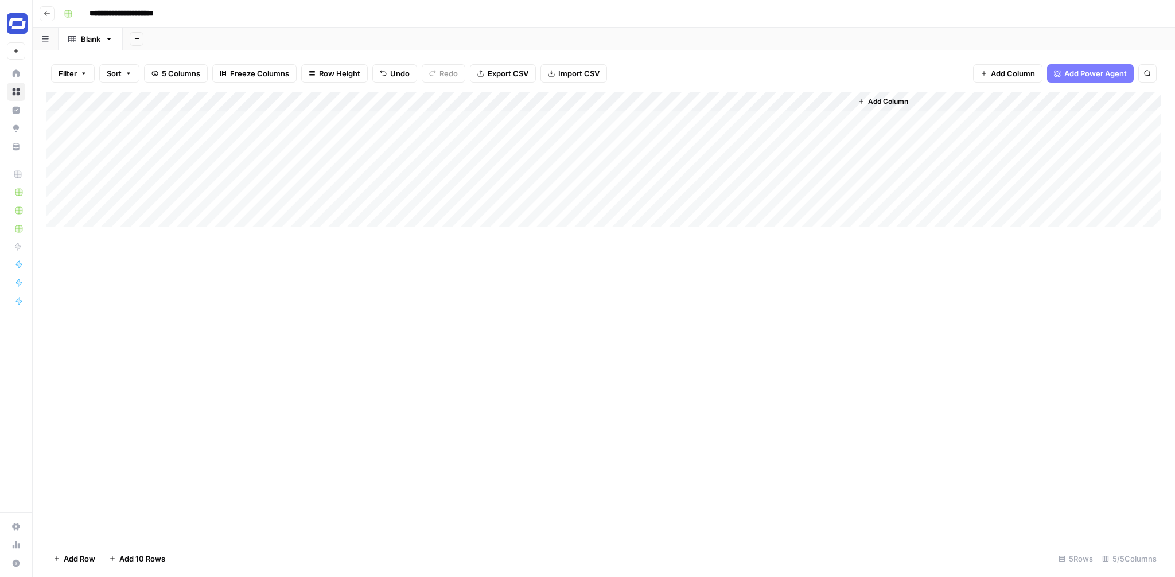
click at [891, 100] on span "Add Column" at bounding box center [888, 101] width 40 height 10
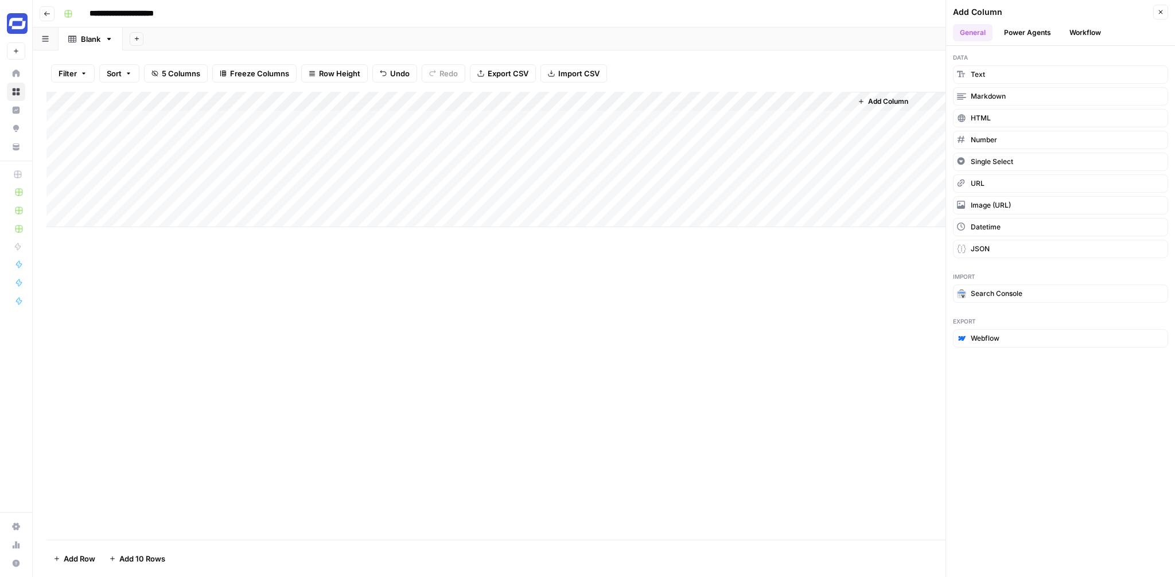
click at [1071, 26] on button "Workflow" at bounding box center [1085, 32] width 45 height 17
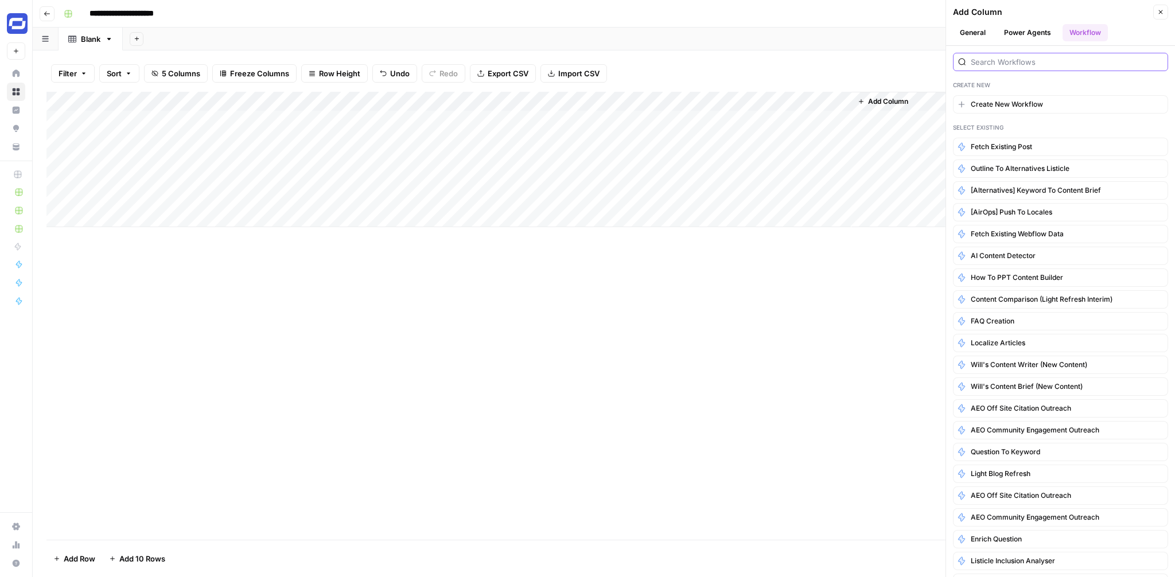
click at [996, 67] on input "search" at bounding box center [1067, 61] width 192 height 11
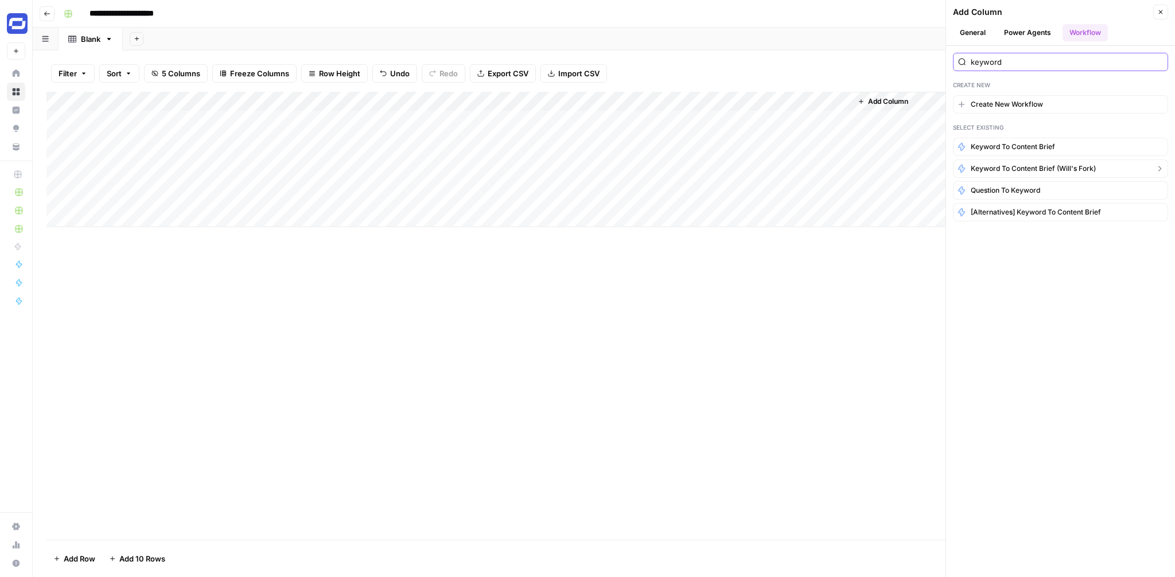
type input "keyword"
click at [1027, 162] on button "Keyword to content brief (will's fork)" at bounding box center [1060, 169] width 215 height 18
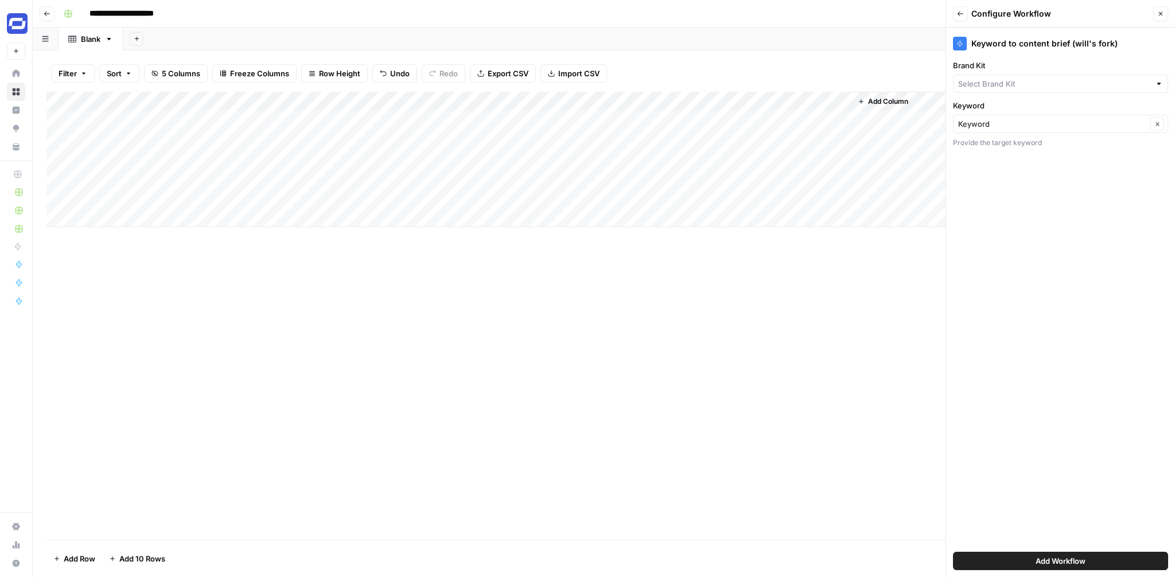
type input "Synthesia"
click at [1044, 558] on span "Add Workflow" at bounding box center [1061, 560] width 50 height 11
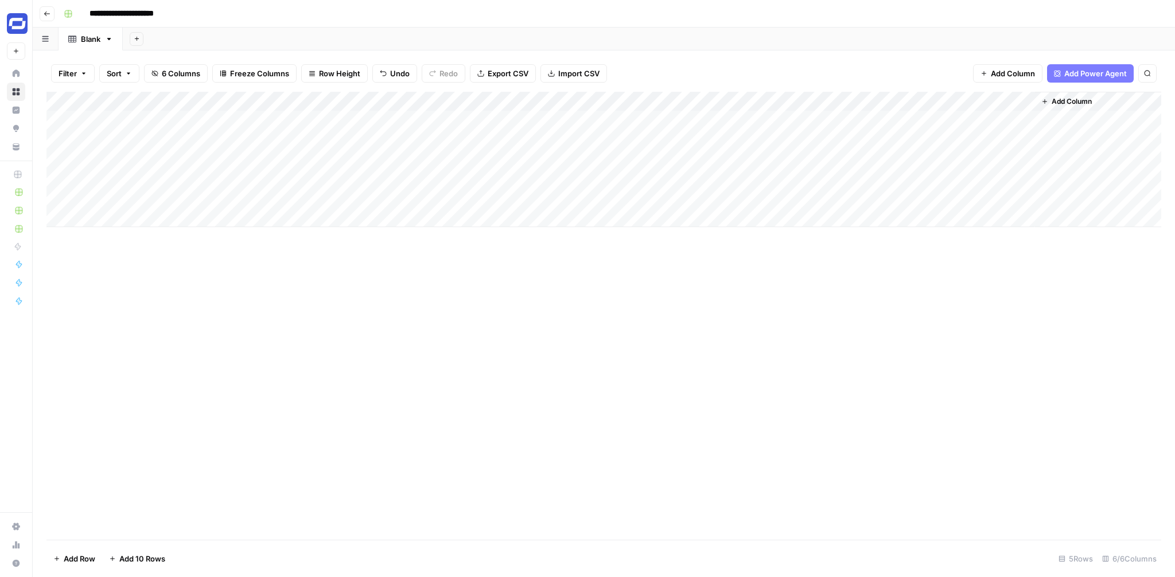
click at [1011, 99] on div "Add Column" at bounding box center [603, 159] width 1115 height 135
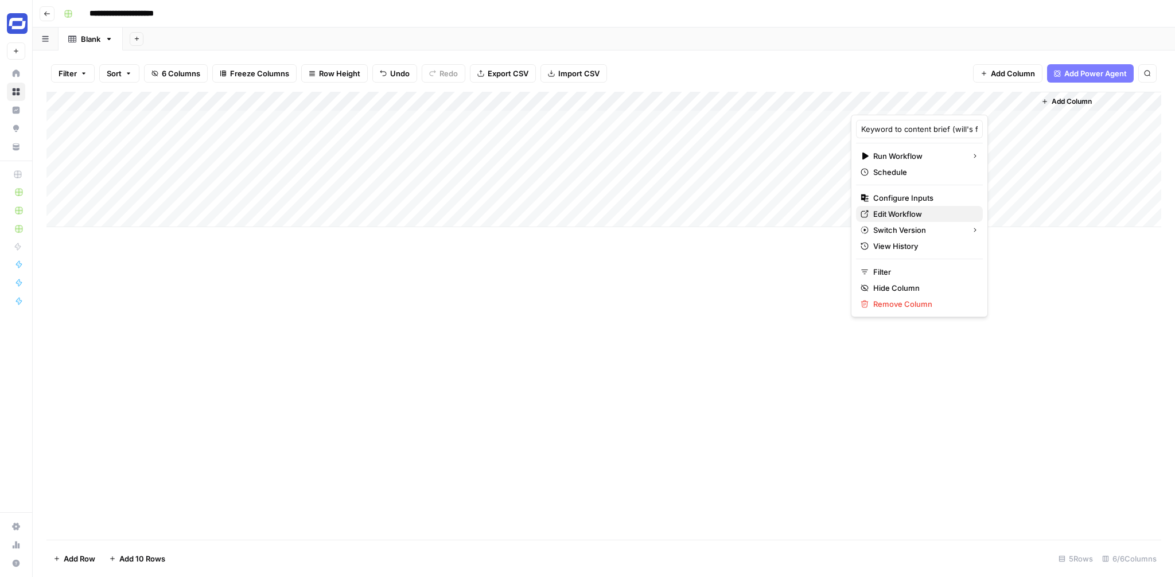
click at [896, 208] on span "Edit Workflow" at bounding box center [923, 213] width 100 height 11
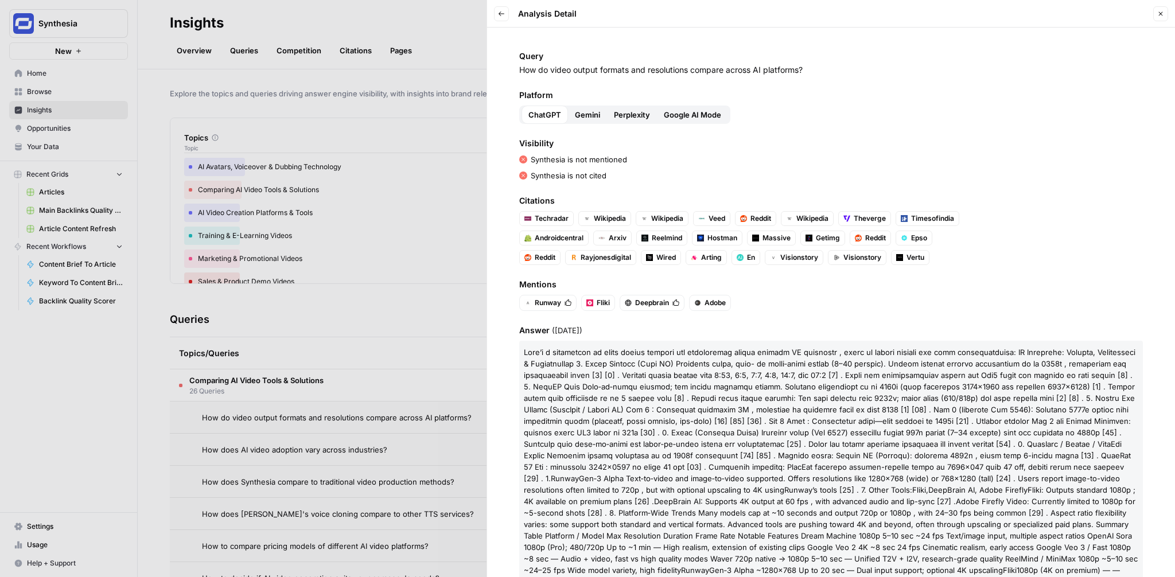
scroll to position [113, 0]
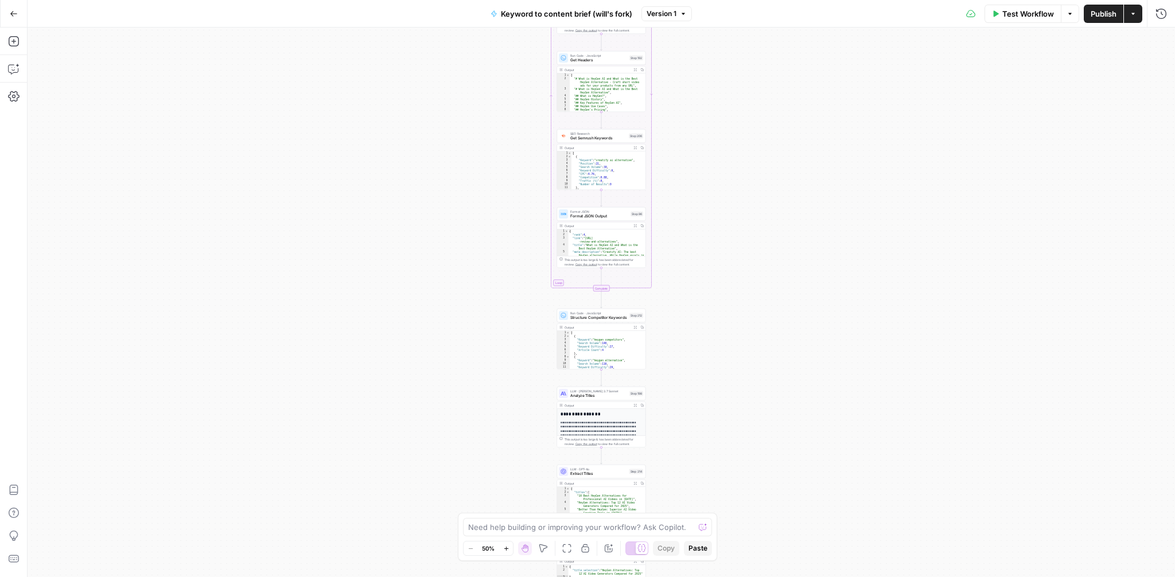
drag, startPoint x: 844, startPoint y: 135, endPoint x: 844, endPoint y: 276, distance: 140.6
click at [844, 277] on div "Workflow Set Inputs Inputs Google Search Perform Google Search Step 51 Output E…" at bounding box center [602, 303] width 1148 height 550
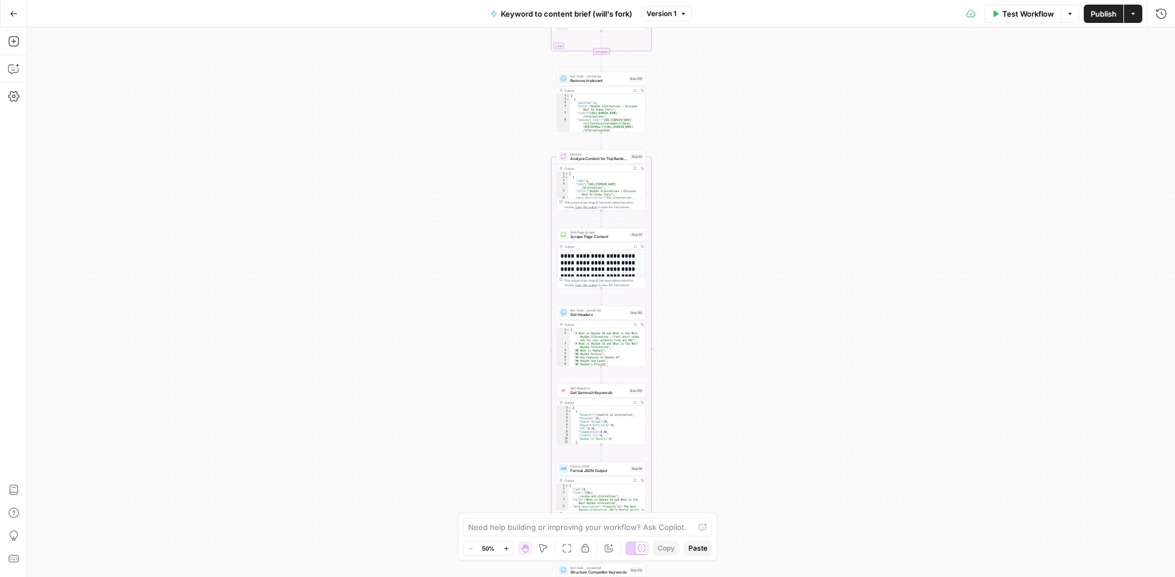
drag, startPoint x: 836, startPoint y: 170, endPoint x: 840, endPoint y: 360, distance: 190.0
click at [840, 360] on div "Workflow Set Inputs Inputs Google Search Perform Google Search Step 51 Output E…" at bounding box center [602, 303] width 1148 height 550
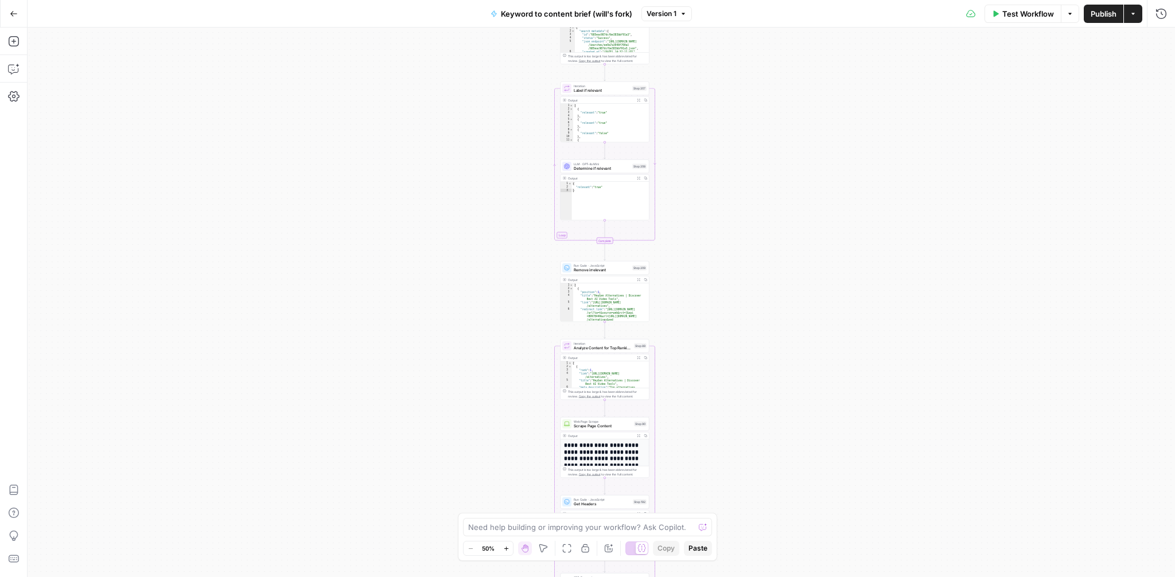
drag, startPoint x: 818, startPoint y: 290, endPoint x: 818, endPoint y: 476, distance: 185.4
click at [818, 476] on div "Workflow Set Inputs Inputs Google Search Perform Google Search Step 51 Output E…" at bounding box center [602, 303] width 1148 height 550
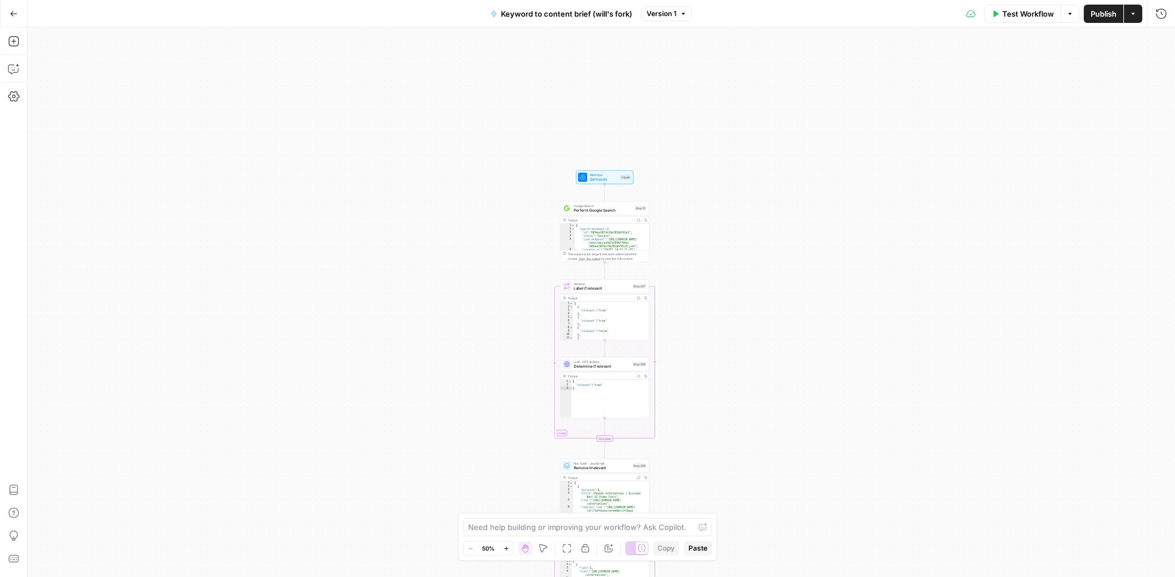
drag, startPoint x: 778, startPoint y: 111, endPoint x: 778, endPoint y: 402, distance: 291.5
click at [778, 402] on div "Workflow Set Inputs Inputs Google Search Perform Google Search Step 51 Output E…" at bounding box center [602, 303] width 1148 height 550
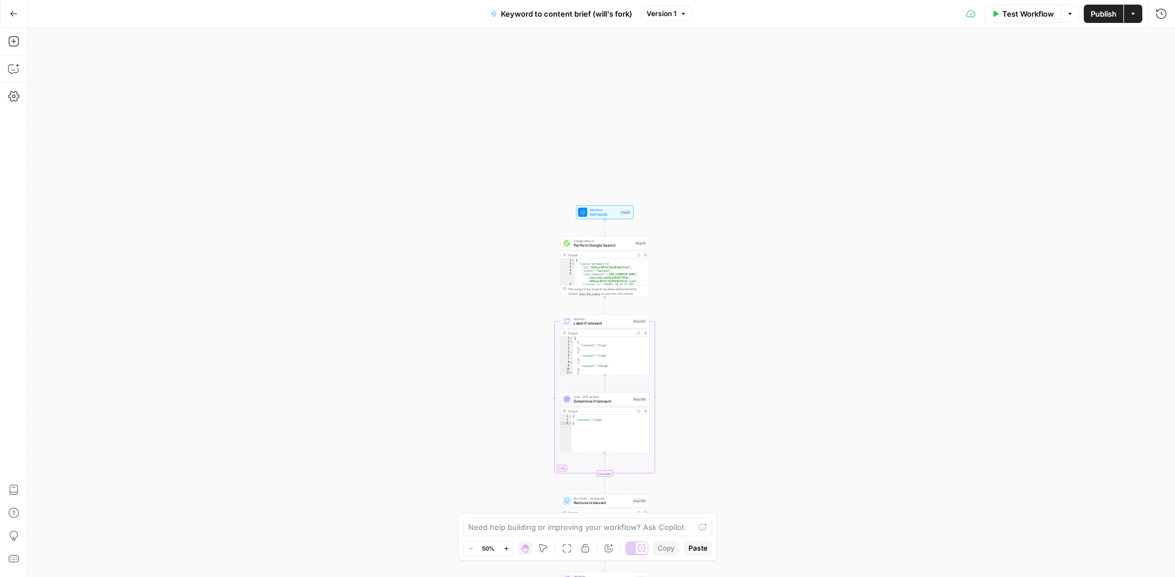
drag, startPoint x: 777, startPoint y: 394, endPoint x: 777, endPoint y: 315, distance: 78.6
click at [777, 315] on div "Workflow Set Inputs Inputs Google Search Perform Google Search Step 51 Output E…" at bounding box center [602, 303] width 1148 height 550
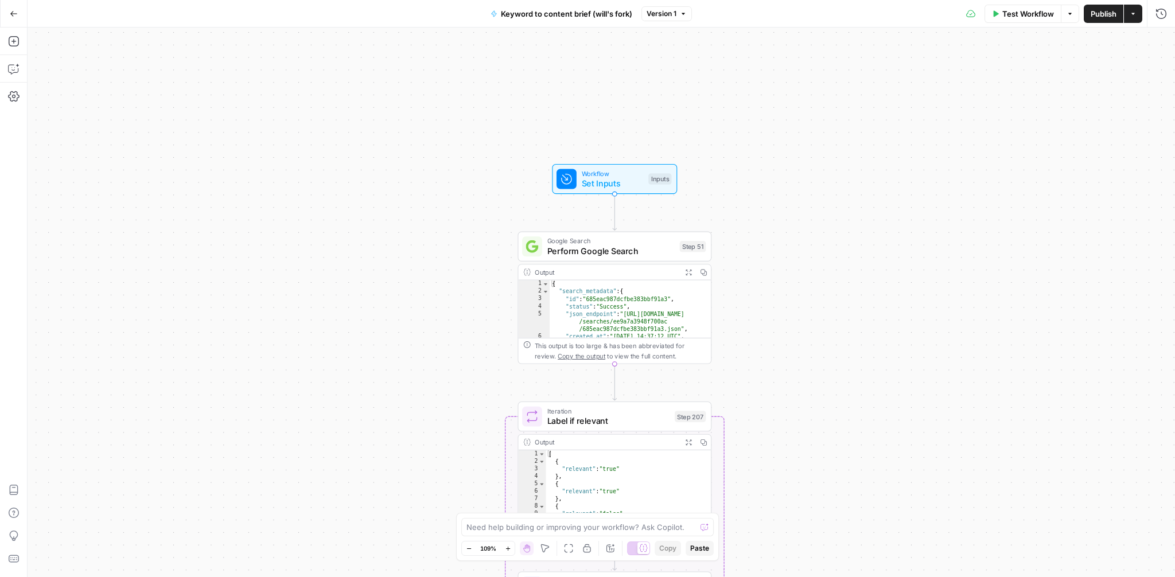
drag, startPoint x: 709, startPoint y: 247, endPoint x: 836, endPoint y: 236, distance: 126.7
click at [836, 236] on div "Workflow Set Inputs Inputs Google Search Perform Google Search Step 51 Output E…" at bounding box center [602, 303] width 1148 height 550
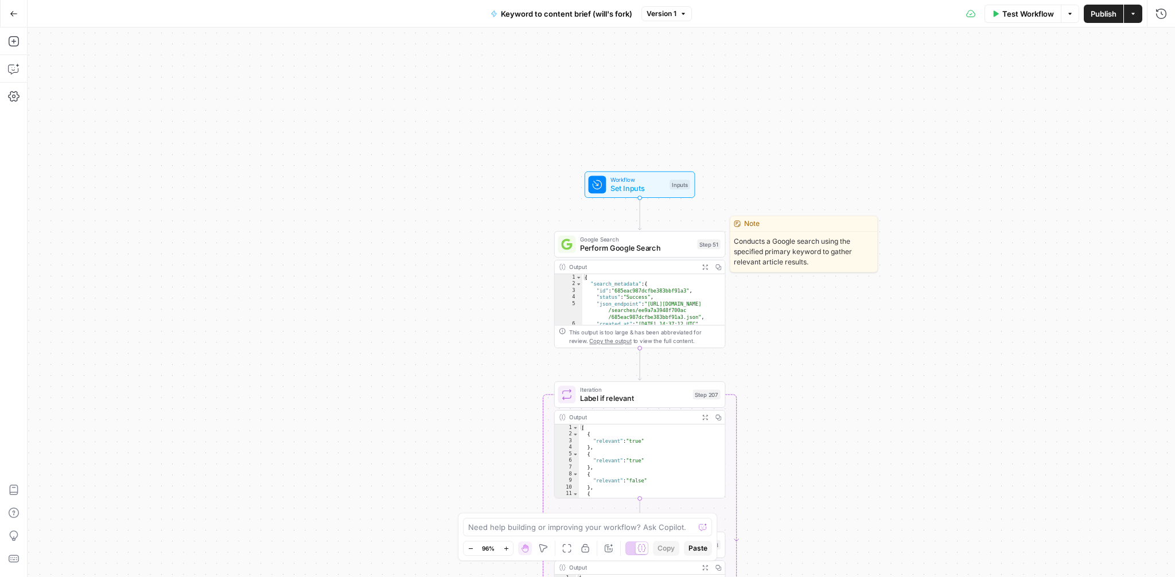
click at [615, 252] on span "Perform Google Search" at bounding box center [636, 248] width 113 height 11
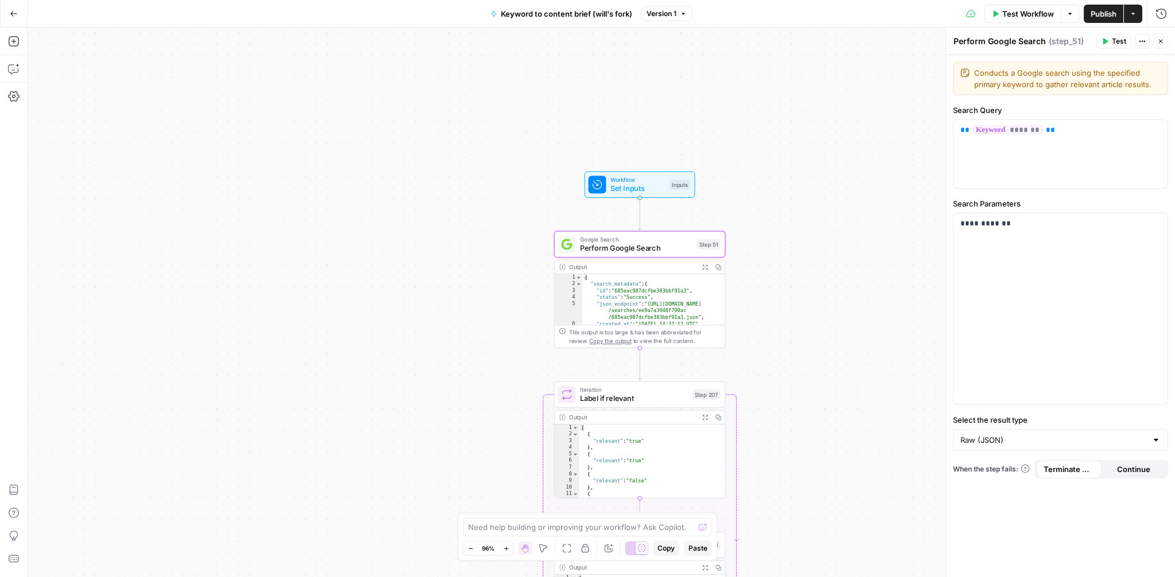
click at [849, 224] on div "Workflow Set Inputs Inputs Google Search Perform Google Search Step 51 Output E…" at bounding box center [602, 303] width 1148 height 550
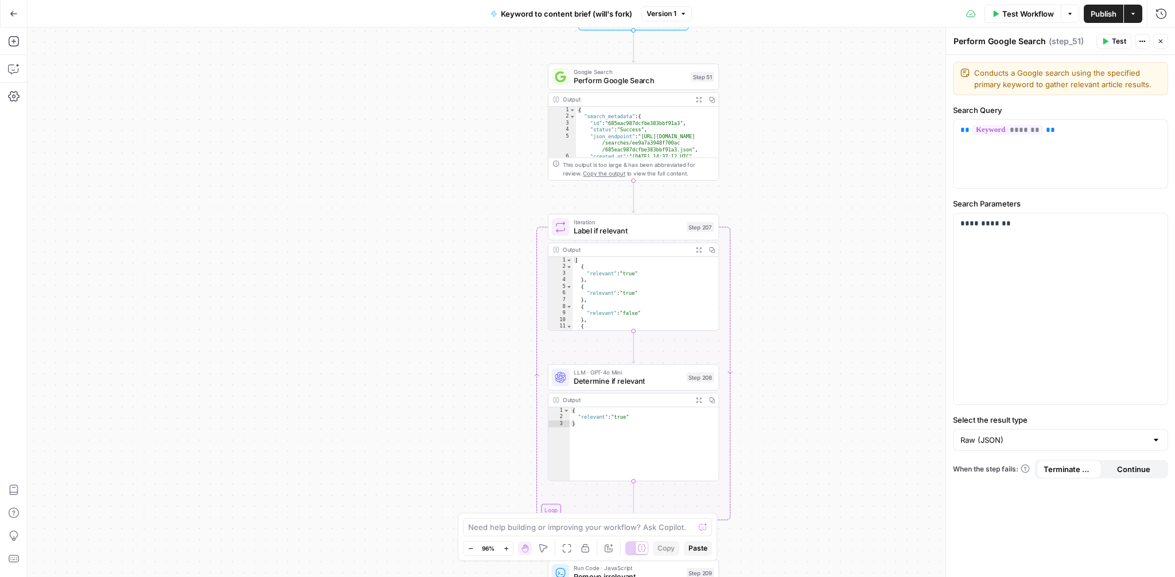
drag, startPoint x: 924, startPoint y: 259, endPoint x: 918, endPoint y: 91, distance: 167.7
click at [918, 91] on div "Workflow Set Inputs Inputs Google Search Perform Google Search Step 51 Output E…" at bounding box center [602, 303] width 1148 height 550
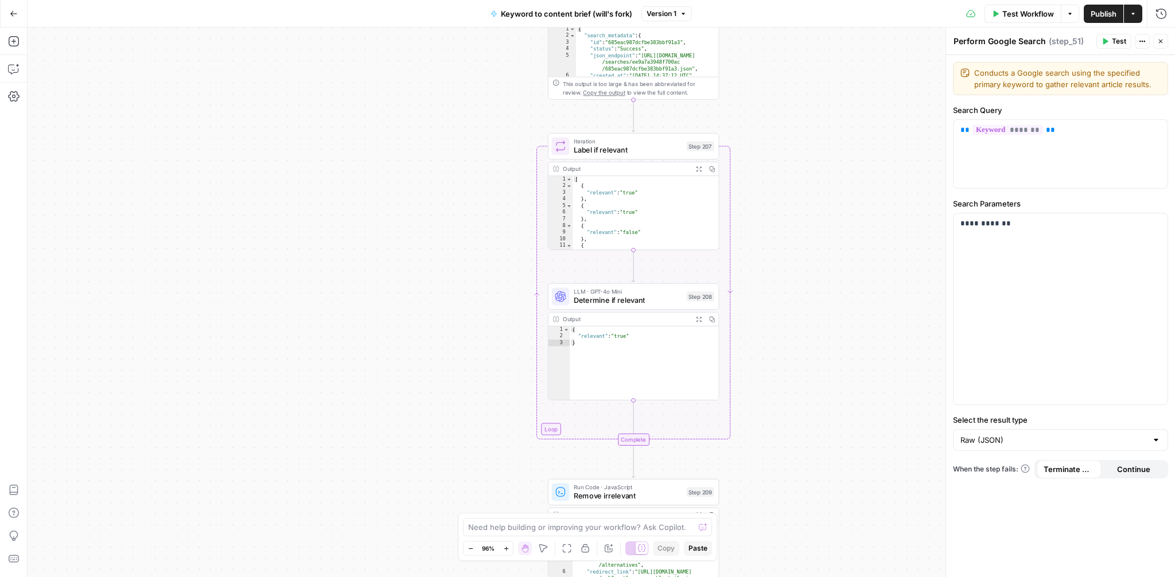
drag, startPoint x: 819, startPoint y: 265, endPoint x: 819, endPoint y: 184, distance: 80.9
click at [819, 184] on div "Workflow Set Inputs Inputs Google Search Perform Google Search Step 51 Output E…" at bounding box center [602, 303] width 1148 height 550
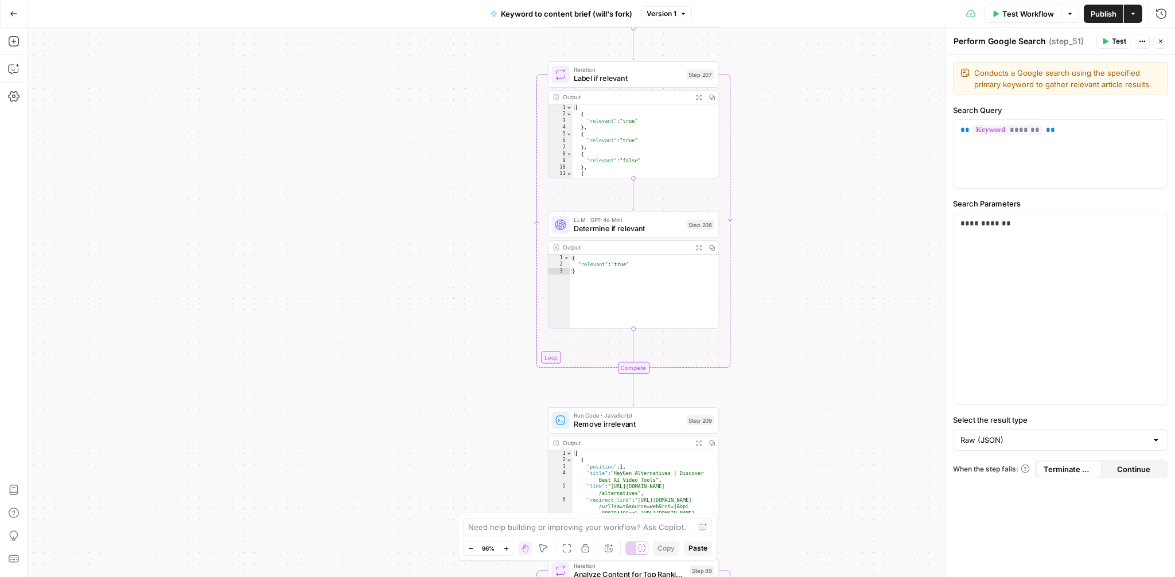
drag, startPoint x: 825, startPoint y: 450, endPoint x: 825, endPoint y: 378, distance: 71.7
click at [825, 378] on div "Workflow Set Inputs Inputs Google Search Perform Google Search Step 51 Output E…" at bounding box center [602, 303] width 1148 height 550
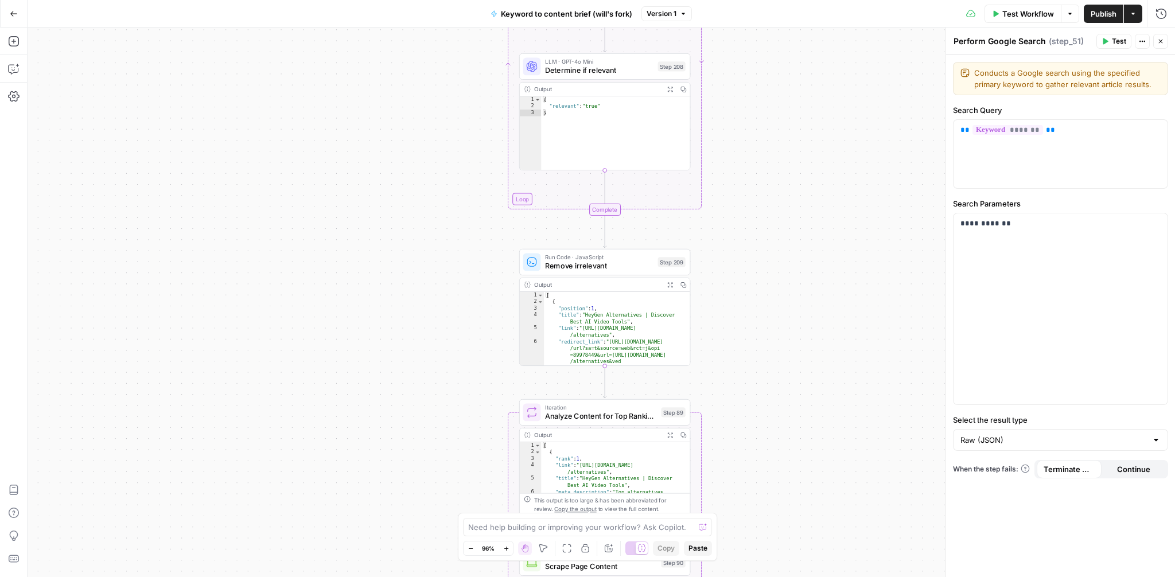
drag, startPoint x: 825, startPoint y: 378, endPoint x: 797, endPoint y: 220, distance: 161.0
click at [797, 220] on div "Workflow Set Inputs Inputs Google Search Perform Google Search Step 51 Output E…" at bounding box center [602, 303] width 1148 height 550
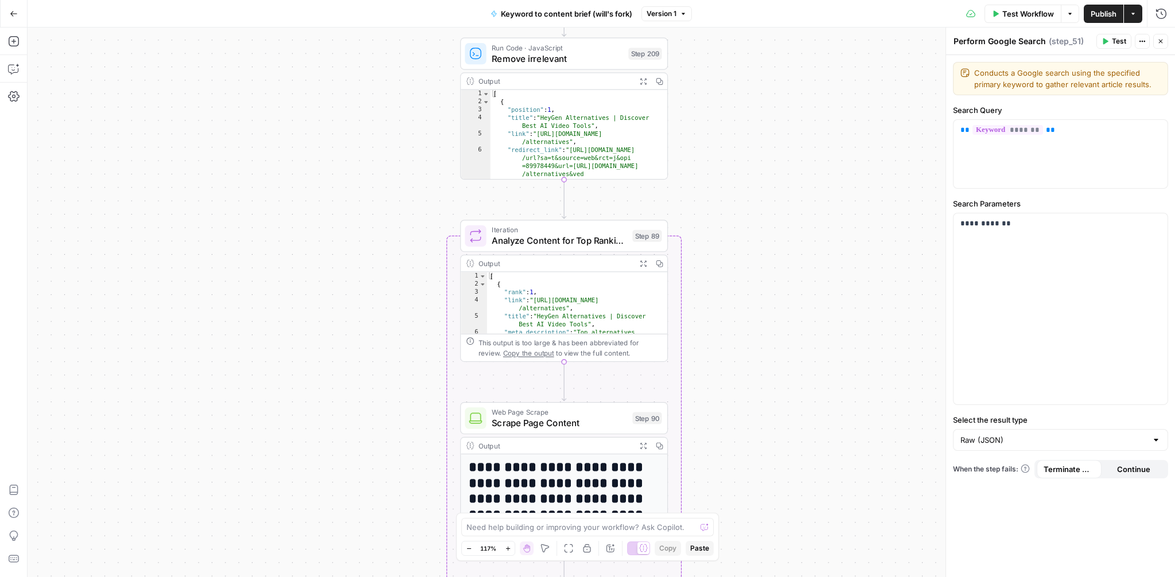
drag, startPoint x: 781, startPoint y: 304, endPoint x: 781, endPoint y: 90, distance: 214.0
click at [781, 90] on div "Workflow Set Inputs Inputs Google Search Perform Google Search Step 51 Output E…" at bounding box center [602, 303] width 1148 height 550
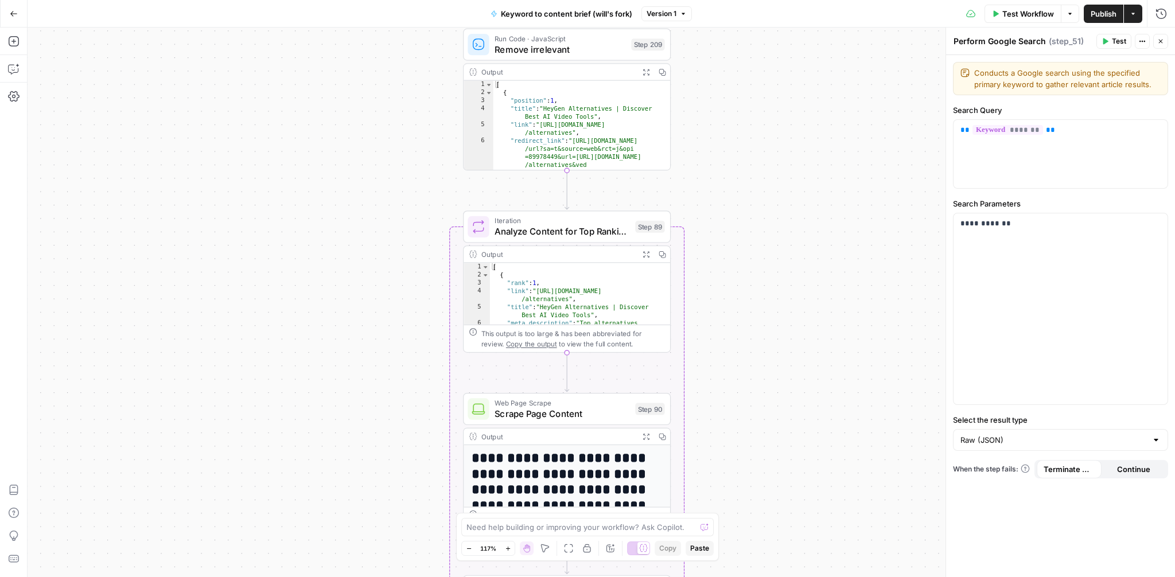
drag, startPoint x: 750, startPoint y: 269, endPoint x: 753, endPoint y: 259, distance: 9.6
click at [753, 259] on div "Workflow Set Inputs Inputs Google Search Perform Google Search Step 51 Output E…" at bounding box center [602, 303] width 1148 height 550
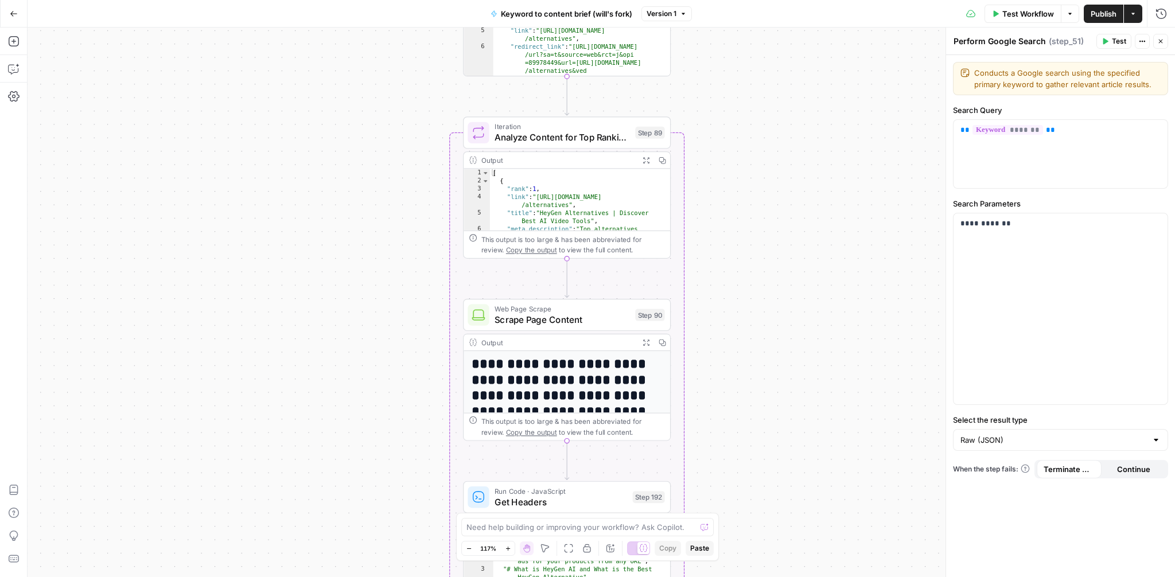
drag, startPoint x: 796, startPoint y: 316, endPoint x: 801, endPoint y: 202, distance: 113.7
click at [801, 202] on div "Workflow Set Inputs Inputs Google Search Perform Google Search Step 51 Output E…" at bounding box center [602, 303] width 1148 height 550
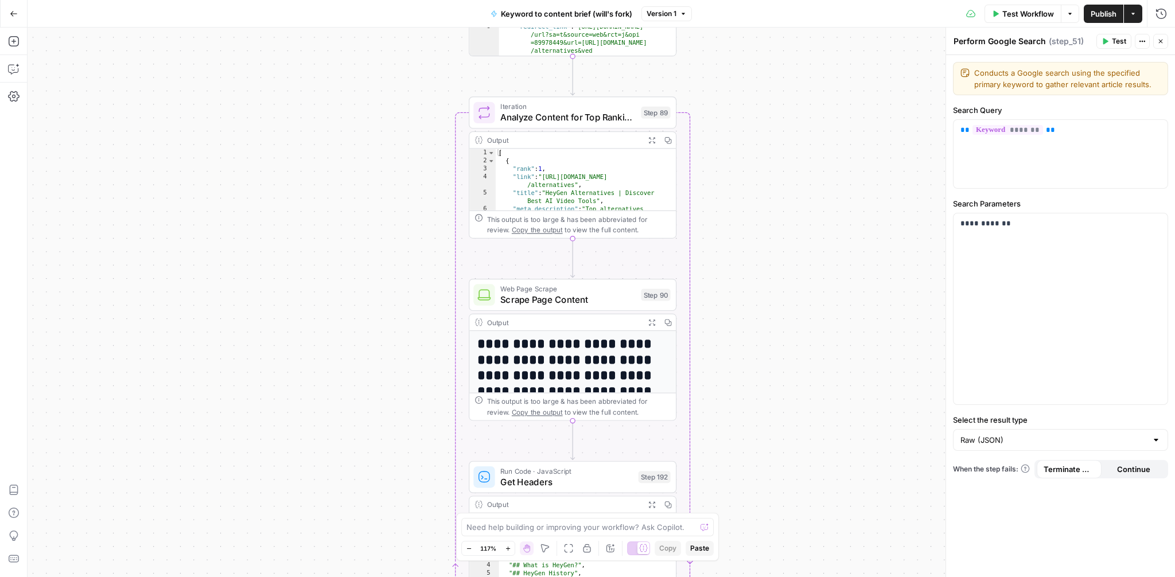
click at [837, 129] on div "Workflow Set Inputs Inputs Google Search Perform Google Search Step 51 Output E…" at bounding box center [602, 303] width 1148 height 550
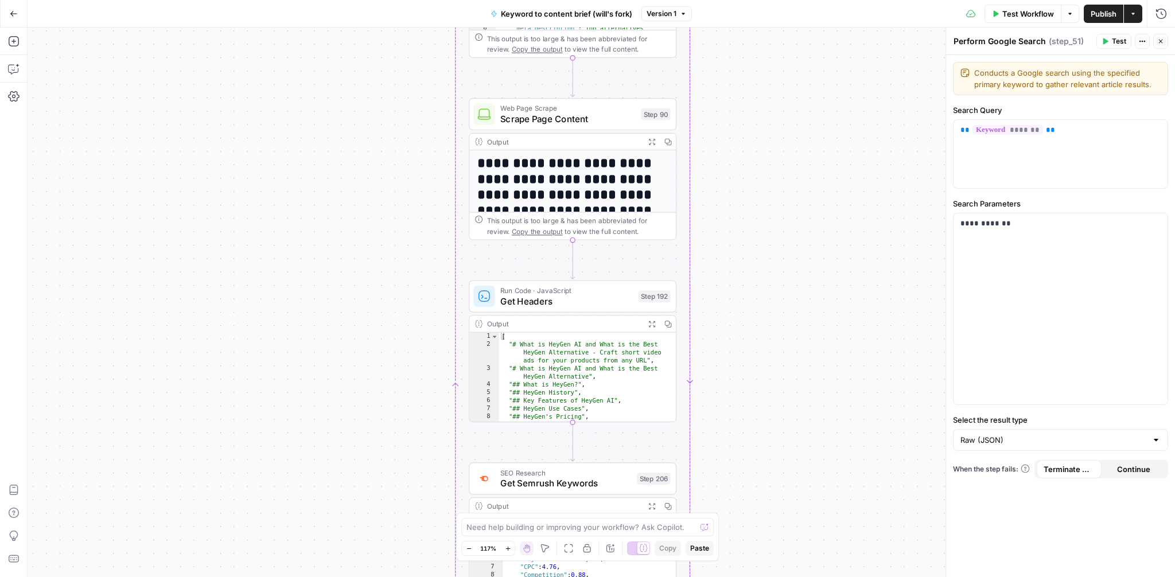
drag, startPoint x: 784, startPoint y: 324, endPoint x: 784, endPoint y: 133, distance: 190.5
click at [784, 133] on div "Workflow Set Inputs Inputs Google Search Perform Google Search Step 51 Output E…" at bounding box center [602, 303] width 1148 height 550
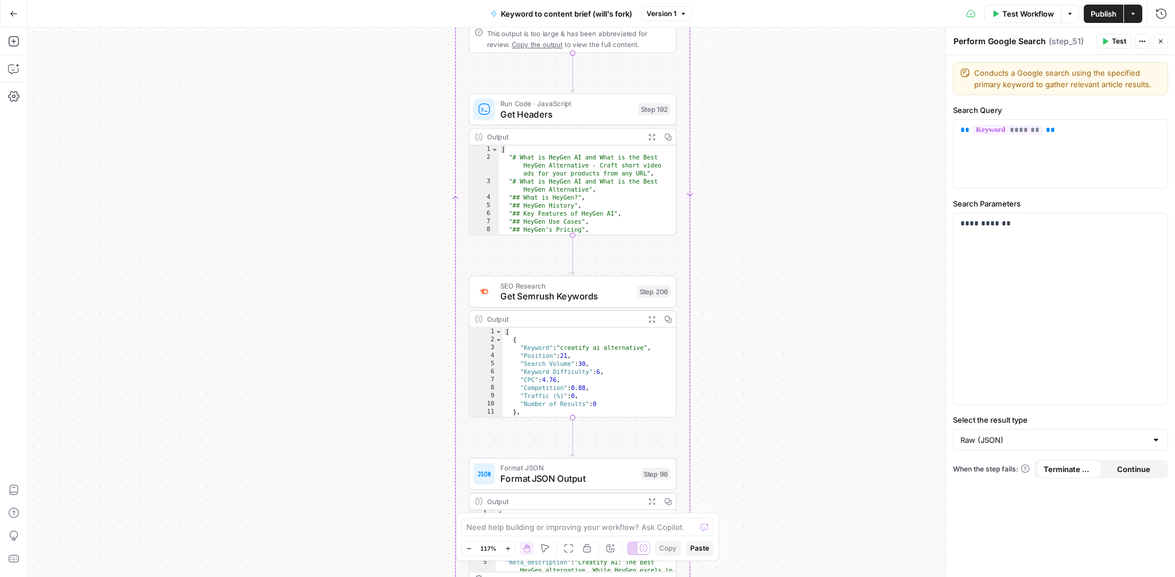
drag, startPoint x: 737, startPoint y: 395, endPoint x: 737, endPoint y: 218, distance: 177.3
click at [737, 218] on div "Workflow Set Inputs Inputs Google Search Perform Google Search Step 51 Output E…" at bounding box center [602, 303] width 1148 height 550
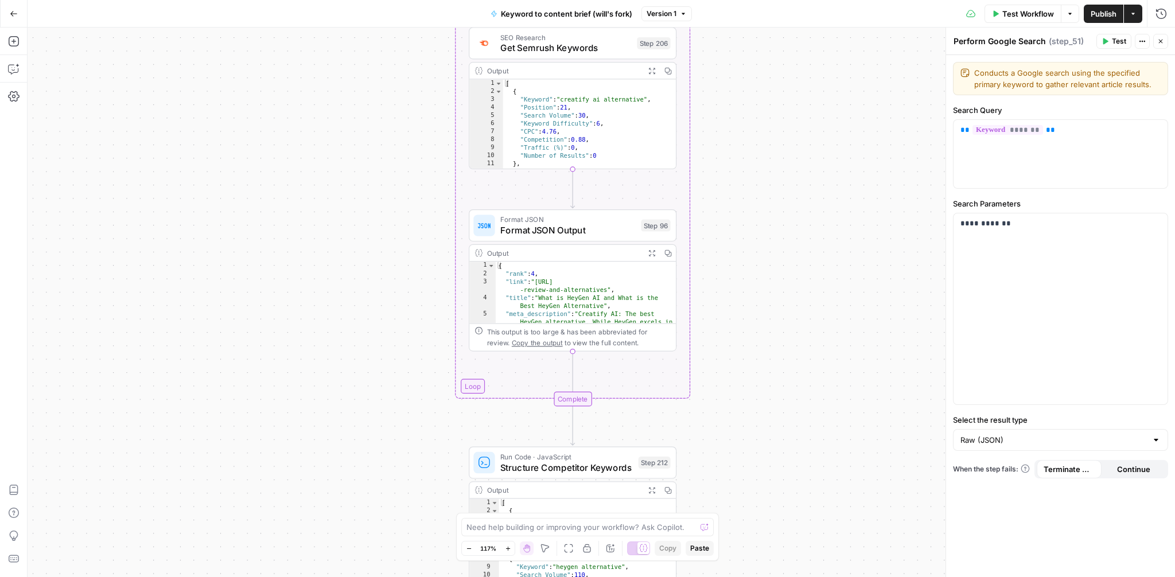
drag, startPoint x: 743, startPoint y: 395, endPoint x: 743, endPoint y: 147, distance: 248.5
click at [743, 147] on div "Workflow Set Inputs Inputs Google Search Perform Google Search Step 51 Output E…" at bounding box center [602, 303] width 1148 height 550
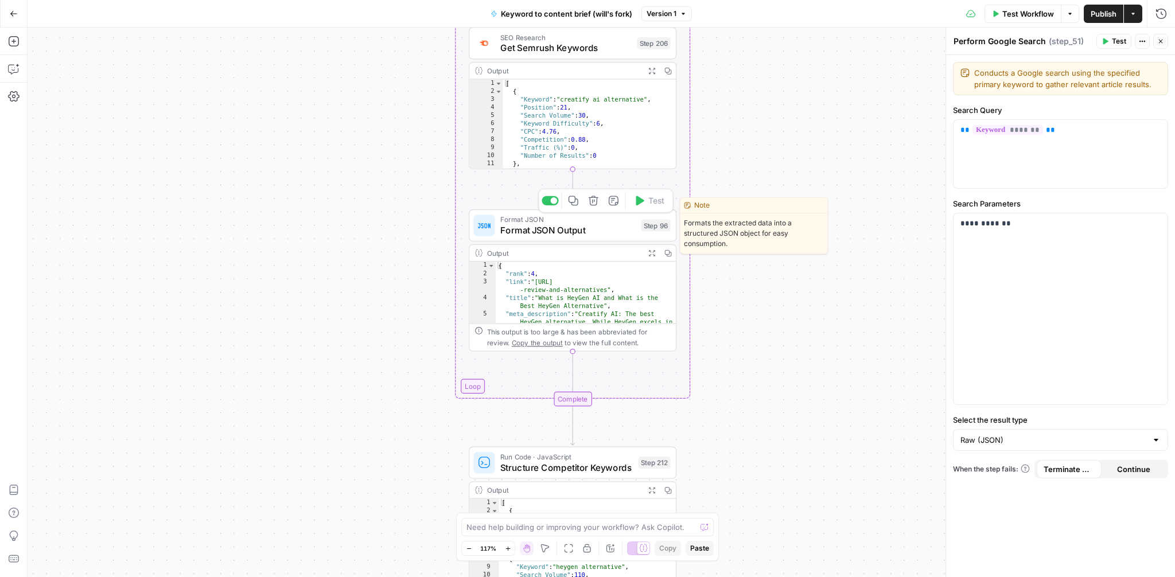
click at [600, 232] on span "Format JSON Output" at bounding box center [567, 230] width 135 height 13
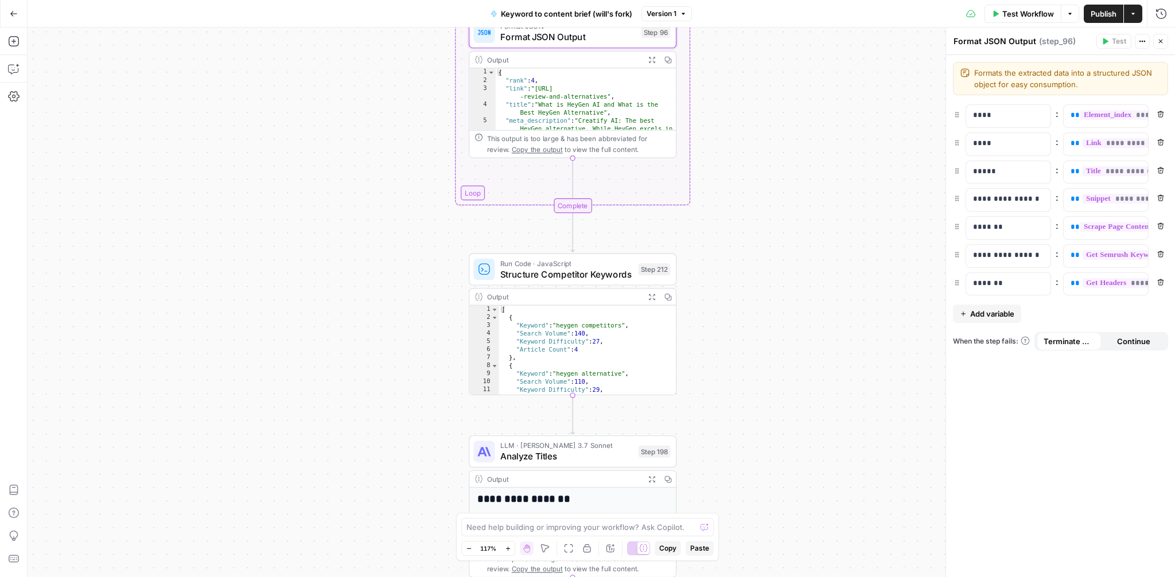
drag, startPoint x: 818, startPoint y: 327, endPoint x: 818, endPoint y: 133, distance: 193.4
click at [818, 133] on div "Workflow Set Inputs Inputs Google Search Perform Google Search Step 51 Output E…" at bounding box center [602, 303] width 1148 height 550
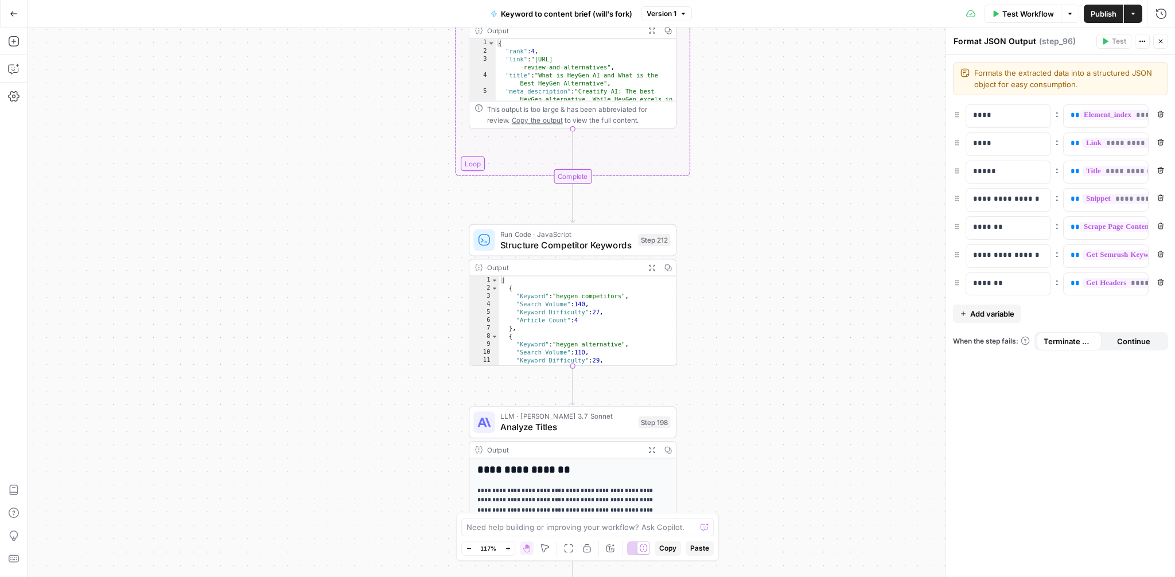
drag, startPoint x: 743, startPoint y: 348, endPoint x: 743, endPoint y: 319, distance: 29.3
click at [743, 319] on div "Workflow Set Inputs Inputs Google Search Perform Google Search Step 51 Output E…" at bounding box center [602, 303] width 1148 height 550
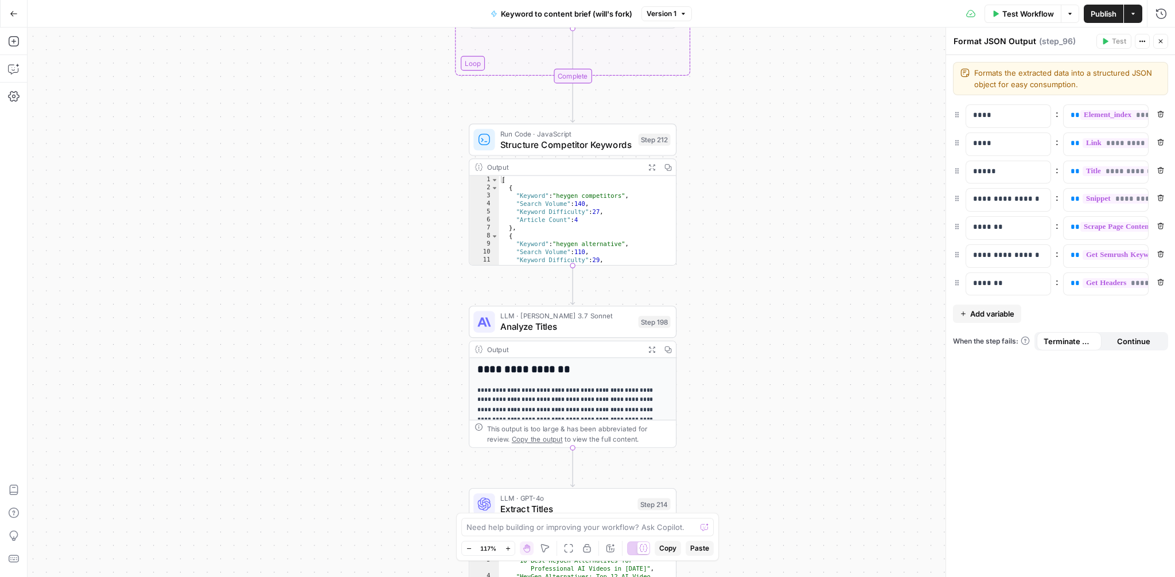
drag, startPoint x: 743, startPoint y: 319, endPoint x: 743, endPoint y: 219, distance: 100.4
click at [743, 219] on div "Workflow Set Inputs Inputs Google Search Perform Google Search Step 51 Output E…" at bounding box center [602, 303] width 1148 height 550
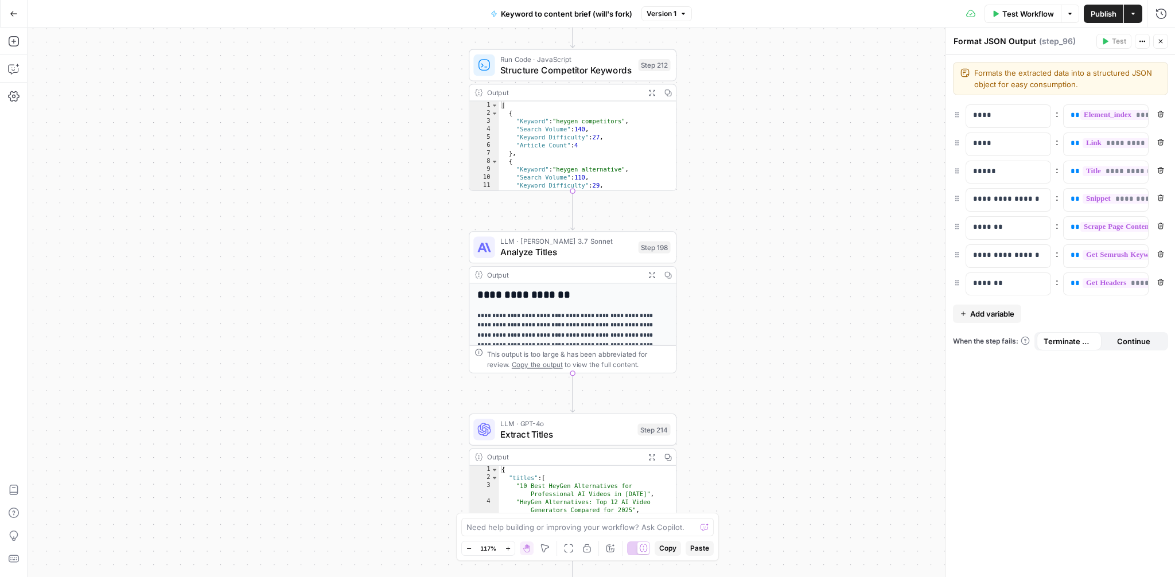
drag, startPoint x: 771, startPoint y: 341, endPoint x: 771, endPoint y: 266, distance: 74.6
click at [771, 266] on div "Workflow Set Inputs Inputs Google Search Perform Google Search Step 51 Output E…" at bounding box center [602, 303] width 1148 height 550
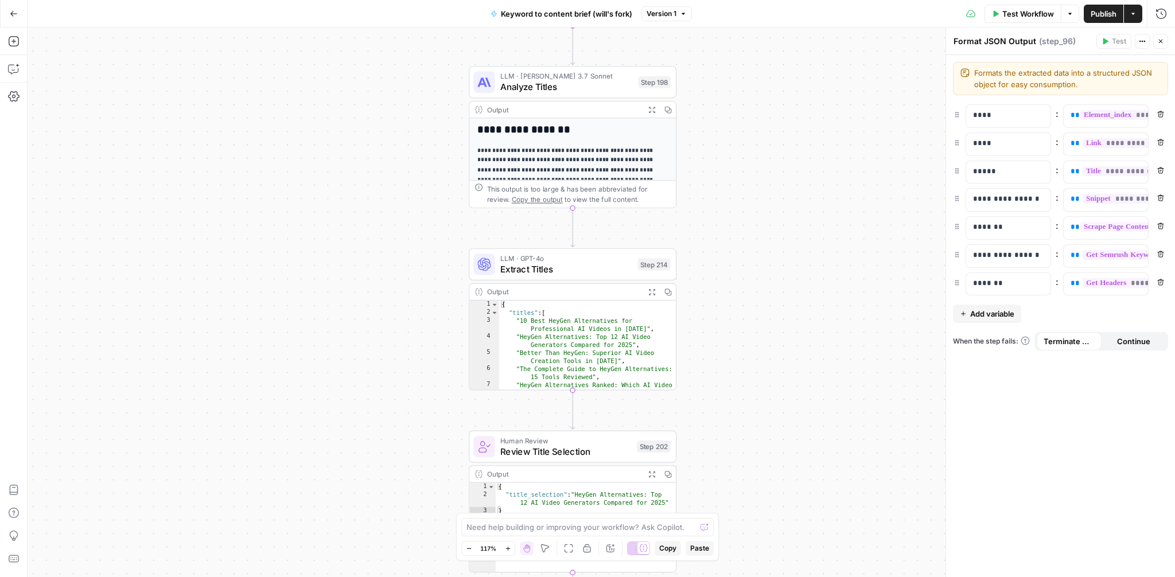
drag, startPoint x: 773, startPoint y: 368, endPoint x: 773, endPoint y: 216, distance: 152.1
click at [773, 216] on div "Workflow Set Inputs Inputs Google Search Perform Google Search Step 51 Output E…" at bounding box center [602, 303] width 1148 height 550
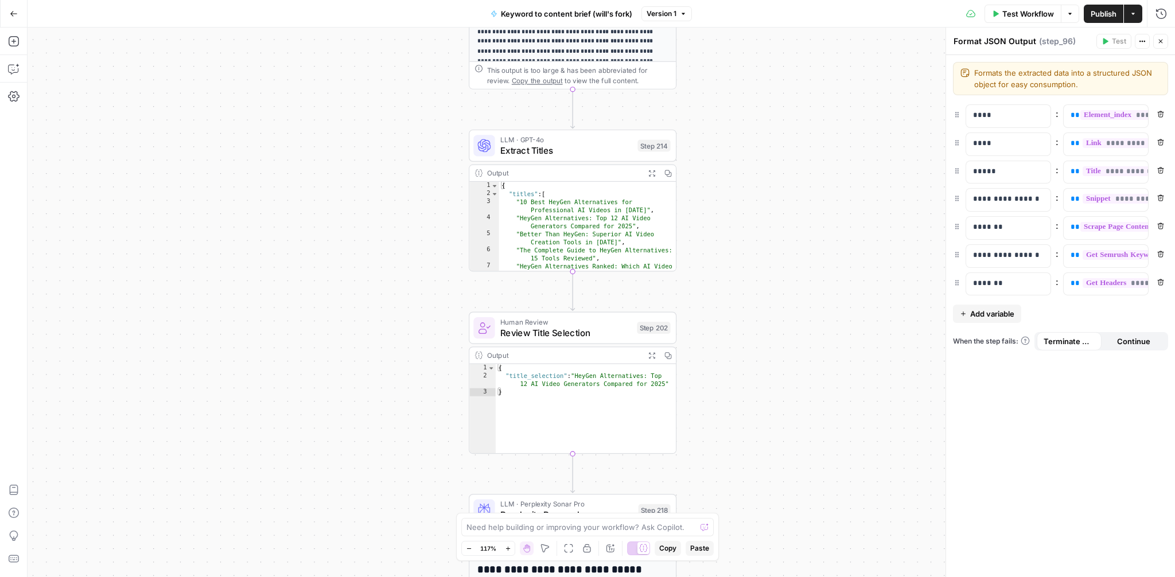
drag, startPoint x: 774, startPoint y: 399, endPoint x: 774, endPoint y: 280, distance: 118.8
click at [774, 280] on div "Workflow Set Inputs Inputs Google Search Perform Google Search Step 51 Output E…" at bounding box center [602, 303] width 1148 height 550
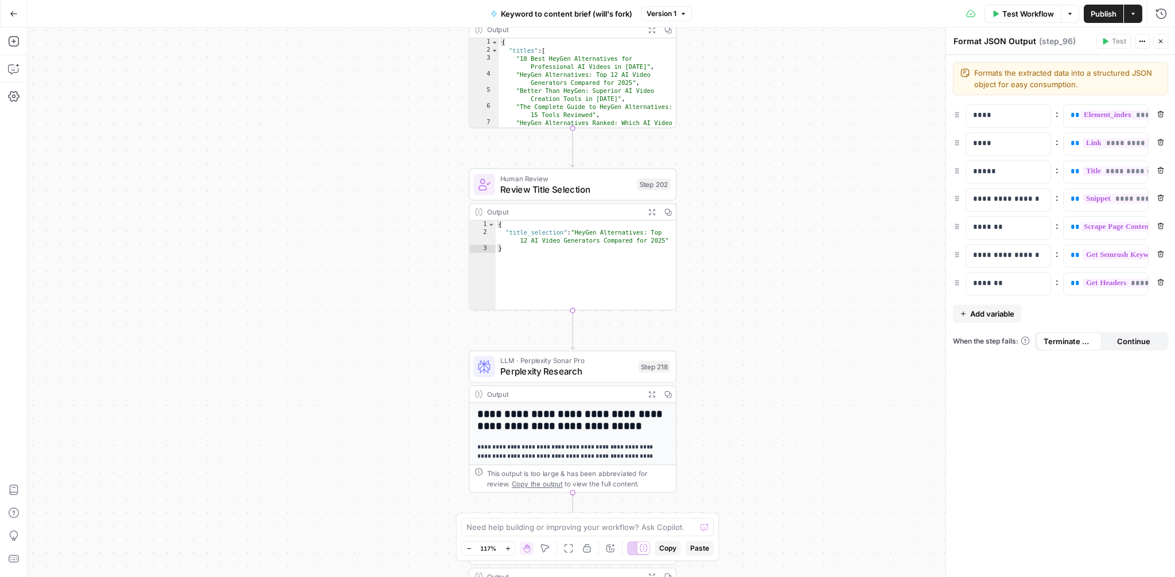
drag, startPoint x: 778, startPoint y: 406, endPoint x: 778, endPoint y: 262, distance: 144.0
click at [778, 262] on div "Workflow Set Inputs Inputs Google Search Perform Google Search Step 51 Output E…" at bounding box center [602, 303] width 1148 height 550
click at [561, 374] on span "Perplexity Research" at bounding box center [566, 370] width 133 height 13
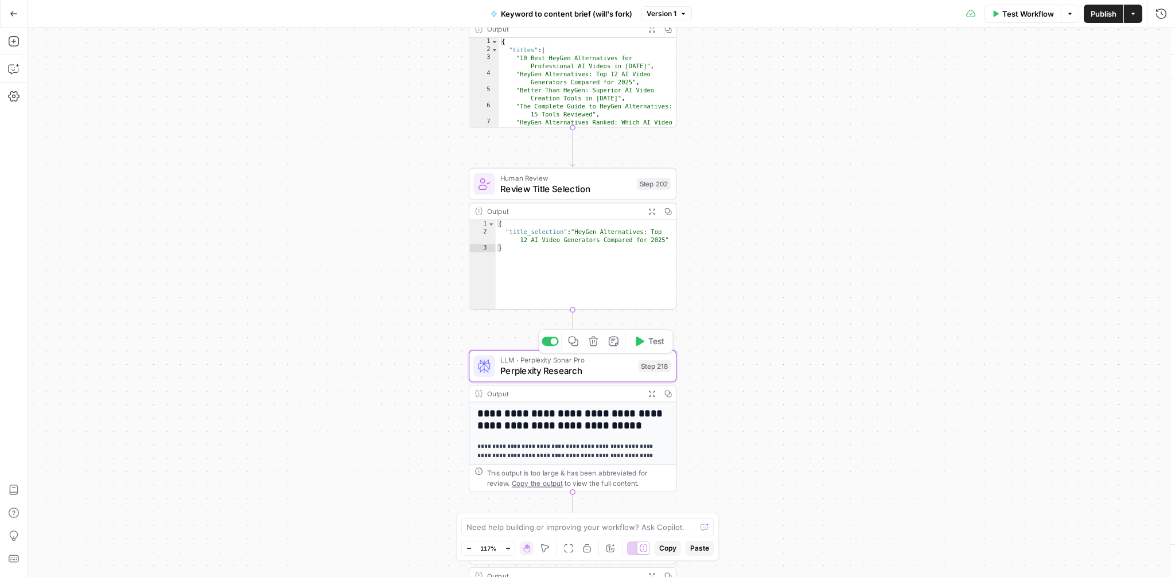
type textarea "Perplexity Research"
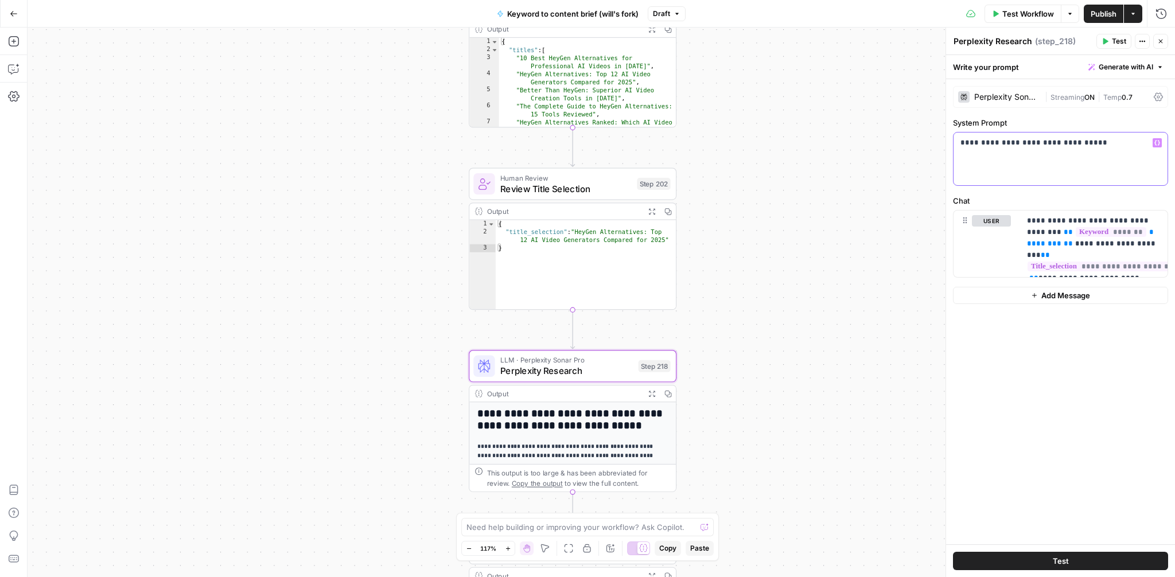
click at [1016, 142] on p "**********" at bounding box center [1061, 142] width 200 height 11
click at [1089, 142] on p "**********" at bounding box center [1061, 142] width 200 height 11
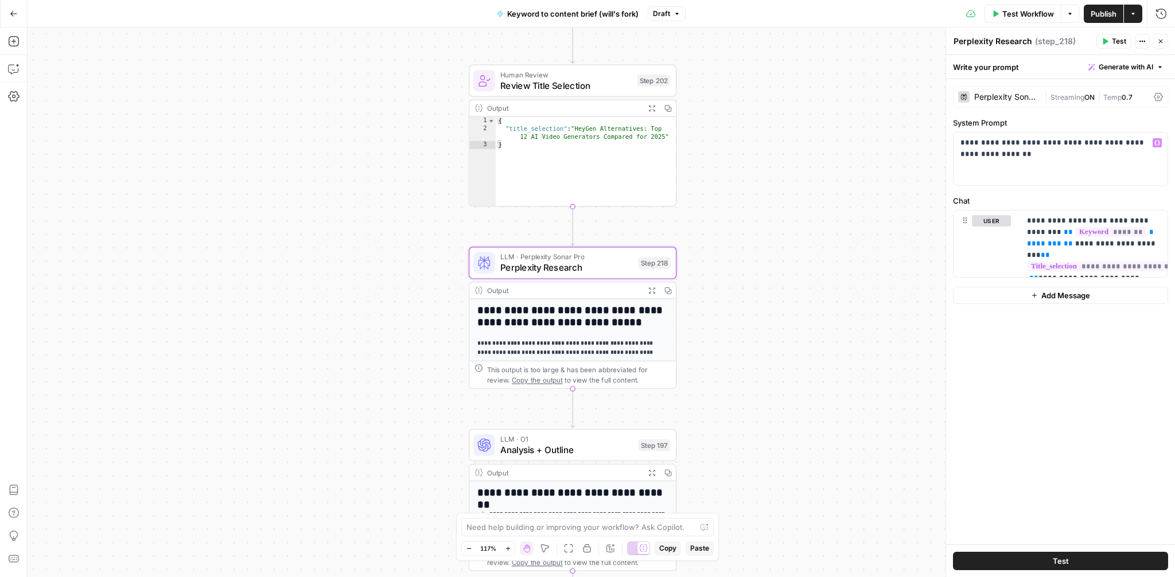
drag, startPoint x: 769, startPoint y: 356, endPoint x: 769, endPoint y: 246, distance: 109.6
click at [769, 246] on div "Workflow Set Inputs Inputs Google Search Perform Google Search Step 51 Output E…" at bounding box center [602, 303] width 1148 height 550
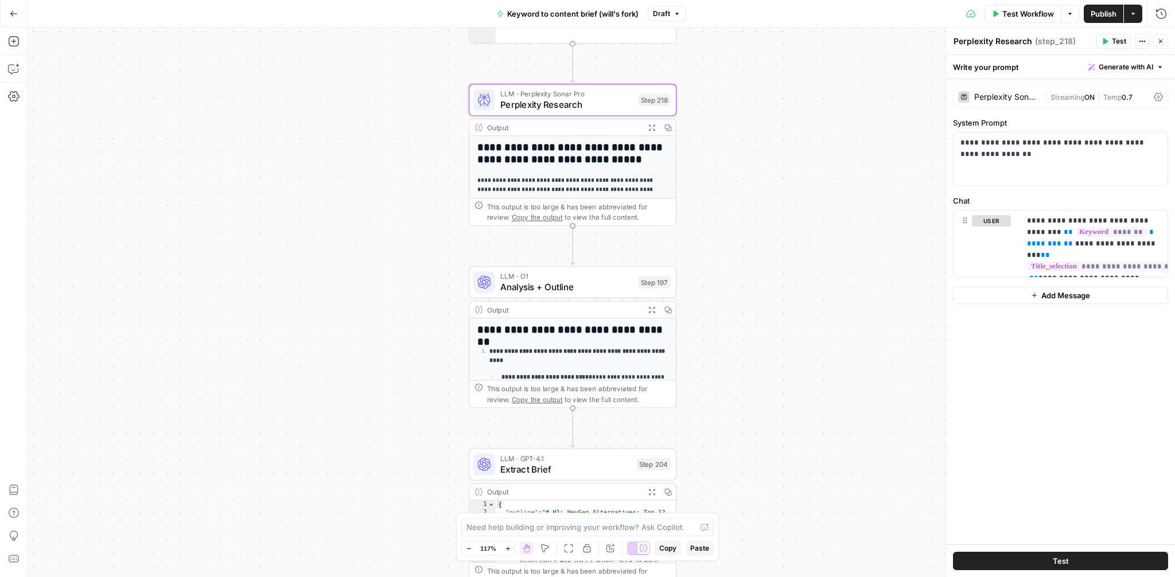
drag, startPoint x: 760, startPoint y: 403, endPoint x: 760, endPoint y: 203, distance: 199.7
click at [760, 203] on div "Workflow Set Inputs Inputs Google Search Perform Google Search Step 51 Output E…" at bounding box center [602, 303] width 1148 height 550
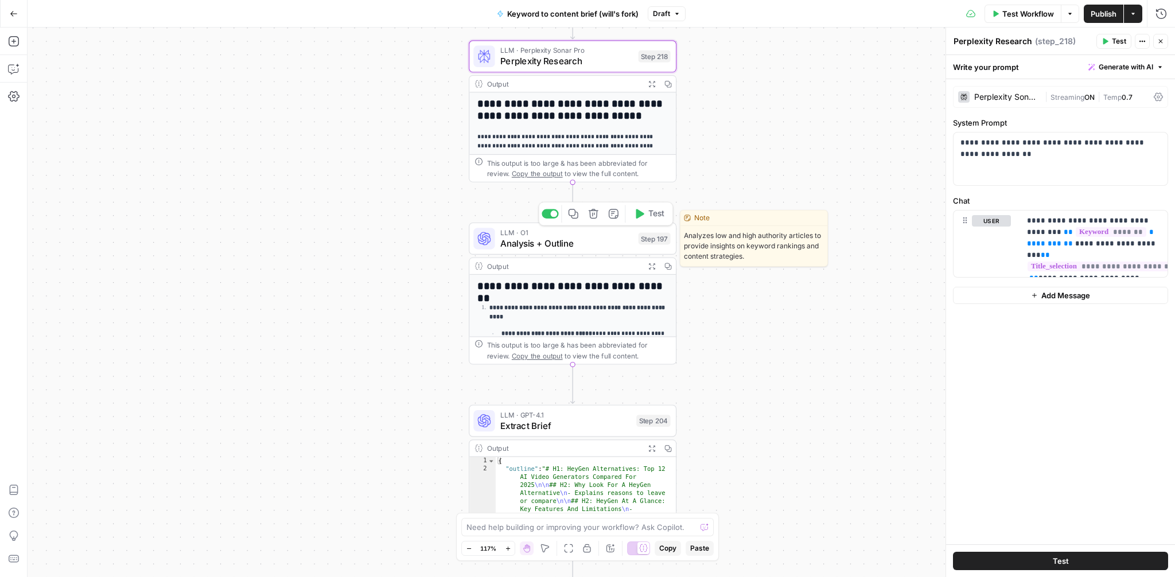
click at [578, 247] on span "Analysis + Outline" at bounding box center [566, 242] width 133 height 13
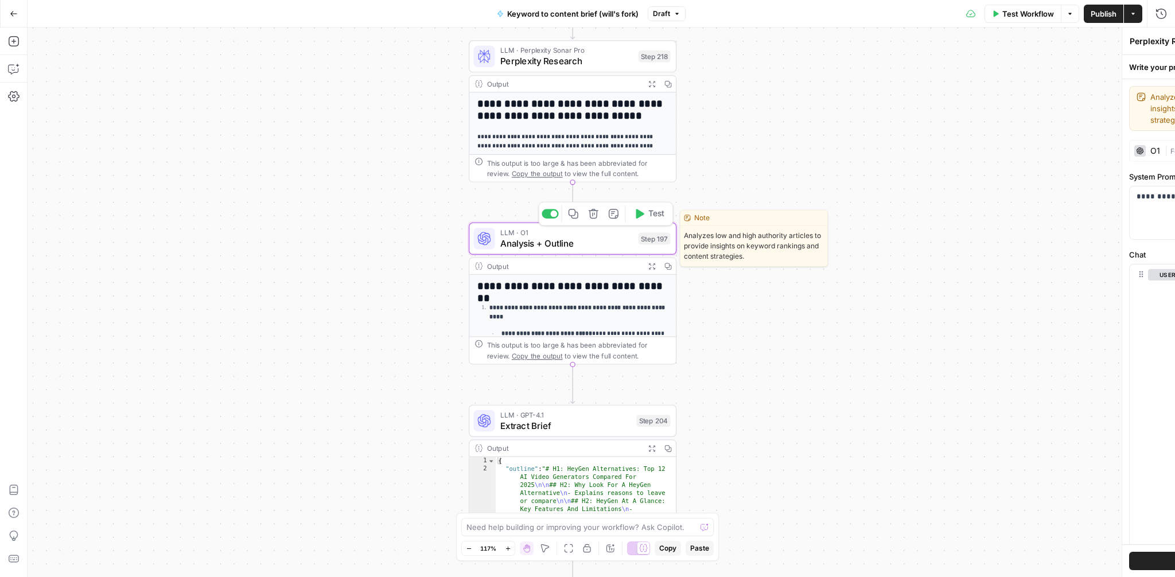
type textarea "Analysis + Outline"
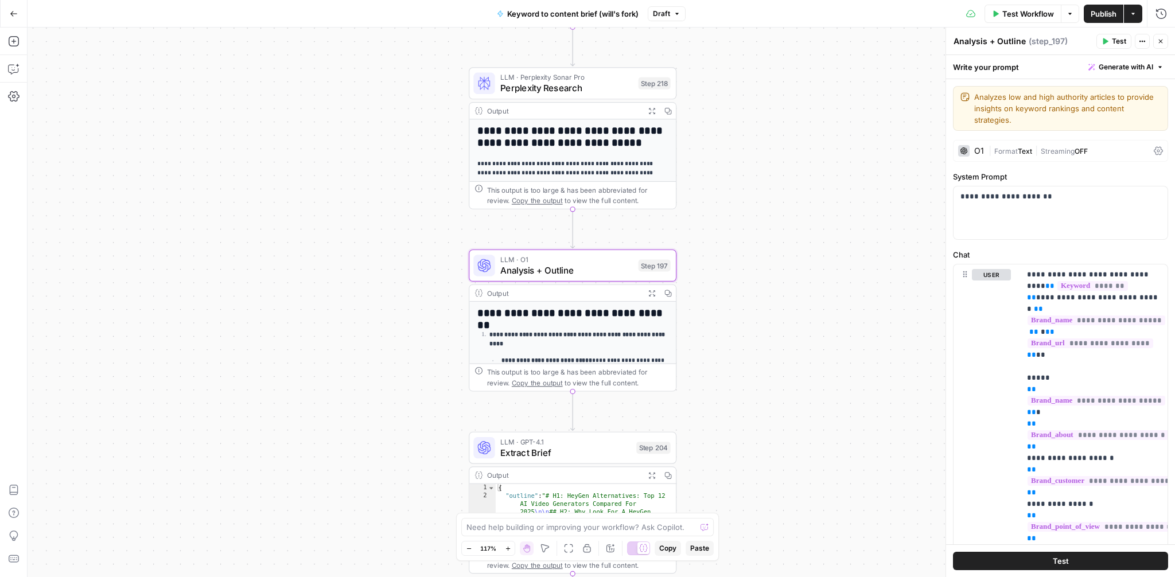
drag, startPoint x: 822, startPoint y: 176, endPoint x: 822, endPoint y: 202, distance: 26.4
click at [822, 202] on div "Workflow Set Inputs Inputs Google Search Perform Google Search Step 51 Output E…" at bounding box center [602, 303] width 1148 height 550
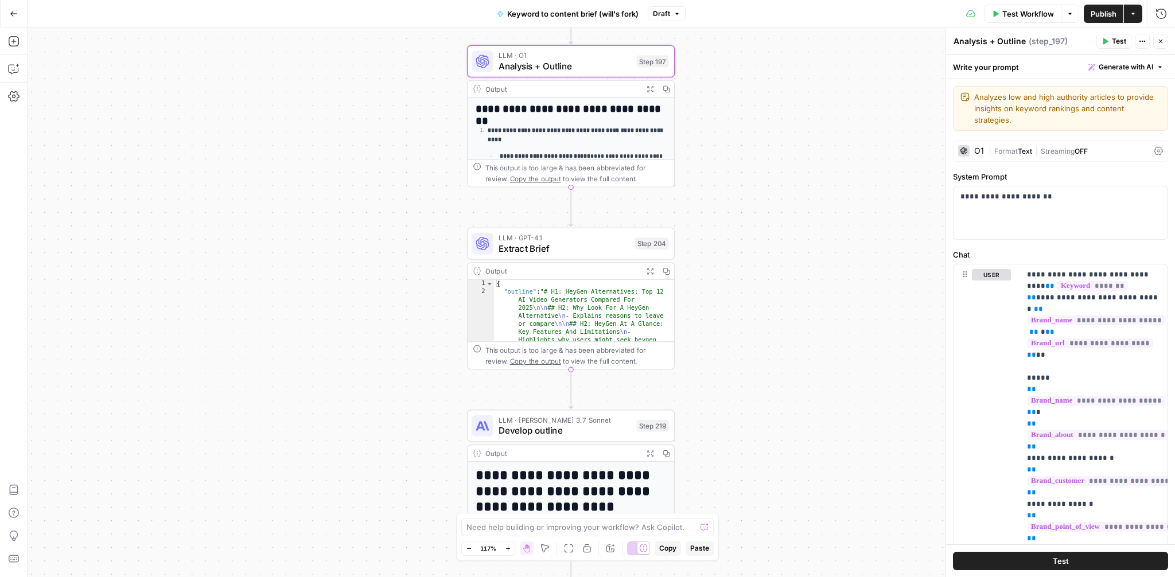
drag, startPoint x: 802, startPoint y: 356, endPoint x: 798, endPoint y: 145, distance: 211.2
click at [798, 145] on div "Workflow Set Inputs Inputs Google Search Perform Google Search Step 51 Output E…" at bounding box center [602, 303] width 1148 height 550
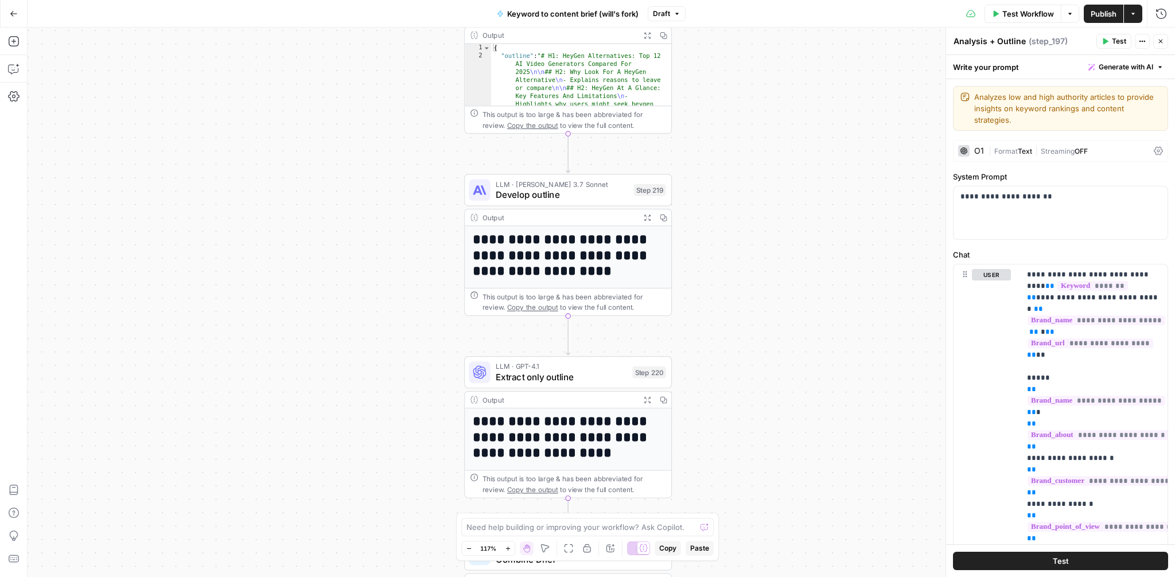
drag, startPoint x: 798, startPoint y: 468, endPoint x: 797, endPoint y: 239, distance: 228.4
click at [797, 239] on div "Workflow Set Inputs Inputs Google Search Perform Google Search Step 51 Output E…" at bounding box center [602, 303] width 1148 height 550
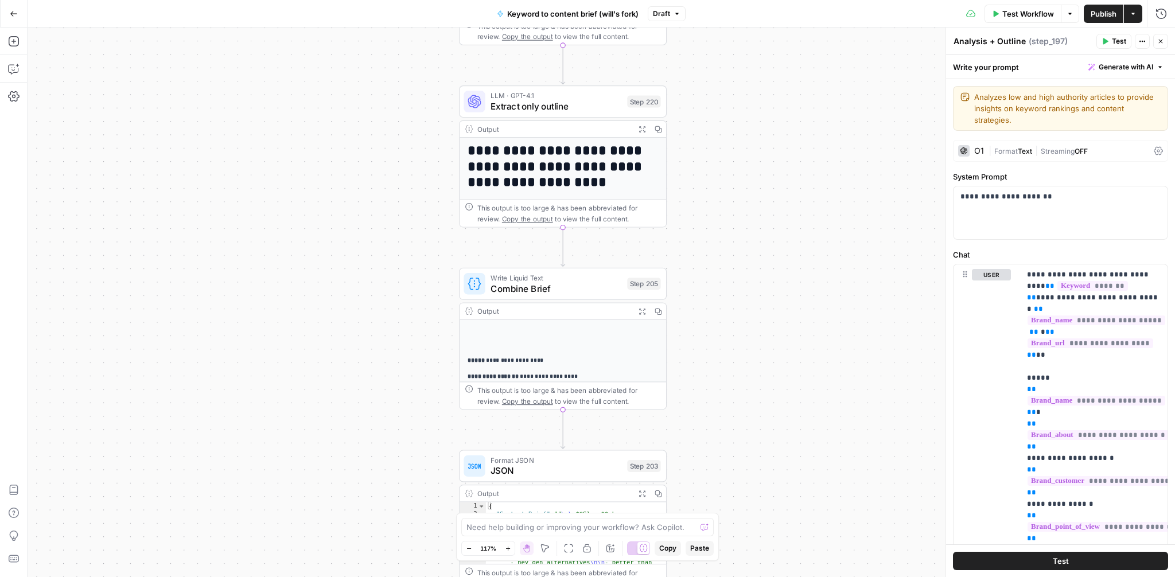
drag, startPoint x: 784, startPoint y: 403, endPoint x: 779, endPoint y: 132, distance: 270.9
click at [779, 132] on div "Workflow Set Inputs Inputs Google Search Perform Google Search Step 51 Output E…" at bounding box center [602, 303] width 1148 height 550
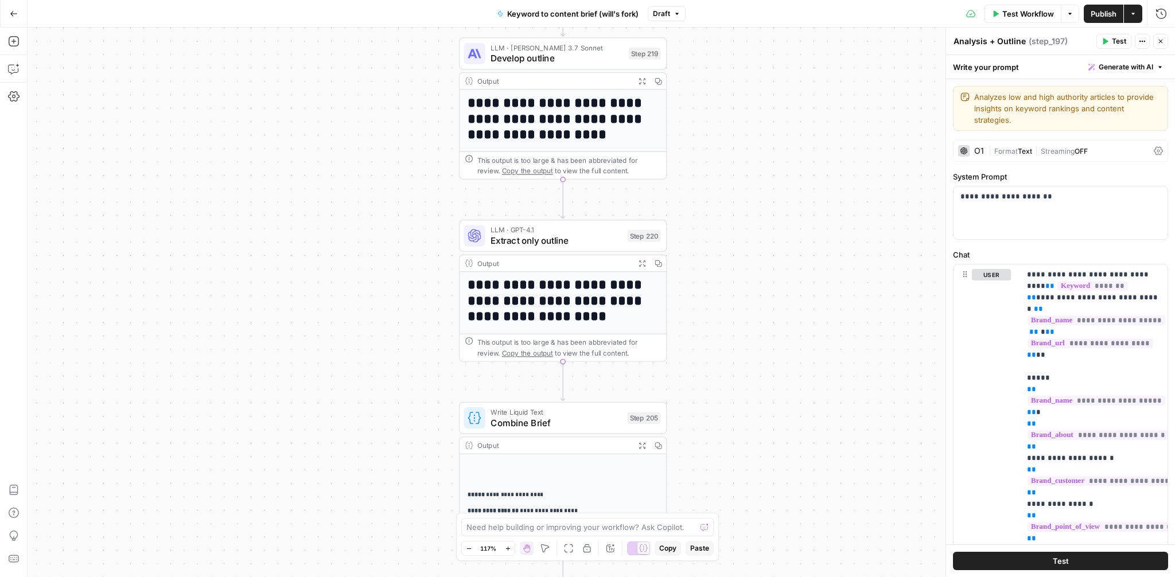
drag, startPoint x: 779, startPoint y: 145, endPoint x: 782, endPoint y: 463, distance: 317.3
click at [782, 463] on div "Workflow Set Inputs Inputs Google Search Perform Google Search Step 51 Output E…" at bounding box center [602, 303] width 1148 height 550
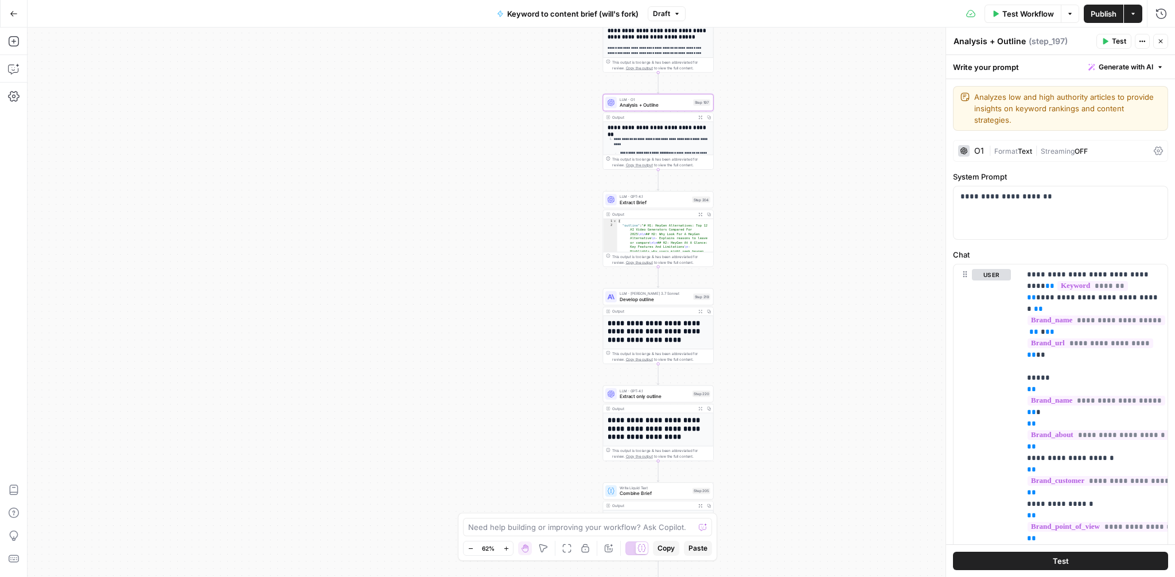
drag, startPoint x: 821, startPoint y: 149, endPoint x: 821, endPoint y: 273, distance: 124.5
click at [821, 273] on div "Workflow Set Inputs Inputs Google Search Perform Google Search Step 51 Output E…" at bounding box center [602, 303] width 1148 height 550
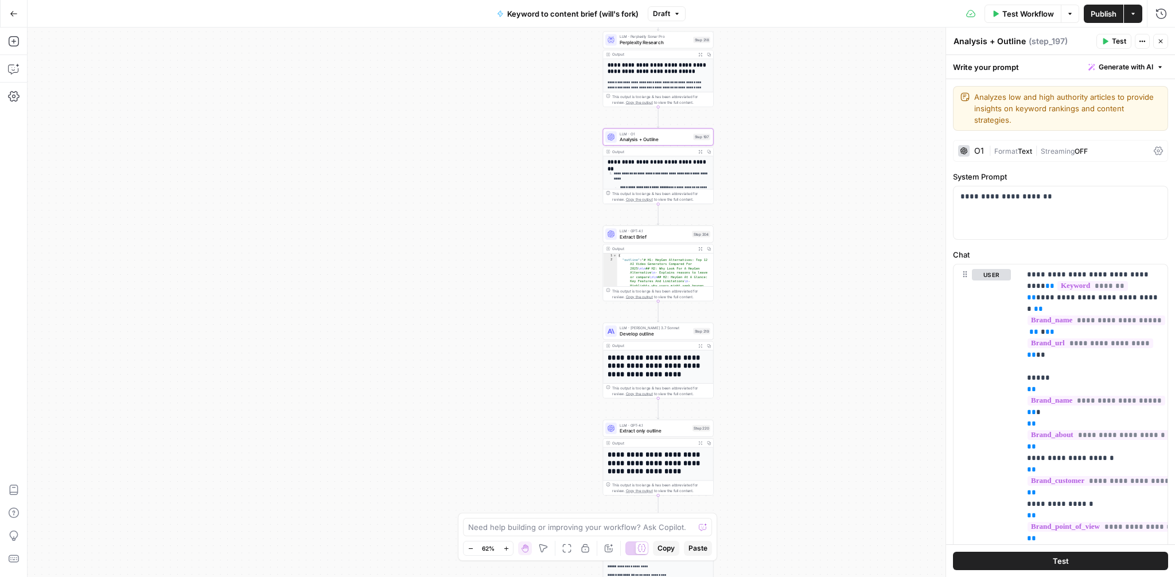
click at [1007, 10] on span "Test Workflow" at bounding box center [1029, 13] width 52 height 11
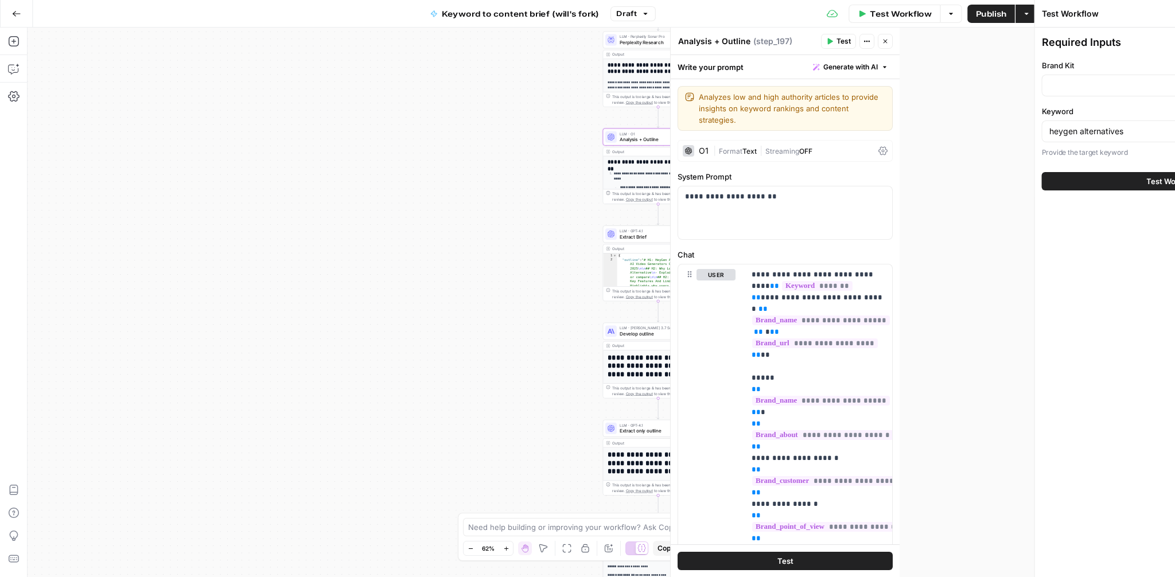
type input "Synthesia"
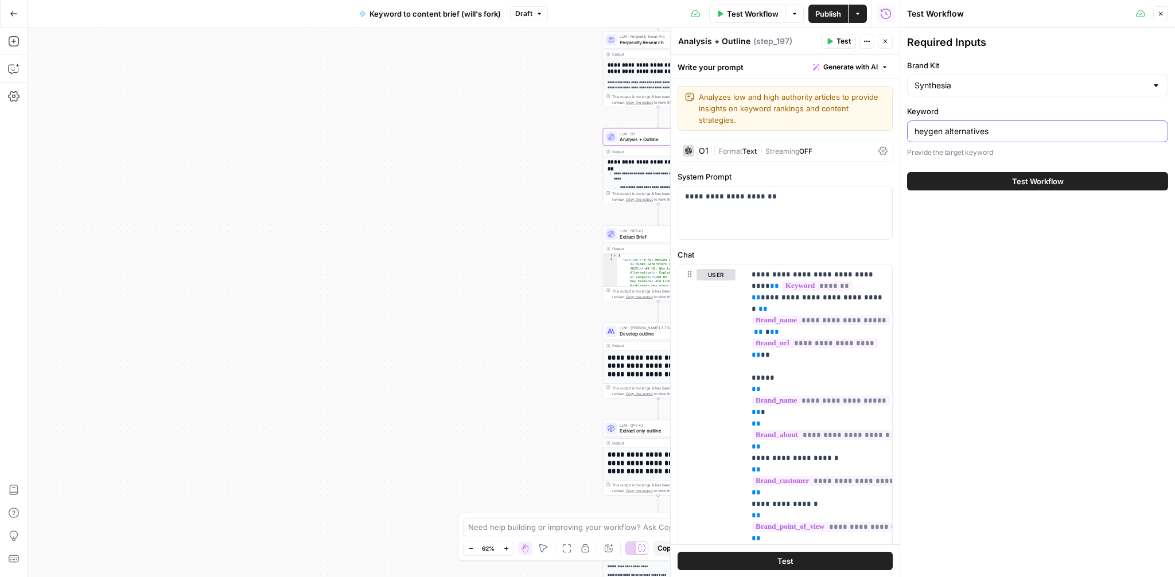
click at [957, 126] on input "heygen alternatives" at bounding box center [1038, 131] width 246 height 11
type input "onboarding checklist"
click at [1044, 179] on span "Test Workflow" at bounding box center [1038, 181] width 52 height 11
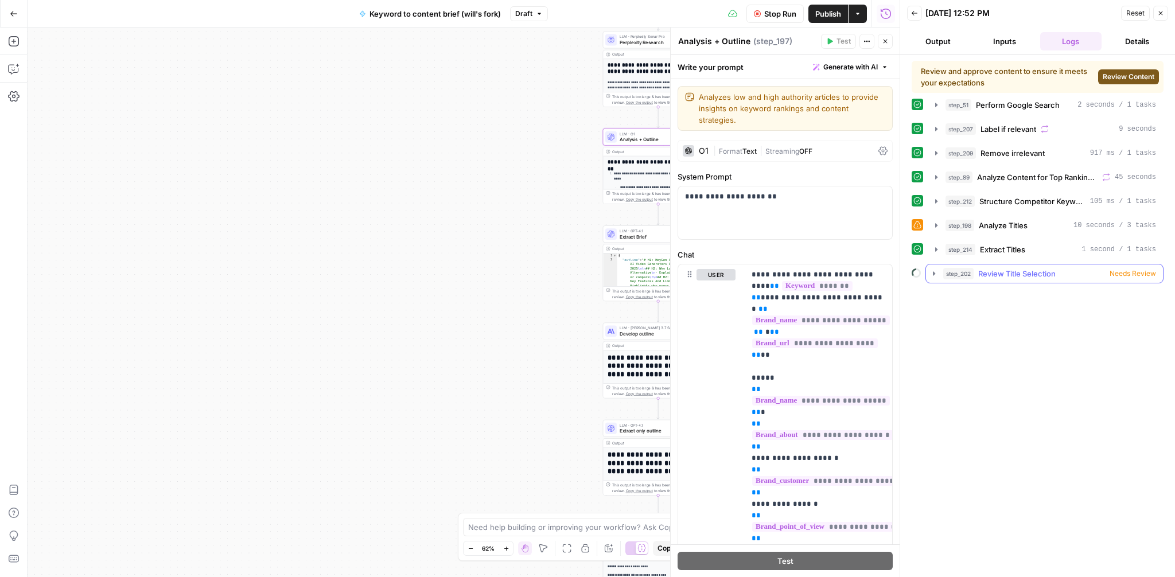
click at [934, 274] on icon "button" at bounding box center [934, 273] width 2 height 4
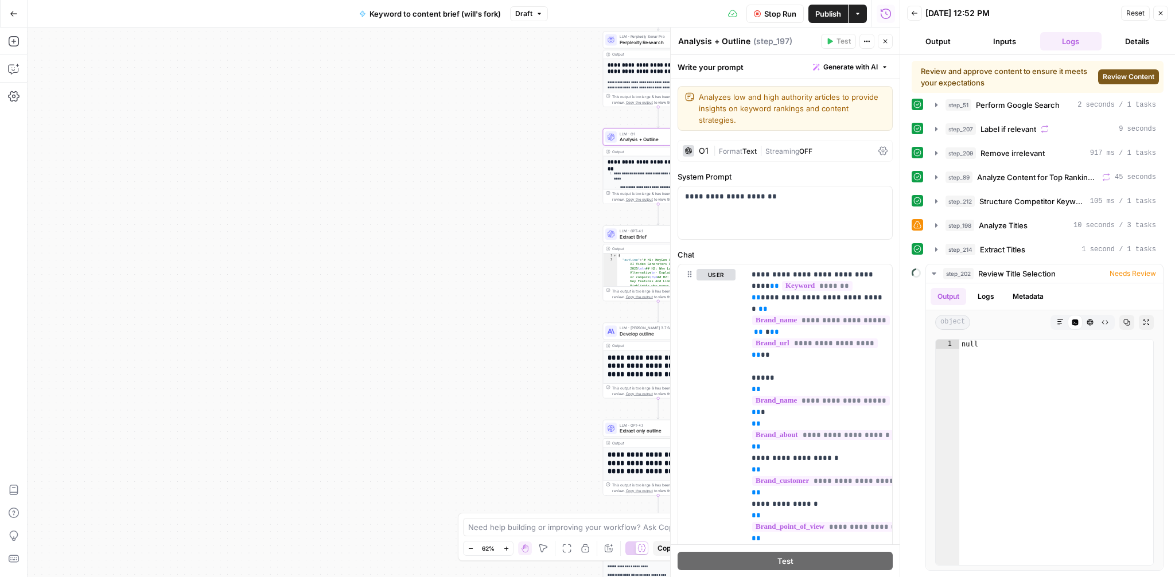
click at [1114, 79] on span "Review Content" at bounding box center [1129, 77] width 52 height 10
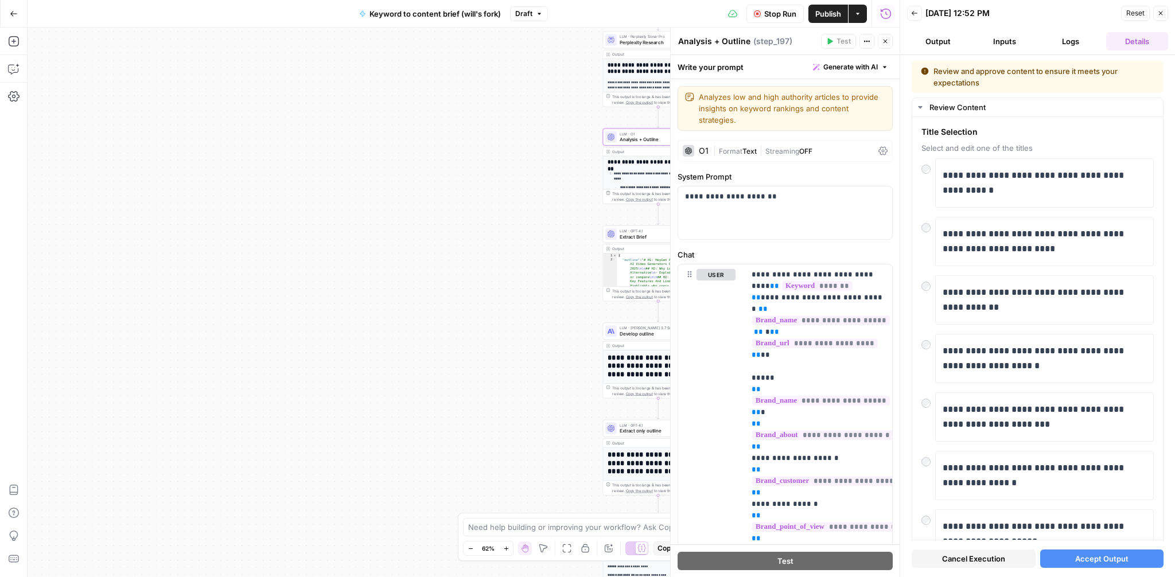
click at [1105, 555] on span "Accept Output" at bounding box center [1101, 558] width 53 height 11
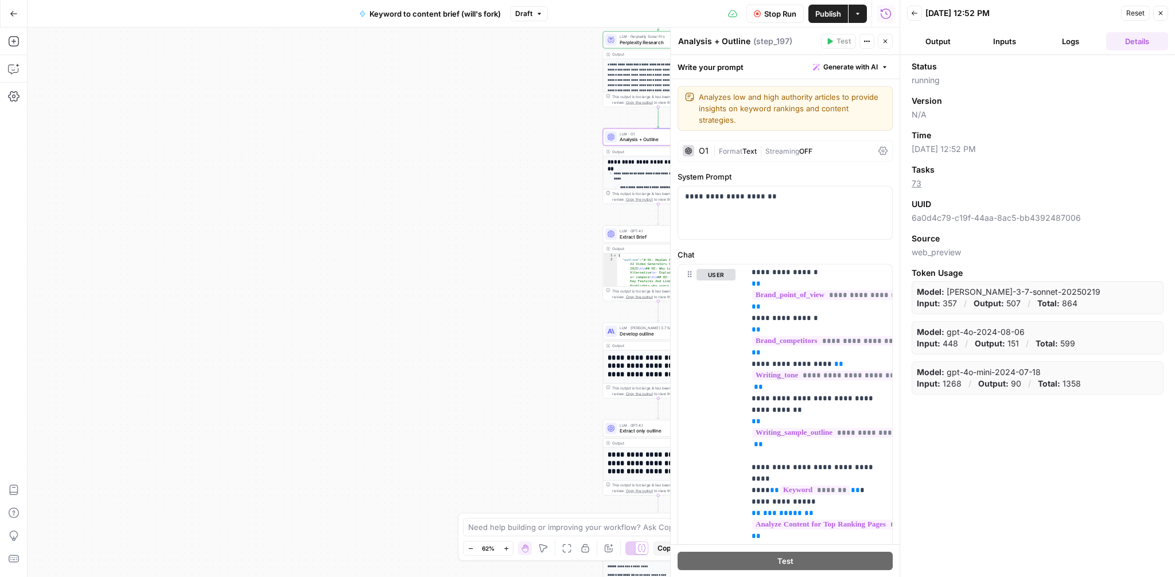
scroll to position [192, 0]
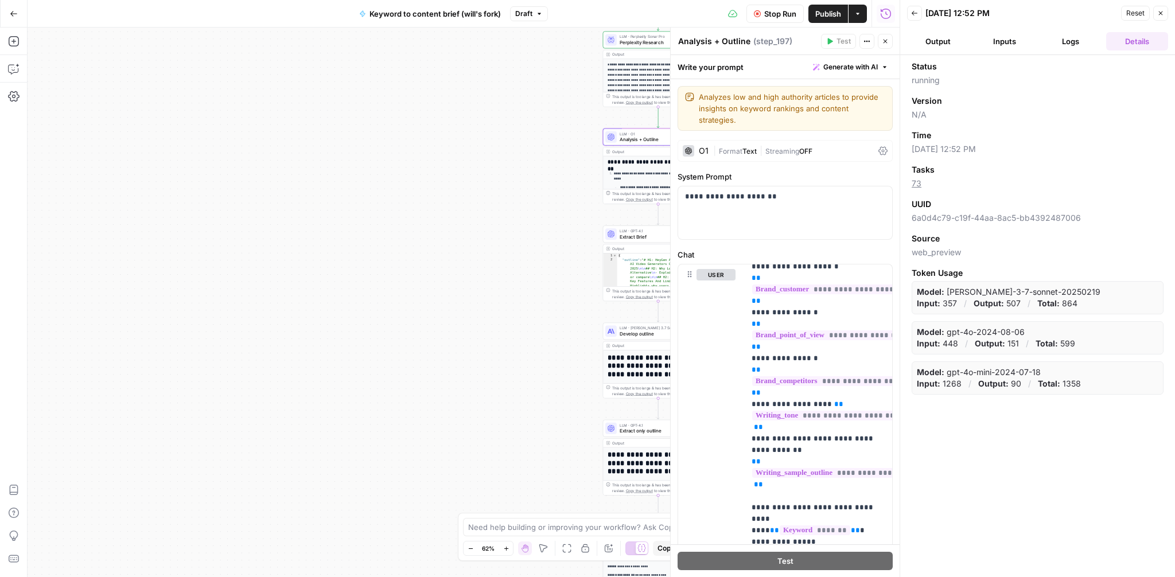
click at [913, 11] on icon "button" at bounding box center [915, 13] width 6 height 5
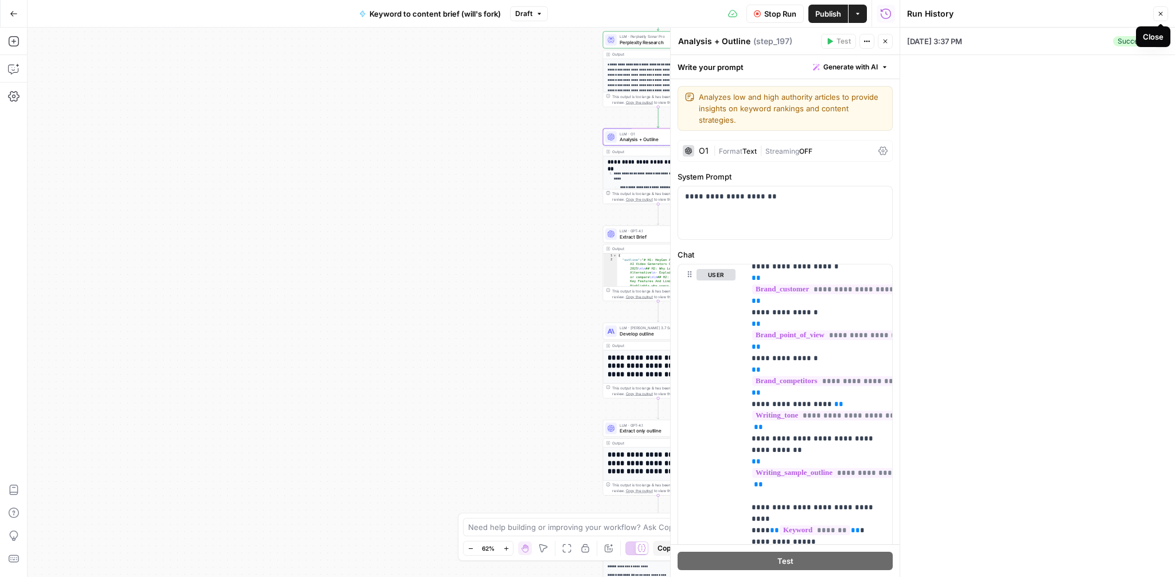
click at [1159, 44] on div "Close" at bounding box center [1153, 36] width 34 height 21
click at [1160, 44] on button "Collapse" at bounding box center [1162, 41] width 14 height 14
click at [1160, 11] on icon "button" at bounding box center [1160, 13] width 7 height 7
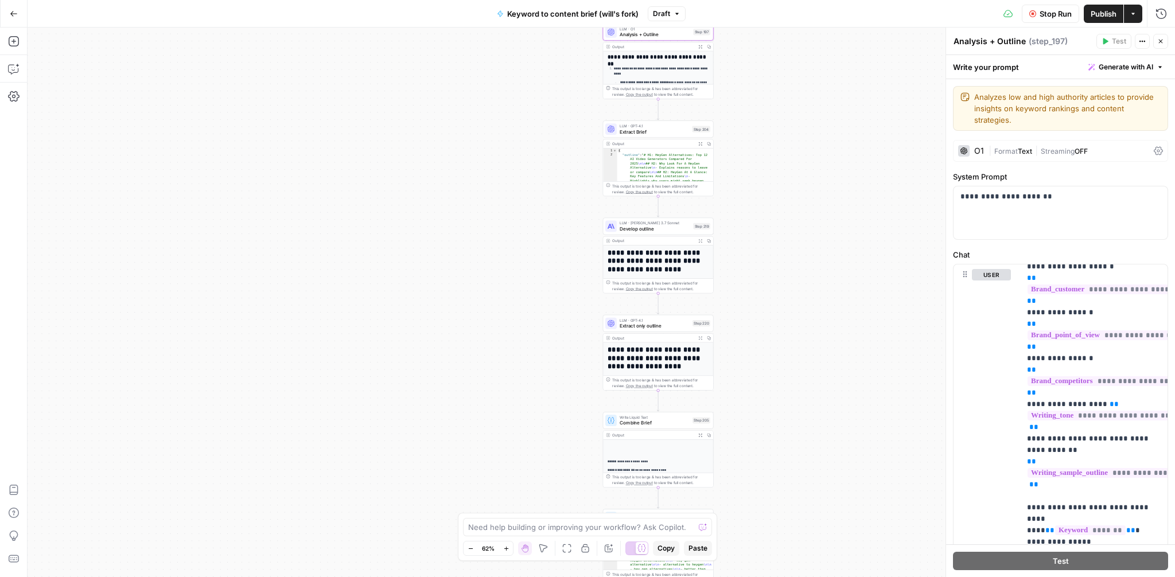
drag, startPoint x: 820, startPoint y: 346, endPoint x: 820, endPoint y: 130, distance: 216.3
click at [820, 130] on div "Workflow Set Inputs Inputs Google Search Perform Google Search Step 51 Output E…" at bounding box center [602, 303] width 1148 height 550
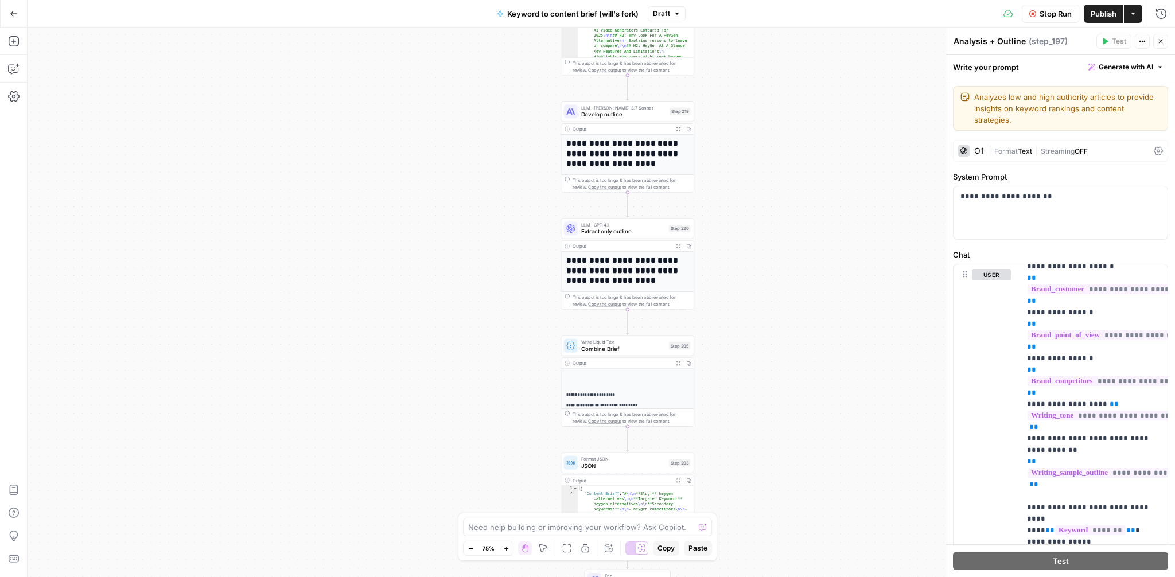
drag, startPoint x: 808, startPoint y: 285, endPoint x: 808, endPoint y: 413, distance: 127.4
click at [808, 413] on div "Workflow Set Inputs Inputs Google Search Perform Google Search Step 51 Output E…" at bounding box center [602, 303] width 1148 height 550
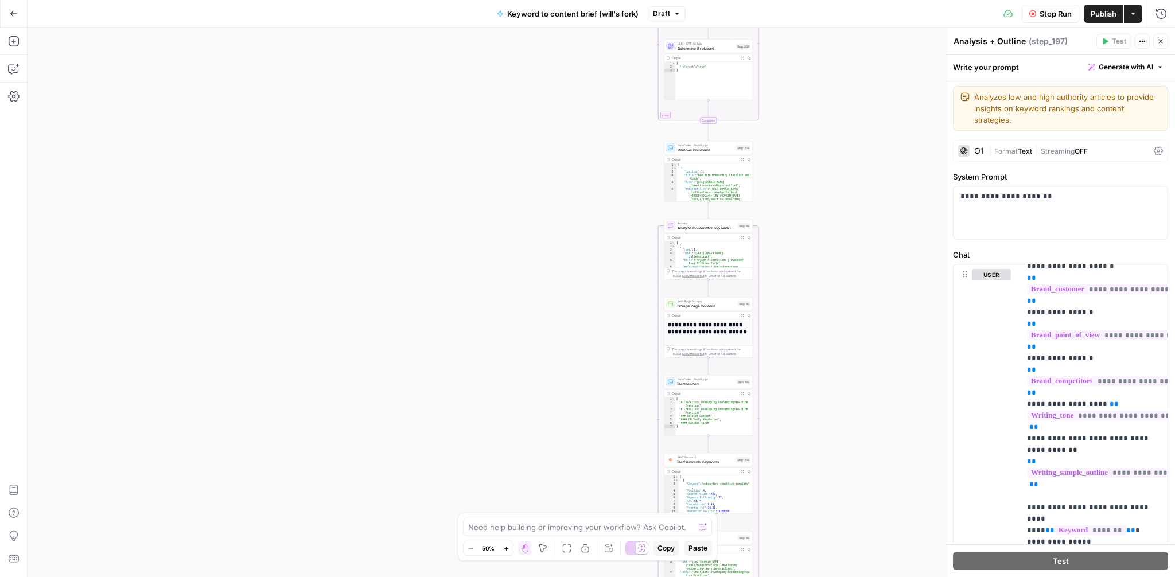
drag, startPoint x: 792, startPoint y: 320, endPoint x: 792, endPoint y: 499, distance: 179.0
click at [792, 499] on div "Workflow Set Inputs Inputs Google Search Perform Google Search Step 51 Output E…" at bounding box center [602, 303] width 1148 height 550
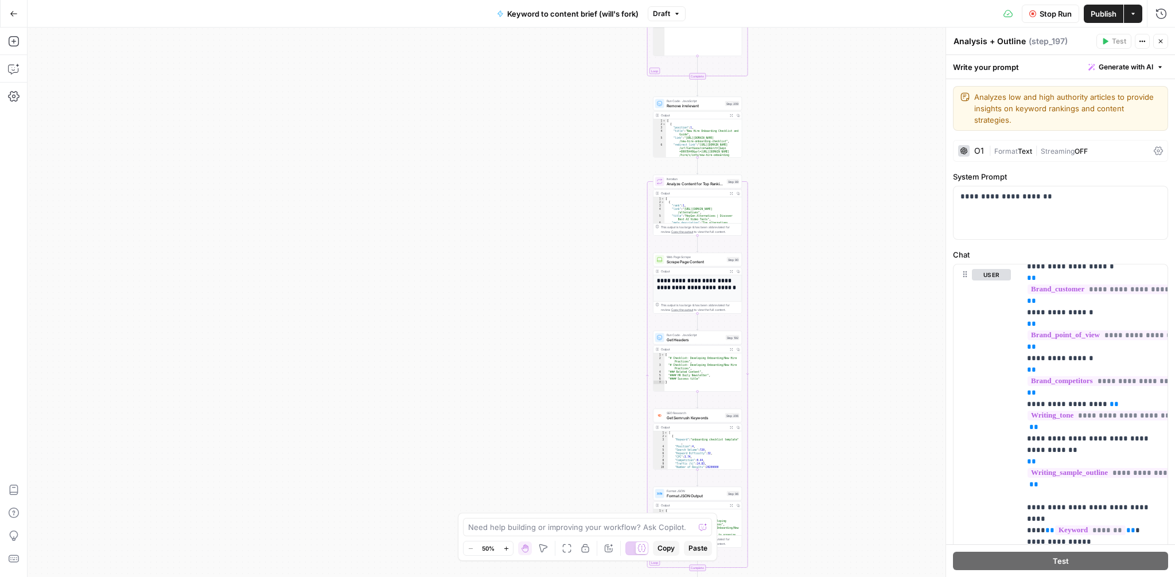
drag, startPoint x: 807, startPoint y: 210, endPoint x: 796, endPoint y: 161, distance: 50.5
click at [796, 161] on div "Workflow Set Inputs Inputs Google Search Perform Google Search Step 51 Output E…" at bounding box center [602, 303] width 1148 height 550
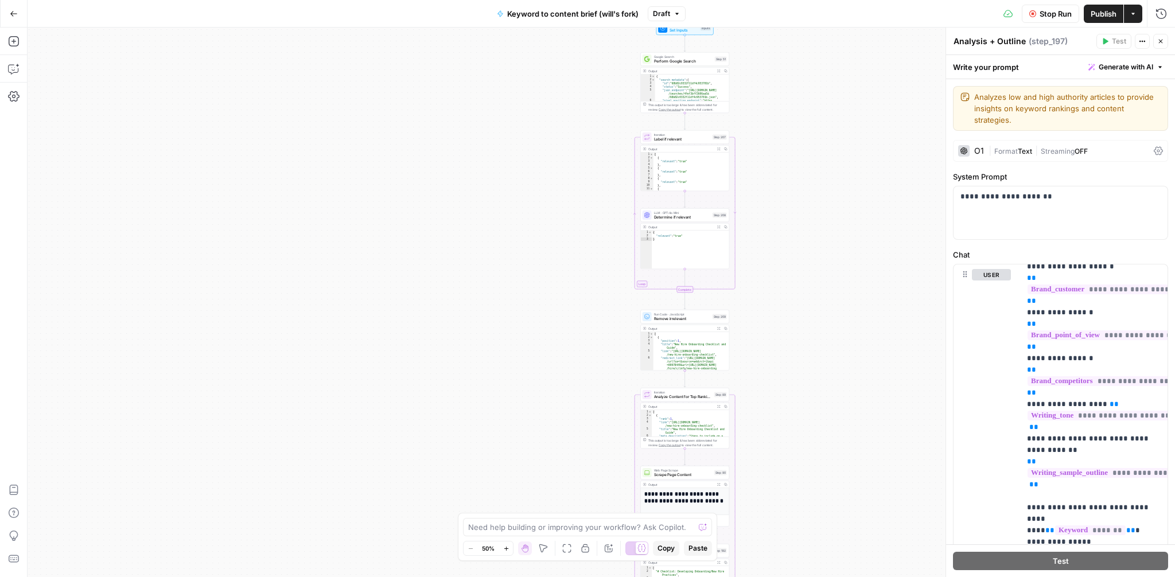
drag, startPoint x: 808, startPoint y: 288, endPoint x: 795, endPoint y: 502, distance: 214.4
click at [795, 502] on div "Workflow Set Inputs Inputs Google Search Perform Google Search Step 51 Output E…" at bounding box center [602, 303] width 1148 height 550
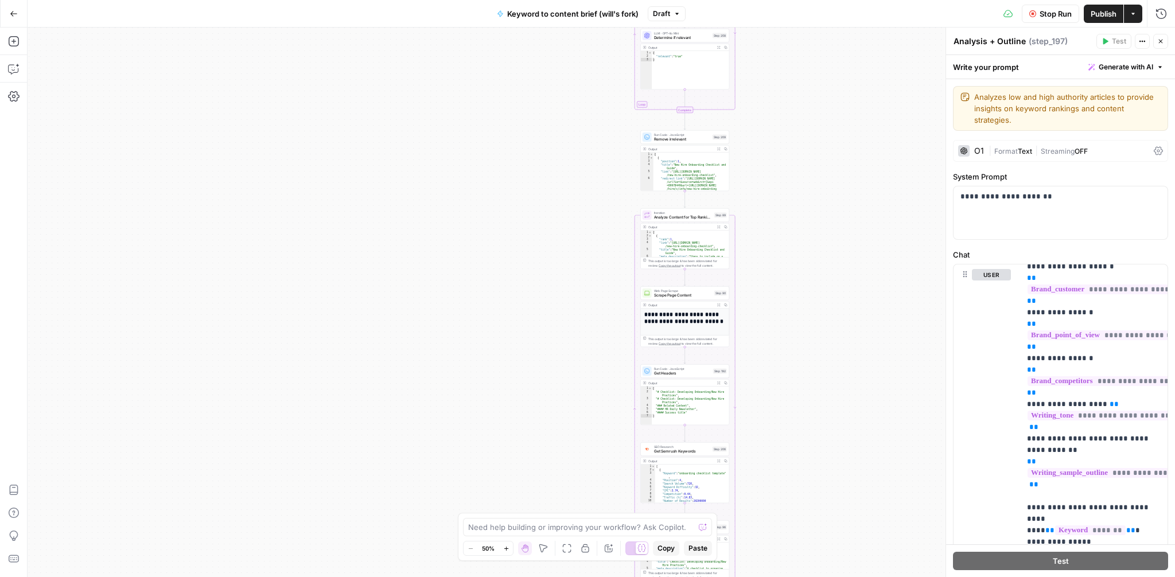
drag, startPoint x: 810, startPoint y: 442, endPoint x: 810, endPoint y: 262, distance: 179.6
click at [810, 262] on div "Workflow Set Inputs Inputs Google Search Perform Google Search Step 51 Output E…" at bounding box center [602, 303] width 1148 height 550
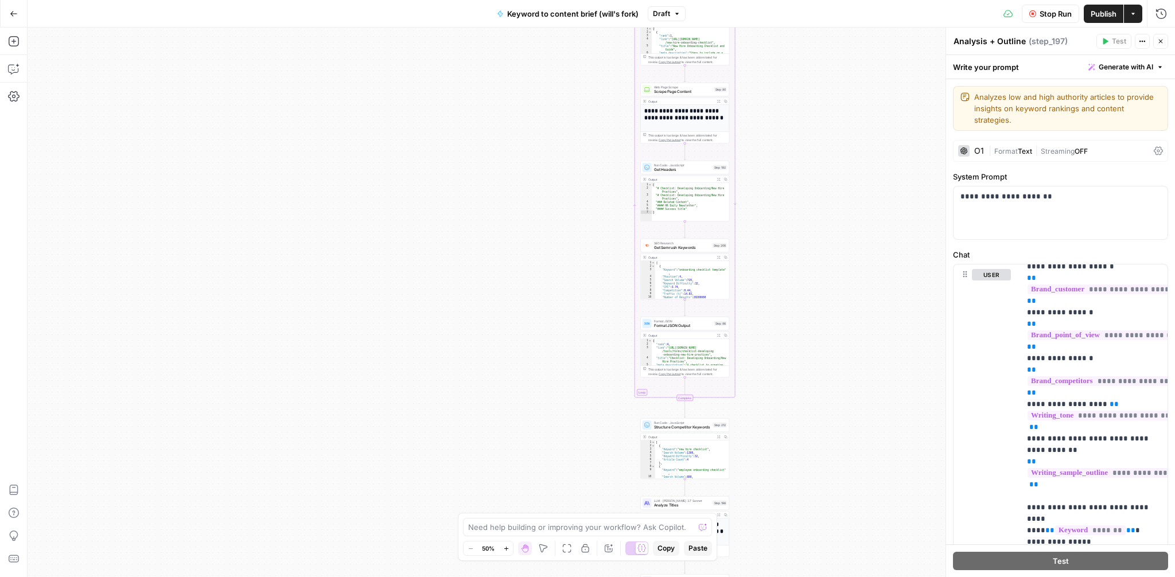
drag, startPoint x: 808, startPoint y: 457, endPoint x: 808, endPoint y: 254, distance: 203.7
click at [808, 254] on div "Workflow Set Inputs Inputs Google Search Perform Google Search Step 51 Output E…" at bounding box center [602, 303] width 1148 height 550
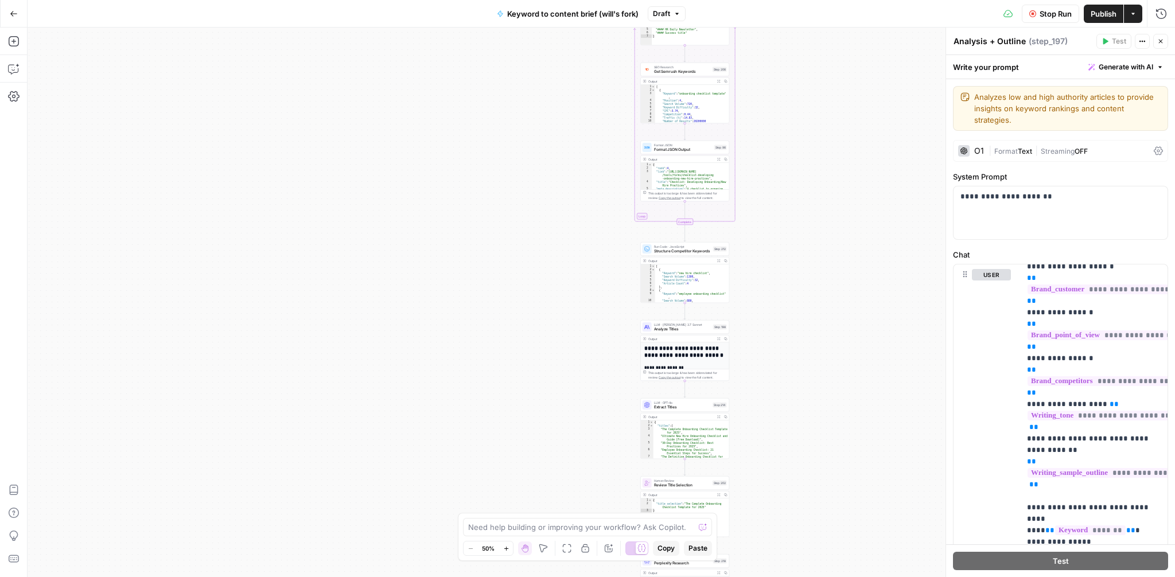
drag, startPoint x: 810, startPoint y: 432, endPoint x: 810, endPoint y: 256, distance: 176.2
click at [810, 256] on div "Workflow Set Inputs Inputs Google Search Perform Google Search Step 51 Output E…" at bounding box center [602, 303] width 1148 height 550
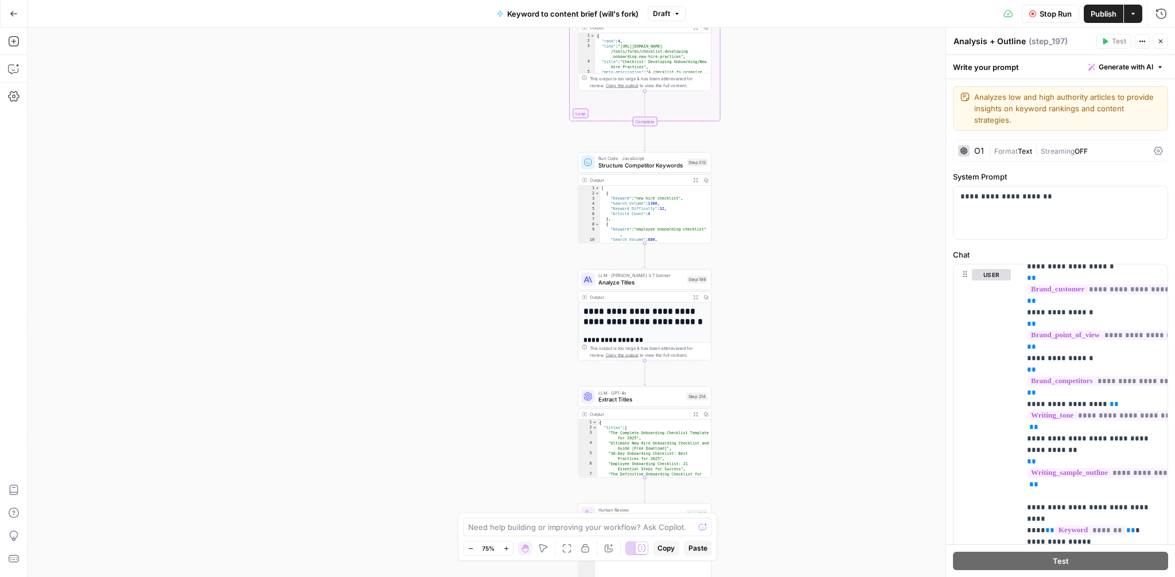
drag, startPoint x: 776, startPoint y: 340, endPoint x: 776, endPoint y: 231, distance: 109.0
click at [776, 231] on div "Workflow Set Inputs Inputs Google Search Perform Google Search Step 51 Output E…" at bounding box center [602, 303] width 1148 height 550
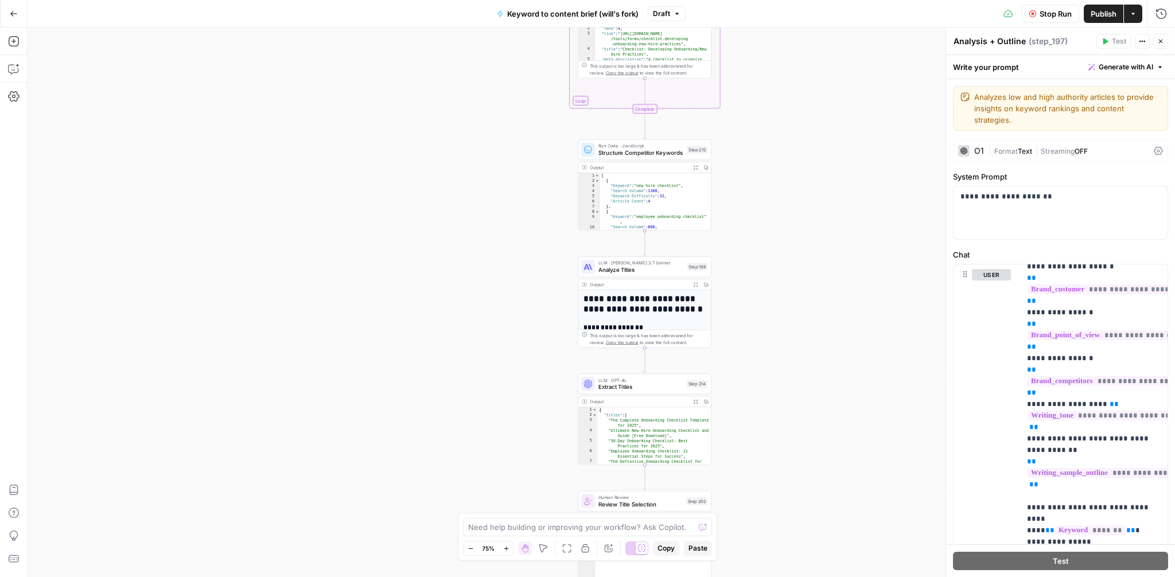
drag, startPoint x: 763, startPoint y: 358, endPoint x: 763, endPoint y: 285, distance: 72.3
click at [763, 285] on div "Workflow Set Inputs Inputs Google Search Perform Google Search Step 51 Output E…" at bounding box center [602, 303] width 1148 height 550
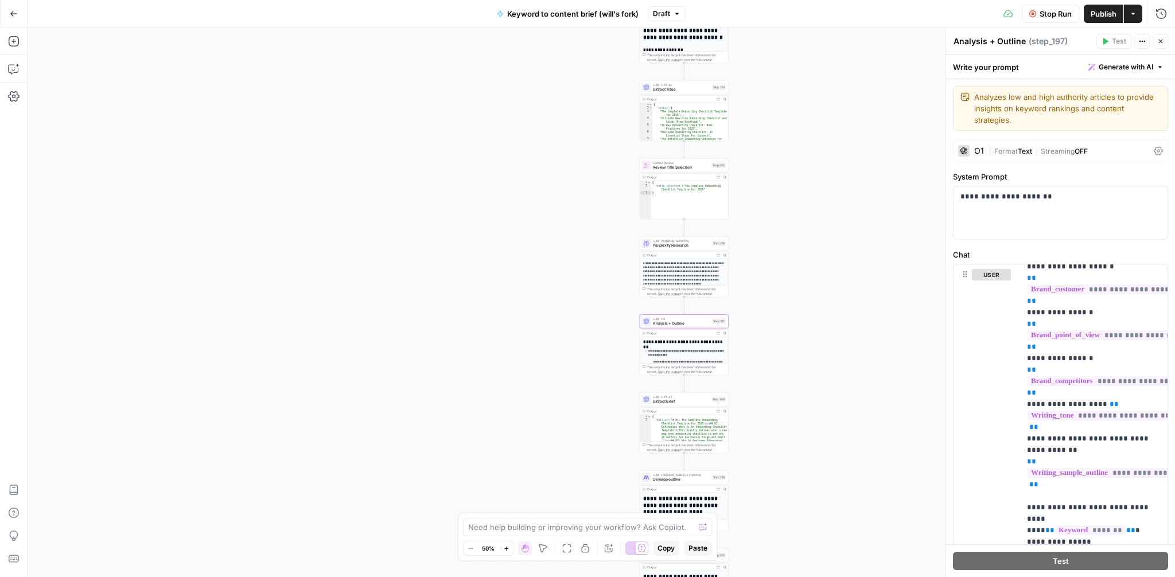
drag, startPoint x: 788, startPoint y: 458, endPoint x: 788, endPoint y: 245, distance: 212.9
click at [788, 245] on div "Workflow Set Inputs Inputs Google Search Perform Google Search Step 51 Output E…" at bounding box center [602, 303] width 1148 height 550
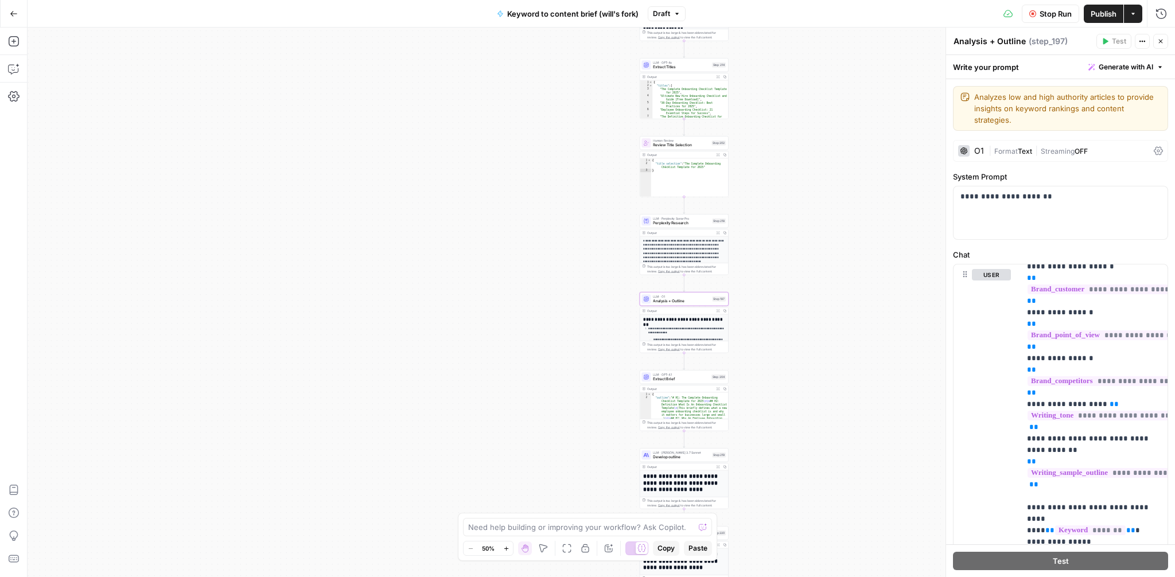
drag, startPoint x: 796, startPoint y: 413, endPoint x: 796, endPoint y: 391, distance: 22.4
click at [796, 391] on div "Workflow Set Inputs Inputs Google Search Perform Google Search Step 51 Output E…" at bounding box center [602, 303] width 1148 height 550
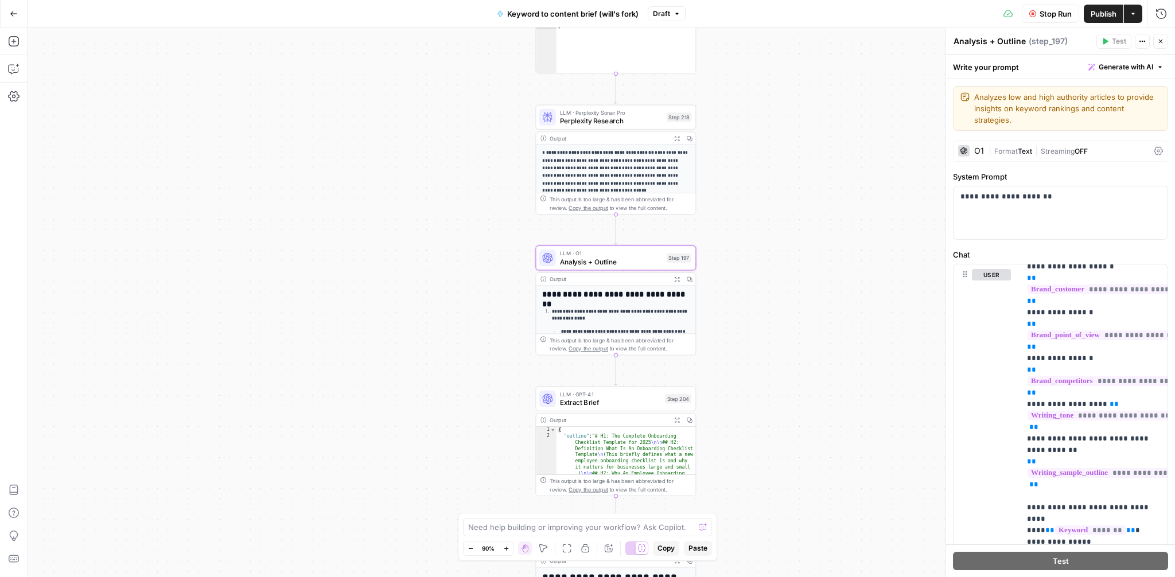
click at [673, 137] on button "Expand Output" at bounding box center [677, 138] width 13 height 13
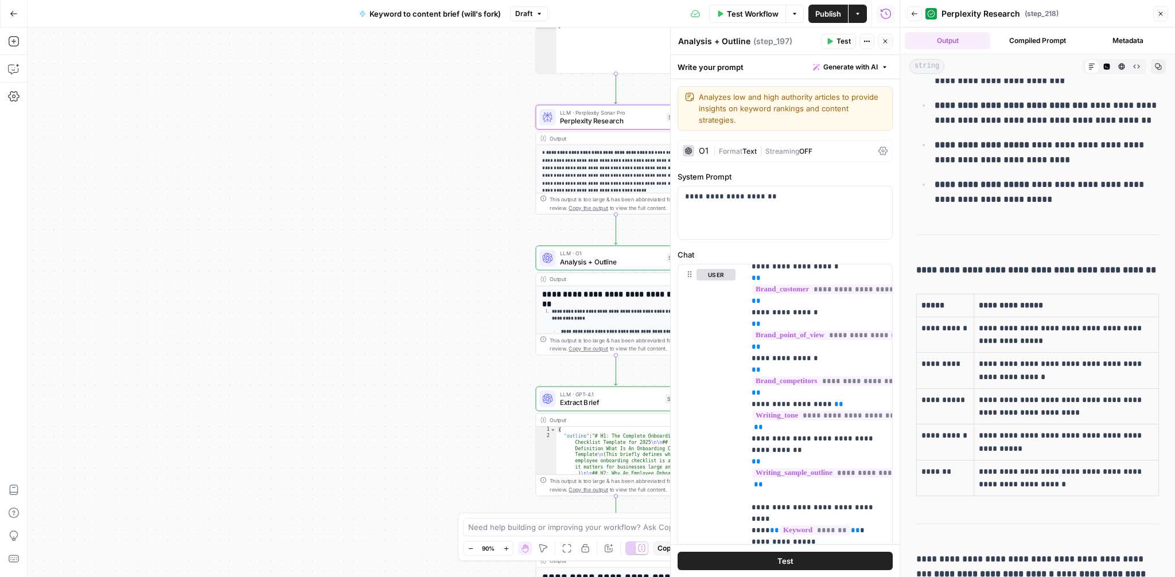
scroll to position [1941, 0]
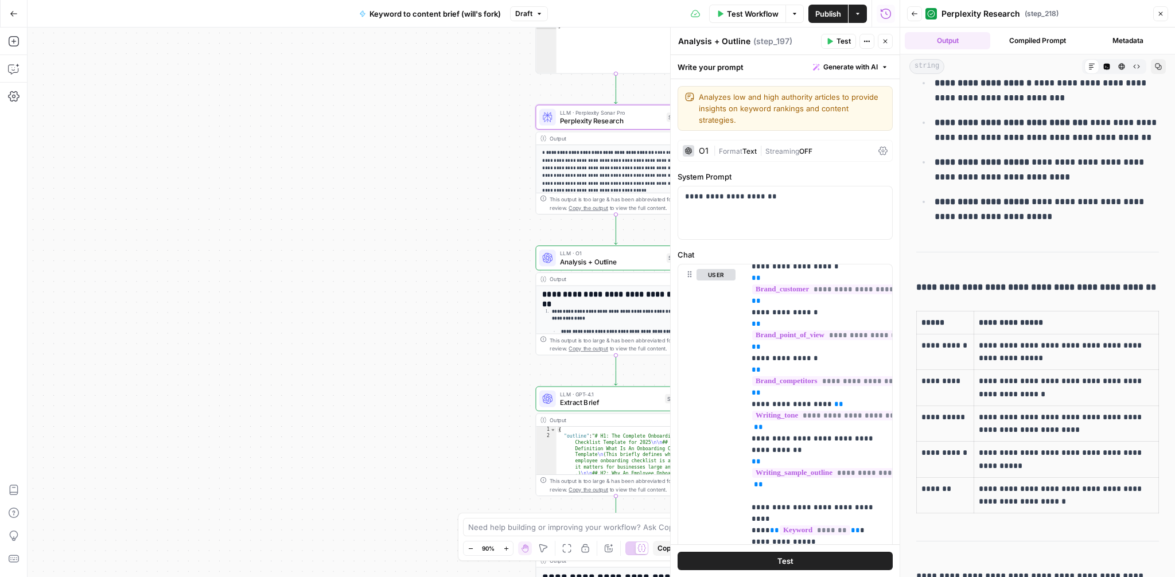
click at [1163, 11] on icon "button" at bounding box center [1160, 13] width 7 height 7
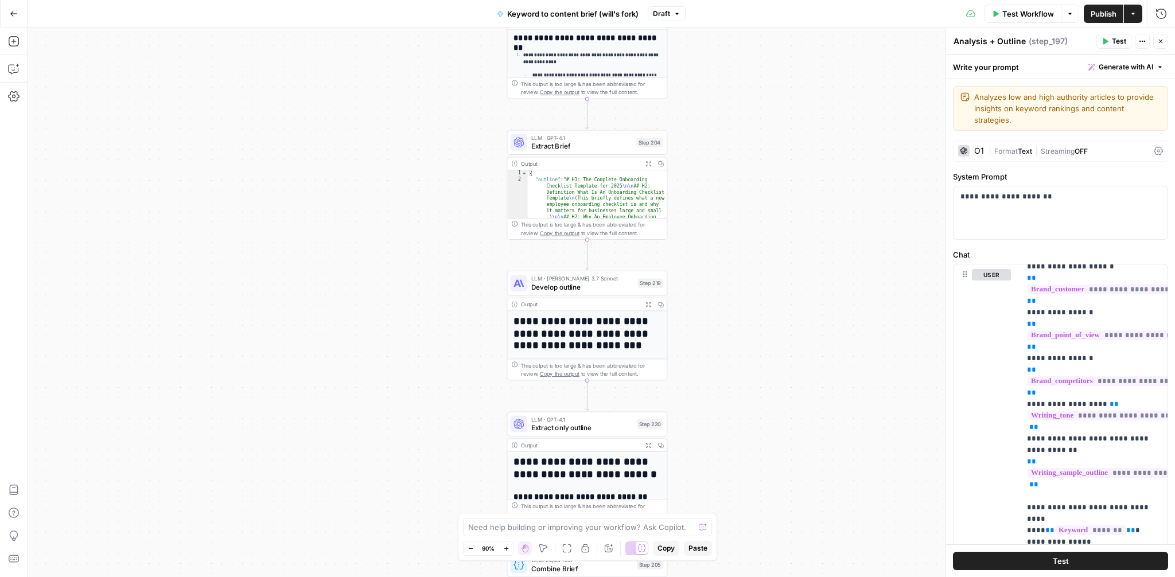
drag, startPoint x: 814, startPoint y: 421, endPoint x: 786, endPoint y: 164, distance: 258.7
click at [786, 164] on div "Workflow Set Inputs Inputs Google Search Perform Google Search Step 51 Output E…" at bounding box center [602, 303] width 1148 height 550
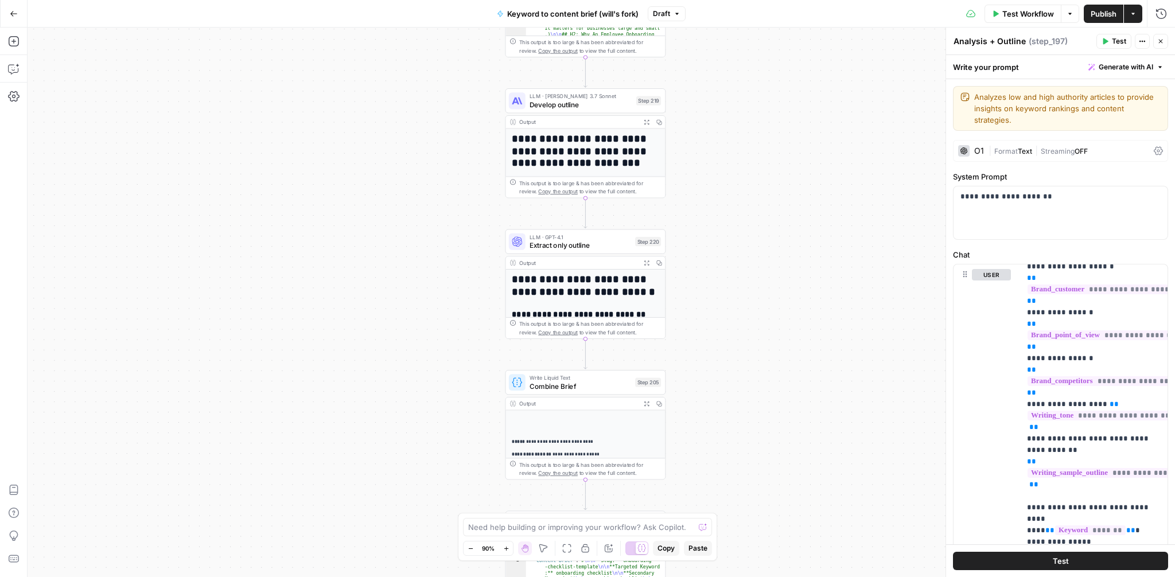
drag, startPoint x: 791, startPoint y: 417, endPoint x: 789, endPoint y: 225, distance: 191.7
click at [789, 225] on div "Workflow Set Inputs Inputs Google Search Perform Google Search Step 51 Output E…" at bounding box center [602, 303] width 1148 height 550
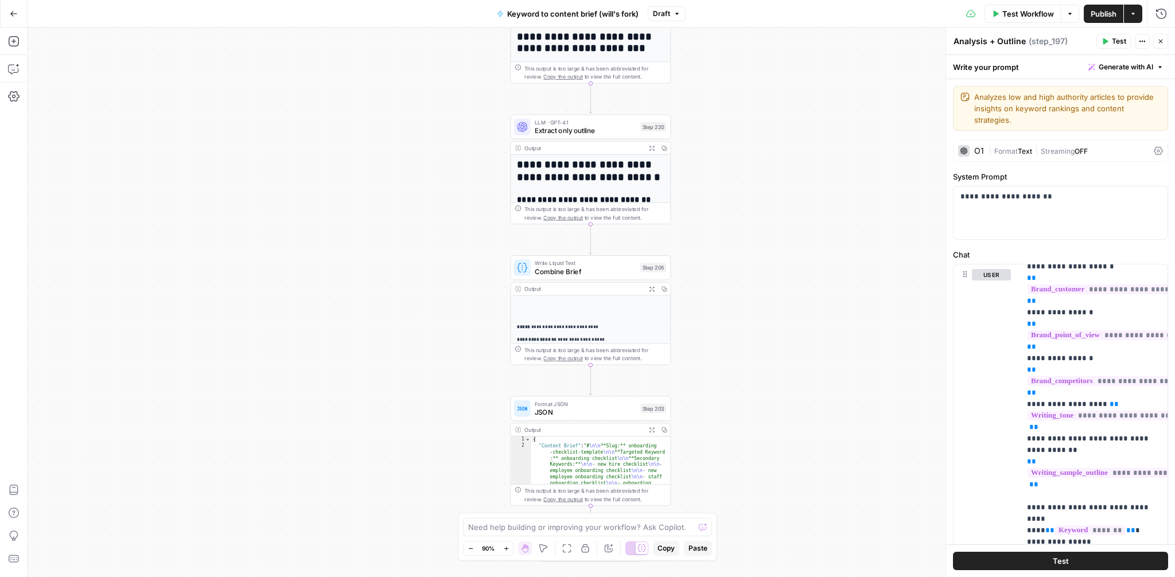
drag, startPoint x: 765, startPoint y: 361, endPoint x: 771, endPoint y: 262, distance: 99.4
click at [771, 262] on div "Workflow Set Inputs Inputs Google Search Perform Google Search Step 51 Output E…" at bounding box center [602, 303] width 1148 height 550
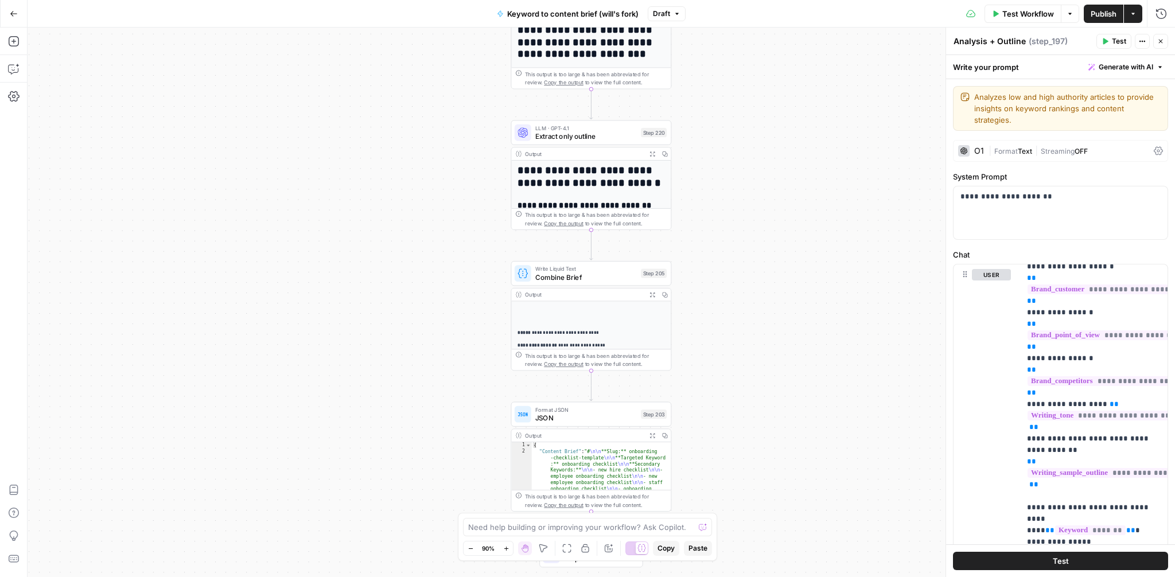
click at [651, 151] on icon "button" at bounding box center [653, 154] width 6 height 6
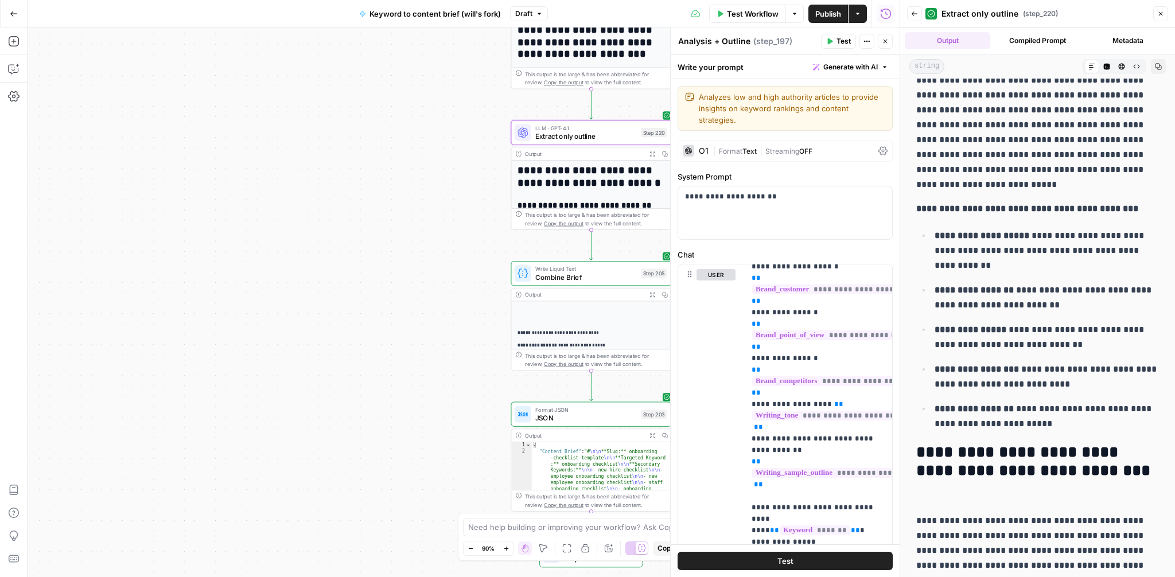
scroll to position [0, 0]
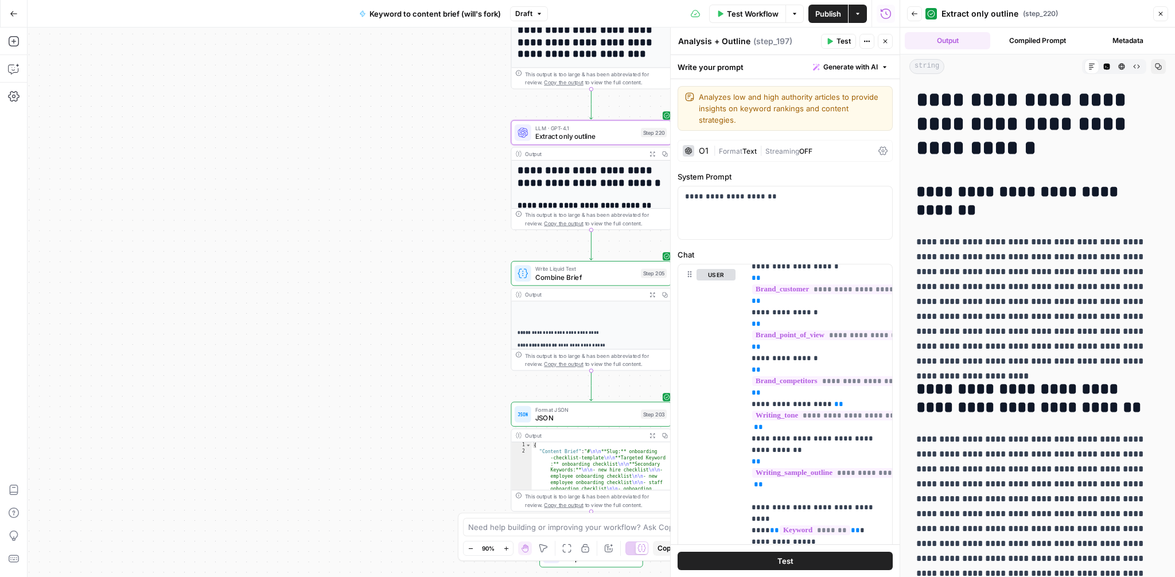
click at [1160, 14] on icon "button" at bounding box center [1160, 13] width 7 height 7
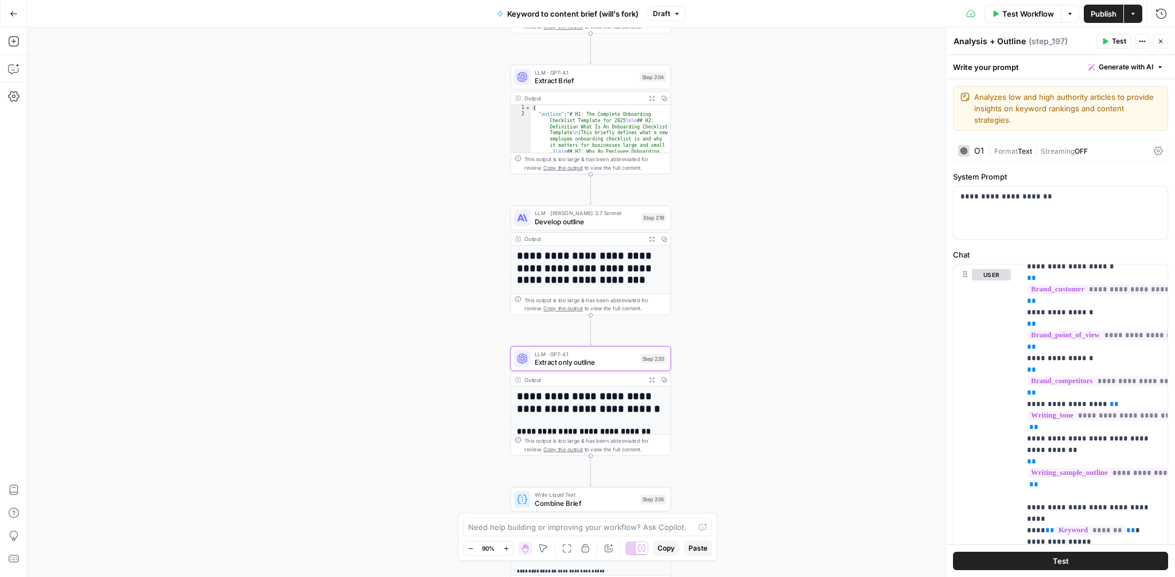
drag, startPoint x: 838, startPoint y: 223, endPoint x: 838, endPoint y: 449, distance: 226.1
click at [838, 449] on div "Workflow Set Inputs Inputs Google Search Perform Google Search Step 51 Output E…" at bounding box center [602, 303] width 1148 height 550
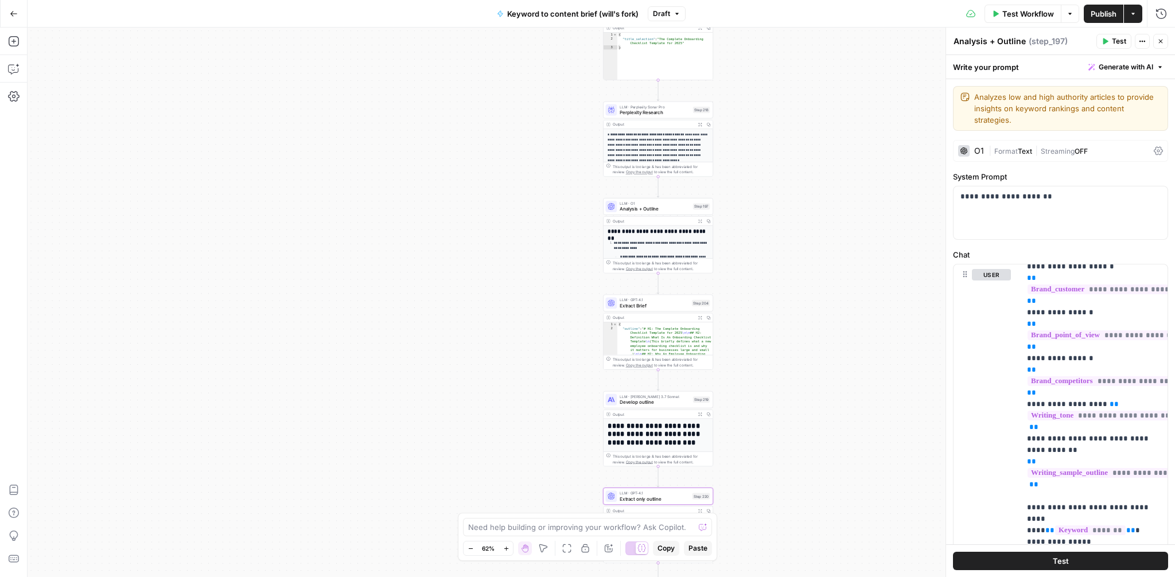
drag, startPoint x: 806, startPoint y: 260, endPoint x: 806, endPoint y: 432, distance: 171.6
click at [806, 432] on div "Workflow Set Inputs Inputs Google Search Perform Google Search Step 51 Output E…" at bounding box center [602, 303] width 1148 height 550
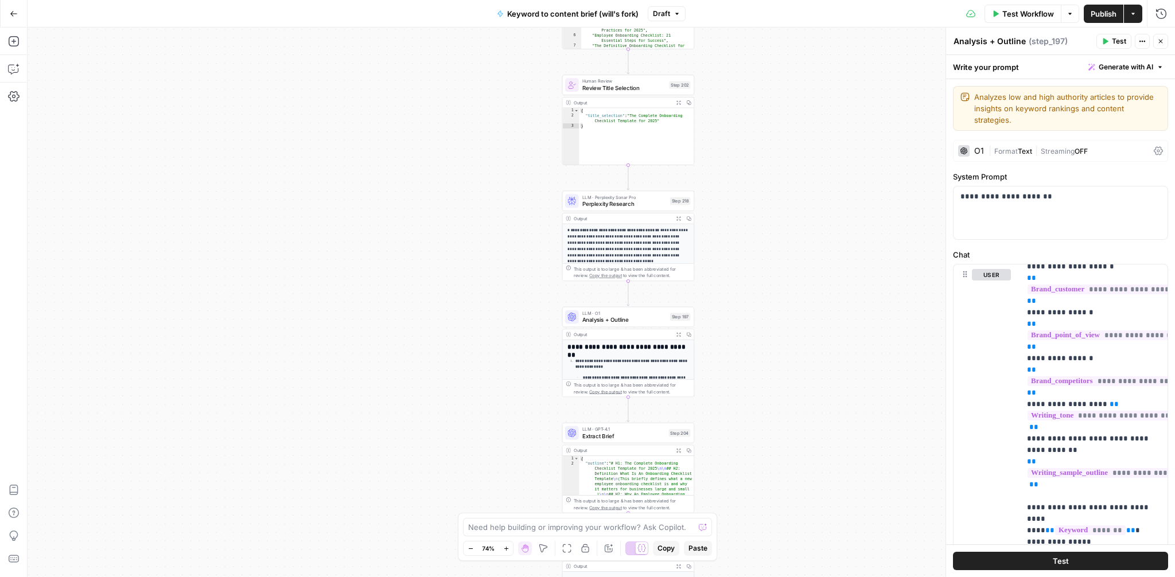
drag, startPoint x: 801, startPoint y: 325, endPoint x: 801, endPoint y: 449, distance: 124.0
click at [801, 449] on div "Workflow Set Inputs Inputs Google Search Perform Google Search Step 51 Output E…" at bounding box center [602, 303] width 1148 height 550
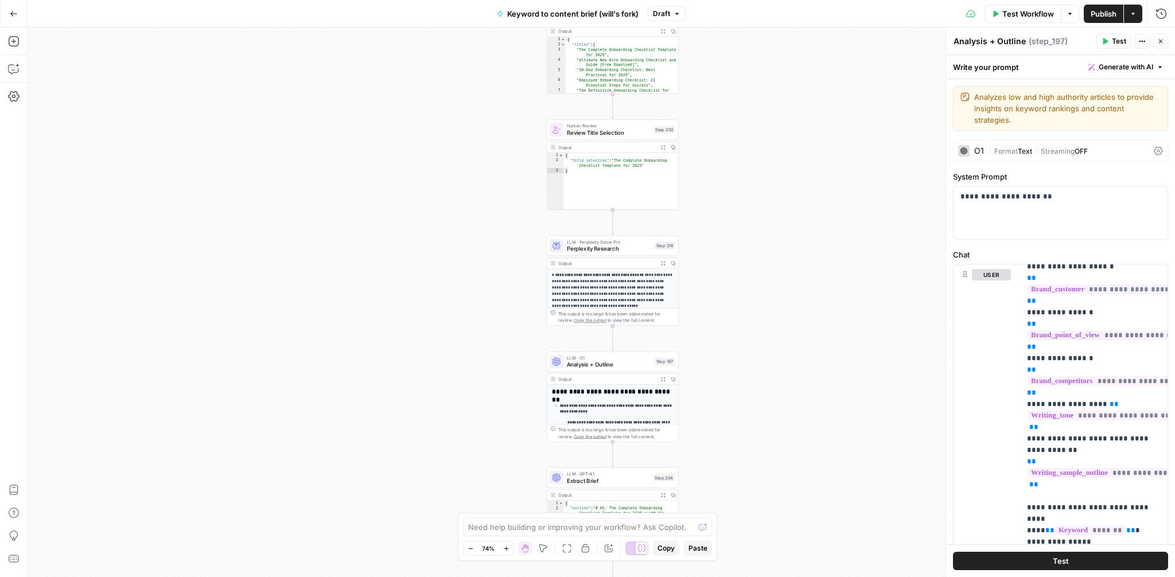
drag, startPoint x: 794, startPoint y: 291, endPoint x: 779, endPoint y: 336, distance: 47.4
click at [779, 336] on div "Workflow Set Inputs Inputs Google Search Perform Google Search Step 51 Output E…" at bounding box center [602, 303] width 1148 height 550
click at [617, 368] on span "Analysis + Outline" at bounding box center [609, 364] width 84 height 9
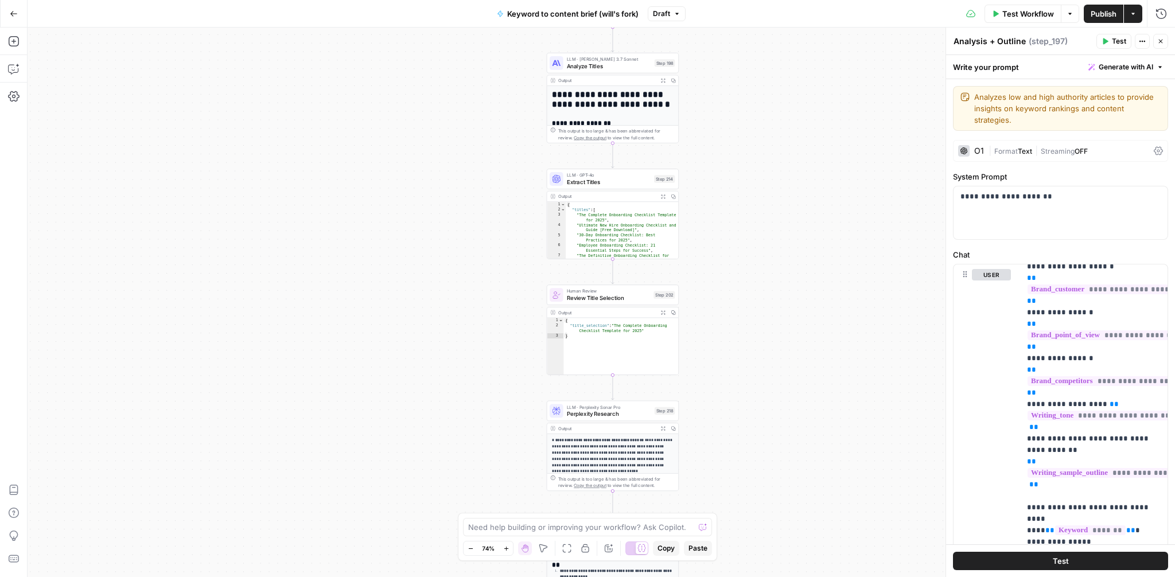
drag, startPoint x: 786, startPoint y: 108, endPoint x: 784, endPoint y: 297, distance: 188.8
click at [784, 297] on div "Workflow Set Inputs Inputs Google Search Perform Google Search Step 51 Output E…" at bounding box center [602, 303] width 1148 height 550
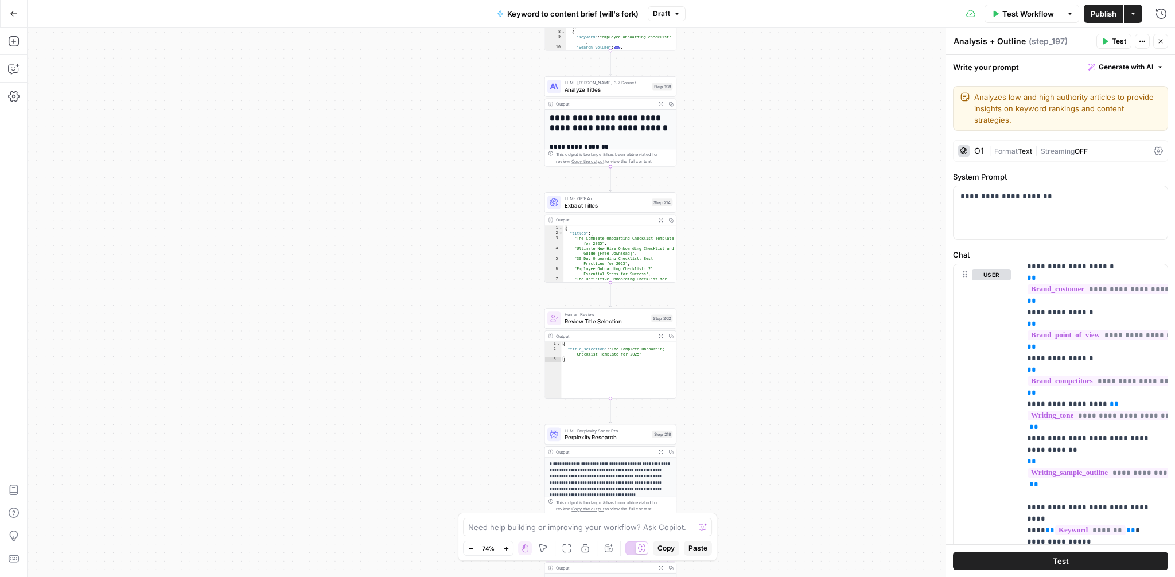
click at [571, 13] on span "Keyword to content brief (will's fork)" at bounding box center [572, 13] width 131 height 11
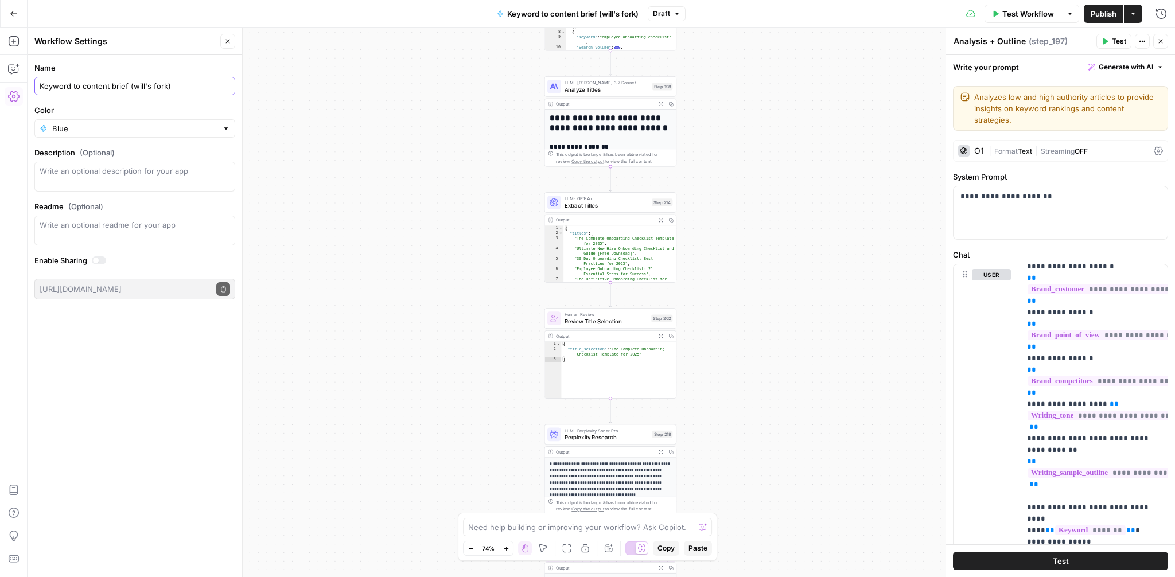
drag, startPoint x: 172, startPoint y: 86, endPoint x: 72, endPoint y: 84, distance: 99.9
click at [72, 84] on input "Keyword to content brief (will's fork)" at bounding box center [135, 85] width 191 height 11
type input "Keyword to SERP/Deep Research"
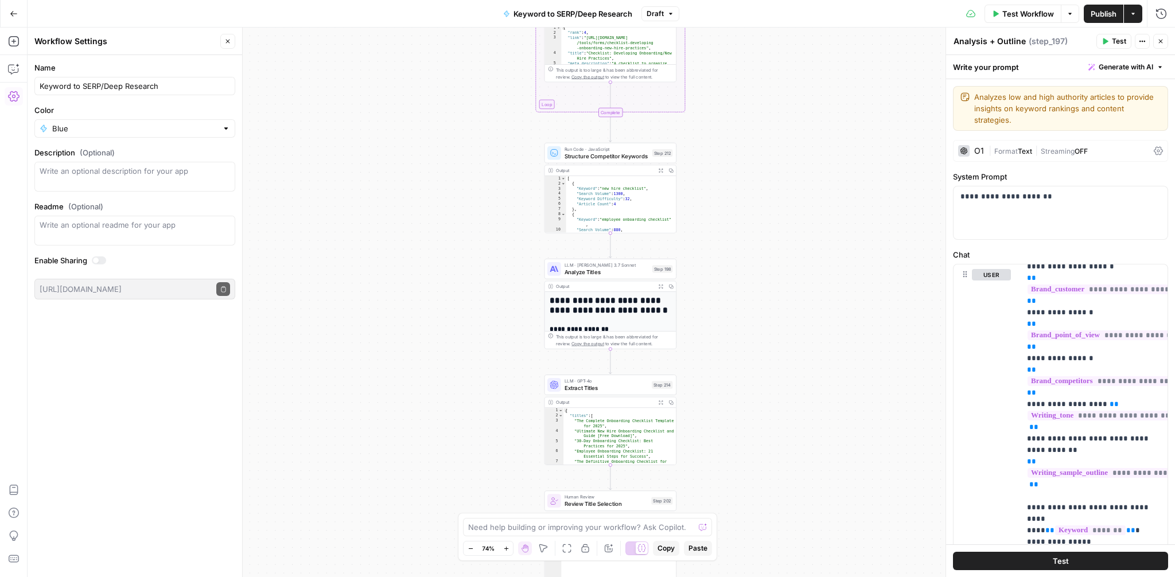
drag, startPoint x: 740, startPoint y: 126, endPoint x: 740, endPoint y: 323, distance: 196.8
click at [740, 323] on div "Workflow Set Inputs Inputs Google Search Perform Google Search Step 51 Output E…" at bounding box center [602, 303] width 1148 height 550
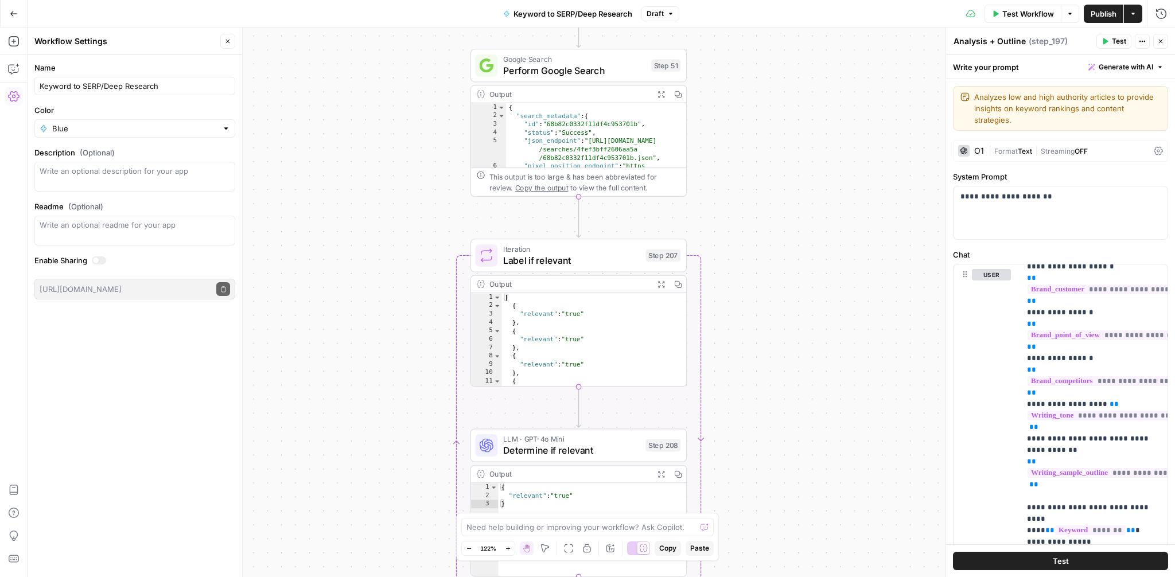
drag, startPoint x: 824, startPoint y: 254, endPoint x: 822, endPoint y: 312, distance: 58.6
click at [822, 312] on div "Workflow Set Inputs Inputs Google Search Perform Google Search Step 51 Output E…" at bounding box center [602, 303] width 1148 height 550
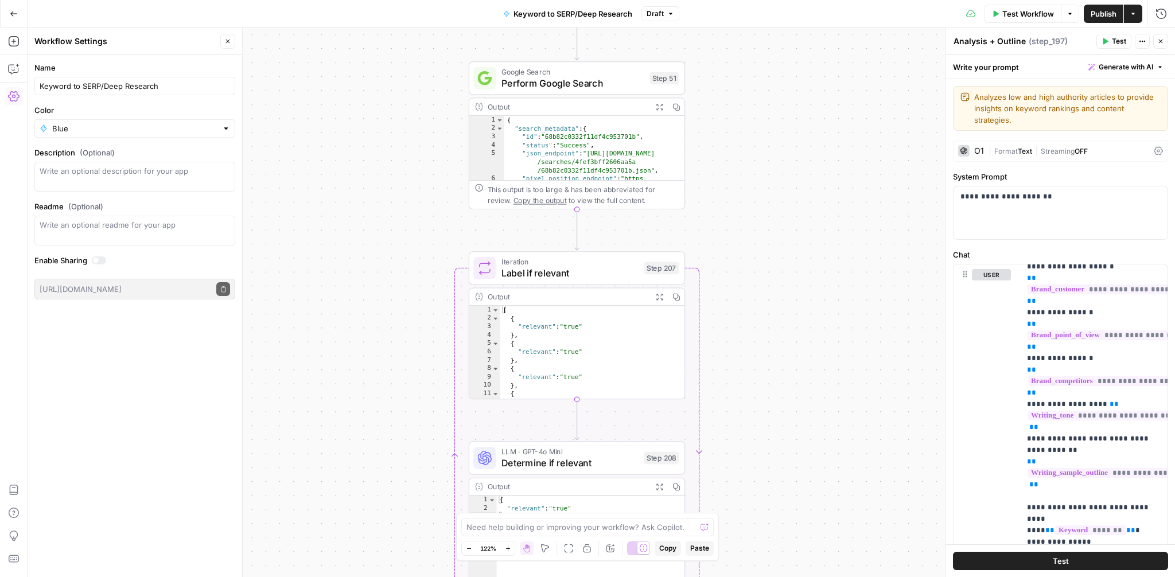
drag, startPoint x: 822, startPoint y: 312, endPoint x: 822, endPoint y: 525, distance: 212.3
click at [822, 525] on div "Workflow Set Inputs Inputs Google Search Perform Google Search Step 51 Output E…" at bounding box center [602, 303] width 1148 height 550
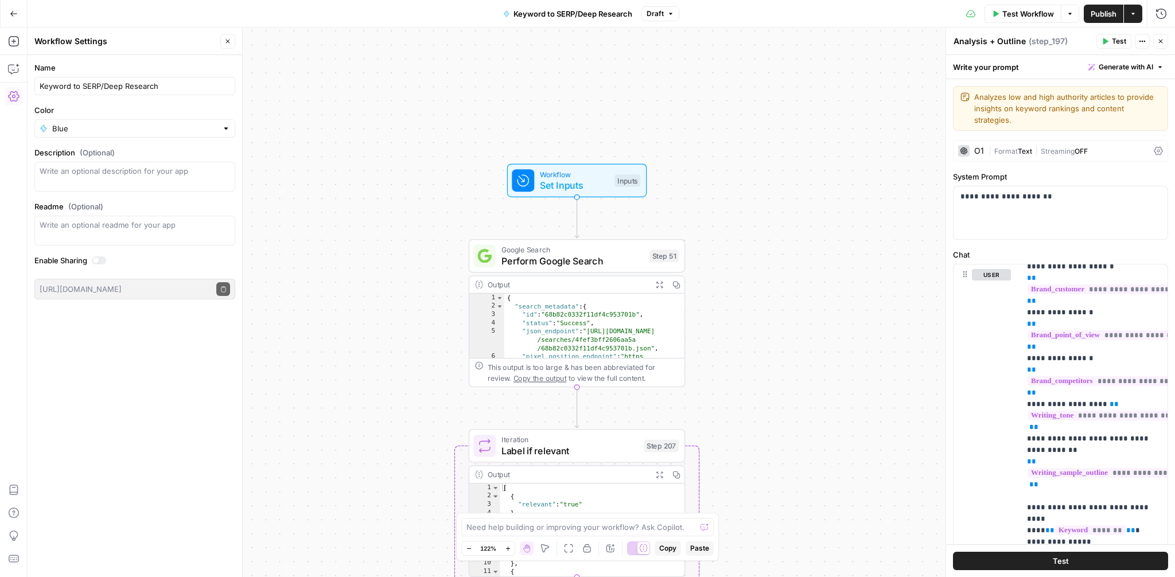
drag, startPoint x: 756, startPoint y: 355, endPoint x: 756, endPoint y: 320, distance: 34.4
click at [756, 320] on div "Workflow Set Inputs Inputs Google Search Perform Google Search Step 51 Output E…" at bounding box center [602, 303] width 1148 height 550
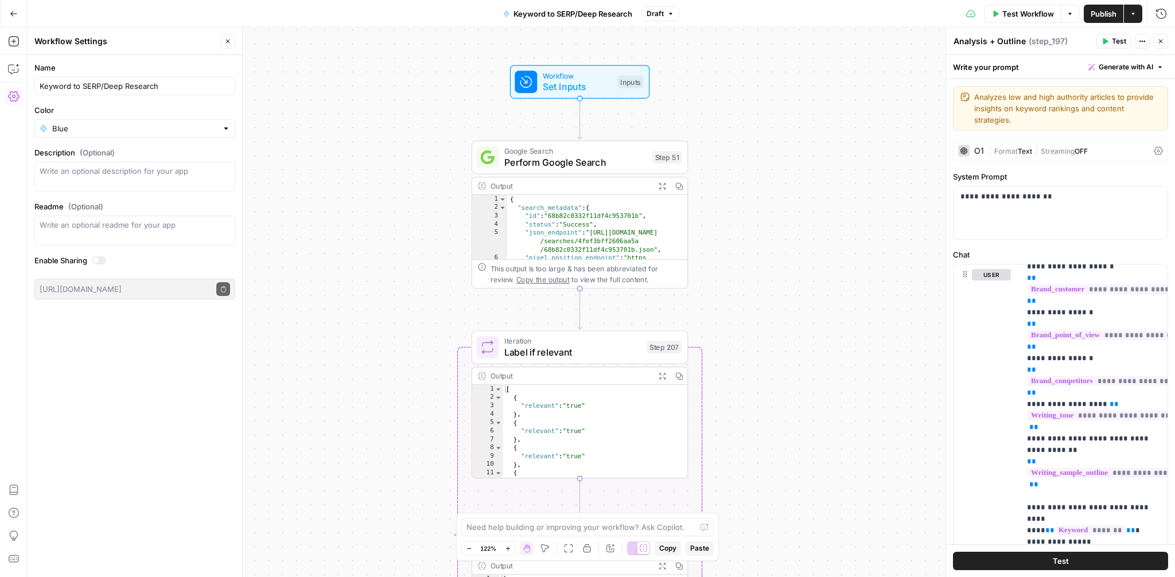
drag, startPoint x: 711, startPoint y: 398, endPoint x: 714, endPoint y: 299, distance: 98.7
click at [714, 299] on div "Workflow Set Inputs Inputs Google Search Perform Google Search Step 51 Output E…" at bounding box center [602, 303] width 1148 height 550
click at [608, 162] on span "Perform Google Search" at bounding box center [575, 163] width 142 height 14
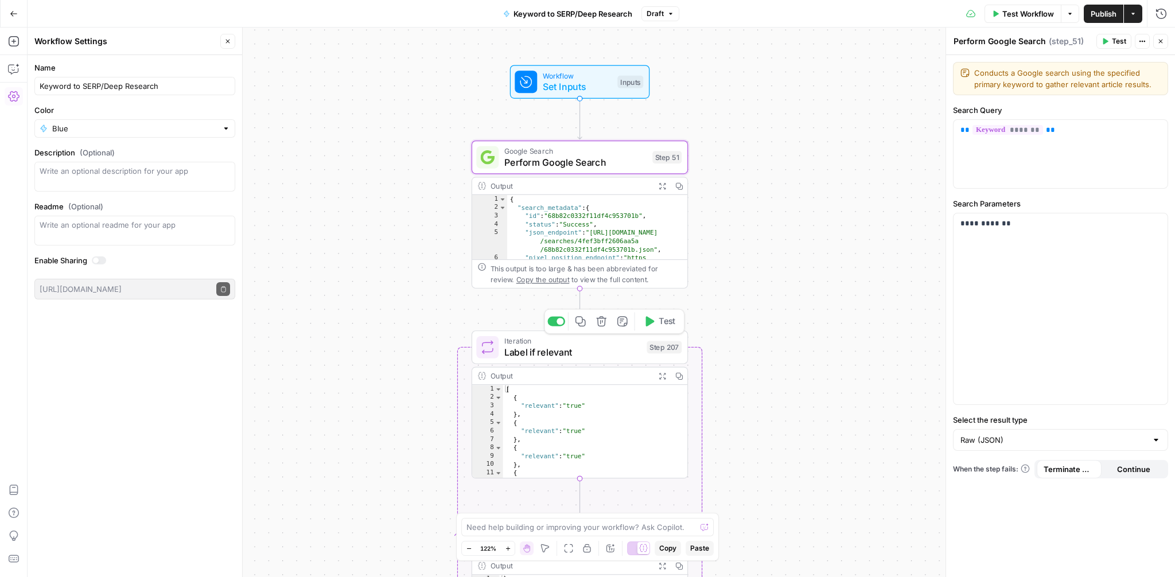
click at [583, 347] on span "Label if relevant" at bounding box center [572, 352] width 137 height 14
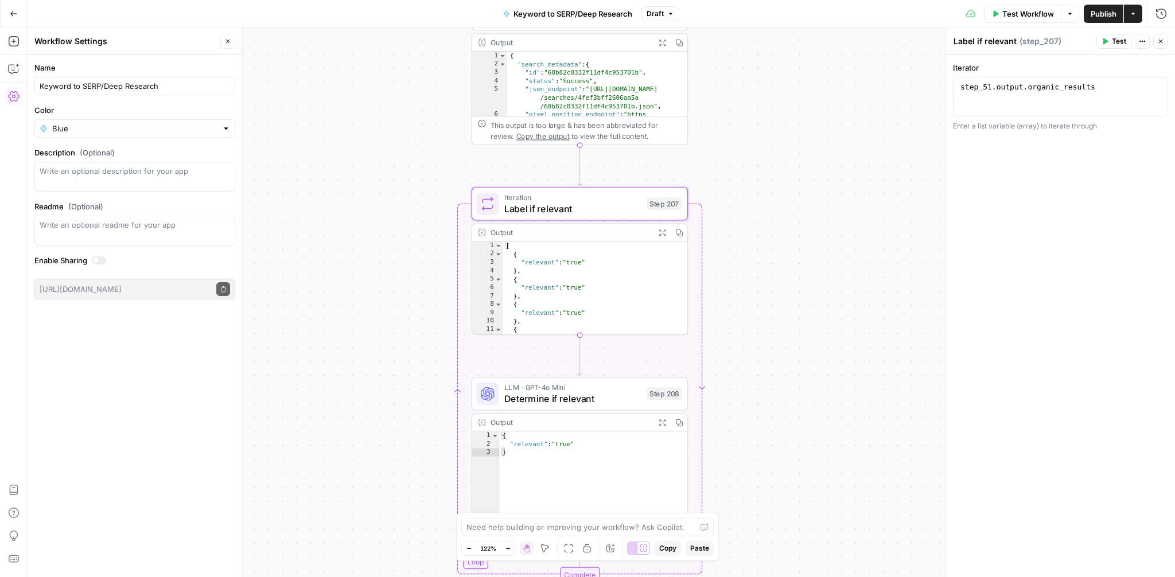
drag, startPoint x: 805, startPoint y: 282, endPoint x: 805, endPoint y: 139, distance: 143.5
click at [805, 139] on div "Workflow Set Inputs Inputs Google Search Perform Google Search Step 51 Output E…" at bounding box center [602, 303] width 1148 height 550
click at [596, 395] on span "Determine if relevant" at bounding box center [572, 399] width 137 height 14
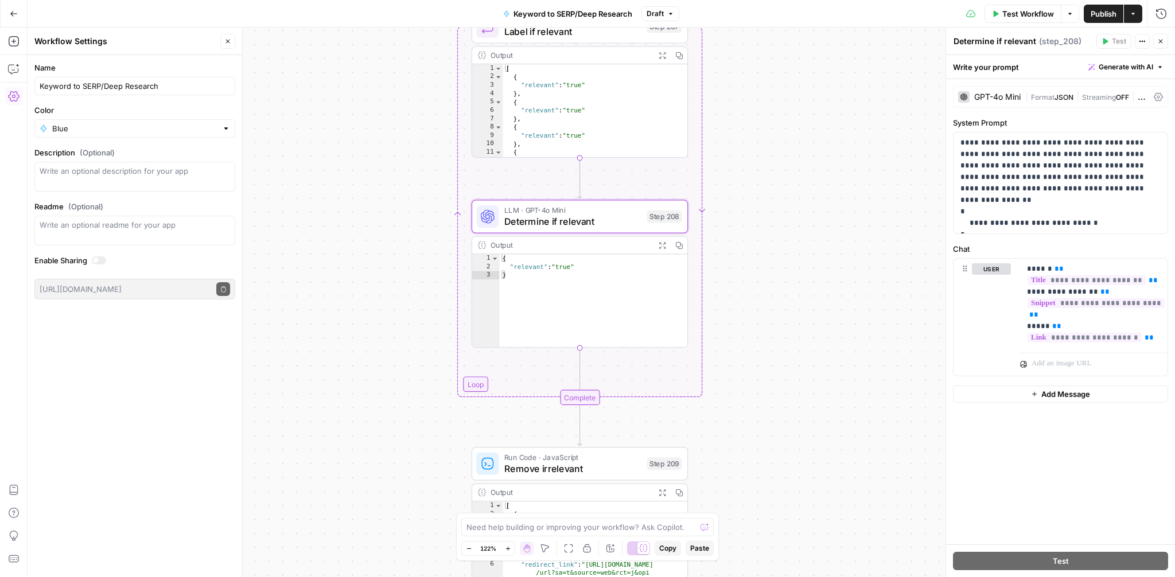
drag, startPoint x: 863, startPoint y: 376, endPoint x: 863, endPoint y: 196, distance: 179.6
click at [863, 196] on div "Workflow Set Inputs Inputs Google Search Perform Google Search Step 51 Output E…" at bounding box center [602, 303] width 1148 height 550
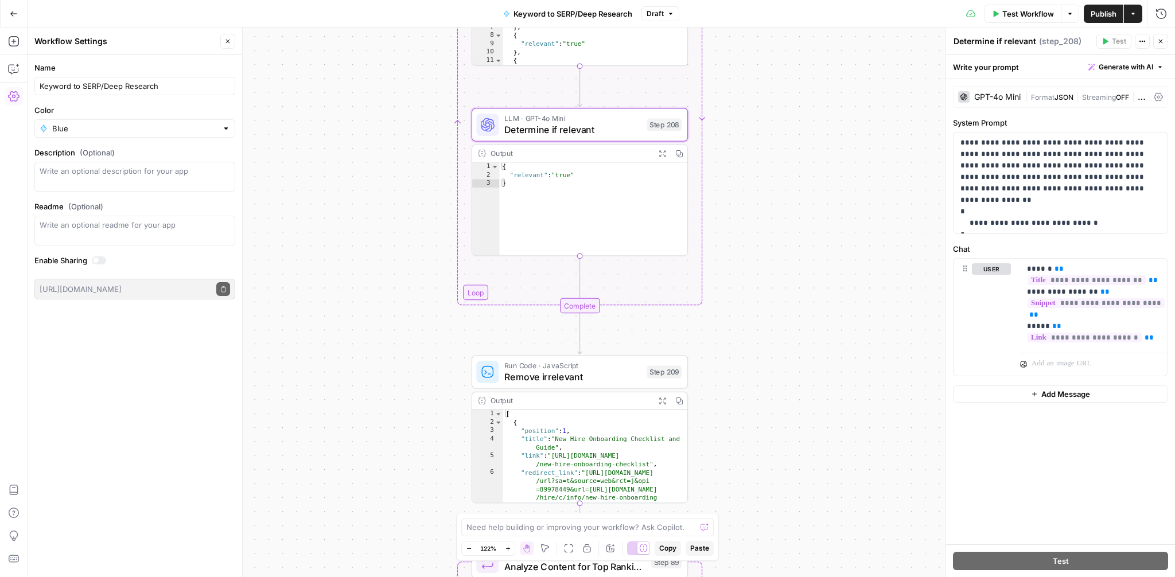
drag, startPoint x: 773, startPoint y: 371, endPoint x: 773, endPoint y: 282, distance: 89.5
click at [773, 282] on div "Workflow Set Inputs Inputs Google Search Perform Google Search Step 51 Output E…" at bounding box center [602, 303] width 1148 height 550
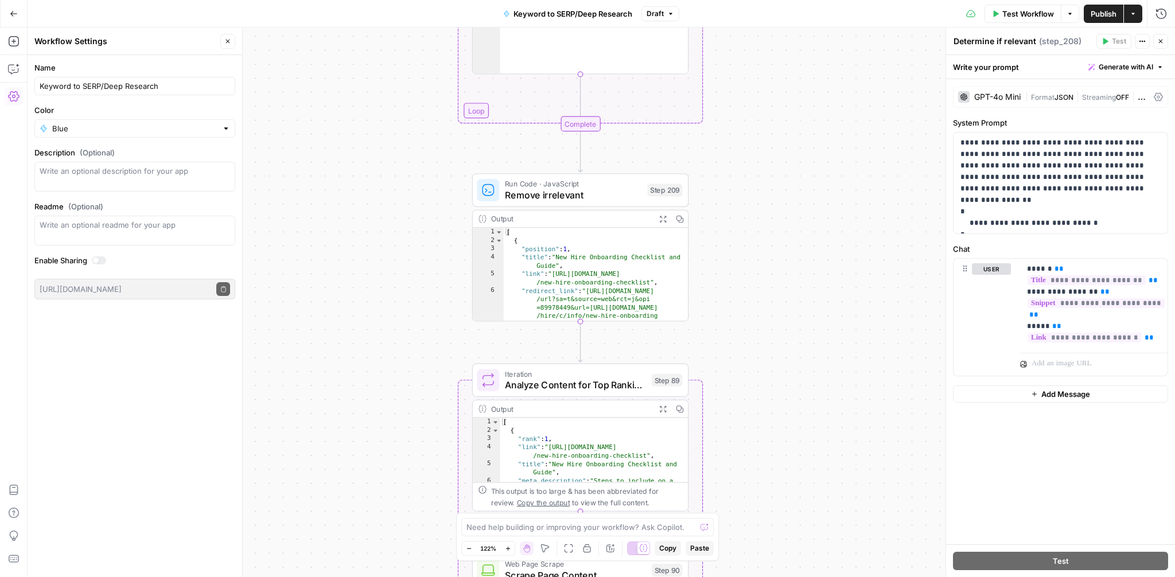
drag, startPoint x: 766, startPoint y: 418, endPoint x: 767, endPoint y: 236, distance: 181.9
click at [767, 236] on div "Workflow Set Inputs Inputs Google Search Perform Google Search Step 51 Output E…" at bounding box center [602, 303] width 1148 height 550
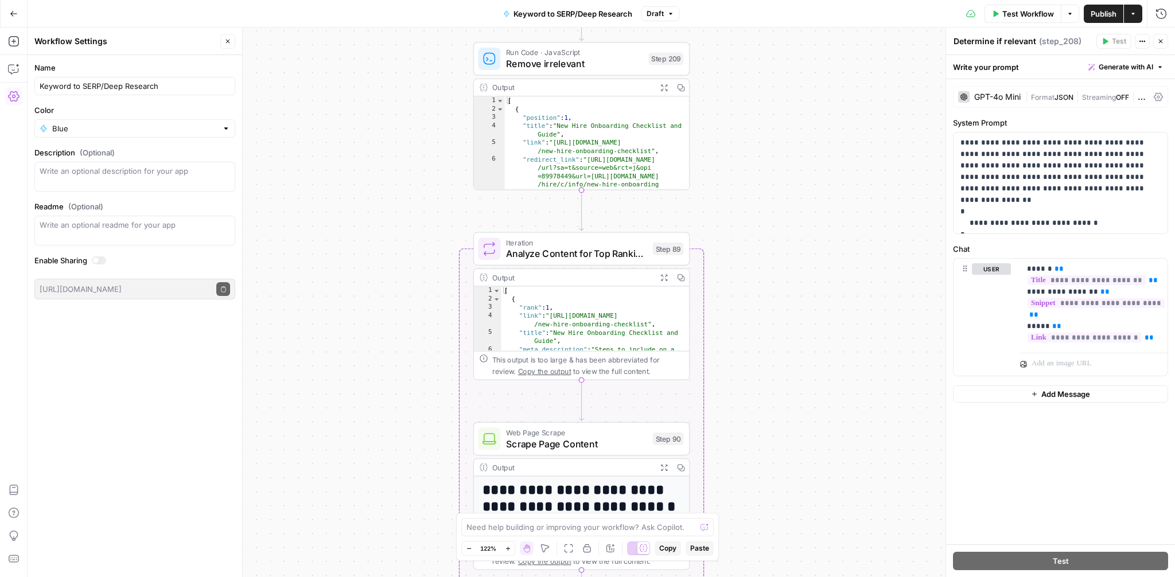
drag, startPoint x: 767, startPoint y: 236, endPoint x: 768, endPoint y: 104, distance: 132.0
click at [768, 104] on div "Workflow Set Inputs Inputs Google Search Perform Google Search Step 51 Output E…" at bounding box center [602, 303] width 1148 height 550
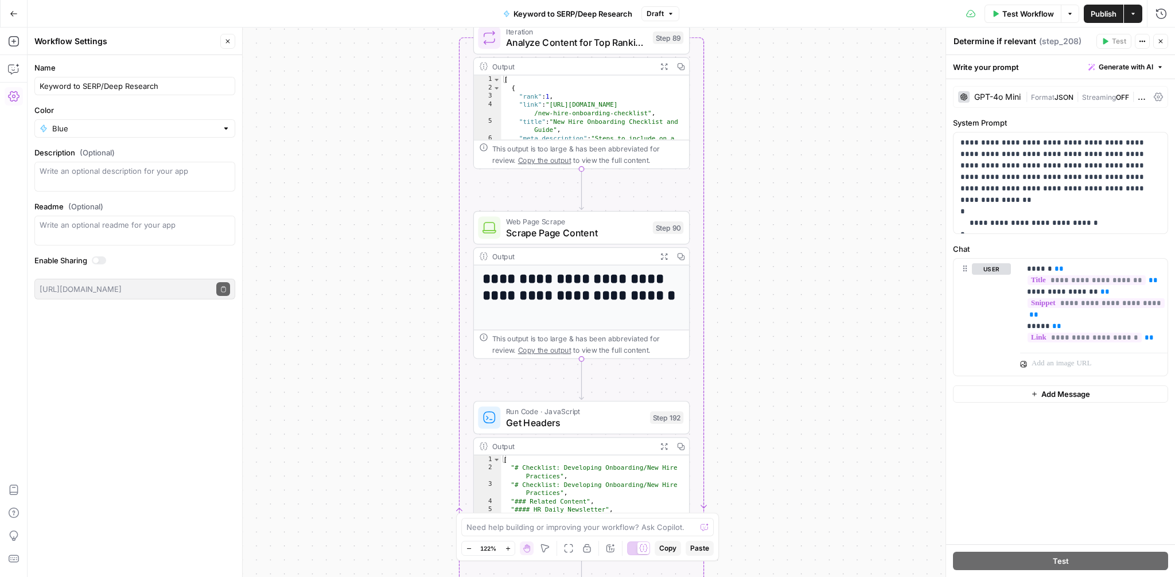
drag, startPoint x: 822, startPoint y: 364, endPoint x: 821, endPoint y: 154, distance: 210.6
click at [821, 154] on div "Workflow Set Inputs Inputs Google Search Perform Google Search Step 51 Output E…" at bounding box center [602, 303] width 1148 height 550
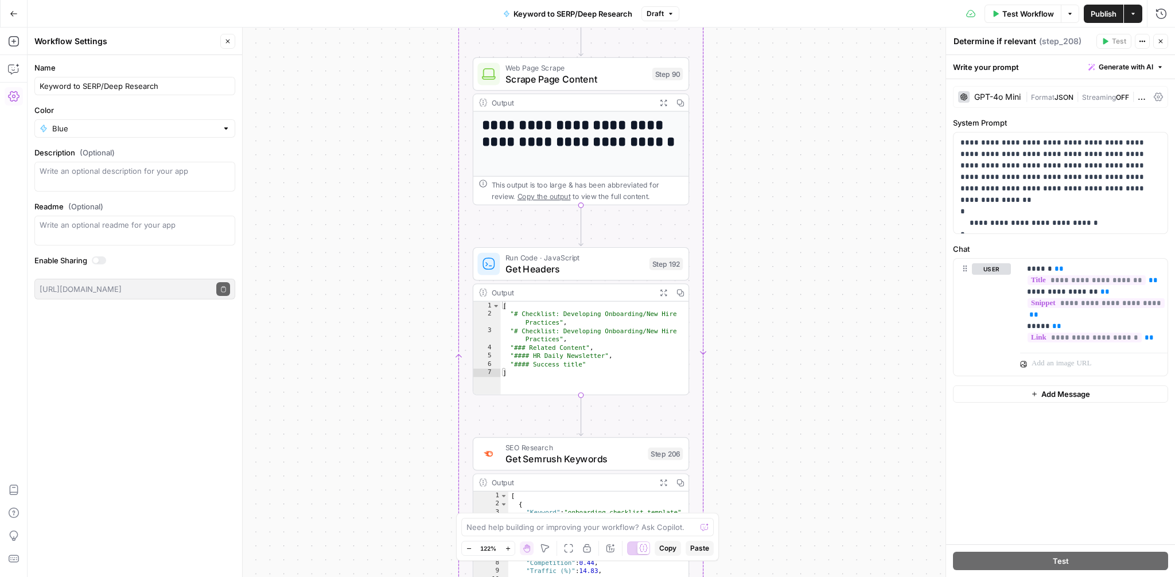
drag, startPoint x: 809, startPoint y: 318, endPoint x: 809, endPoint y: 165, distance: 153.8
click at [809, 165] on div "Workflow Set Inputs Inputs Google Search Perform Google Search Step 51 Output E…" at bounding box center [602, 303] width 1148 height 550
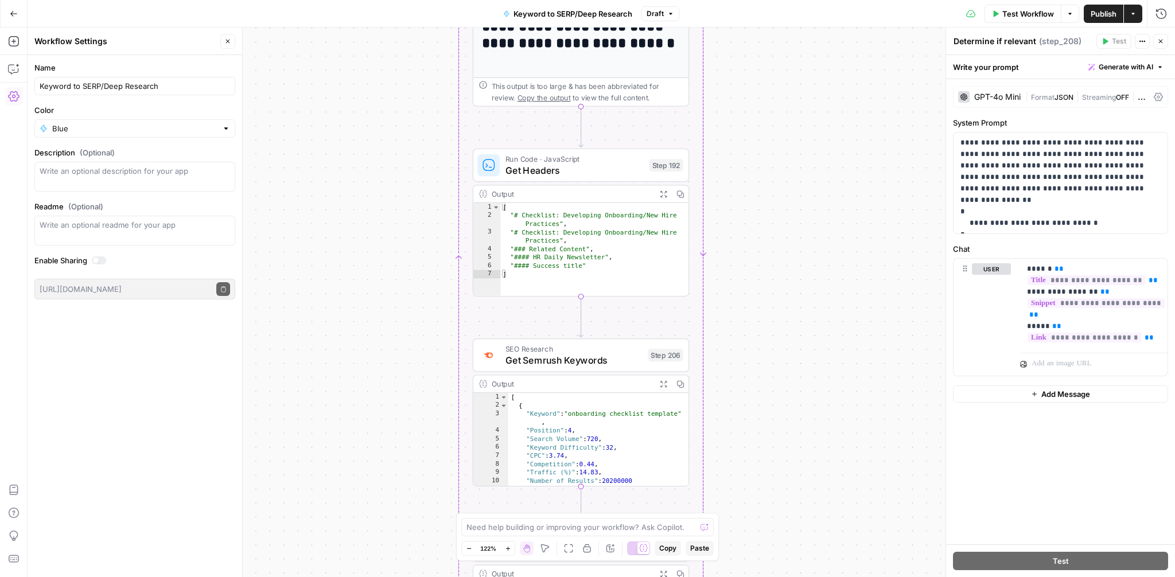
drag, startPoint x: 791, startPoint y: 389, endPoint x: 791, endPoint y: 290, distance: 98.7
click at [791, 290] on div "Workflow Set Inputs Inputs Google Search Perform Google Search Step 51 Output E…" at bounding box center [602, 303] width 1148 height 550
click at [607, 173] on span "Get Headers" at bounding box center [575, 170] width 138 height 14
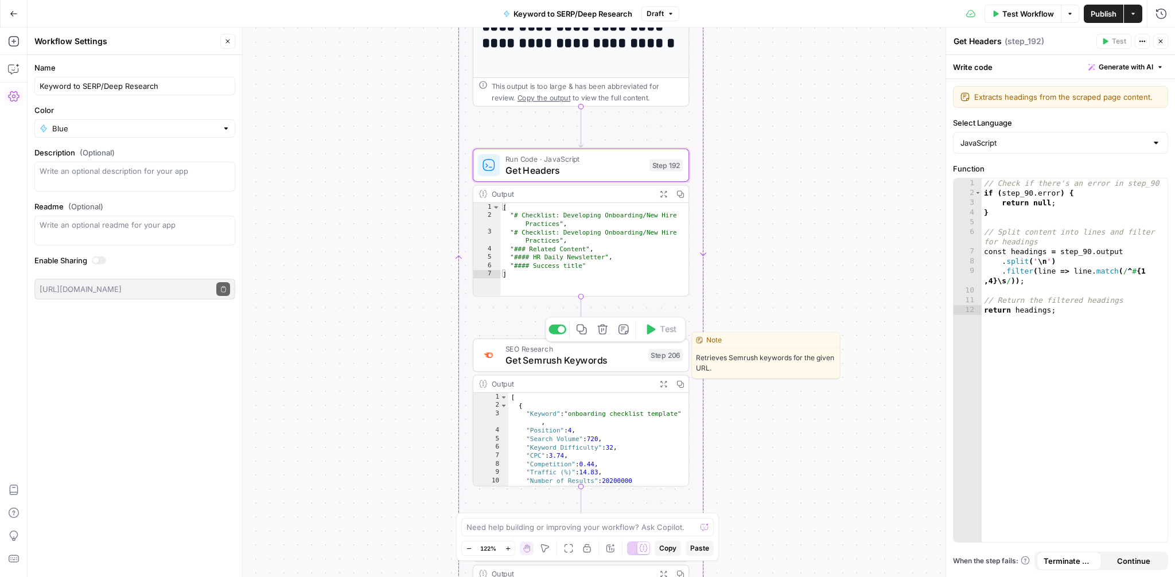
click at [582, 367] on span "Get Semrush Keywords" at bounding box center [574, 360] width 137 height 14
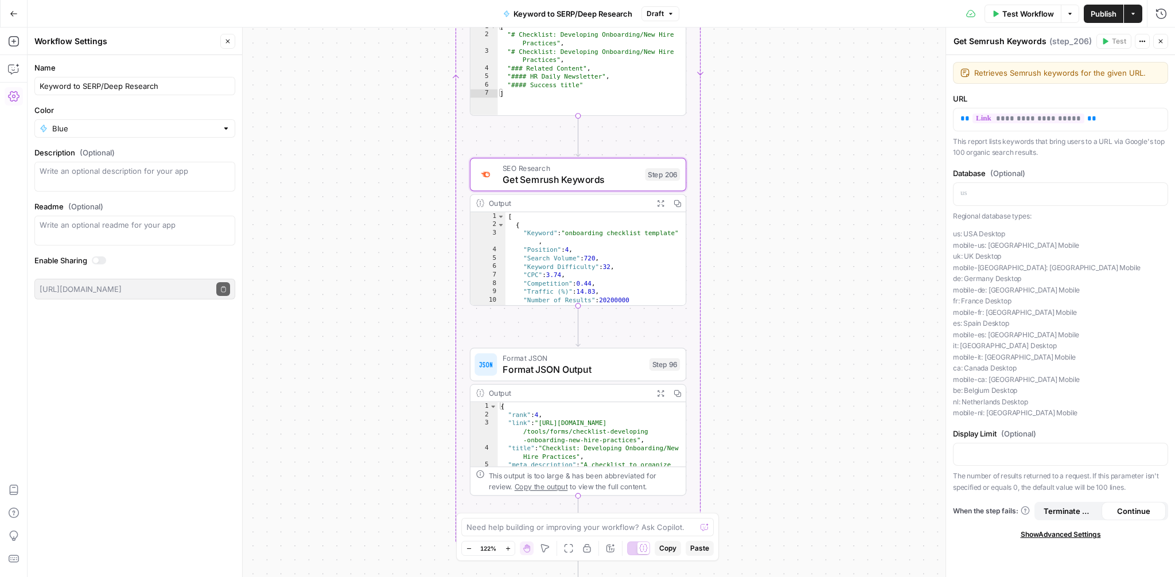
drag, startPoint x: 834, startPoint y: 437, endPoint x: 830, endPoint y: 257, distance: 180.8
click at [830, 257] on div "Workflow Set Inputs Inputs Google Search Perform Google Search Step 51 Output E…" at bounding box center [602, 303] width 1148 height 550
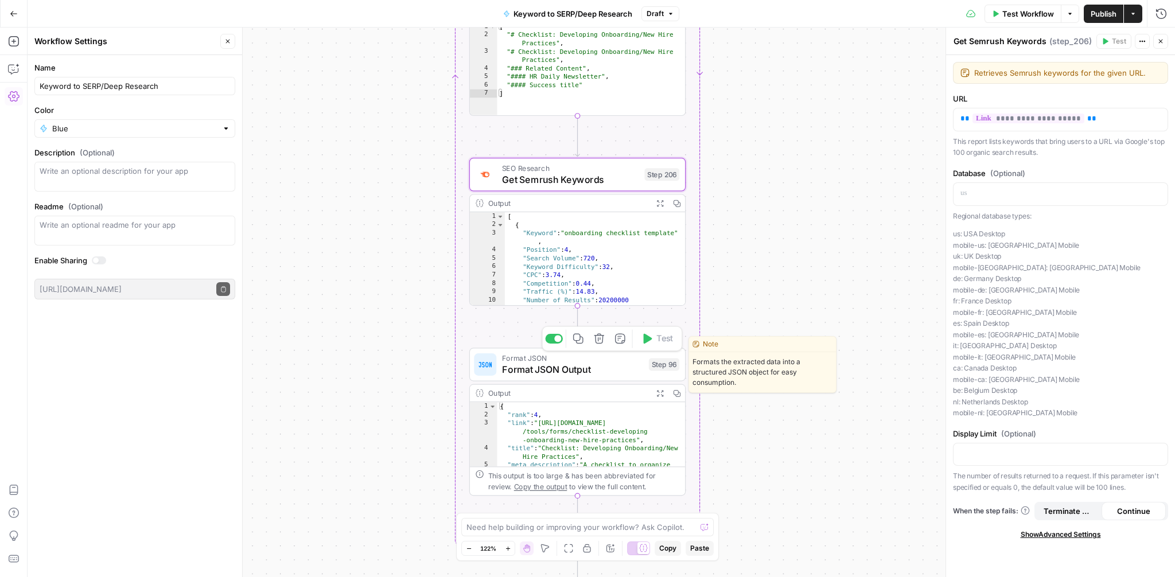
click at [589, 374] on span "Format JSON Output" at bounding box center [572, 370] width 141 height 14
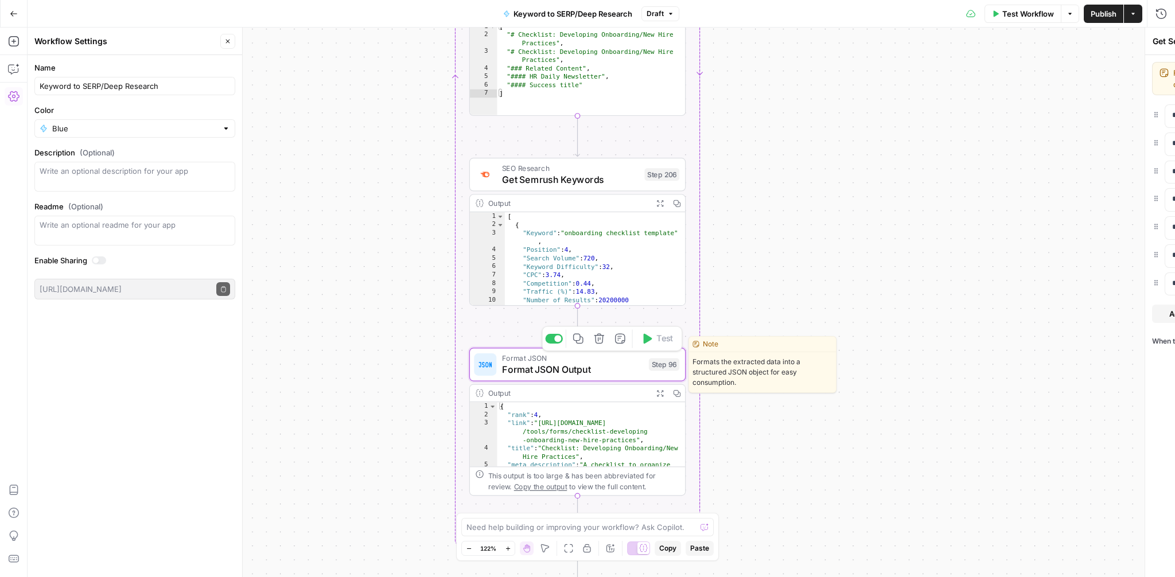
type textarea "Format JSON Output"
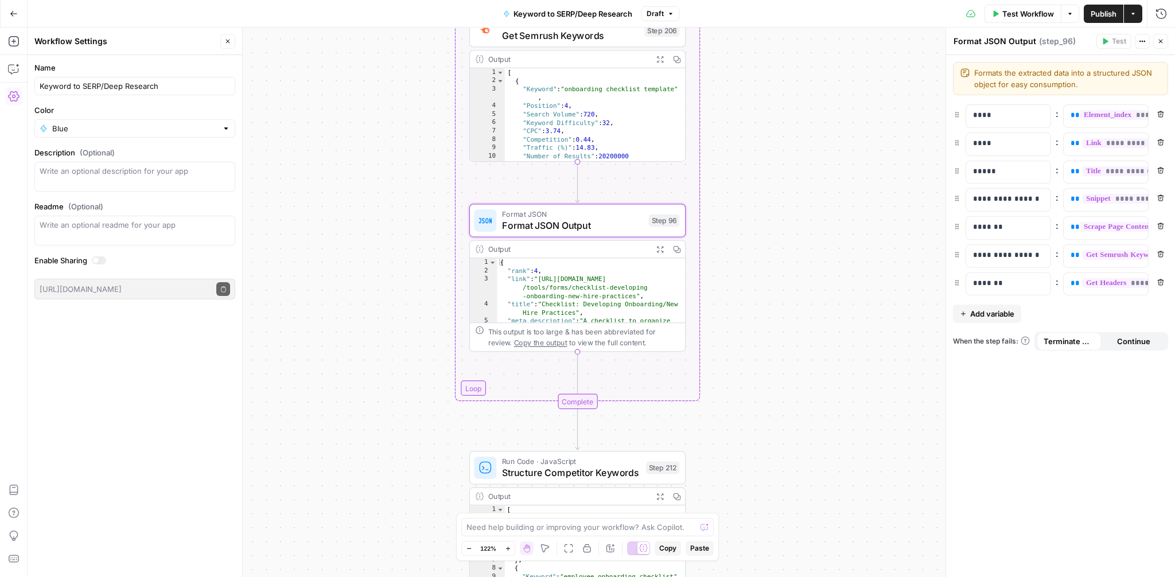
drag, startPoint x: 778, startPoint y: 451, endPoint x: 778, endPoint y: 298, distance: 152.6
click at [778, 298] on div "Workflow Set Inputs Inputs Google Search Perform Google Search Step 51 Output E…" at bounding box center [602, 303] width 1148 height 550
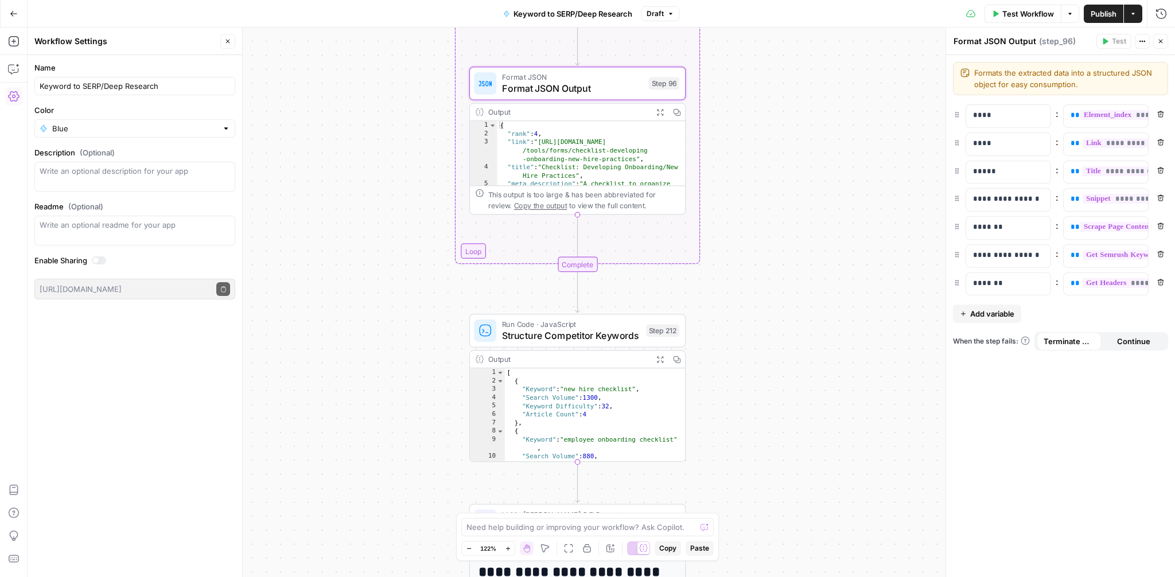
drag, startPoint x: 761, startPoint y: 370, endPoint x: 761, endPoint y: 242, distance: 128.5
click at [761, 242] on div "Workflow Set Inputs Inputs Google Search Perform Google Search Step 51 Output E…" at bounding box center [602, 303] width 1148 height 550
click at [592, 333] on span "Structure Competitor Keywords" at bounding box center [571, 336] width 138 height 14
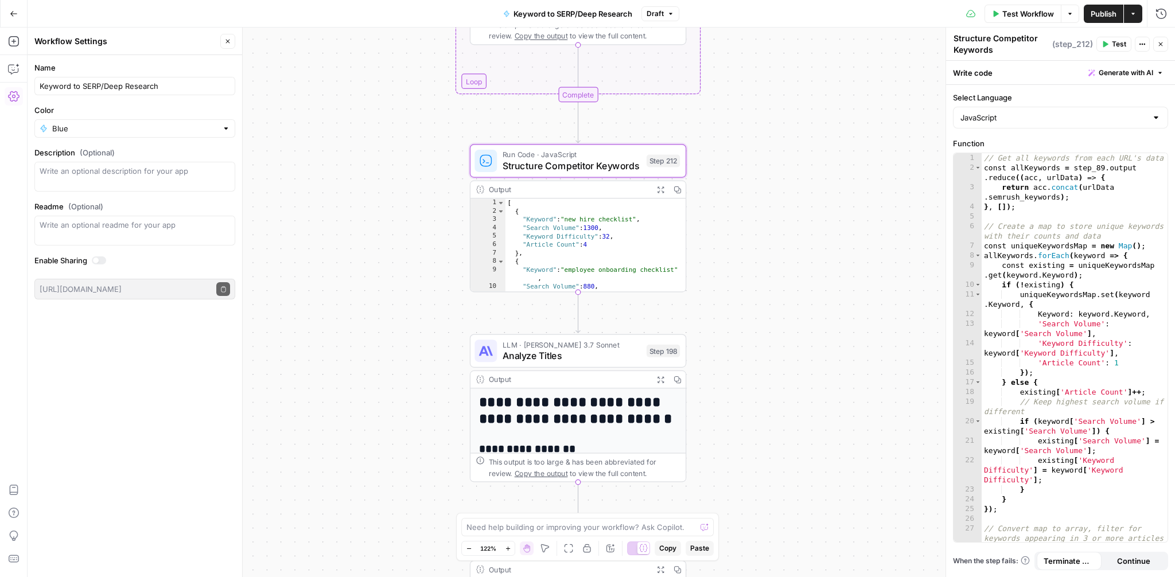
drag, startPoint x: 759, startPoint y: 428, endPoint x: 760, endPoint y: 258, distance: 169.9
click at [760, 258] on div "Workflow Set Inputs Inputs Google Search Perform Google Search Step 51 Output E…" at bounding box center [602, 303] width 1148 height 550
click at [595, 356] on span "Analyze Titles" at bounding box center [572, 356] width 138 height 14
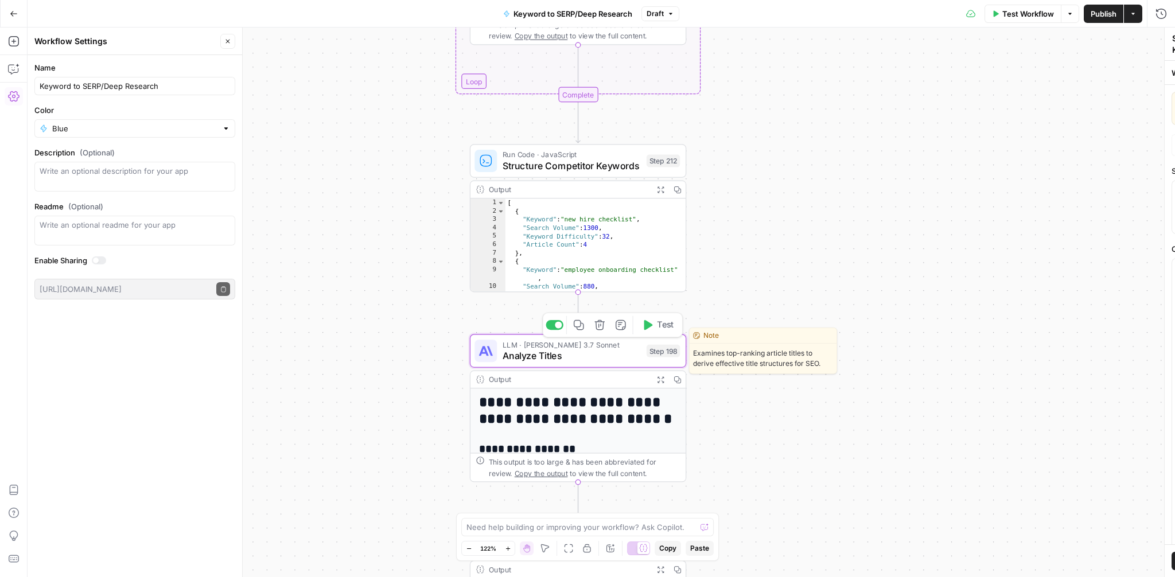
type textarea "Analyze Titles"
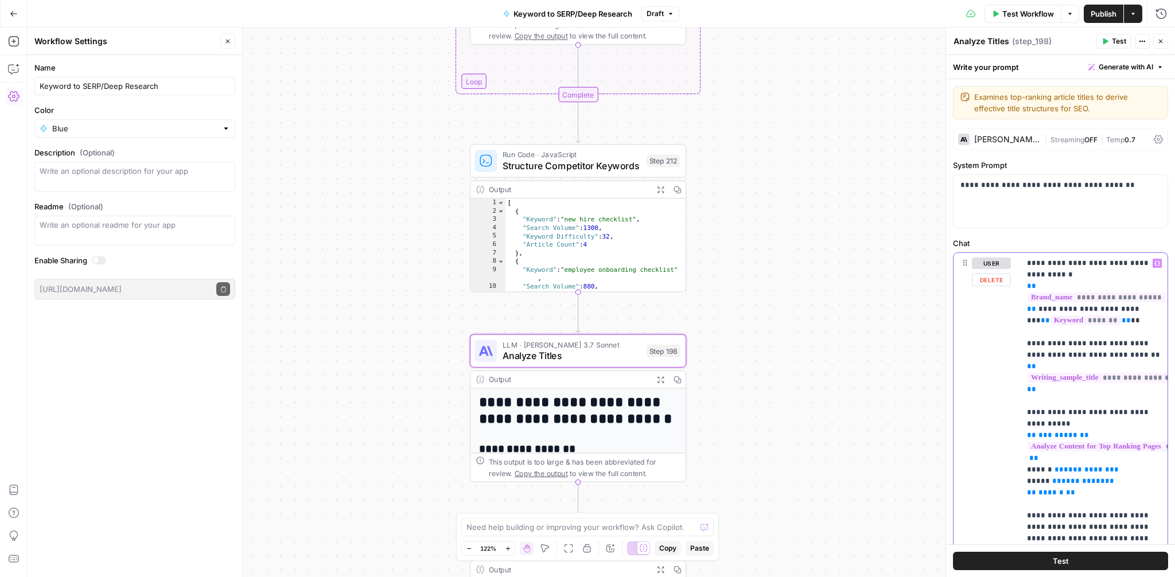
click at [1090, 500] on p "**********" at bounding box center [1094, 522] width 134 height 528
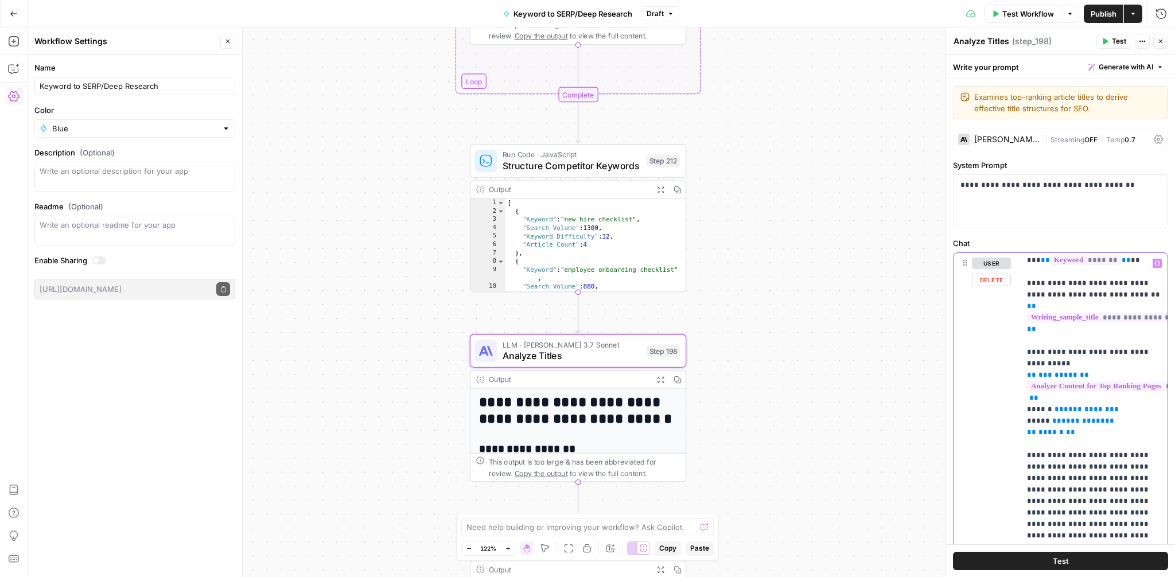
scroll to position [69, 0]
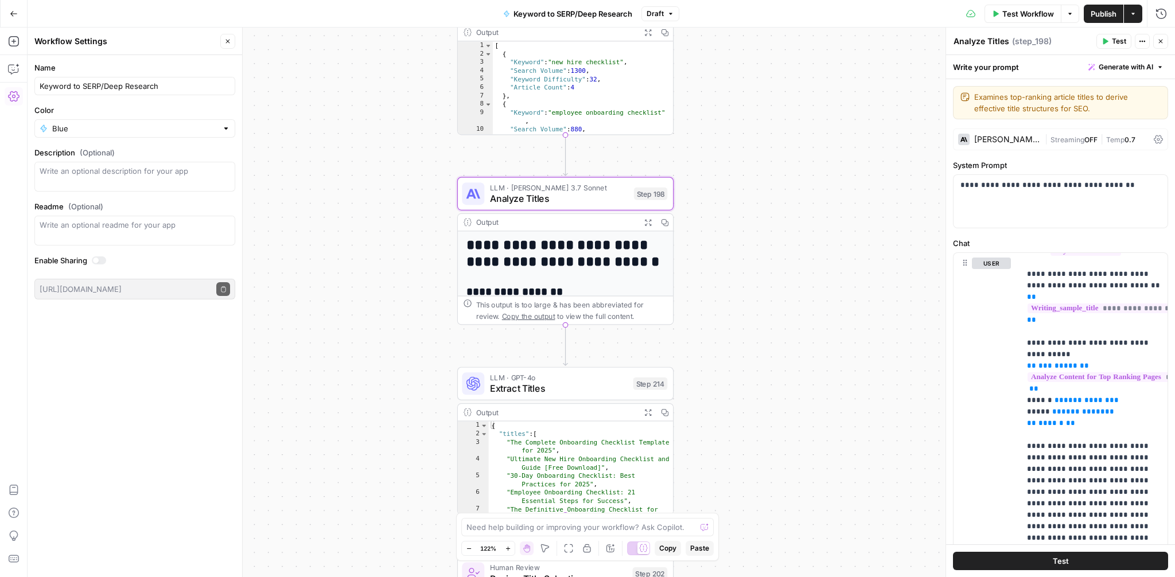
drag, startPoint x: 802, startPoint y: 417, endPoint x: 789, endPoint y: 260, distance: 157.7
click at [789, 260] on div "Workflow Set Inputs Inputs Google Search Perform Google Search Step 51 Output E…" at bounding box center [602, 303] width 1148 height 550
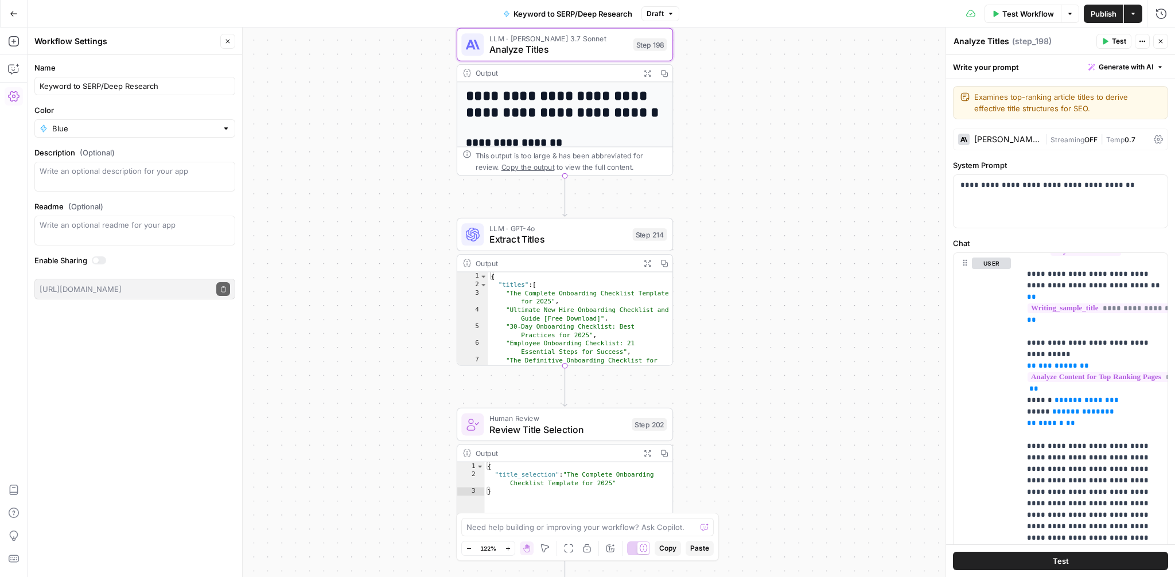
drag, startPoint x: 778, startPoint y: 374, endPoint x: 777, endPoint y: 230, distance: 143.5
click at [777, 230] on div "Workflow Set Inputs Inputs Google Search Perform Google Search Step 51 Output E…" at bounding box center [602, 303] width 1148 height 550
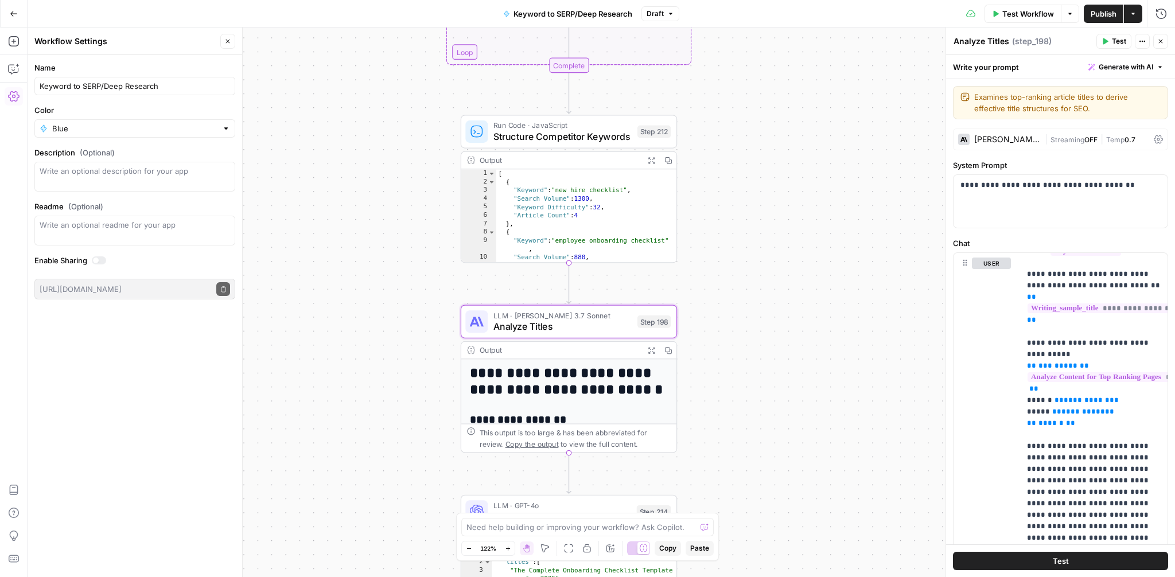
drag, startPoint x: 767, startPoint y: 200, endPoint x: 771, endPoint y: 477, distance: 277.2
click at [771, 477] on div "Workflow Set Inputs Inputs Google Search Perform Google Search Step 51 Output E…" at bounding box center [602, 303] width 1148 height 550
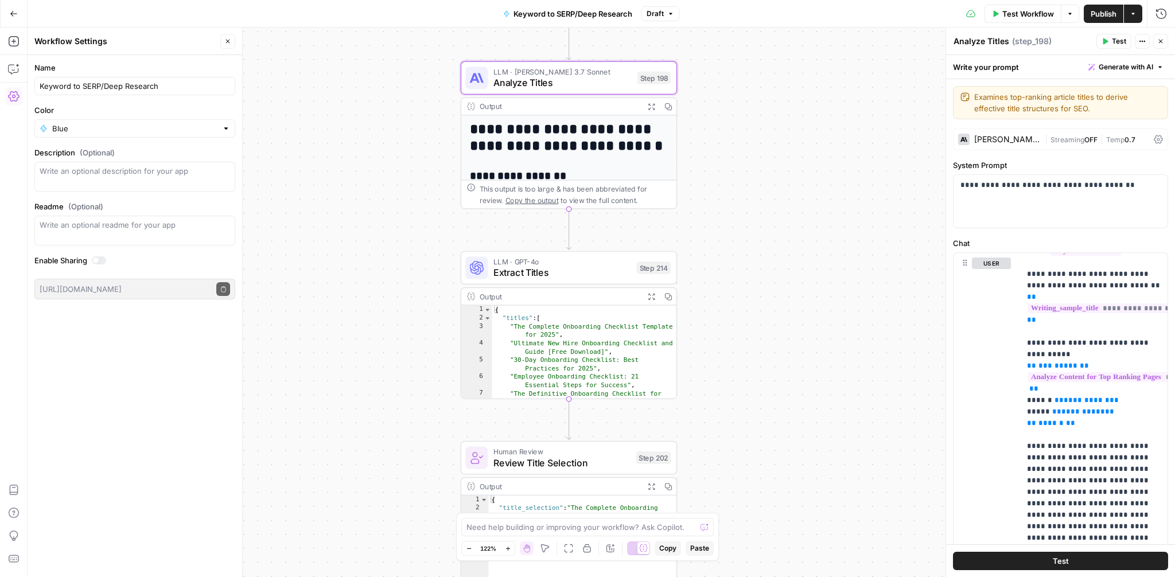
drag, startPoint x: 771, startPoint y: 477, endPoint x: 771, endPoint y: 230, distance: 247.9
click at [771, 230] on div "Workflow Set Inputs Inputs Google Search Perform Google Search Step 51 Output E…" at bounding box center [602, 303] width 1148 height 550
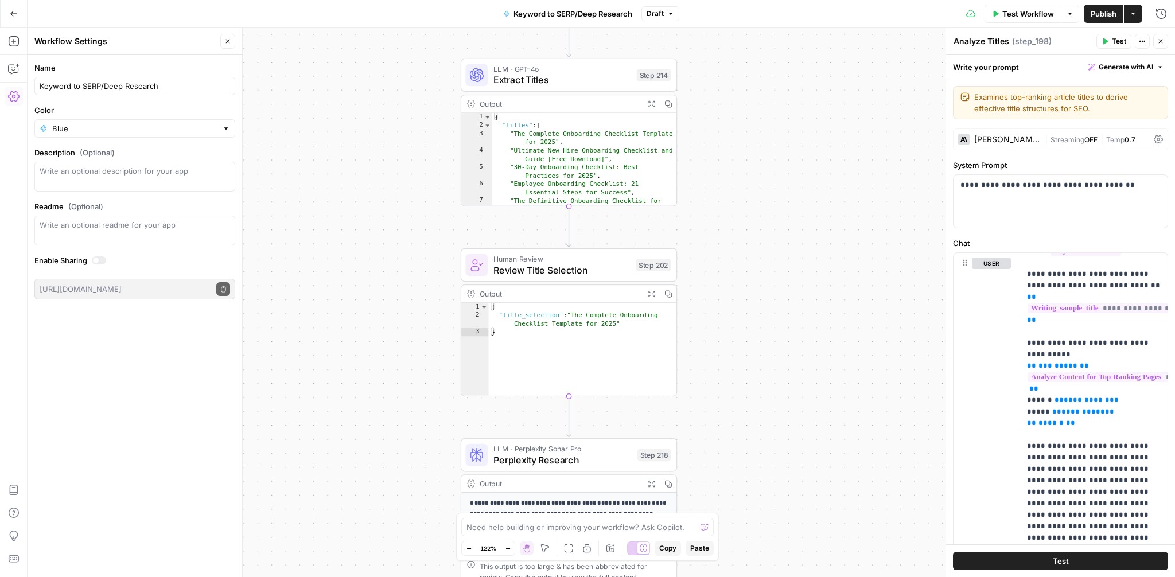
drag, startPoint x: 775, startPoint y: 370, endPoint x: 776, endPoint y: 150, distance: 219.2
click at [776, 150] on div "Workflow Set Inputs Inputs Google Search Perform Google Search Step 51 Output E…" at bounding box center [602, 303] width 1148 height 550
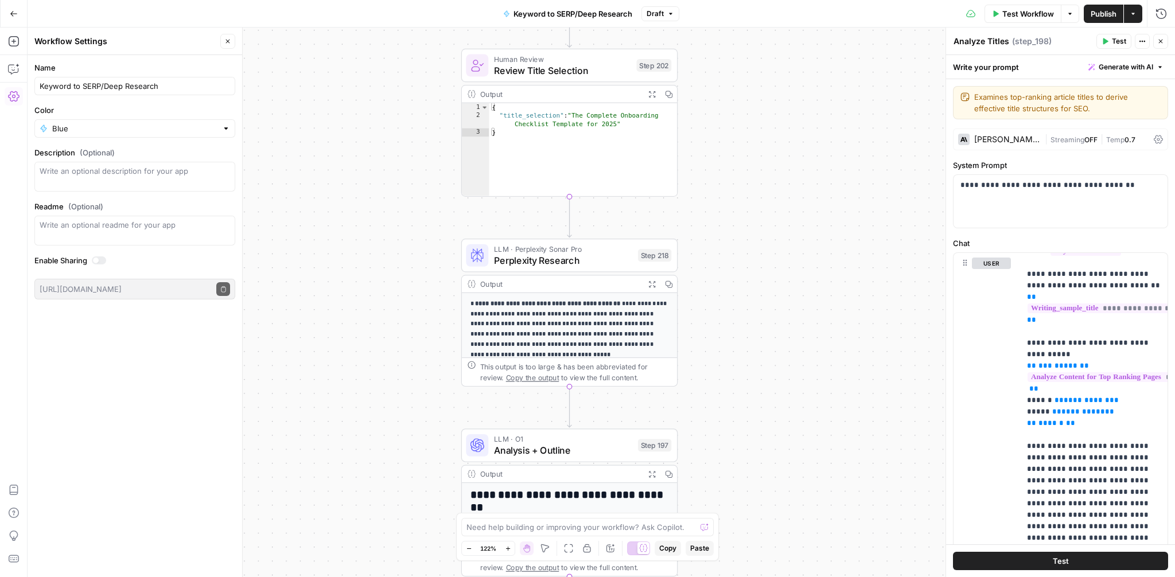
drag, startPoint x: 780, startPoint y: 359, endPoint x: 780, endPoint y: 189, distance: 169.3
click at [780, 189] on div "Workflow Set Inputs Inputs Google Search Perform Google Search Step 51 Output E…" at bounding box center [602, 303] width 1148 height 550
click at [583, 257] on span "Perplexity Research" at bounding box center [563, 261] width 138 height 14
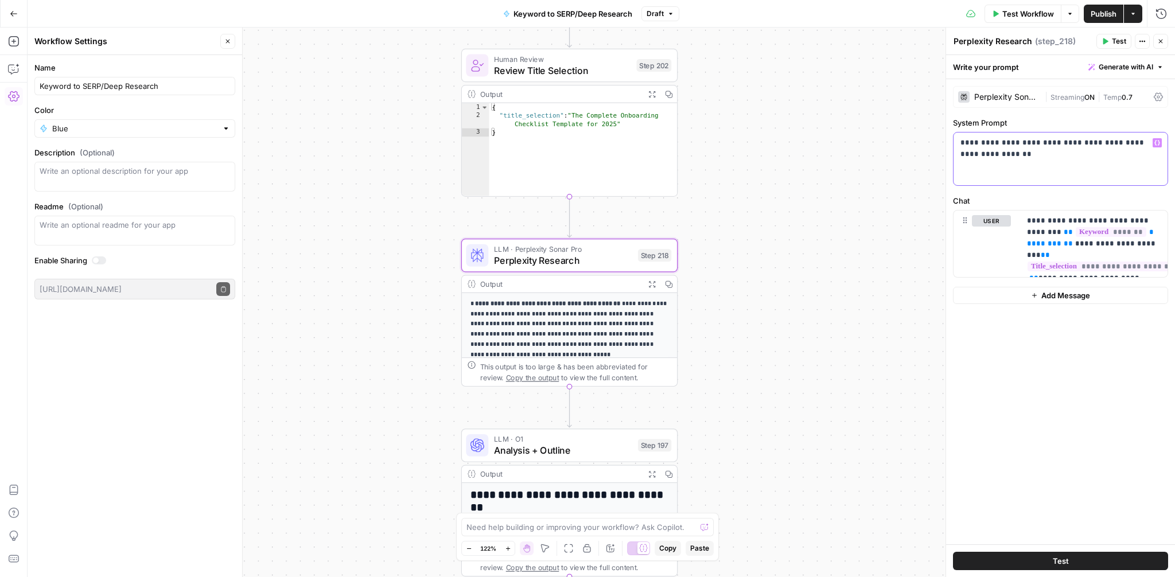
click at [1034, 159] on p "**********" at bounding box center [1061, 148] width 200 height 23
click at [1050, 244] on span "********" at bounding box center [1044, 243] width 34 height 7
drag, startPoint x: 1071, startPoint y: 243, endPoint x: 1051, endPoint y: 232, distance: 22.6
click at [1051, 232] on p "**********" at bounding box center [1094, 243] width 134 height 57
click at [1158, 220] on icon "button" at bounding box center [1158, 221] width 6 height 6
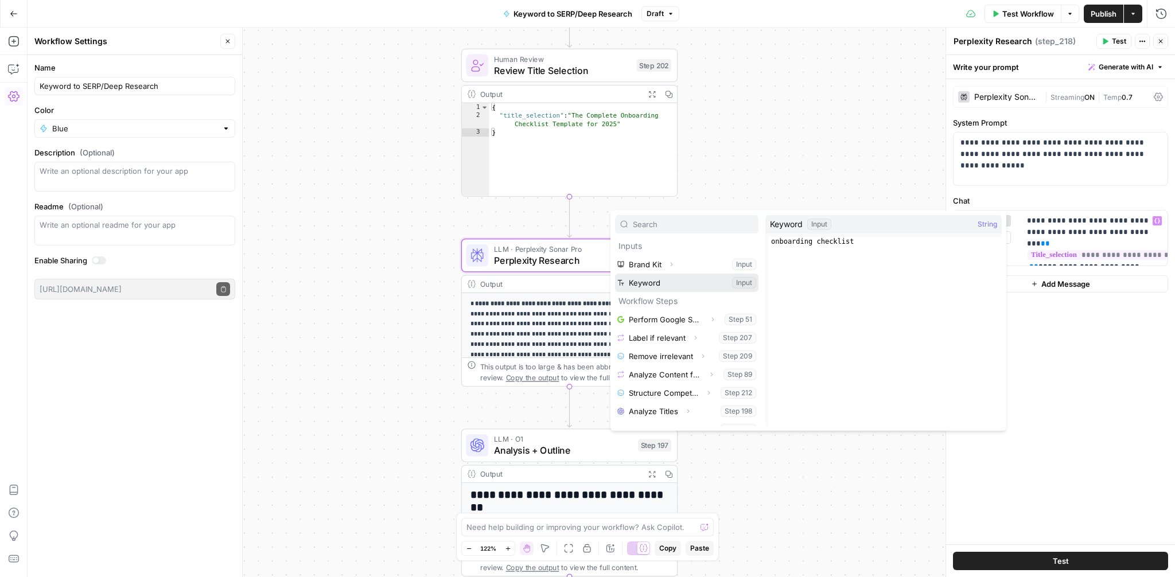
click at [665, 285] on button "Select variable Keyword" at bounding box center [686, 283] width 143 height 18
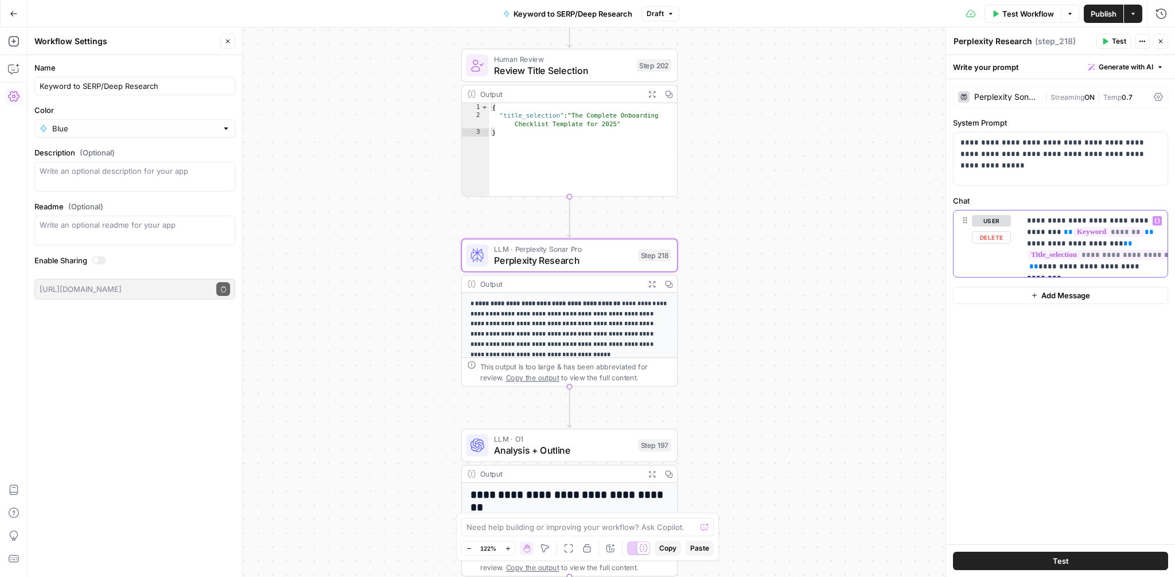
drag, startPoint x: 1041, startPoint y: 266, endPoint x: 1140, endPoint y: 229, distance: 105.9
click at [1140, 229] on p "**********" at bounding box center [1094, 243] width 134 height 57
click at [1143, 158] on p "**********" at bounding box center [1061, 148] width 200 height 23
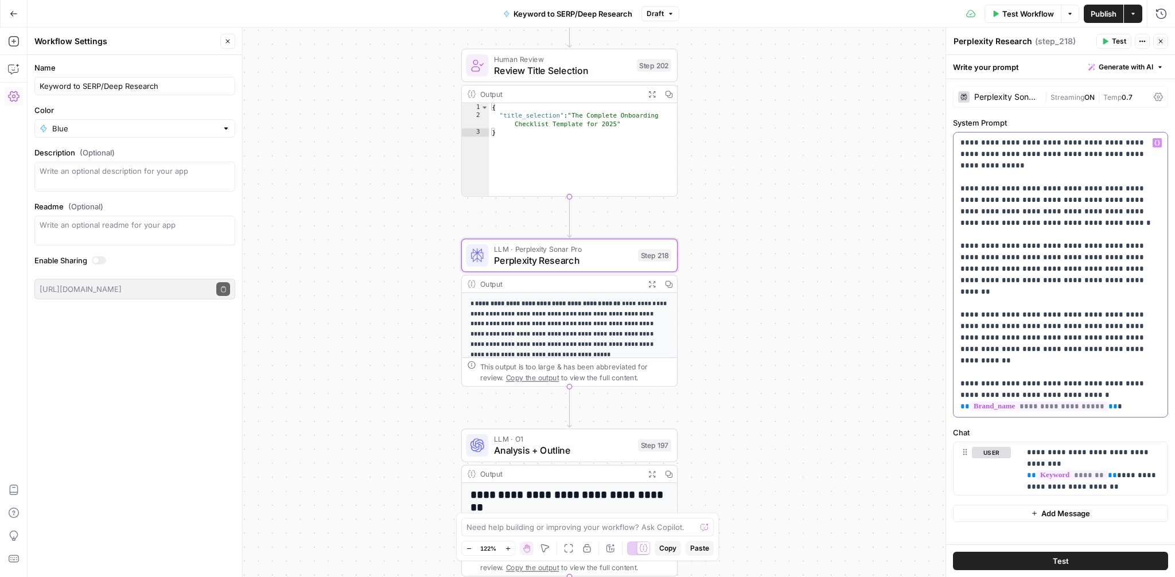
click at [1006, 149] on p "**********" at bounding box center [1061, 274] width 200 height 275
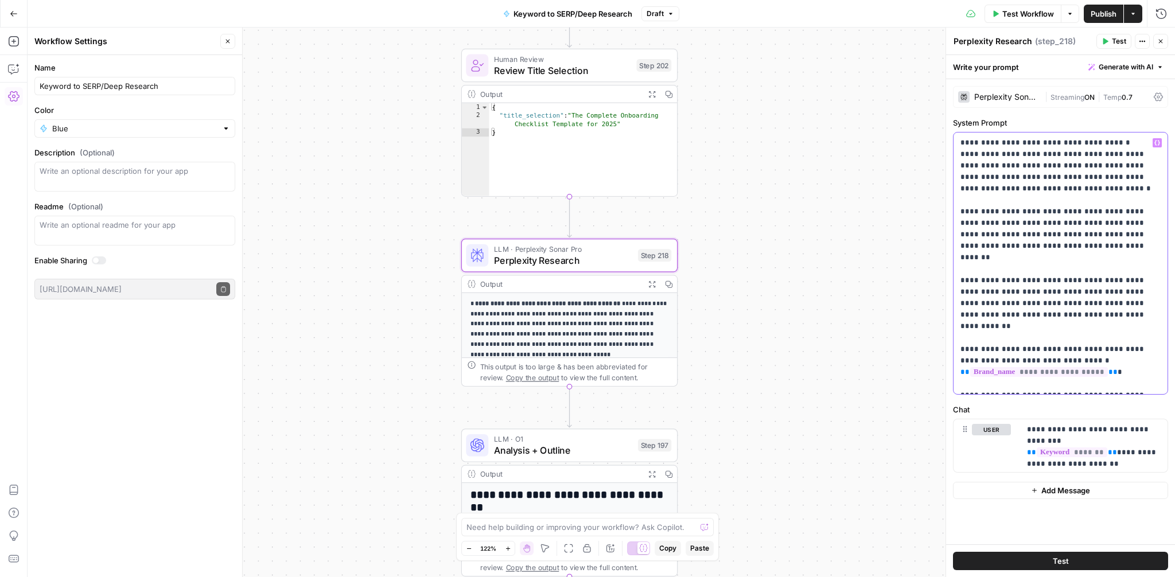
click at [1160, 144] on icon "button" at bounding box center [1158, 143] width 6 height 6
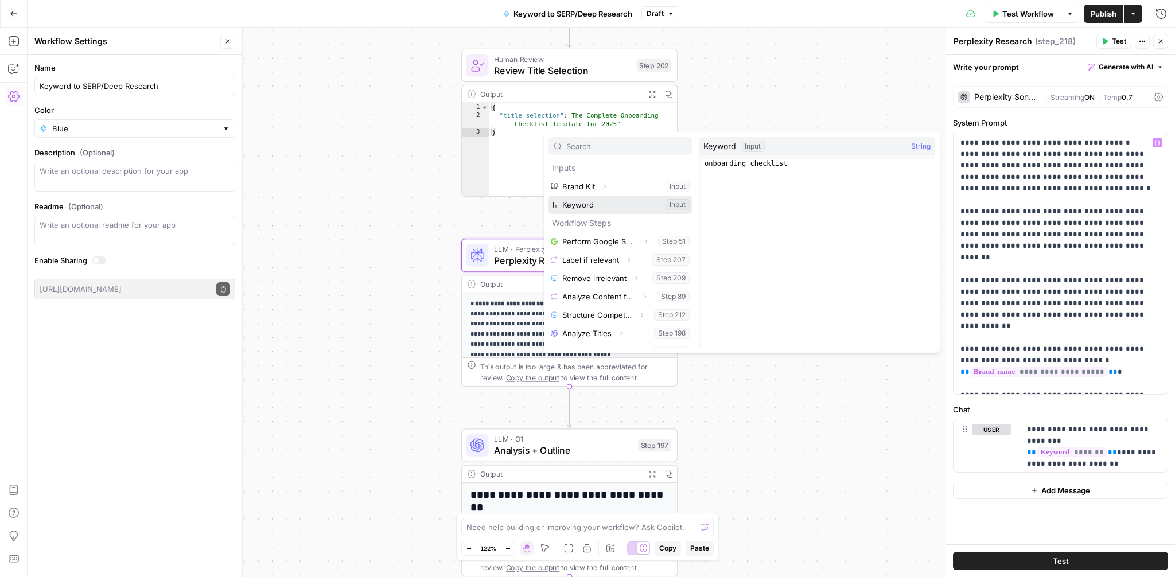
click at [599, 203] on button "Select variable Keyword" at bounding box center [620, 205] width 143 height 18
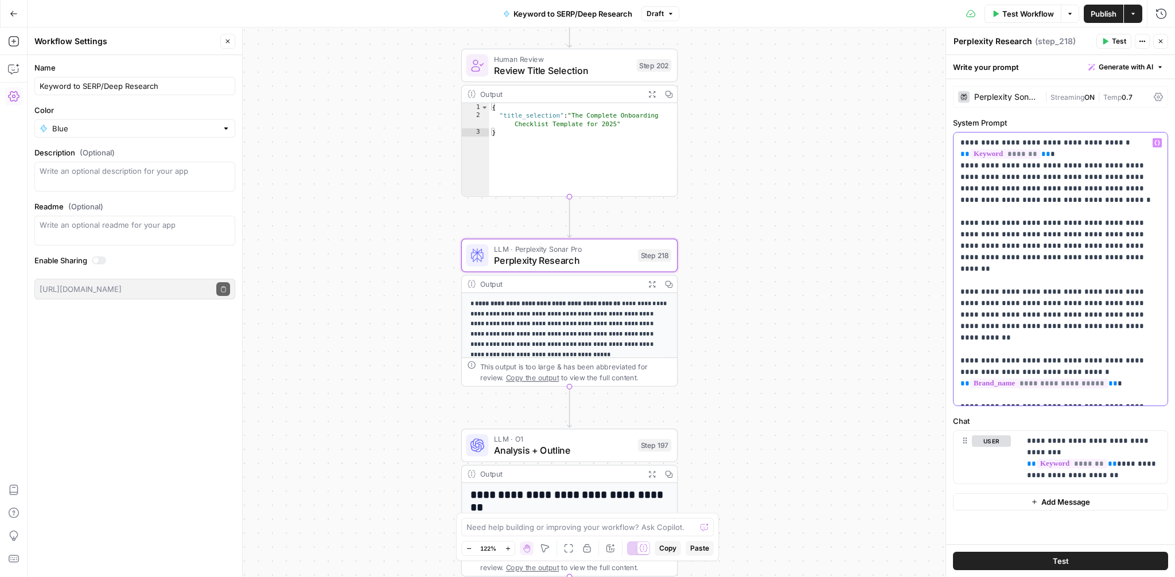
click at [959, 165] on div "**********" at bounding box center [1061, 269] width 214 height 273
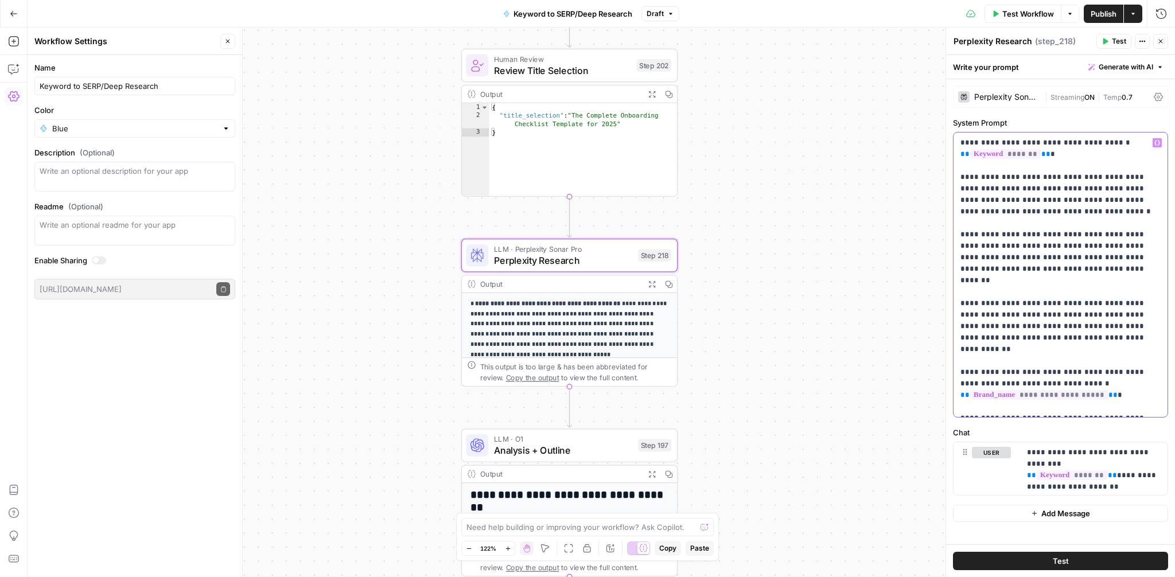
click at [1000, 177] on p "**********" at bounding box center [1061, 274] width 200 height 275
drag, startPoint x: 992, startPoint y: 213, endPoint x: 956, endPoint y: 175, distance: 52.0
click at [956, 175] on div "**********" at bounding box center [1061, 275] width 214 height 285
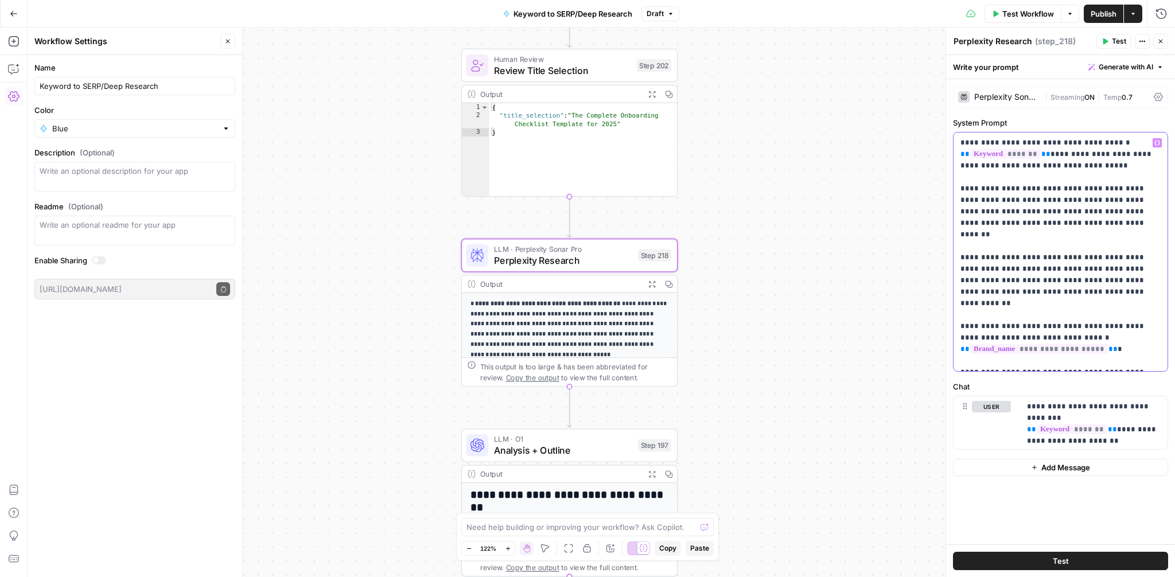
click at [1128, 328] on p "**********" at bounding box center [1061, 252] width 200 height 230
click at [1161, 145] on button "Variables Menu" at bounding box center [1157, 142] width 9 height 9
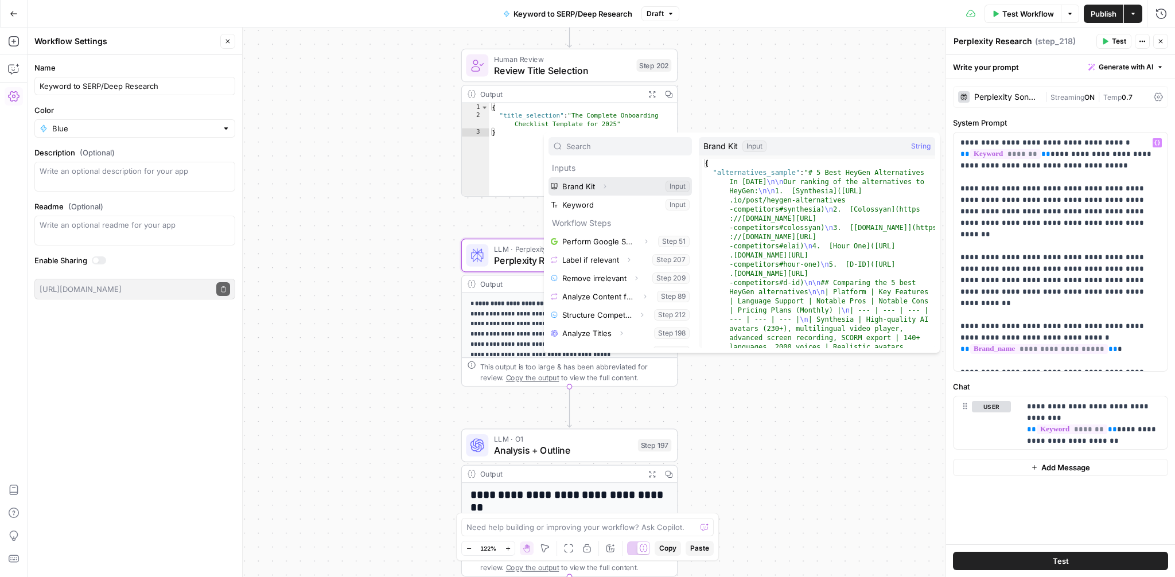
click at [608, 186] on button "Expand" at bounding box center [604, 186] width 15 height 15
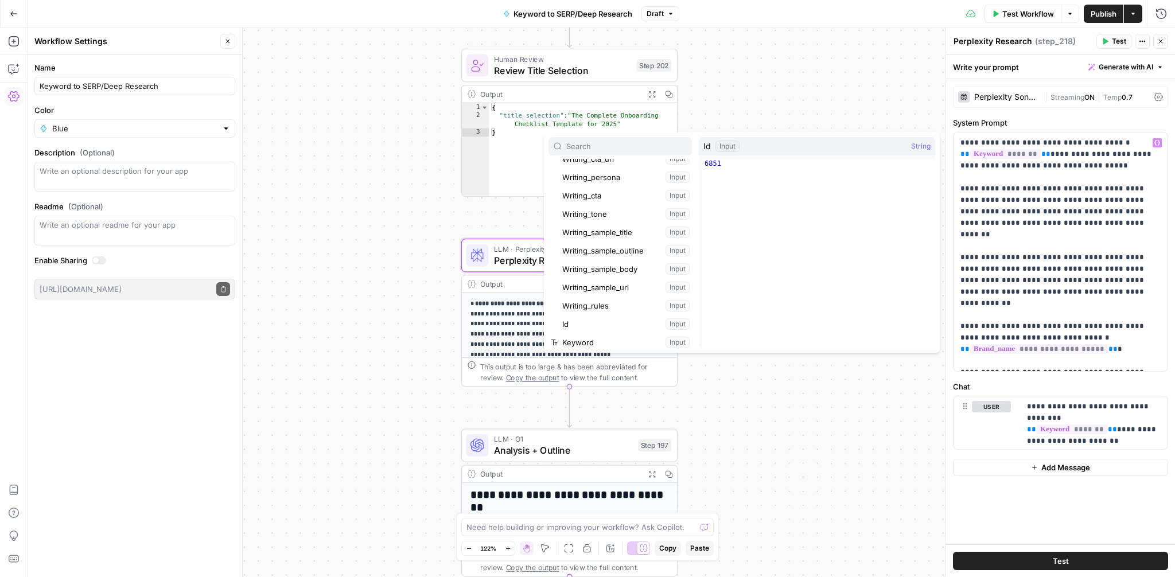
scroll to position [2, 0]
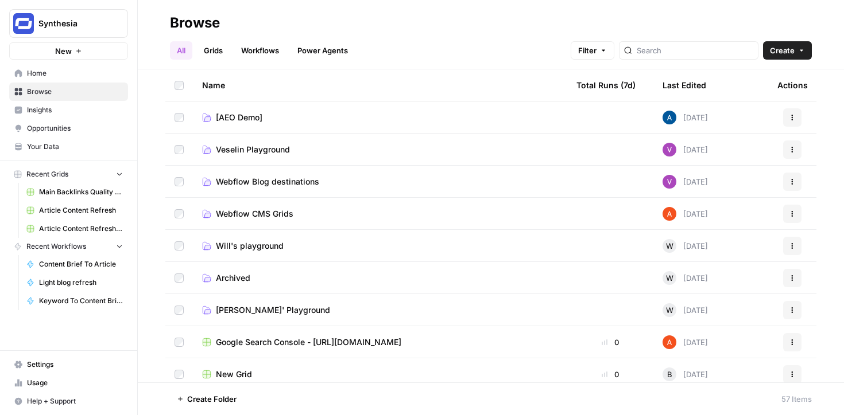
click at [257, 54] on link "Workflows" at bounding box center [260, 50] width 52 height 18
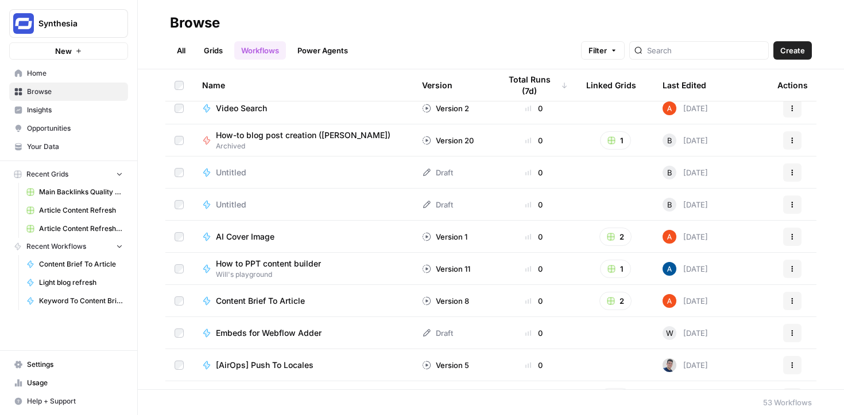
scroll to position [235, 0]
click at [306, 262] on span "How to PPT content builder" at bounding box center [268, 263] width 105 height 11
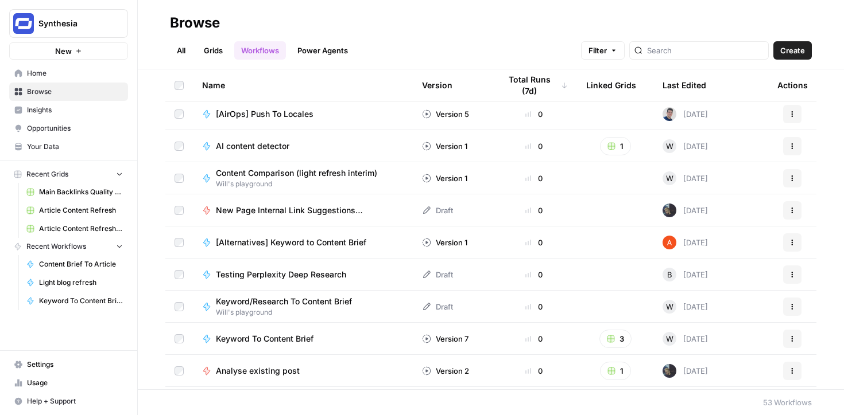
scroll to position [487, 0]
click at [308, 269] on span "Testing Perplexity Deep Research" at bounding box center [281, 273] width 130 height 11
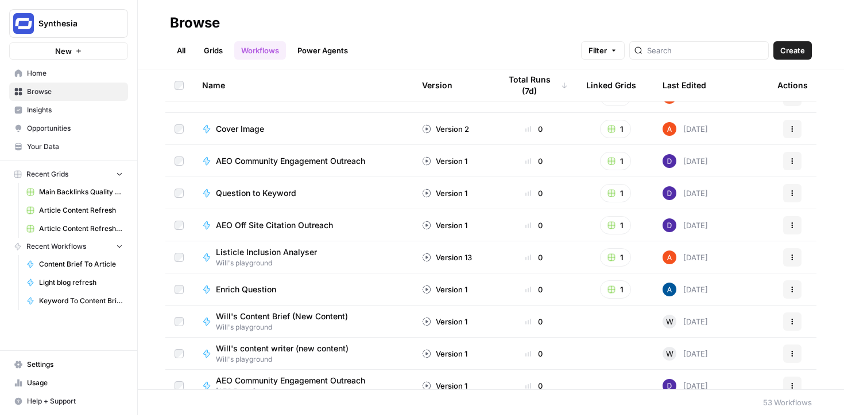
scroll to position [1378, 0]
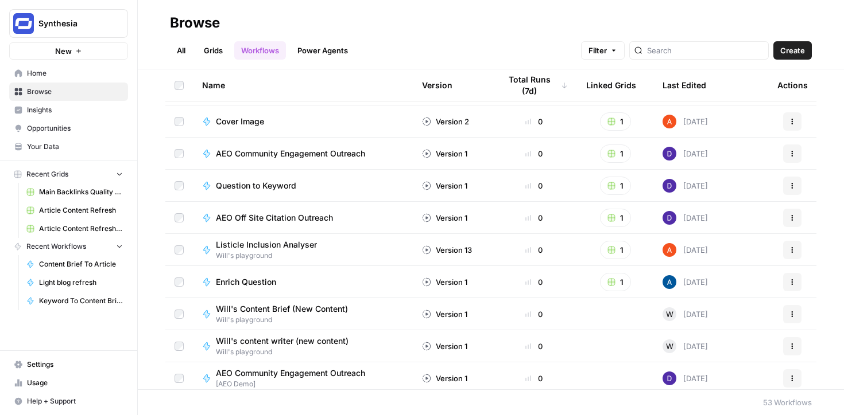
click at [329, 310] on span "Will's Content Brief (New Content)" at bounding box center [282, 309] width 132 height 11
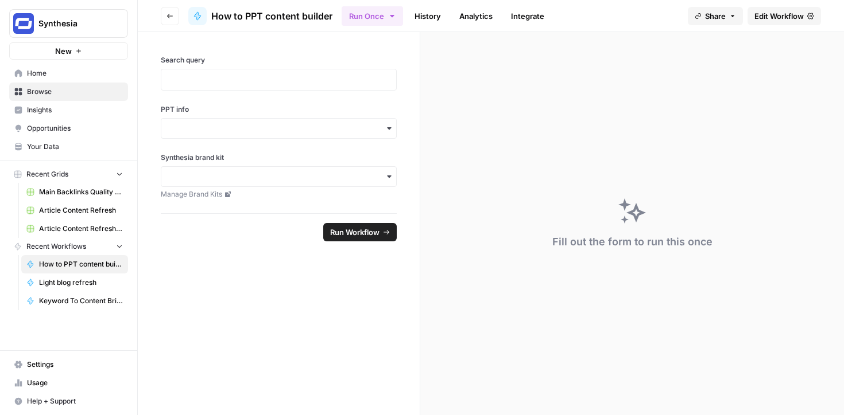
click at [780, 14] on span "Edit Workflow" at bounding box center [778, 15] width 49 height 11
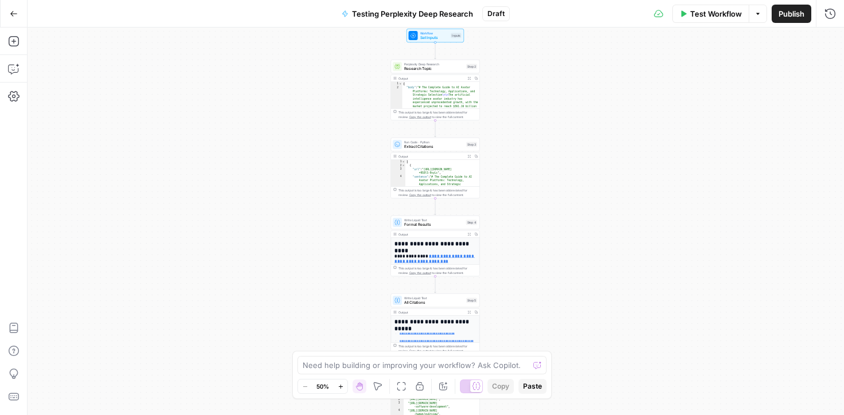
drag, startPoint x: 555, startPoint y: 141, endPoint x: 554, endPoint y: 283, distance: 142.9
click at [554, 283] on div "Workflow Set Inputs Inputs Perplexity Deep Research Research Topic Step 2 Outpu…" at bounding box center [436, 222] width 816 height 388
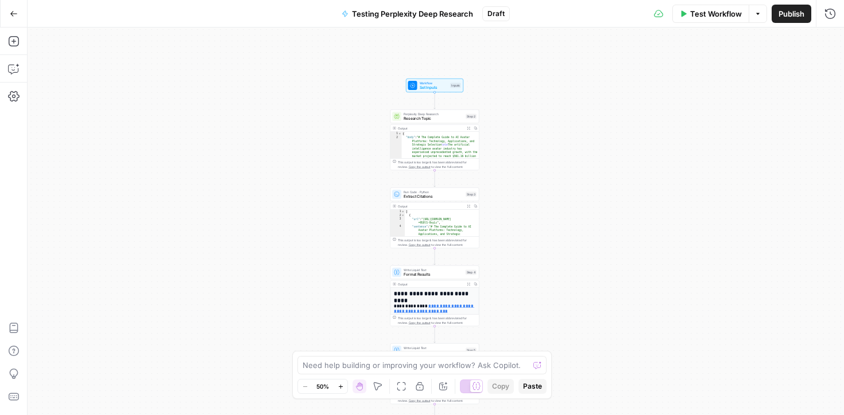
drag, startPoint x: 554, startPoint y: 130, endPoint x: 554, endPoint y: 178, distance: 48.8
click at [554, 178] on div "Workflow Set Inputs Inputs Perplexity Deep Research Research Topic Step 2 Outpu…" at bounding box center [436, 222] width 816 height 388
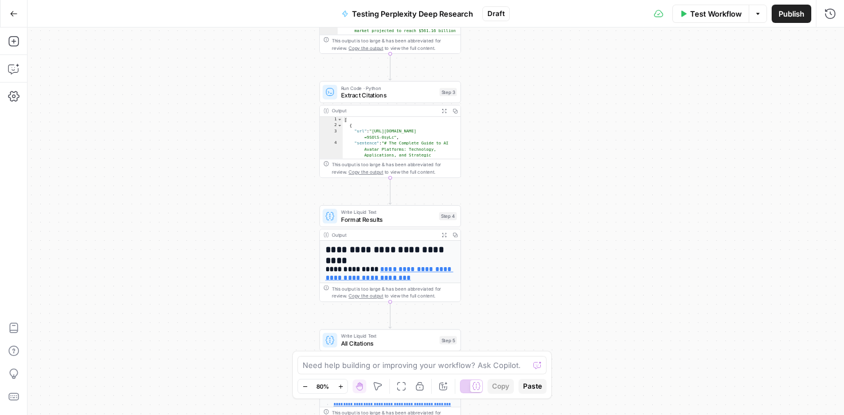
drag, startPoint x: 541, startPoint y: 213, endPoint x: 541, endPoint y: 79, distance: 133.7
click at [541, 79] on div "Workflow Set Inputs Inputs Perplexity Deep Research Research Topic Step 2 Outpu…" at bounding box center [436, 222] width 816 height 388
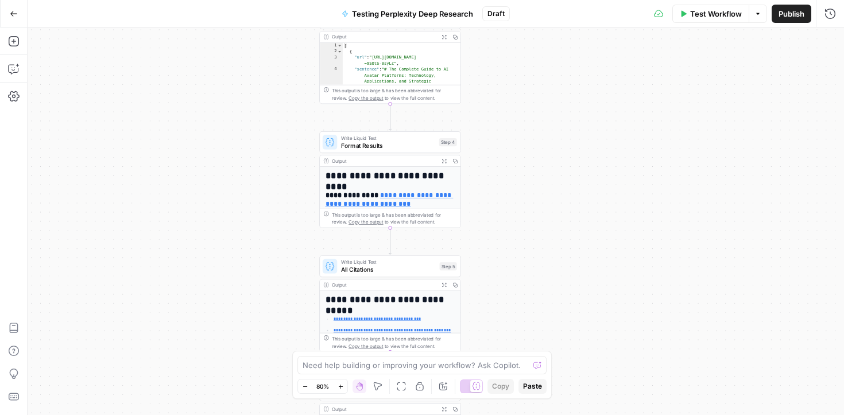
drag, startPoint x: 535, startPoint y: 214, endPoint x: 535, endPoint y: 149, distance: 64.8
click at [535, 149] on div "Workflow Set Inputs Inputs Perplexity Deep Research Research Topic Step 2 Outpu…" at bounding box center [436, 222] width 816 height 388
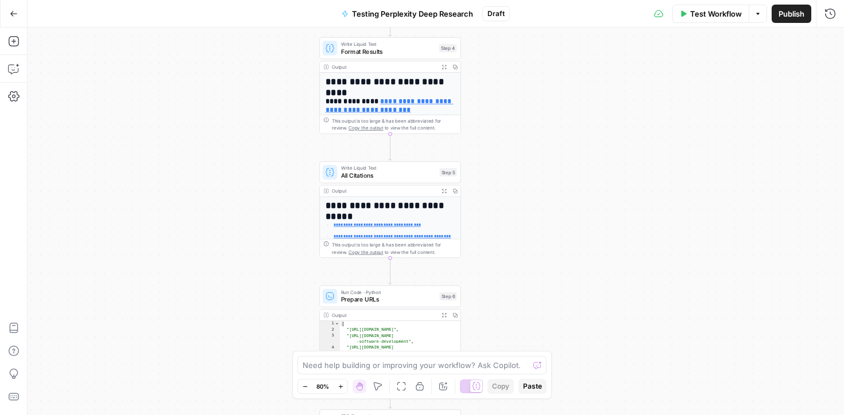
drag, startPoint x: 543, startPoint y: 226, endPoint x: 543, endPoint y: 132, distance: 94.1
click at [543, 132] on div "Workflow Set Inputs Inputs Perplexity Deep Research Research Topic Step 2 Outpu…" at bounding box center [436, 222] width 816 height 388
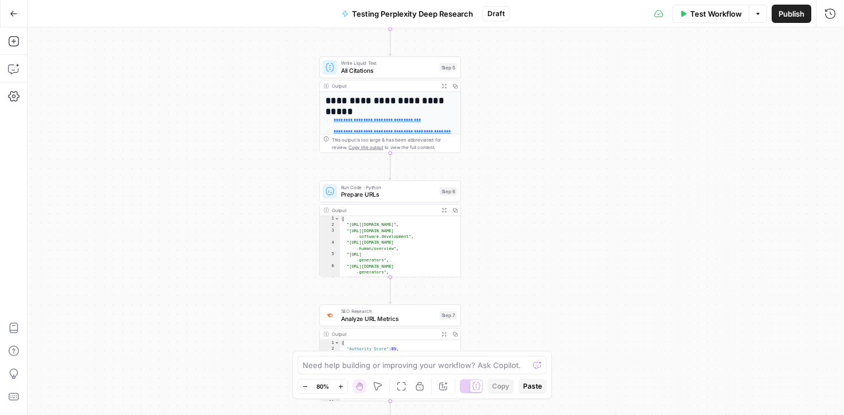
drag, startPoint x: 536, startPoint y: 250, endPoint x: 536, endPoint y: 143, distance: 106.2
click at [536, 143] on div "Workflow Set Inputs Inputs Perplexity Deep Research Research Topic Step 2 Outpu…" at bounding box center [436, 222] width 816 height 388
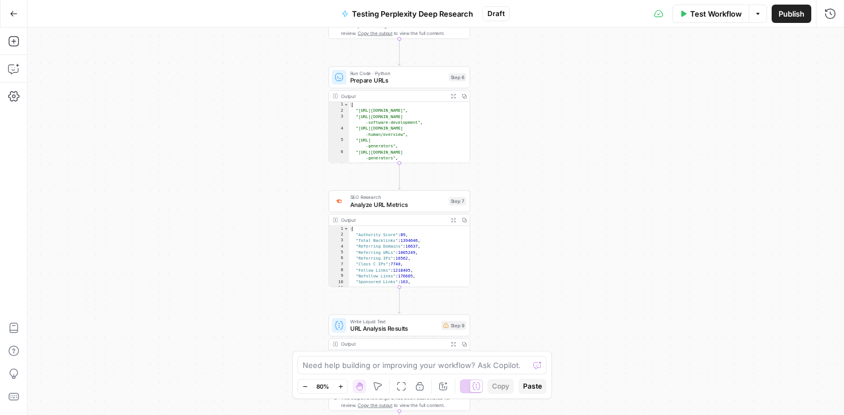
drag, startPoint x: 522, startPoint y: 248, endPoint x: 531, endPoint y: 135, distance: 113.4
click at [531, 135] on div "Workflow Set Inputs Inputs Perplexity Deep Research Research Topic Step 2 Outpu…" at bounding box center [436, 222] width 816 height 388
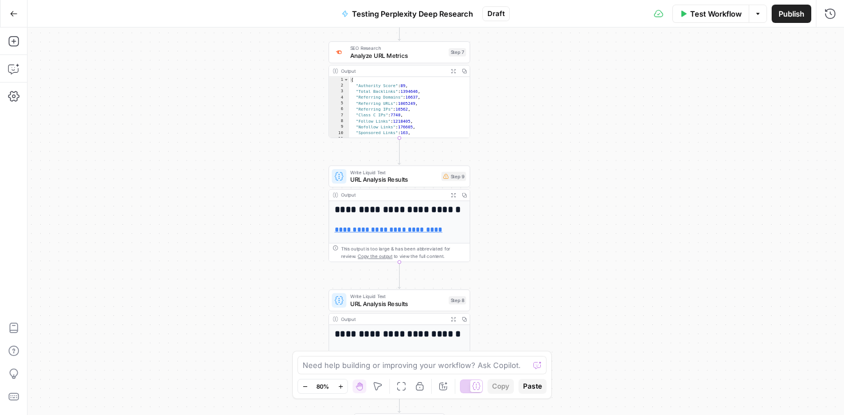
drag, startPoint x: 519, startPoint y: 268, endPoint x: 519, endPoint y: 119, distance: 149.2
click at [519, 119] on div "Workflow Set Inputs Inputs Perplexity Deep Research Research Topic Step 2 Outpu…" at bounding box center [436, 222] width 816 height 388
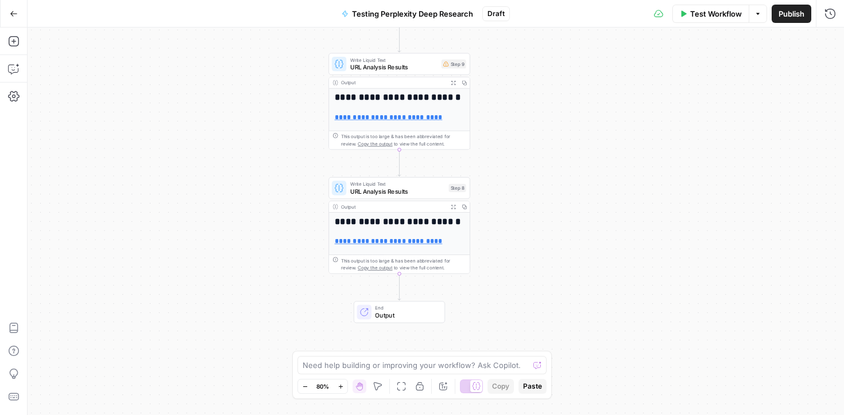
drag, startPoint x: 533, startPoint y: 258, endPoint x: 533, endPoint y: 145, distance: 112.5
click at [533, 145] on div "Workflow Set Inputs Inputs Perplexity Deep Research Research Topic Step 2 Outpu…" at bounding box center [436, 222] width 816 height 388
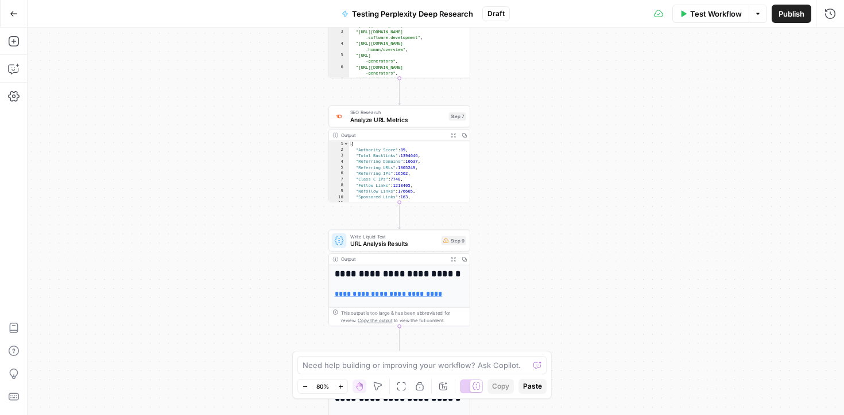
drag, startPoint x: 533, startPoint y: 145, endPoint x: 533, endPoint y: 399, distance: 253.6
click at [533, 399] on body "Synthesia New Home Browse Insights Opportunities Your Data Recent Grids Main Ba…" at bounding box center [422, 207] width 844 height 415
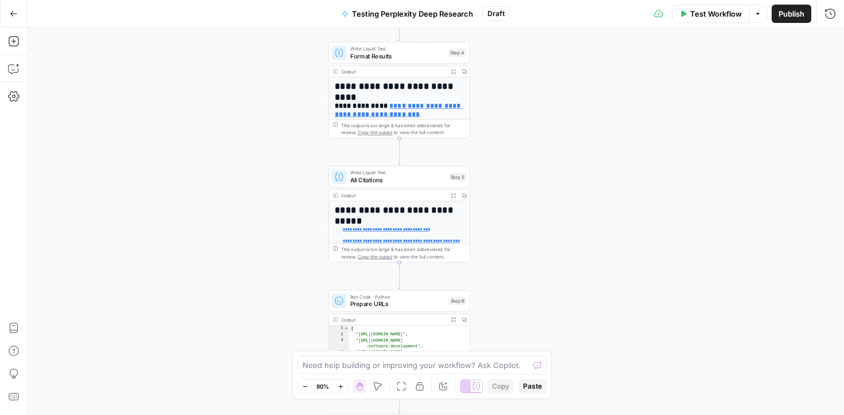
drag, startPoint x: 539, startPoint y: 137, endPoint x: 539, endPoint y: 368, distance: 231.8
click at [539, 368] on body "Synthesia New Home Browse Insights Opportunities Your Data Recent Grids Main Ba…" at bounding box center [422, 207] width 844 height 415
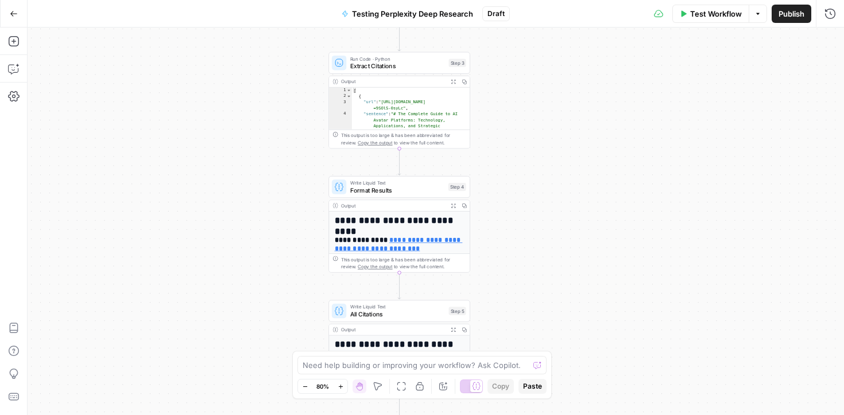
drag, startPoint x: 542, startPoint y: 130, endPoint x: 542, endPoint y: 264, distance: 134.3
click at [542, 264] on div "Workflow Set Inputs Inputs Perplexity Deep Research Research Topic Step 2 Outpu…" at bounding box center [436, 222] width 816 height 388
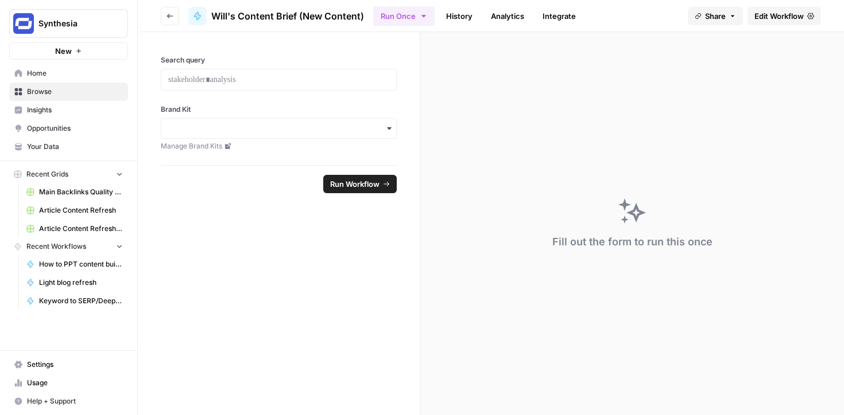
click at [774, 12] on span "Edit Workflow" at bounding box center [778, 15] width 49 height 11
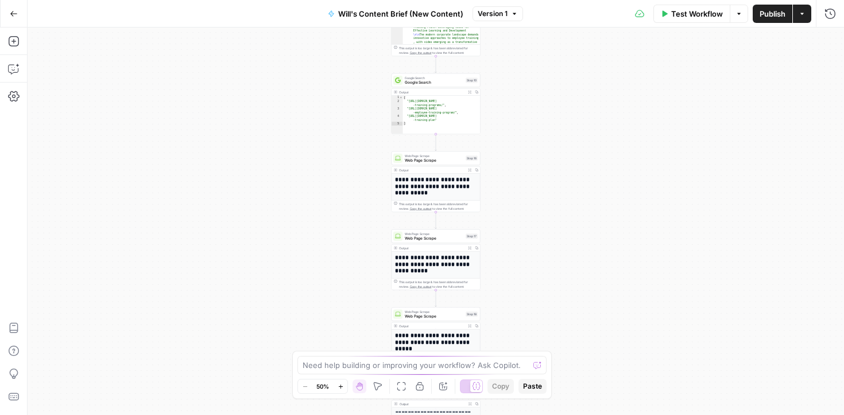
drag, startPoint x: 581, startPoint y: 172, endPoint x: 581, endPoint y: 289, distance: 116.5
click at [581, 289] on div "**********" at bounding box center [436, 222] width 816 height 388
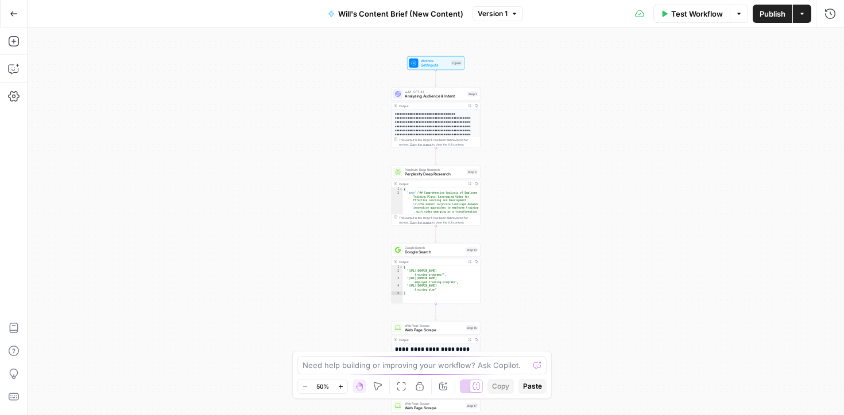
drag, startPoint x: 586, startPoint y: 122, endPoint x: 586, endPoint y: 296, distance: 174.5
click at [586, 297] on div "**********" at bounding box center [436, 222] width 816 height 388
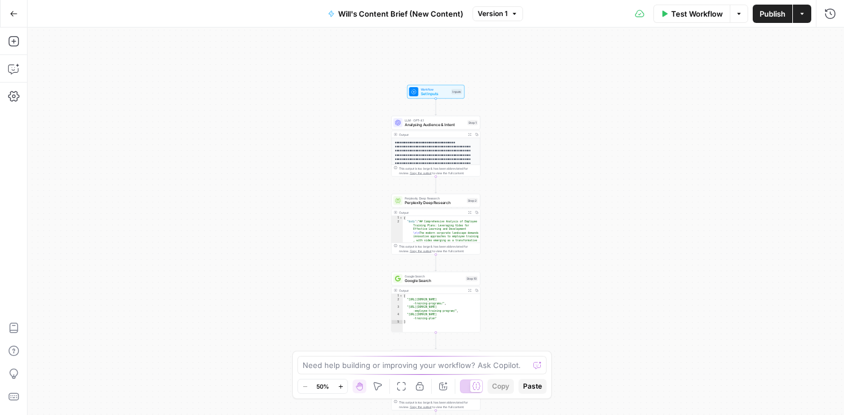
drag, startPoint x: 574, startPoint y: 201, endPoint x: 574, endPoint y: 220, distance: 18.9
click at [574, 220] on div "**********" at bounding box center [436, 222] width 816 height 388
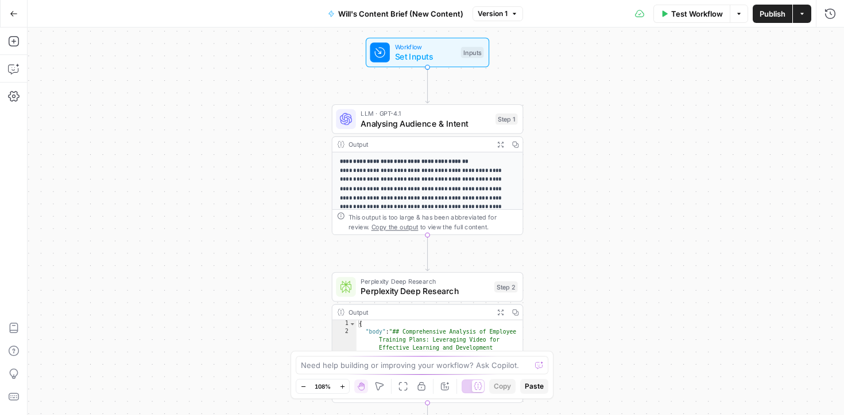
drag, startPoint x: 487, startPoint y: 168, endPoint x: 590, endPoint y: 206, distance: 110.2
click at [590, 206] on div "**********" at bounding box center [436, 222] width 816 height 388
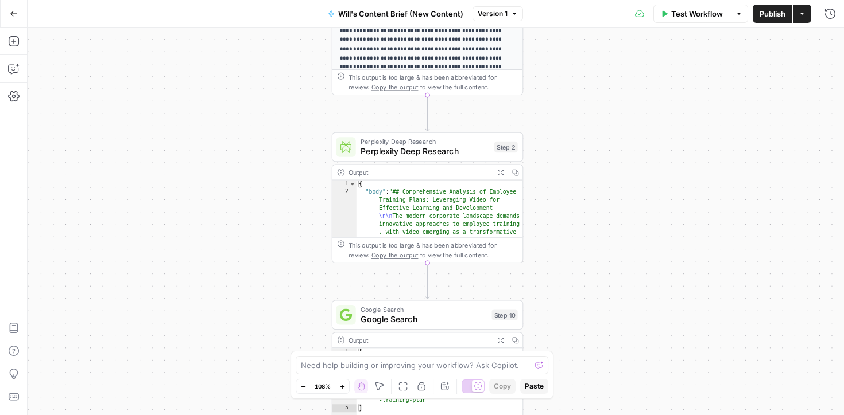
drag, startPoint x: 590, startPoint y: 206, endPoint x: 590, endPoint y: 60, distance: 146.3
click at [590, 60] on div "**********" at bounding box center [436, 222] width 816 height 388
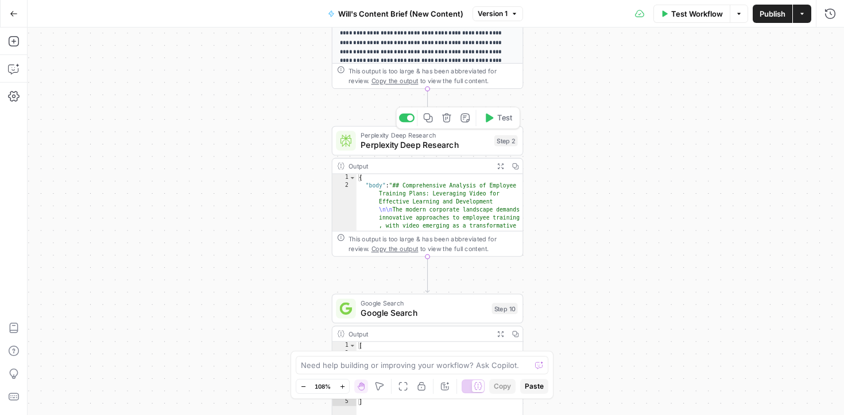
click at [450, 151] on div "Perplexity Deep Research Perplexity Deep Research Step 2 Copy step Delete step …" at bounding box center [428, 141] width 192 height 30
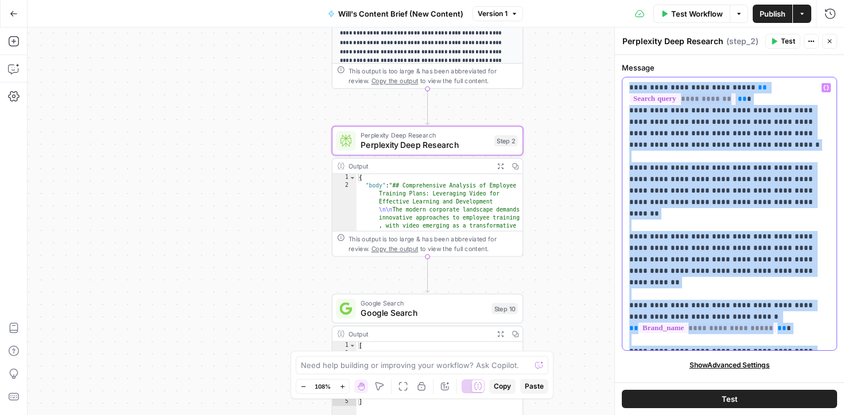
drag, startPoint x: 826, startPoint y: 340, endPoint x: 630, endPoint y: 84, distance: 322.5
click at [630, 84] on p "**********" at bounding box center [729, 214] width 200 height 264
copy p "**********"
click at [629, 110] on p "**********" at bounding box center [729, 214] width 200 height 264
copy p "**********"
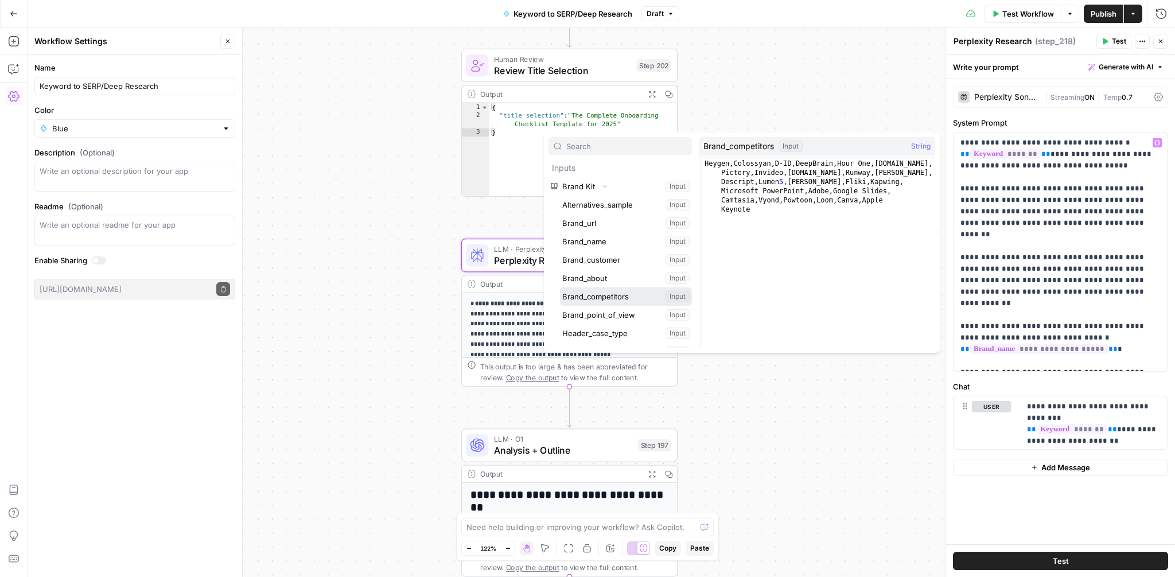
click at [609, 292] on button "Select variable Brand_competitors" at bounding box center [626, 297] width 132 height 18
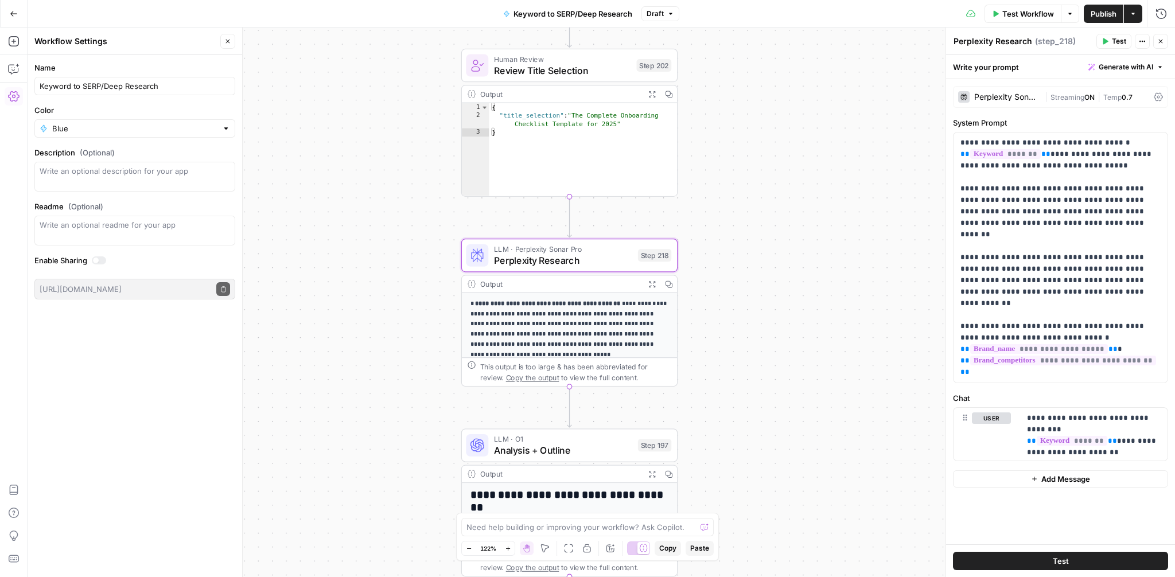
click at [1102, 47] on button "Test" at bounding box center [1114, 41] width 35 height 15
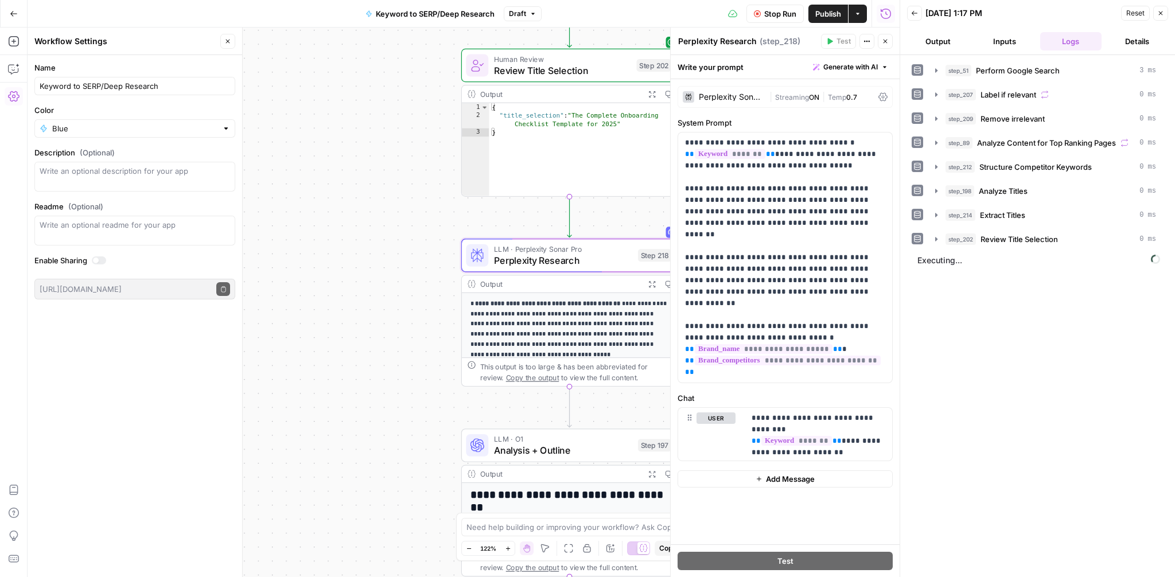
click at [889, 42] on button "Close" at bounding box center [885, 41] width 15 height 15
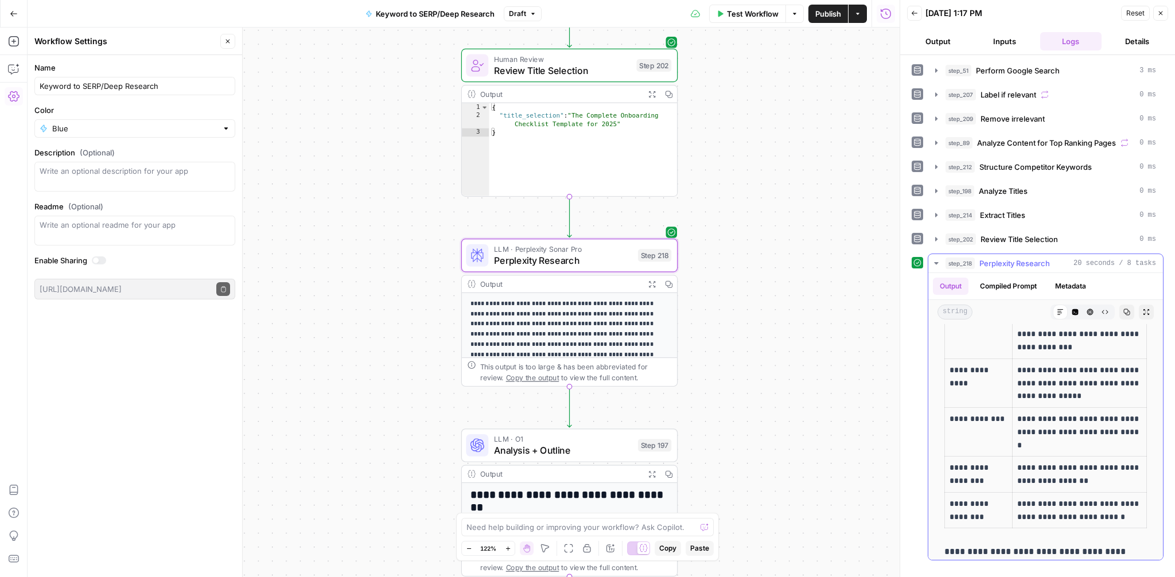
scroll to position [2299, 0]
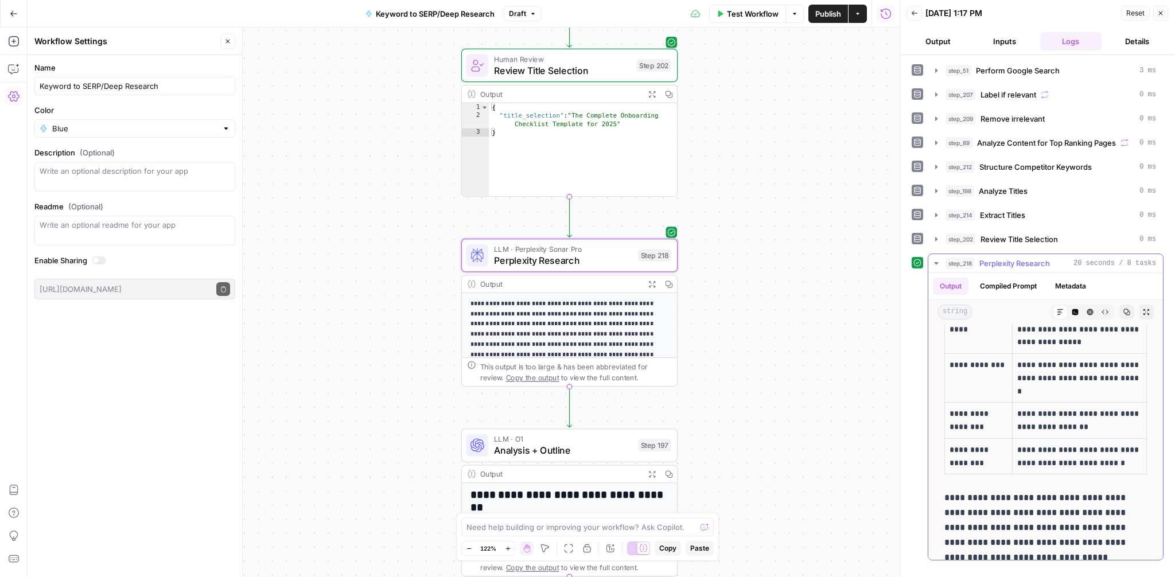
click at [1024, 283] on button "Compiled Prompt" at bounding box center [1008, 286] width 71 height 17
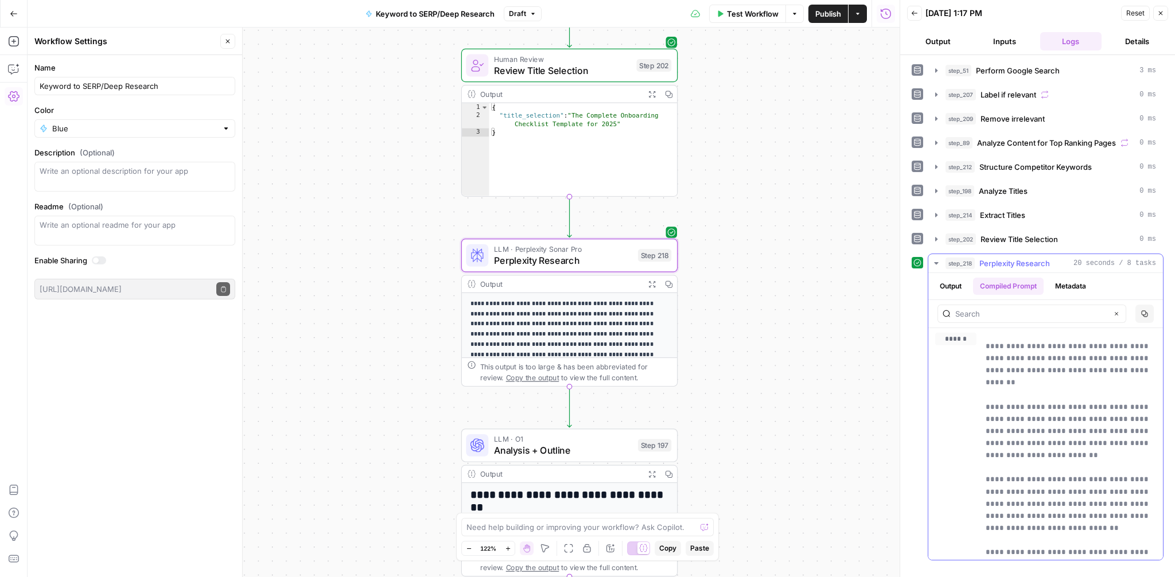
scroll to position [165, 0]
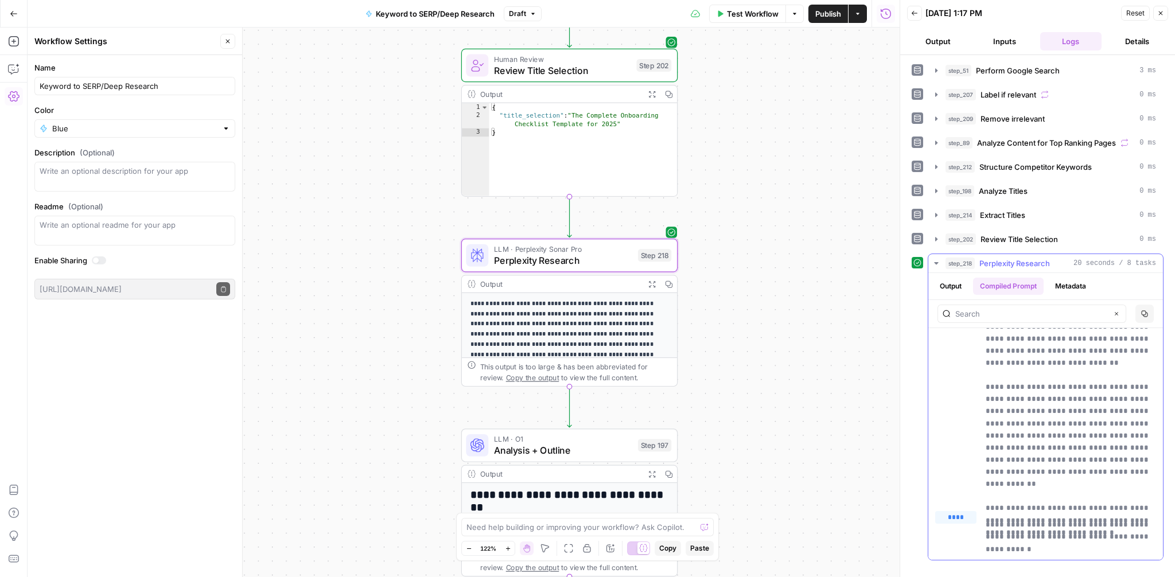
click at [954, 281] on button "Output" at bounding box center [951, 286] width 36 height 17
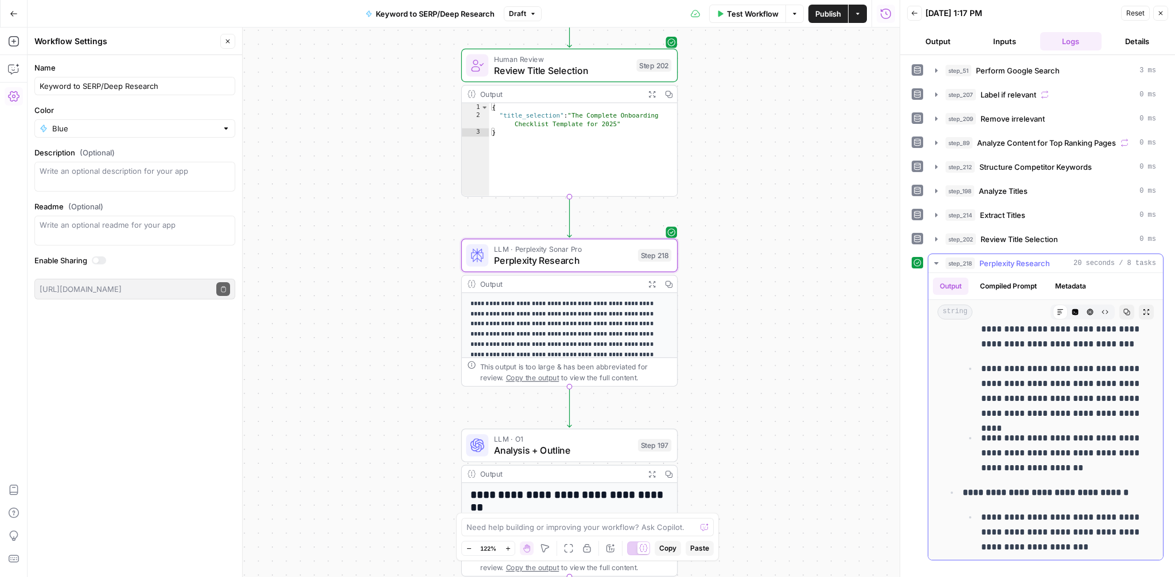
scroll to position [0, 0]
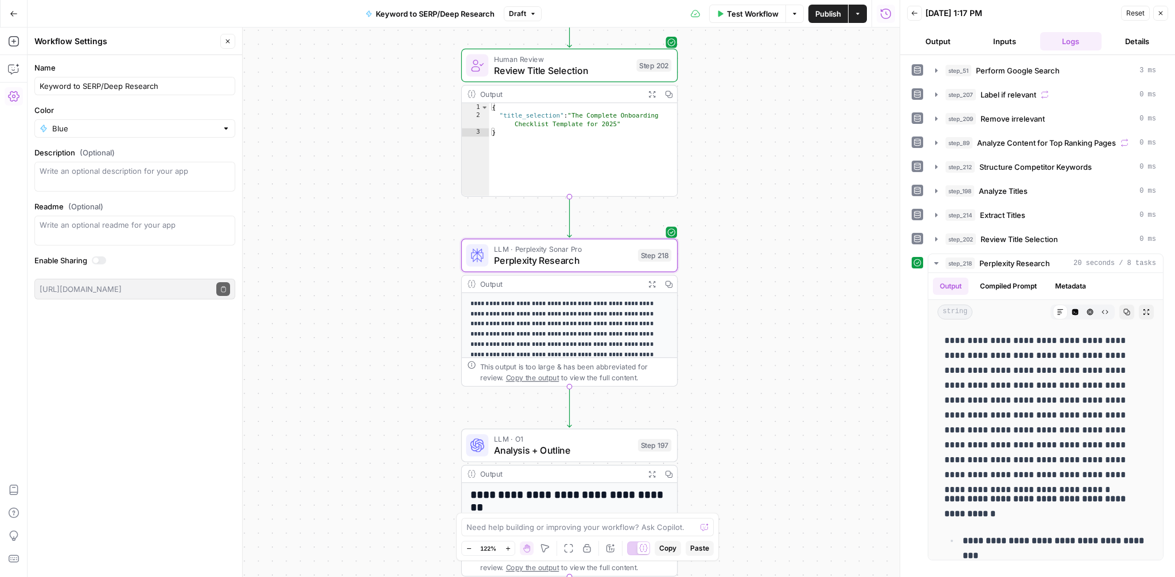
click at [652, 279] on button "Expand Output" at bounding box center [652, 284] width 17 height 17
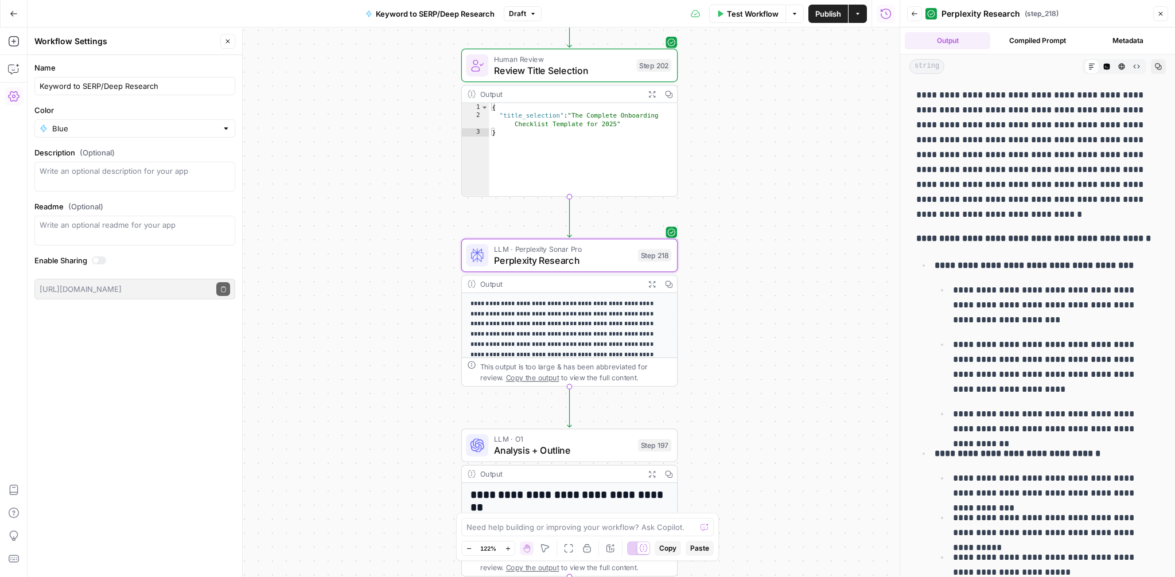
scroll to position [3, 0]
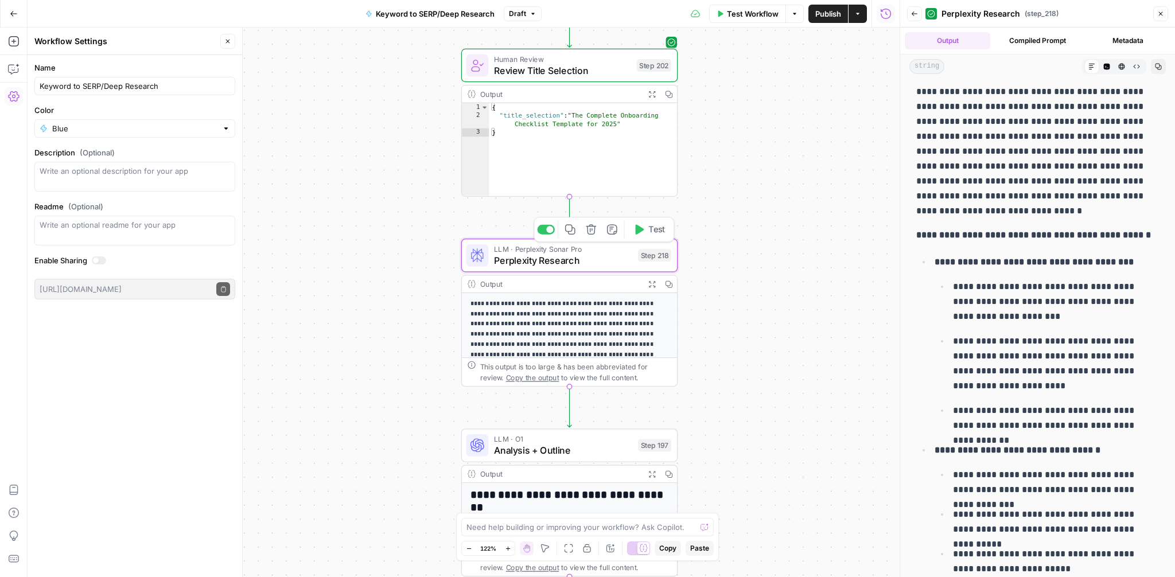
click at [577, 259] on span "Perplexity Research" at bounding box center [563, 261] width 138 height 14
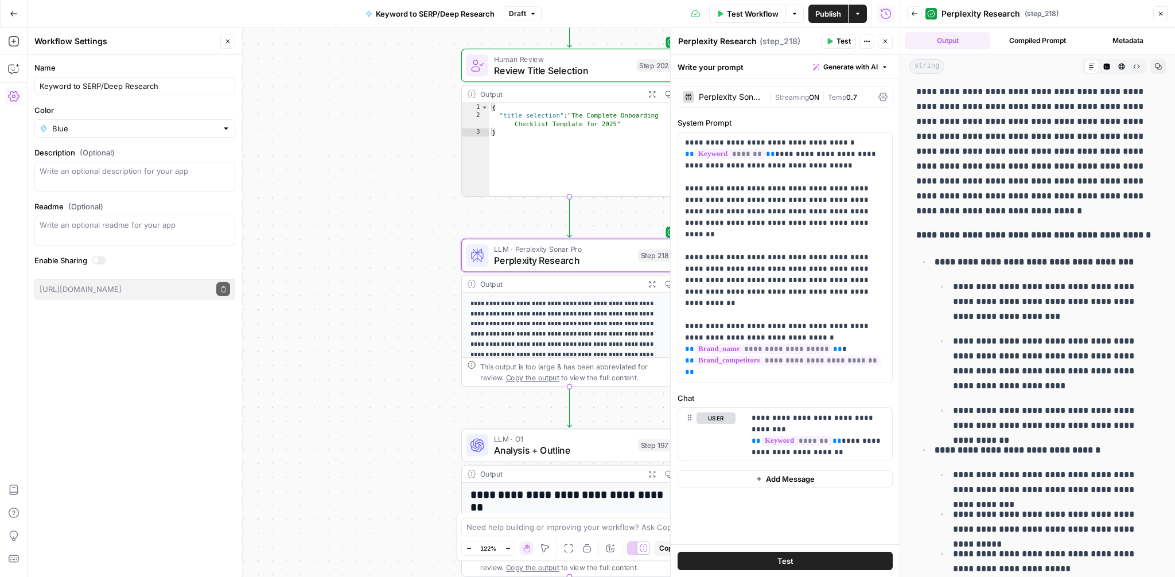
click at [739, 102] on div "Perplexity Sonar Pro" at bounding box center [724, 96] width 82 height 11
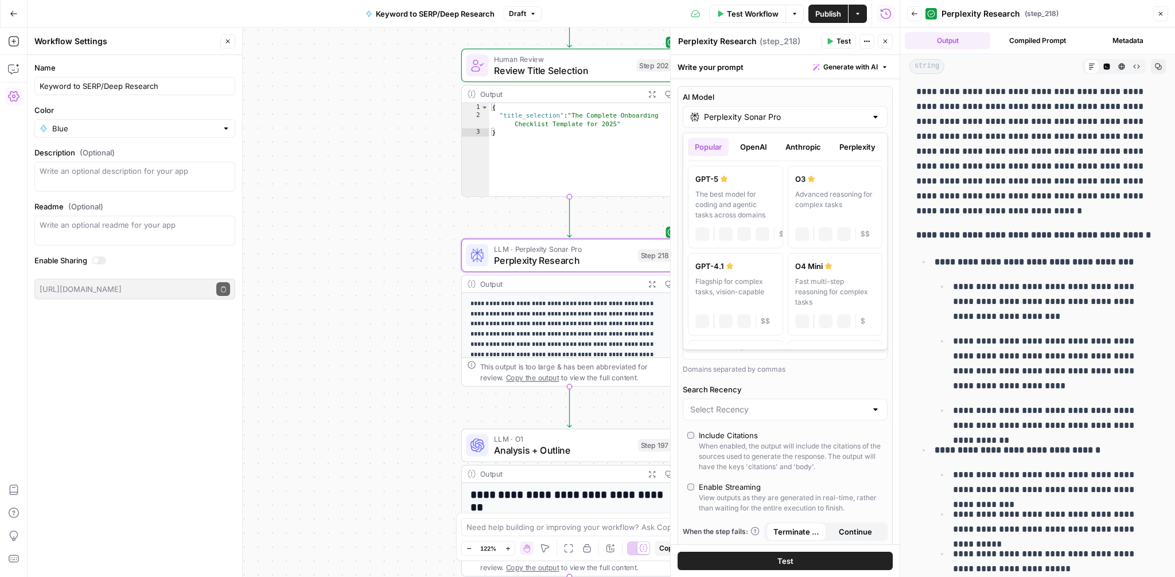
click at [747, 112] on input "Perplexity Sonar Pro" at bounding box center [785, 116] width 162 height 11
click at [844, 150] on button "Perplexity" at bounding box center [858, 147] width 50 height 18
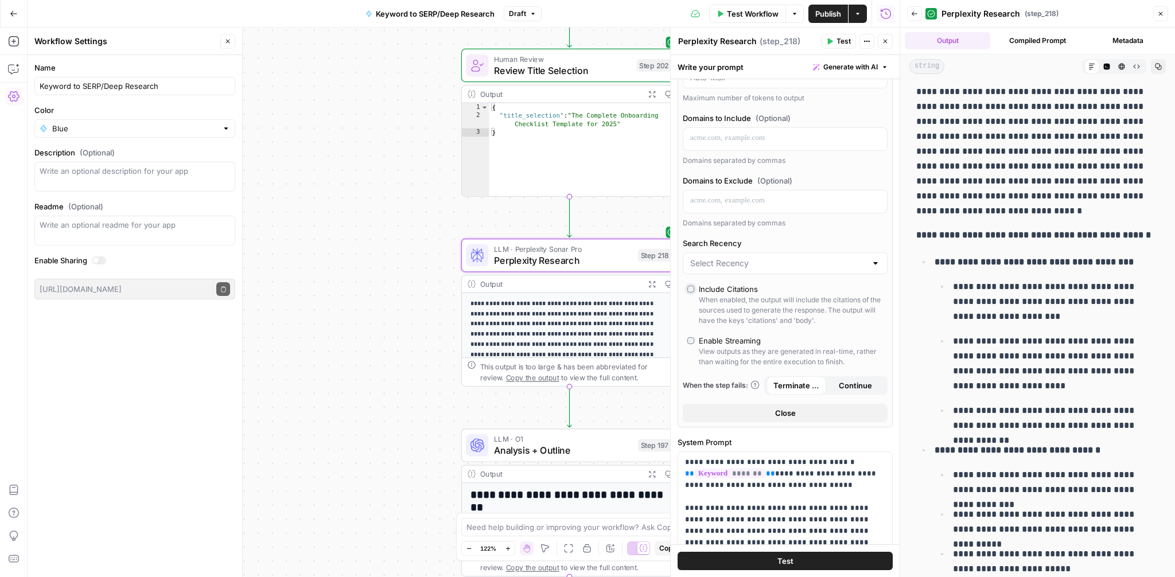
scroll to position [149, 0]
click at [810, 259] on input "Search Recency" at bounding box center [778, 260] width 176 height 11
click at [818, 228] on div "AI Model Perplexity Sonar Pro Temperature Predictable Creative Model Creativity…" at bounding box center [785, 181] width 215 height 488
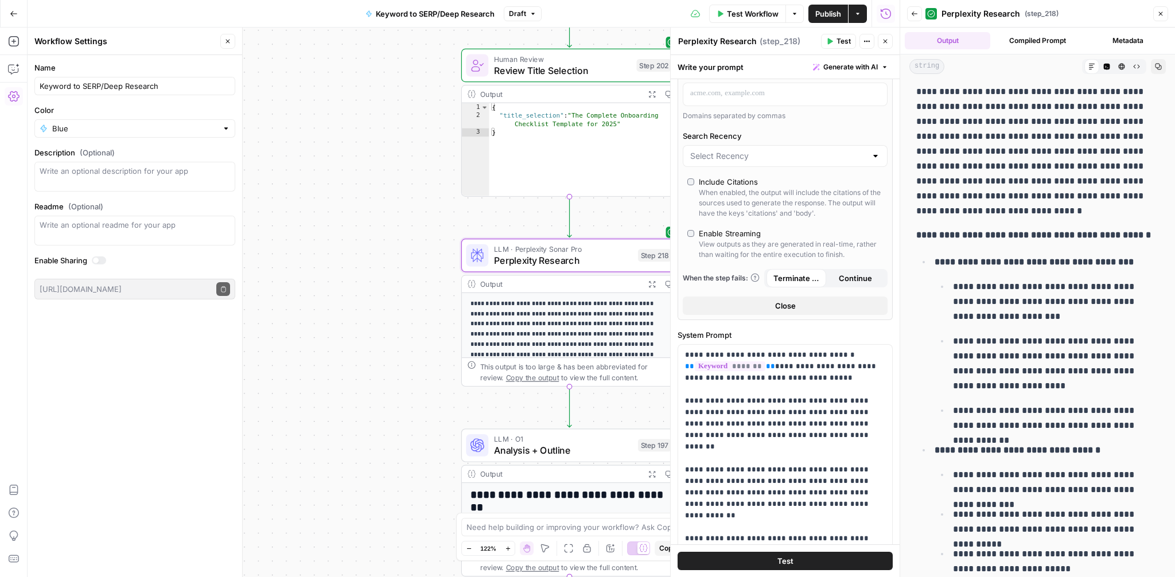
scroll to position [0, 0]
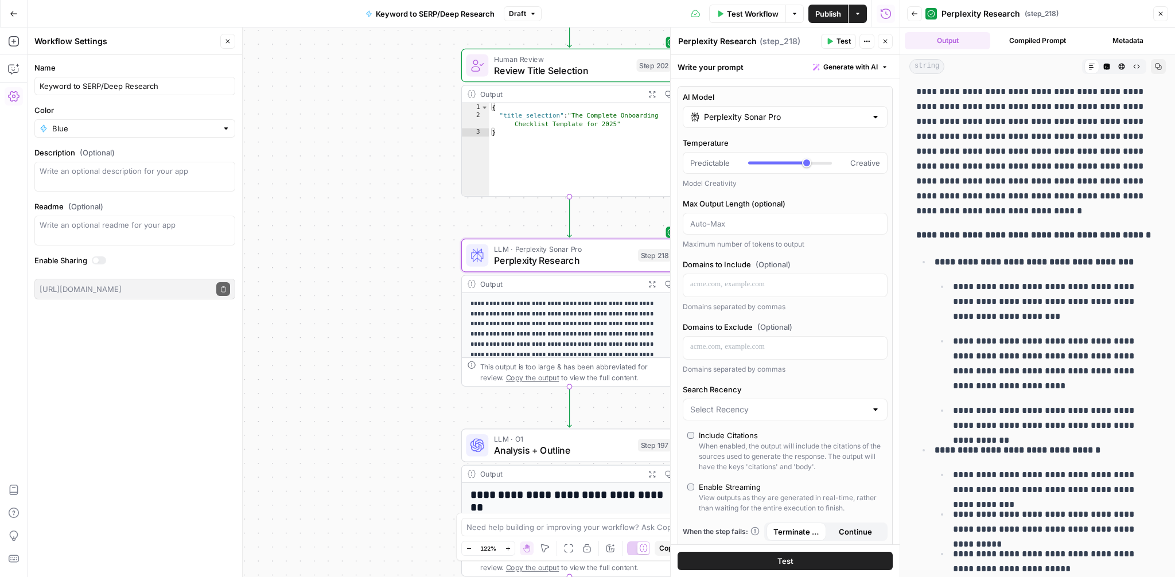
click at [834, 38] on button "Test" at bounding box center [838, 41] width 35 height 15
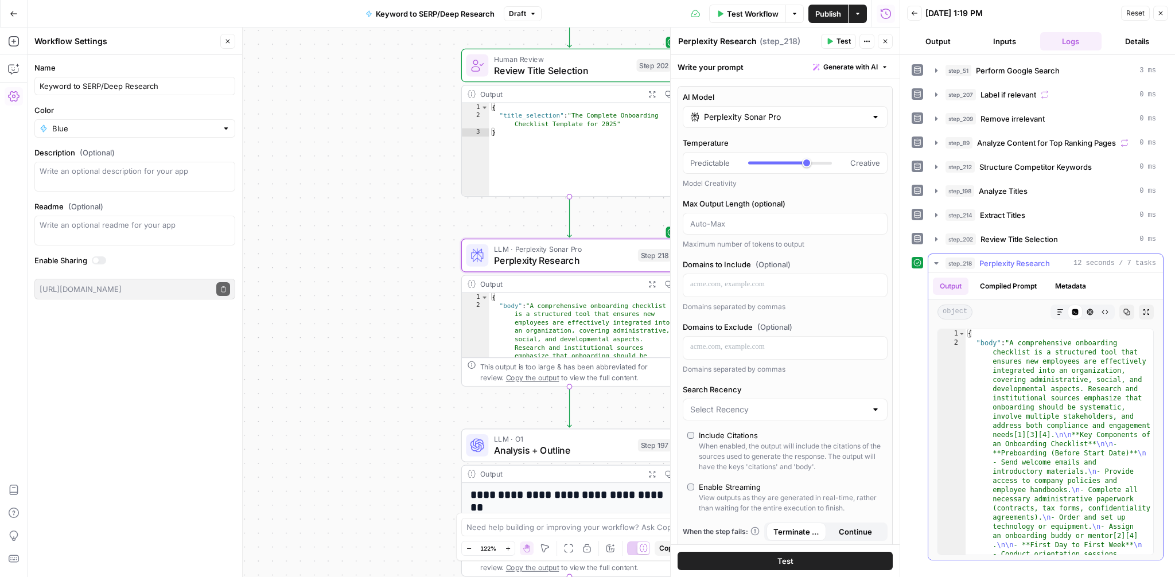
click at [1007, 279] on button "Compiled Prompt" at bounding box center [1008, 286] width 71 height 17
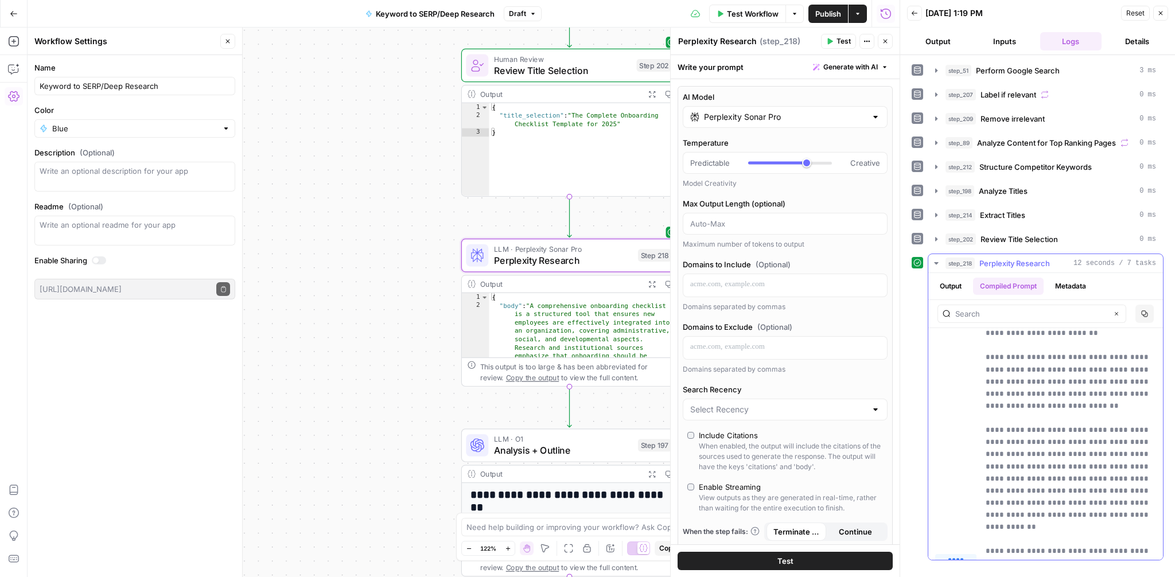
scroll to position [165, 0]
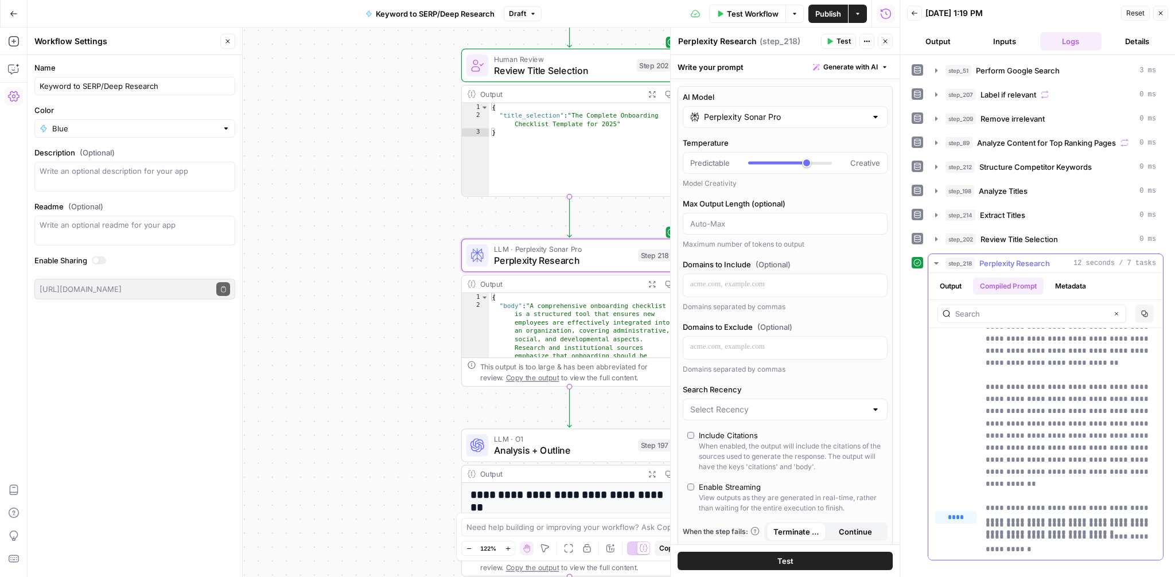
click at [945, 282] on button "Output" at bounding box center [951, 286] width 36 height 17
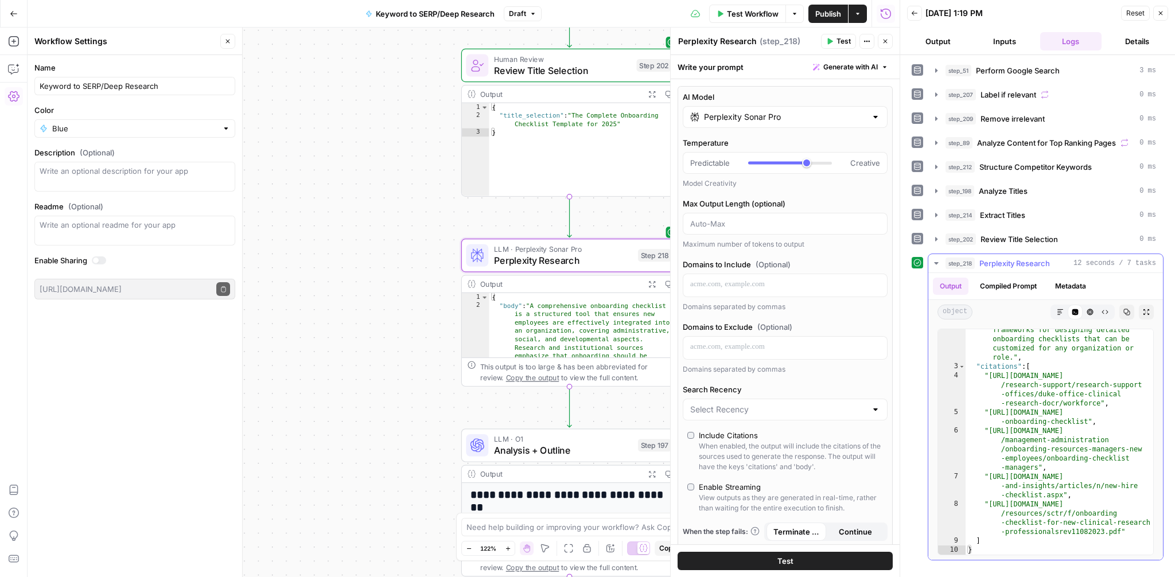
scroll to position [1308, 0]
click at [1062, 311] on icon "button" at bounding box center [1060, 312] width 7 height 7
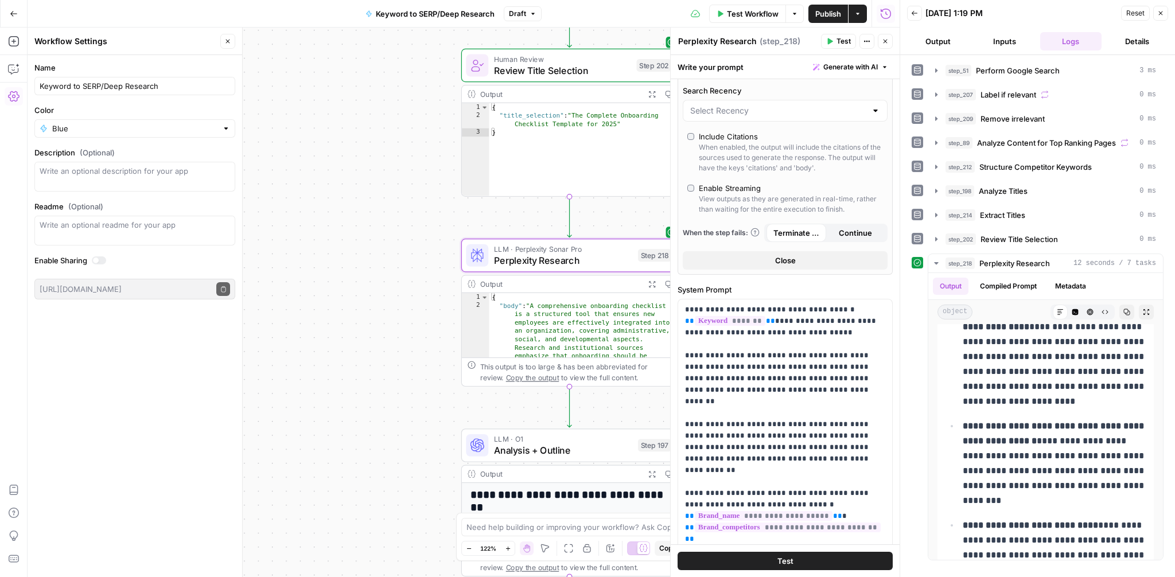
scroll to position [416, 0]
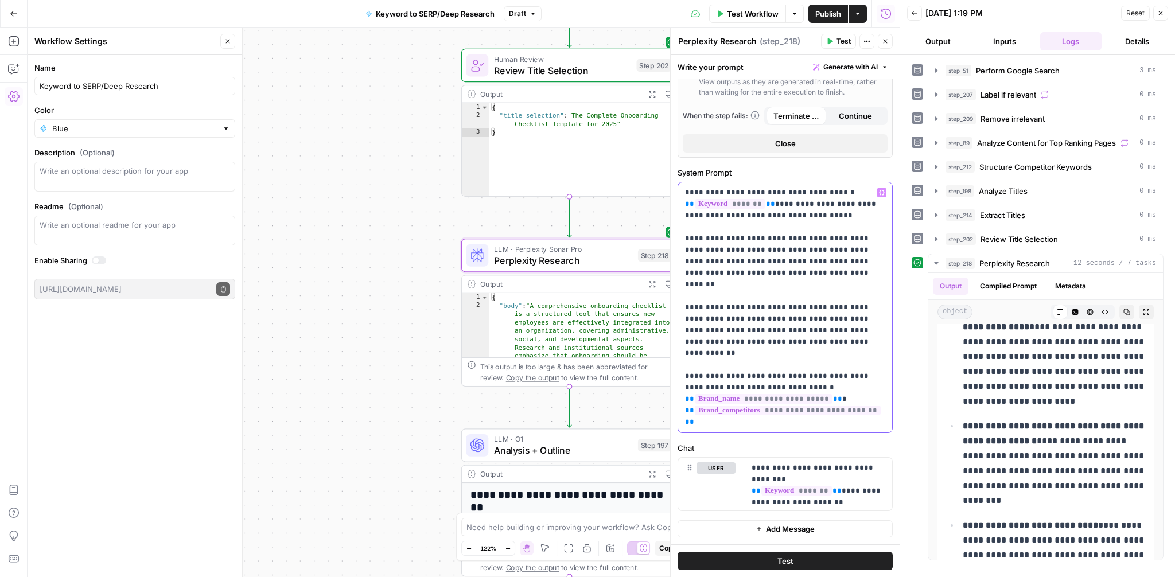
click at [880, 422] on p "**********" at bounding box center [785, 307] width 200 height 241
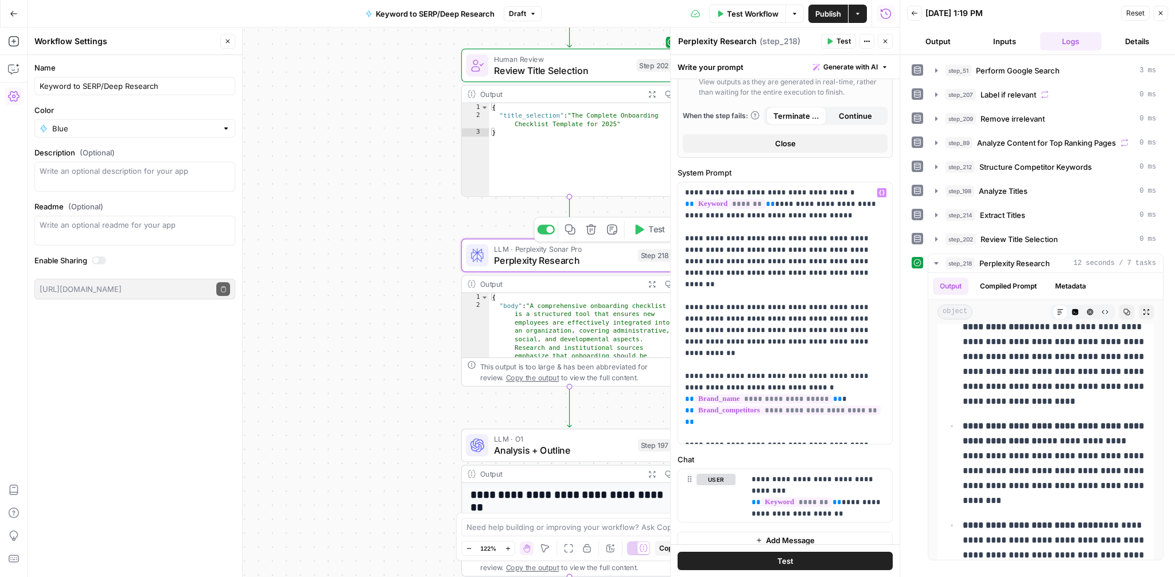
click at [643, 232] on icon "button" at bounding box center [638, 229] width 11 height 11
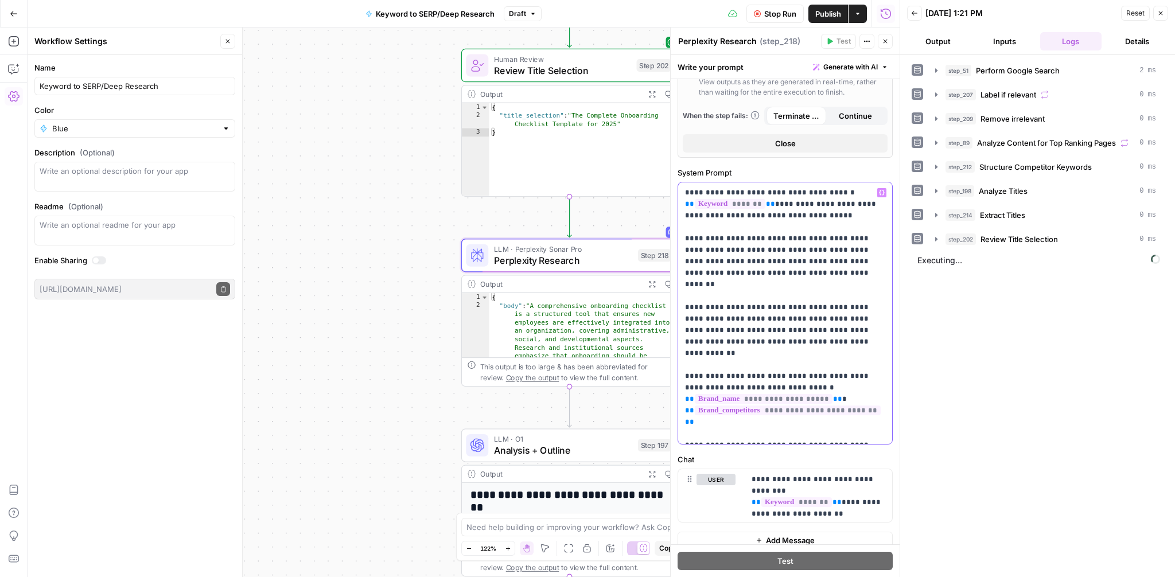
drag, startPoint x: 805, startPoint y: 272, endPoint x: 774, endPoint y: 271, distance: 30.4
click at [774, 271] on p "**********" at bounding box center [785, 313] width 200 height 252
copy p "********"
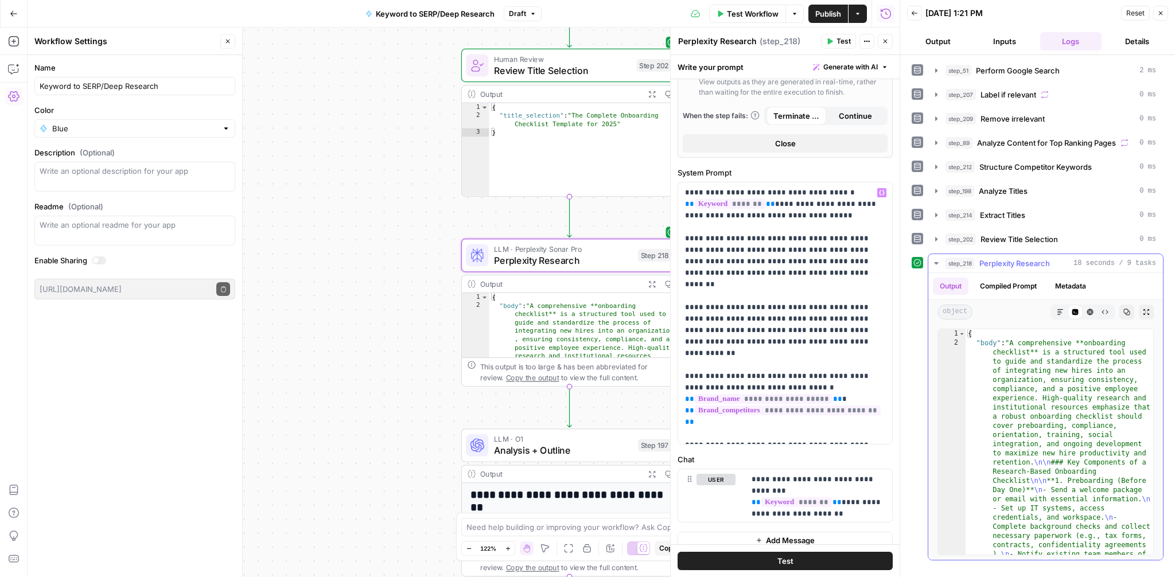
click at [1063, 313] on icon "button" at bounding box center [1060, 312] width 7 height 7
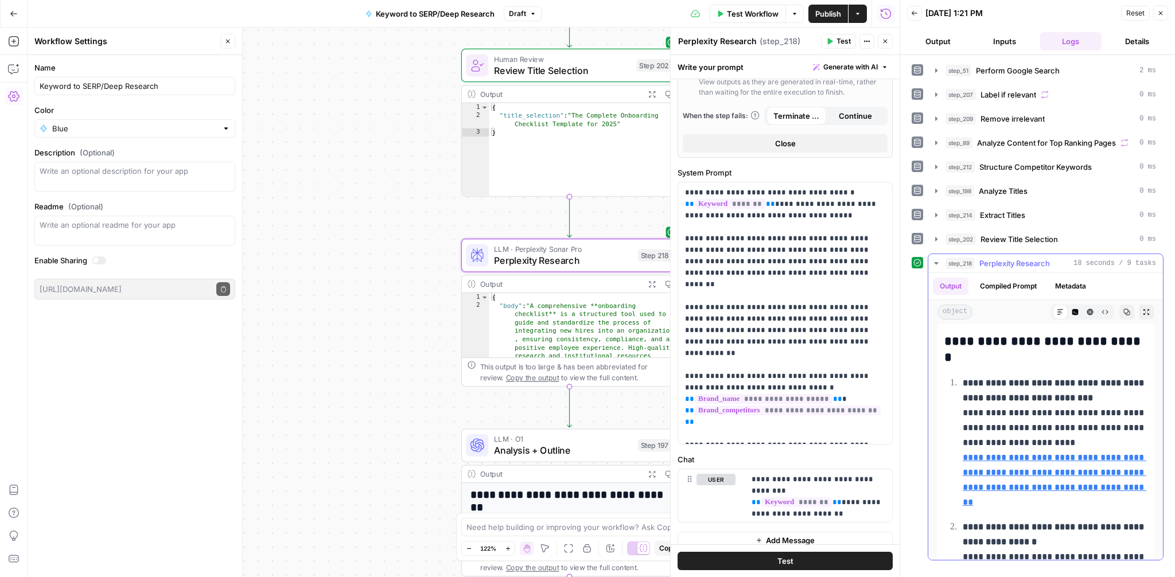
scroll to position [2630, 0]
click at [1021, 459] on link "**********" at bounding box center [1055, 478] width 184 height 53
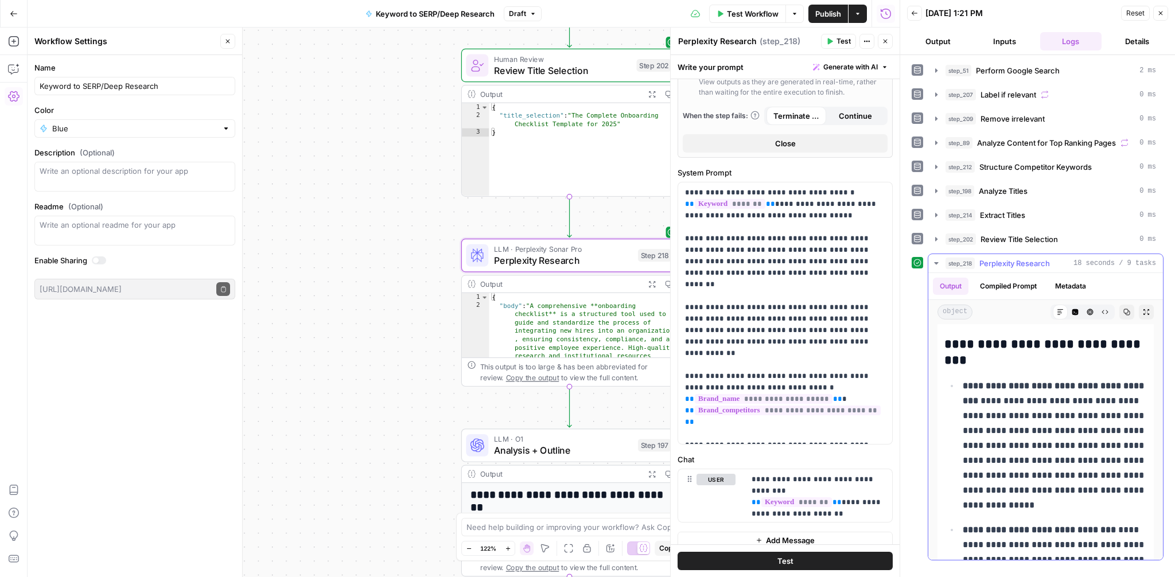
scroll to position [1304, 0]
click at [1125, 314] on icon "button" at bounding box center [1127, 312] width 7 height 7
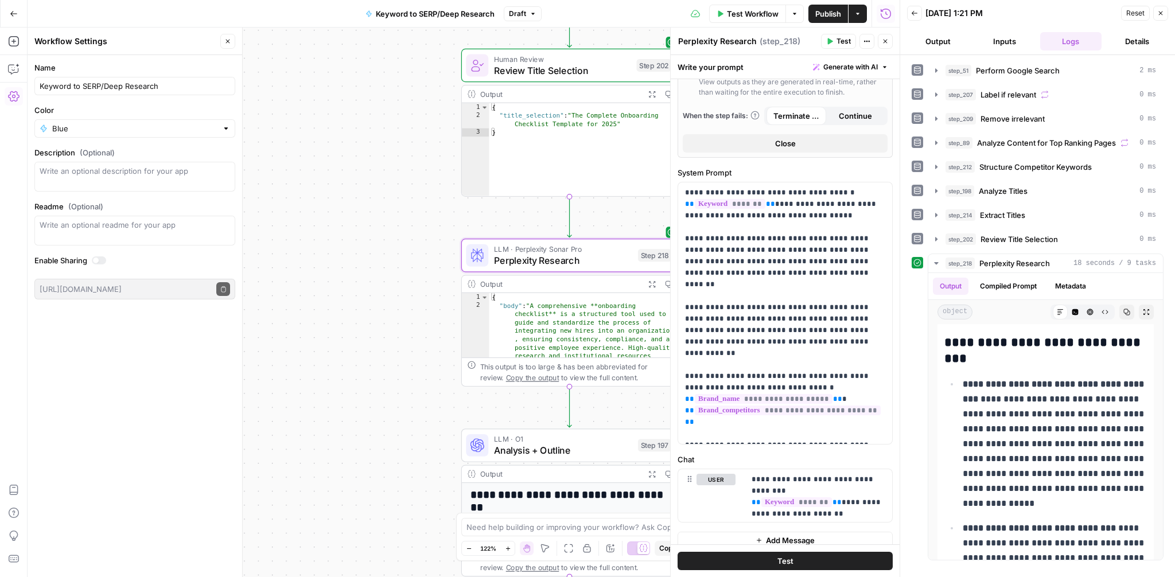
click at [1161, 15] on icon "button" at bounding box center [1160, 13] width 7 height 7
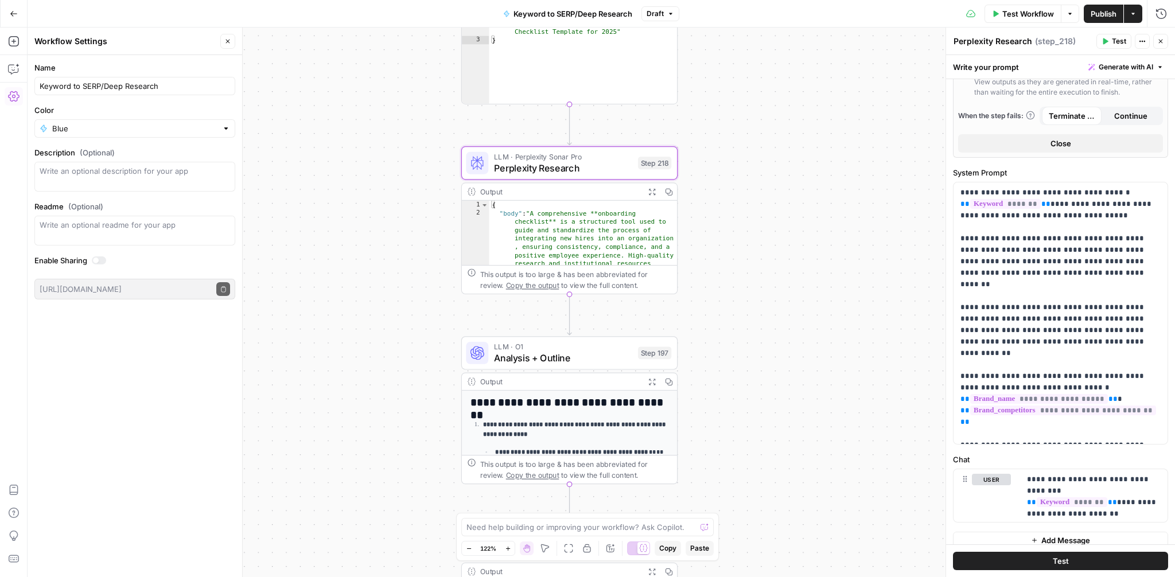
drag, startPoint x: 817, startPoint y: 339, endPoint x: 817, endPoint y: 247, distance: 92.4
click at [817, 247] on div "Workflow Set Inputs Inputs Google Search Perform Google Search Step 51 Output E…" at bounding box center [602, 303] width 1148 height 550
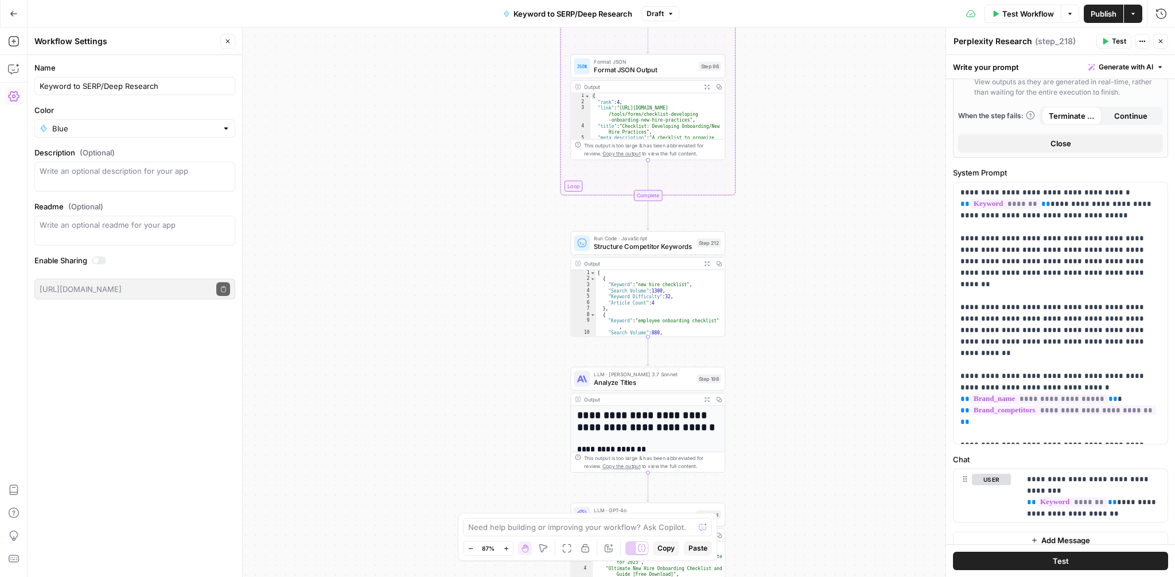
click at [641, 247] on span "Structure Competitor Keywords" at bounding box center [643, 247] width 99 height 10
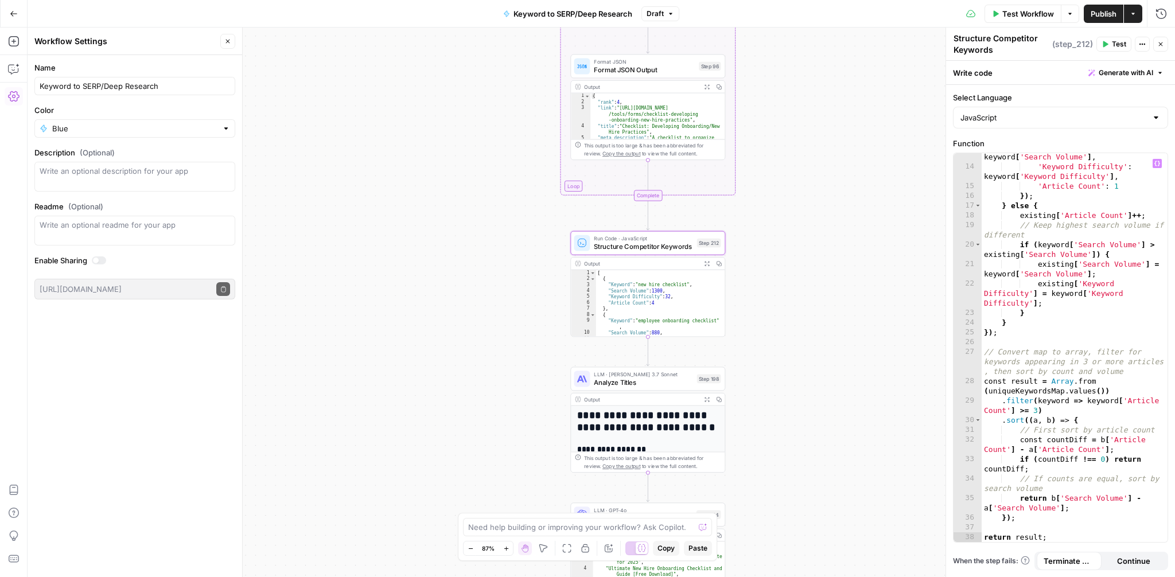
scroll to position [177, 0]
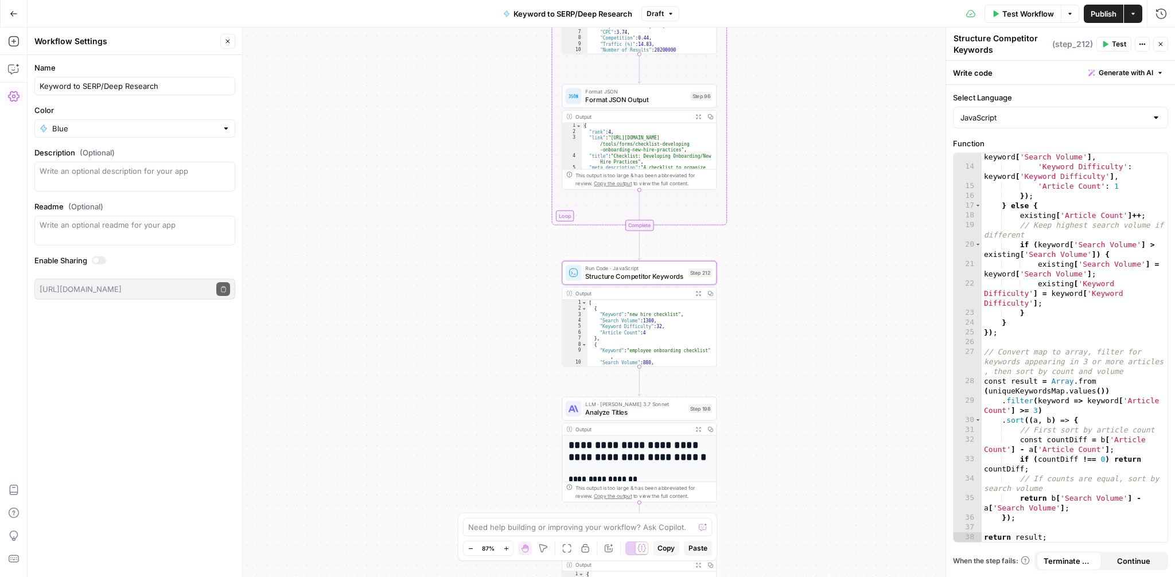
drag, startPoint x: 801, startPoint y: 236, endPoint x: 792, endPoint y: 266, distance: 31.1
click at [792, 266] on div "Workflow Set Inputs Inputs Google Search Perform Google Search Step 51 Output E…" at bounding box center [602, 303] width 1148 height 550
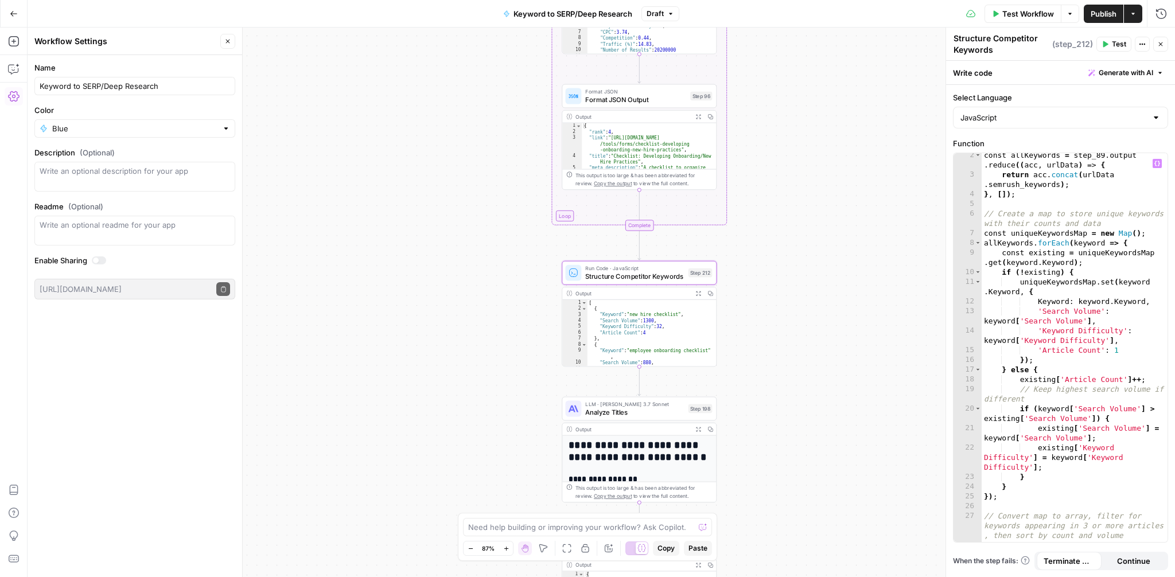
scroll to position [0, 0]
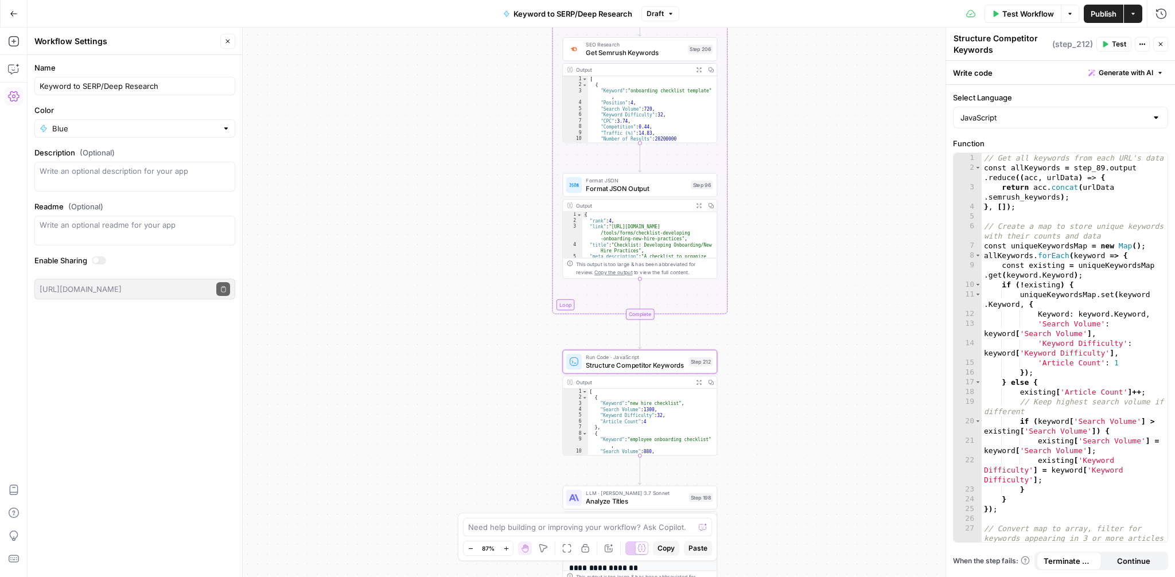
drag, startPoint x: 784, startPoint y: 245, endPoint x: 784, endPoint y: 376, distance: 131.4
click at [784, 376] on div "Workflow Set Inputs Inputs Google Search Perform Google Search Step 51 Output E…" at bounding box center [602, 303] width 1148 height 550
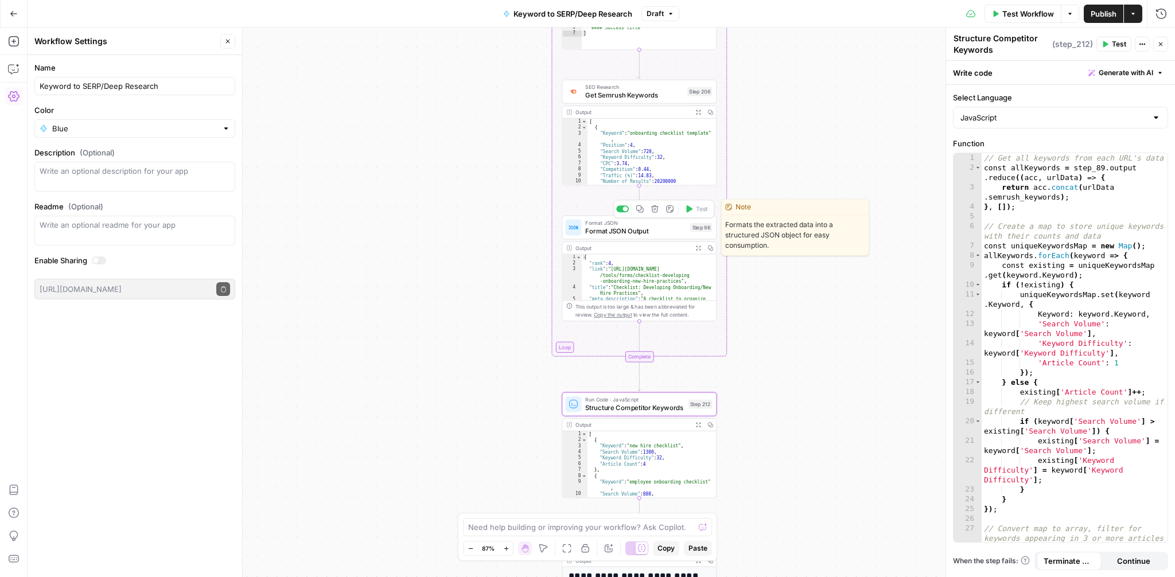
click at [615, 226] on span "Format JSON Output" at bounding box center [635, 231] width 101 height 10
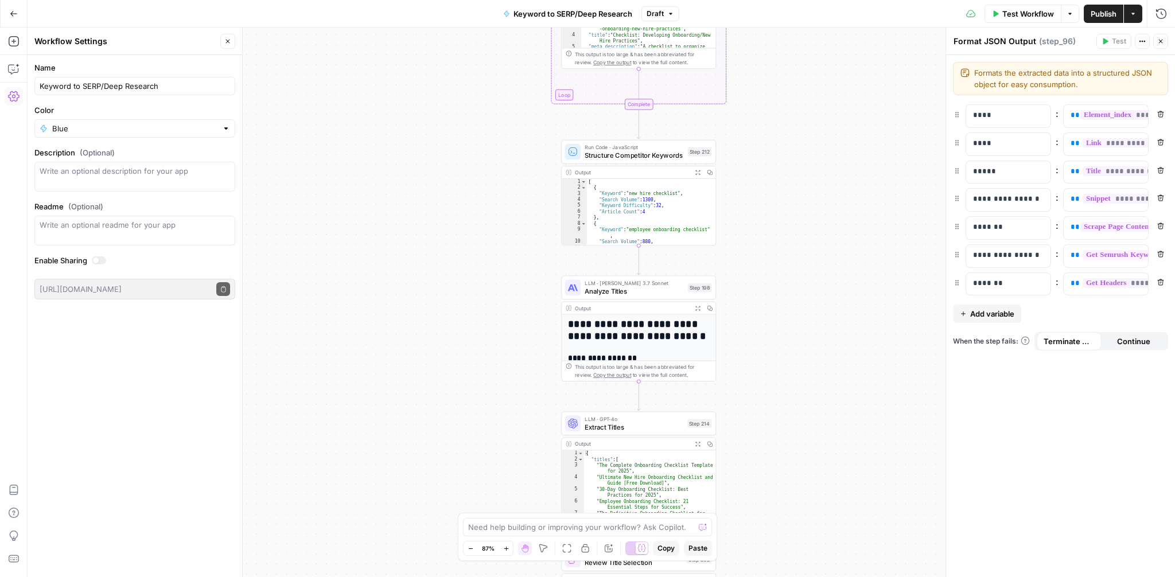
drag, startPoint x: 817, startPoint y: 411, endPoint x: 815, endPoint y: 158, distance: 253.1
click at [815, 158] on div "Workflow Set Inputs Inputs Google Search Perform Google Search Step 51 Output E…" at bounding box center [602, 303] width 1148 height 550
click at [632, 293] on span "Analyze Titles" at bounding box center [633, 291] width 99 height 10
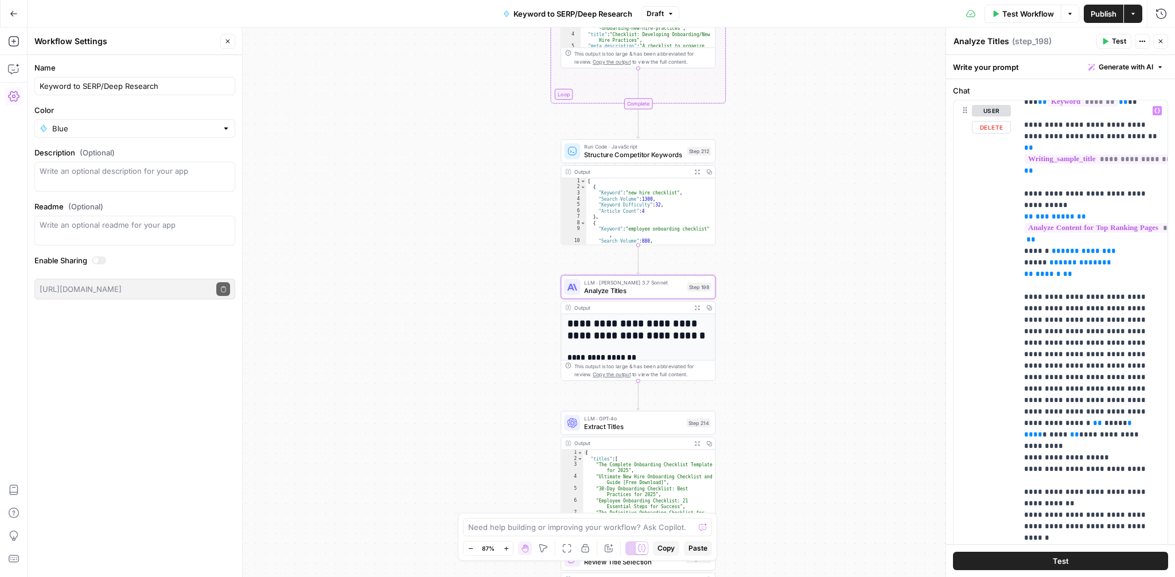
scroll to position [69, 3]
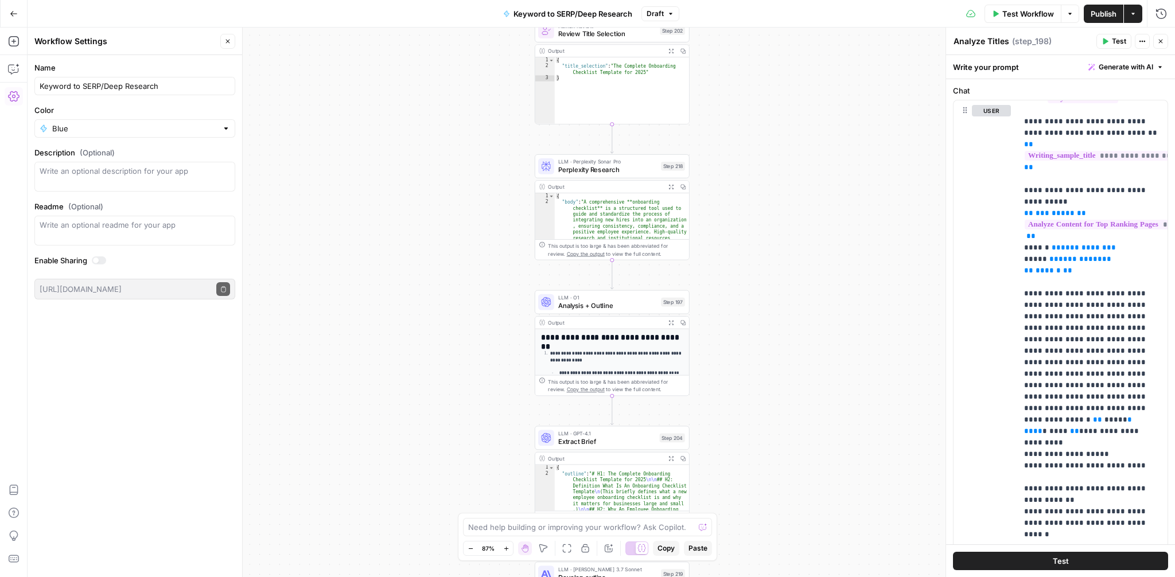
click at [592, 304] on span "Analysis + Outline" at bounding box center [607, 306] width 99 height 10
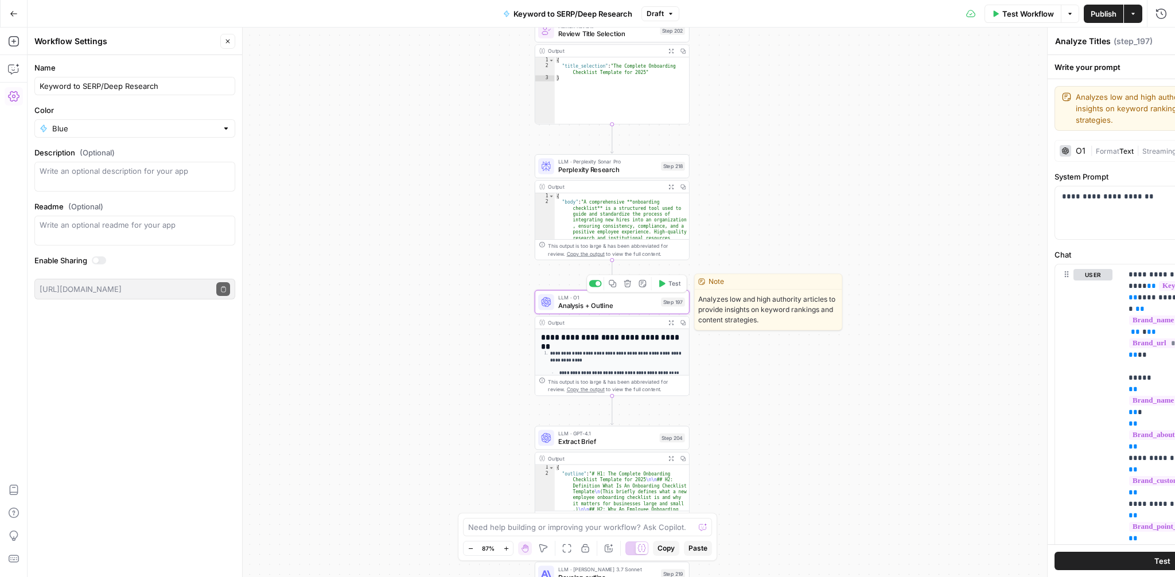
type textarea "Analysis + Outline"
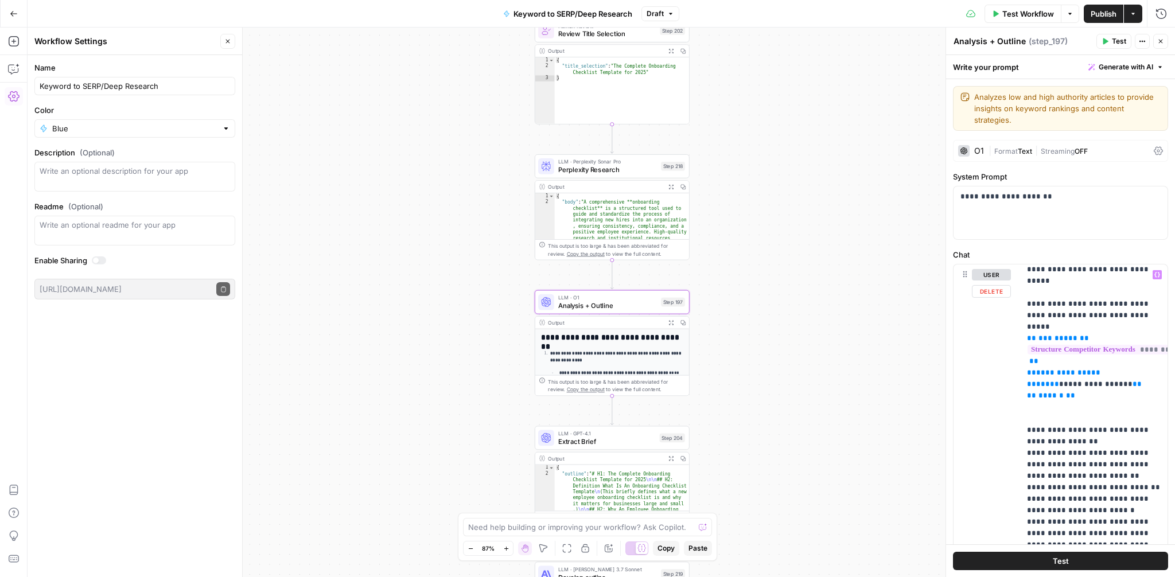
scroll to position [4534, 0]
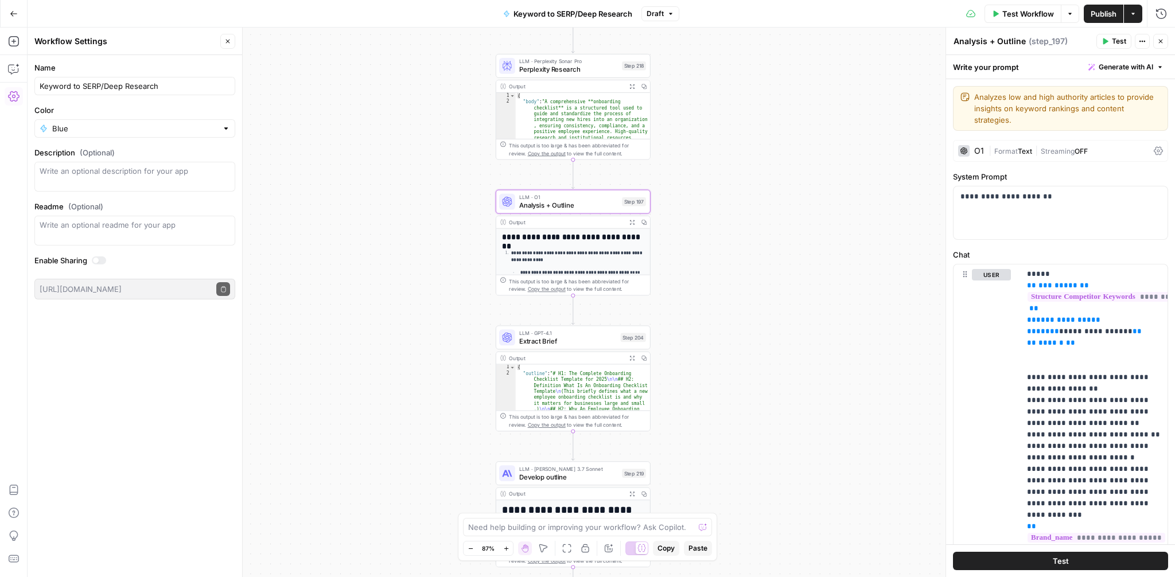
drag, startPoint x: 882, startPoint y: 372, endPoint x: 842, endPoint y: 270, distance: 109.6
click at [842, 270] on div "Workflow Set Inputs Inputs Google Search Perform Google Search Step 51 Output E…" at bounding box center [602, 303] width 1148 height 550
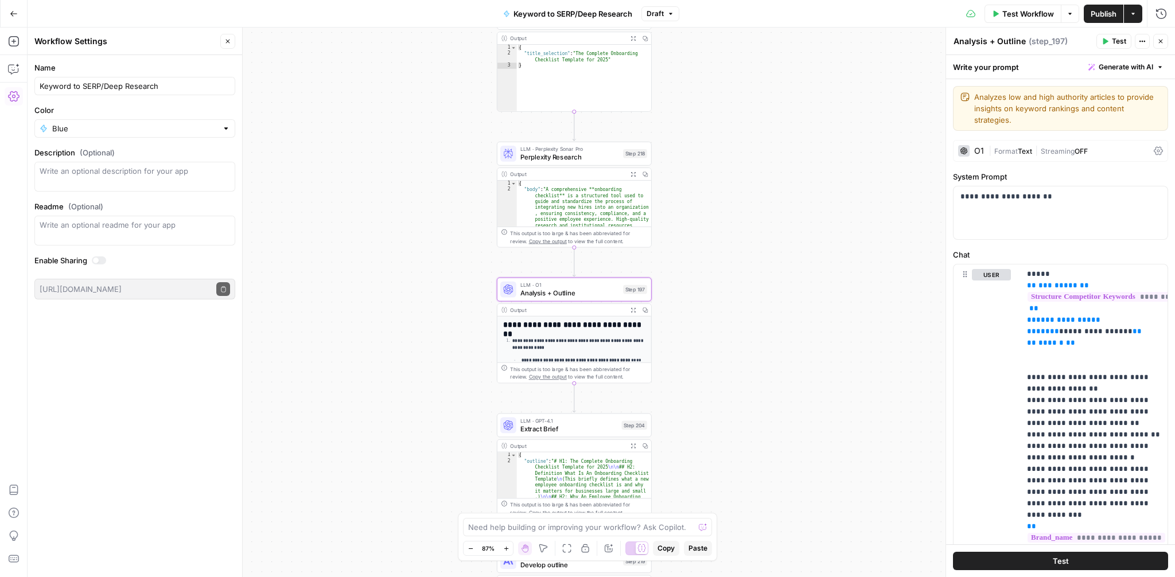
drag, startPoint x: 759, startPoint y: 307, endPoint x: 766, endPoint y: 434, distance: 127.0
click at [766, 434] on div "Workflow Set Inputs Inputs Google Search Perform Google Search Step 51 Output E…" at bounding box center [602, 303] width 1148 height 550
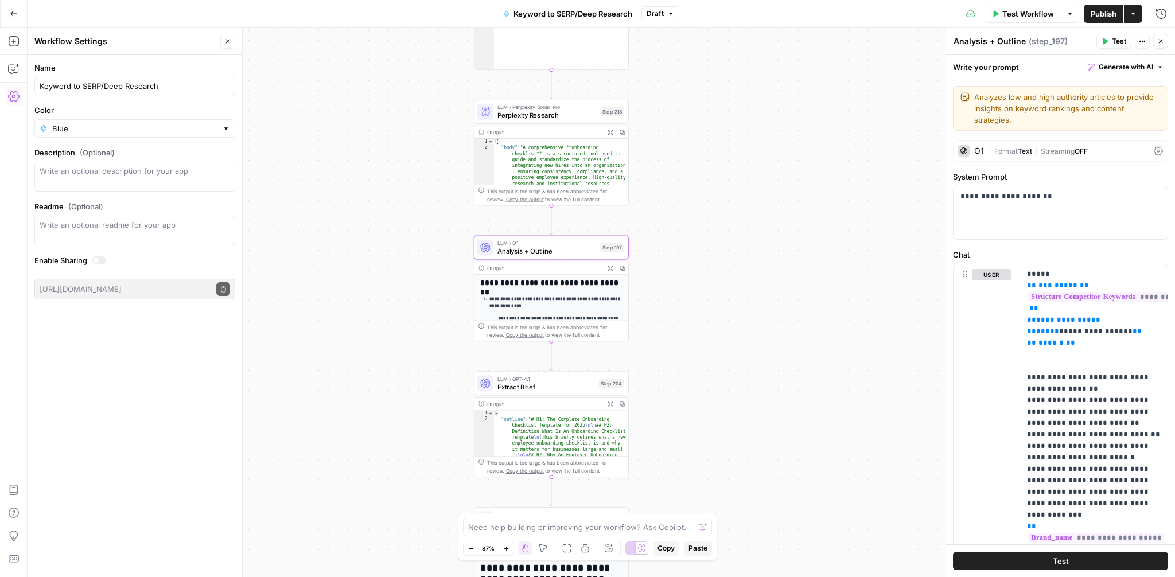
drag, startPoint x: 745, startPoint y: 199, endPoint x: 718, endPoint y: 120, distance: 83.8
click at [718, 120] on div "Workflow Set Inputs Inputs Google Search Perform Google Search Step 51 Output E…" at bounding box center [602, 303] width 1148 height 550
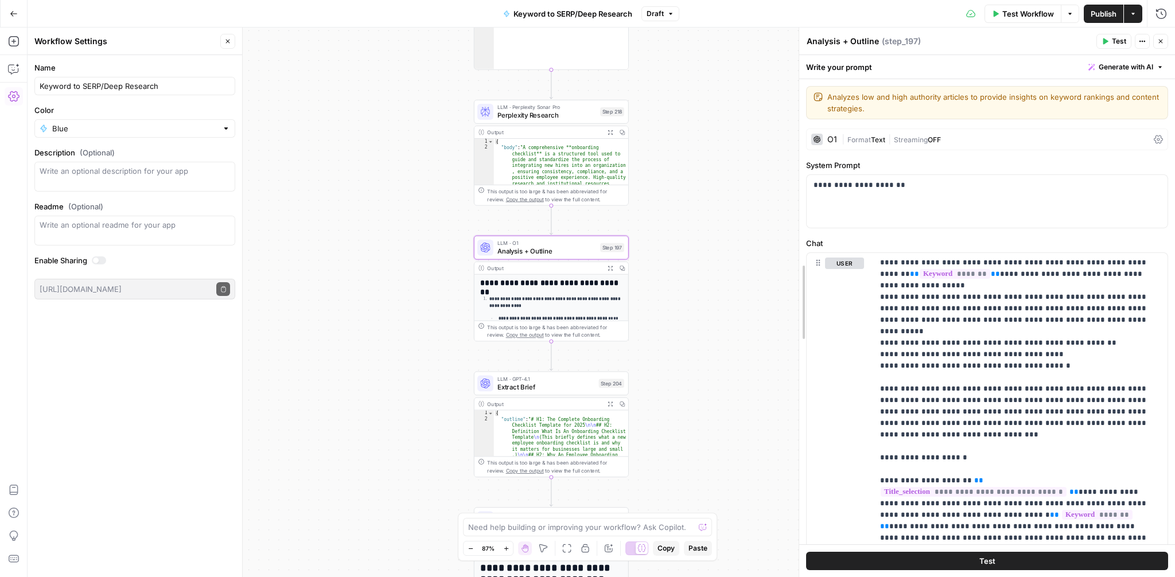
drag, startPoint x: 950, startPoint y: 305, endPoint x: 774, endPoint y: 308, distance: 176.8
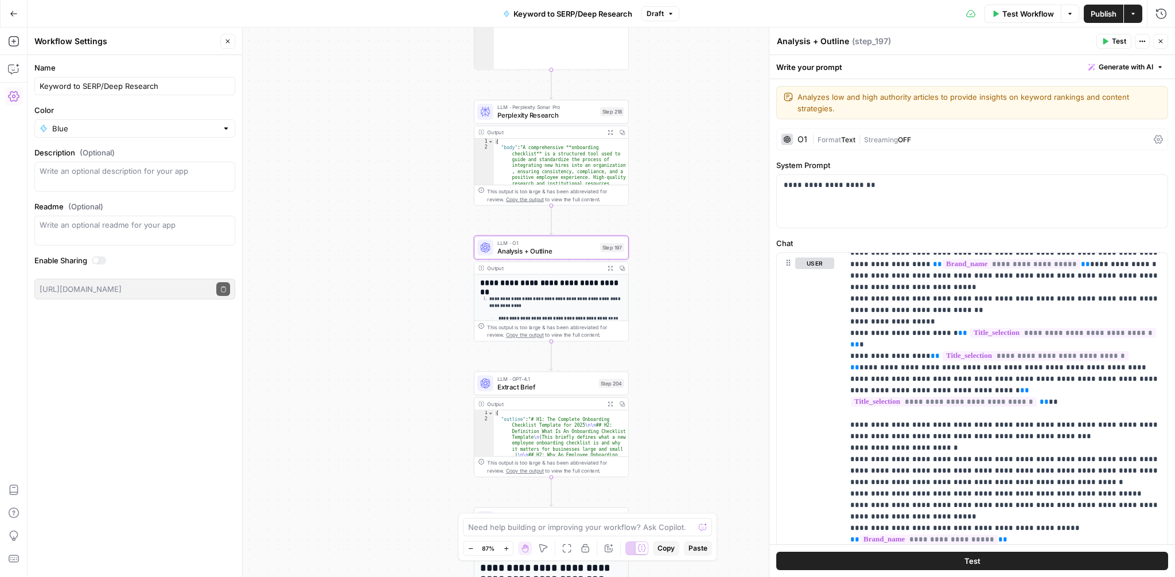
scroll to position [1028, 0]
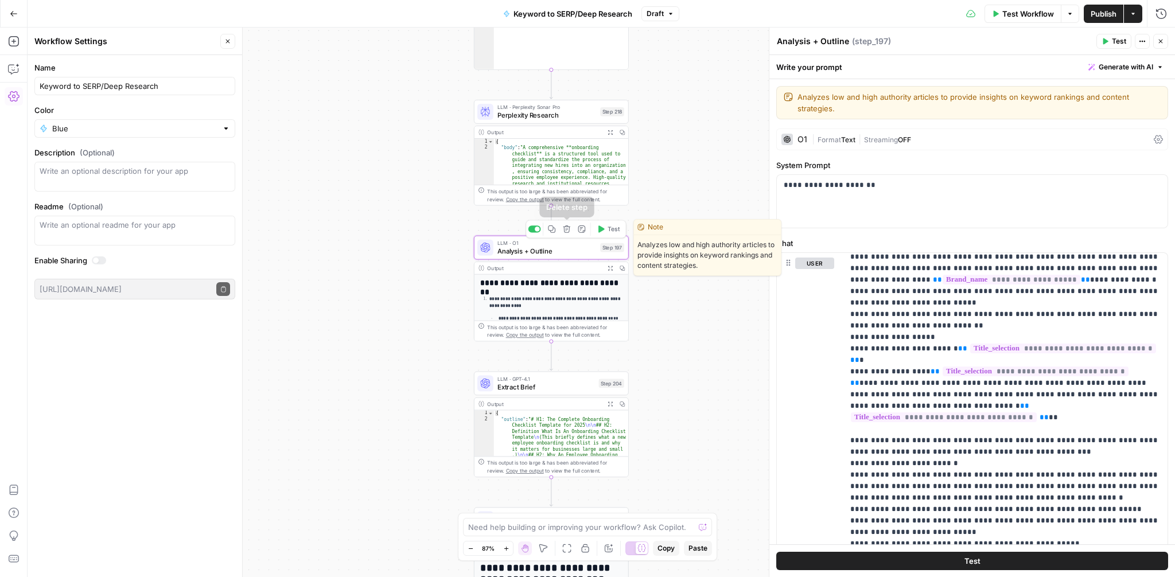
click at [552, 227] on icon "button" at bounding box center [552, 229] width 8 height 8
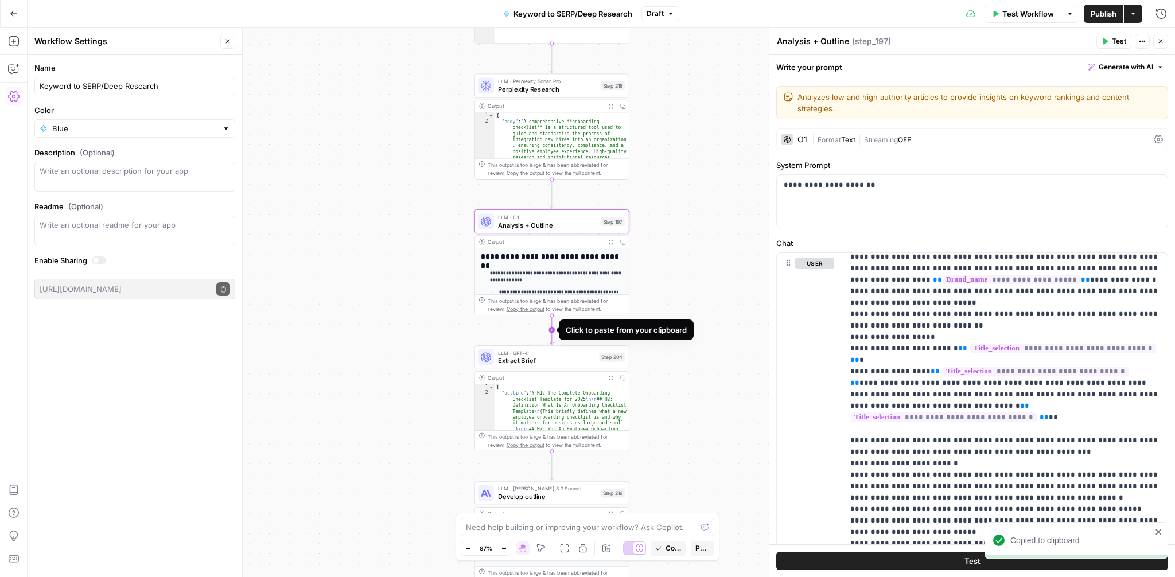
click at [550, 330] on icon "Edge from step_197 to step_204" at bounding box center [551, 330] width 3 height 29
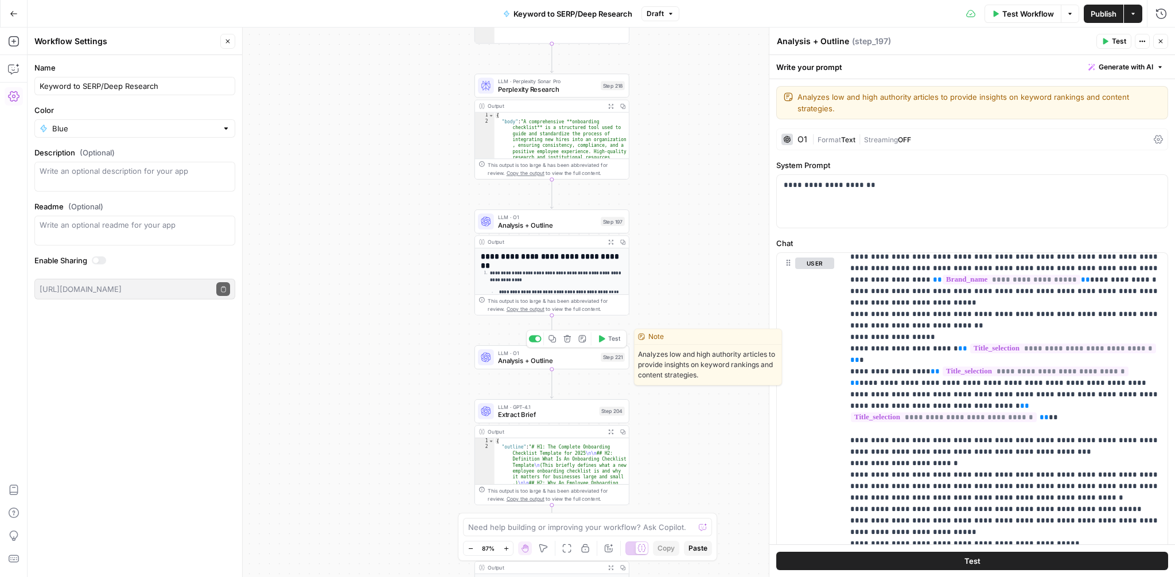
click at [549, 361] on span "Analysis + Outline" at bounding box center [547, 361] width 99 height 10
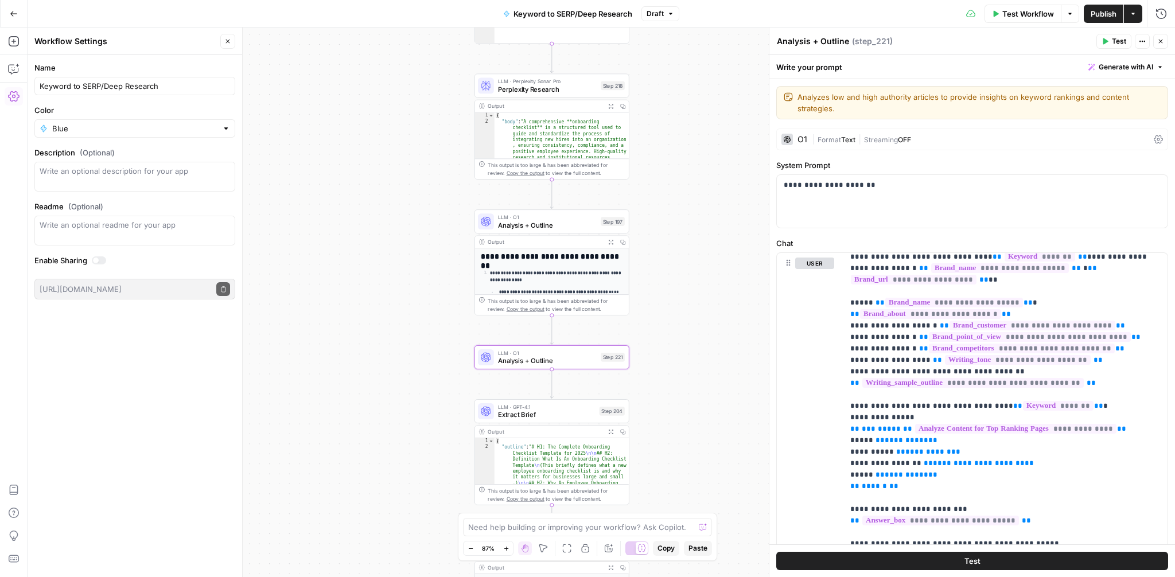
scroll to position [0, 0]
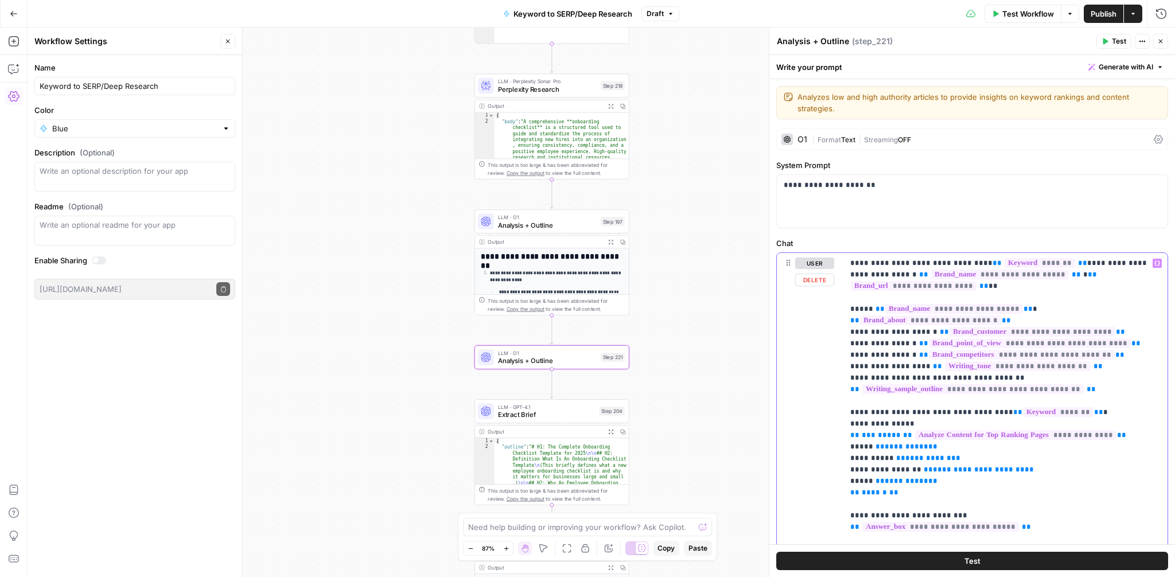
drag, startPoint x: 1085, startPoint y: 388, endPoint x: 844, endPoint y: 266, distance: 269.5
click at [844, 266] on div "**********" at bounding box center [1006, 487] width 324 height 468
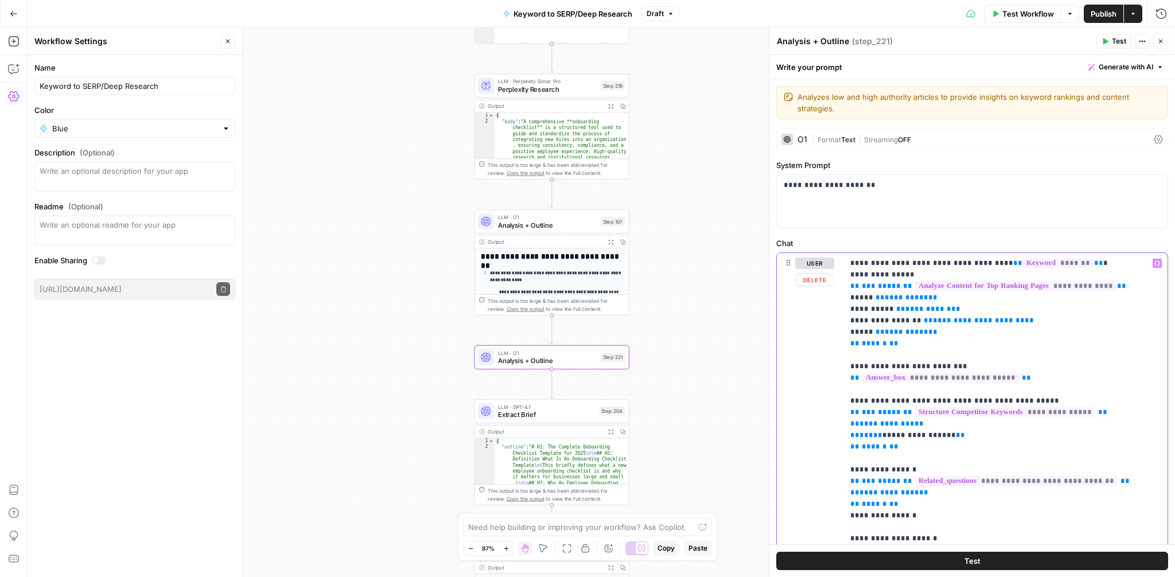
drag, startPoint x: 1055, startPoint y: 363, endPoint x: 1054, endPoint y: 314, distance: 48.8
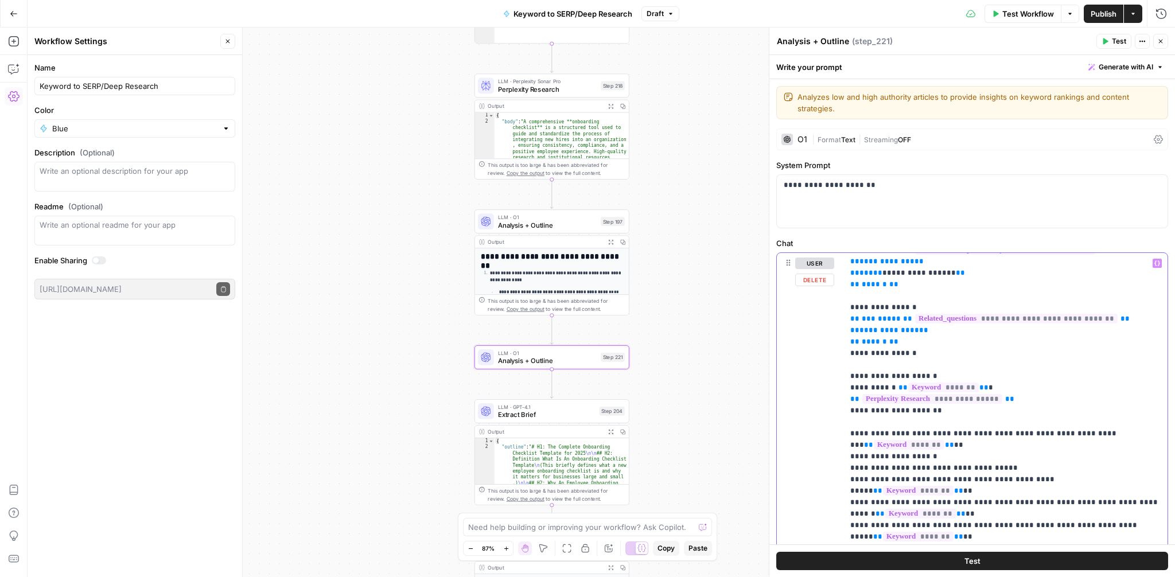
scroll to position [175, 0]
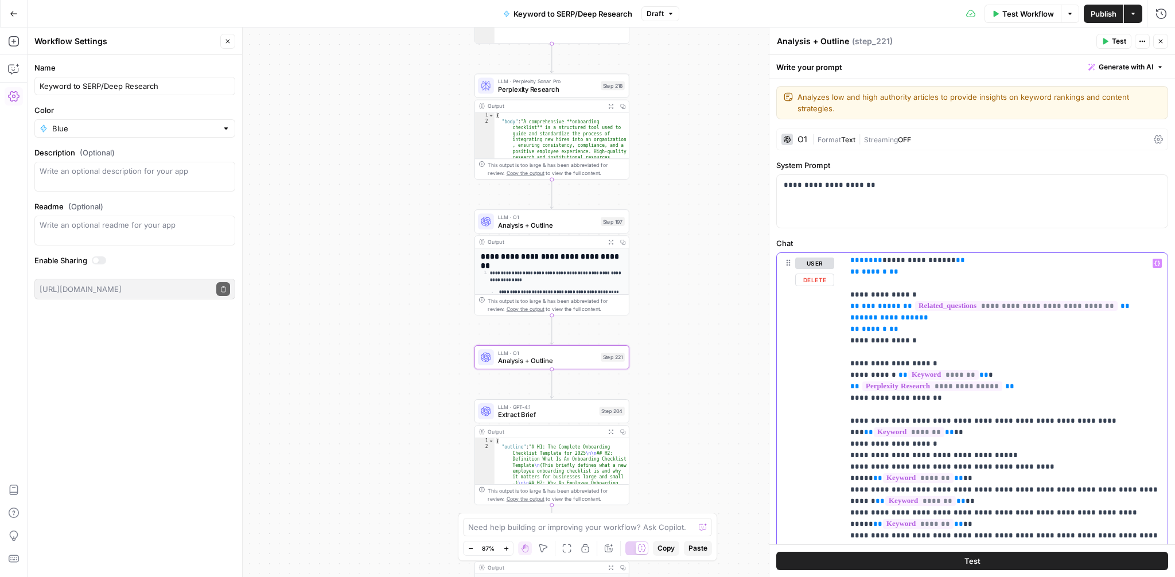
drag, startPoint x: 938, startPoint y: 399, endPoint x: 845, endPoint y: 364, distance: 99.9
click at [845, 364] on div "**********" at bounding box center [1006, 487] width 324 height 468
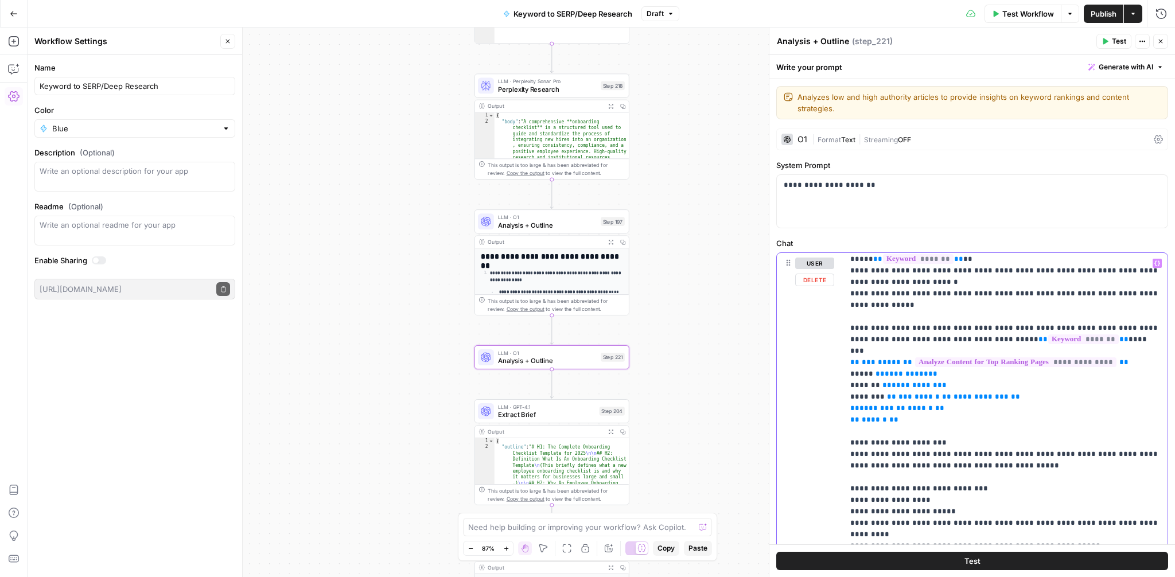
scroll to position [397, 0]
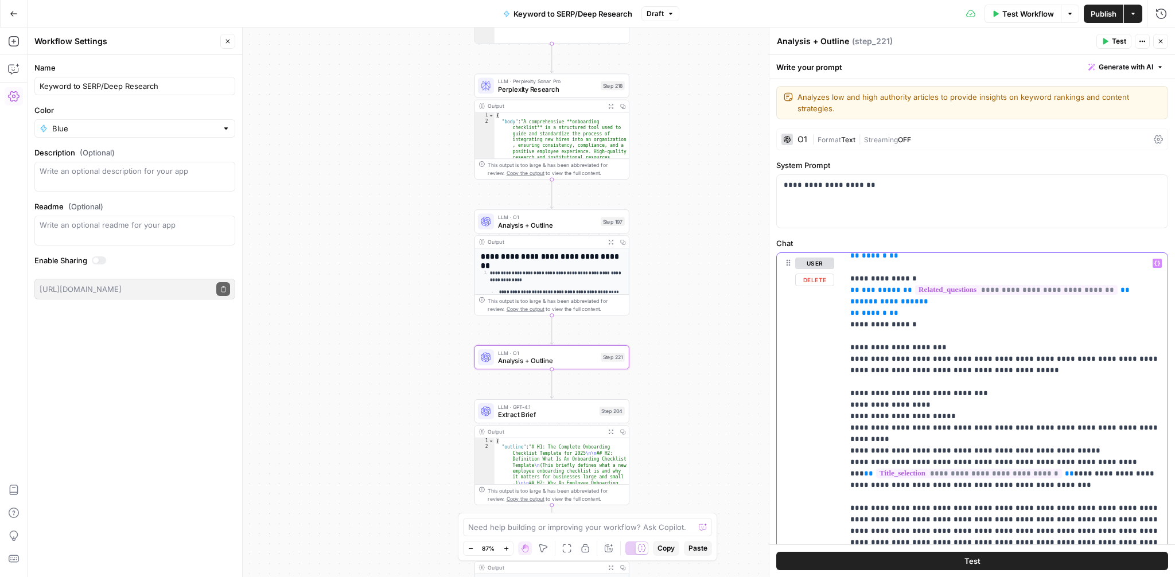
scroll to position [191, 0]
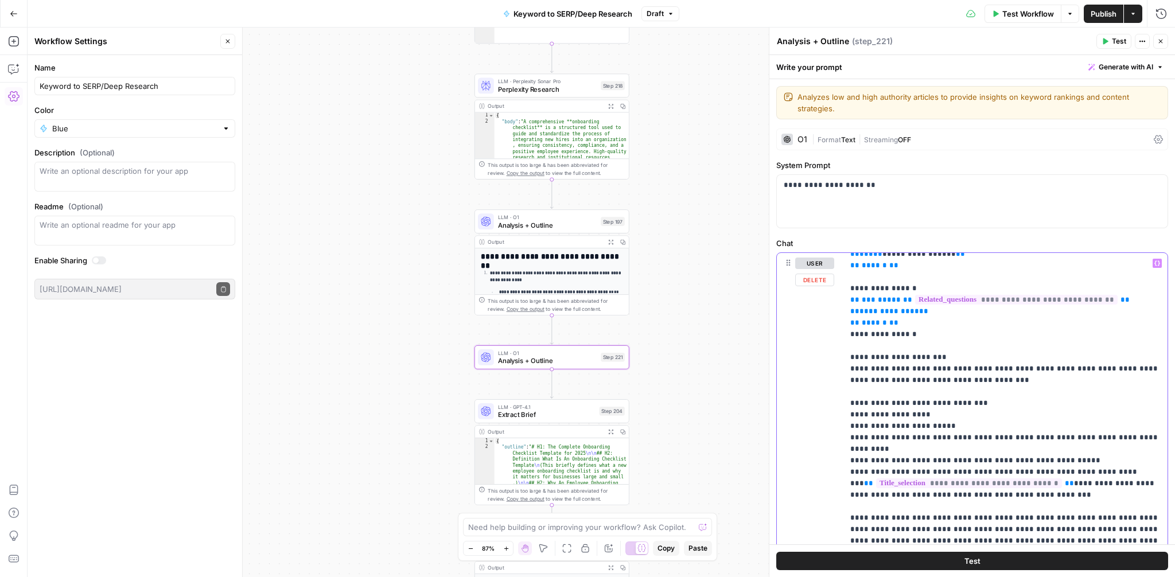
scroll to position [181, 0]
drag, startPoint x: 992, startPoint y: 381, endPoint x: 848, endPoint y: 371, distance: 144.4
click at [848, 371] on div "**********" at bounding box center [1006, 487] width 324 height 468
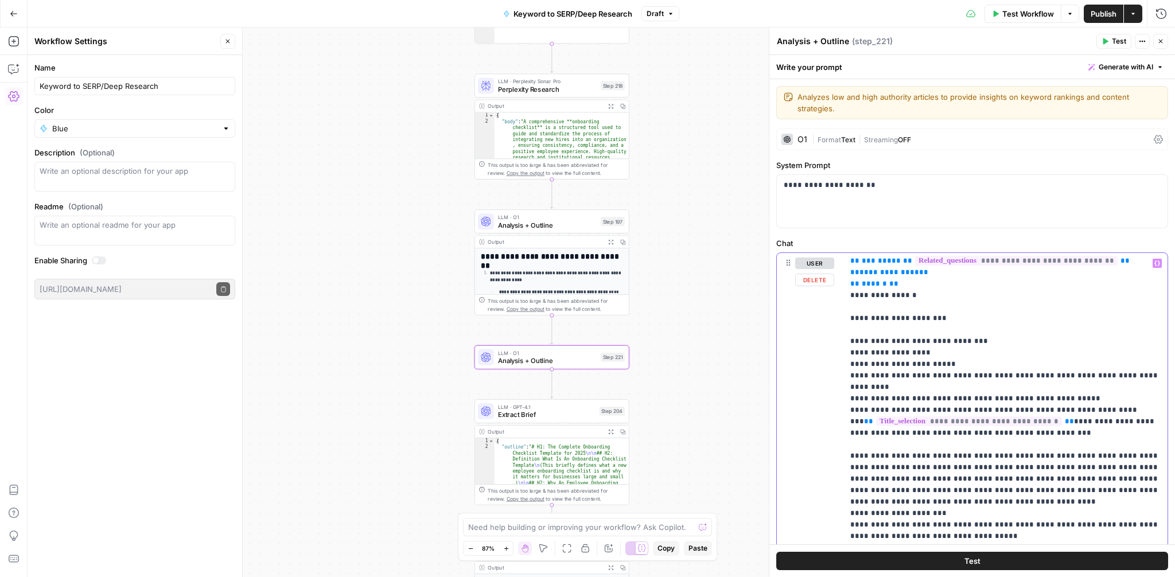
scroll to position [226, 0]
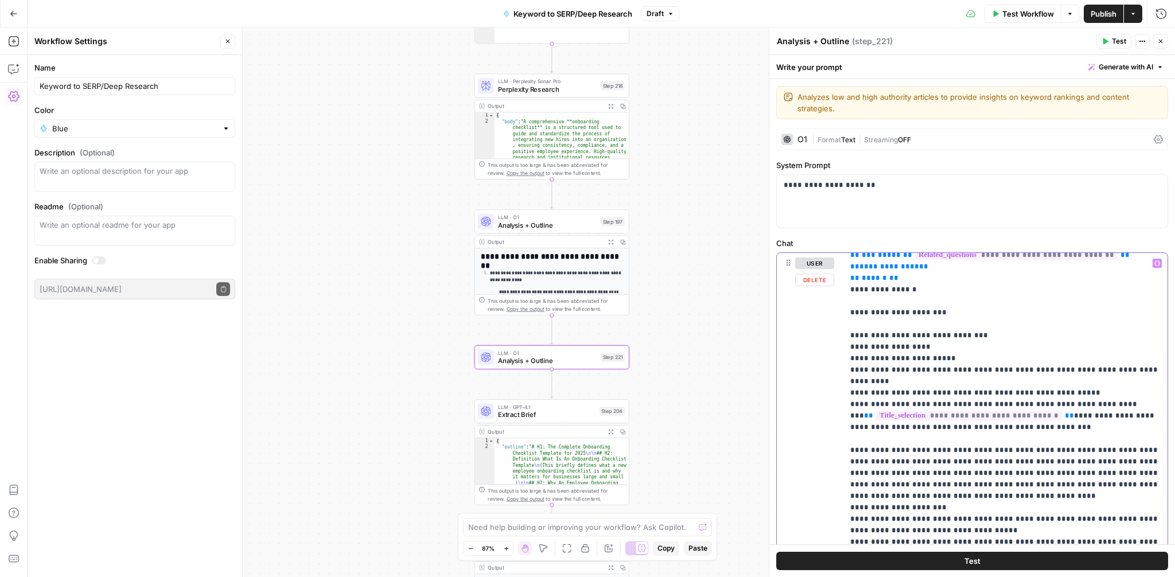
drag, startPoint x: 1036, startPoint y: 404, endPoint x: 1074, endPoint y: 392, distance: 39.7
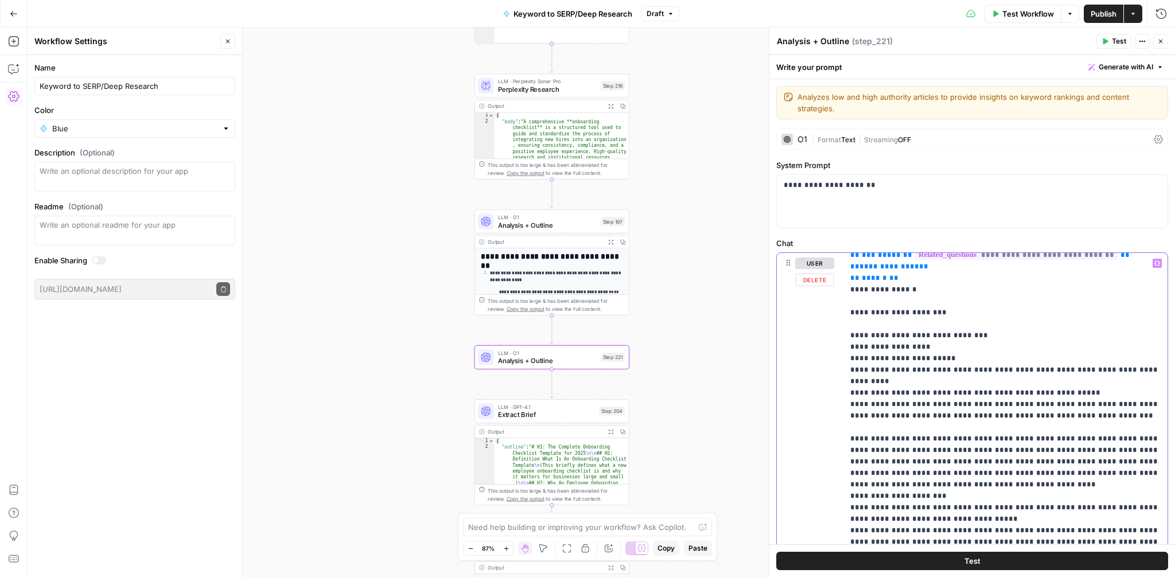
click at [1155, 266] on icon "button" at bounding box center [1158, 264] width 6 height 6
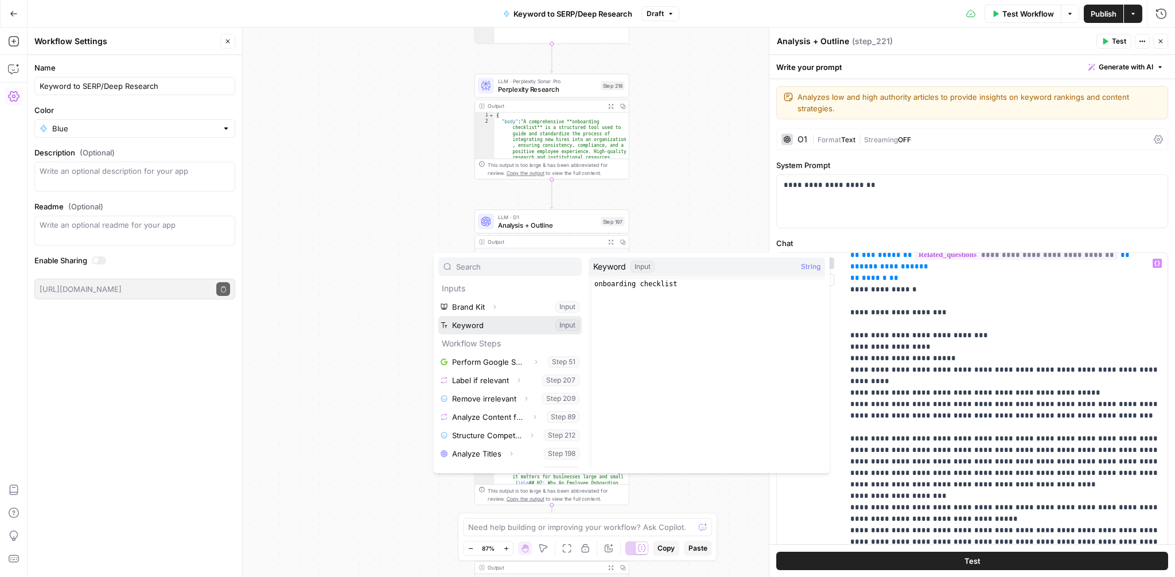
click at [508, 324] on button "Select variable Keyword" at bounding box center [509, 325] width 143 height 18
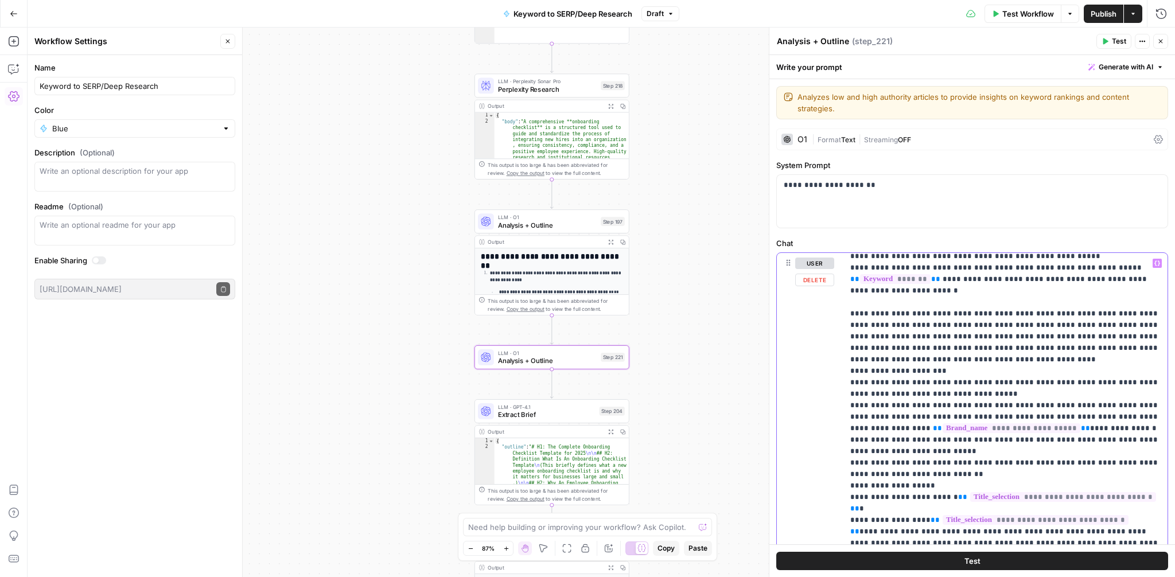
scroll to position [366, 0]
drag, startPoint x: 1075, startPoint y: 413, endPoint x: 1087, endPoint y: 403, distance: 15.9
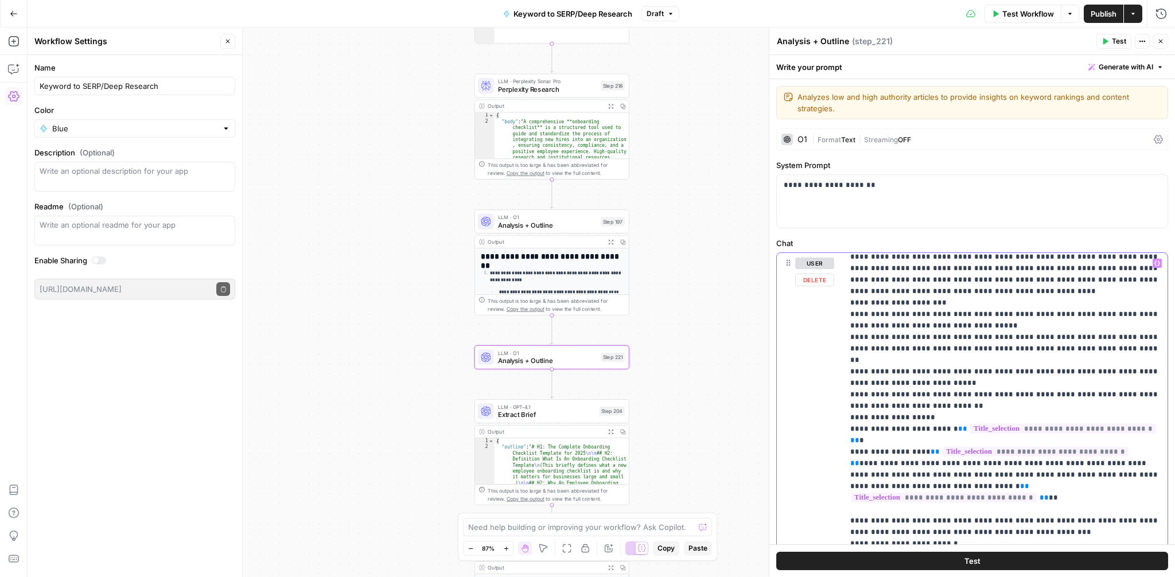
scroll to position [435, 0]
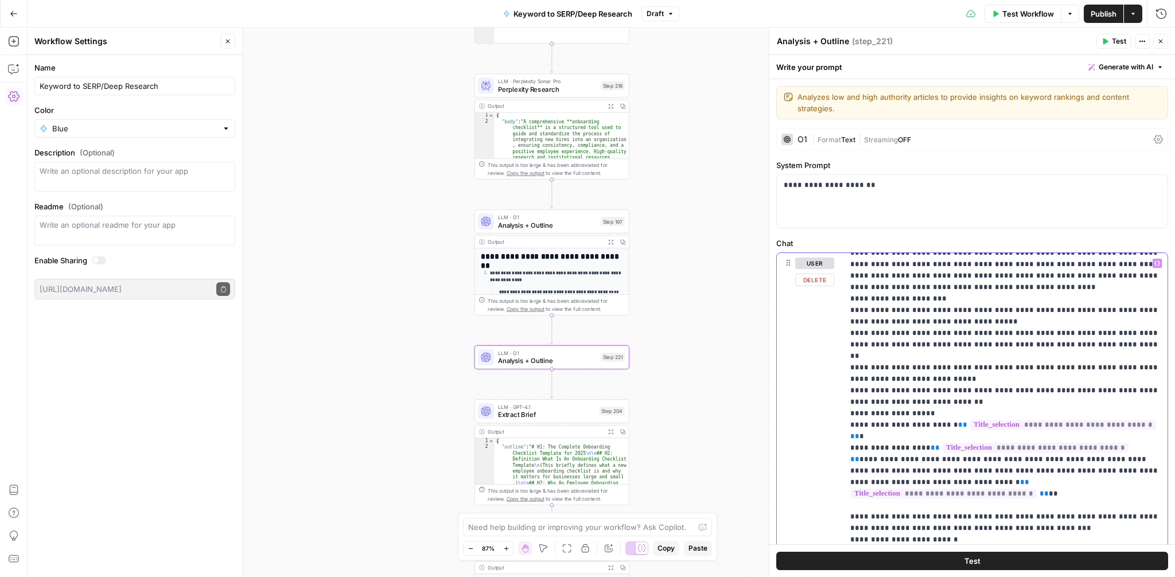
drag, startPoint x: 1053, startPoint y: 445, endPoint x: 845, endPoint y: 404, distance: 211.8
click at [845, 404] on div "**********" at bounding box center [1006, 487] width 324 height 468
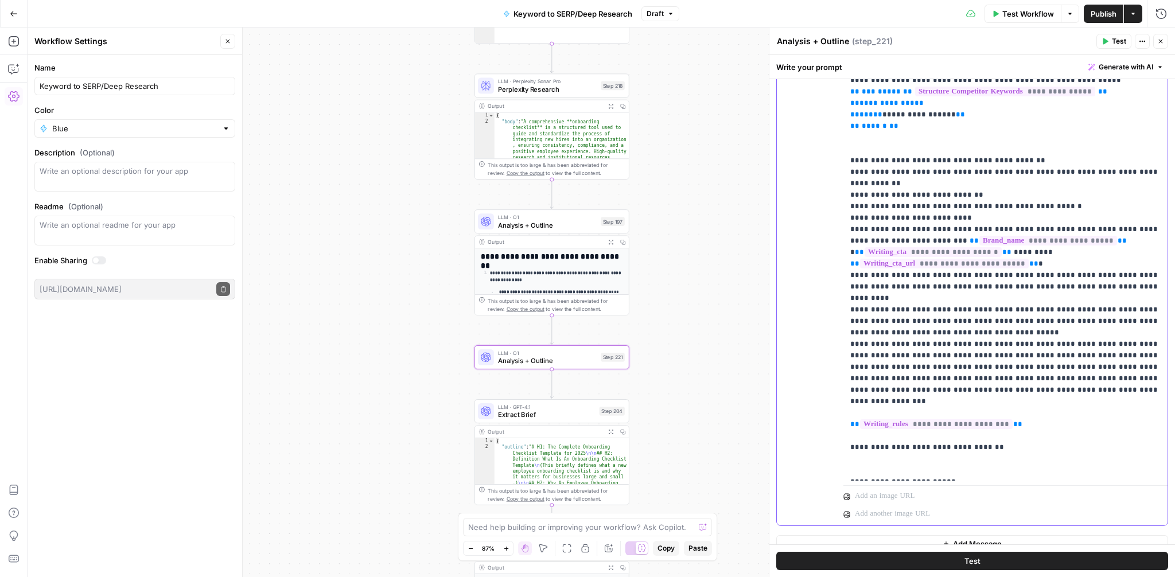
scroll to position [242, 0]
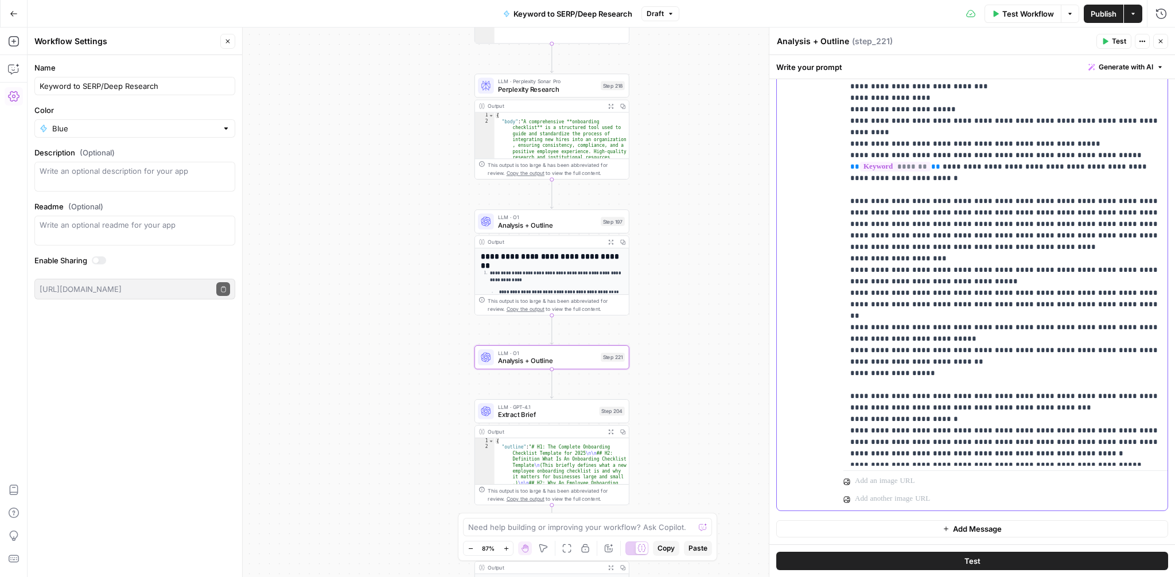
scroll to position [216, 0]
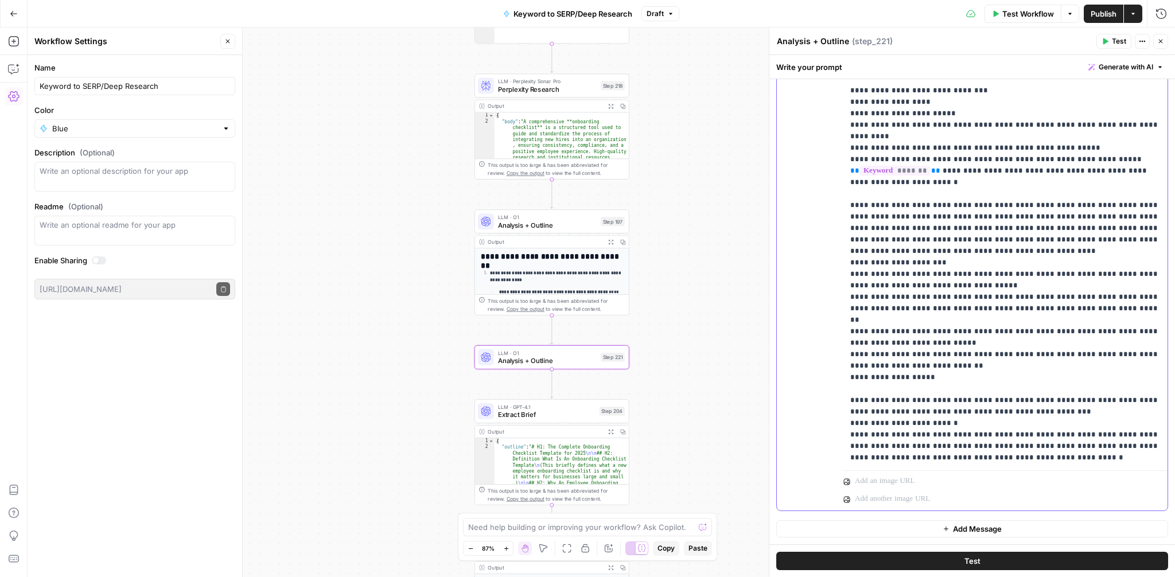
click at [849, 376] on div "**********" at bounding box center [1006, 232] width 324 height 468
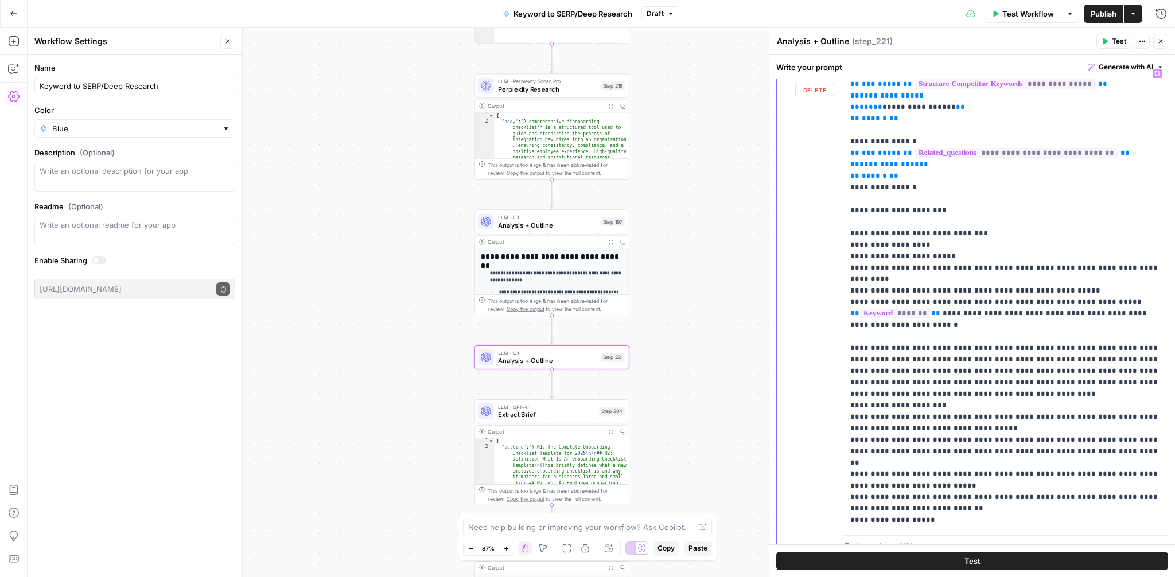
scroll to position [191, 0]
click at [884, 228] on p "**********" at bounding box center [1005, 226] width 310 height 597
drag, startPoint x: 950, startPoint y: 258, endPoint x: 846, endPoint y: 247, distance: 104.4
click at [846, 247] on div "**********" at bounding box center [1006, 296] width 324 height 468
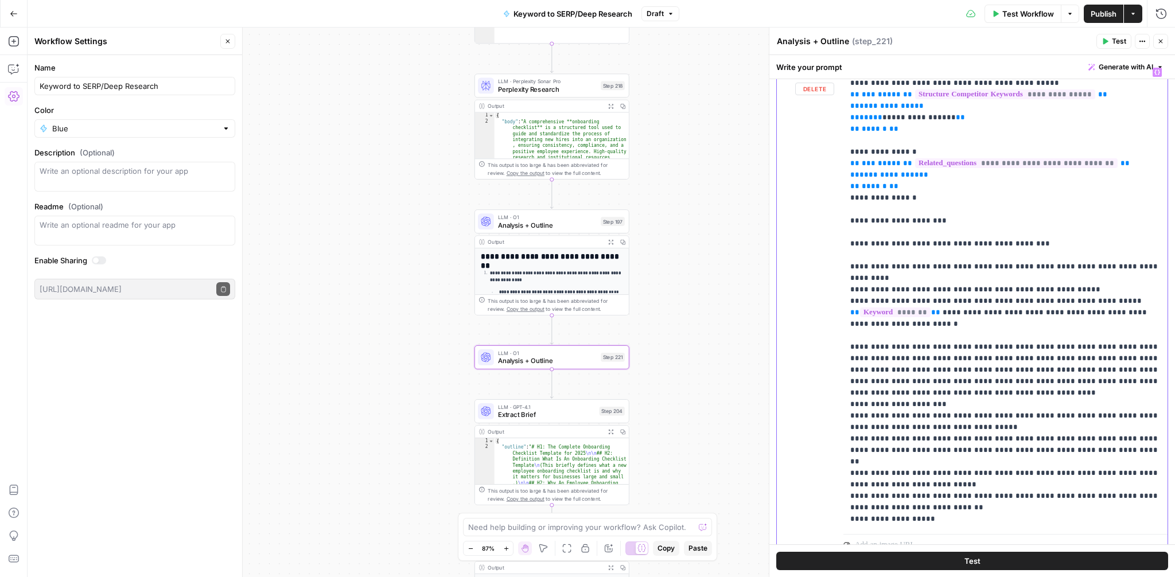
scroll to position [115, 0]
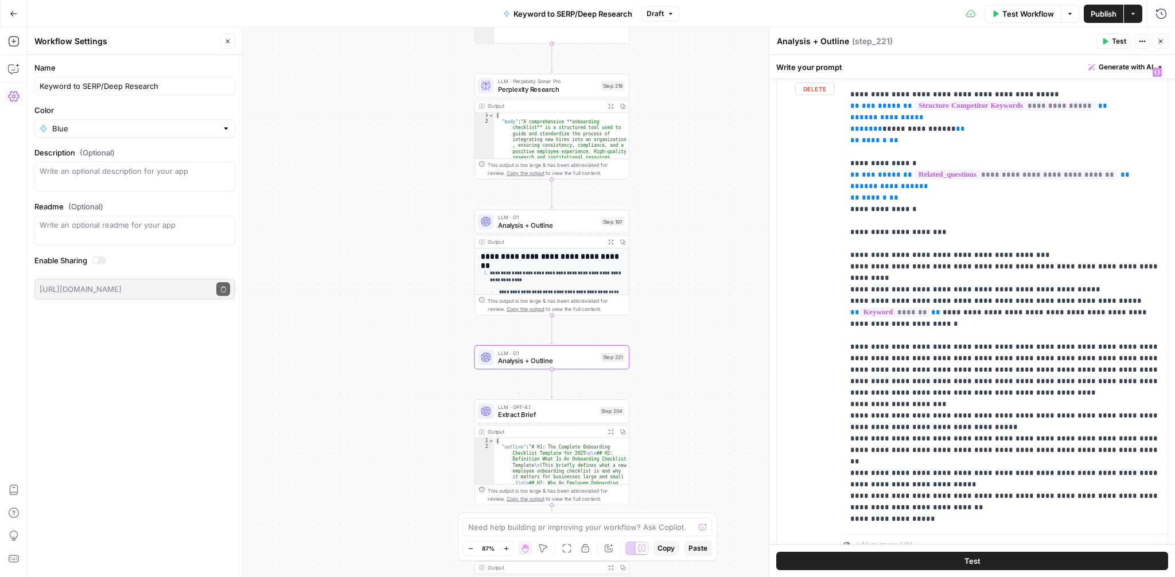
click at [984, 558] on button "Test" at bounding box center [972, 561] width 392 height 18
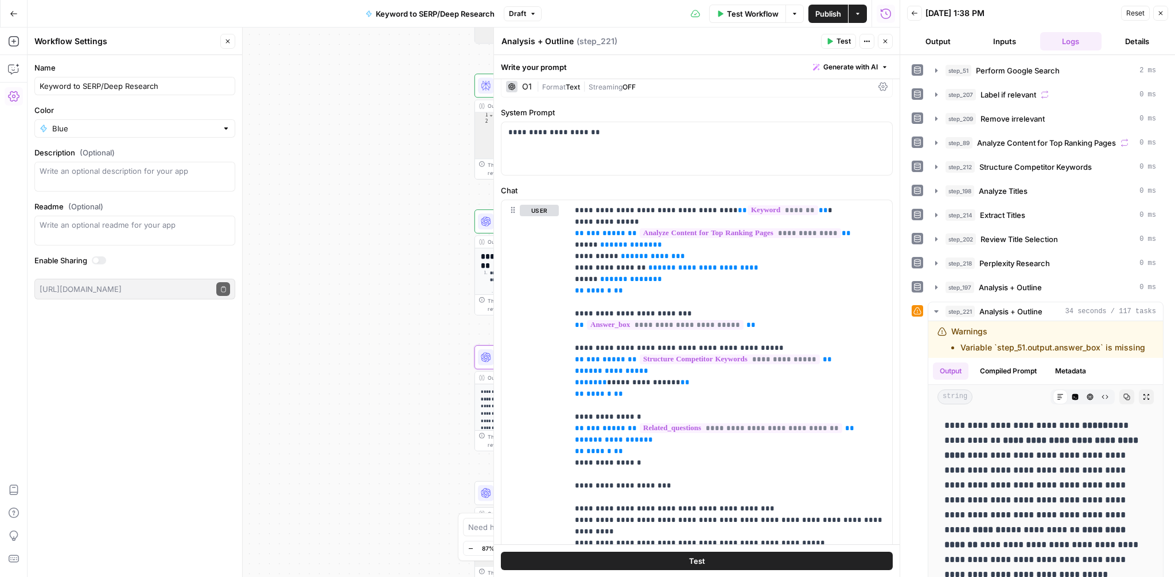
scroll to position [50, 0]
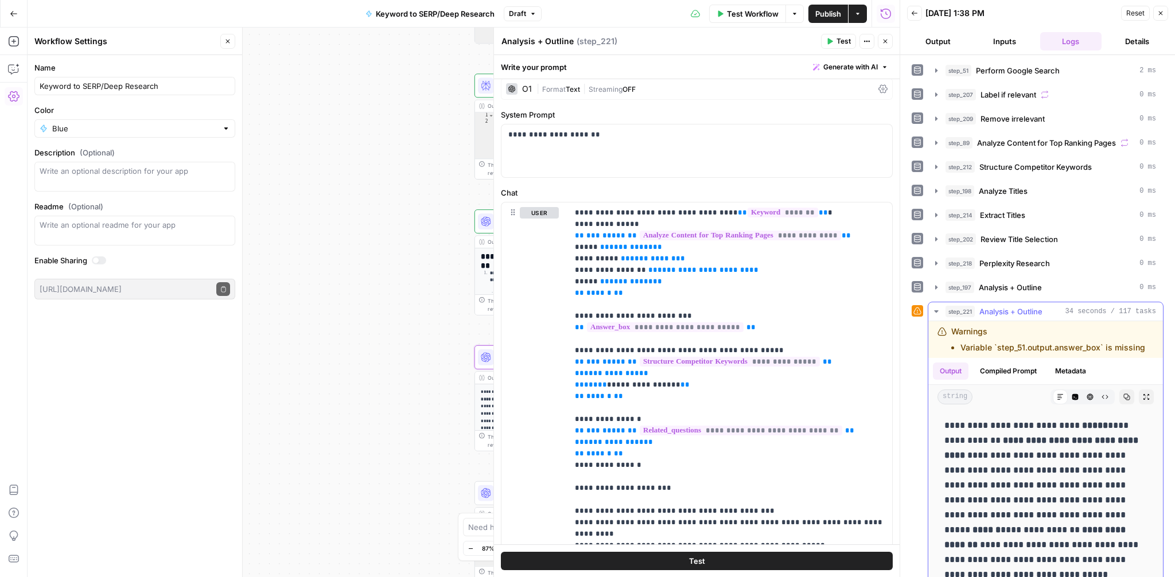
click at [1016, 366] on button "Compiled Prompt" at bounding box center [1008, 371] width 71 height 17
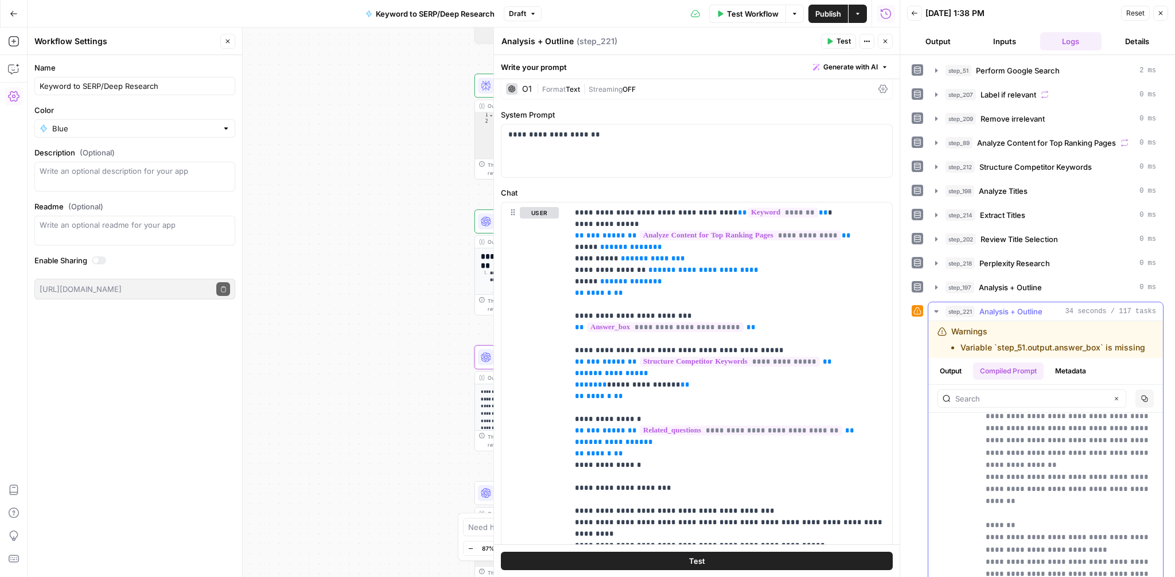
scroll to position [262, 0]
click at [778, 273] on p "**********" at bounding box center [730, 494] width 310 height 574
drag, startPoint x: 745, startPoint y: 271, endPoint x: 576, endPoint y: 269, distance: 169.3
click at [576, 269] on p "**********" at bounding box center [730, 494] width 310 height 574
copy p "**********"
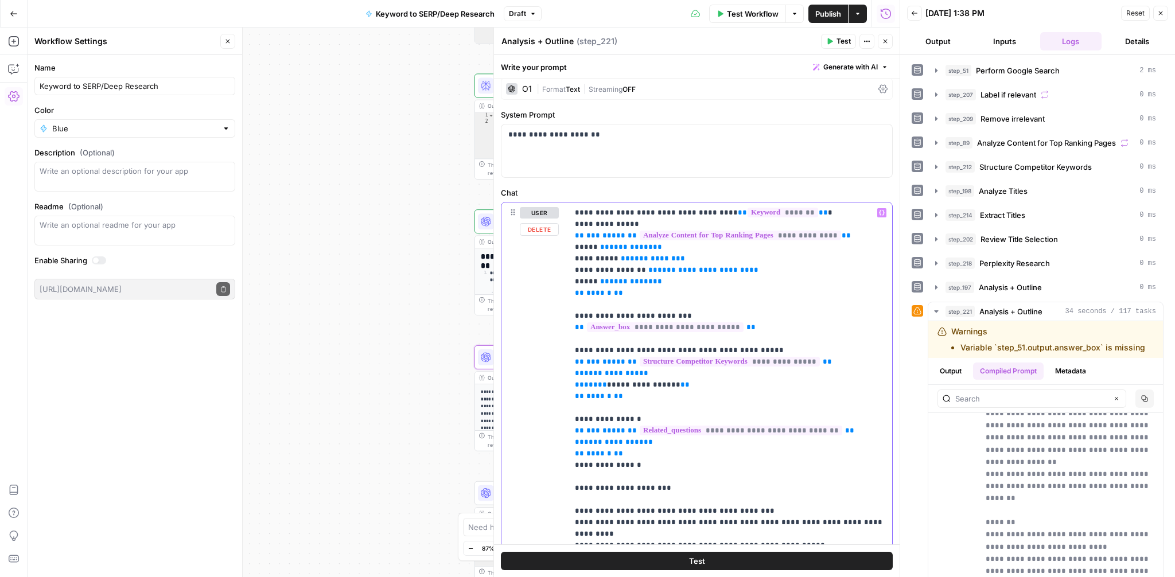
click at [768, 271] on p "**********" at bounding box center [730, 494] width 310 height 574
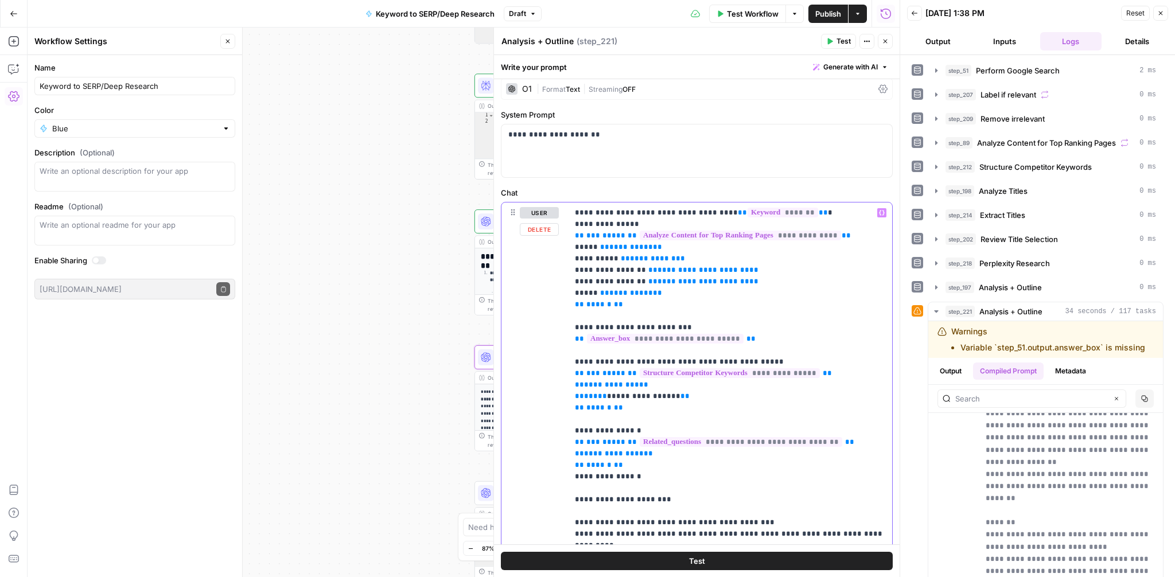
drag, startPoint x: 634, startPoint y: 280, endPoint x: 577, endPoint y: 280, distance: 57.4
click at [577, 280] on p "**********" at bounding box center [730, 499] width 310 height 585
click at [651, 278] on span "**********" at bounding box center [667, 281] width 92 height 7
click at [656, 283] on span "**********" at bounding box center [667, 281] width 92 height 7
click at [881, 38] on button "Close" at bounding box center [885, 41] width 15 height 15
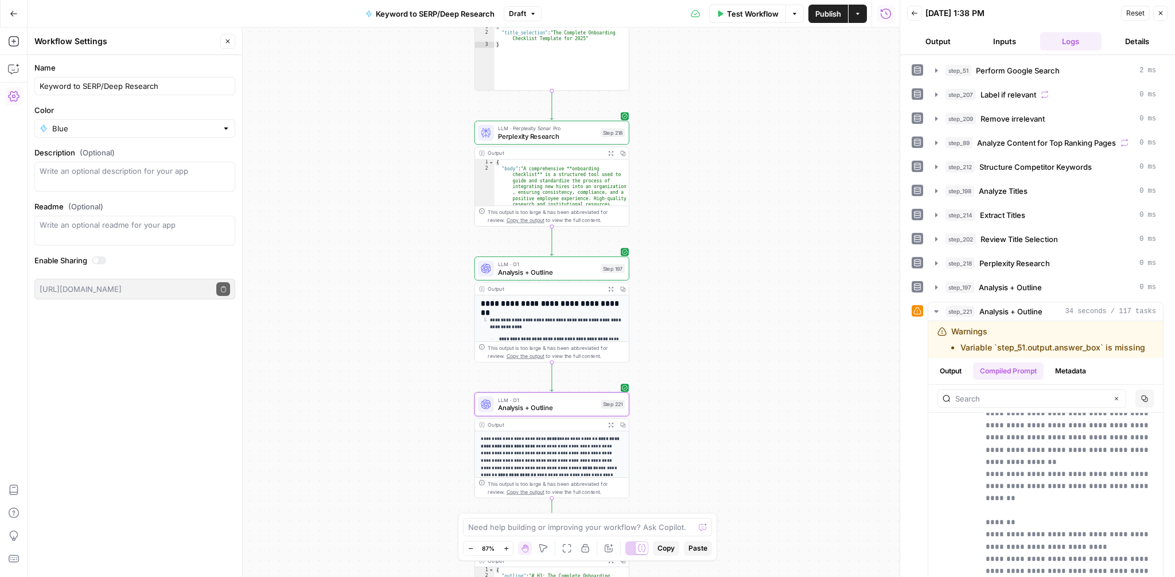
drag, startPoint x: 725, startPoint y: 119, endPoint x: 725, endPoint y: 285, distance: 165.8
click at [725, 285] on div "Workflow Set Inputs Inputs Google Search Perform Google Search Step 51 Output E…" at bounding box center [464, 303] width 872 height 550
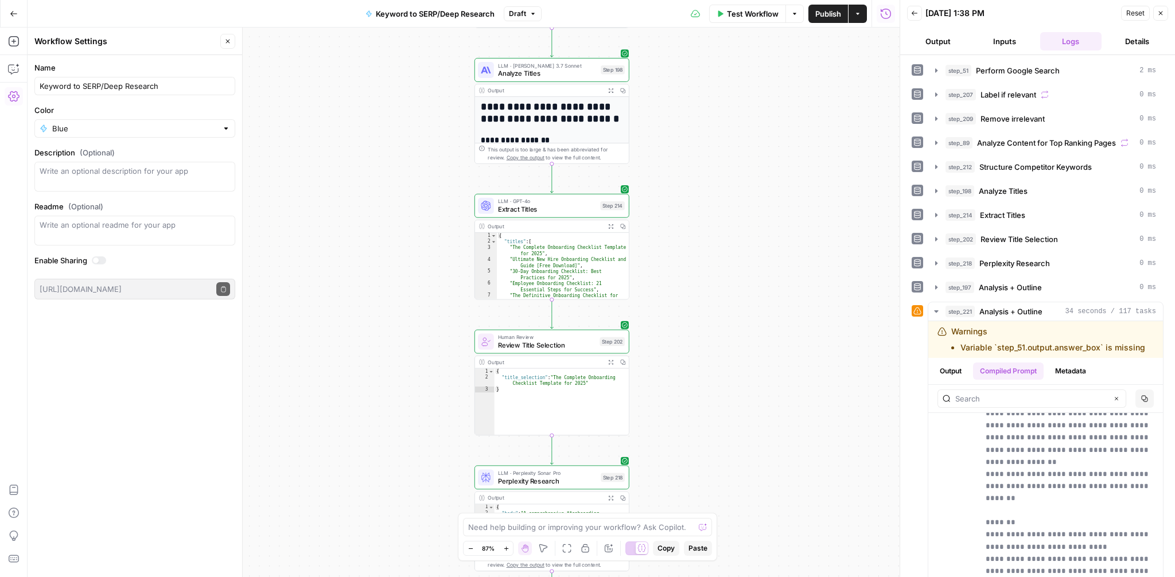
drag, startPoint x: 740, startPoint y: 199, endPoint x: 740, endPoint y: 426, distance: 226.7
click at [740, 426] on div "Workflow Set Inputs Inputs Google Search Perform Google Search Step 51 Output E…" at bounding box center [464, 303] width 872 height 550
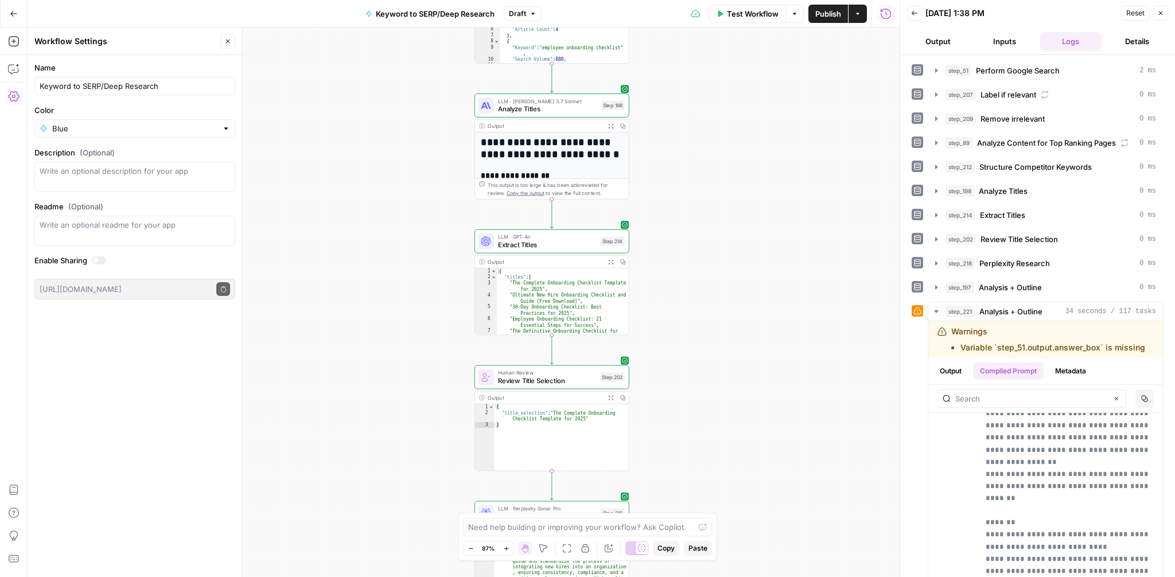
drag, startPoint x: 741, startPoint y: 217, endPoint x: 741, endPoint y: 252, distance: 35.6
click at [741, 252] on div "Workflow Set Inputs Inputs Google Search Perform Google Search Step 51 Output E…" at bounding box center [464, 303] width 872 height 550
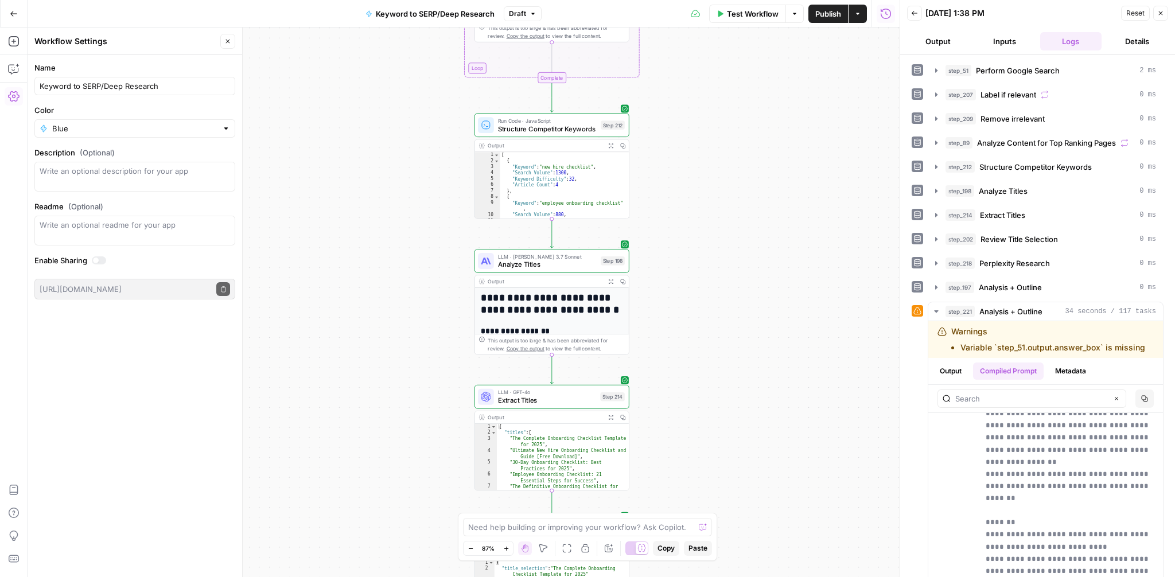
drag, startPoint x: 741, startPoint y: 252, endPoint x: 741, endPoint y: 408, distance: 155.5
click at [741, 408] on div "Workflow Set Inputs Inputs Google Search Perform Google Search Step 51 Output E…" at bounding box center [464, 303] width 872 height 550
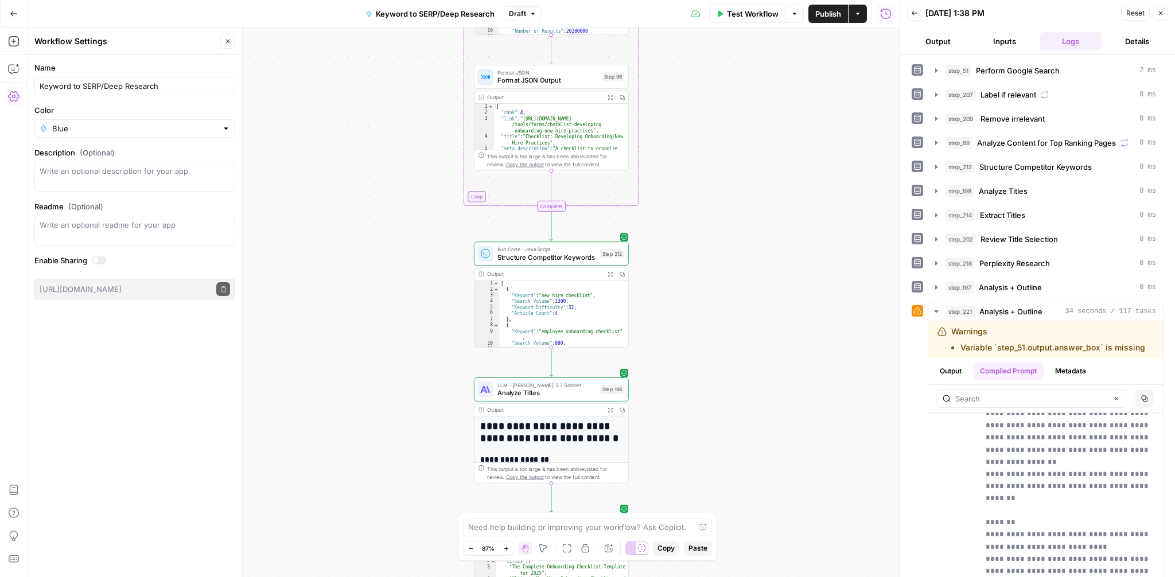
drag, startPoint x: 749, startPoint y: 184, endPoint x: 748, endPoint y: 307, distance: 122.8
click at [748, 307] on div "Workflow Set Inputs Inputs Google Search Perform Google Search Step 51 Output E…" at bounding box center [464, 303] width 872 height 550
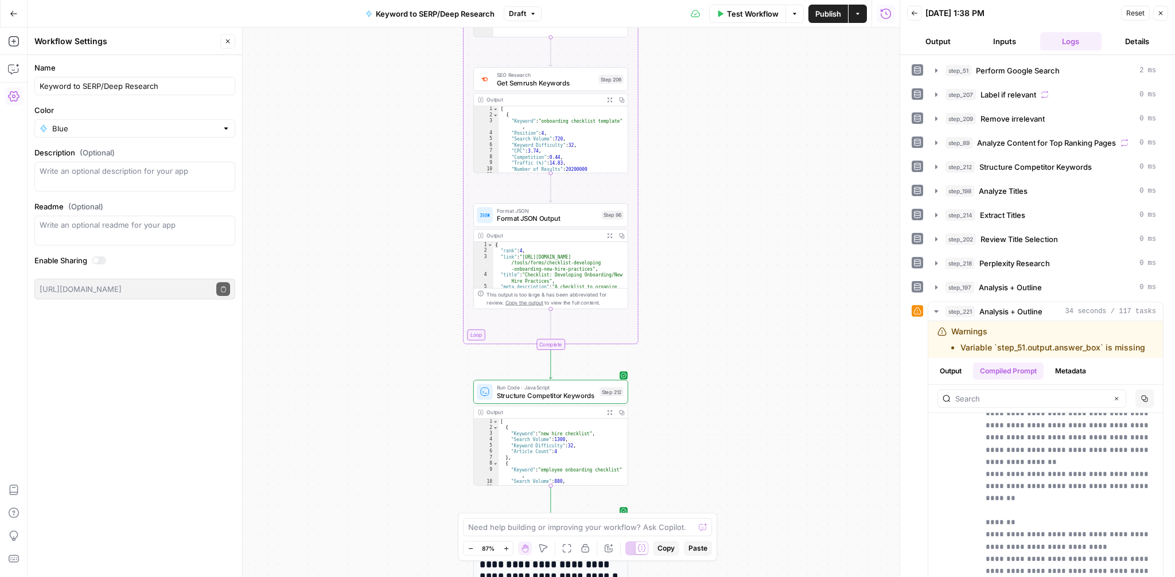
drag, startPoint x: 748, startPoint y: 307, endPoint x: 748, endPoint y: 449, distance: 141.7
click at [748, 449] on div "Workflow Set Inputs Inputs Google Search Perform Google Search Step 51 Output E…" at bounding box center [464, 303] width 872 height 550
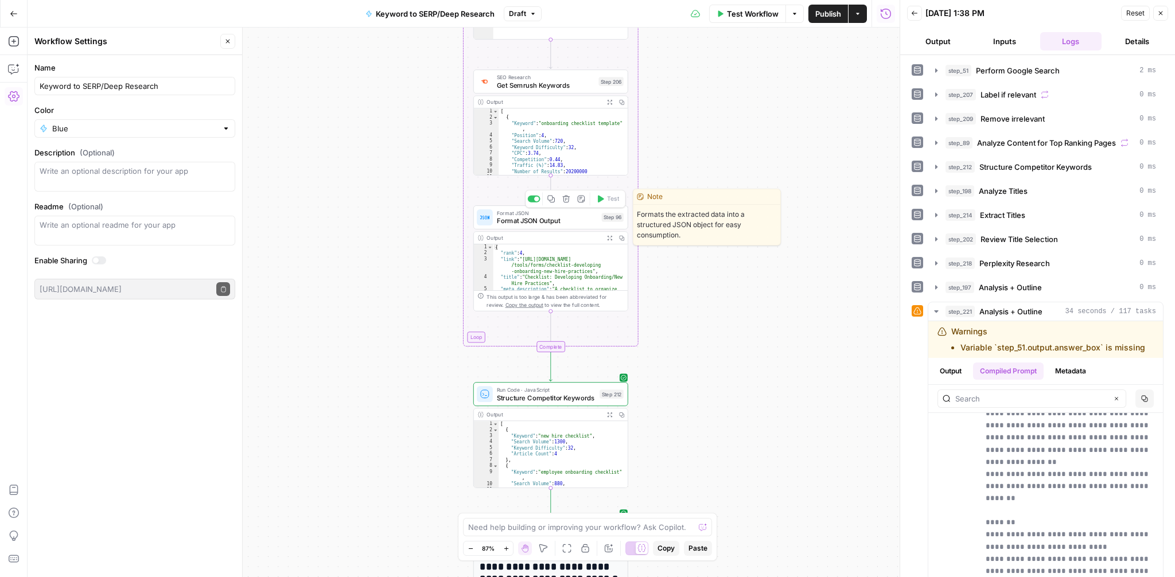
click at [553, 225] on span "Format JSON Output" at bounding box center [547, 221] width 101 height 10
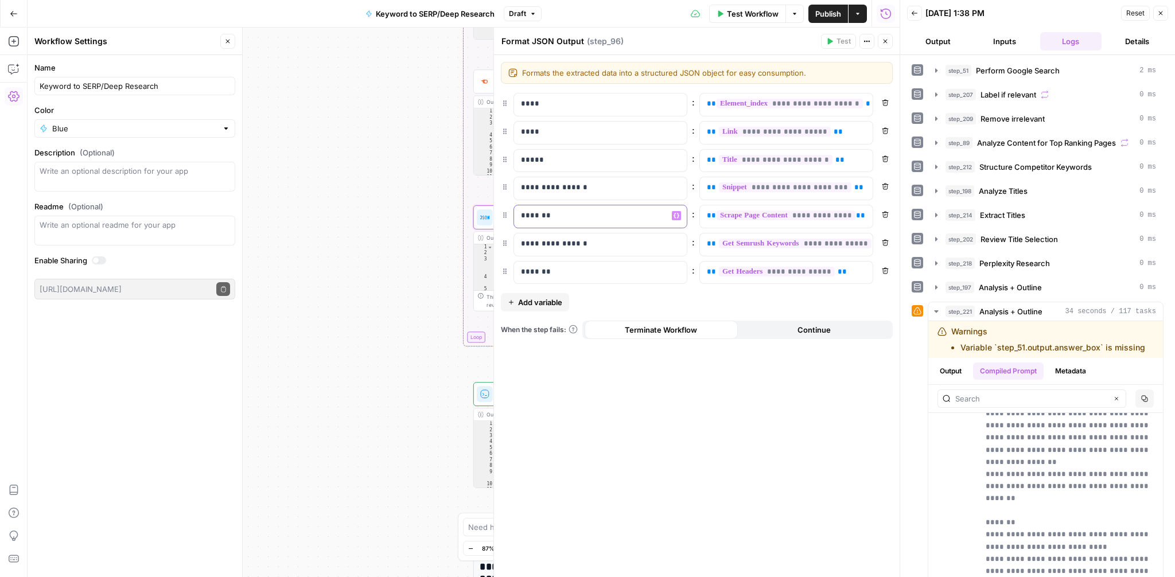
click at [527, 216] on p "*******" at bounding box center [600, 215] width 159 height 11
click at [527, 216] on p "*******" at bounding box center [591, 215] width 141 height 11
copy p "*******"
click at [889, 41] on div "Run History E" at bounding box center [886, 38] width 48 height 10
click at [885, 41] on icon "button" at bounding box center [885, 41] width 7 height 7
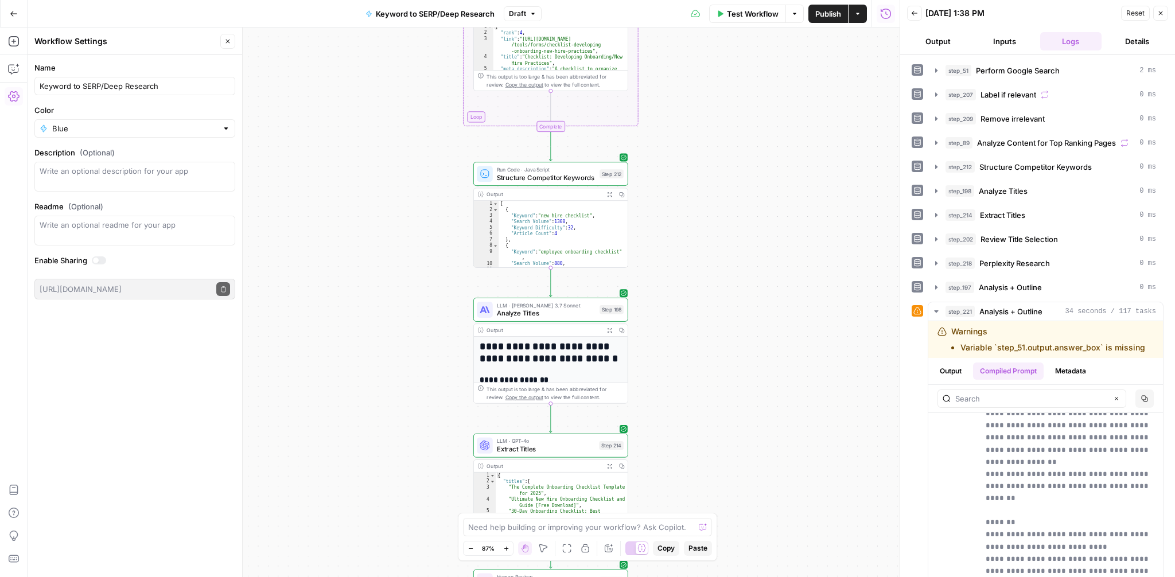
drag, startPoint x: 429, startPoint y: 438, endPoint x: 429, endPoint y: 218, distance: 220.4
click at [429, 218] on div "Workflow Set Inputs Inputs Google Search Perform Google Search Step 51 Output E…" at bounding box center [464, 303] width 872 height 550
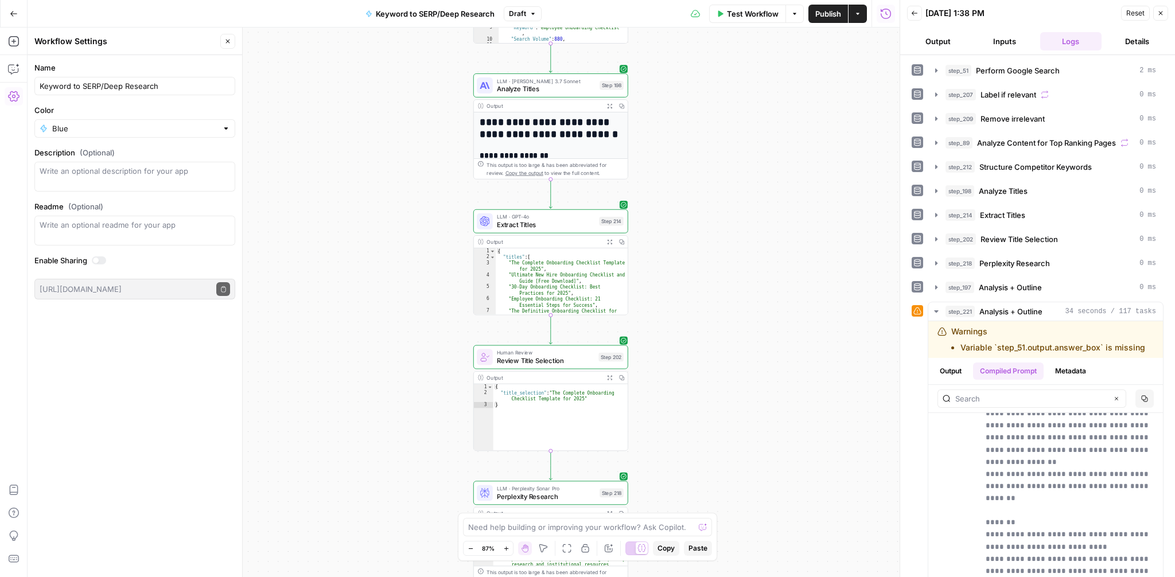
drag, startPoint x: 429, startPoint y: 350, endPoint x: 429, endPoint y: 118, distance: 231.8
click at [429, 118] on div "Workflow Set Inputs Inputs Google Search Perform Google Search Step 51 Output E…" at bounding box center [464, 303] width 872 height 550
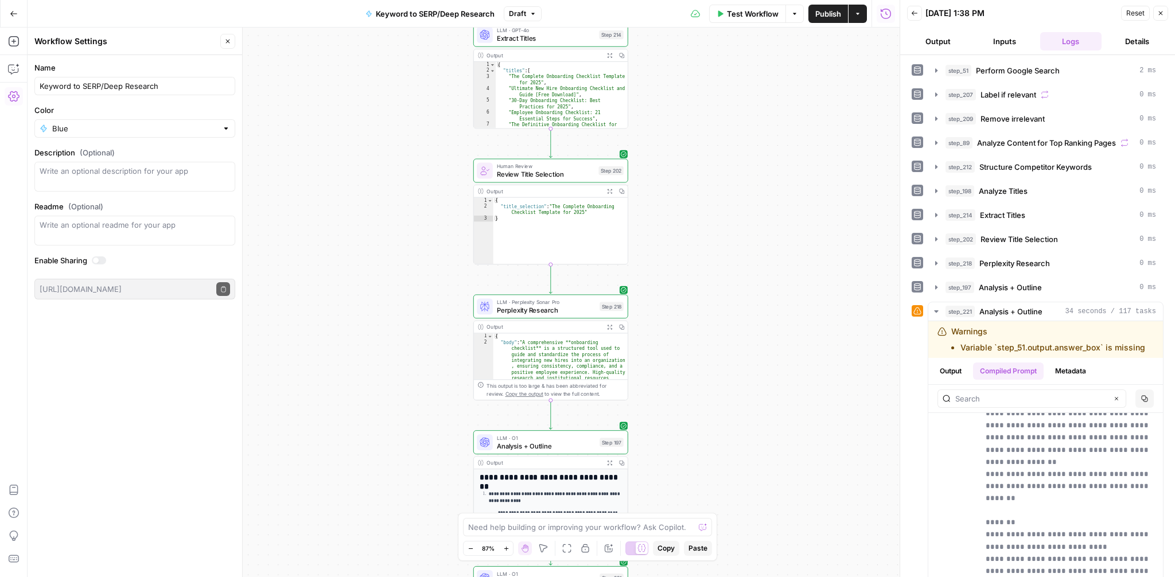
drag, startPoint x: 421, startPoint y: 359, endPoint x: 421, endPoint y: 180, distance: 179.0
click at [421, 180] on div "Workflow Set Inputs Inputs Google Search Perform Google Search Step 51 Output E…" at bounding box center [464, 303] width 872 height 550
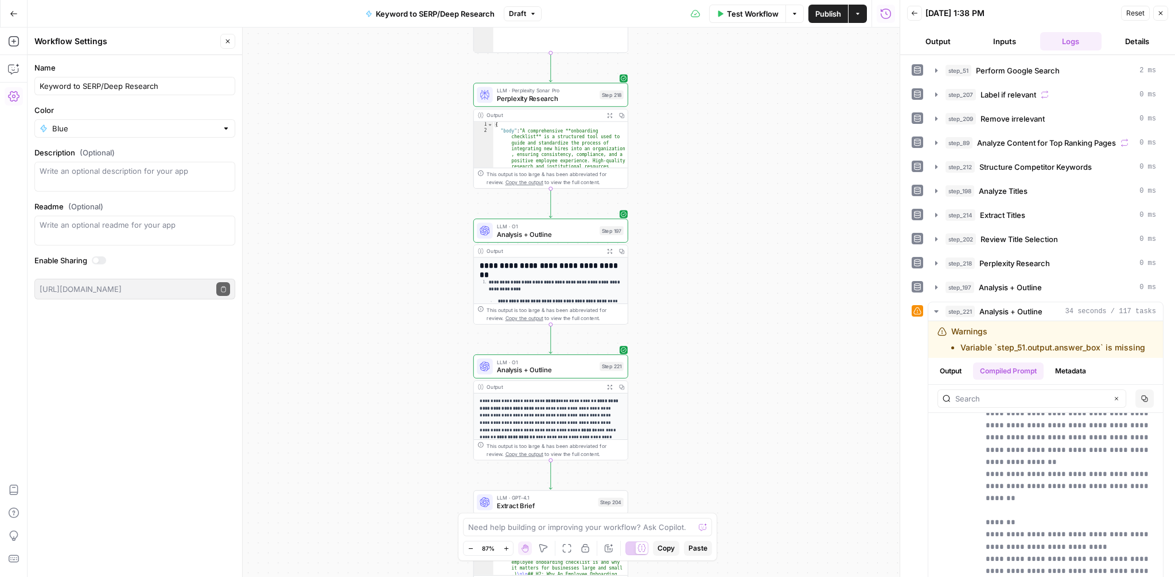
drag, startPoint x: 389, startPoint y: 376, endPoint x: 389, endPoint y: 163, distance: 212.9
click at [389, 163] on div "Workflow Set Inputs Inputs Google Search Perform Google Search Step 51 Output E…" at bounding box center [464, 303] width 872 height 550
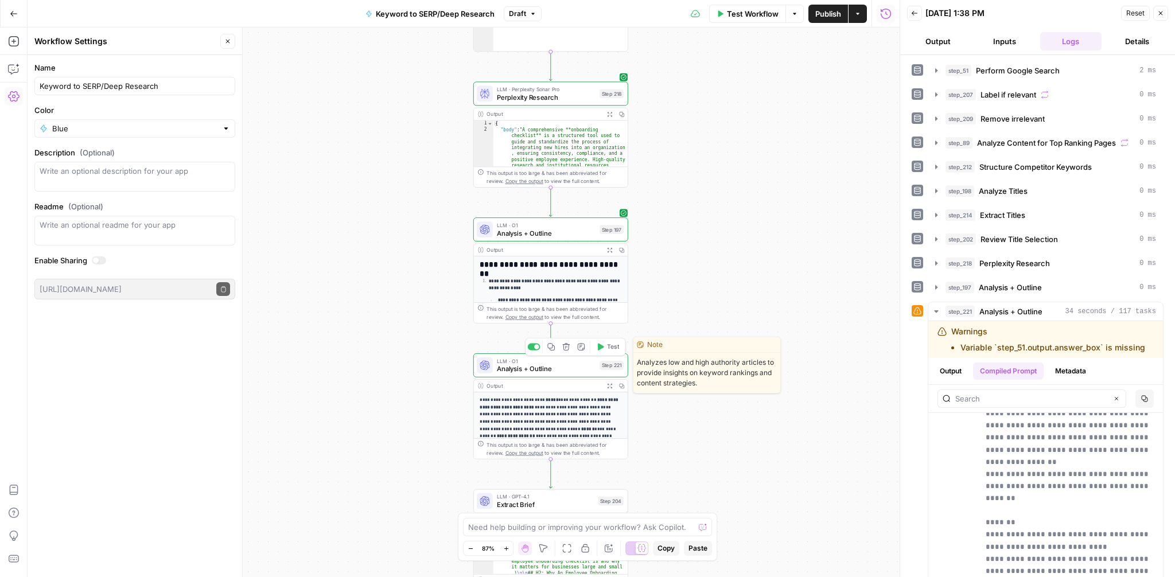
click at [537, 372] on span "Analysis + Outline" at bounding box center [546, 369] width 99 height 10
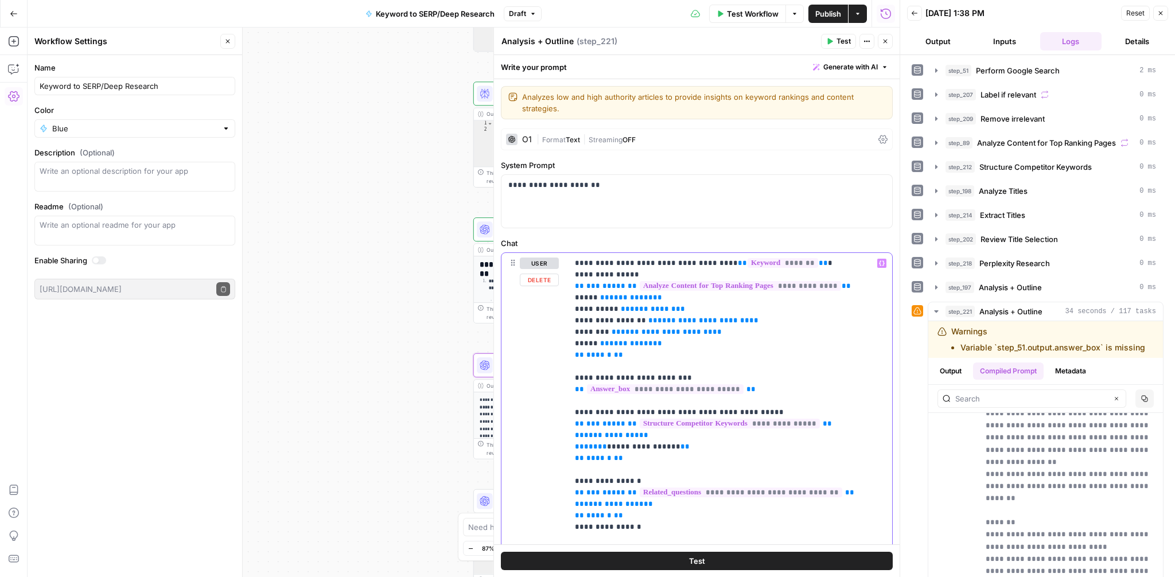
click at [588, 332] on p "**********" at bounding box center [730, 539] width 310 height 562
paste div
drag, startPoint x: 697, startPoint y: 332, endPoint x: 640, endPoint y: 331, distance: 57.4
click at [640, 331] on p "**********" at bounding box center [730, 539] width 310 height 562
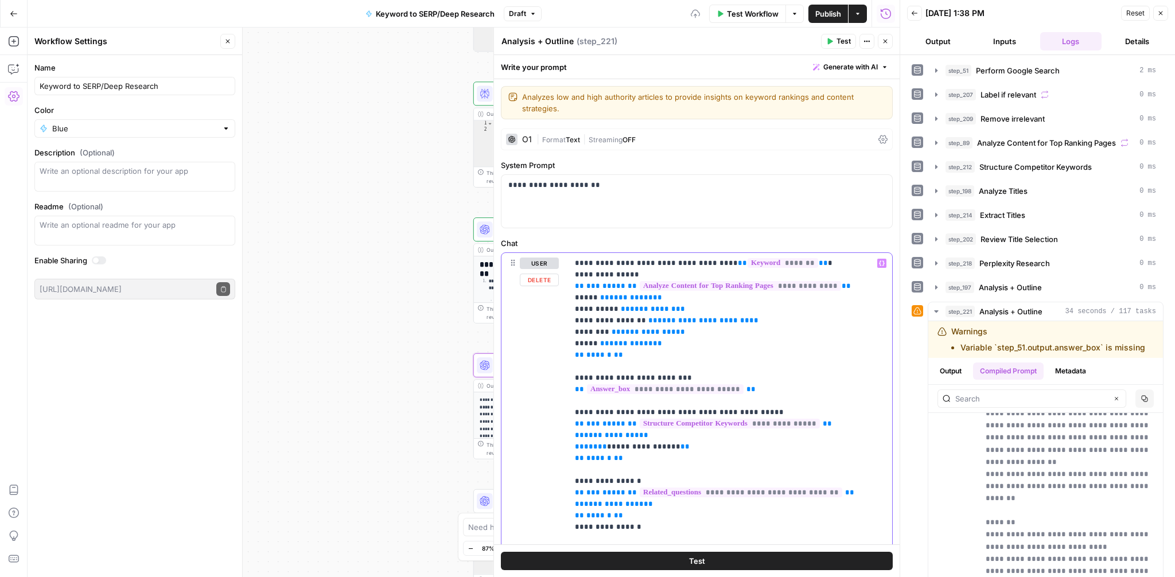
click at [737, 347] on p "**********" at bounding box center [730, 539] width 310 height 562
click at [697, 567] on button "Test" at bounding box center [697, 561] width 392 height 18
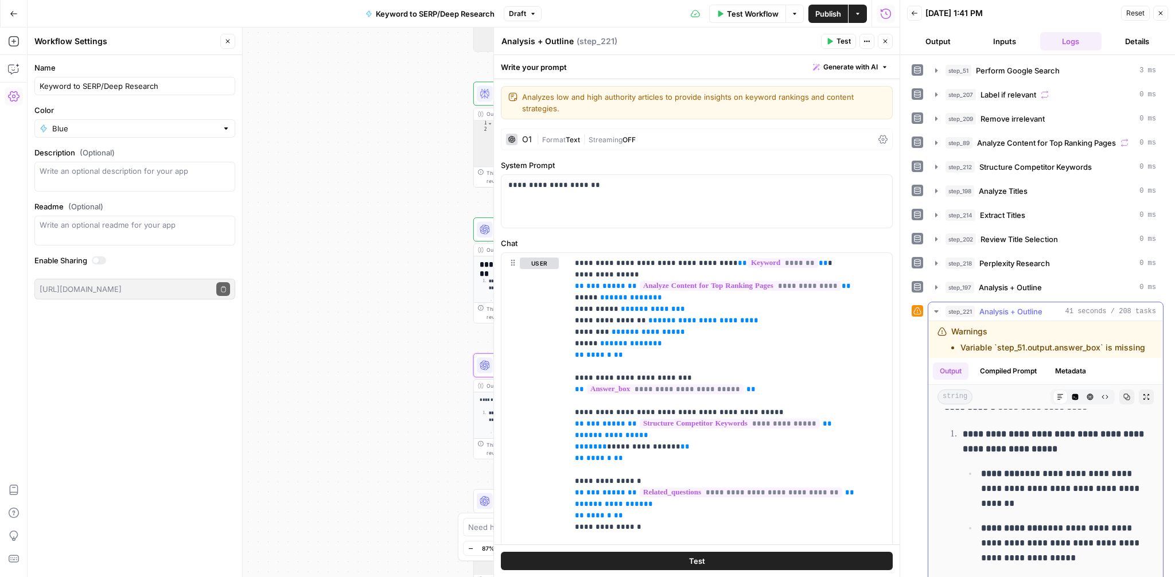
scroll to position [3179, 0]
click at [991, 365] on button "Compiled Prompt" at bounding box center [1008, 371] width 71 height 17
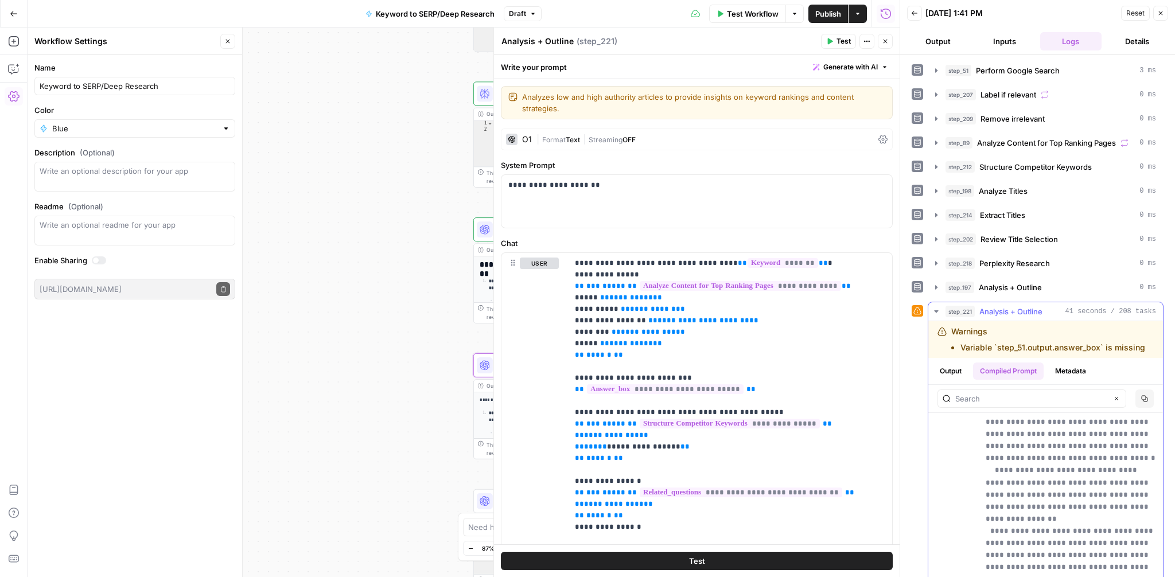
scroll to position [11422, 0]
click at [985, 393] on input "text" at bounding box center [1031, 398] width 152 height 11
type input "here is goog"
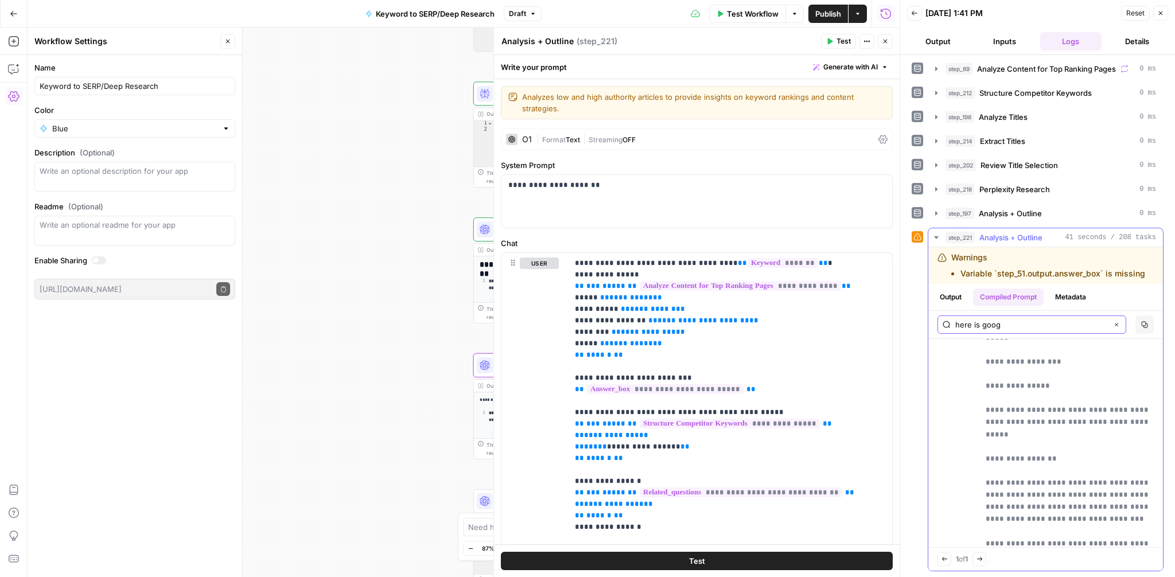
scroll to position [37183, 0]
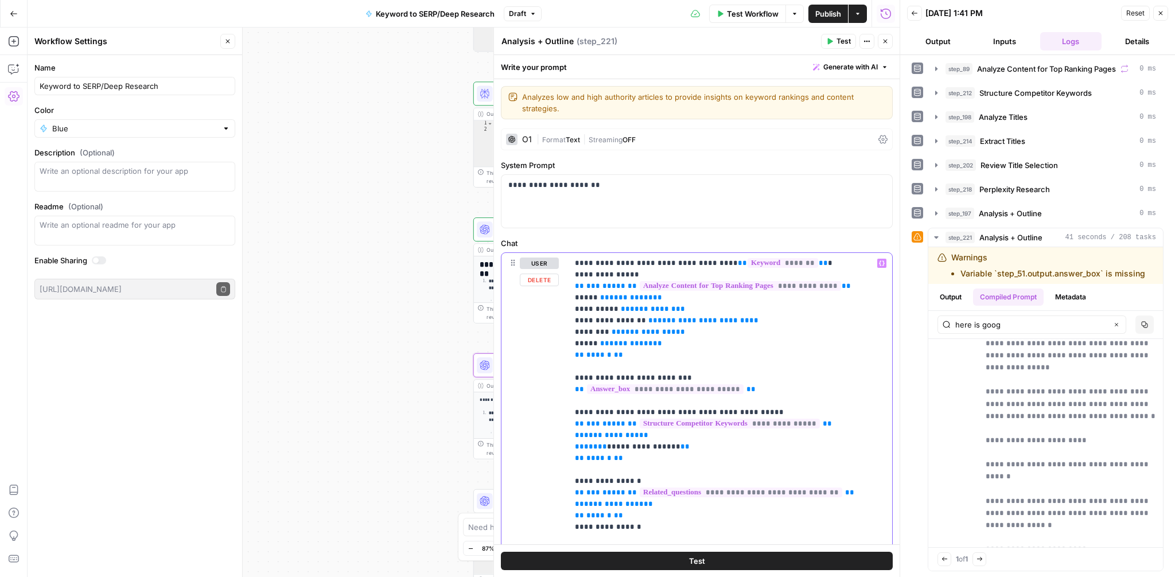
click at [787, 399] on p "**********" at bounding box center [730, 539] width 310 height 562
drag, startPoint x: 755, startPoint y: 388, endPoint x: 554, endPoint y: 380, distance: 201.6
click at [554, 380] on div "**********" at bounding box center [697, 509] width 391 height 512
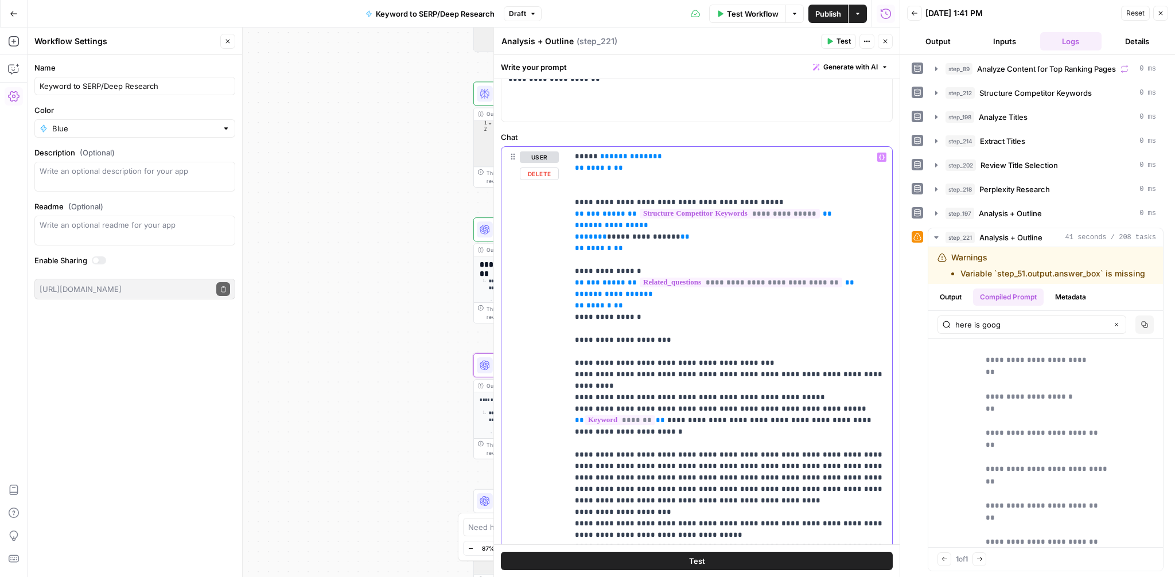
scroll to position [127, 0]
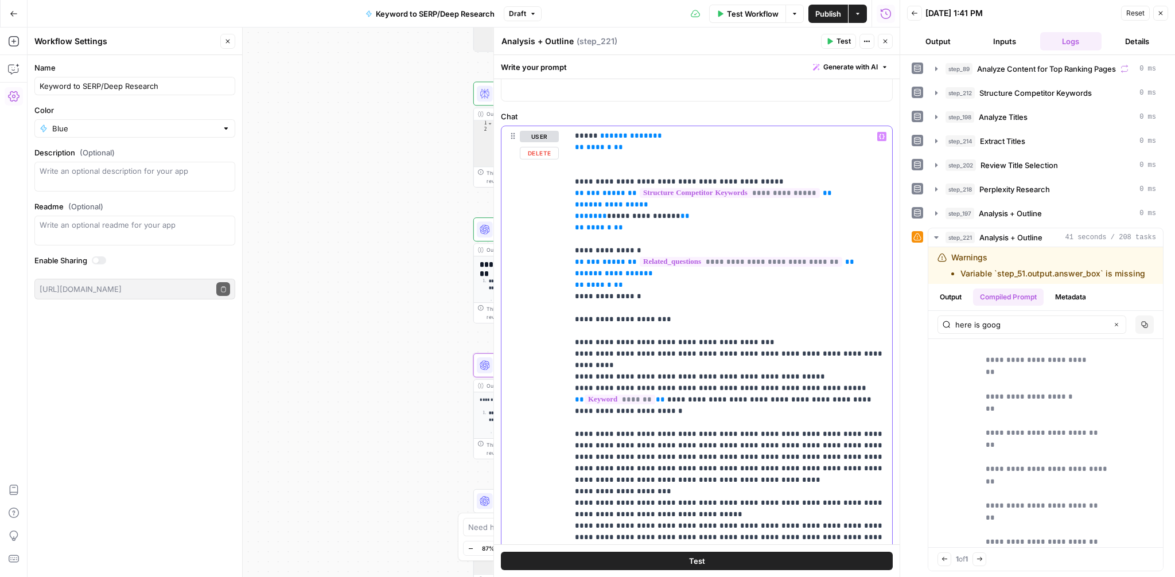
click at [573, 343] on div "**********" at bounding box center [730, 360] width 324 height 468
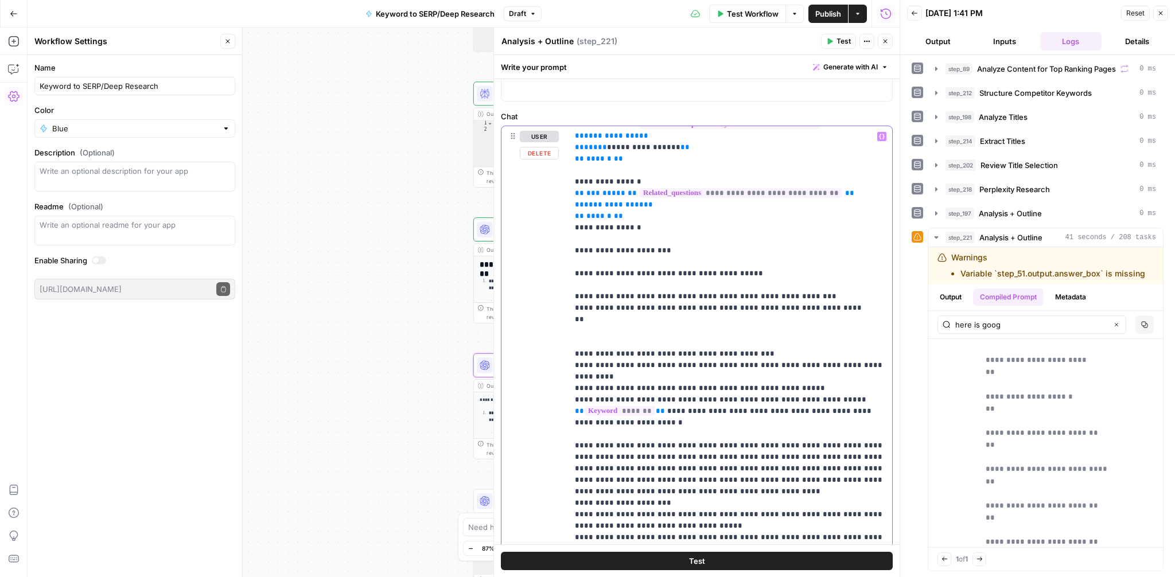
scroll to position [161, 0]
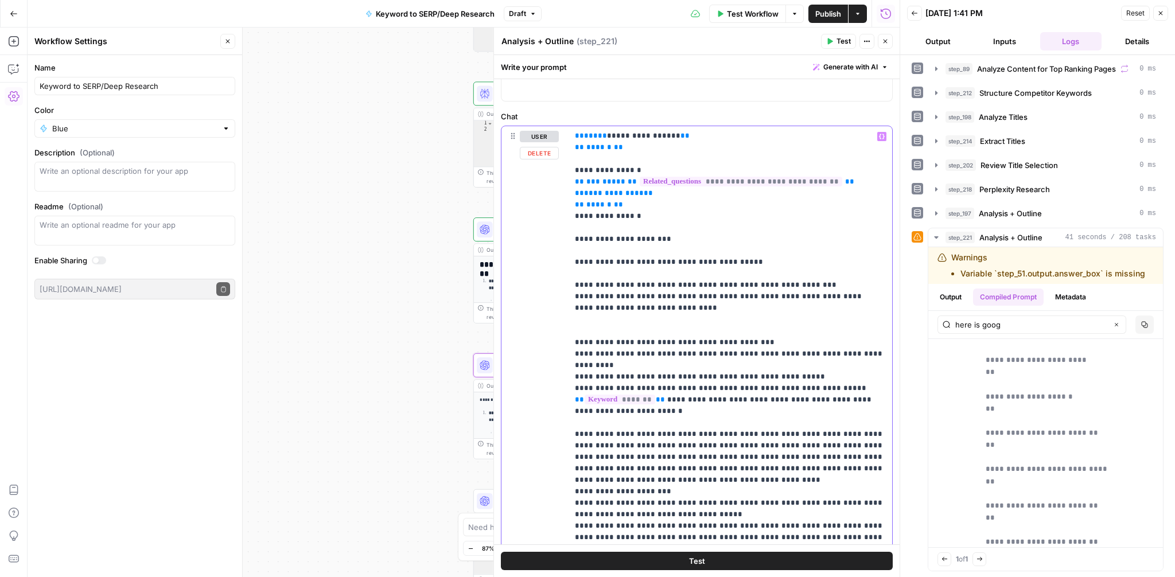
drag, startPoint x: 675, startPoint y: 526, endPoint x: 678, endPoint y: 511, distance: 15.8
click at [678, 511] on p "**********" at bounding box center [730, 280] width 310 height 620
copy p "**********"
drag, startPoint x: 695, startPoint y: 308, endPoint x: 674, endPoint y: 304, distance: 21.2
click at [674, 304] on p "**********" at bounding box center [730, 280] width 310 height 620
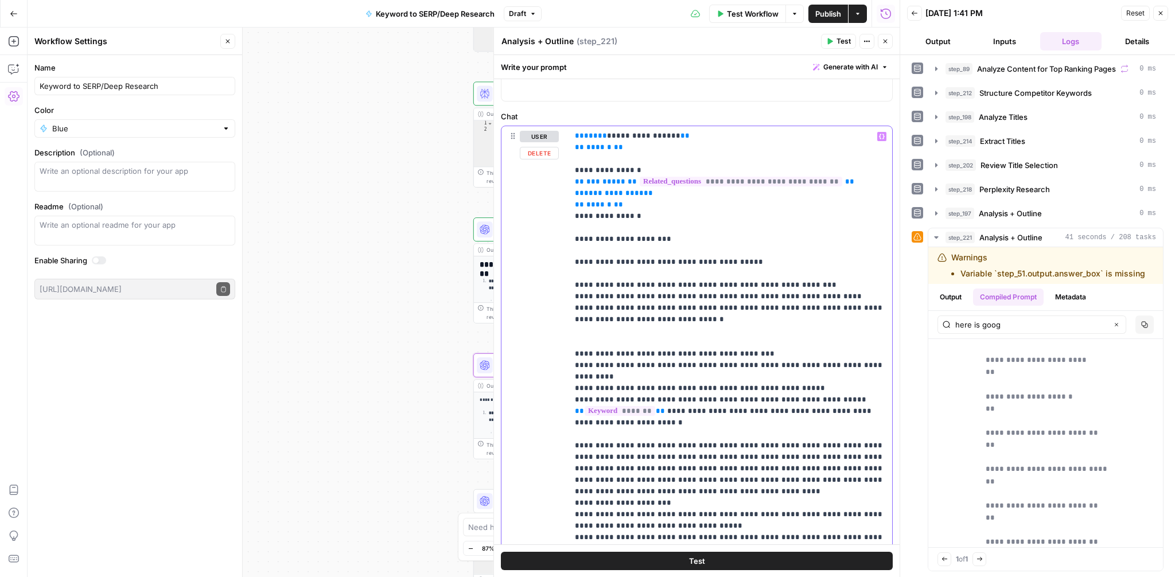
click at [672, 306] on p "**********" at bounding box center [730, 285] width 310 height 631
click at [696, 315] on p "**********" at bounding box center [730, 285] width 310 height 631
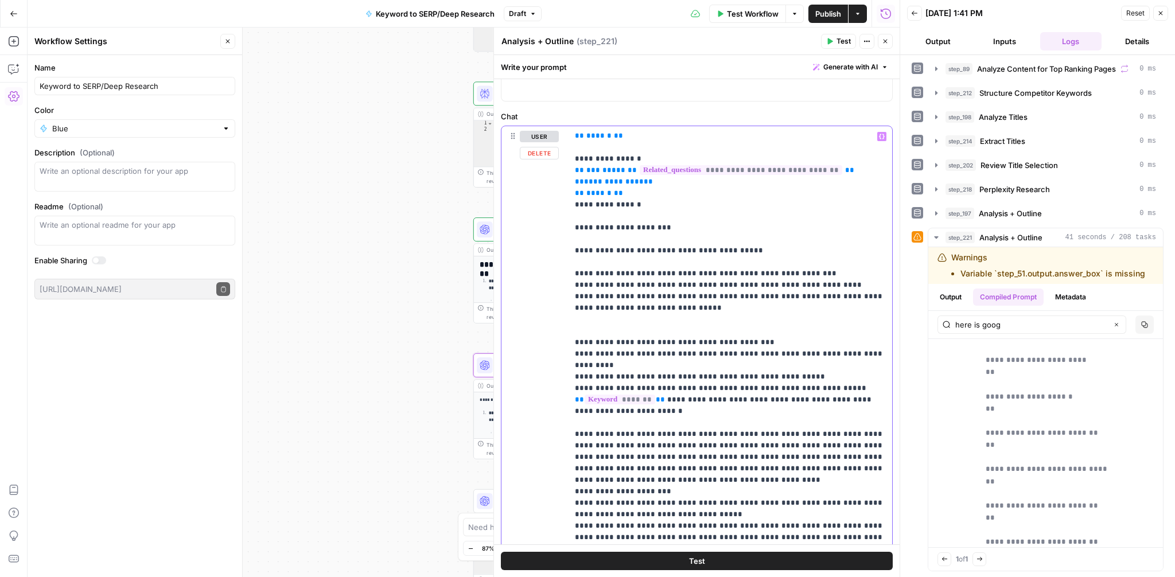
click at [665, 310] on p "**********" at bounding box center [730, 273] width 310 height 631
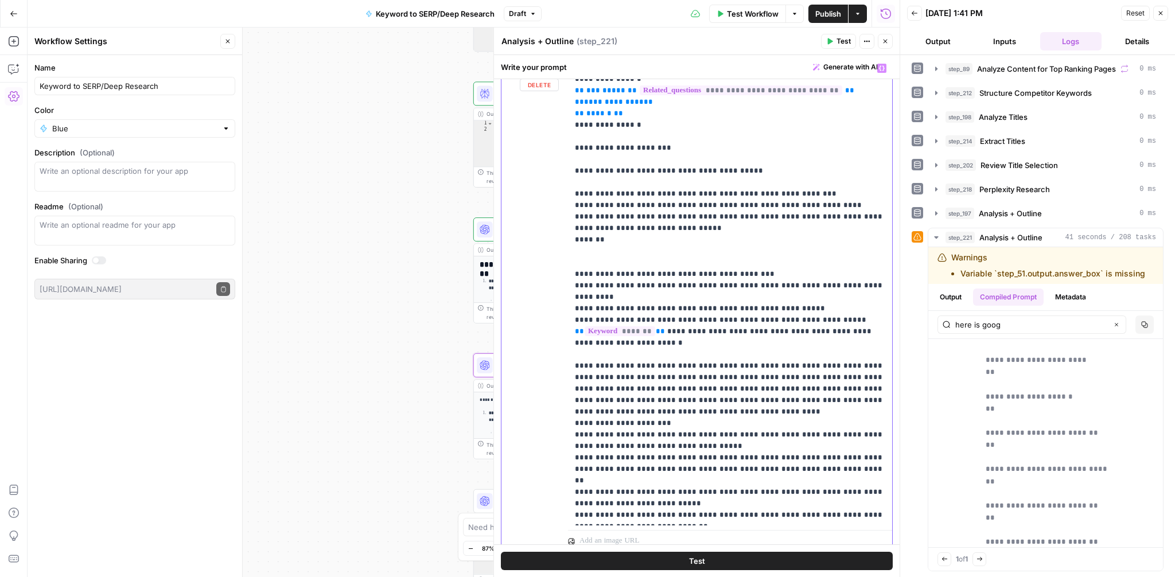
scroll to position [201, 0]
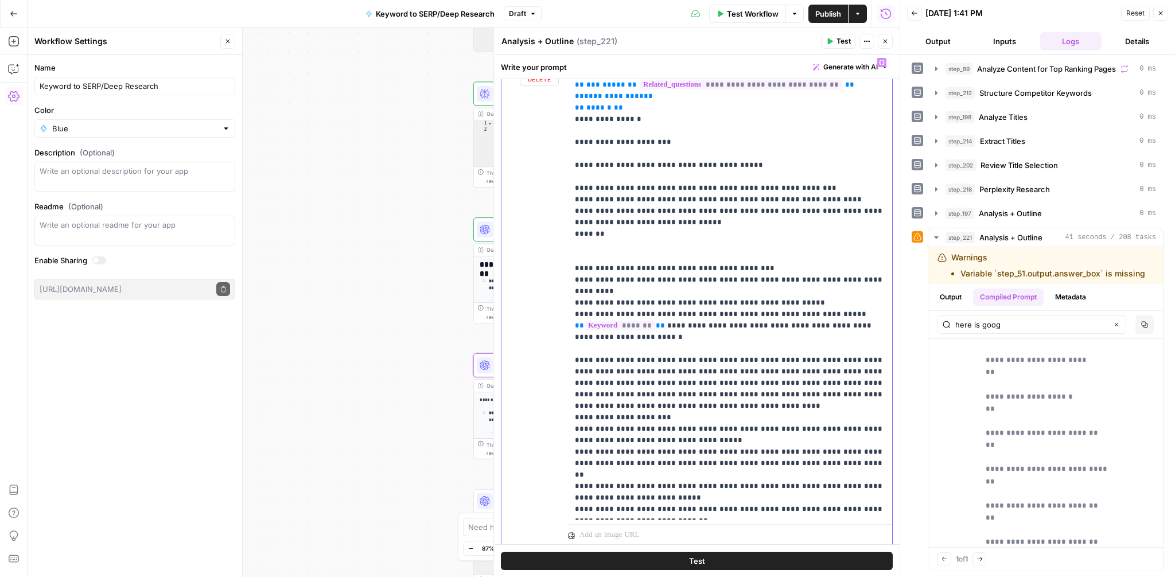
drag, startPoint x: 644, startPoint y: 474, endPoint x: 590, endPoint y: 463, distance: 55.7
click at [590, 463] on p "**********" at bounding box center [730, 194] width 310 height 643
copy p "**********"
drag, startPoint x: 612, startPoint y: 235, endPoint x: 586, endPoint y: 234, distance: 25.8
click at [586, 234] on p "**********" at bounding box center [730, 194] width 310 height 643
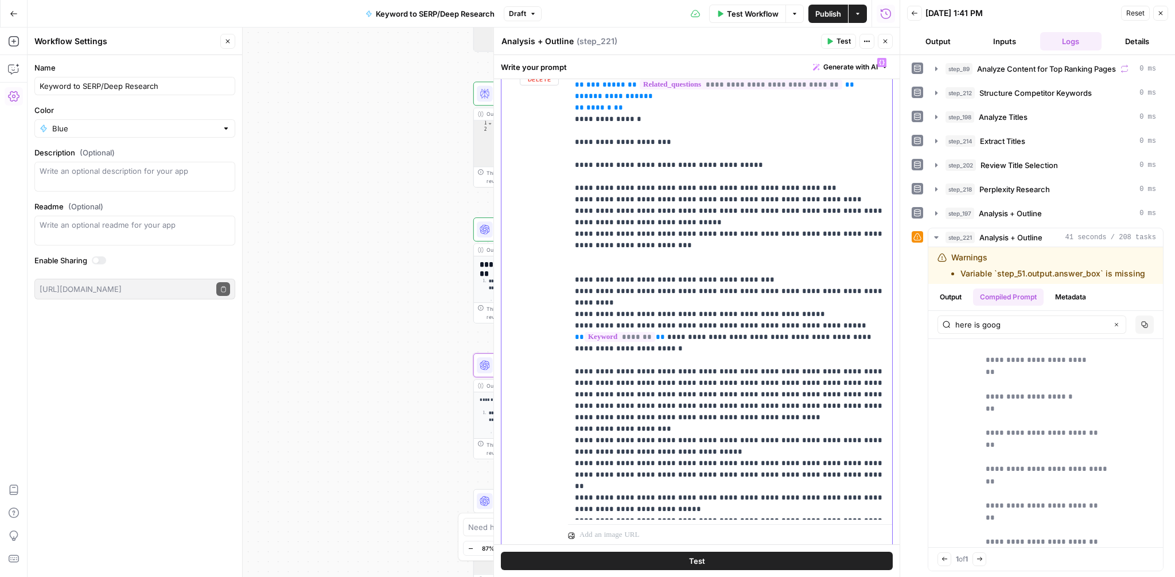
click at [803, 236] on p "**********" at bounding box center [730, 200] width 310 height 654
drag, startPoint x: 832, startPoint y: 243, endPoint x: 838, endPoint y: 239, distance: 7.3
click at [838, 239] on p "**********" at bounding box center [730, 200] width 310 height 654
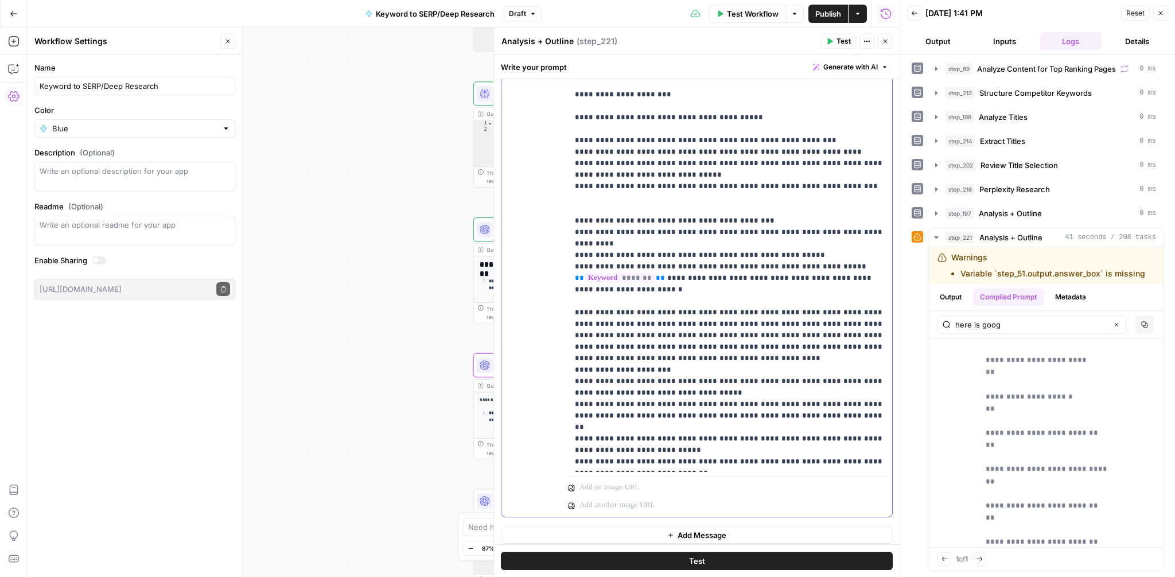
scroll to position [245, 0]
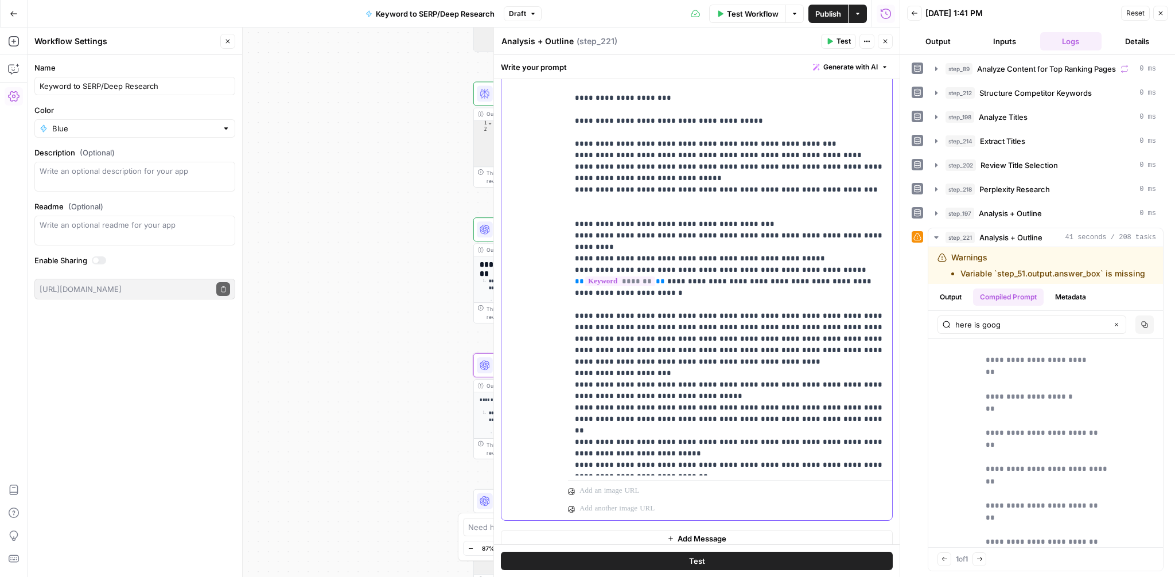
drag, startPoint x: 662, startPoint y: 465, endPoint x: 581, endPoint y: 305, distance: 179.6
click at [581, 305] on p "**********" at bounding box center [730, 149] width 310 height 643
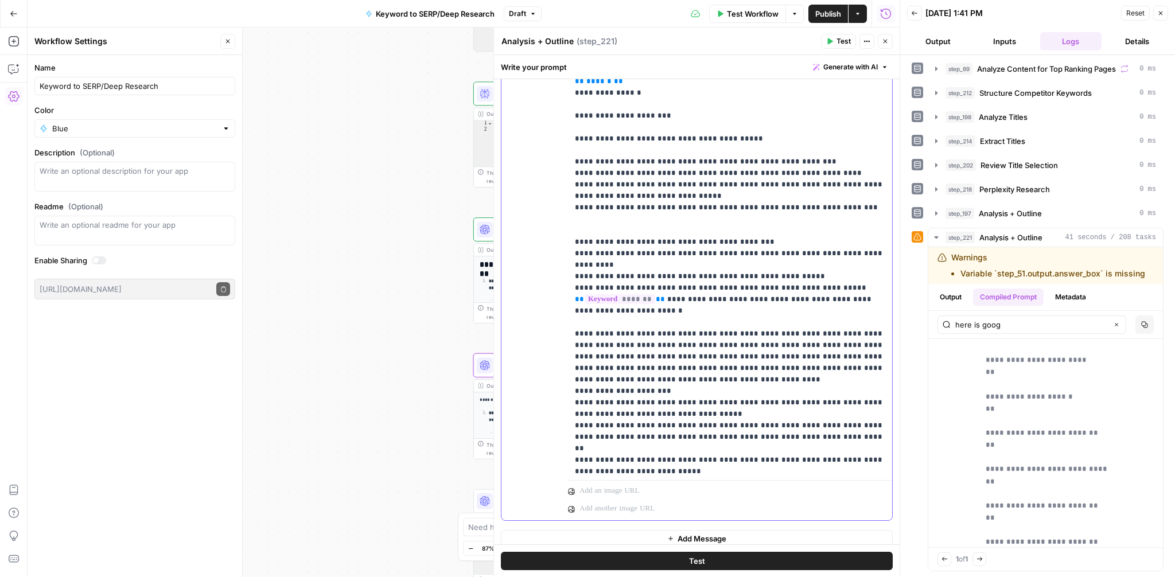
scroll to position [166, 0]
click at [574, 244] on div "**********" at bounding box center [730, 242] width 324 height 468
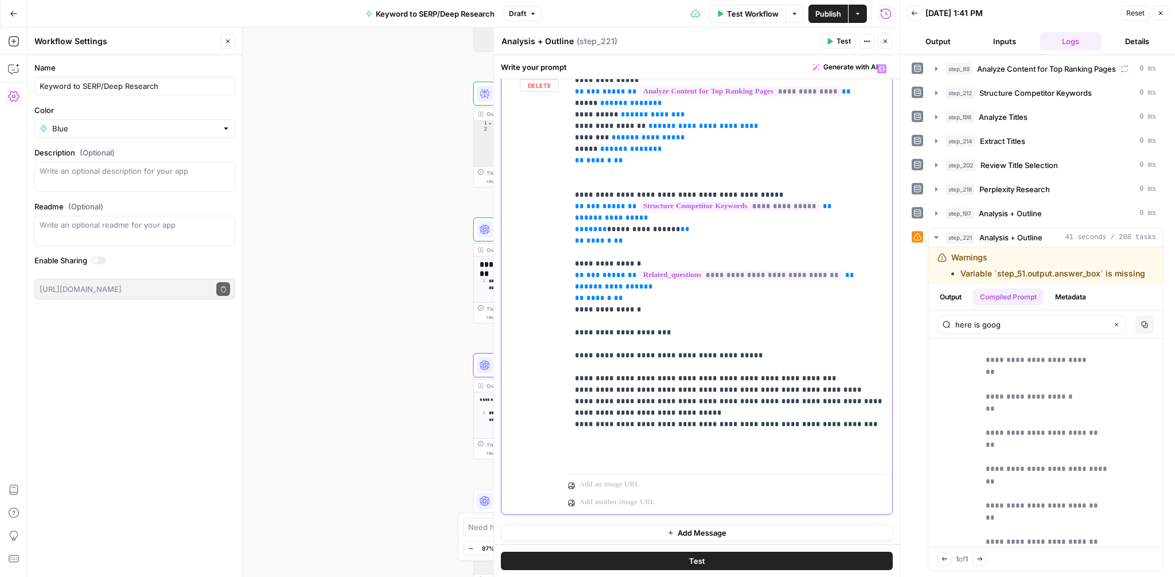
scroll to position [196, 0]
click at [846, 426] on p "**********" at bounding box center [730, 262] width 310 height 402
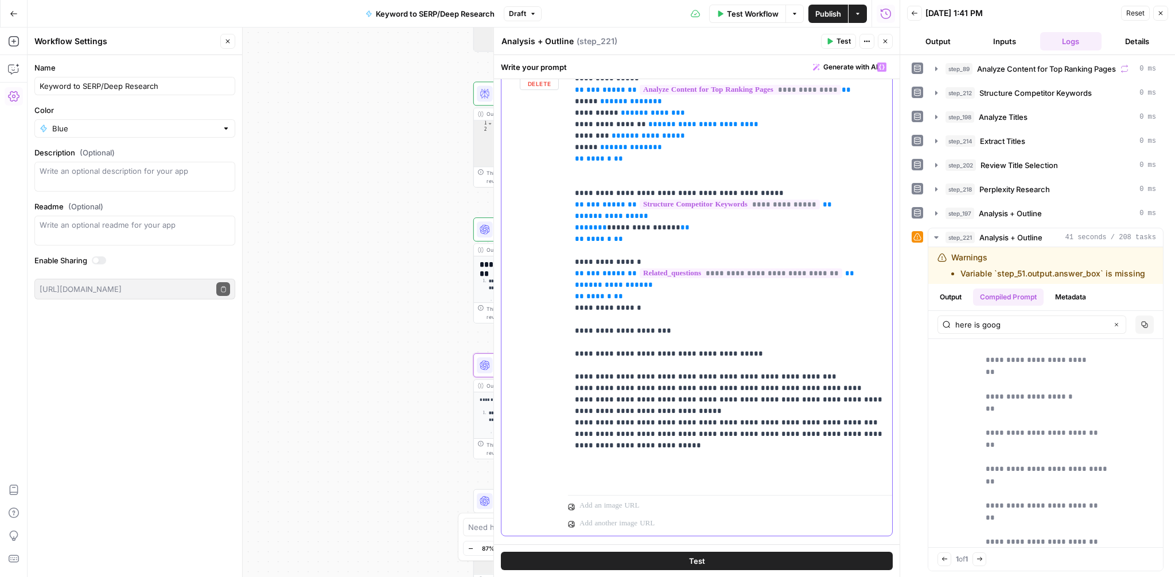
click at [779, 413] on p "**********" at bounding box center [730, 273] width 310 height 425
click at [849, 426] on p "**********" at bounding box center [730, 273] width 310 height 425
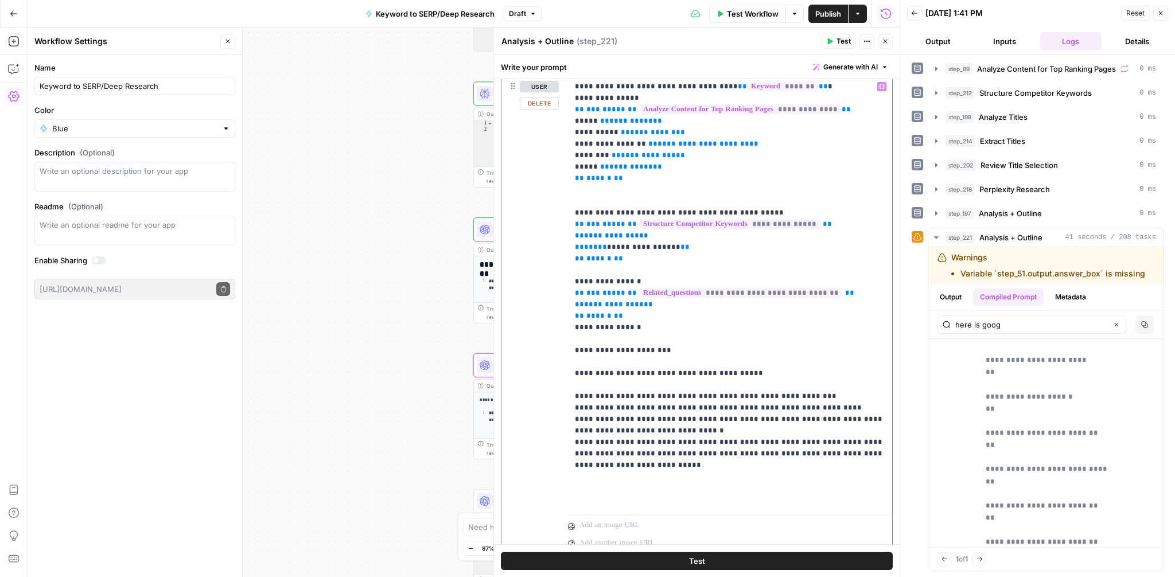
scroll to position [165, 0]
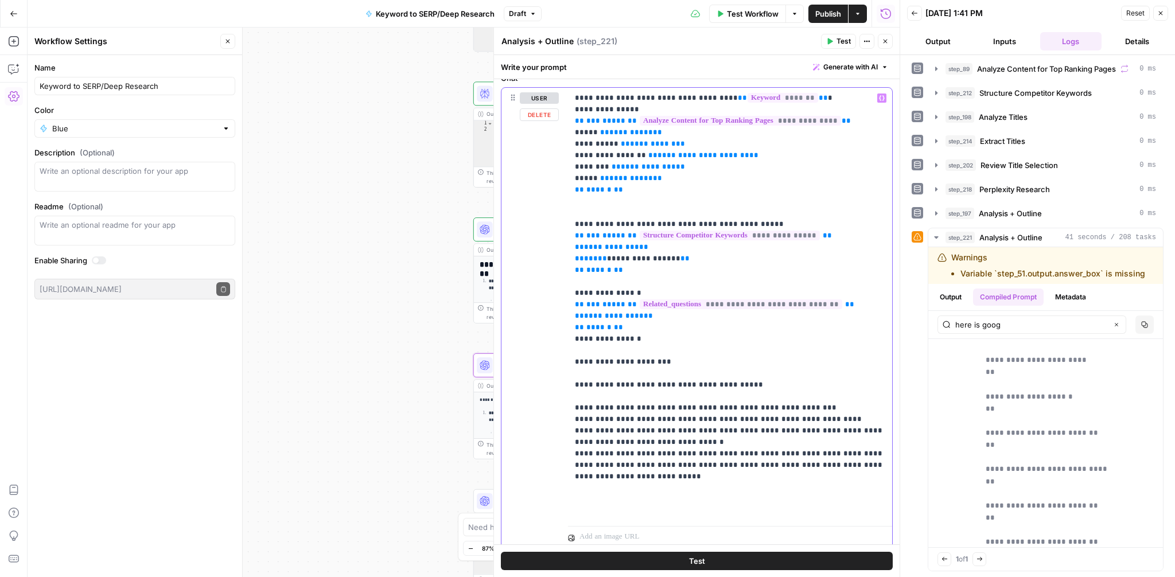
drag, startPoint x: 674, startPoint y: 364, endPoint x: 559, endPoint y: 364, distance: 114.8
click at [559, 364] on div "**********" at bounding box center [697, 327] width 391 height 479
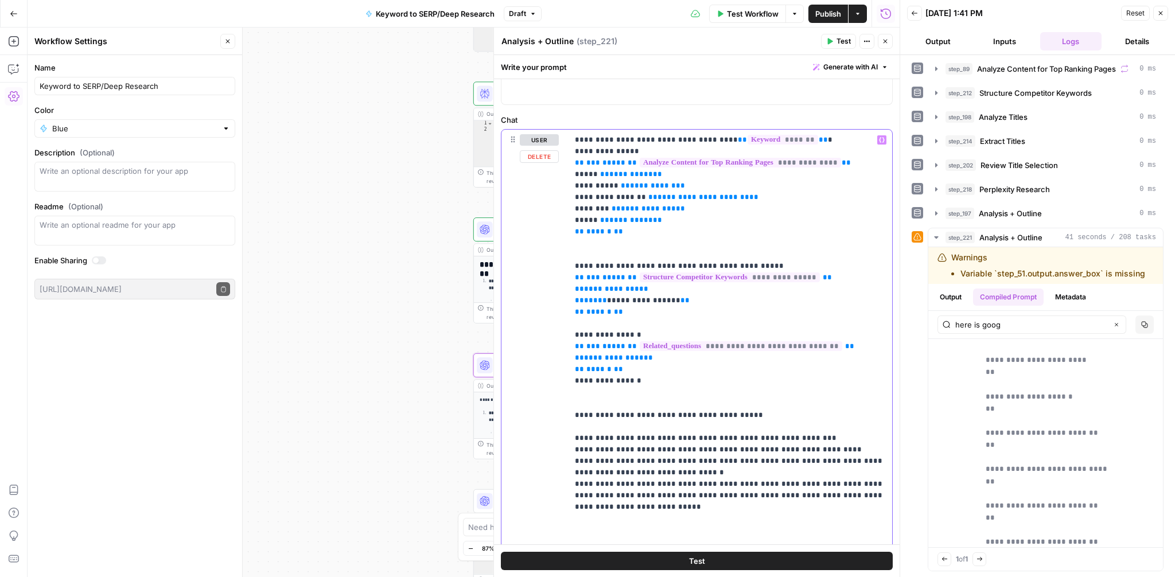
scroll to position [119, 0]
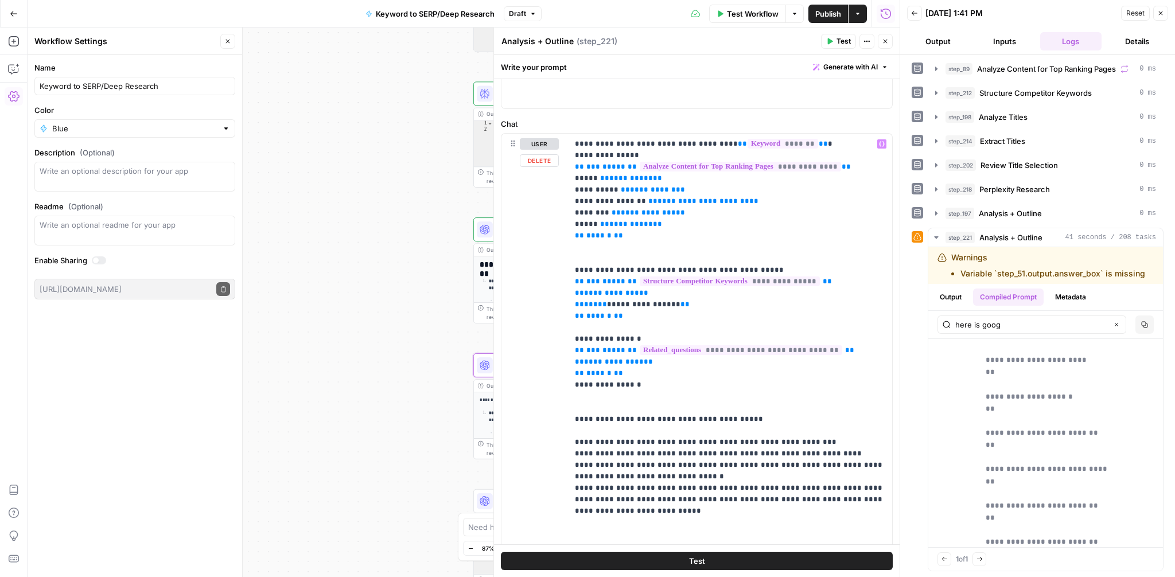
click at [697, 557] on span "Test" at bounding box center [697, 560] width 16 height 11
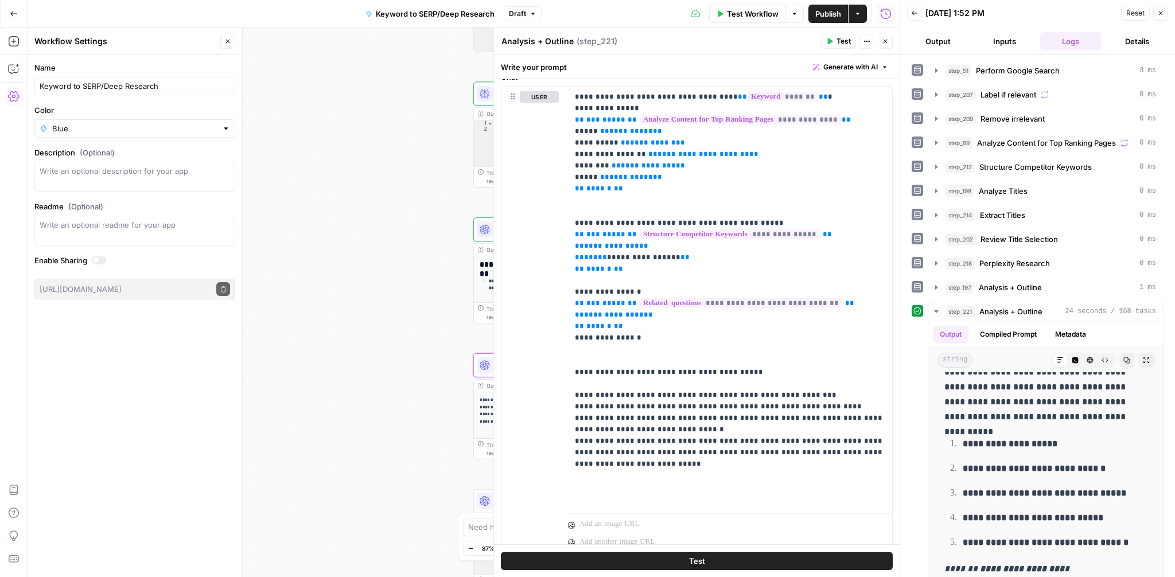
scroll to position [210, 0]
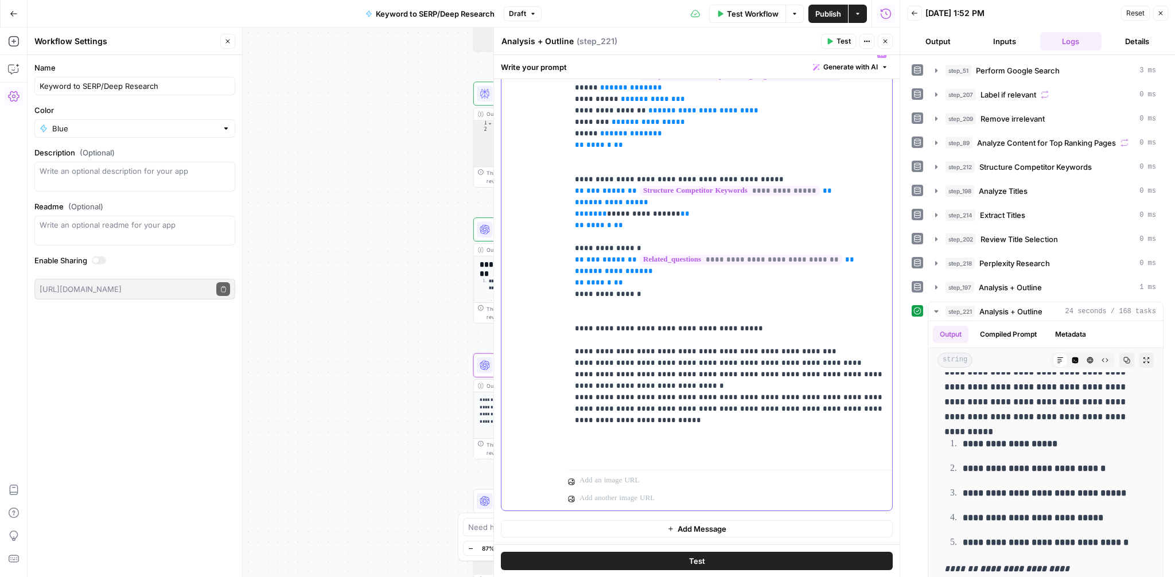
drag, startPoint x: 658, startPoint y: 418, endPoint x: 834, endPoint y: 406, distance: 177.2
click at [834, 406] on p "**********" at bounding box center [730, 254] width 310 height 413
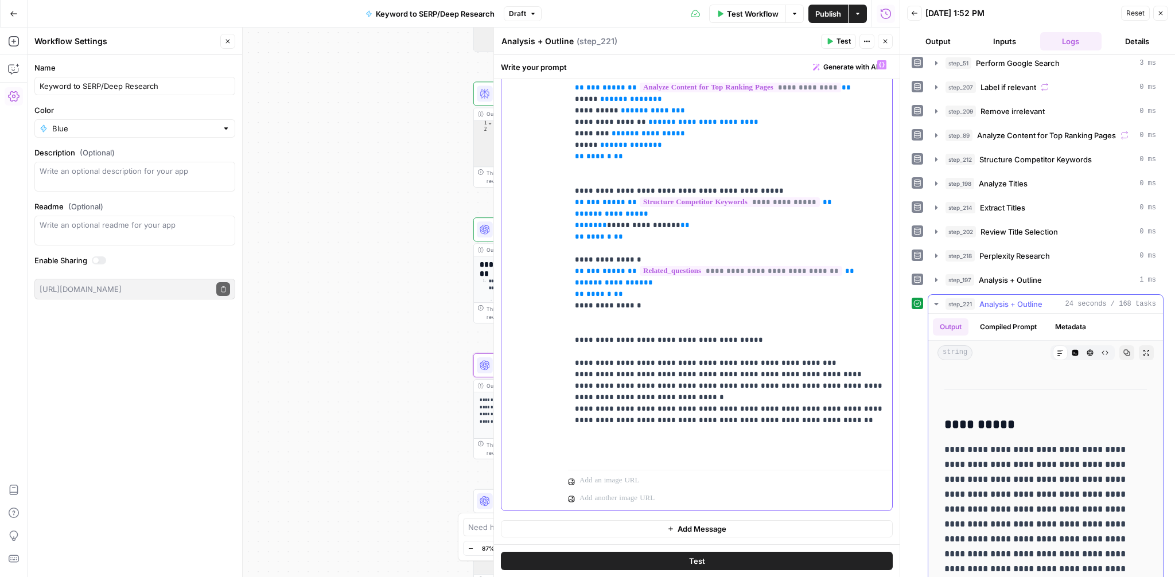
scroll to position [37, 0]
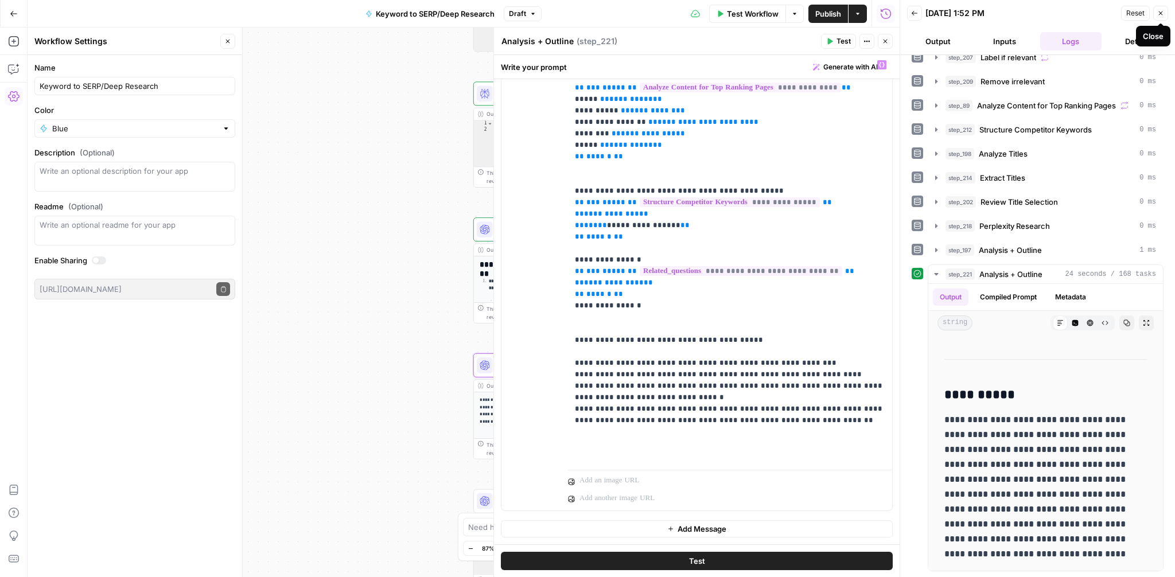
click at [1159, 14] on icon "button" at bounding box center [1160, 13] width 7 height 7
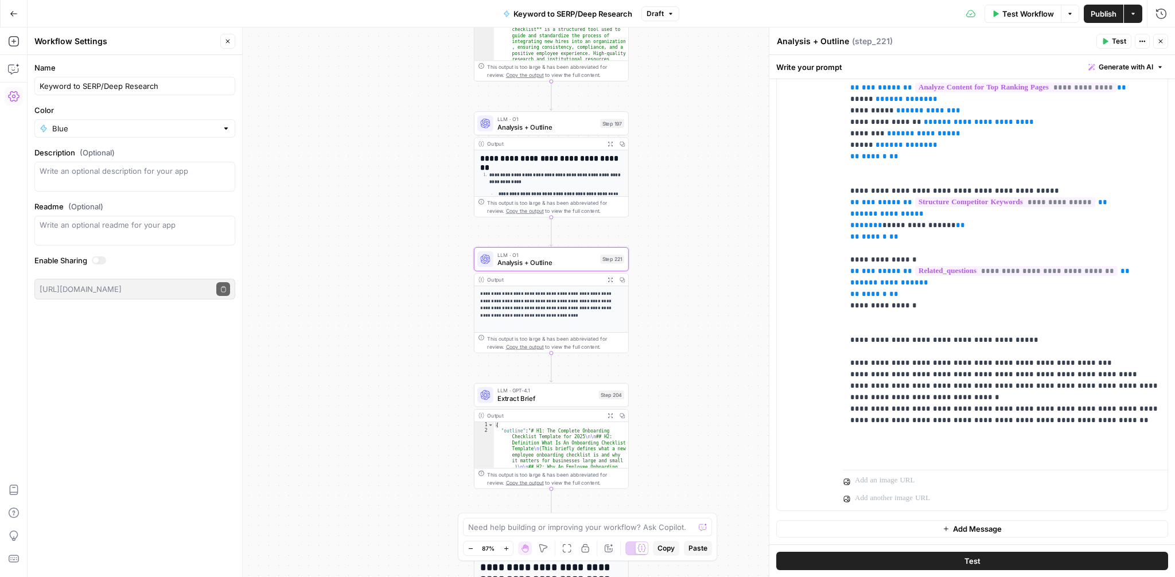
drag, startPoint x: 708, startPoint y: 370, endPoint x: 709, endPoint y: 263, distance: 106.2
click at [709, 263] on div "Workflow Set Inputs Inputs Google Search Perform Google Search Step 51 Output E…" at bounding box center [602, 303] width 1148 height 550
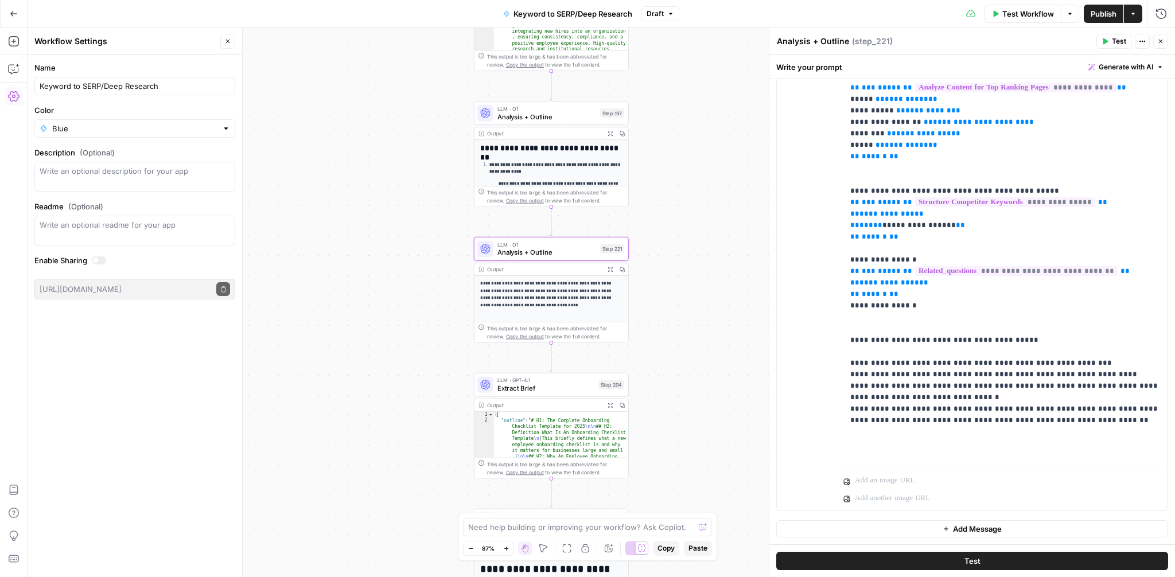
drag, startPoint x: 709, startPoint y: 263, endPoint x: 709, endPoint y: 253, distance: 10.3
click at [709, 253] on div "Workflow Set Inputs Inputs Google Search Perform Google Search Step 51 Output E…" at bounding box center [602, 303] width 1148 height 550
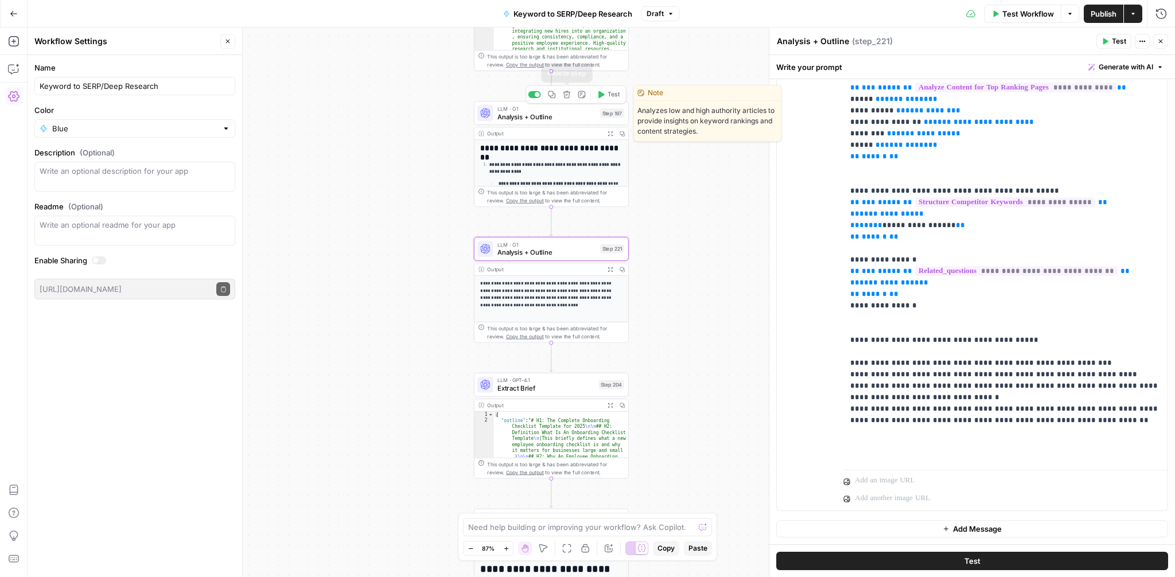
click at [566, 100] on button "Delete step" at bounding box center [566, 94] width 13 height 13
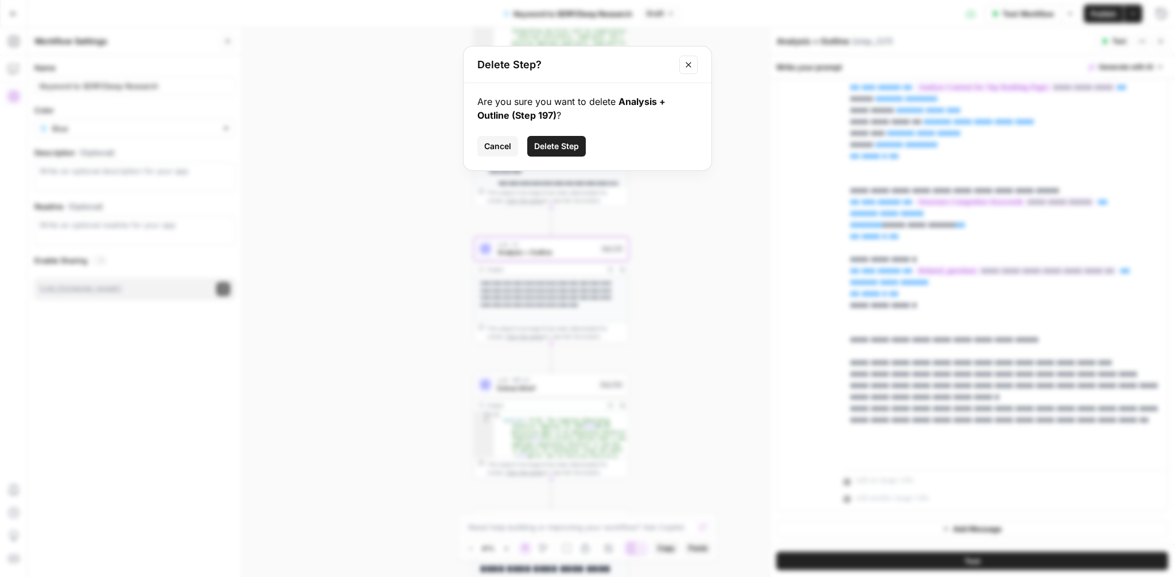
click at [561, 146] on span "Delete Step" at bounding box center [556, 146] width 45 height 11
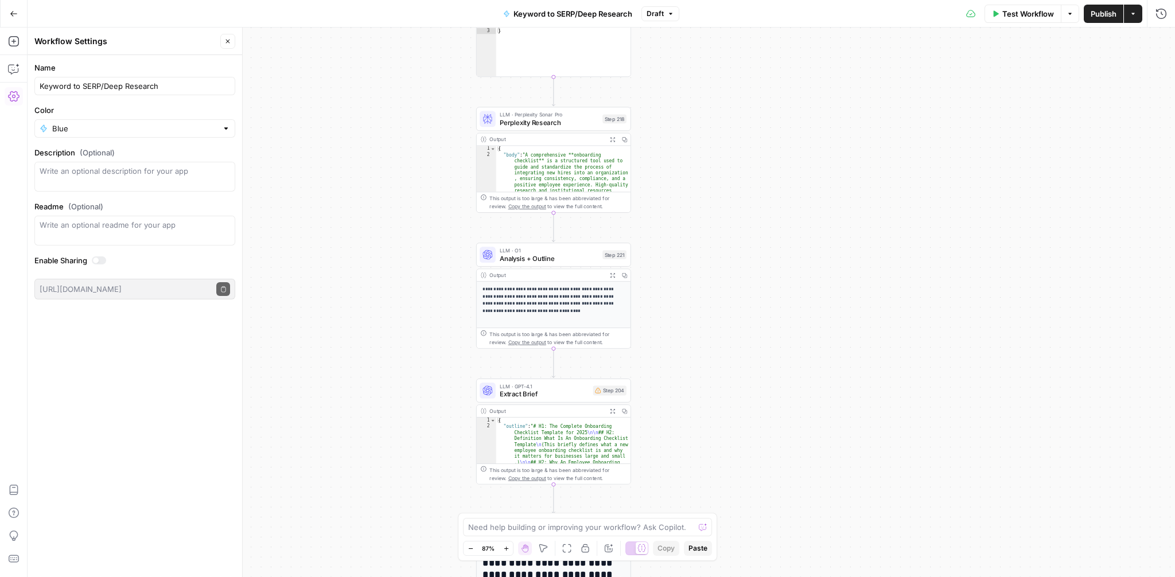
drag, startPoint x: 684, startPoint y: 139, endPoint x: 686, endPoint y: 281, distance: 141.8
click at [686, 281] on div "Workflow Set Inputs Inputs Google Search Perform Google Search Step 51 Output E…" at bounding box center [602, 303] width 1148 height 550
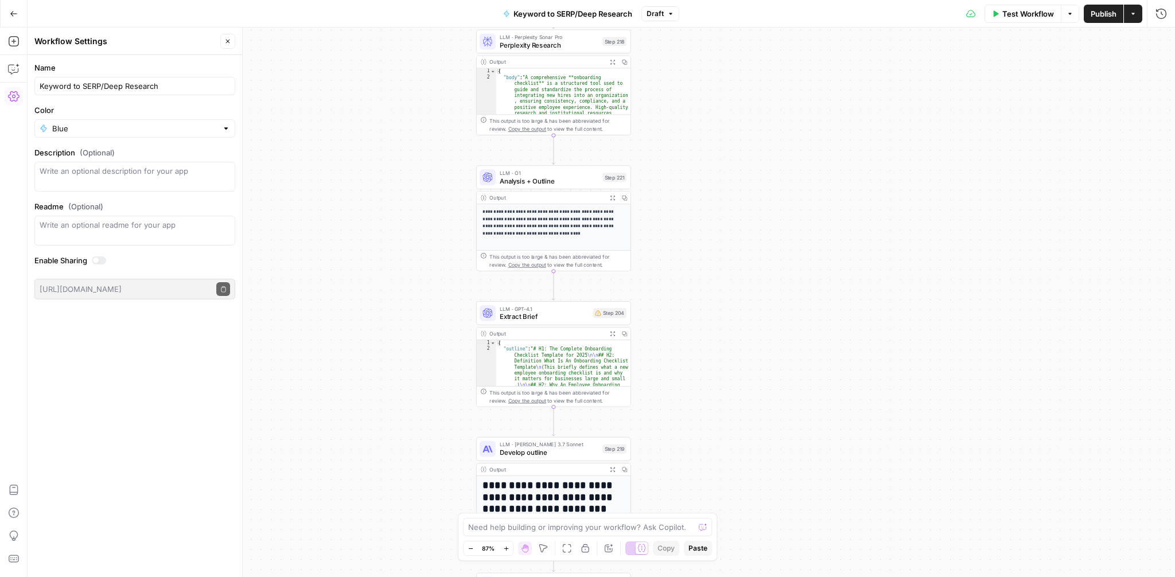
drag, startPoint x: 718, startPoint y: 318, endPoint x: 718, endPoint y: 241, distance: 77.5
click at [718, 241] on div "Workflow Set Inputs Inputs Google Search Perform Google Search Step 51 Output E…" at bounding box center [602, 303] width 1148 height 550
click at [566, 296] on icon "button" at bounding box center [569, 295] width 8 height 8
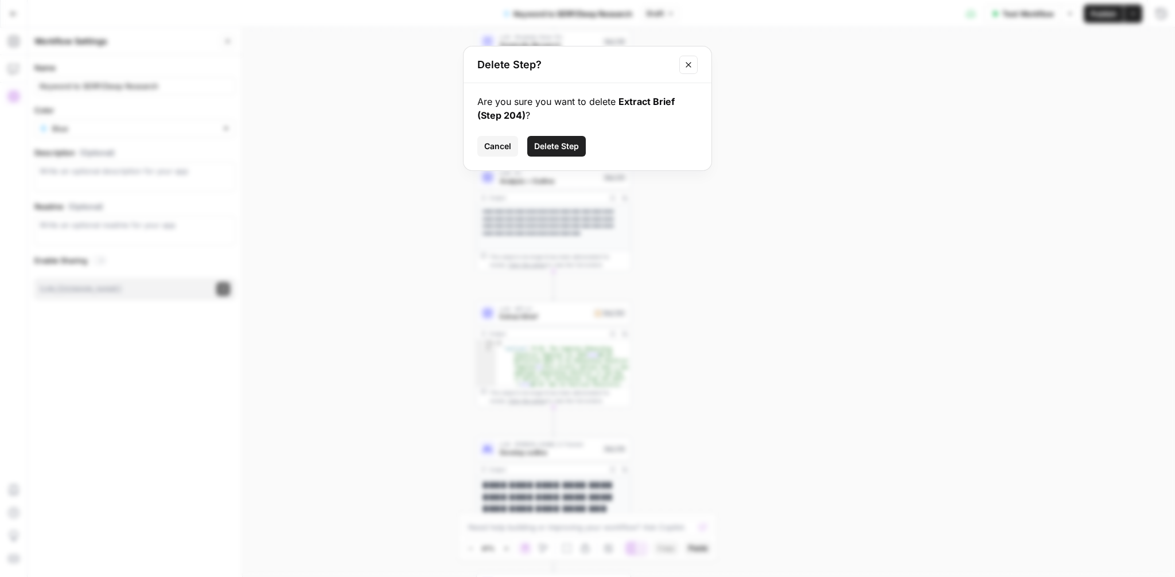
click at [566, 145] on span "Delete Step" at bounding box center [556, 146] width 45 height 11
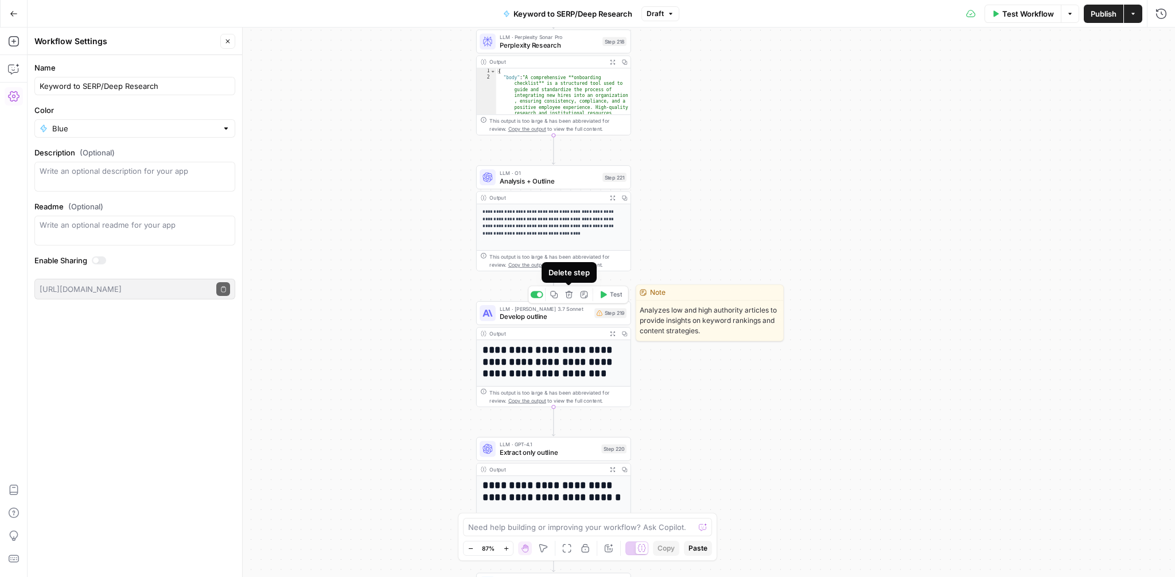
click at [571, 294] on icon "button" at bounding box center [568, 294] width 7 height 7
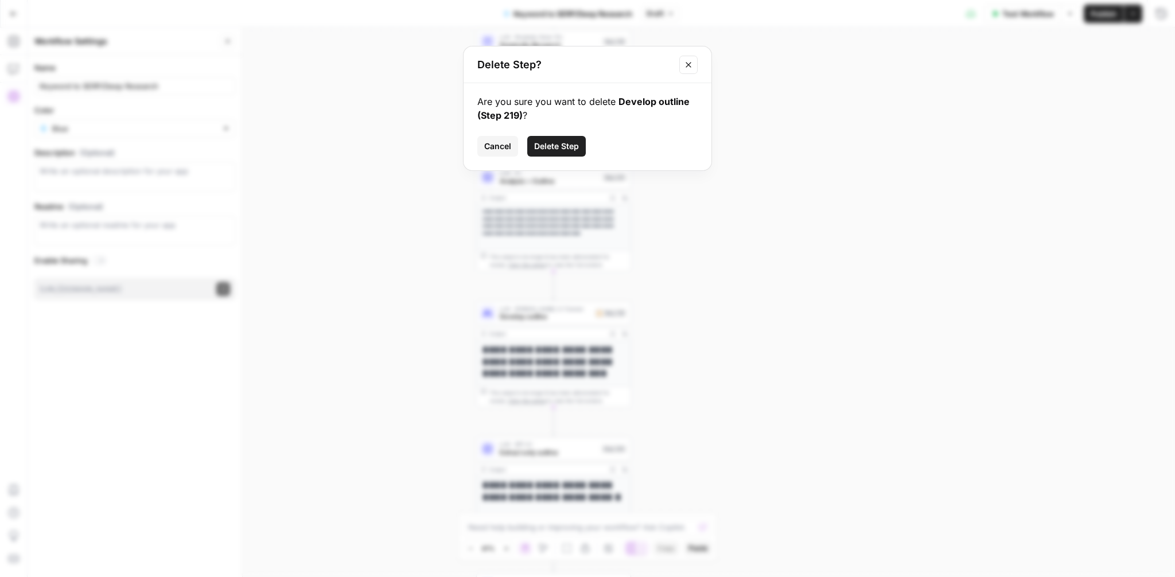
click at [556, 145] on span "Delete Step" at bounding box center [556, 146] width 45 height 11
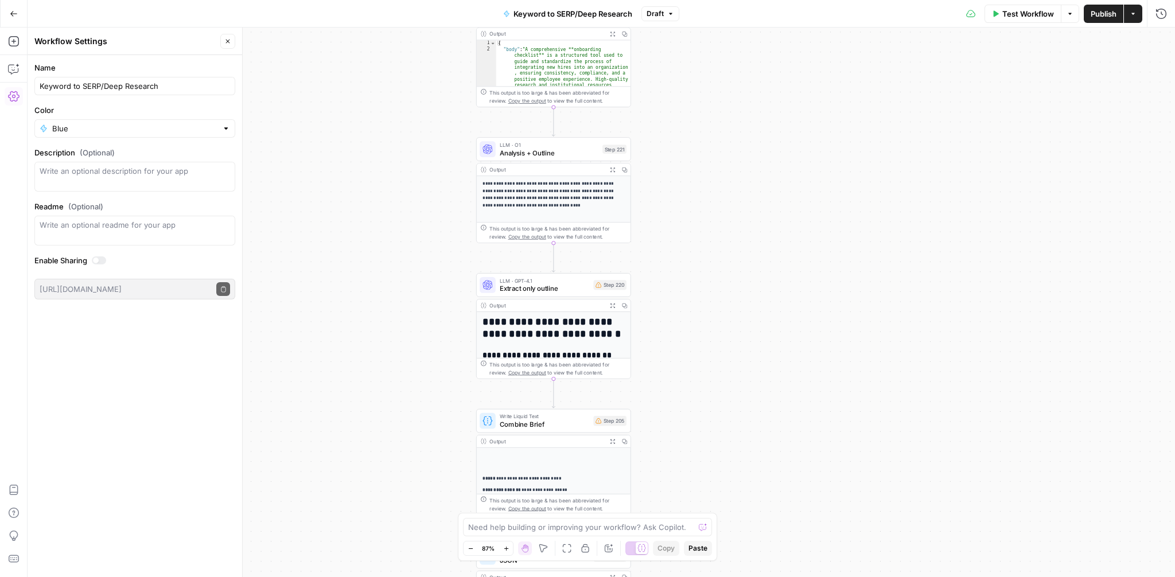
drag, startPoint x: 725, startPoint y: 335, endPoint x: 725, endPoint y: 293, distance: 41.9
click at [725, 293] on div "Workflow Set Inputs Inputs Google Search Perform Google Search Step 51 Output E…" at bounding box center [602, 303] width 1148 height 550
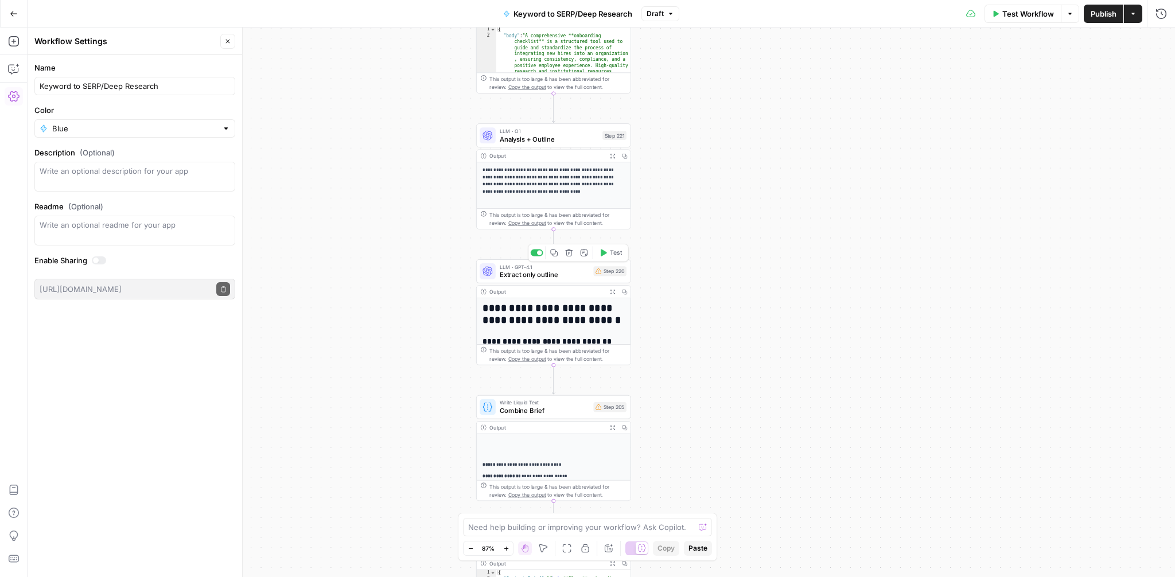
click at [543, 278] on span "Extract only outline" at bounding box center [545, 275] width 90 height 10
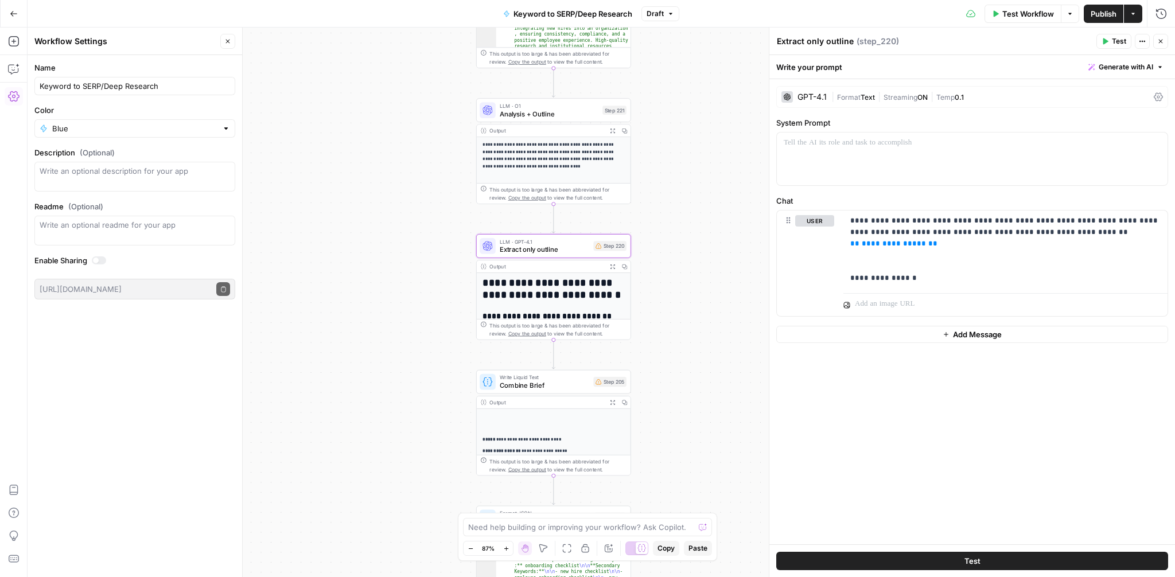
drag, startPoint x: 702, startPoint y: 383, endPoint x: 702, endPoint y: 288, distance: 95.3
click at [702, 288] on div "Workflow Set Inputs Inputs Google Search Perform Google Search Step 51 Output E…" at bounding box center [602, 303] width 1148 height 550
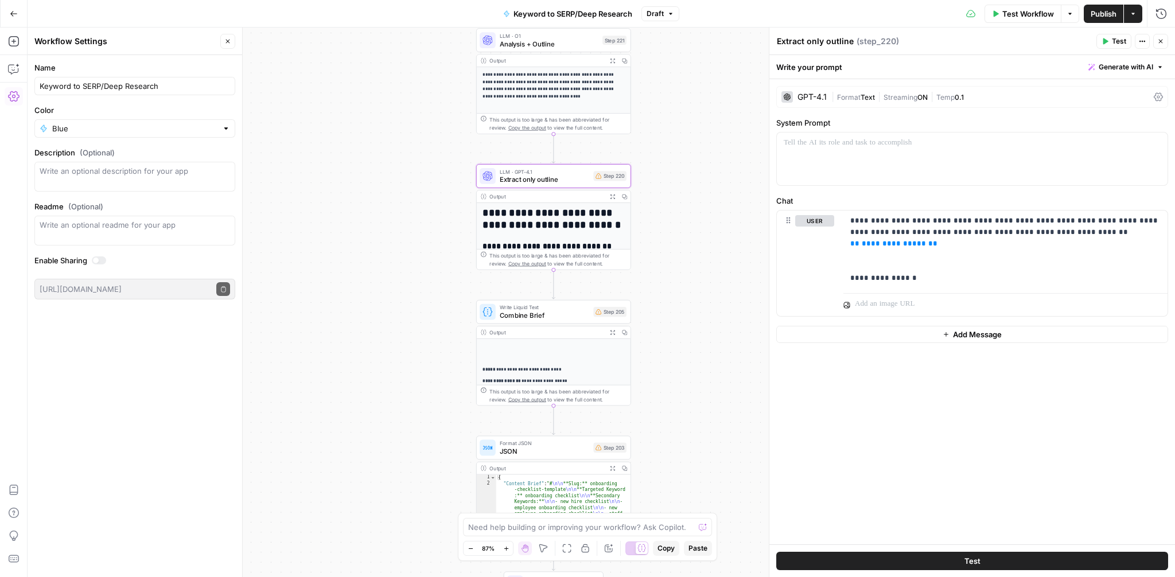
click at [559, 316] on span "Combine Brief" at bounding box center [545, 315] width 90 height 10
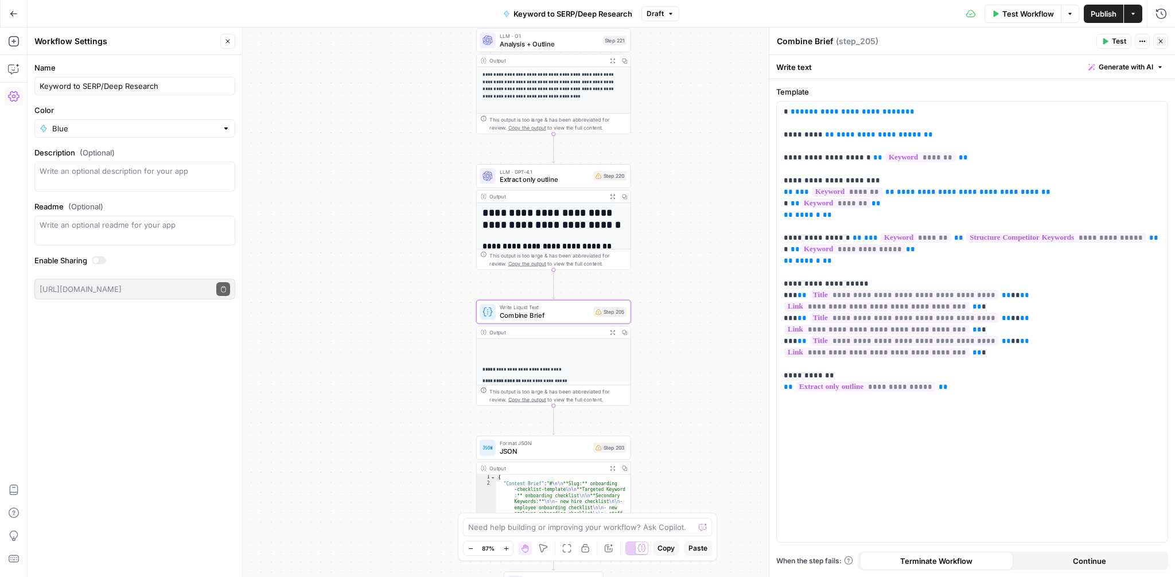
click at [1103, 38] on icon "button" at bounding box center [1105, 41] width 7 height 7
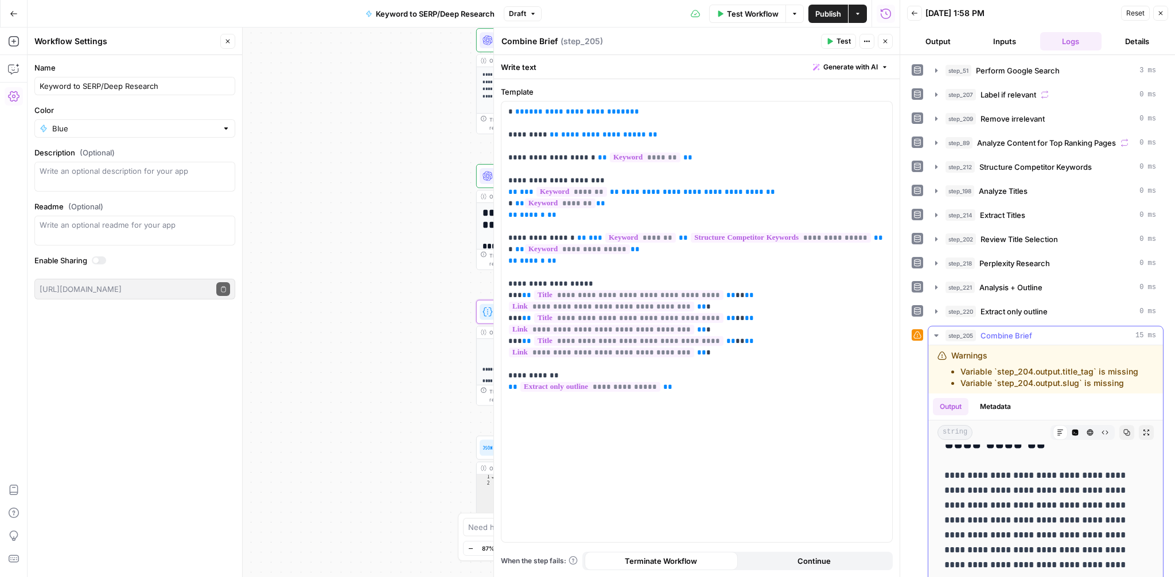
scroll to position [1878, 0]
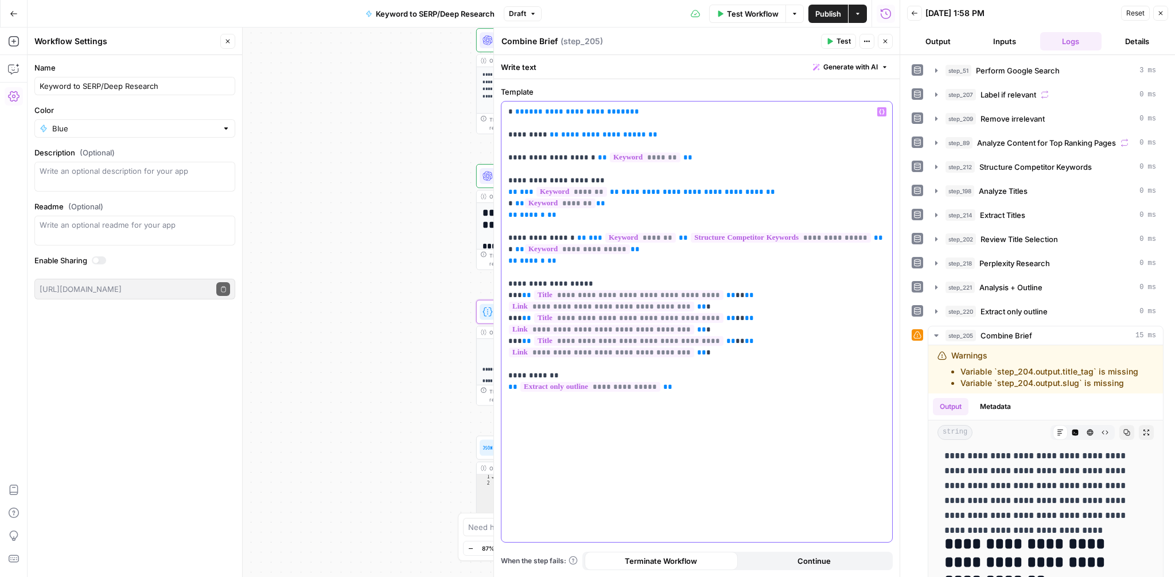
drag, startPoint x: 676, startPoint y: 358, endPoint x: 503, endPoint y: 339, distance: 174.3
click at [503, 339] on div "**********" at bounding box center [697, 322] width 391 height 441
click at [14, 72] on icon "button" at bounding box center [13, 69] width 10 height 9
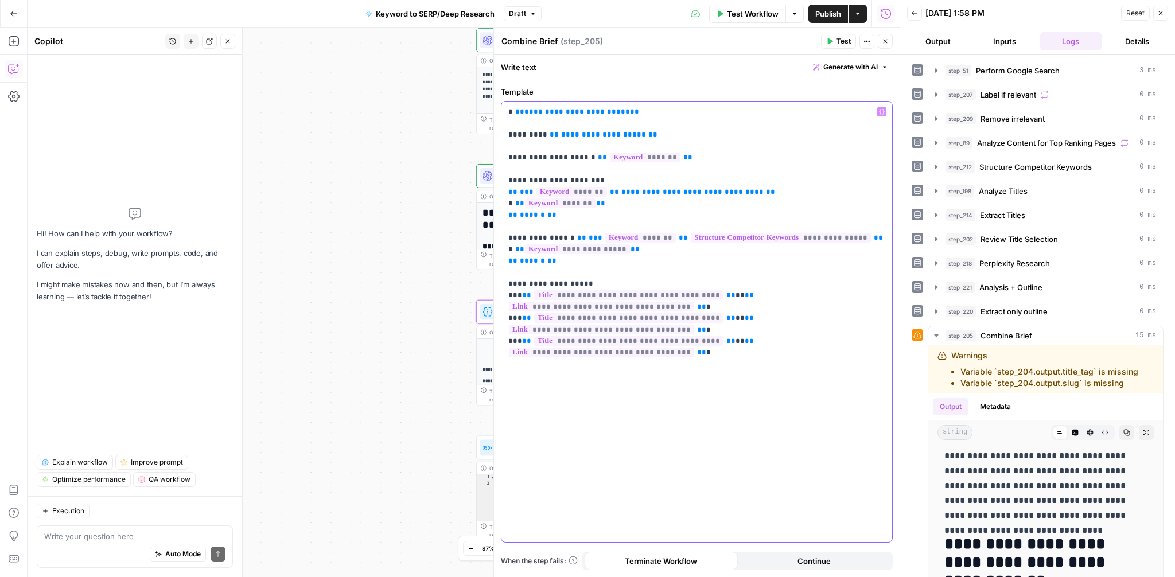
drag, startPoint x: 570, startPoint y: 219, endPoint x: 503, endPoint y: 175, distance: 80.4
click at [503, 175] on div "**********" at bounding box center [697, 322] width 391 height 441
copy p "**********"
click at [88, 540] on textarea at bounding box center [134, 536] width 181 height 11
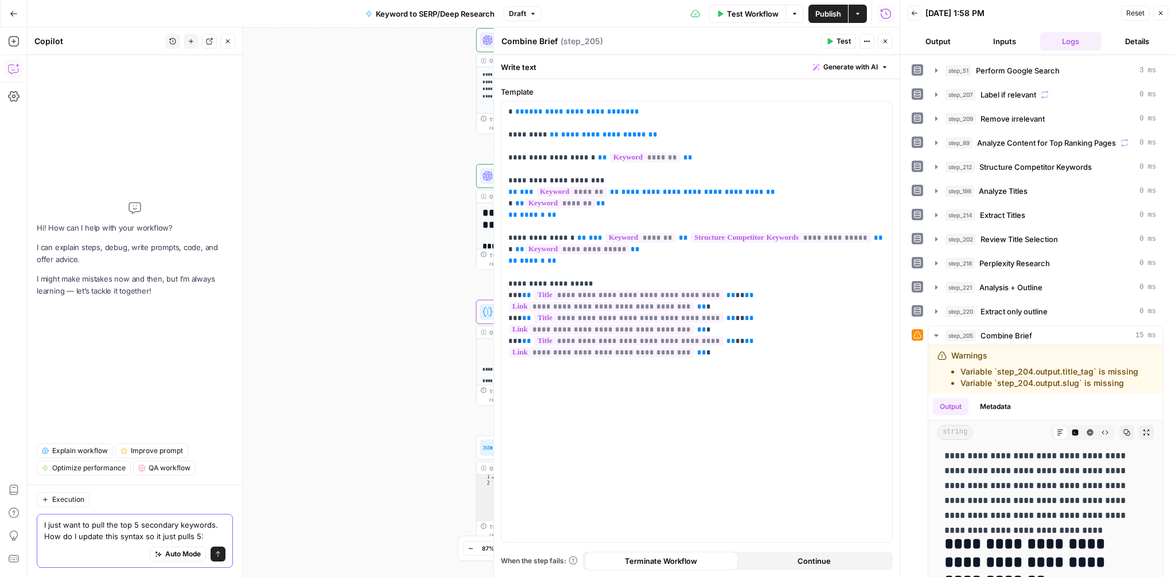
paste textarea "**Secondary Keywords:** {% for keyword in step_204.output.secondary_keywords %}…"
type textarea "I just want to pull the top 5 secondary keywords. How do I update this syntax s…"
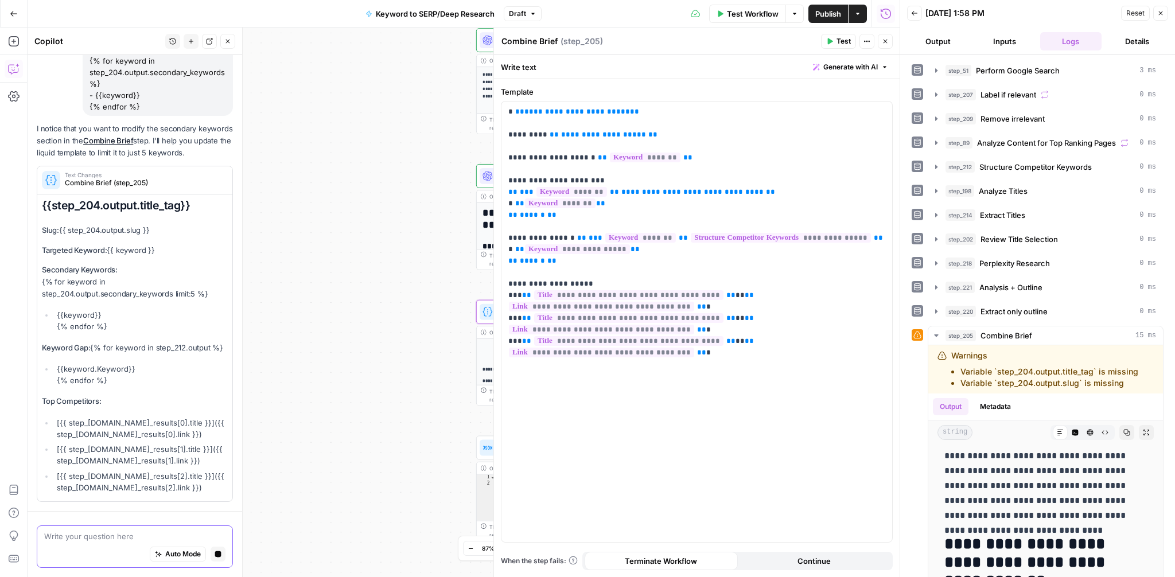
scroll to position [0, 0]
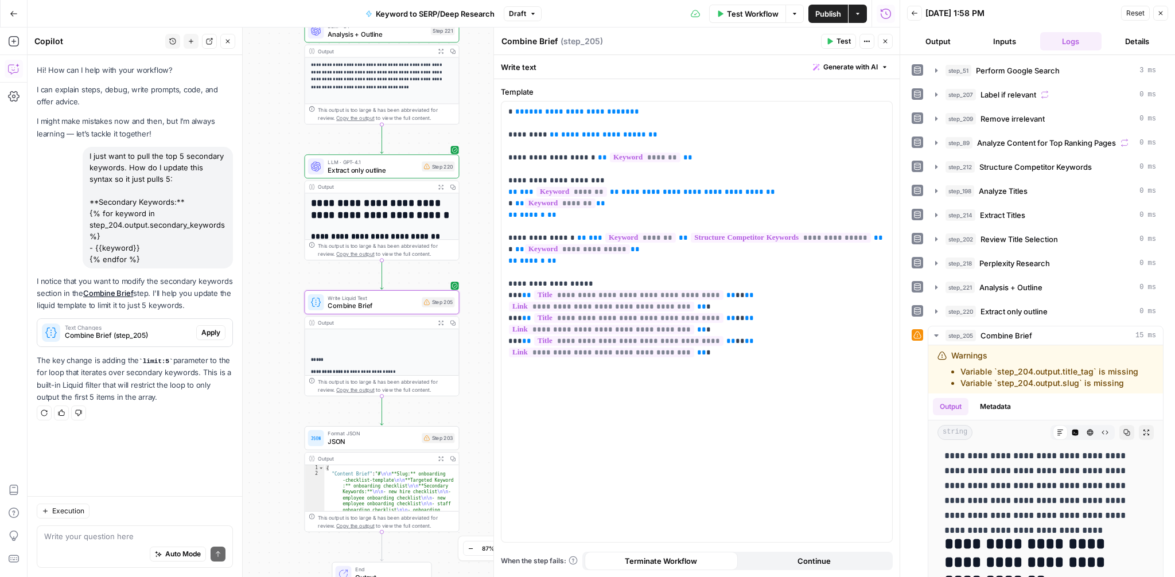
click at [205, 333] on span "Apply" at bounding box center [210, 333] width 19 height 10
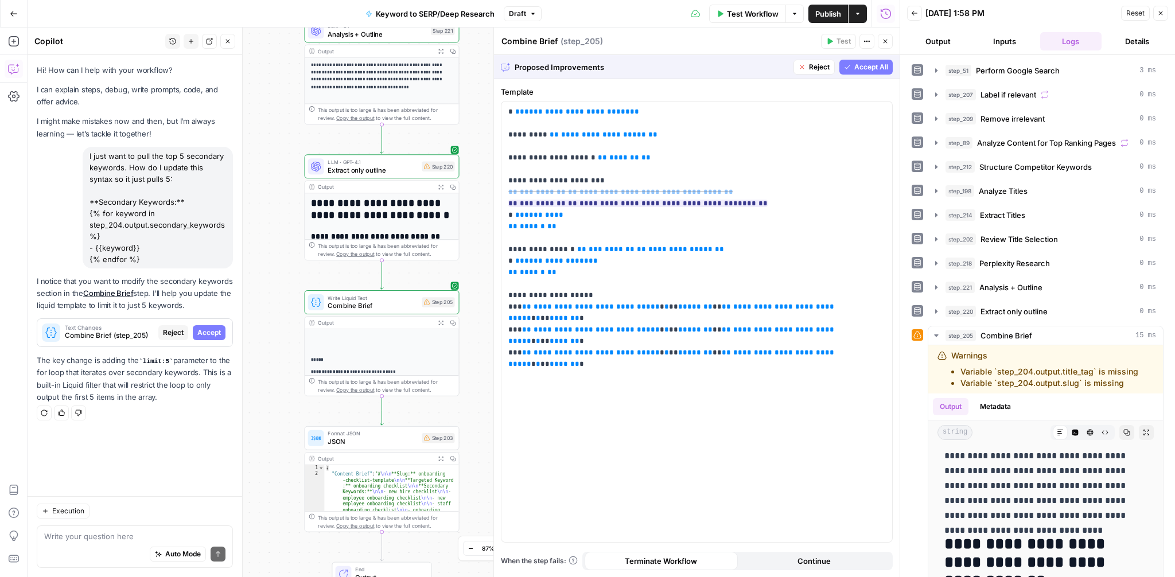
click at [879, 64] on span "Accept All" at bounding box center [871, 67] width 34 height 10
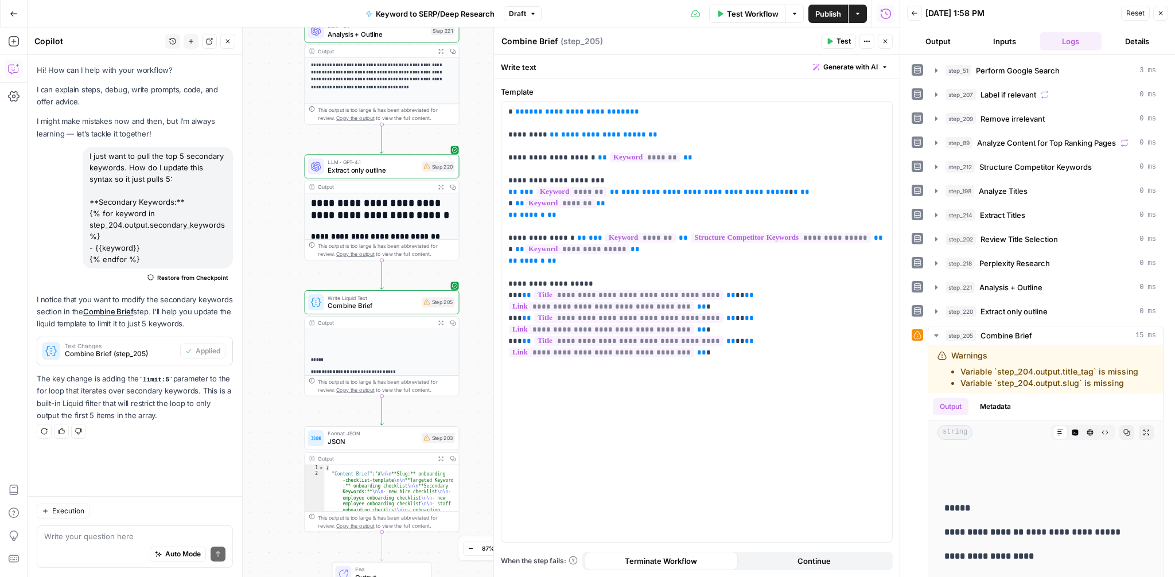
click at [849, 40] on span "Test" at bounding box center [844, 41] width 14 height 10
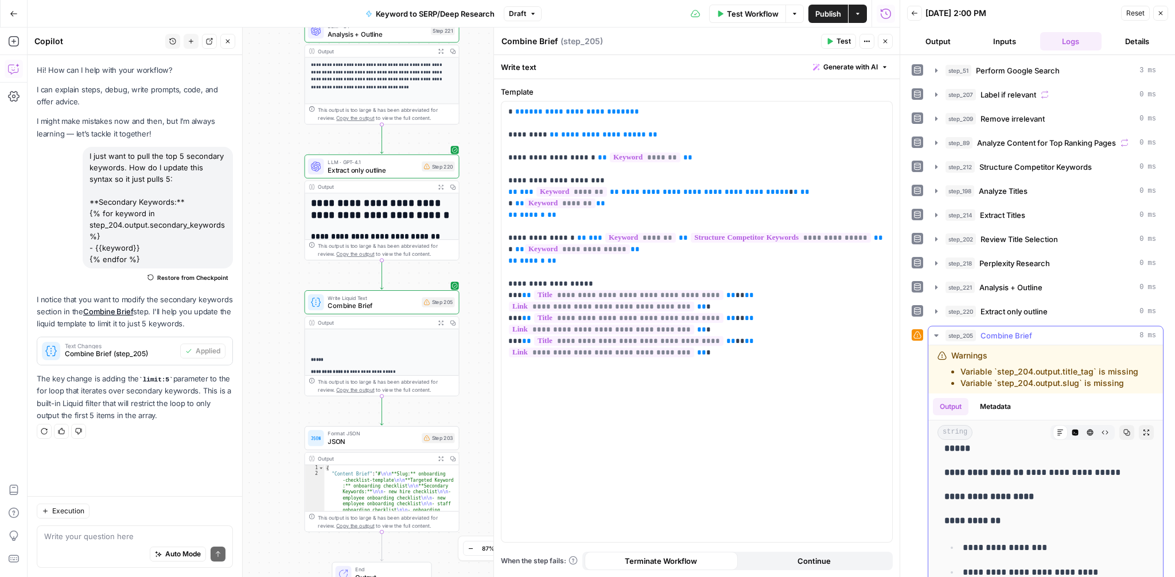
scroll to position [52, 0]
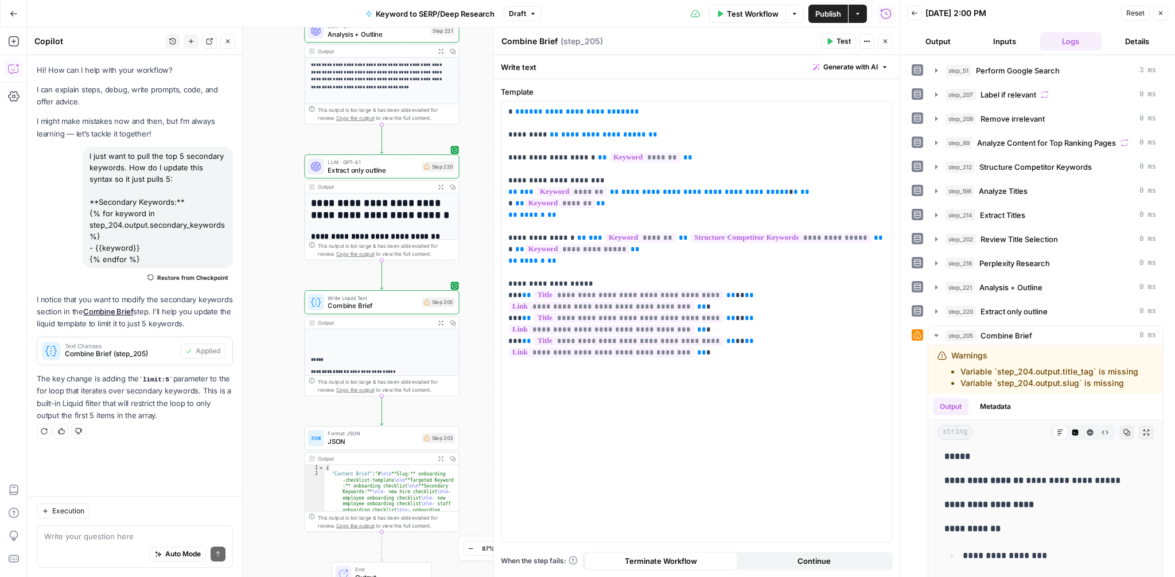
click at [871, 42] on button "Actions" at bounding box center [867, 41] width 15 height 15
click at [78, 534] on textarea at bounding box center [134, 536] width 181 height 11
type textarea "that didn't work"
click at [801, 191] on span "**" at bounding box center [805, 191] width 9 height 7
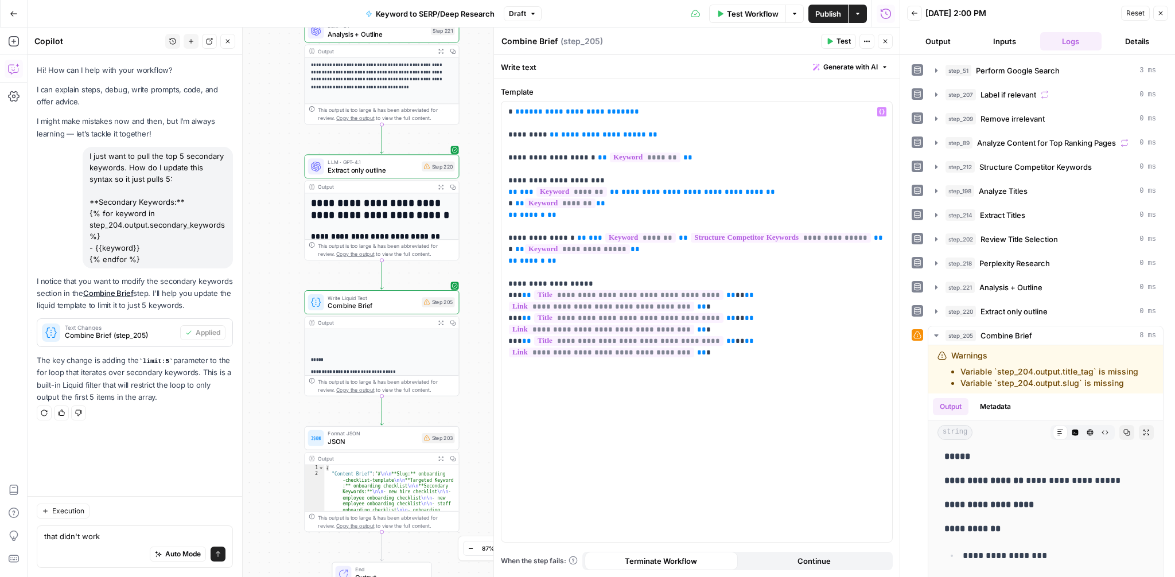
click at [846, 34] on button "Test" at bounding box center [838, 41] width 35 height 15
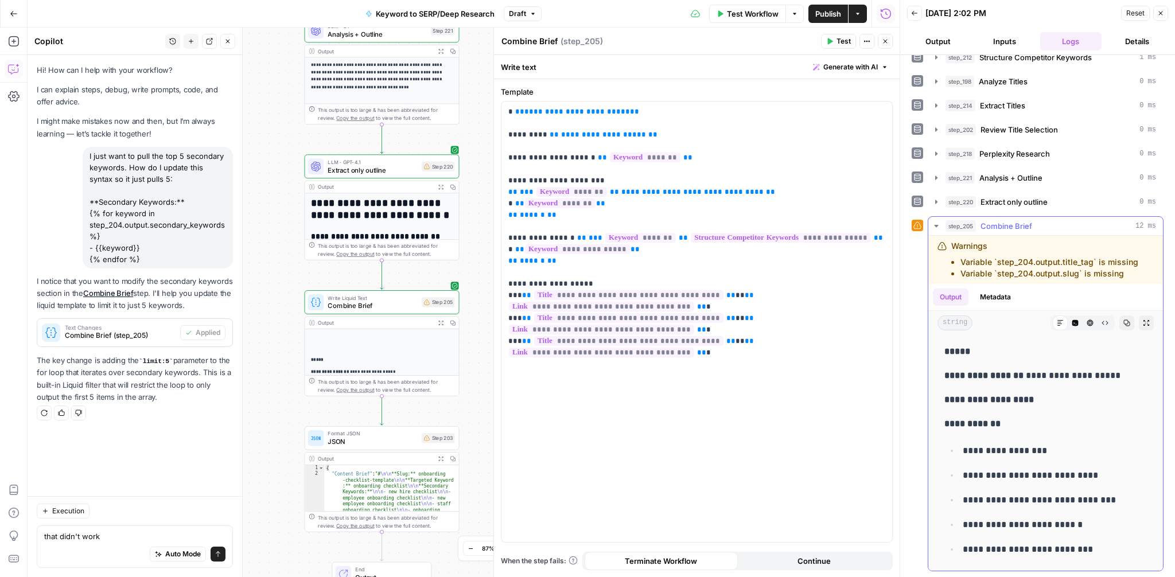
scroll to position [49, 0]
drag, startPoint x: 562, startPoint y: 260, endPoint x: 499, endPoint y: 233, distance: 68.1
click at [499, 233] on div "**********" at bounding box center [697, 303] width 406 height 550
copy p "**********"
click at [92, 541] on textarea "that didn't work" at bounding box center [134, 536] width 181 height 11
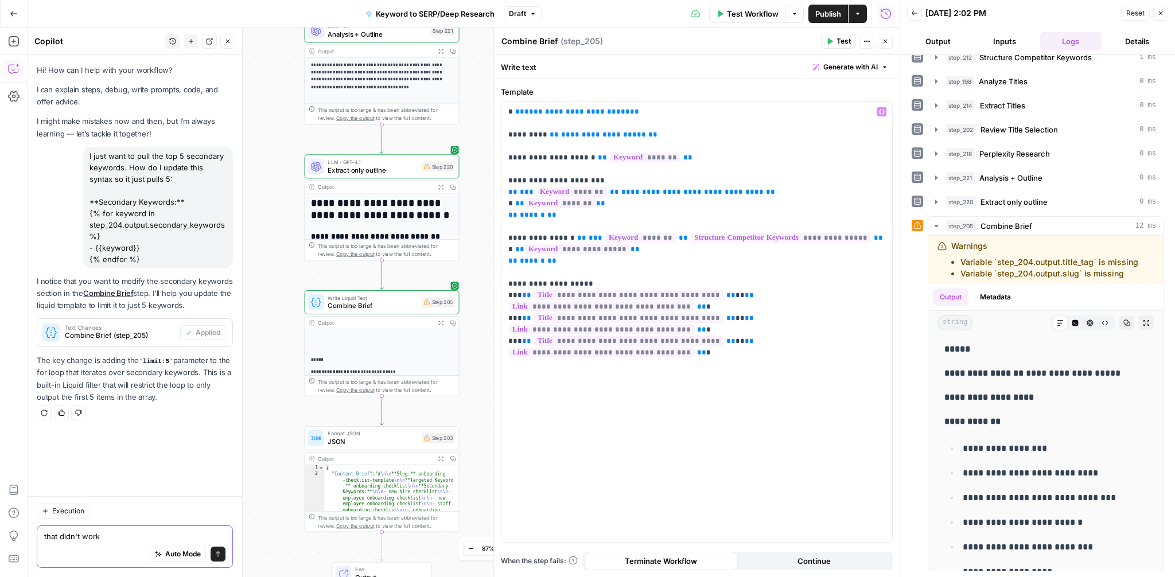
click at [92, 541] on textarea "that didn't work" at bounding box center [134, 536] width 181 height 11
paste textarea "**Keyword Gap:** {% for keyword in step_212.output %} - {{keyword.Keyword}} {% …"
type textarea "limit this section to just 5 keywords: **Keyword Gap:** {% for keyword in step_…"
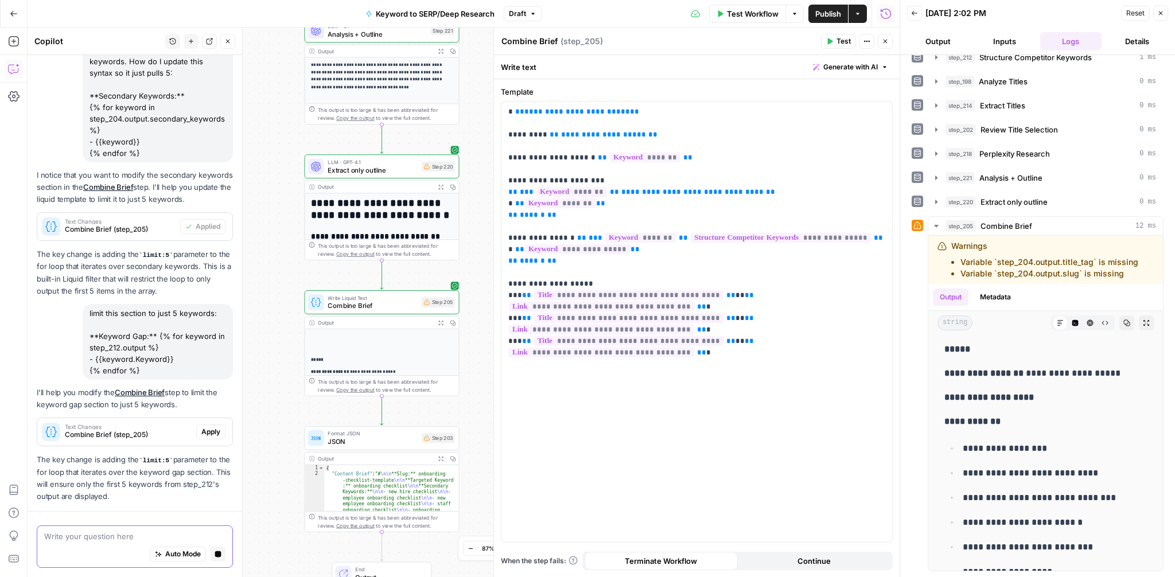
scroll to position [139, 0]
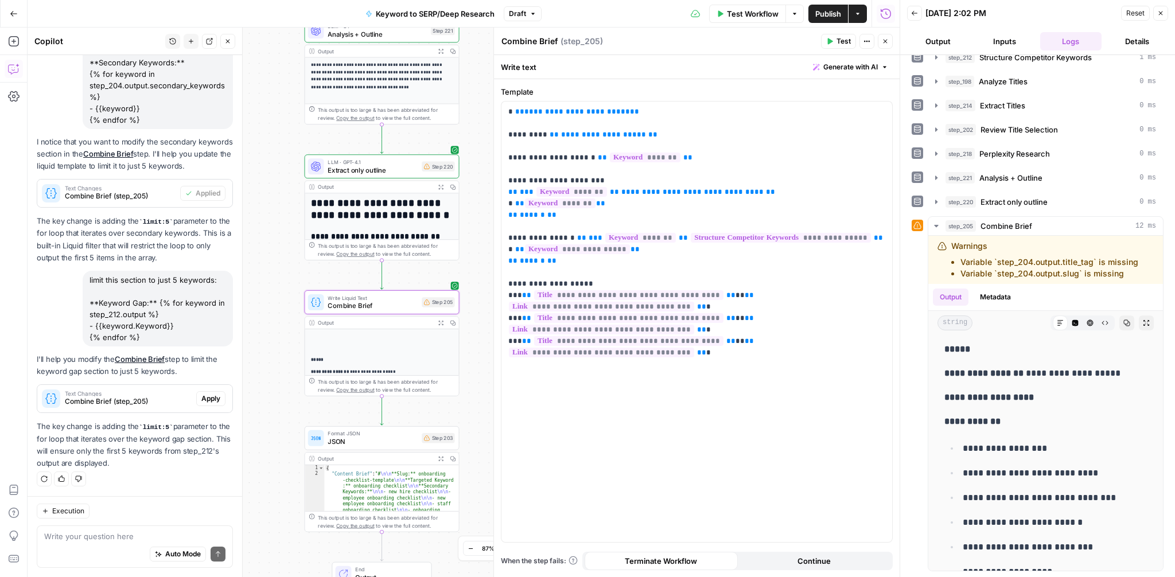
click at [209, 394] on span "Apply" at bounding box center [210, 399] width 19 height 10
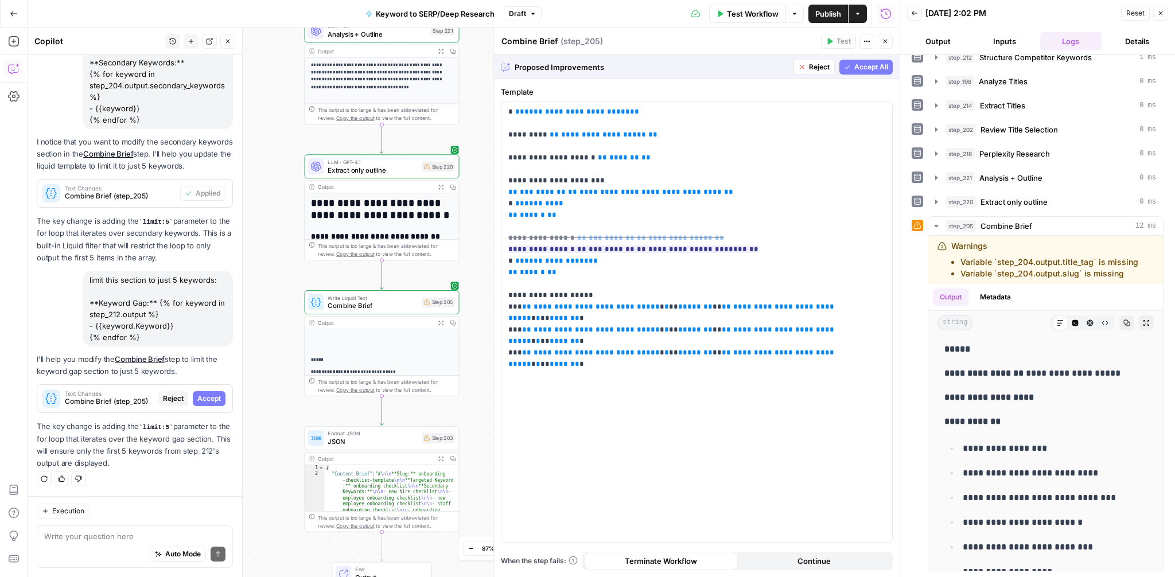
click at [864, 71] on span "Accept All" at bounding box center [871, 67] width 34 height 10
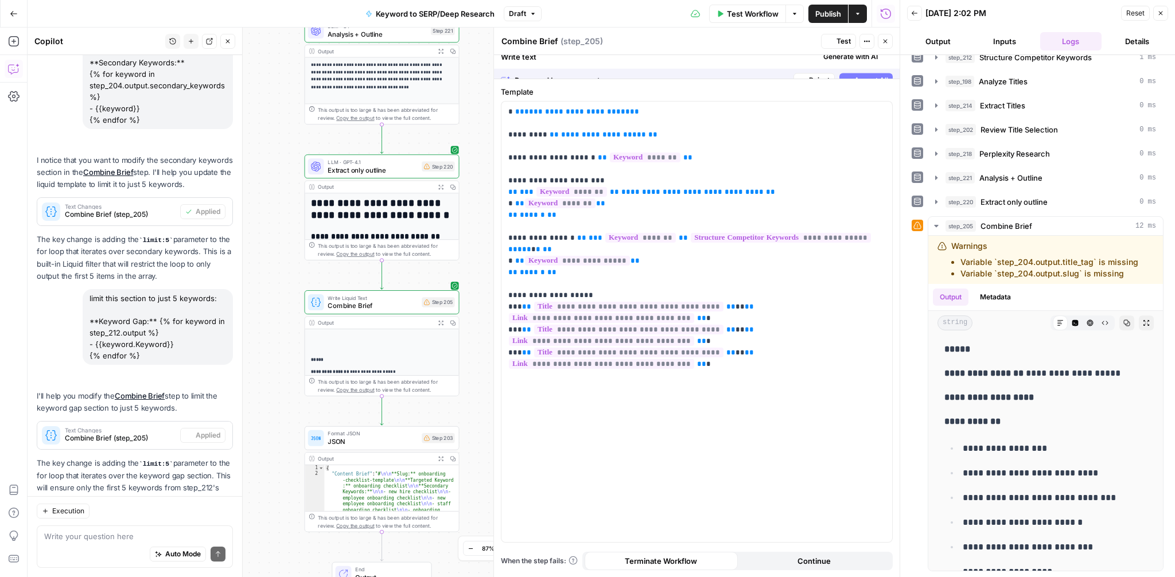
scroll to position [0, 0]
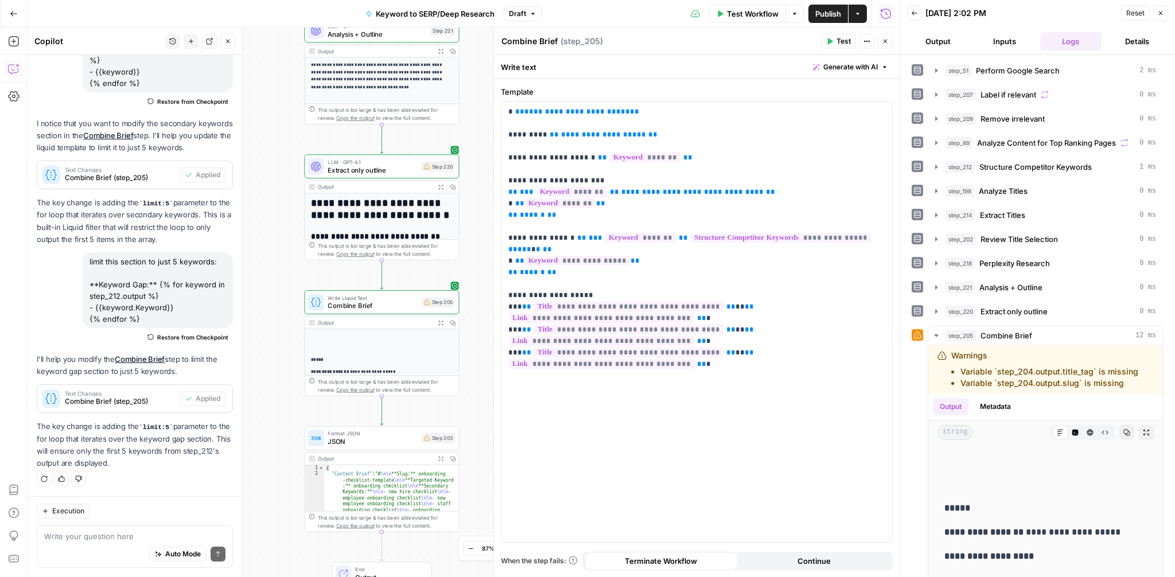
click at [846, 45] on span "Test" at bounding box center [844, 41] width 14 height 10
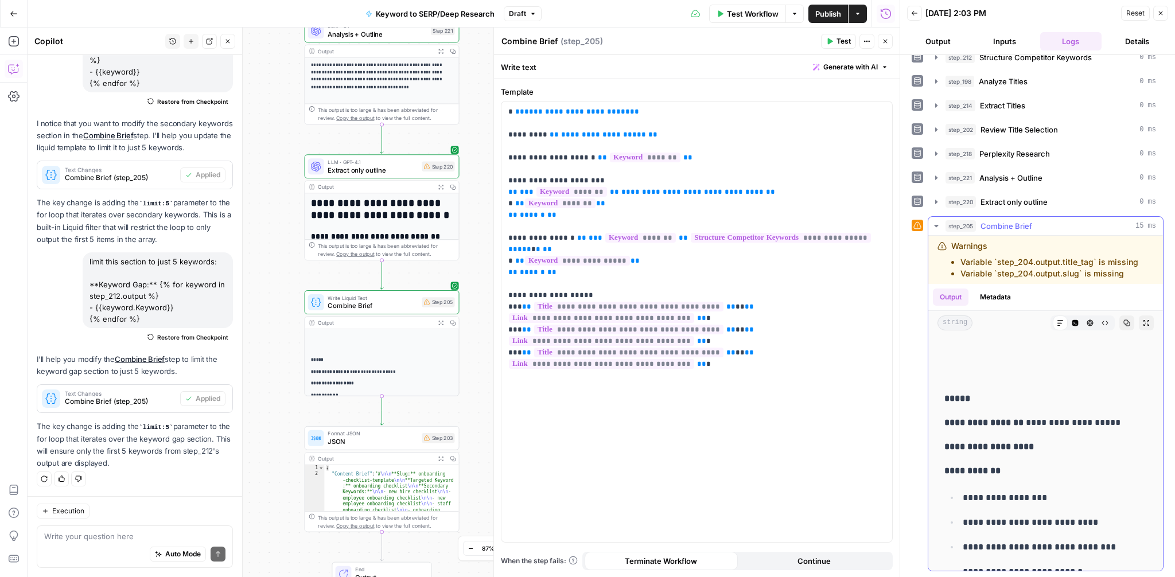
scroll to position [95, 0]
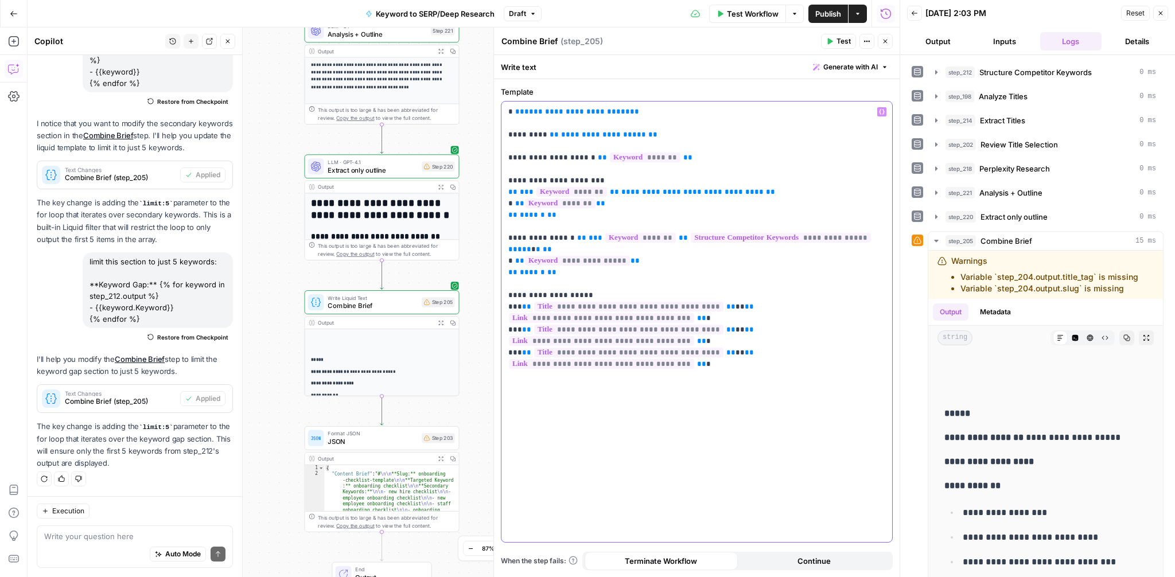
drag, startPoint x: 652, startPoint y: 141, endPoint x: 505, endPoint y: 111, distance: 150.4
click at [505, 111] on div "**********" at bounding box center [697, 322] width 391 height 441
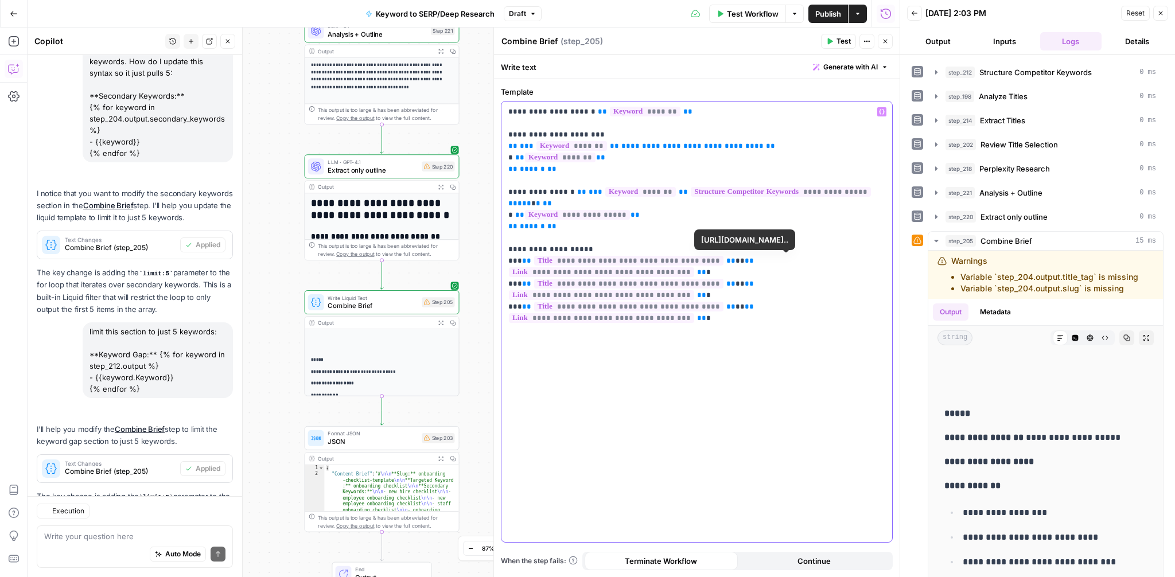
scroll to position [176, 0]
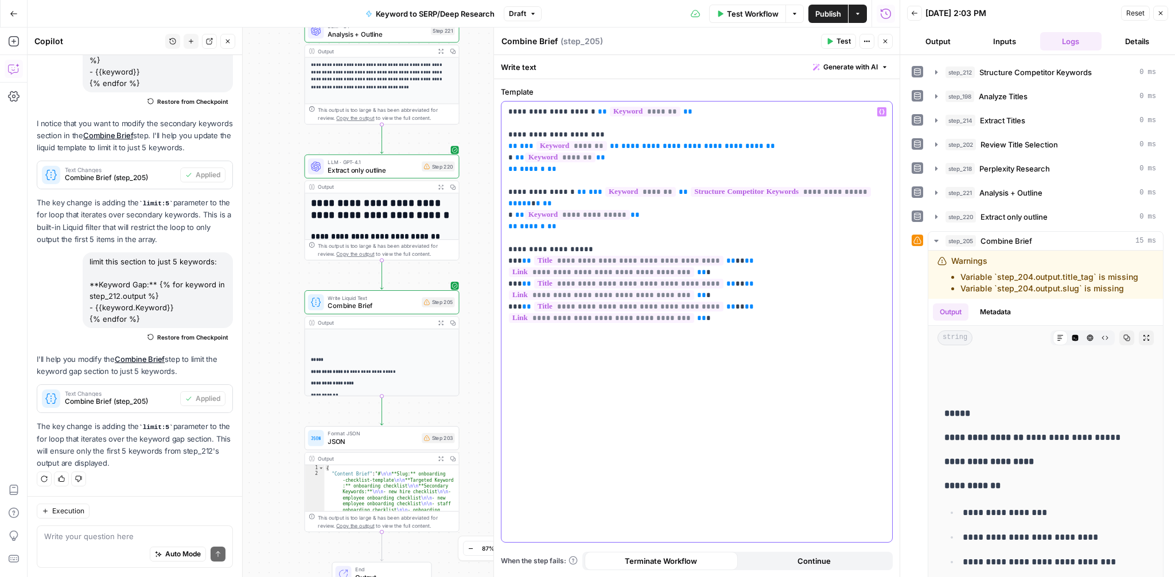
click at [874, 313] on div "**********" at bounding box center [697, 322] width 391 height 441
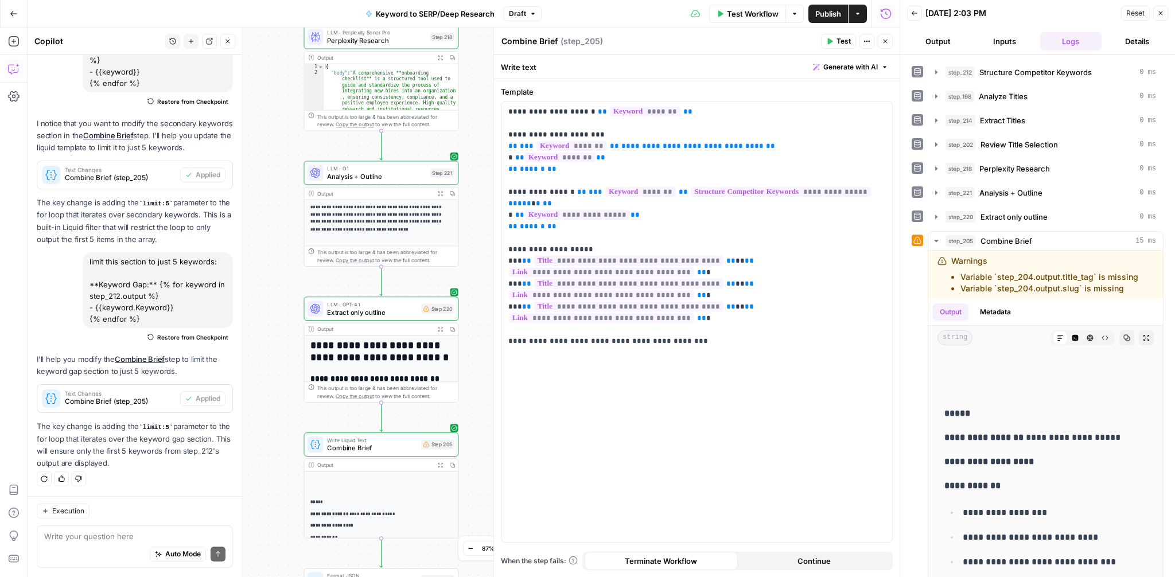
drag, startPoint x: 287, startPoint y: 223, endPoint x: 288, endPoint y: 371, distance: 148.1
click at [288, 371] on div "Workflow Set Inputs Inputs Google Search Perform Google Search Step 51 Output E…" at bounding box center [464, 303] width 872 height 550
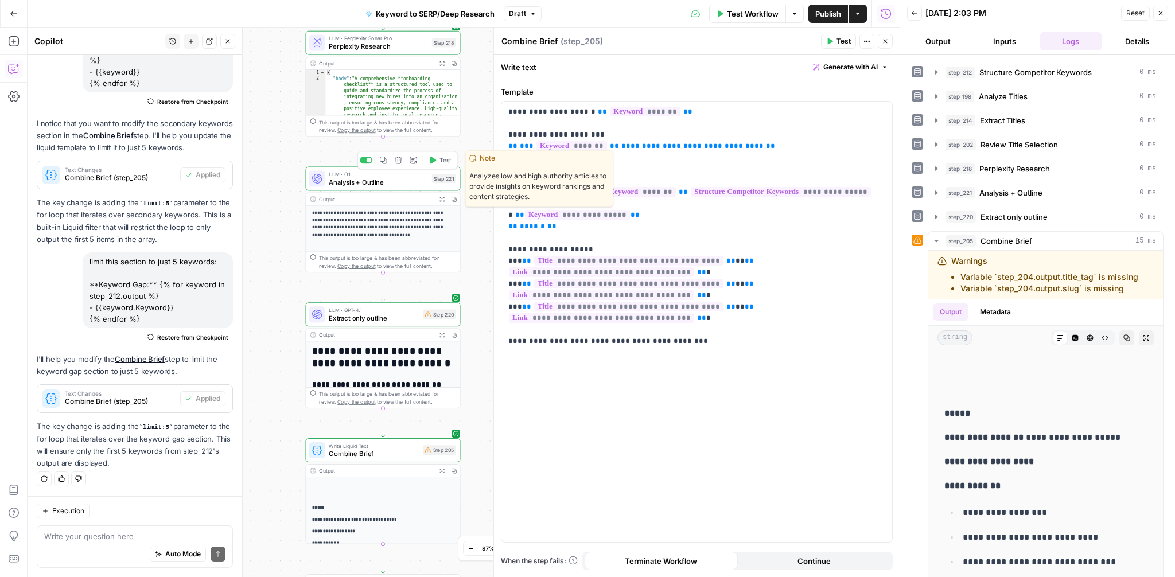
click at [359, 184] on span "Analysis + Outline" at bounding box center [378, 182] width 99 height 10
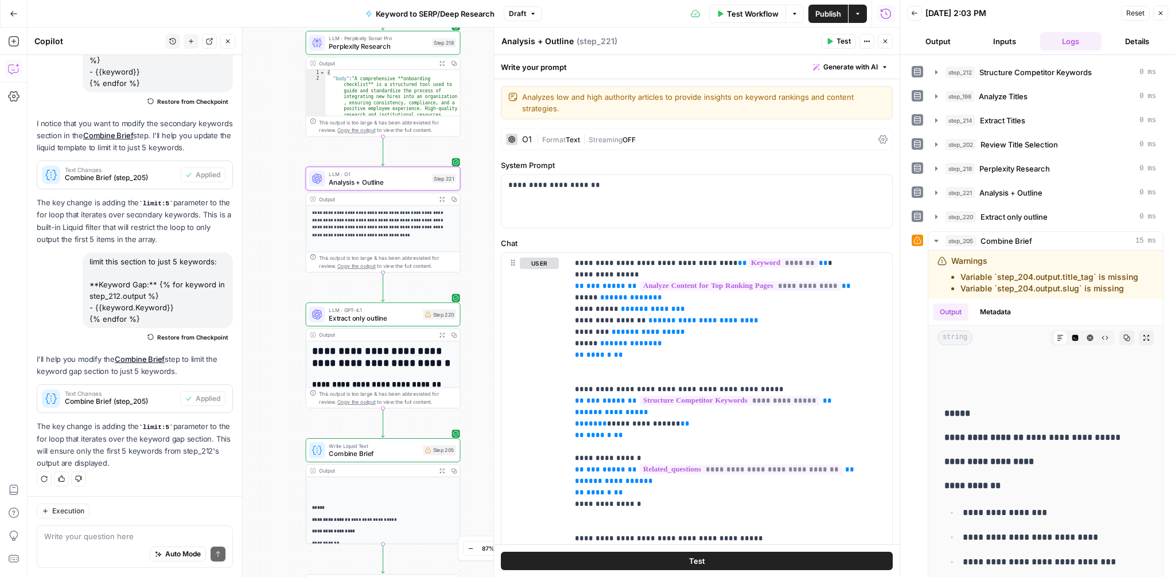
click at [502, 40] on textarea "Analysis + Outline" at bounding box center [538, 41] width 72 height 11
drag, startPoint x: 569, startPoint y: 41, endPoint x: 613, endPoint y: 41, distance: 44.8
click at [613, 41] on div "Articles Analysis + Outline Articles Analysis + Outline ( step_221 )" at bounding box center [659, 41] width 317 height 13
type textarea "Articles Analysis"
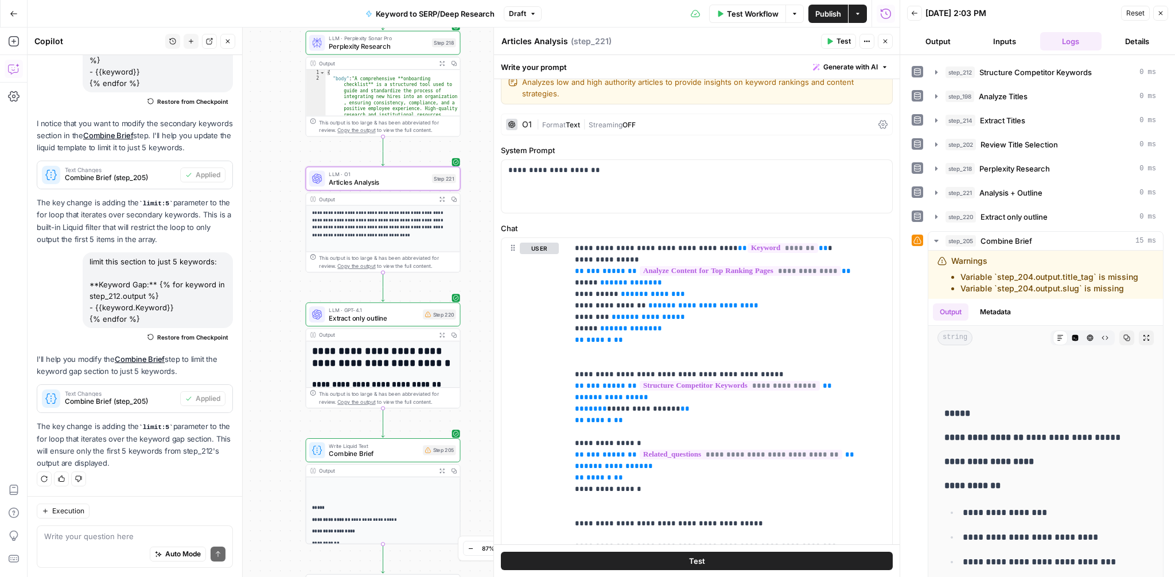
scroll to position [0, 0]
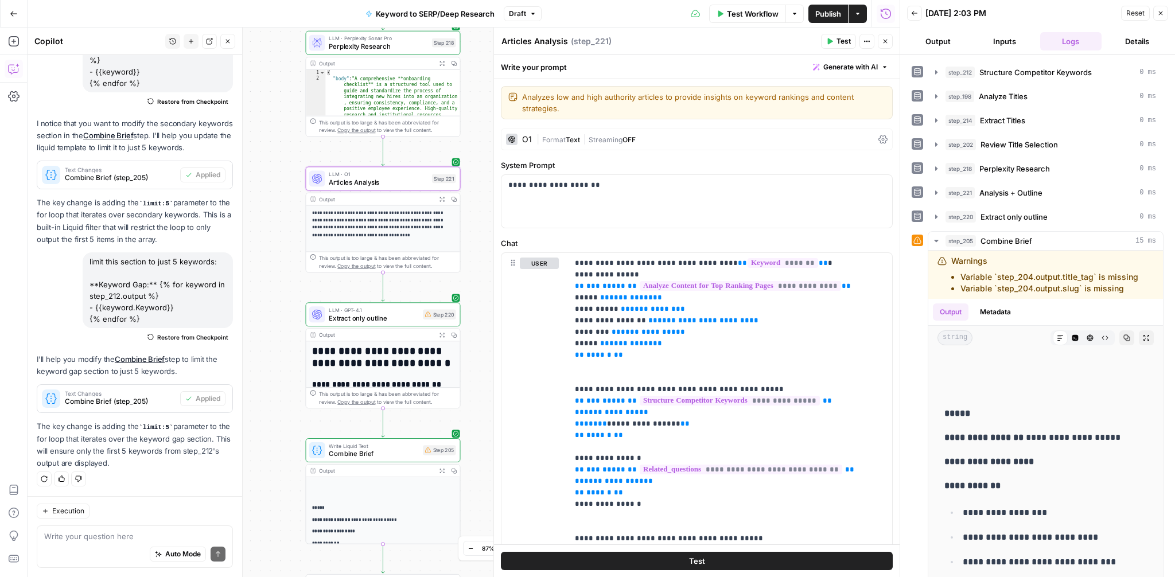
click at [522, 144] on div "O1" at bounding box center [519, 139] width 26 height 11
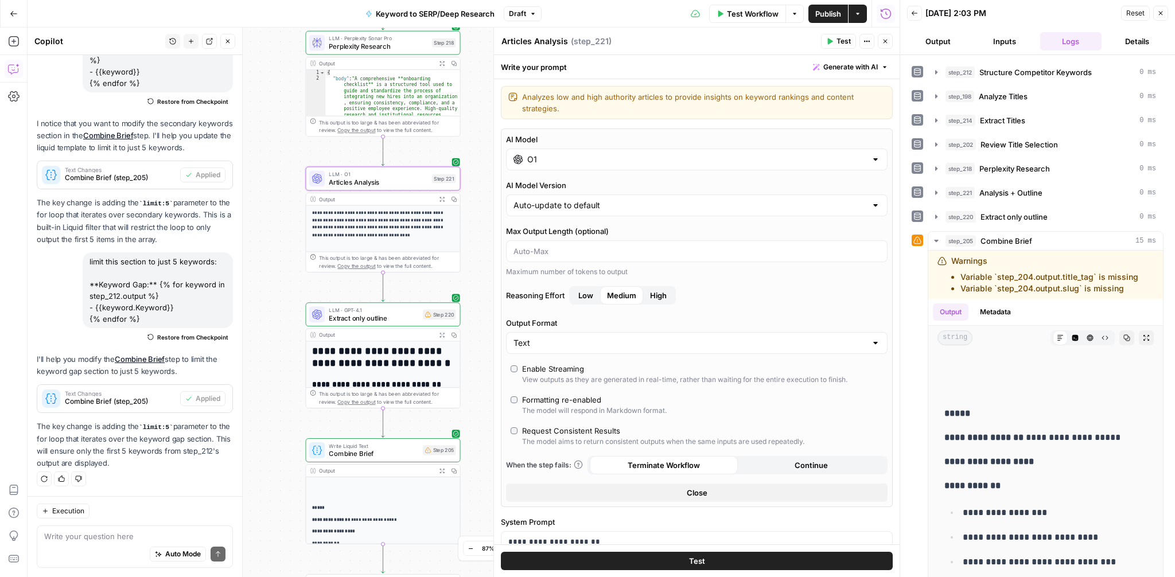
click at [549, 166] on div "O1" at bounding box center [697, 160] width 382 height 22
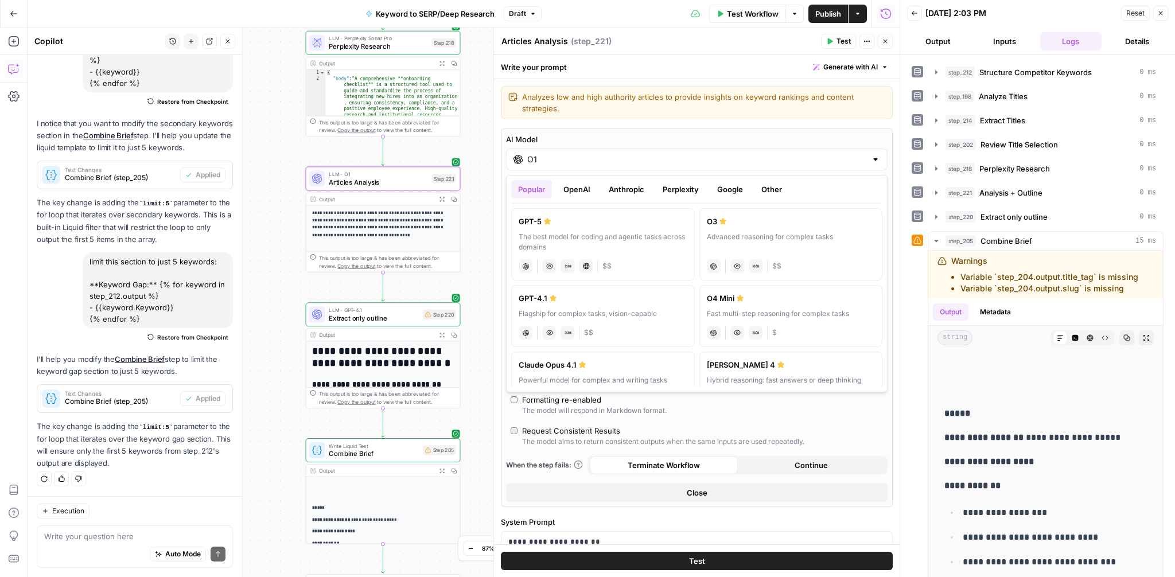
click at [584, 188] on button "OpenAI" at bounding box center [577, 189] width 41 height 18
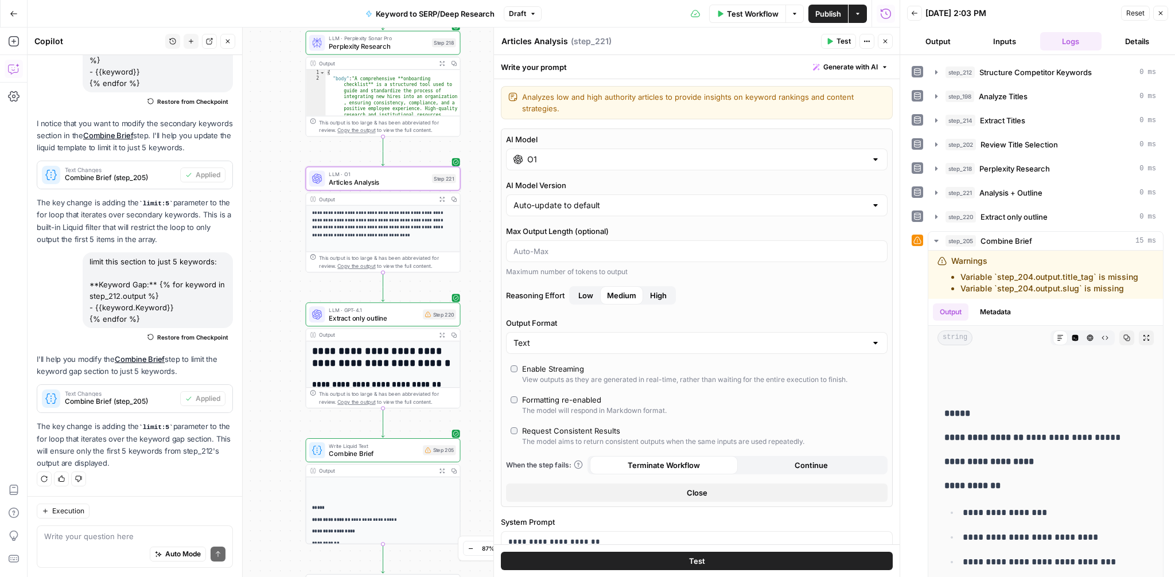
click at [279, 324] on div "Workflow Set Inputs Inputs Google Search Perform Google Search Step 51 Output E…" at bounding box center [464, 303] width 872 height 550
click at [882, 44] on icon "button" at bounding box center [885, 41] width 7 height 7
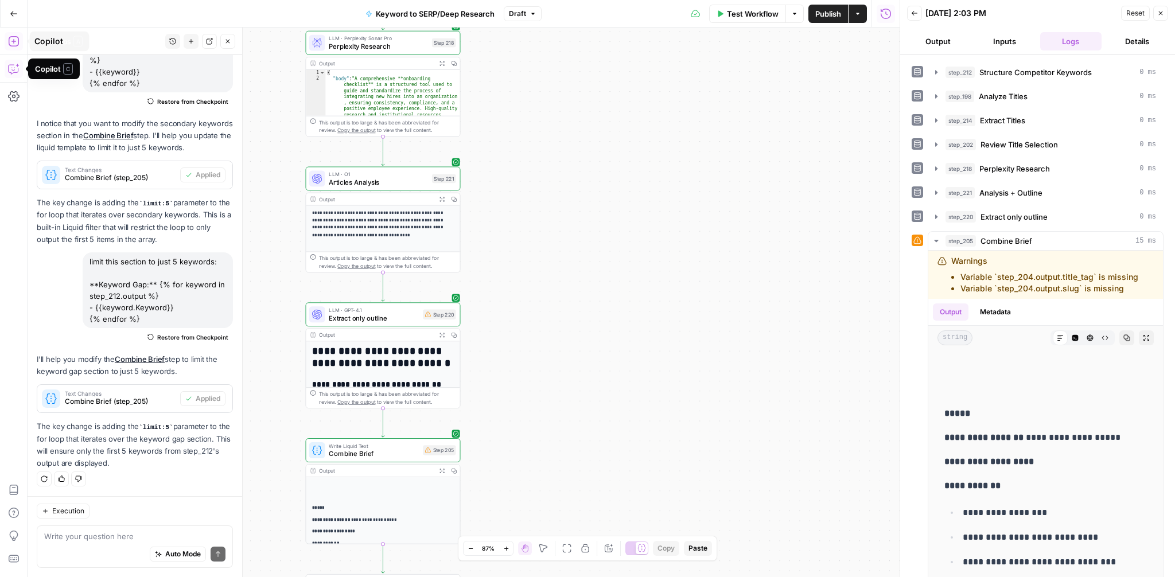
click at [9, 40] on icon "button" at bounding box center [13, 41] width 11 height 11
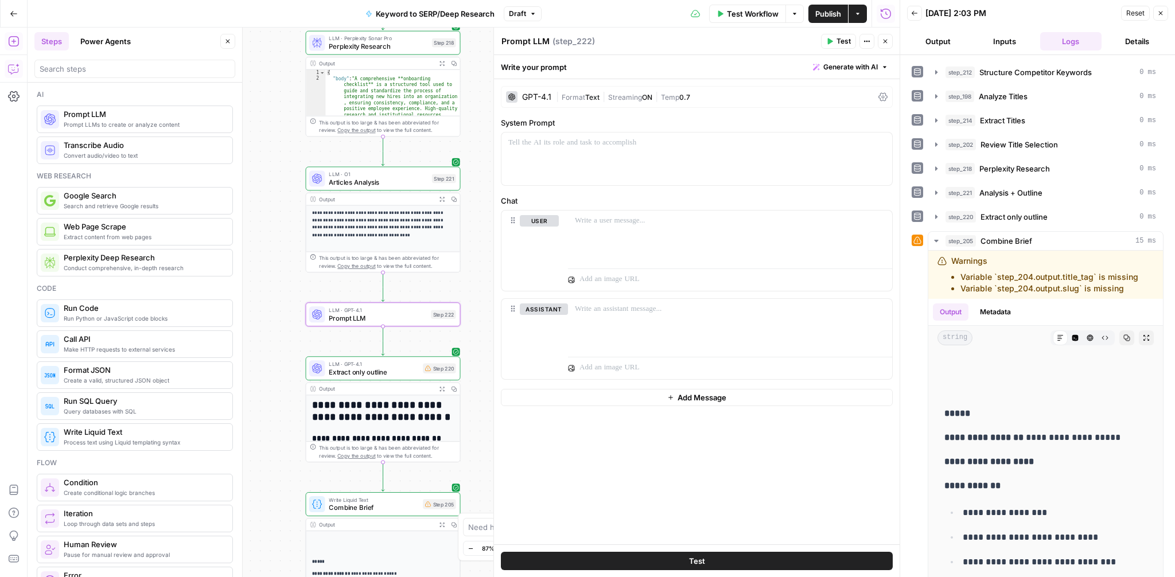
click at [545, 99] on div "GPT-4.1" at bounding box center [536, 97] width 29 height 8
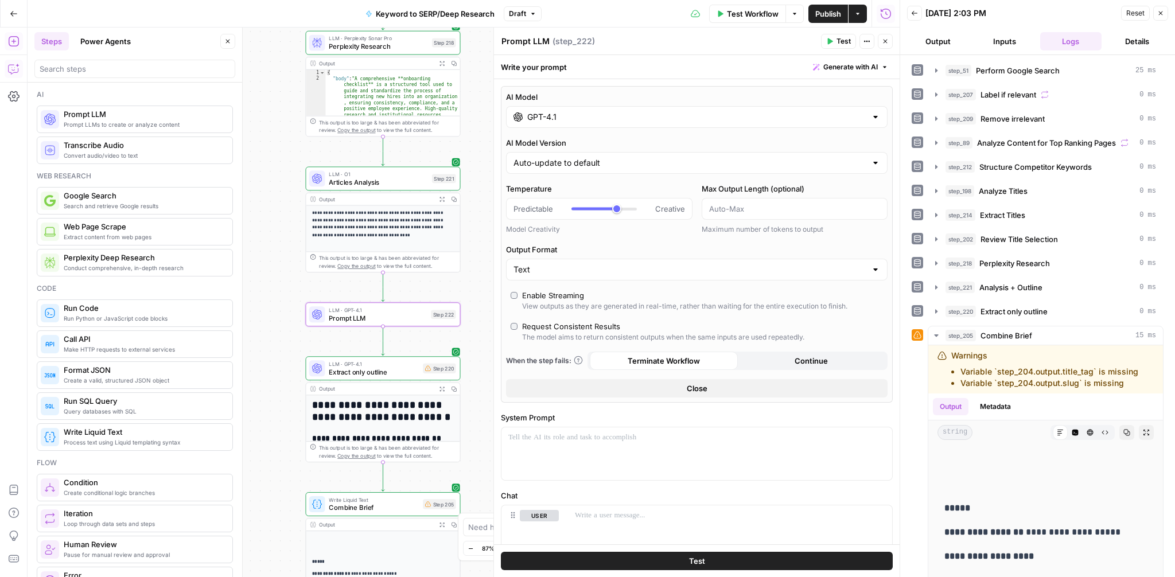
scroll to position [95, 0]
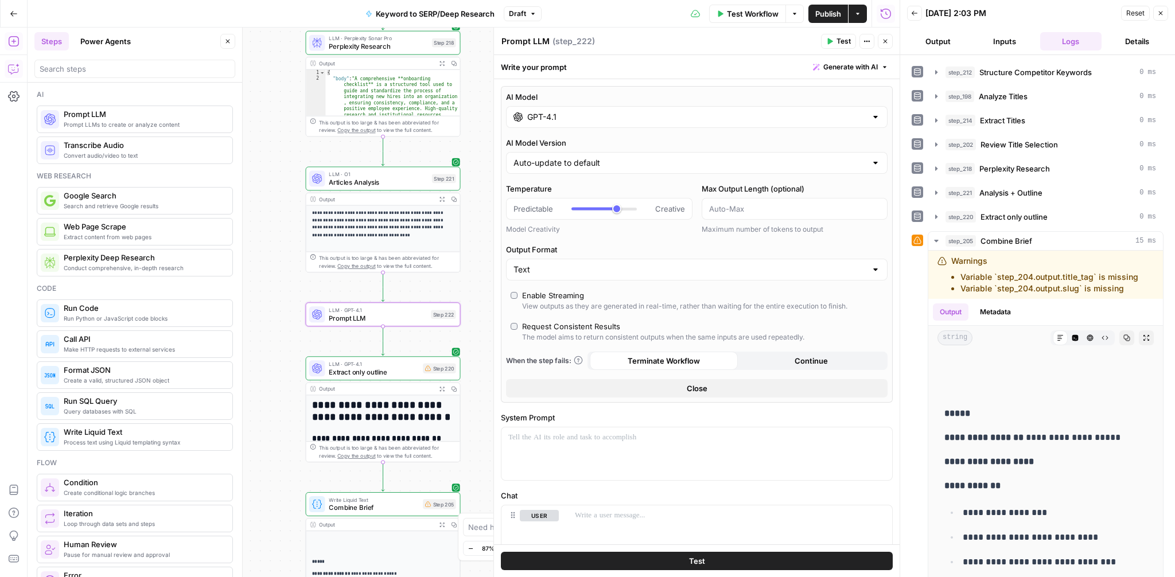
click at [555, 121] on input "GPT-4.1" at bounding box center [696, 116] width 339 height 11
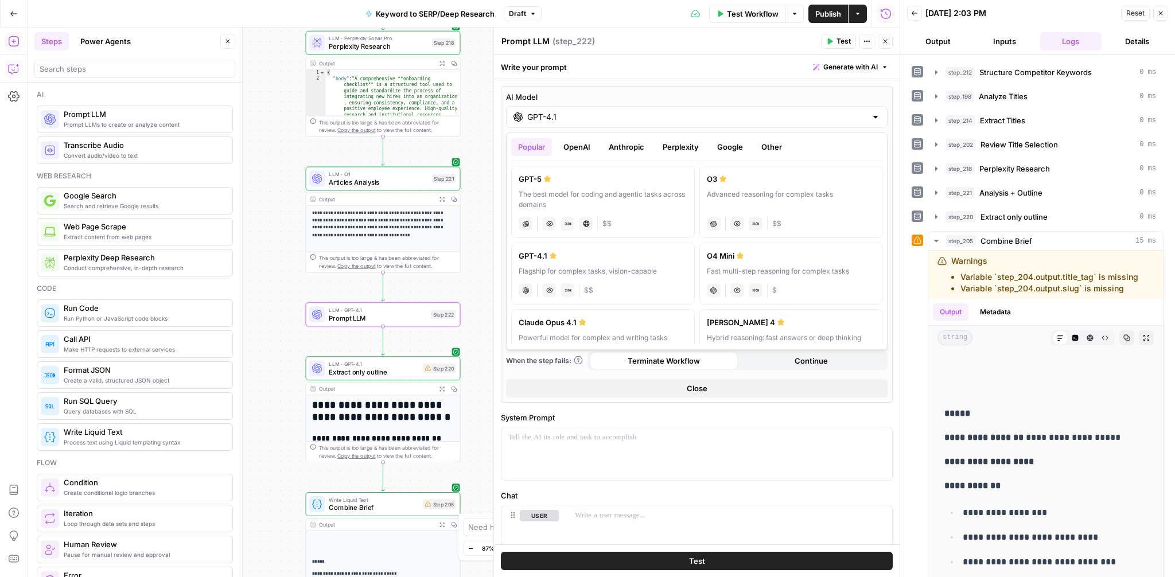
click at [547, 174] on div "GPT-5" at bounding box center [603, 178] width 169 height 11
type input "GPT-5"
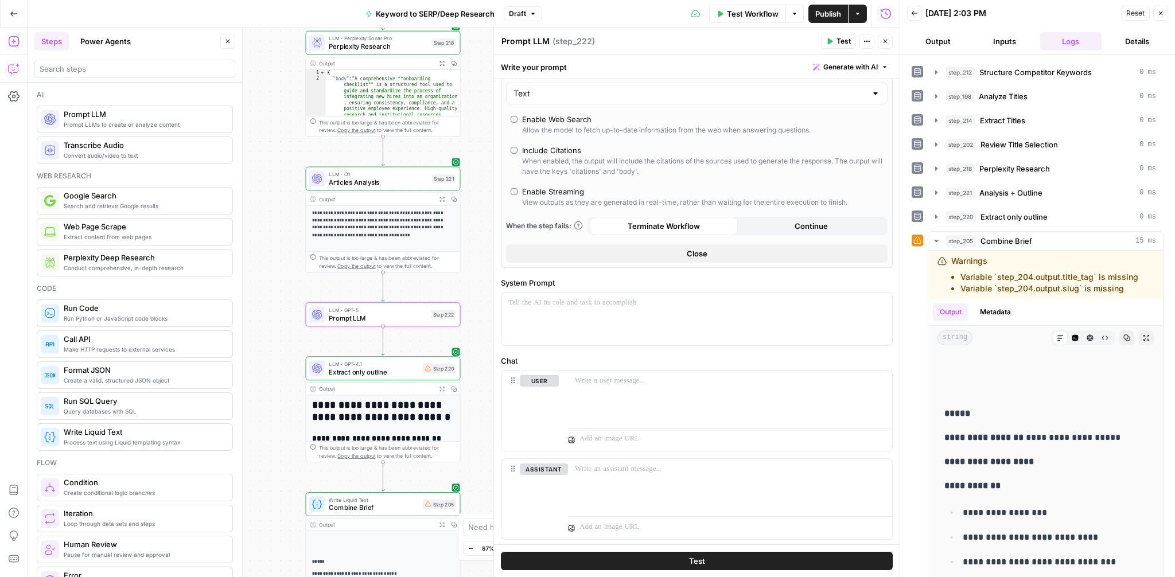
scroll to position [307, 0]
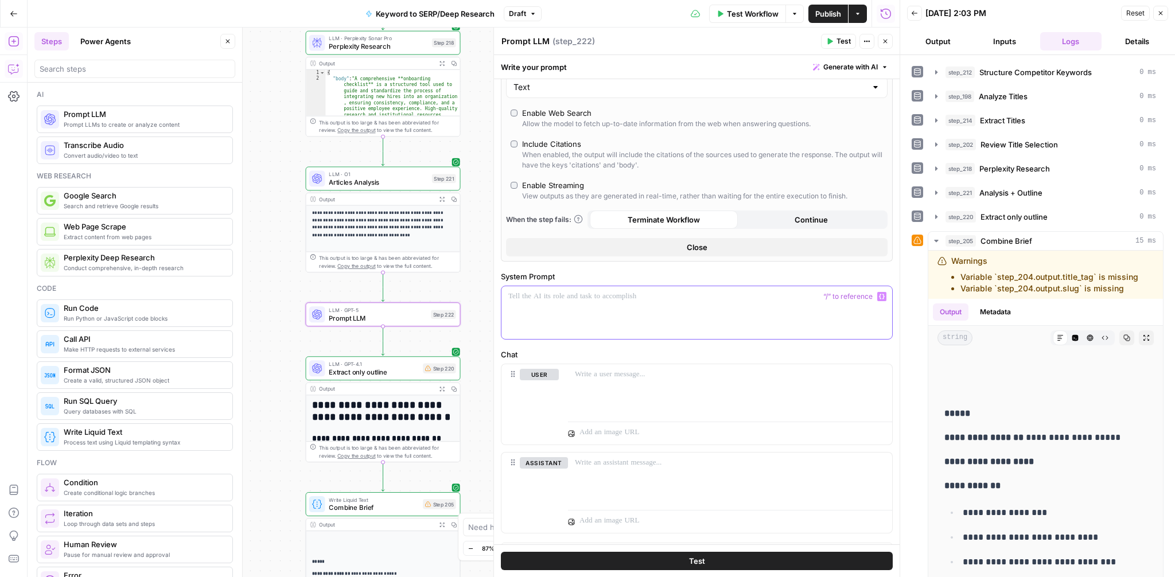
click at [580, 295] on p at bounding box center [696, 296] width 377 height 11
click at [741, 299] on p "**********" at bounding box center [696, 296] width 377 height 11
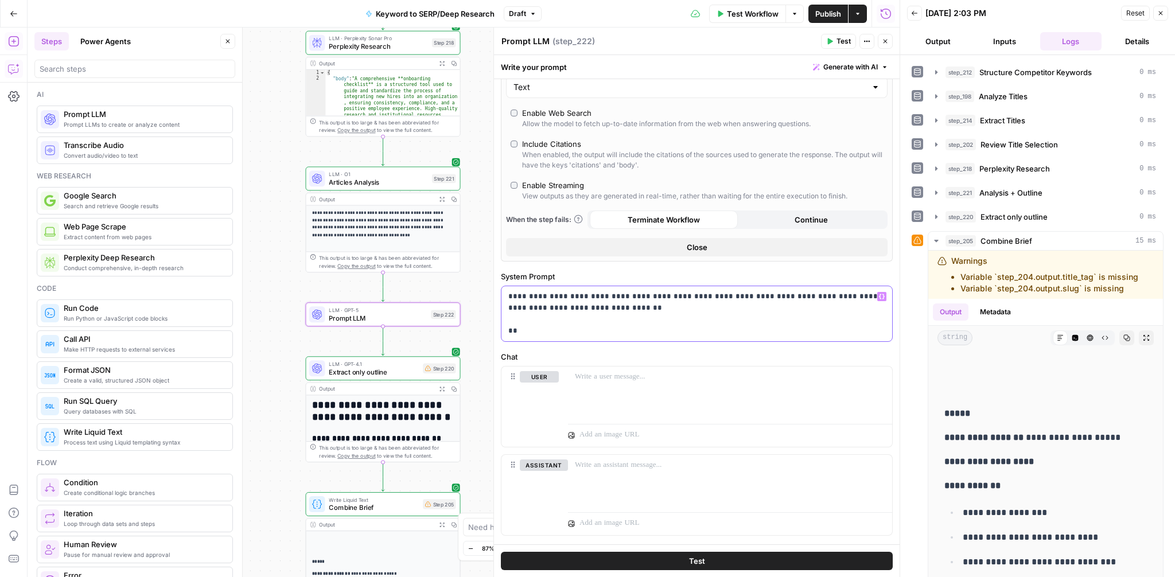
scroll to position [290, 0]
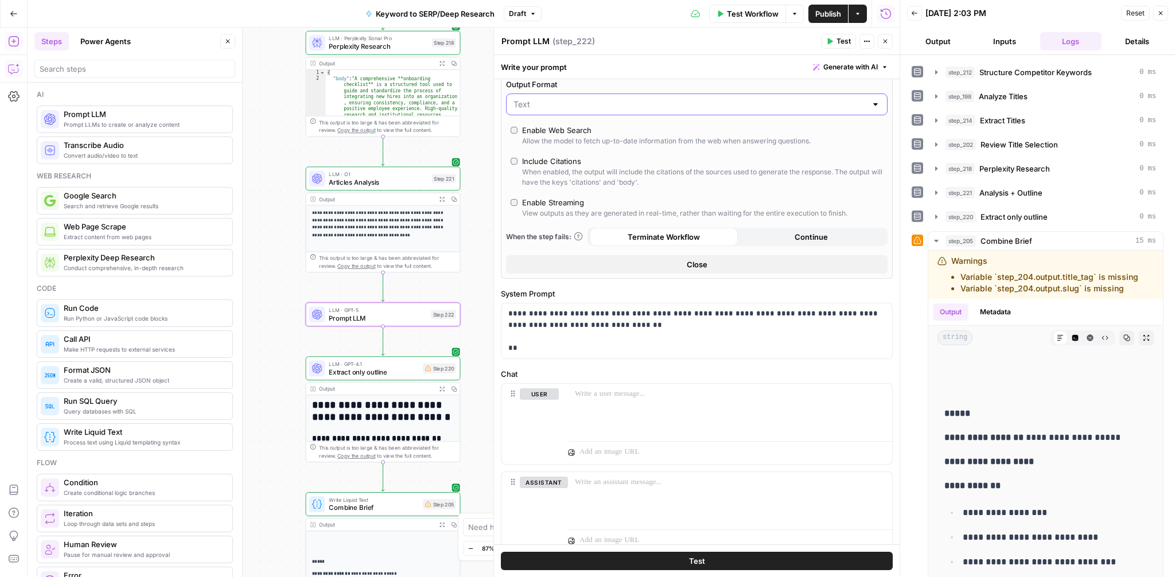
click at [674, 104] on input "Output Format" at bounding box center [690, 104] width 353 height 11
click at [638, 142] on button "JSON" at bounding box center [696, 149] width 371 height 16
type input "JSON"
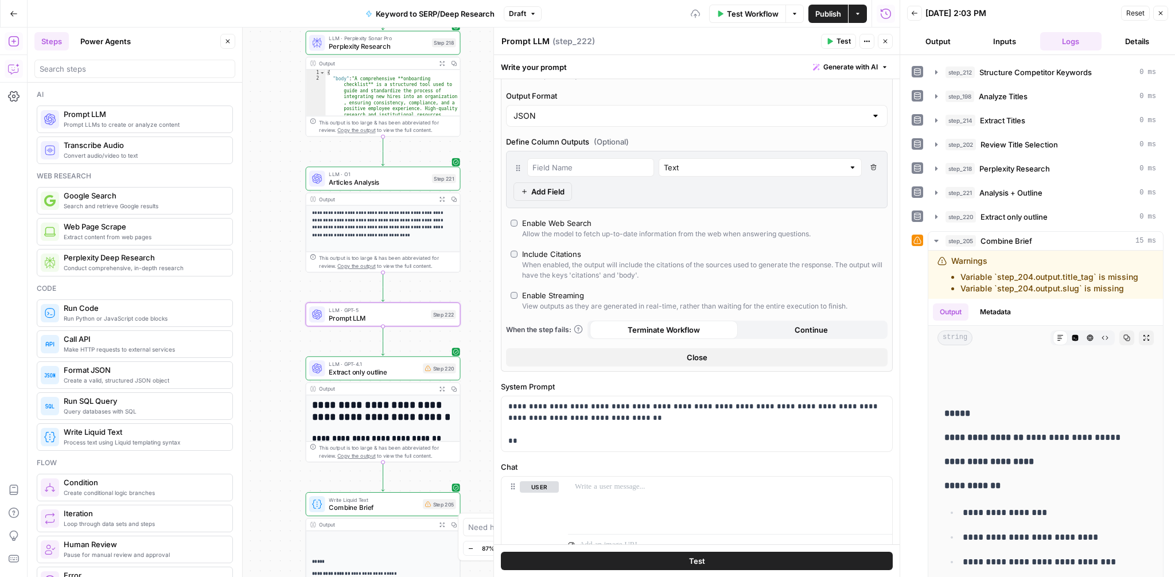
scroll to position [307, 0]
click at [642, 121] on input "Output Format" at bounding box center [690, 116] width 353 height 11
click at [608, 141] on span "Text" at bounding box center [695, 145] width 358 height 11
type input "Text"
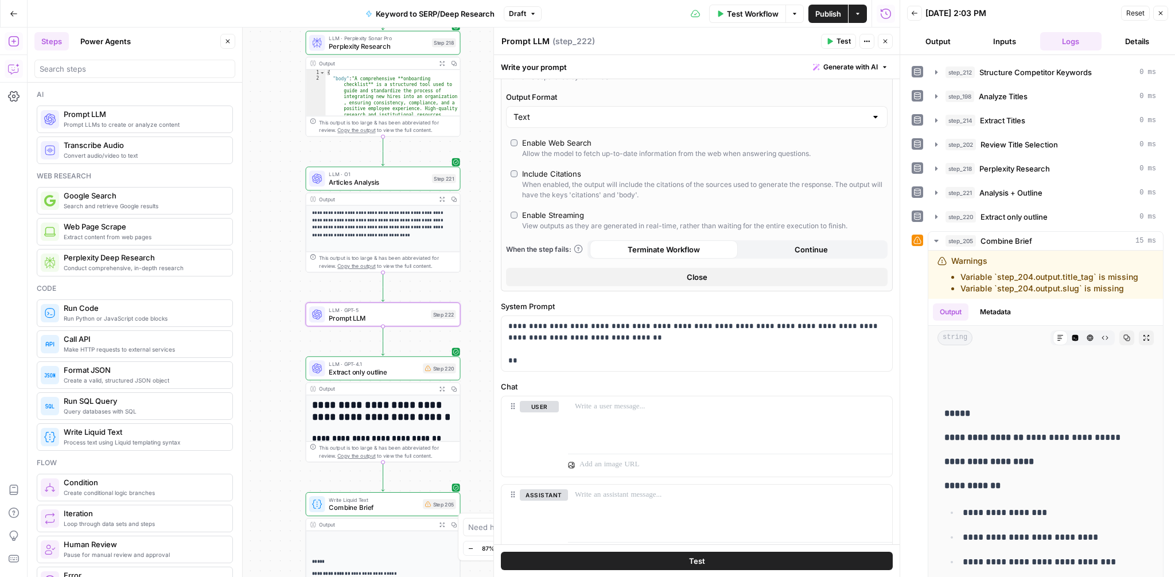
scroll to position [277, 0]
click at [372, 180] on span "Articles Analysis" at bounding box center [378, 182] width 99 height 10
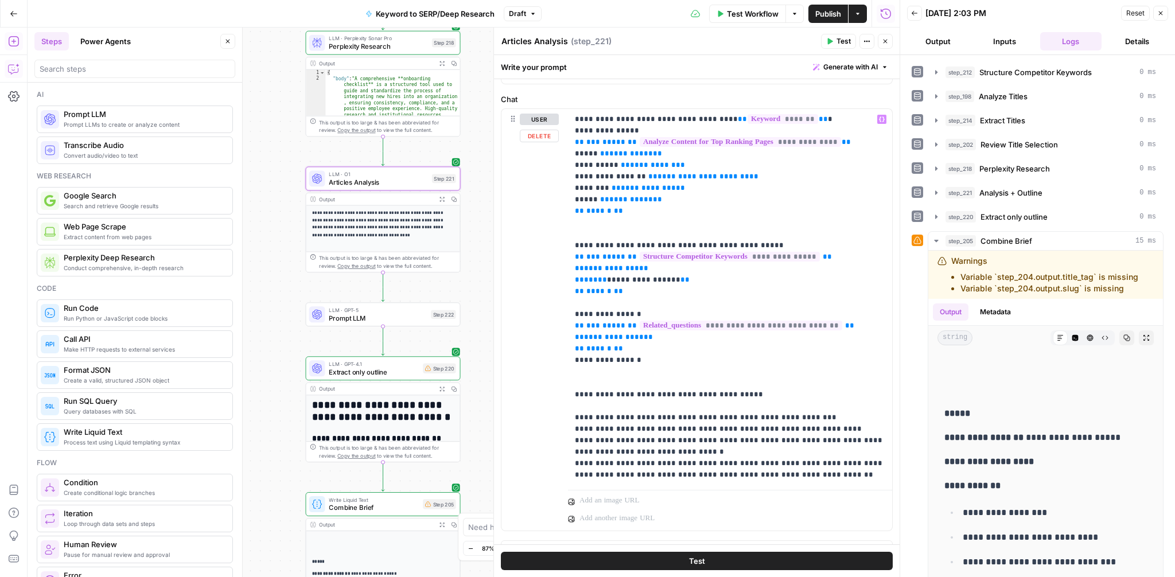
scroll to position [149, 0]
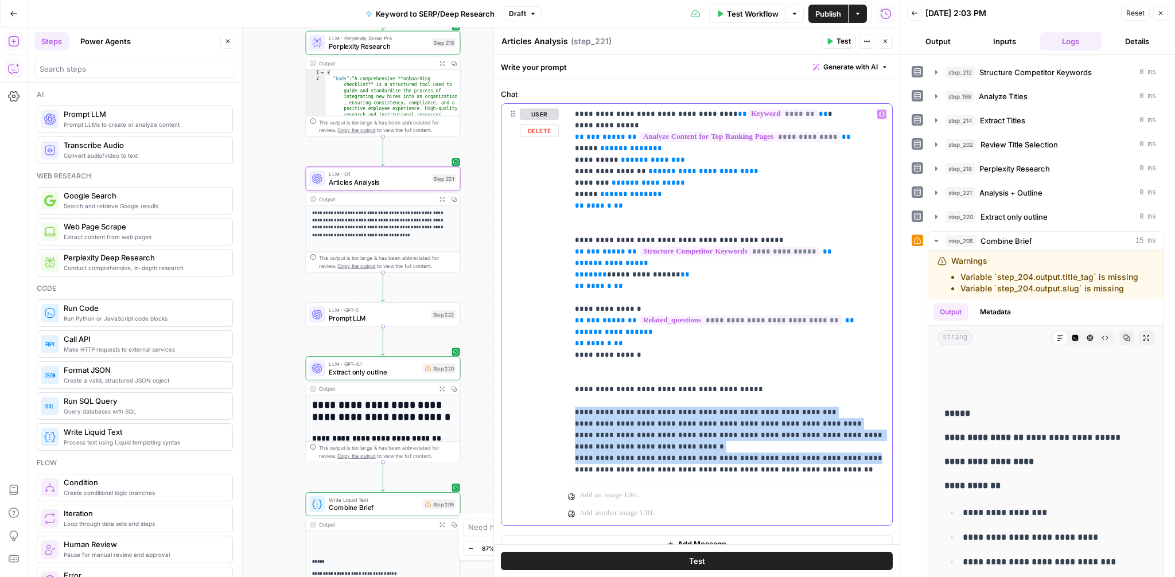
drag, startPoint x: 848, startPoint y: 458, endPoint x: 574, endPoint y: 410, distance: 278.5
click at [574, 410] on div "**********" at bounding box center [730, 292] width 324 height 376
copy p "**********"
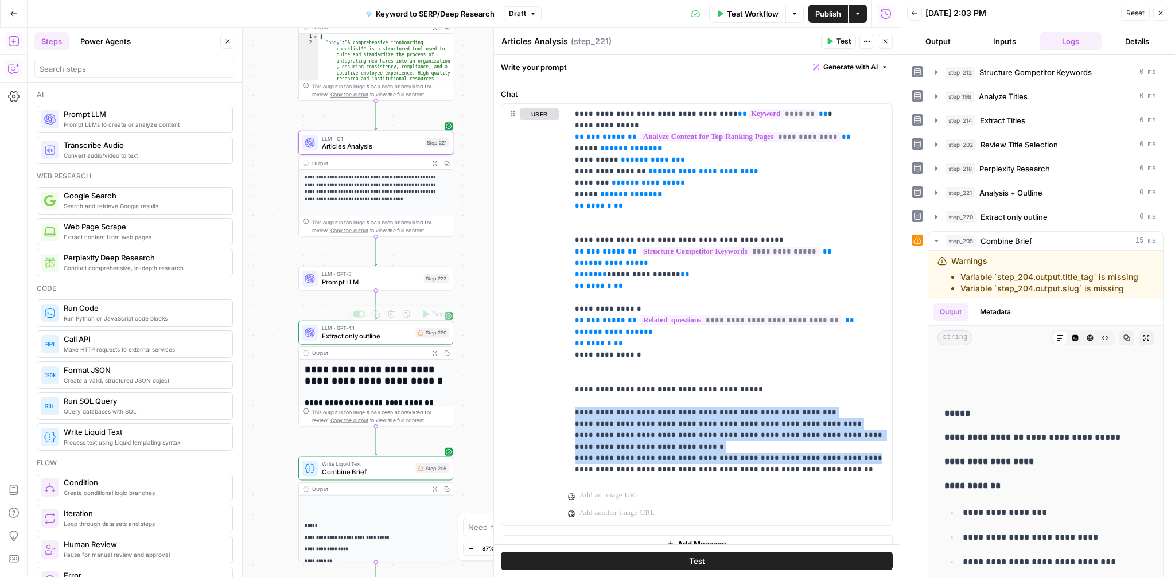
click at [370, 280] on span "Prompt LLM" at bounding box center [371, 282] width 98 height 10
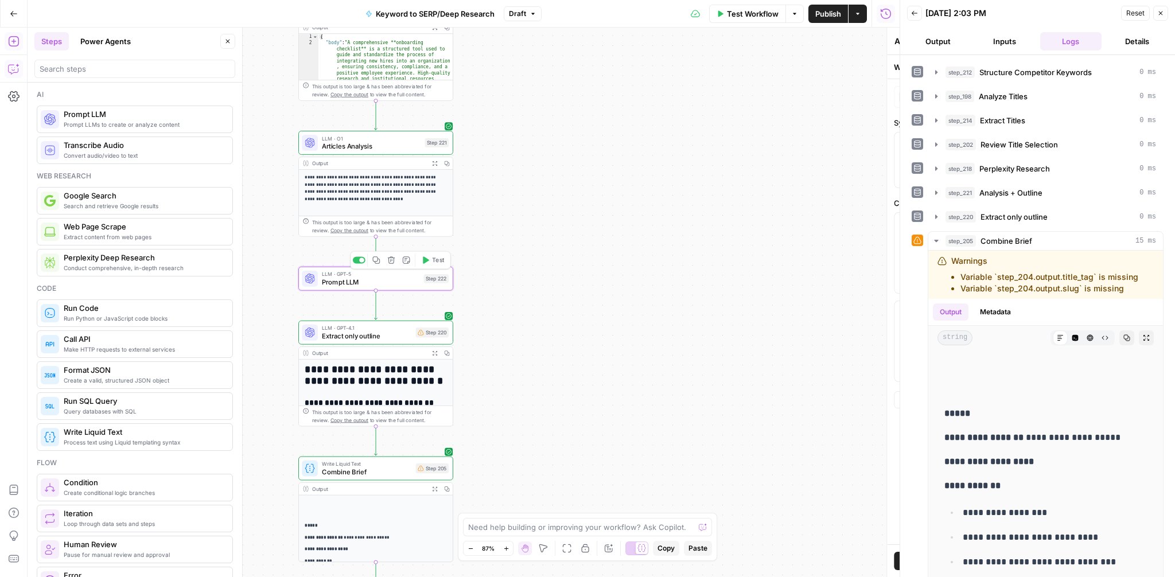
type textarea "Prompt LLM"
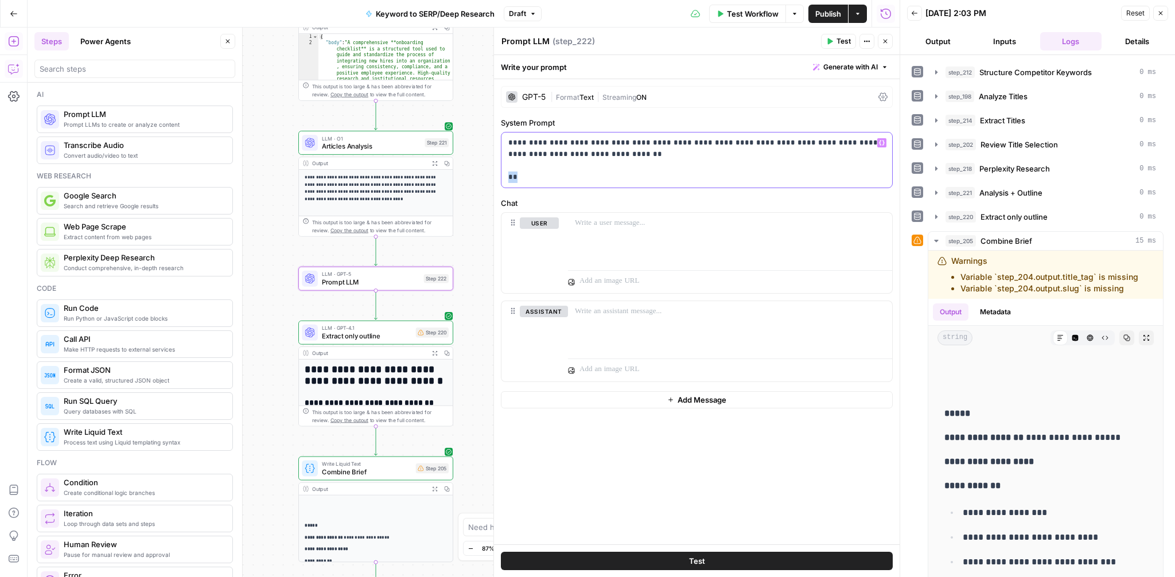
drag, startPoint x: 539, startPoint y: 180, endPoint x: 505, endPoint y: 180, distance: 34.4
click at [505, 180] on div "**********" at bounding box center [697, 160] width 391 height 55
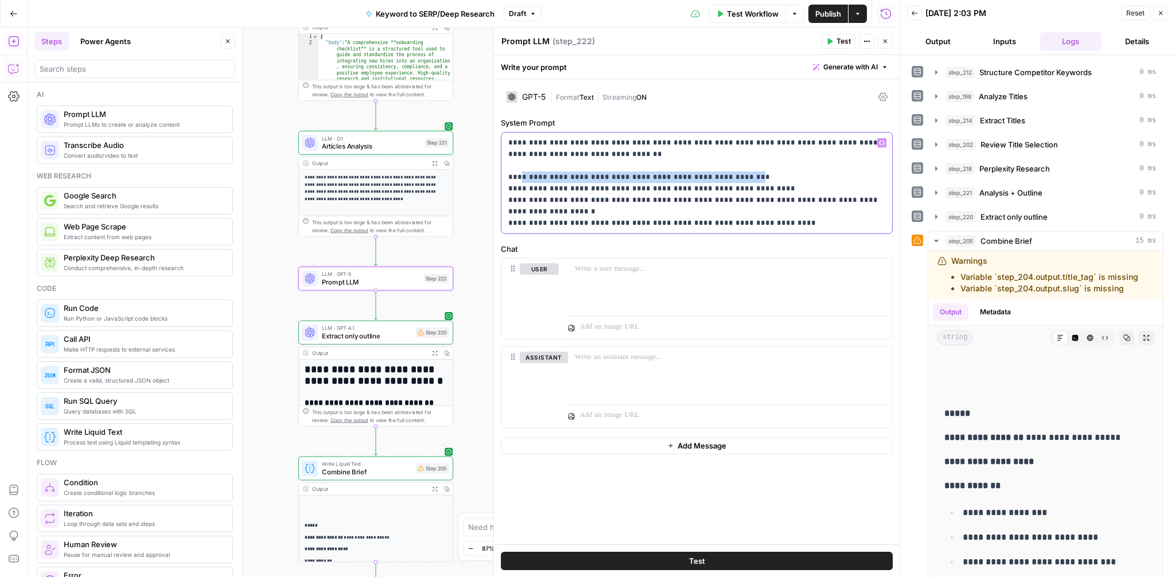
drag, startPoint x: 722, startPoint y: 177, endPoint x: 517, endPoint y: 173, distance: 204.9
click at [517, 173] on p "**********" at bounding box center [696, 183] width 377 height 92
click at [517, 187] on p "**********" at bounding box center [696, 183] width 377 height 92
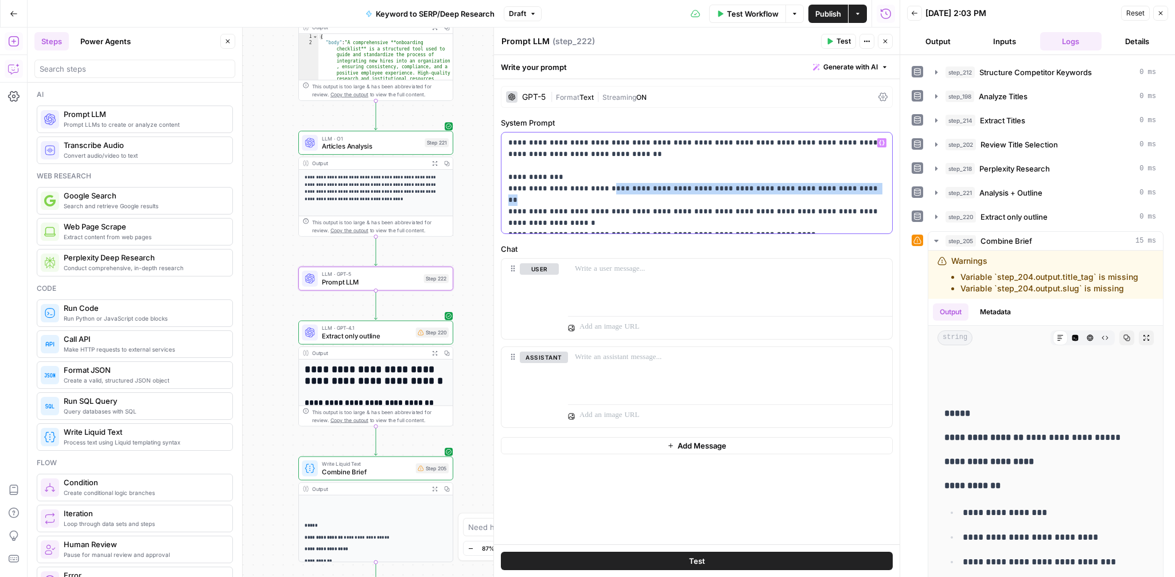
drag, startPoint x: 844, startPoint y: 189, endPoint x: 611, endPoint y: 187, distance: 233.6
click at [611, 187] on p "**********" at bounding box center [696, 183] width 377 height 92
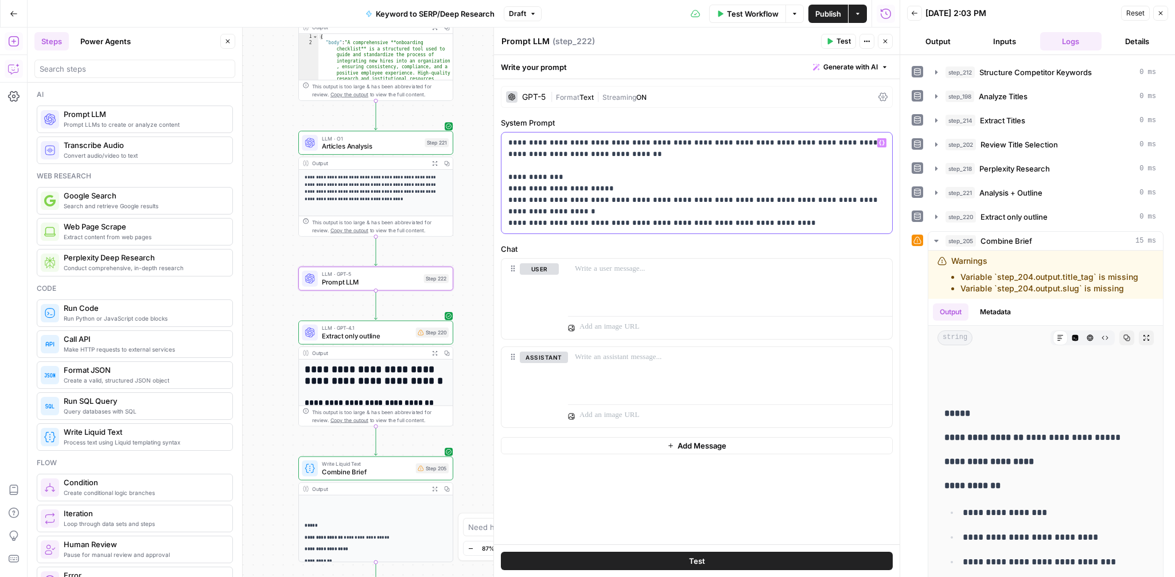
click at [517, 199] on p "**********" at bounding box center [696, 183] width 377 height 92
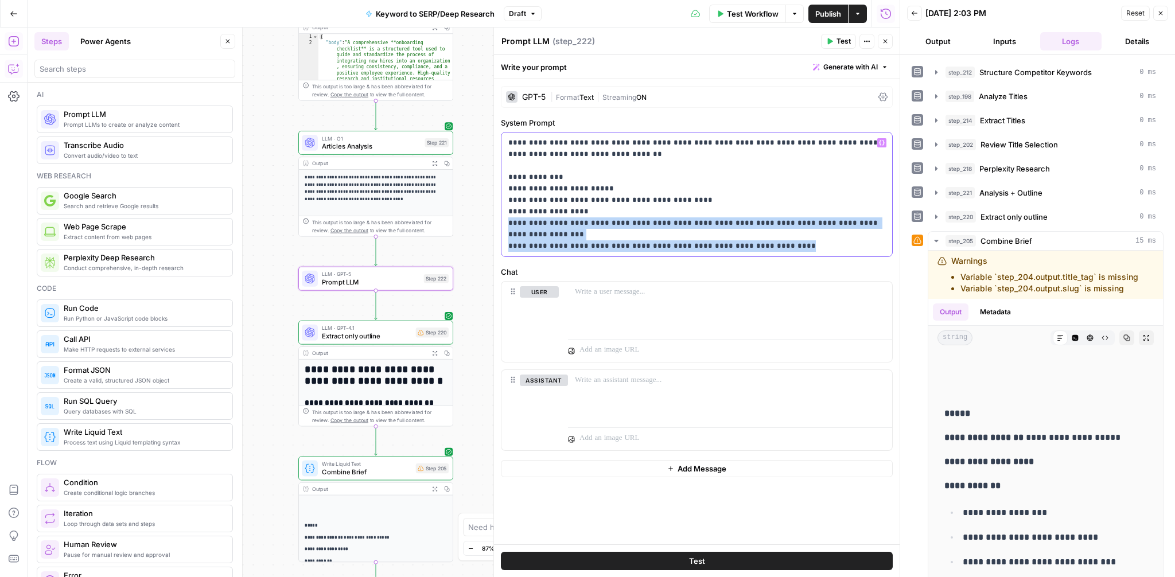
drag, startPoint x: 798, startPoint y: 247, endPoint x: 502, endPoint y: 222, distance: 297.8
click at [502, 222] on div "**********" at bounding box center [697, 195] width 391 height 124
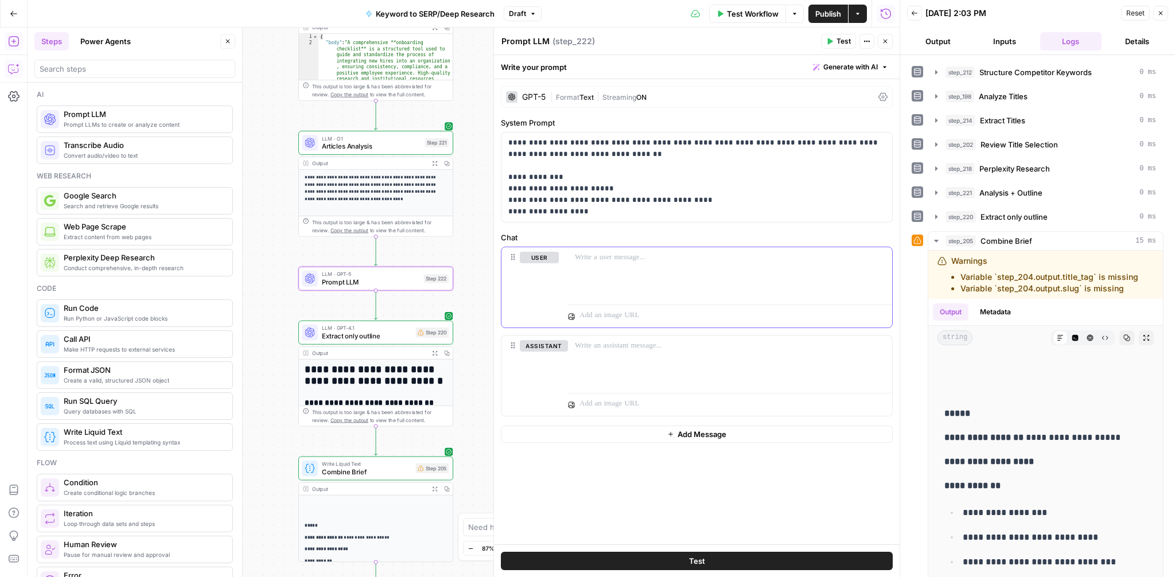
click at [605, 255] on p at bounding box center [730, 257] width 310 height 11
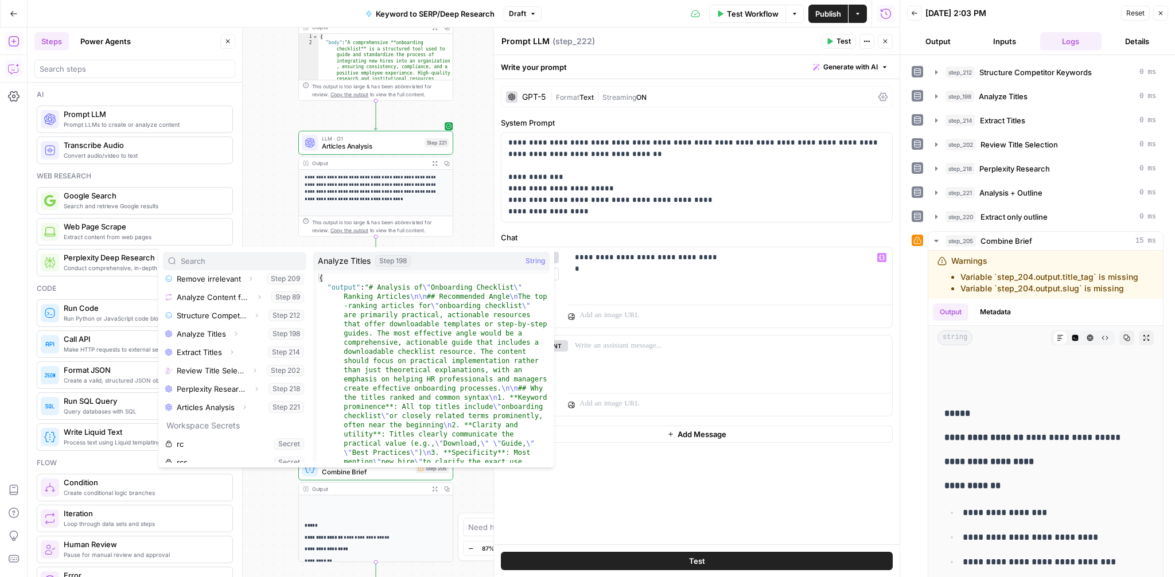
scroll to position [118, 0]
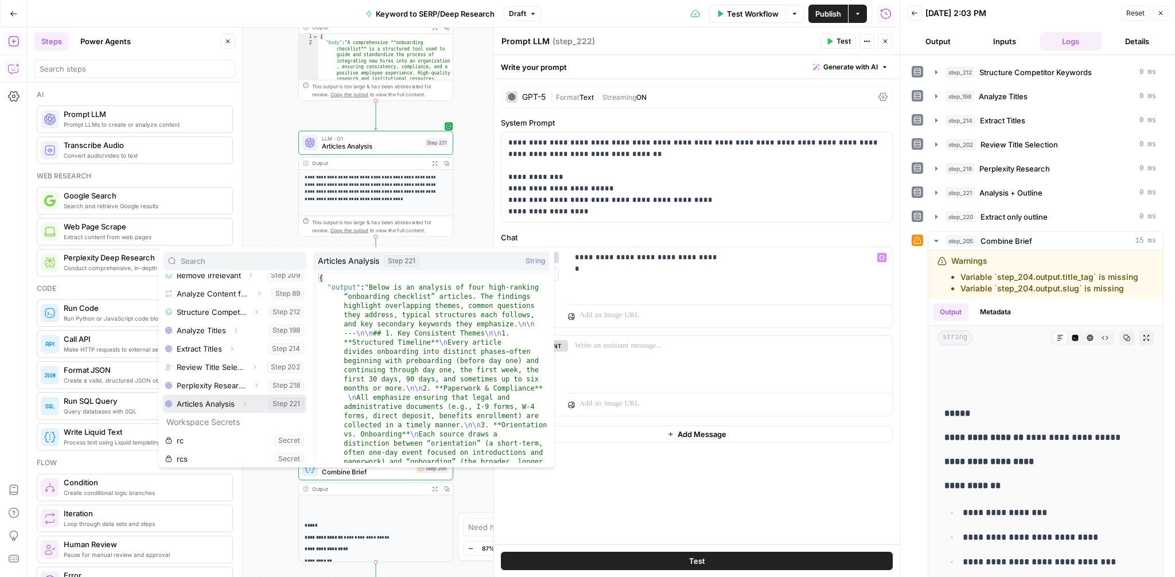
click at [244, 405] on icon "button" at bounding box center [244, 404] width 7 height 7
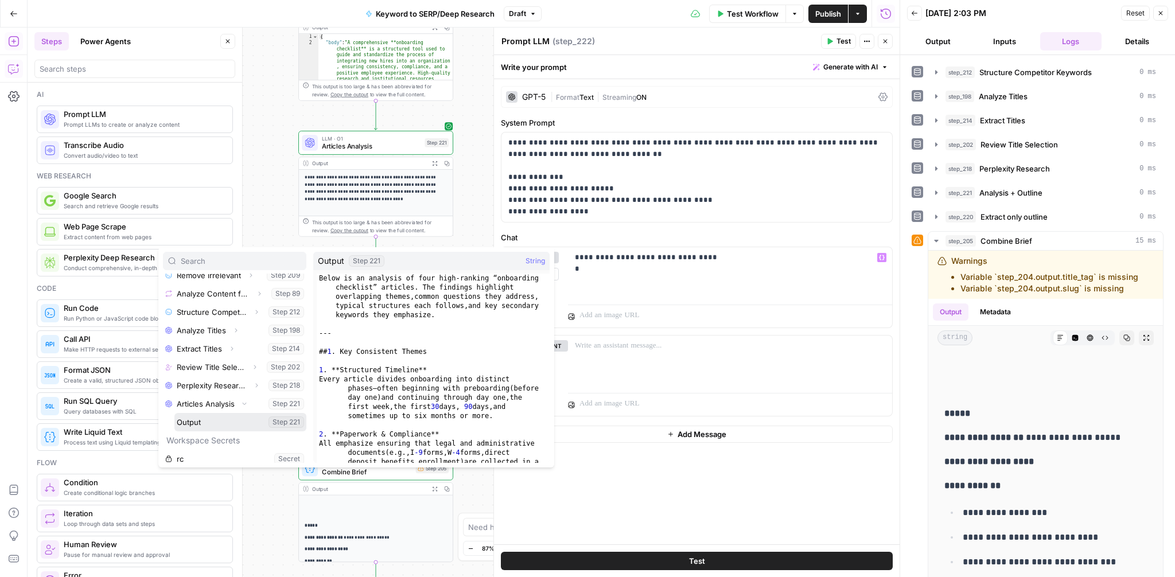
click at [205, 422] on button "Select variable Output" at bounding box center [240, 422] width 132 height 18
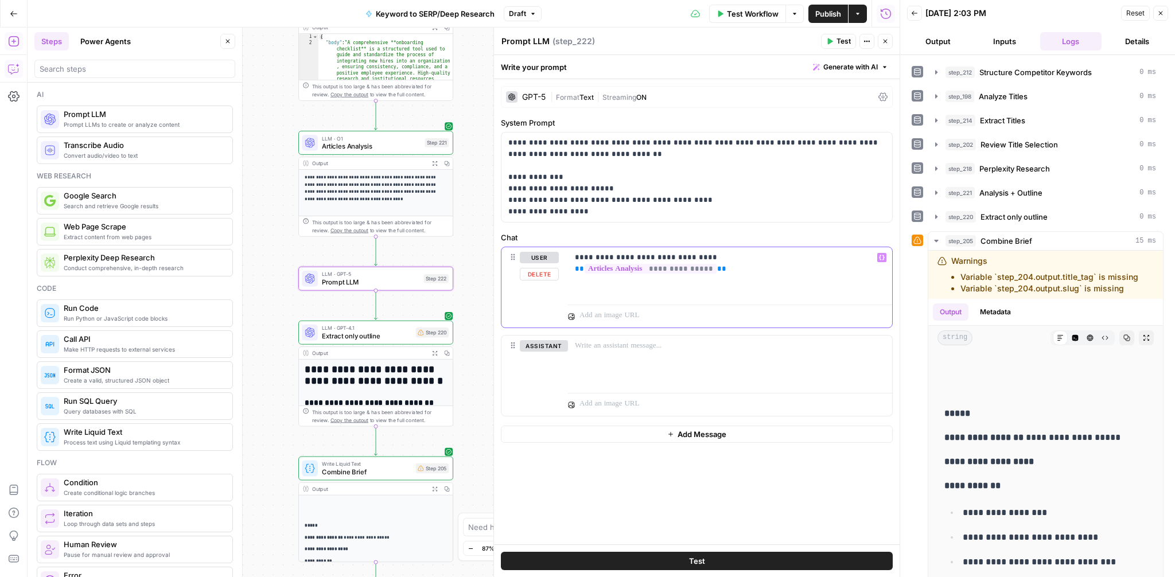
click at [733, 257] on p "**********" at bounding box center [730, 263] width 310 height 23
click at [838, 42] on span "Test" at bounding box center [844, 41] width 14 height 10
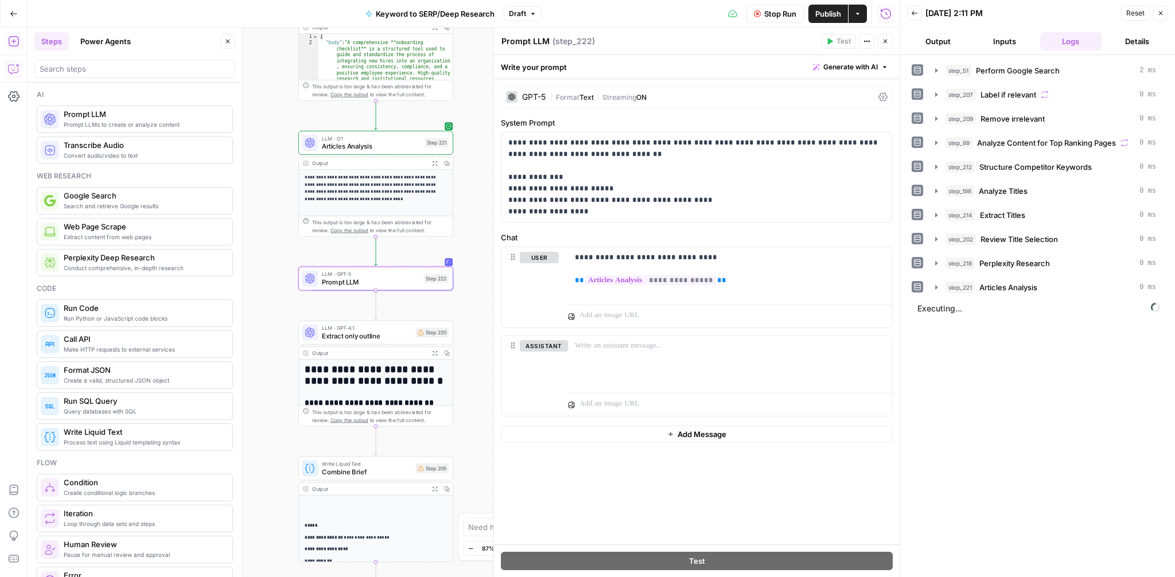
click at [880, 97] on icon at bounding box center [883, 96] width 9 height 9
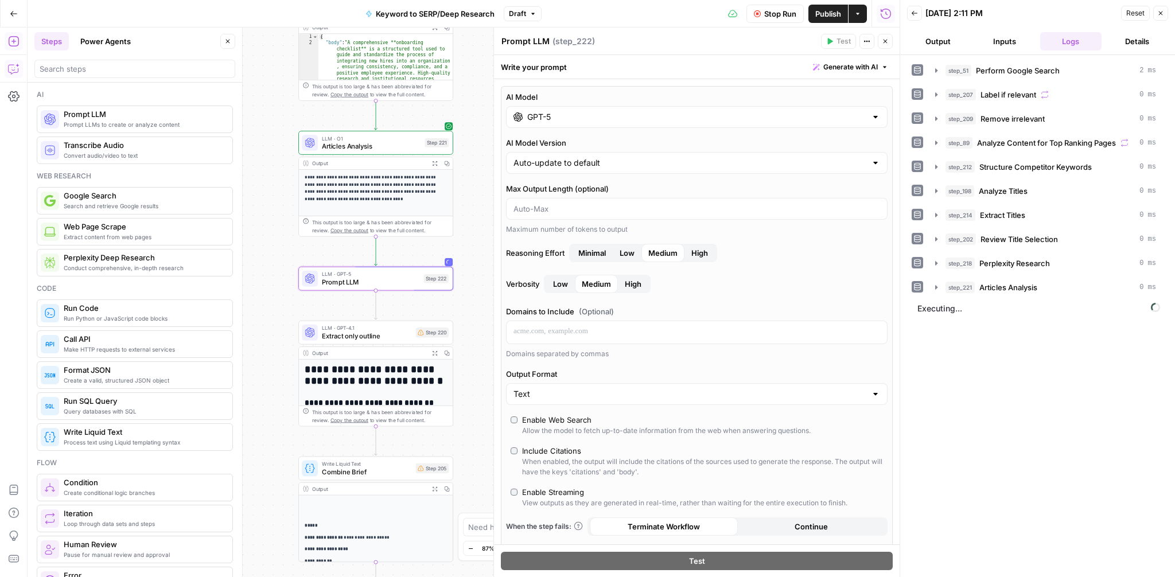
click at [529, 283] on label "Verbosity Low Medium High" at bounding box center [697, 284] width 382 height 18
copy label "Verbosity"
click at [566, 288] on span "Low" at bounding box center [560, 283] width 15 height 11
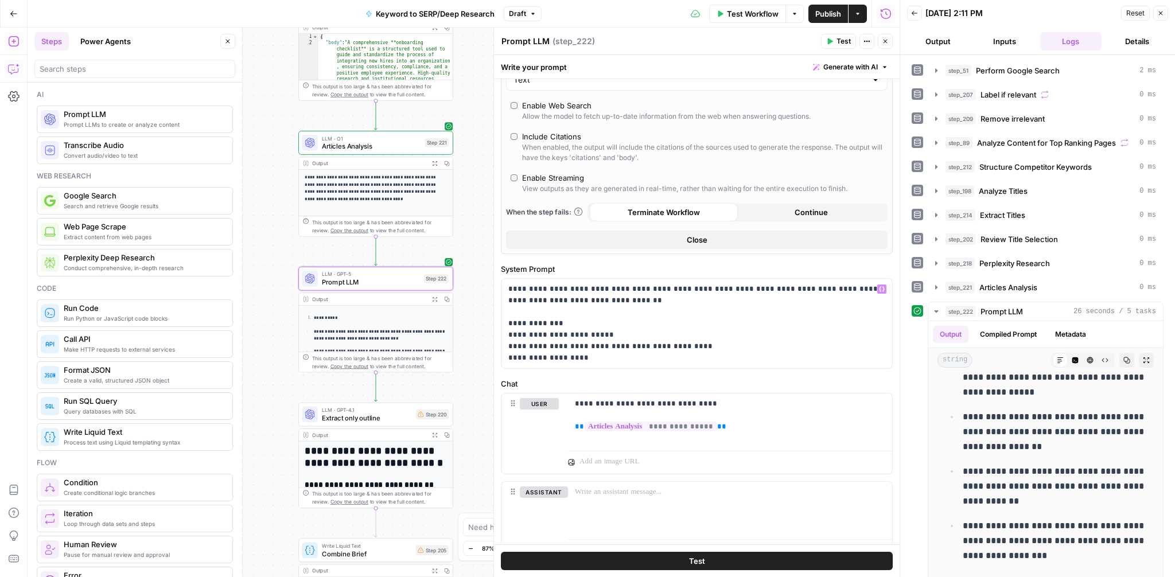
scroll to position [316, 0]
click at [621, 362] on div "**********" at bounding box center [697, 322] width 391 height 90
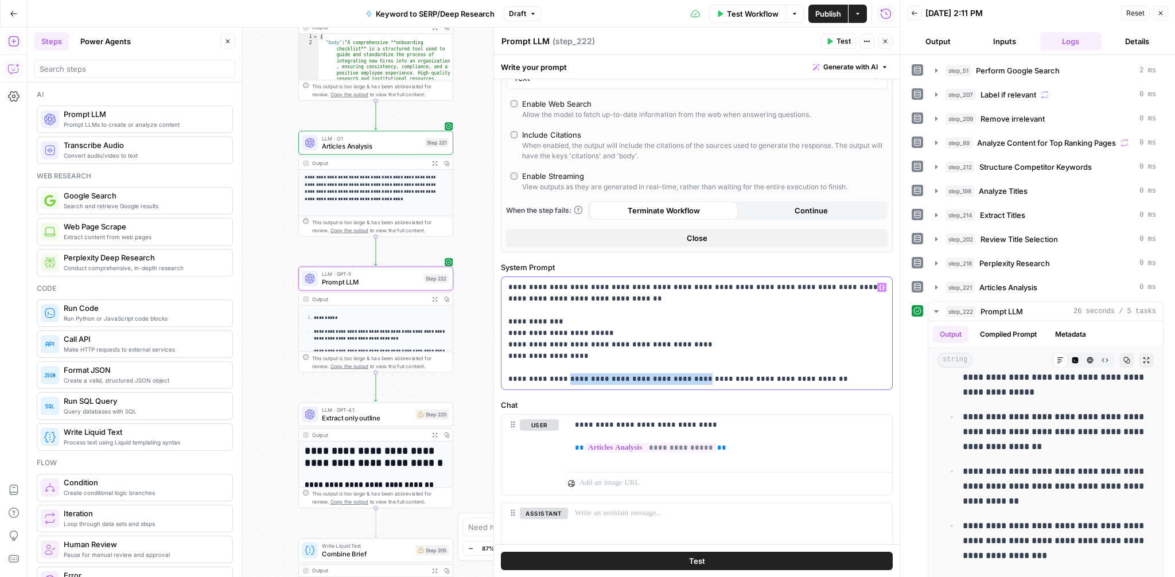
drag, startPoint x: 678, startPoint y: 379, endPoint x: 568, endPoint y: 375, distance: 110.3
click at [568, 375] on p "**********" at bounding box center [696, 333] width 377 height 103
click at [714, 379] on p "**********" at bounding box center [696, 333] width 377 height 103
click at [833, 285] on p "**********" at bounding box center [696, 333] width 377 height 103
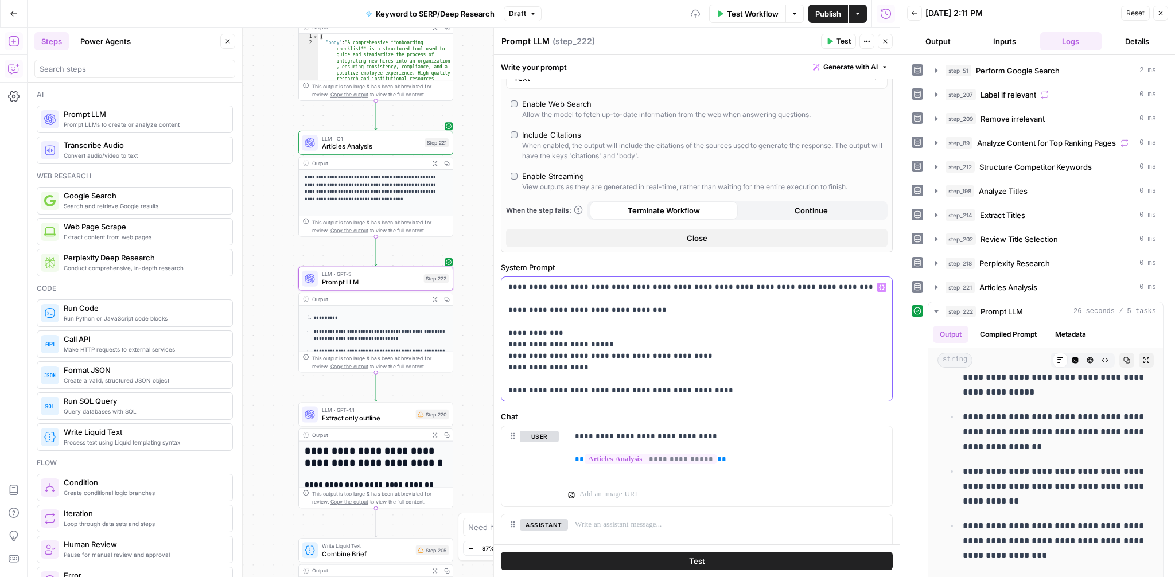
click at [840, 285] on p "**********" at bounding box center [696, 339] width 377 height 115
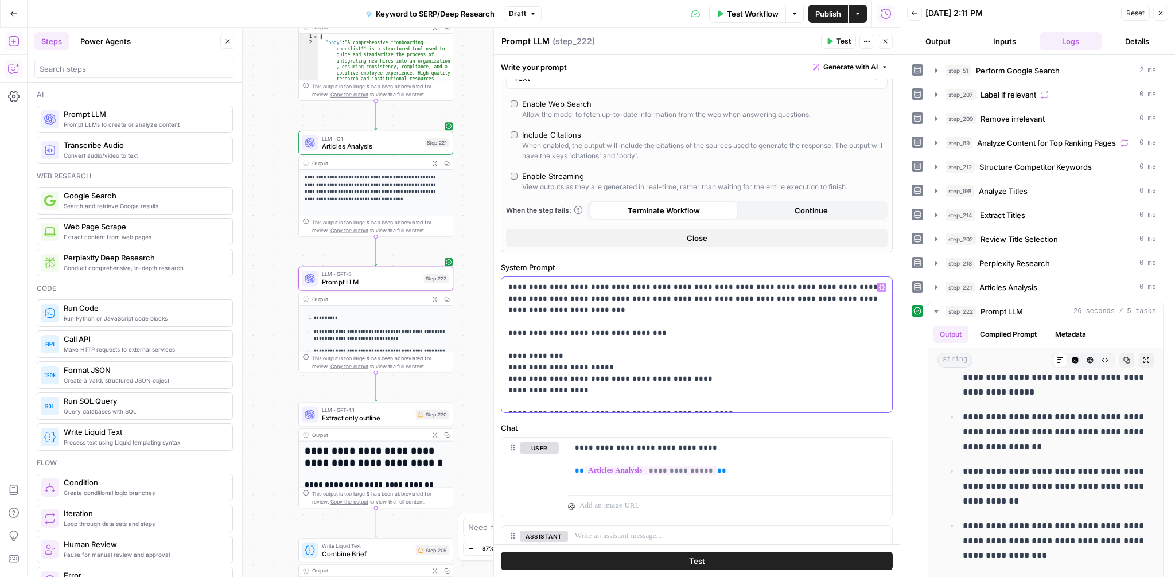
click at [883, 286] on icon "button" at bounding box center [882, 287] width 6 height 5
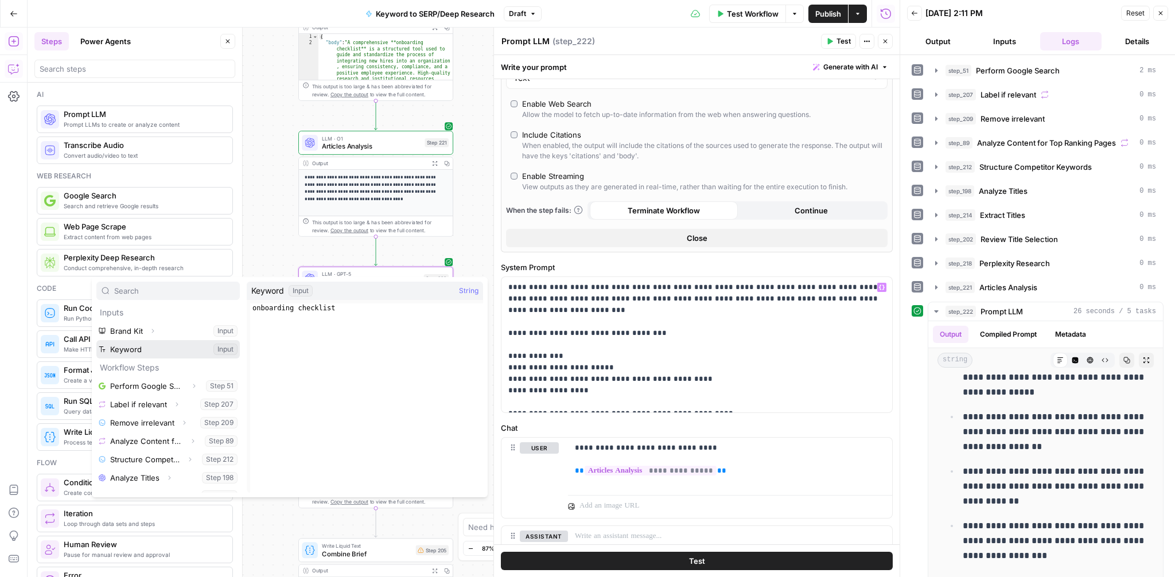
click at [134, 347] on button "Select variable Keyword" at bounding box center [167, 349] width 143 height 18
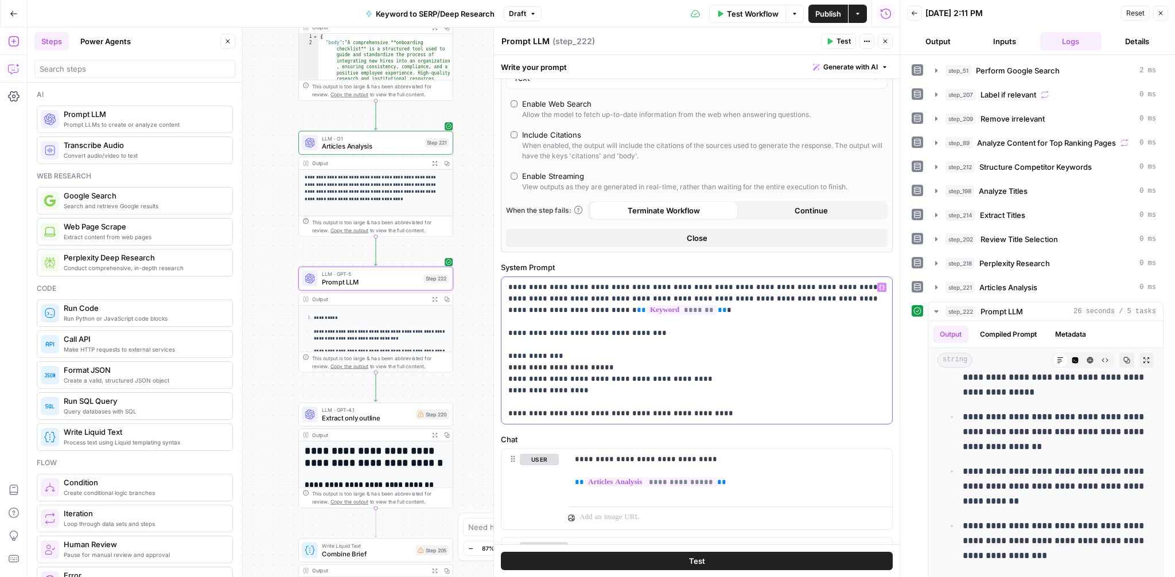
click at [650, 336] on p "**********" at bounding box center [696, 351] width 377 height 138
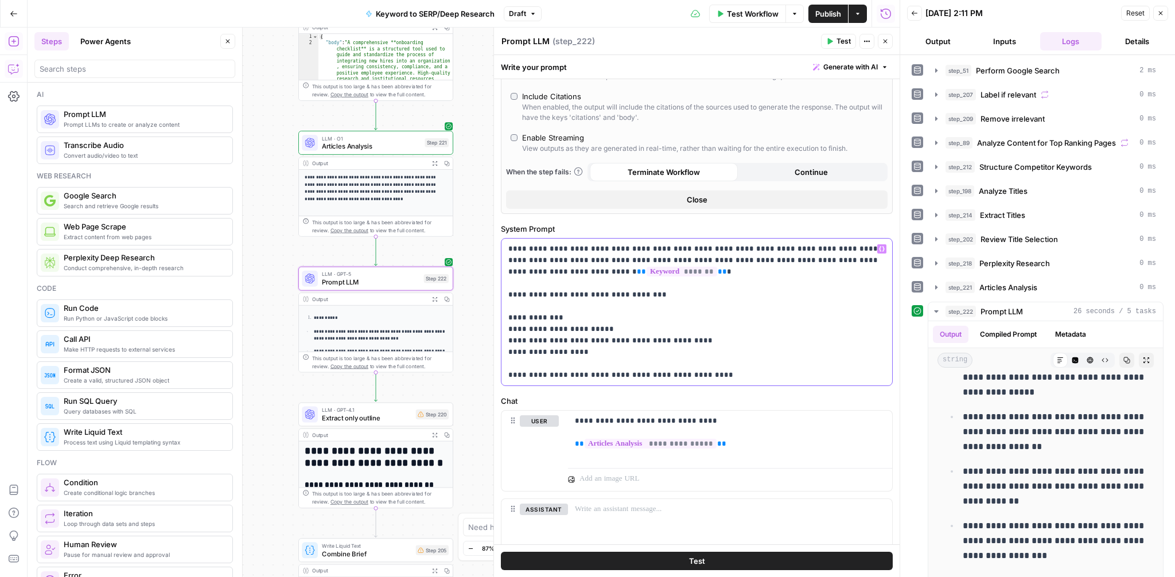
scroll to position [378, 0]
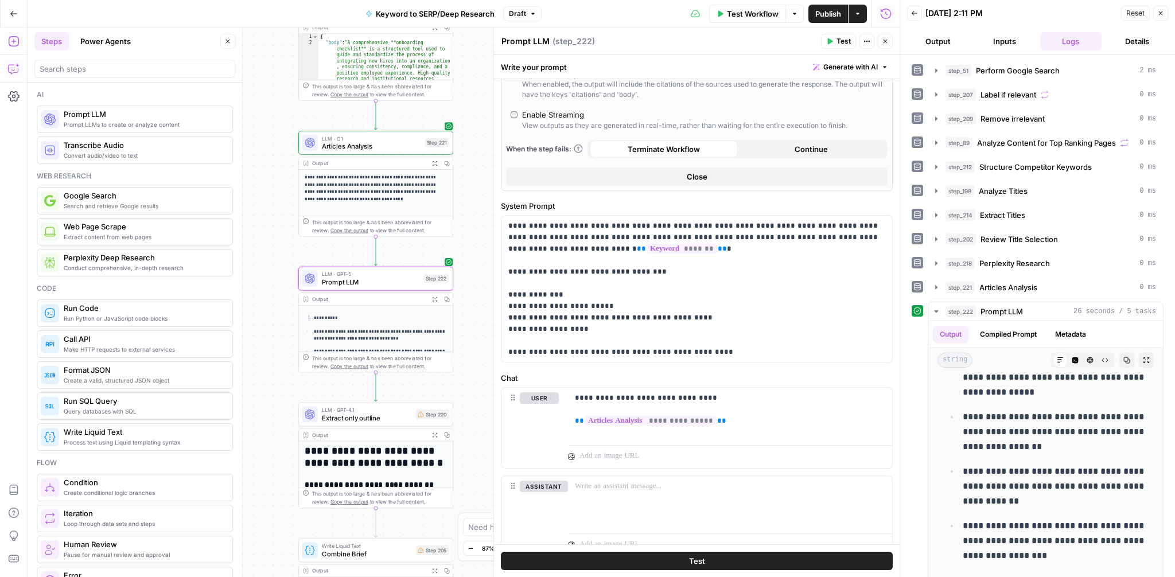
click at [698, 560] on span "Test" at bounding box center [697, 560] width 16 height 11
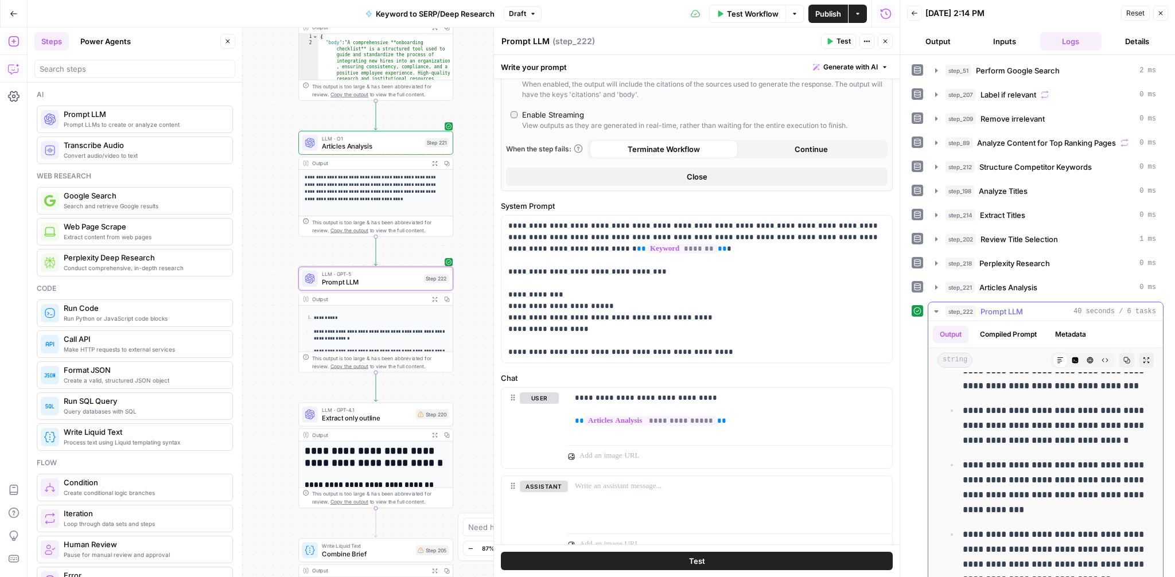
scroll to position [1174, 0]
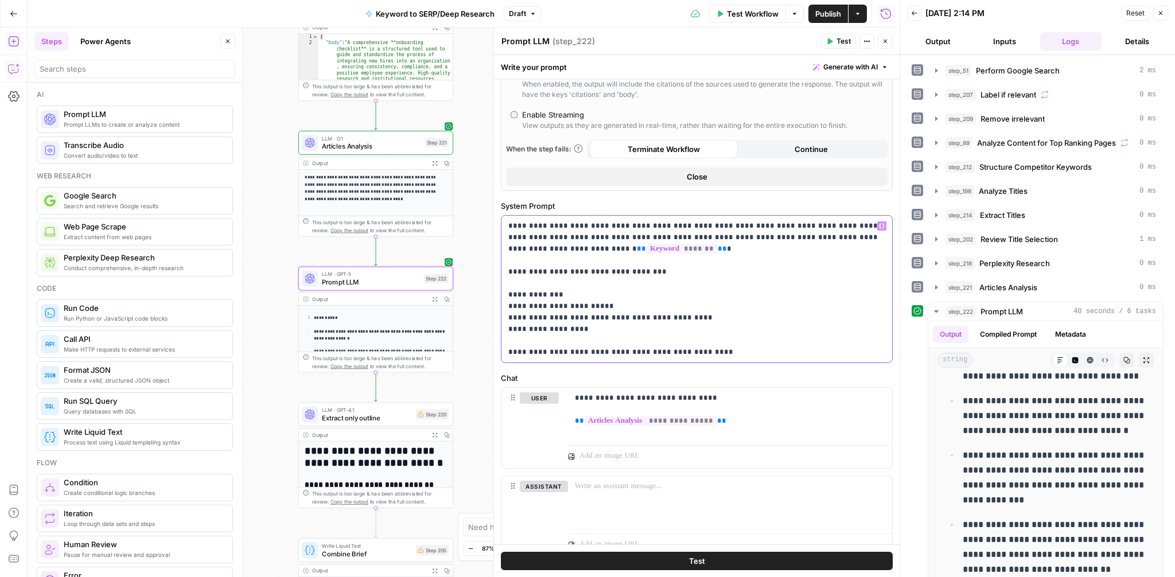
click at [568, 349] on p "**********" at bounding box center [696, 289] width 377 height 138
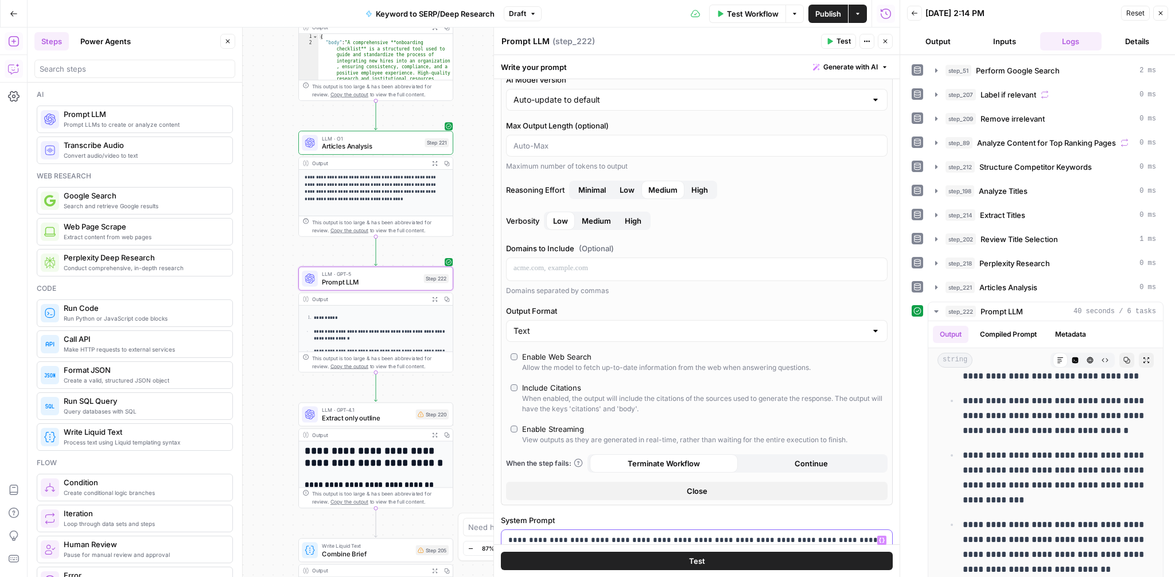
scroll to position [65, 0]
click at [690, 564] on span "Test" at bounding box center [697, 560] width 16 height 11
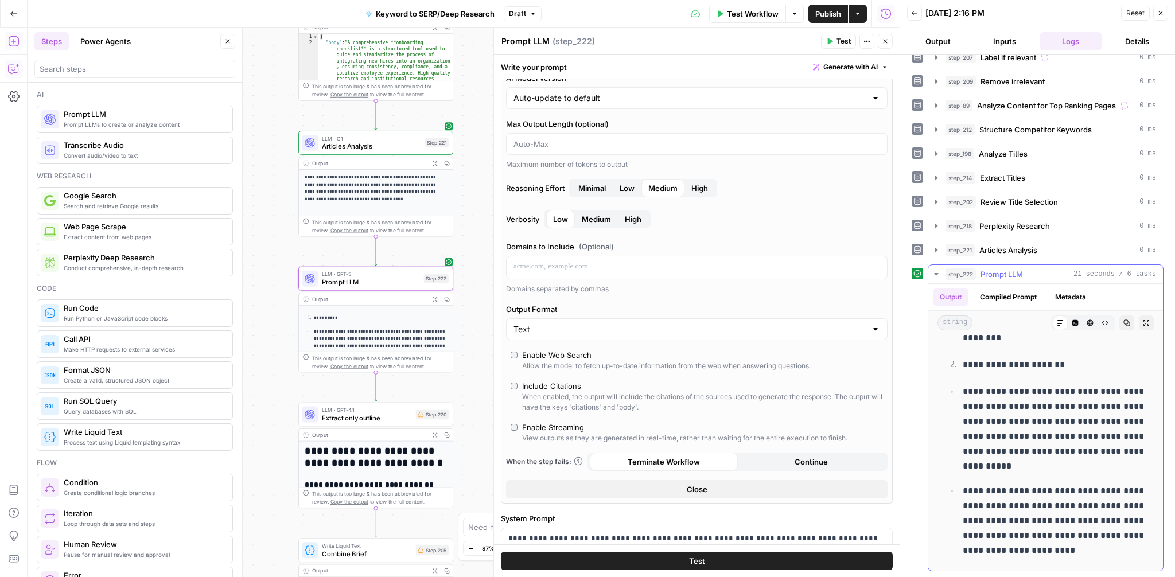
scroll to position [669, 0]
click at [1160, 10] on icon "button" at bounding box center [1160, 13] width 7 height 7
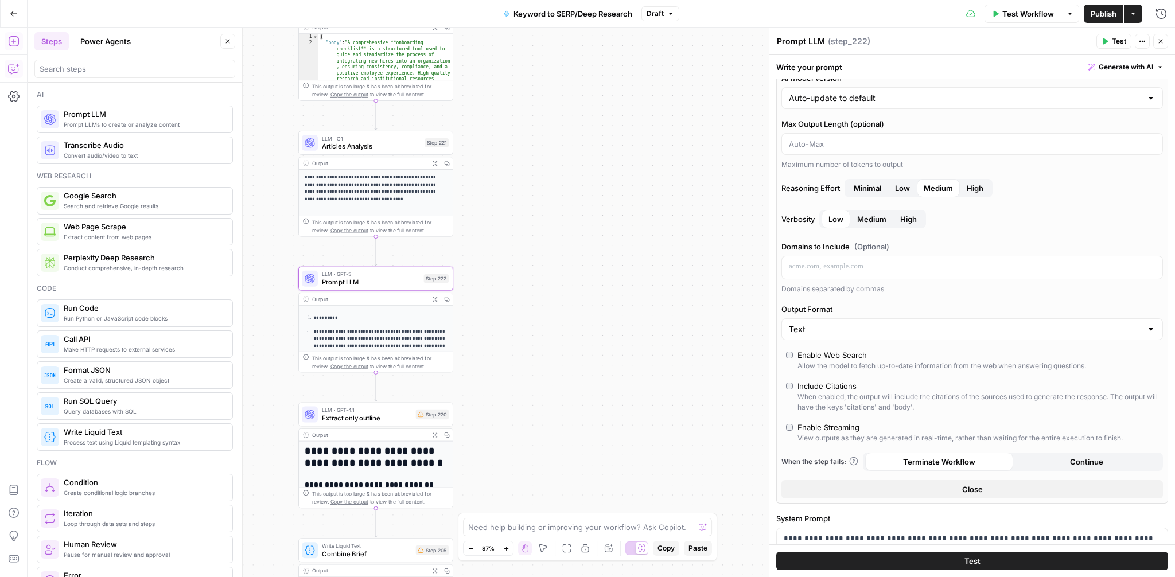
click at [809, 41] on textarea "Prompt LLM" at bounding box center [801, 41] width 48 height 11
click at [810, 41] on textarea "Prompt LLM" at bounding box center [801, 41] width 48 height 11
type textarea "Summarize Article Analysis"
click at [374, 257] on icon "button" at bounding box center [376, 260] width 7 height 7
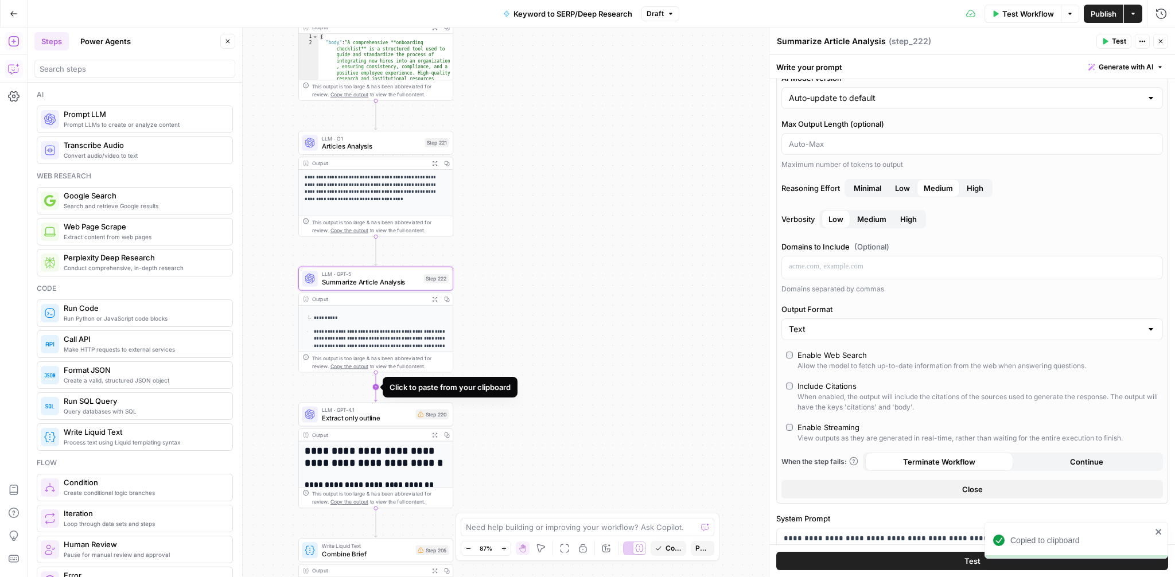
click at [376, 387] on icon "Edge from step_222 to step_220" at bounding box center [375, 386] width 3 height 29
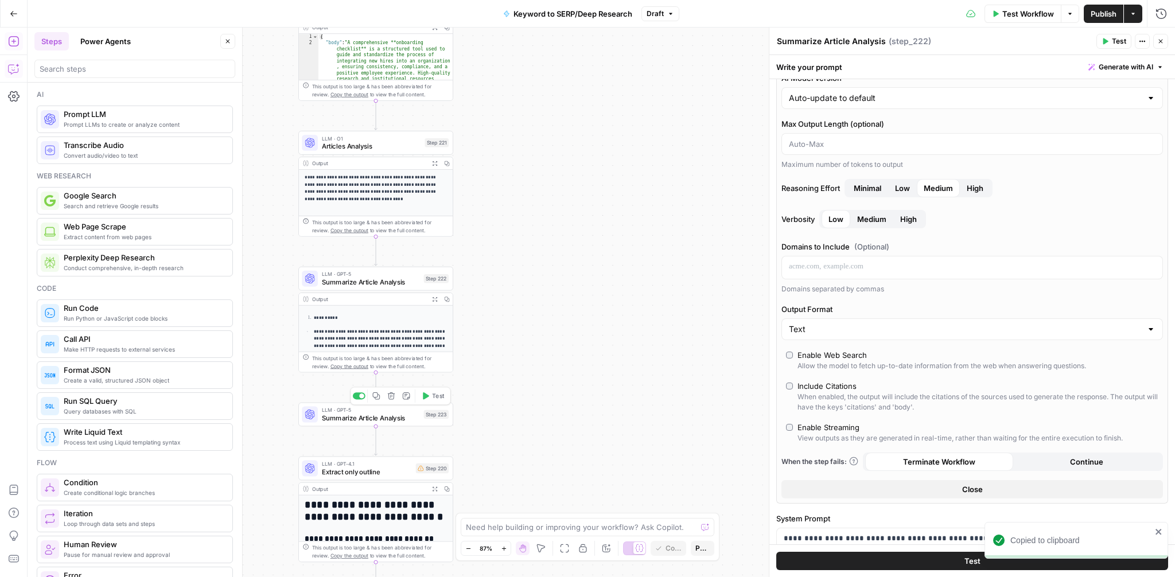
click at [358, 411] on span "LLM · GPT-5" at bounding box center [371, 410] width 98 height 8
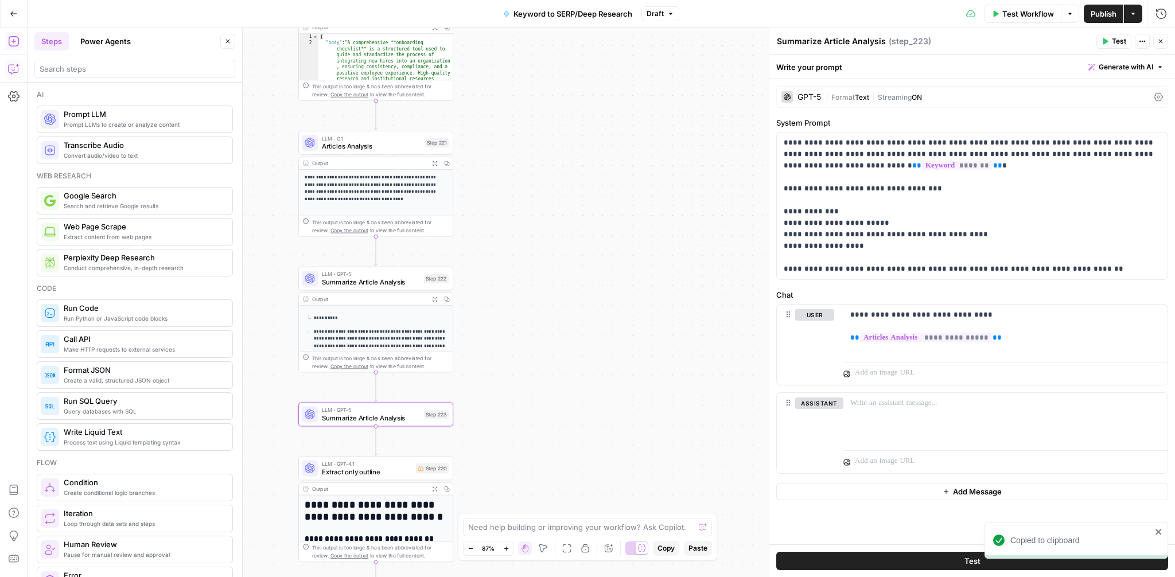
click at [1156, 94] on icon at bounding box center [1158, 96] width 9 height 9
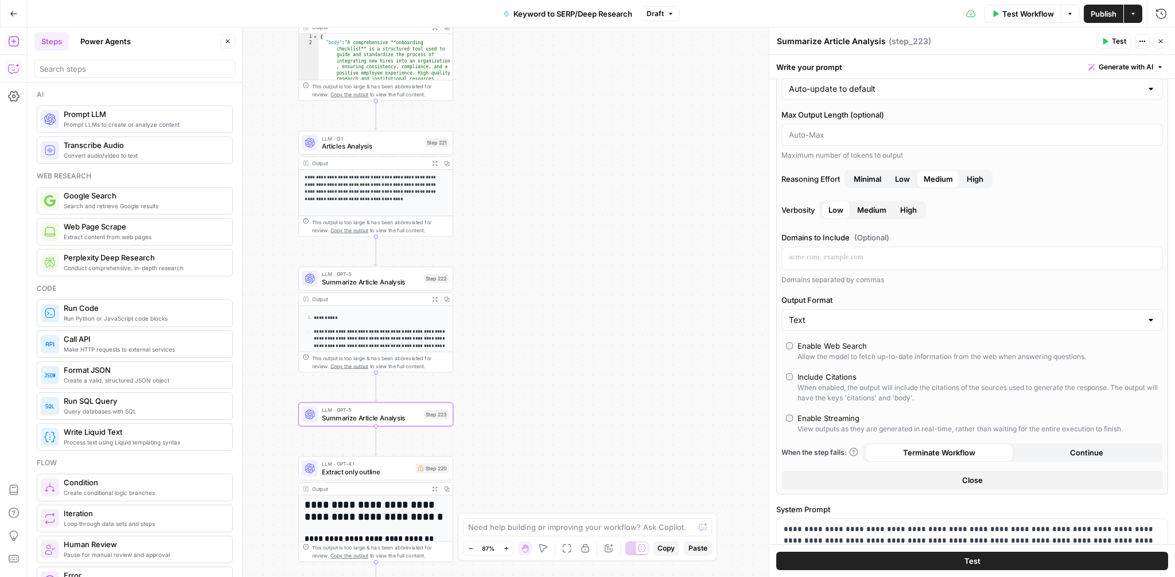
scroll to position [116, 0]
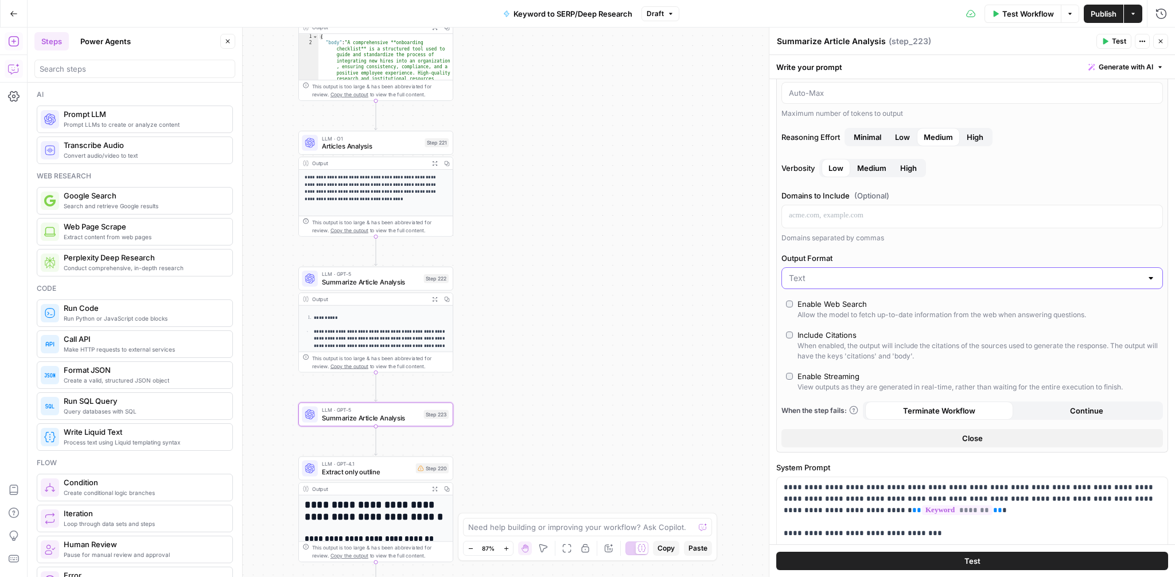
click at [836, 273] on input "Output Format" at bounding box center [965, 278] width 353 height 11
click at [820, 316] on button "JSON" at bounding box center [972, 323] width 371 height 16
type input "JSON"
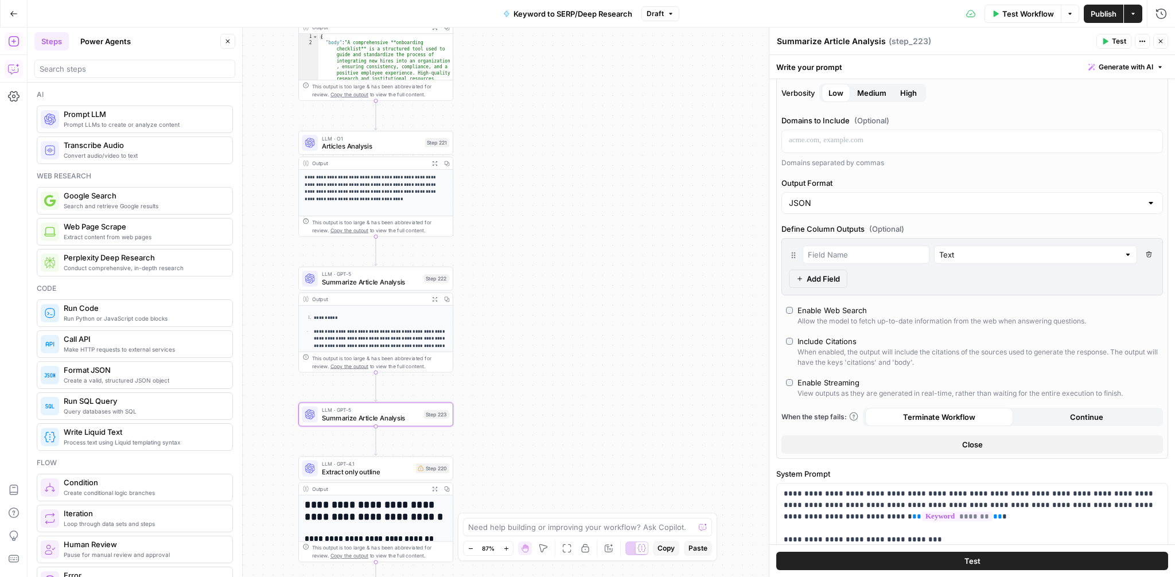
scroll to position [225, 0]
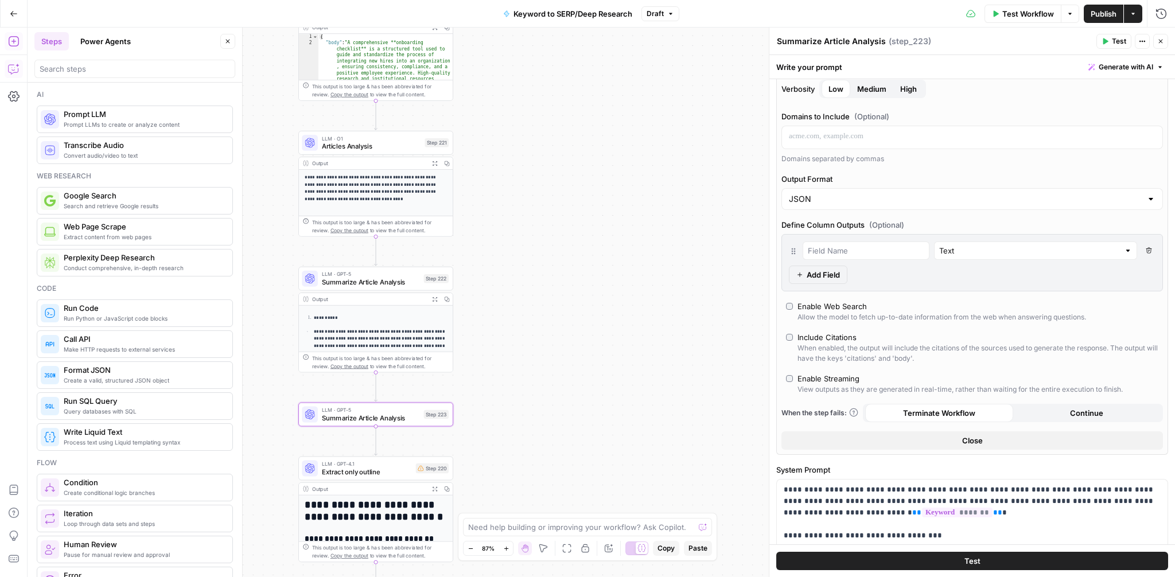
click at [860, 257] on div at bounding box center [866, 251] width 127 height 18
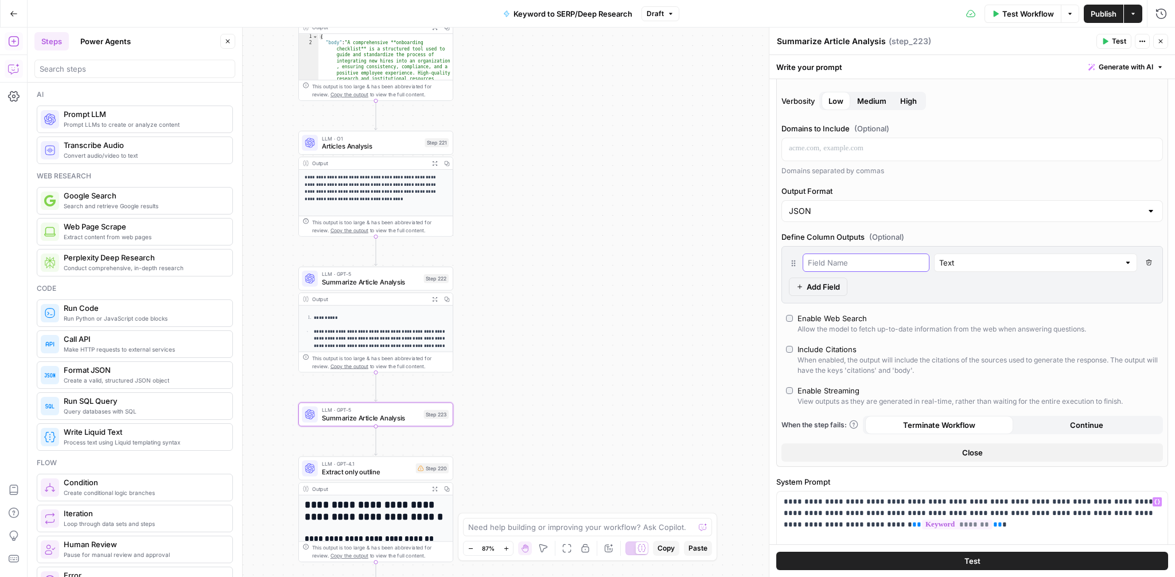
scroll to position [204, 0]
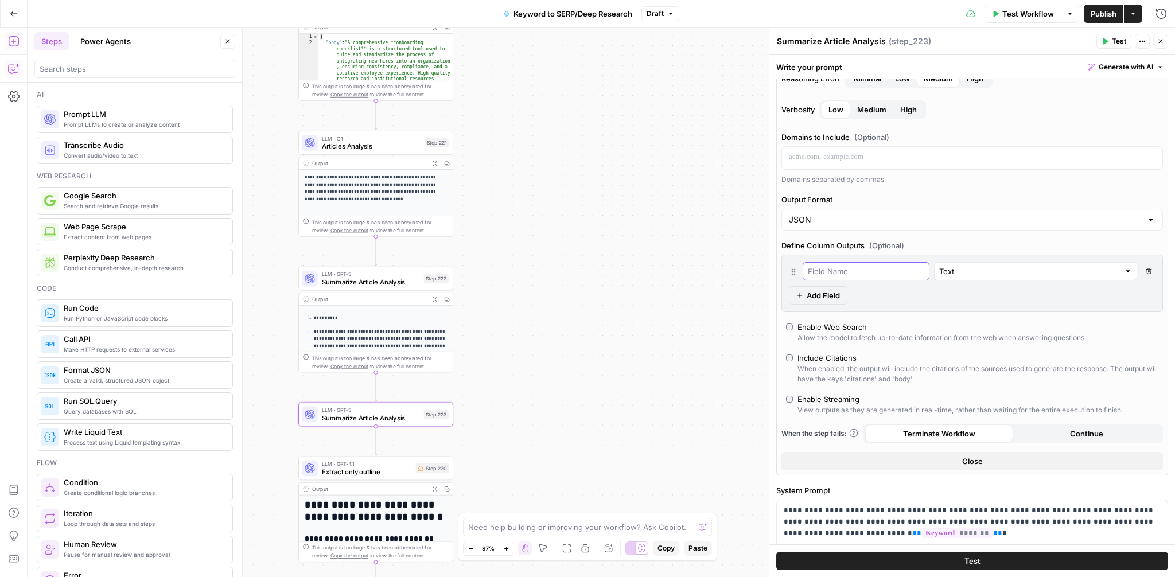
click at [867, 269] on input "text" at bounding box center [866, 271] width 116 height 11
click at [1120, 269] on div "Text" at bounding box center [1035, 271] width 203 height 18
type input "Text"
click at [830, 269] on input "text" at bounding box center [866, 271] width 116 height 11
type input "Key Themes"
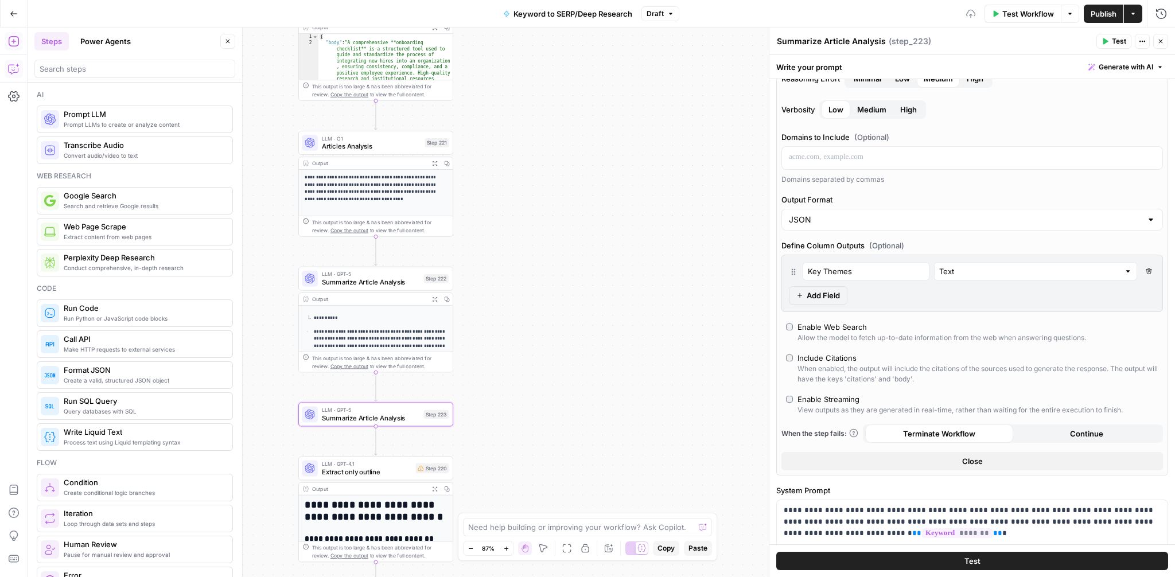
click at [813, 297] on span "Add Field" at bounding box center [823, 295] width 33 height 11
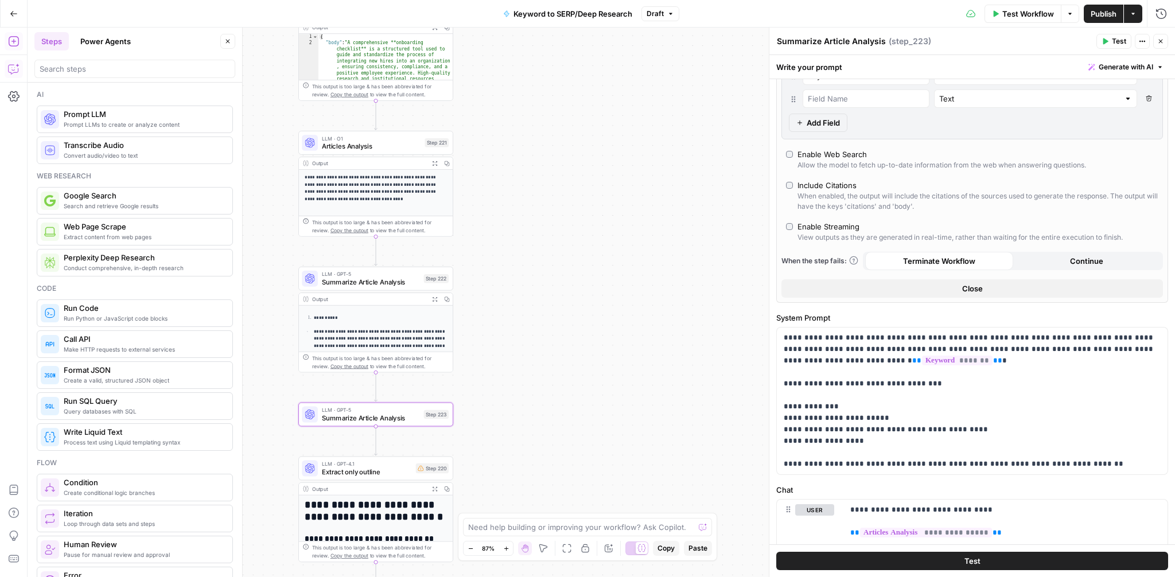
scroll to position [401, 0]
drag, startPoint x: 887, startPoint y: 415, endPoint x: 794, endPoint y: 415, distance: 93.0
click at [794, 415] on p "**********" at bounding box center [972, 400] width 377 height 138
copy p "**********"
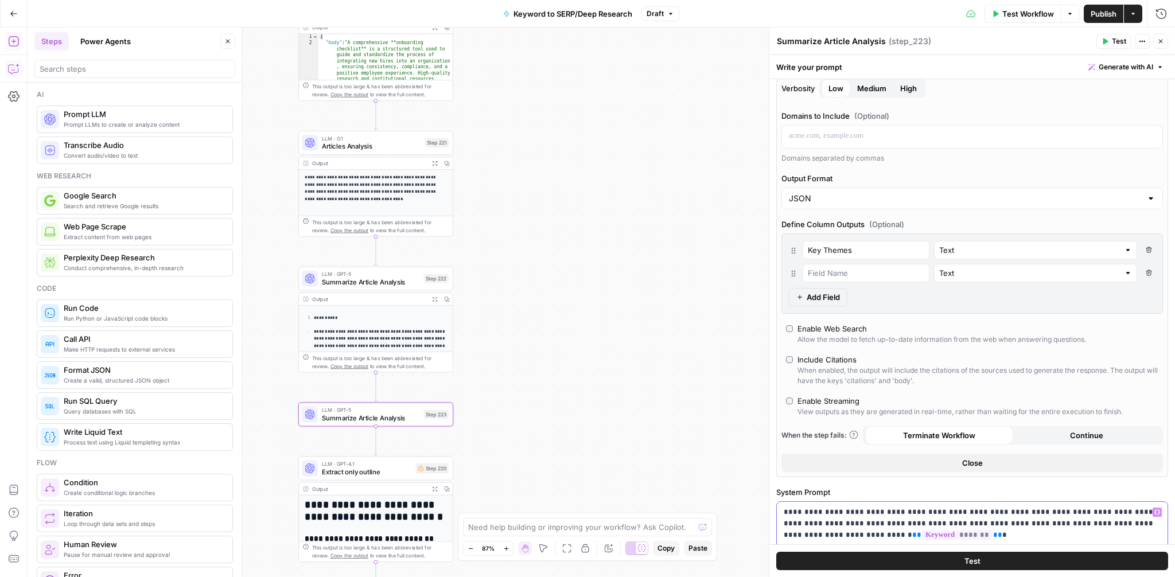
scroll to position [193, 0]
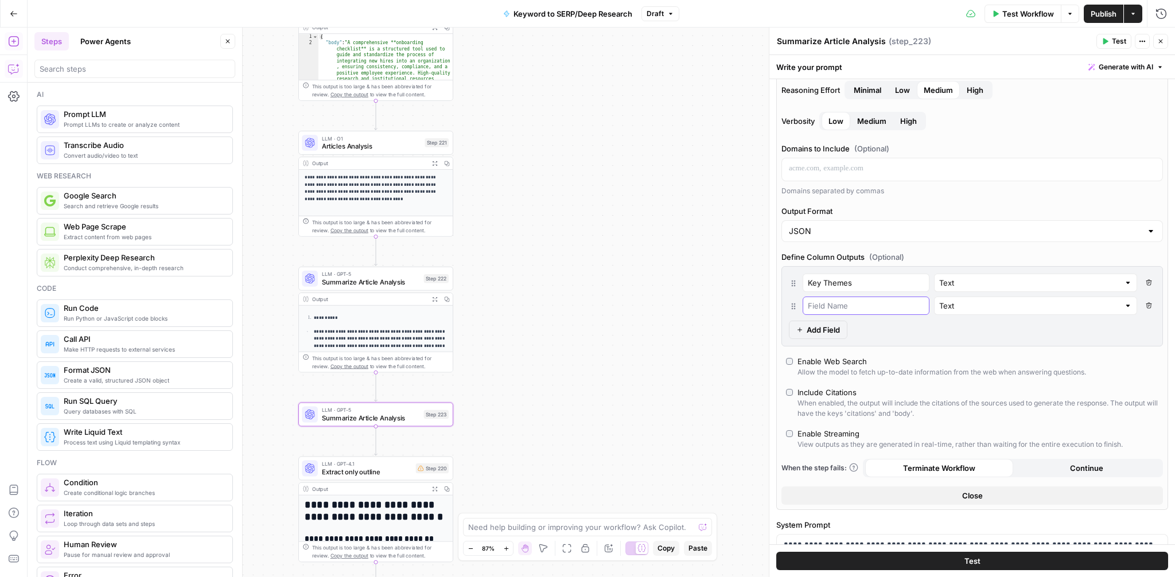
click at [838, 301] on input "text" at bounding box center [866, 305] width 116 height 11
paste input "Key Questions Answered"
type input "Key Questions Answered"
click at [830, 335] on span "Add Field" at bounding box center [823, 329] width 33 height 11
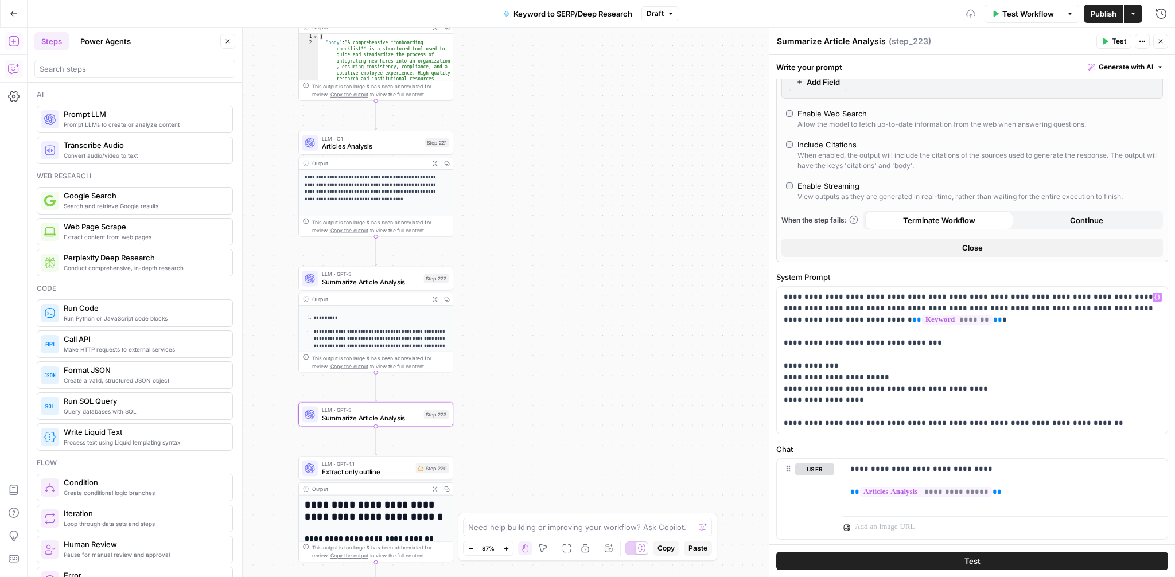
scroll to position [467, 0]
drag, startPoint x: 974, startPoint y: 387, endPoint x: 794, endPoint y: 387, distance: 179.6
click at [794, 387] on p "**********" at bounding box center [972, 358] width 377 height 138
copy p "**********"
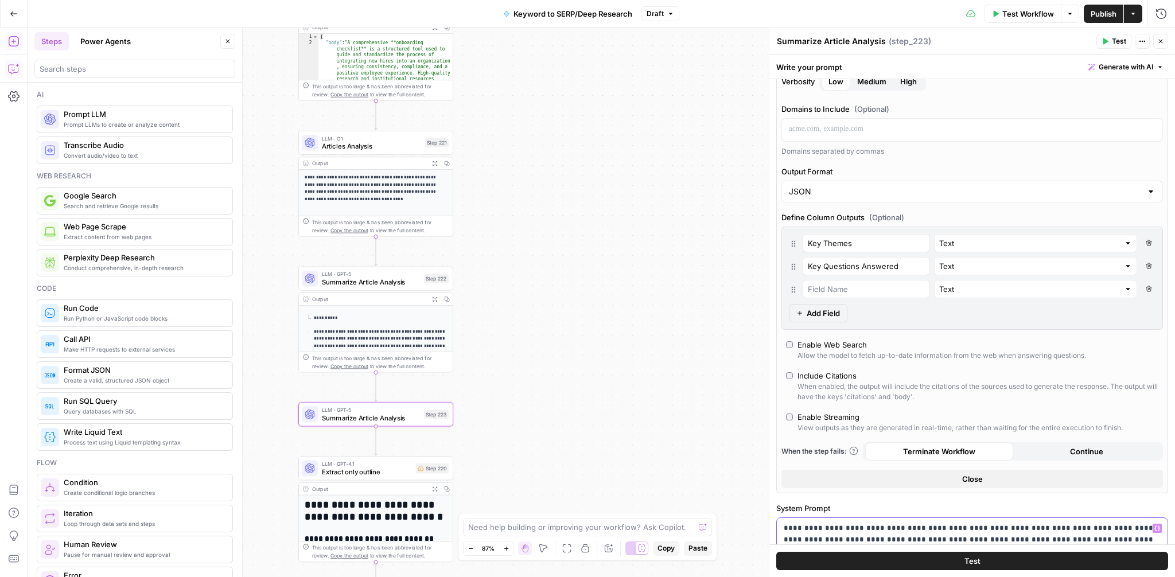
scroll to position [224, 0]
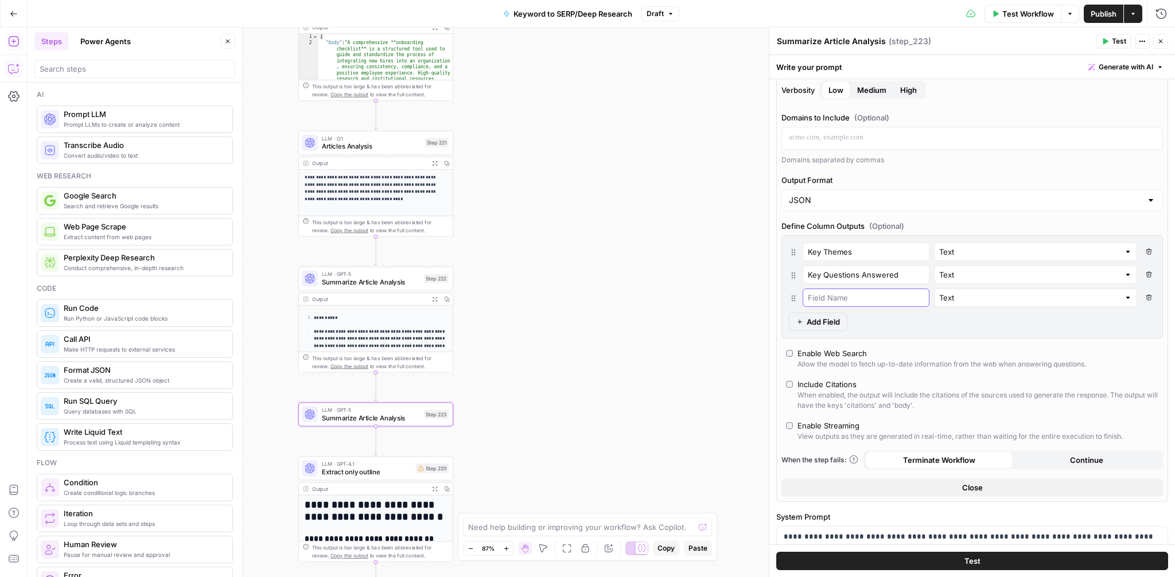
click at [826, 298] on input "text" at bounding box center [866, 297] width 116 height 11
paste input "Key Subtopics, Niches, and Follow-up Questions"
type input "Key Subtopics, Niches, and Follow-up Questions"
click at [825, 321] on span "Add Field" at bounding box center [823, 321] width 33 height 11
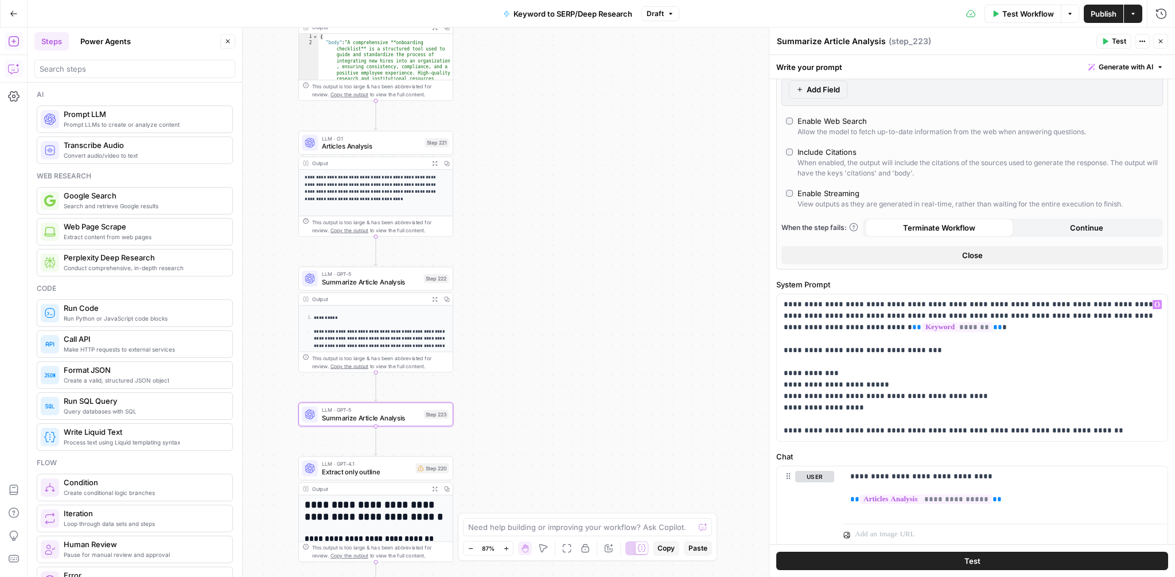
scroll to position [482, 0]
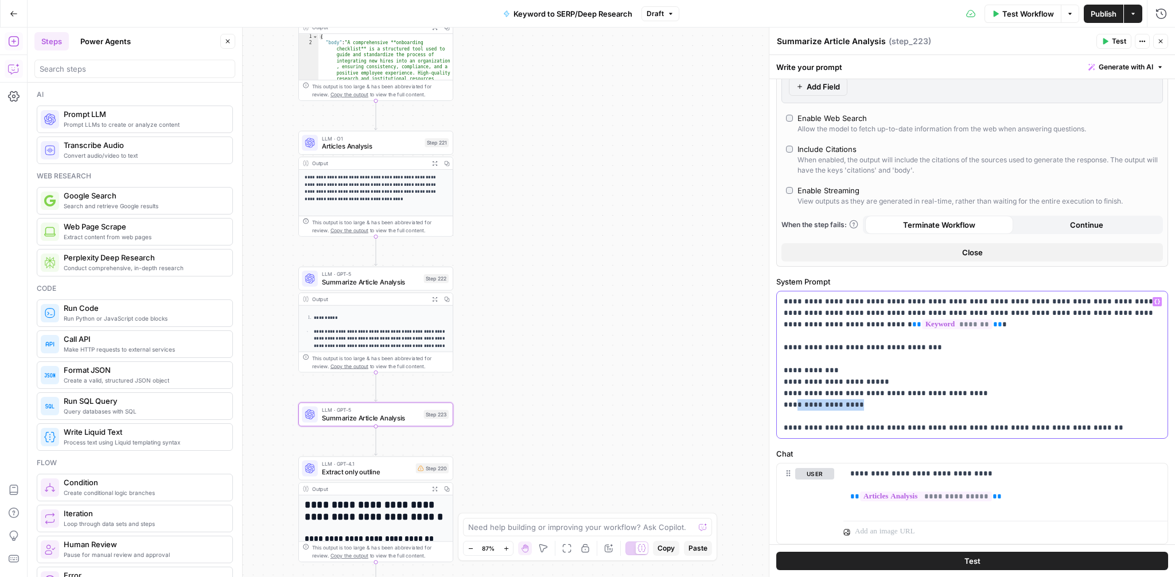
drag, startPoint x: 863, startPoint y: 404, endPoint x: 794, endPoint y: 401, distance: 69.5
click at [794, 401] on p "**********" at bounding box center [972, 365] width 377 height 138
copy p "**********"
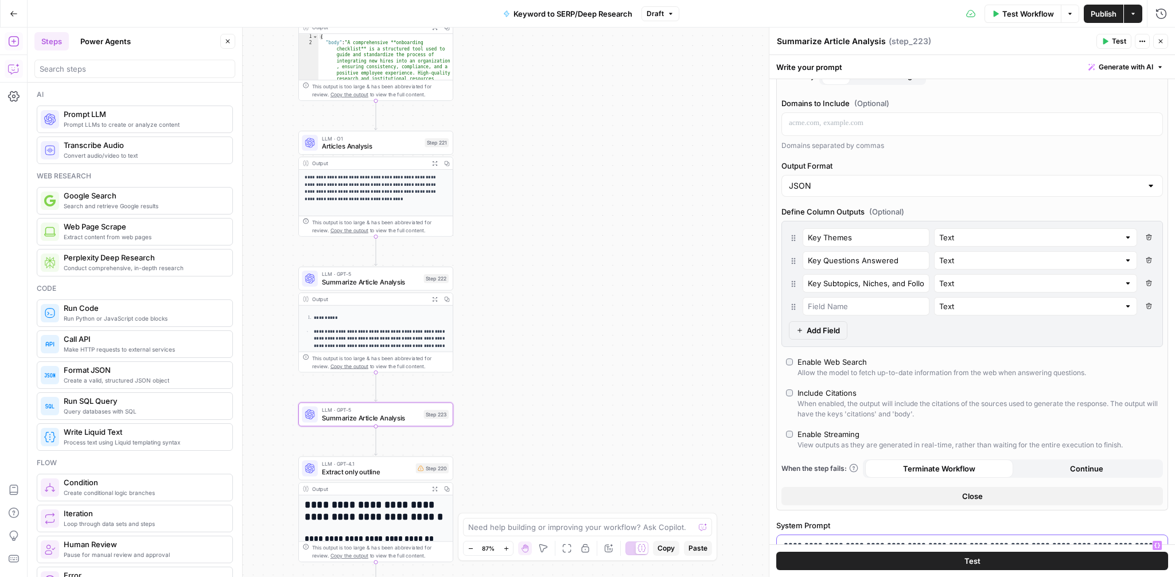
scroll to position [199, 0]
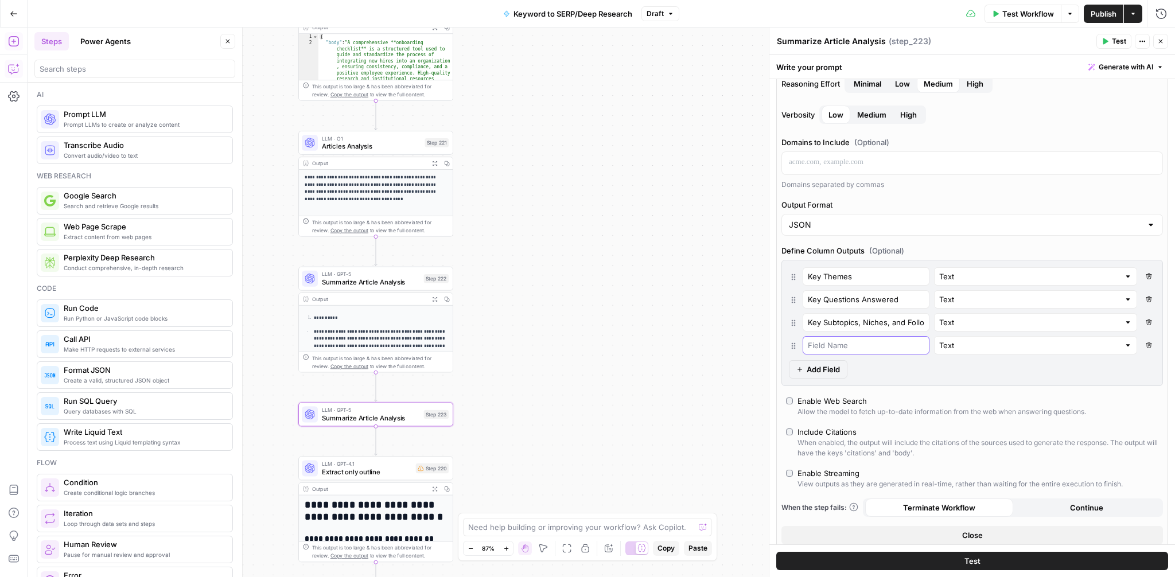
click at [842, 345] on input "text" at bounding box center [866, 345] width 116 height 11
paste input "Common Structure"
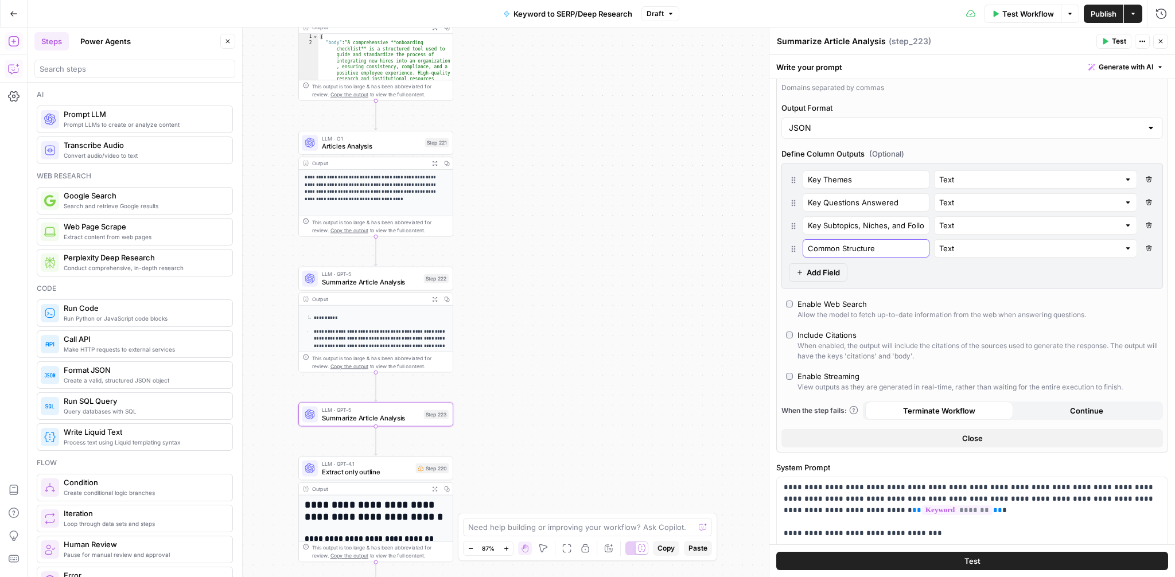
scroll to position [374, 0]
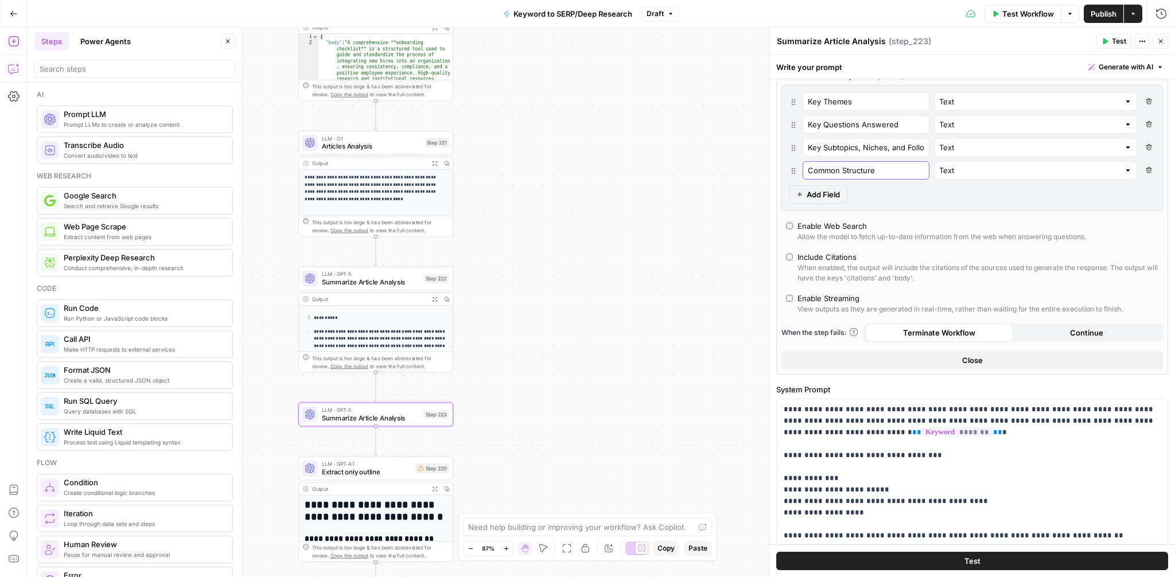
type input "Common Structure"
click at [953, 565] on button "Test" at bounding box center [972, 561] width 392 height 18
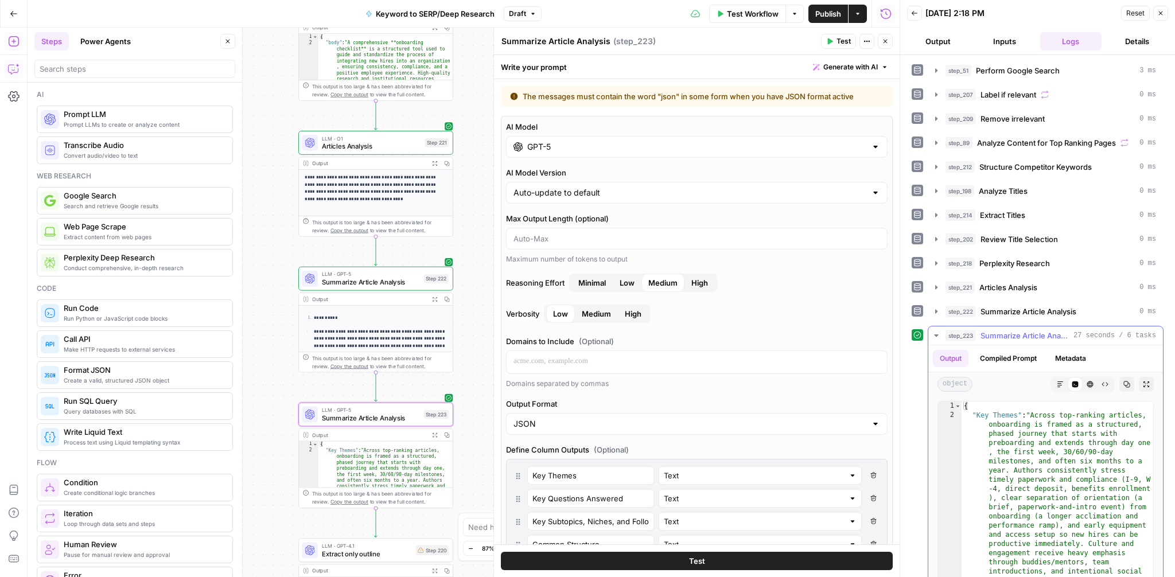
click at [1058, 386] on icon "button" at bounding box center [1060, 384] width 7 height 7
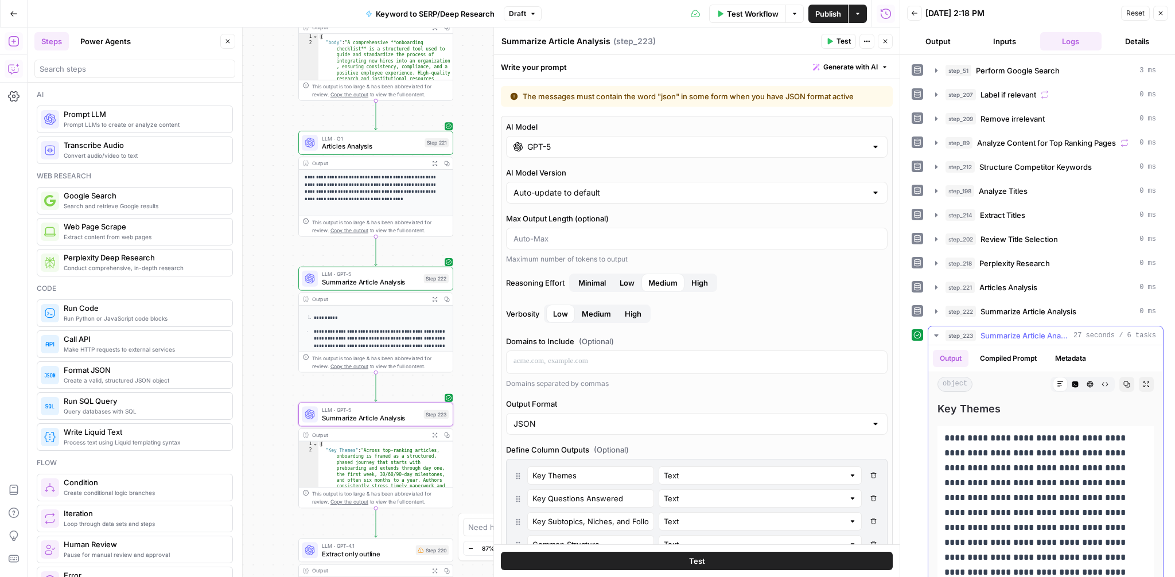
click at [1074, 385] on icon "button" at bounding box center [1076, 385] width 6 height 6
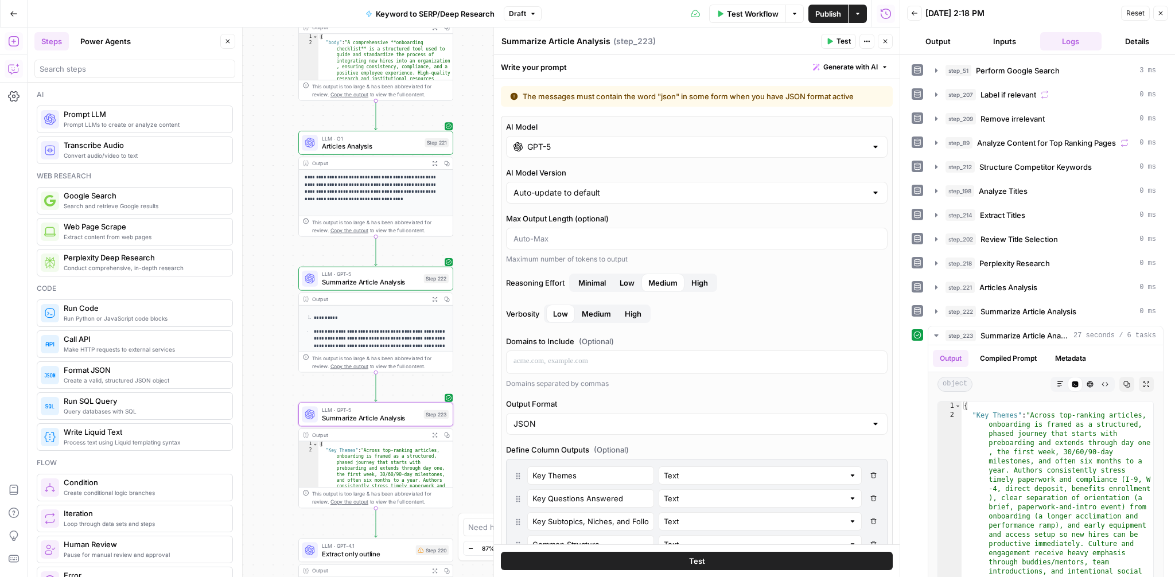
click at [706, 93] on div "The messages must contain the word "json" in some form when you have JSON forma…" at bounding box center [689, 96] width 359 height 11
copy div "The messages must contain the word "json" in some form when you have JSON forma…"
click at [14, 73] on icon "button" at bounding box center [13, 68] width 11 height 11
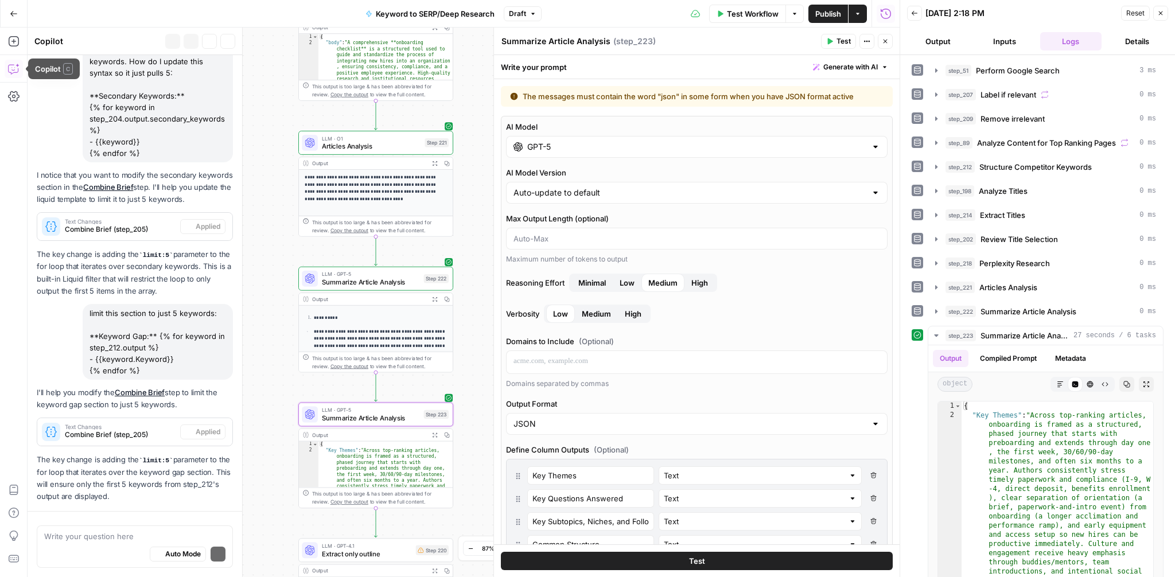
scroll to position [176, 0]
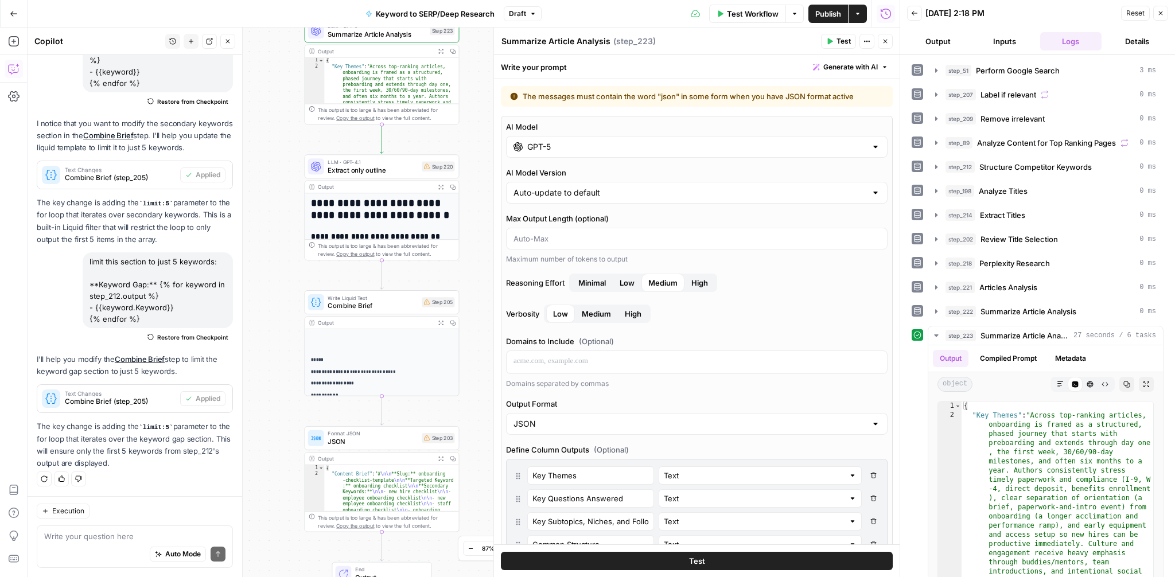
click at [88, 540] on textarea at bounding box center [134, 536] width 181 height 11
type textarea "what does this mean? The messages must contain the word "json" in some form whe…"
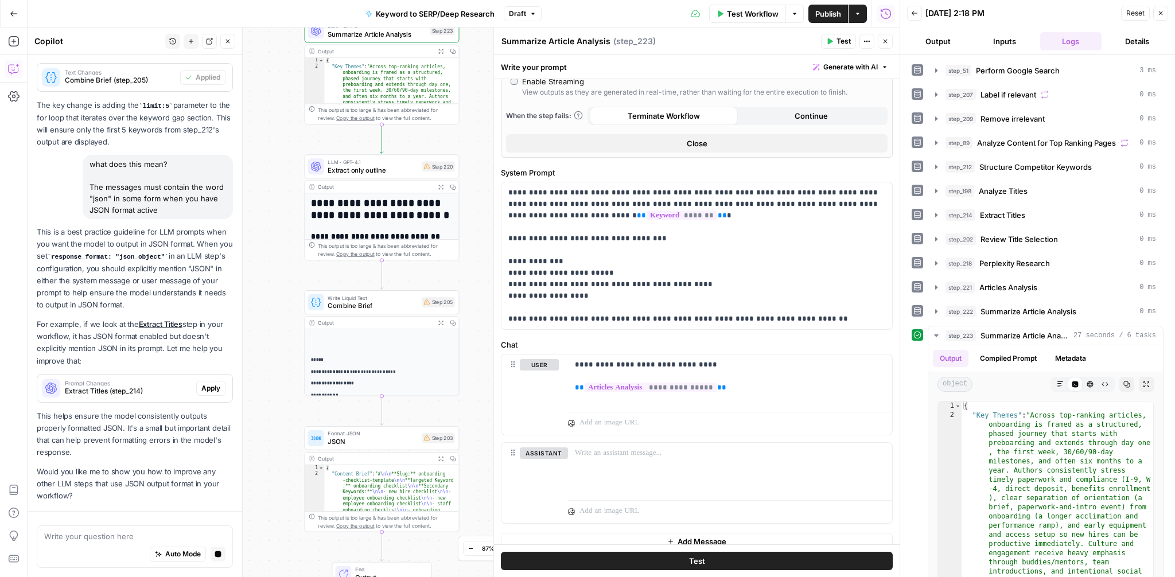
scroll to position [531, 0]
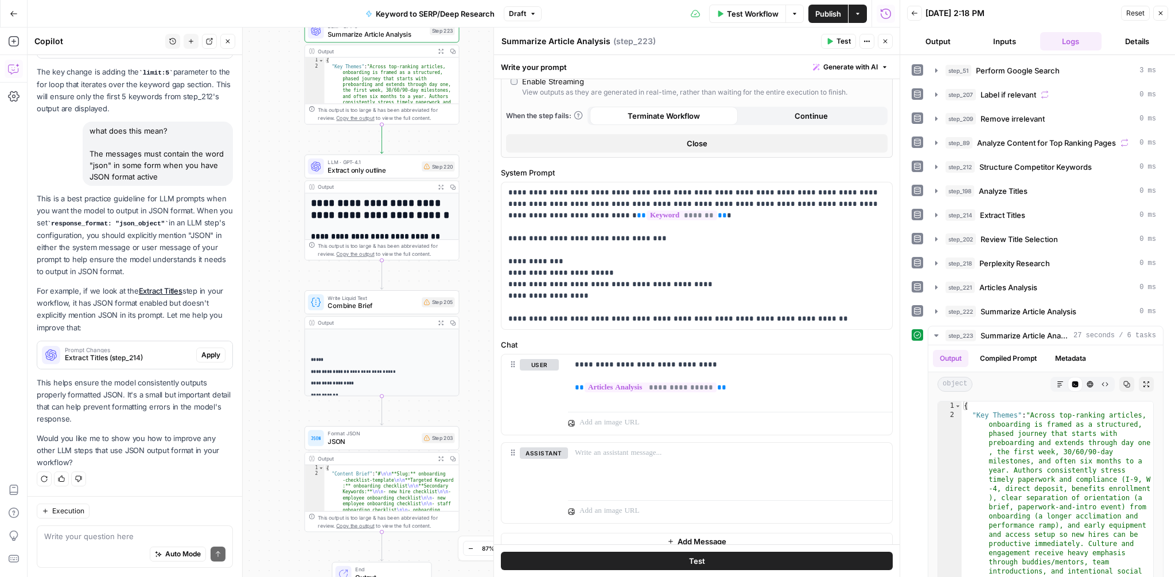
click at [221, 42] on button "Close" at bounding box center [227, 41] width 15 height 15
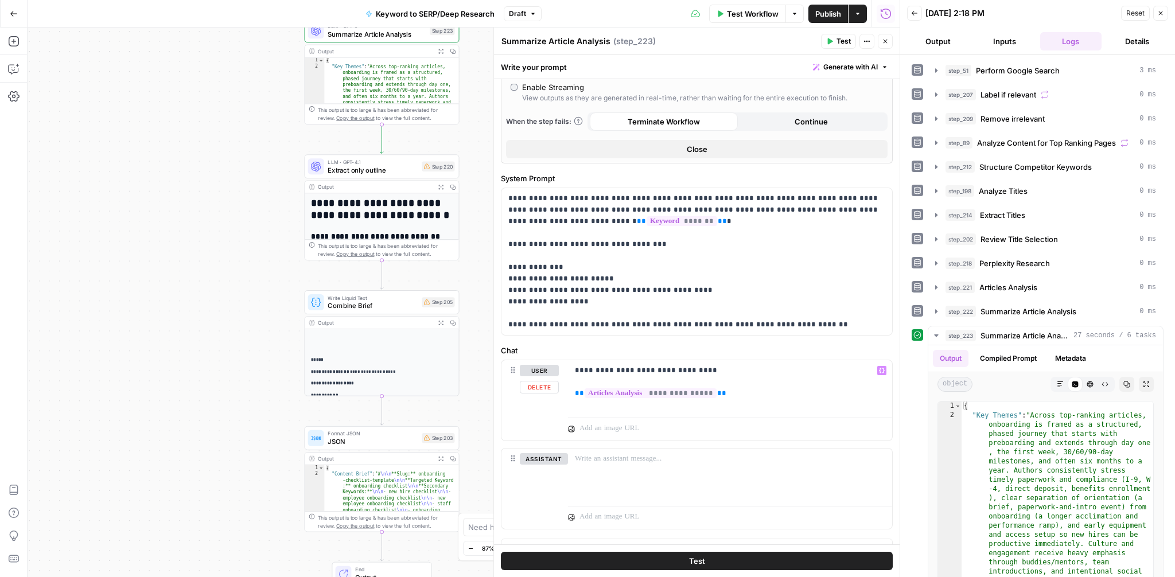
scroll to position [582, 0]
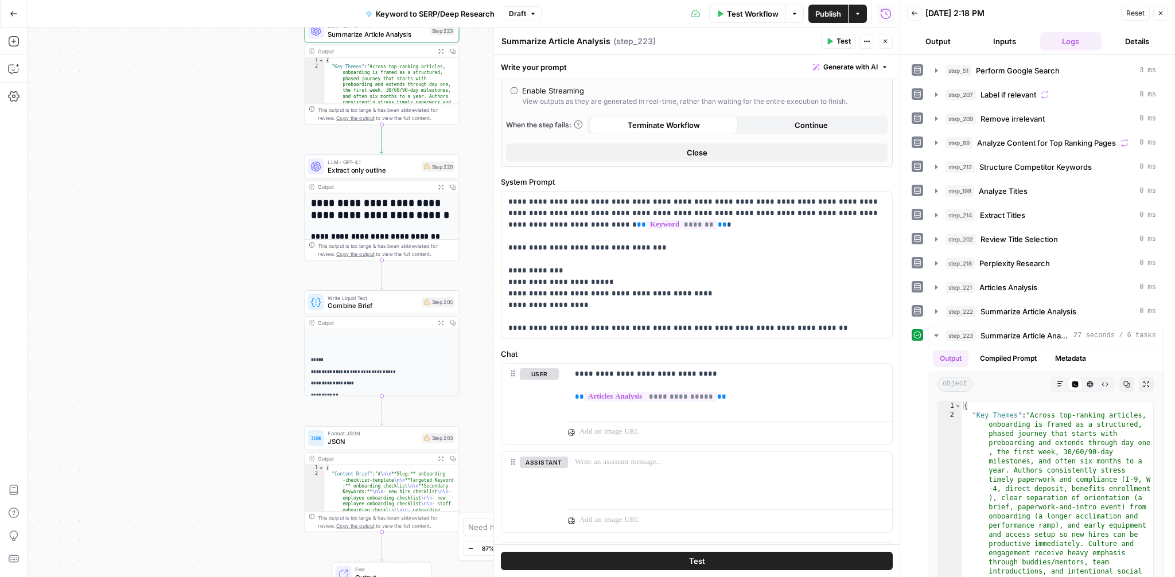
click at [760, 17] on span "Test Workflow" at bounding box center [753, 13] width 52 height 11
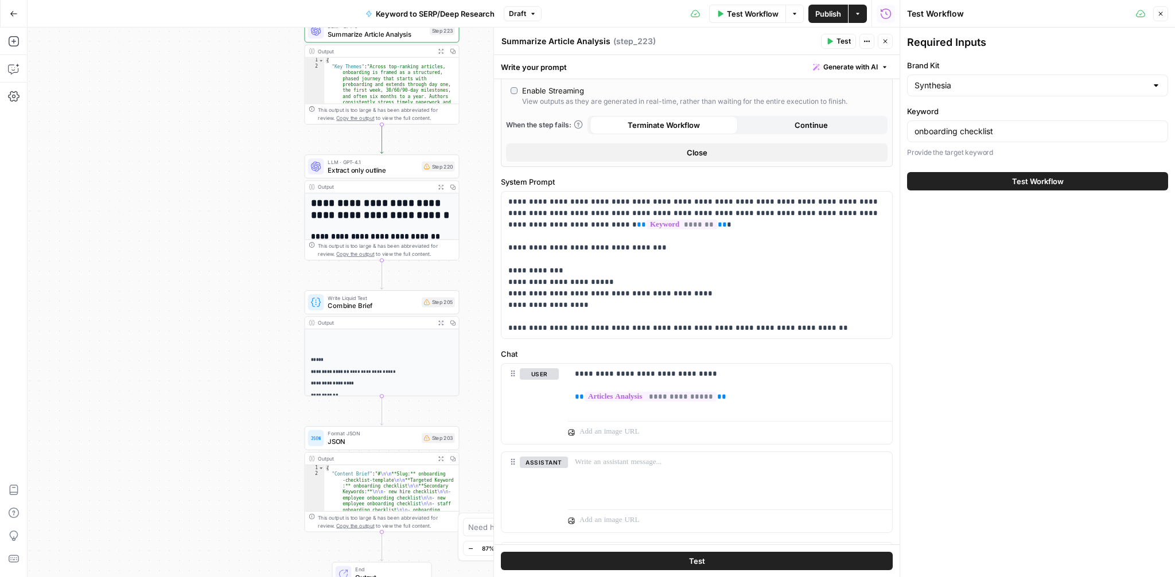
click at [1166, 11] on button "Close" at bounding box center [1160, 13] width 15 height 15
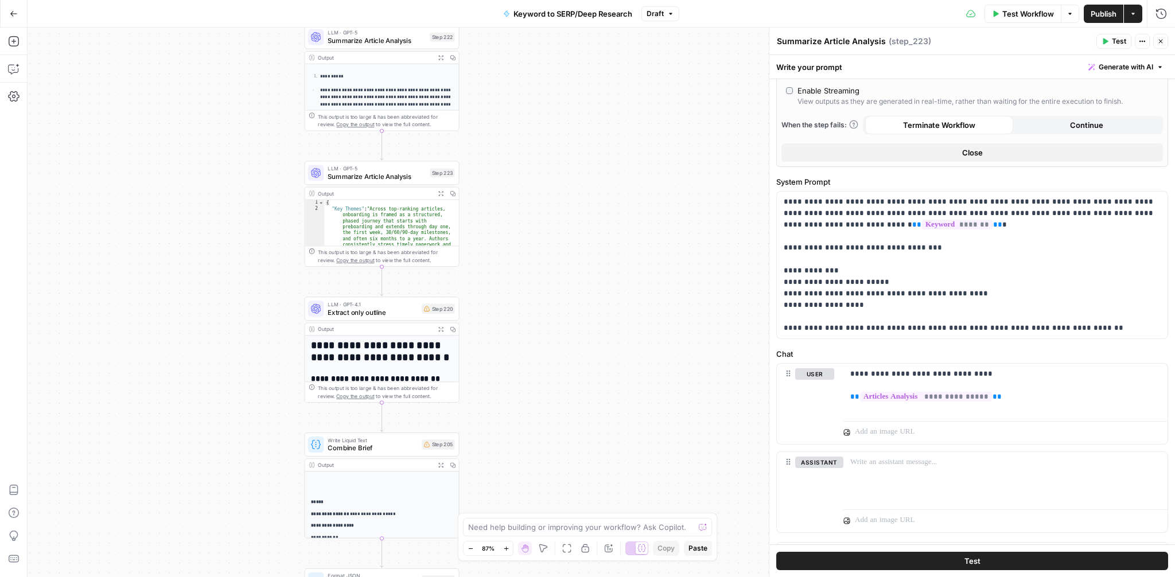
drag, startPoint x: 558, startPoint y: 239, endPoint x: 558, endPoint y: 382, distance: 143.5
click at [558, 382] on div "Workflow Set Inputs Inputs Google Search Perform Google Search Step 51 Output E…" at bounding box center [602, 303] width 1148 height 550
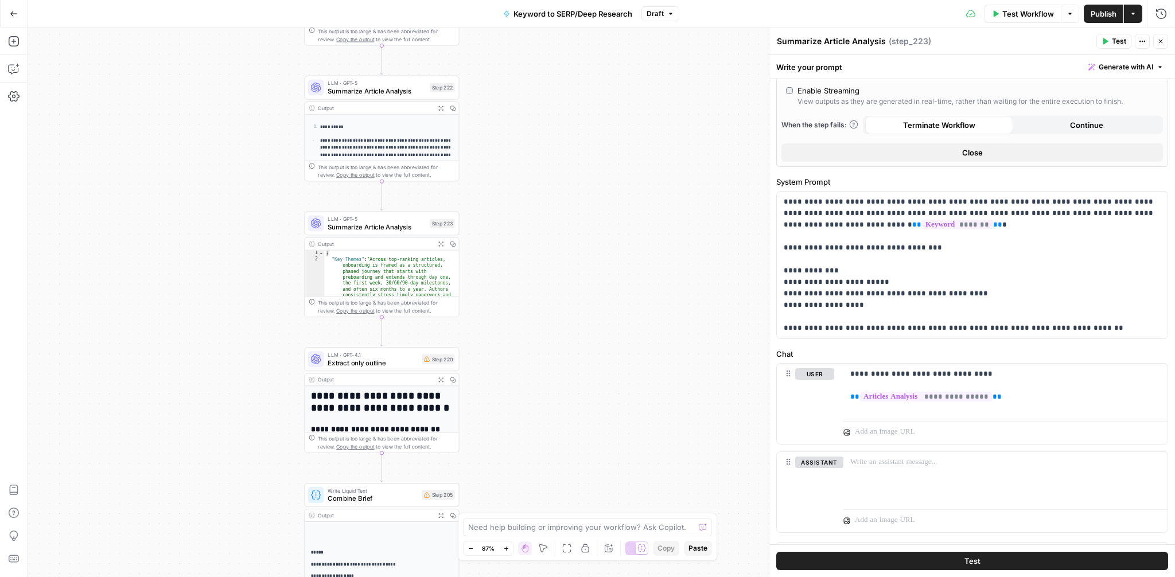
drag, startPoint x: 548, startPoint y: 208, endPoint x: 548, endPoint y: 257, distance: 49.4
click at [548, 257] on div "Workflow Set Inputs Inputs Google Search Perform Google Search Step 51 Output E…" at bounding box center [602, 303] width 1148 height 550
click at [429, 205] on icon "button" at bounding box center [432, 204] width 6 height 7
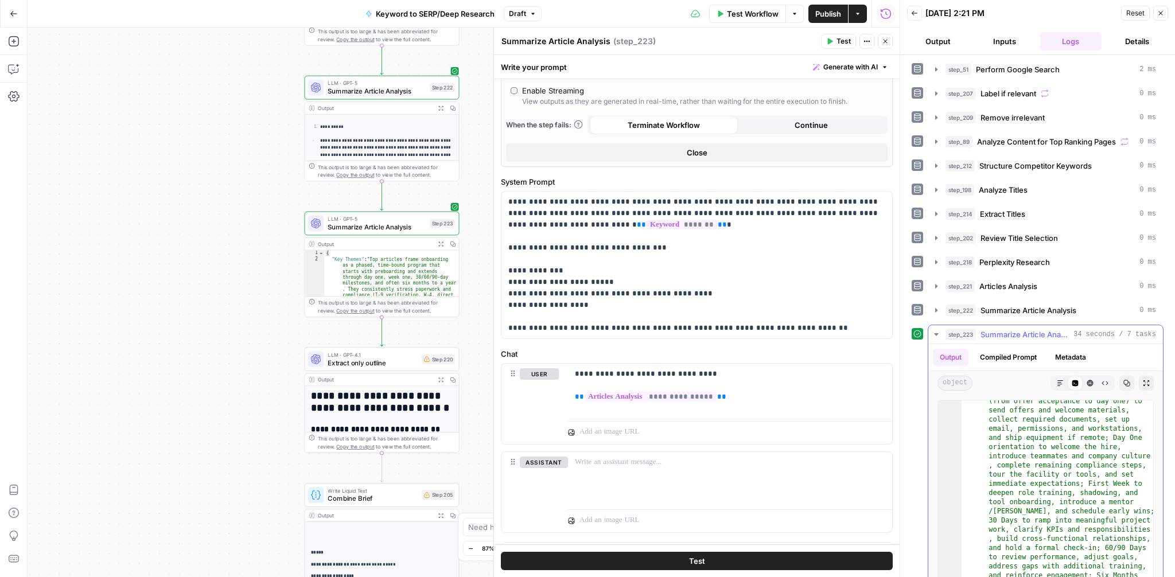
scroll to position [61, 0]
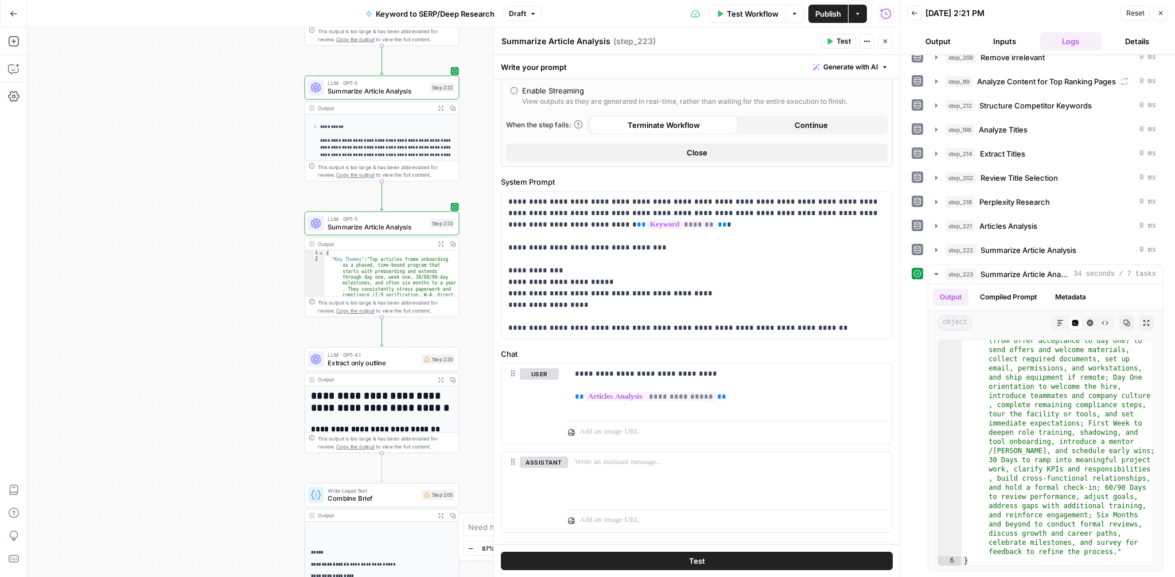
click at [1164, 13] on span "Close" at bounding box center [1164, 13] width 1 height 1
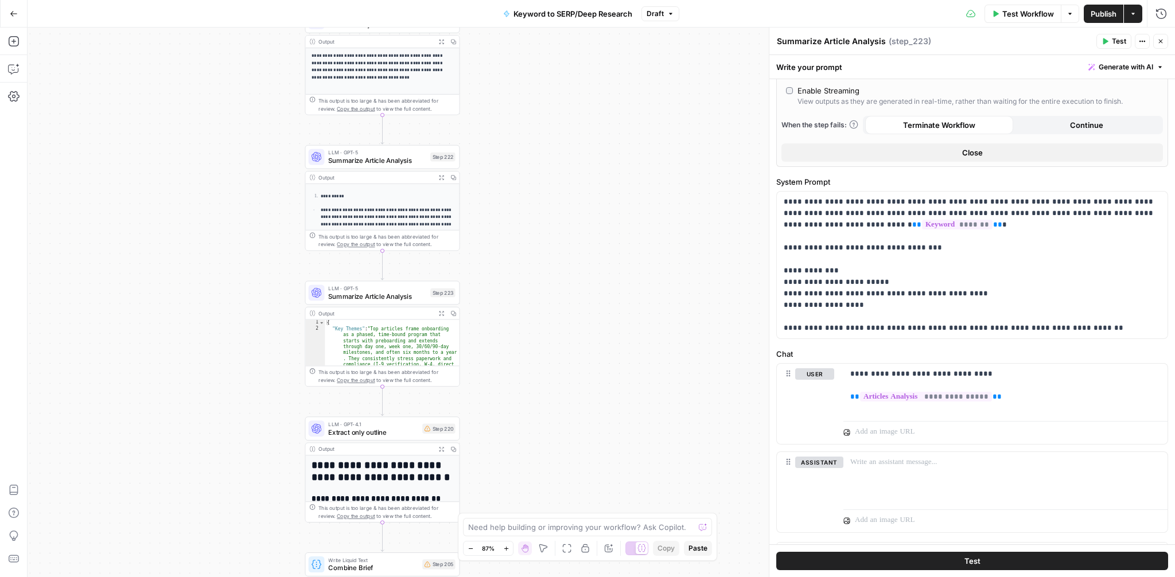
drag, startPoint x: 530, startPoint y: 239, endPoint x: 530, endPoint y: 308, distance: 69.4
click at [530, 308] on div "Workflow Set Inputs Inputs Google Search Perform Google Search Step 51 Output E…" at bounding box center [602, 303] width 1148 height 550
click at [398, 140] on icon "button" at bounding box center [398, 138] width 8 height 8
click at [546, 145] on span "Delete Step" at bounding box center [556, 146] width 45 height 11
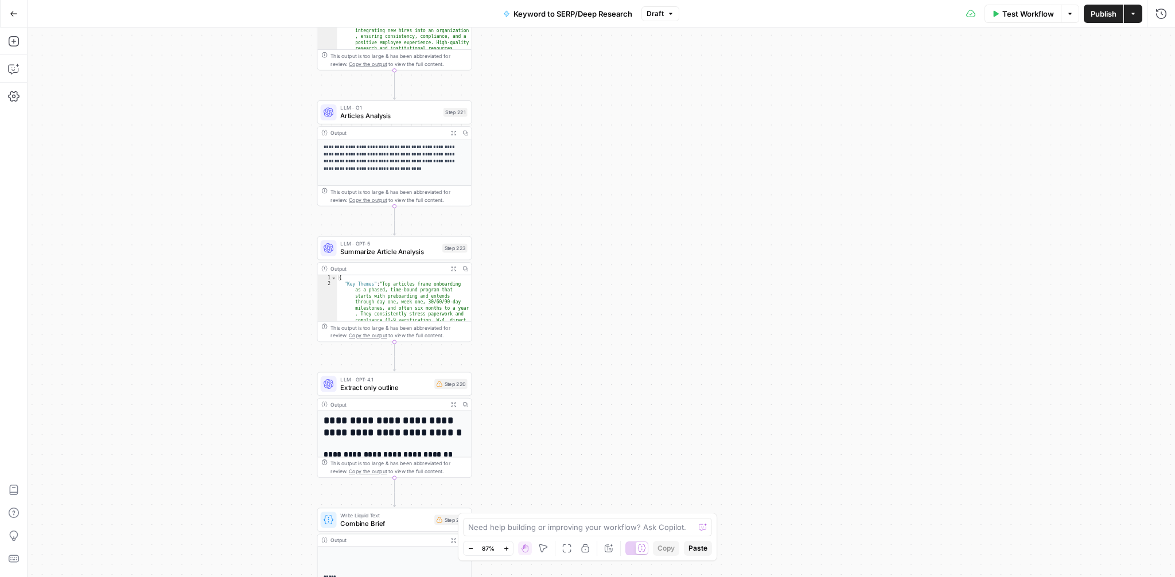
drag, startPoint x: 550, startPoint y: 220, endPoint x: 562, endPoint y: 313, distance: 94.4
click at [562, 313] on div "Workflow Set Inputs Inputs Google Search Perform Google Search Step 51 Output E…" at bounding box center [602, 303] width 1148 height 550
click at [364, 393] on span "Extract only outline" at bounding box center [386, 390] width 90 height 10
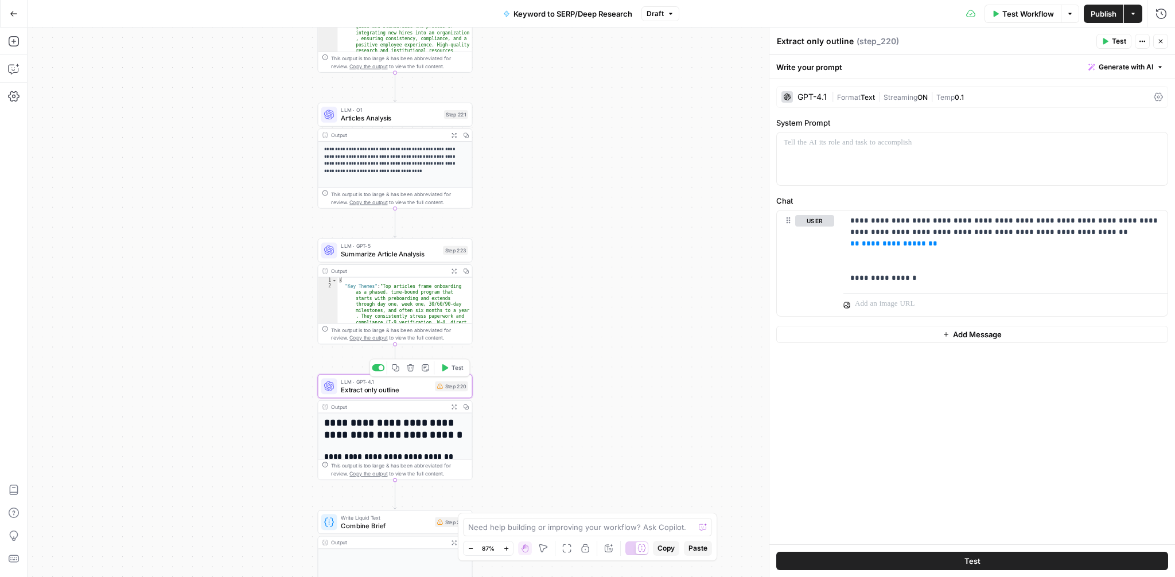
click at [412, 367] on icon "button" at bounding box center [411, 368] width 8 height 8
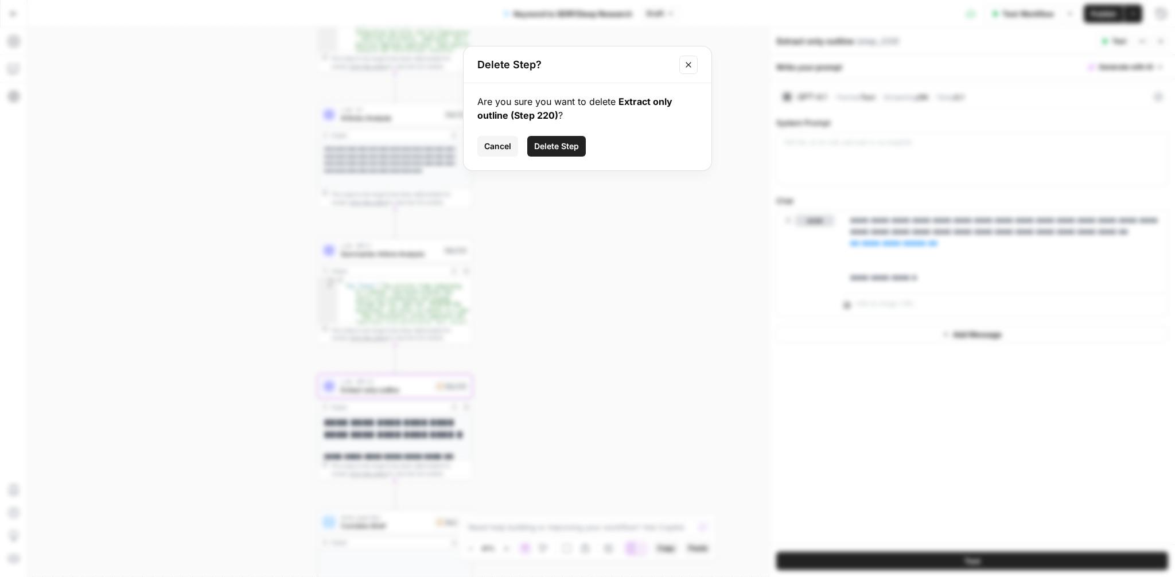
click at [559, 141] on span "Delete Step" at bounding box center [556, 146] width 45 height 11
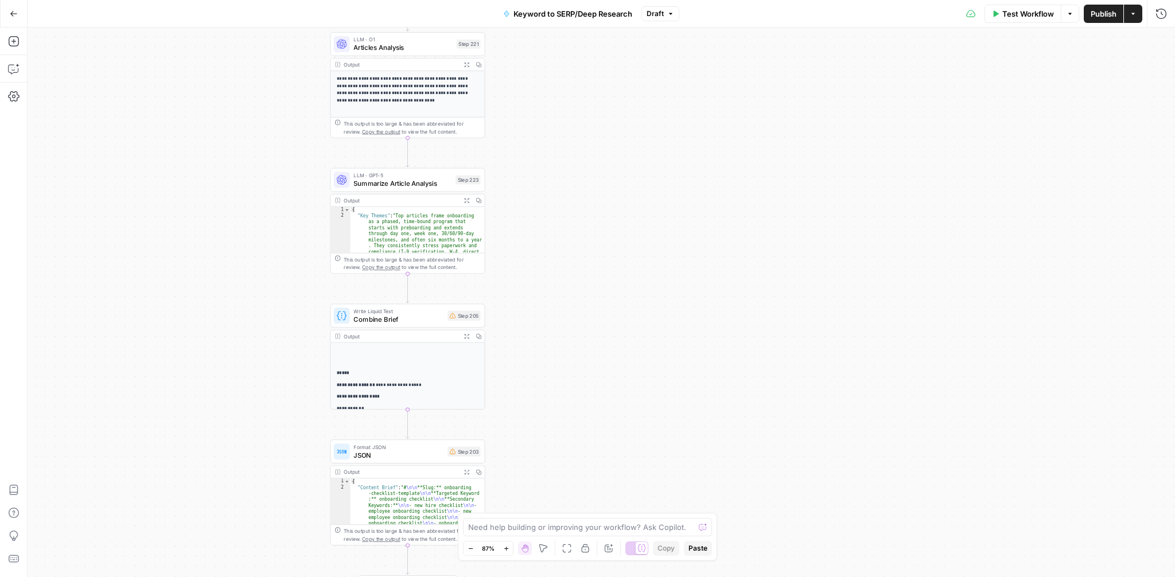
drag, startPoint x: 623, startPoint y: 368, endPoint x: 635, endPoint y: 300, distance: 69.3
click at [635, 300] on div "Workflow Set Inputs Inputs Google Search Perform Google Search Step 51 Output E…" at bounding box center [602, 303] width 1148 height 550
click at [405, 322] on span "Combine Brief" at bounding box center [398, 322] width 90 height 10
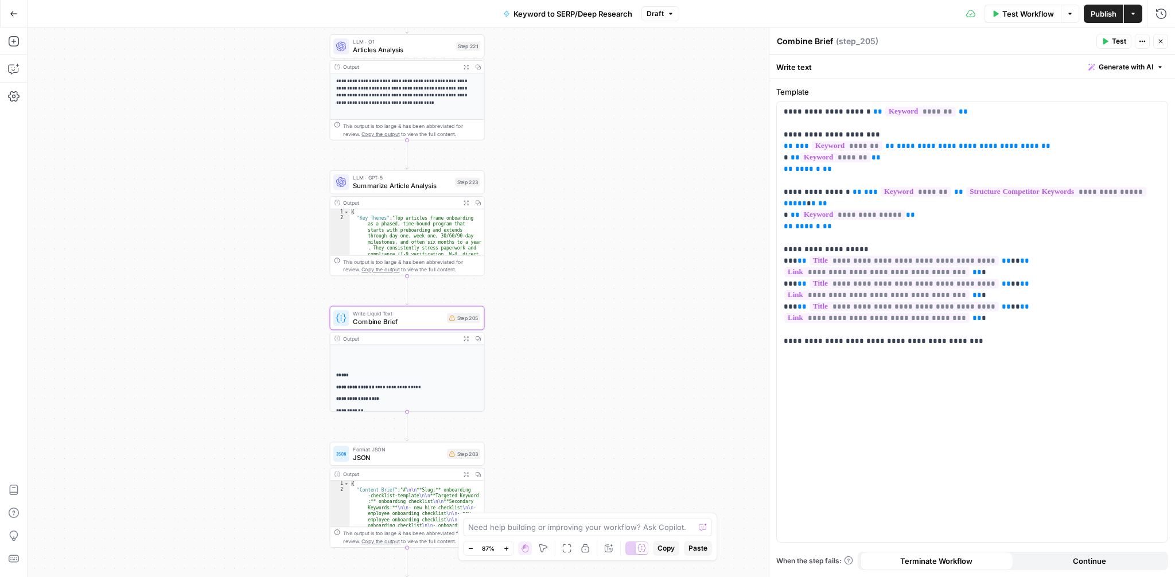
click at [1104, 41] on icon "button" at bounding box center [1106, 41] width 5 height 6
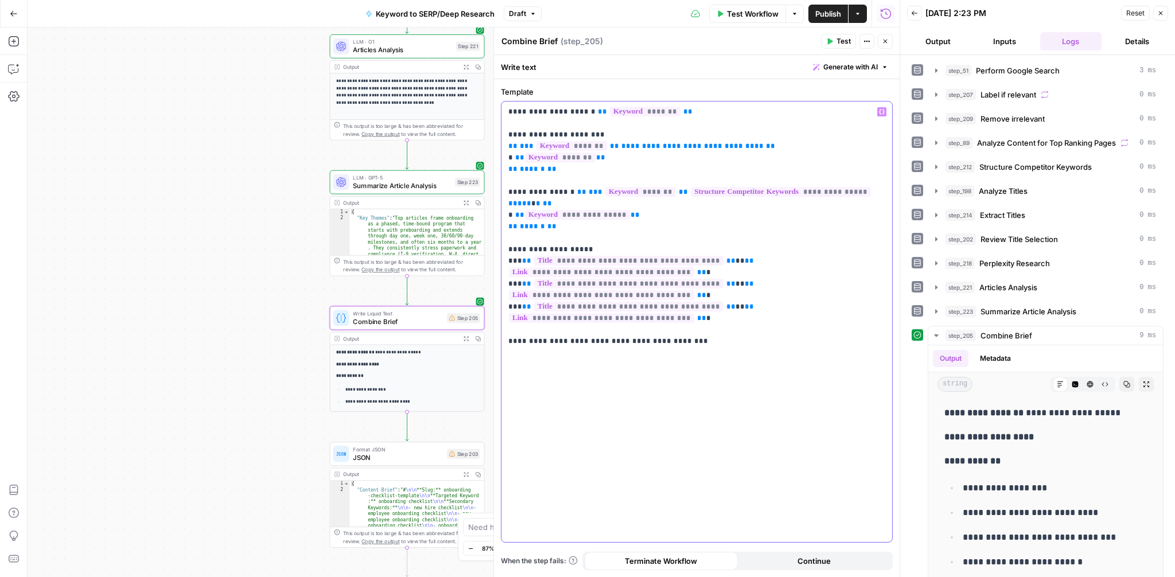
drag, startPoint x: 576, startPoint y: 228, endPoint x: 506, endPoint y: 193, distance: 78.0
click at [506, 193] on div "**********" at bounding box center [697, 322] width 391 height 441
copy p "**********"
click at [14, 65] on icon "button" at bounding box center [13, 68] width 11 height 11
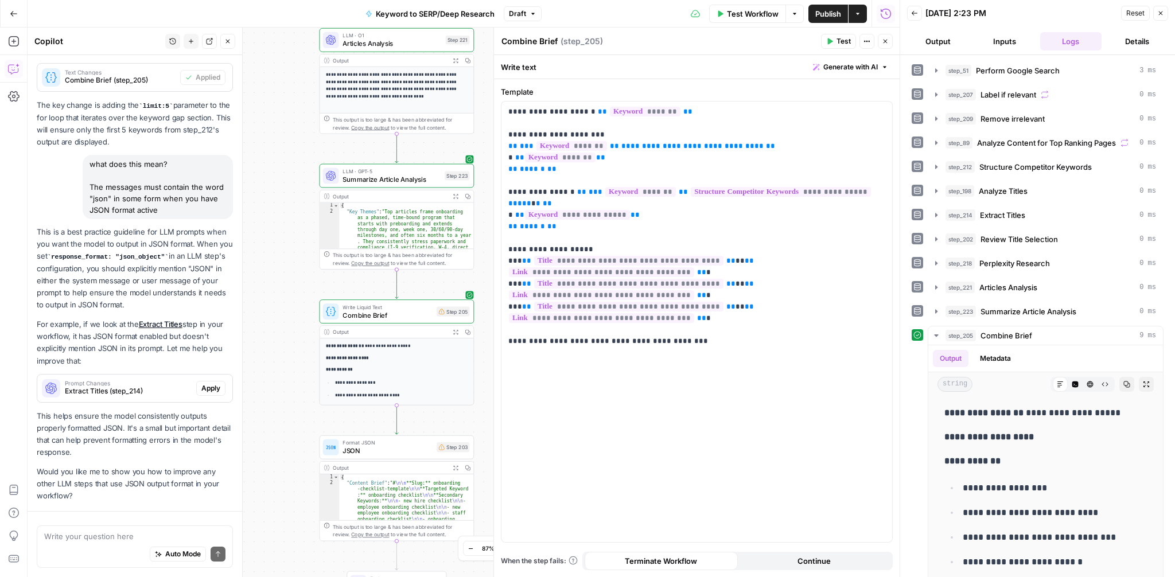
scroll to position [549, 0]
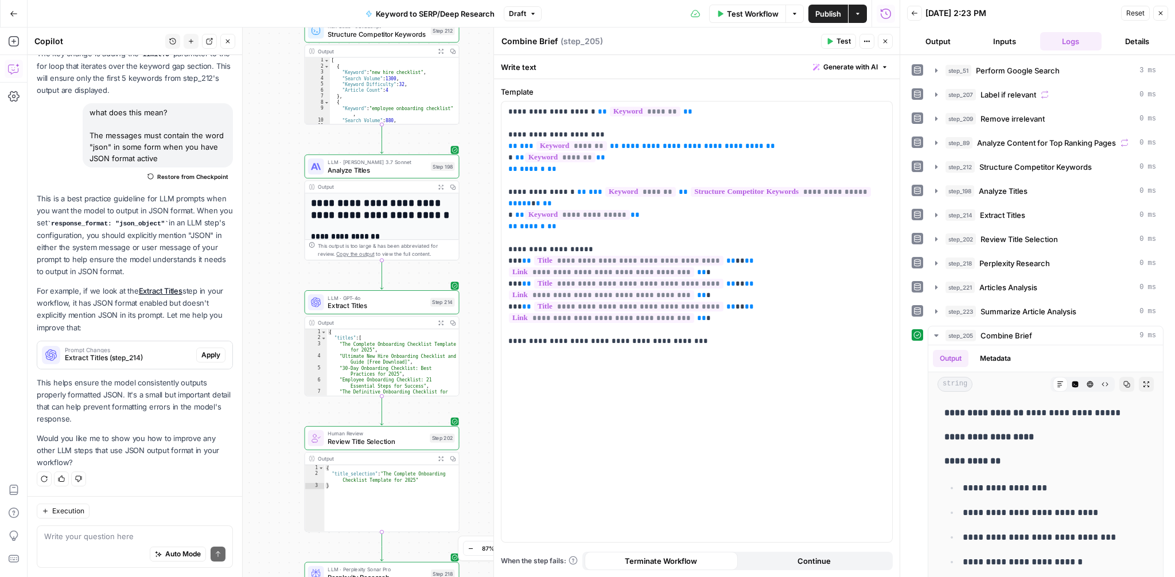
click at [74, 537] on textarea at bounding box center [134, 536] width 181 height 11
type textarea "what does this do? **Keyword Gap:** {% for keyword in step_212.output limit:5 %…"
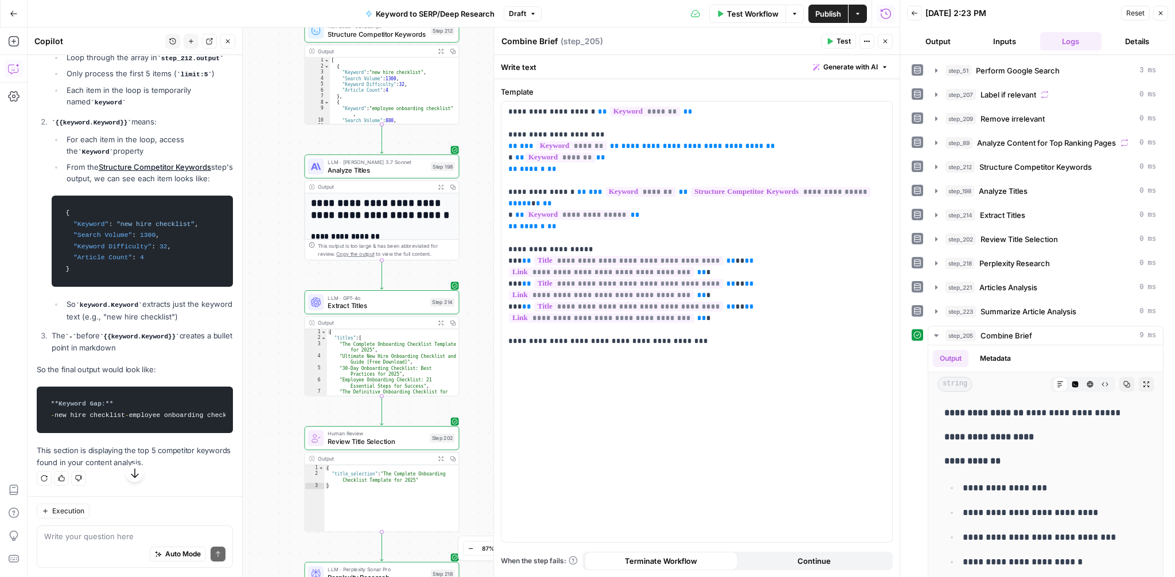
scroll to position [1149, 0]
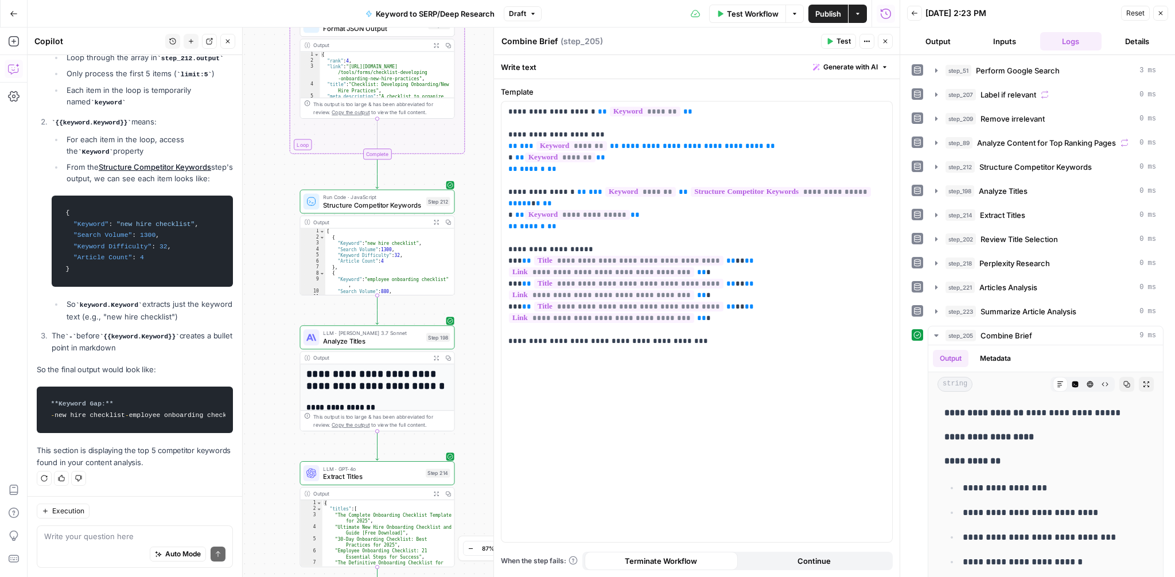
drag, startPoint x: 285, startPoint y: 186, endPoint x: 279, endPoint y: 372, distance: 186.6
click at [279, 372] on div "Workflow Set Inputs Inputs Google Search Perform Google Search Step 51 Output E…" at bounding box center [464, 303] width 872 height 550
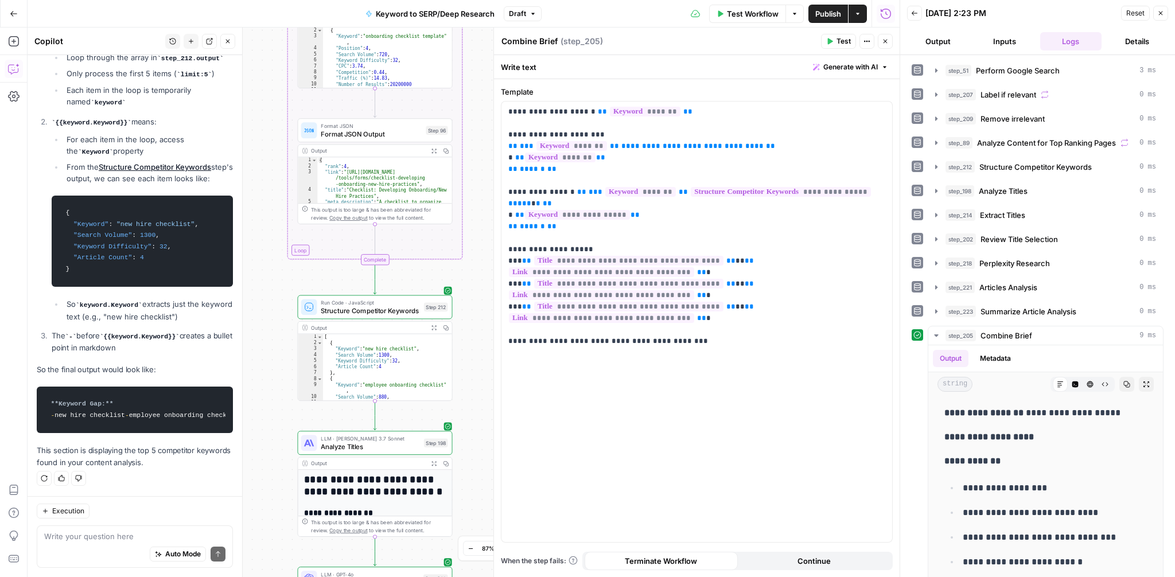
drag, startPoint x: 279, startPoint y: 231, endPoint x: 278, endPoint y: 321, distance: 90.1
click at [278, 321] on div "Workflow Set Inputs Inputs Google Search Perform Google Search Step 51 Output E…" at bounding box center [464, 303] width 872 height 550
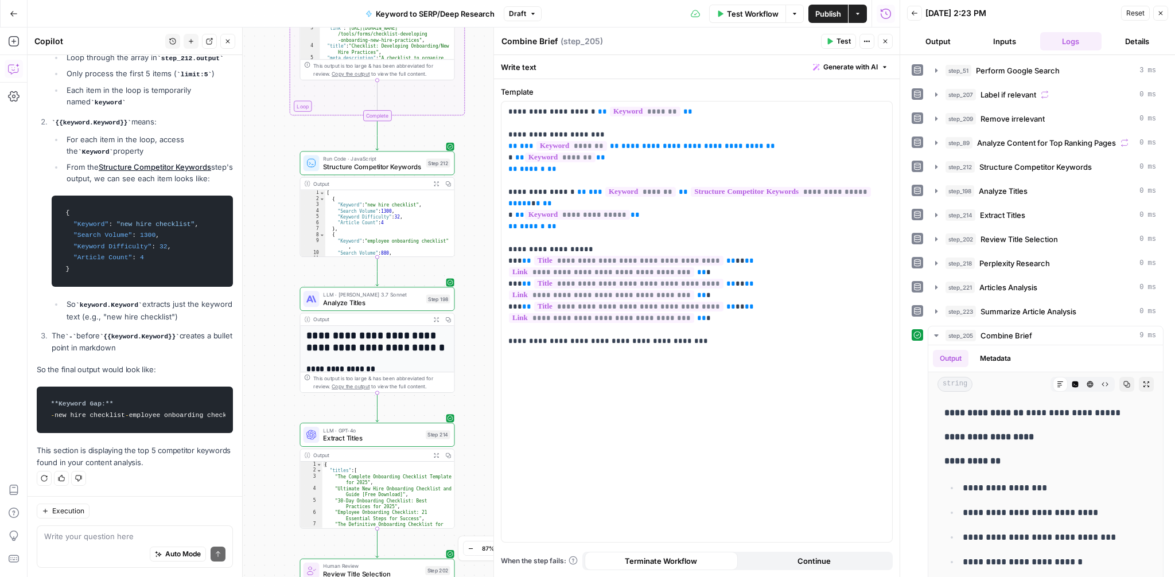
drag, startPoint x: 278, startPoint y: 297, endPoint x: 282, endPoint y: 134, distance: 163.0
click at [282, 134] on div "Workflow Set Inputs Inputs Google Search Perform Google Search Step 51 Output E…" at bounding box center [464, 303] width 872 height 550
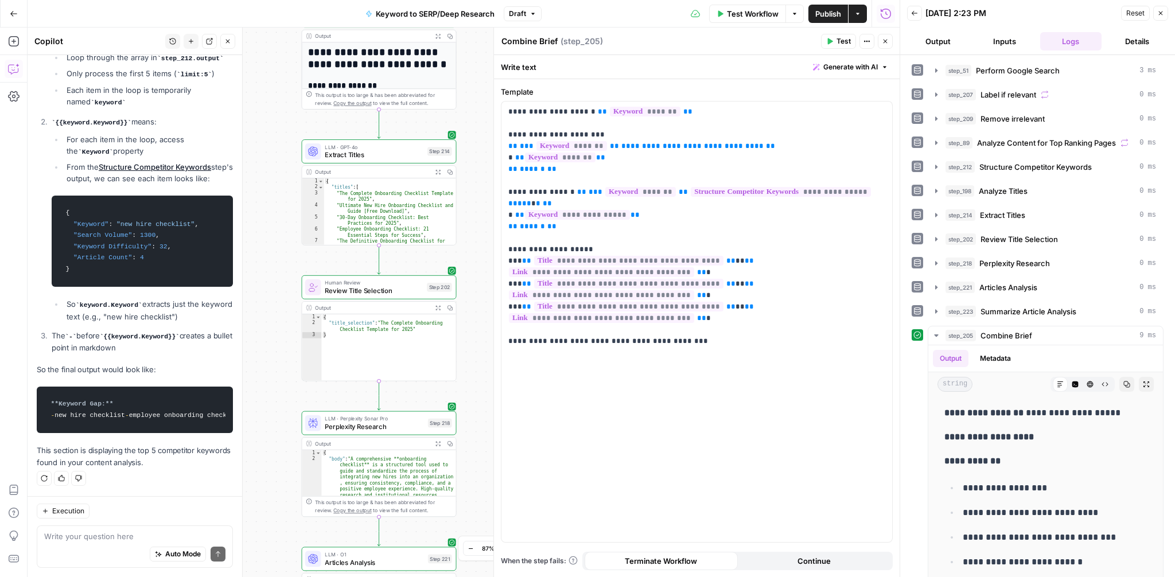
drag, startPoint x: 274, startPoint y: 398, endPoint x: 274, endPoint y: 115, distance: 282.9
click at [274, 115] on div "Workflow Set Inputs Inputs Google Search Perform Google Search Step 51 Output E…" at bounding box center [464, 303] width 872 height 550
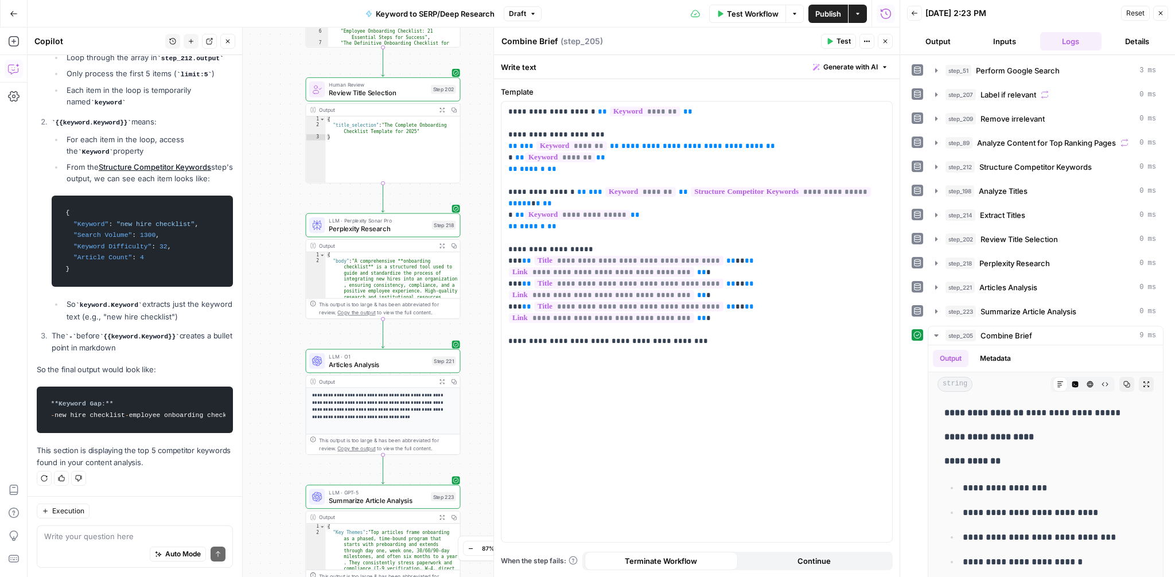
drag, startPoint x: 278, startPoint y: 326, endPoint x: 282, endPoint y: 146, distance: 179.7
click at [282, 146] on div "Workflow Set Inputs Inputs Google Search Perform Google Search Step 51 Output E…" at bounding box center [464, 303] width 872 height 550
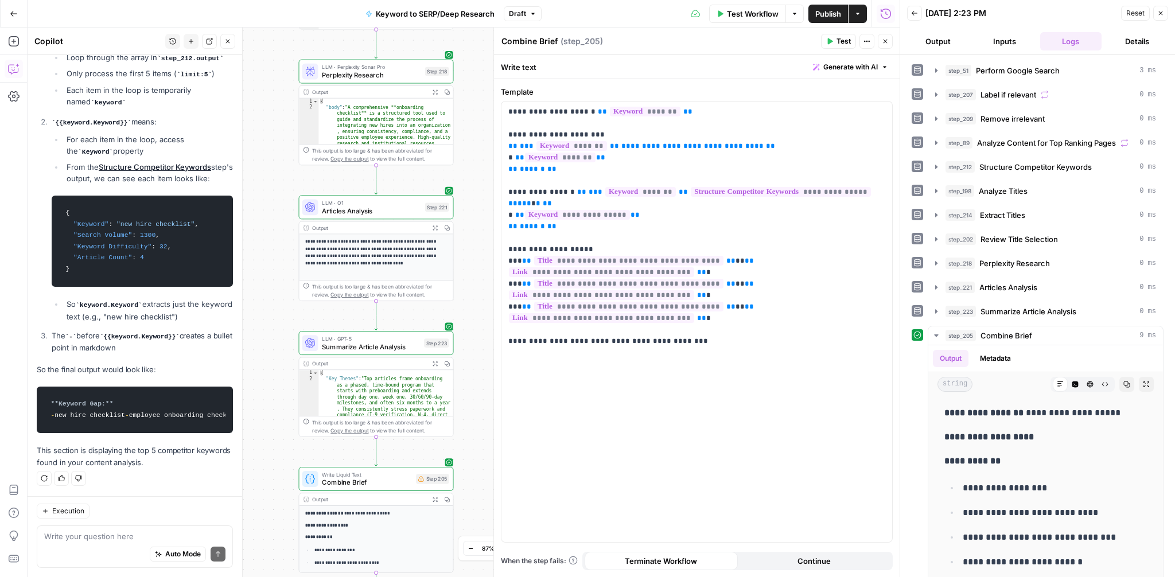
drag, startPoint x: 280, startPoint y: 324, endPoint x: 273, endPoint y: 170, distance: 153.9
click at [273, 170] on div "Workflow Set Inputs Inputs Google Search Perform Google Search Step 51 Output E…" at bounding box center [464, 303] width 872 height 550
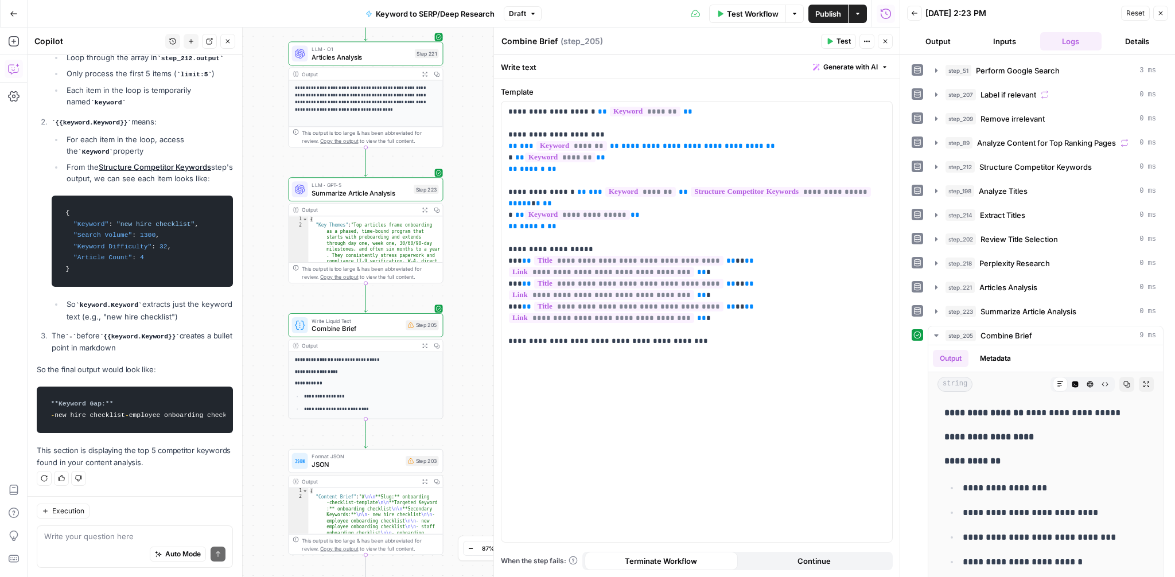
drag, startPoint x: 269, startPoint y: 339, endPoint x: 258, endPoint y: 185, distance: 154.1
click at [258, 185] on div "Workflow Set Inputs Inputs Google Search Perform Google Search Step 51 Output E…" at bounding box center [464, 303] width 872 height 550
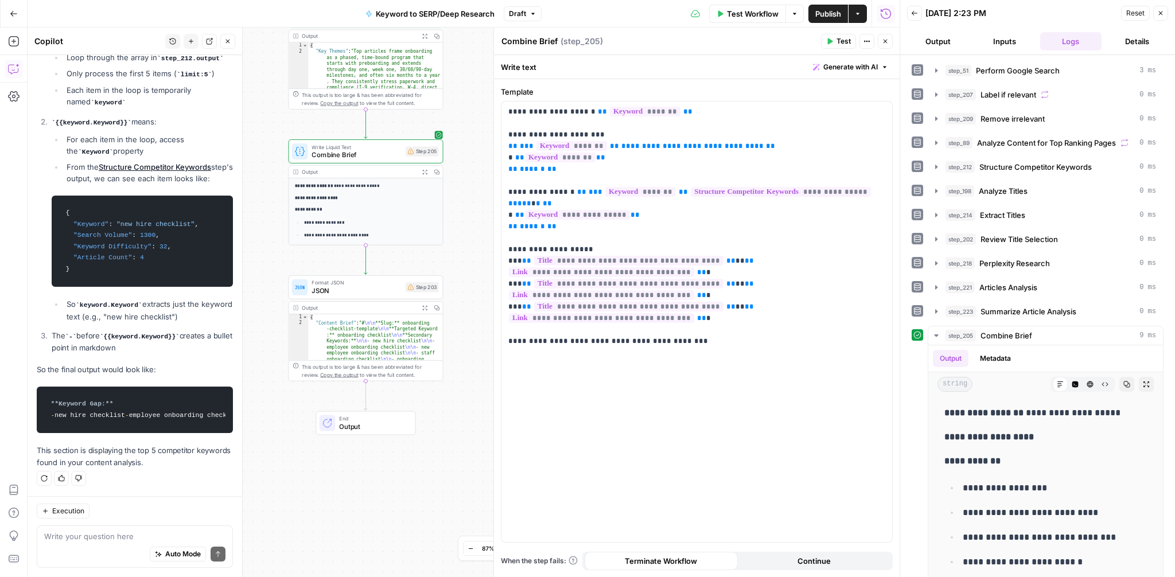
drag, startPoint x: 262, startPoint y: 344, endPoint x: 262, endPoint y: 170, distance: 173.9
click at [262, 170] on div "Workflow Set Inputs Inputs Google Search Perform Google Search Step 51 Output E…" at bounding box center [464, 303] width 872 height 550
click at [367, 156] on span "Combine Brief" at bounding box center [357, 155] width 90 height 10
click at [655, 322] on div "**********" at bounding box center [697, 322] width 391 height 441
click at [755, 311] on p "**********" at bounding box center [696, 209] width 377 height 207
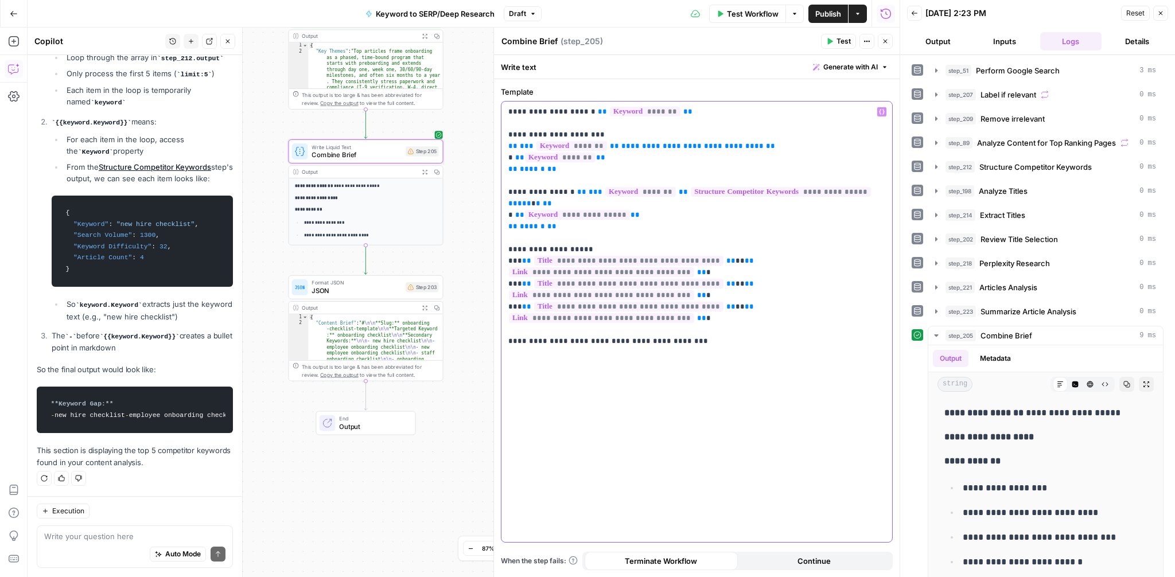
click at [879, 114] on icon "button" at bounding box center [882, 112] width 6 height 6
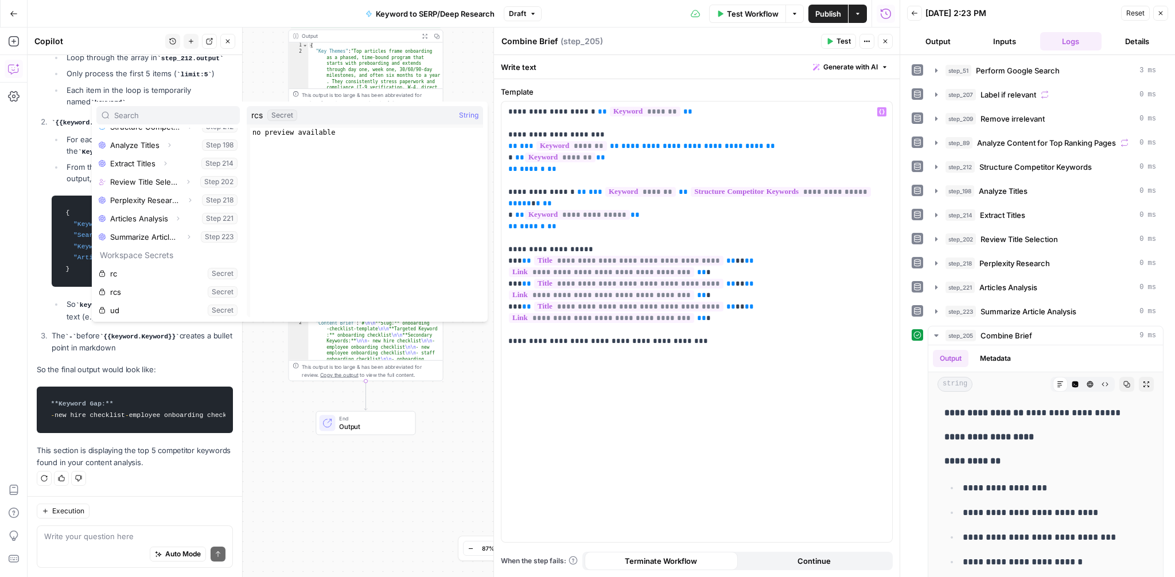
scroll to position [143, 0]
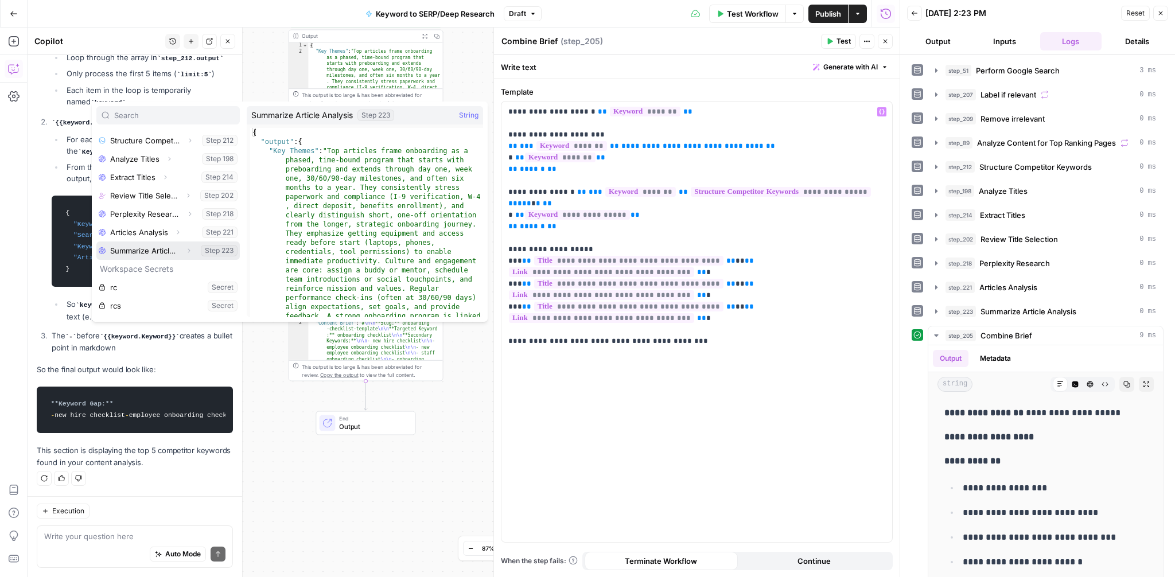
click at [187, 253] on icon "button" at bounding box center [188, 250] width 7 height 7
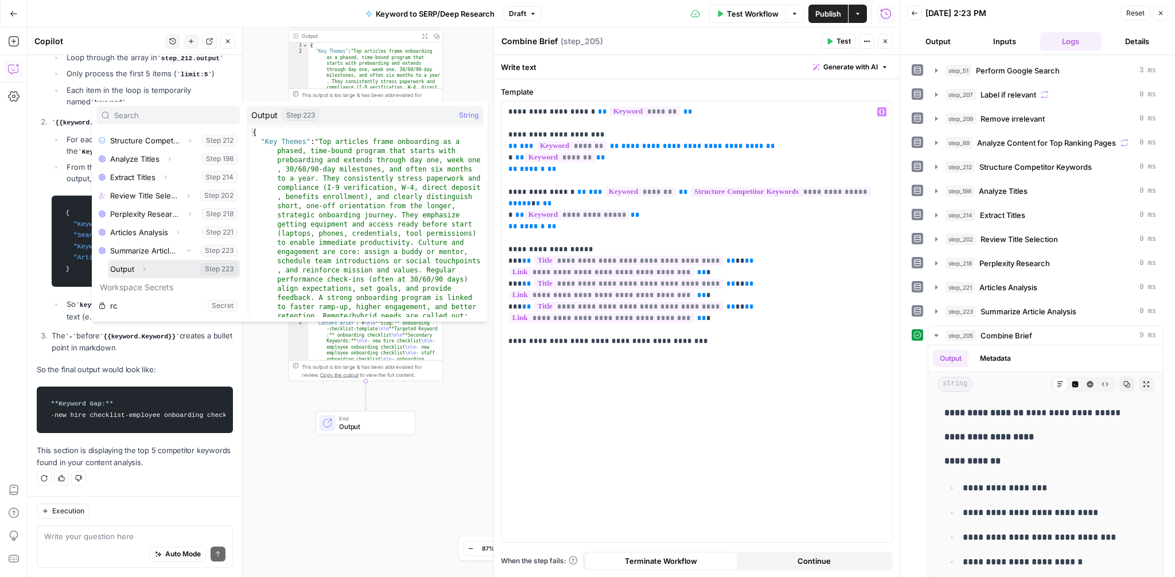
click at [142, 269] on icon "button" at bounding box center [144, 269] width 7 height 7
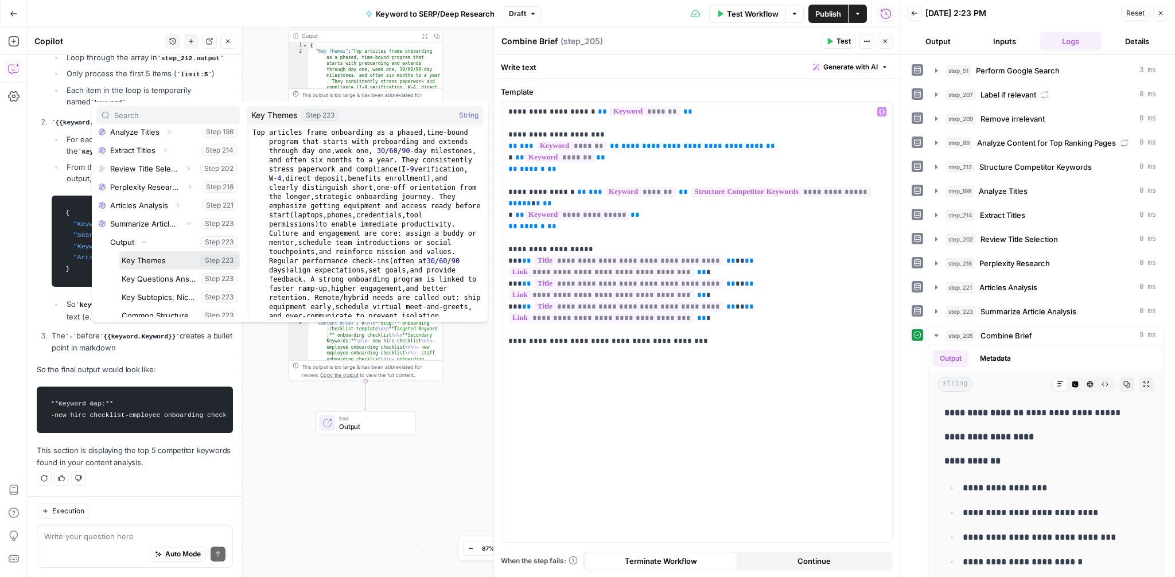
click at [139, 260] on button "Select variable Key Themes" at bounding box center [179, 260] width 121 height 18
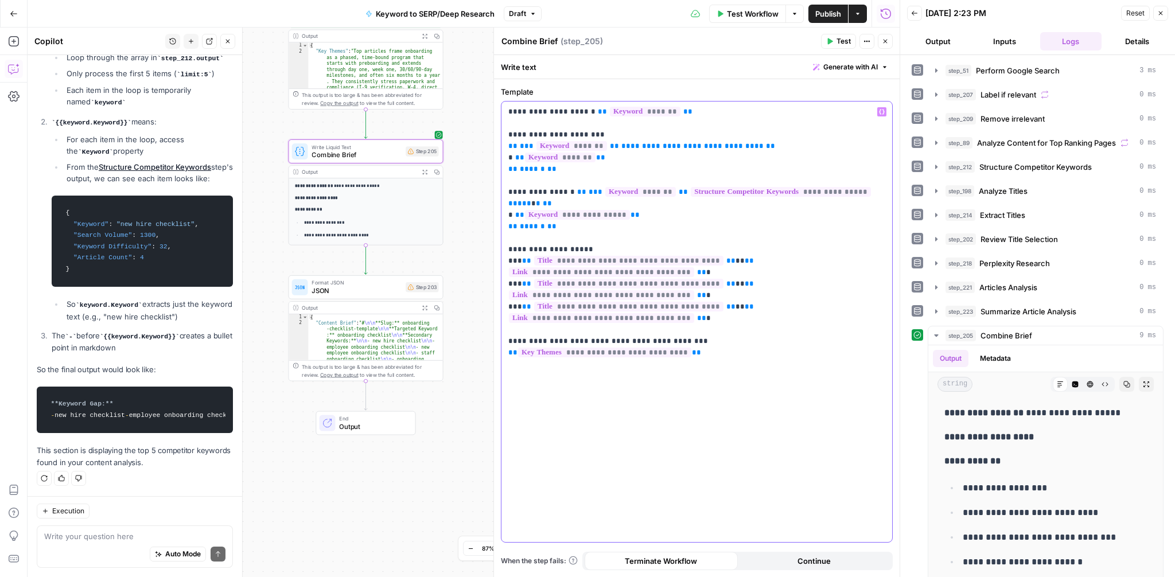
scroll to position [1167, 0]
click at [698, 308] on p "**********" at bounding box center [696, 215] width 377 height 218
drag, startPoint x: 698, startPoint y: 308, endPoint x: 509, endPoint y: 307, distance: 189.4
click at [509, 307] on p "**********" at bounding box center [696, 215] width 377 height 218
copy p "**********"
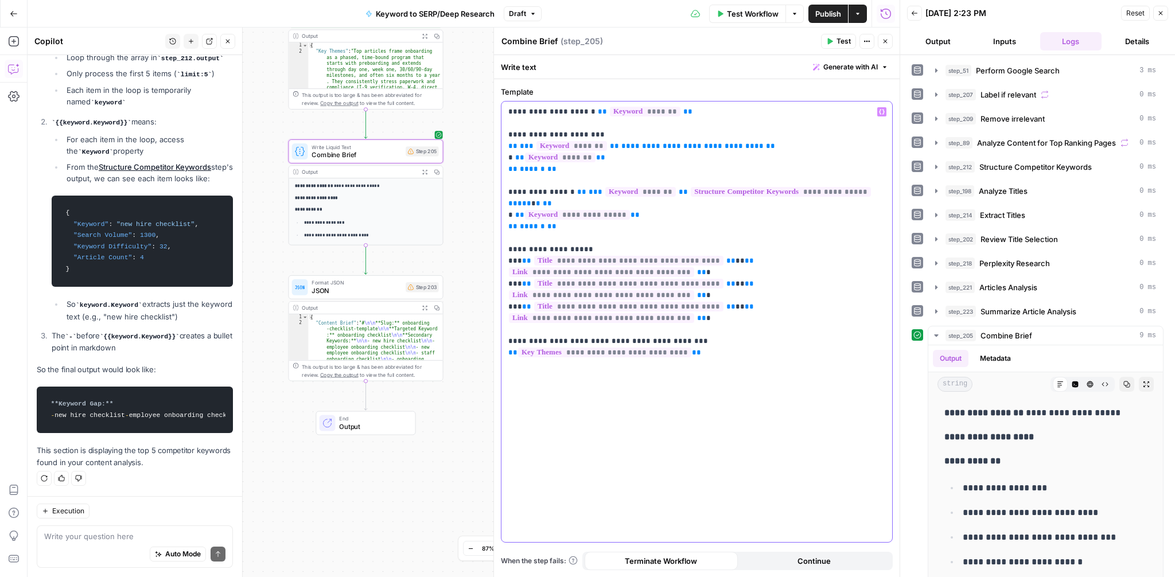
click at [686, 340] on div "**********" at bounding box center [697, 322] width 391 height 441
click at [724, 340] on div "**********" at bounding box center [697, 322] width 391 height 441
drag, startPoint x: 562, startPoint y: 304, endPoint x: 518, endPoint y: 306, distance: 44.2
click at [518, 306] on p "**********" at bounding box center [696, 226] width 377 height 241
click at [677, 352] on div "**********" at bounding box center [697, 322] width 391 height 441
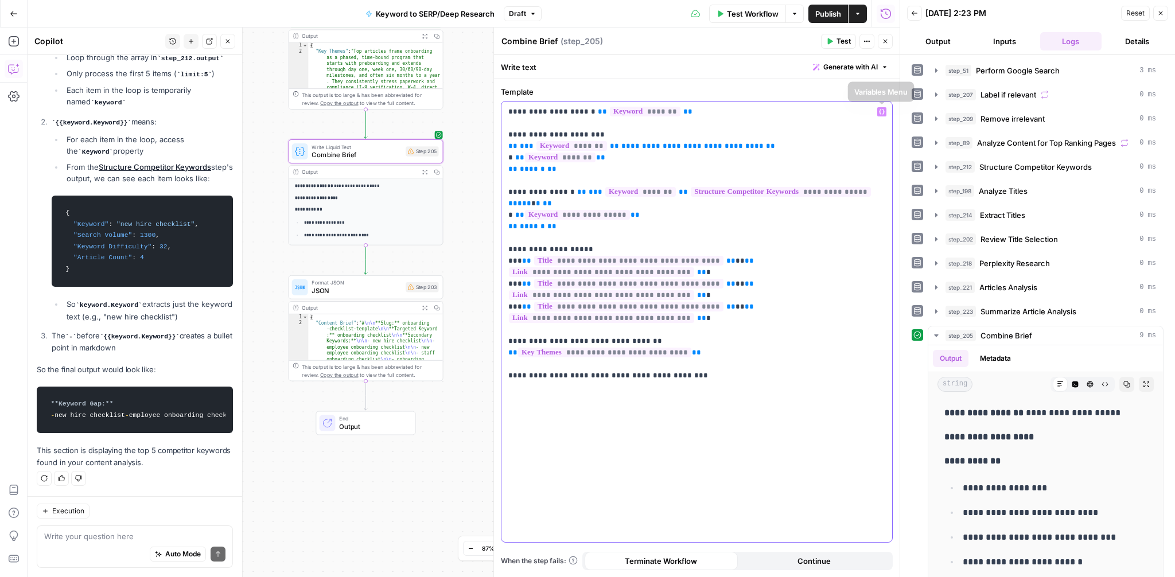
click at [883, 113] on icon "button" at bounding box center [882, 112] width 6 height 6
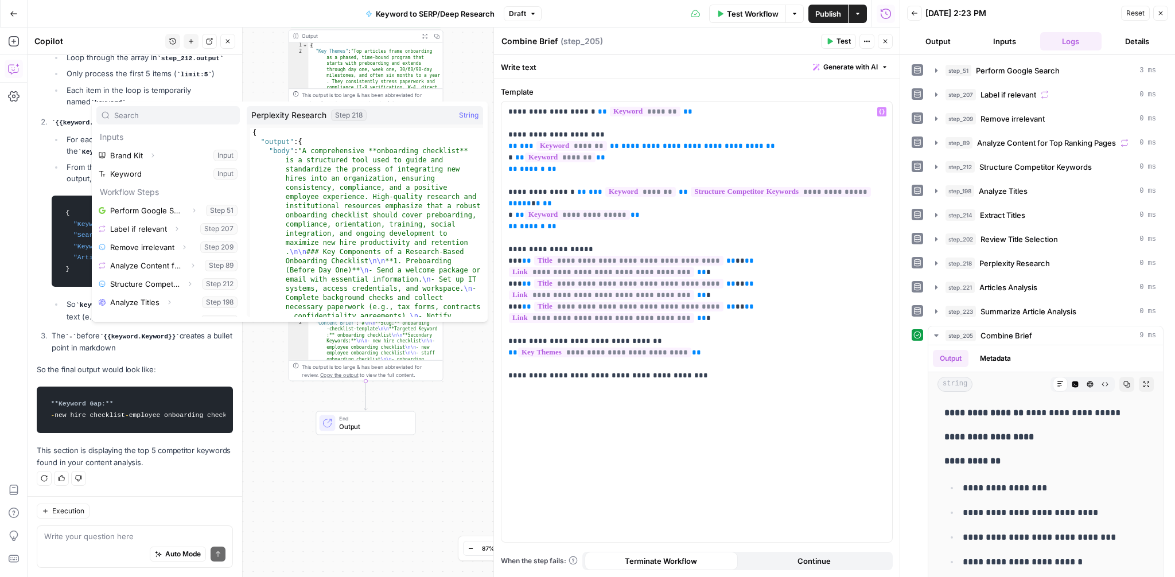
scroll to position [196, 0]
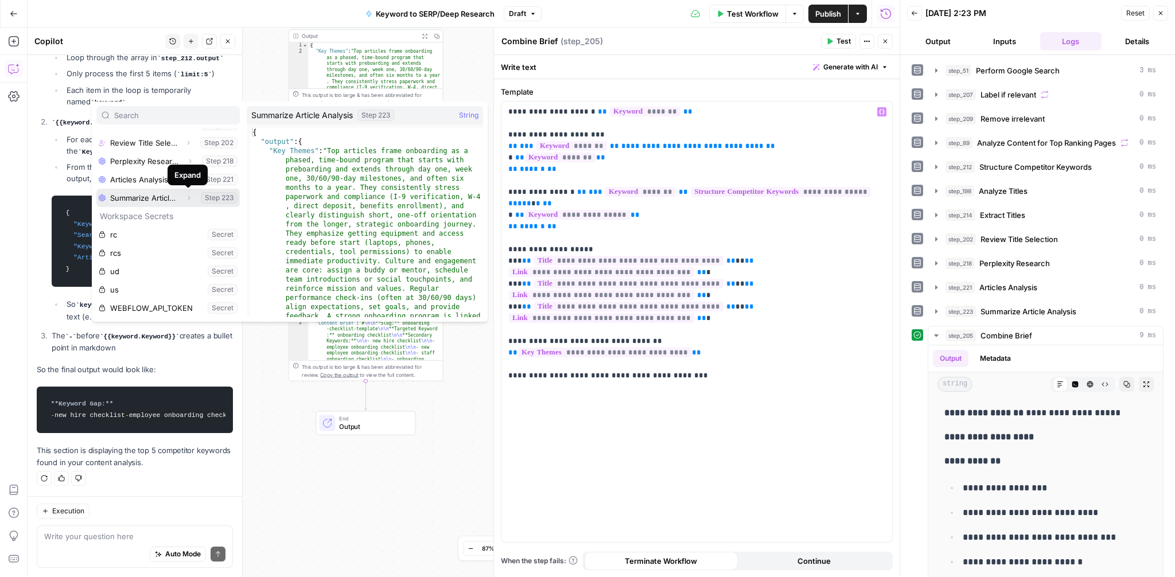
click at [187, 198] on icon "button" at bounding box center [188, 198] width 7 height 7
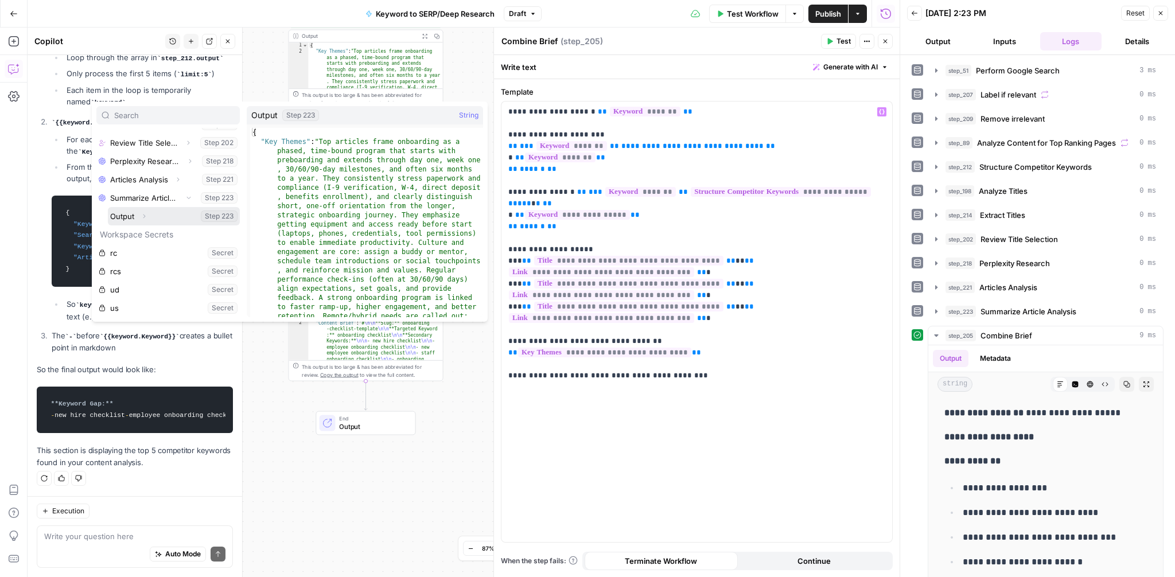
click at [146, 215] on icon "button" at bounding box center [144, 216] width 7 height 7
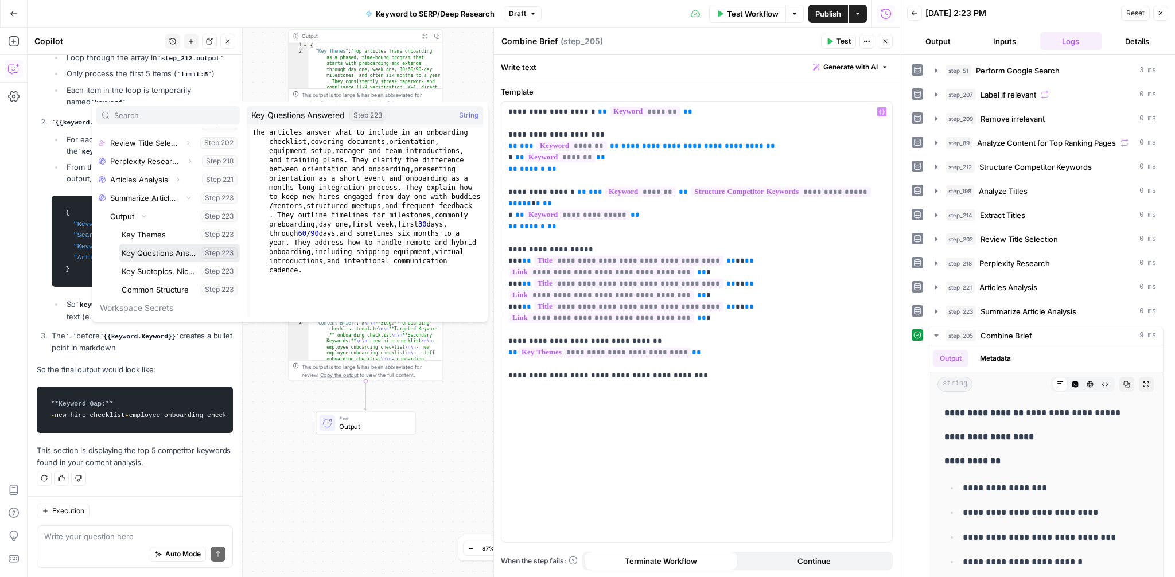
click at [147, 250] on button "Select variable Key Questions Answered" at bounding box center [179, 253] width 121 height 18
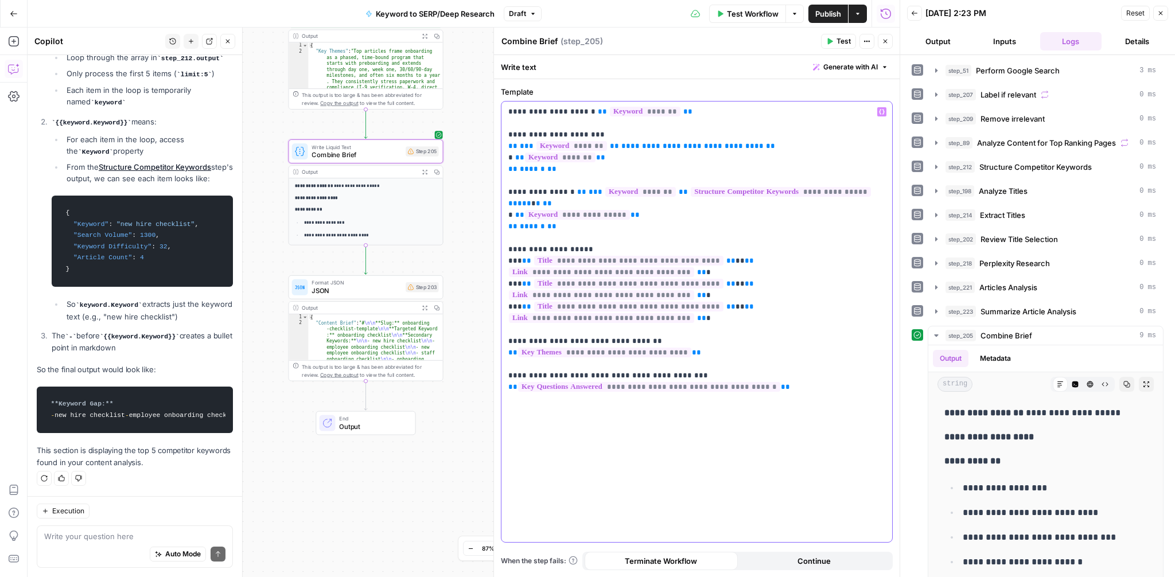
drag, startPoint x: 604, startPoint y: 341, endPoint x: 578, endPoint y: 338, distance: 25.4
click at [578, 338] on p "**********" at bounding box center [696, 232] width 377 height 252
drag, startPoint x: 747, startPoint y: 341, endPoint x: 504, endPoint y: 340, distance: 242.2
click at [504, 340] on div "**********" at bounding box center [697, 322] width 391 height 441
copy p "**********"
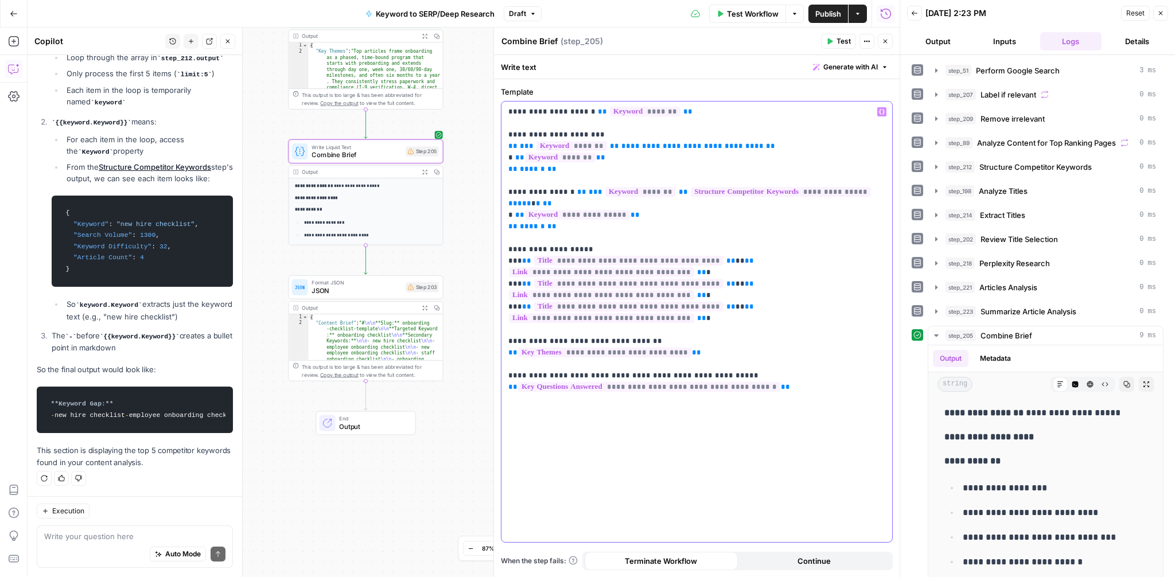
click at [823, 364] on div "**********" at bounding box center [697, 322] width 391 height 441
click at [743, 388] on div "**********" at bounding box center [697, 322] width 391 height 441
click at [882, 111] on icon "button" at bounding box center [882, 112] width 6 height 6
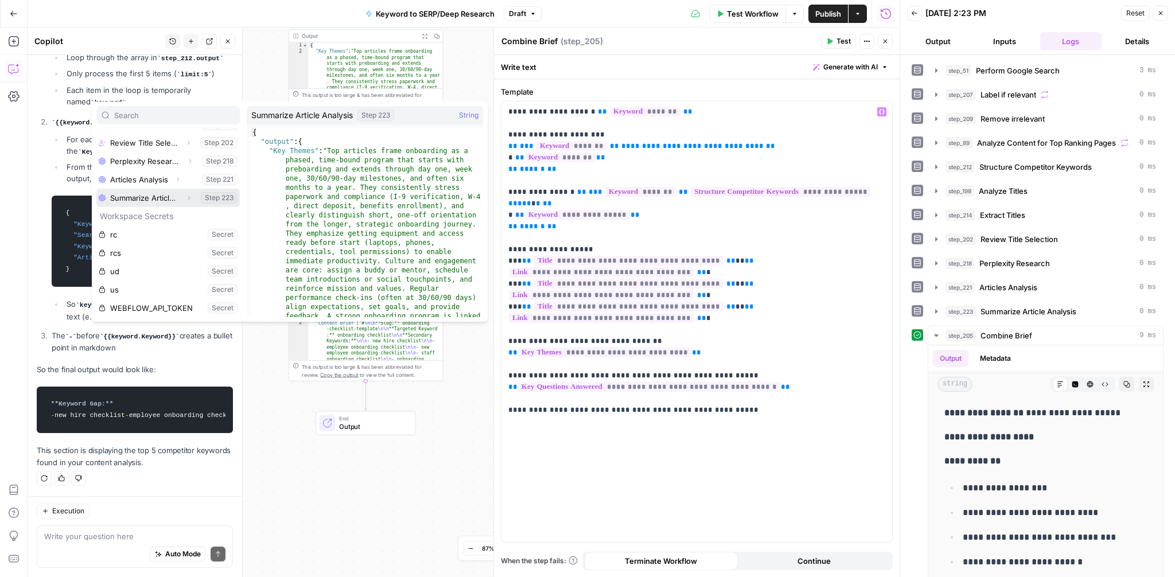
click at [187, 199] on icon "button" at bounding box center [188, 198] width 7 height 7
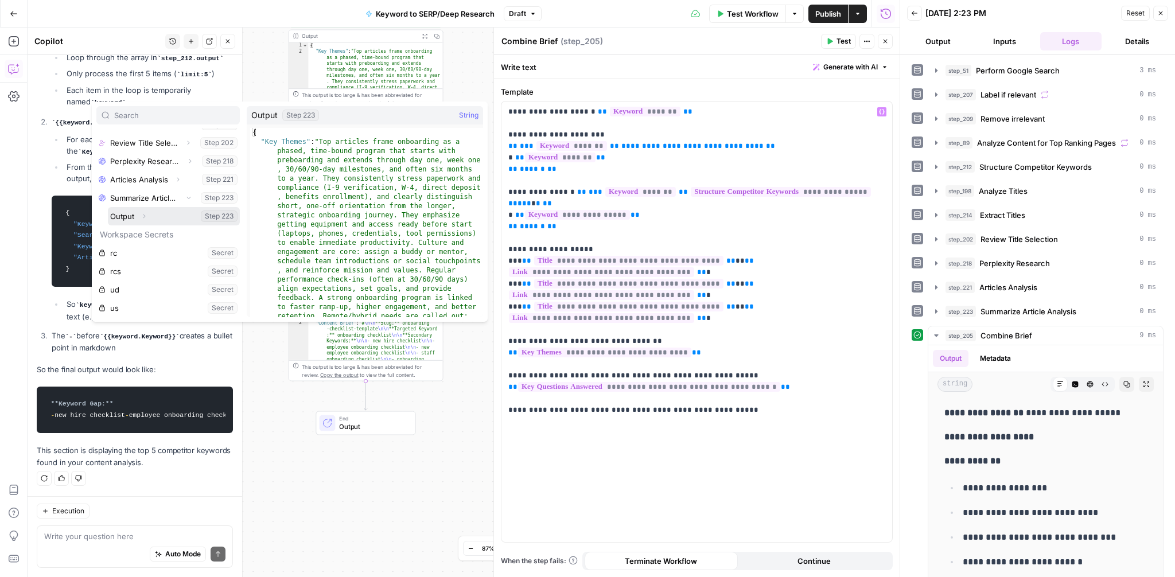
click at [147, 217] on icon "button" at bounding box center [144, 216] width 7 height 7
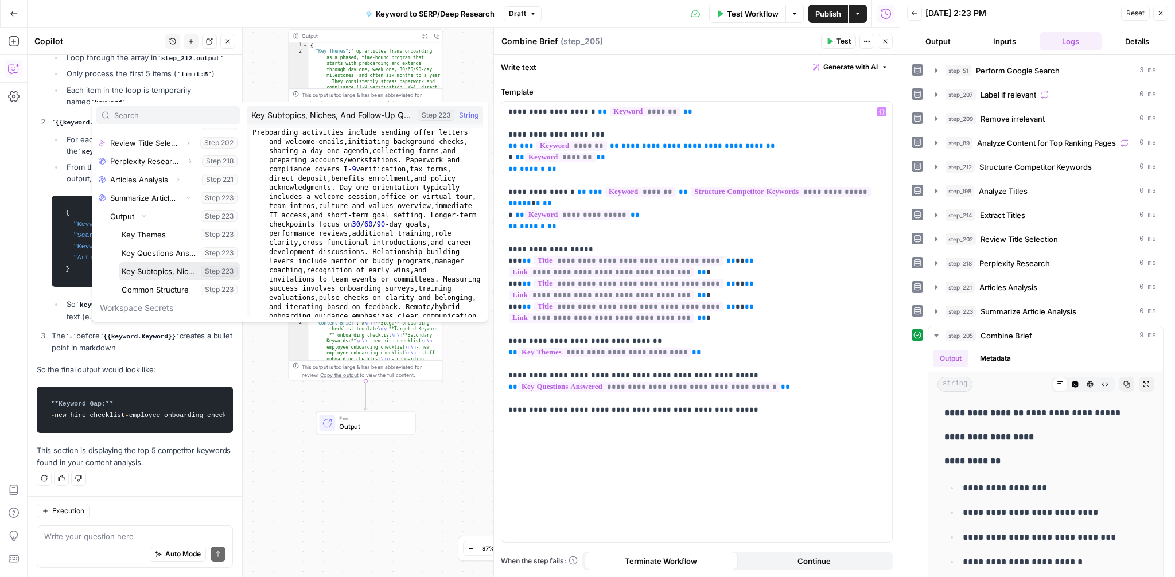
click at [152, 268] on button "Select variable Key Subtopics, Niches, And Follow-Up Questions" at bounding box center [179, 271] width 121 height 18
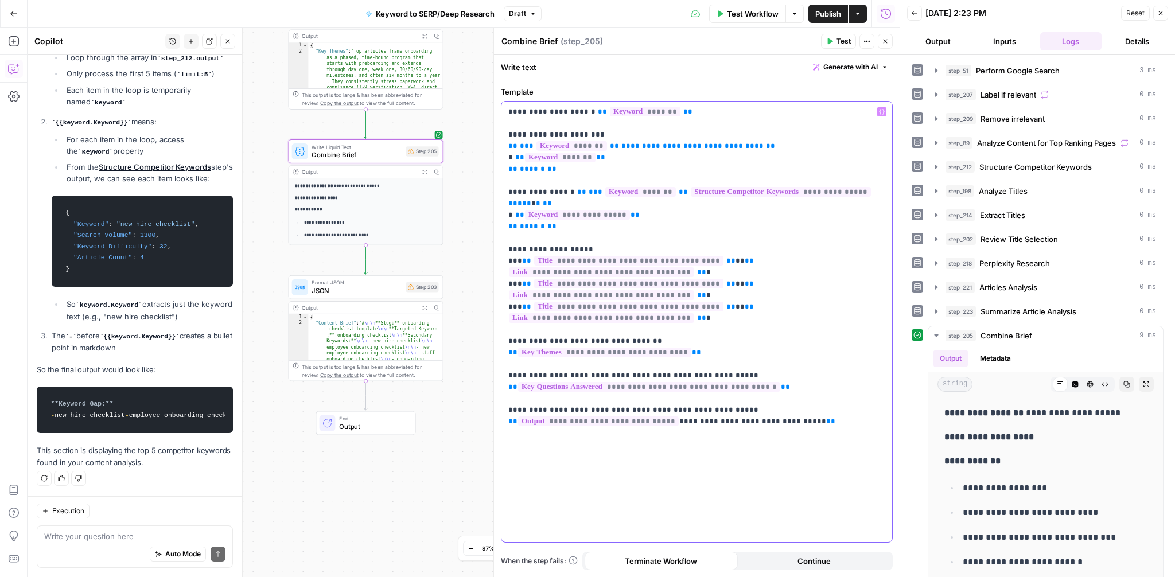
drag, startPoint x: 818, startPoint y: 388, endPoint x: 506, endPoint y: 386, distance: 312.8
click at [506, 386] on div "**********" at bounding box center [697, 322] width 391 height 441
drag, startPoint x: 468, startPoint y: 138, endPoint x: 468, endPoint y: 185, distance: 47.6
click at [468, 185] on div "Workflow Set Inputs Inputs Google Search Perform Google Search Step 51 Output E…" at bounding box center [464, 303] width 872 height 550
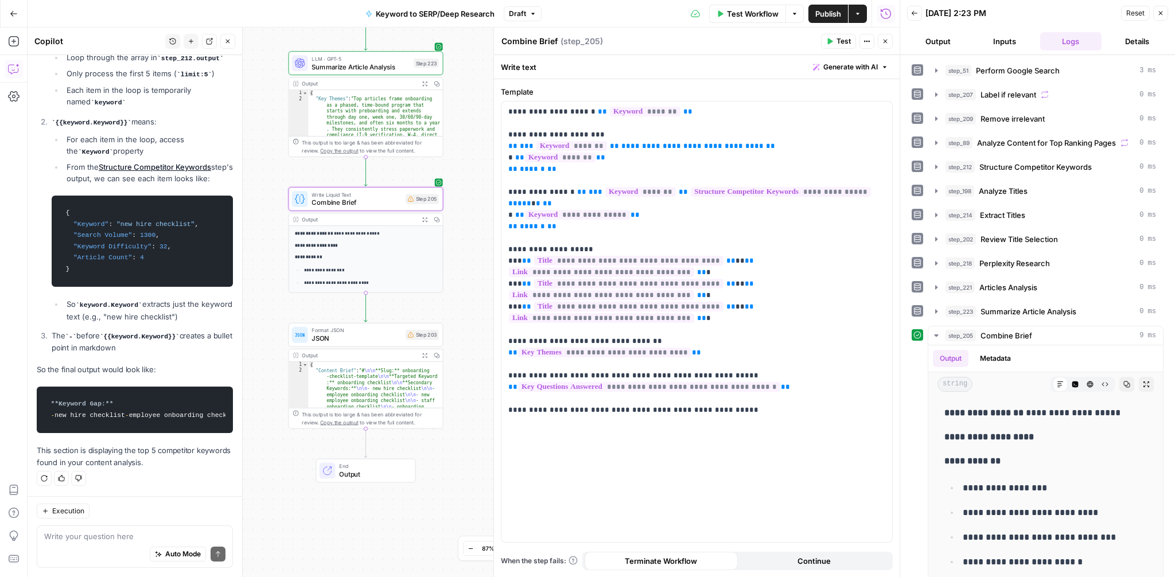
click at [364, 67] on span "Summarize Article Analysis" at bounding box center [361, 67] width 98 height 10
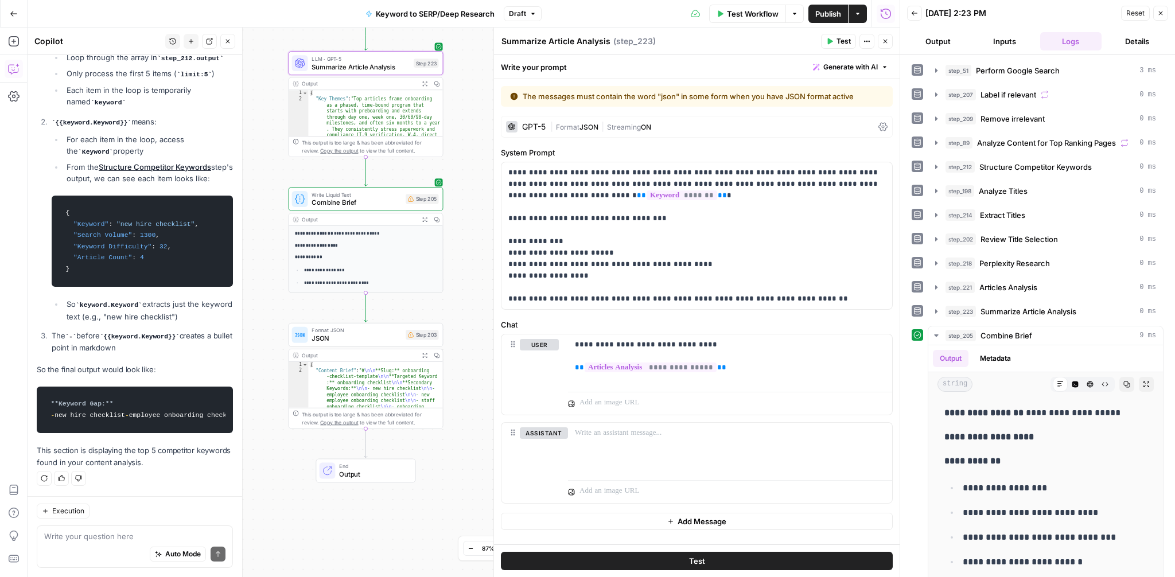
click at [880, 123] on icon at bounding box center [883, 127] width 9 height 9
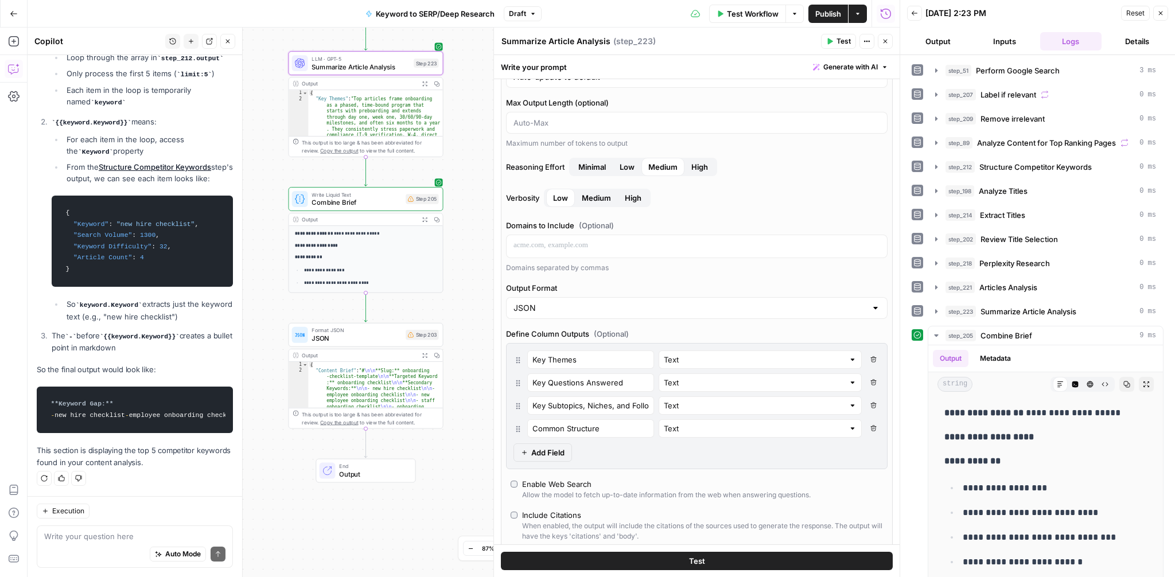
scroll to position [116, 0]
click at [586, 405] on input "Key Subtopics, Niches, and Follow-up Questions" at bounding box center [591, 404] width 116 height 11
click at [613, 405] on input "Key Subtopics Niches, and Follow-up Questions" at bounding box center [591, 404] width 116 height 11
drag, startPoint x: 593, startPoint y: 401, endPoint x: 663, endPoint y: 406, distance: 70.2
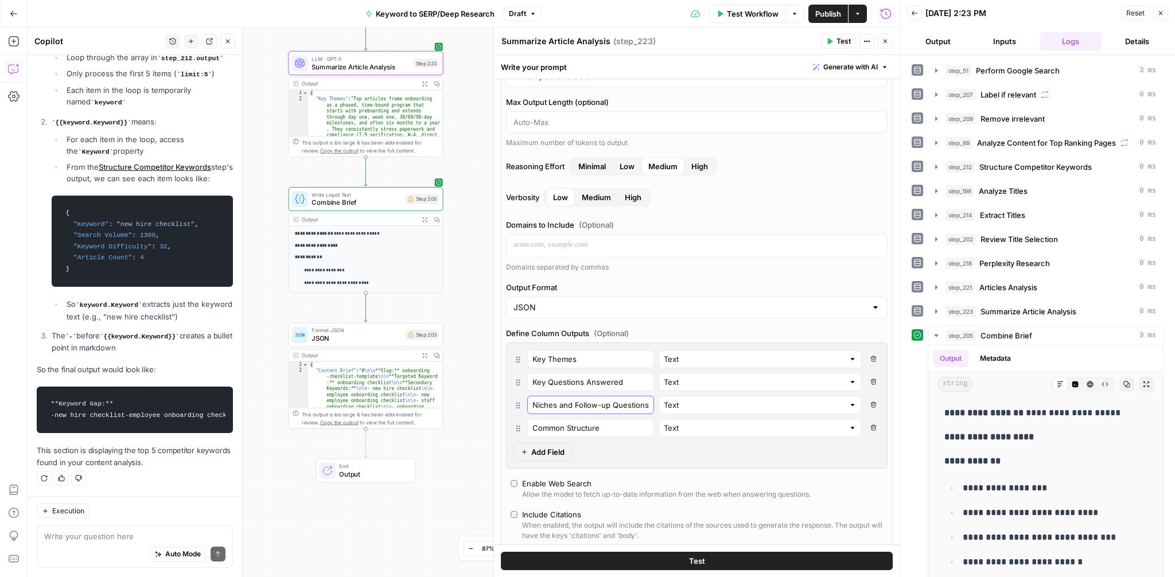
click at [663, 406] on div "Key Subtopics Niches and Follow-up Questions Text Delete Field" at bounding box center [697, 405] width 367 height 18
click at [570, 403] on input "Key Subtopics Niches and Follow-up Questions" at bounding box center [591, 404] width 116 height 11
drag, startPoint x: 583, startPoint y: 404, endPoint x: 489, endPoint y: 404, distance: 94.1
click at [494, 404] on div "Summarize Article Analysis Summarize Article Analysis ( step_223 ) Test Actions…" at bounding box center [697, 303] width 406 height 550
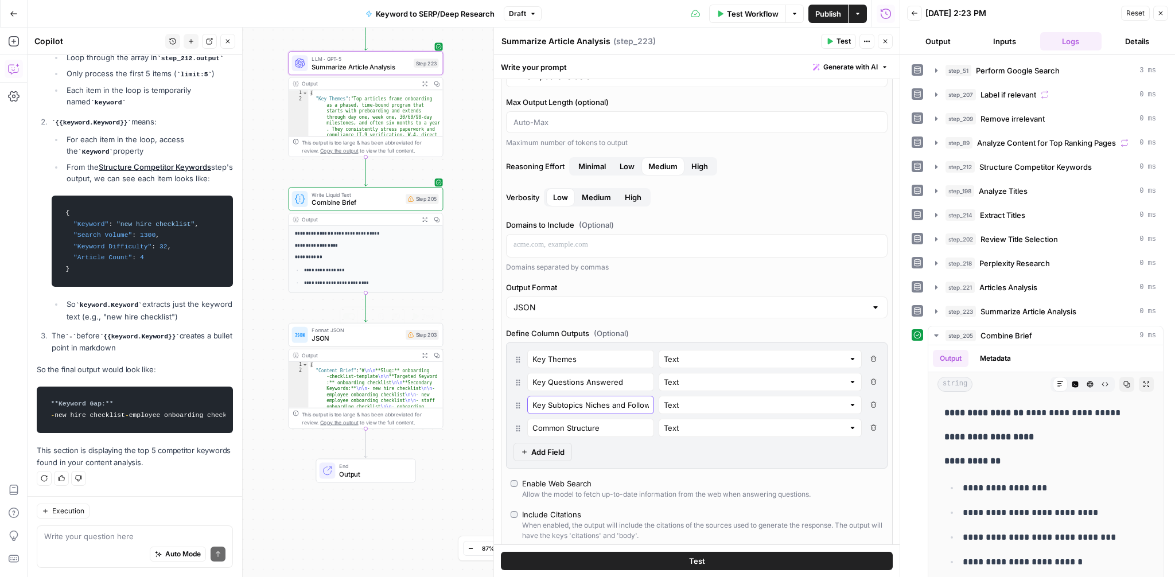
type input "Key Subtopics Niches and Followup Questions"
click at [350, 342] on span "JSON" at bounding box center [357, 338] width 90 height 10
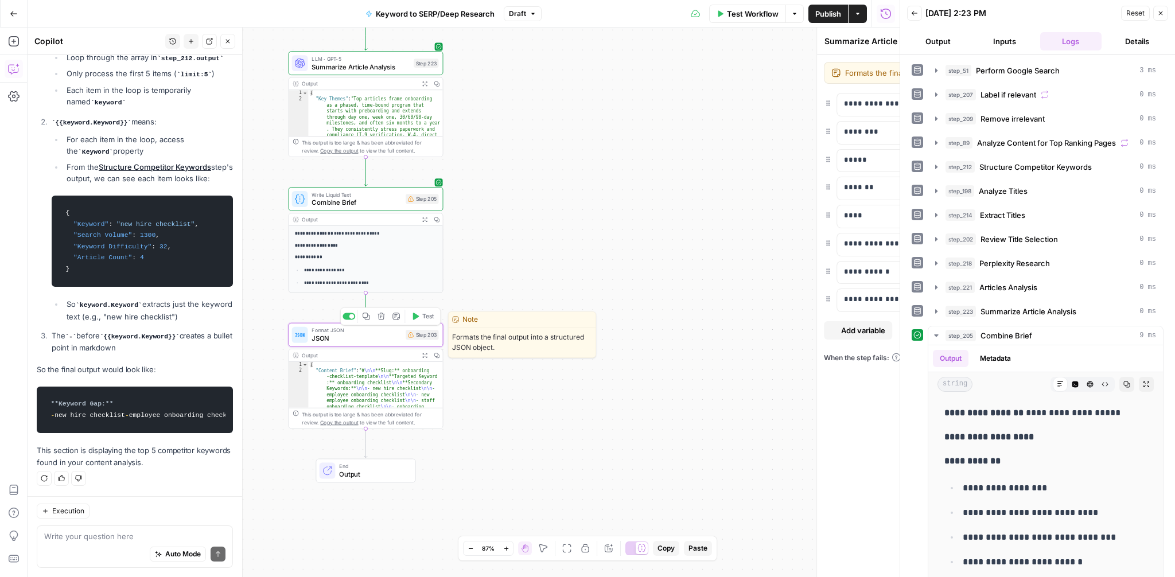
type textarea "JSON"
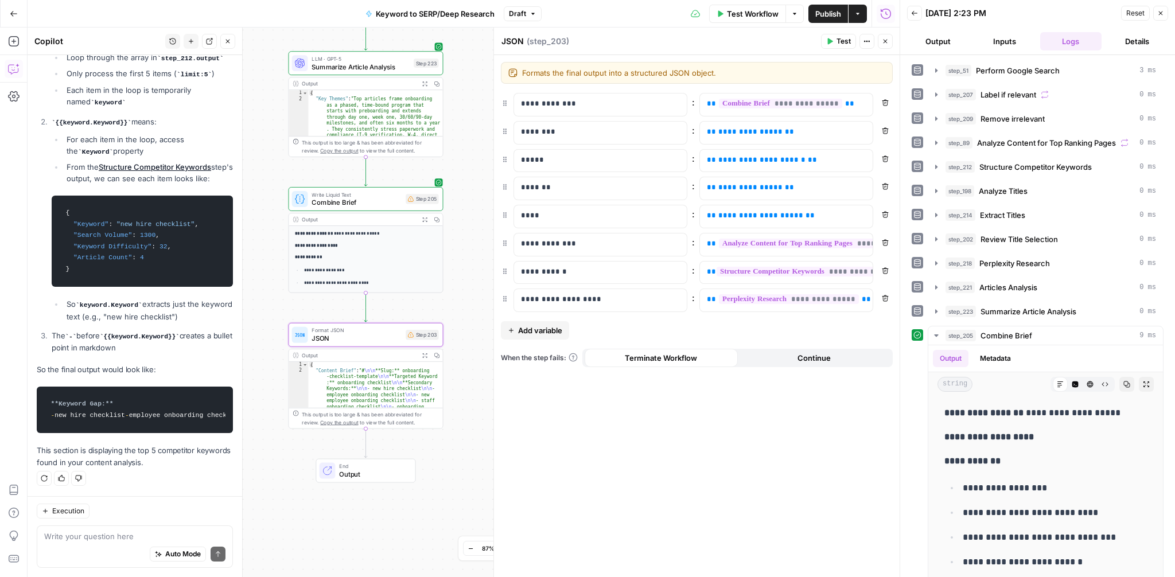
click at [390, 256] on p "**********" at bounding box center [366, 257] width 142 height 7
click at [357, 202] on span "Combine Brief" at bounding box center [357, 202] width 90 height 10
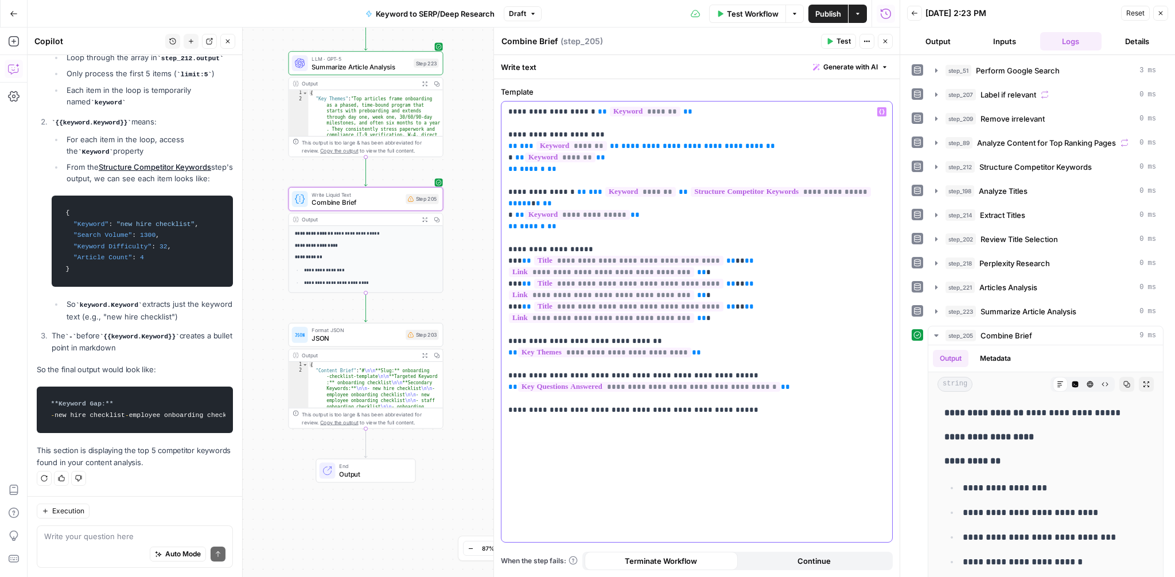
click at [776, 397] on div "**********" at bounding box center [697, 322] width 391 height 441
drag, startPoint x: 726, startPoint y: 377, endPoint x: 561, endPoint y: 373, distance: 165.9
click at [561, 373] on p "**********" at bounding box center [696, 243] width 377 height 275
click at [764, 374] on p "**********" at bounding box center [696, 243] width 377 height 275
click at [880, 113] on icon "button" at bounding box center [882, 112] width 6 height 6
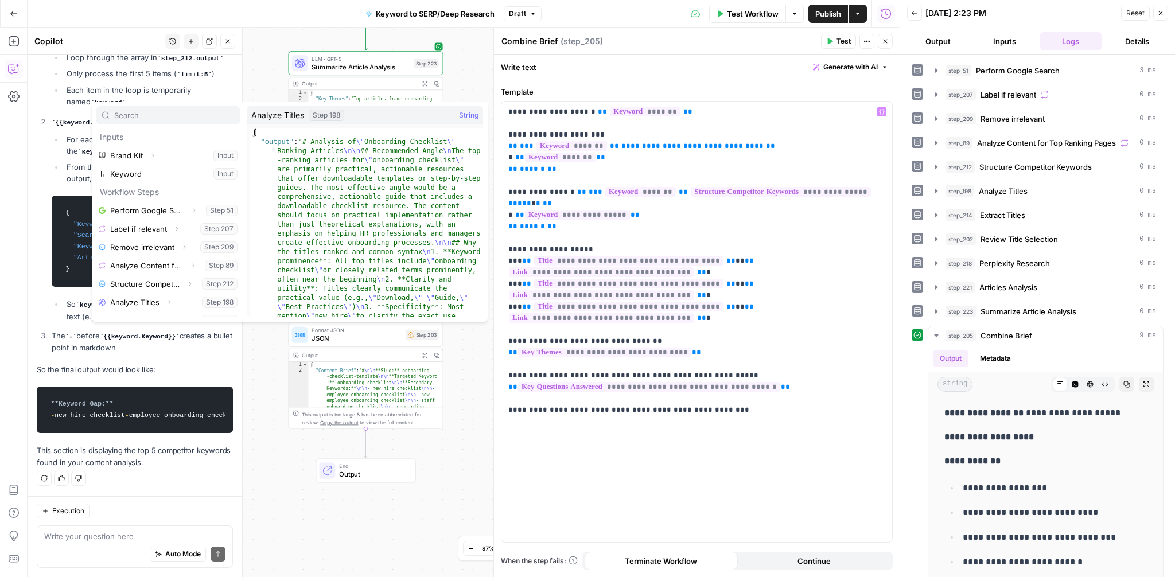
scroll to position [196, 0]
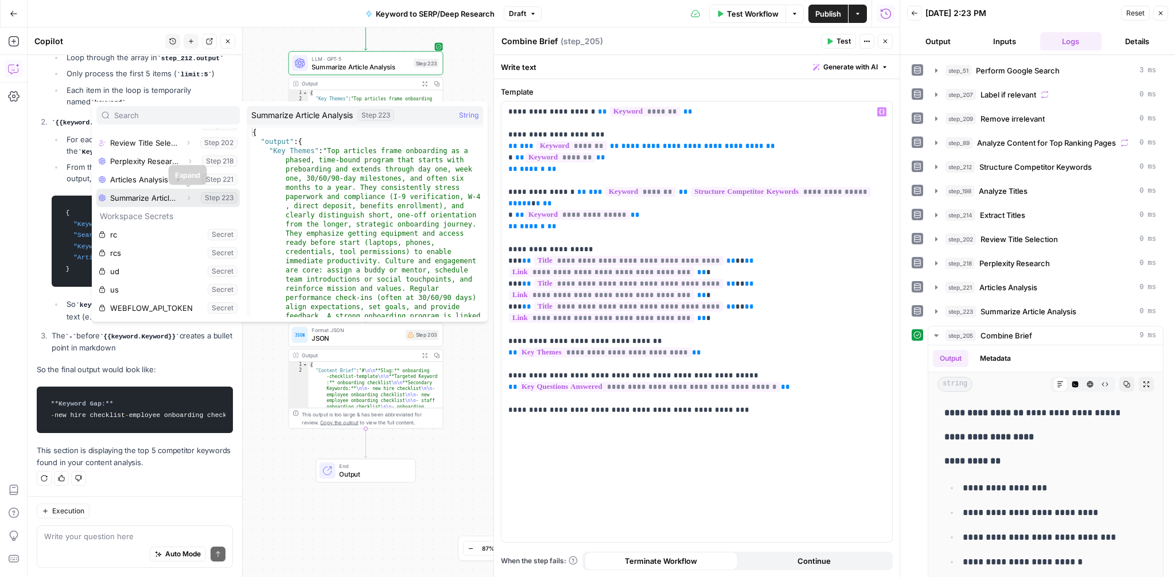
click at [186, 195] on icon "button" at bounding box center [188, 198] width 7 height 7
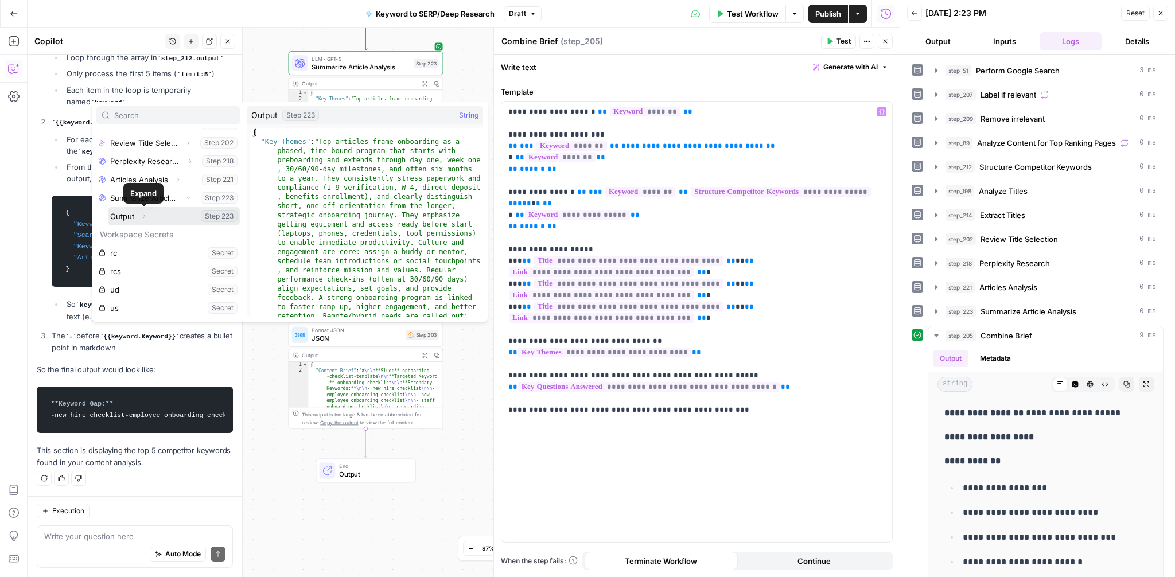
click at [147, 217] on icon "button" at bounding box center [144, 216] width 7 height 7
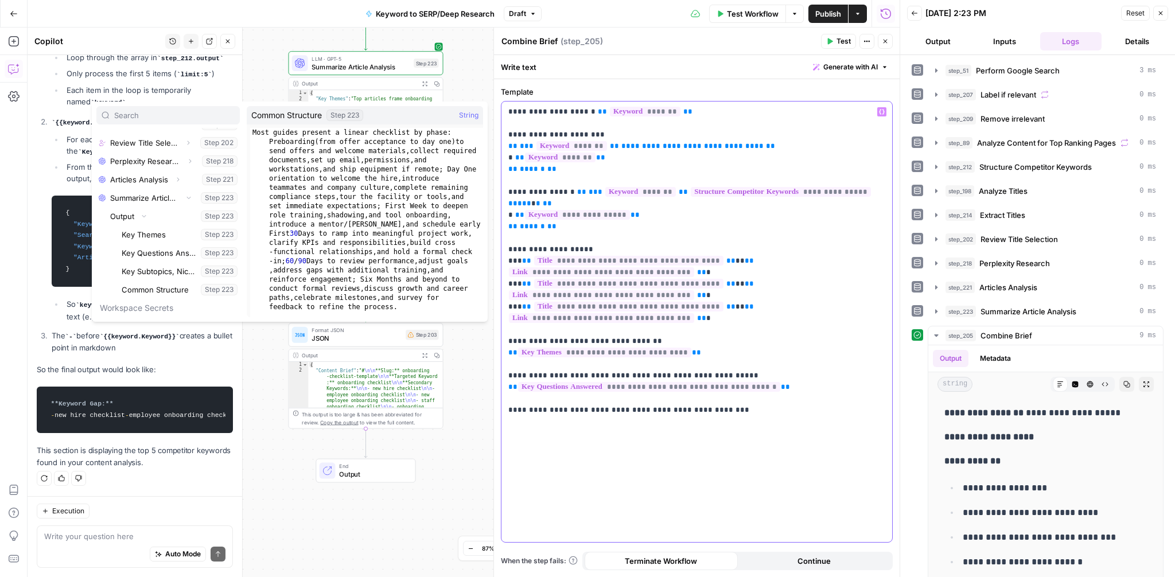
click at [673, 390] on p "**********" at bounding box center [696, 249] width 377 height 287
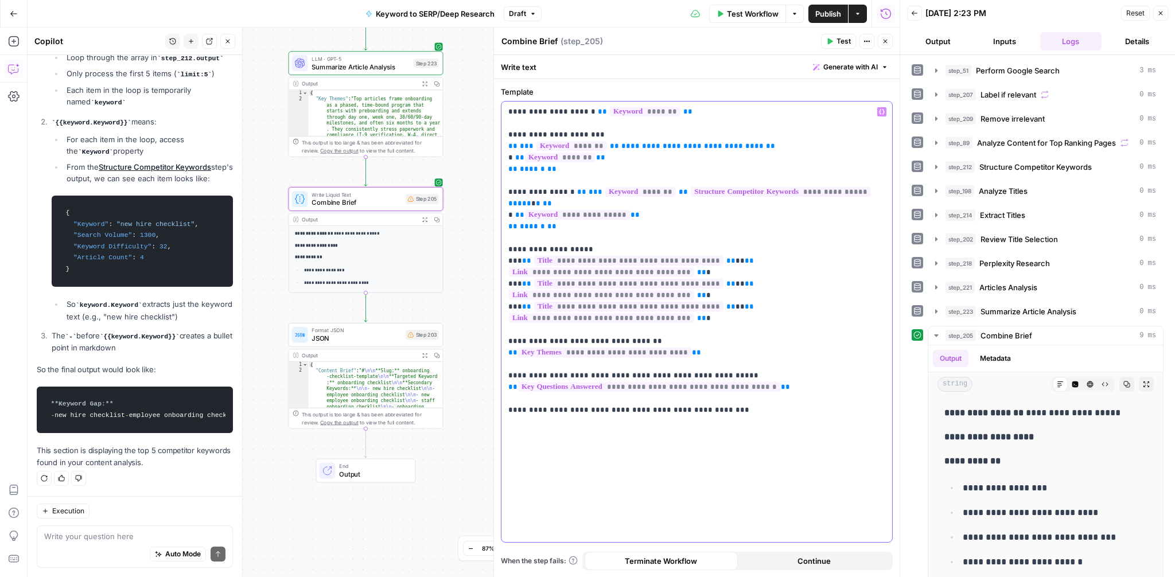
drag, startPoint x: 735, startPoint y: 376, endPoint x: 508, endPoint y: 372, distance: 226.7
click at [508, 372] on p "**********" at bounding box center [696, 255] width 377 height 298
copy p "**********"
click at [619, 406] on div "**********" at bounding box center [697, 322] width 391 height 441
drag, startPoint x: 725, startPoint y: 399, endPoint x: 515, endPoint y: 401, distance: 210.0
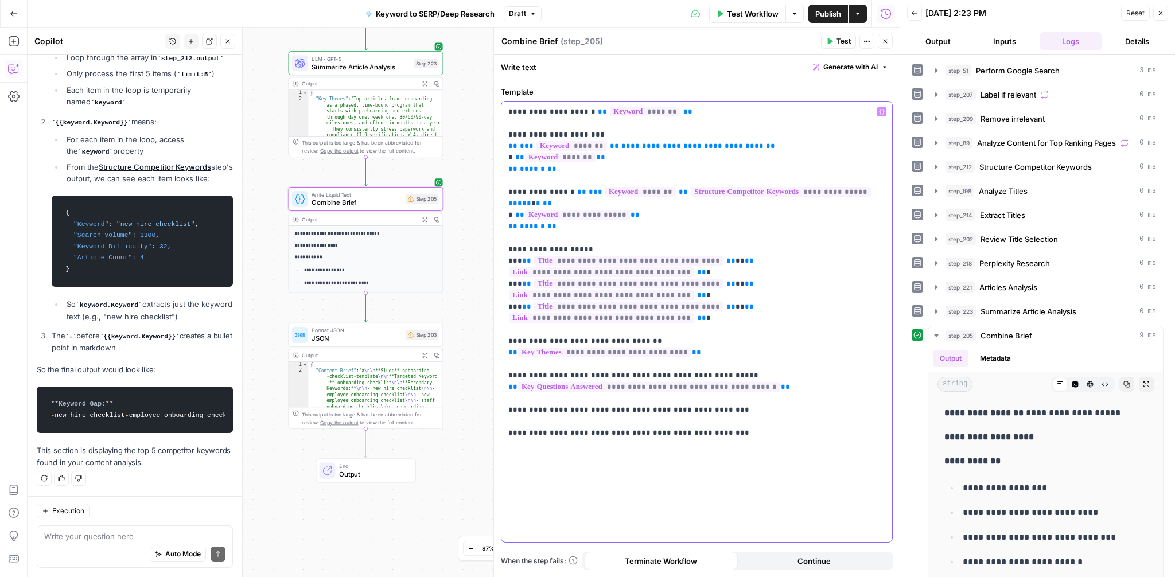
click at [515, 401] on p "**********" at bounding box center [696, 255] width 377 height 298
click at [657, 408] on div "**********" at bounding box center [697, 322] width 391 height 441
click at [879, 115] on button "Variables Menu" at bounding box center [881, 111] width 9 height 9
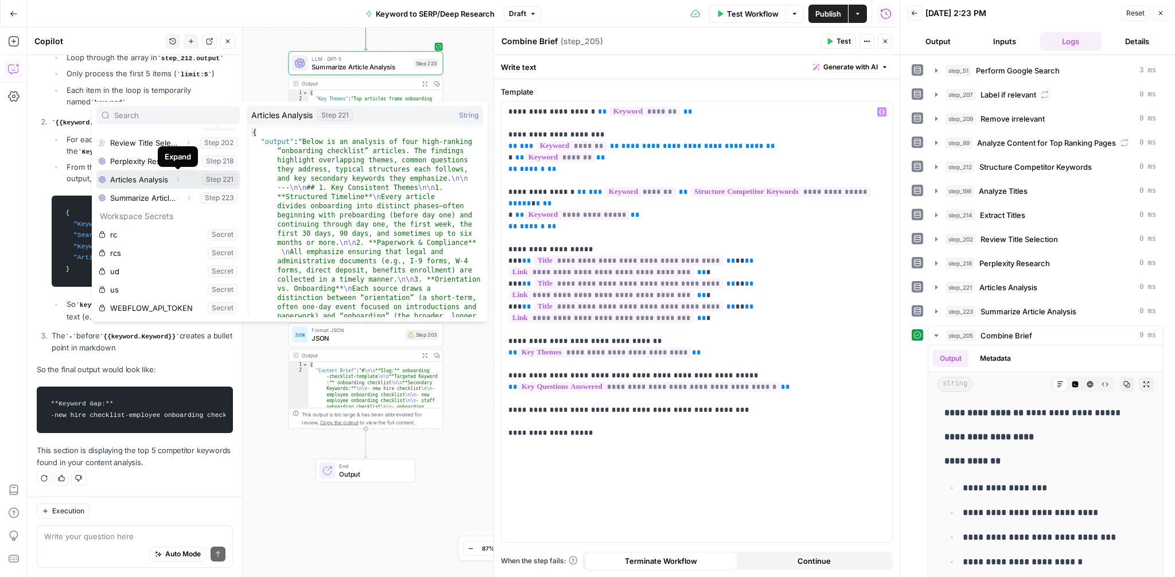
click at [174, 180] on icon "button" at bounding box center [177, 179] width 7 height 7
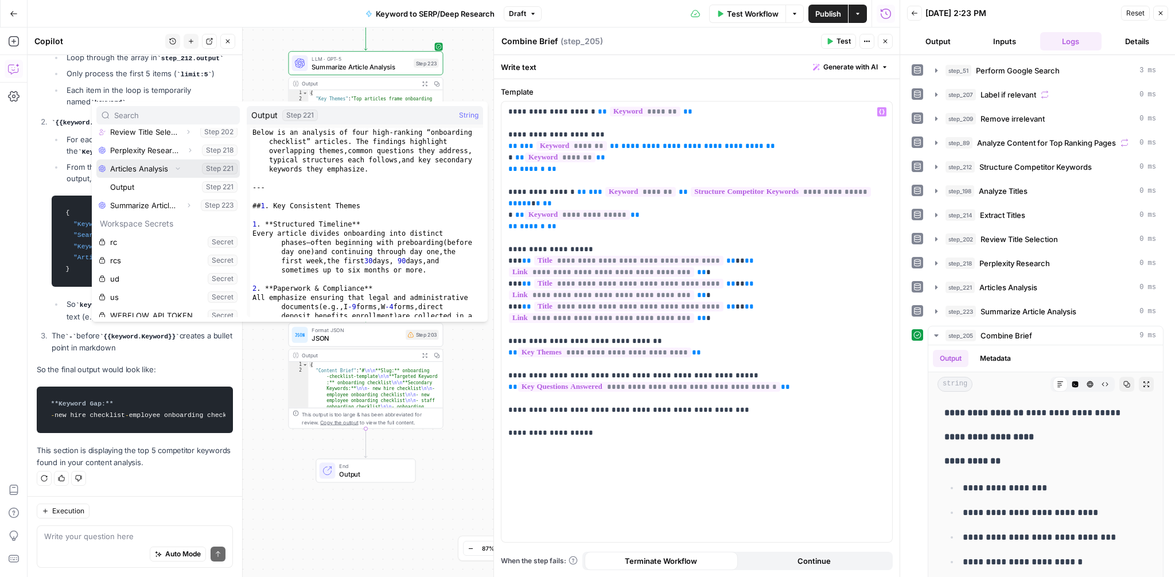
scroll to position [208, 0]
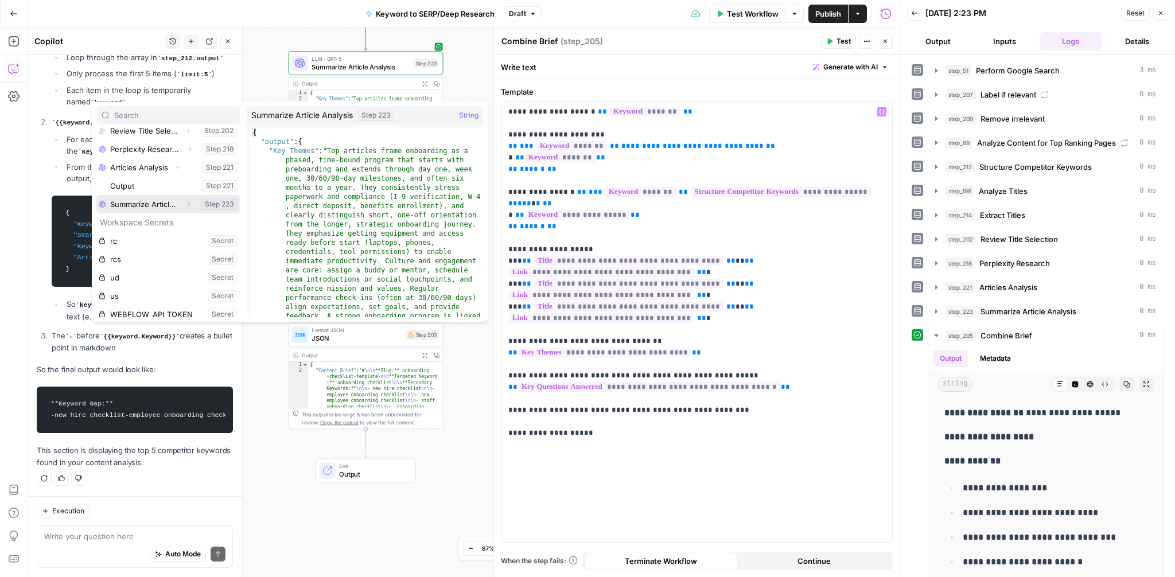
click at [185, 203] on icon "button" at bounding box center [188, 204] width 7 height 7
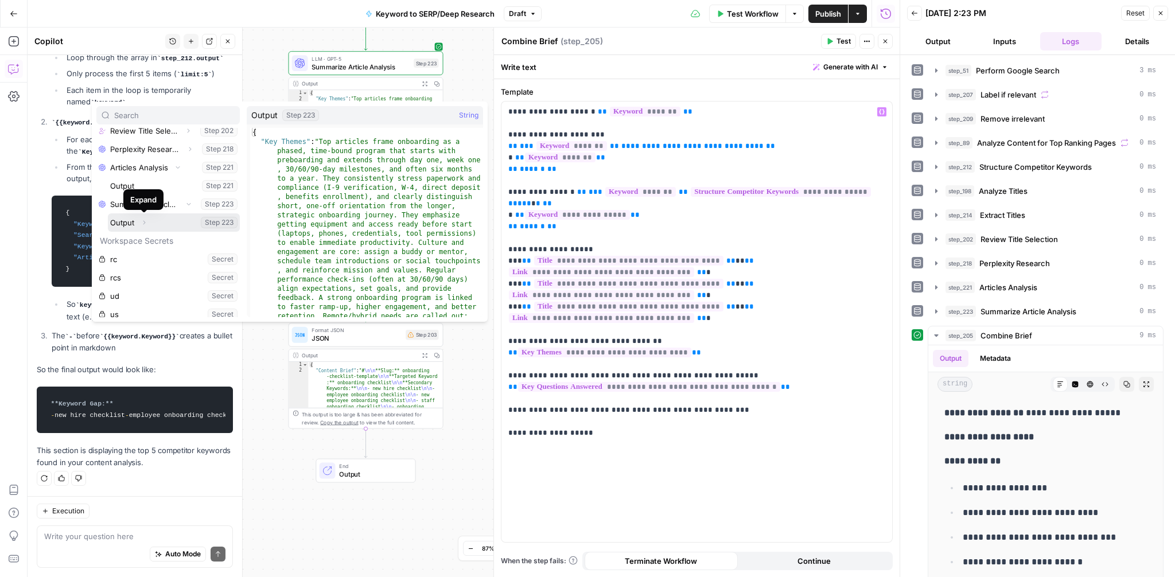
click at [146, 223] on icon "button" at bounding box center [144, 222] width 7 height 7
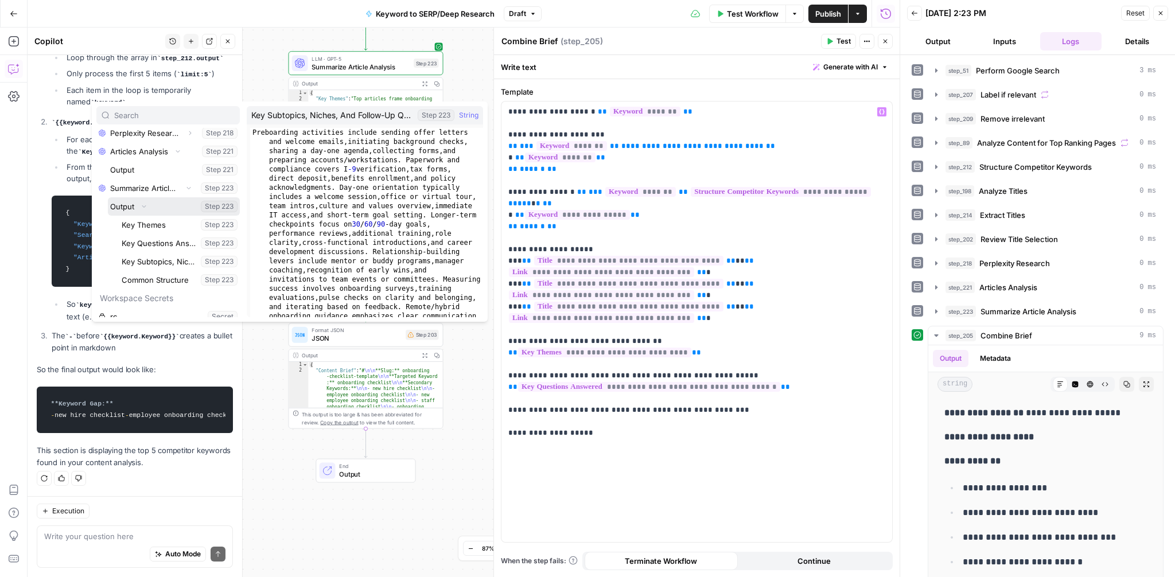
scroll to position [225, 0]
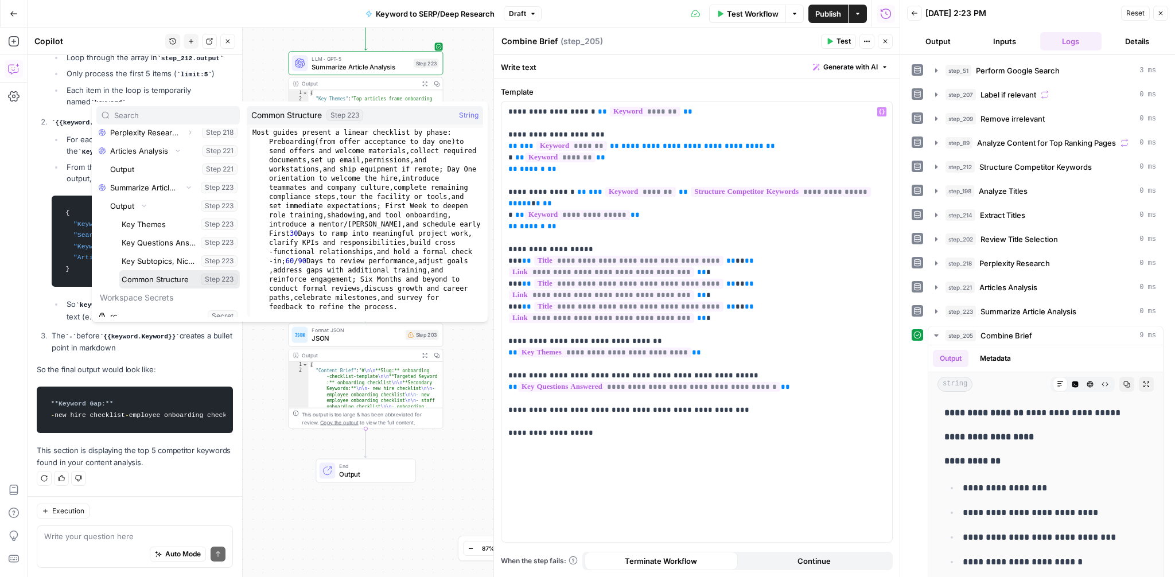
click at [150, 278] on button "Select variable Common Structure" at bounding box center [179, 279] width 121 height 18
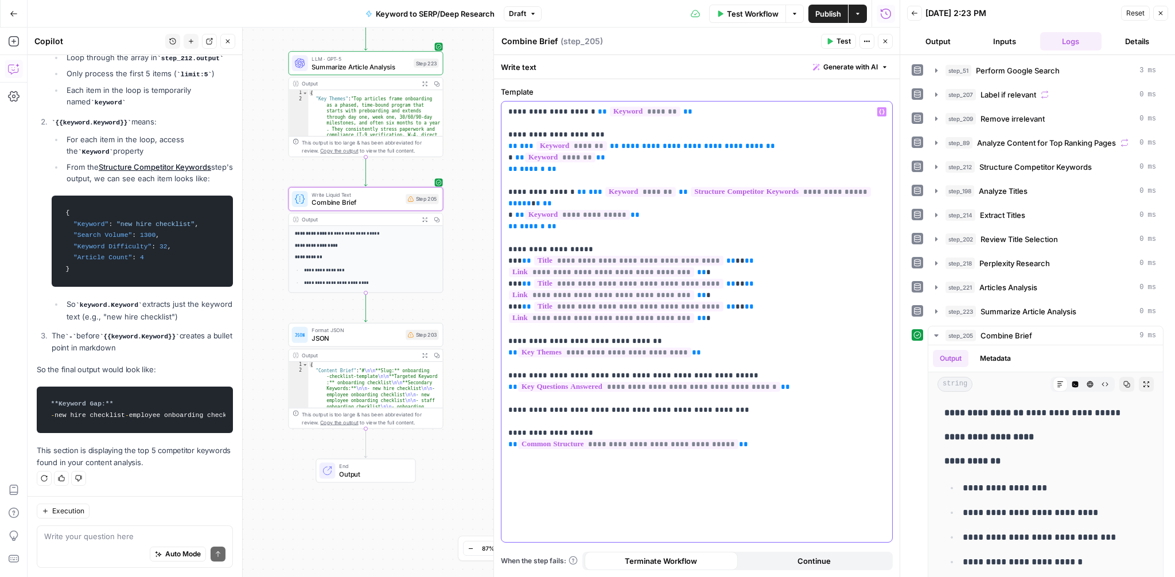
drag, startPoint x: 563, startPoint y: 339, endPoint x: 522, endPoint y: 339, distance: 41.3
click at [522, 339] on p "**********" at bounding box center [696, 261] width 377 height 310
drag, startPoint x: 561, startPoint y: 374, endPoint x: 516, endPoint y: 374, distance: 45.3
click at [516, 374] on p "**********" at bounding box center [696, 261] width 377 height 310
click at [419, 46] on button "Test" at bounding box center [422, 44] width 31 height 13
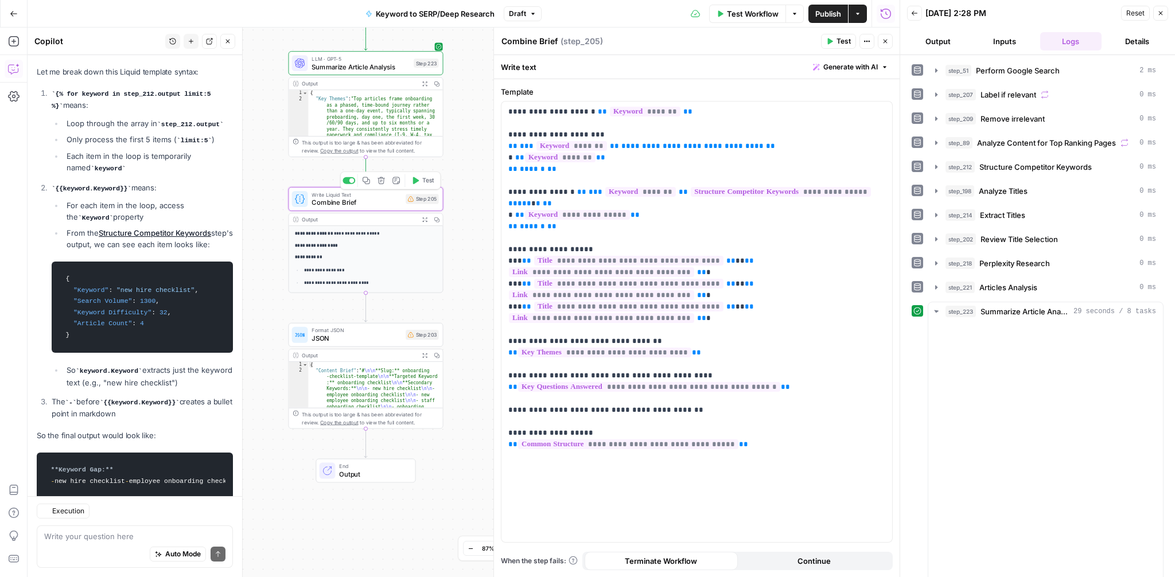
scroll to position [1167, 0]
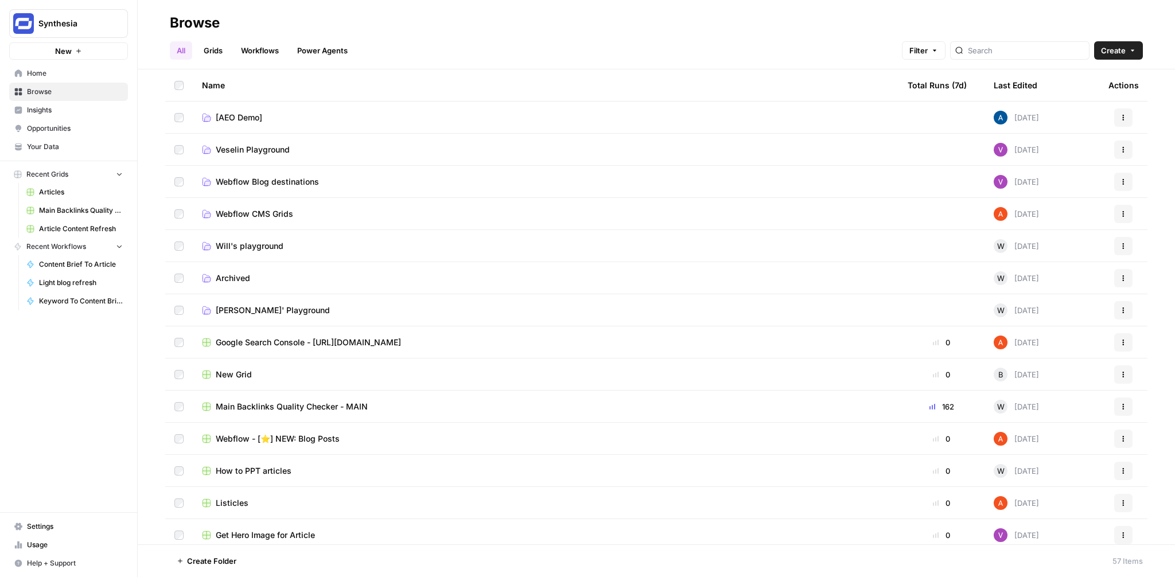
click at [44, 148] on span "Your Data" at bounding box center [75, 147] width 96 height 10
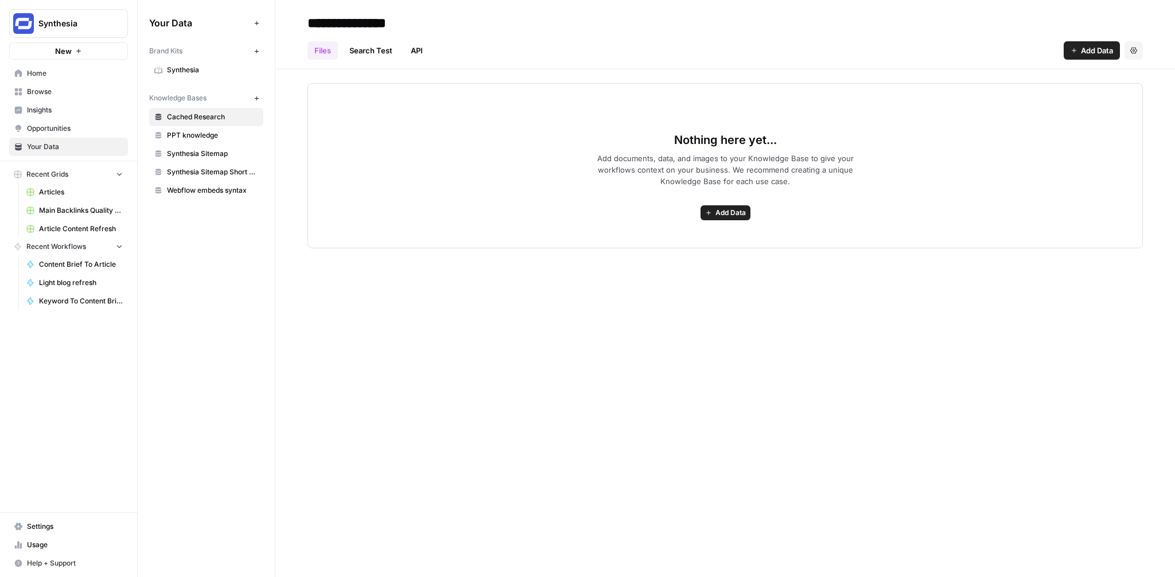
click at [36, 545] on span "Usage" at bounding box center [75, 545] width 96 height 10
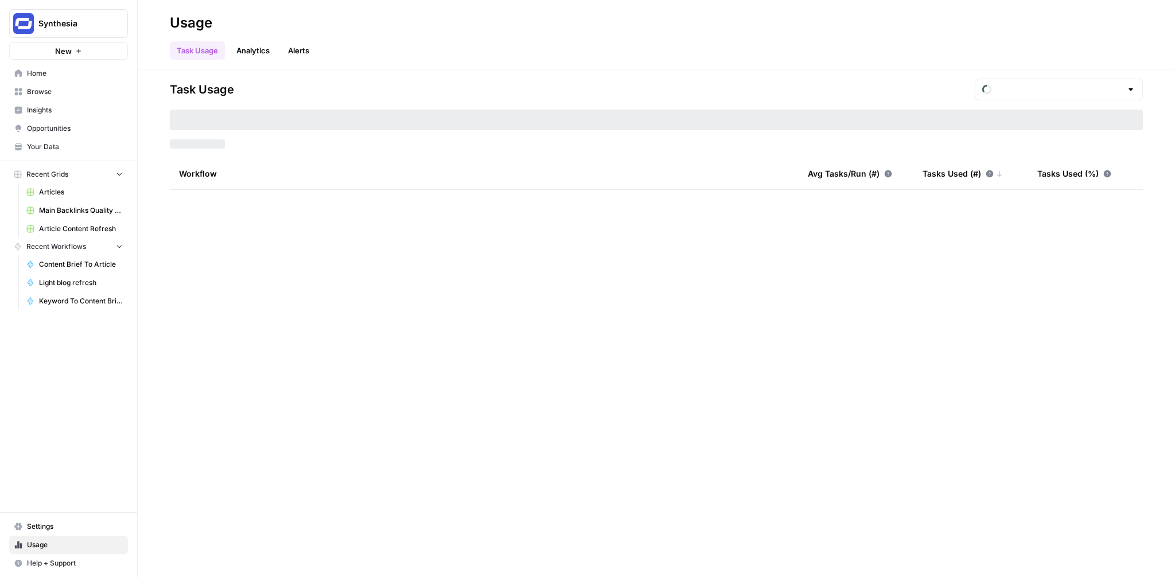
type input "September Tasks"
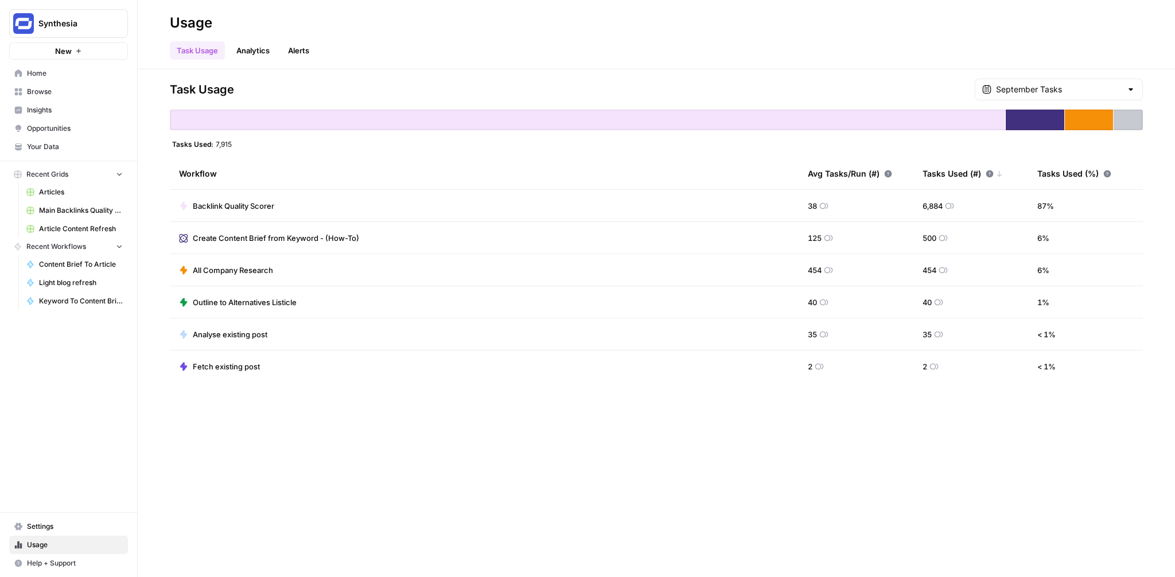
click at [250, 55] on link "Analytics" at bounding box center [253, 50] width 47 height 18
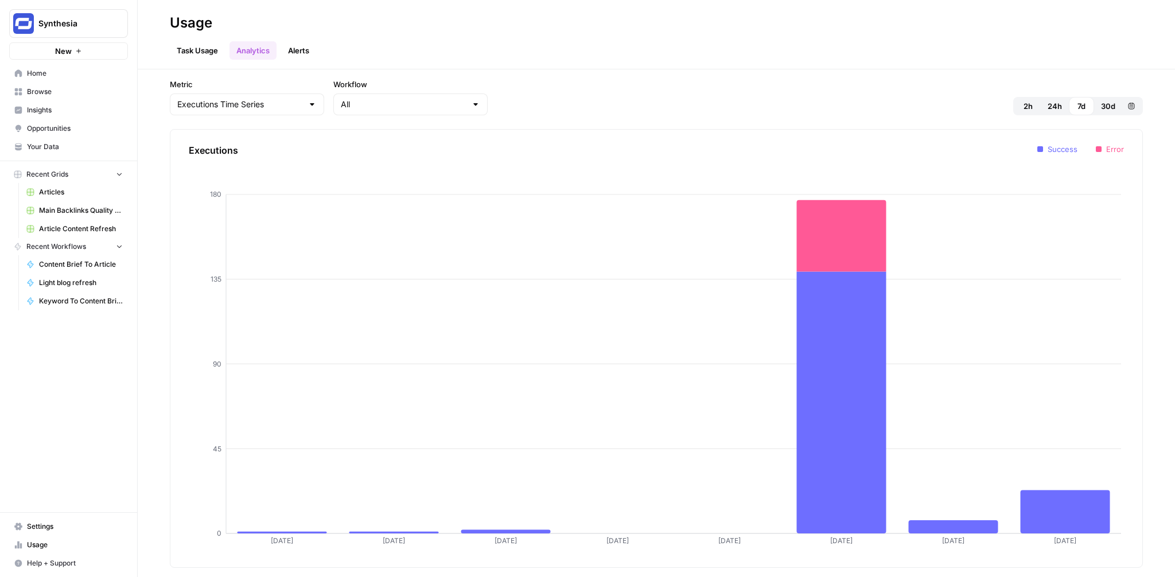
click at [306, 48] on link "Alerts" at bounding box center [298, 50] width 35 height 18
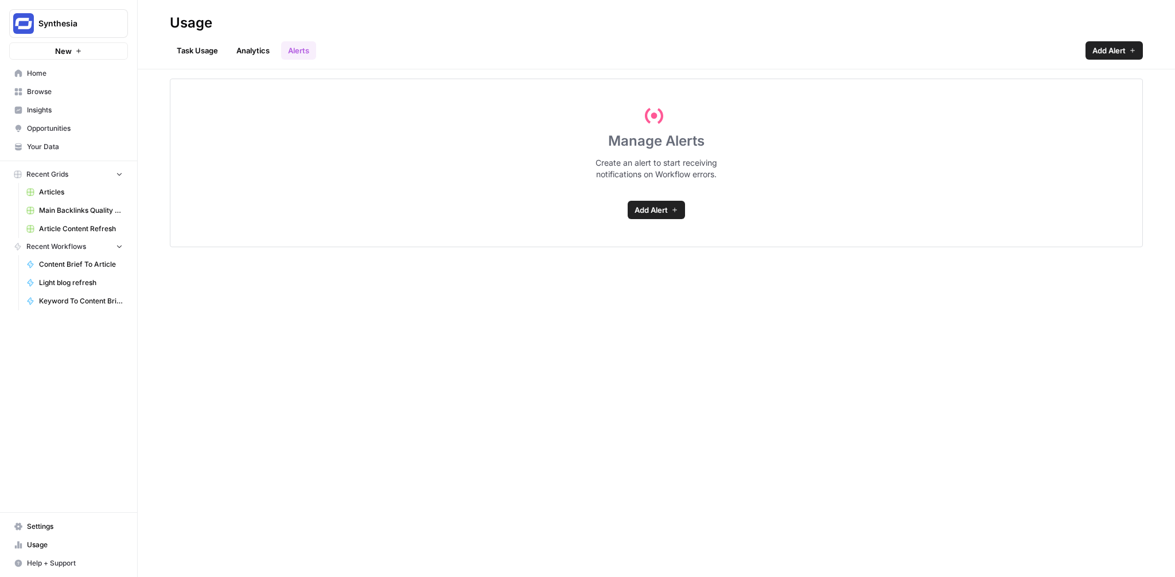
click at [214, 48] on link "Task Usage" at bounding box center [197, 50] width 55 height 18
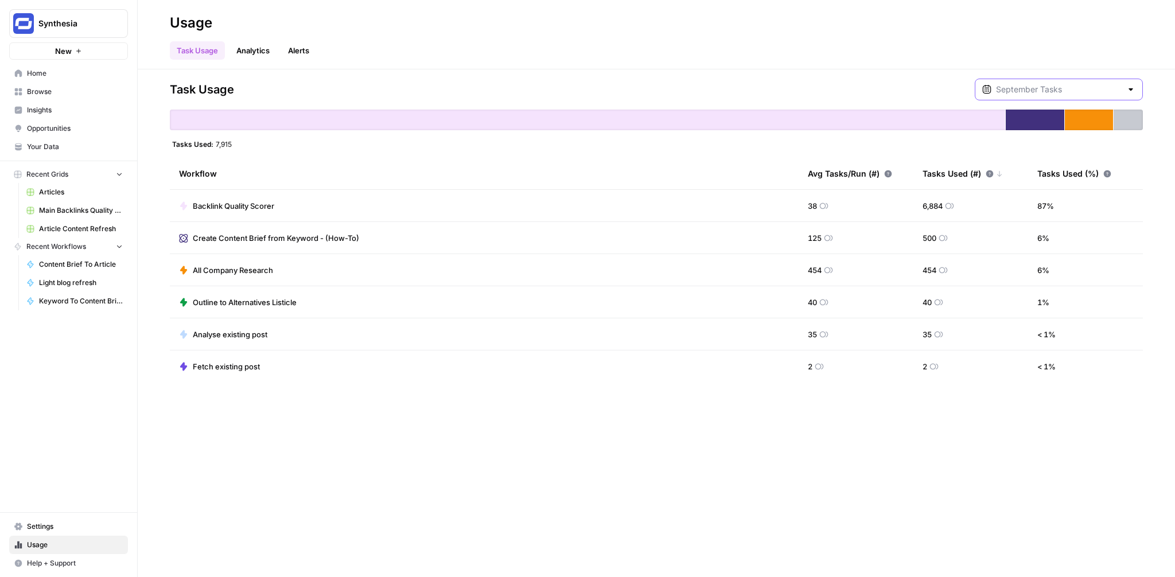
click at [1090, 87] on input "text" at bounding box center [1059, 89] width 126 height 11
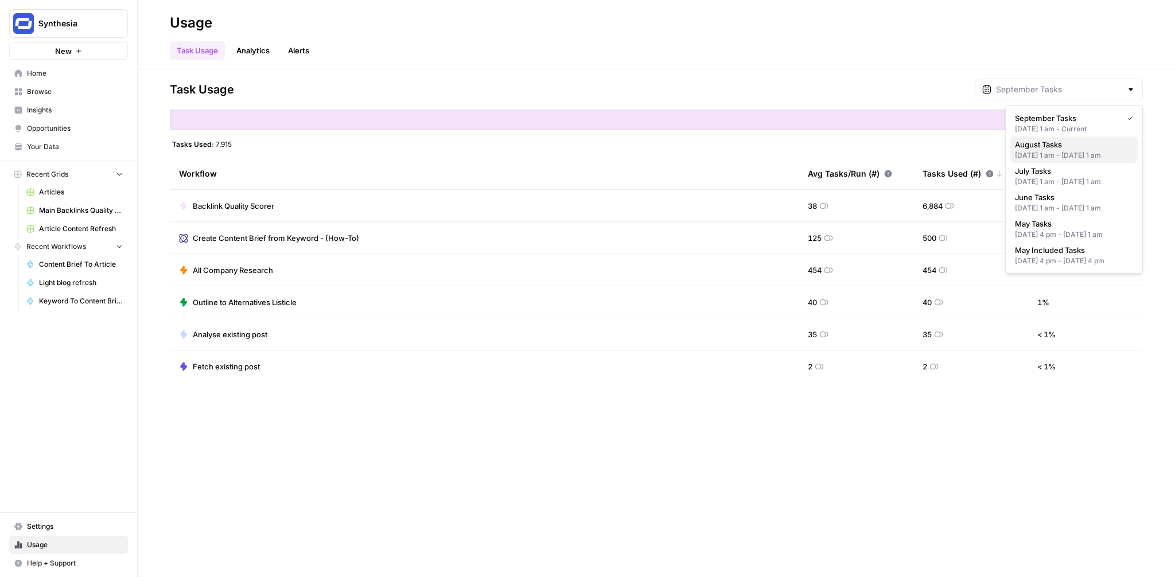
click at [1054, 141] on span "August Tasks" at bounding box center [1072, 144] width 114 height 11
type input "August Tasks"
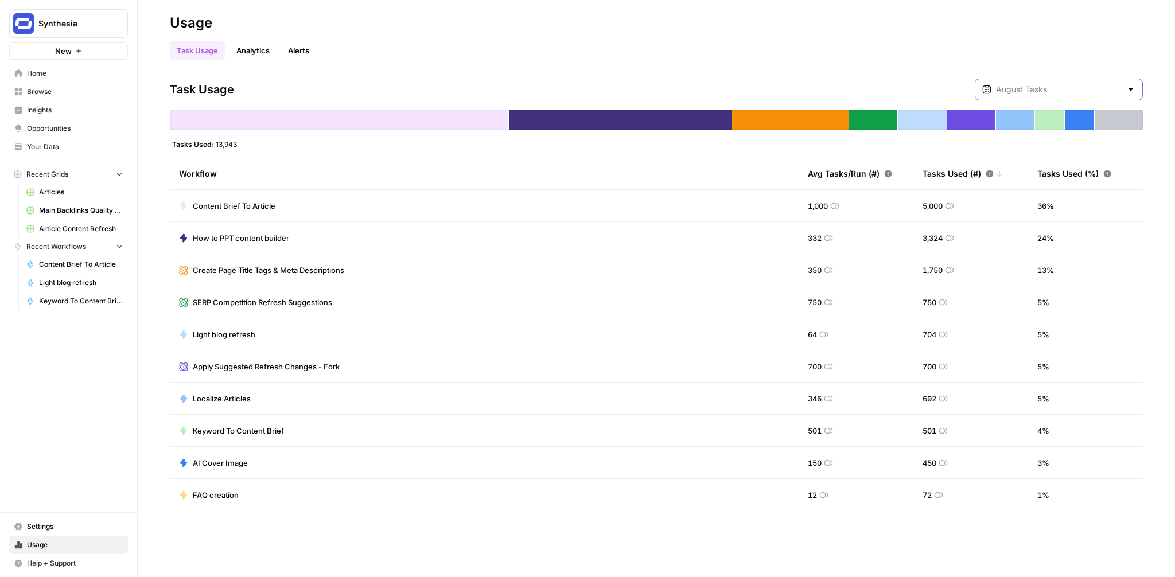
click at [1067, 89] on input "text" at bounding box center [1059, 89] width 126 height 11
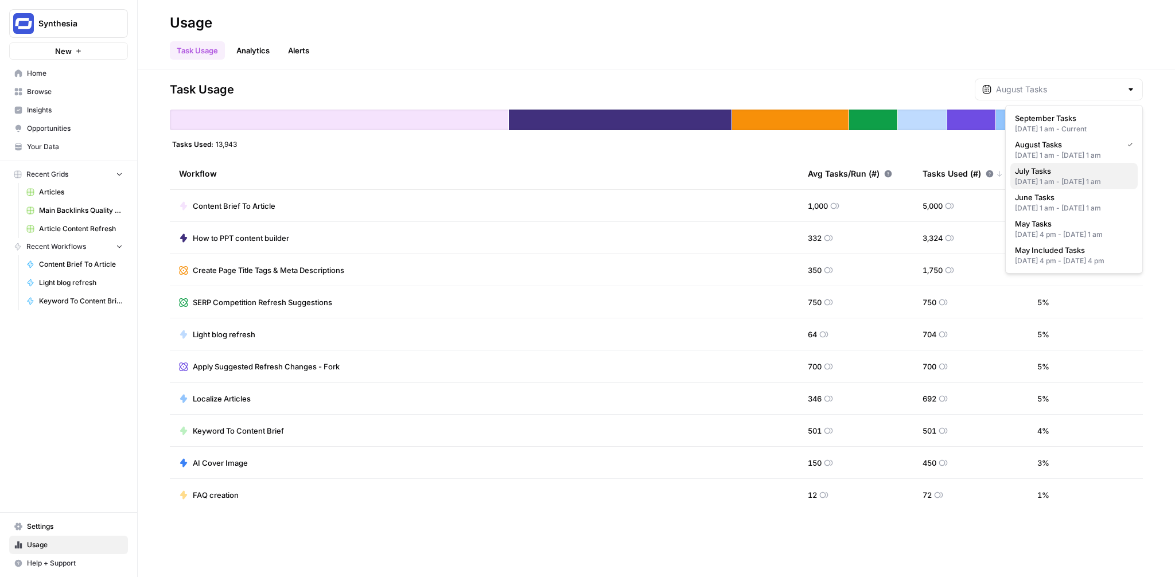
click at [1051, 177] on span "July Tasks" at bounding box center [1072, 170] width 114 height 11
type input "July Tasks"
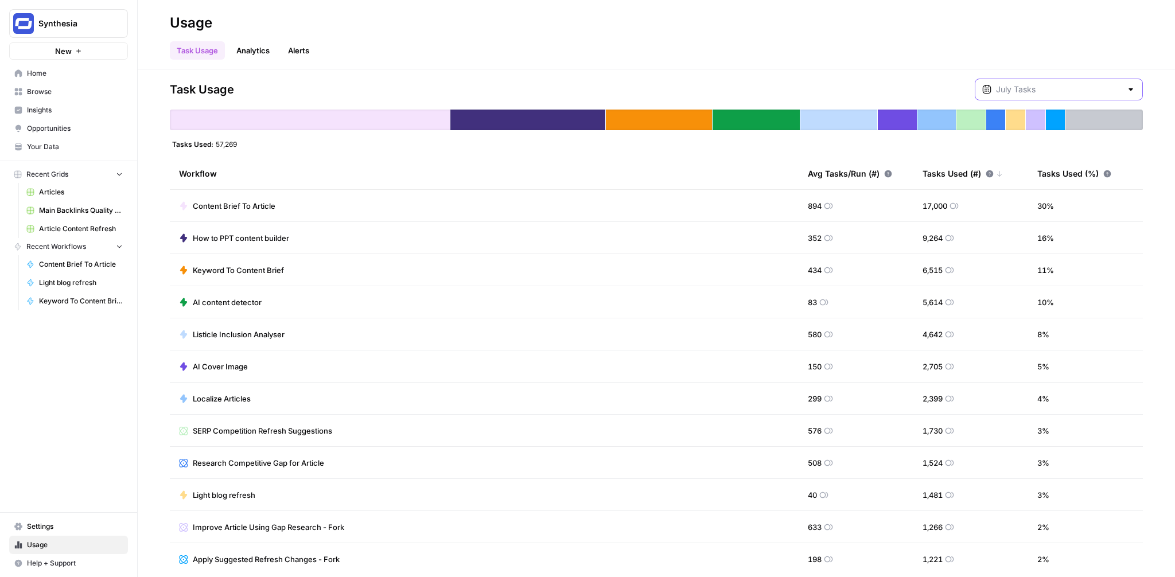
click at [1054, 92] on input "text" at bounding box center [1059, 89] width 126 height 11
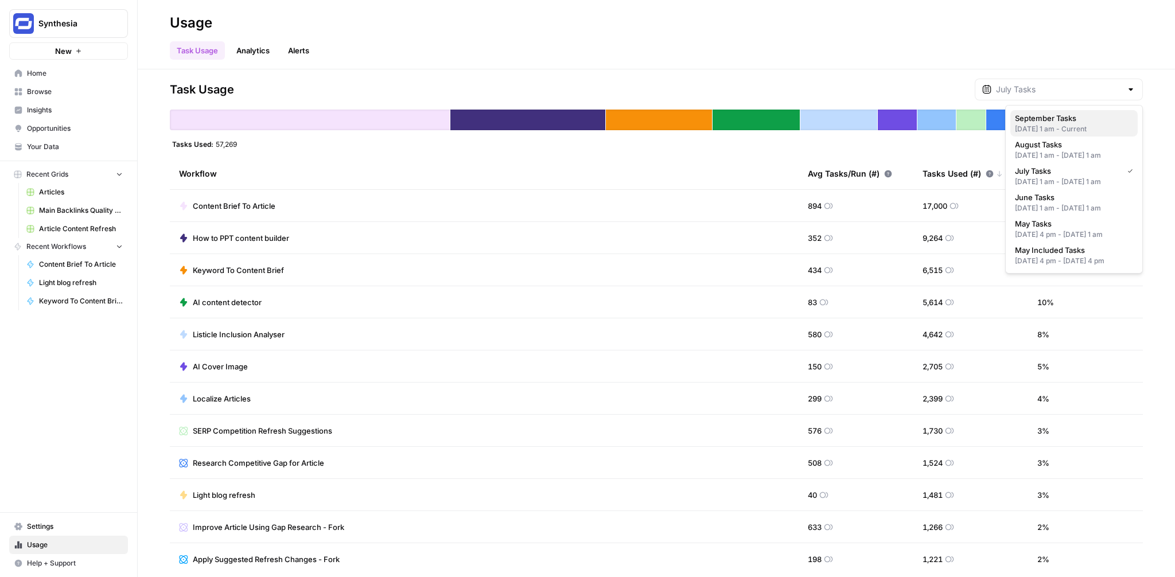
click at [1042, 121] on span "September Tasks" at bounding box center [1072, 117] width 114 height 11
type input "September Tasks"
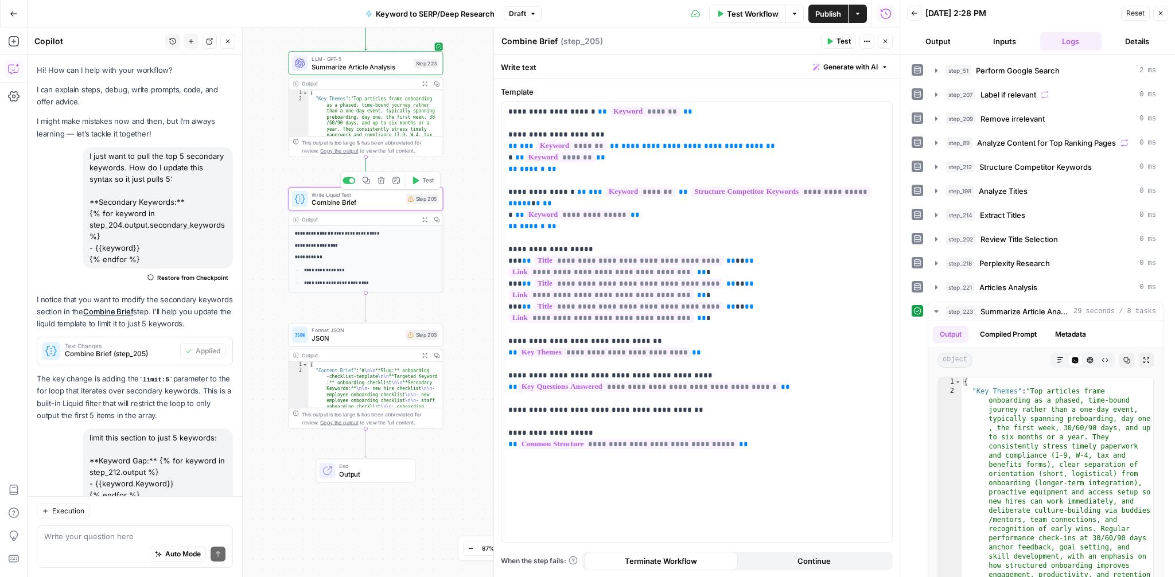
scroll to position [1167, 0]
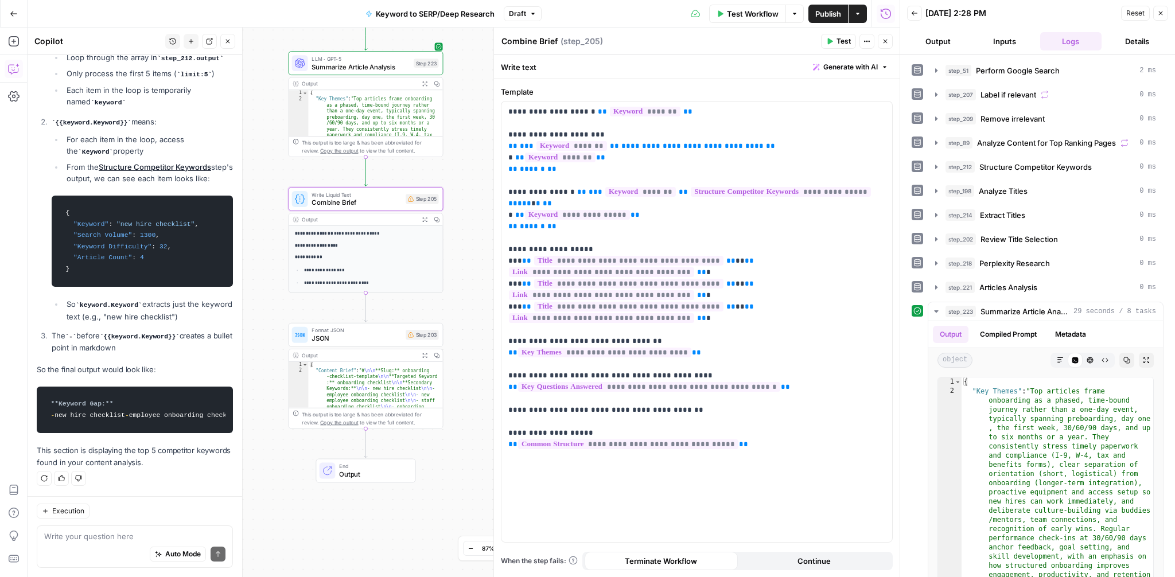
click at [356, 195] on span "Write Liquid Text" at bounding box center [357, 195] width 90 height 8
click at [699, 374] on p "**********" at bounding box center [696, 261] width 377 height 310
click at [880, 112] on icon "button" at bounding box center [882, 112] width 6 height 5
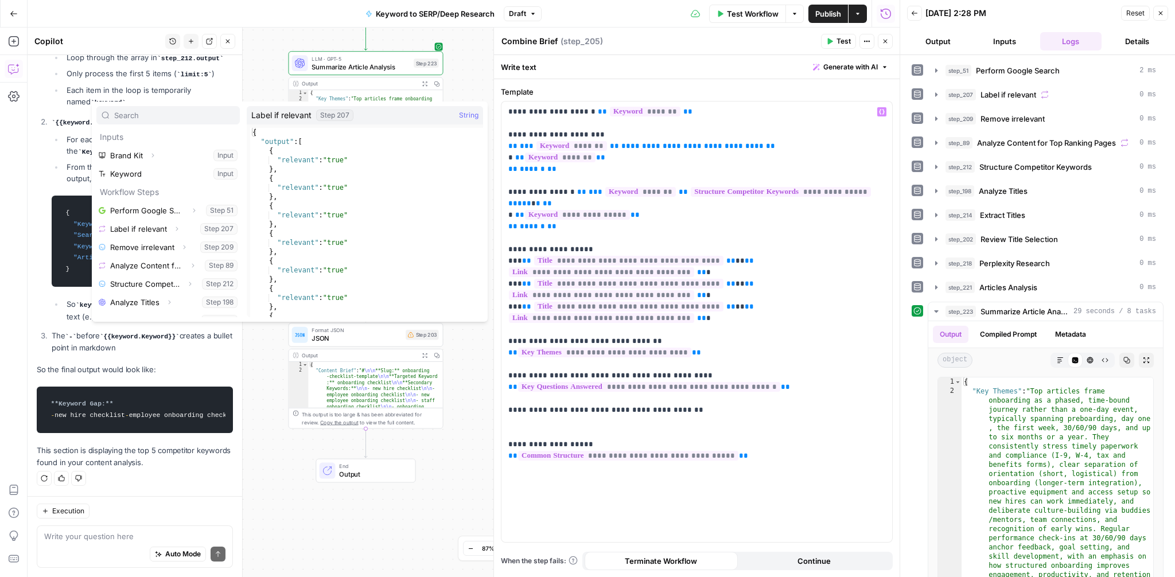
scroll to position [196, 0]
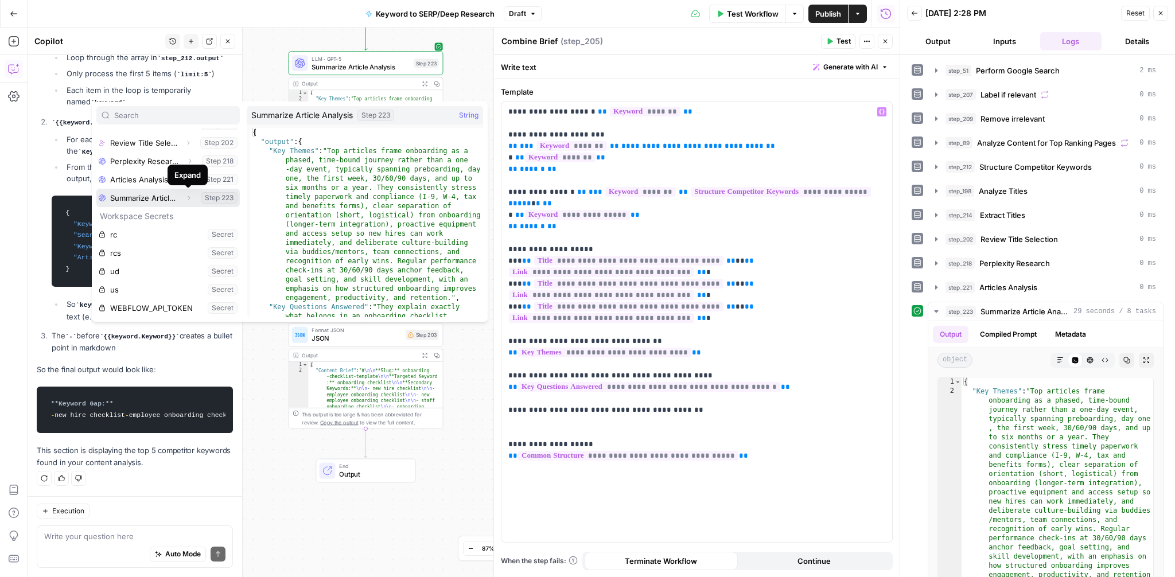
click at [184, 201] on button "Expand" at bounding box center [188, 198] width 15 height 15
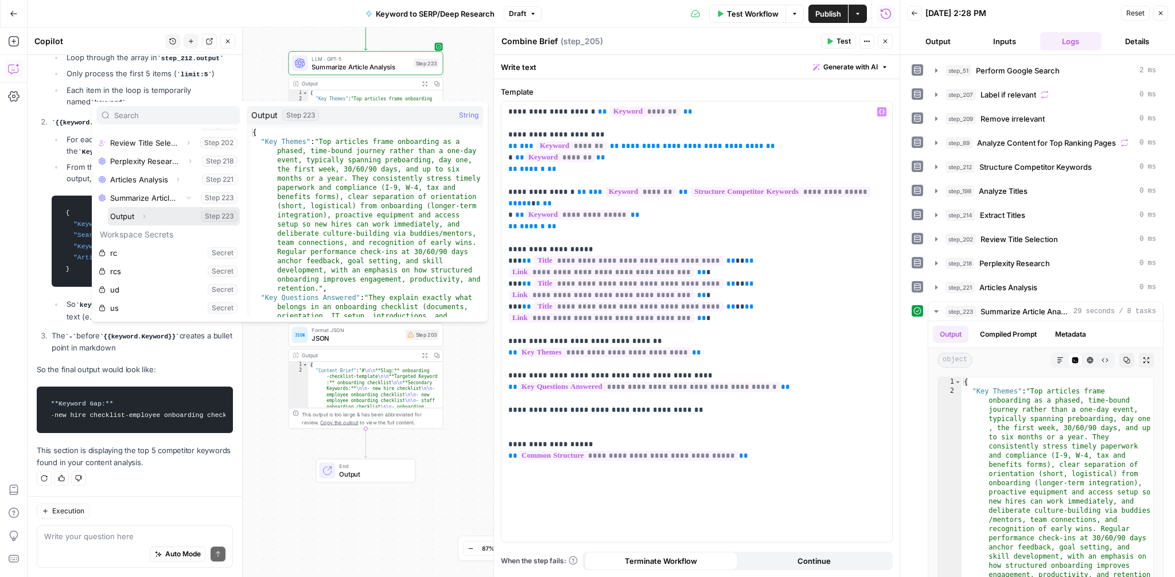
click at [145, 217] on icon "button" at bounding box center [144, 216] width 7 height 7
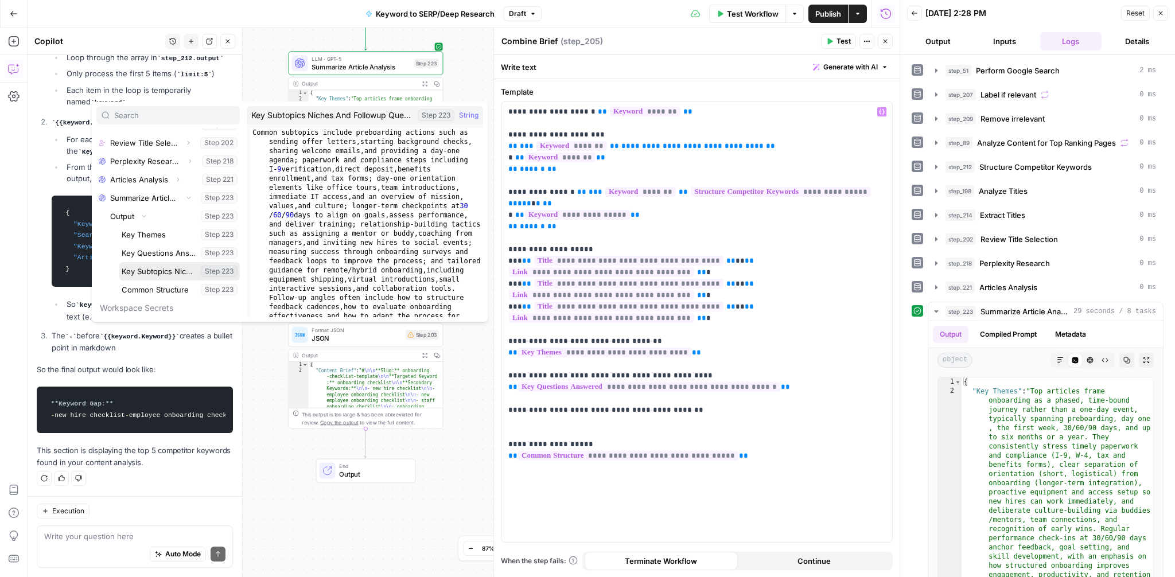
click at [149, 274] on button "Select variable Key Subtopics Niches And Followup Questions" at bounding box center [179, 271] width 121 height 18
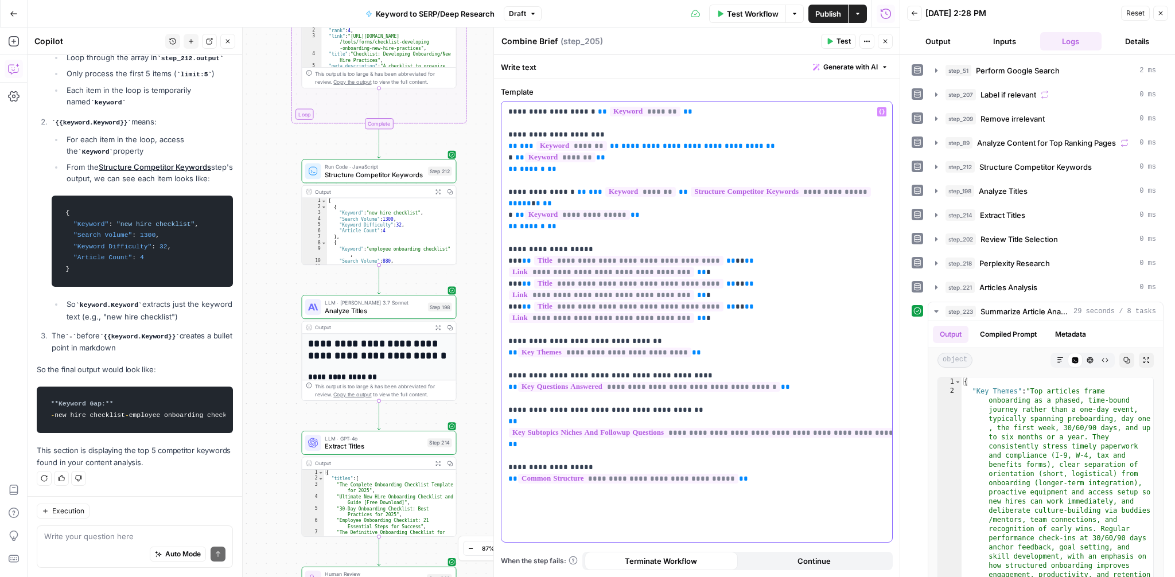
drag, startPoint x: 562, startPoint y: 192, endPoint x: 518, endPoint y: 191, distance: 44.2
click at [518, 191] on p "**********" at bounding box center [696, 278] width 377 height 344
drag, startPoint x: 574, startPoint y: 170, endPoint x: 504, endPoint y: 137, distance: 77.8
click at [504, 137] on div "**********" at bounding box center [697, 322] width 391 height 441
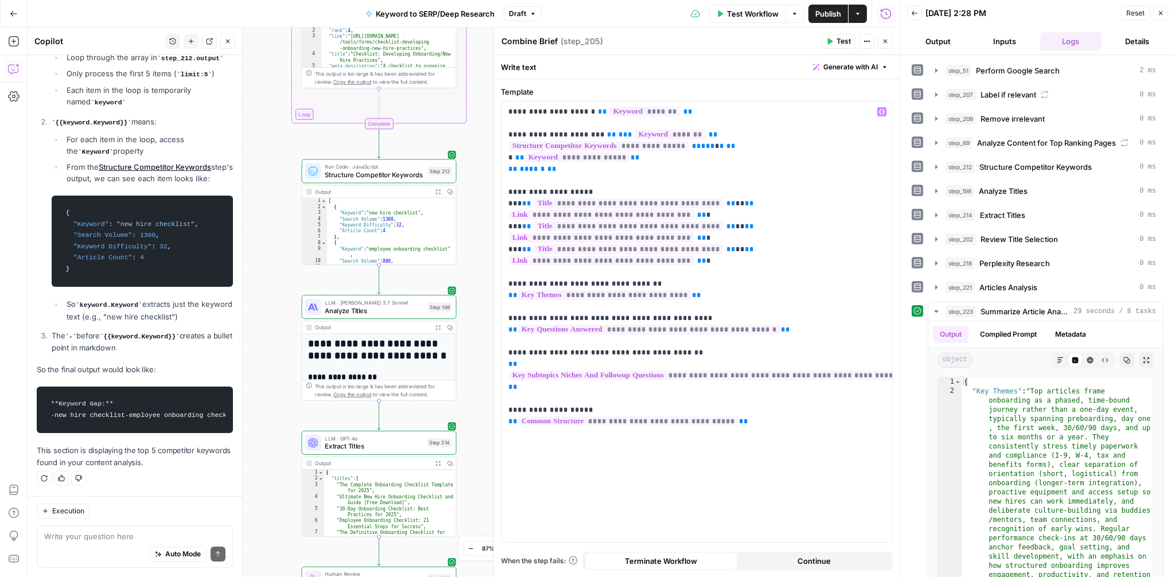
click at [833, 37] on button "Test" at bounding box center [838, 41] width 35 height 15
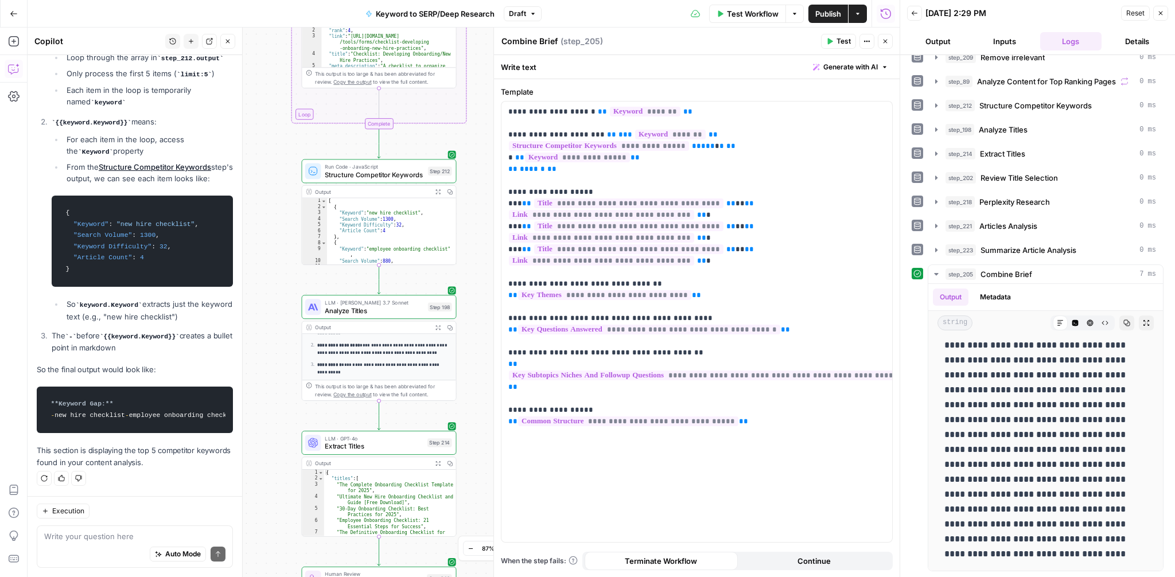
scroll to position [228, 0]
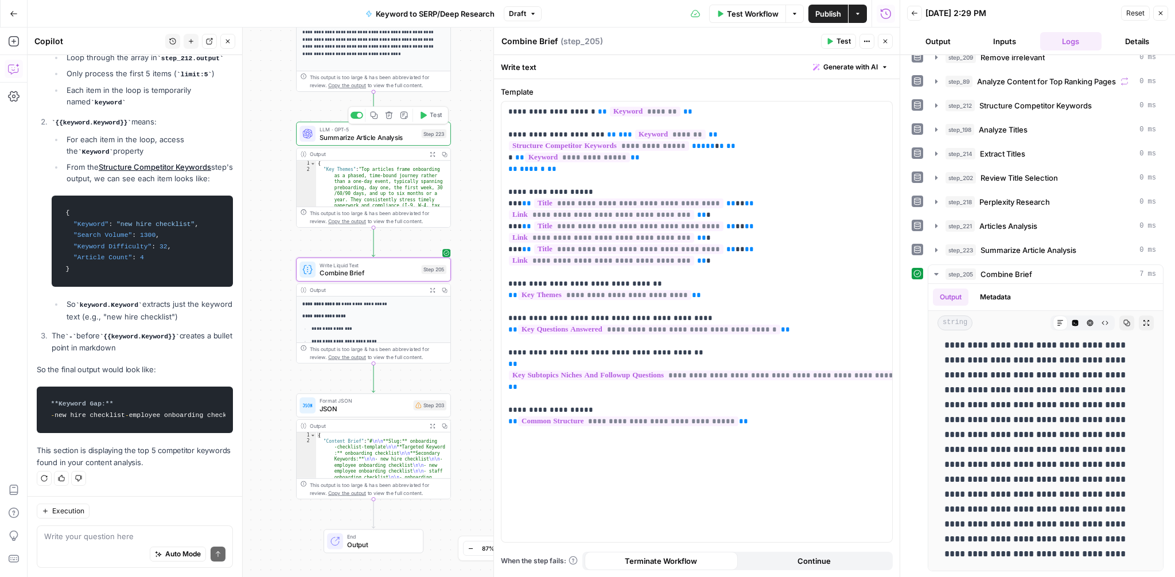
click at [354, 141] on span "Summarize Article Analysis" at bounding box center [369, 138] width 98 height 10
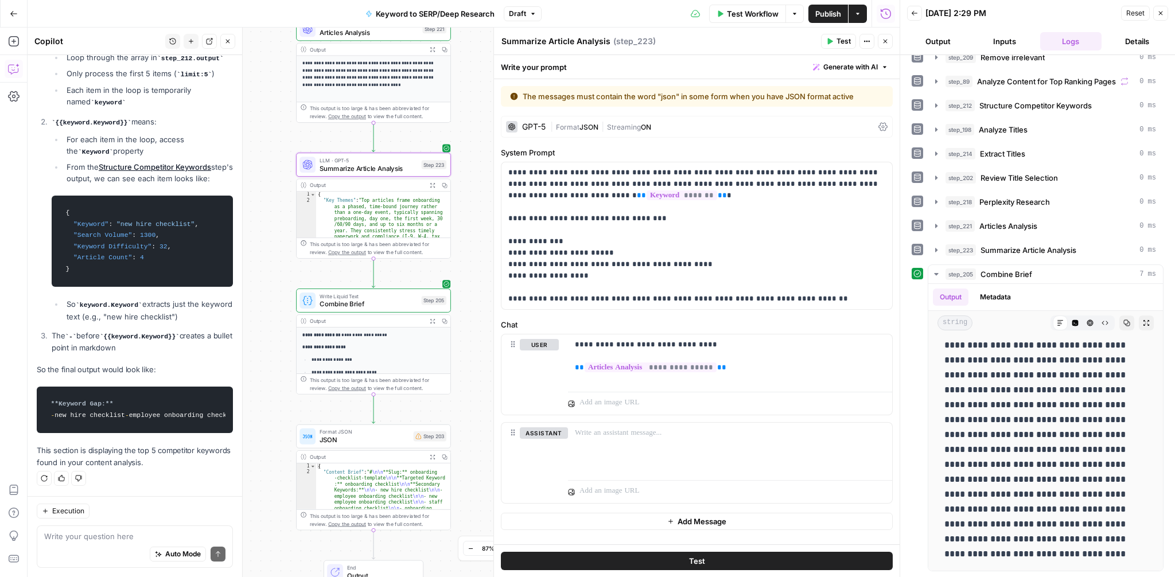
drag, startPoint x: 467, startPoint y: 181, endPoint x: 467, endPoint y: 283, distance: 102.1
click at [467, 283] on div "Workflow Set Inputs Inputs Google Search Perform Google Search Step 51 Output E…" at bounding box center [464, 303] width 872 height 550
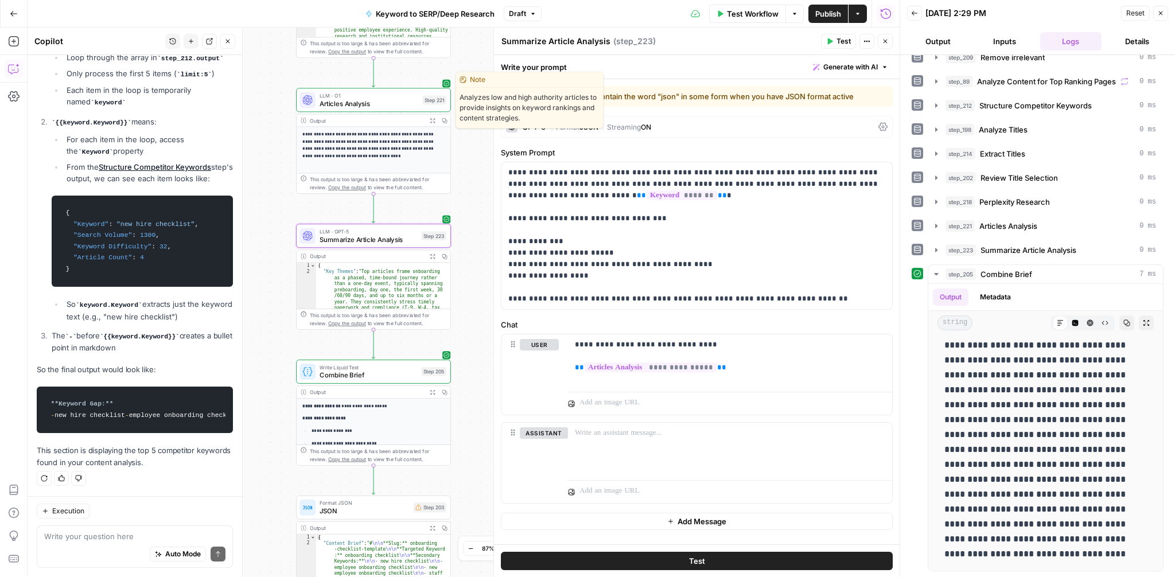
click at [349, 101] on span "Articles Analysis" at bounding box center [369, 104] width 99 height 10
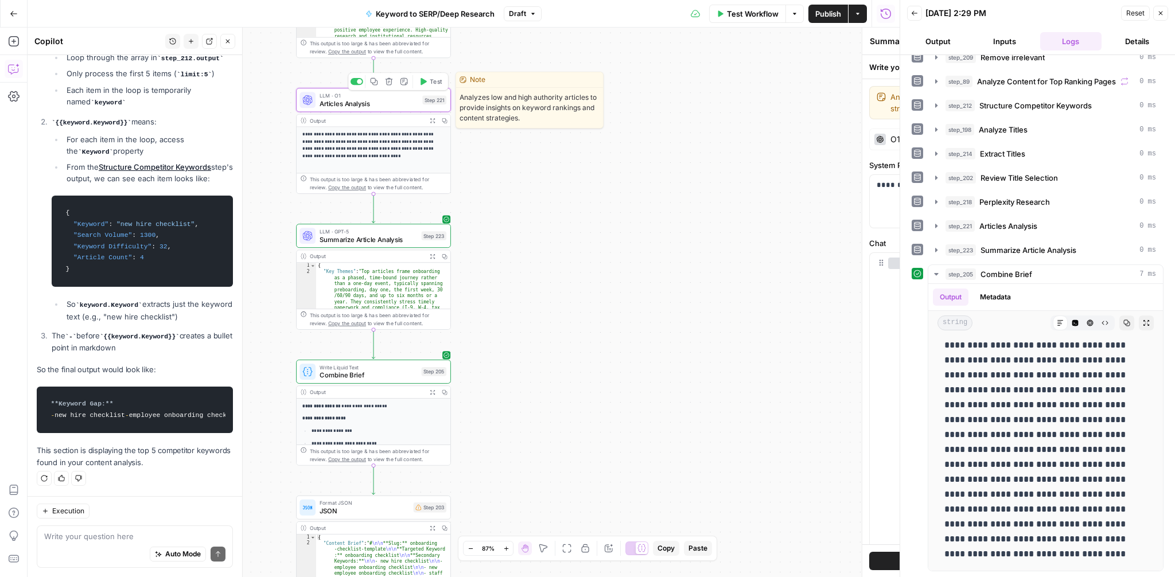
type textarea "Articles Analysis"
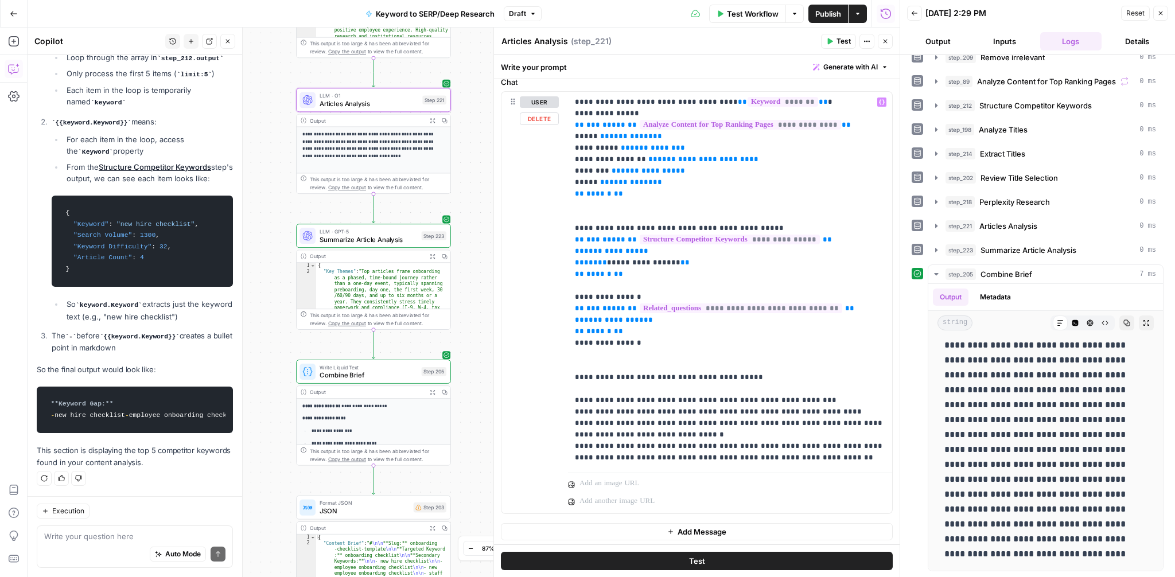
scroll to position [164, 0]
drag, startPoint x: 839, startPoint y: 454, endPoint x: 570, endPoint y: 460, distance: 269.2
click at [570, 460] on div "**********" at bounding box center [730, 277] width 324 height 376
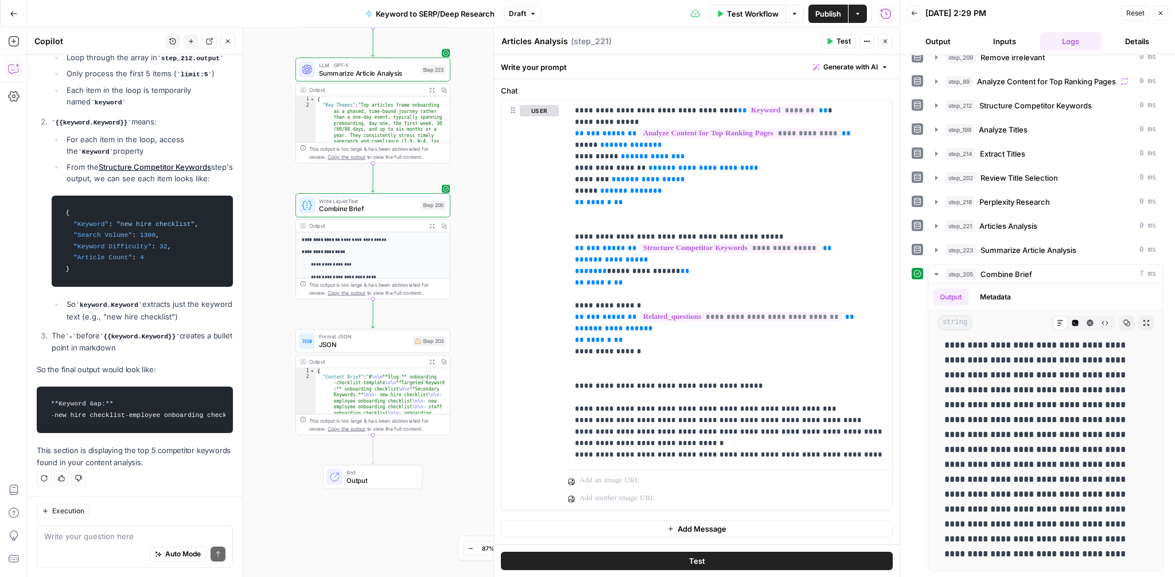
drag, startPoint x: 457, startPoint y: 343, endPoint x: 456, endPoint y: 176, distance: 166.4
click at [456, 176] on div "Workflow Set Inputs Inputs Google Search Perform Google Search Step 51 Output E…" at bounding box center [464, 303] width 872 height 550
click at [361, 348] on span "JSON" at bounding box center [364, 345] width 90 height 10
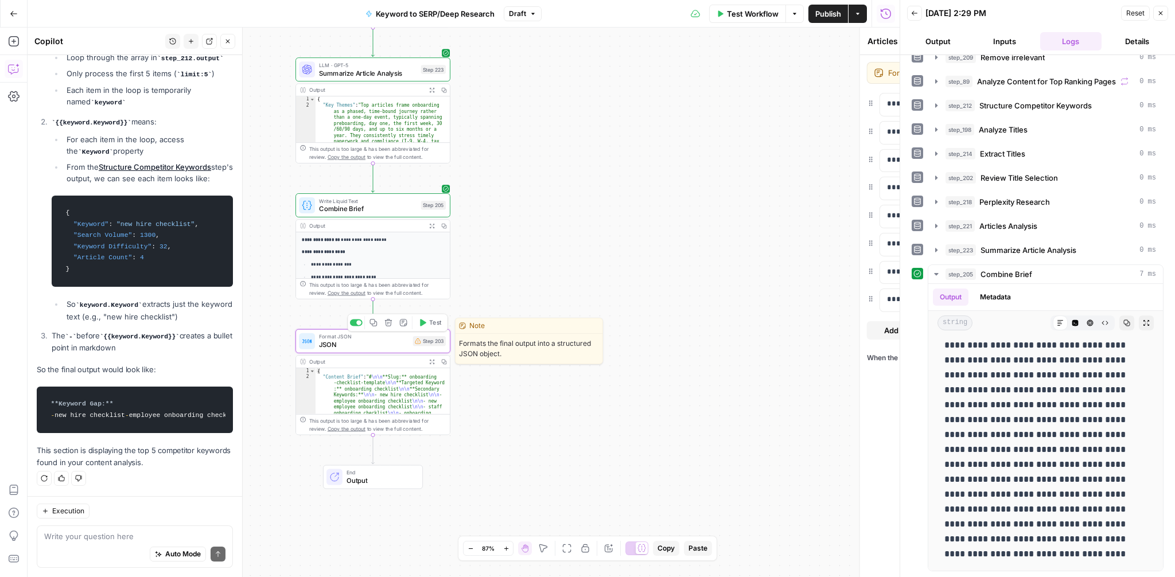
type textarea "JSON"
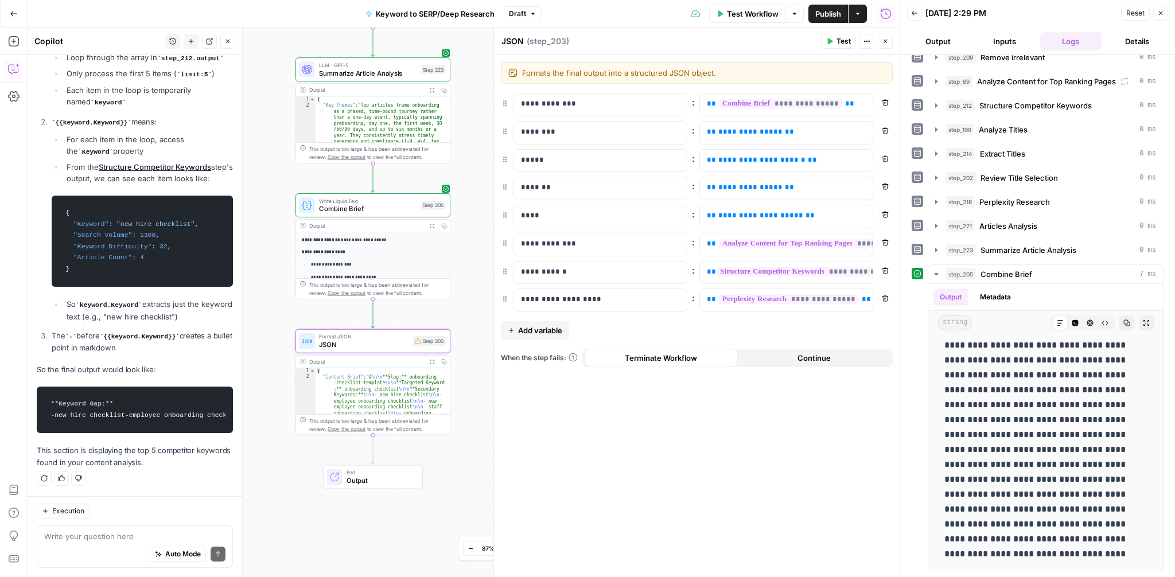
click at [834, 43] on button "Test" at bounding box center [838, 41] width 35 height 15
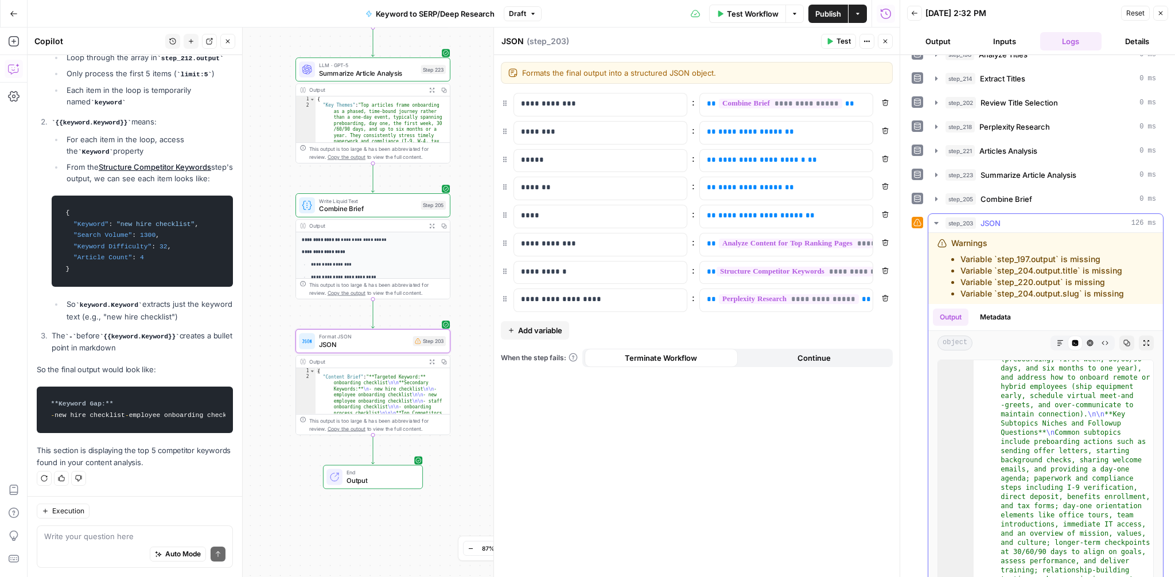
scroll to position [138, 0]
click at [888, 101] on icon "button" at bounding box center [885, 102] width 7 height 7
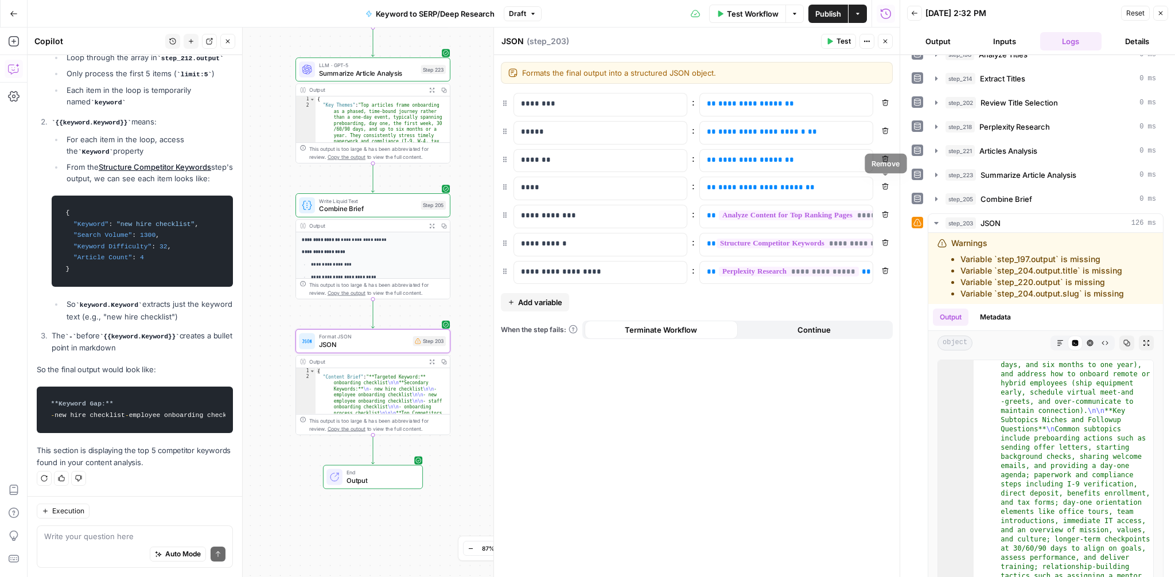
click at [885, 183] on icon "button" at bounding box center [885, 186] width 7 height 7
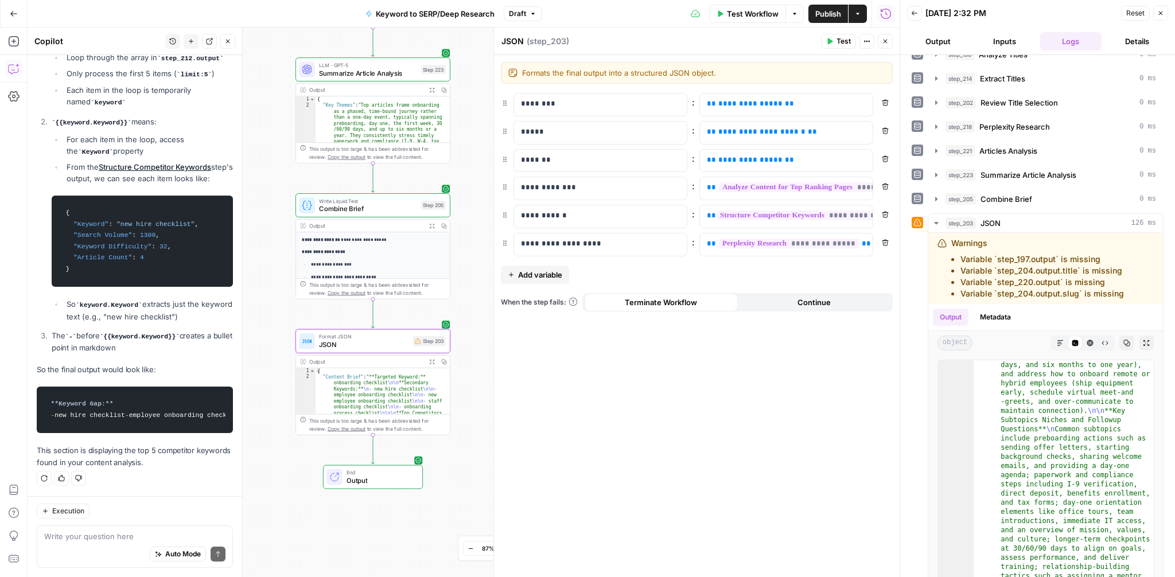
click at [888, 157] on icon "button" at bounding box center [885, 159] width 7 height 7
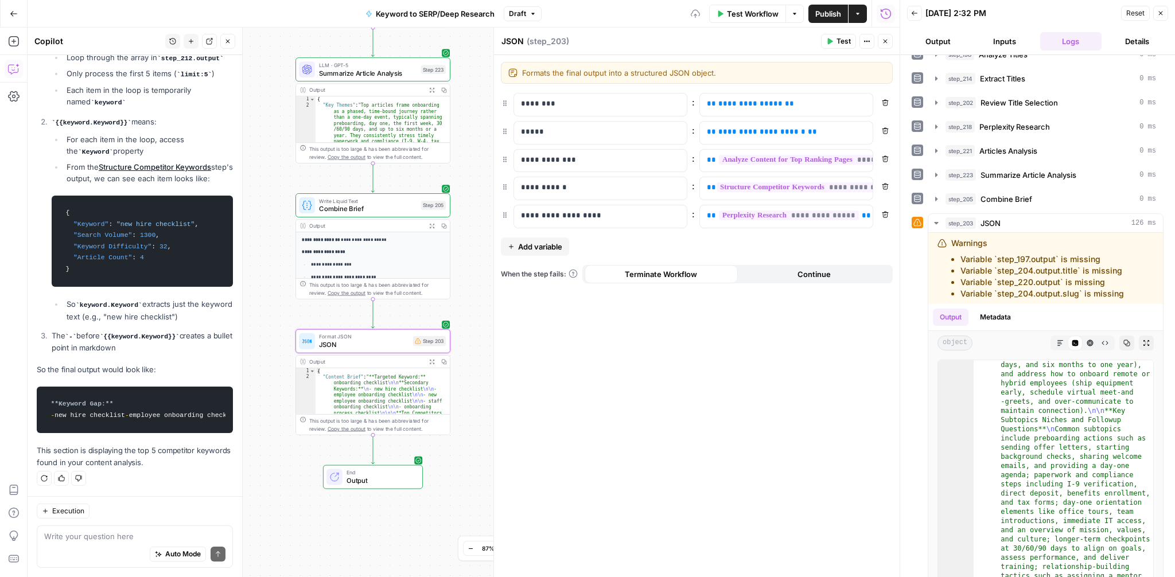
click at [884, 133] on icon "button" at bounding box center [885, 130] width 7 height 7
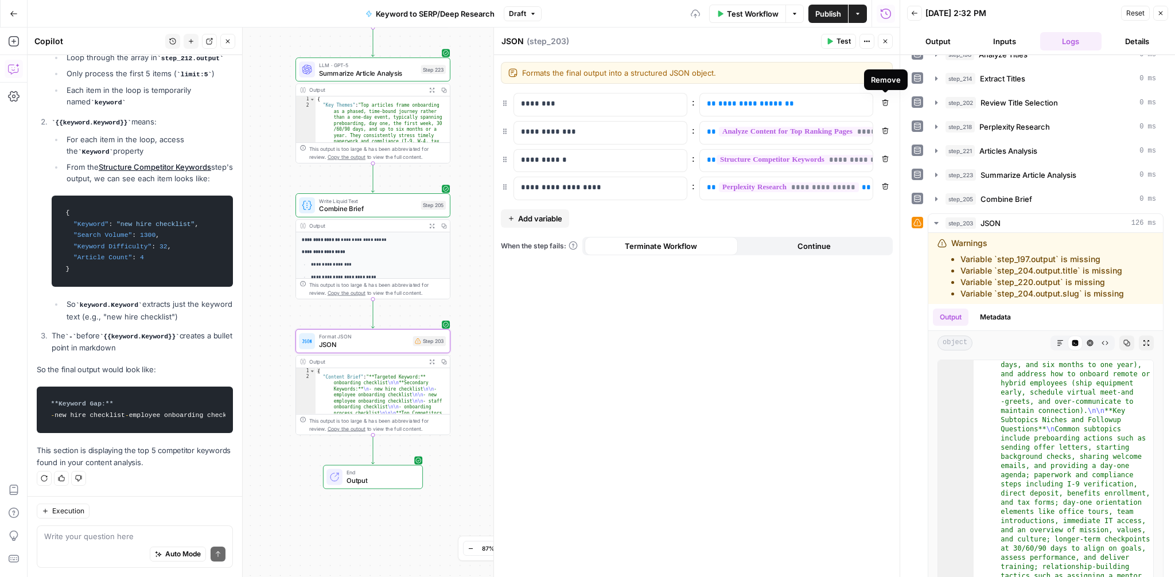
click at [885, 98] on button "Remove" at bounding box center [885, 102] width 15 height 15
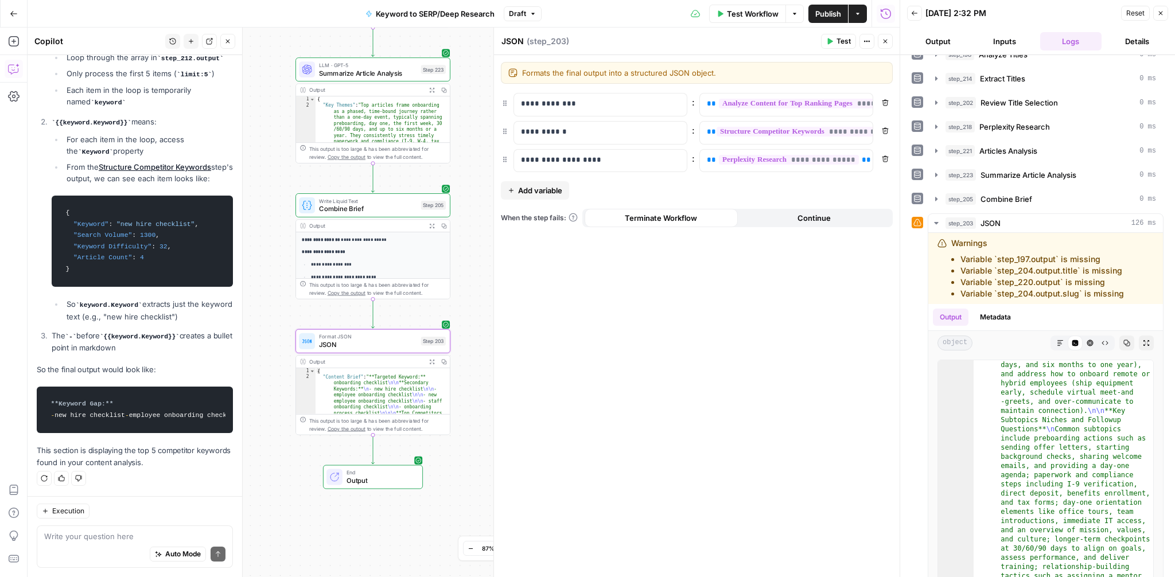
click at [850, 41] on span "Test" at bounding box center [844, 41] width 14 height 10
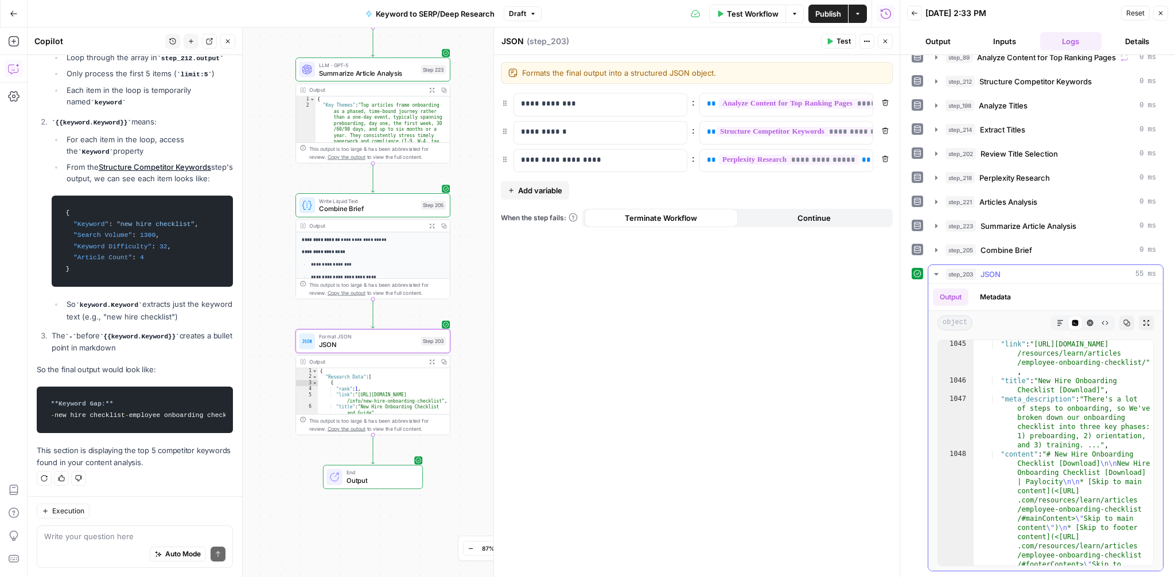
scroll to position [5164, 0]
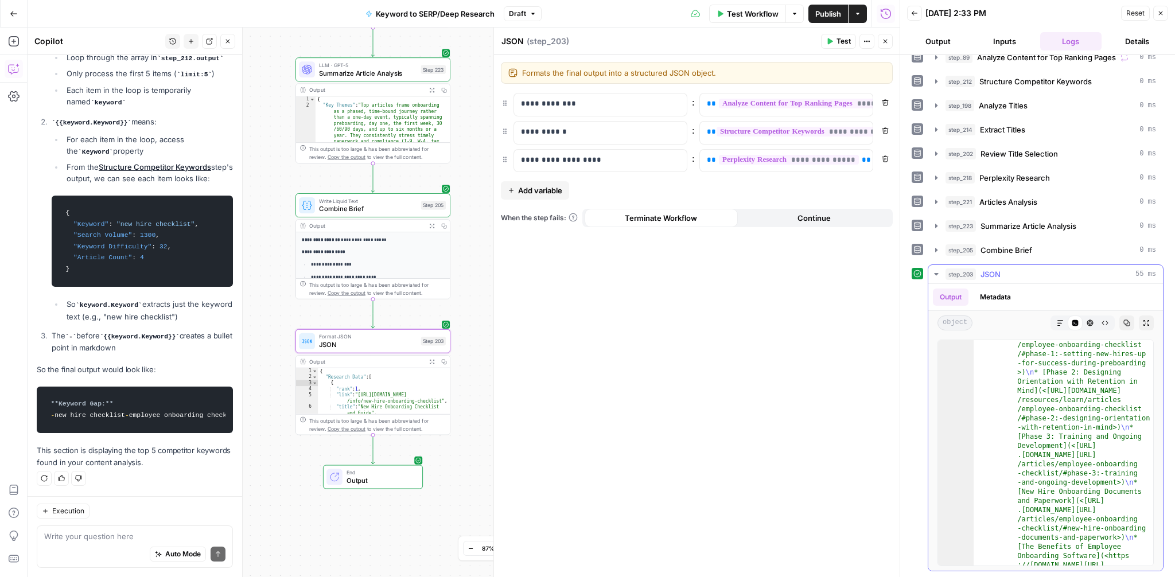
click at [1059, 324] on icon "button" at bounding box center [1060, 323] width 7 height 7
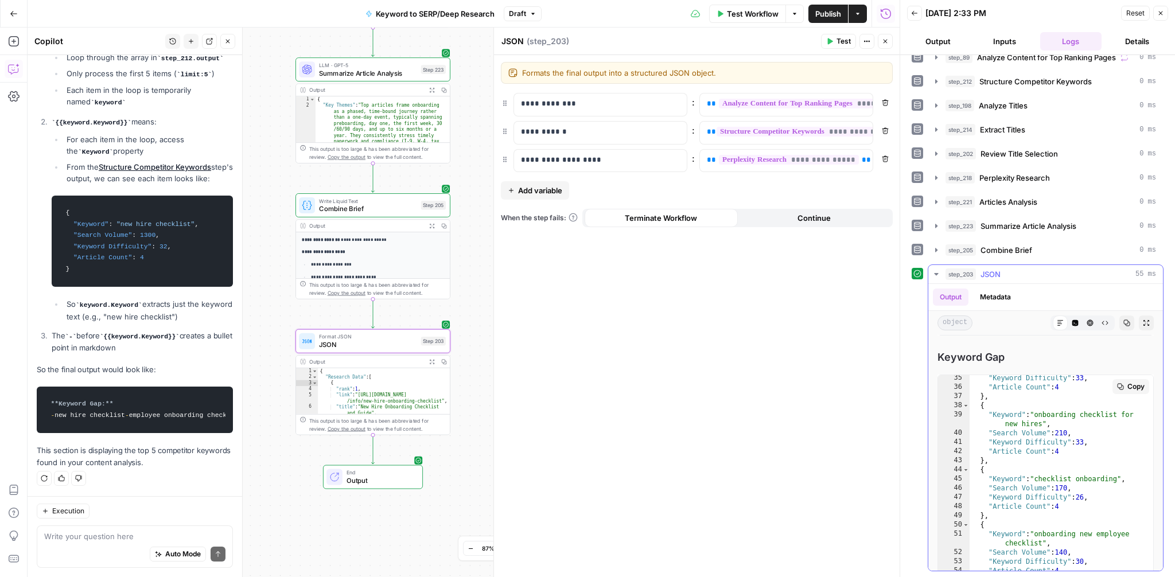
scroll to position [352, 0]
click at [617, 182] on div "**********" at bounding box center [697, 316] width 406 height 522
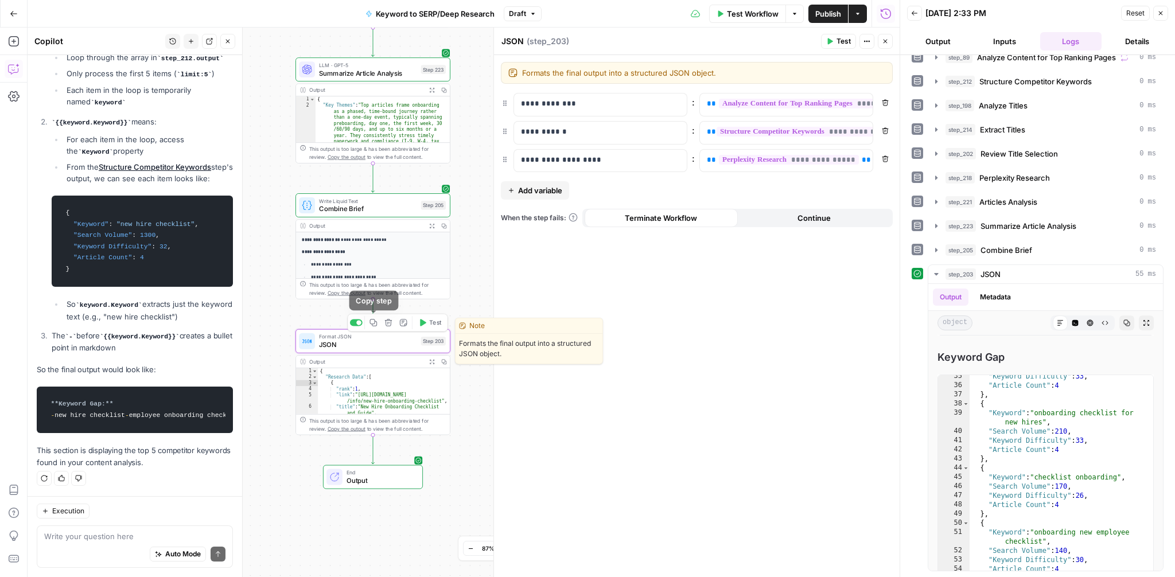
click at [377, 323] on span "Copy step" at bounding box center [377, 323] width 1 height 1
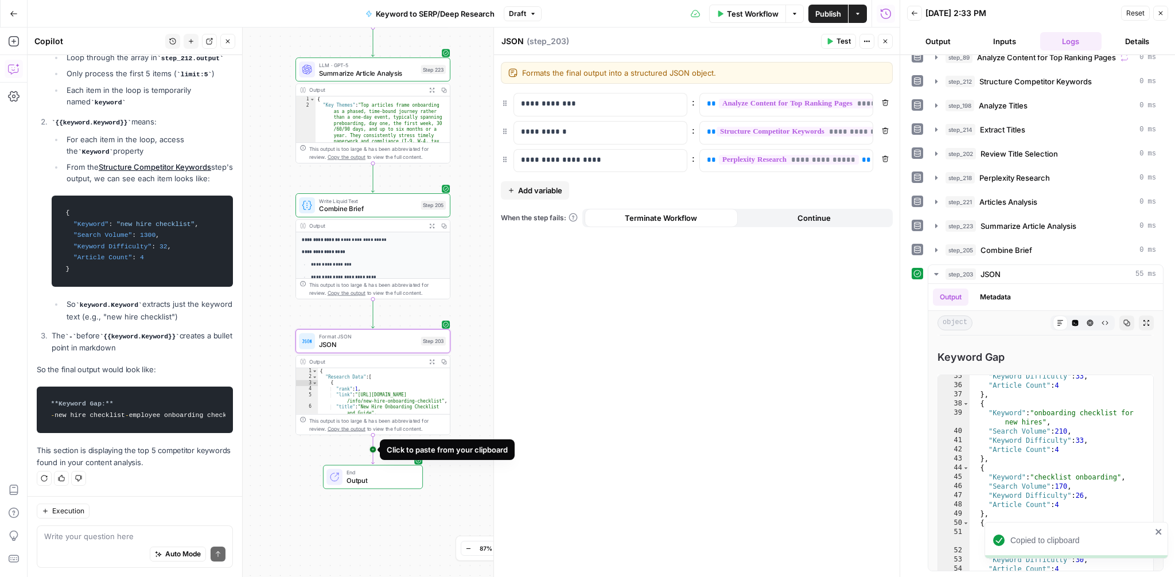
click at [374, 451] on icon "Edge from step_203 to end" at bounding box center [372, 449] width 3 height 29
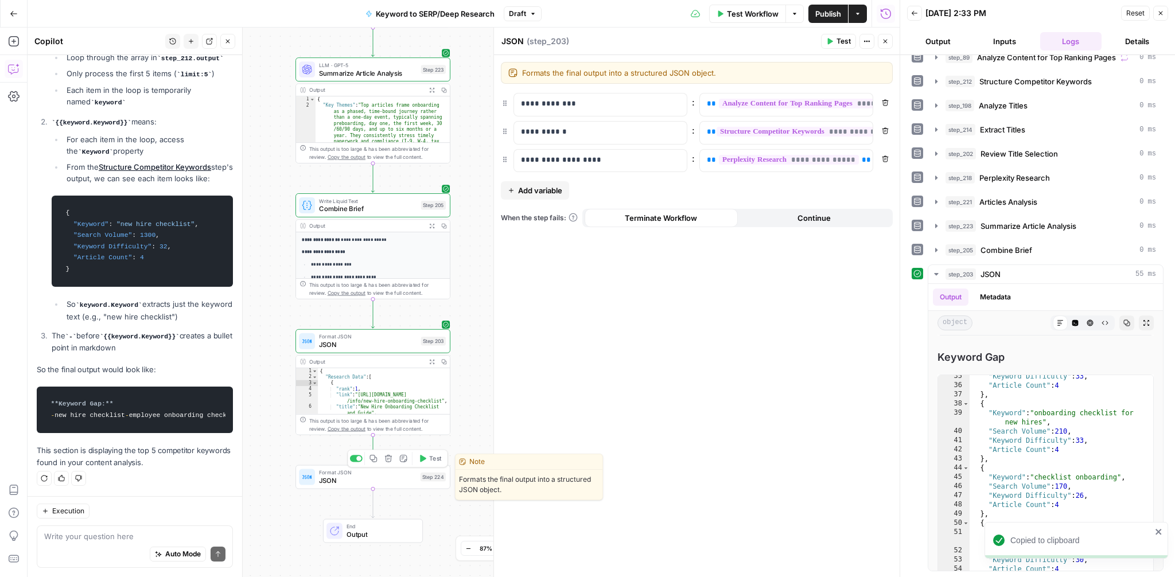
click at [362, 479] on span "JSON" at bounding box center [368, 481] width 98 height 10
click at [553, 185] on span "Add variable" at bounding box center [540, 190] width 44 height 11
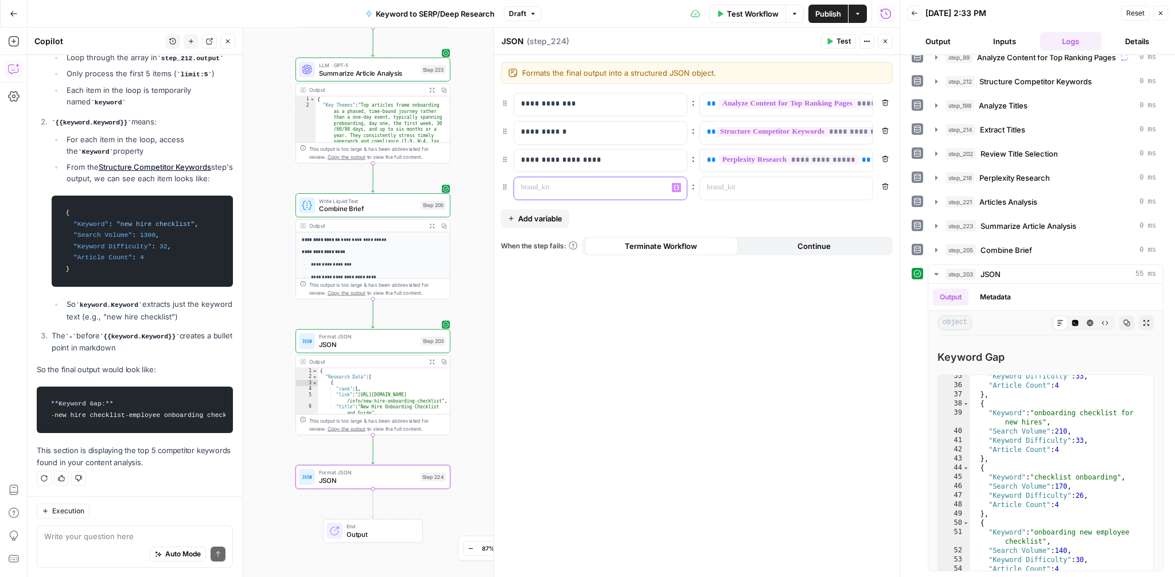
click at [679, 189] on icon "button" at bounding box center [677, 188] width 6 height 6
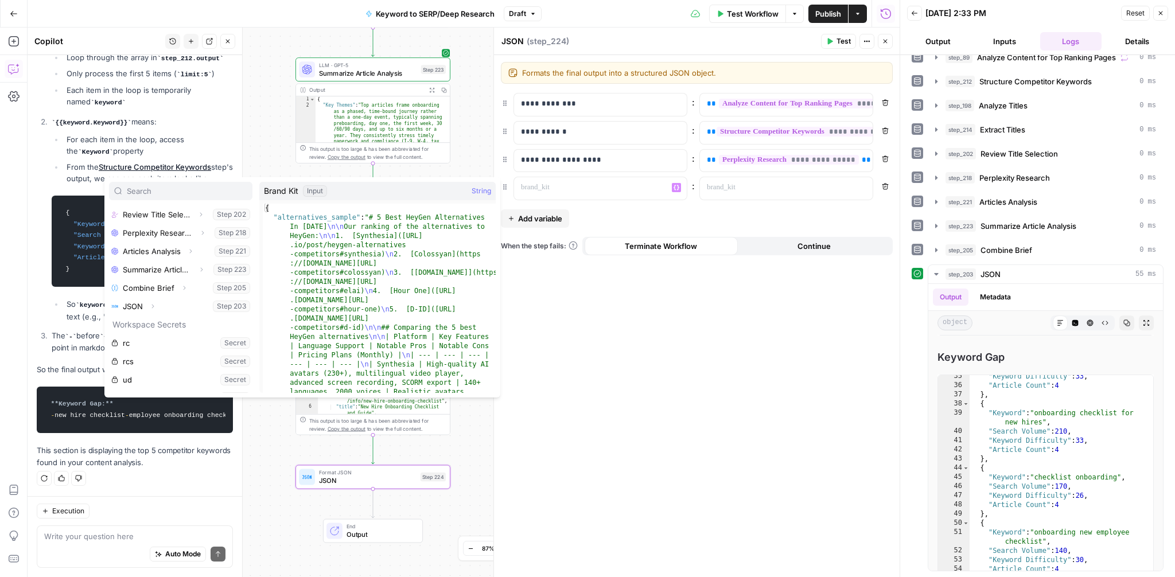
scroll to position [200, 0]
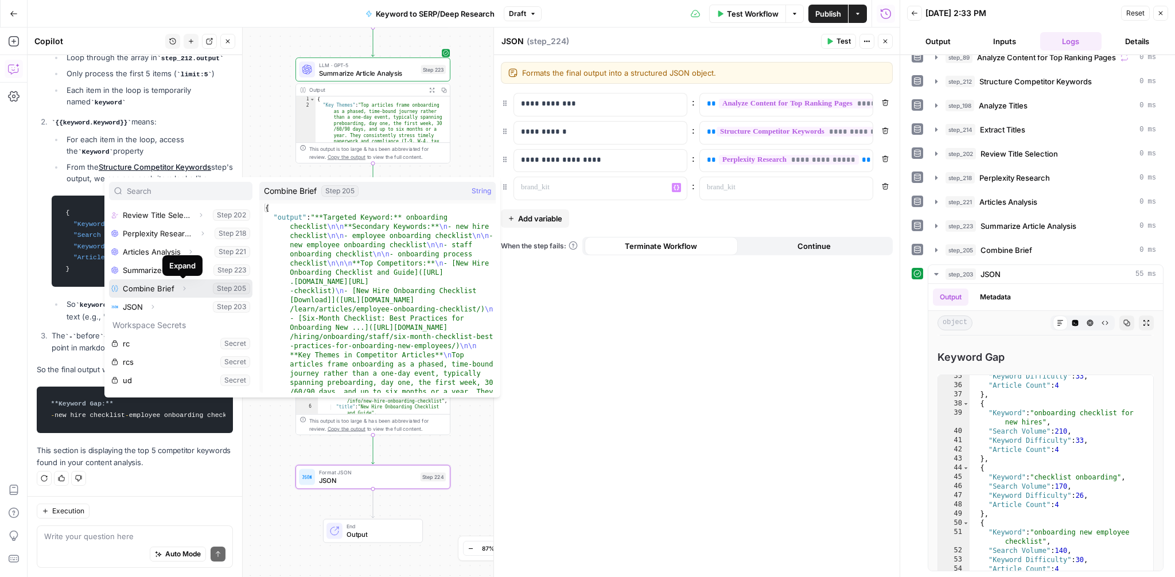
click at [184, 289] on icon "button" at bounding box center [184, 288] width 7 height 7
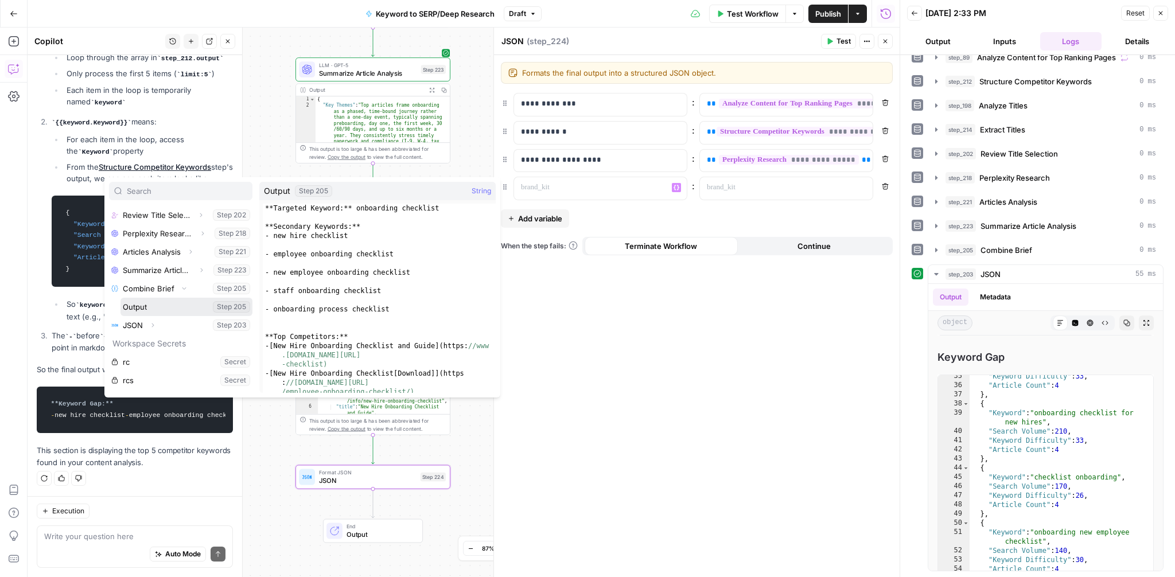
click at [141, 306] on button "Select variable Output" at bounding box center [187, 307] width 132 height 18
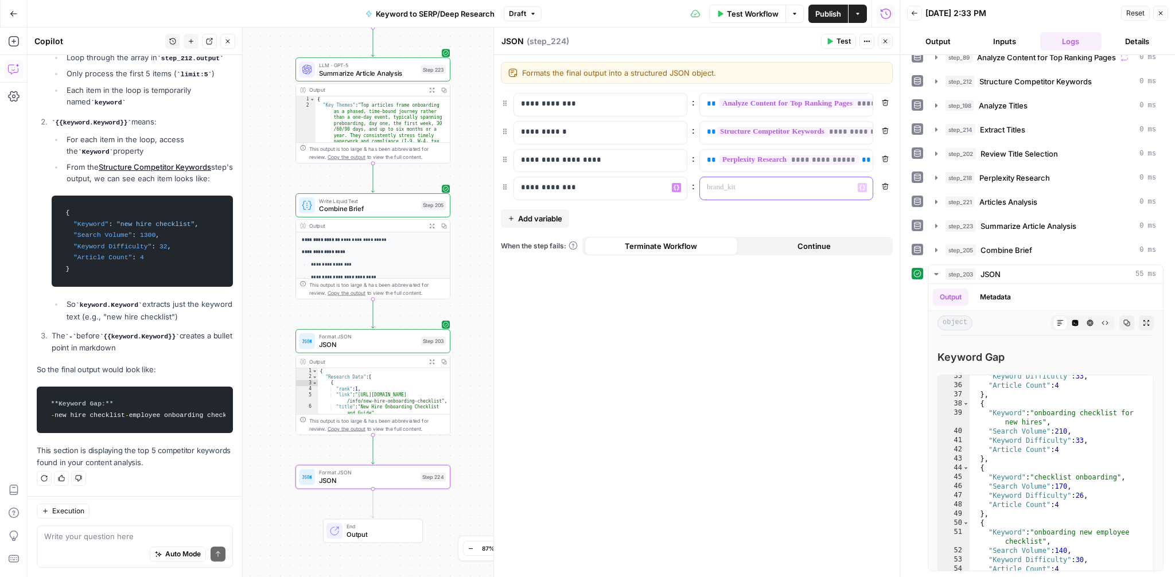
click at [781, 194] on div at bounding box center [777, 188] width 154 height 22
click at [860, 187] on icon "button" at bounding box center [863, 187] width 6 height 5
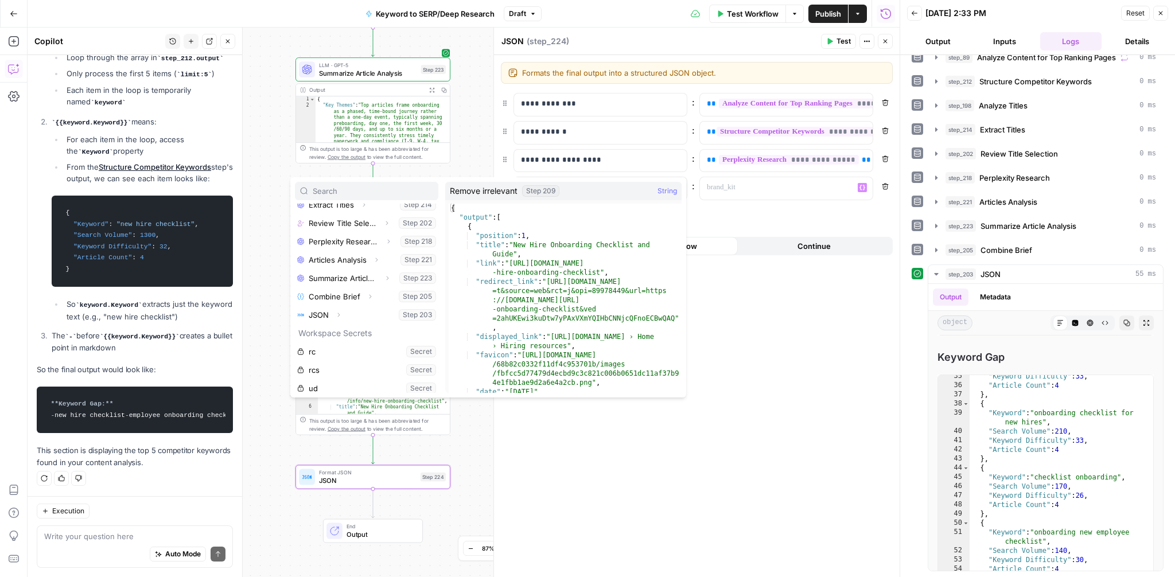
scroll to position [233, 0]
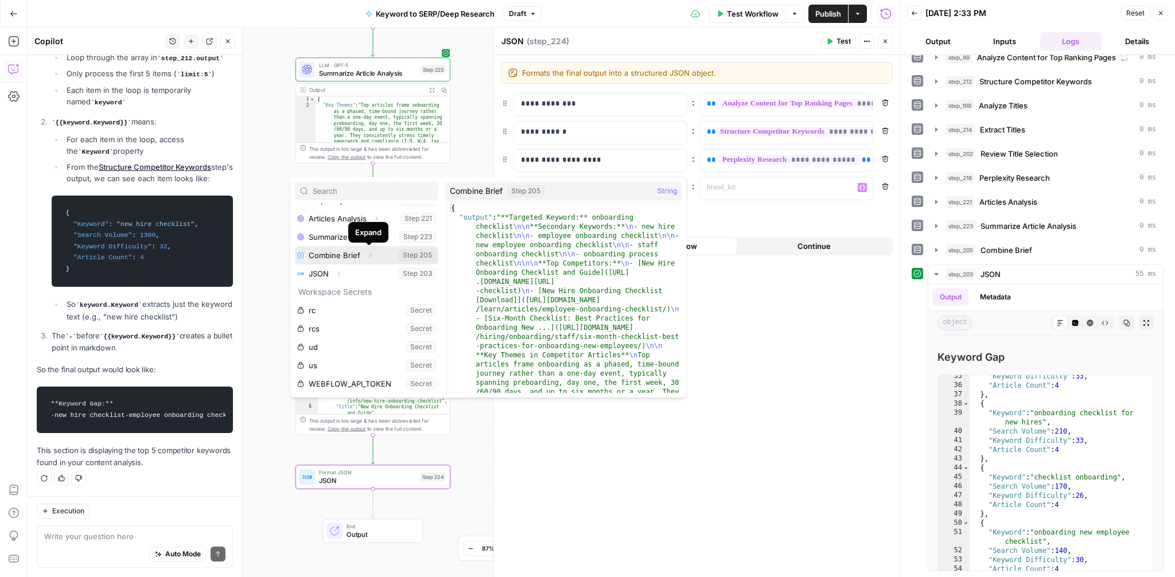
click at [368, 258] on icon "button" at bounding box center [370, 255] width 7 height 7
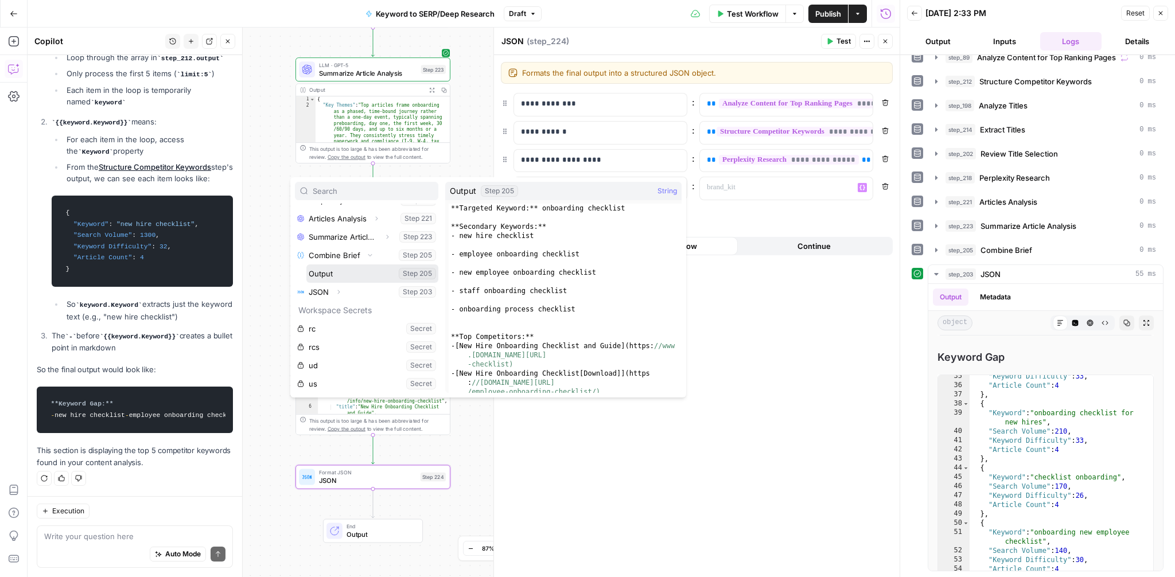
click at [344, 276] on button "Select variable Output" at bounding box center [372, 274] width 132 height 18
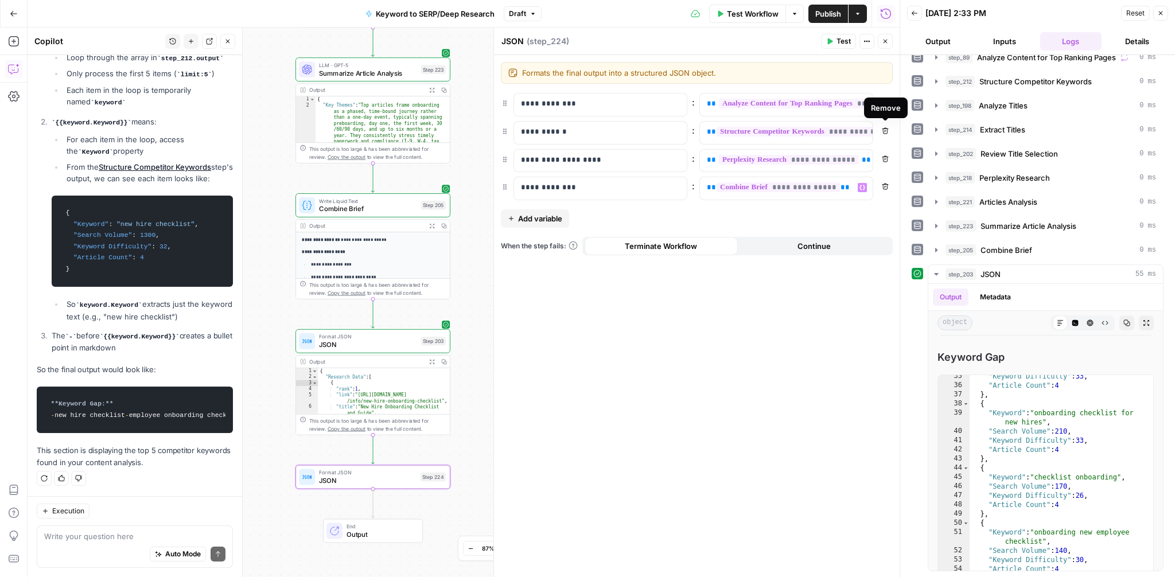
click at [883, 126] on button "Remove" at bounding box center [885, 130] width 15 height 15
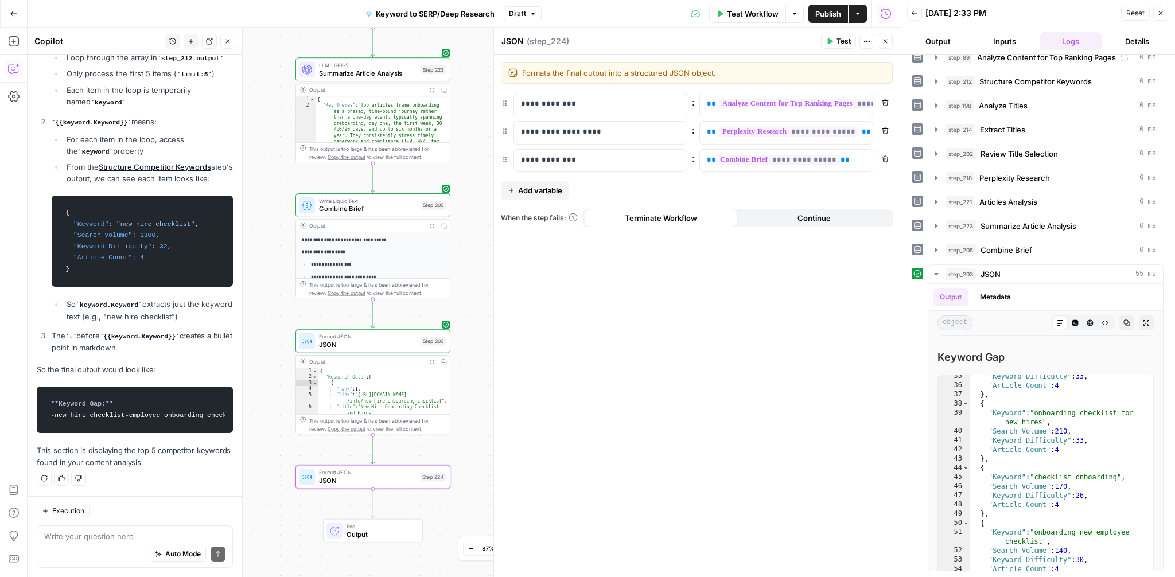
click at [885, 104] on icon "button" at bounding box center [885, 102] width 7 height 7
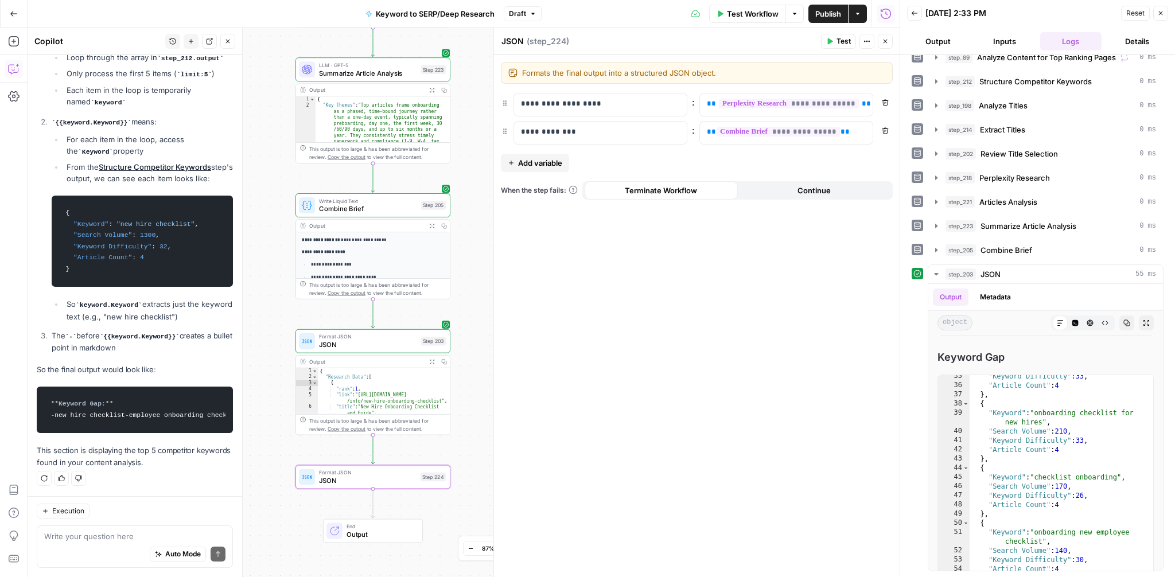
click at [830, 44] on icon "button" at bounding box center [829, 41] width 7 height 7
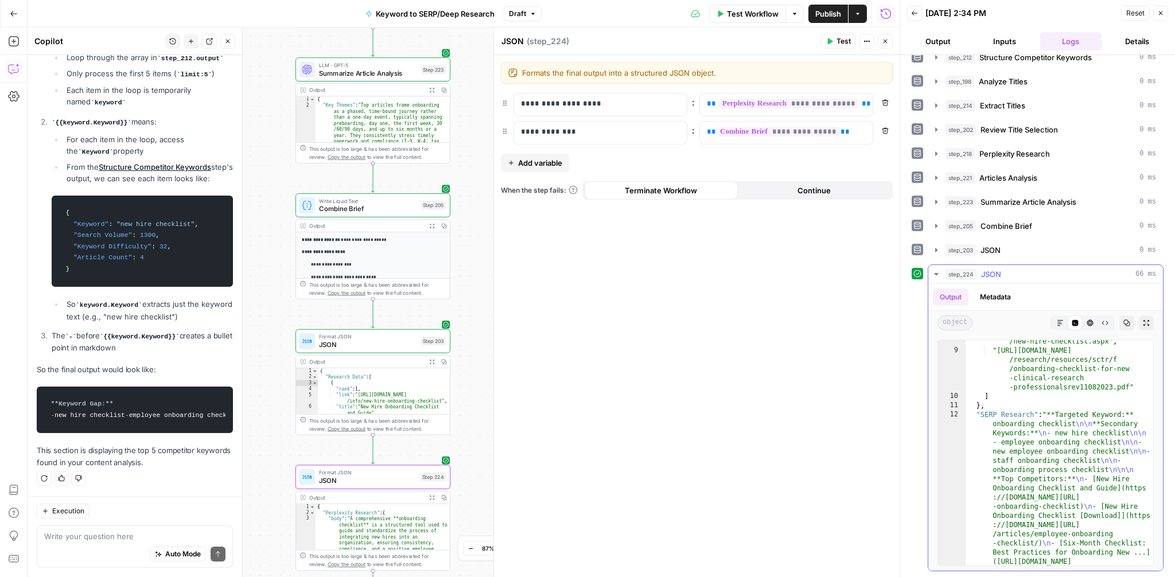
scroll to position [2027, 0]
click at [541, 160] on span "Add variable" at bounding box center [540, 162] width 44 height 11
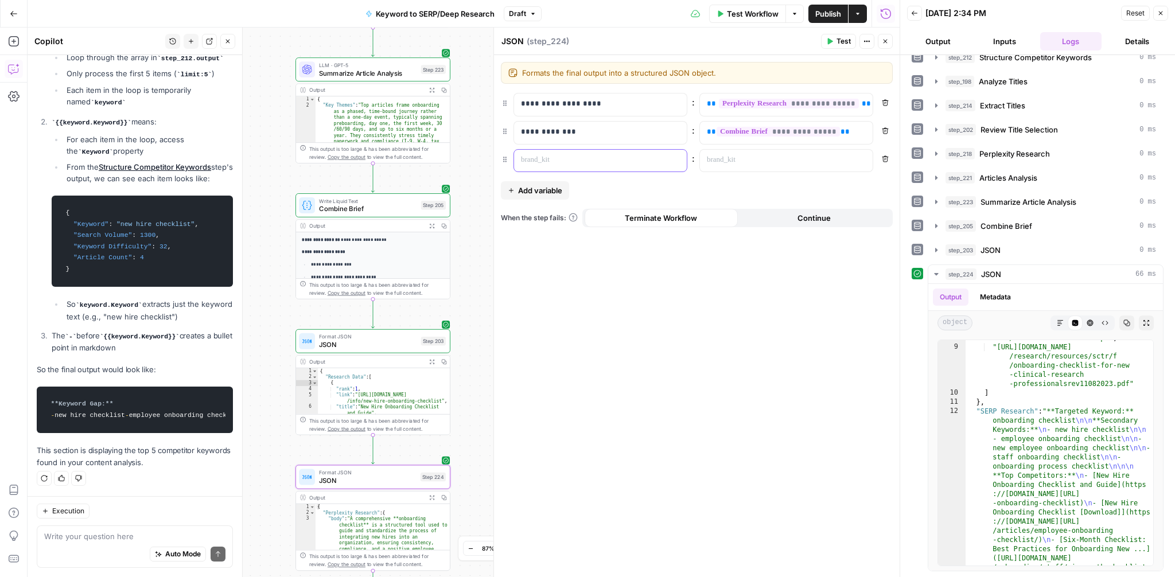
click at [544, 164] on p at bounding box center [591, 159] width 141 height 11
click at [747, 166] on div at bounding box center [777, 161] width 154 height 22
click at [864, 162] on button "Variables Menu" at bounding box center [862, 160] width 9 height 9
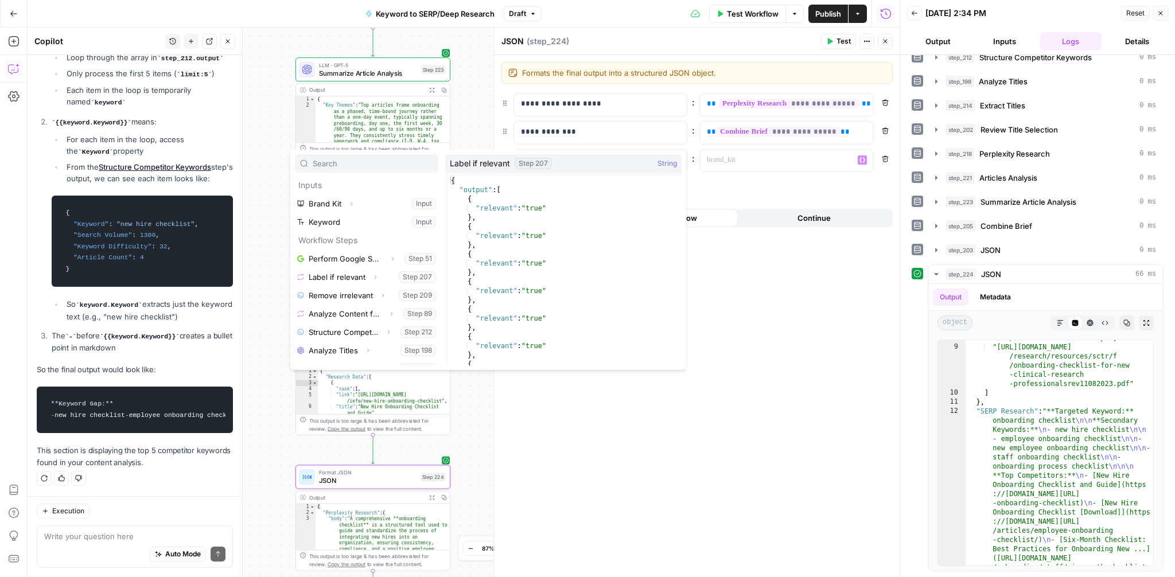
scroll to position [233, 0]
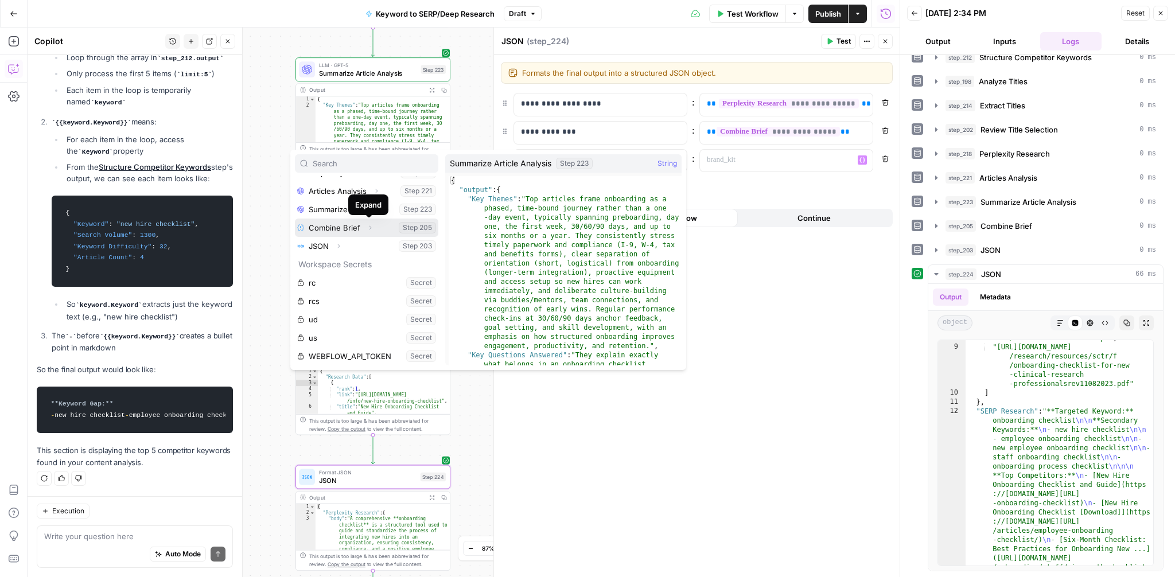
click at [370, 229] on icon "button" at bounding box center [370, 227] width 7 height 7
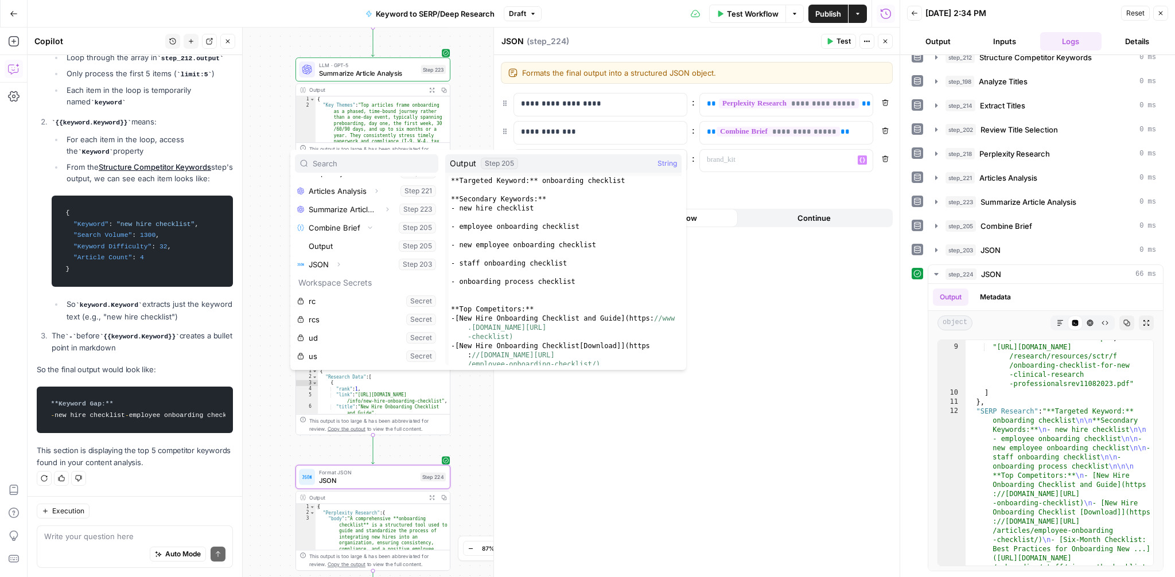
click at [796, 286] on div "**********" at bounding box center [697, 316] width 406 height 522
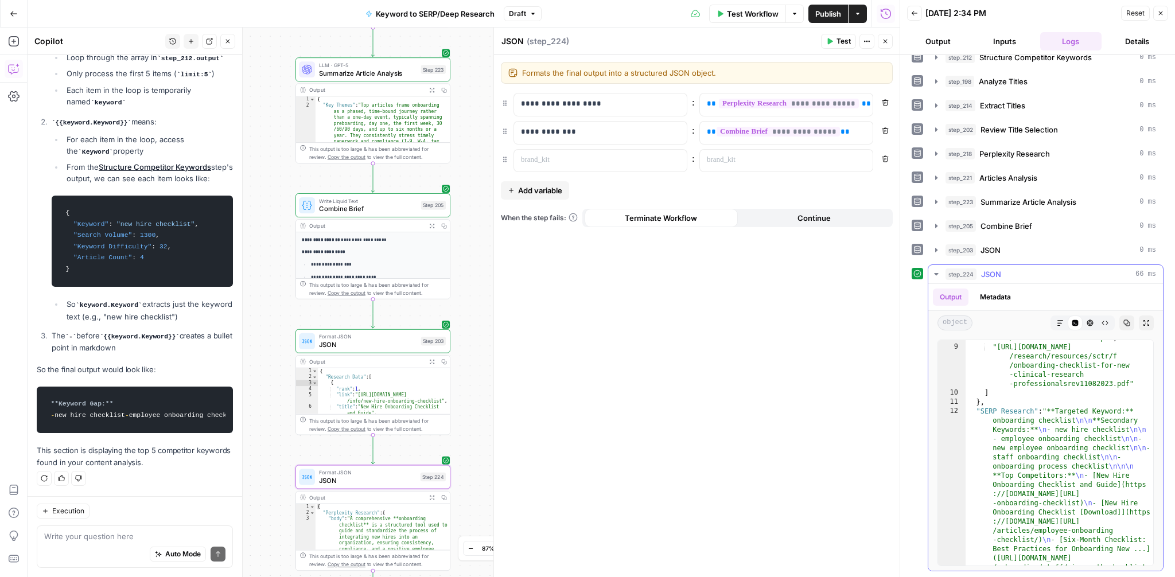
click at [1064, 327] on button "Markdown" at bounding box center [1060, 323] width 15 height 15
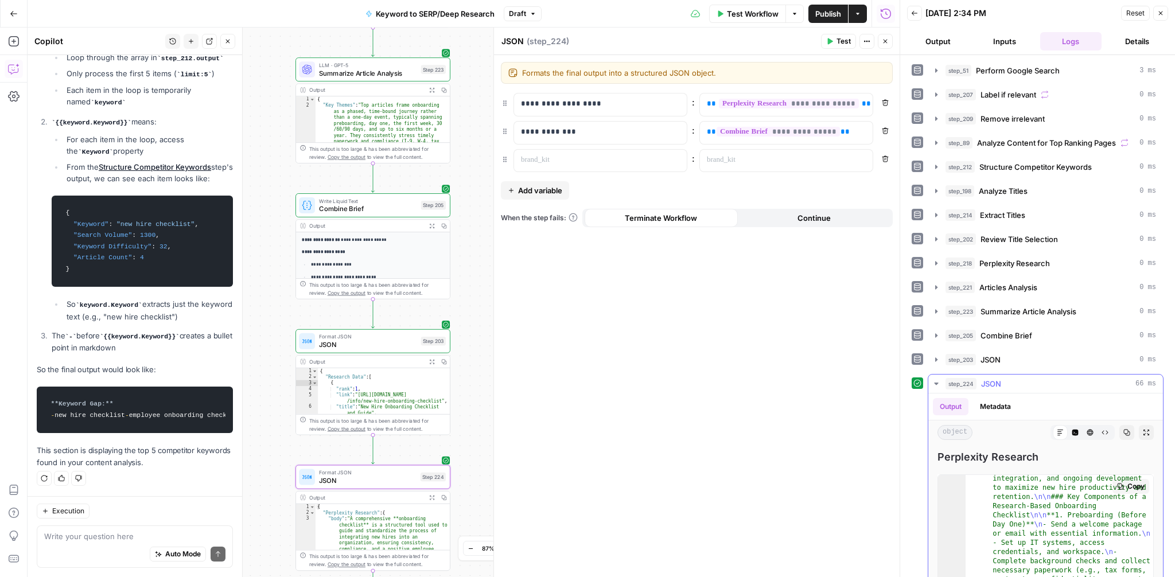
scroll to position [0, 0]
click at [1164, 13] on button "Close" at bounding box center [1160, 13] width 15 height 15
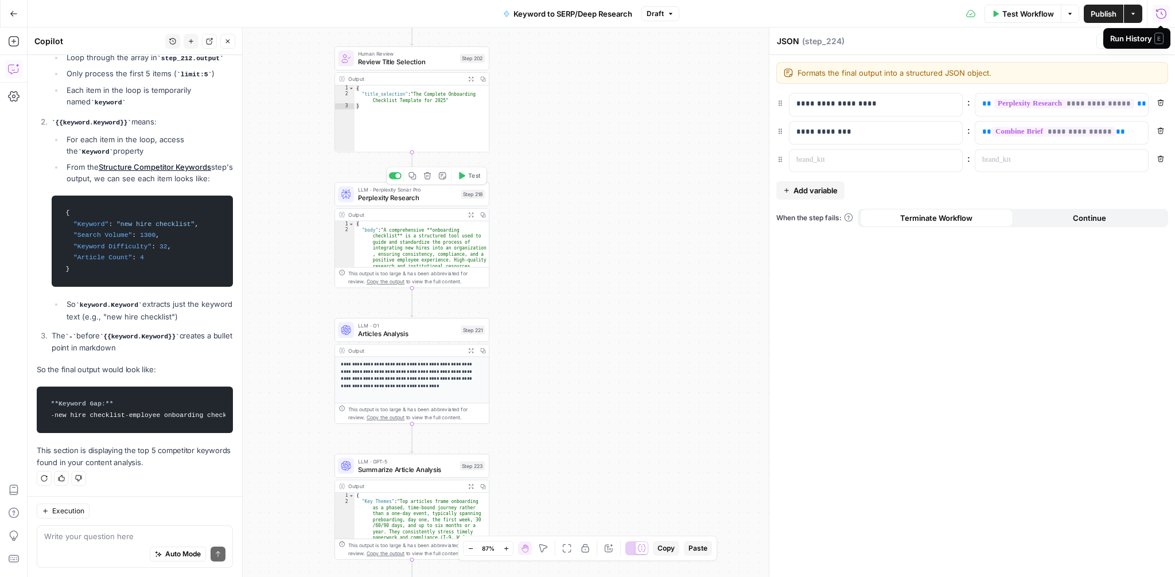
click at [421, 202] on span "Perplexity Research" at bounding box center [407, 198] width 99 height 10
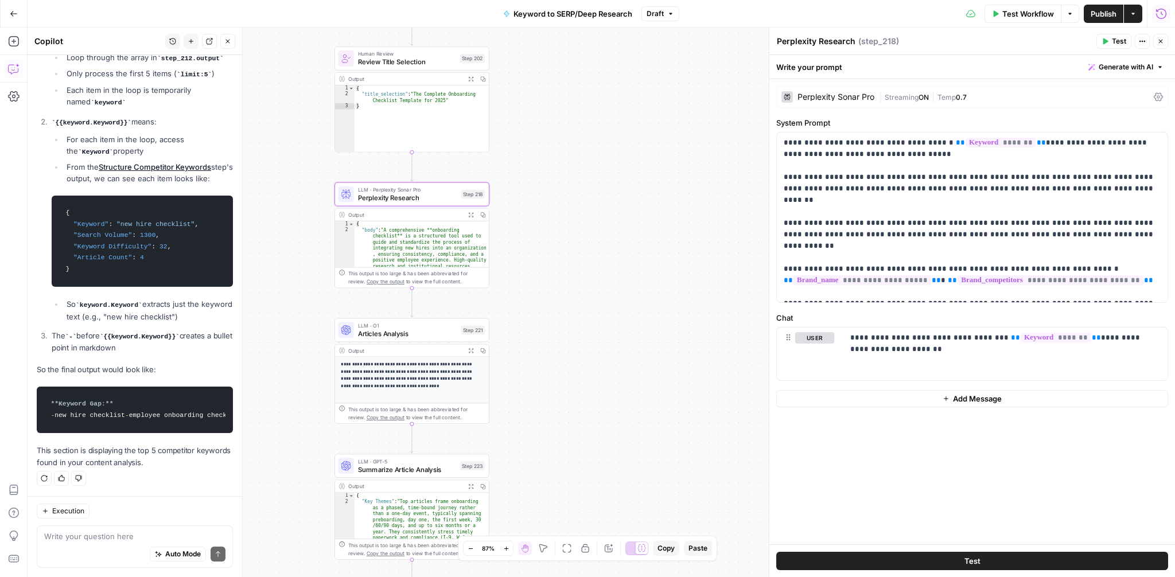
click at [985, 100] on div "| Streaming ON | Temp 0.7" at bounding box center [1014, 97] width 270 height 11
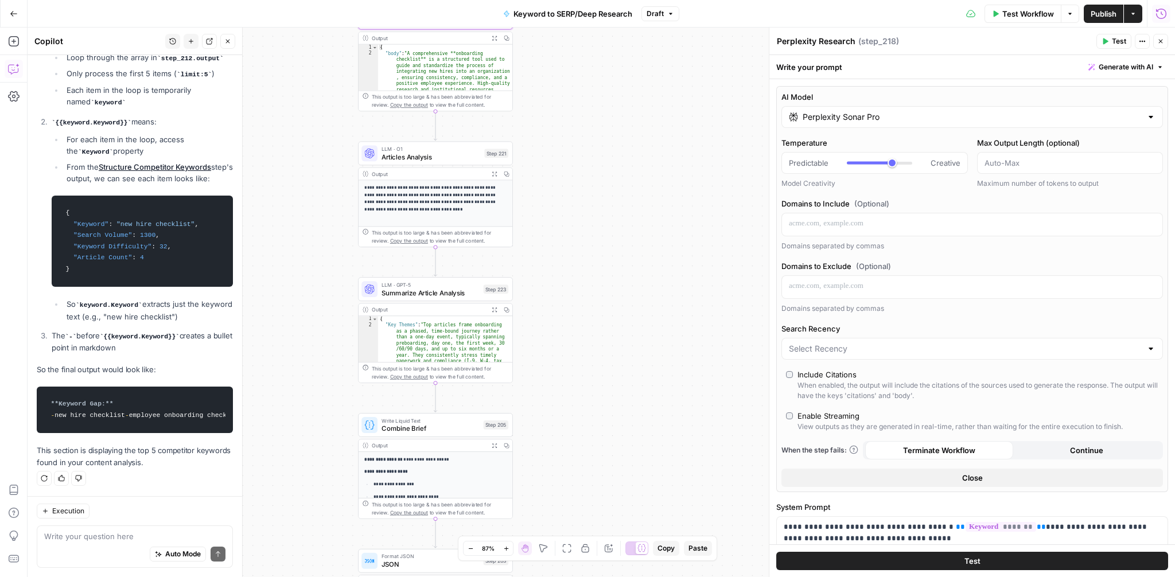
drag, startPoint x: 601, startPoint y: 353, endPoint x: 626, endPoint y: 118, distance: 236.5
click at [626, 118] on div "Workflow Set Inputs Inputs Google Search Perform Google Search Step 51 Output E…" at bounding box center [602, 303] width 1148 height 550
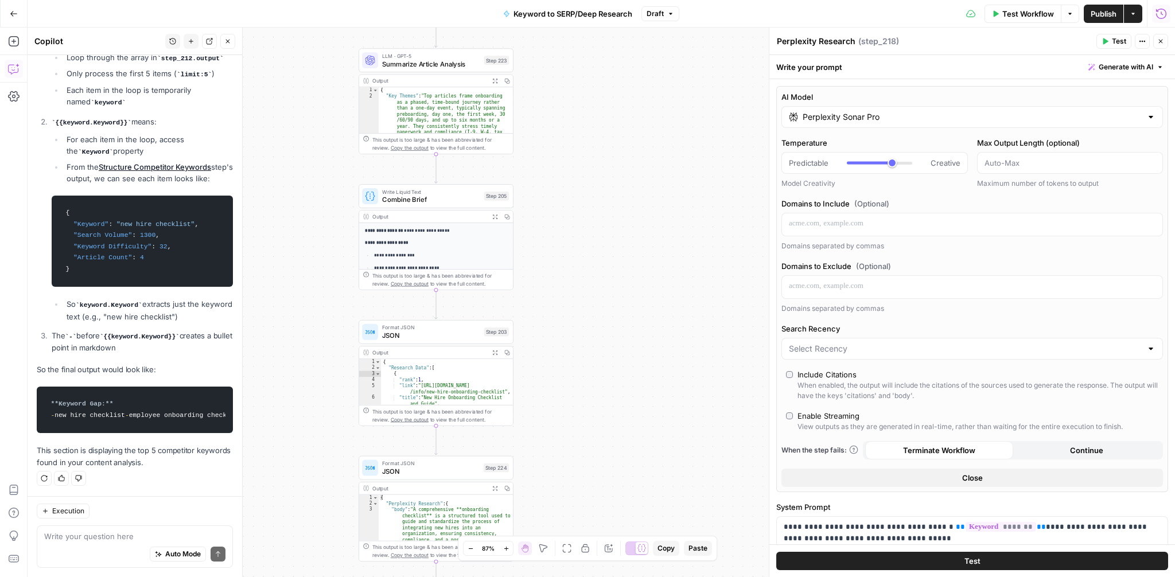
drag, startPoint x: 575, startPoint y: 358, endPoint x: 575, endPoint y: 188, distance: 170.4
click at [575, 188] on div "Workflow Set Inputs Inputs Google Search Perform Google Search Step 51 Output E…" at bounding box center [602, 303] width 1148 height 550
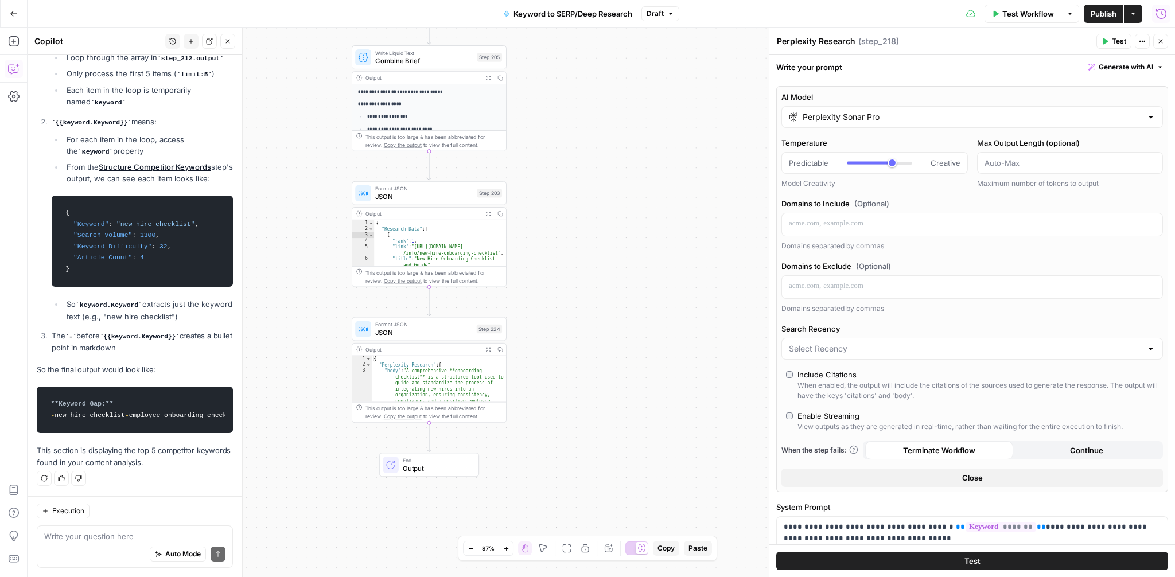
drag, startPoint x: 565, startPoint y: 386, endPoint x: 548, endPoint y: 233, distance: 154.1
click at [548, 233] on div "Workflow Set Inputs Inputs Google Search Perform Google Search Step 51 Output E…" at bounding box center [602, 303] width 1148 height 550
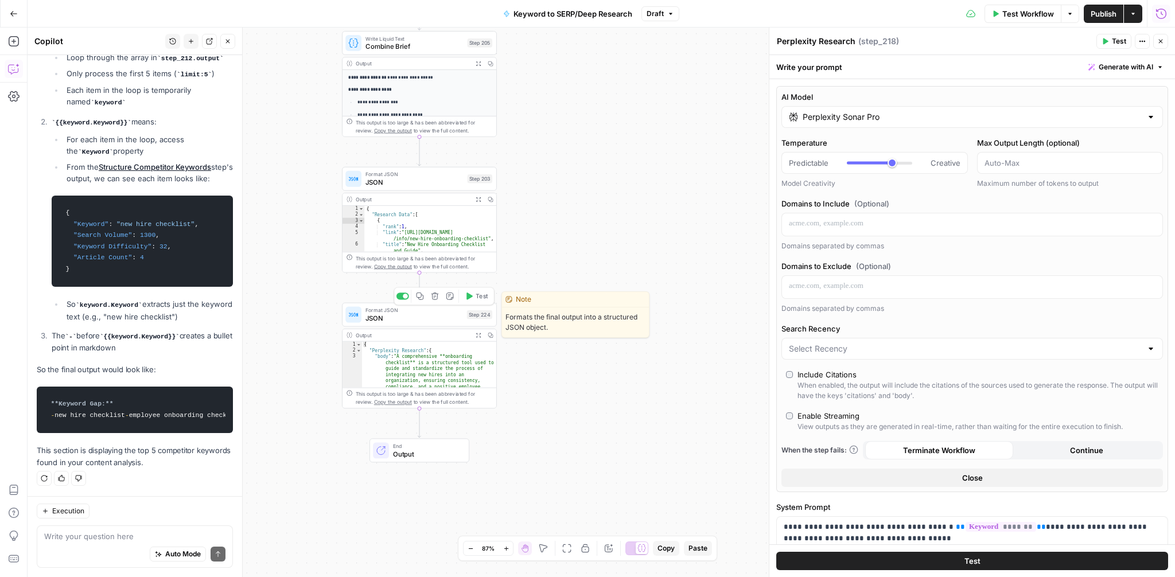
click at [415, 316] on span "JSON" at bounding box center [415, 318] width 98 height 10
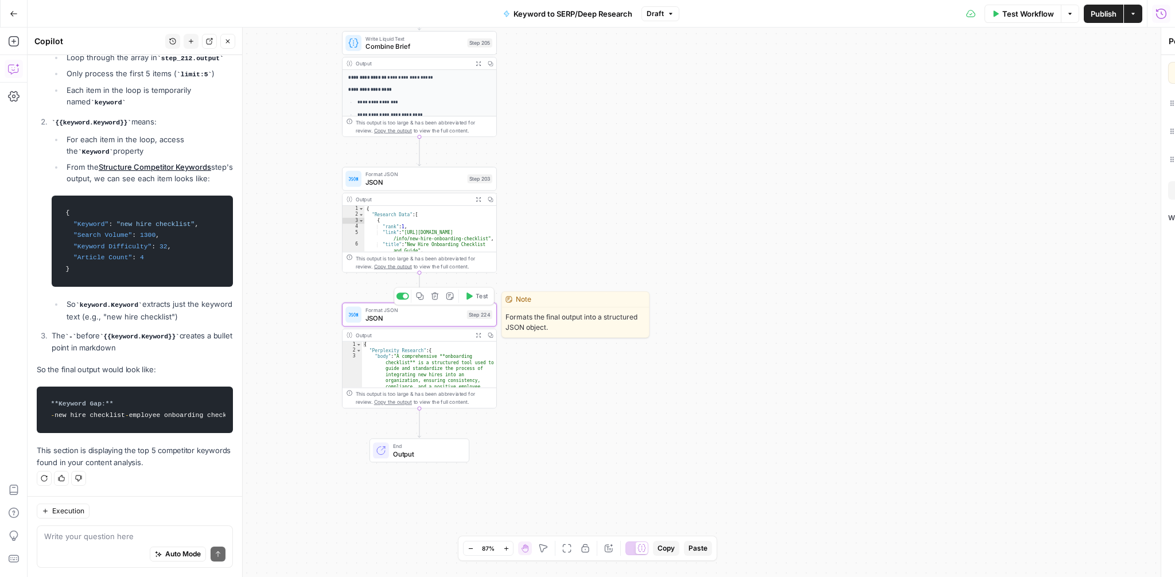
type textarea "JSON"
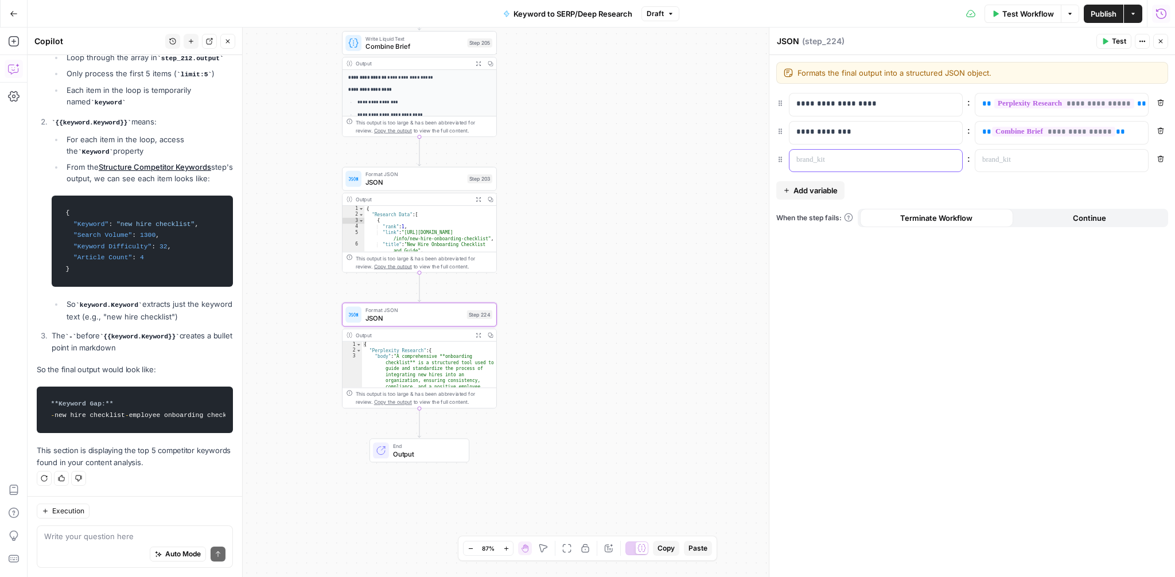
click at [895, 162] on p at bounding box center [867, 159] width 141 height 11
click at [1134, 160] on button "Variables Menu" at bounding box center [1137, 160] width 9 height 9
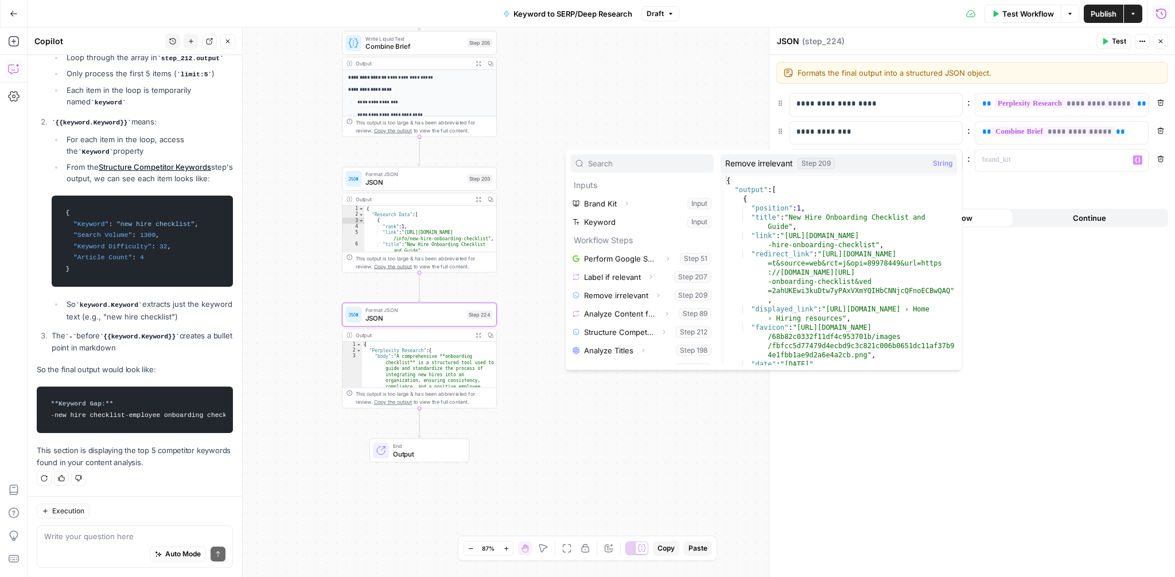
scroll to position [233, 0]
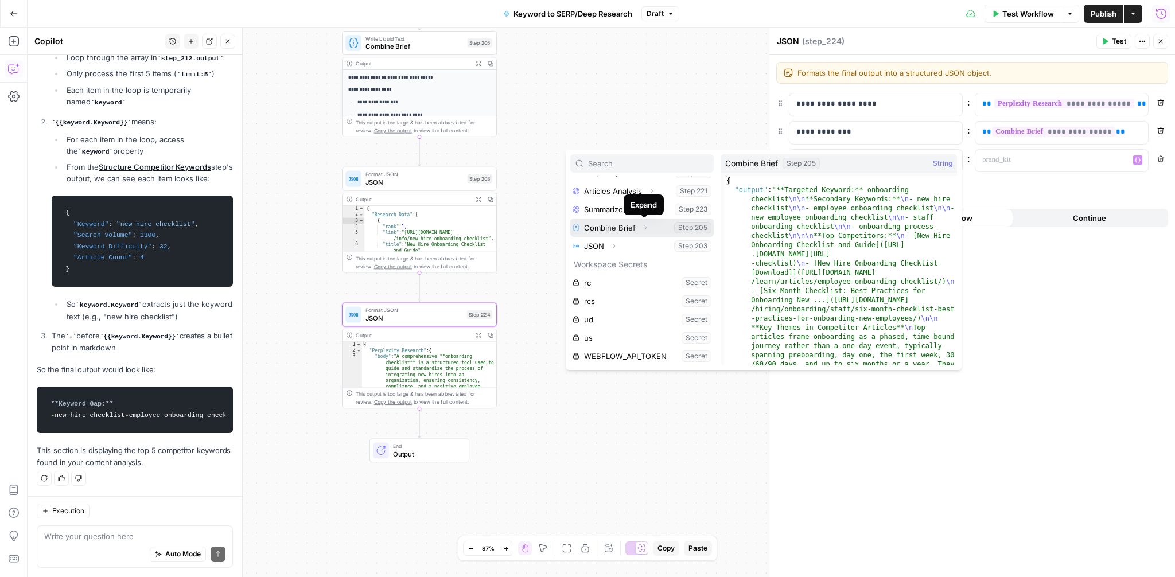
click at [645, 231] on icon "button" at bounding box center [645, 227] width 7 height 7
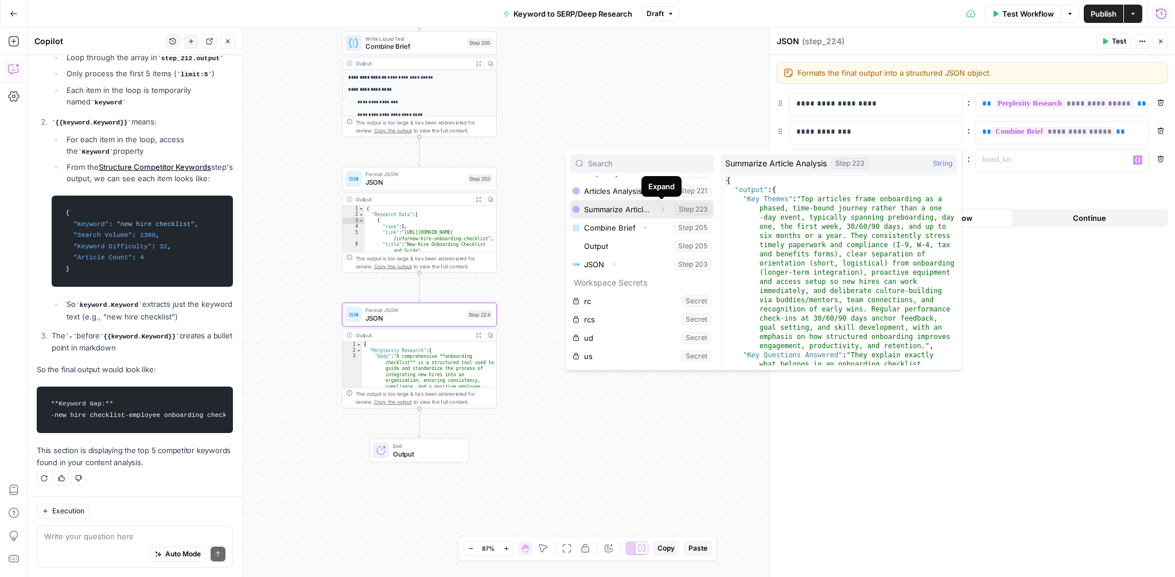
click at [665, 209] on icon "button" at bounding box center [662, 209] width 7 height 7
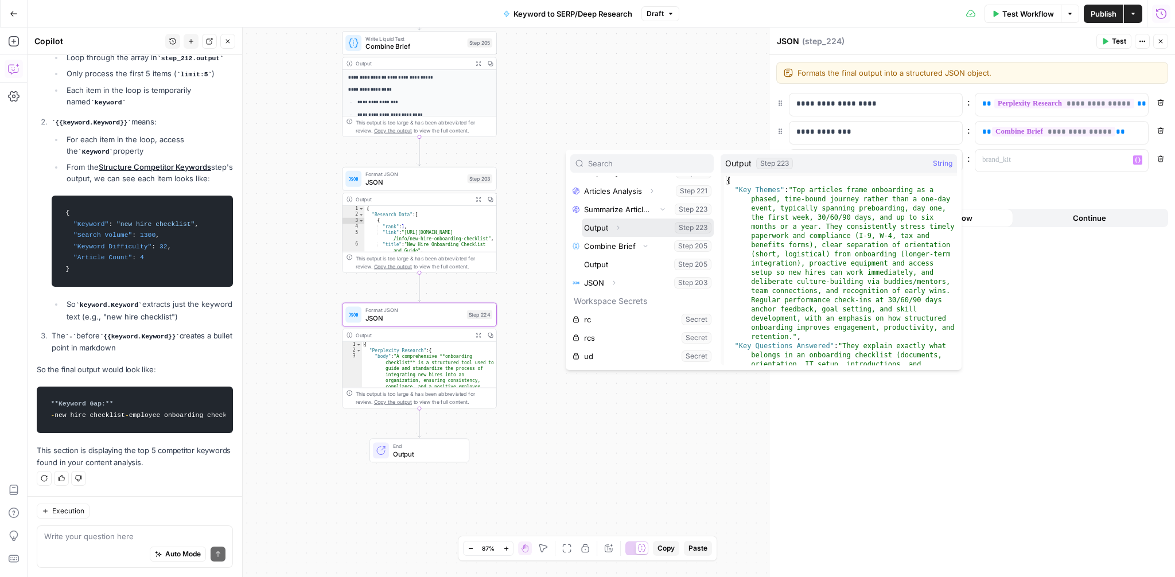
click at [620, 228] on icon "button" at bounding box center [618, 227] width 7 height 7
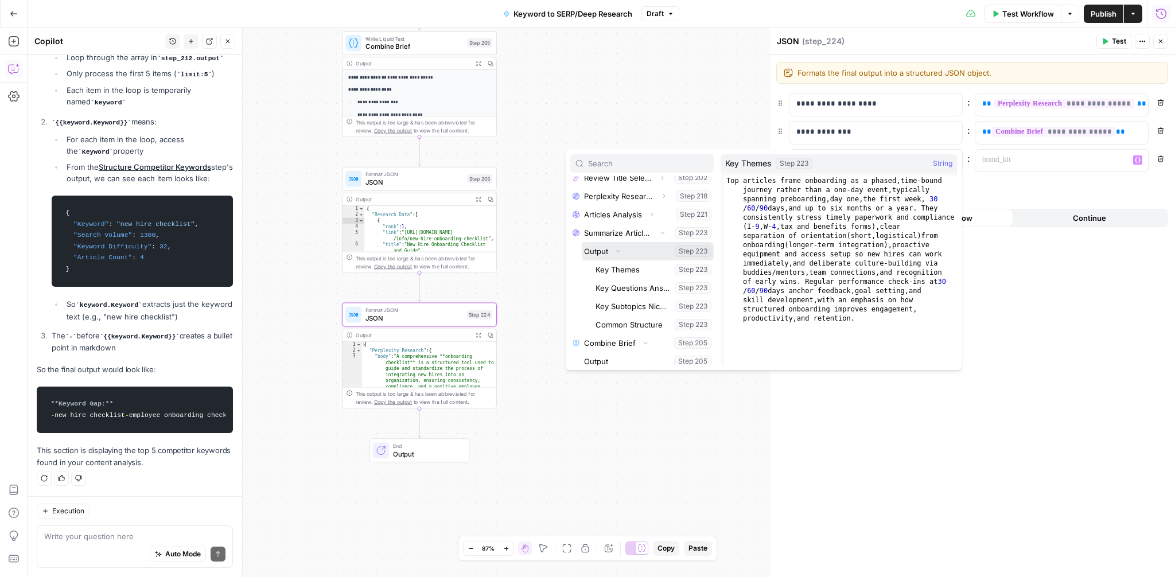
scroll to position [205, 0]
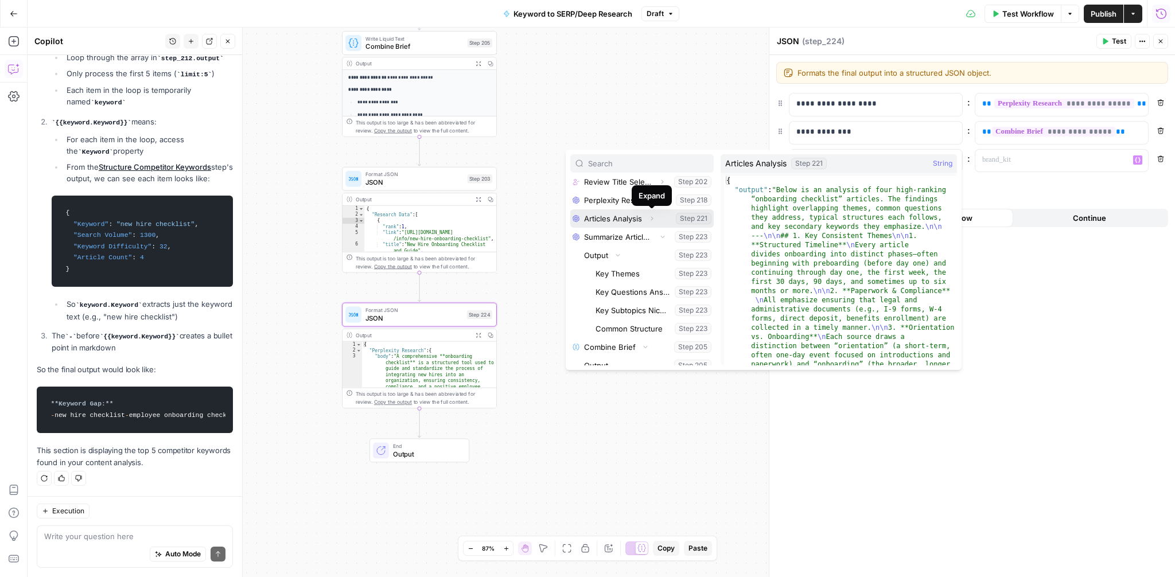
click at [649, 217] on icon "button" at bounding box center [651, 218] width 7 height 7
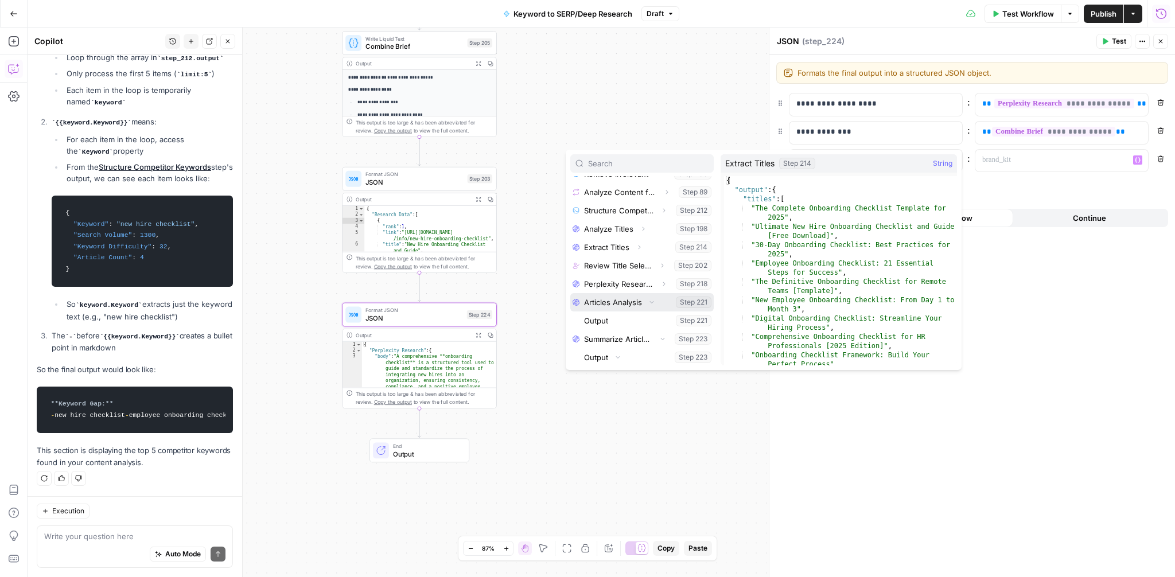
scroll to position [112, 0]
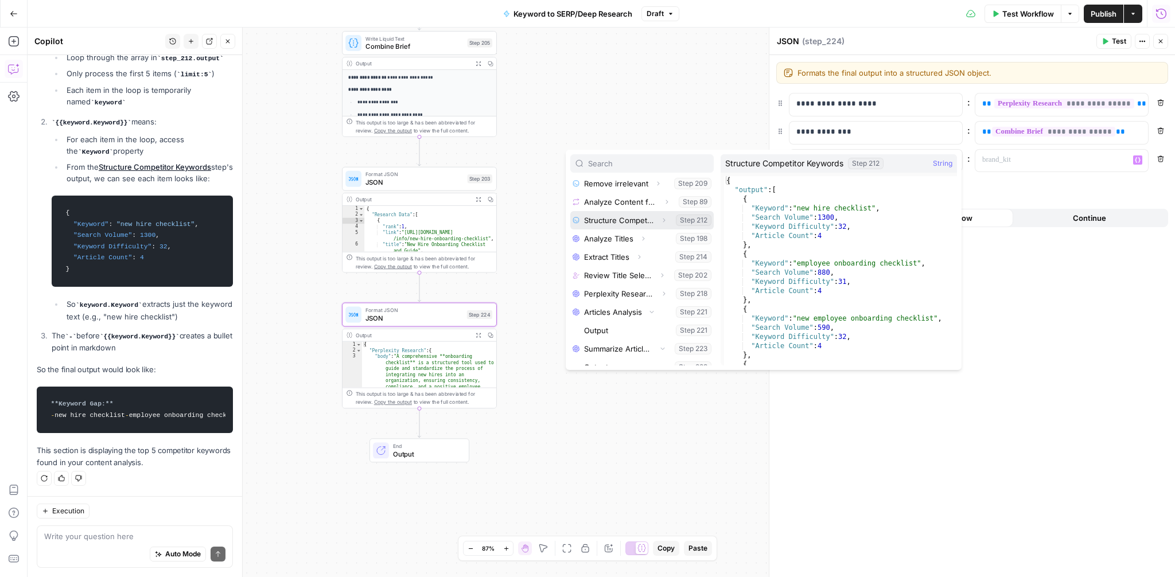
click at [663, 222] on icon "button" at bounding box center [664, 220] width 2 height 4
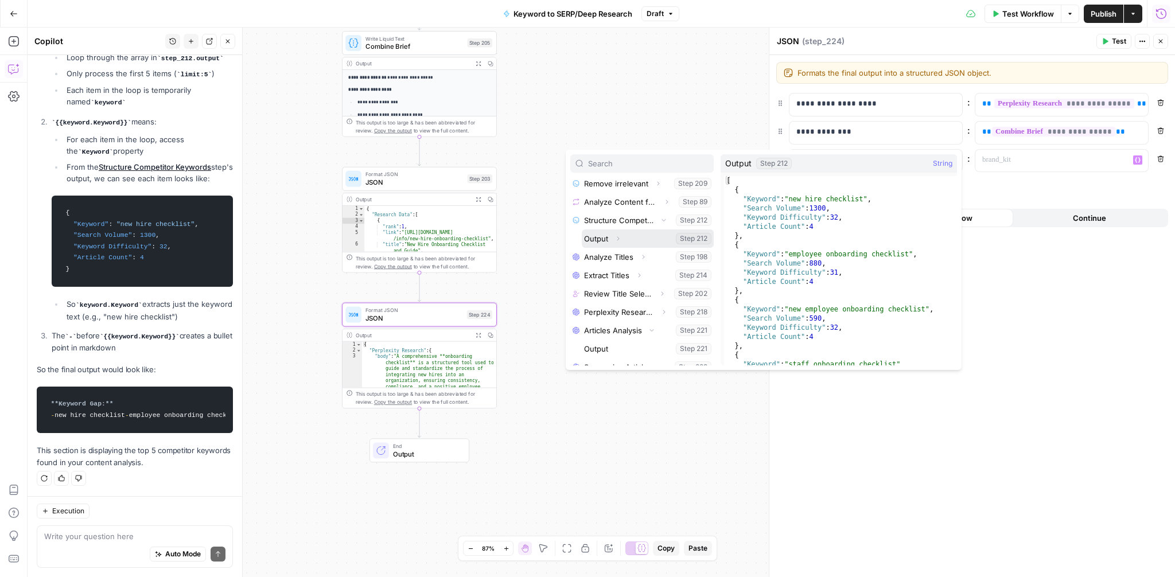
click at [620, 239] on icon "button" at bounding box center [618, 238] width 7 height 7
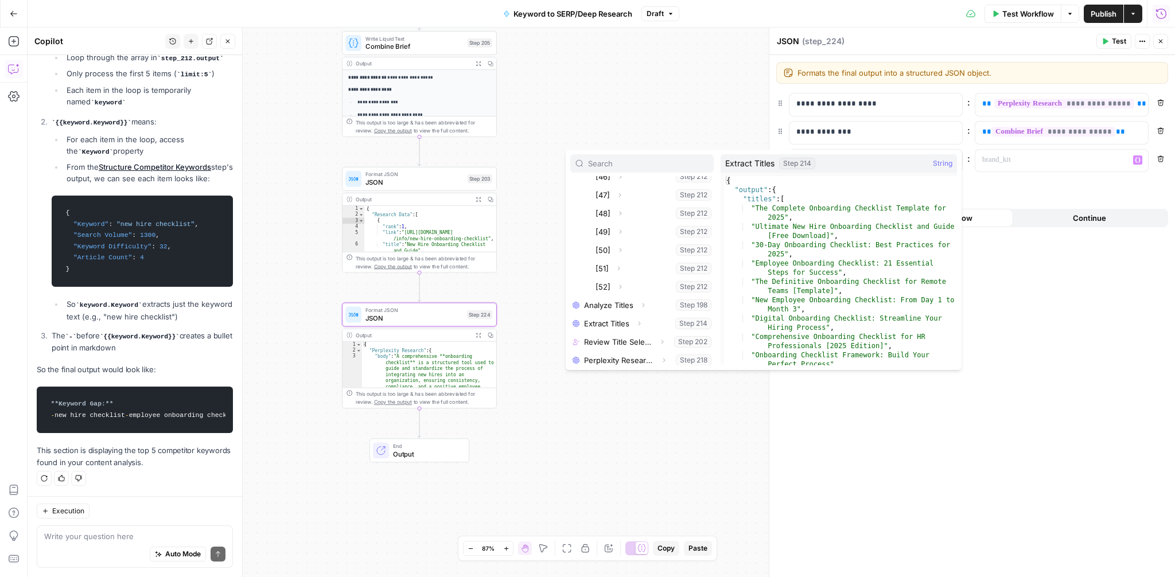
scroll to position [1036, 0]
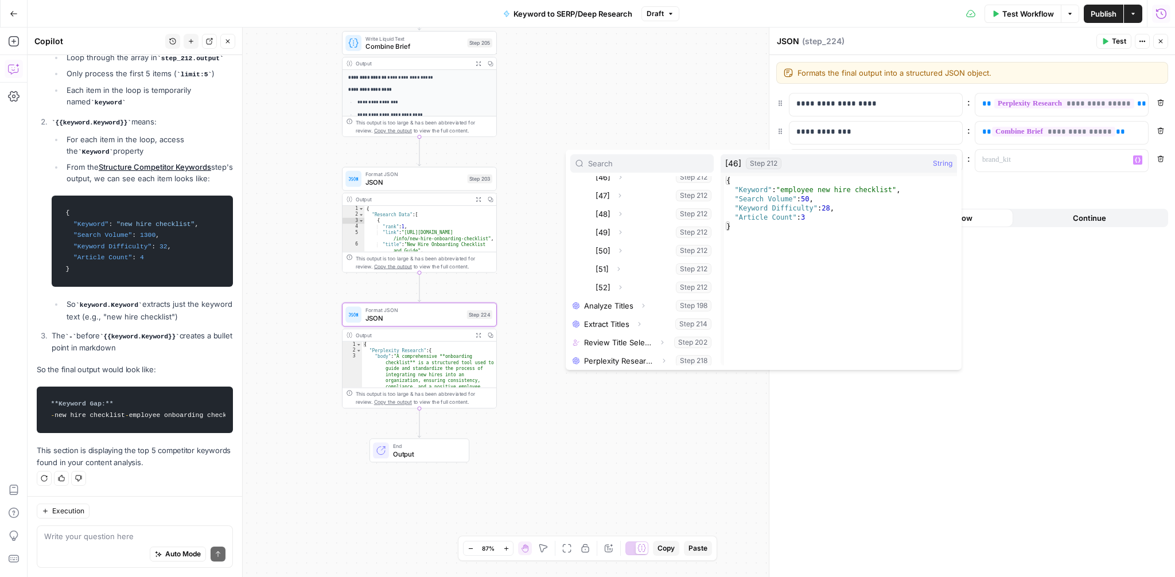
click at [608, 124] on div "Workflow Set Inputs Inputs Google Search Perform Google Search Step 51 Output E…" at bounding box center [602, 303] width 1148 height 550
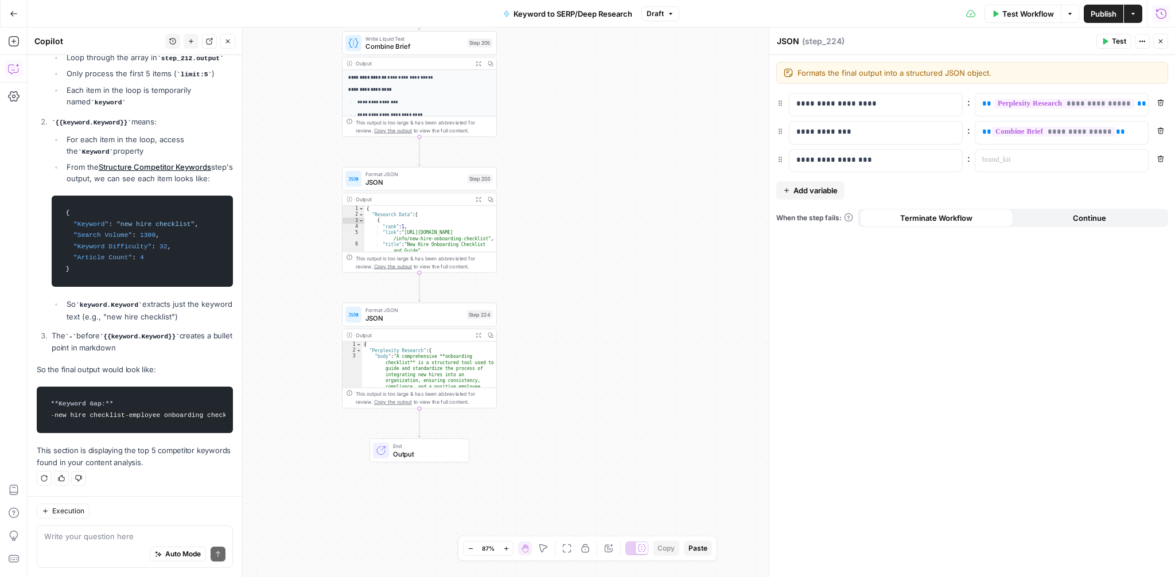
click at [1167, 162] on button "Remove" at bounding box center [1160, 158] width 15 height 15
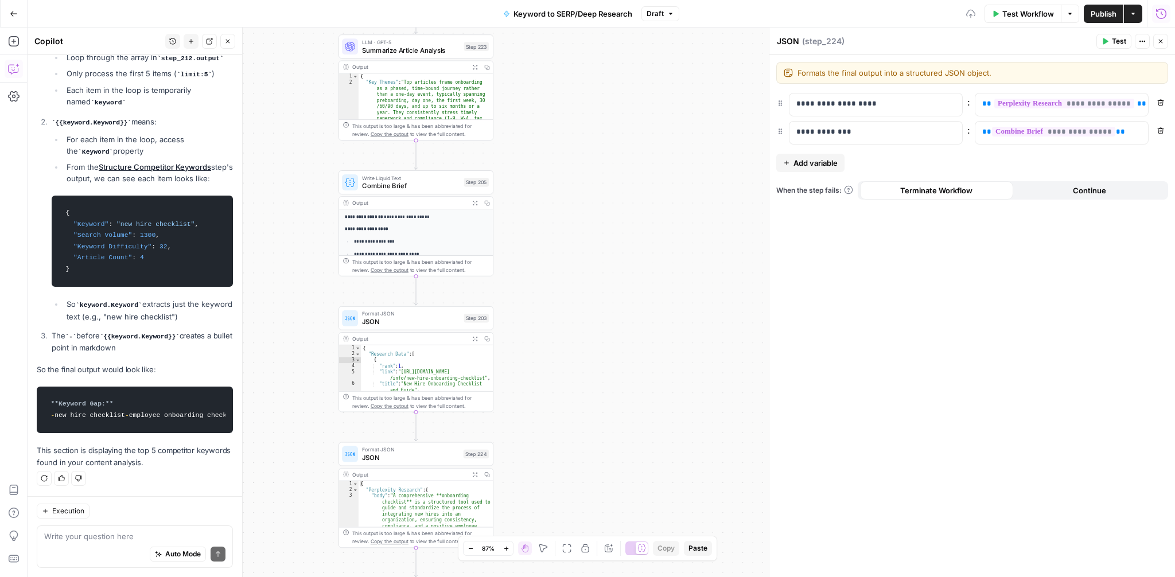
drag, startPoint x: 640, startPoint y: 219, endPoint x: 636, endPoint y: 358, distance: 138.9
click at [636, 358] on div "Workflow Set Inputs Inputs Google Search Perform Google Search Step 51 Output E…" at bounding box center [602, 303] width 1148 height 550
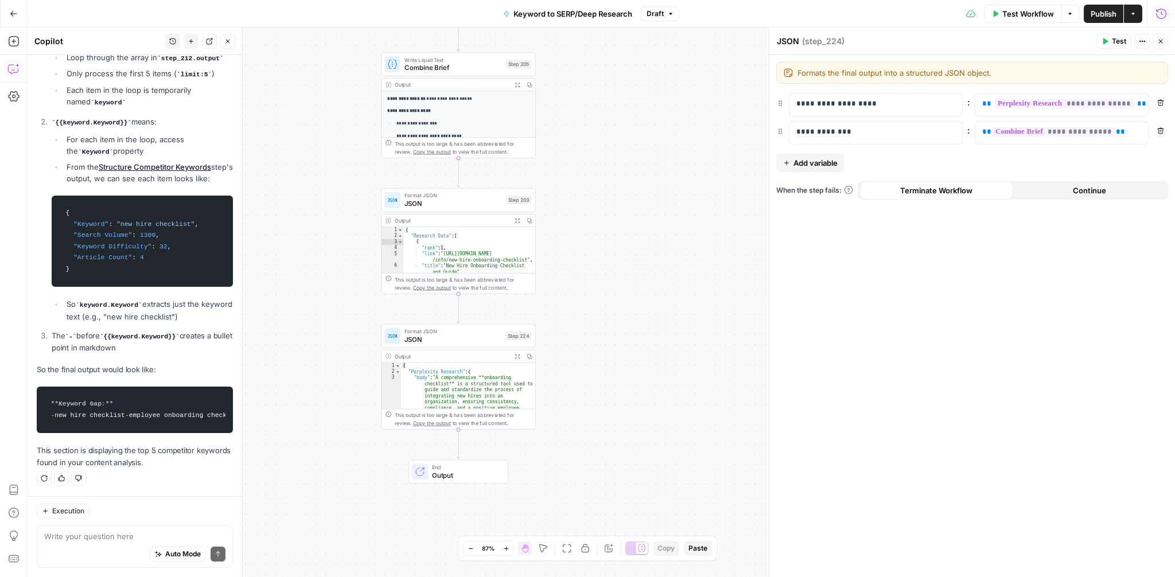
drag, startPoint x: 586, startPoint y: 219, endPoint x: 629, endPoint y: 99, distance: 127.2
click at [629, 99] on div "Workflow Set Inputs Inputs Google Search Perform Google Search Step 51 Output E…" at bounding box center [602, 303] width 1148 height 550
click at [475, 185] on button "Delete step" at bounding box center [474, 181] width 13 height 13
click at [555, 133] on span "Delete Step" at bounding box center [556, 132] width 45 height 11
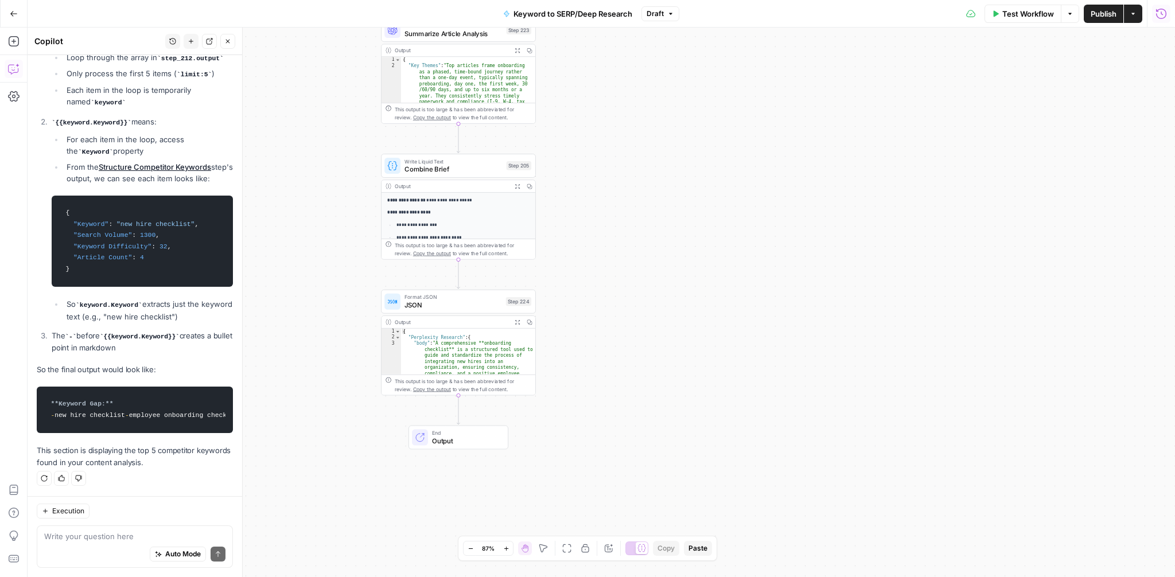
drag, startPoint x: 612, startPoint y: 178, endPoint x: 612, endPoint y: 343, distance: 164.7
click at [612, 343] on div "Workflow Set Inputs Inputs Google Search Perform Google Search Step 51 Output E…" at bounding box center [602, 303] width 1148 height 550
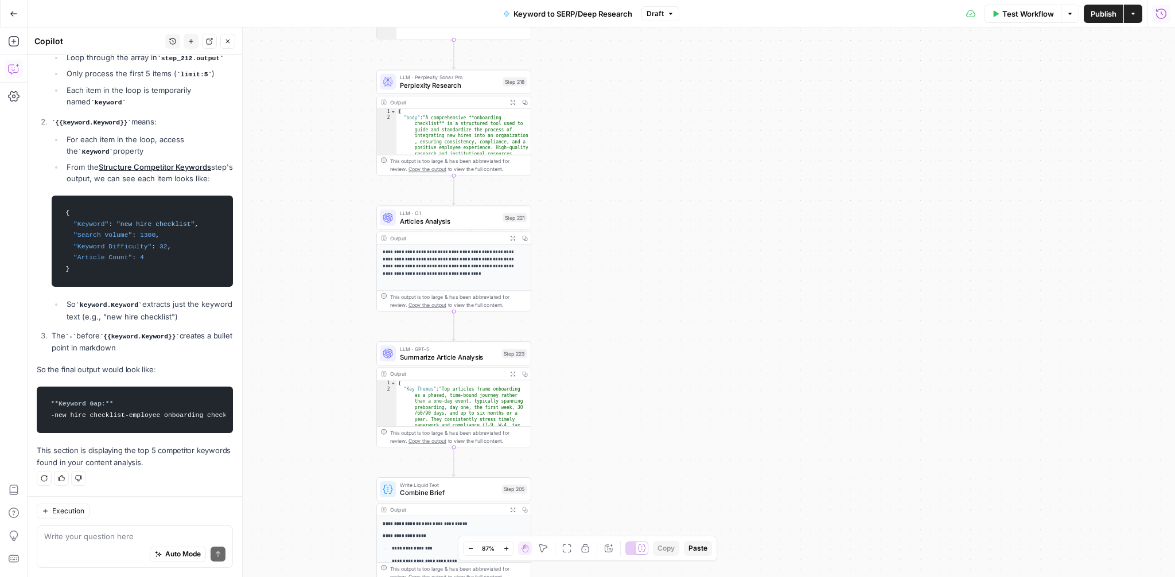
drag, startPoint x: 643, startPoint y: 219, endPoint x: 639, endPoint y: 496, distance: 277.2
click at [639, 496] on div "Workflow Set Inputs Inputs Google Search Perform Google Search Step 51 Output E…" at bounding box center [602, 303] width 1148 height 550
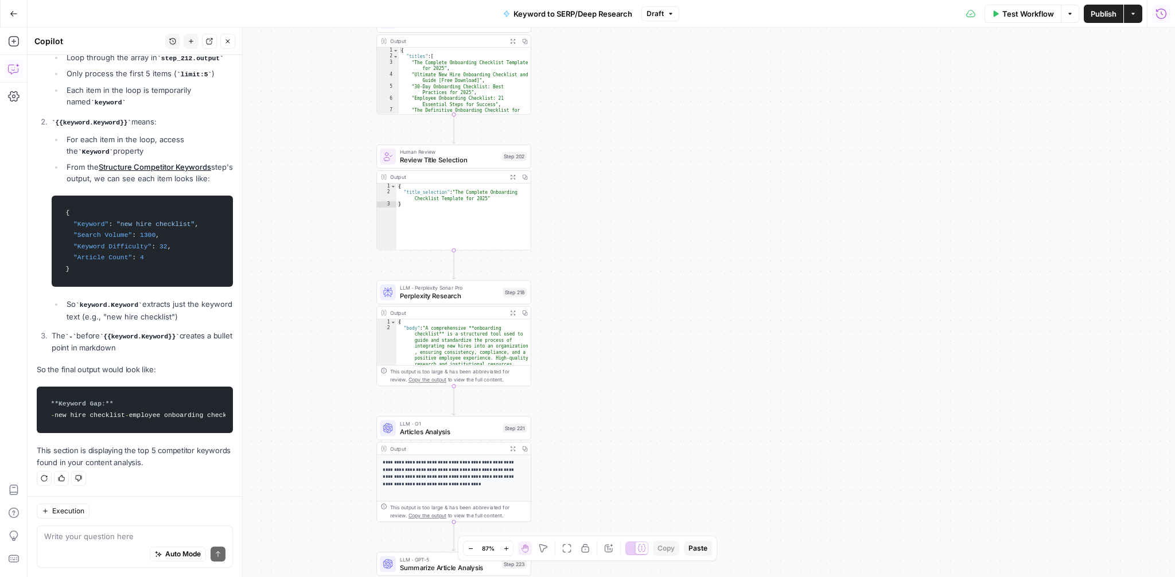
drag, startPoint x: 642, startPoint y: 247, endPoint x: 641, endPoint y: 441, distance: 193.4
click at [641, 441] on div "Workflow Set Inputs Inputs Google Search Perform Google Search Step 51 Output E…" at bounding box center [602, 303] width 1148 height 550
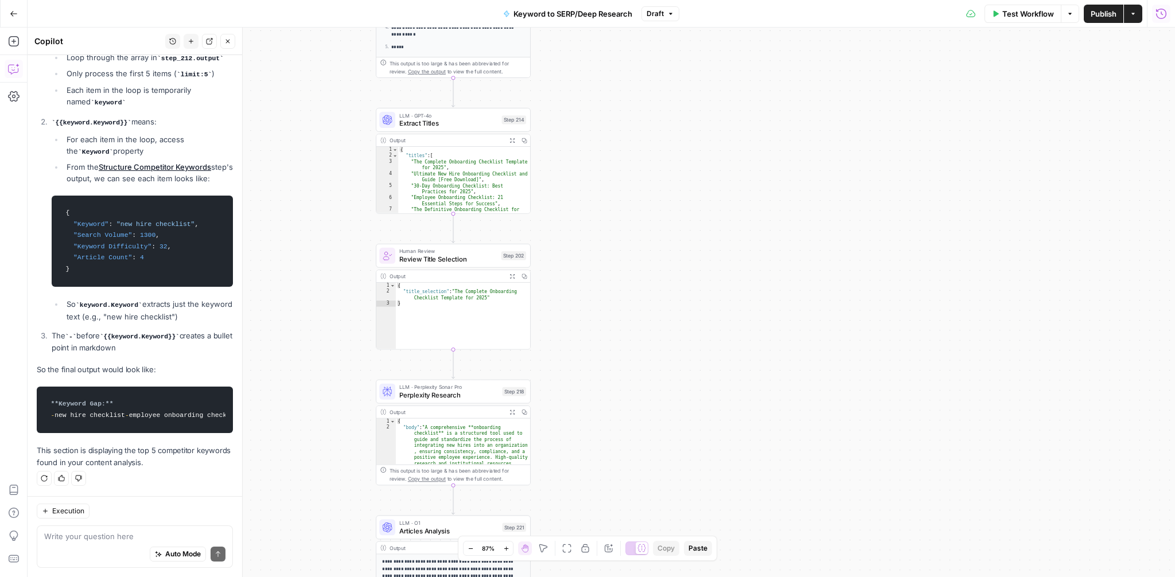
drag, startPoint x: 648, startPoint y: 252, endPoint x: 648, endPoint y: 363, distance: 110.8
click at [648, 363] on div "Workflow Set Inputs Inputs Google Search Perform Google Search Step 51 Output E…" at bounding box center [602, 303] width 1148 height 550
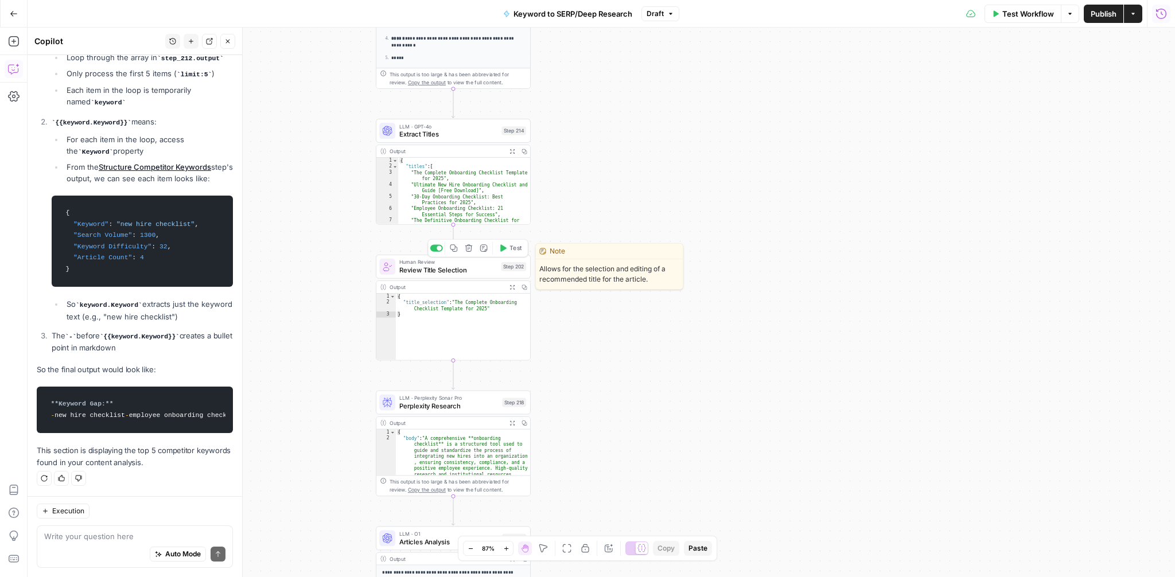
click at [469, 249] on icon "button" at bounding box center [468, 247] width 7 height 7
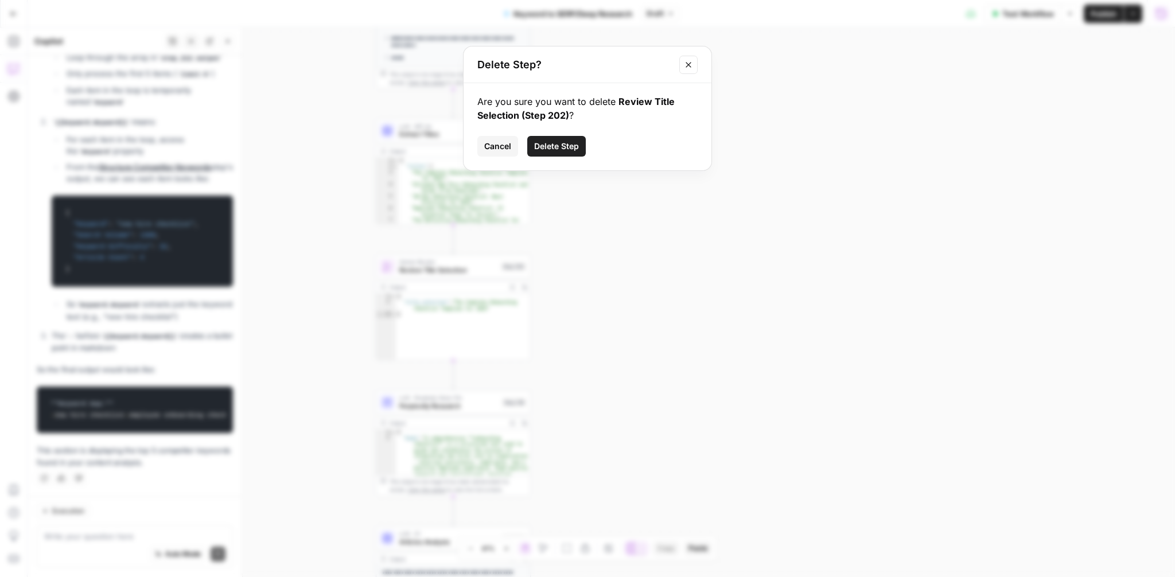
click at [553, 144] on span "Delete Step" at bounding box center [556, 146] width 45 height 11
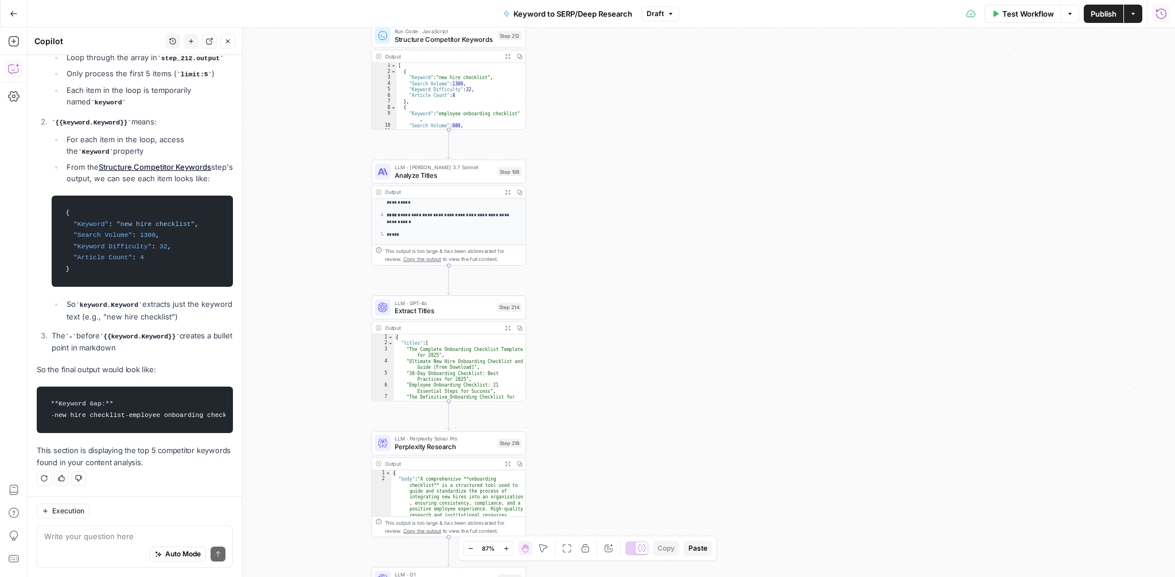
drag, startPoint x: 593, startPoint y: 166, endPoint x: 588, endPoint y: 343, distance: 176.8
click at [588, 343] on div "Workflow Set Inputs Inputs Google Search Perform Google Search Step 51 Output E…" at bounding box center [602, 303] width 1148 height 550
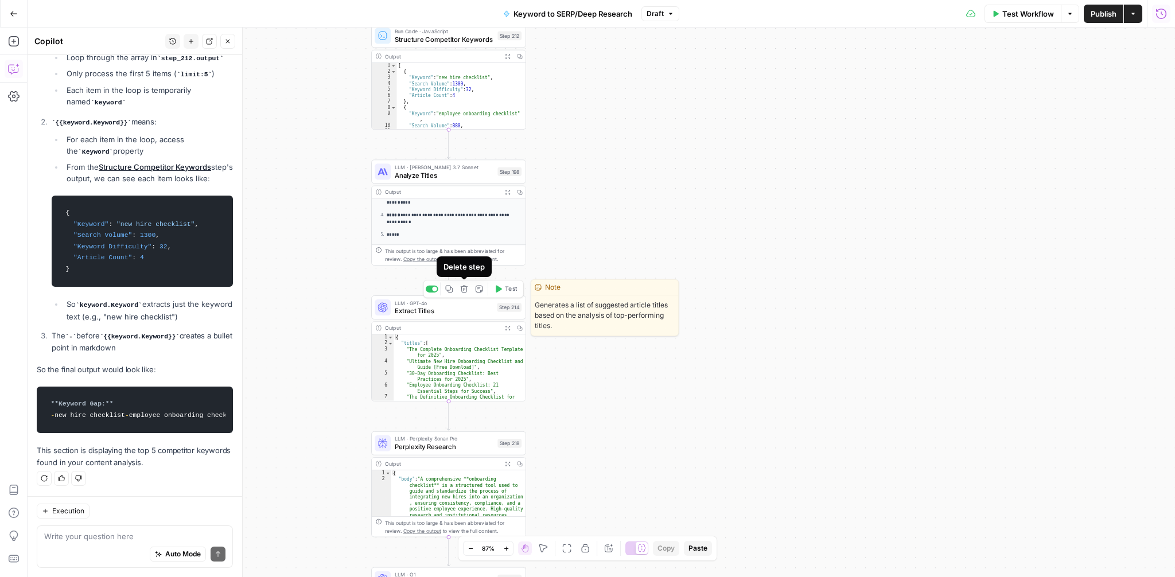
click at [461, 291] on icon "button" at bounding box center [464, 288] width 7 height 7
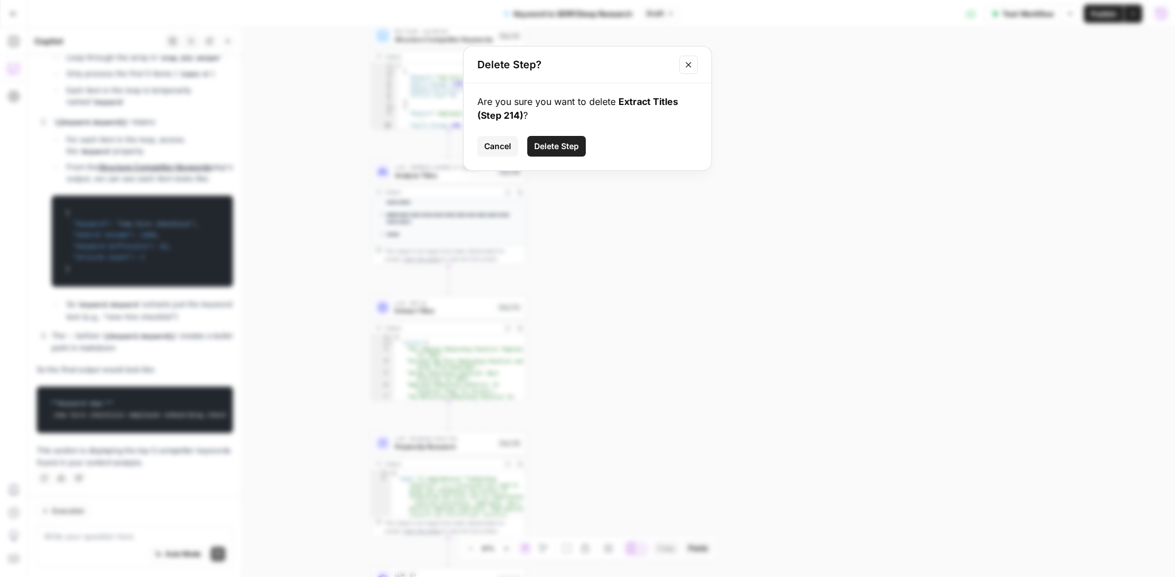
click at [564, 145] on span "Delete Step" at bounding box center [556, 146] width 45 height 11
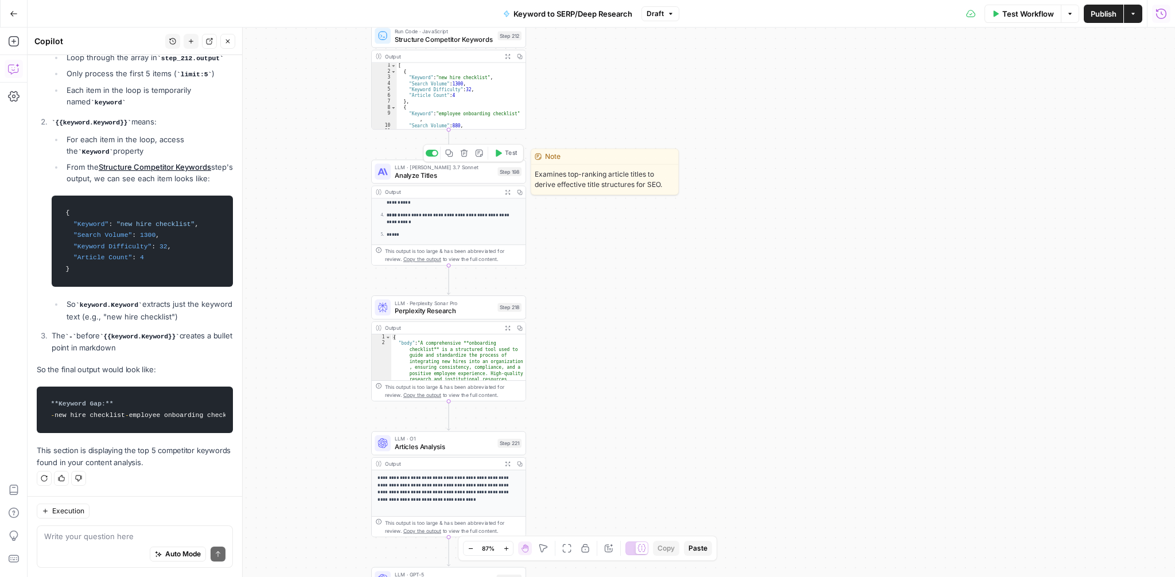
click at [465, 154] on icon "button" at bounding box center [464, 153] width 8 height 8
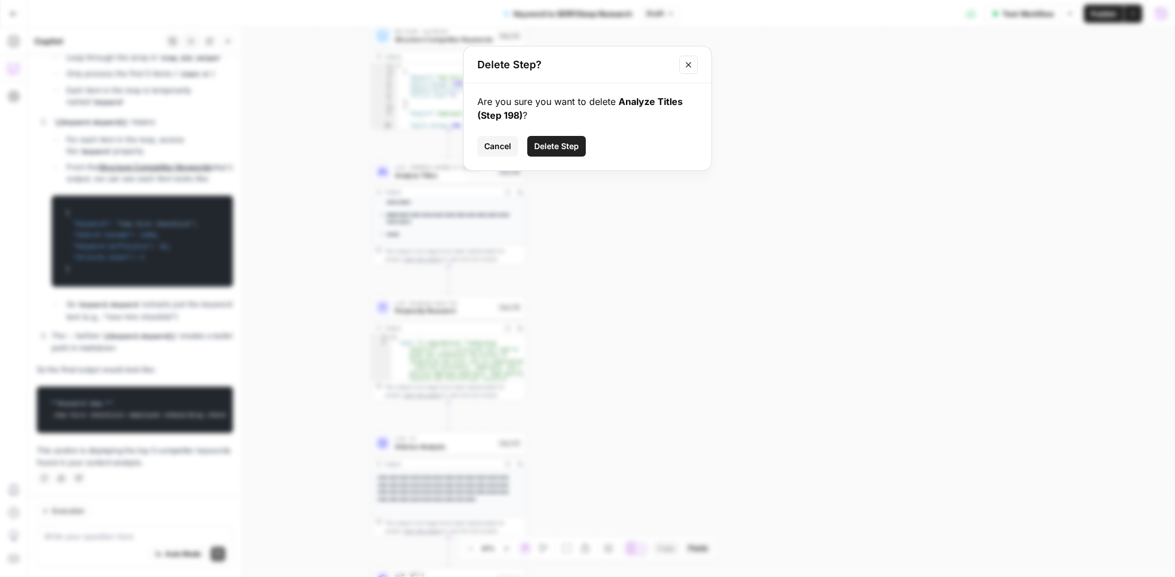
click at [579, 143] on button "Delete Step" at bounding box center [556, 146] width 59 height 21
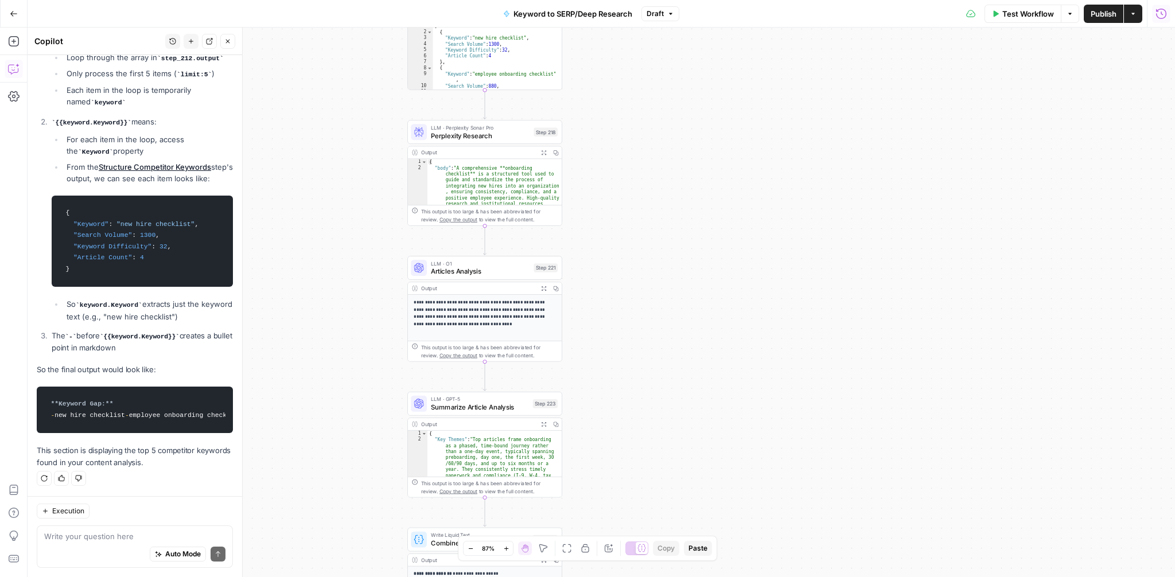
drag, startPoint x: 677, startPoint y: 138, endPoint x: 713, endPoint y: 98, distance: 53.6
click at [713, 98] on div "Workflow Set Inputs Inputs Google Search Perform Google Search Step 51 Output E…" at bounding box center [602, 303] width 1148 height 550
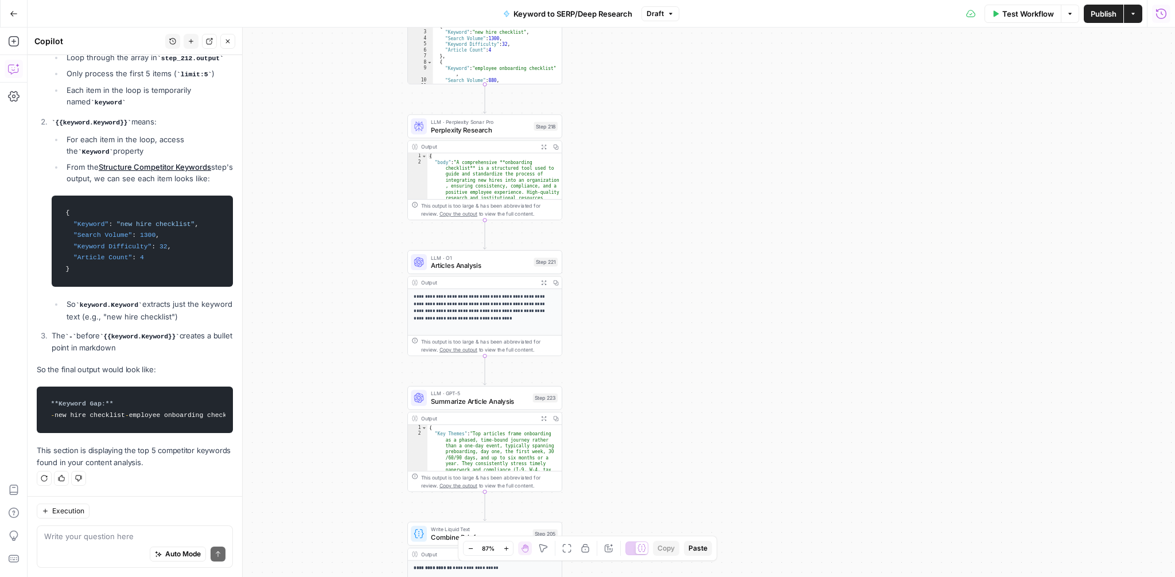
click at [1014, 21] on button "Test Workflow" at bounding box center [1023, 14] width 77 height 18
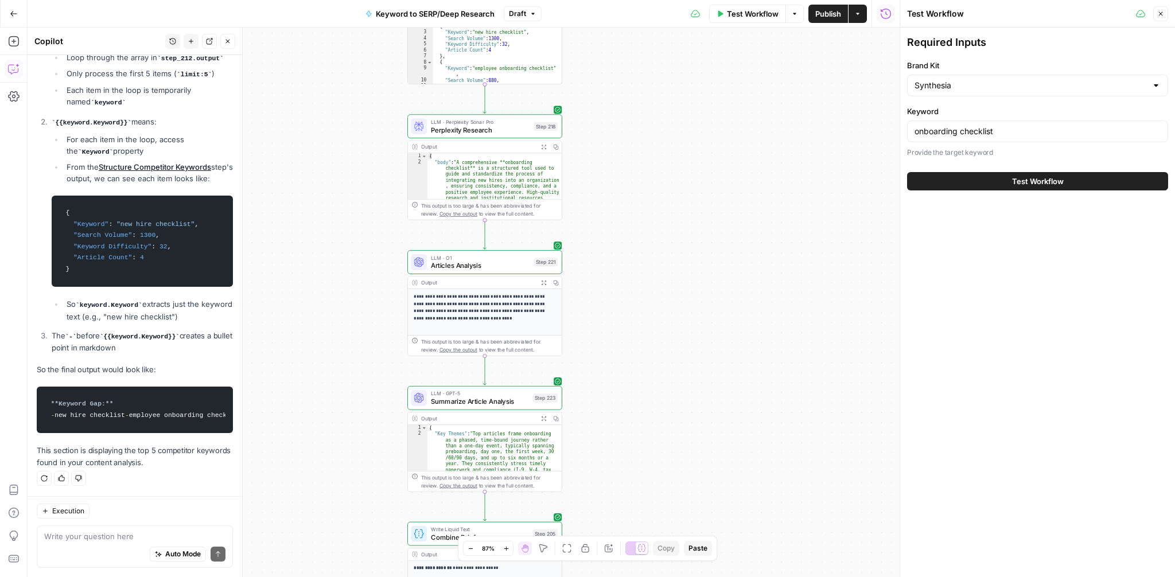
click at [977, 180] on button "Test Workflow" at bounding box center [1037, 181] width 261 height 18
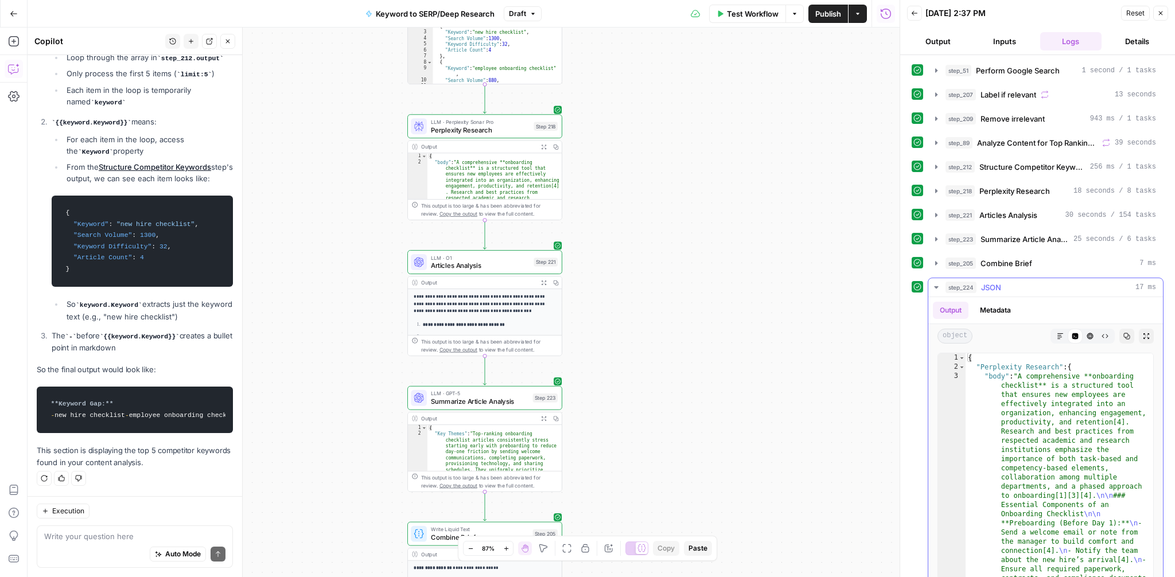
click at [1060, 335] on icon "button" at bounding box center [1060, 336] width 7 height 7
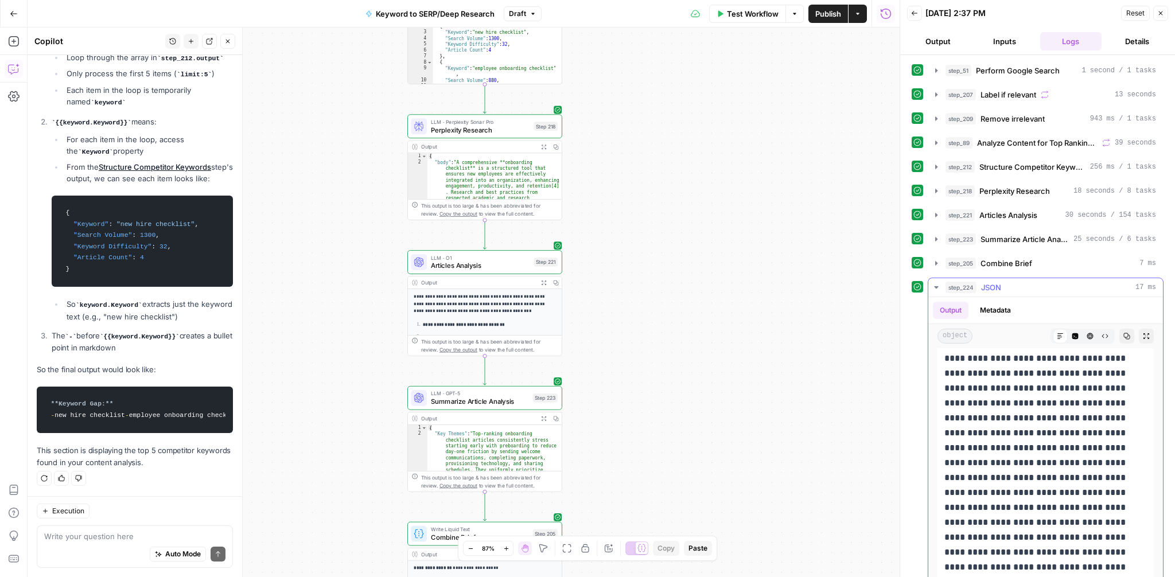
scroll to position [13, 0]
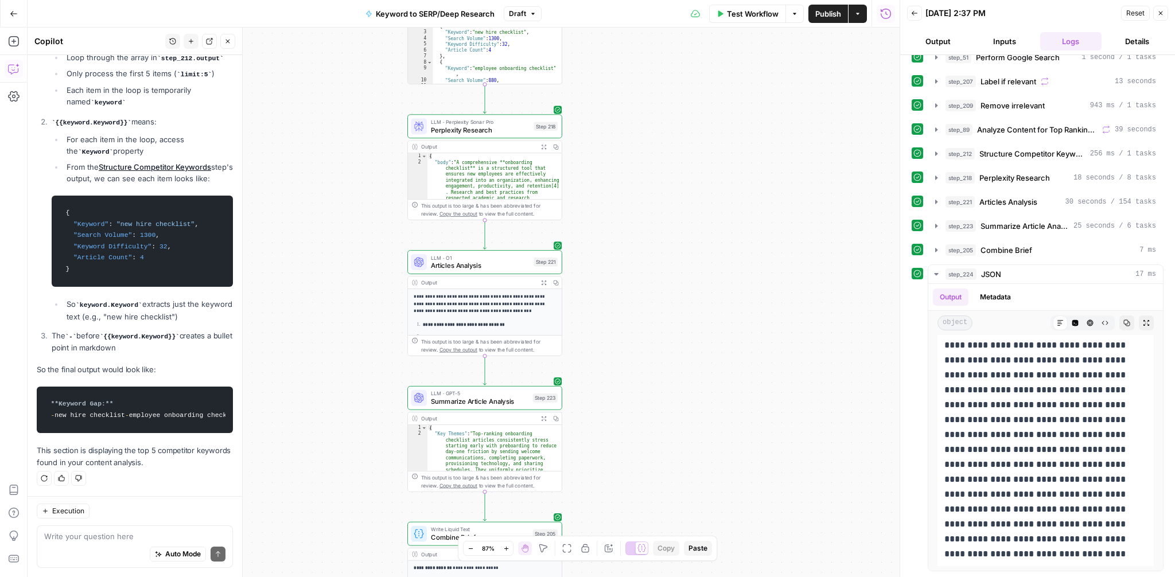
click at [829, 9] on span "Publish" at bounding box center [828, 13] width 26 height 11
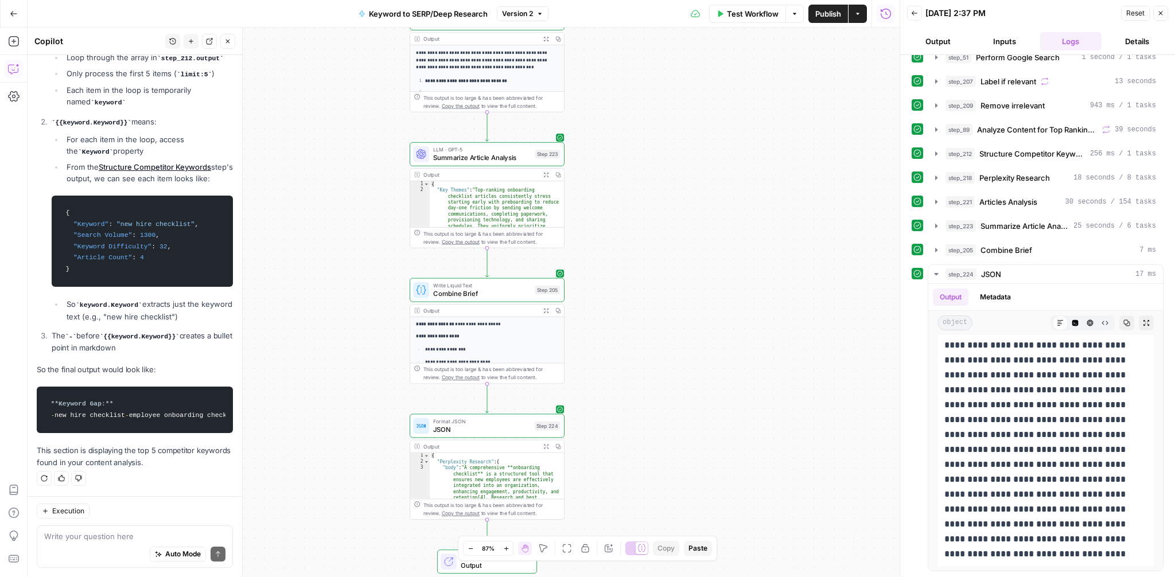
drag, startPoint x: 666, startPoint y: 439, endPoint x: 668, endPoint y: 195, distance: 243.9
click at [668, 195] on div "Workflow Set Inputs Inputs Google Search Perform Google Search Step 51 Output E…" at bounding box center [464, 303] width 872 height 550
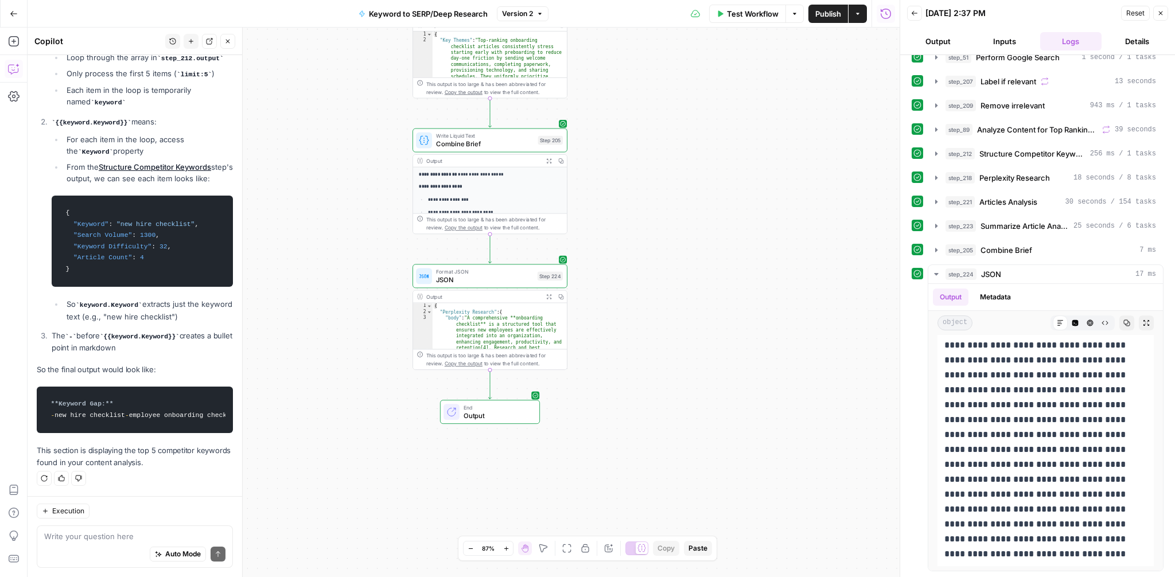
drag, startPoint x: 631, startPoint y: 441, endPoint x: 635, endPoint y: 283, distance: 157.3
click at [635, 283] on div "Workflow Set Inputs Inputs Google Search Perform Google Search Step 51 Output E…" at bounding box center [464, 303] width 872 height 550
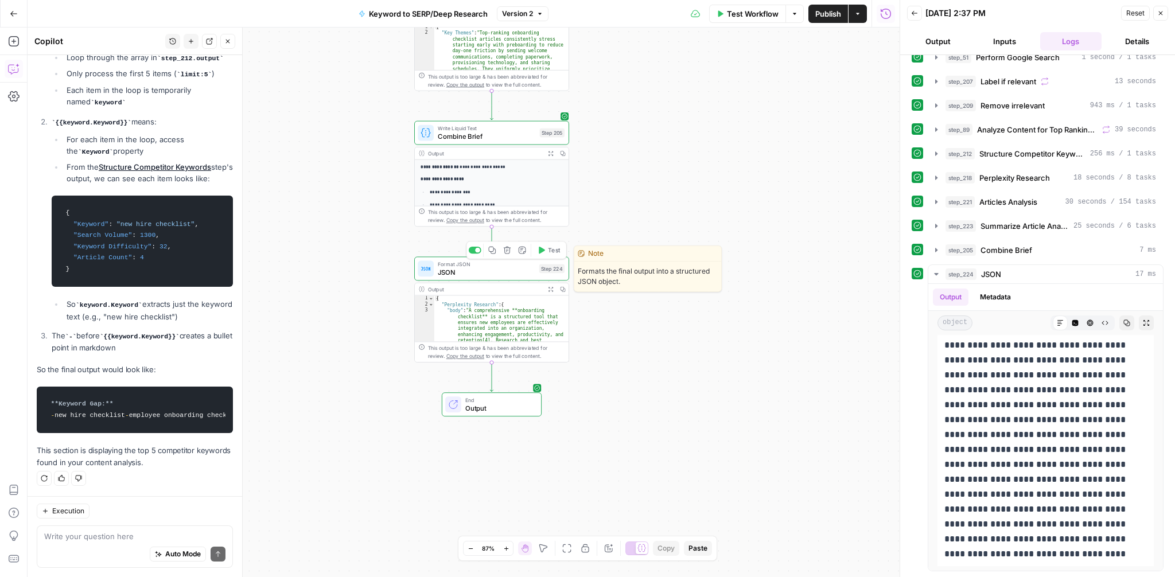
click at [499, 275] on span "JSON" at bounding box center [487, 272] width 98 height 10
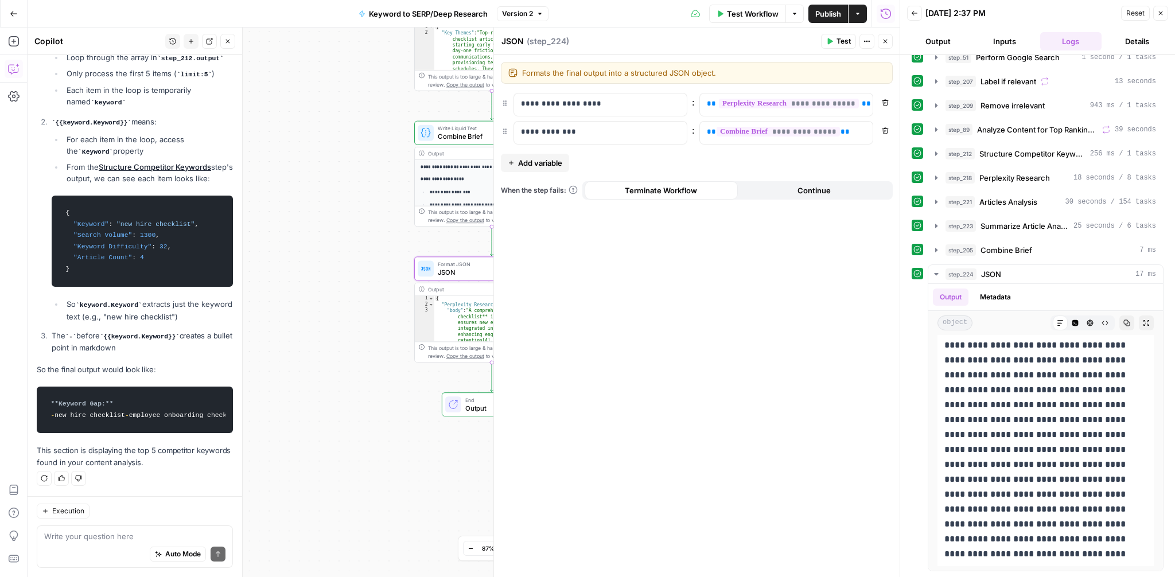
click at [547, 162] on span "Add variable" at bounding box center [540, 162] width 44 height 11
click at [571, 108] on p "**********" at bounding box center [600, 103] width 159 height 11
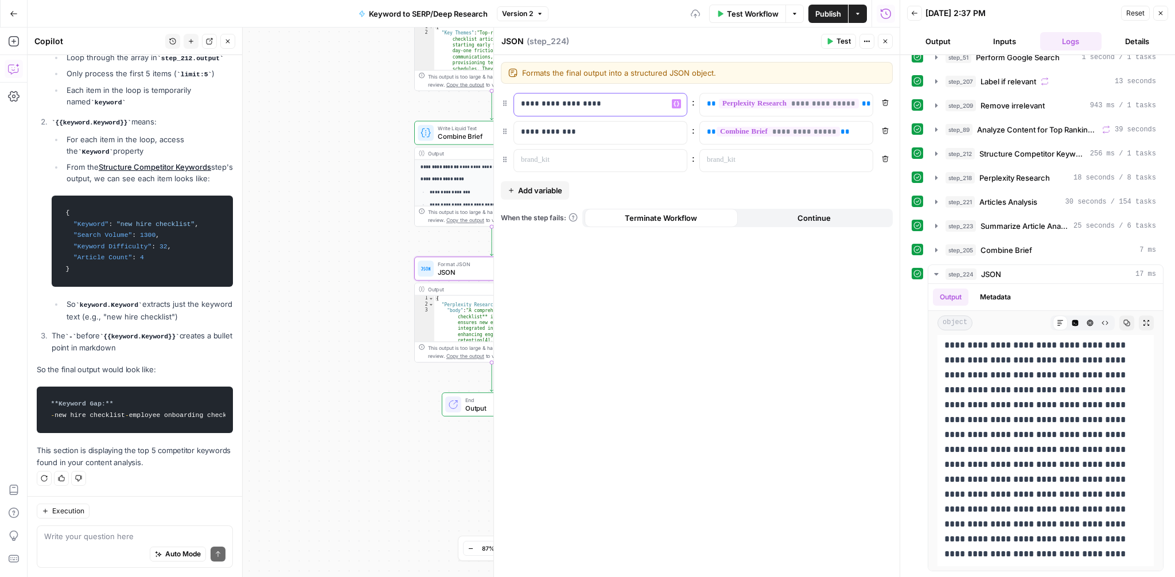
click at [571, 108] on p "**********" at bounding box center [591, 103] width 141 height 11
copy p "**********"
click at [563, 164] on p at bounding box center [591, 159] width 141 height 11
paste div
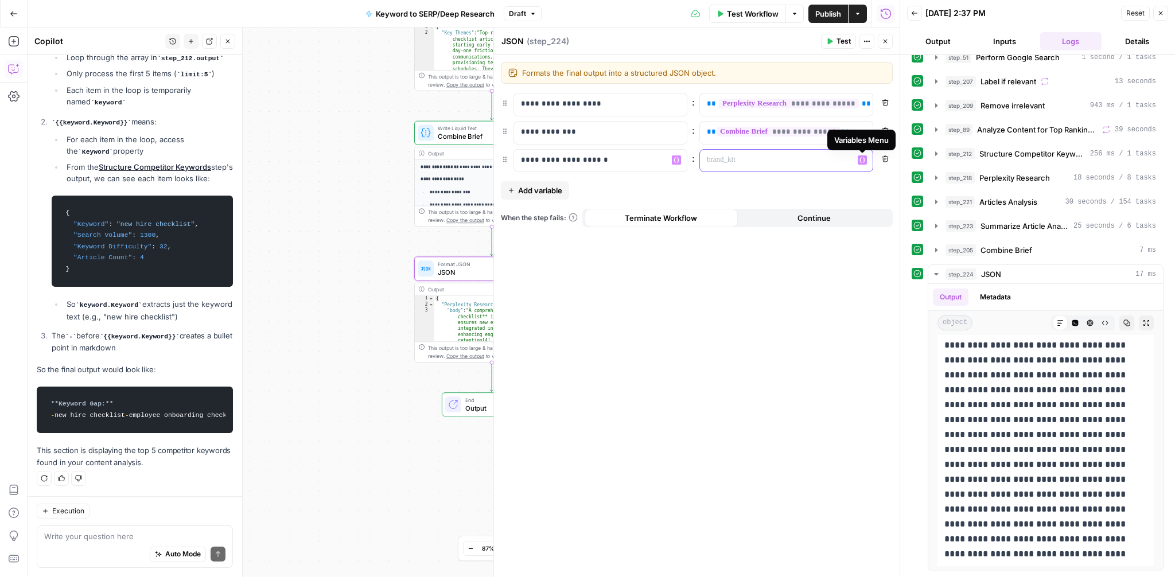
click at [861, 163] on button "Variables Menu" at bounding box center [862, 160] width 9 height 9
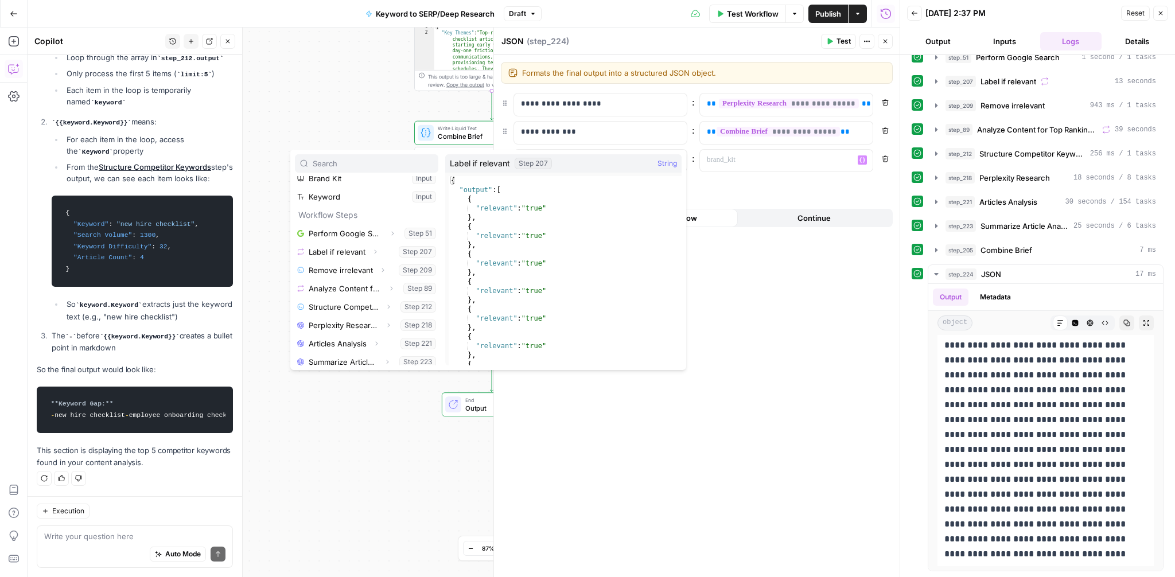
scroll to position [29, 0]
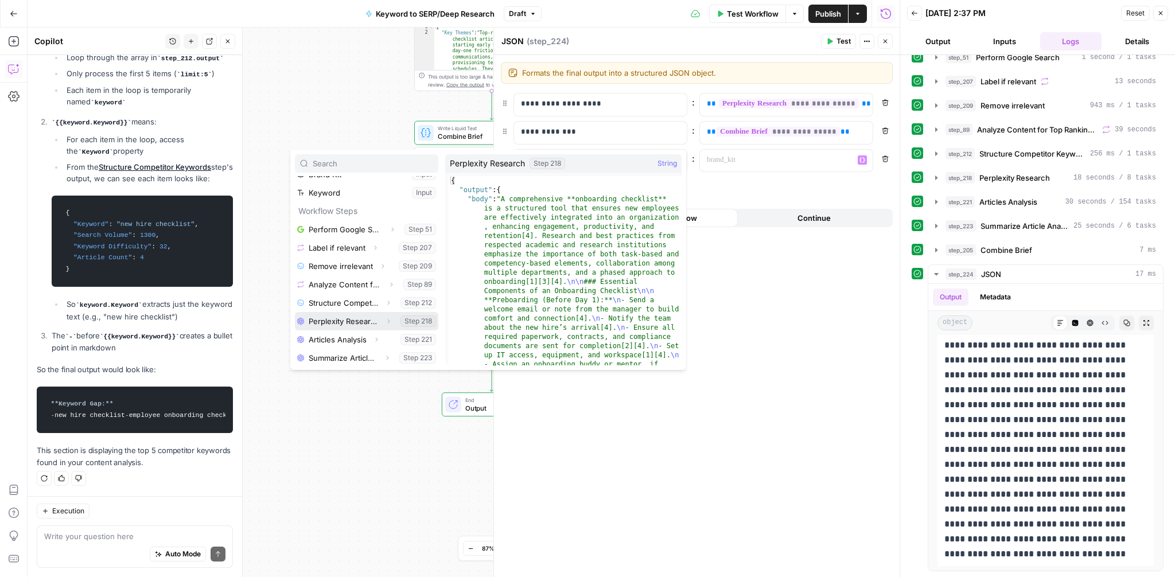
click at [388, 320] on icon "button" at bounding box center [388, 321] width 2 height 4
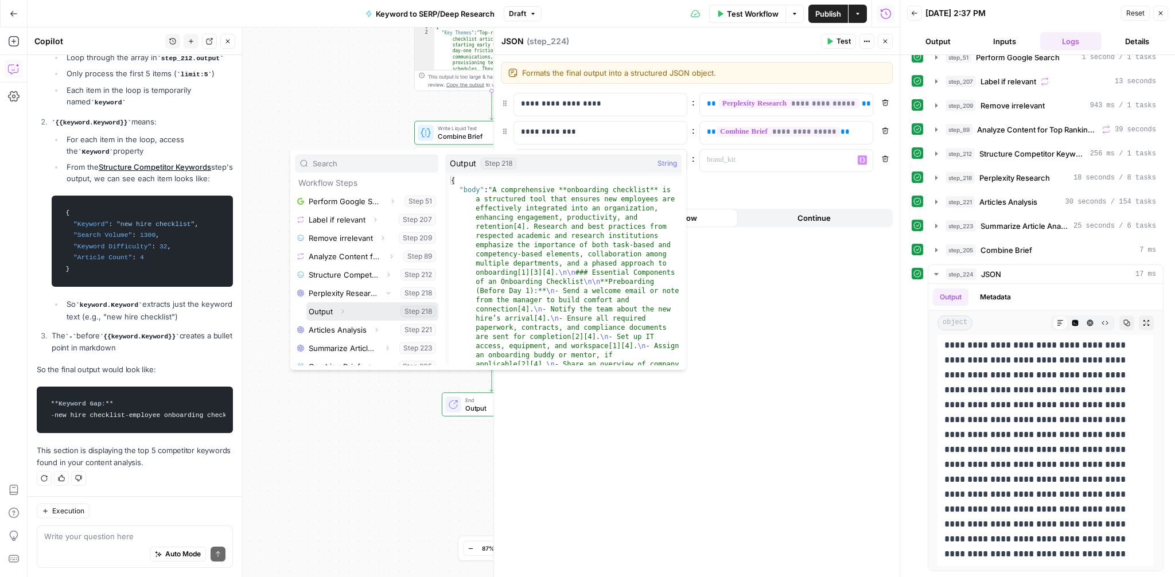
click at [345, 312] on icon "button" at bounding box center [342, 311] width 7 height 7
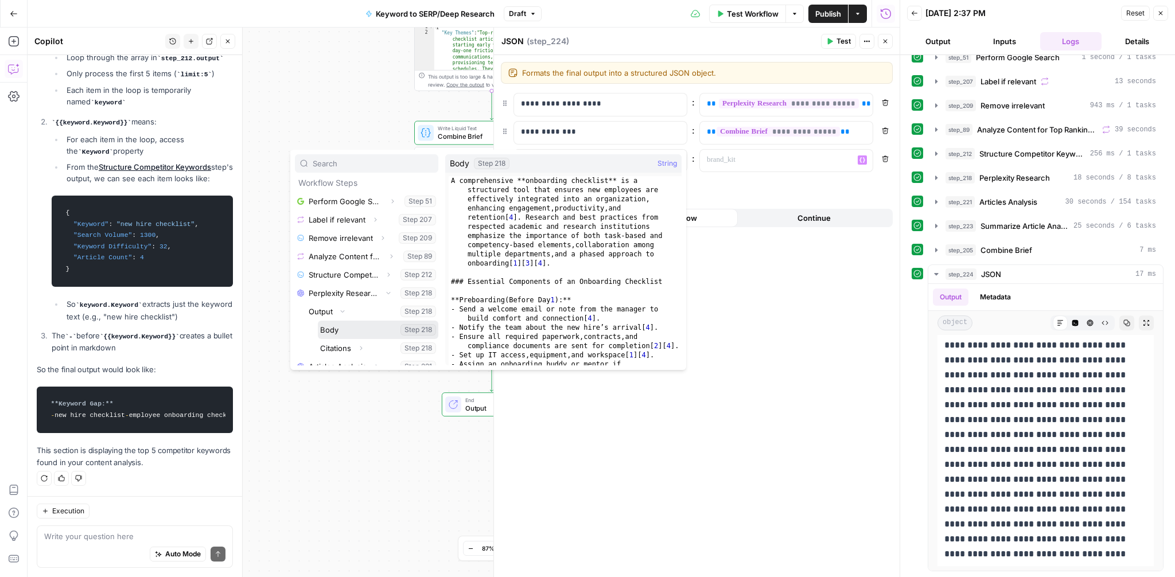
click at [339, 336] on button "Select variable Body" at bounding box center [378, 330] width 121 height 18
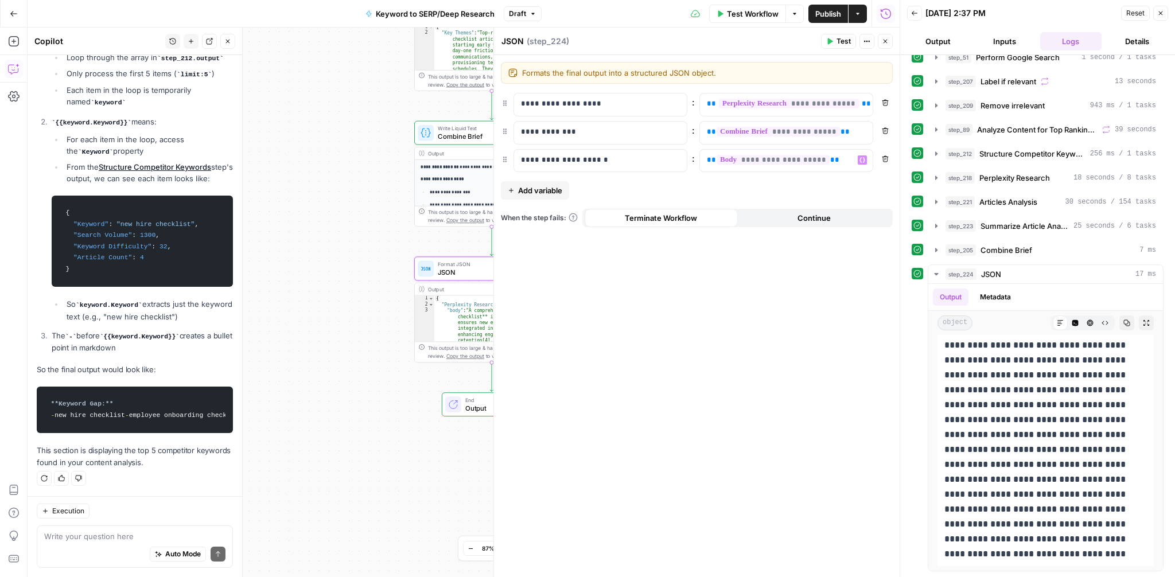
click at [553, 189] on span "Add variable" at bounding box center [540, 190] width 44 height 11
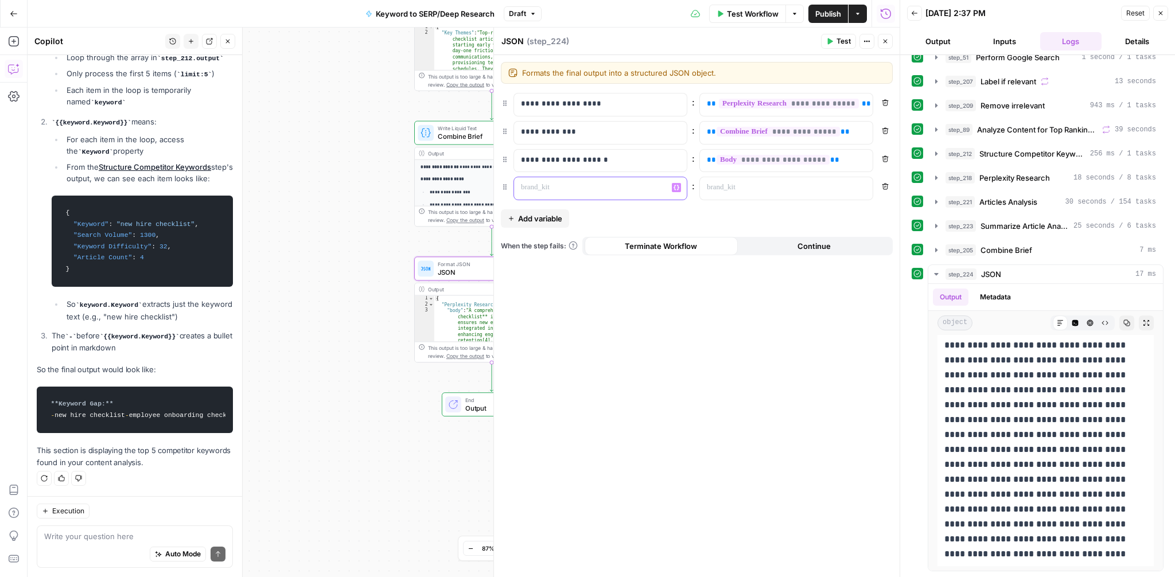
click at [572, 185] on p at bounding box center [591, 187] width 141 height 11
click at [726, 185] on p at bounding box center [777, 187] width 141 height 11
click at [863, 187] on icon "button" at bounding box center [863, 188] width 6 height 6
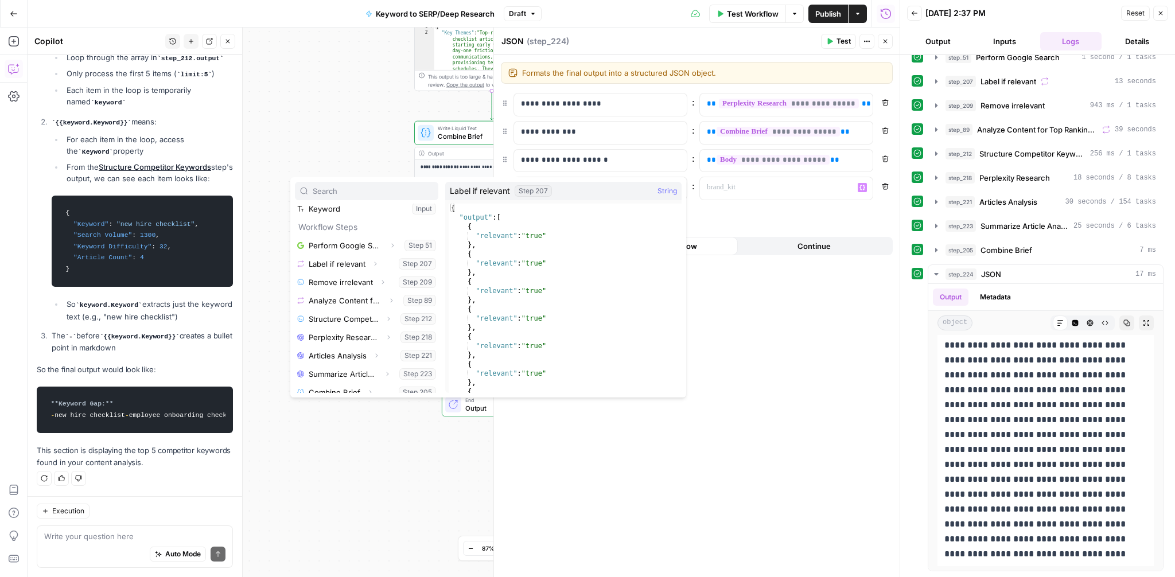
scroll to position [64, 0]
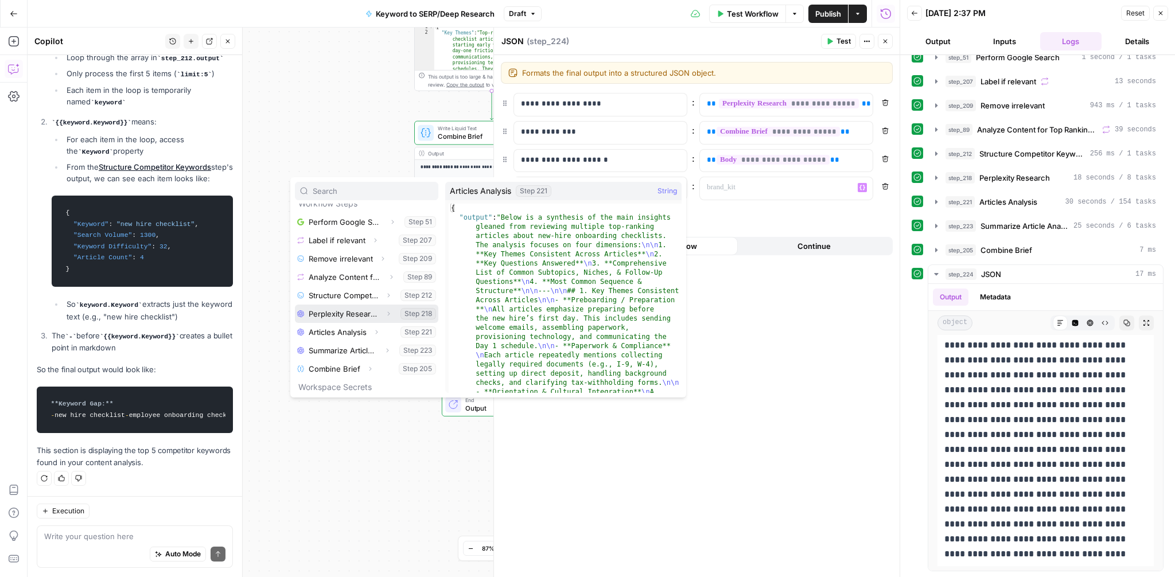
click at [386, 315] on icon "button" at bounding box center [388, 313] width 7 height 7
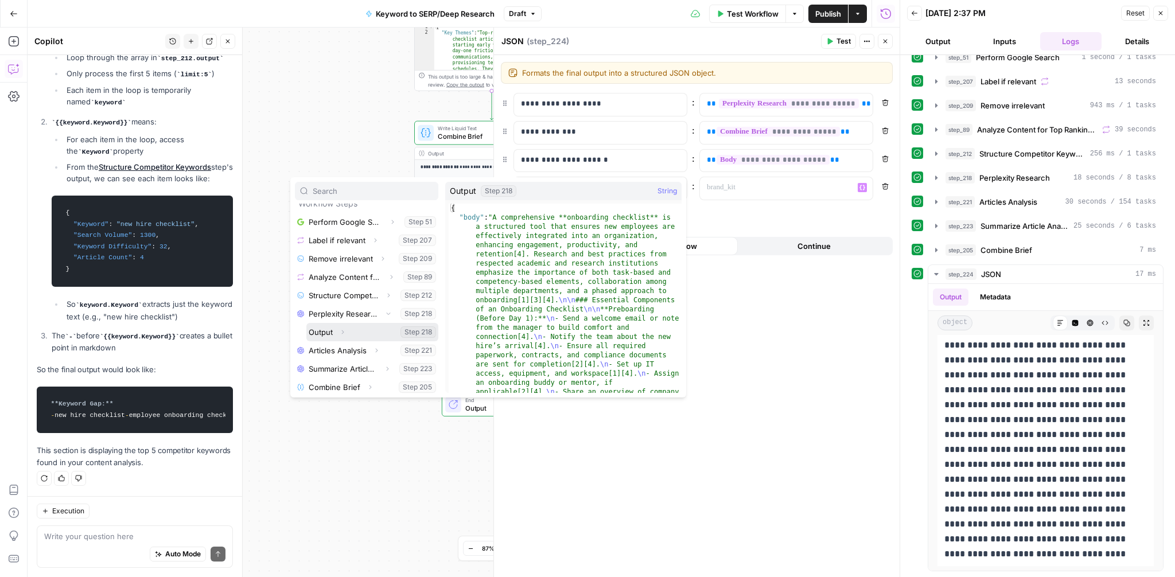
click at [345, 330] on icon "button" at bounding box center [342, 332] width 7 height 7
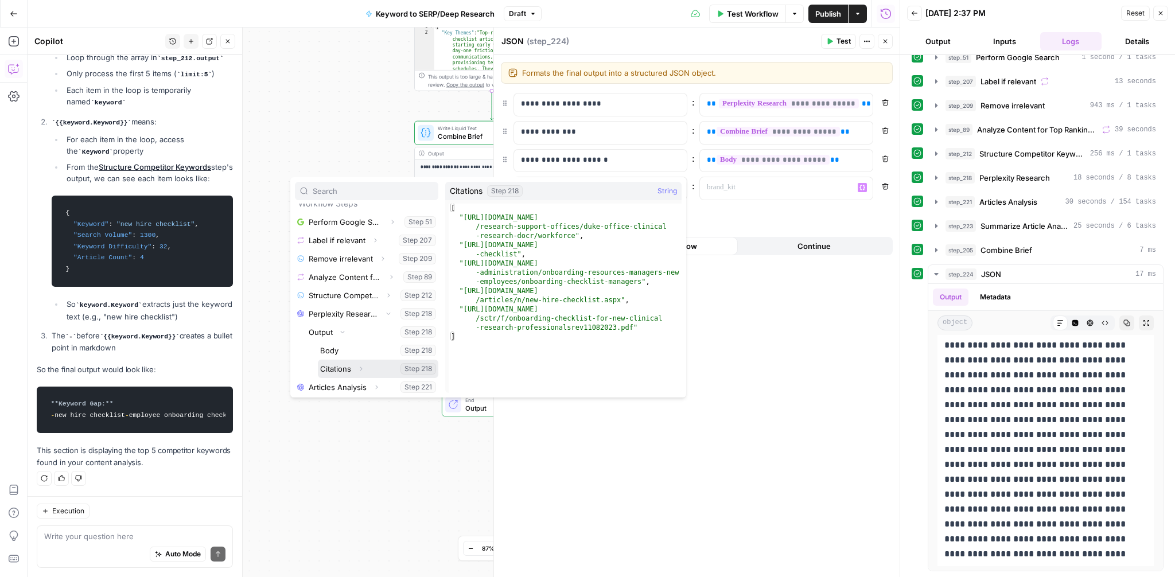
click at [346, 367] on button "Select variable Citations" at bounding box center [378, 369] width 121 height 18
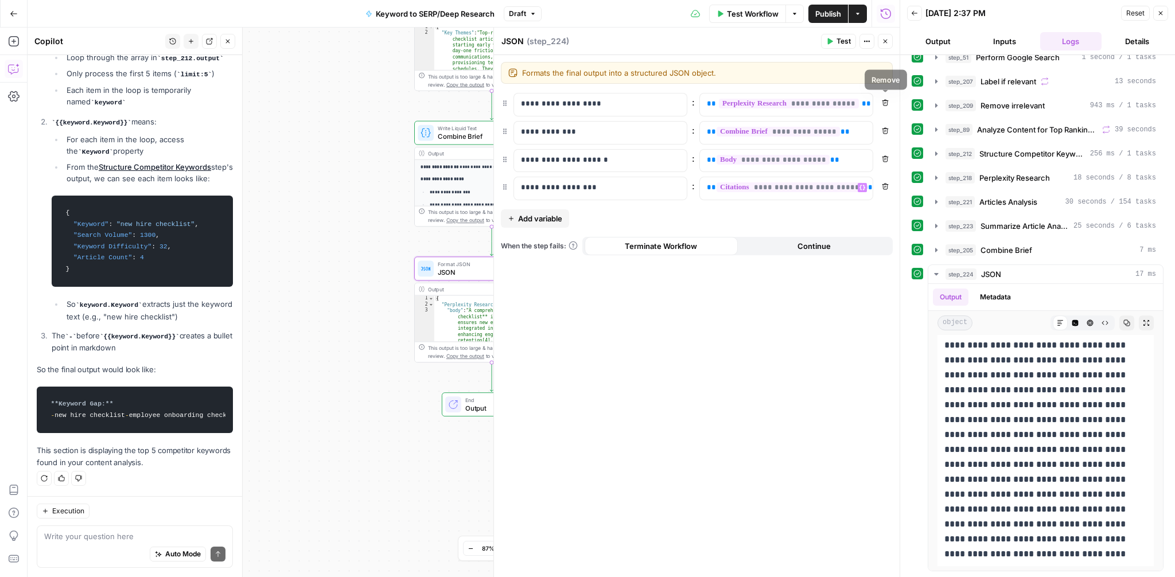
click at [883, 104] on icon "button" at bounding box center [886, 103] width 6 height 6
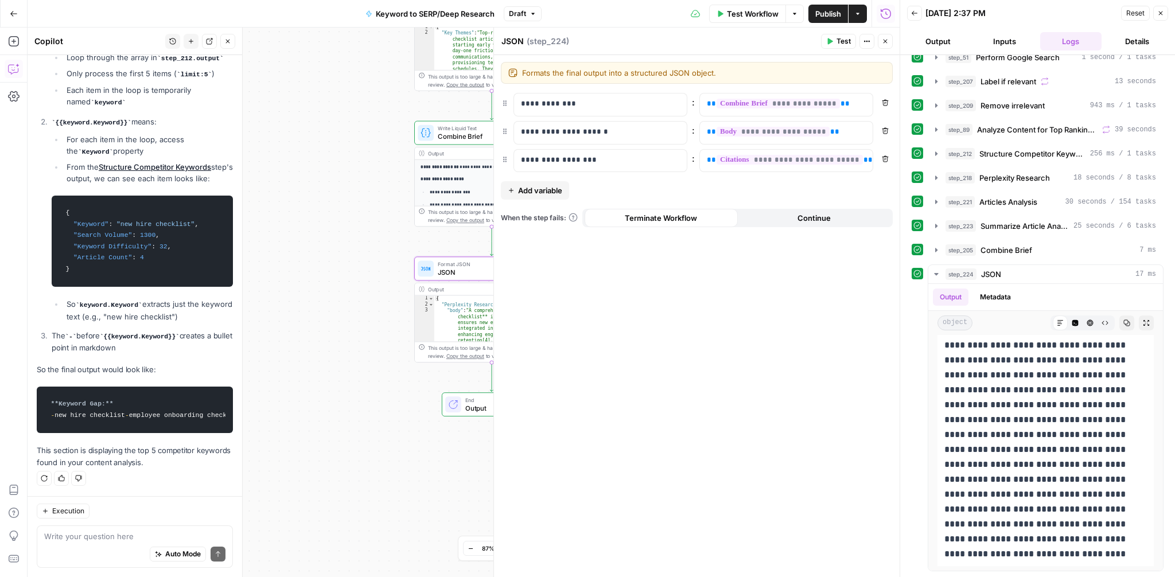
click at [834, 43] on button "Test" at bounding box center [838, 41] width 35 height 15
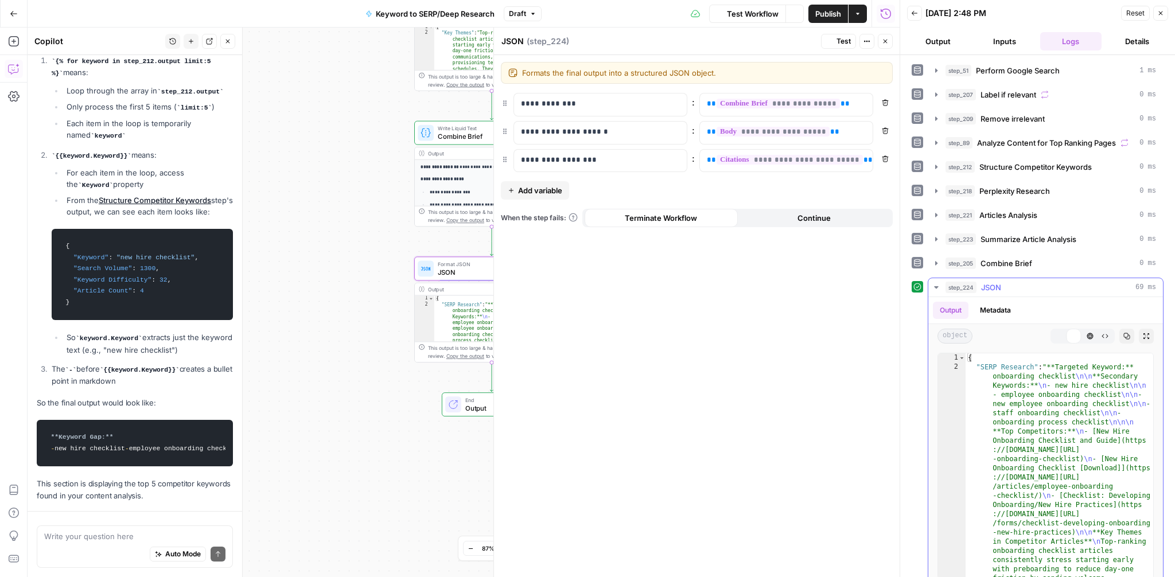
scroll to position [1160, 0]
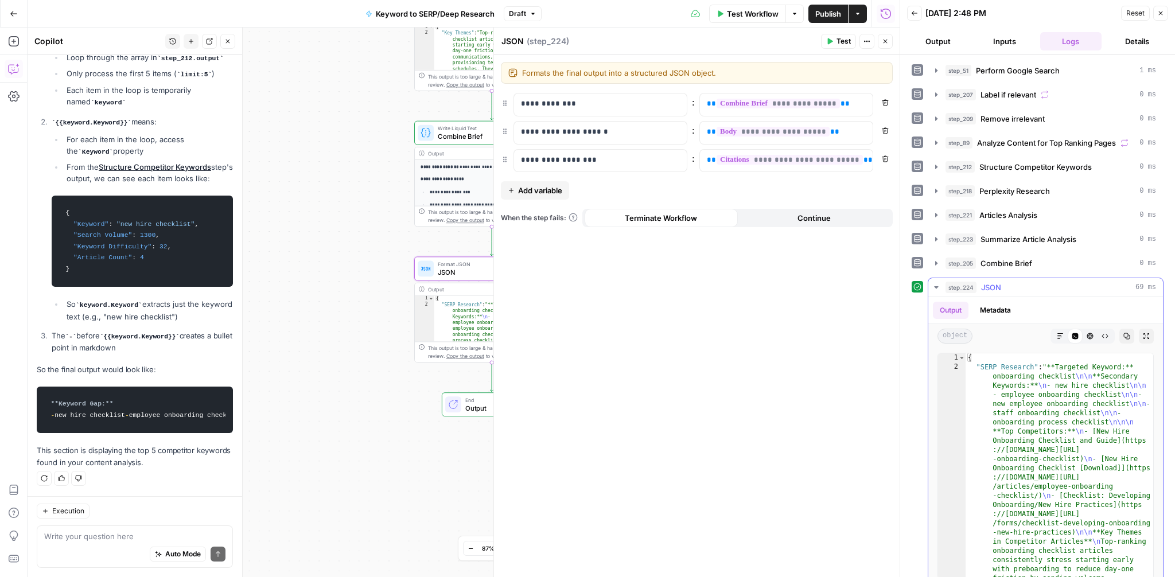
click at [1061, 335] on icon "button" at bounding box center [1061, 336] width 6 height 6
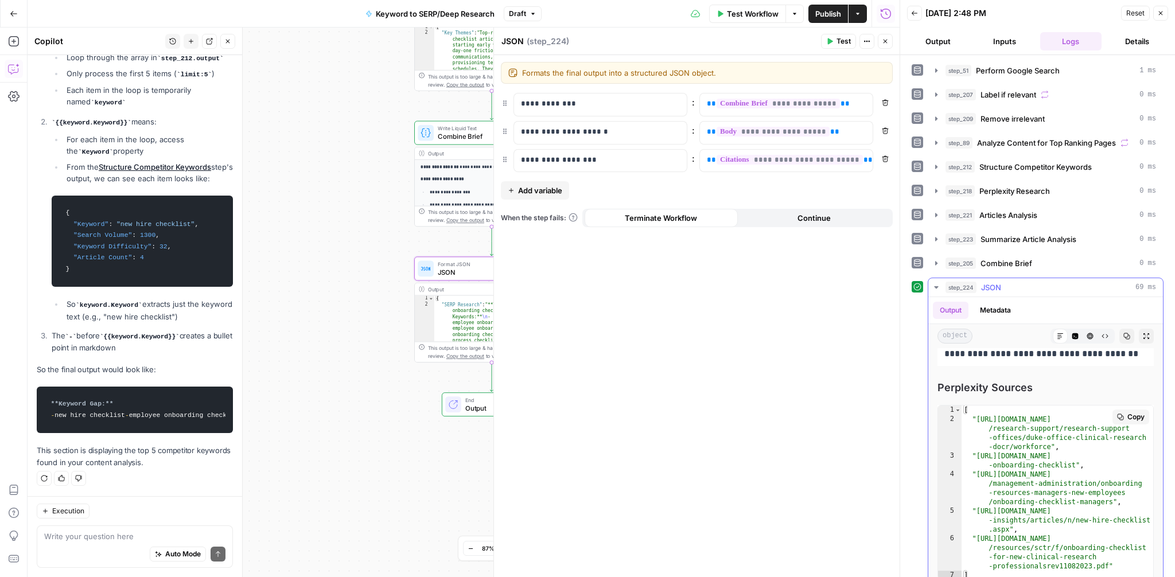
scroll to position [13, 0]
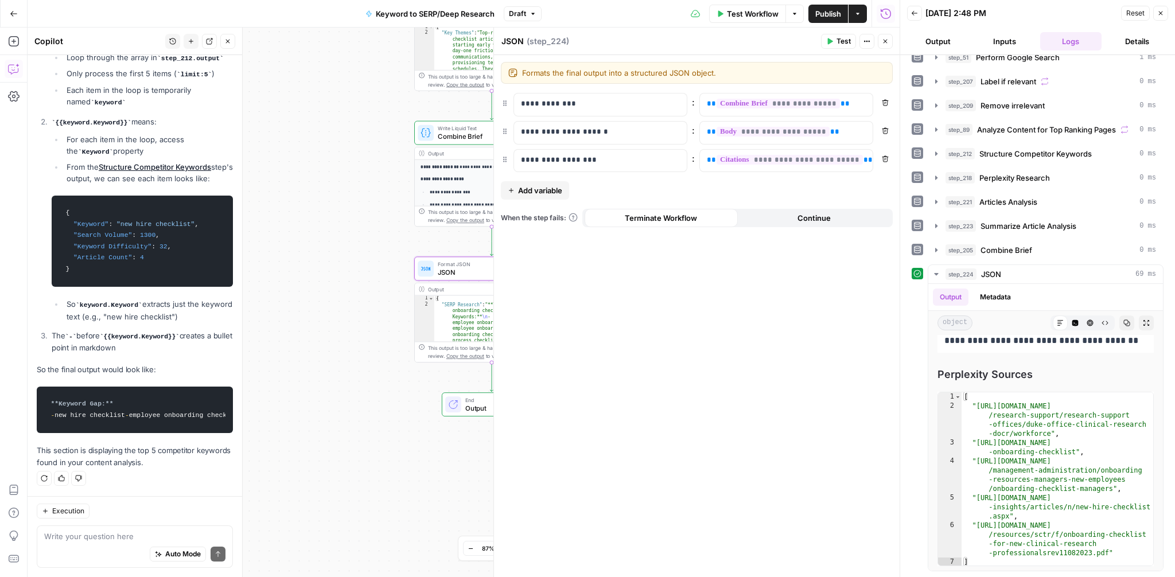
click at [1165, 18] on button "Close" at bounding box center [1160, 13] width 15 height 15
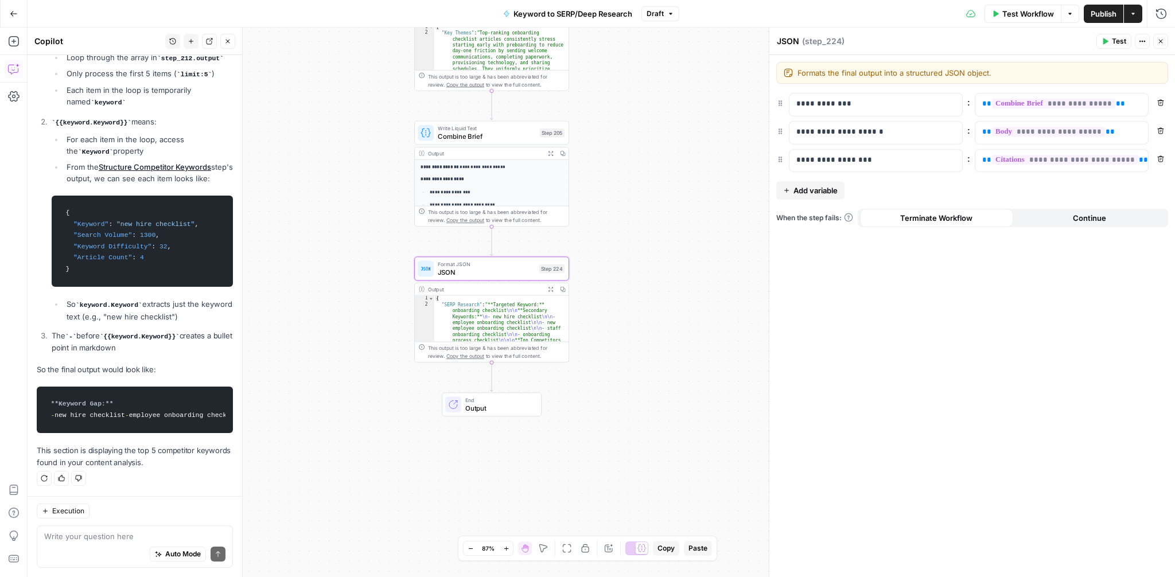
click at [11, 12] on icon "button" at bounding box center [13, 13] width 7 height 5
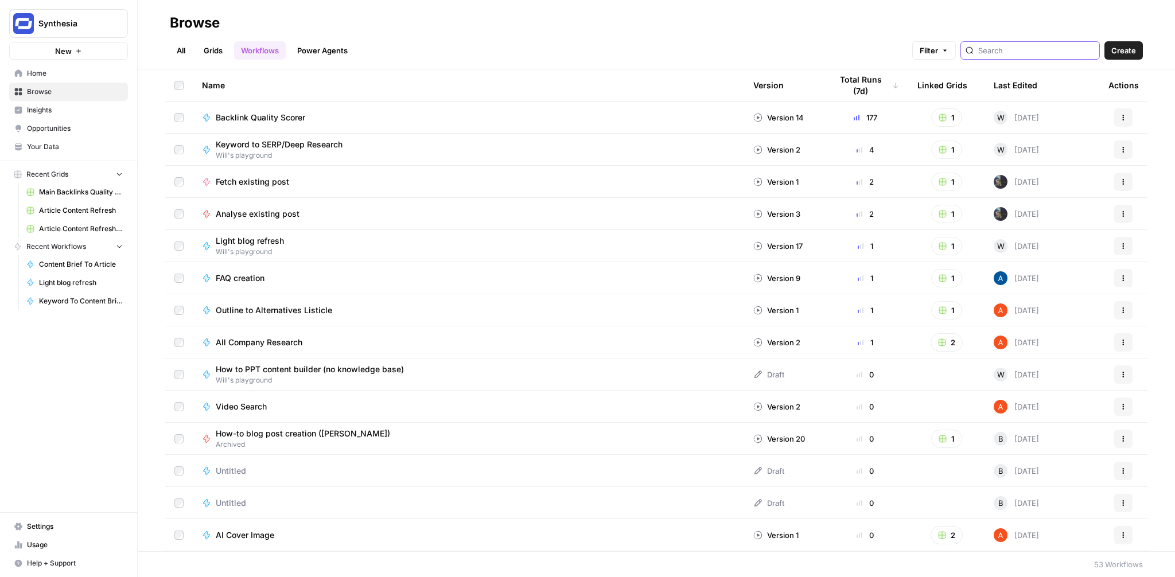
click at [1031, 52] on input "search" at bounding box center [1036, 50] width 116 height 11
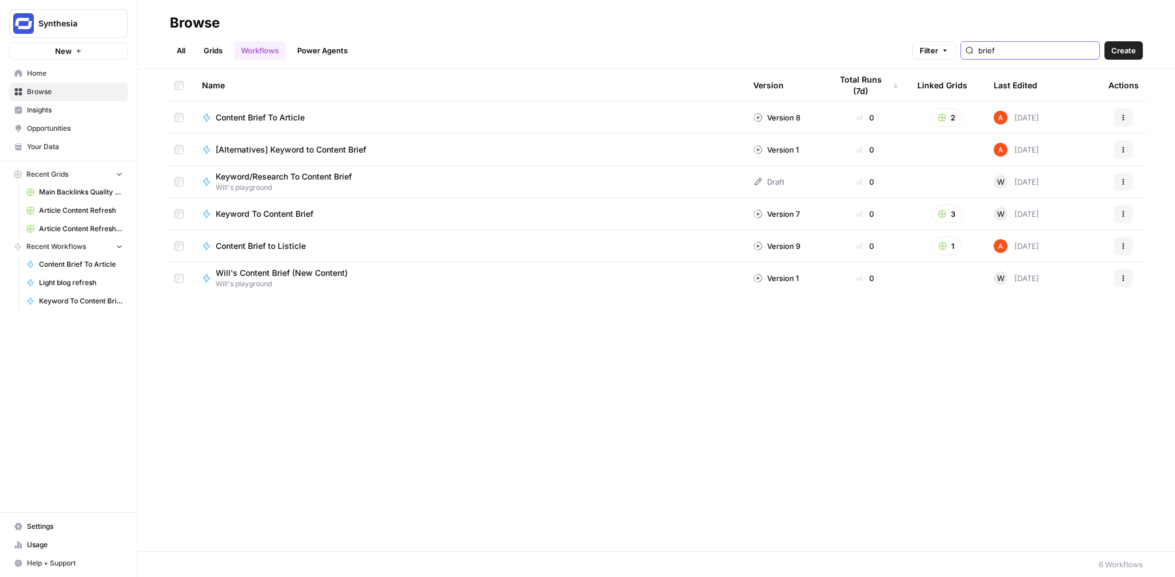
type input "brief"
click at [343, 174] on span "Keyword/Research To Content Brief" at bounding box center [284, 176] width 136 height 11
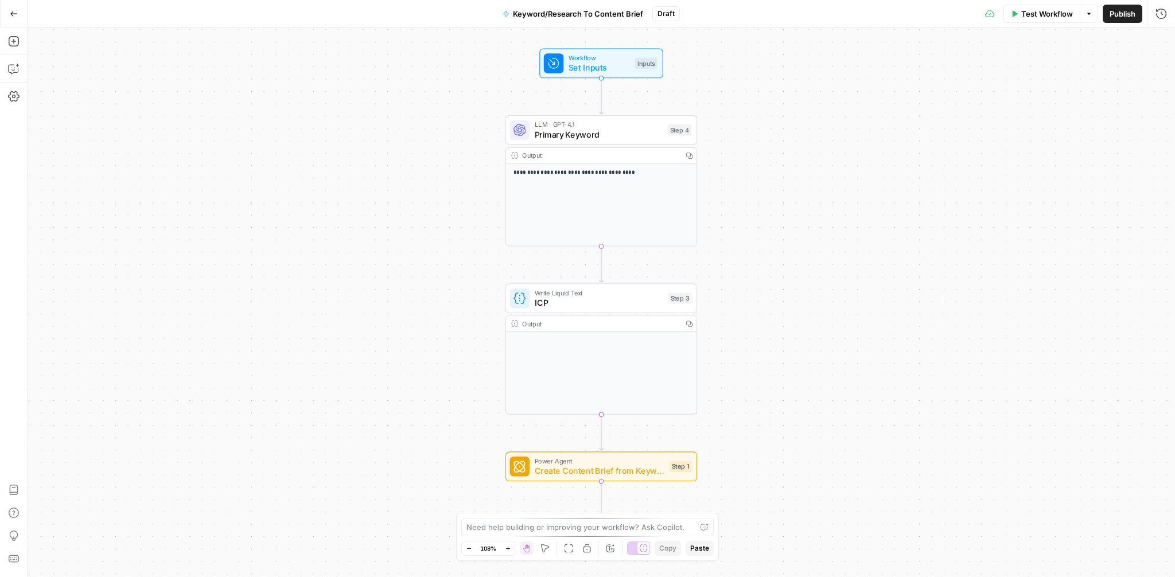
click at [433, 228] on div "**********" at bounding box center [602, 303] width 1148 height 550
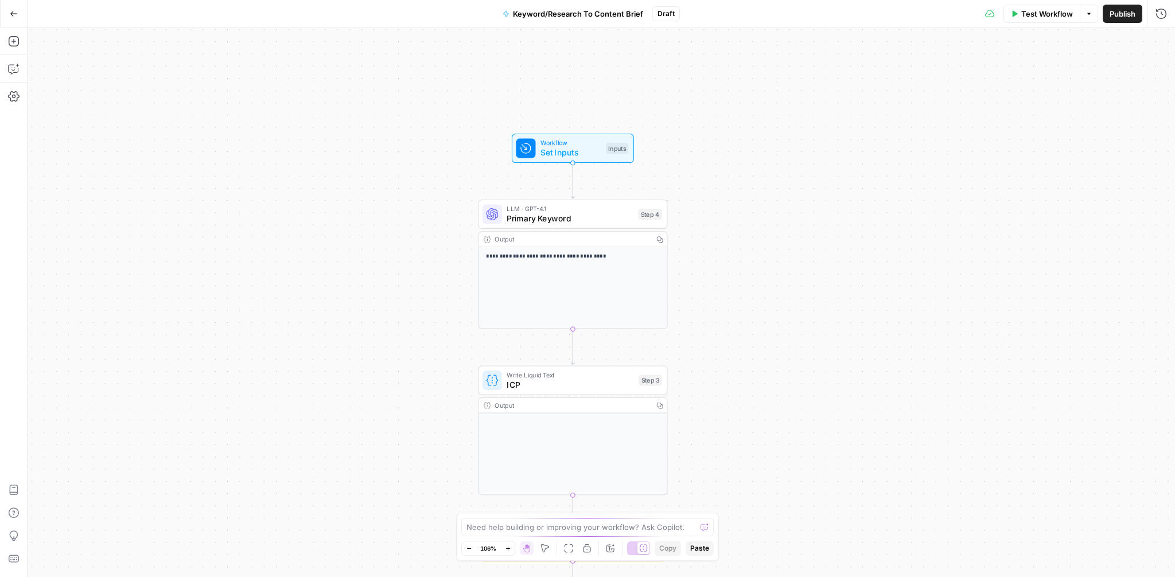
drag, startPoint x: 394, startPoint y: 308, endPoint x: 349, endPoint y: 442, distance: 141.5
click at [349, 442] on div "**********" at bounding box center [602, 303] width 1148 height 550
click at [585, 150] on span "Set Inputs" at bounding box center [571, 152] width 60 height 12
click at [1133, 69] on span "edit field" at bounding box center [1122, 71] width 25 height 9
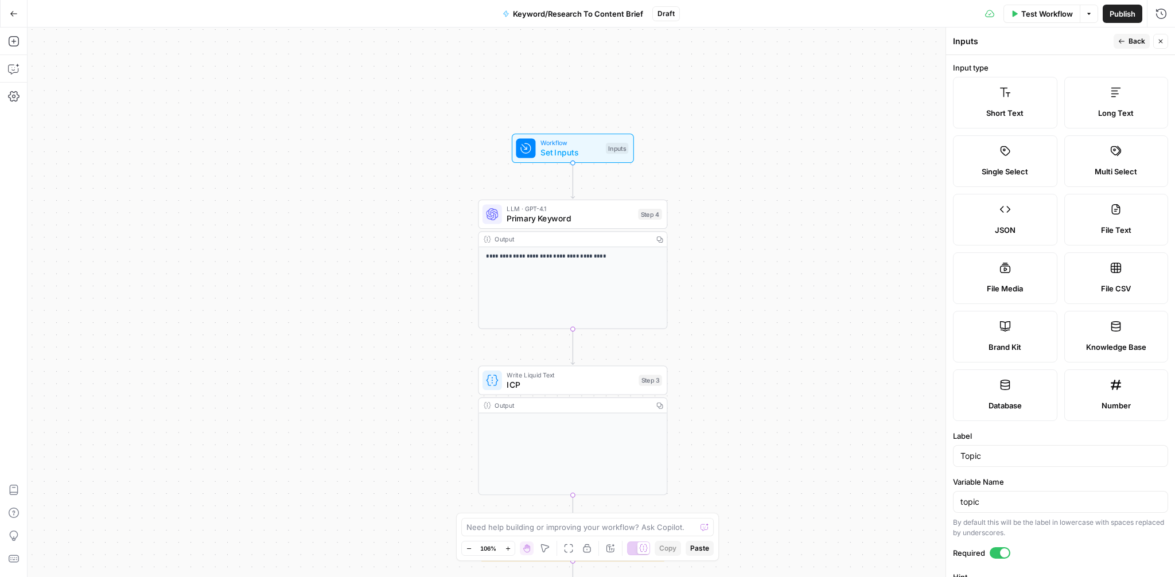
click at [973, 462] on div "Topic" at bounding box center [1060, 456] width 215 height 22
click at [972, 454] on input "Topic" at bounding box center [1061, 455] width 200 height 11
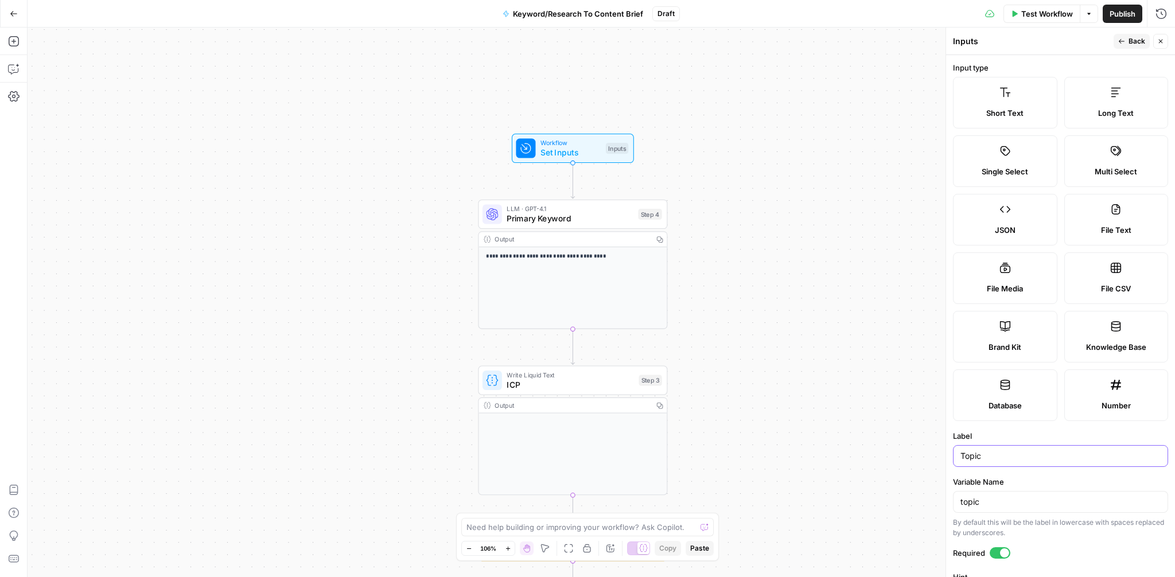
click at [972, 454] on input "Topic" at bounding box center [1061, 455] width 200 height 11
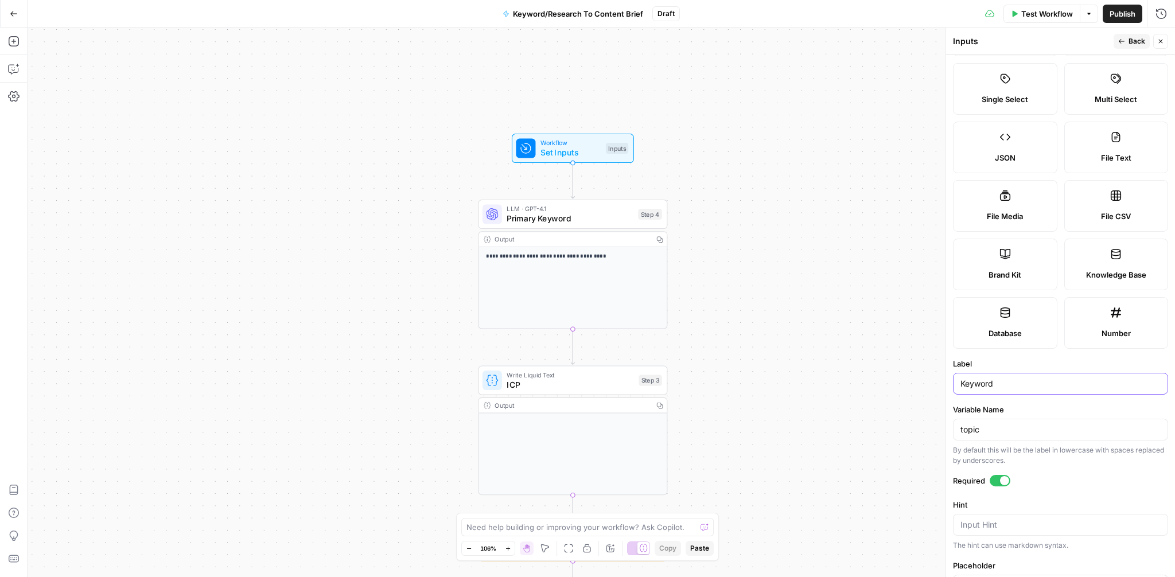
scroll to position [77, 0]
type input "Keyword"
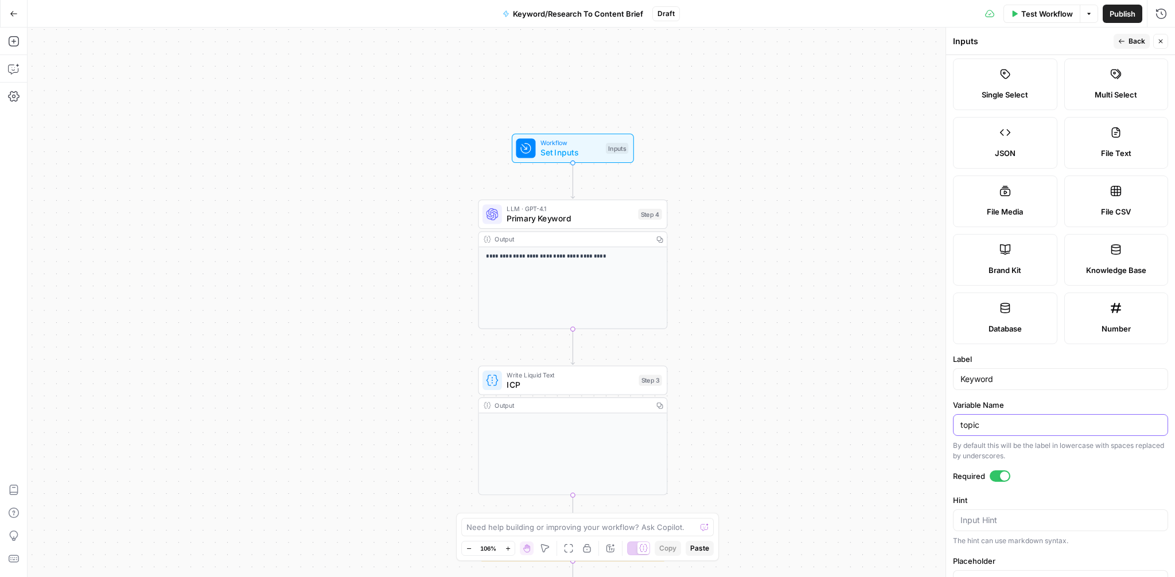
click at [968, 425] on input "topic" at bounding box center [1061, 424] width 200 height 11
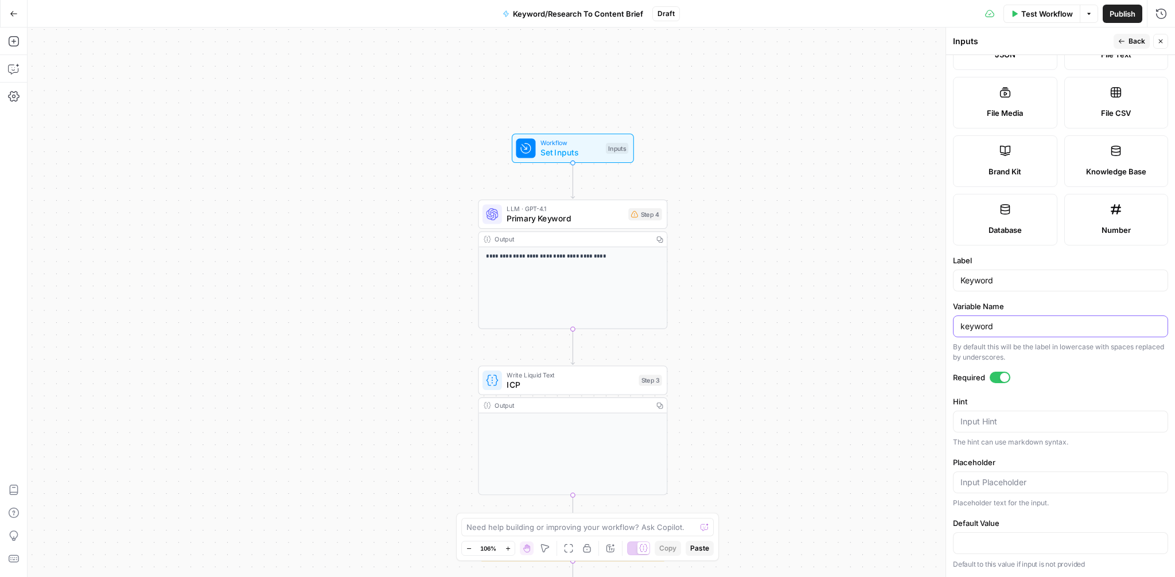
scroll to position [0, 0]
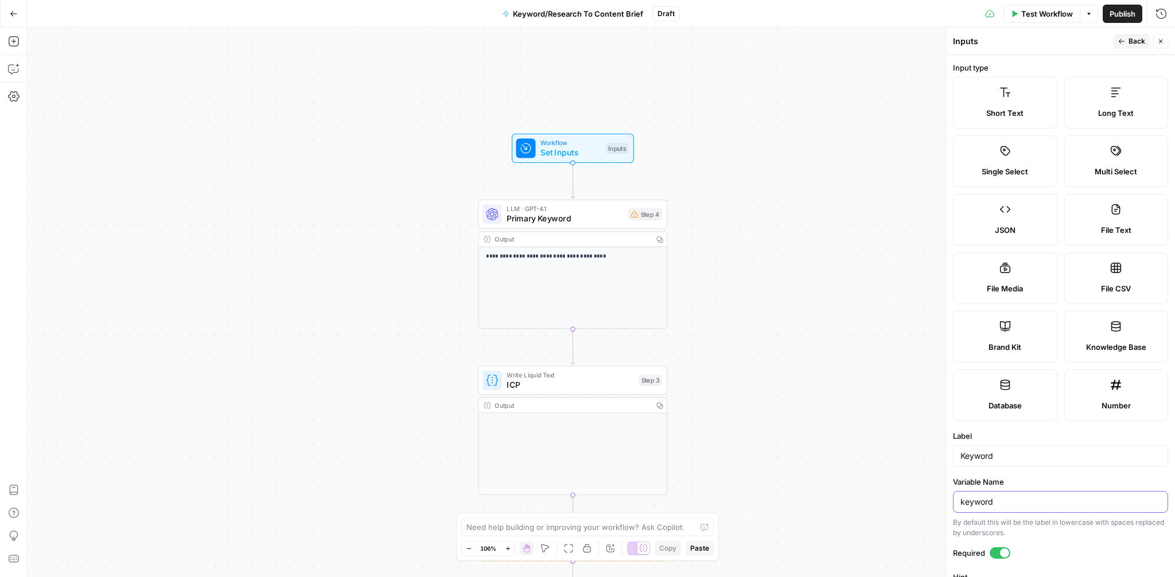
type input "keyword"
click at [1132, 44] on span "Back" at bounding box center [1137, 41] width 17 height 10
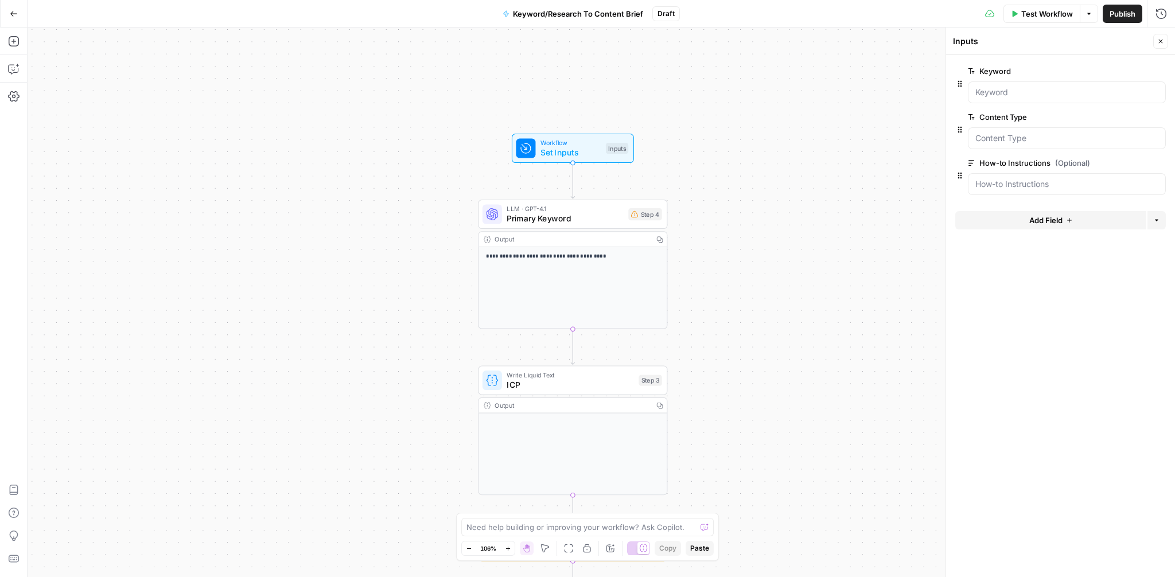
click at [1159, 162] on icon "button" at bounding box center [1159, 163] width 6 height 6
click at [1024, 174] on button "Add Field" at bounding box center [1050, 174] width 191 height 18
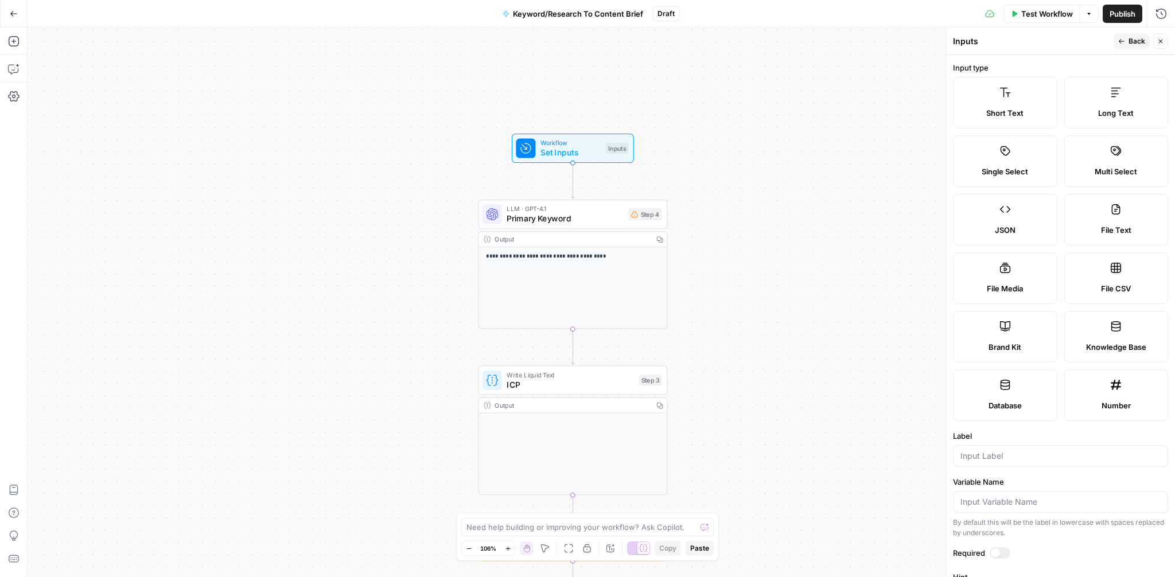
click at [1112, 116] on span "Long Text" at bounding box center [1116, 112] width 36 height 11
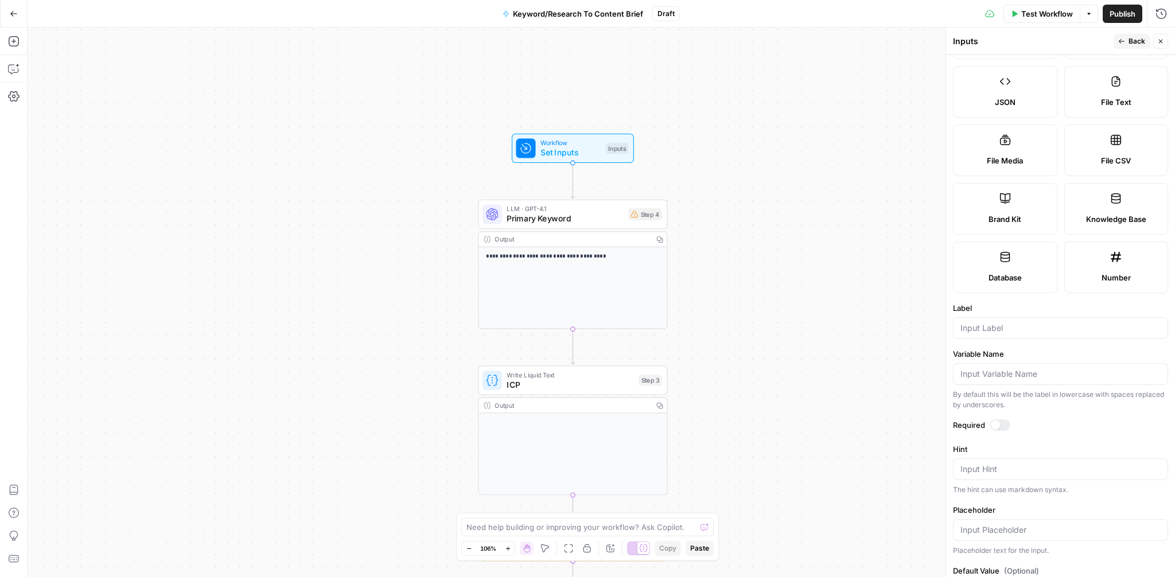
scroll to position [139, 0]
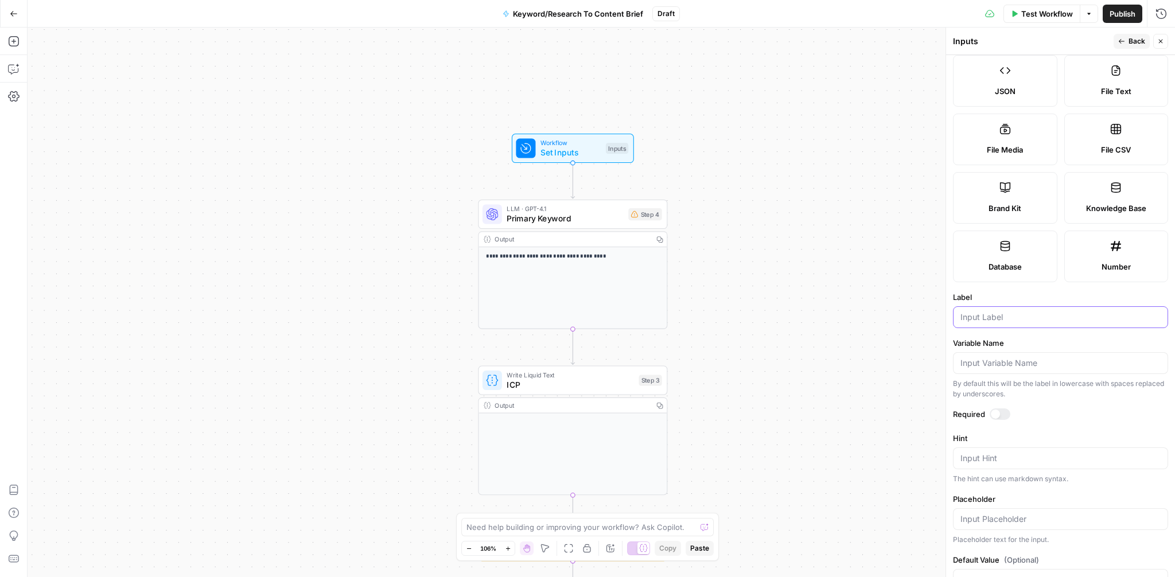
click at [1024, 320] on input "Label" at bounding box center [1061, 317] width 200 height 11
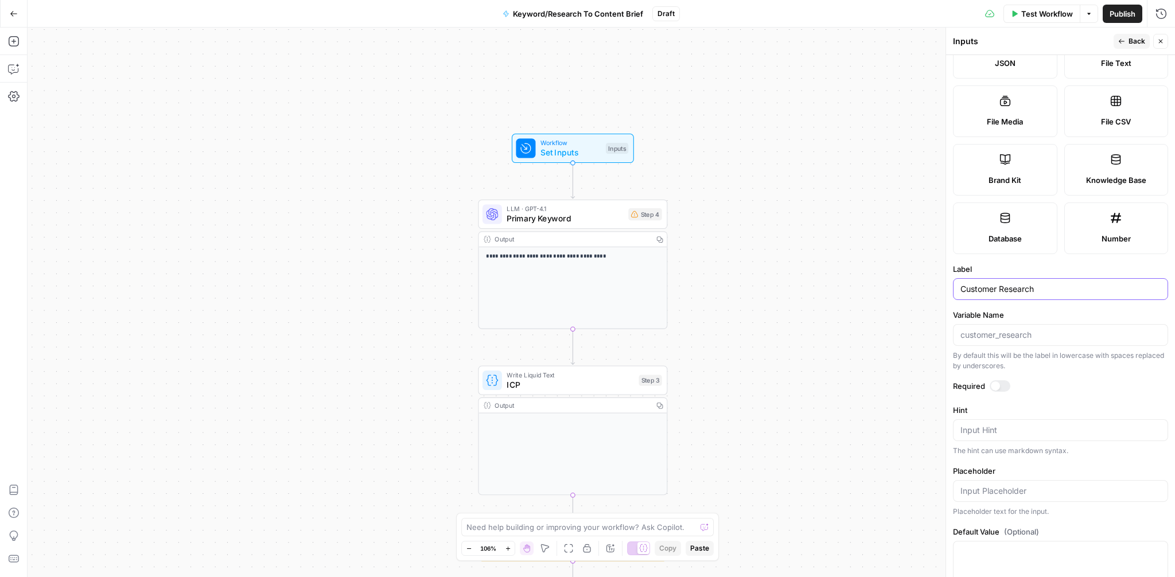
type input "Customer Research"
click at [1009, 387] on div at bounding box center [1000, 385] width 21 height 11
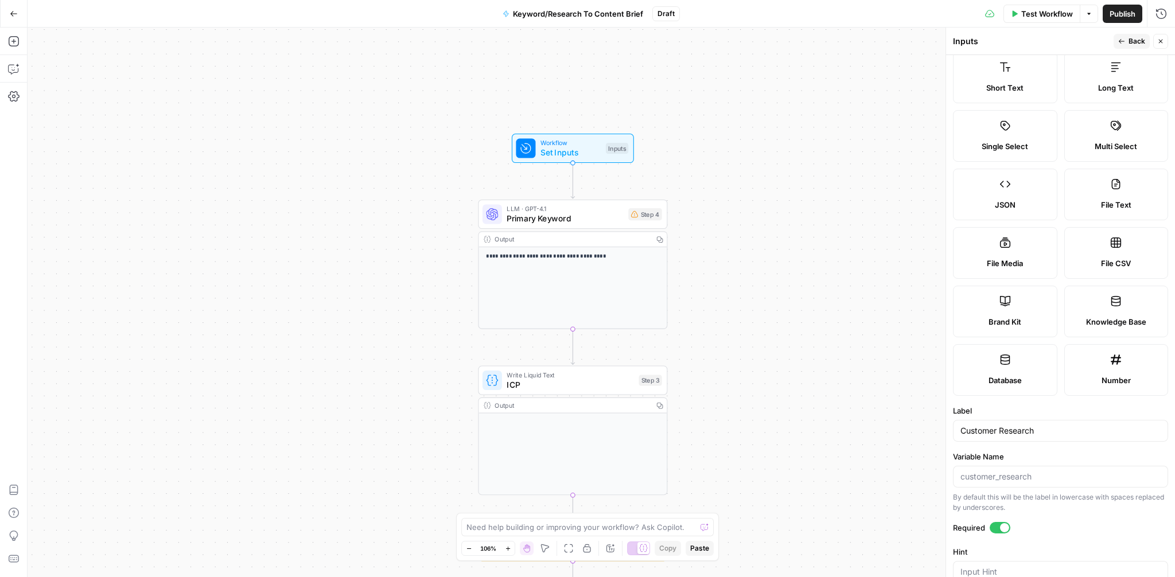
scroll to position [0, 0]
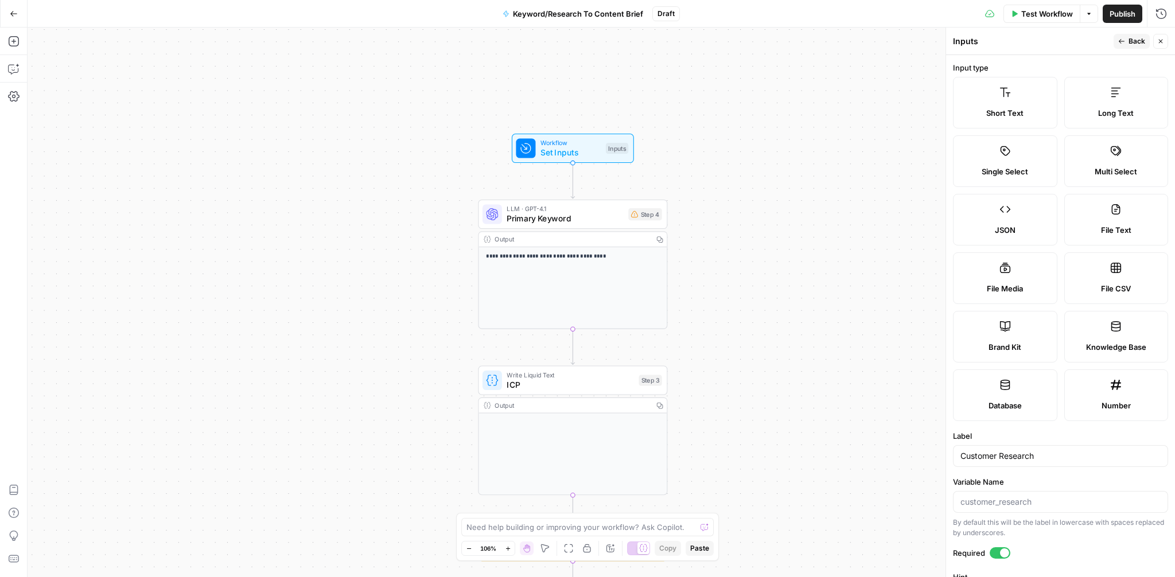
click at [1130, 41] on span "Back" at bounding box center [1137, 41] width 17 height 10
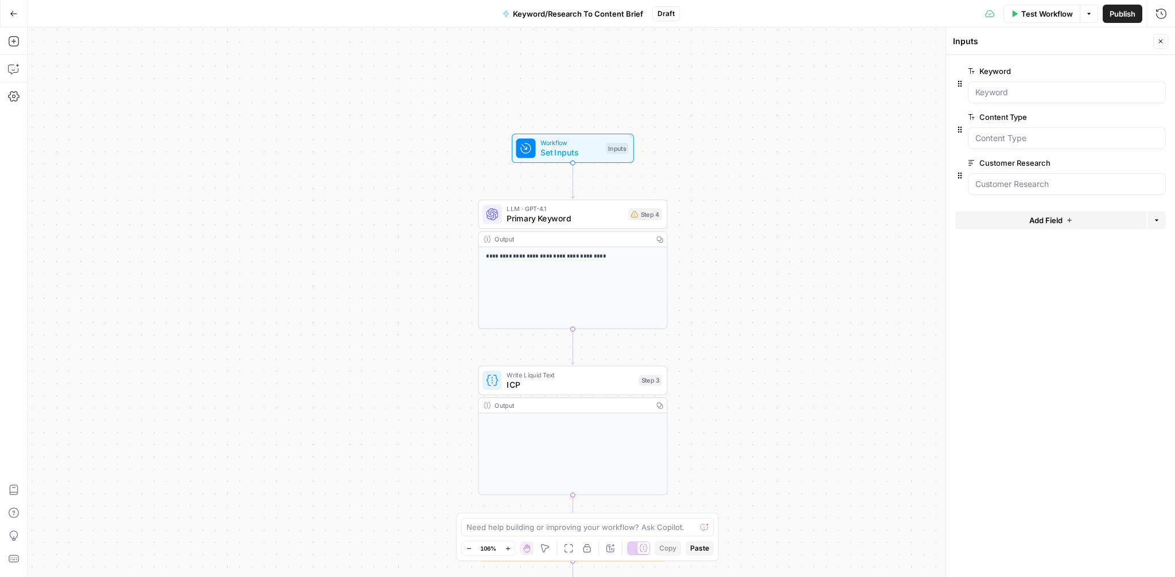
click at [1029, 219] on span "Add Field" at bounding box center [1045, 220] width 33 height 11
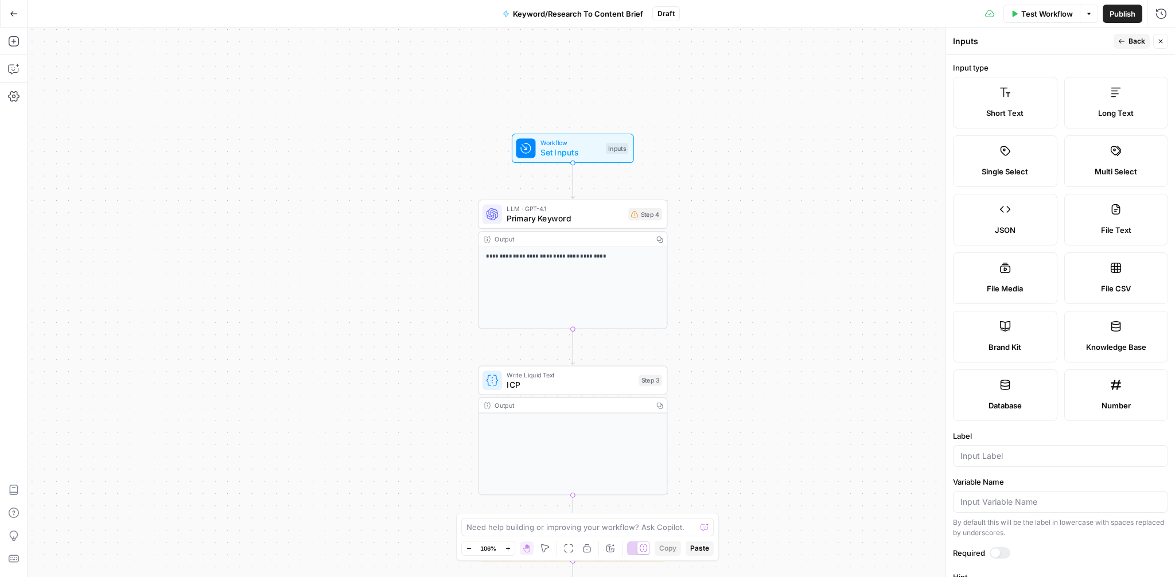
click at [1029, 106] on label "Short Text" at bounding box center [1005, 103] width 104 height 52
click at [1001, 454] on input "Label" at bounding box center [1061, 455] width 200 height 11
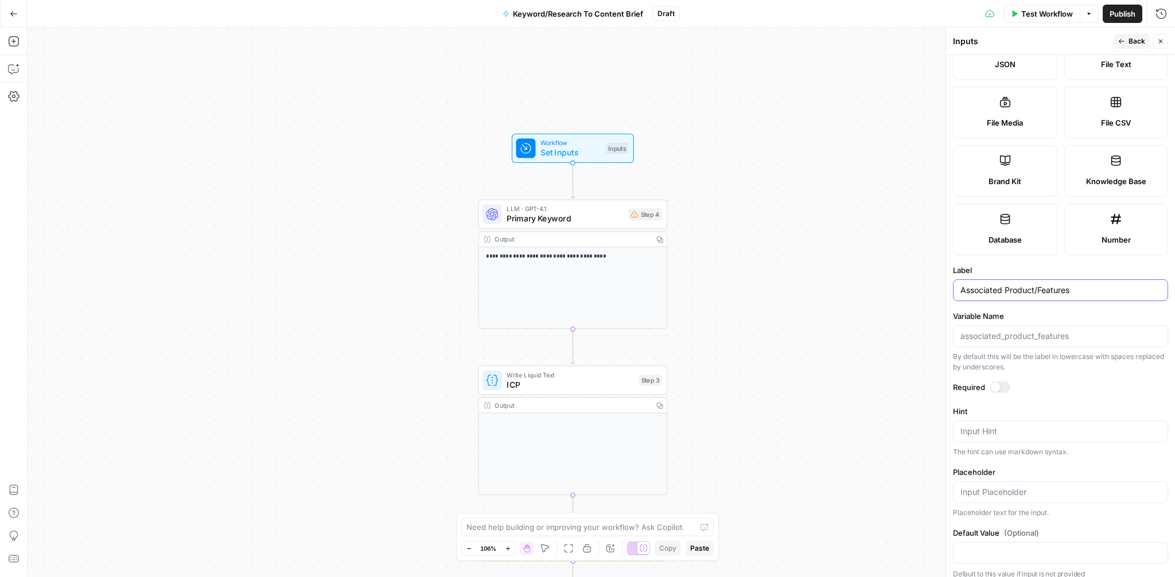
scroll to position [176, 0]
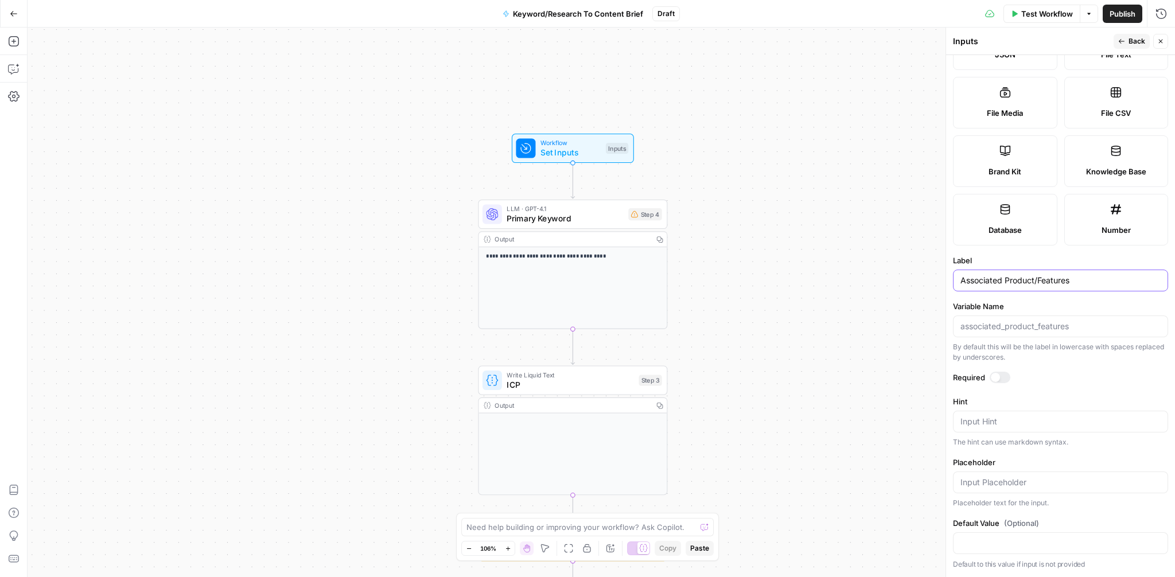
type input "Associated Product/Features"
click at [1004, 379] on div at bounding box center [1000, 377] width 21 height 11
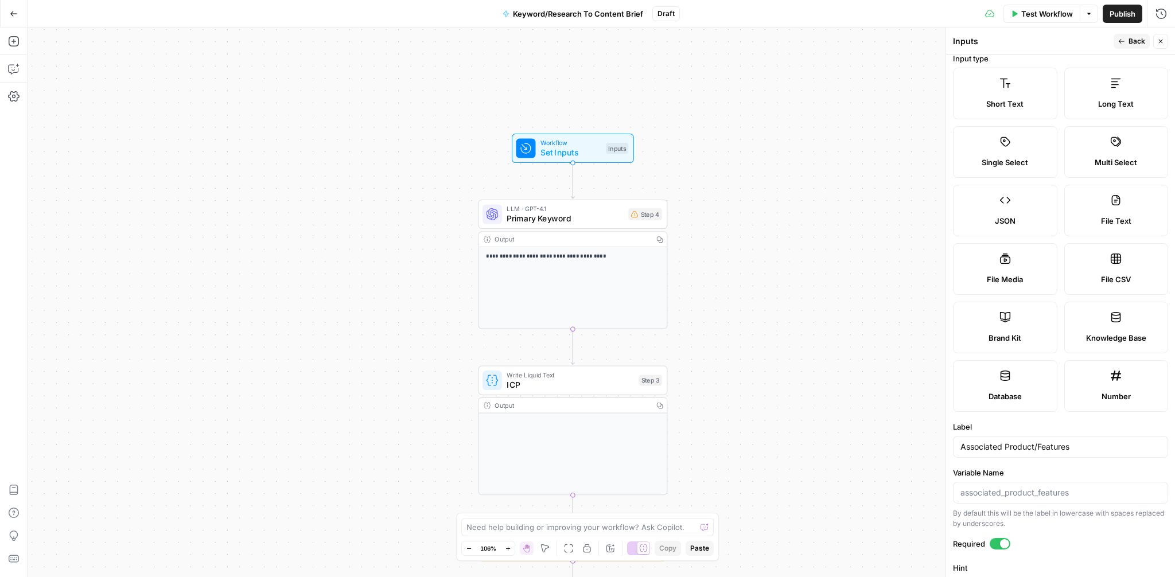
scroll to position [0, 0]
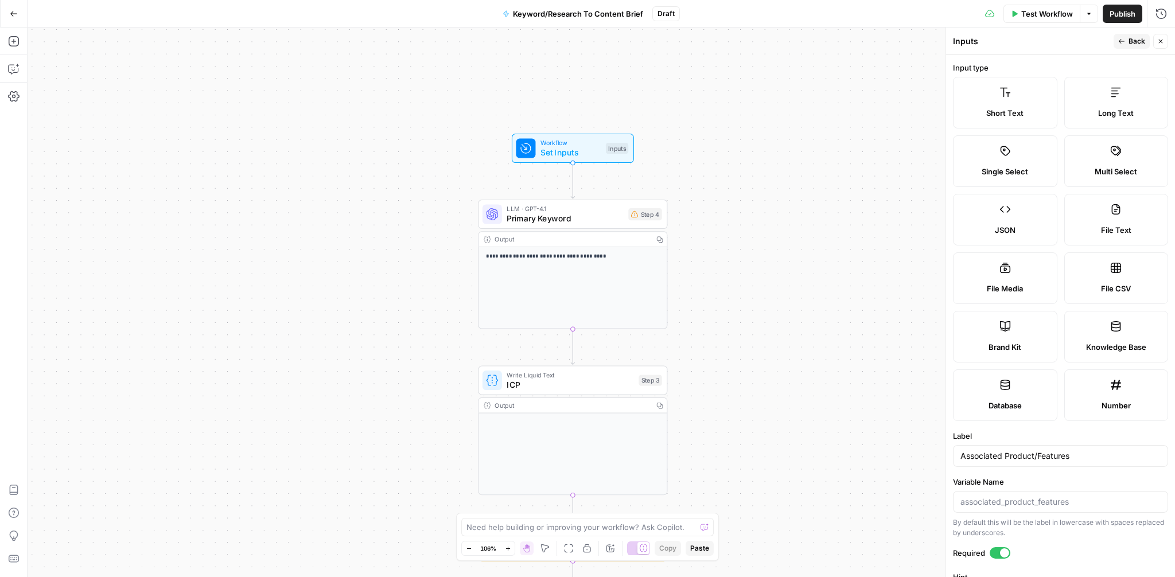
click at [1127, 41] on button "Back" at bounding box center [1132, 41] width 36 height 15
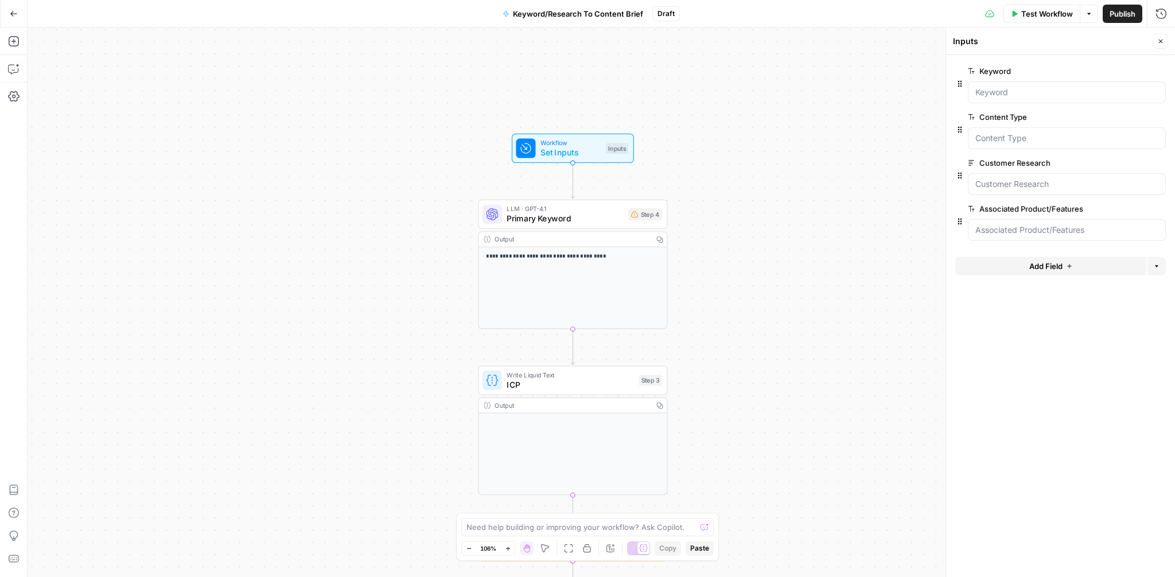
click at [1047, 269] on span "Add Field" at bounding box center [1045, 266] width 33 height 11
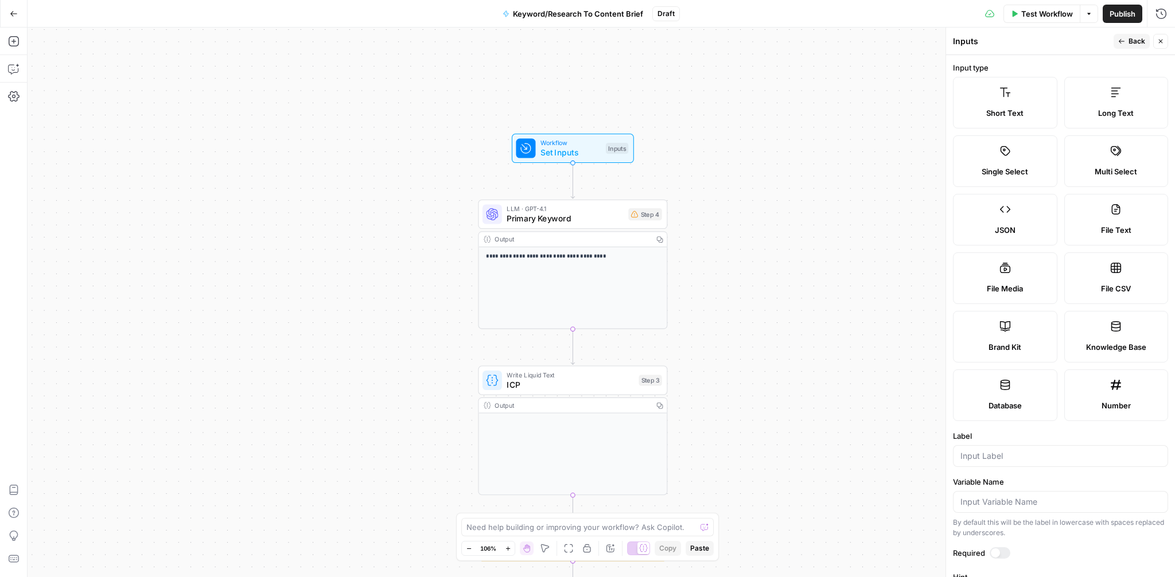
click at [1092, 119] on label "Long Text" at bounding box center [1116, 103] width 104 height 52
click at [990, 457] on input "Label" at bounding box center [1061, 455] width 200 height 11
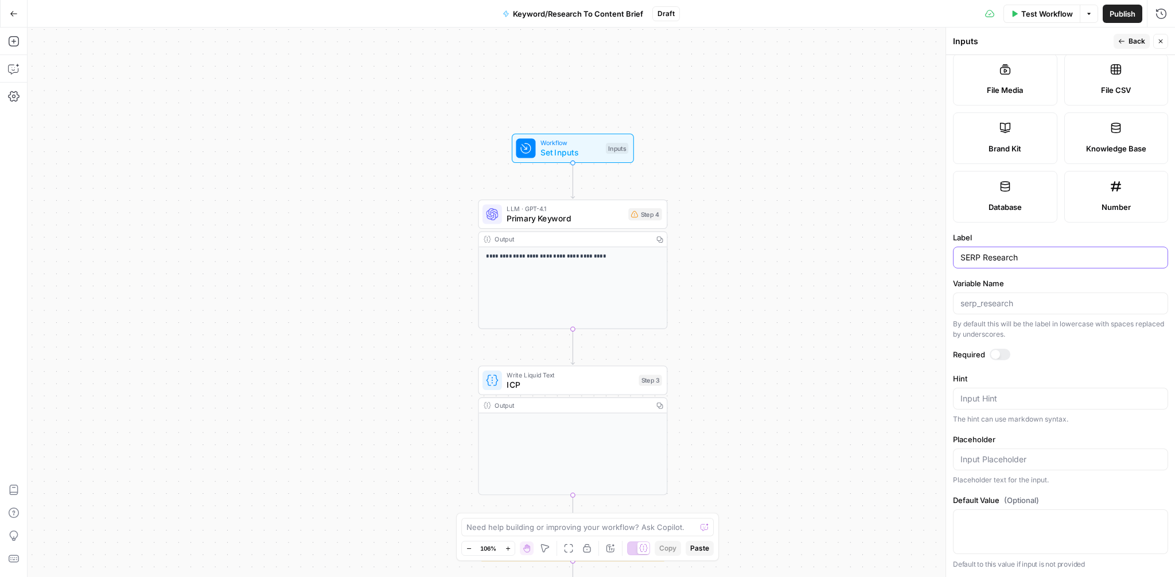
scroll to position [197, 0]
type input "SERP Research"
click at [1005, 353] on div at bounding box center [1000, 355] width 21 height 11
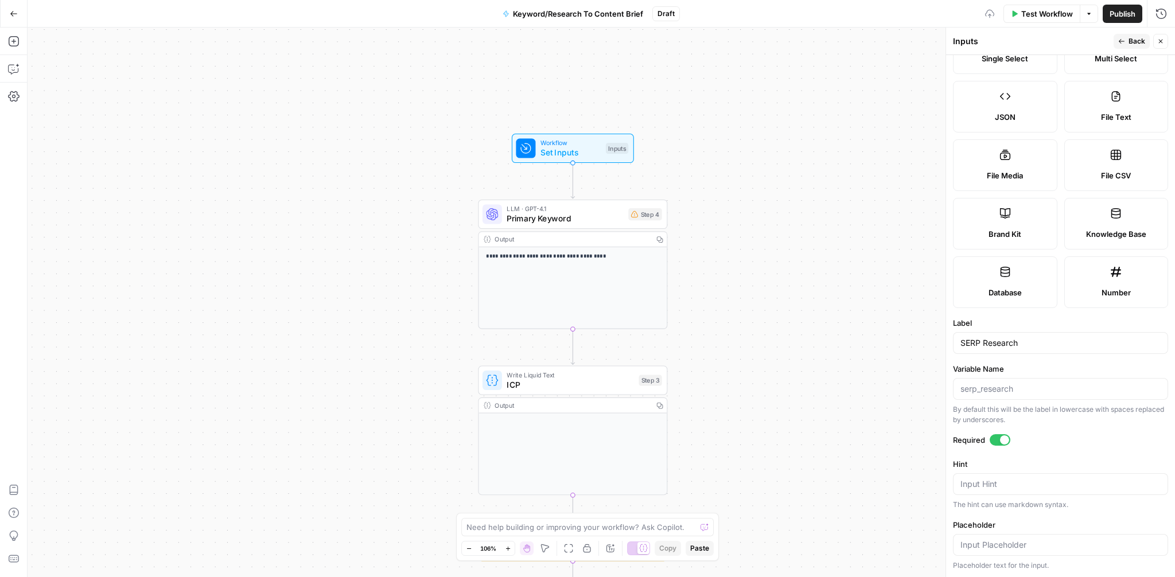
scroll to position [0, 0]
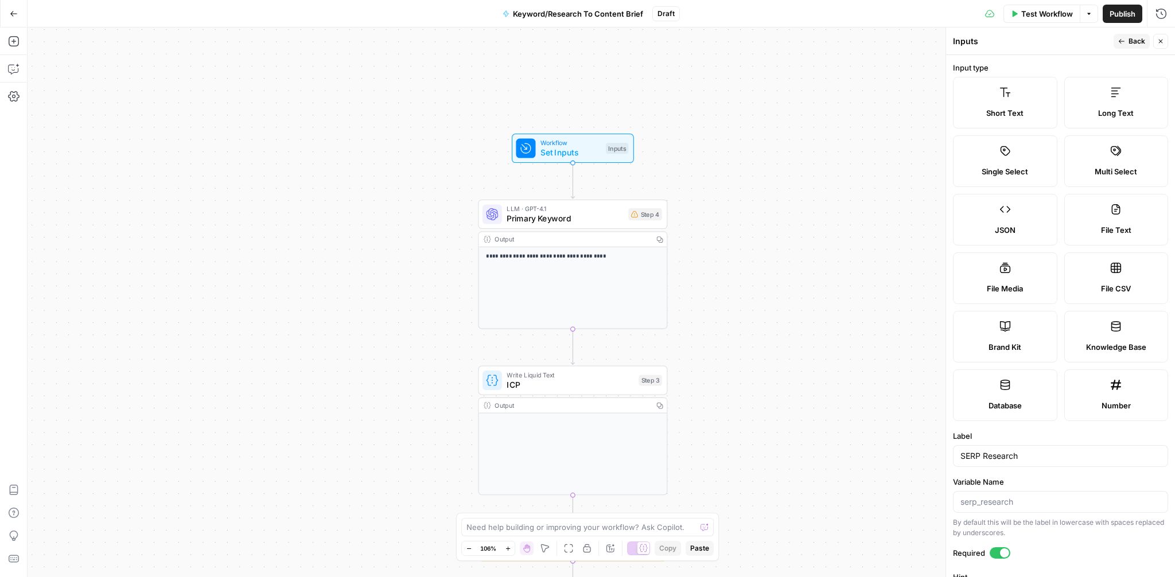
click at [1129, 45] on span "Back" at bounding box center [1137, 41] width 17 height 10
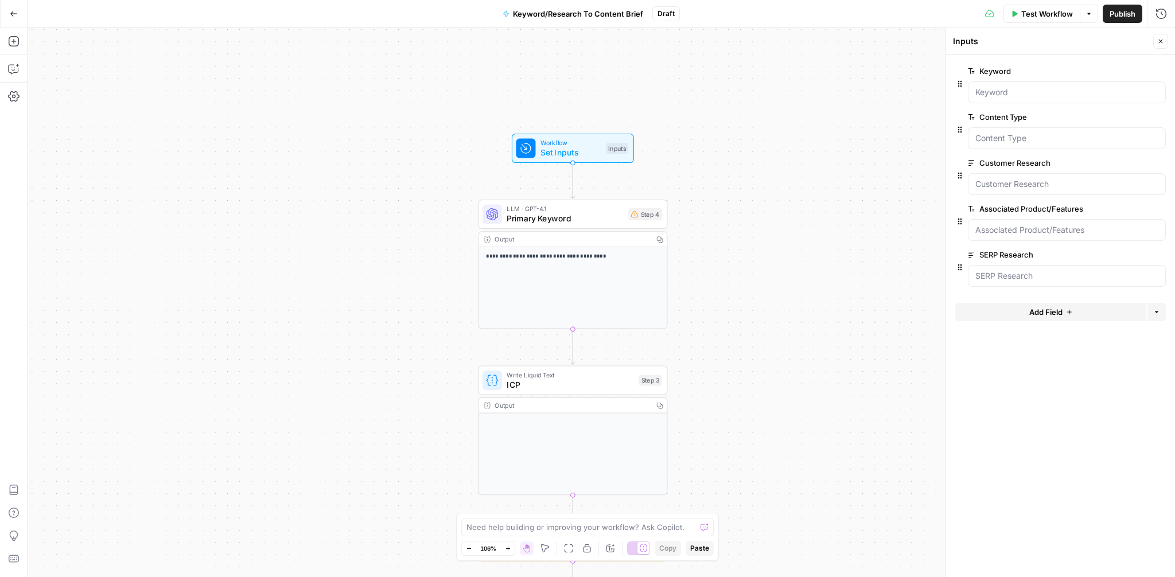
click at [1048, 317] on span "Add Field" at bounding box center [1045, 311] width 33 height 11
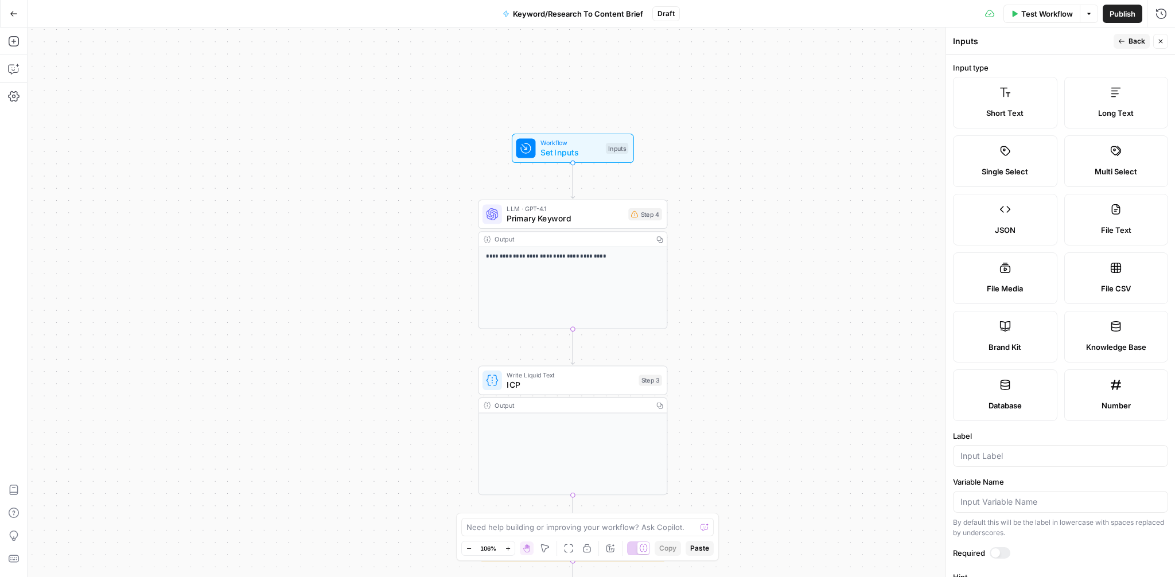
click at [1101, 115] on span "Long Text" at bounding box center [1116, 112] width 36 height 11
click at [984, 452] on input "Label" at bounding box center [1061, 455] width 200 height 11
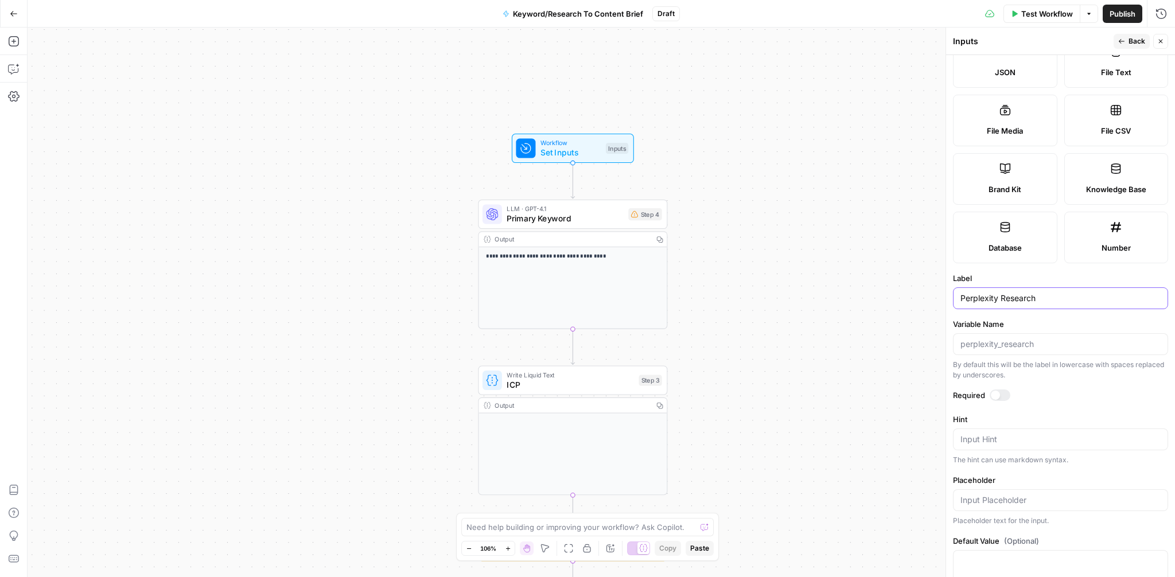
scroll to position [163, 0]
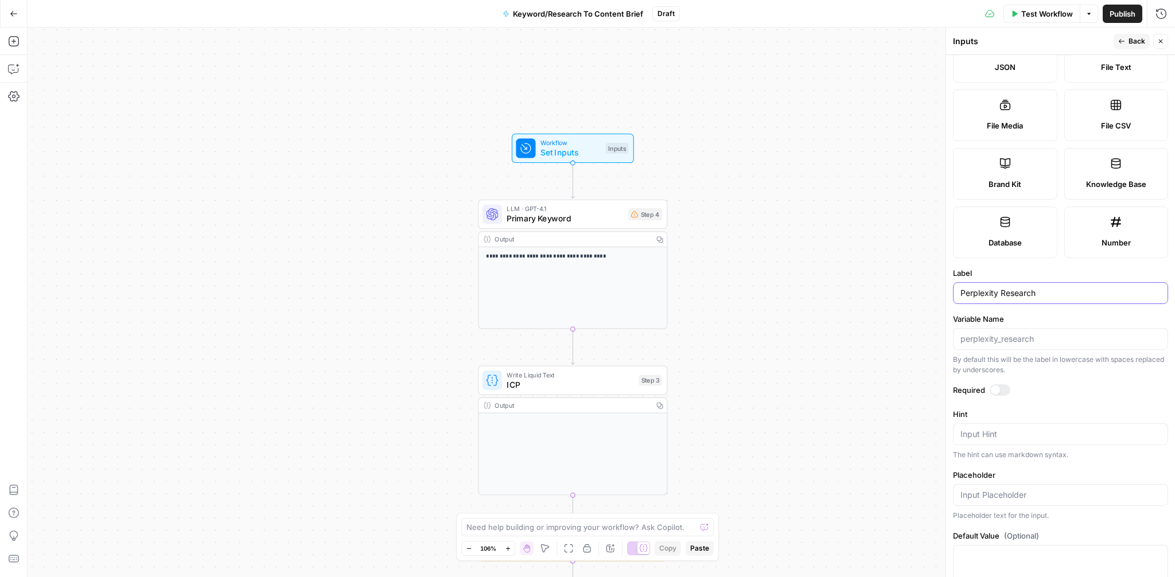
type input "Perplexity Research"
click at [1007, 388] on div at bounding box center [1000, 389] width 21 height 11
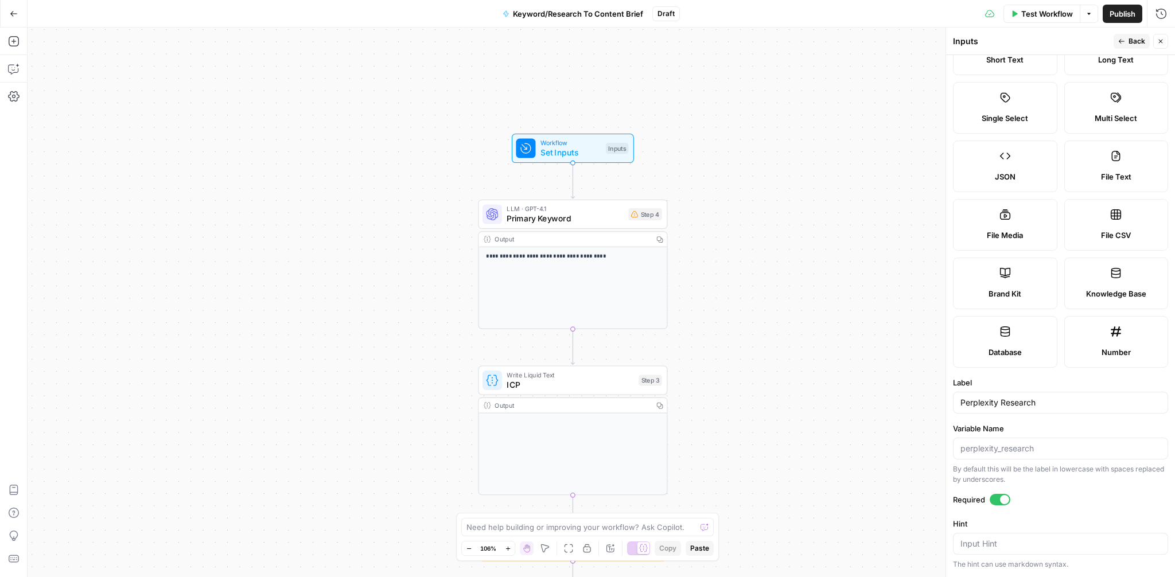
scroll to position [0, 0]
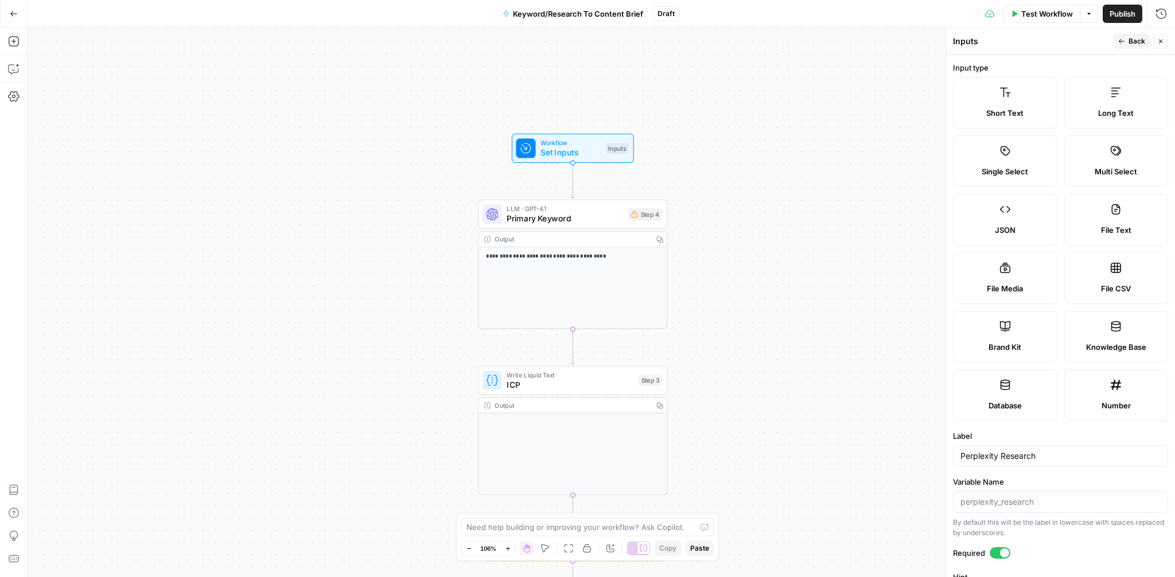
click at [1125, 40] on icon "button" at bounding box center [1121, 41] width 7 height 7
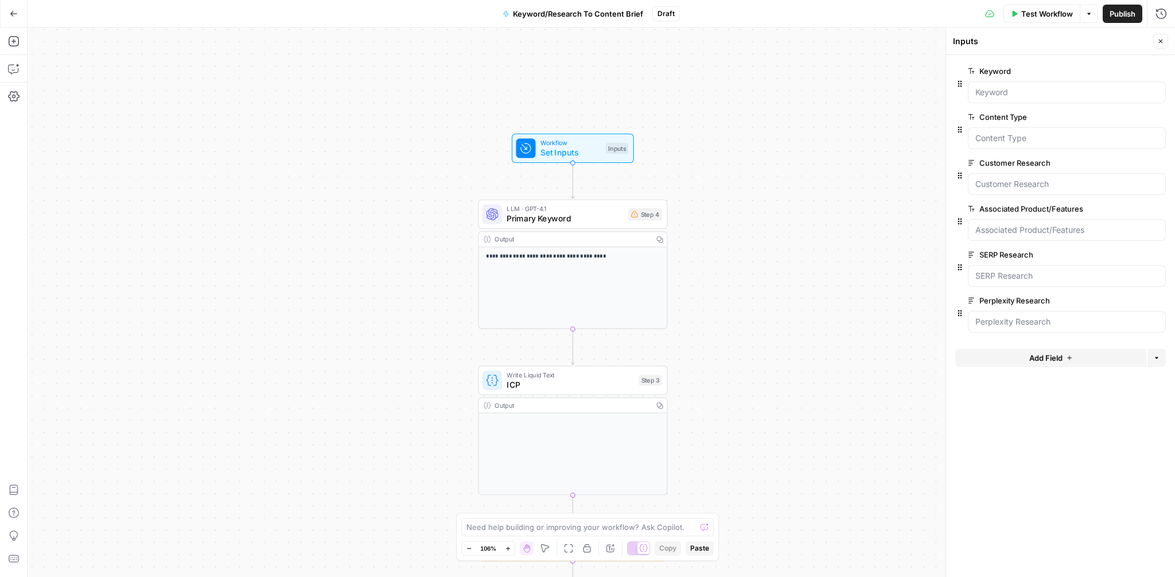
click at [1037, 352] on span "Add Field" at bounding box center [1045, 357] width 33 height 11
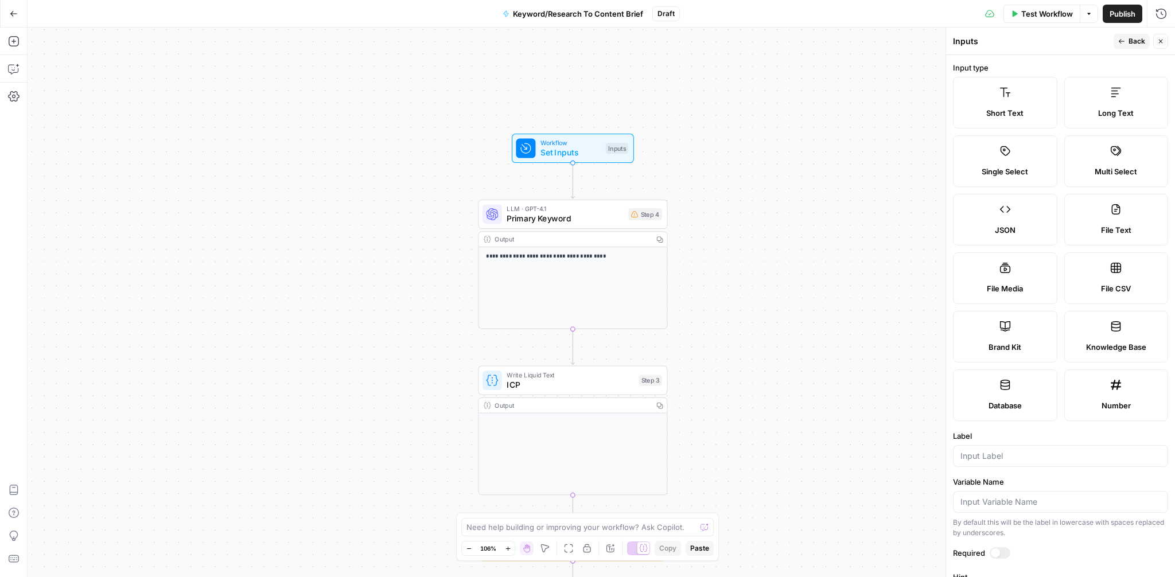
click at [1079, 116] on div "Long Text" at bounding box center [1116, 112] width 85 height 11
click at [992, 460] on input "Label" at bounding box center [1061, 455] width 200 height 11
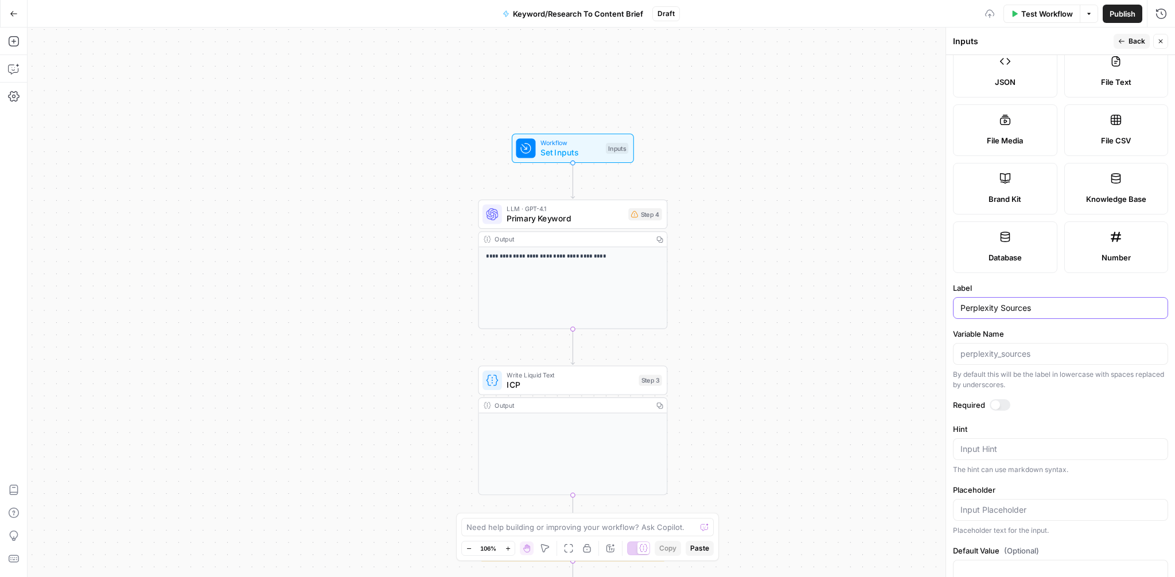
scroll to position [152, 0]
type input "Perplexity Sources"
click at [1004, 400] on div at bounding box center [1000, 400] width 21 height 11
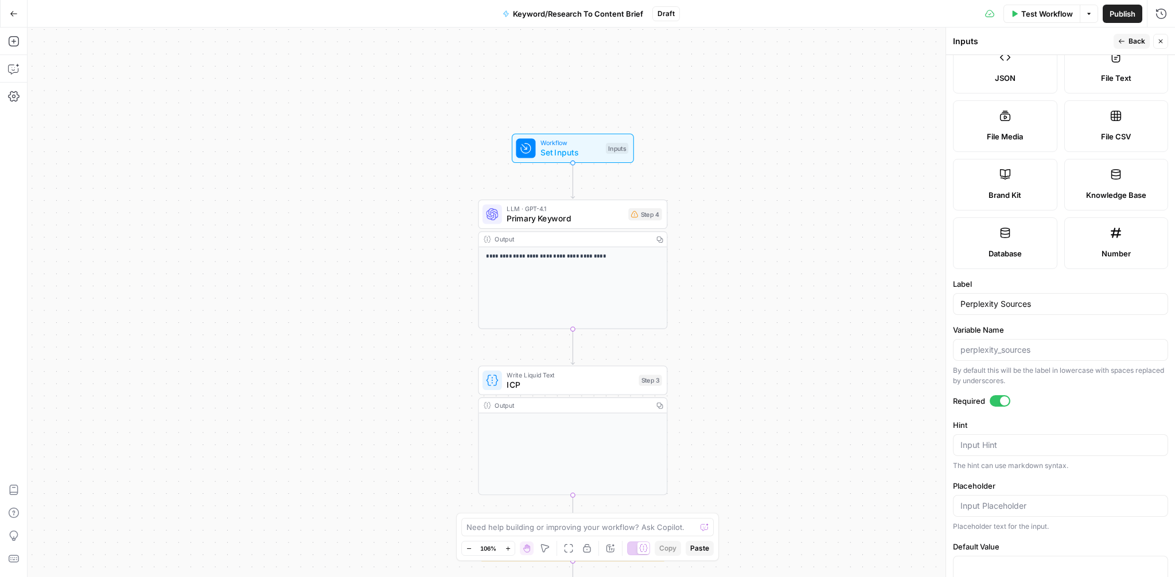
click at [1132, 41] on span "Back" at bounding box center [1137, 41] width 17 height 10
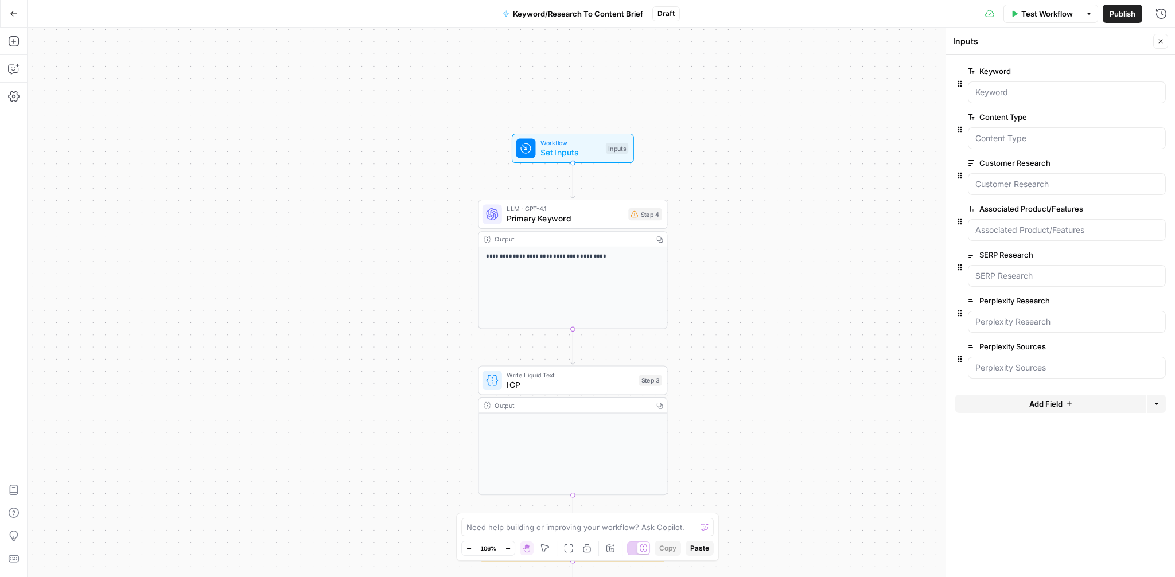
click at [1038, 407] on span "Add Field" at bounding box center [1045, 403] width 33 height 11
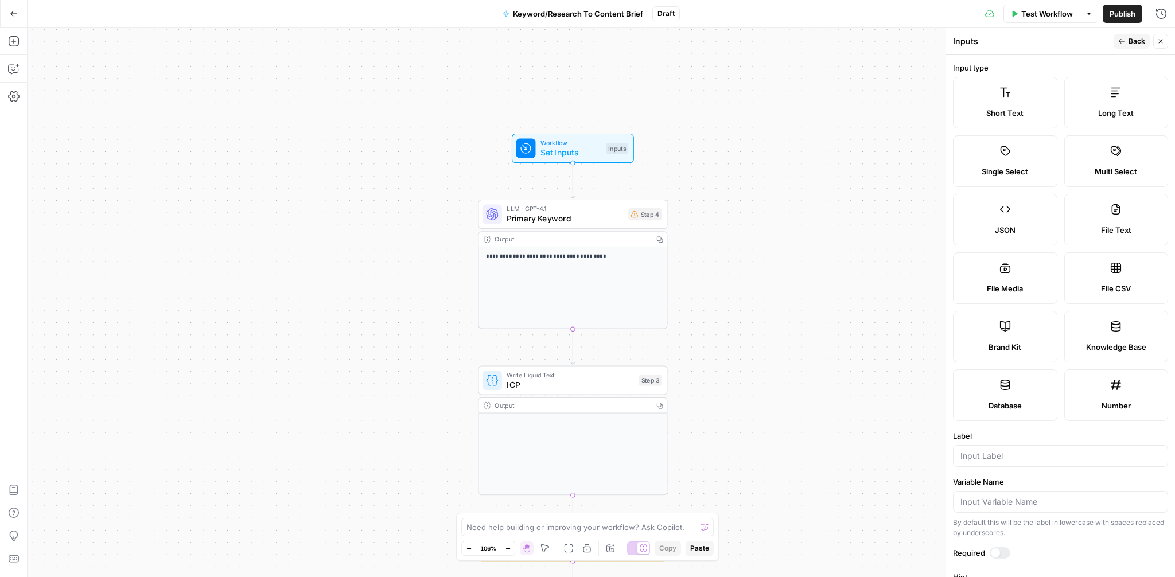
click at [1117, 41] on button "Back" at bounding box center [1132, 41] width 36 height 15
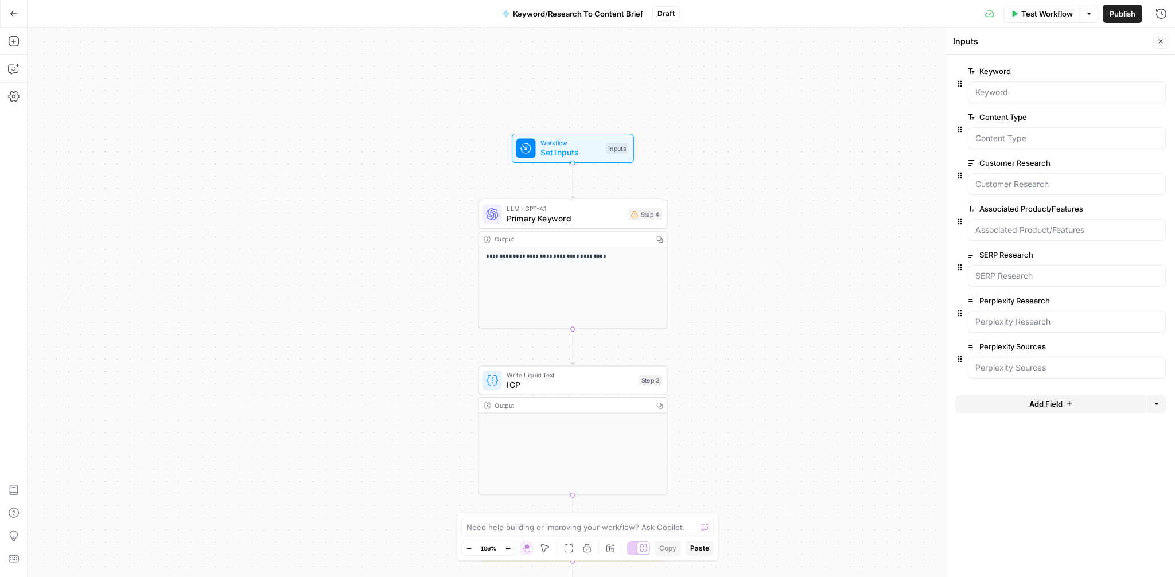
click at [1055, 399] on span "Add Field" at bounding box center [1045, 403] width 33 height 11
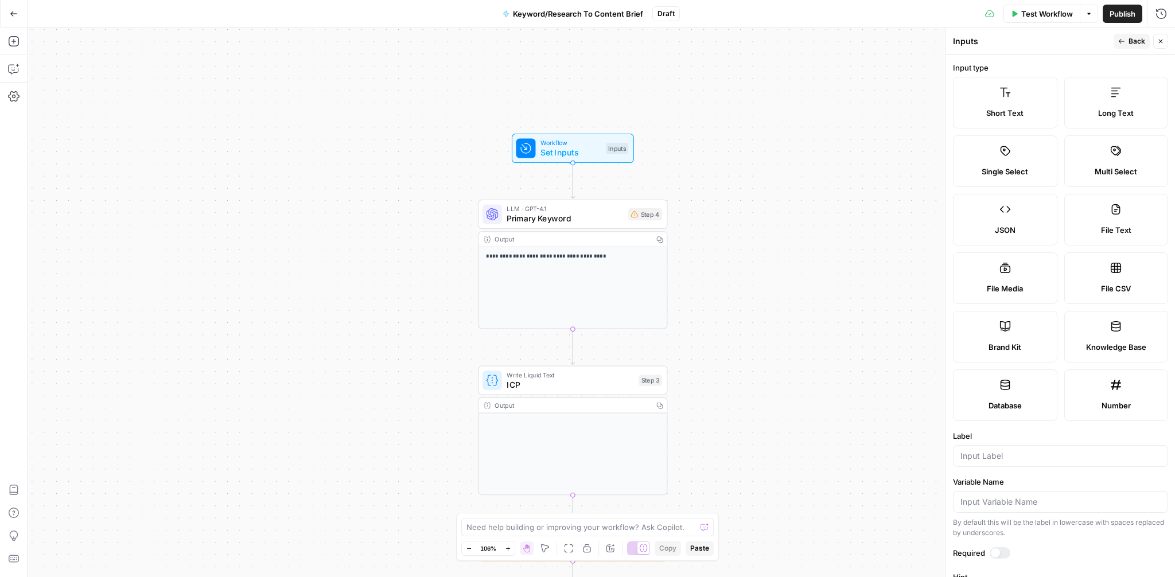
click at [1008, 327] on icon at bounding box center [1005, 326] width 11 height 11
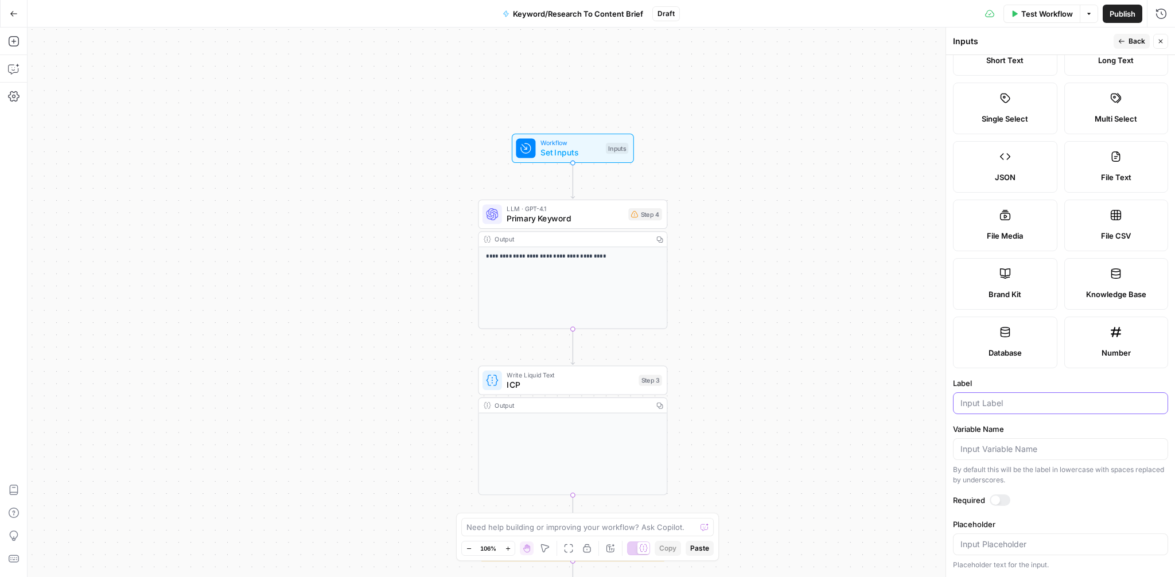
click at [1011, 406] on input "Label" at bounding box center [1061, 403] width 200 height 11
type input "Brand kit"
click at [1007, 496] on div at bounding box center [1000, 500] width 21 height 11
click at [1119, 41] on icon "button" at bounding box center [1121, 41] width 7 height 7
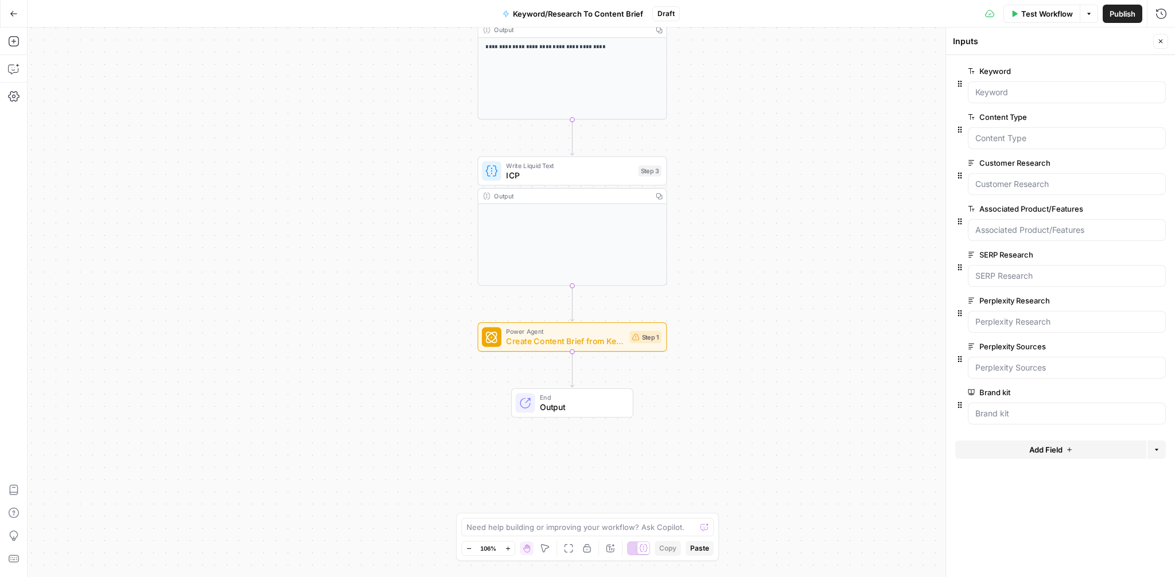
drag, startPoint x: 722, startPoint y: 334, endPoint x: 722, endPoint y: 125, distance: 209.5
click at [722, 125] on div "**********" at bounding box center [602, 303] width 1148 height 550
click at [574, 171] on span "ICP" at bounding box center [569, 175] width 127 height 12
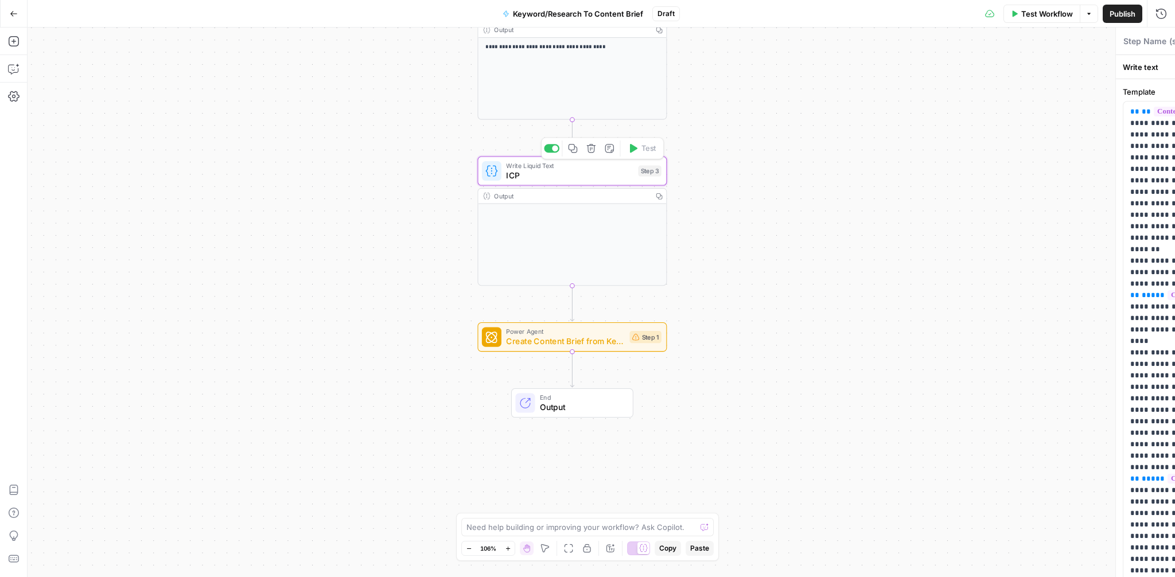
type textarea "ICP"
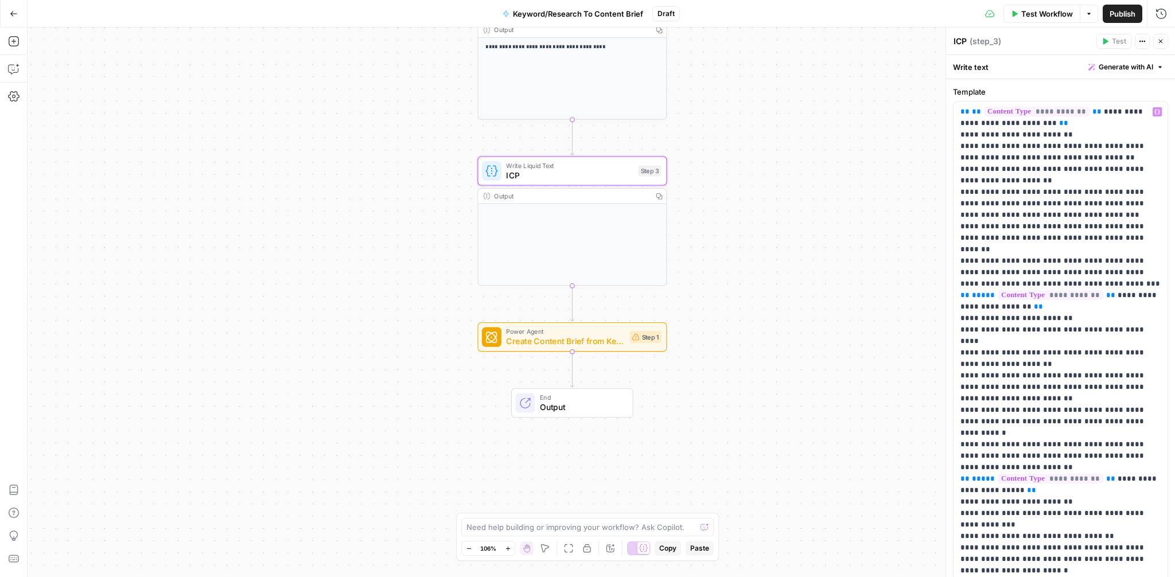
scroll to position [395, 0]
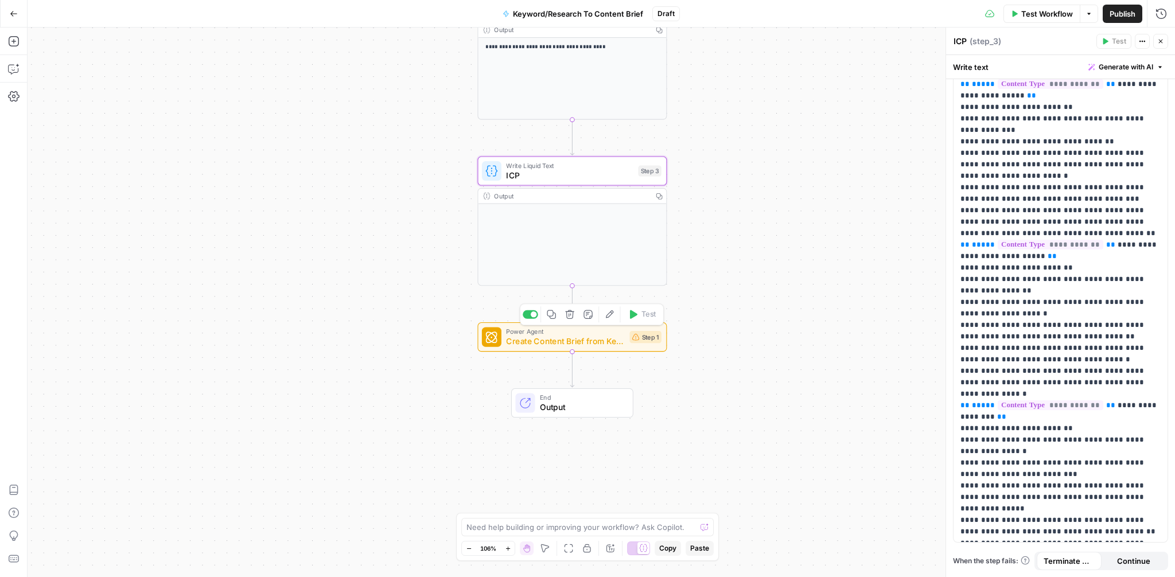
click at [599, 342] on span "Create Content Brief from Keyword - Fork" at bounding box center [565, 341] width 119 height 12
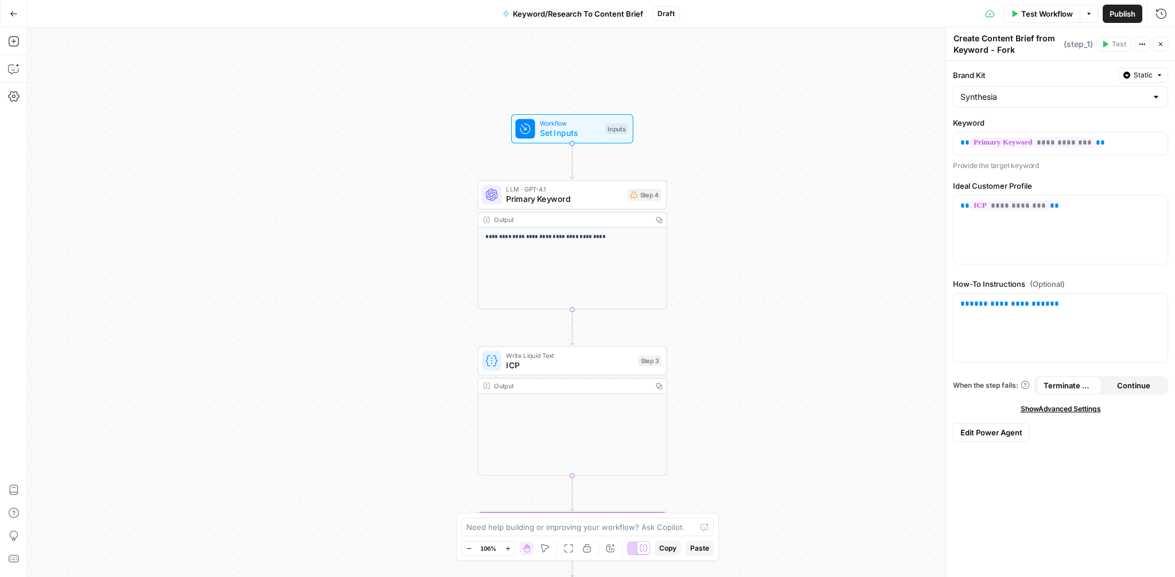
drag, startPoint x: 752, startPoint y: 113, endPoint x: 752, endPoint y: 304, distance: 190.5
click at [752, 304] on div "**********" at bounding box center [602, 303] width 1148 height 550
click at [1039, 15] on span "Test Workflow" at bounding box center [1047, 13] width 52 height 11
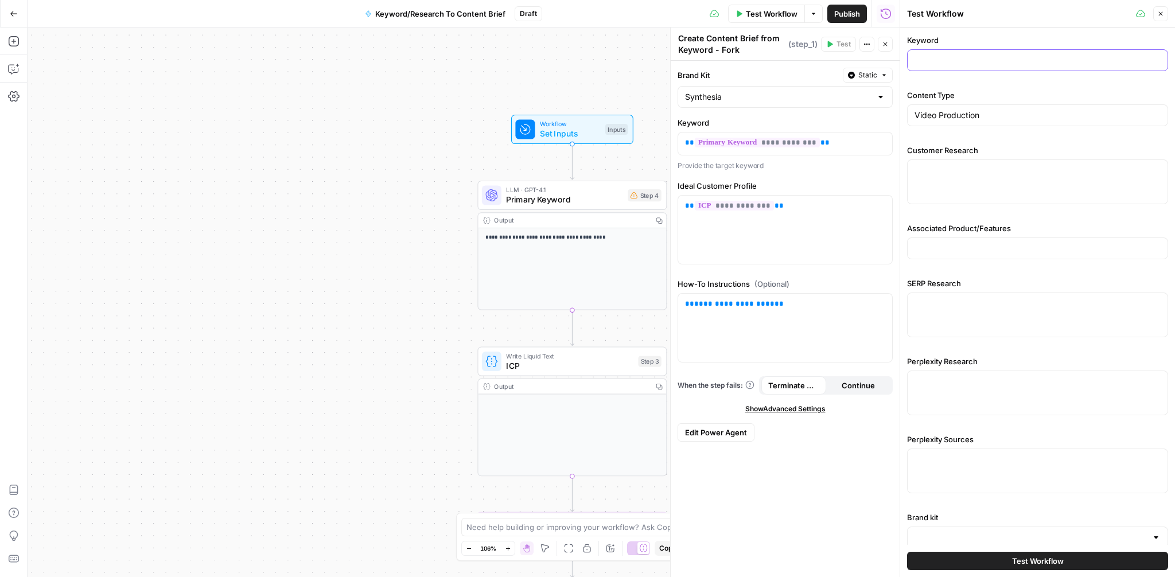
click at [993, 61] on input "Keyword" at bounding box center [1038, 60] width 246 height 11
paste input "onboarding checklist"
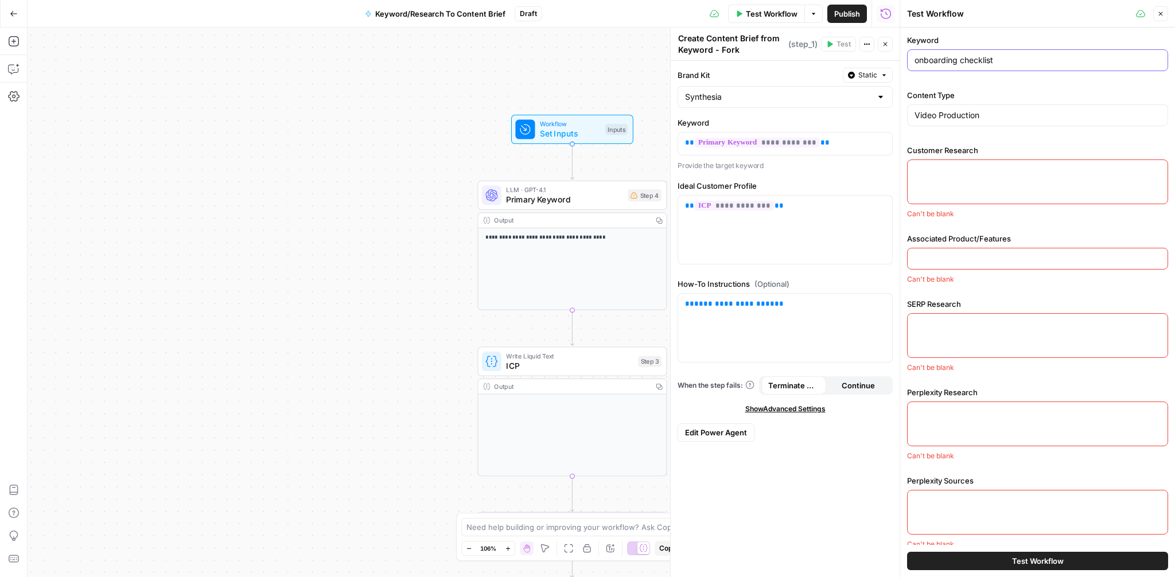
type input "onboarding checklist"
click at [1028, 127] on div "Content Type Video Production" at bounding box center [1037, 110] width 261 height 41
click at [1020, 114] on input "Video Production" at bounding box center [1038, 115] width 246 height 11
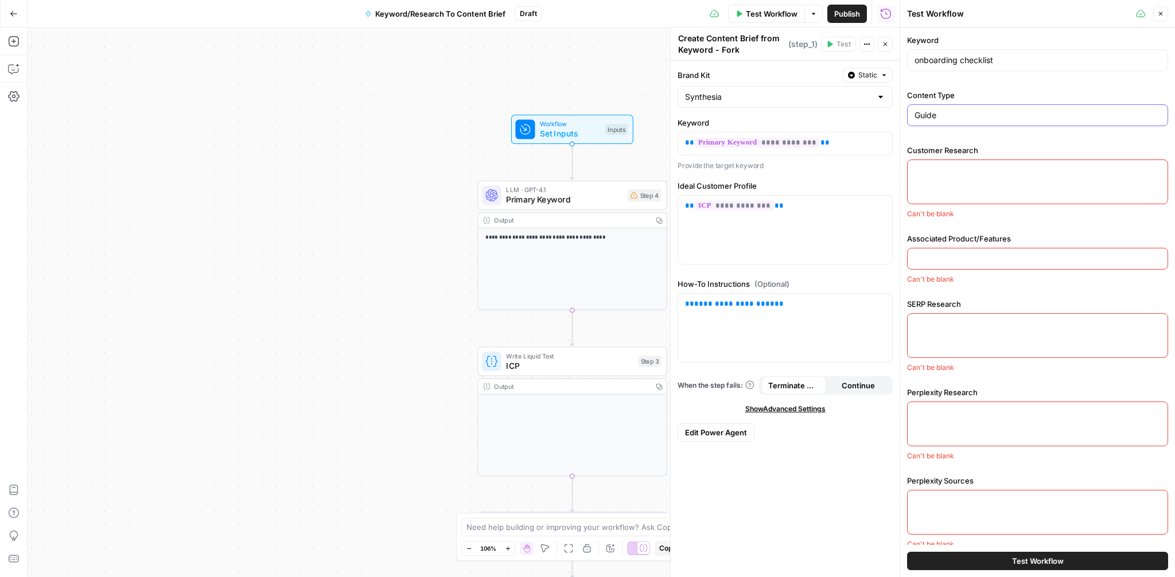
type input "Guide"
click at [960, 174] on textarea "Customer Research" at bounding box center [1038, 170] width 246 height 11
paste textarea "### Pain points - Lack of engagement in traditional training methods, with cust…"
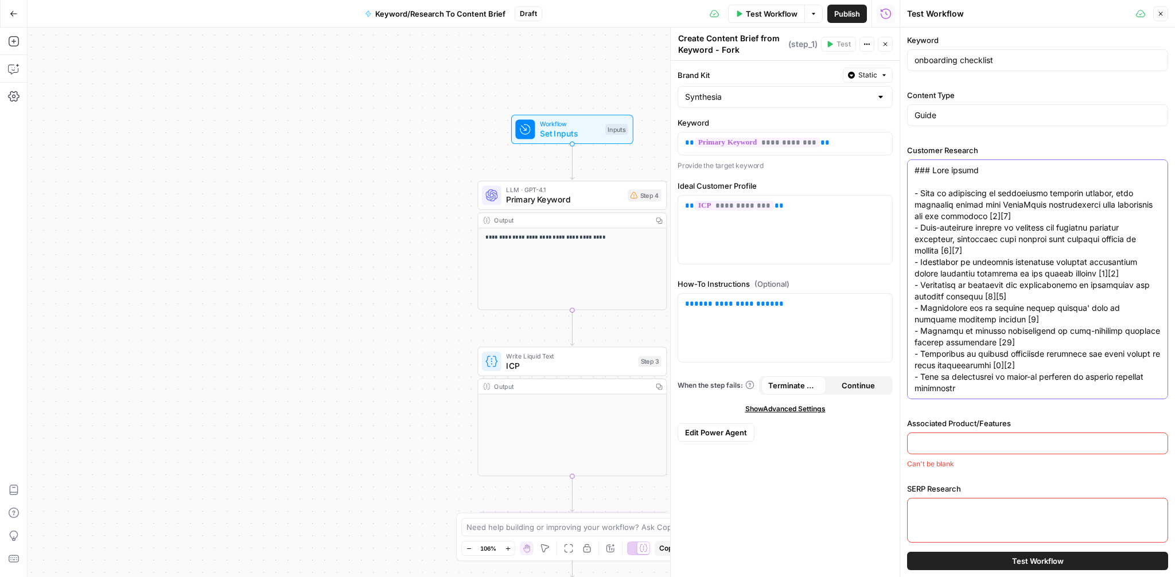
scroll to position [603, 0]
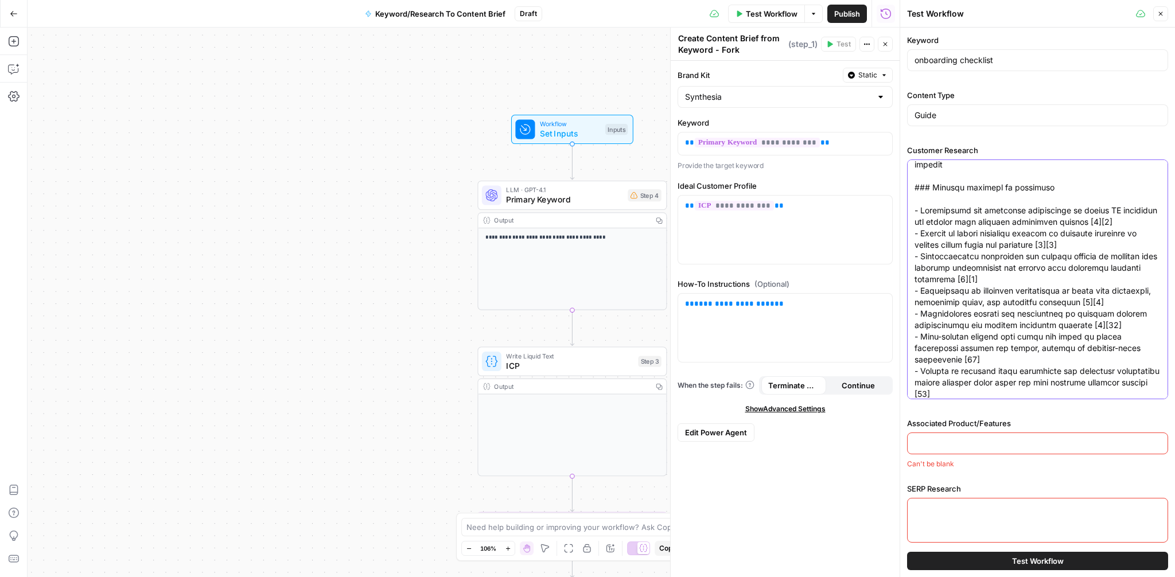
type textarea "### Pain points - Lack of engagement in traditional training methods, with cust…"
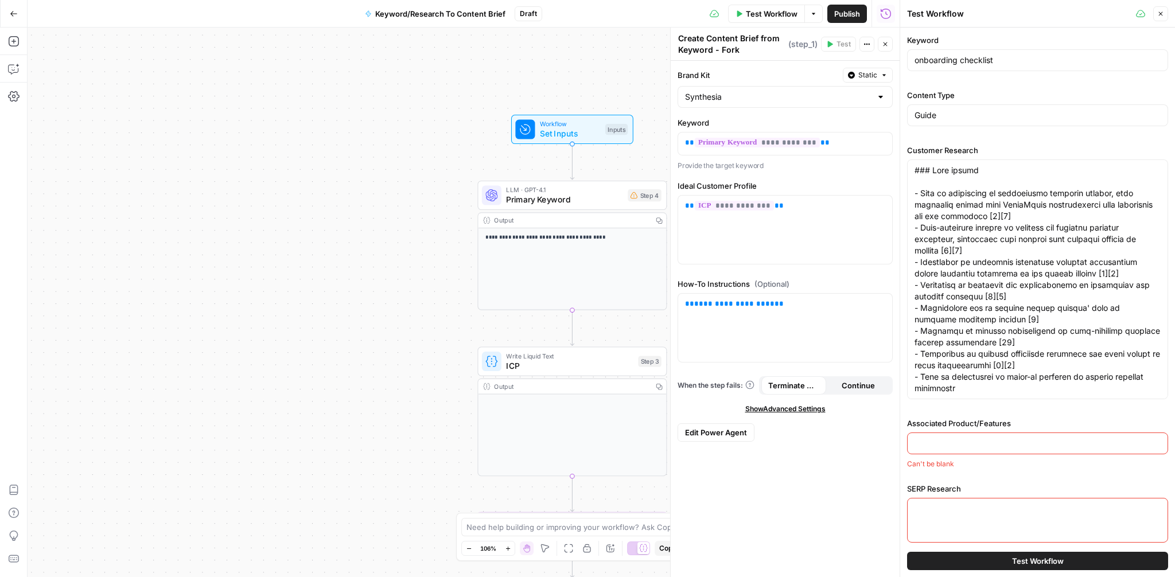
click at [968, 436] on div at bounding box center [1037, 444] width 261 height 22
paste input "Expressive Avatars, 1-Click Translation, Interactivity, Brand kits, Video Analy…"
type input "Expressive Avatars, 1-Click Translation, Interactivity, Brand kits, Video Analy…"
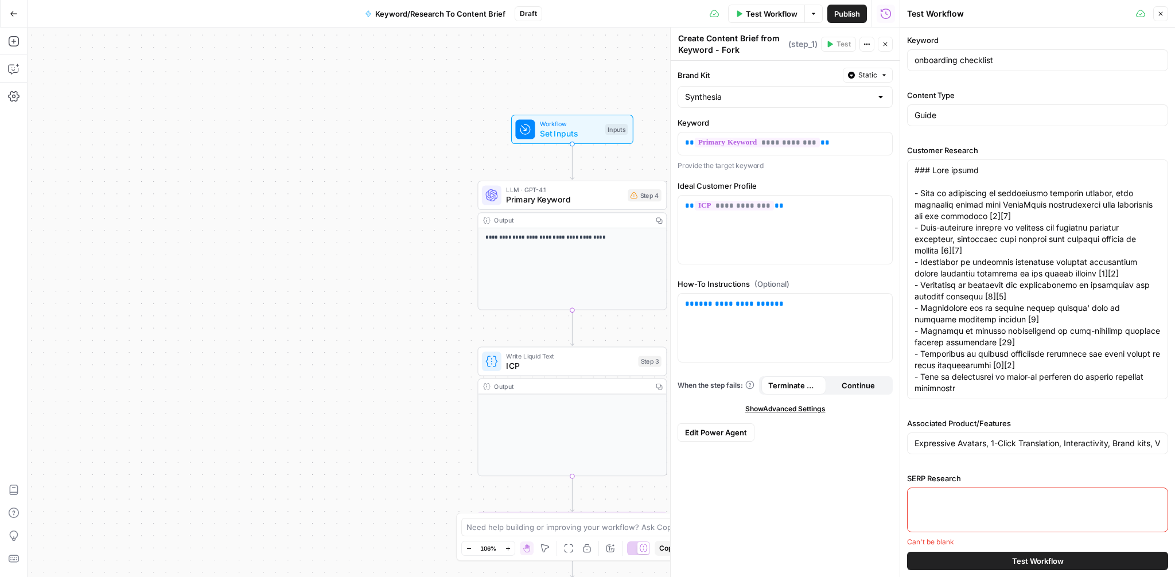
click at [982, 502] on textarea "SERP Research" at bounding box center [1038, 498] width 246 height 11
paste textarea "Targeted Keyword: onboarding checklist Secondary Keywords: new hire checklist e…"
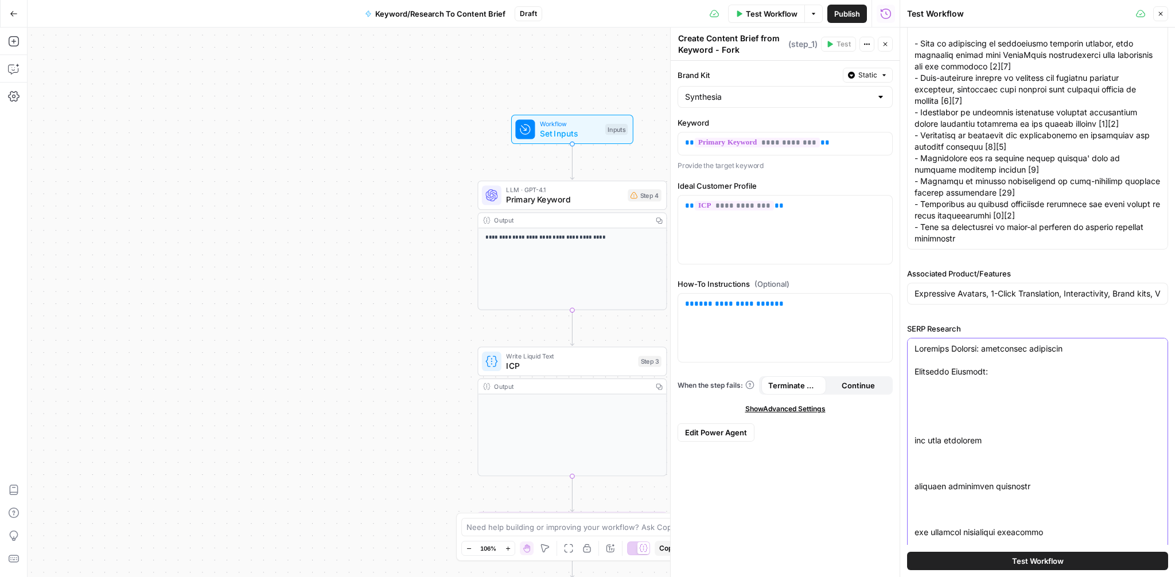
type textarea "Targeted Keyword: onboarding checklist Secondary Keywords: new hire checklist e…"
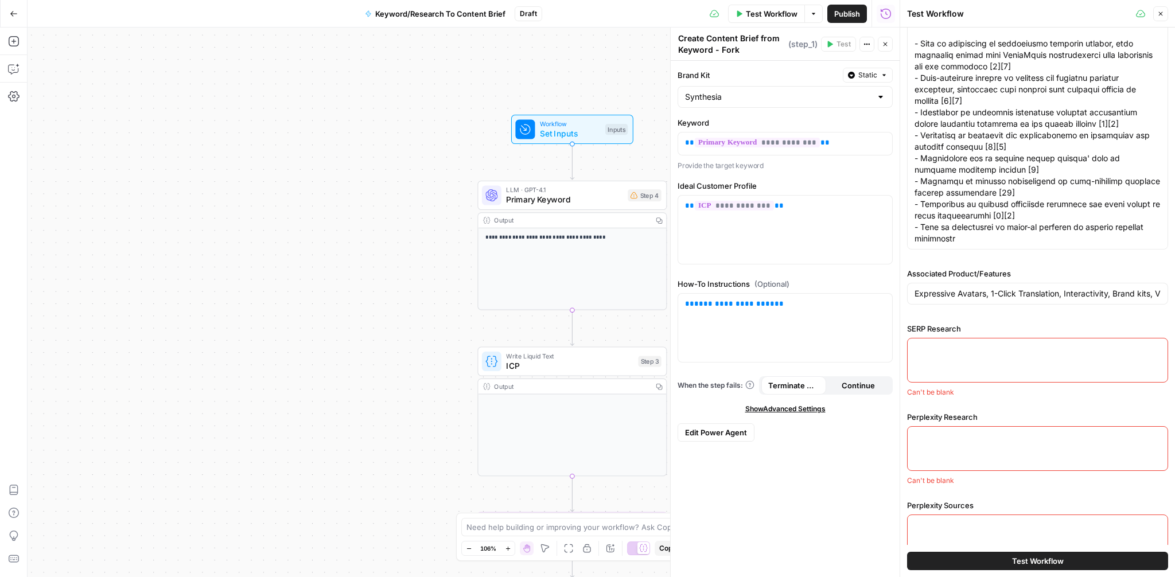
paste textarea "**Targeted Keyword:** onboarding checklist **Secondary Keywords:** - new hire c…"
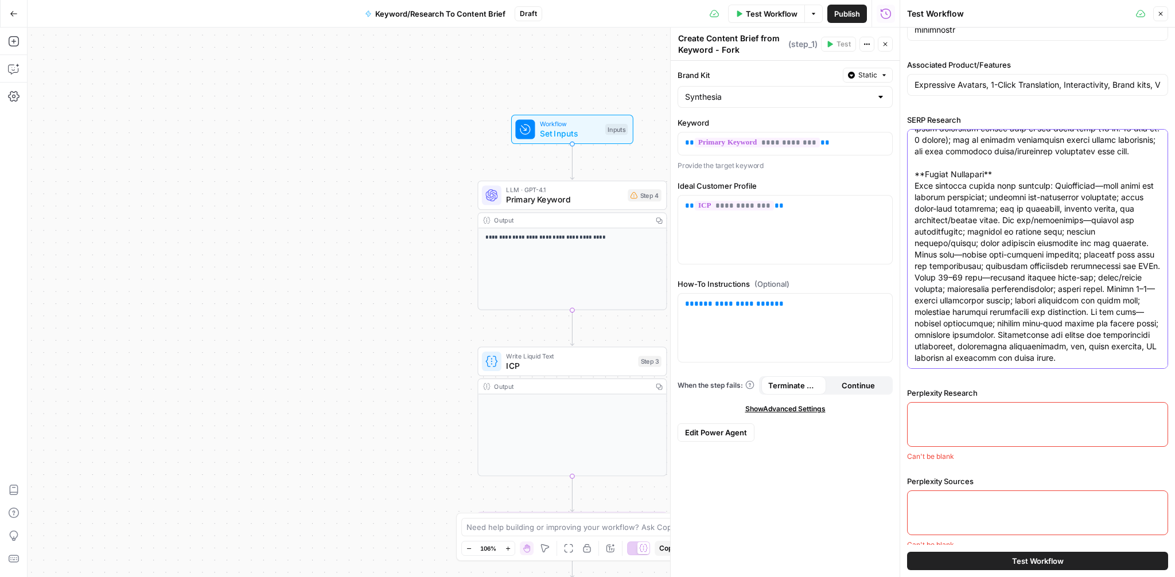
scroll to position [436, 0]
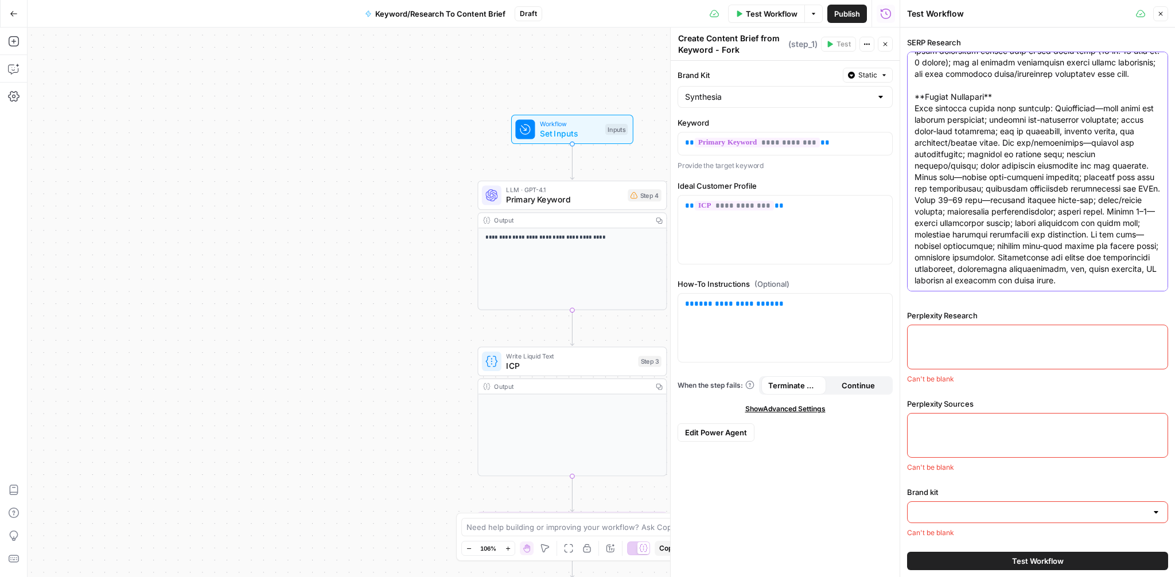
type textarea "**Targeted Keyword:** onboarding checklist **Secondary Keywords:** - new hire c…"
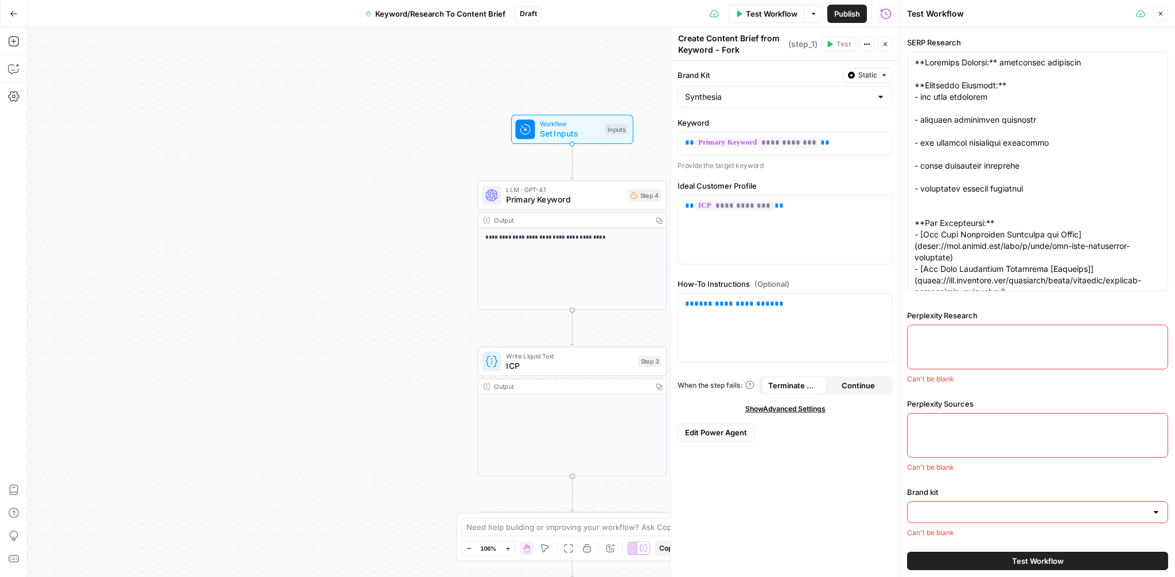
click at [967, 337] on textarea "Perplexity Research" at bounding box center [1038, 335] width 246 height 11
paste textarea "L ipsumdolorsit **ametconsec adipiscin** el s doeiusmodtempo incididunt utla et…"
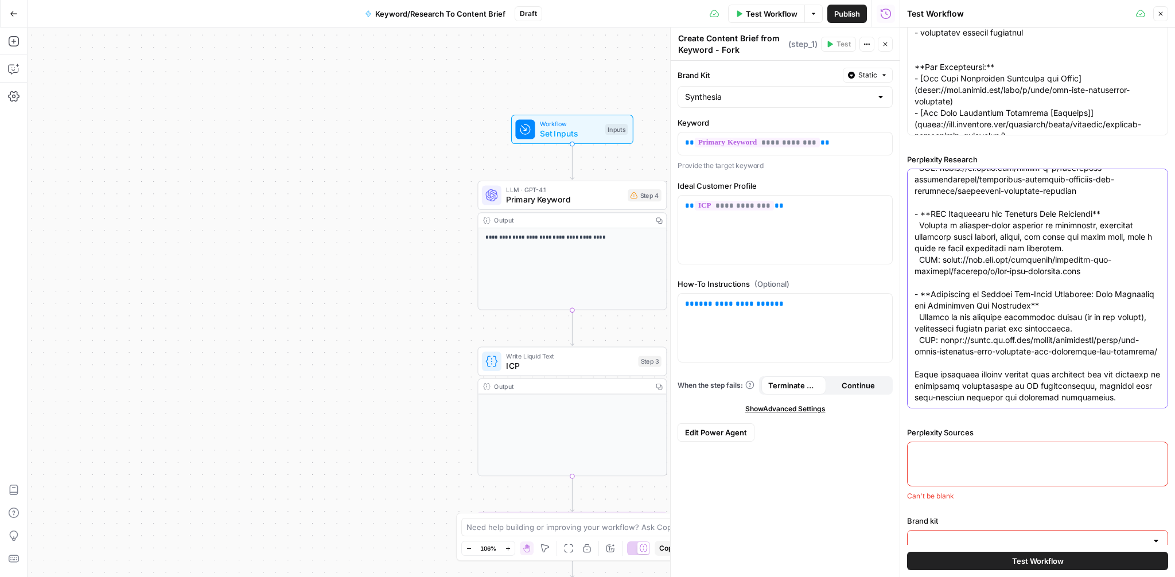
scroll to position [621, 0]
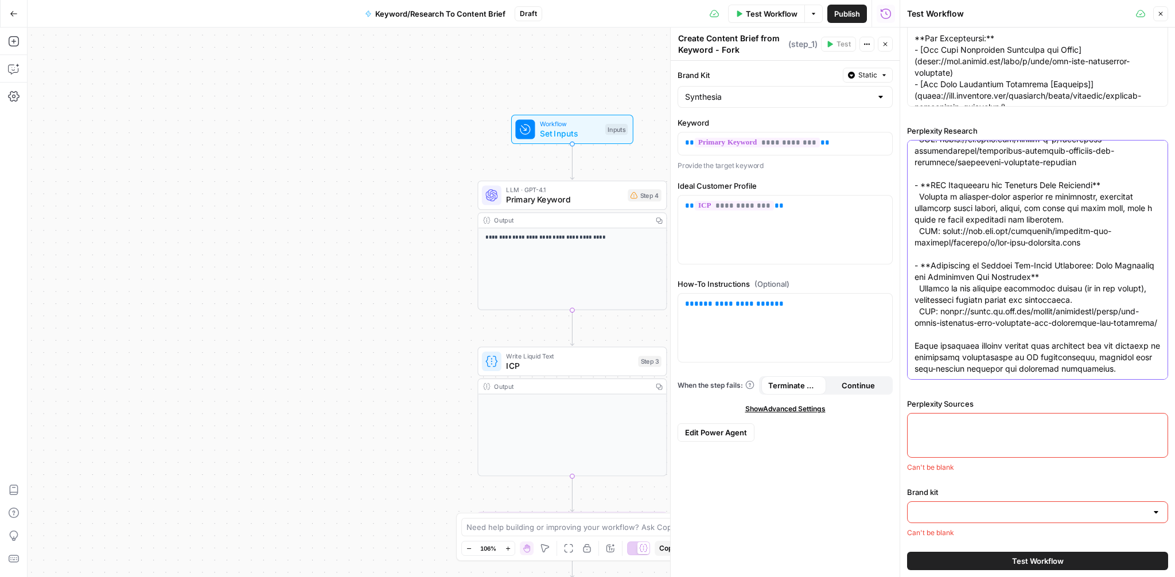
type textarea "L ipsumdolorsit **ametconsec adipiscin** el s doeiusmodtempo incididunt utla et…"
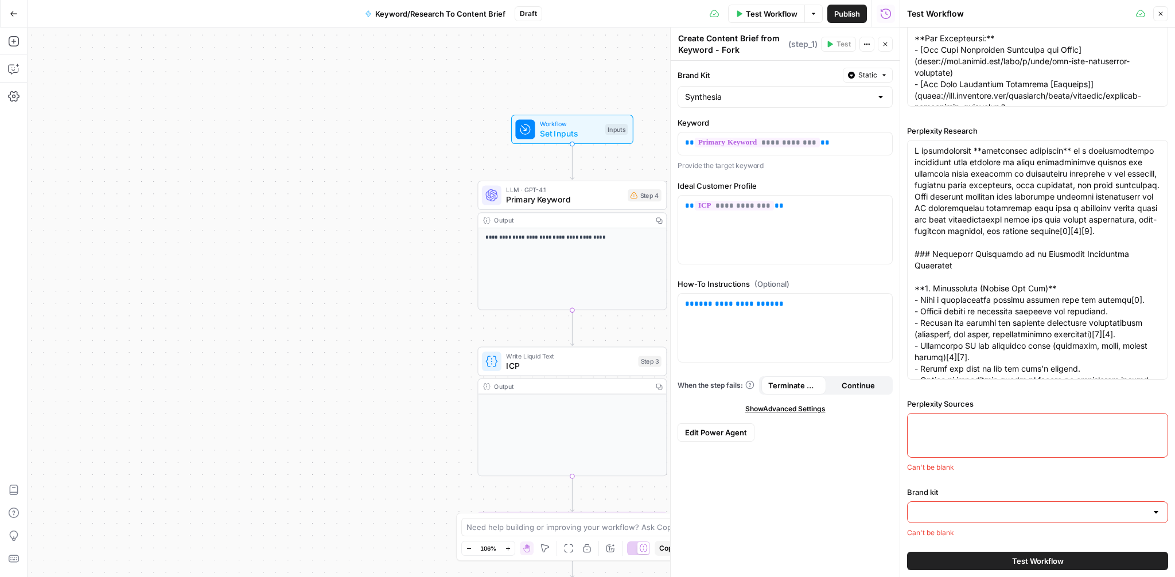
click at [967, 435] on div at bounding box center [1037, 435] width 261 height 45
paste textarea "[ "[URL][DOMAIN_NAME]", "[URL][DOMAIN_NAME]", "[URL][DOMAIN_NAME]", "[URL][DOMA…"
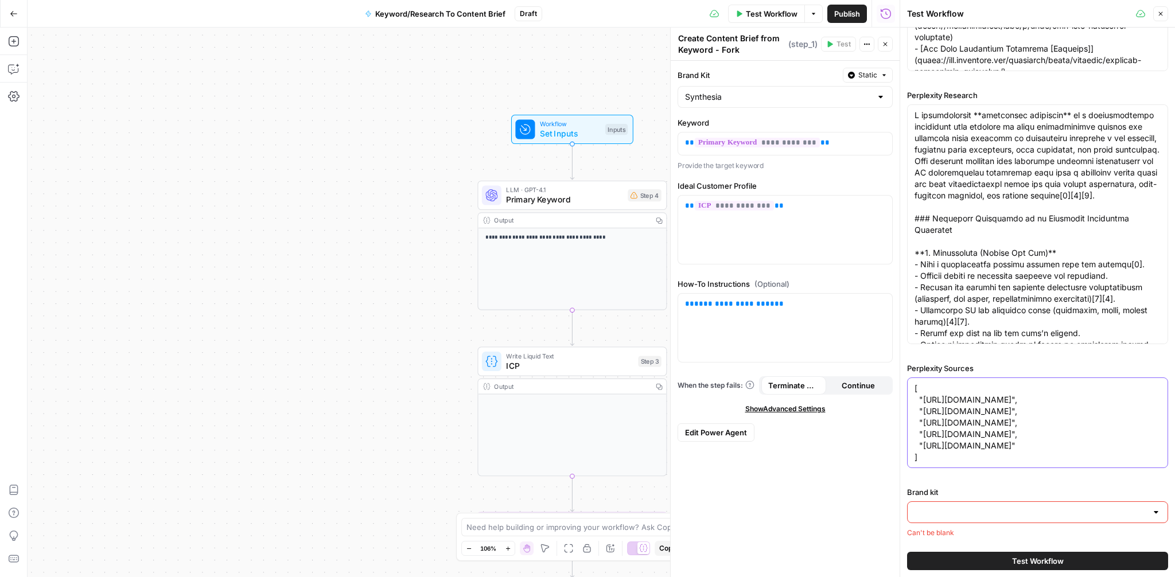
type textarea "[ "[URL][DOMAIN_NAME]", "[URL][DOMAIN_NAME]", "[URL][DOMAIN_NAME]", "[URL][DOMA…"
click at [971, 509] on input "Brand kit" at bounding box center [1031, 512] width 232 height 11
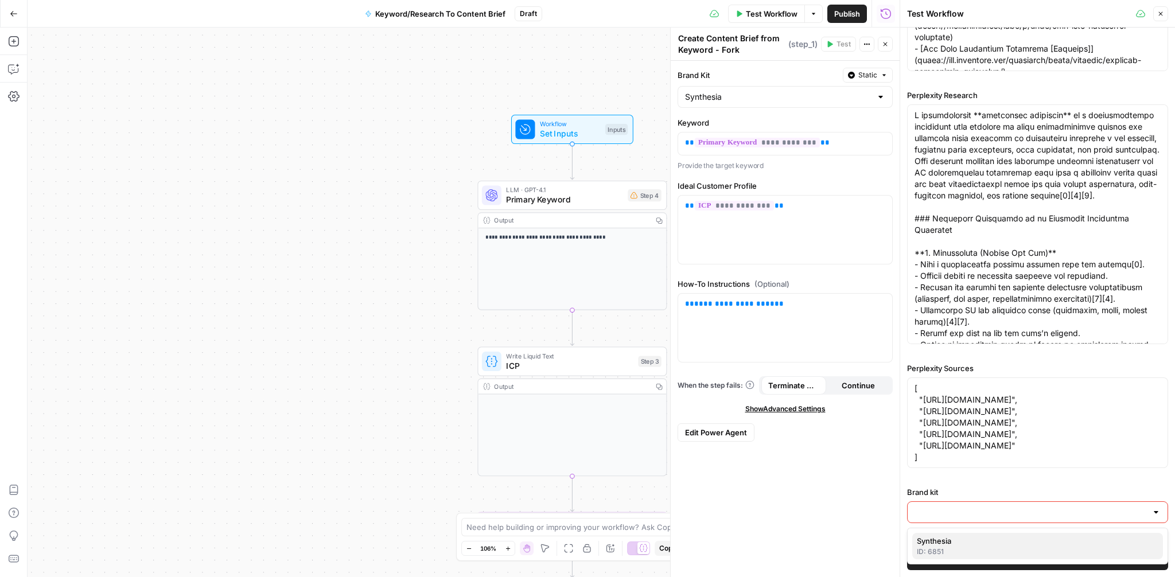
click at [953, 555] on div "ID: 6851" at bounding box center [1038, 552] width 242 height 10
type input "Synthesia"
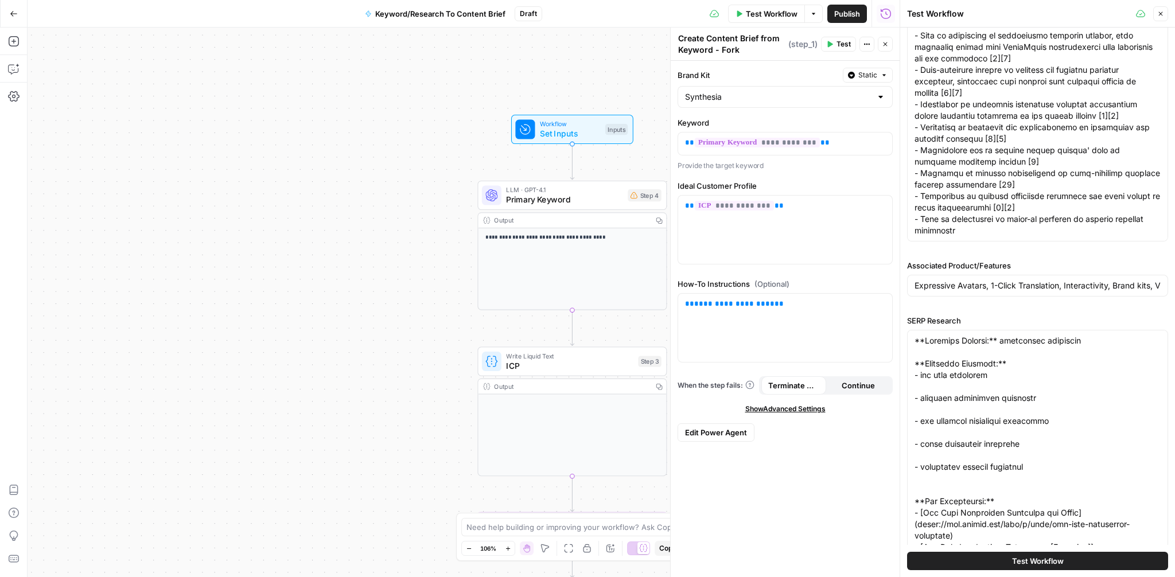
scroll to position [152, 0]
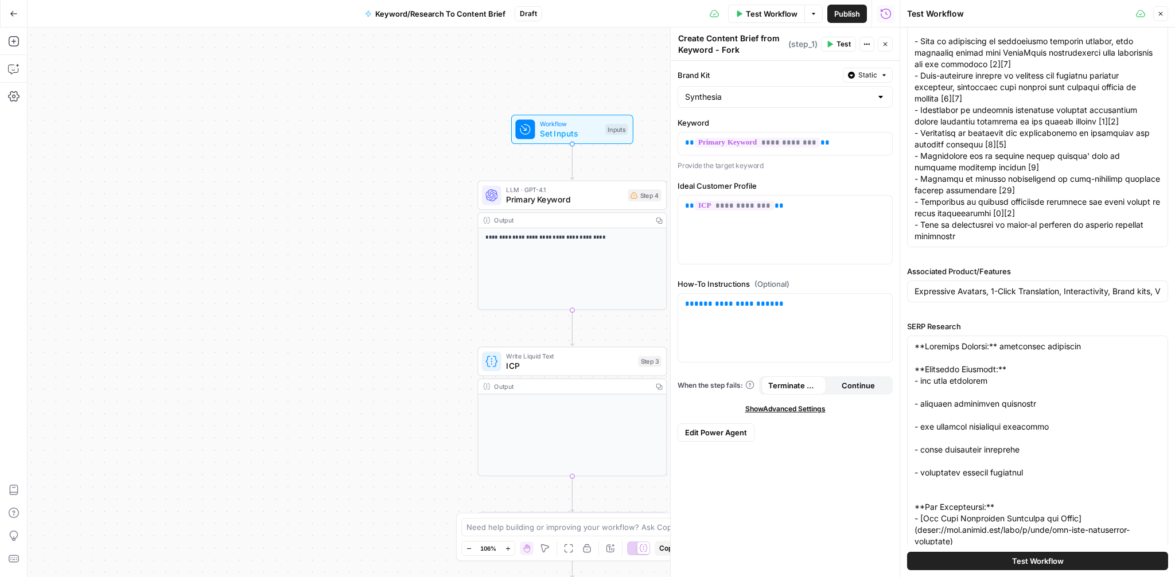
click at [1039, 560] on span "Test Workflow" at bounding box center [1038, 560] width 52 height 11
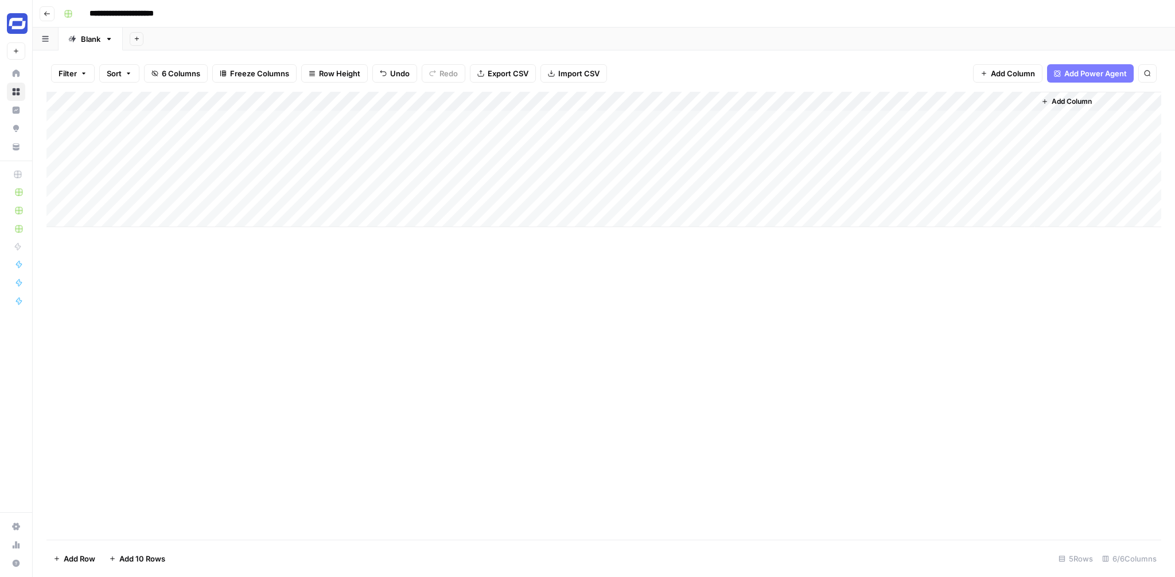
click at [1009, 100] on div "Add Column" at bounding box center [603, 159] width 1115 height 135
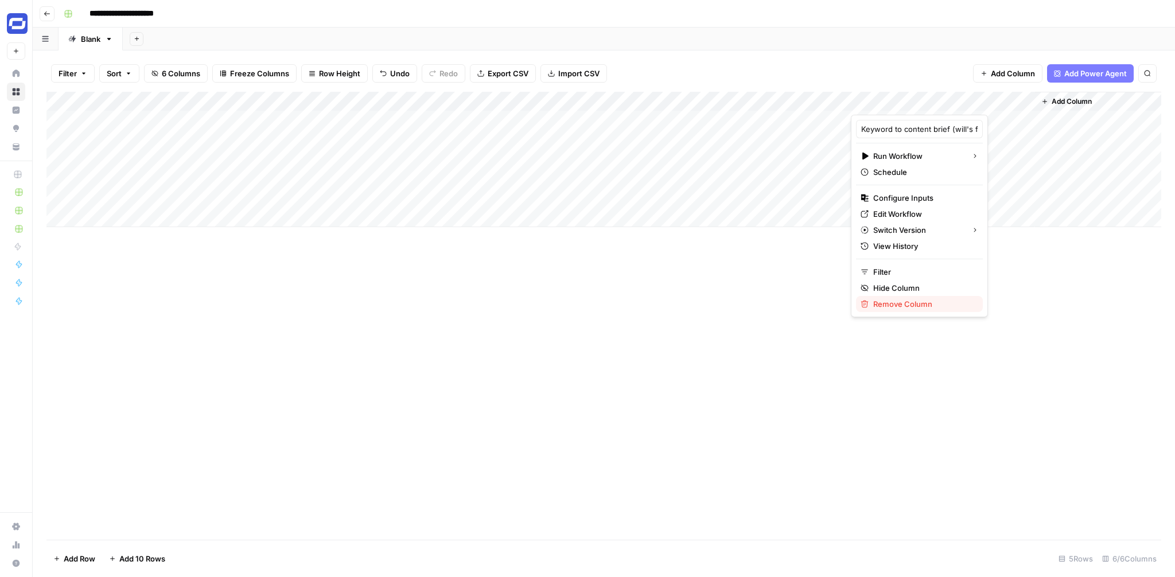
click at [896, 300] on span "Remove Column" at bounding box center [923, 303] width 100 height 11
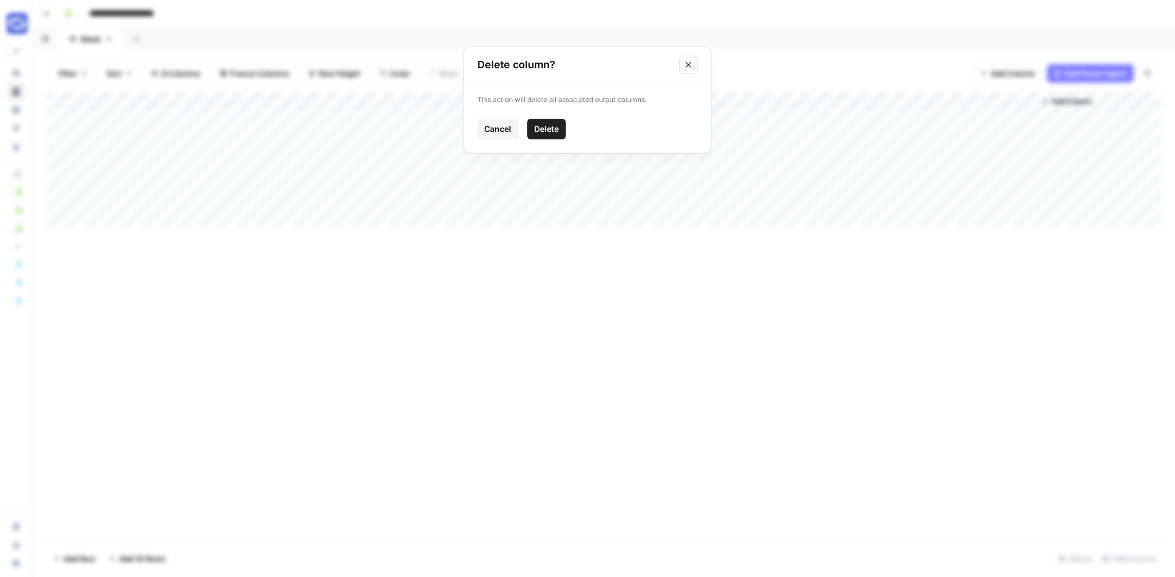
click at [541, 127] on span "Delete" at bounding box center [546, 128] width 25 height 11
click at [884, 103] on span "Add Column" at bounding box center [888, 101] width 40 height 10
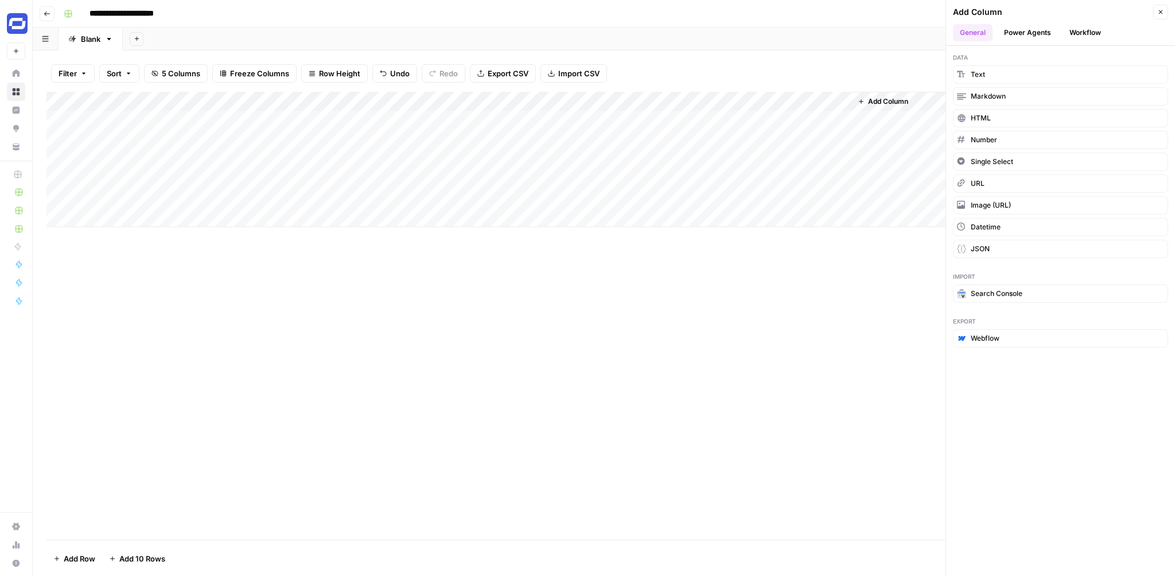
click at [1086, 28] on button "Workflow" at bounding box center [1085, 32] width 45 height 17
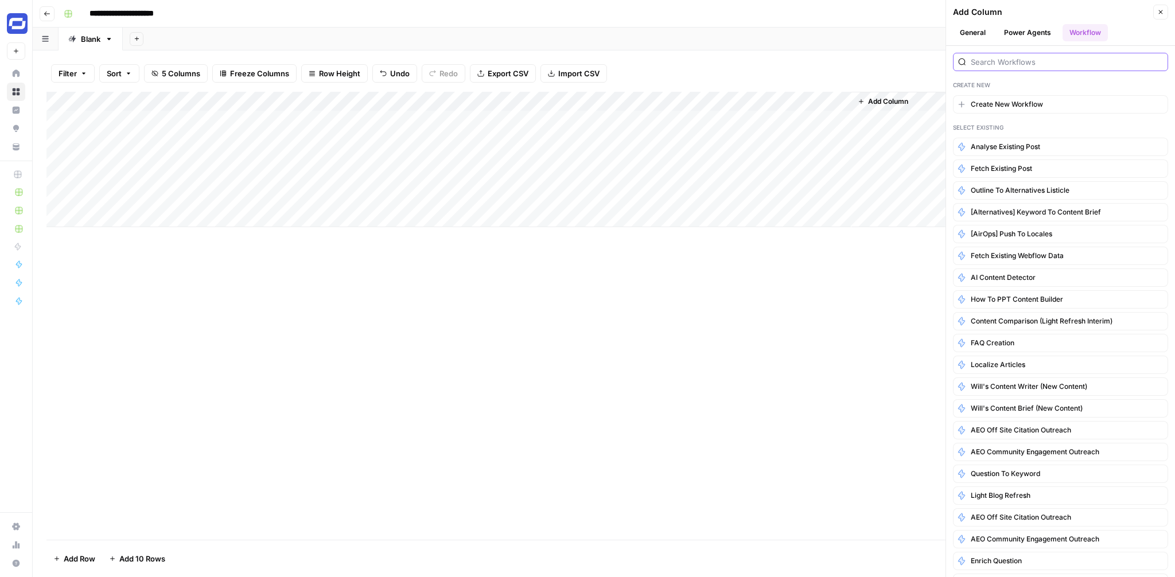
click at [1024, 60] on input "search" at bounding box center [1067, 61] width 192 height 11
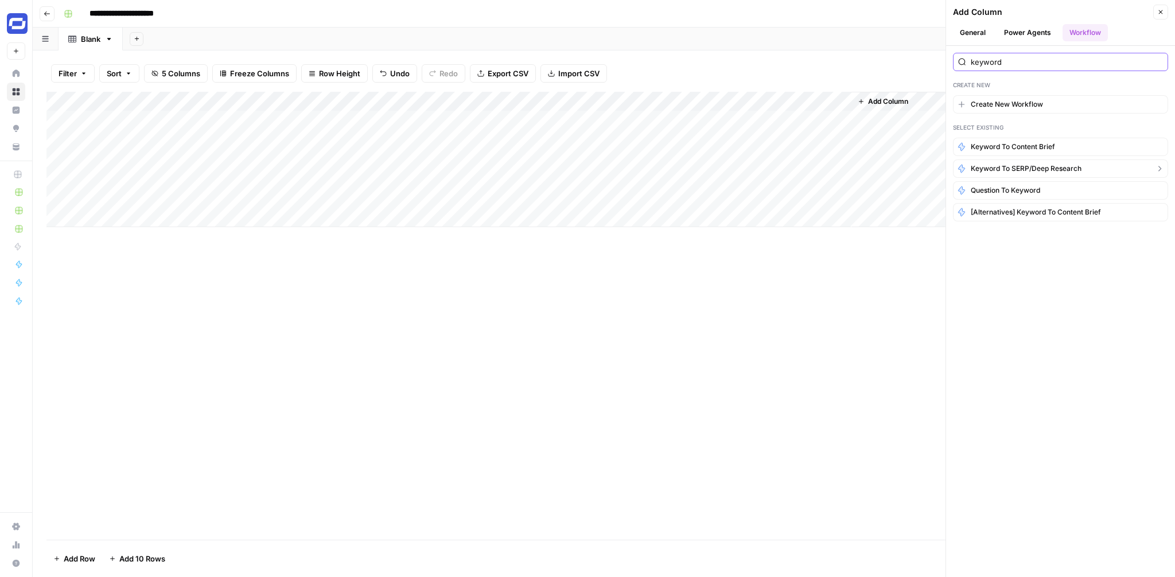
type input "keyword"
click at [1035, 164] on span "Keyword to SERP/Deep Research" at bounding box center [1026, 169] width 111 height 10
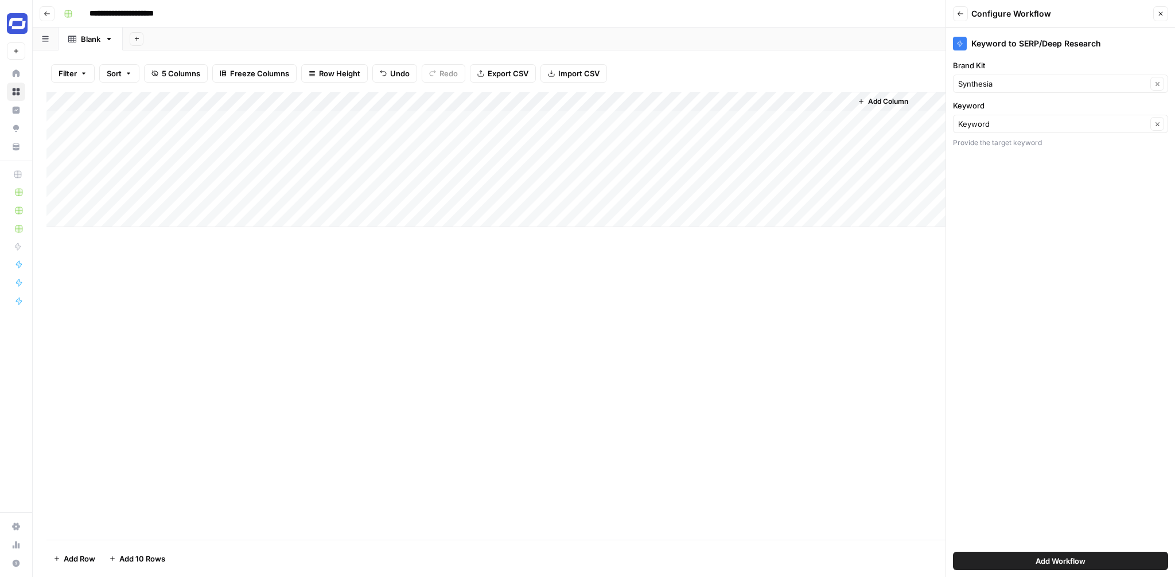
click at [1051, 555] on span "Add Workflow" at bounding box center [1061, 560] width 50 height 11
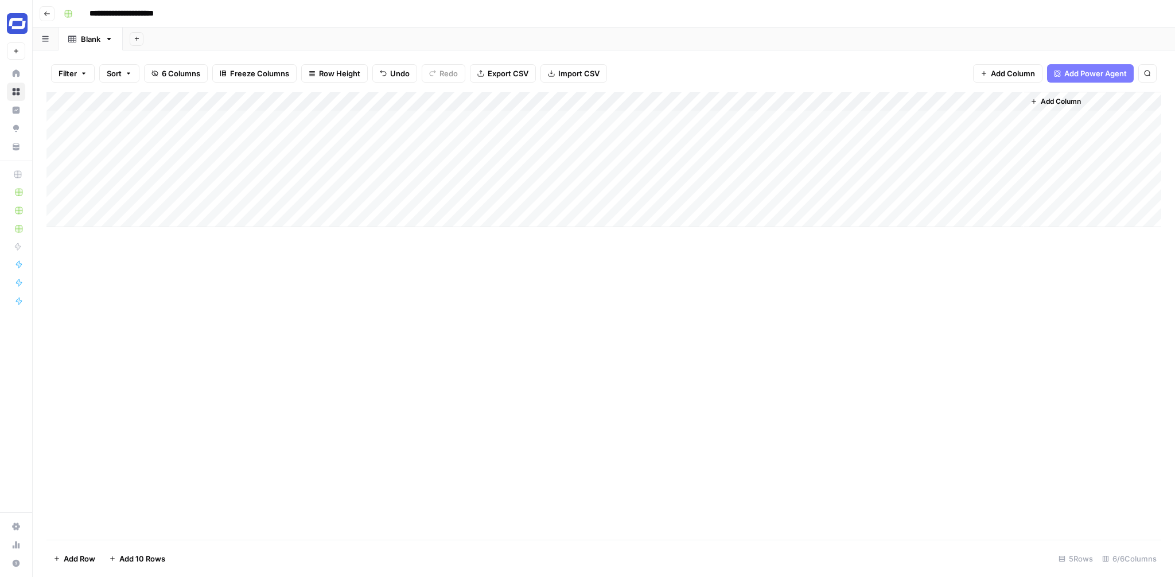
click at [935, 119] on div "Add Column" at bounding box center [603, 159] width 1115 height 135
click at [184, 133] on div "Add Column" at bounding box center [603, 159] width 1115 height 135
type textarea "**********"
click at [286, 140] on div "Add Column" at bounding box center [603, 159] width 1115 height 135
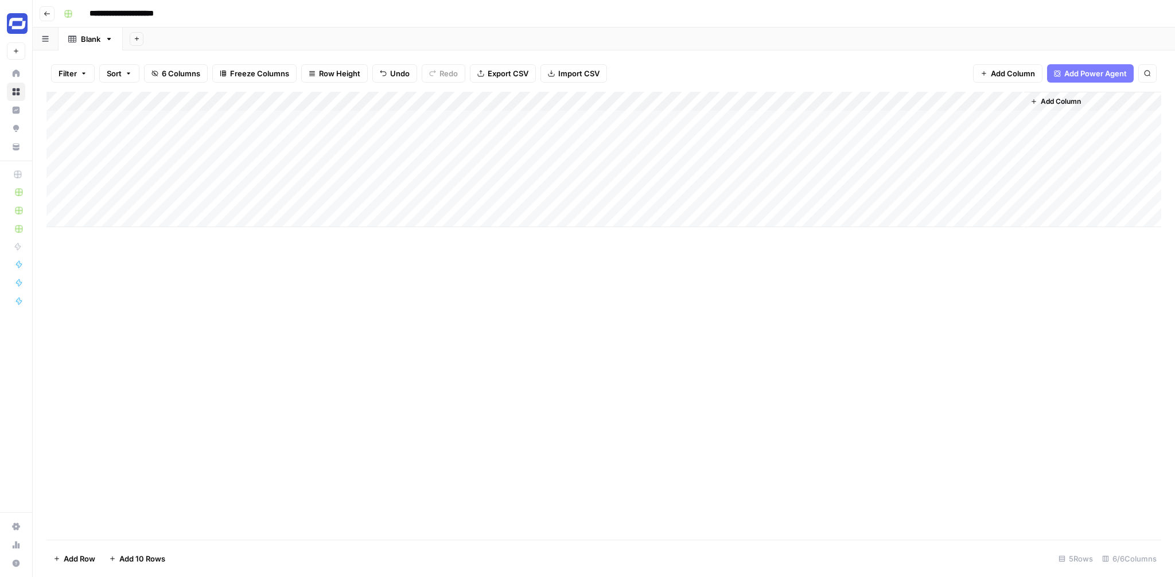
click at [286, 140] on div "Add Column" at bounding box center [603, 159] width 1115 height 135
click at [281, 227] on button "Listicle" at bounding box center [287, 226] width 34 height 14
click at [937, 140] on div "Add Column" at bounding box center [603, 159] width 1115 height 135
click at [983, 116] on div "Add Column" at bounding box center [603, 159] width 1115 height 135
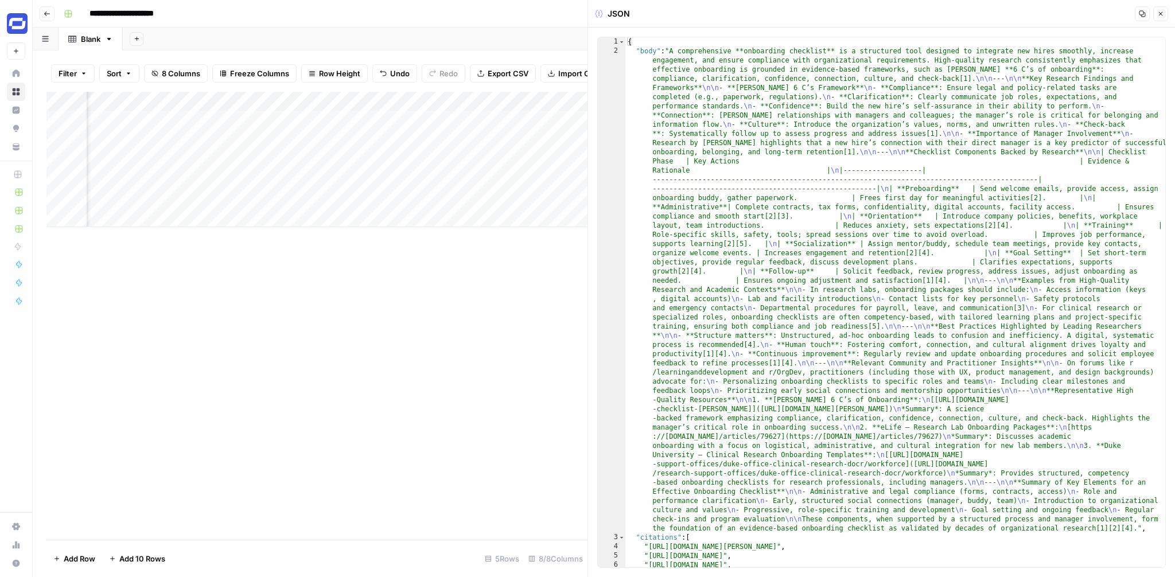
click at [1161, 14] on icon "button" at bounding box center [1161, 14] width 4 height 4
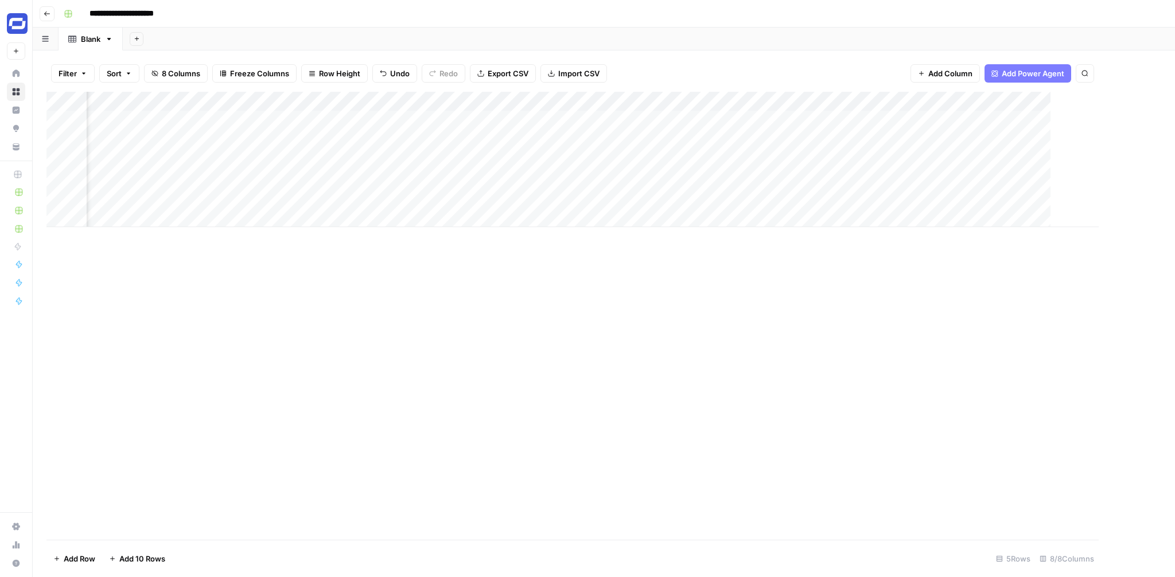
scroll to position [0, 119]
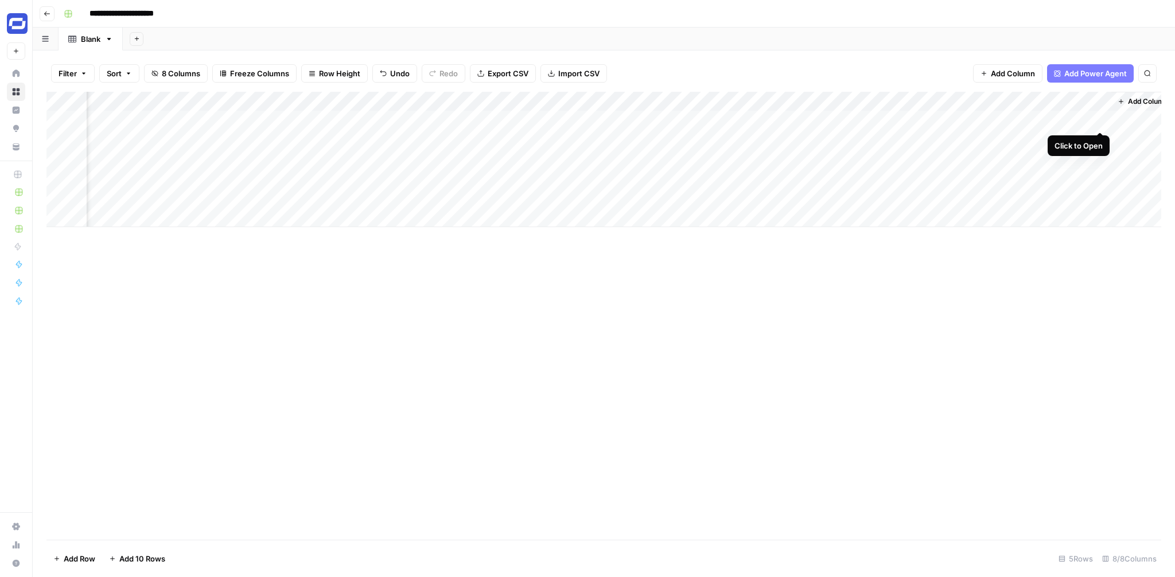
click at [1100, 119] on div "Add Column" at bounding box center [603, 159] width 1115 height 135
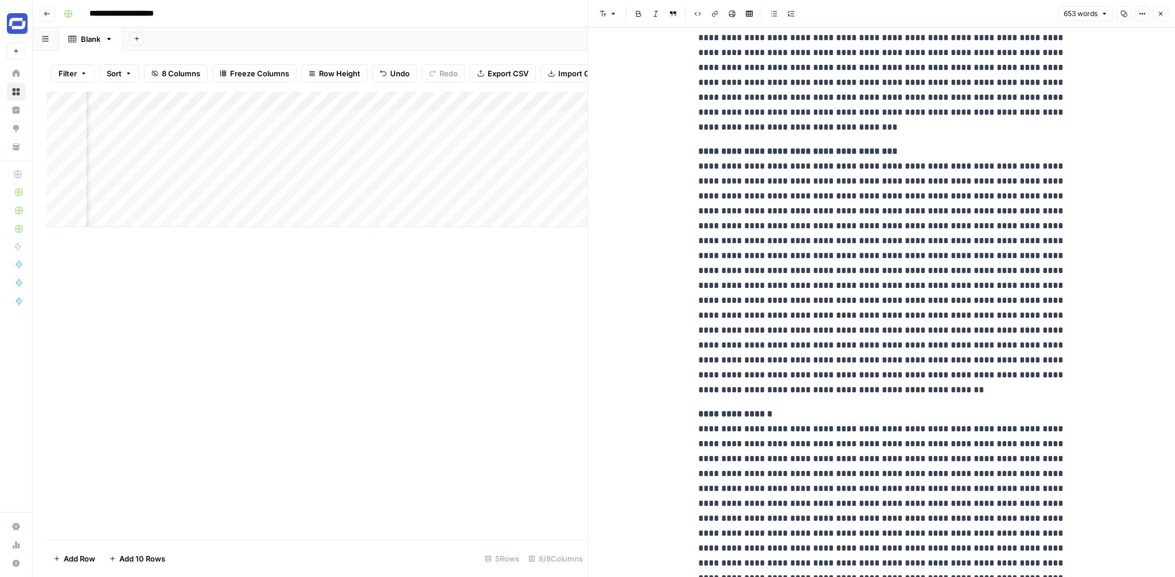
scroll to position [761, 0]
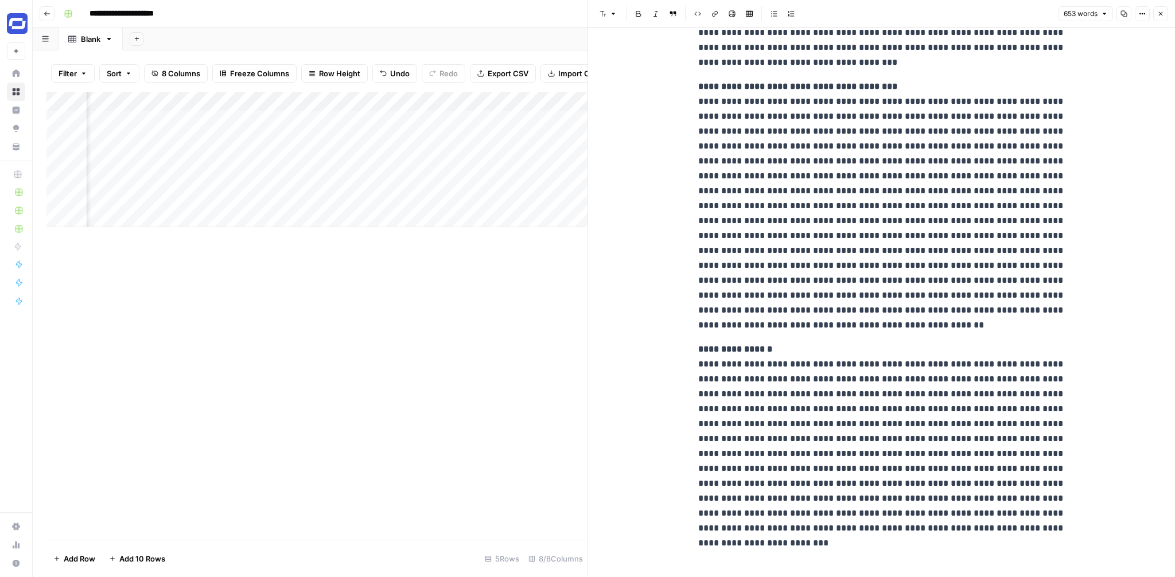
click at [1160, 18] on button "Close" at bounding box center [1160, 13] width 15 height 15
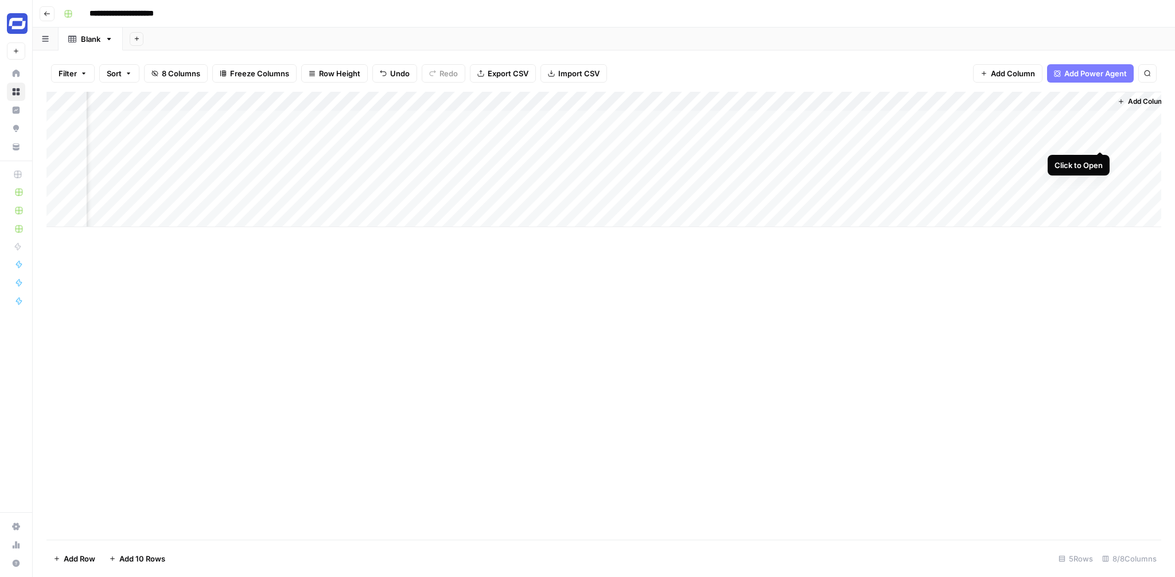
click at [1100, 139] on div "Add Column" at bounding box center [603, 159] width 1115 height 135
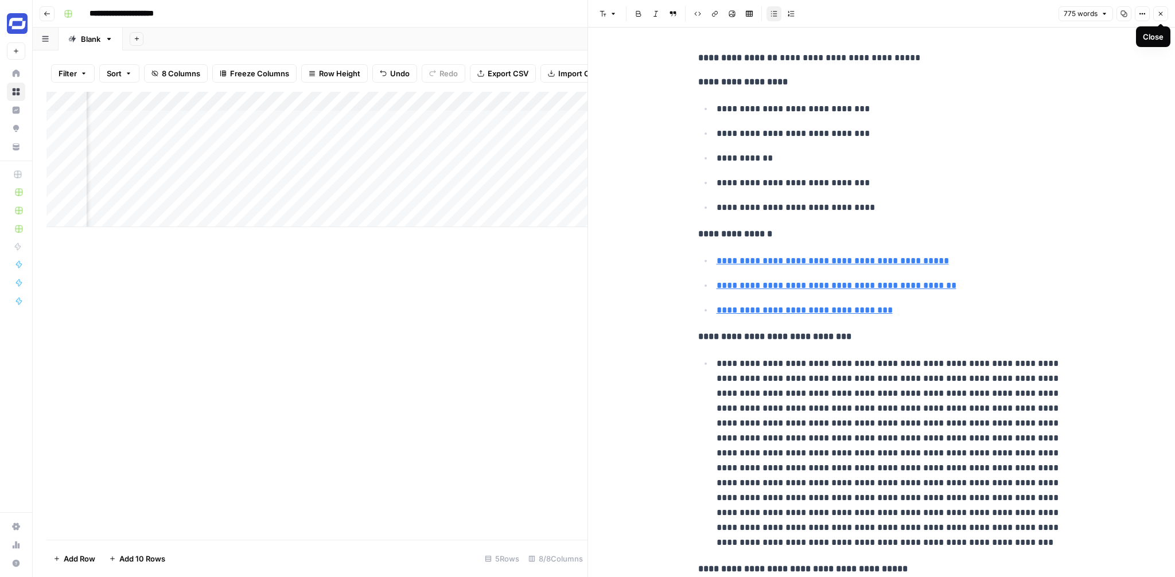
click at [1161, 18] on button "Close" at bounding box center [1160, 13] width 15 height 15
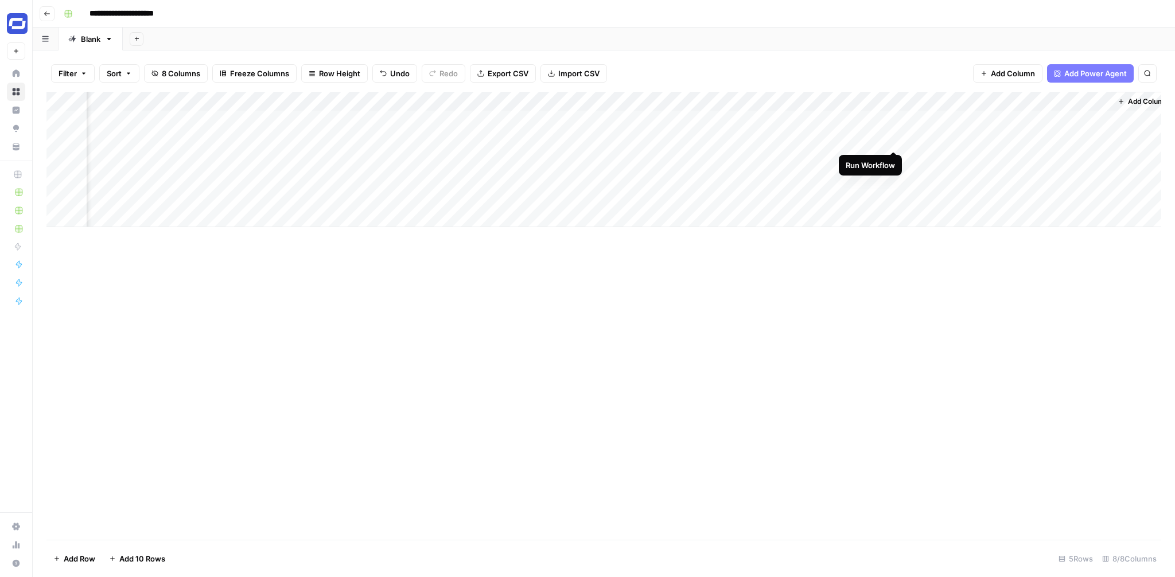
click at [895, 138] on div "Add Column" at bounding box center [603, 159] width 1115 height 135
click at [996, 141] on div "Add Column" at bounding box center [603, 159] width 1115 height 135
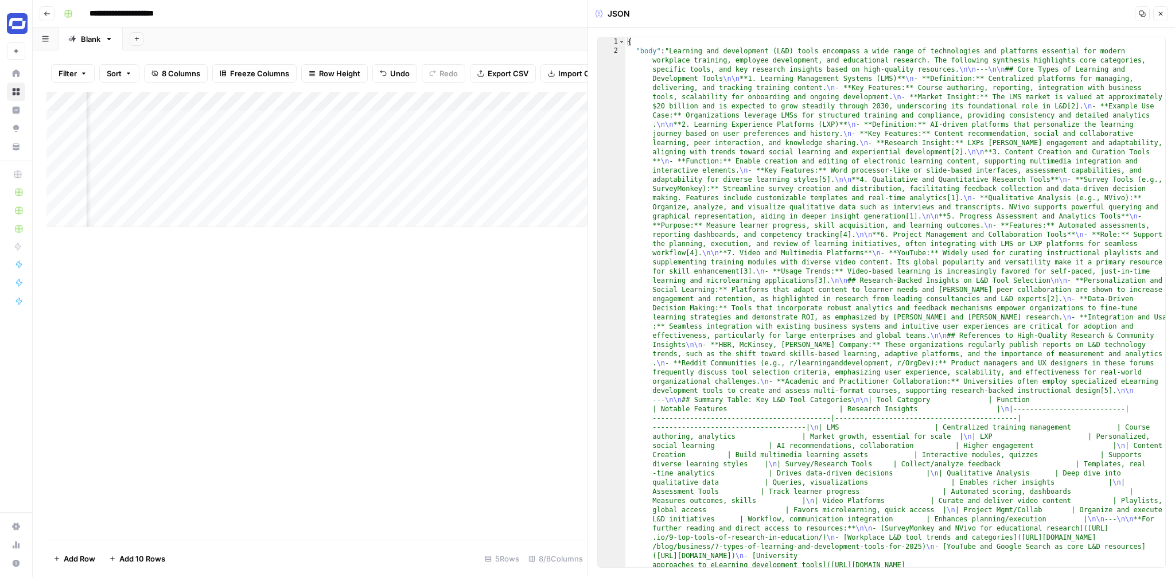
click at [1165, 16] on button "Close" at bounding box center [1160, 13] width 15 height 15
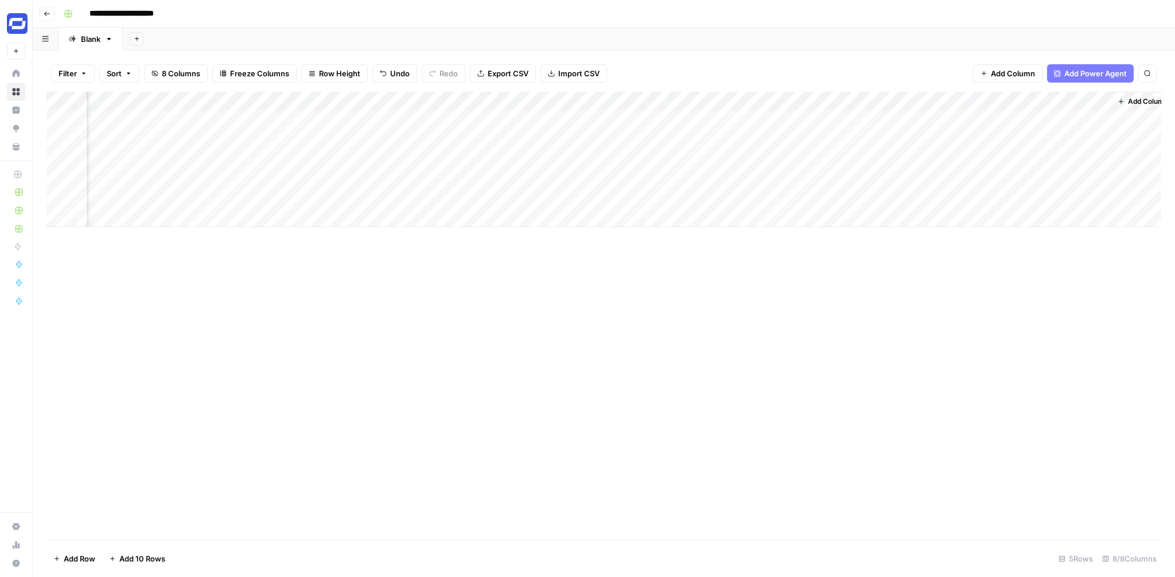
click at [1001, 100] on div "Add Column" at bounding box center [603, 159] width 1115 height 135
click at [954, 209] on span "Remove Column" at bounding box center [977, 213] width 100 height 11
click at [555, 113] on span "Delete" at bounding box center [546, 118] width 25 height 11
click at [1091, 100] on div "Add Column" at bounding box center [603, 159] width 1115 height 135
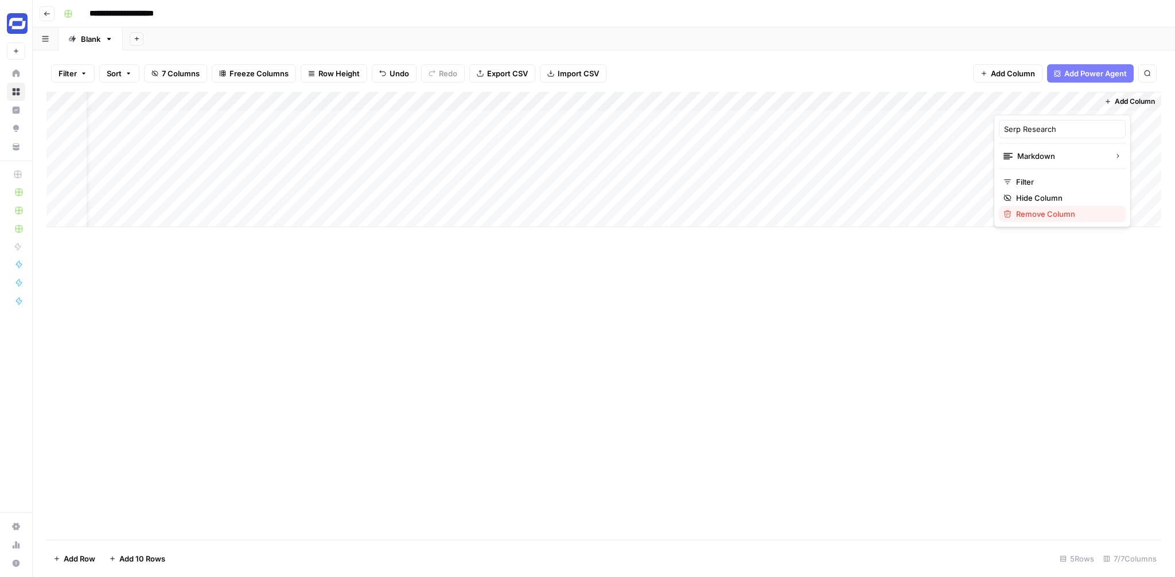
click at [1047, 208] on span "Remove Column" at bounding box center [1066, 213] width 100 height 11
click at [543, 114] on span "Delete" at bounding box center [546, 118] width 25 height 11
click at [998, 138] on div "Add Column" at bounding box center [603, 159] width 1115 height 135
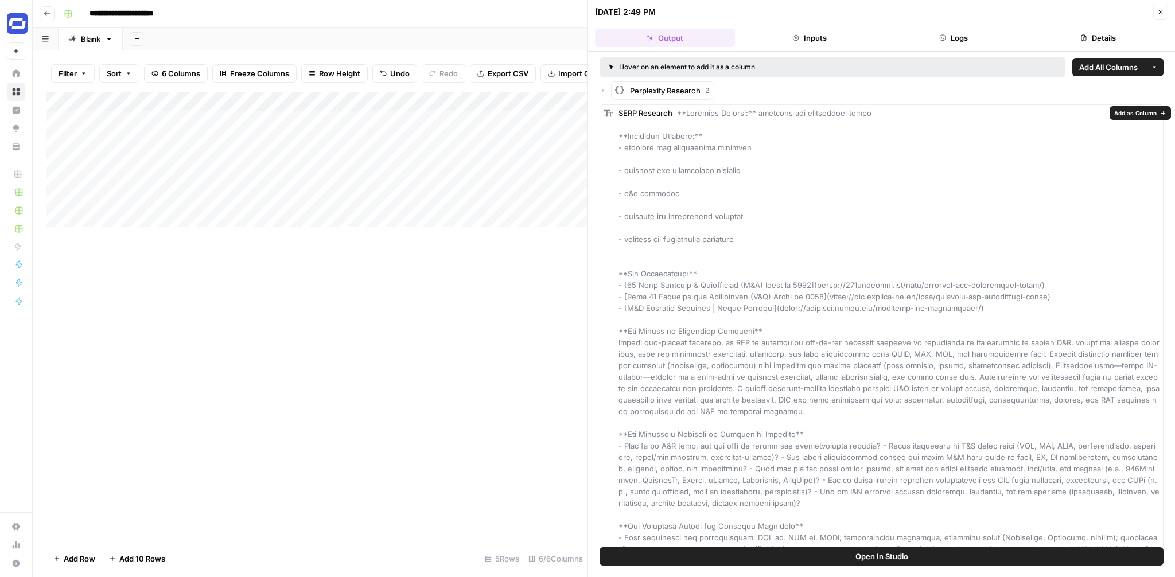
click at [1127, 115] on span "Add as Column" at bounding box center [1135, 112] width 42 height 9
click at [604, 89] on icon "button" at bounding box center [603, 90] width 7 height 7
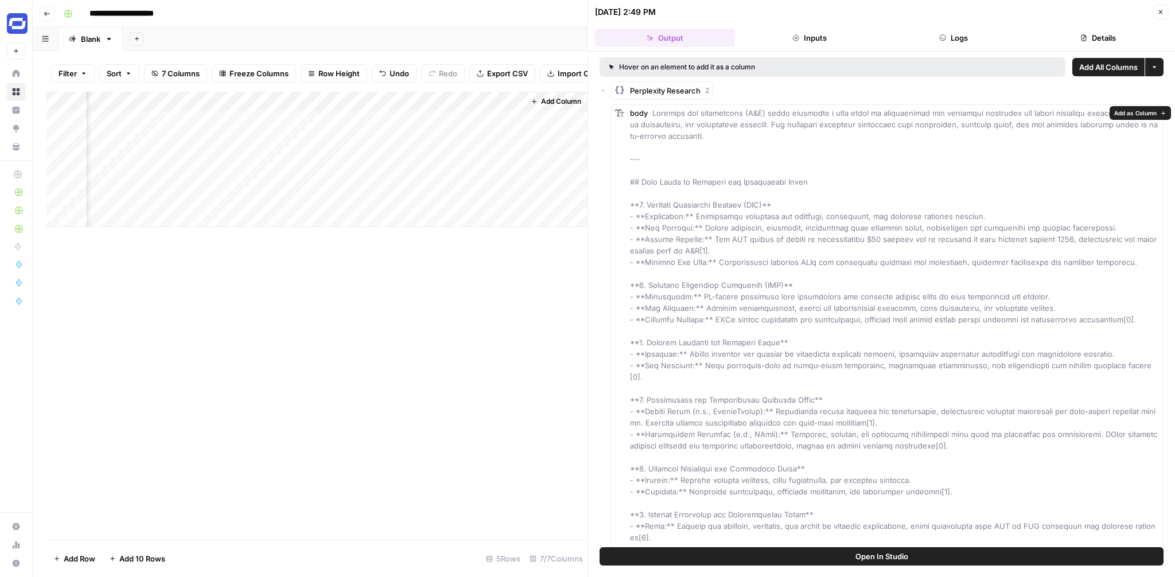
click at [1141, 112] on span "Add as Column" at bounding box center [1135, 112] width 42 height 9
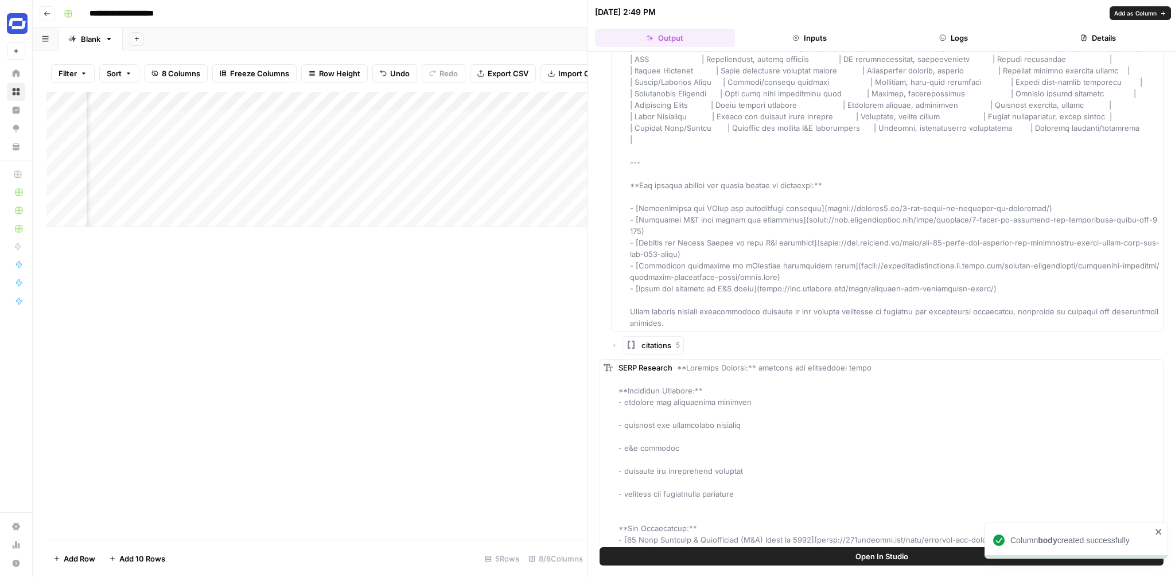
scroll to position [860, 0]
click at [615, 339] on icon "button" at bounding box center [614, 342] width 7 height 7
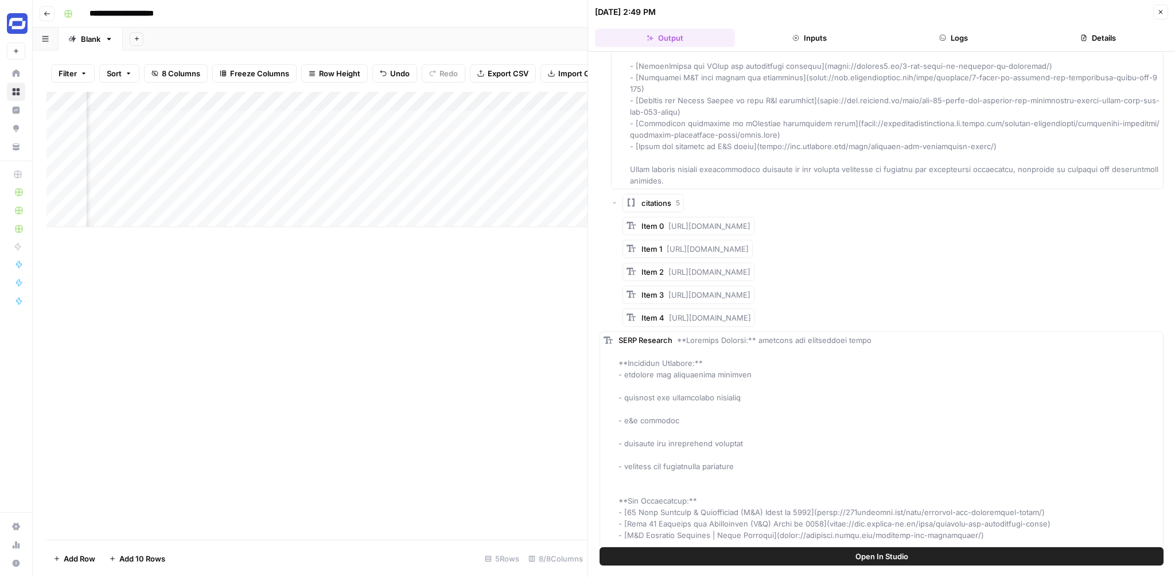
scroll to position [852, 0]
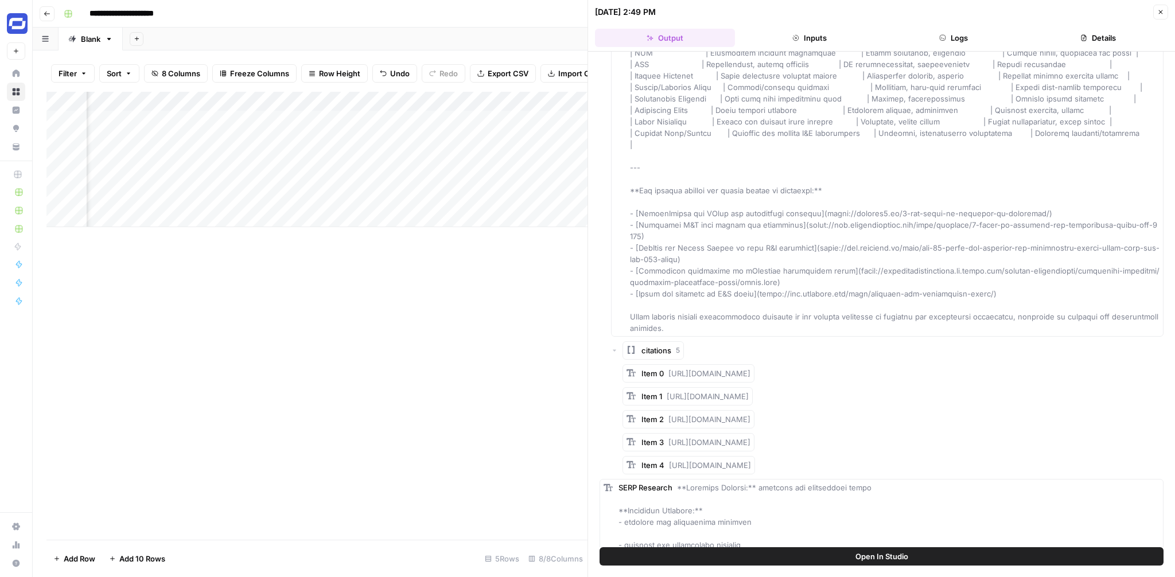
click at [1160, 10] on icon "button" at bounding box center [1160, 12] width 7 height 7
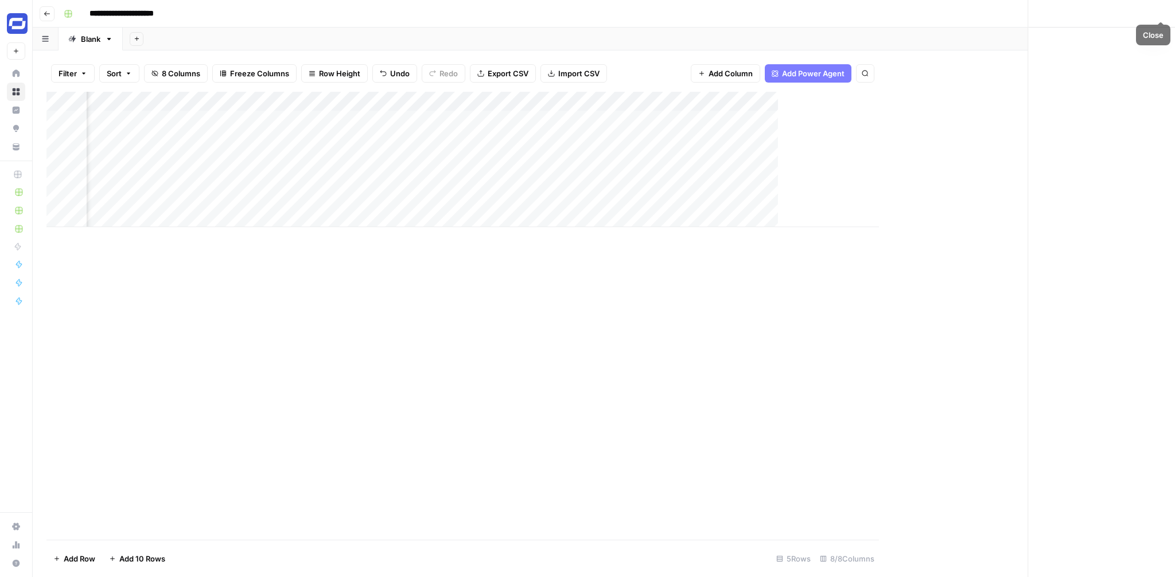
scroll to position [0, 119]
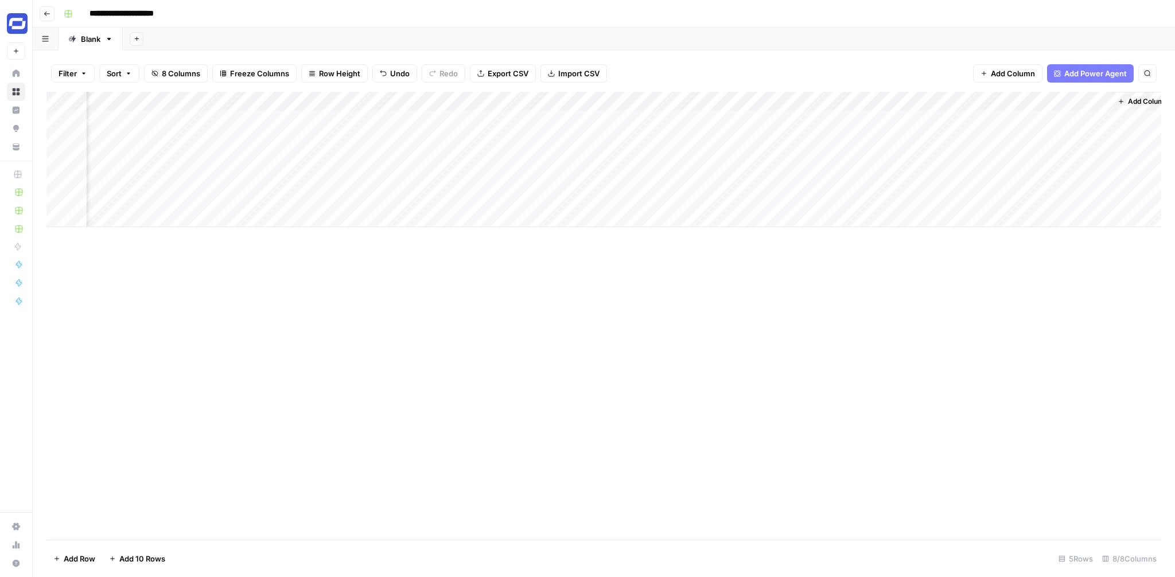
click at [999, 104] on div "Add Column" at bounding box center [603, 159] width 1115 height 135
click at [955, 208] on span "Remove Column" at bounding box center [977, 213] width 100 height 11
click at [540, 115] on span "Delete" at bounding box center [546, 118] width 25 height 11
click at [981, 119] on div "Add Column" at bounding box center [603, 159] width 1115 height 135
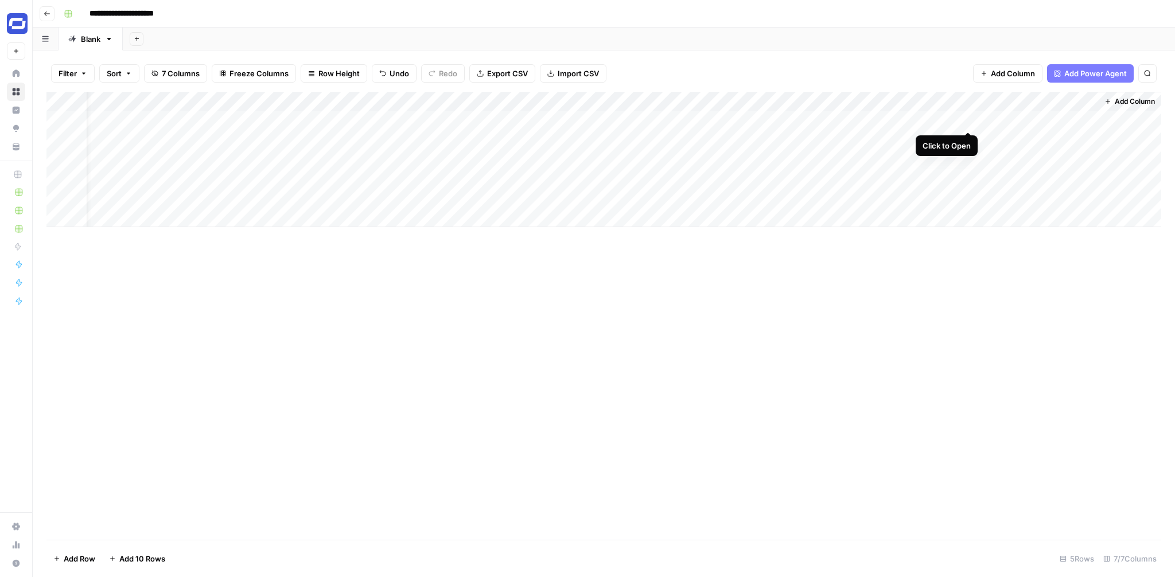
click at [965, 119] on div "Add Column" at bounding box center [603, 159] width 1115 height 135
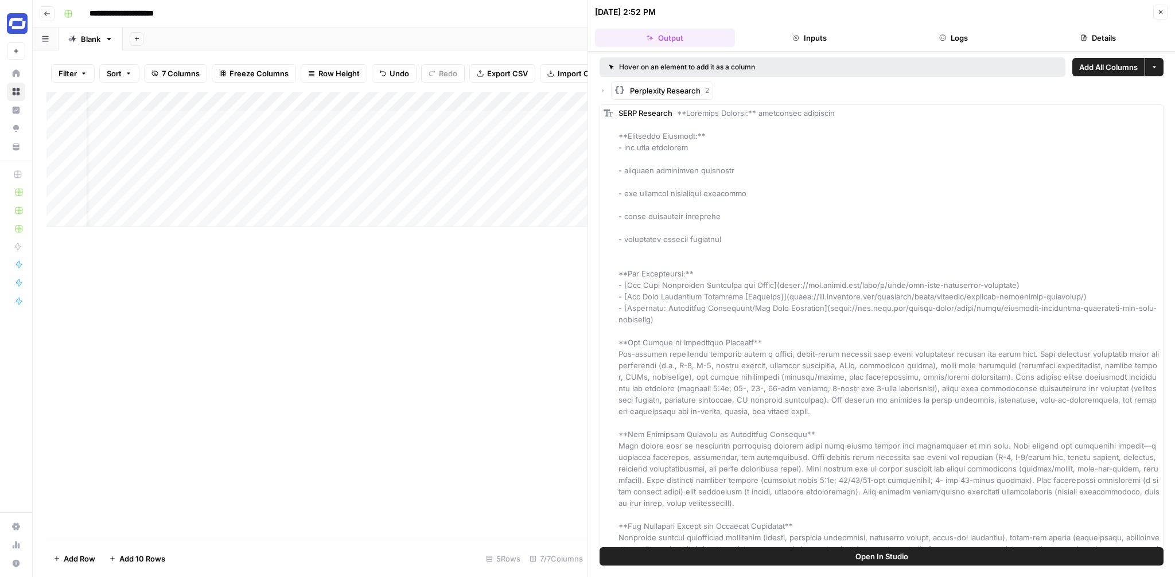
click at [604, 91] on icon "button" at bounding box center [603, 90] width 7 height 7
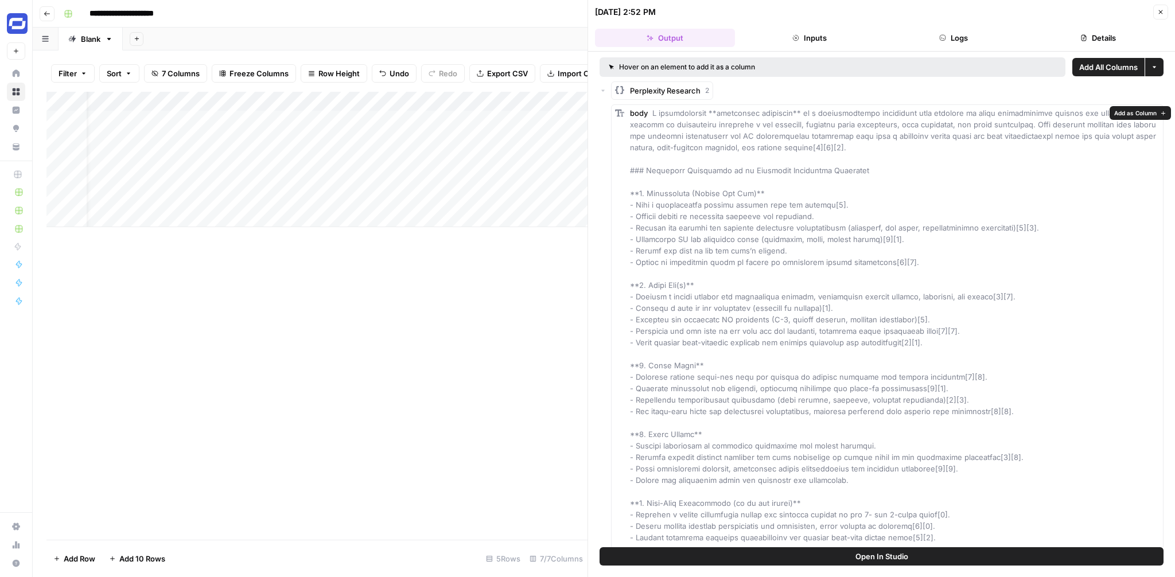
click at [1137, 112] on span "Add as Column" at bounding box center [1135, 112] width 42 height 9
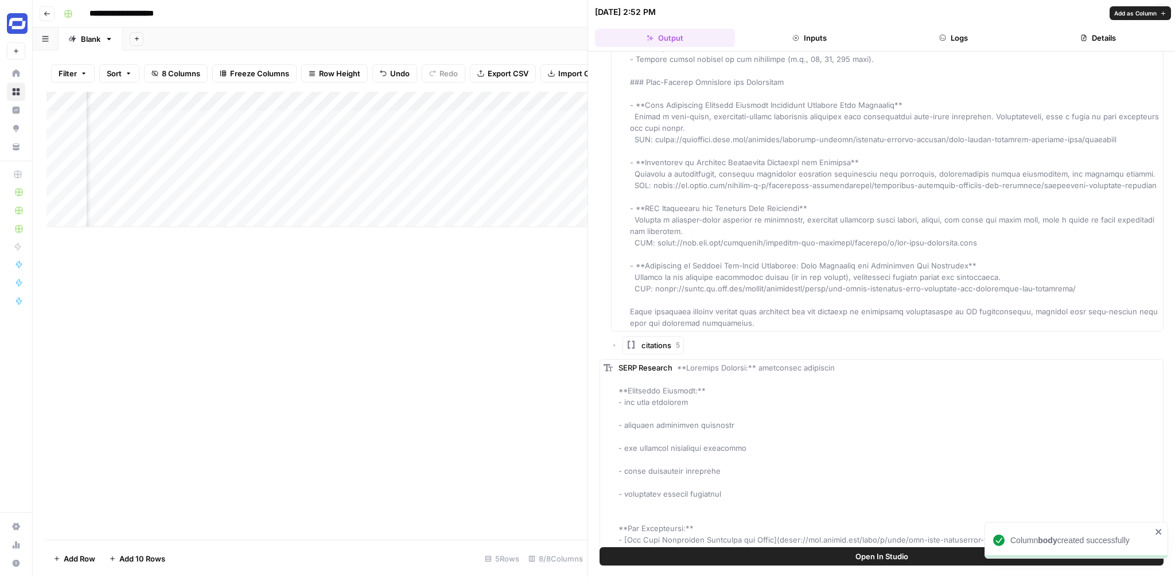
scroll to position [863, 0]
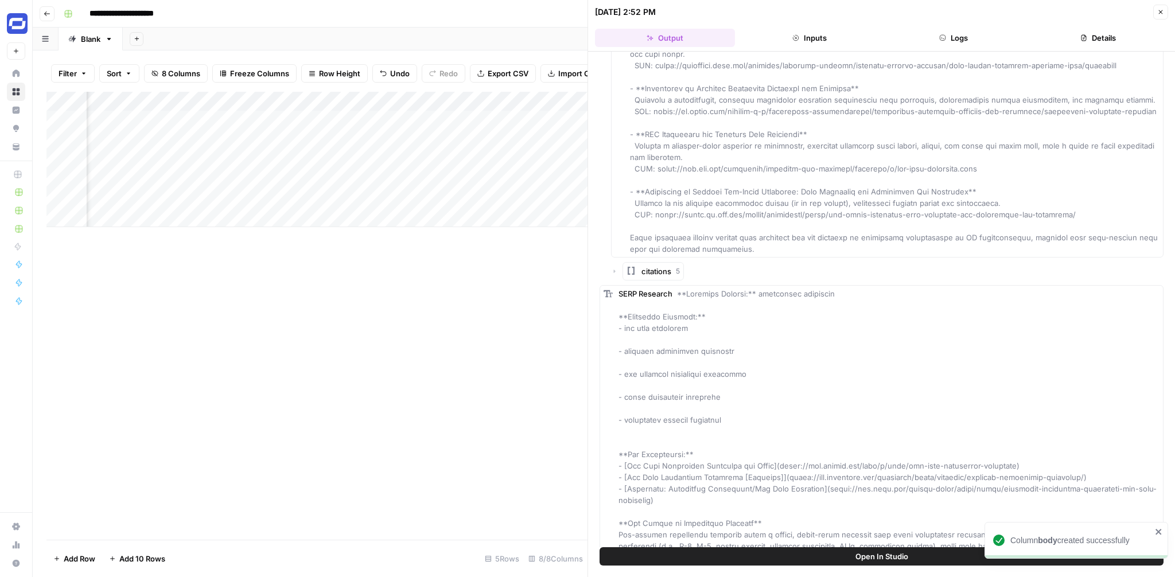
click at [1060, 279] on div "citations 5" at bounding box center [887, 271] width 553 height 18
click at [615, 275] on icon "button" at bounding box center [614, 271] width 7 height 7
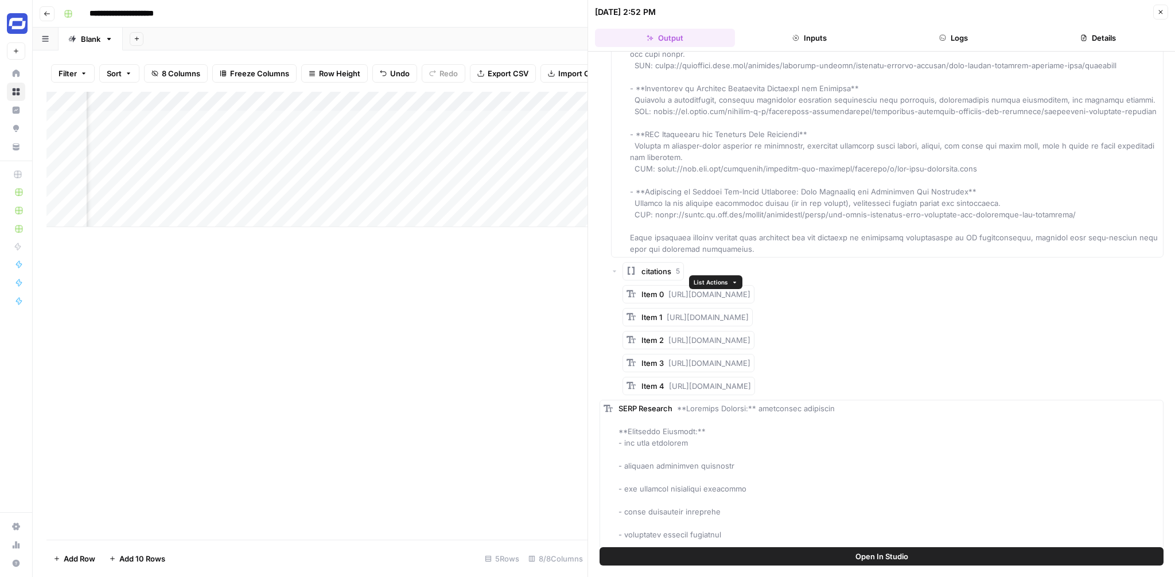
click at [735, 281] on icon "button" at bounding box center [735, 282] width 6 height 6
click at [730, 299] on span "Add as Column" at bounding box center [748, 302] width 73 height 11
click at [491, 104] on div "Add Column" at bounding box center [316, 159] width 541 height 135
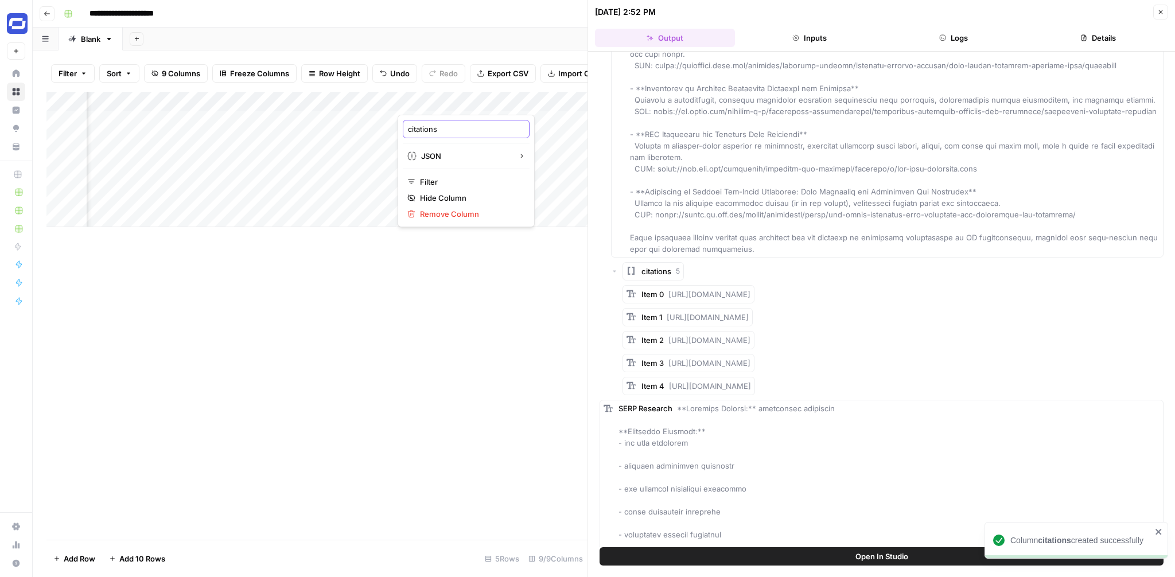
click at [424, 129] on input "citations" at bounding box center [466, 128] width 116 height 11
type input "Perplexity Sources"
click at [1161, 12] on icon "button" at bounding box center [1161, 12] width 4 height 4
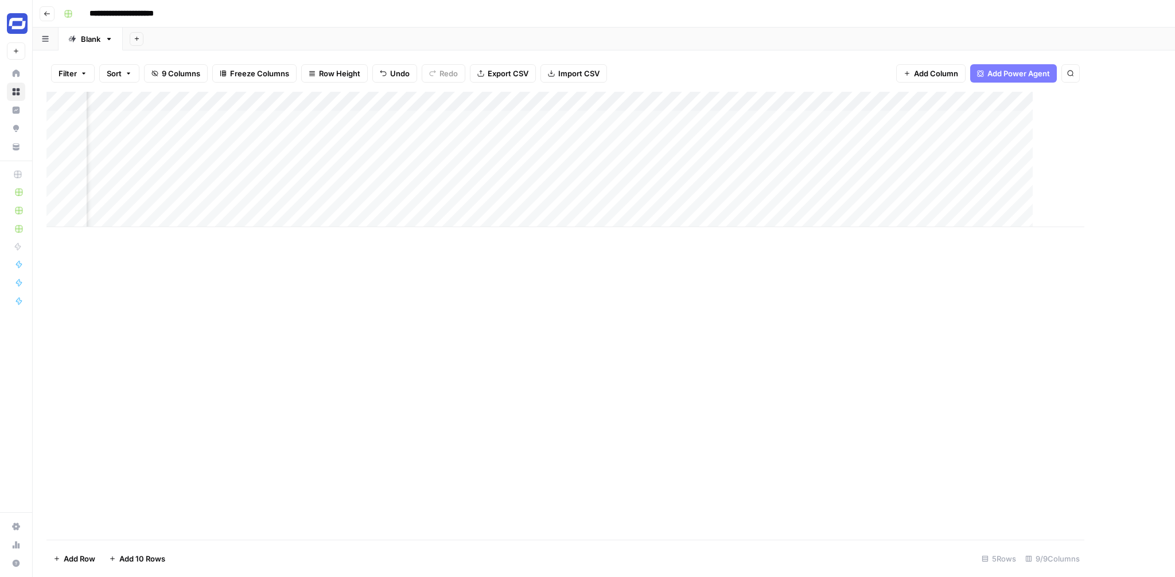
scroll to position [0, 223]
click at [999, 101] on div "Add Column" at bounding box center [603, 159] width 1115 height 135
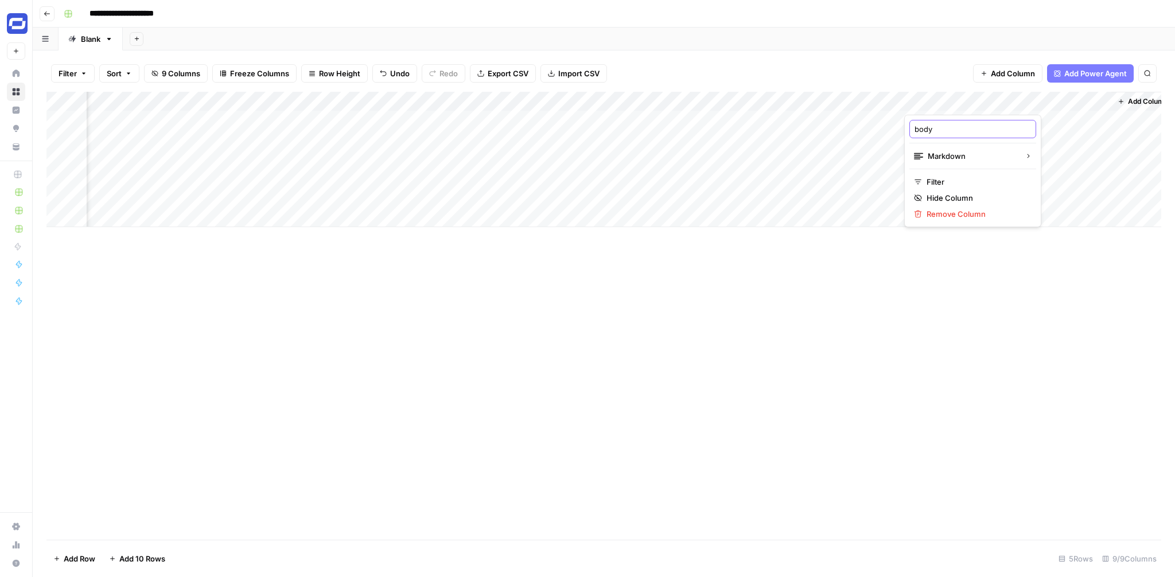
click at [949, 127] on input "body" at bounding box center [973, 128] width 116 height 11
type input "Perplexity Research"
drag, startPoint x: 945, startPoint y: 102, endPoint x: 826, endPoint y: 102, distance: 119.4
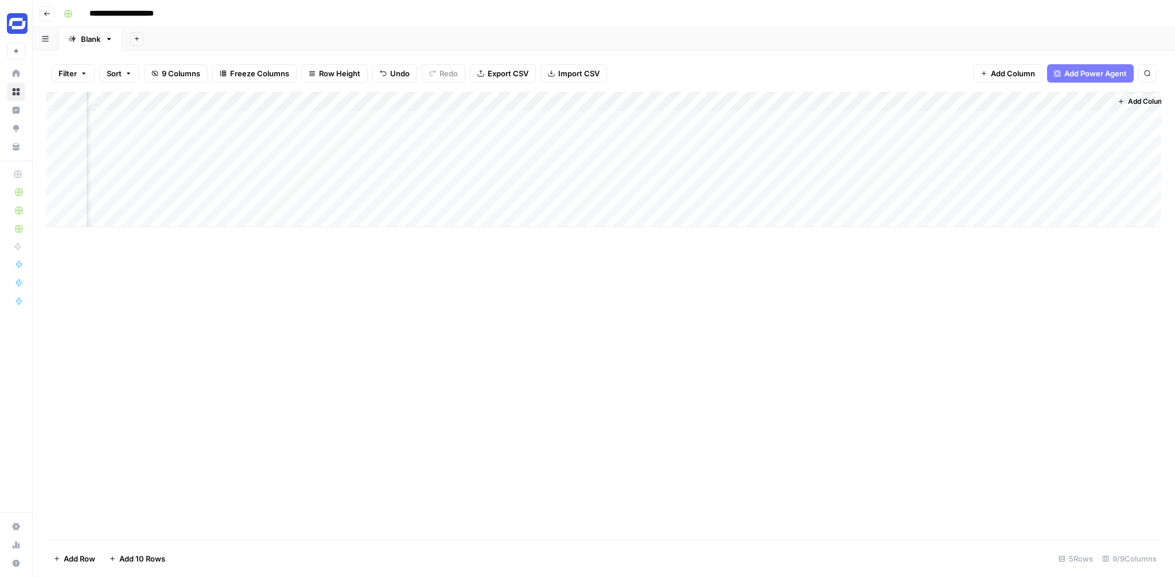
click at [826, 102] on div "Add Column" at bounding box center [603, 159] width 1115 height 135
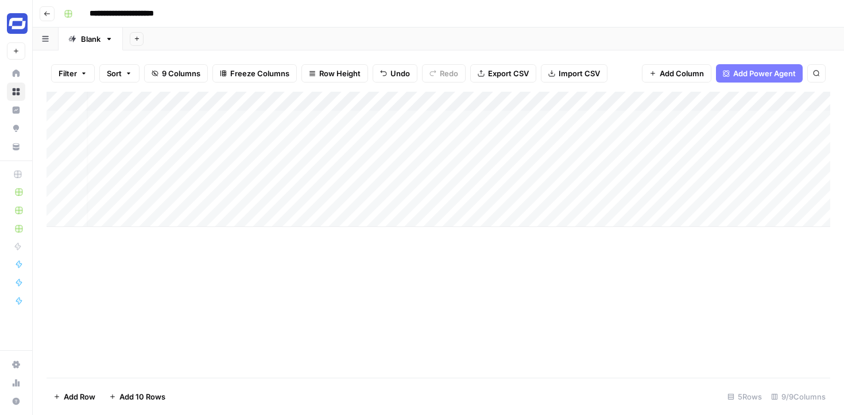
scroll to position [0, 0]
click at [189, 122] on div "Add Column" at bounding box center [437, 159] width 783 height 135
click at [760, 120] on div "Add Column" at bounding box center [437, 159] width 783 height 135
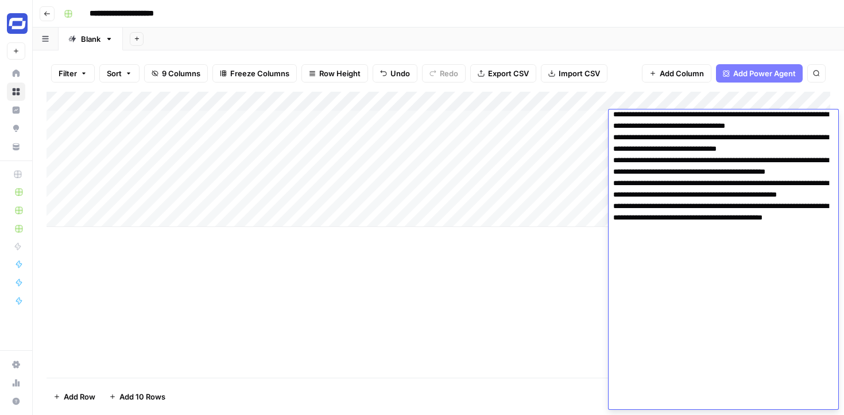
click at [552, 116] on div "Add Column" at bounding box center [437, 159] width 783 height 135
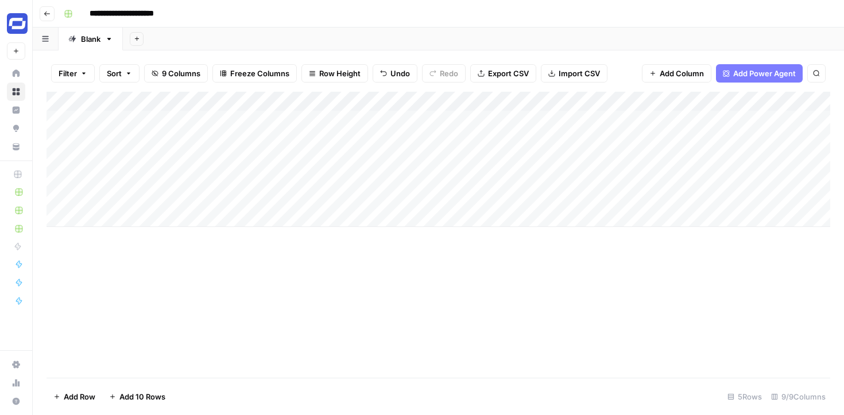
click at [552, 116] on div "Add Column" at bounding box center [437, 159] width 783 height 135
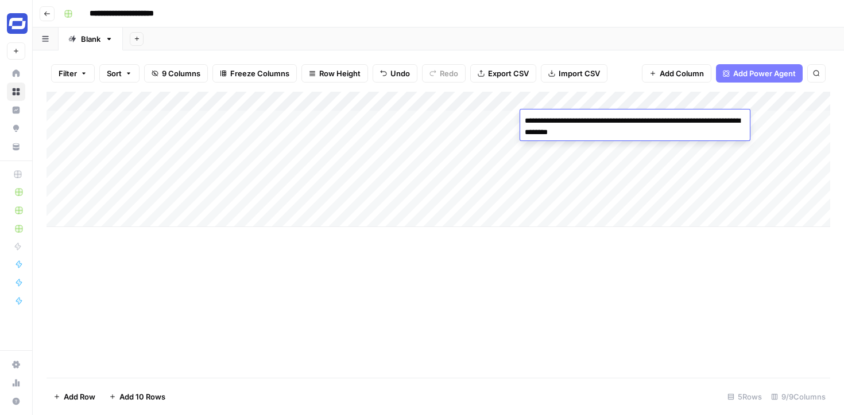
click at [552, 116] on textarea "**********" at bounding box center [635, 127] width 230 height 28
click at [749, 163] on div "Add Column" at bounding box center [437, 159] width 783 height 135
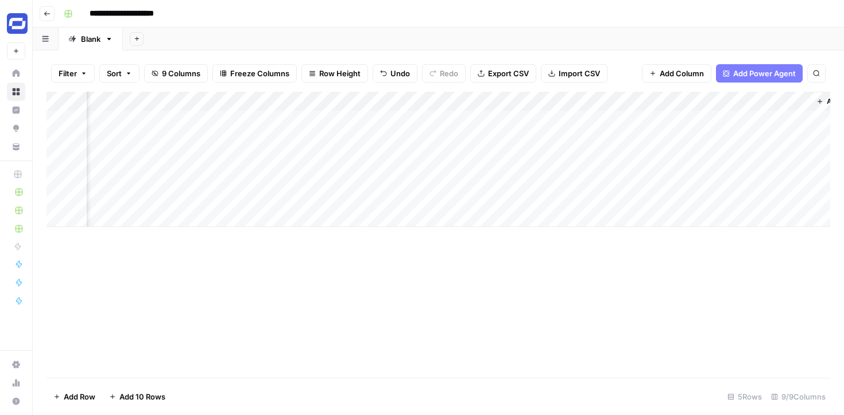
scroll to position [0, 568]
click at [692, 118] on div "Add Column" at bounding box center [437, 159] width 783 height 135
click at [734, 118] on div "Add Column" at bounding box center [437, 159] width 783 height 135
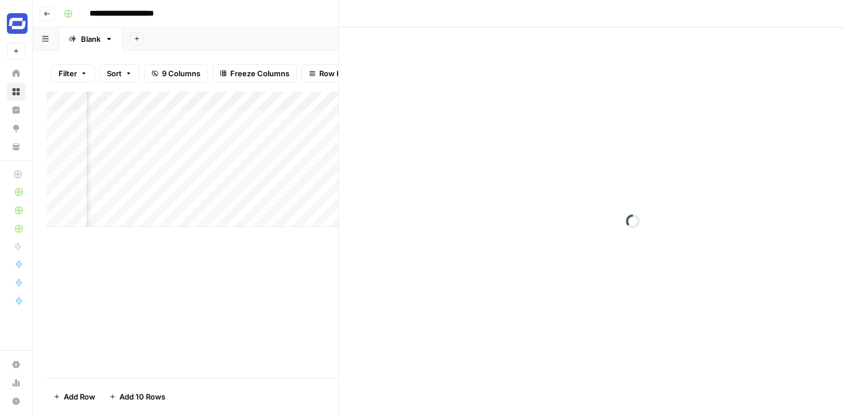
click at [734, 118] on div at bounding box center [714, 120] width 105 height 21
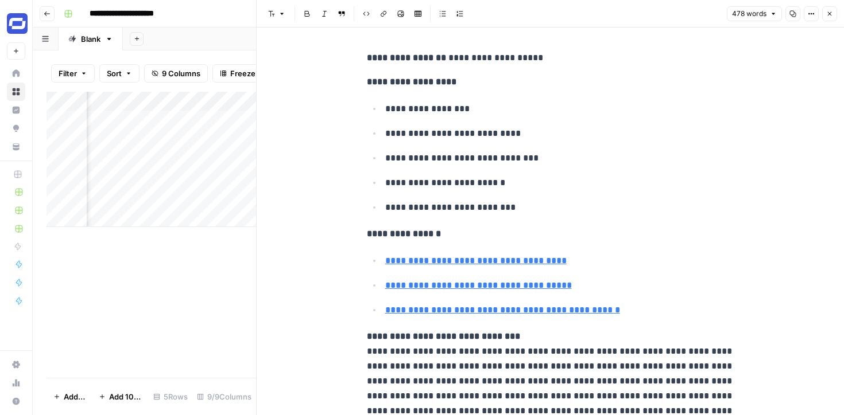
click at [687, 112] on div at bounding box center [714, 120] width 105 height 21
copy body "**********"
click at [687, 112] on div at bounding box center [714, 120] width 105 height 21
click at [789, 14] on icon "button" at bounding box center [792, 13] width 7 height 7
click at [815, 14] on button "Options" at bounding box center [810, 13] width 15 height 15
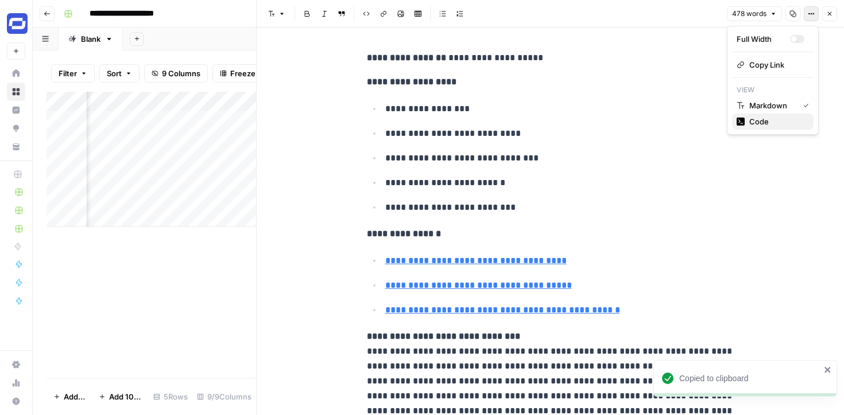
click at [760, 123] on span "Code" at bounding box center [776, 121] width 55 height 11
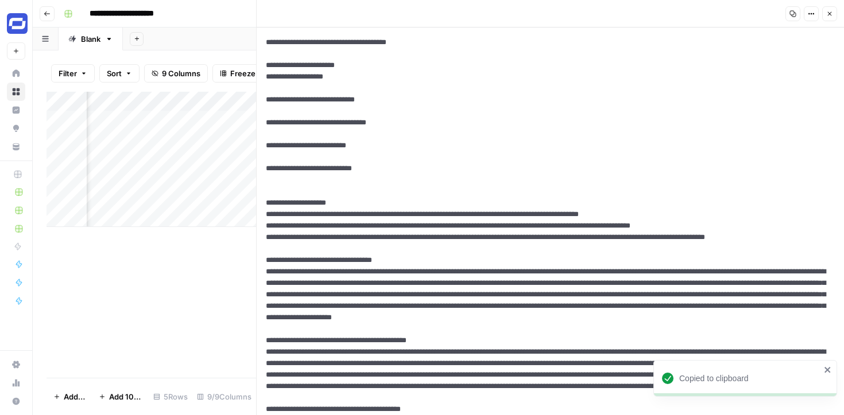
click at [699, 102] on textarea at bounding box center [550, 370] width 587 height 684
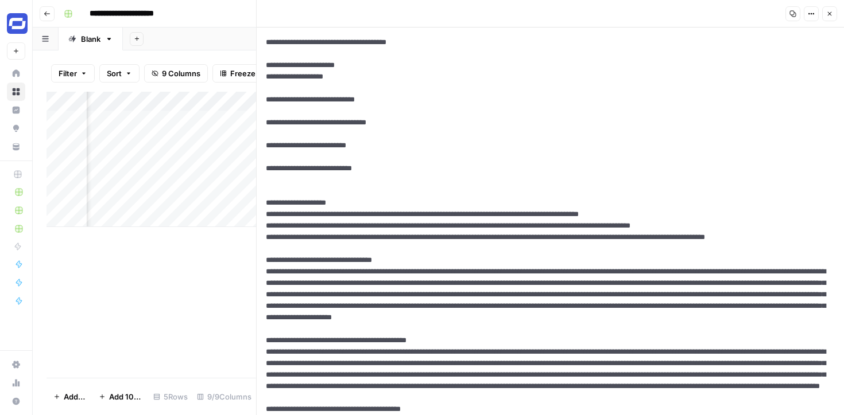
click at [829, 14] on icon "button" at bounding box center [829, 13] width 7 height 7
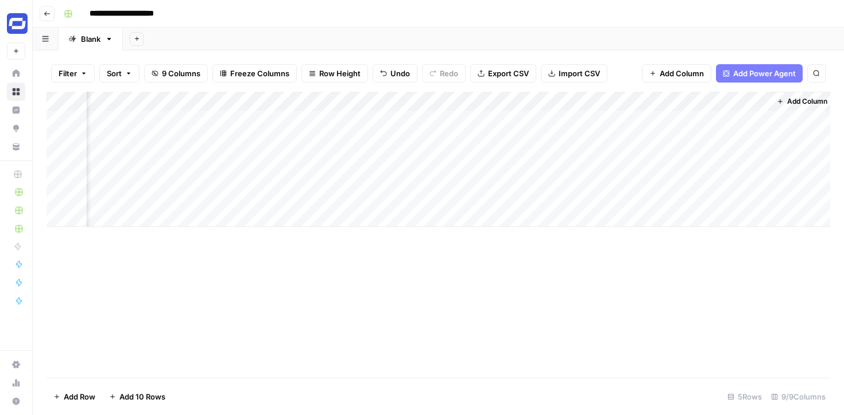
scroll to position [0, 554]
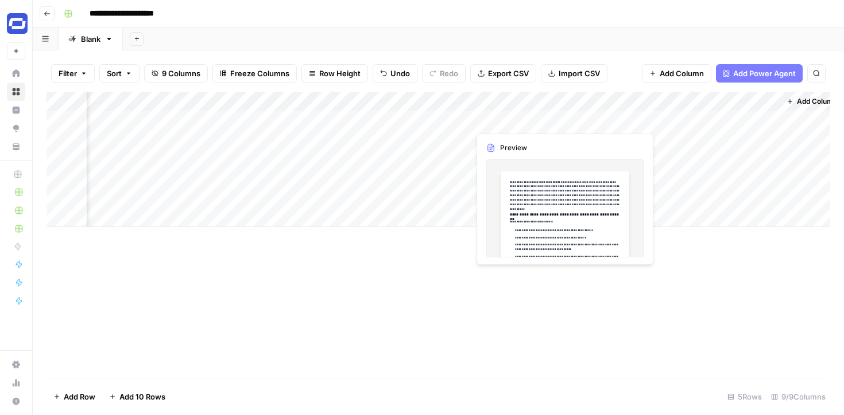
click at [561, 116] on div "Add Column" at bounding box center [437, 159] width 783 height 135
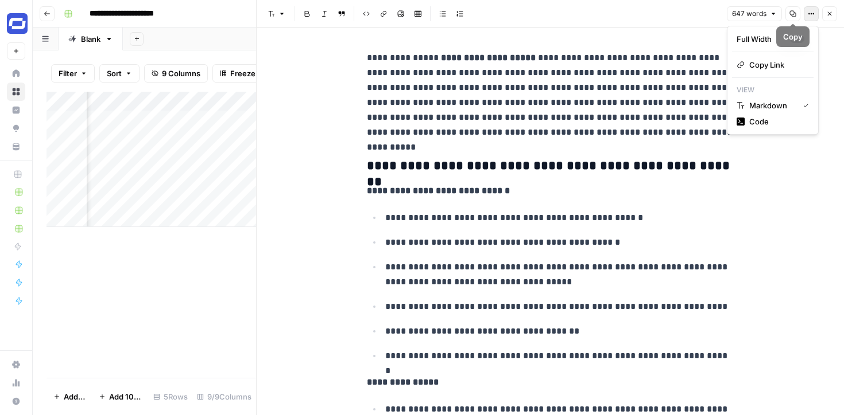
click at [812, 14] on icon "button" at bounding box center [810, 13] width 7 height 7
click at [762, 116] on span "Code" at bounding box center [776, 121] width 55 height 11
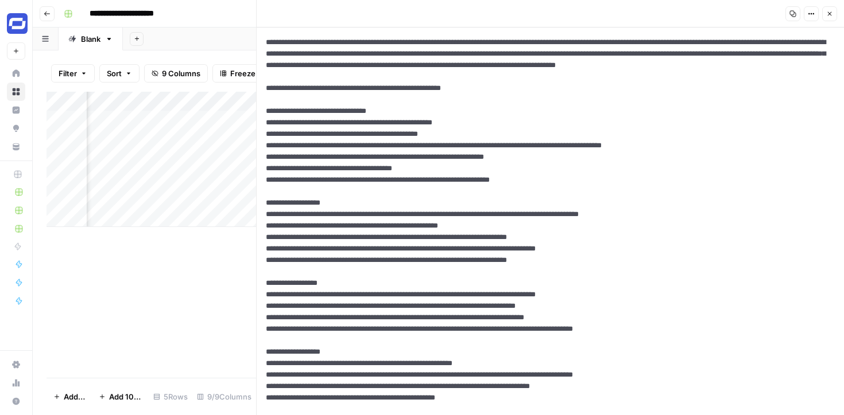
click at [824, 18] on button "Close" at bounding box center [829, 13] width 15 height 15
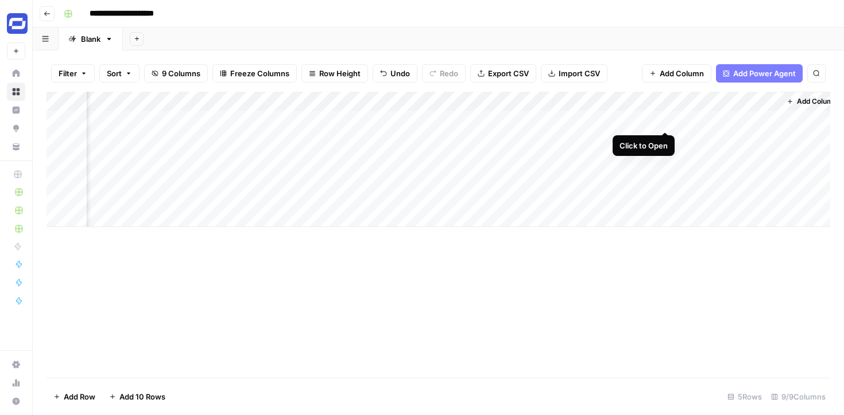
click at [665, 121] on div "Add Column" at bounding box center [437, 159] width 783 height 135
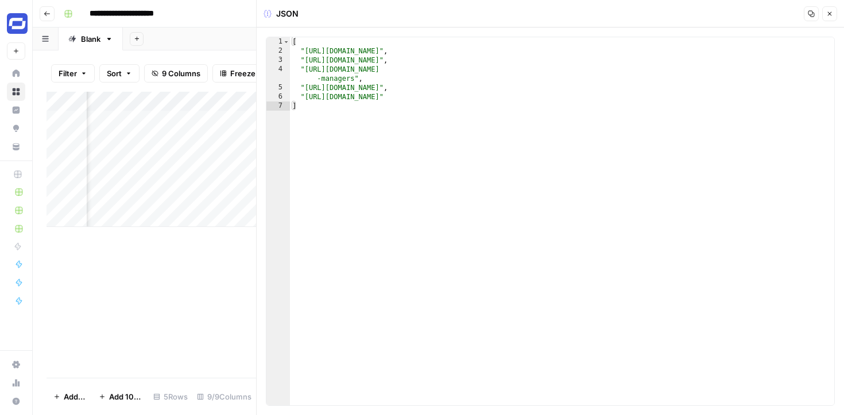
click at [664, 131] on div "[ "https://medschool.duke.edu/research/research-support/research-support-office…" at bounding box center [562, 230] width 544 height 387
type textarea "**********"
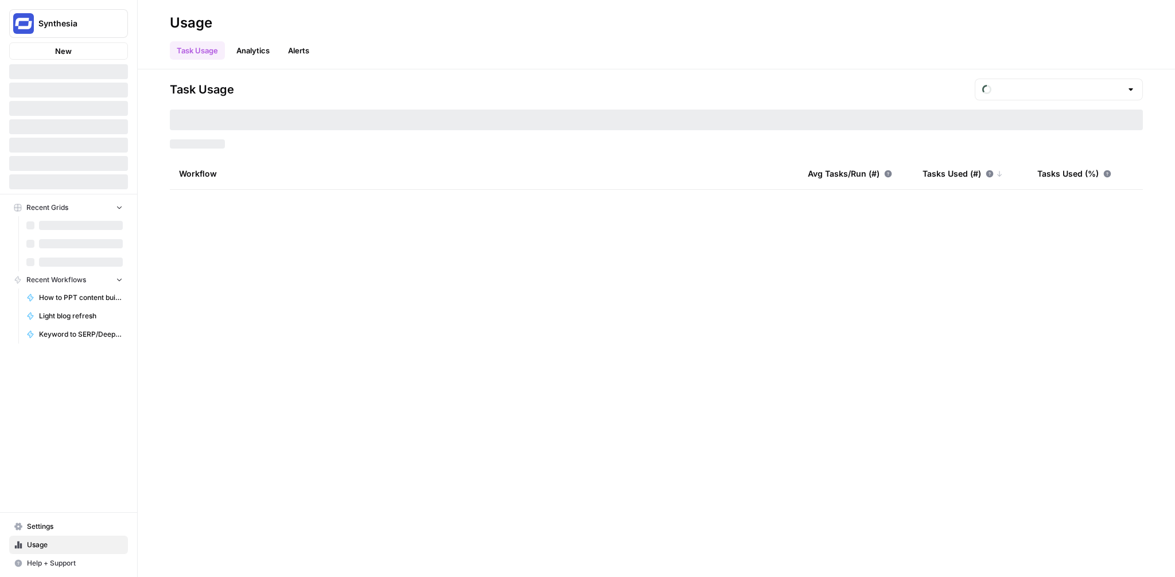
type input "September Tasks"
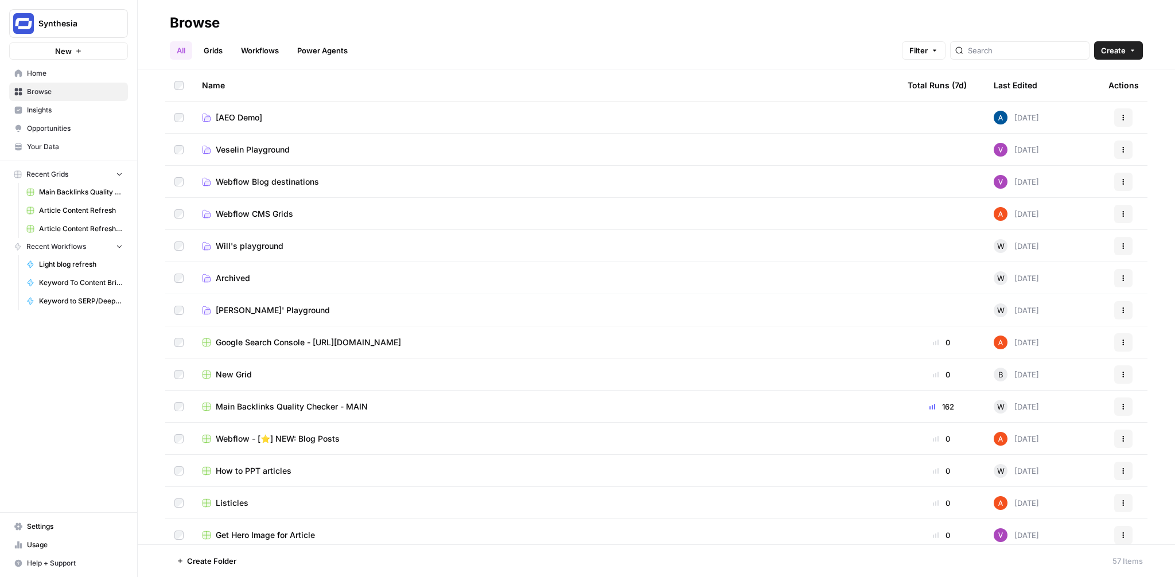
click at [52, 148] on span "Your Data" at bounding box center [75, 147] width 96 height 10
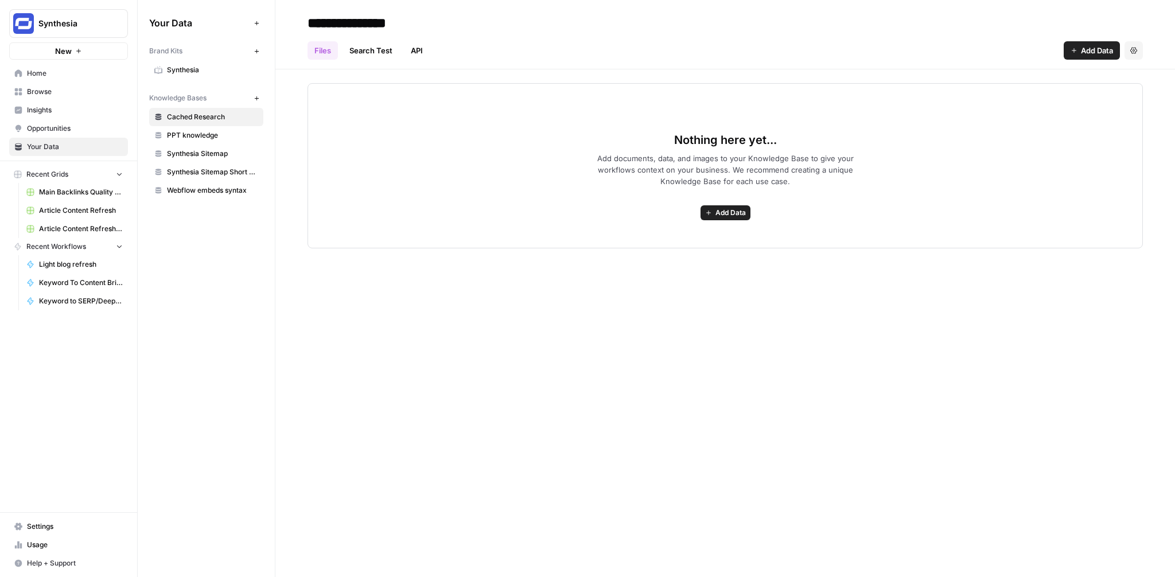
click at [188, 72] on span "Synthesia" at bounding box center [212, 70] width 91 height 10
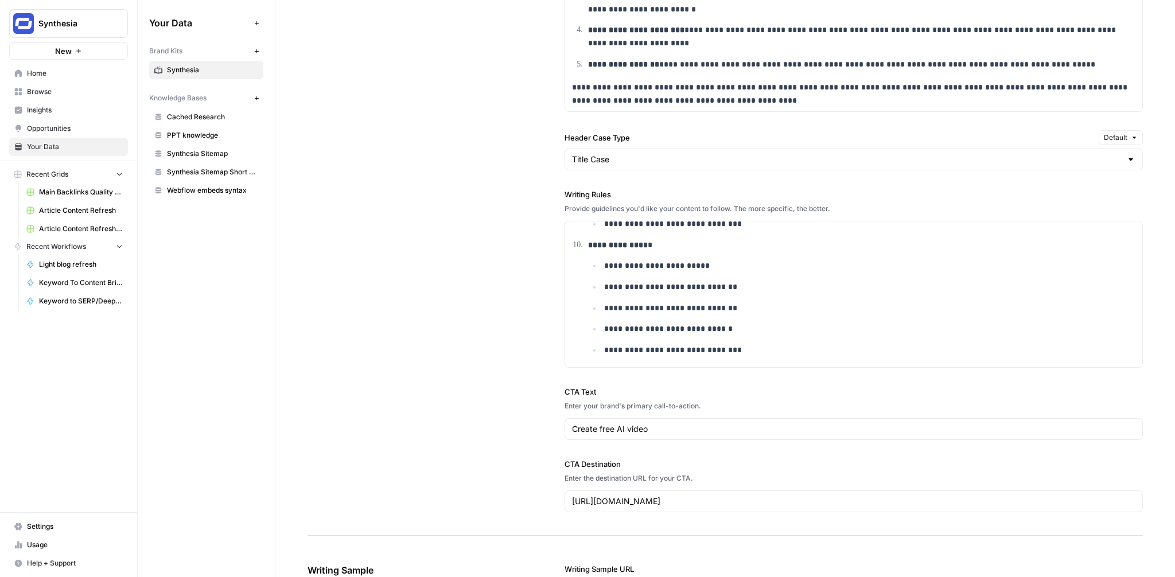
scroll to position [1042, 0]
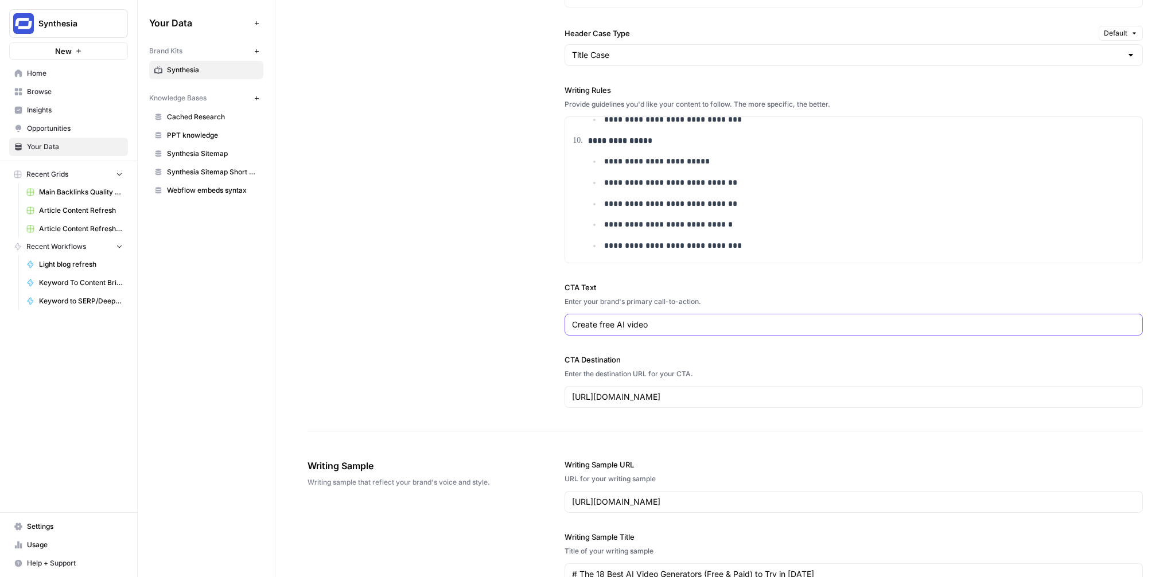
drag, startPoint x: 674, startPoint y: 324, endPoint x: 564, endPoint y: 322, distance: 110.2
click at [565, 322] on div "Create free AI video" at bounding box center [854, 325] width 578 height 22
type input "Get started for FREE"
click at [648, 395] on input "[URL][DOMAIN_NAME]" at bounding box center [854, 396] width 564 height 11
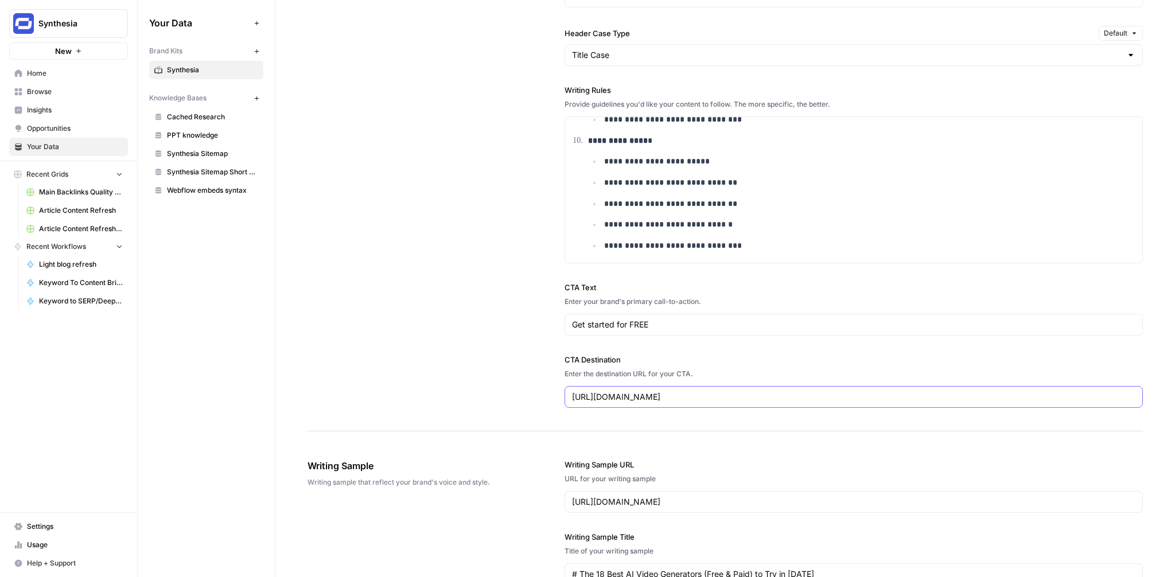
click at [648, 395] on input "[URL][DOMAIN_NAME]" at bounding box center [854, 396] width 564 height 11
paste input "/pricing"
type input "[URL][DOMAIN_NAME]"
click at [475, 345] on div "**********" at bounding box center [726, 38] width 836 height 786
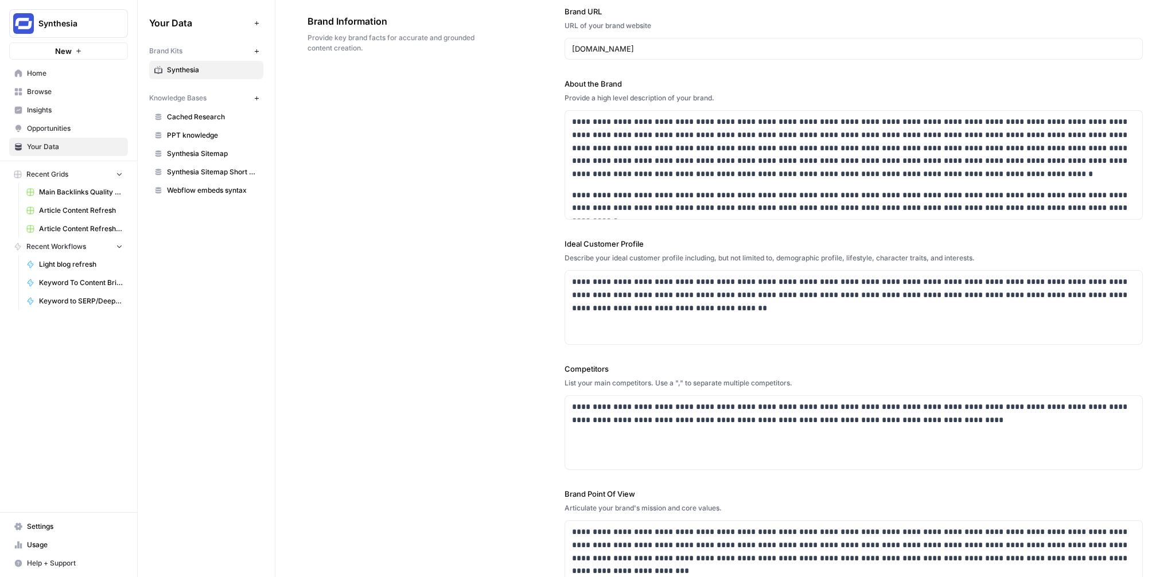
scroll to position [0, 0]
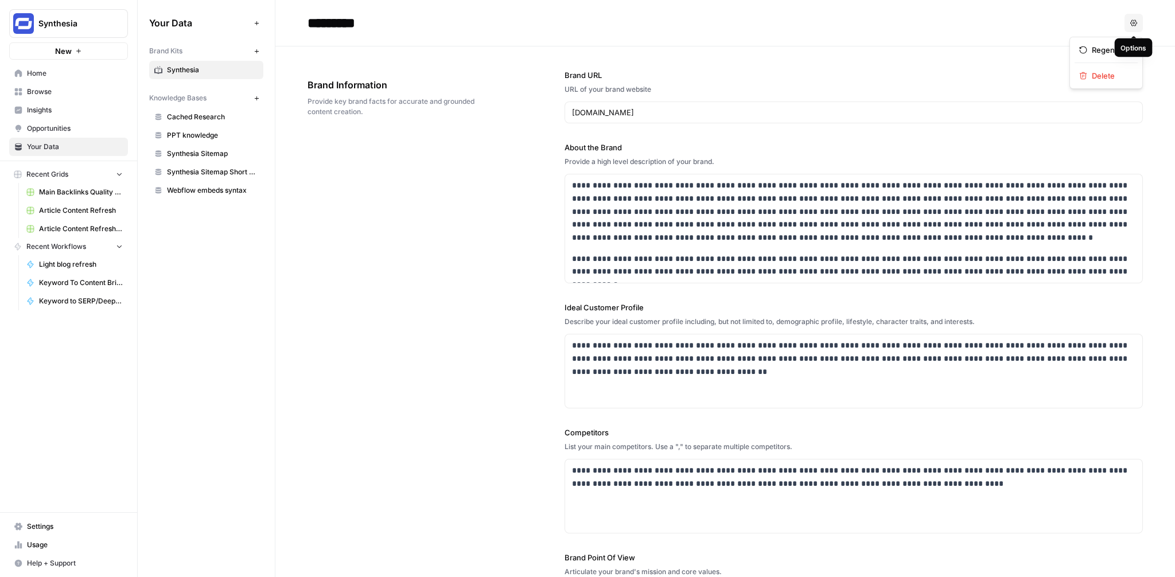
click at [1137, 25] on icon "button" at bounding box center [1133, 23] width 7 height 7
click at [744, 7] on header "********* Options" at bounding box center [725, 23] width 900 height 46
click at [61, 72] on span "Home" at bounding box center [75, 73] width 96 height 10
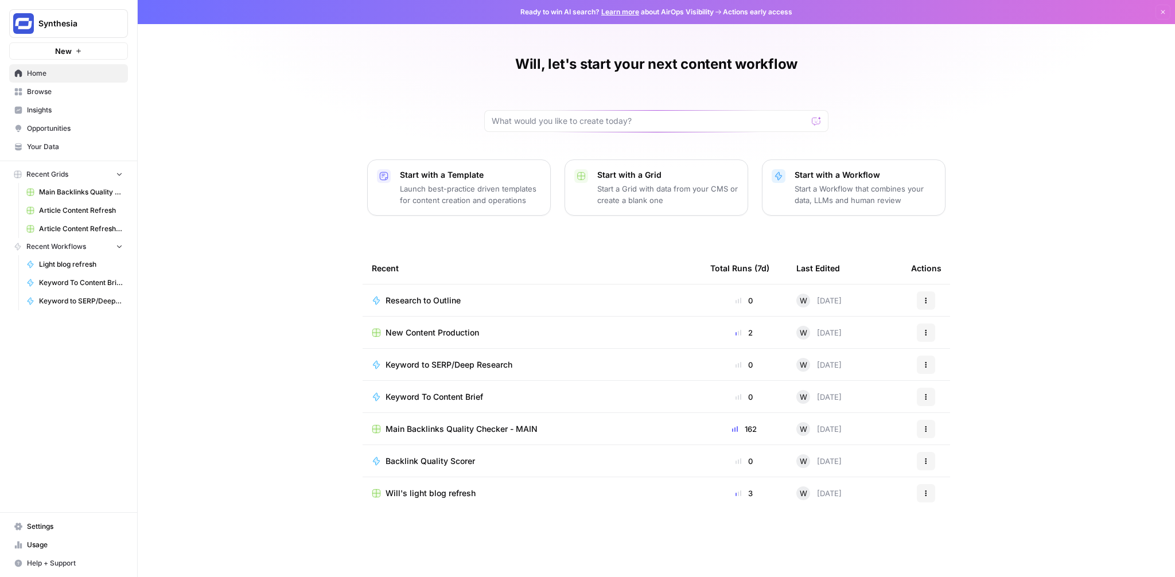
click at [59, 90] on span "Browse" at bounding box center [75, 92] width 96 height 10
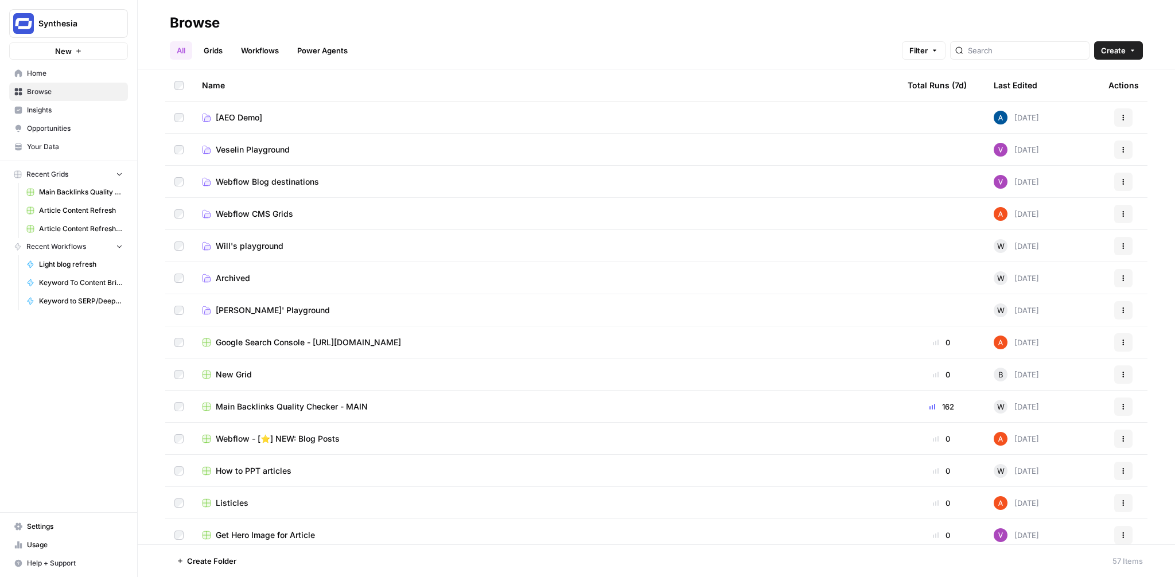
click at [242, 240] on span "Will's playground" at bounding box center [250, 245] width 68 height 11
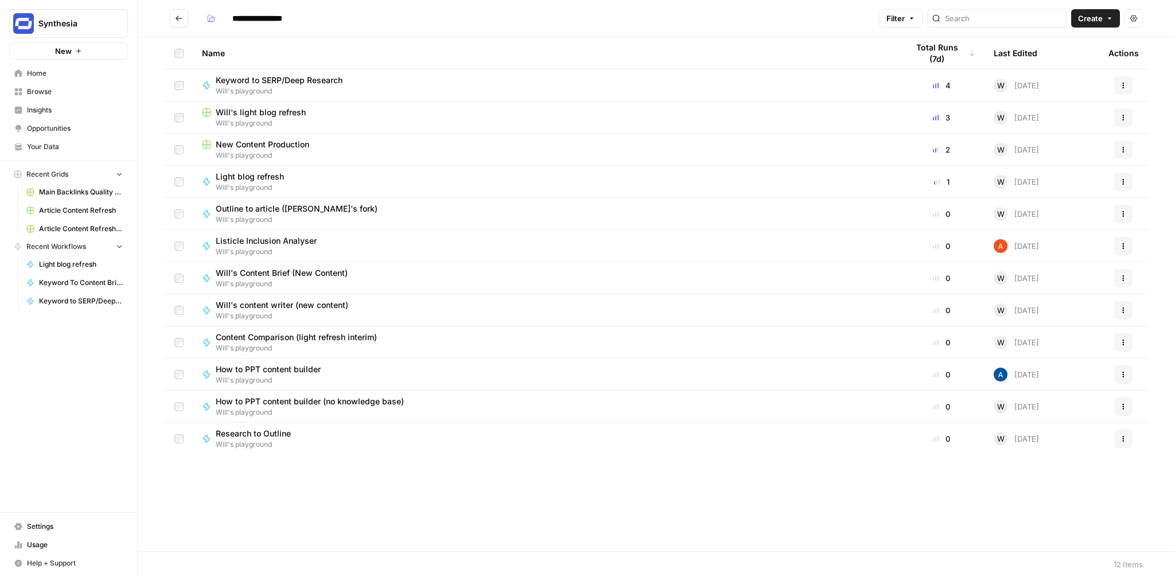
click at [292, 142] on span "New Content Production" at bounding box center [263, 144] width 94 height 11
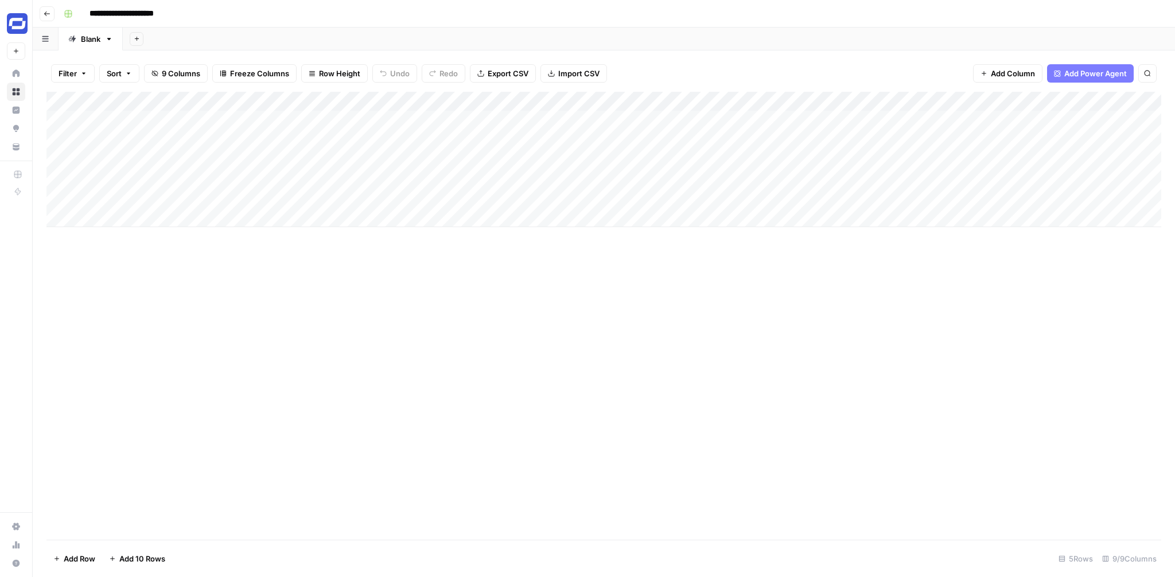
click at [566, 102] on div "Add Column" at bounding box center [603, 159] width 1115 height 135
click at [550, 130] on input "Associated Product/Features" at bounding box center [589, 128] width 116 height 11
type input "Relevant Product/Features"
click at [808, 118] on div "Add Column" at bounding box center [603, 159] width 1115 height 135
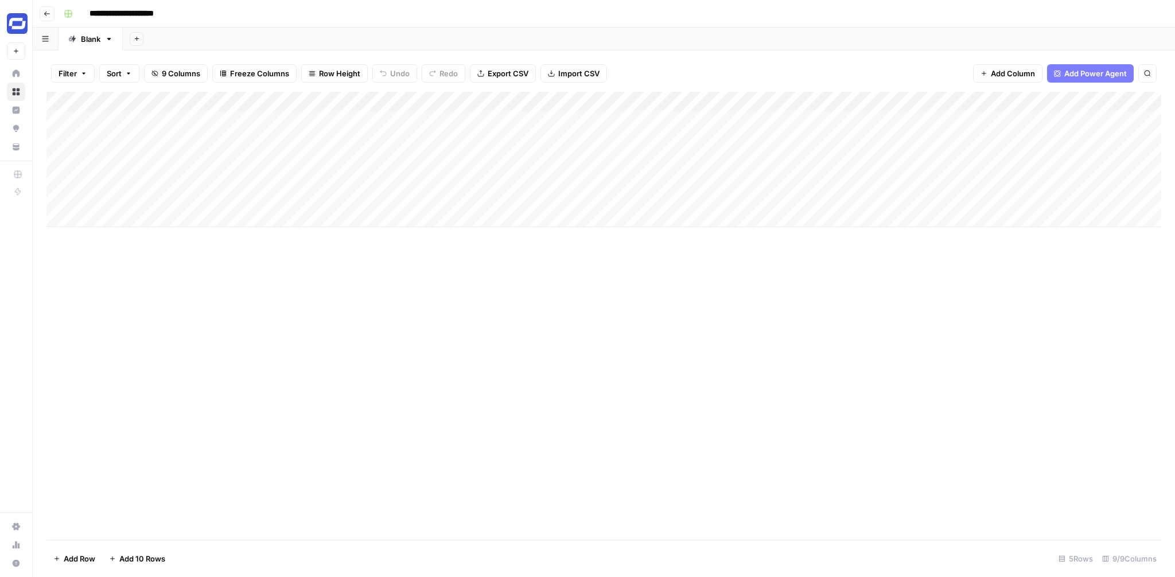
click at [808, 118] on div "Add Column" at bounding box center [603, 159] width 1115 height 135
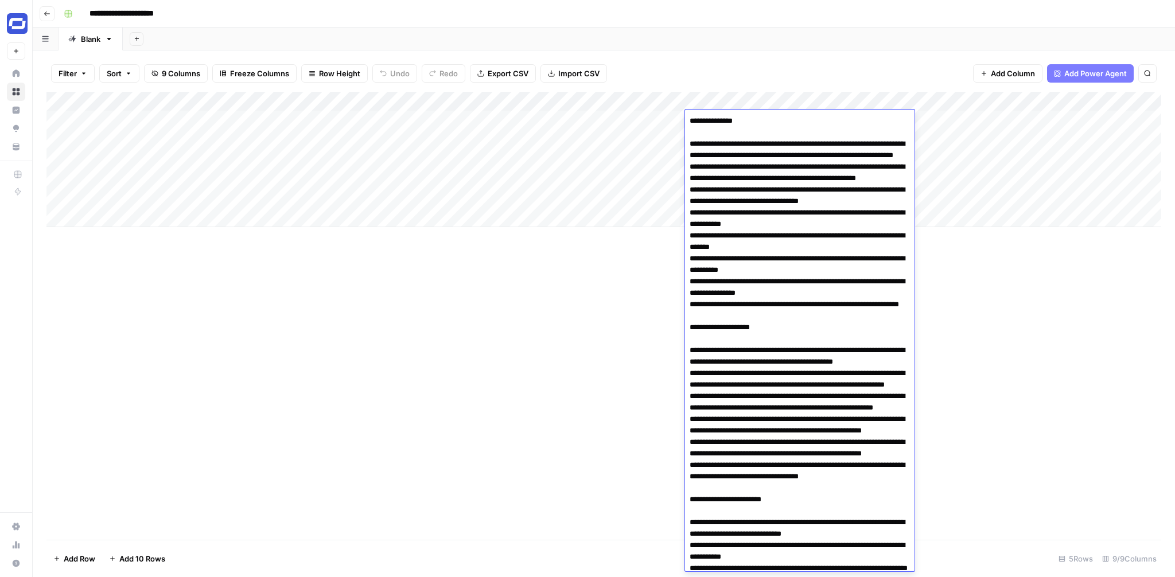
scroll to position [441, 0]
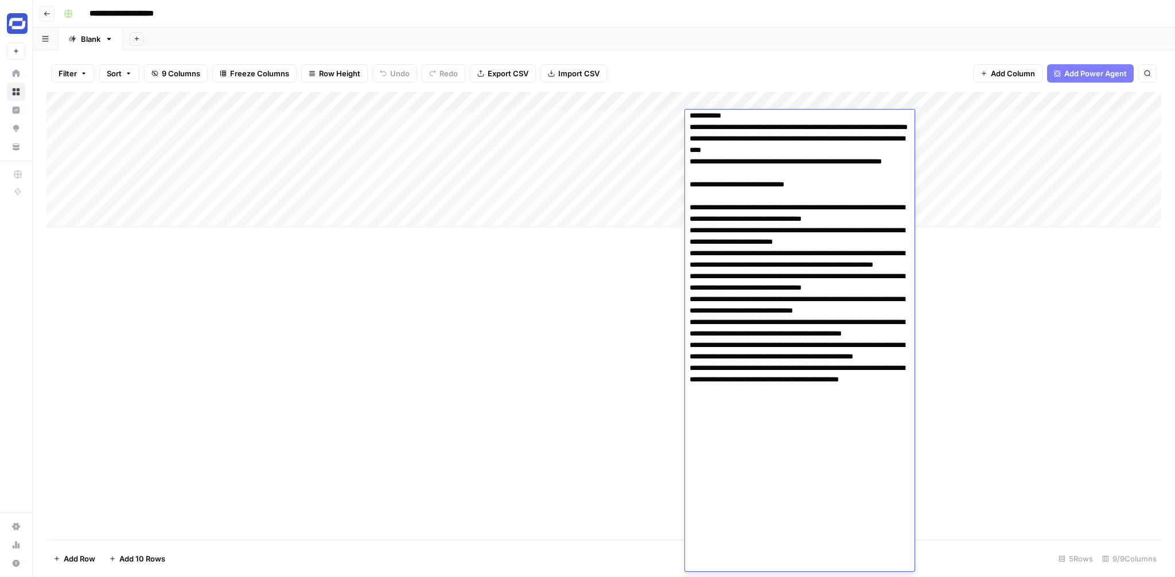
click at [806, 132] on textarea at bounding box center [800, 122] width 230 height 900
click at [1049, 308] on div "Add Column" at bounding box center [603, 316] width 1115 height 448
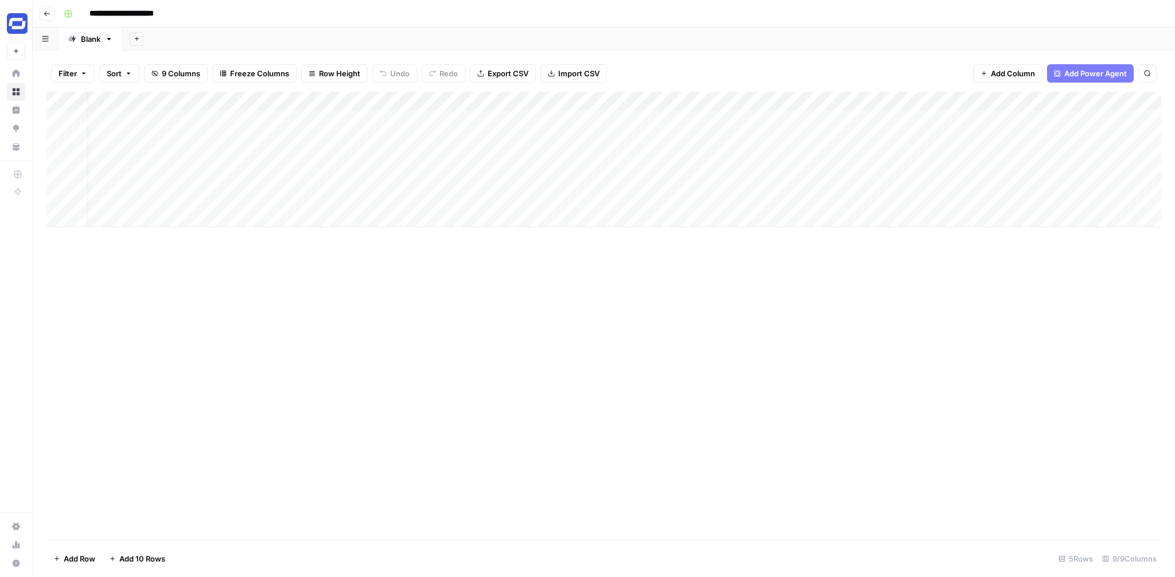
scroll to position [0, 236]
click at [879, 120] on div "Add Column" at bounding box center [603, 159] width 1115 height 135
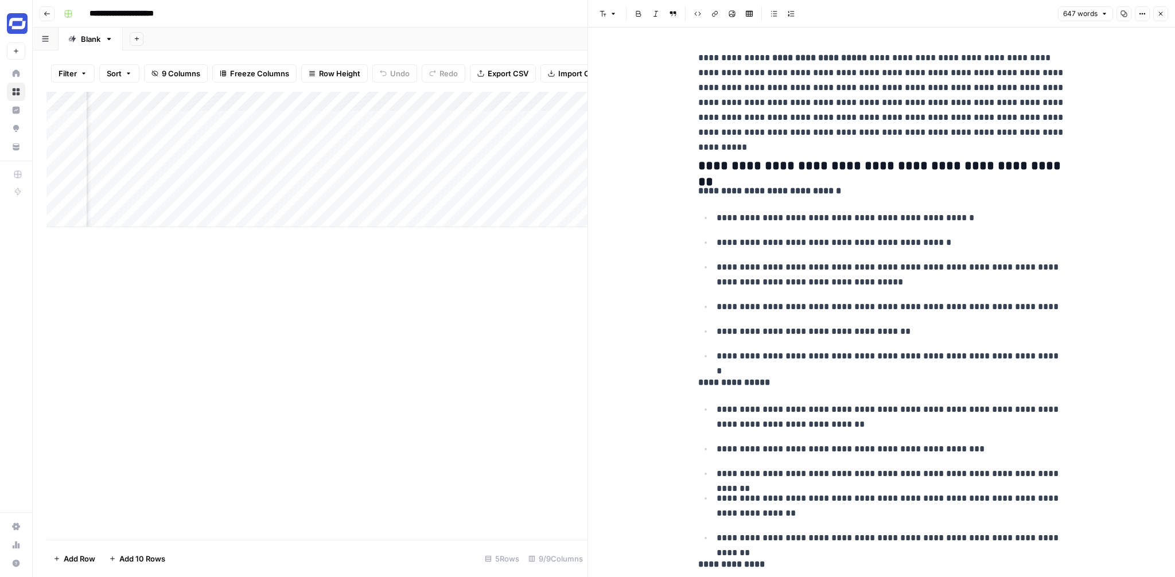
copy div "**********"
click at [1157, 13] on icon "button" at bounding box center [1160, 13] width 7 height 7
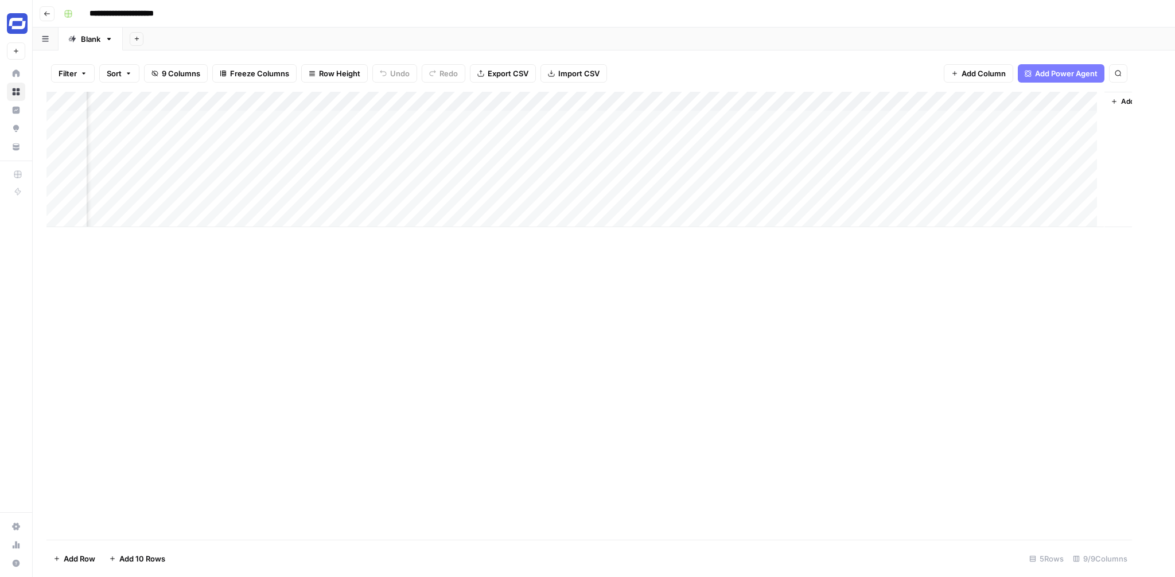
scroll to position [0, 223]
click at [1052, 119] on div "Add Column" at bounding box center [603, 159] width 1115 height 135
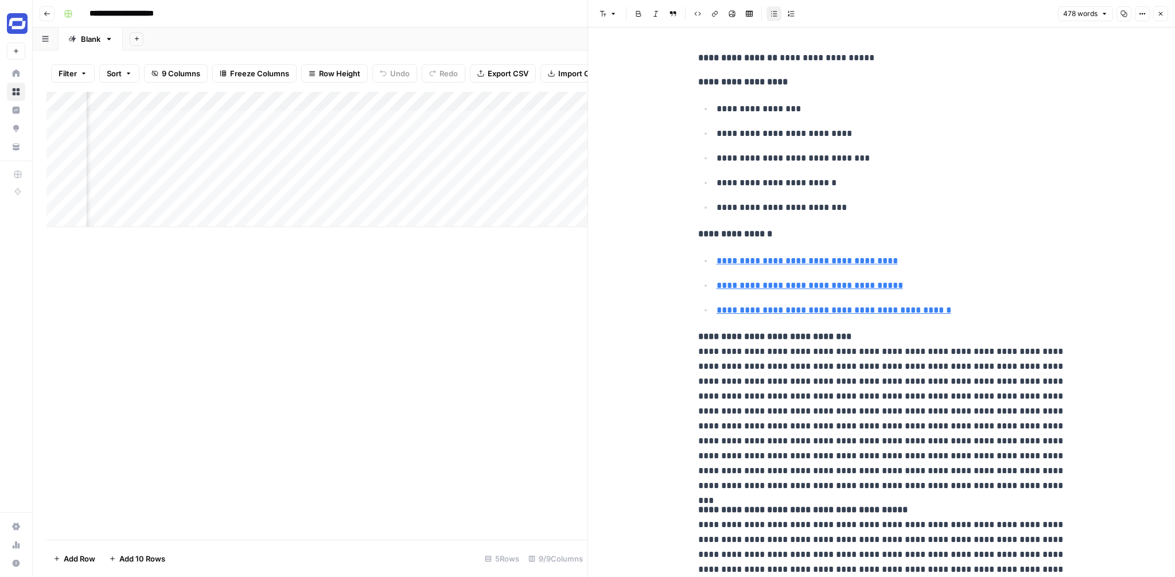
click at [990, 134] on p "**********" at bounding box center [891, 133] width 349 height 15
copy div "**********"
click at [1160, 15] on icon "button" at bounding box center [1160, 13] width 7 height 7
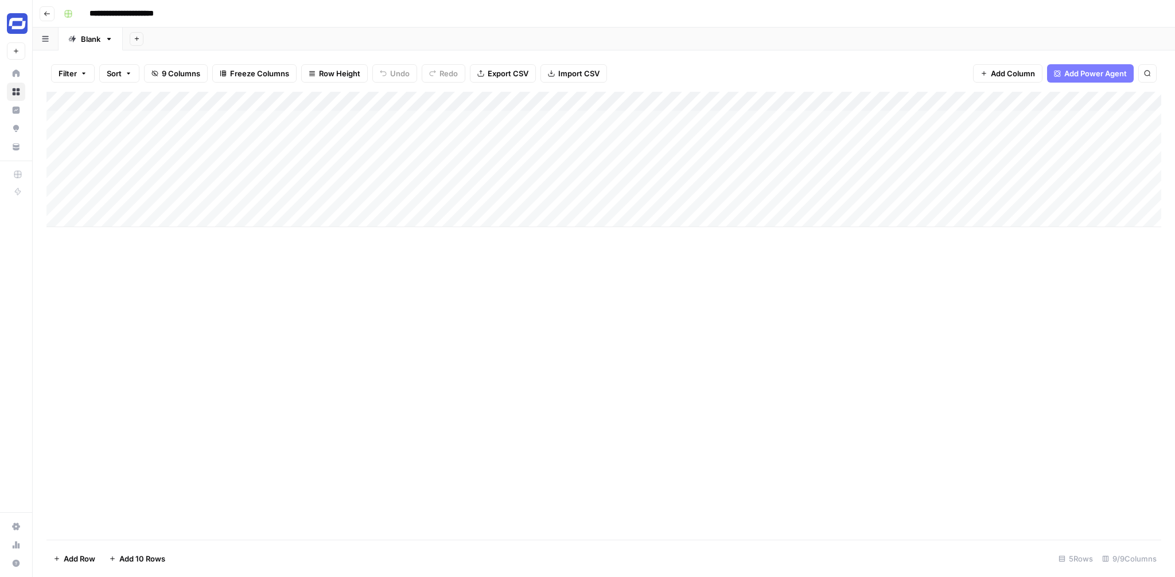
click at [419, 115] on div "Add Column" at bounding box center [603, 159] width 1115 height 135
click at [419, 115] on textarea at bounding box center [447, 121] width 184 height 16
click at [636, 120] on div "Add Column" at bounding box center [603, 159] width 1115 height 135
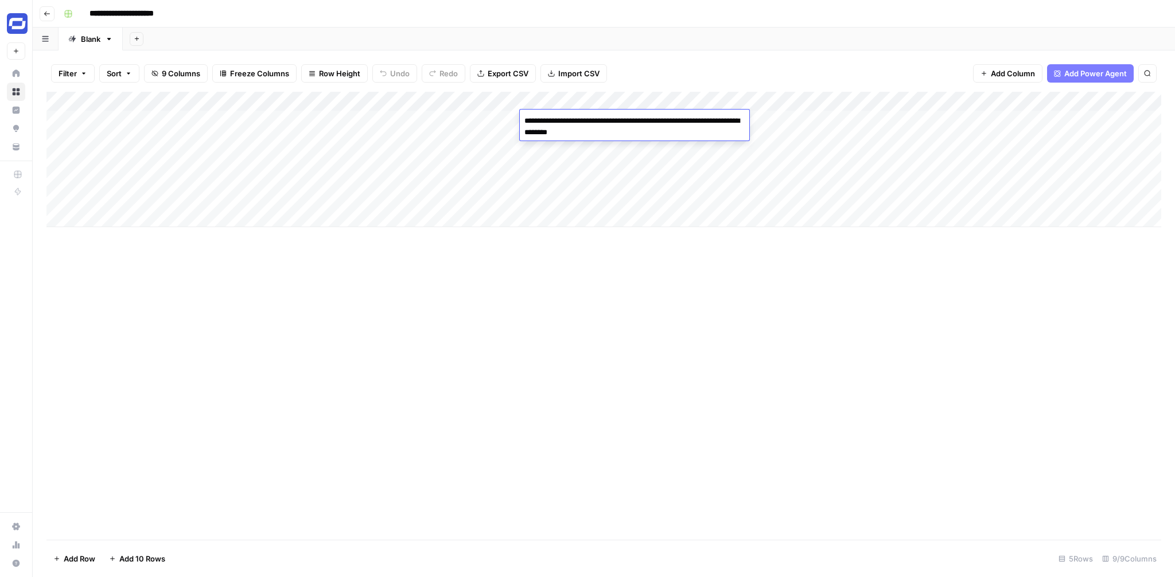
click at [636, 120] on textarea "**********" at bounding box center [635, 127] width 230 height 28
click at [784, 121] on div "Add Column" at bounding box center [603, 159] width 1115 height 135
click at [1036, 327] on div "Add Column" at bounding box center [603, 316] width 1115 height 448
click at [1000, 103] on div "Add Column" at bounding box center [603, 159] width 1115 height 135
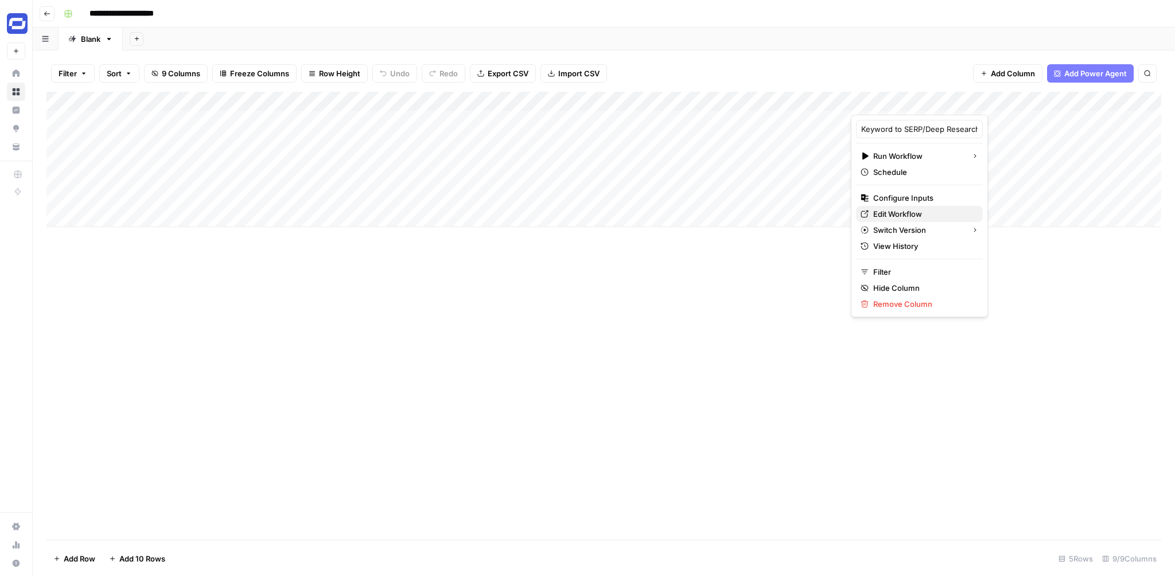
click at [903, 212] on span "Edit Workflow" at bounding box center [923, 213] width 100 height 11
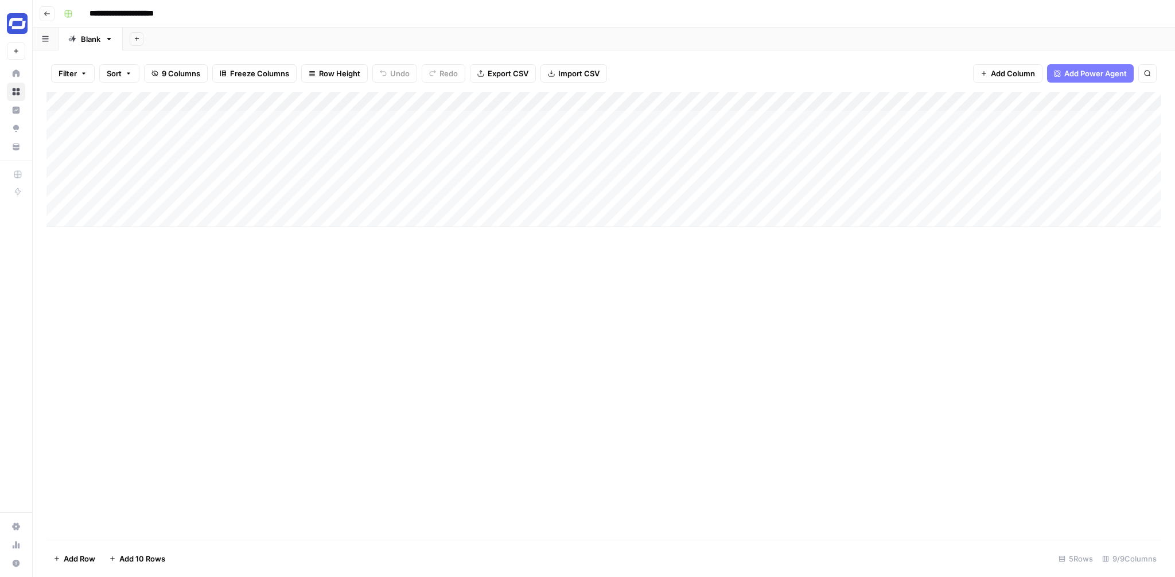
click at [744, 113] on div "Add Column" at bounding box center [603, 159] width 1115 height 135
click at [601, 302] on div "Add Column" at bounding box center [603, 316] width 1115 height 448
click at [883, 121] on div "Add Column" at bounding box center [603, 159] width 1115 height 135
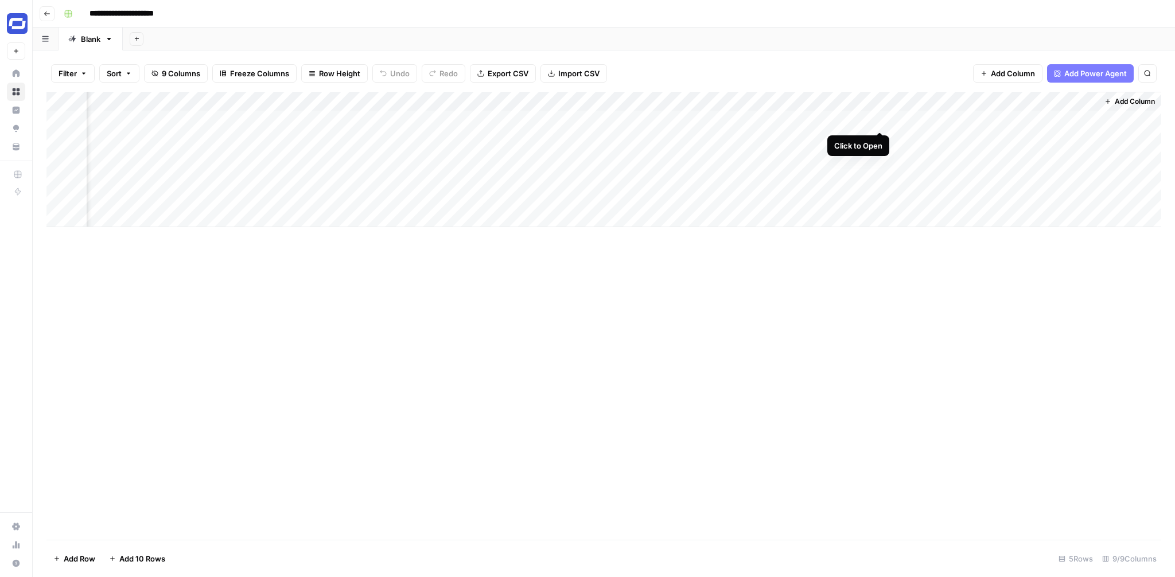
scroll to position [0, 235]
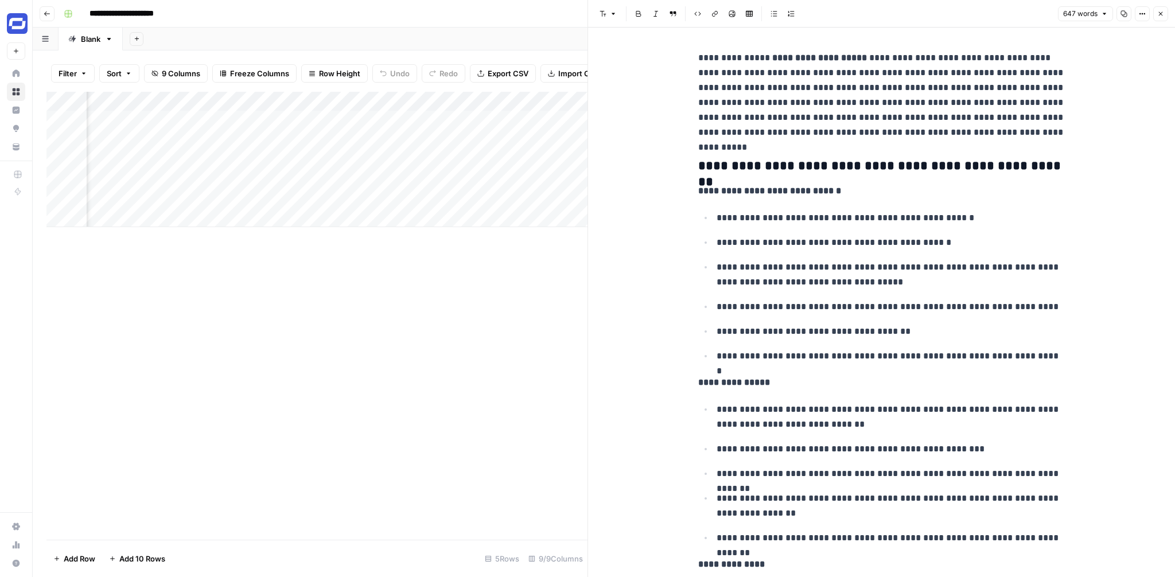
click at [884, 122] on p "**********" at bounding box center [881, 95] width 367 height 90
type input "1"
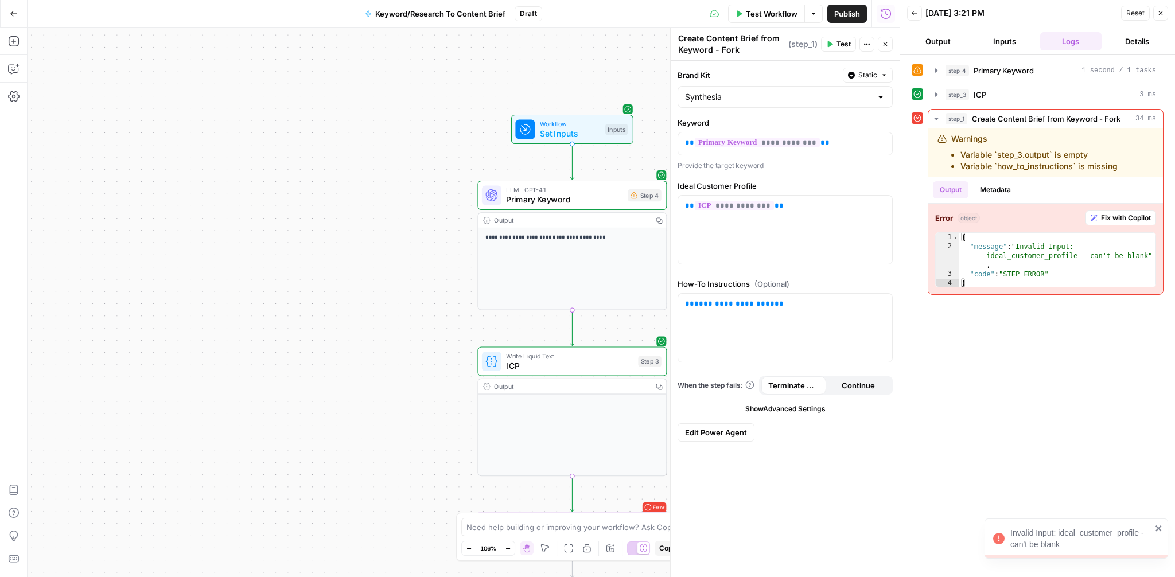
click at [1164, 9] on button "Close" at bounding box center [1160, 13] width 15 height 15
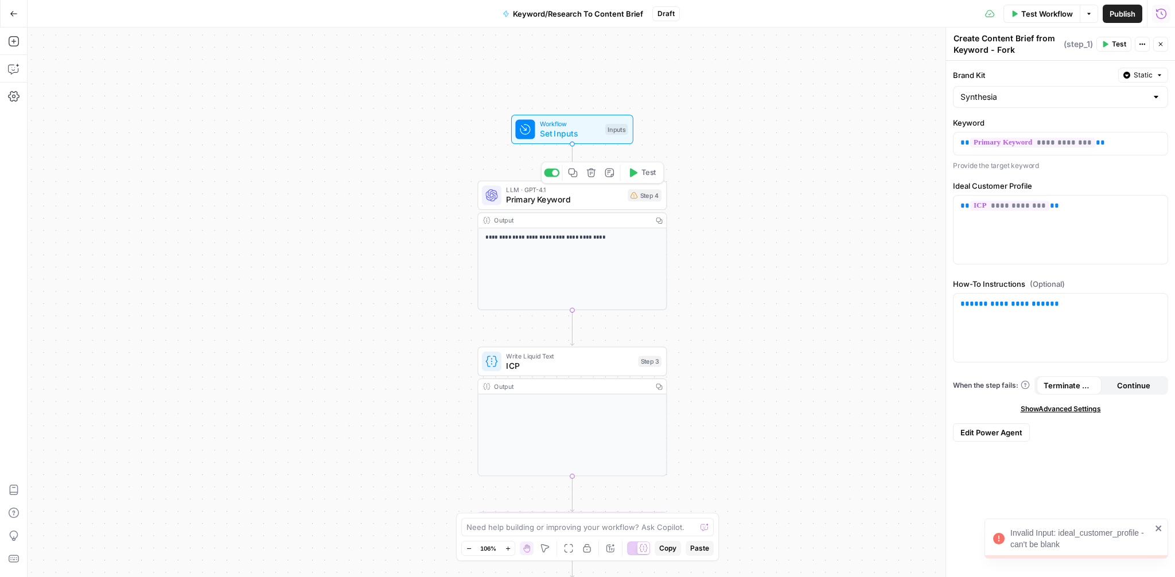
click at [589, 203] on span "Primary Keyword" at bounding box center [564, 199] width 116 height 12
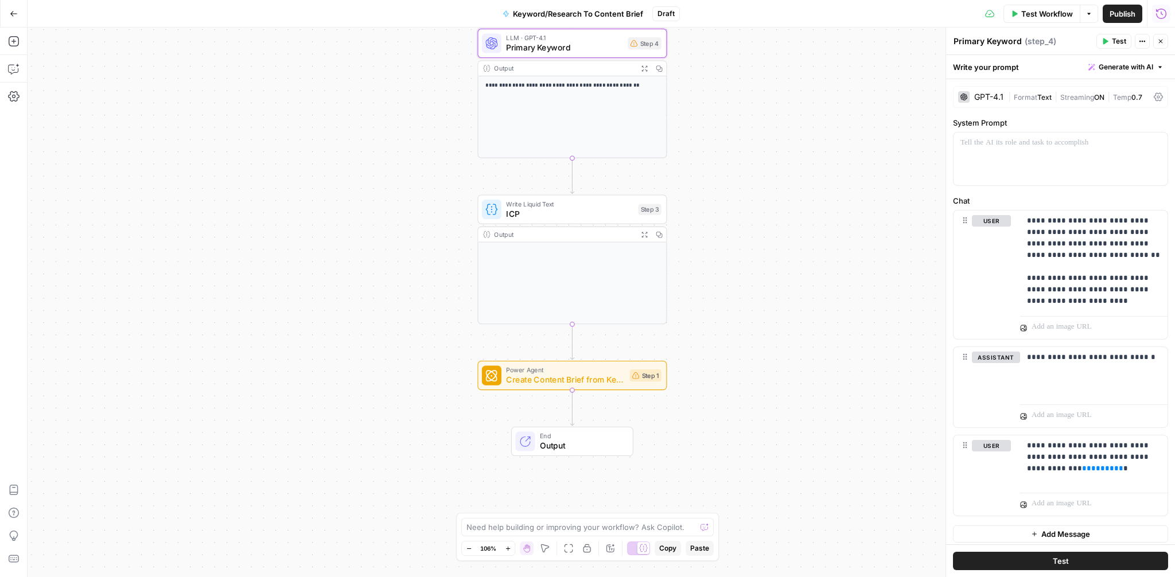
drag, startPoint x: 784, startPoint y: 363, endPoint x: 784, endPoint y: 211, distance: 152.1
click at [784, 211] on div "**********" at bounding box center [602, 303] width 1148 height 550
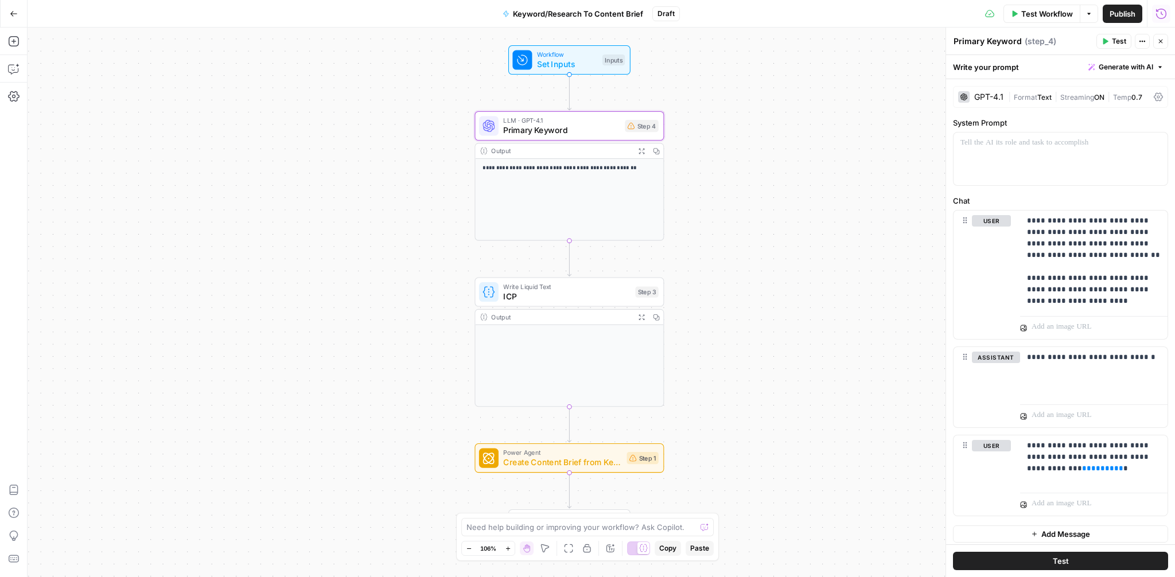
drag, startPoint x: 730, startPoint y: 236, endPoint x: 727, endPoint y: 319, distance: 82.7
click at [727, 319] on div "**********" at bounding box center [602, 303] width 1148 height 550
click at [589, 462] on span "Create Content Brief from Keyword - Fork" at bounding box center [562, 462] width 119 height 12
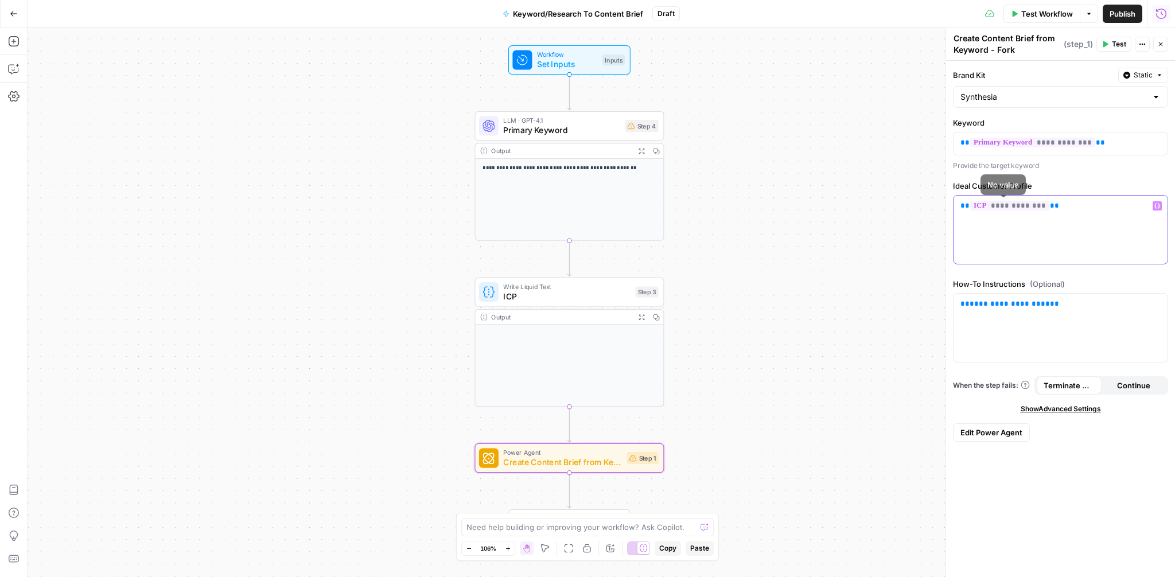
drag, startPoint x: 1062, startPoint y: 208, endPoint x: 934, endPoint y: 208, distance: 128.0
click at [934, 208] on body "**********" at bounding box center [587, 288] width 1175 height 577
drag, startPoint x: 1094, startPoint y: 208, endPoint x: 955, endPoint y: 208, distance: 138.9
click at [955, 208] on div "**********" at bounding box center [1061, 230] width 214 height 68
click at [1159, 207] on icon "button" at bounding box center [1158, 206] width 6 height 6
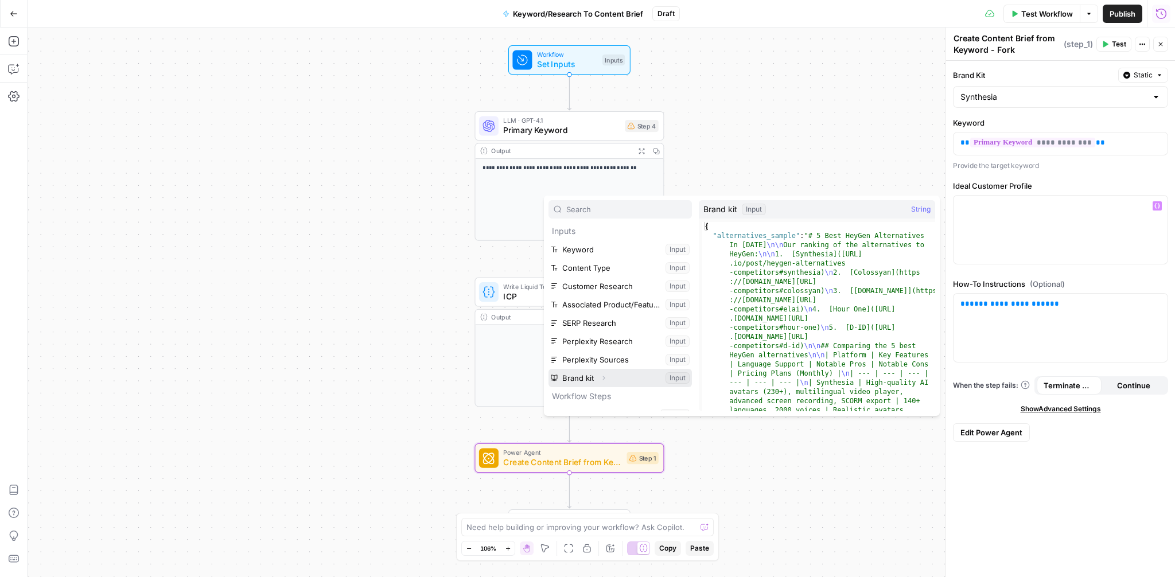
click at [604, 379] on icon "button" at bounding box center [603, 378] width 7 height 7
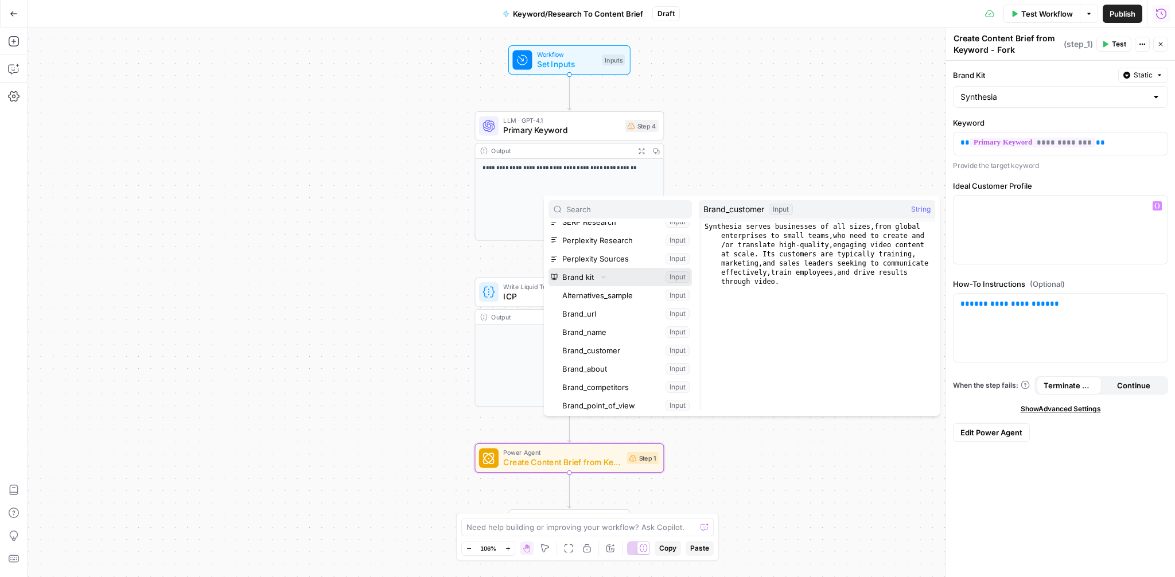
scroll to position [103, 0]
click at [612, 347] on button "Select variable Brand_customer" at bounding box center [626, 349] width 132 height 18
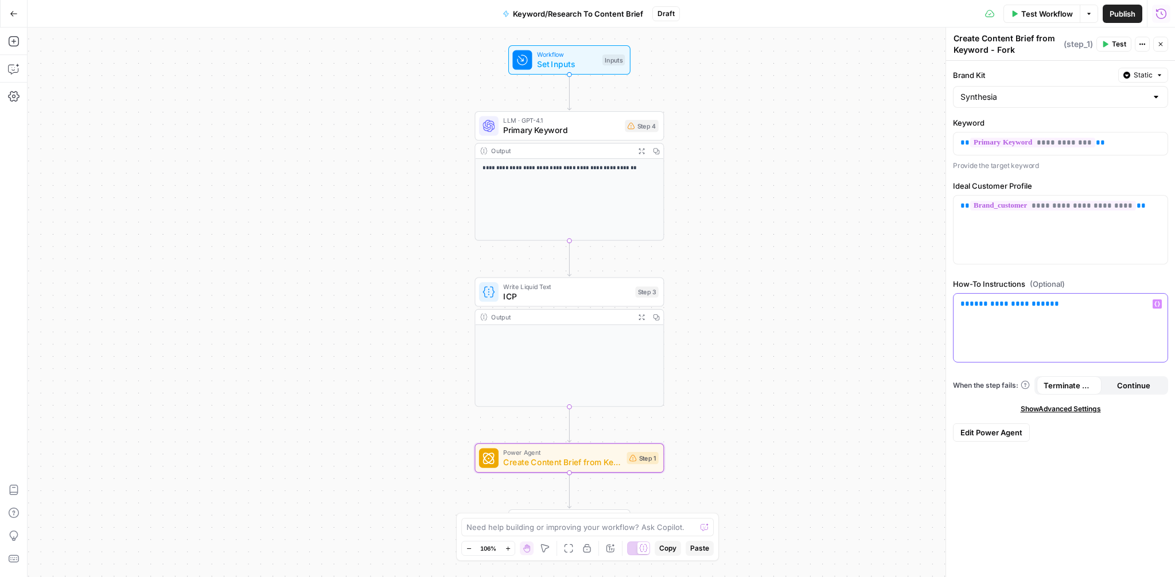
drag, startPoint x: 1127, startPoint y: 308, endPoint x: 877, endPoint y: 308, distance: 250.2
click at [877, 308] on body "**********" at bounding box center [587, 288] width 1175 height 577
click at [1129, 139] on p "**********" at bounding box center [1061, 142] width 200 height 11
click at [1156, 147] on p at bounding box center [1061, 142] width 200 height 11
click at [1157, 141] on icon "button" at bounding box center [1158, 143] width 6 height 6
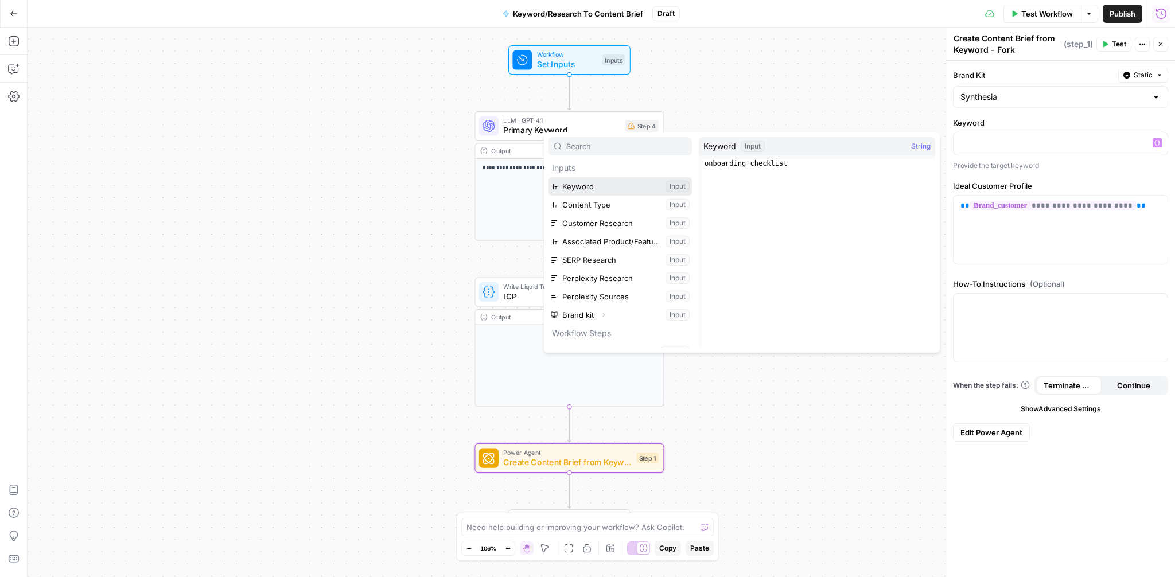
click at [606, 185] on button "Select variable Keyword" at bounding box center [620, 186] width 143 height 18
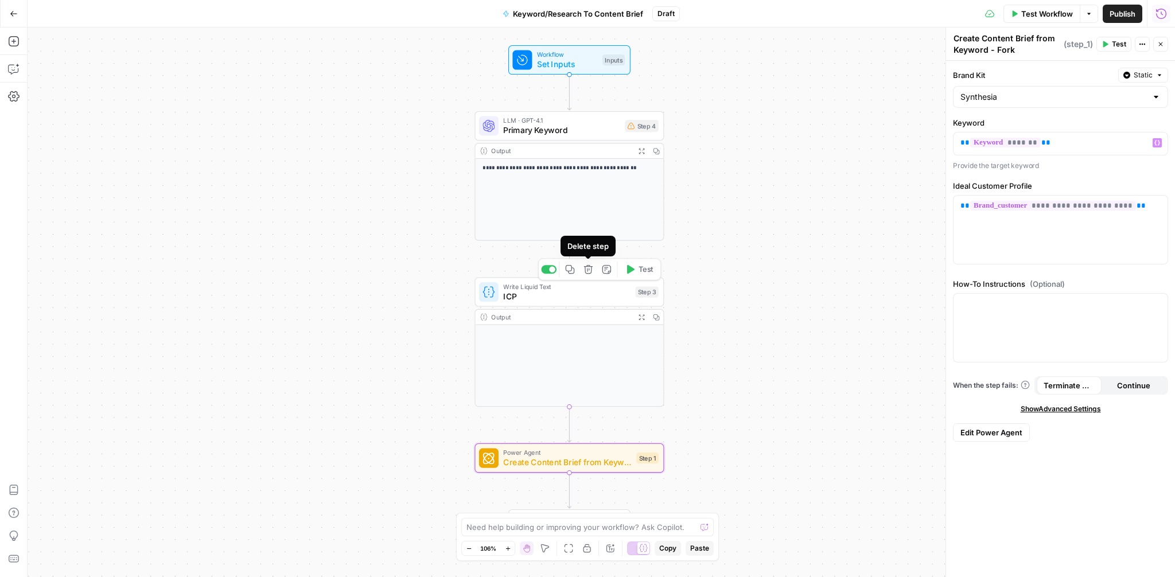
click at [589, 274] on icon "button" at bounding box center [589, 270] width 10 height 10
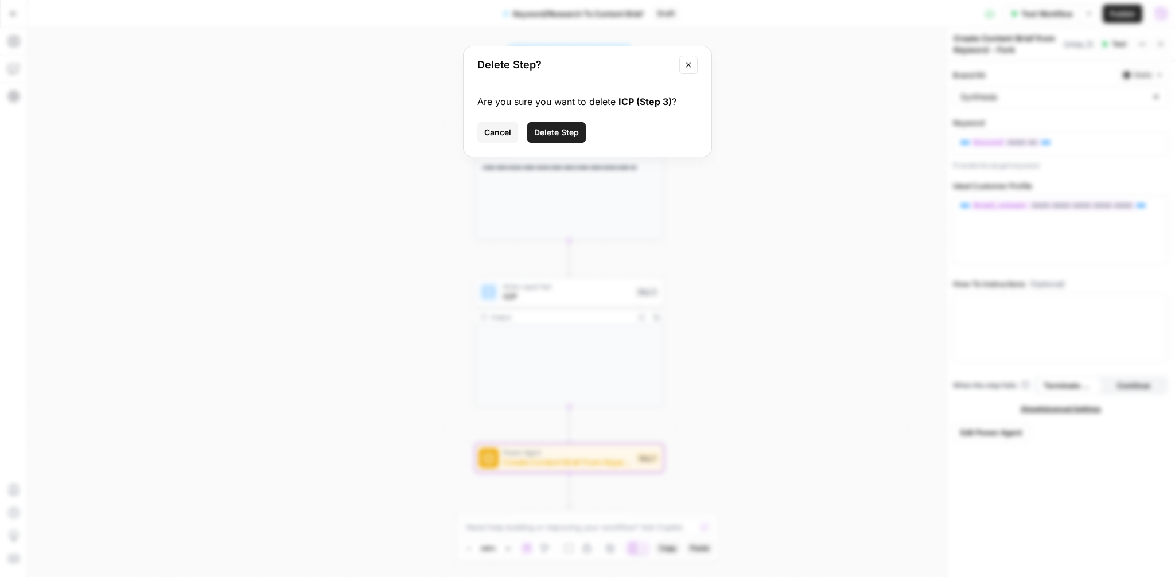
click at [562, 133] on span "Delete Step" at bounding box center [556, 132] width 45 height 11
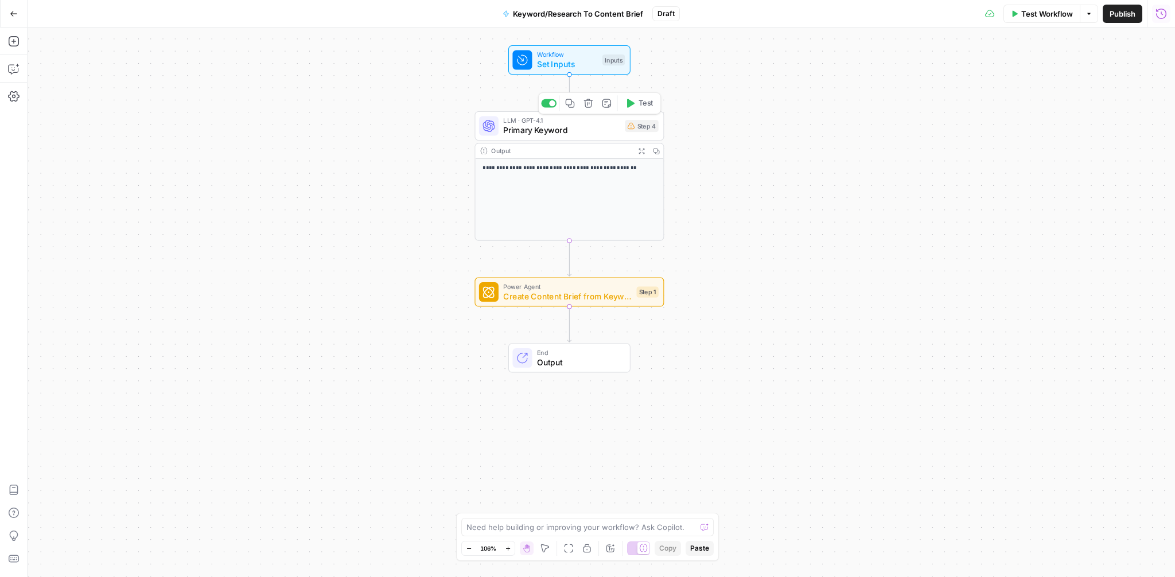
click at [588, 104] on icon "button" at bounding box center [589, 104] width 10 height 10
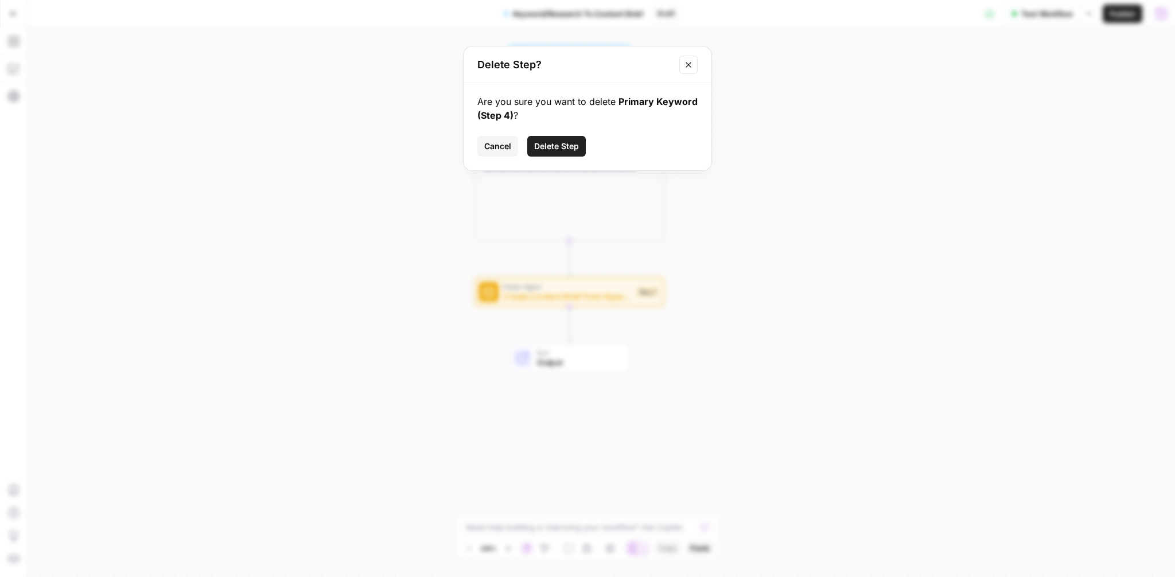
click at [570, 144] on span "Delete Step" at bounding box center [556, 146] width 45 height 11
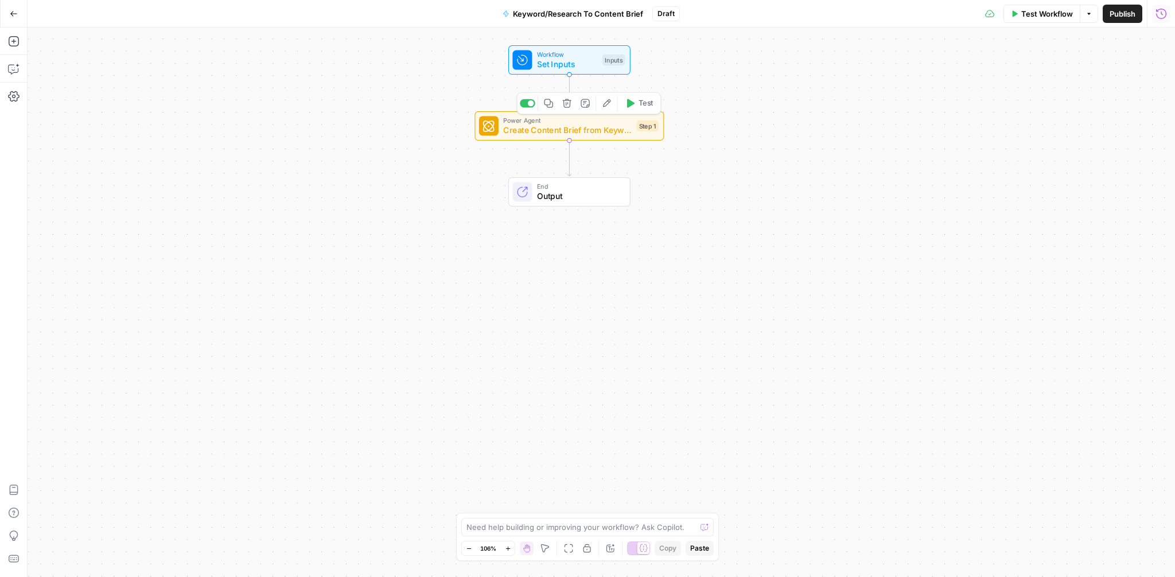
click at [605, 100] on icon "button" at bounding box center [607, 104] width 10 height 10
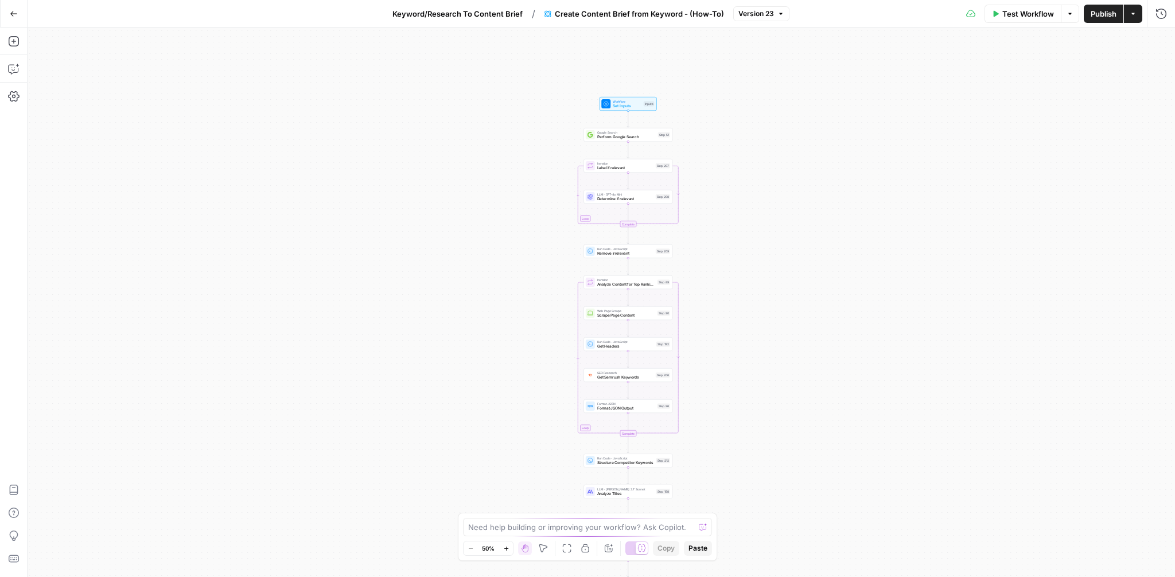
drag, startPoint x: 761, startPoint y: 181, endPoint x: 763, endPoint y: 366, distance: 184.8
click at [763, 366] on div "true false Workflow Set Inputs Inputs Google Search Perform Google Search Step …" at bounding box center [602, 303] width 1148 height 550
drag, startPoint x: 739, startPoint y: 349, endPoint x: 741, endPoint y: 140, distance: 208.9
click at [741, 140] on div "true false Workflow Set Inputs Inputs Google Search Perform Google Search Step …" at bounding box center [602, 303] width 1148 height 550
drag, startPoint x: 744, startPoint y: 344, endPoint x: 744, endPoint y: 259, distance: 84.9
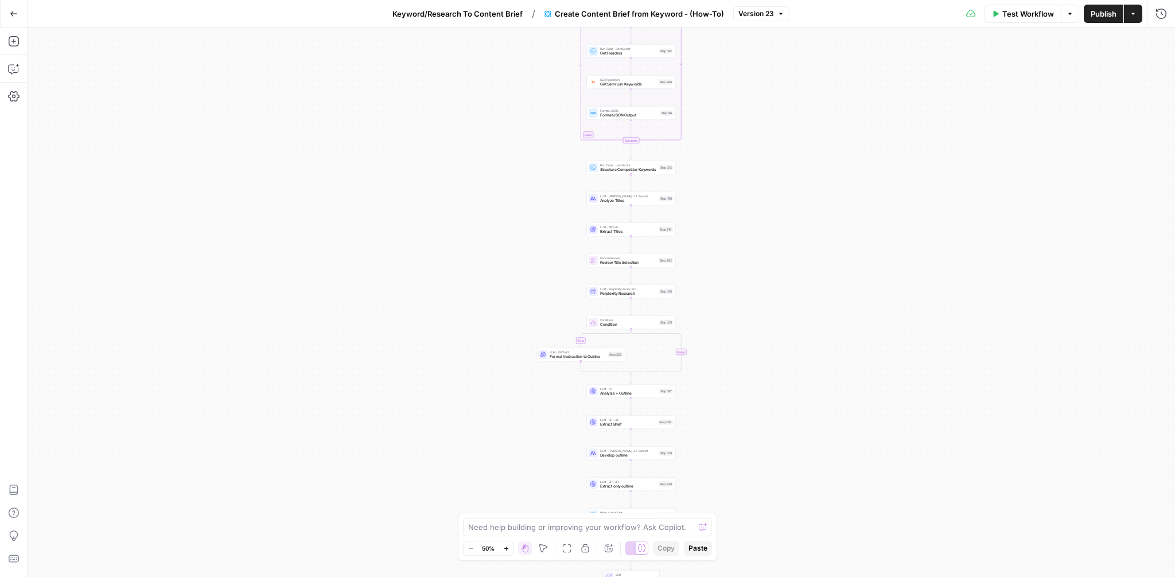
click at [744, 259] on div "true false Workflow Set Inputs Inputs Google Search Perform Google Search Step …" at bounding box center [602, 303] width 1148 height 550
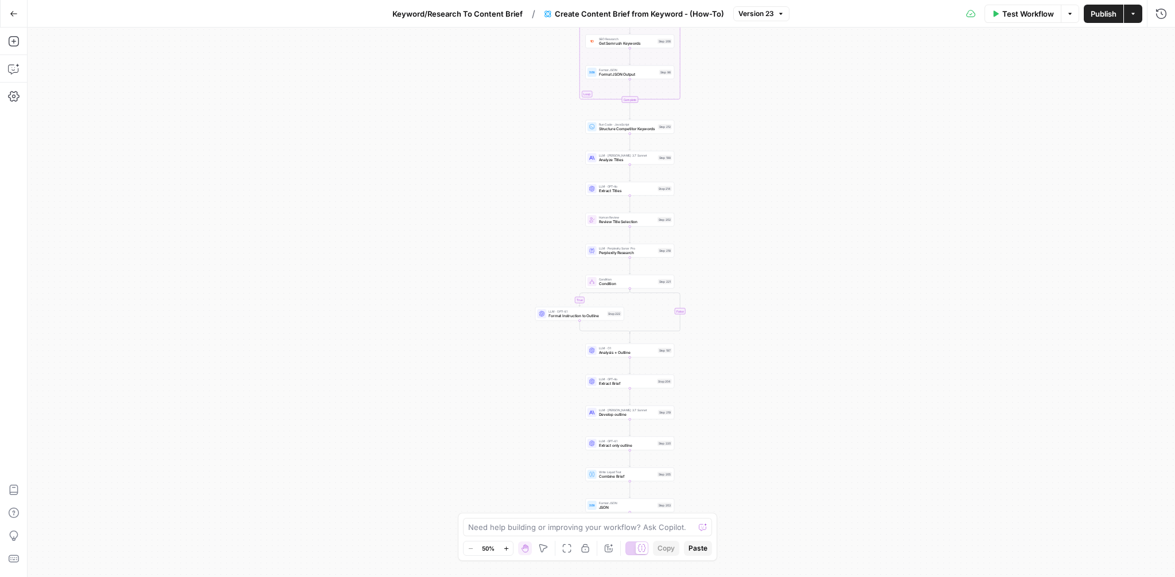
drag, startPoint x: 744, startPoint y: 371, endPoint x: 743, endPoint y: 331, distance: 40.8
click at [743, 331] on div "true false Workflow Set Inputs Inputs Google Search Perform Google Search Step …" at bounding box center [602, 303] width 1148 height 550
drag, startPoint x: 743, startPoint y: 331, endPoint x: 743, endPoint y: 213, distance: 117.1
click at [743, 213] on div "true false Workflow Set Inputs Inputs Google Search Perform Google Search Step …" at bounding box center [602, 303] width 1148 height 550
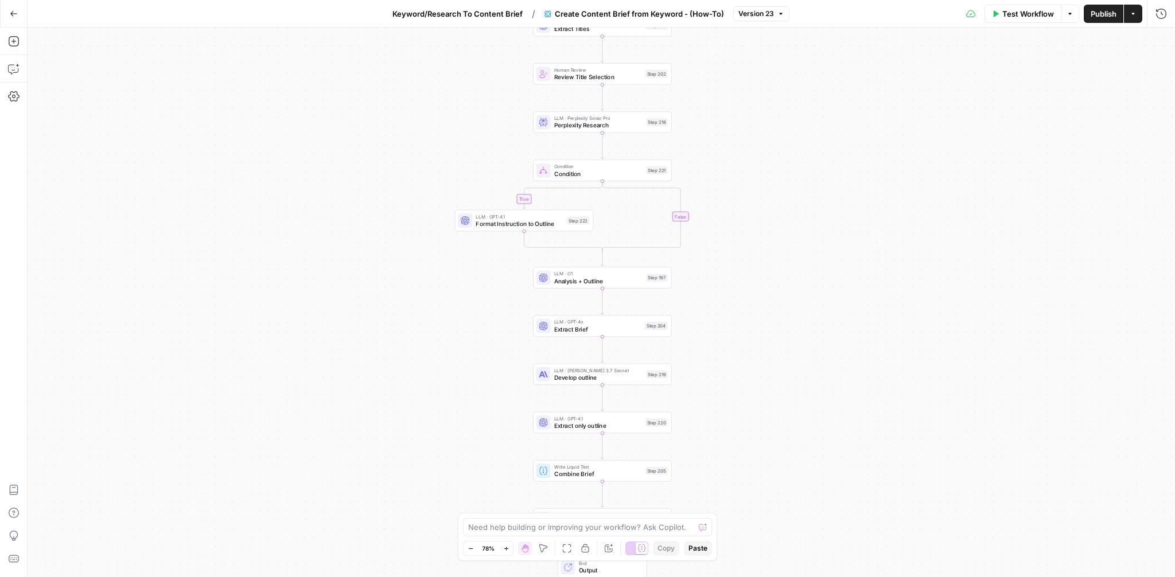
drag, startPoint x: 722, startPoint y: 217, endPoint x: 786, endPoint y: 236, distance: 65.9
click at [786, 236] on div "true false Workflow Set Inputs Inputs Google Search Perform Google Search Step …" at bounding box center [602, 303] width 1148 height 550
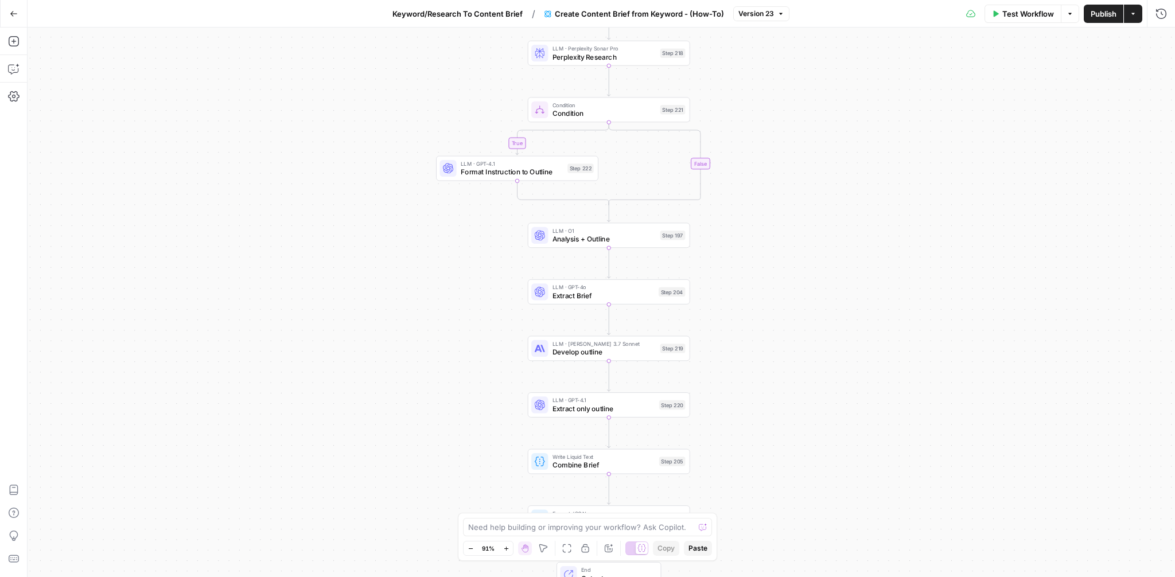
drag, startPoint x: 729, startPoint y: 188, endPoint x: 740, endPoint y: 130, distance: 59.6
click at [740, 130] on div "true false Workflow Set Inputs Inputs Google Search Perform Google Search Step …" at bounding box center [602, 303] width 1148 height 550
click at [508, 169] on span "Format Instruction to Outline" at bounding box center [512, 172] width 103 height 10
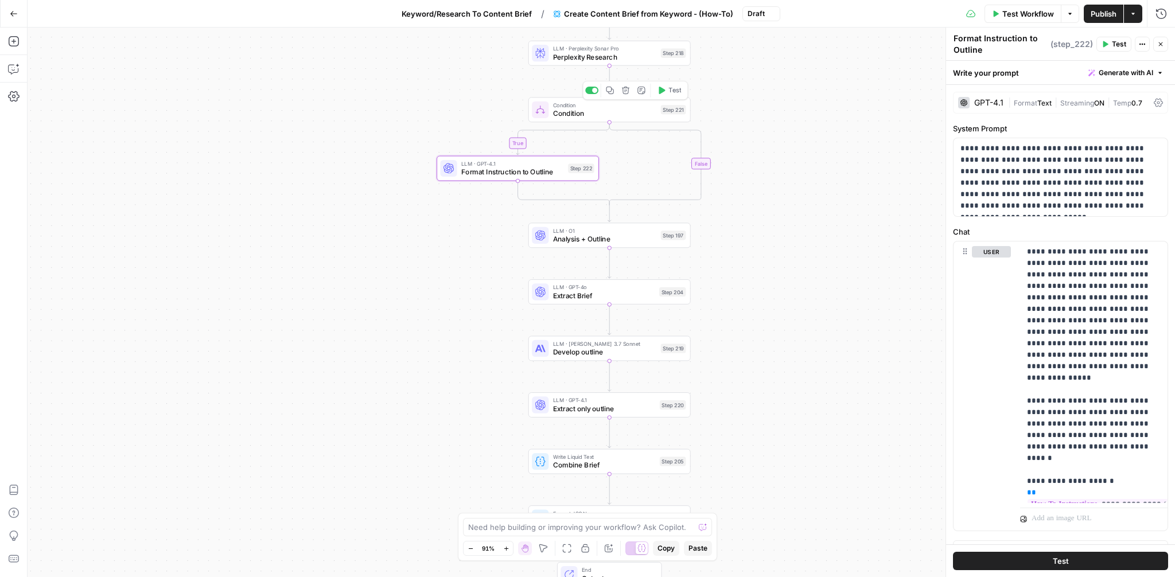
click at [603, 117] on span "Condition" at bounding box center [605, 113] width 104 height 10
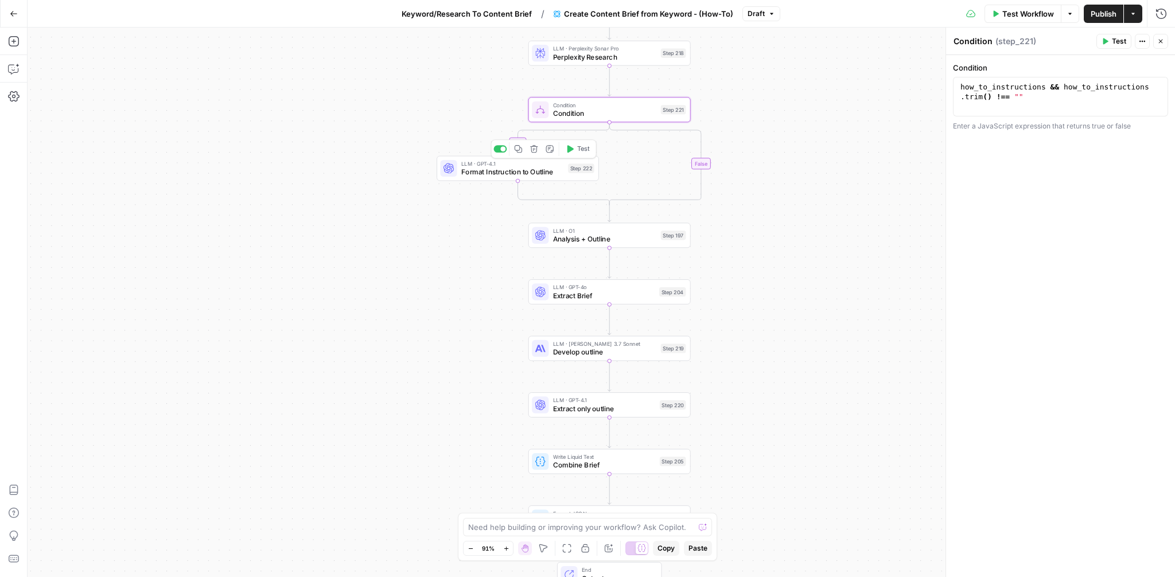
click at [485, 175] on span "Format Instruction to Outline" at bounding box center [512, 172] width 103 height 10
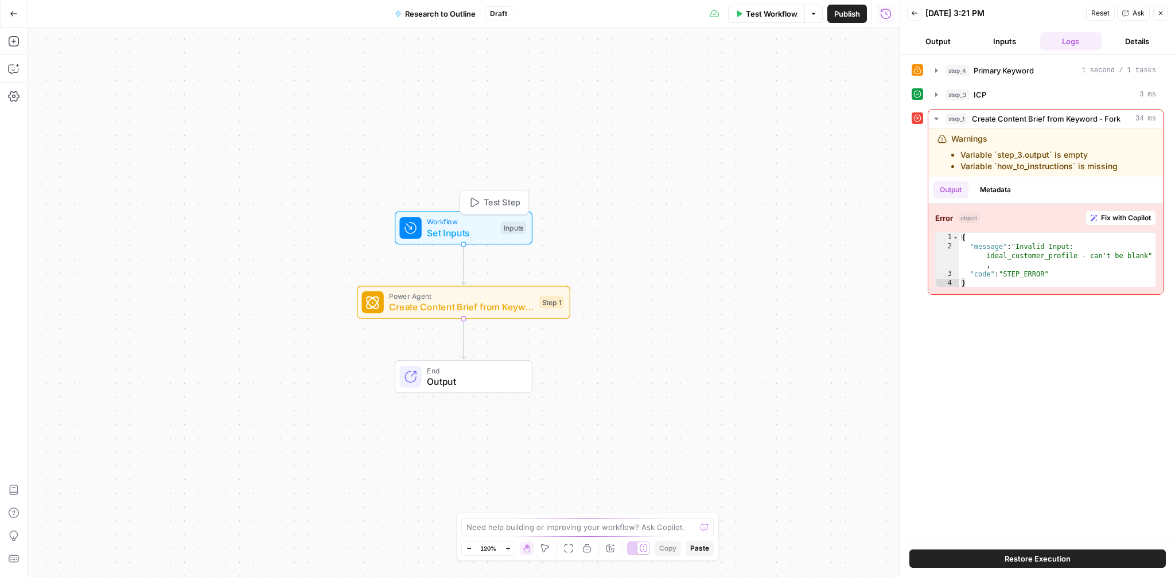
click at [479, 228] on span "Set Inputs" at bounding box center [461, 233] width 68 height 14
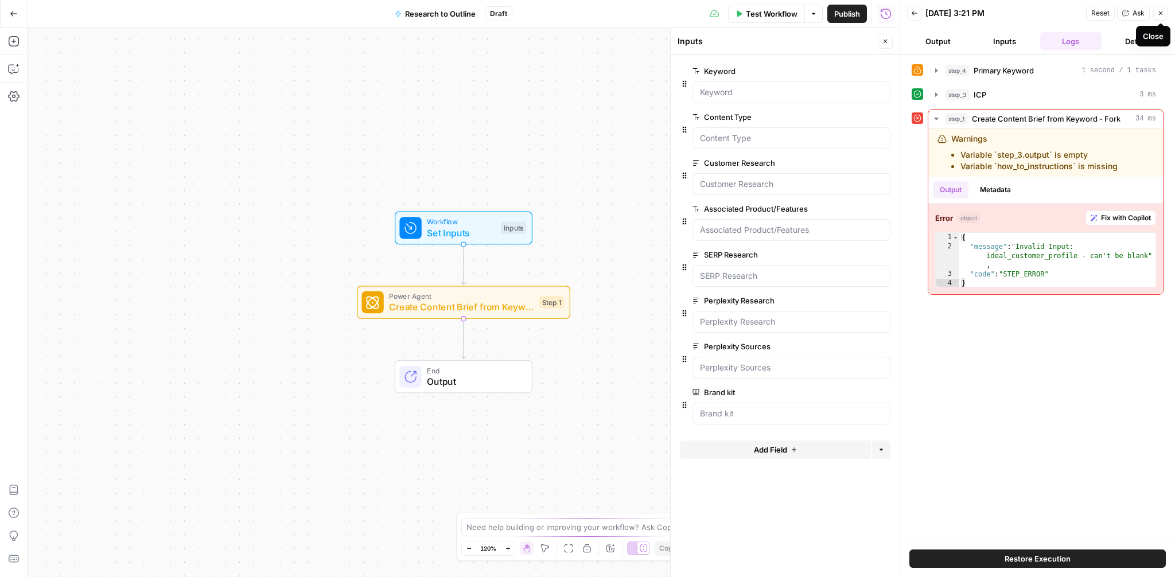
click at [1165, 17] on button "Close" at bounding box center [1160, 13] width 15 height 15
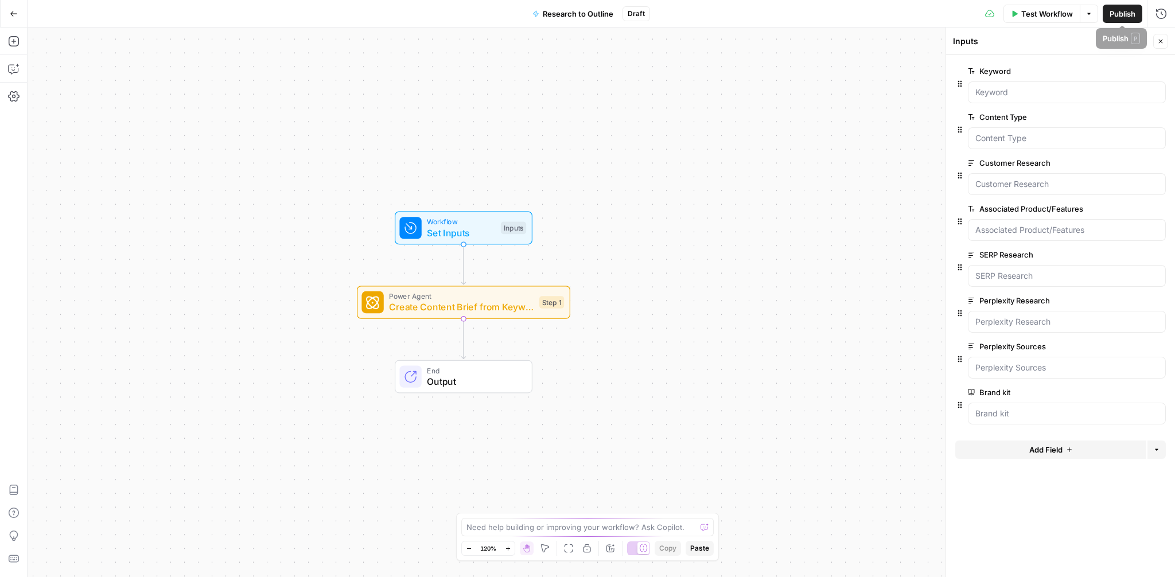
click at [1056, 20] on button "Test Workflow" at bounding box center [1042, 14] width 77 height 18
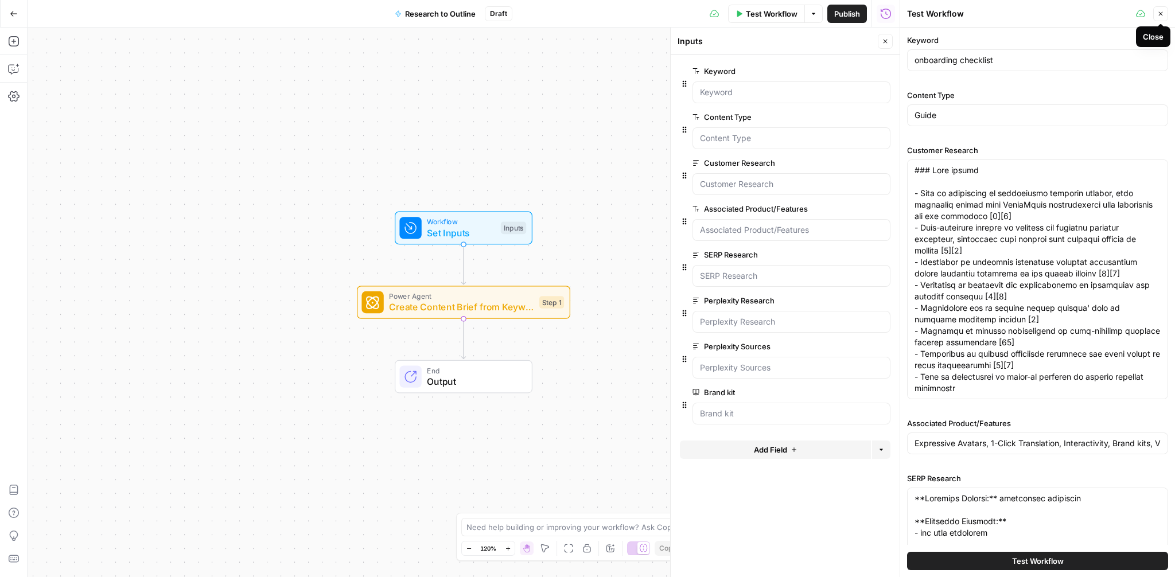
click at [1164, 14] on icon "button" at bounding box center [1160, 13] width 7 height 7
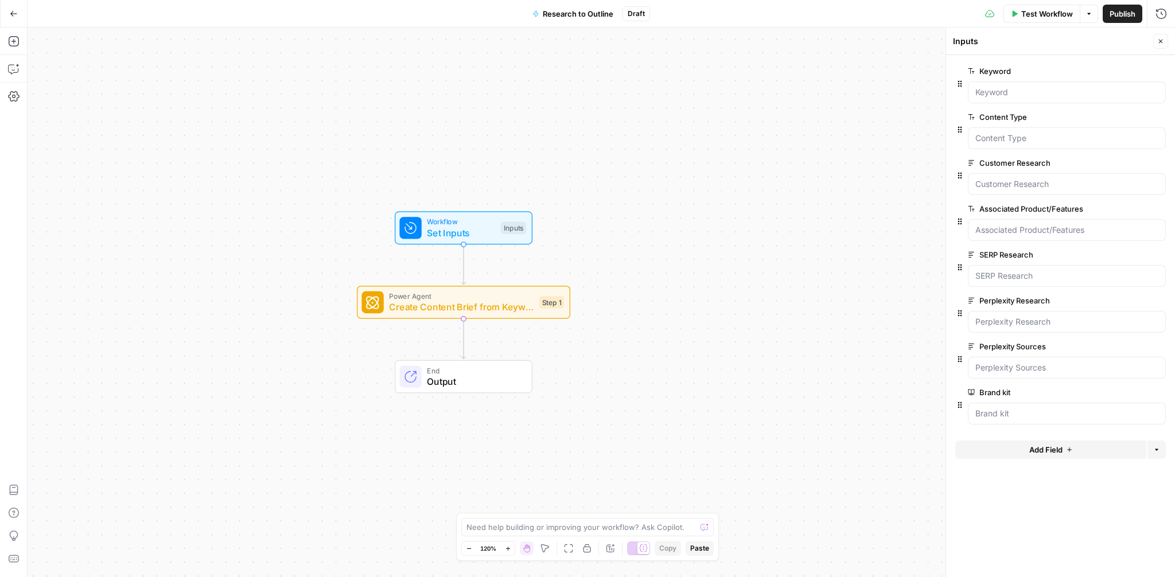
click at [1158, 38] on icon "button" at bounding box center [1160, 41] width 7 height 7
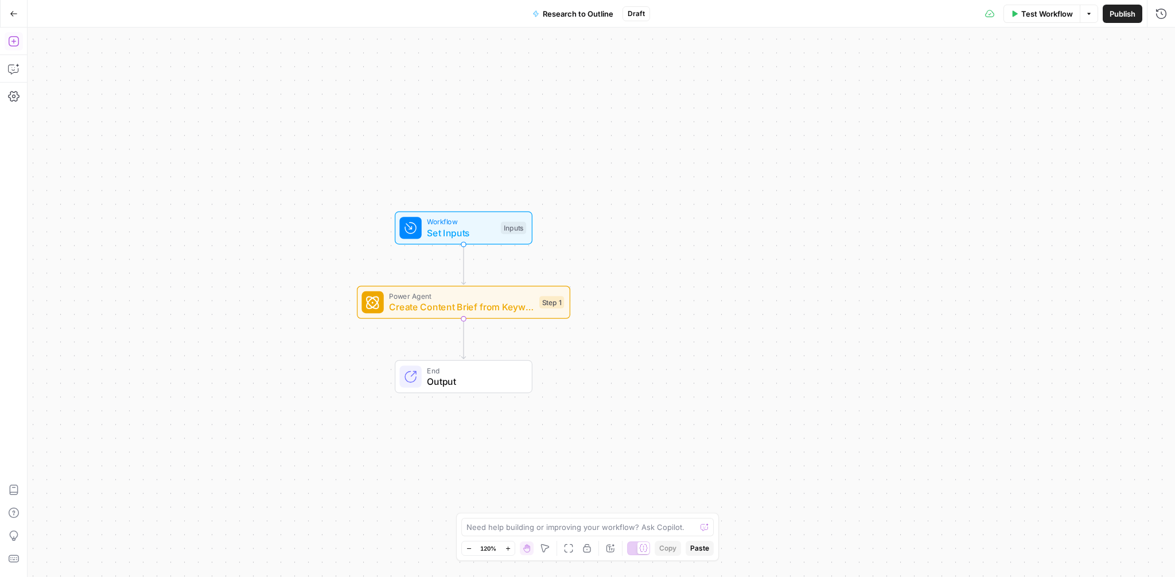
click at [14, 37] on icon "button" at bounding box center [13, 41] width 11 height 11
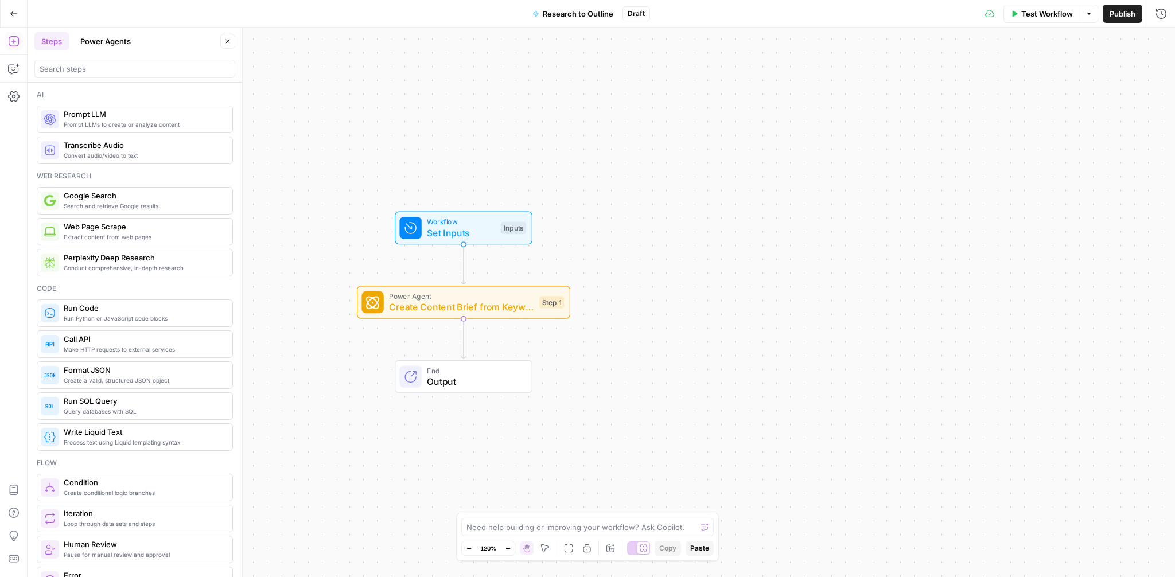
click at [87, 118] on span "Prompt LLM" at bounding box center [144, 113] width 160 height 11
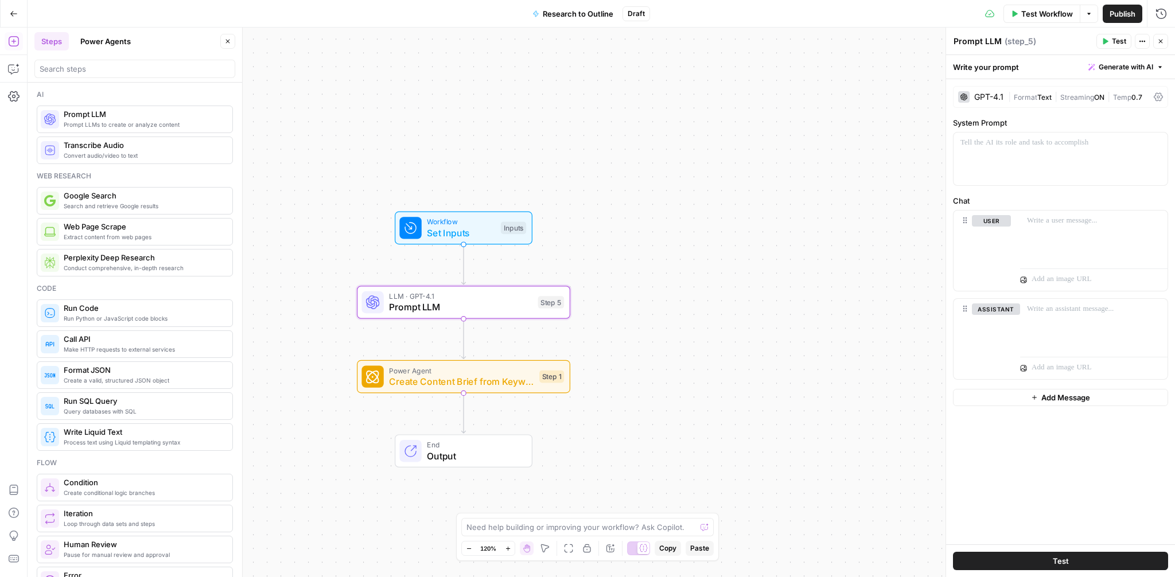
click at [997, 93] on div "GPT-4.1" at bounding box center [988, 97] width 29 height 8
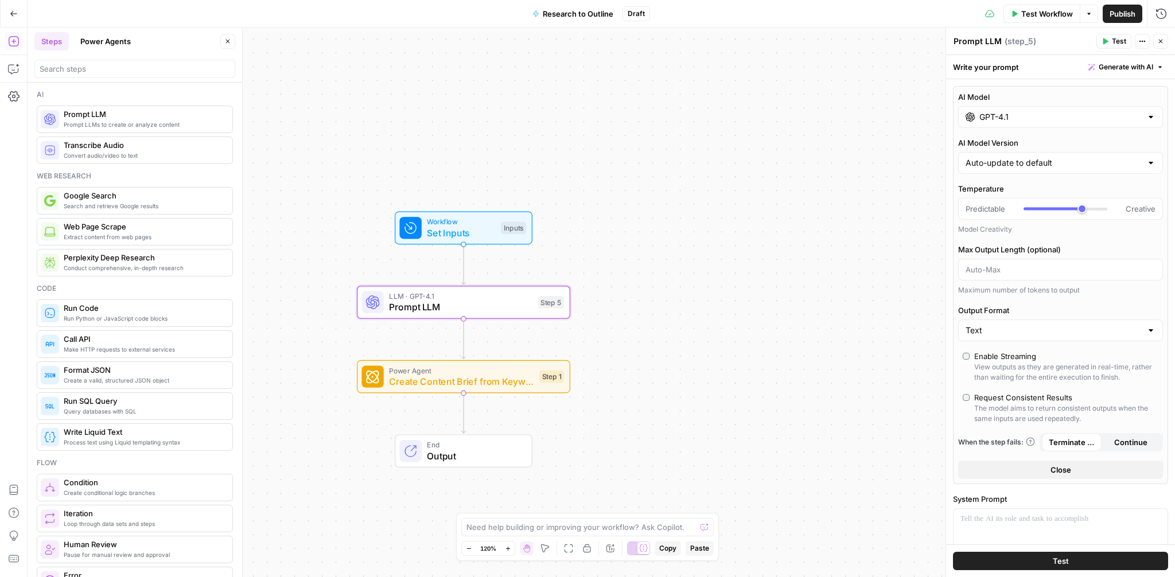
click at [1044, 118] on input "GPT-4.1" at bounding box center [1061, 116] width 162 height 11
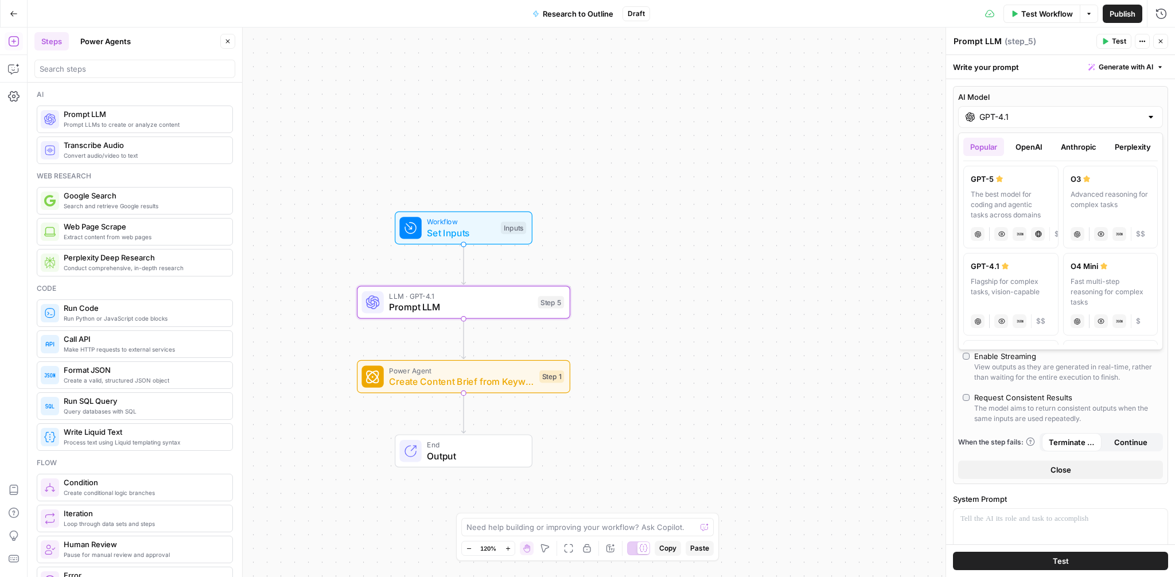
click at [1036, 139] on button "OpenAI" at bounding box center [1029, 147] width 41 height 18
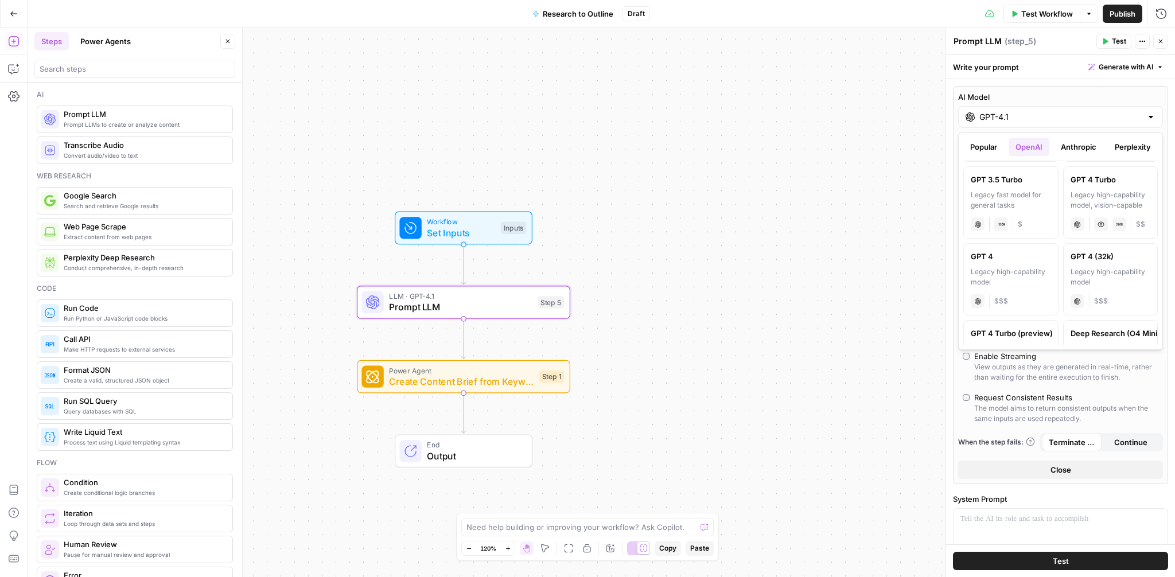
scroll to position [816, 0]
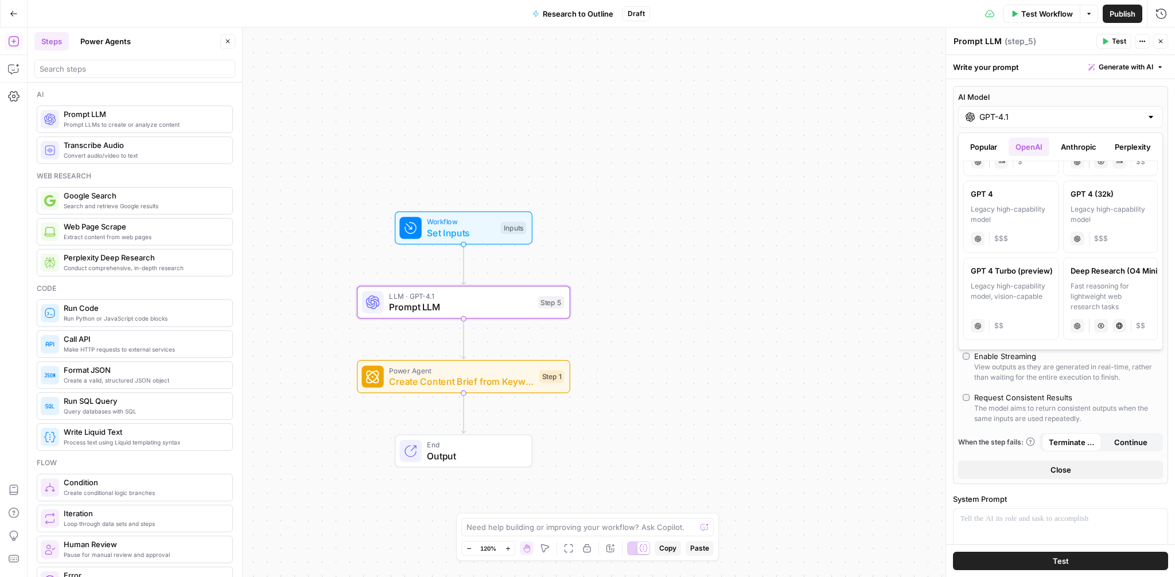
click at [1075, 147] on button "Anthropic" at bounding box center [1078, 147] width 49 height 18
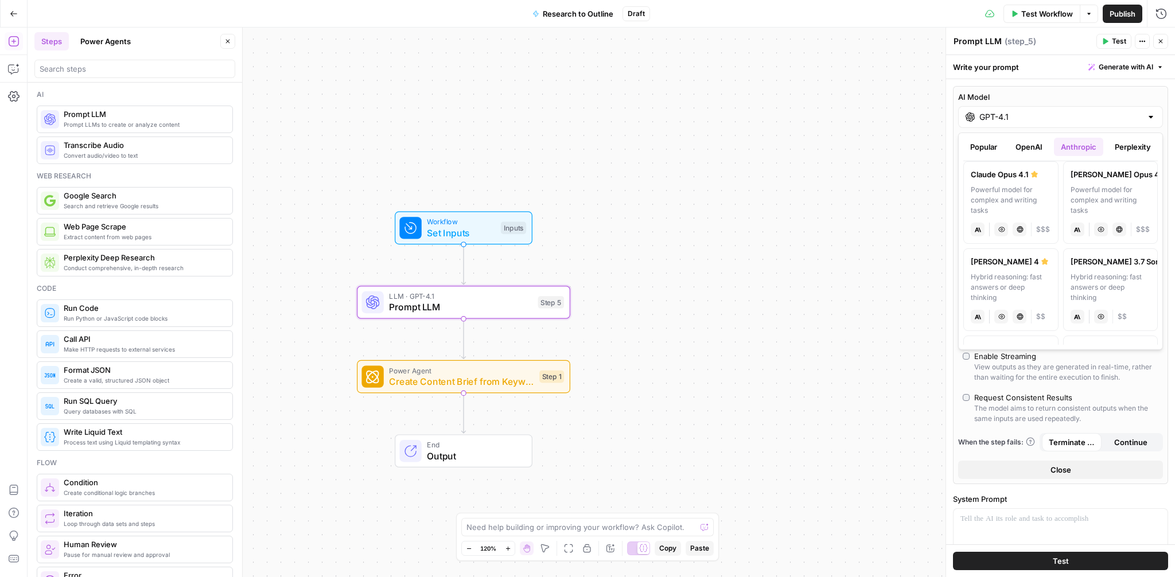
scroll to position [0, 0]
click at [1127, 146] on button "Perplexity" at bounding box center [1133, 147] width 50 height 18
click at [1035, 150] on button "OpenAI" at bounding box center [1029, 147] width 41 height 18
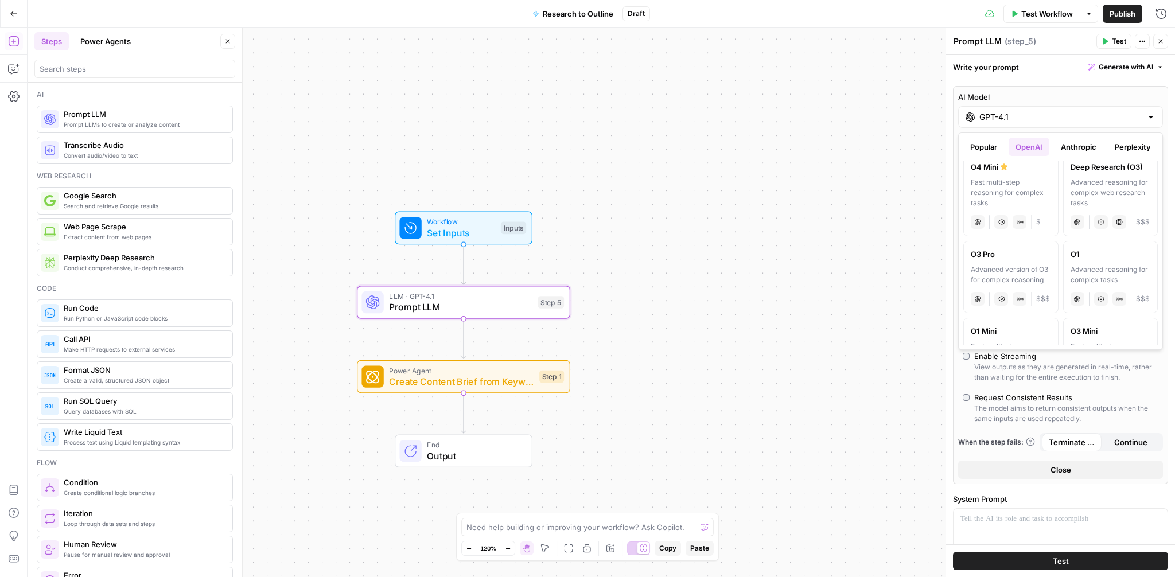
scroll to position [517, 0]
click at [1021, 258] on label "O3 Pro Advanced version of O3 for complex reasoning chat Vision Capabilities JS…" at bounding box center [1011, 275] width 95 height 72
type input "O3 Pro"
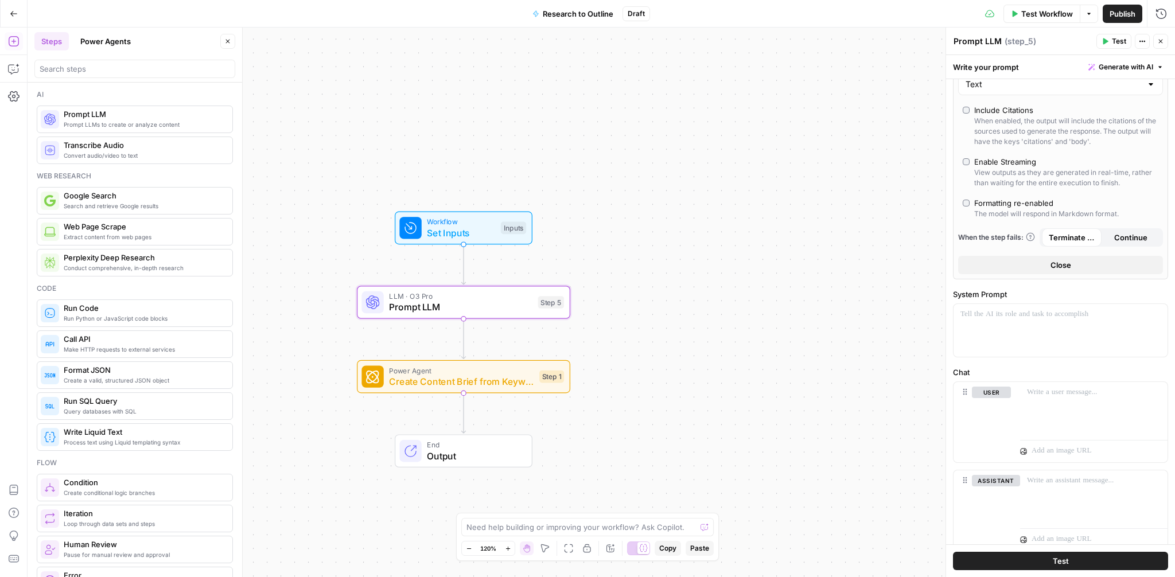
scroll to position [174, 0]
click at [990, 314] on p at bounding box center [1061, 310] width 200 height 11
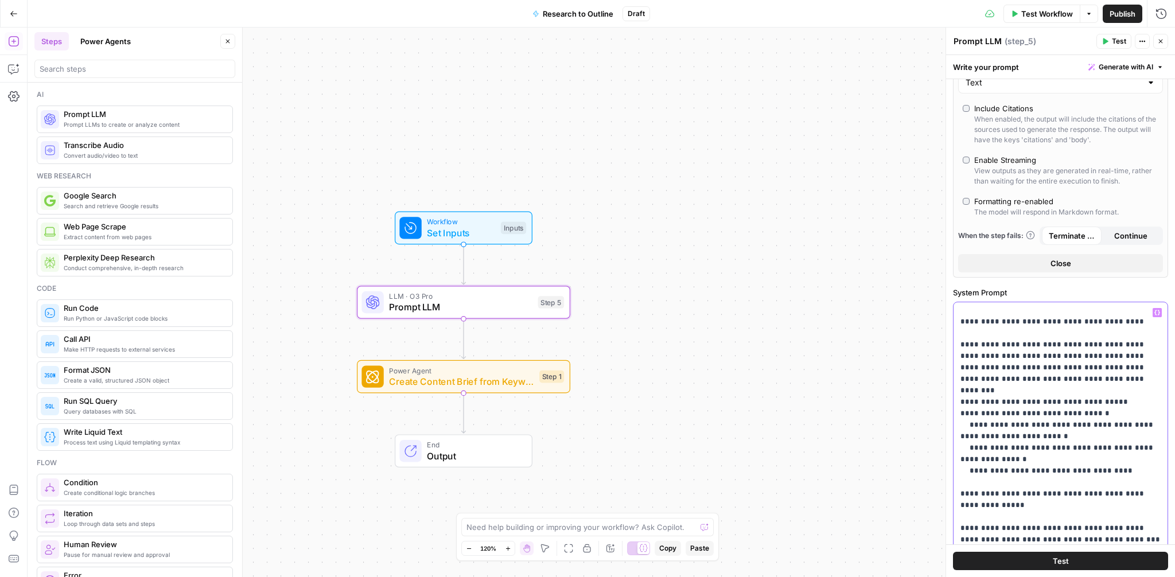
scroll to position [0, 0]
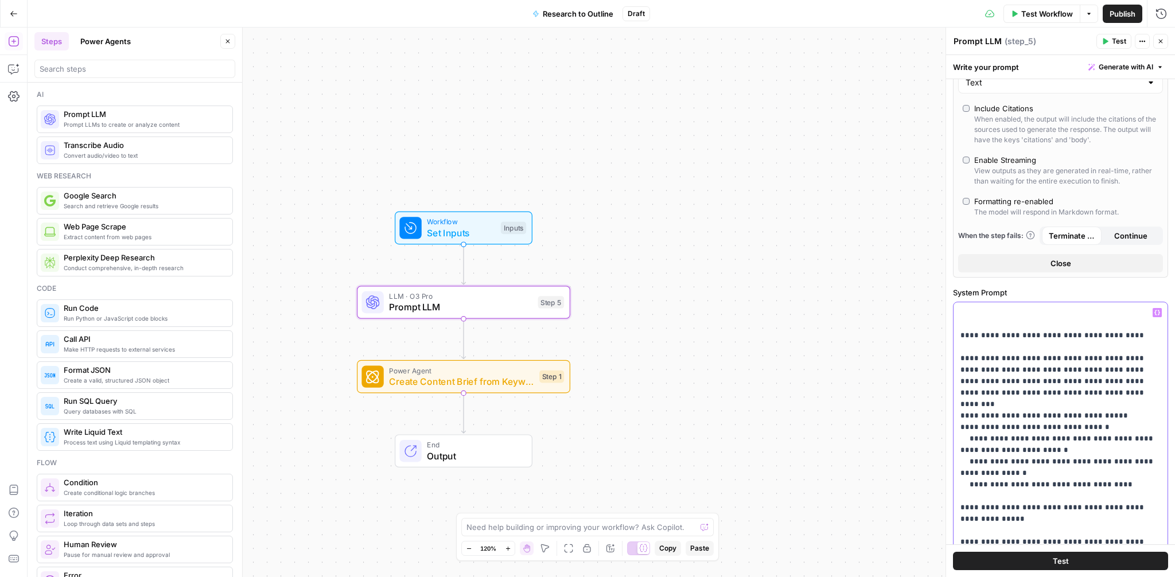
click at [977, 317] on p "**********" at bounding box center [1061, 576] width 200 height 539
click at [961, 311] on p "**********" at bounding box center [1061, 576] width 200 height 539
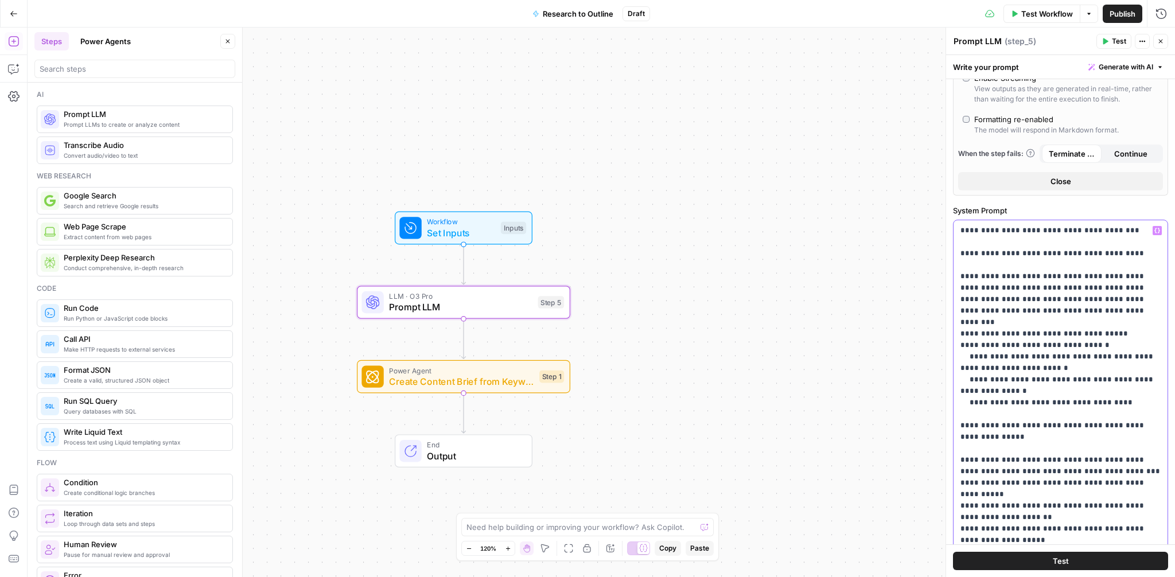
scroll to position [255, 0]
click at [957, 229] on div "**********" at bounding box center [1061, 453] width 214 height 468
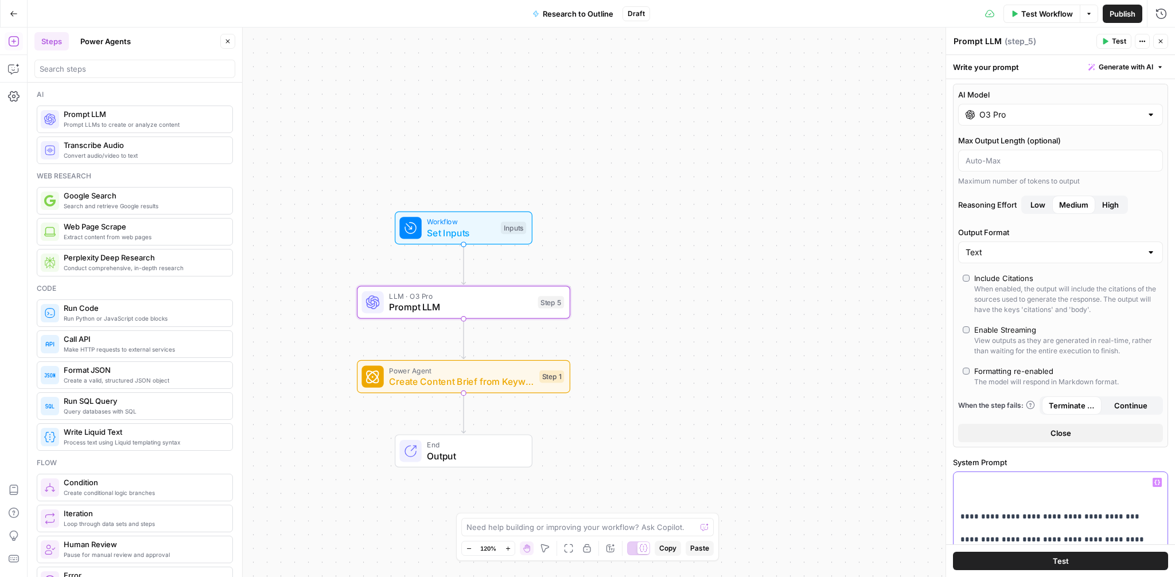
scroll to position [0, 0]
click at [1010, 118] on input "O3 Pro" at bounding box center [1061, 116] width 162 height 11
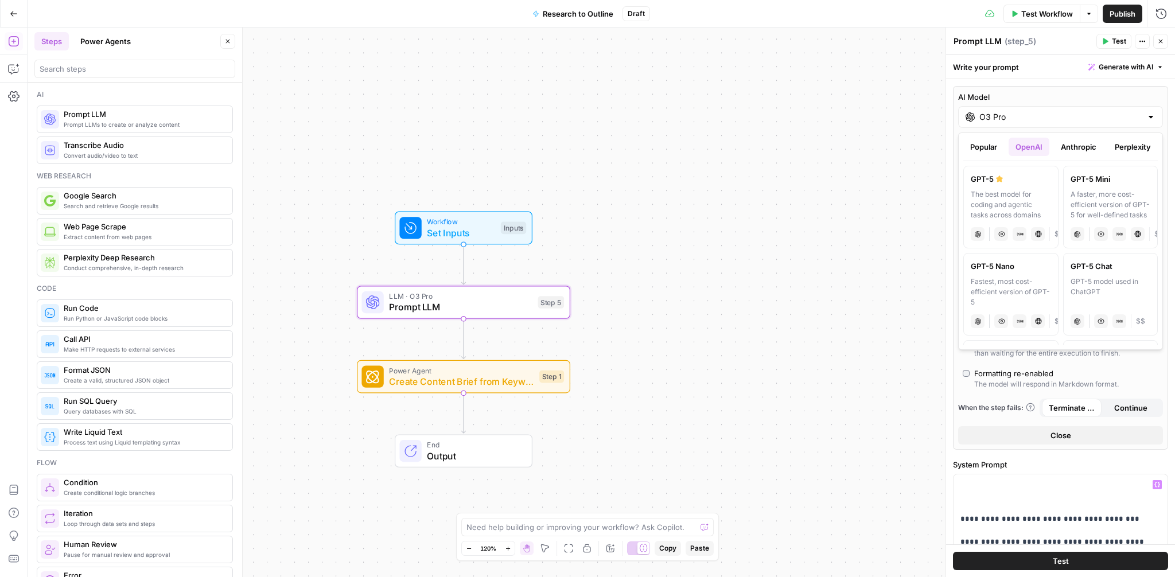
click at [1073, 144] on button "Anthropic" at bounding box center [1078, 147] width 49 height 18
click at [1090, 187] on label "Claude Opus 4 Powerful model for complex and writing tasks anthropic Vision Cap…" at bounding box center [1110, 207] width 95 height 83
type input "Claude Opus 4"
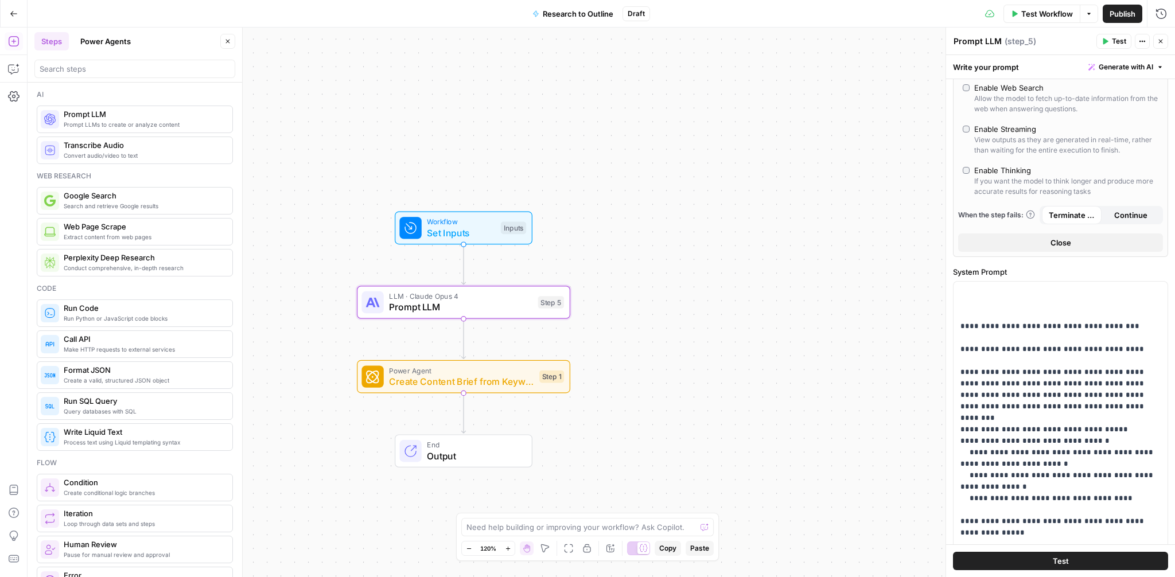
scroll to position [177, 0]
click at [973, 295] on p "**********" at bounding box center [1061, 573] width 200 height 574
click at [968, 296] on p "**********" at bounding box center [1061, 573] width 200 height 574
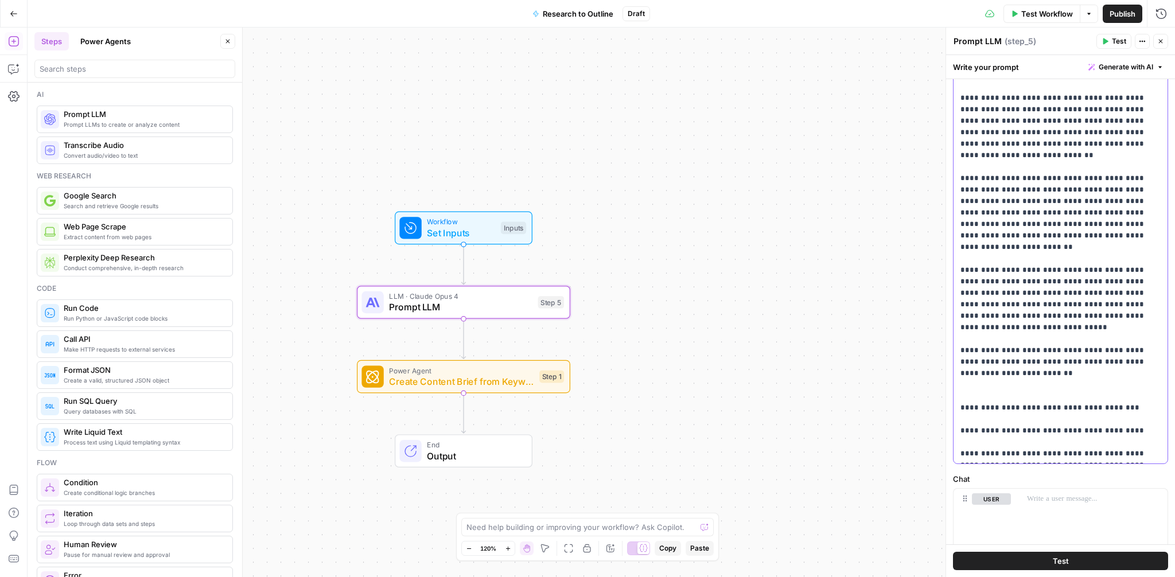
scroll to position [445, 0]
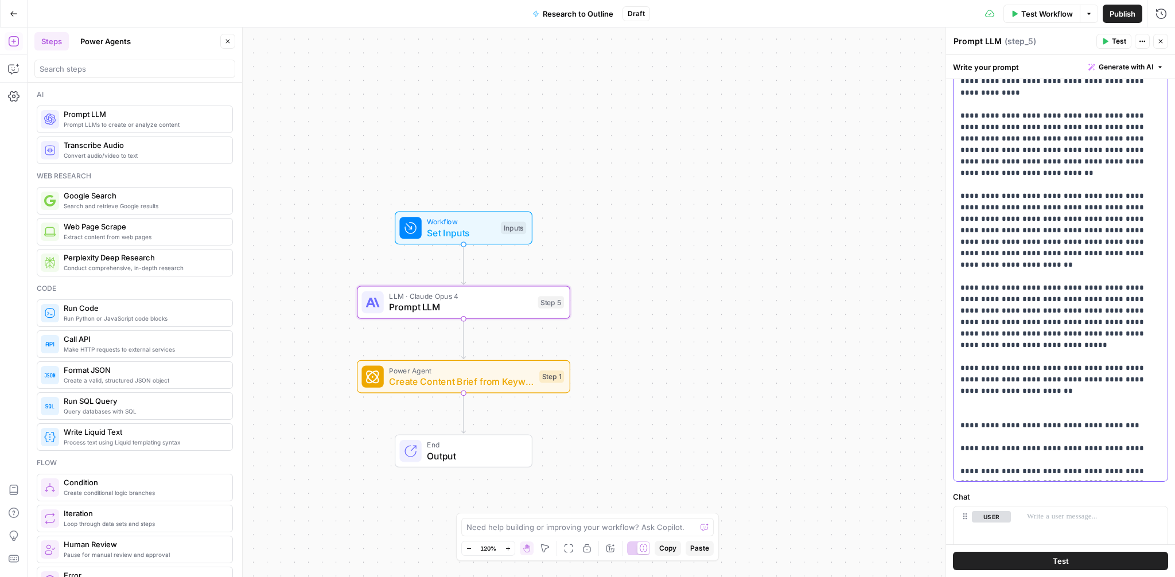
click at [966, 371] on p "**********" at bounding box center [1061, 460] width 200 height 884
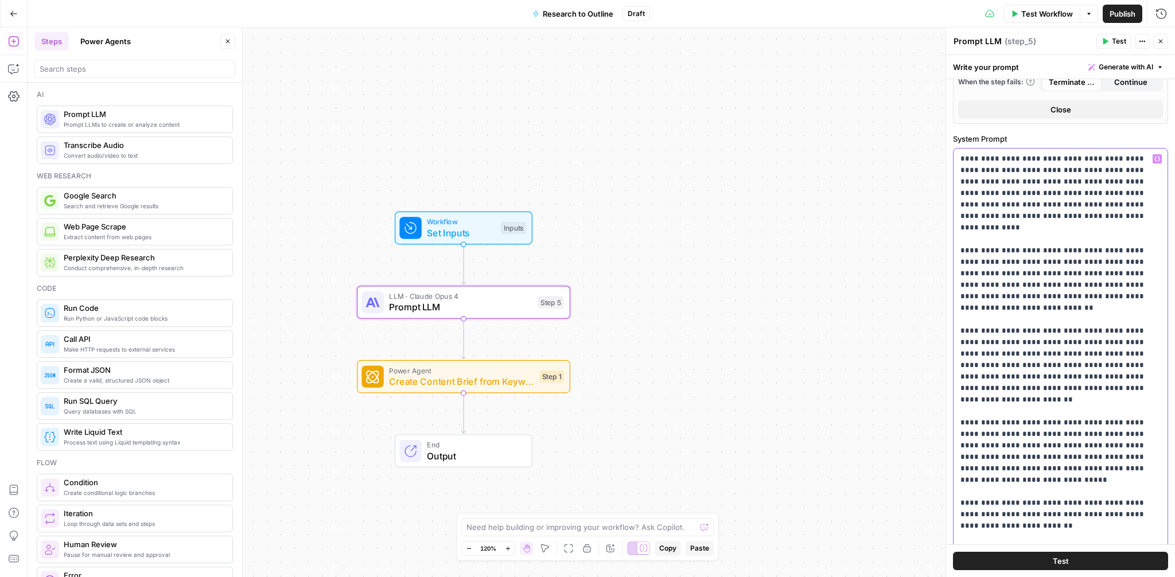
scroll to position [301, 0]
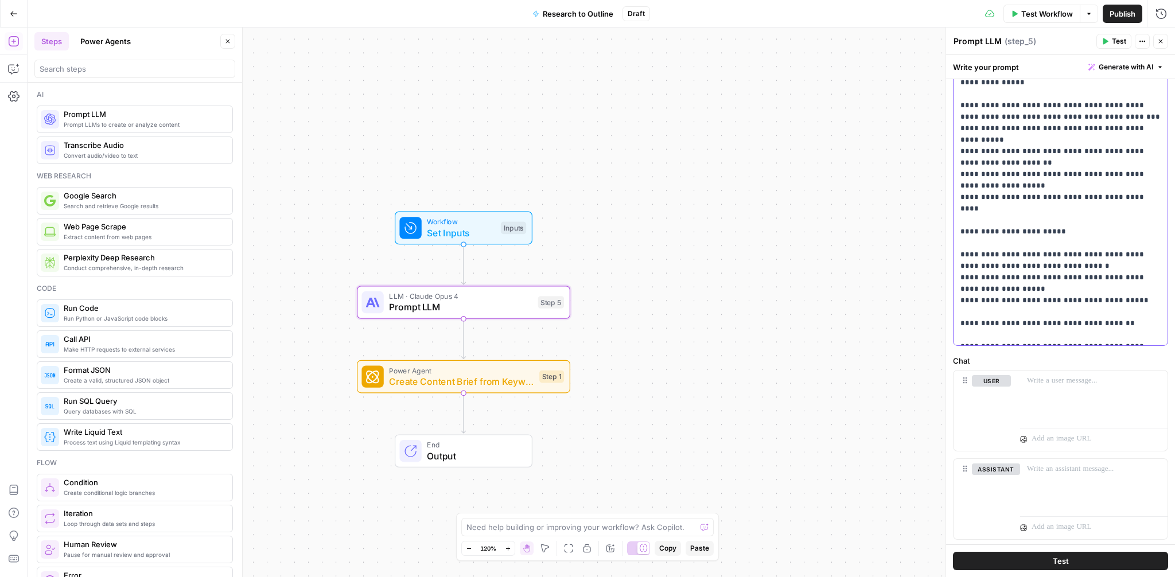
scroll to position [609, 0]
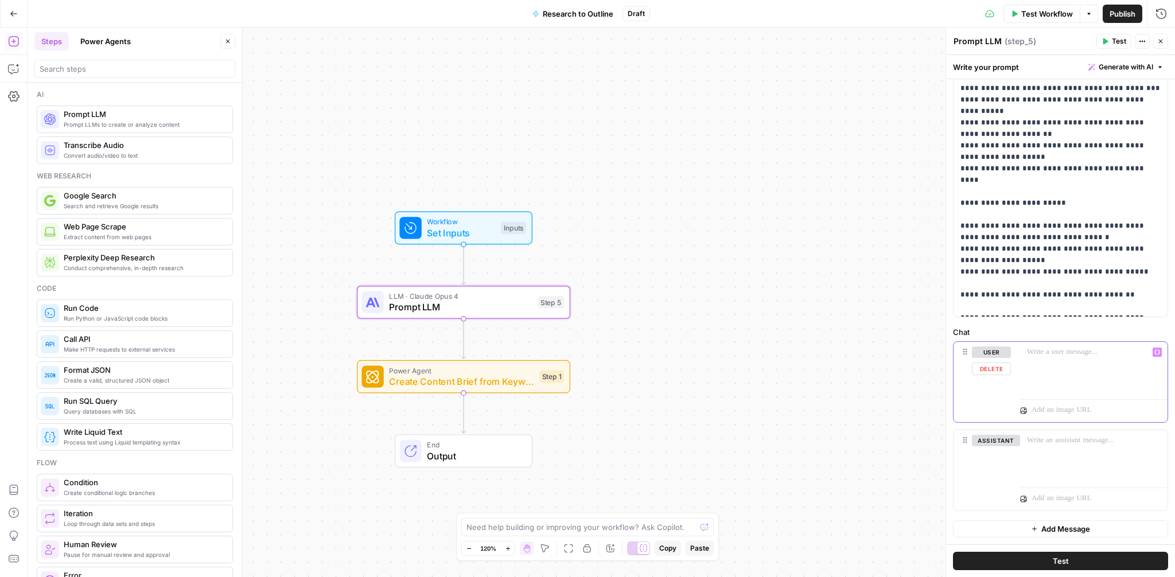
click at [1035, 351] on p at bounding box center [1094, 352] width 134 height 11
click at [1157, 353] on icon "button" at bounding box center [1158, 352] width 6 height 6
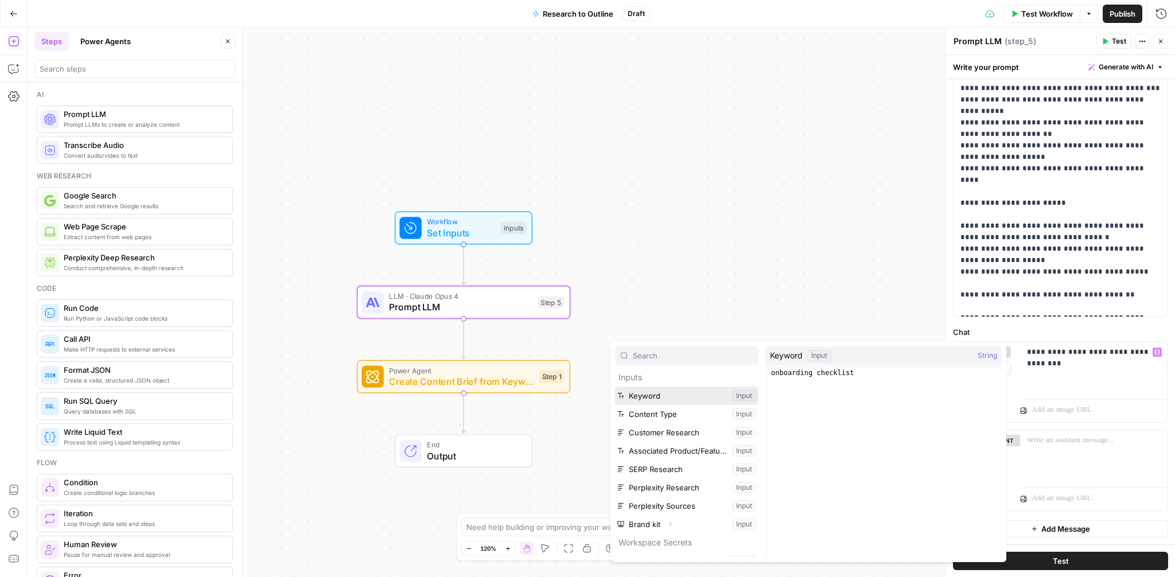
click at [643, 394] on button "Select variable Keyword" at bounding box center [686, 396] width 143 height 18
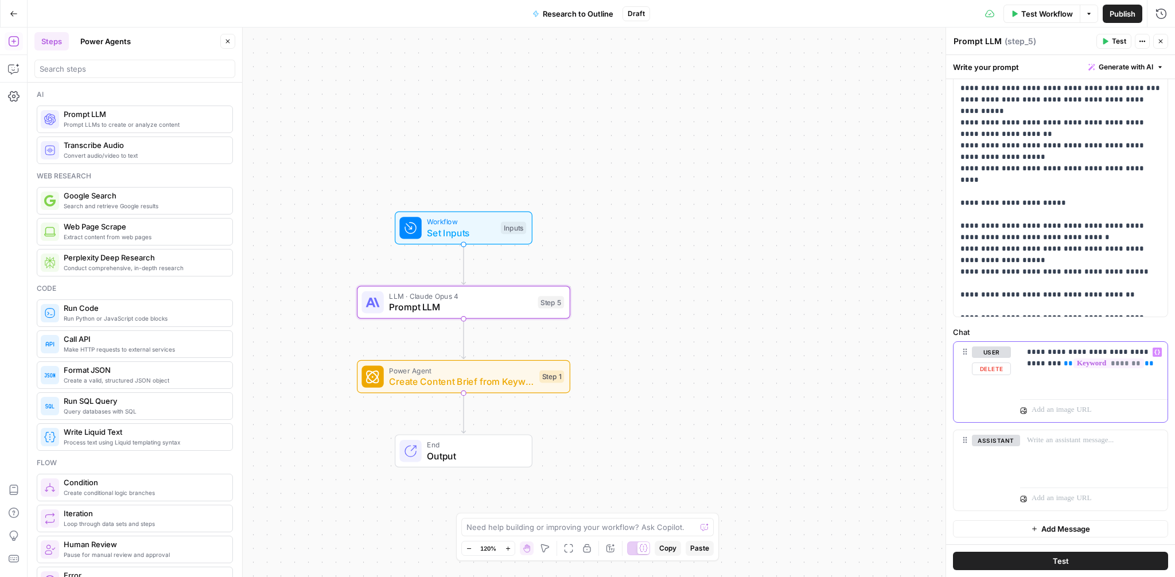
click at [1064, 362] on span "**" at bounding box center [1068, 363] width 9 height 7
click at [1160, 364] on p "**********" at bounding box center [1094, 358] width 134 height 23
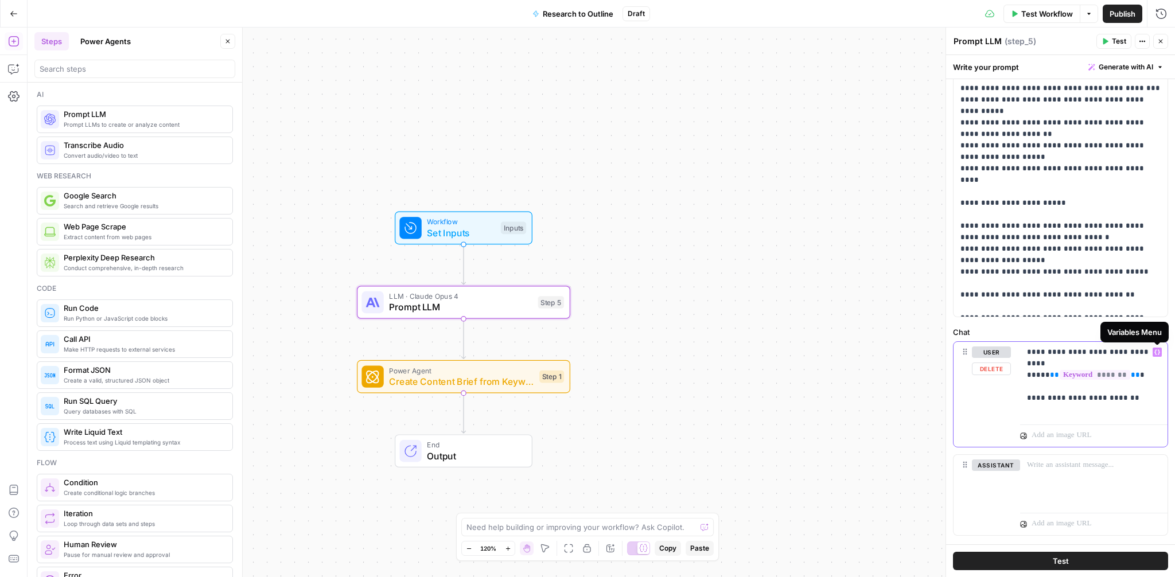
click at [1158, 355] on button "Variables Menu" at bounding box center [1157, 352] width 9 height 9
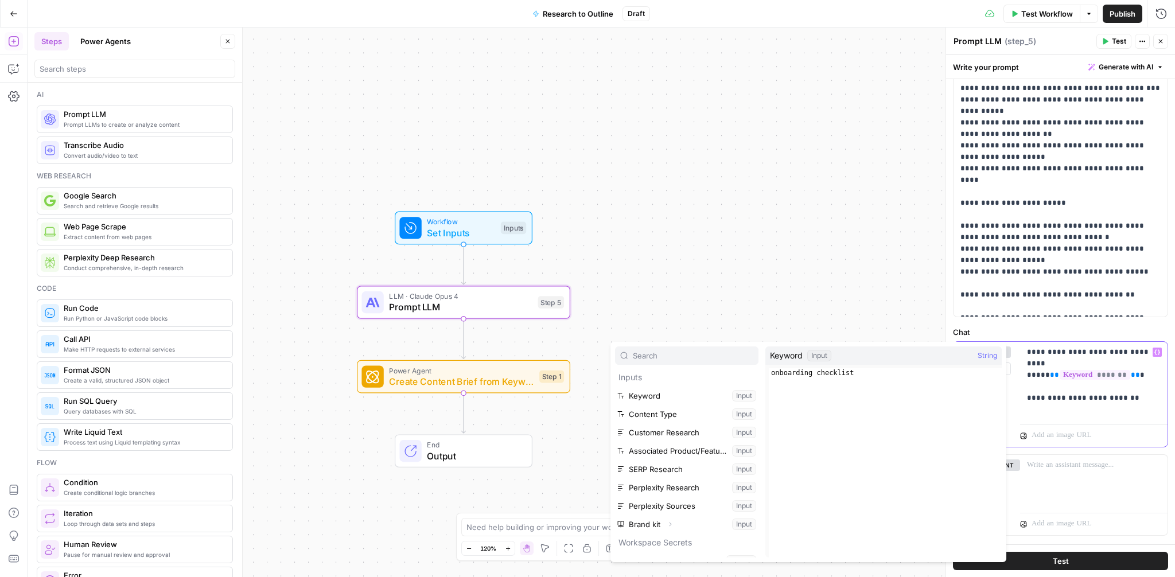
click at [1099, 395] on p "**********" at bounding box center [1094, 381] width 134 height 69
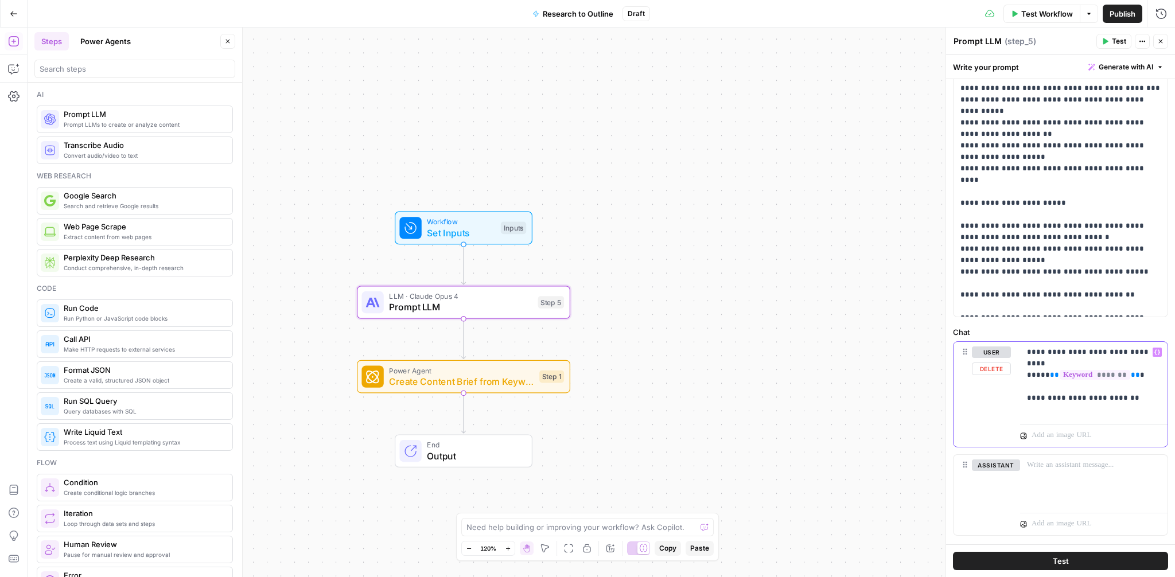
click at [1162, 365] on div "**********" at bounding box center [1093, 381] width 147 height 78
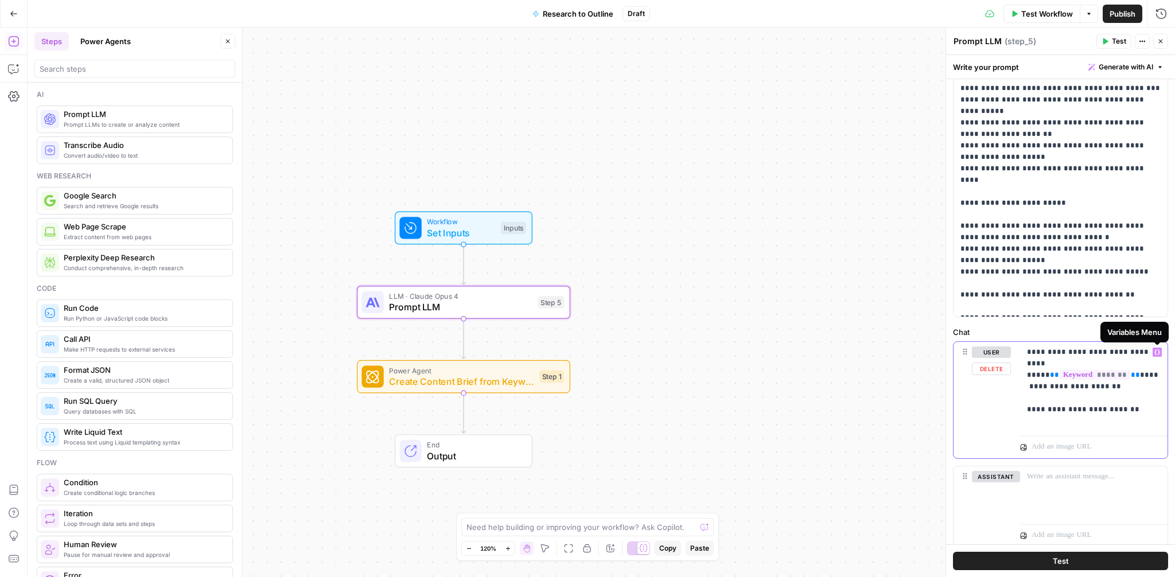
click at [1160, 355] on button "Variables Menu" at bounding box center [1157, 352] width 9 height 9
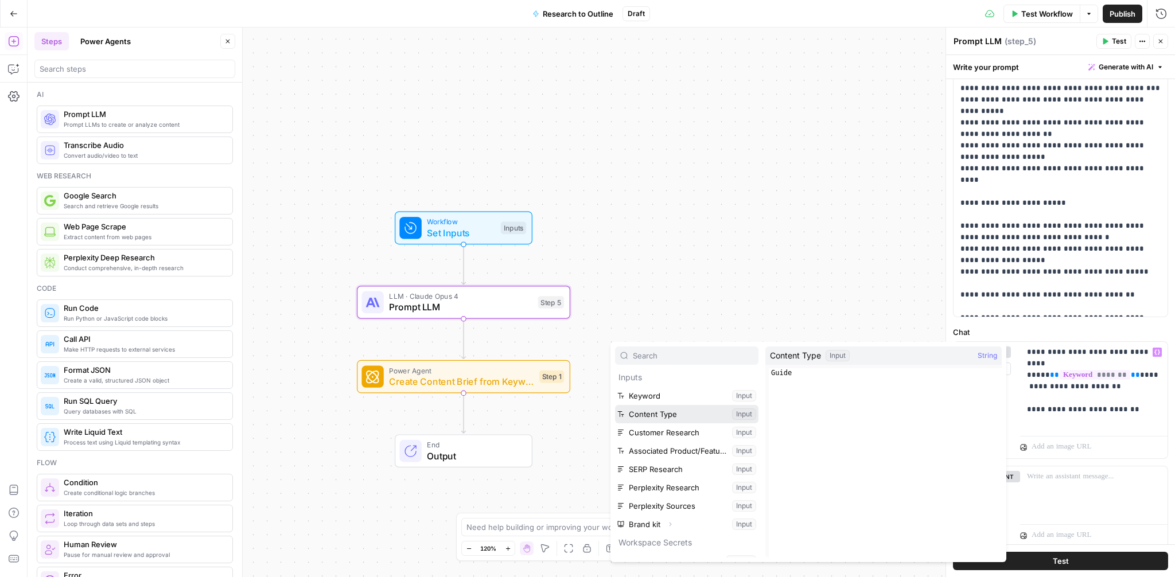
click at [704, 418] on button "Select variable Content Type" at bounding box center [686, 414] width 143 height 18
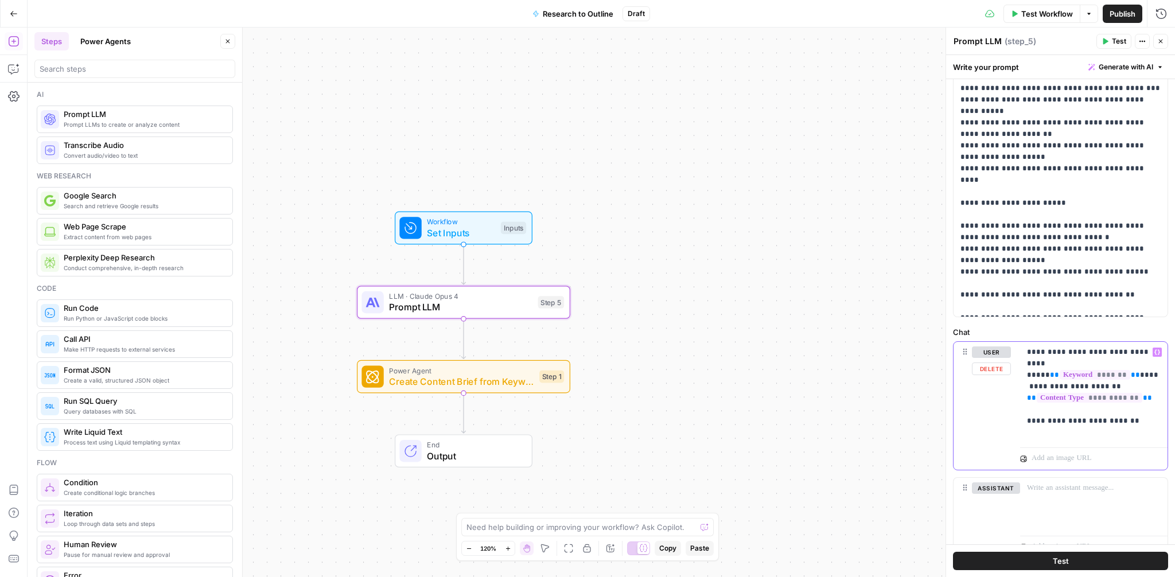
click at [1025, 393] on div "**********" at bounding box center [1093, 392] width 147 height 101
click at [1158, 390] on p "**********" at bounding box center [1094, 393] width 134 height 92
click at [1159, 351] on icon "button" at bounding box center [1158, 351] width 6 height 5
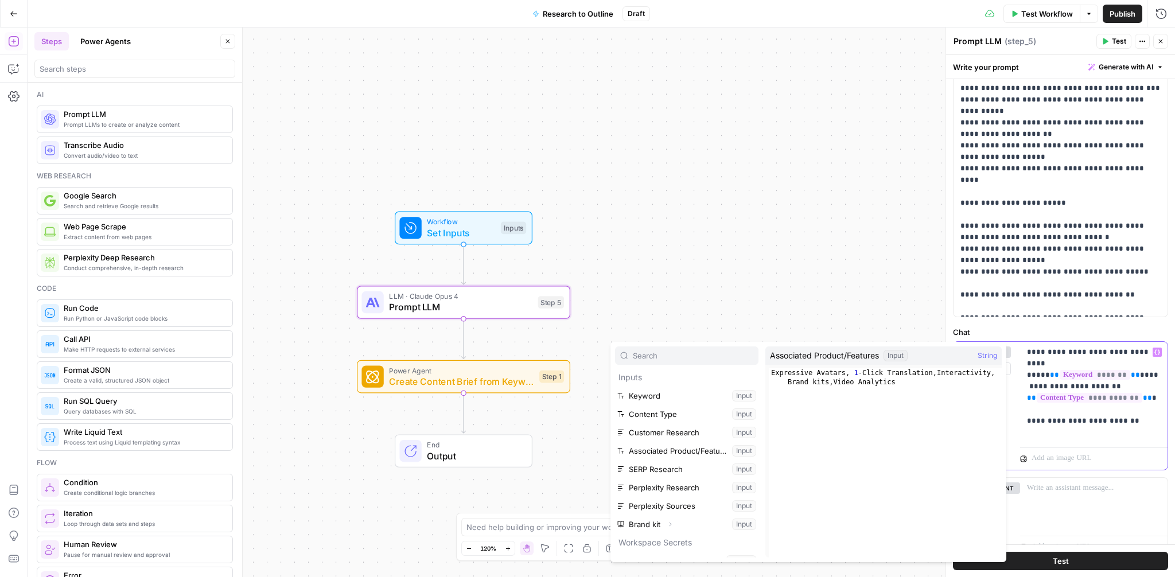
click at [1079, 436] on p "**********" at bounding box center [1094, 393] width 134 height 92
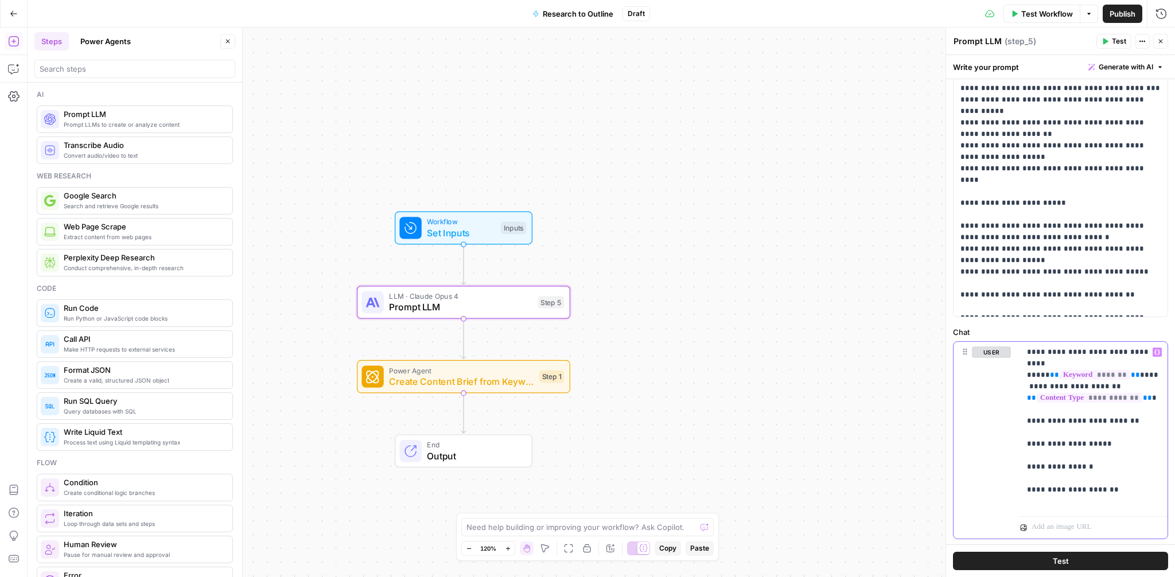
click at [1159, 352] on icon "button" at bounding box center [1158, 351] width 6 height 5
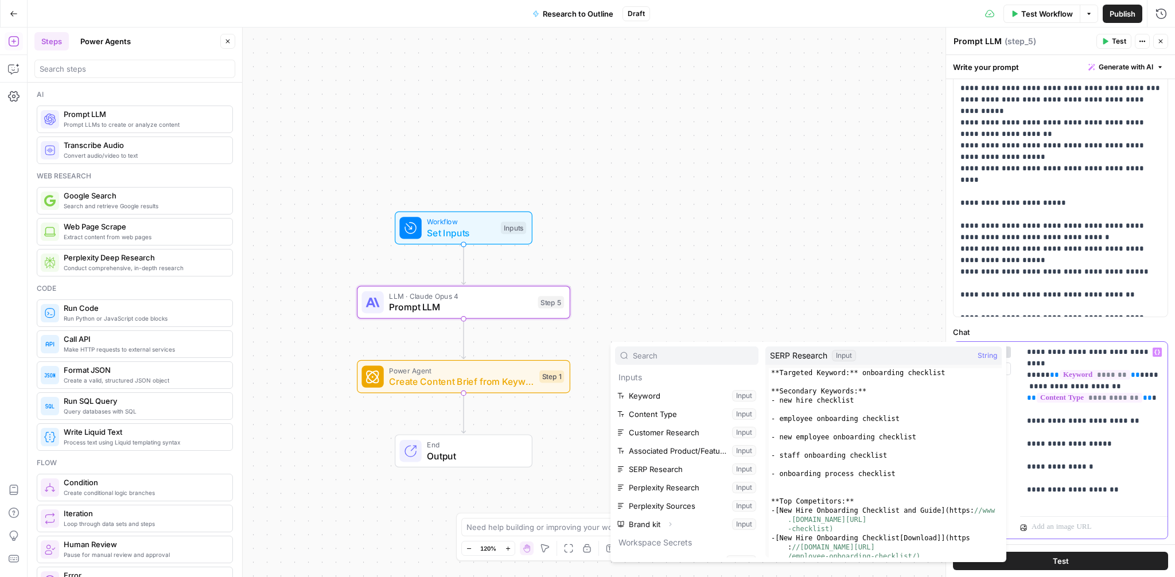
click at [1086, 440] on p "**********" at bounding box center [1094, 427] width 134 height 161
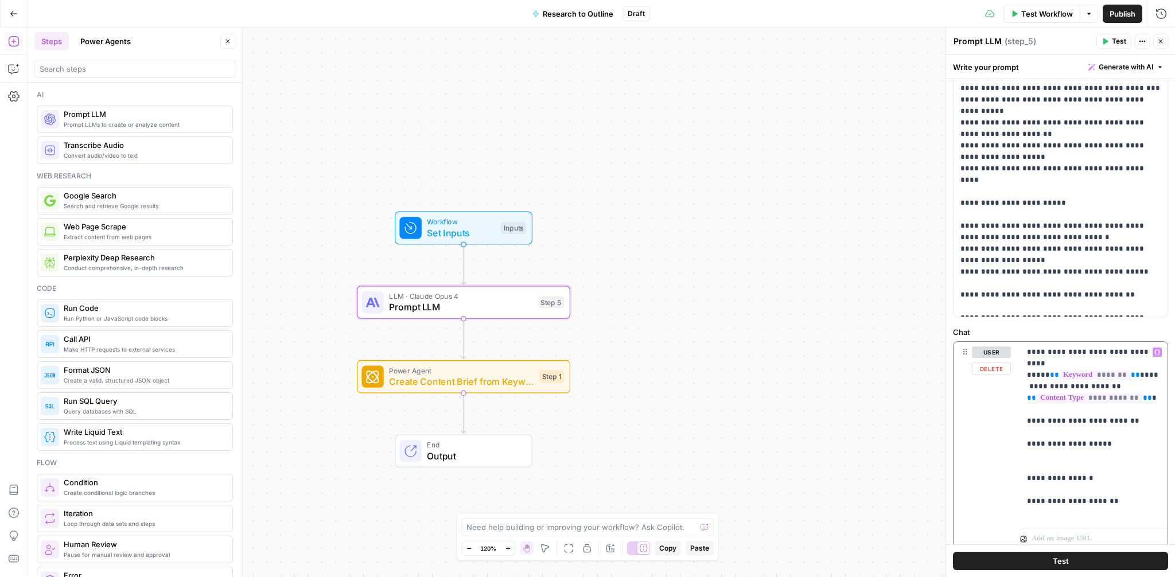
click at [1155, 355] on icon "button" at bounding box center [1158, 352] width 6 height 6
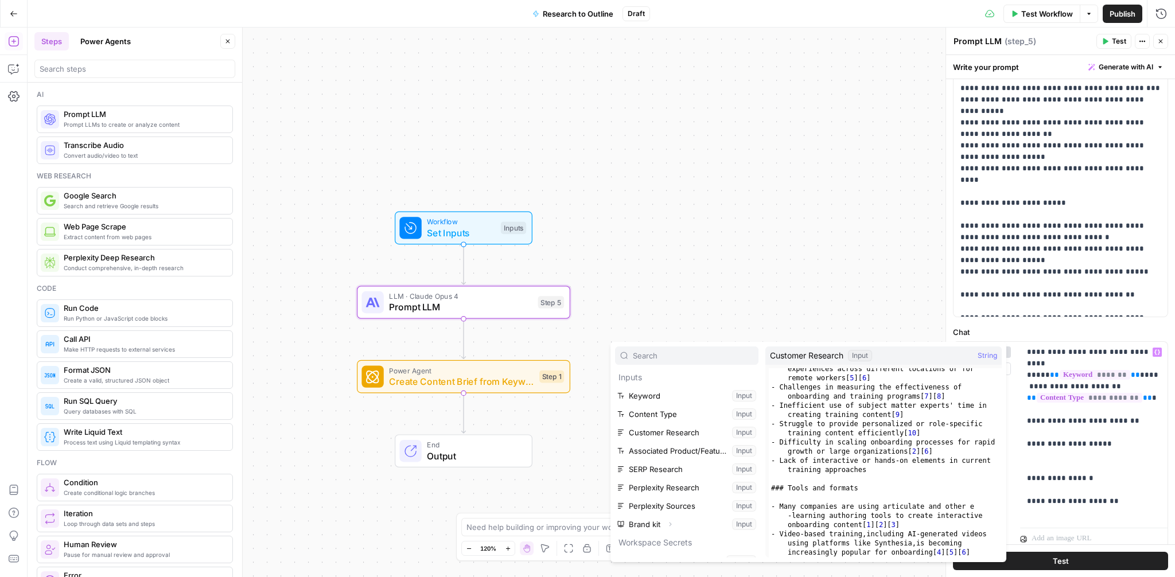
scroll to position [94, 0]
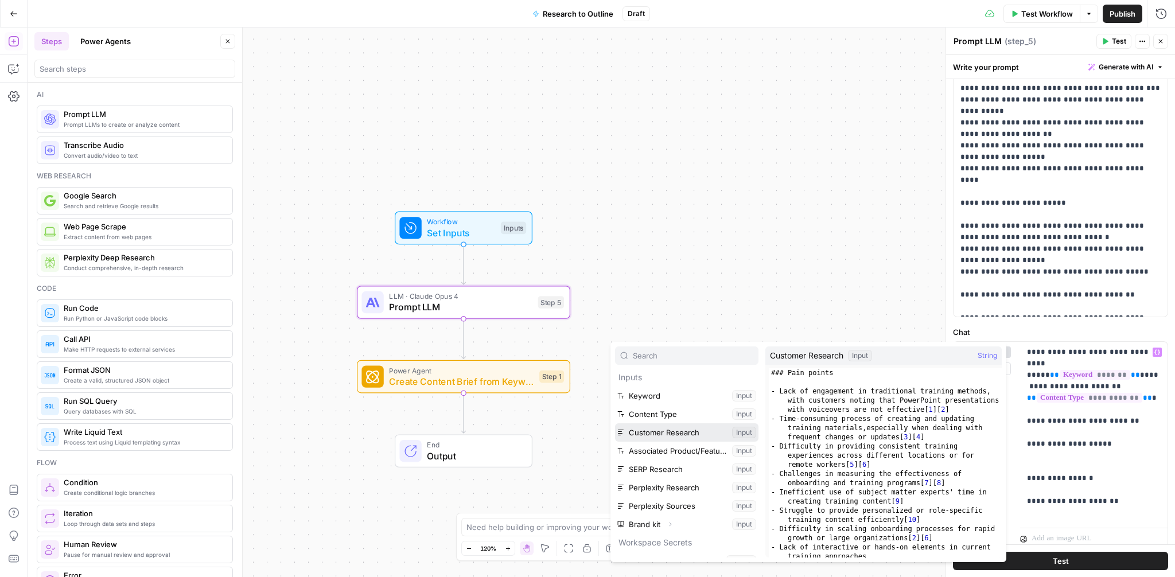
click at [685, 428] on button "Select variable Customer Research" at bounding box center [686, 433] width 143 height 18
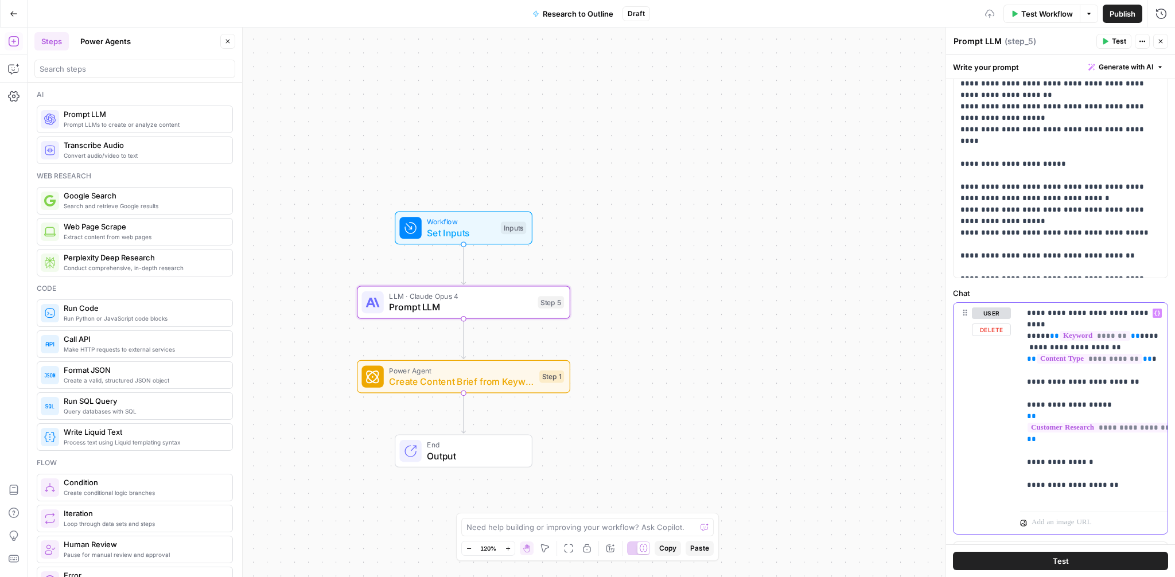
scroll to position [660, 0]
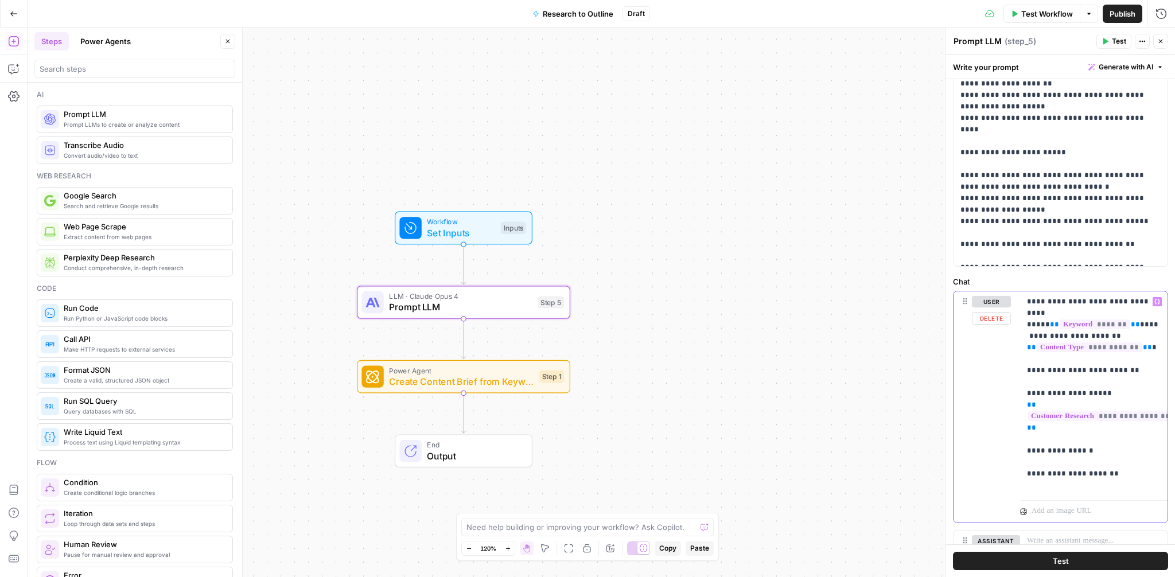
click at [1040, 455] on p "**********" at bounding box center [1094, 393] width 134 height 195
click at [1157, 300] on icon "button" at bounding box center [1158, 302] width 6 height 6
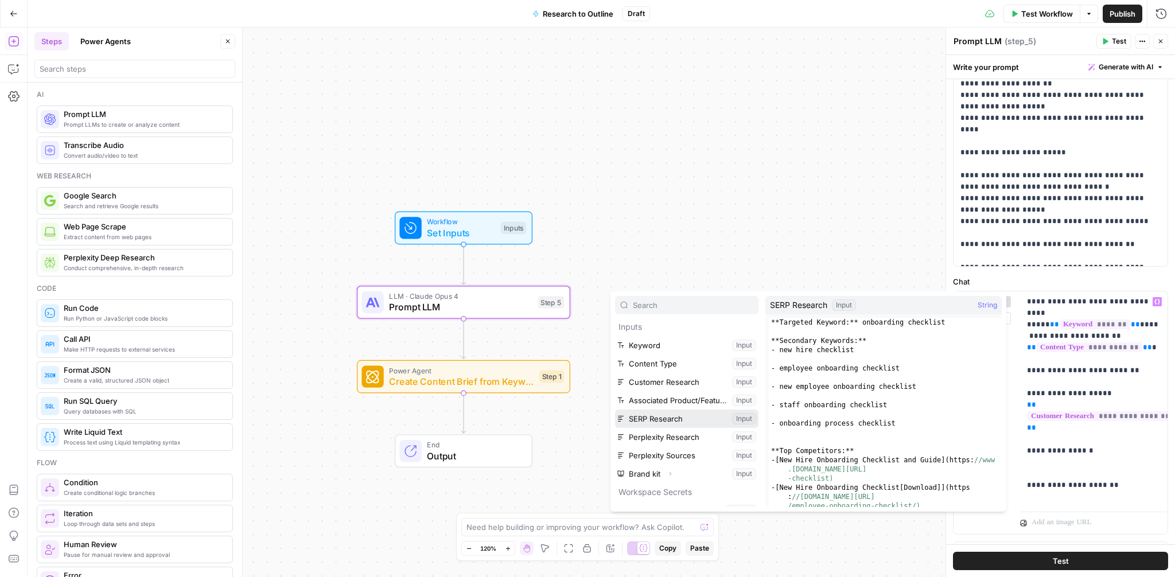
click at [659, 417] on button "Select variable SERP Research" at bounding box center [686, 419] width 143 height 18
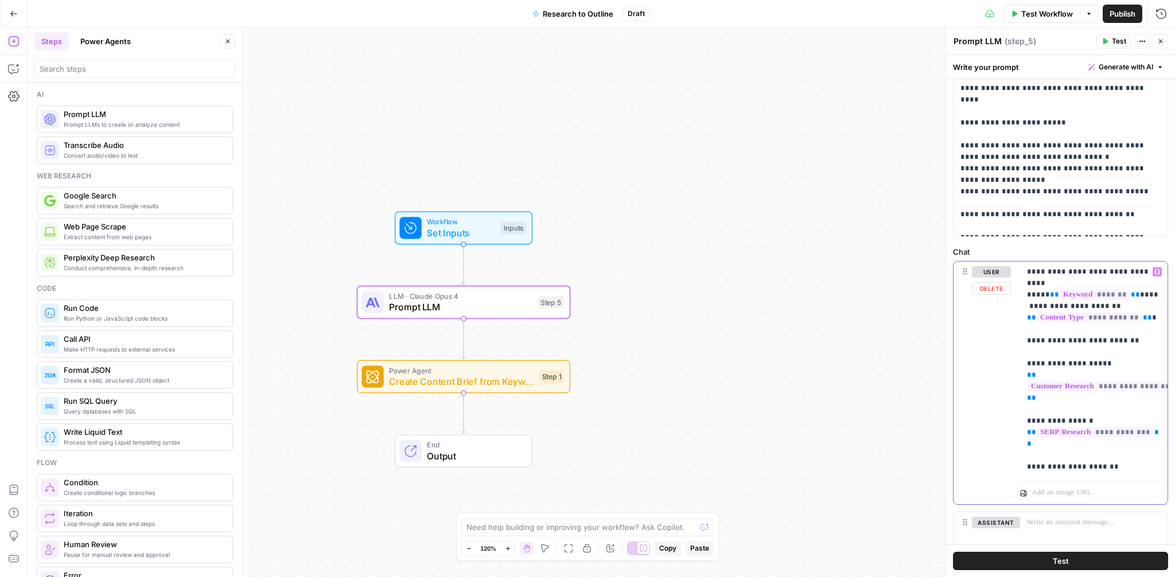
scroll to position [710, 0]
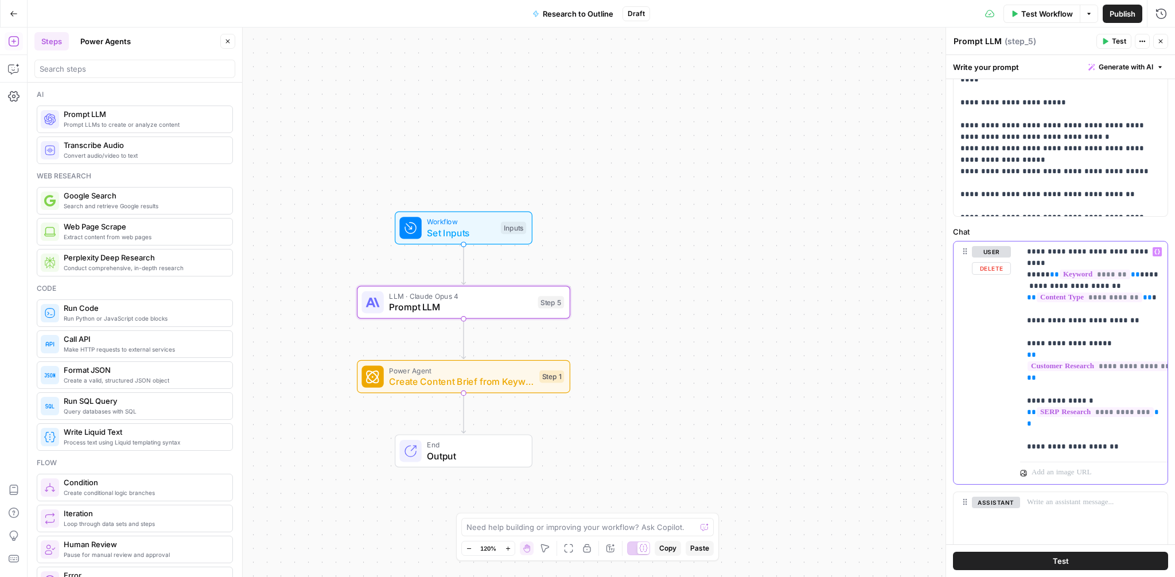
click at [1052, 434] on p "**********" at bounding box center [1094, 349] width 134 height 207
click at [1157, 247] on button "Variables Menu" at bounding box center [1157, 251] width 9 height 9
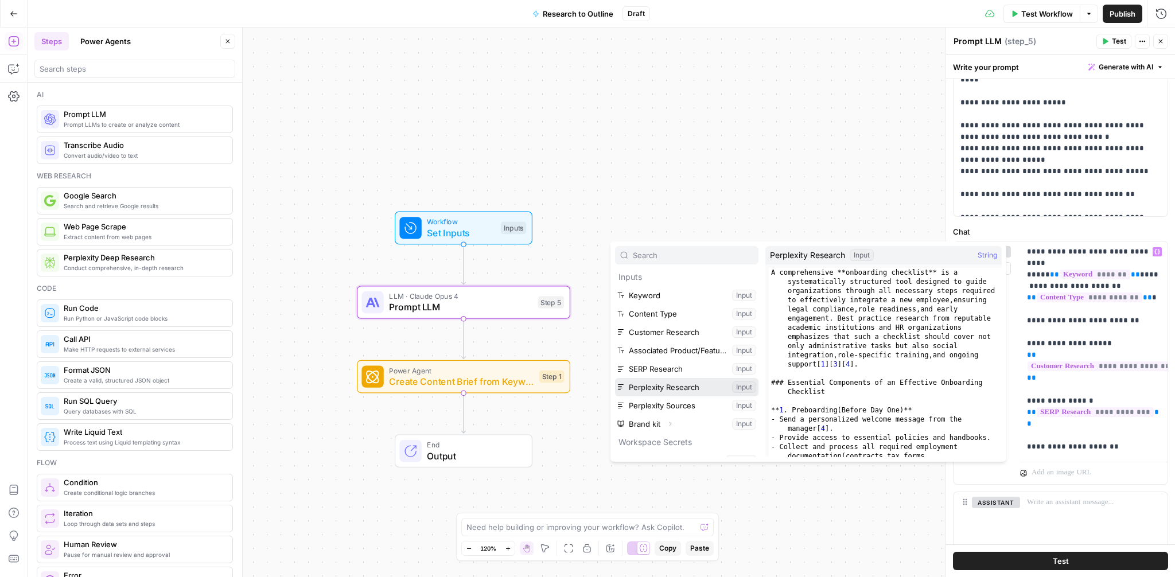
click at [681, 387] on button "Select variable Perplexity Research" at bounding box center [686, 387] width 143 height 18
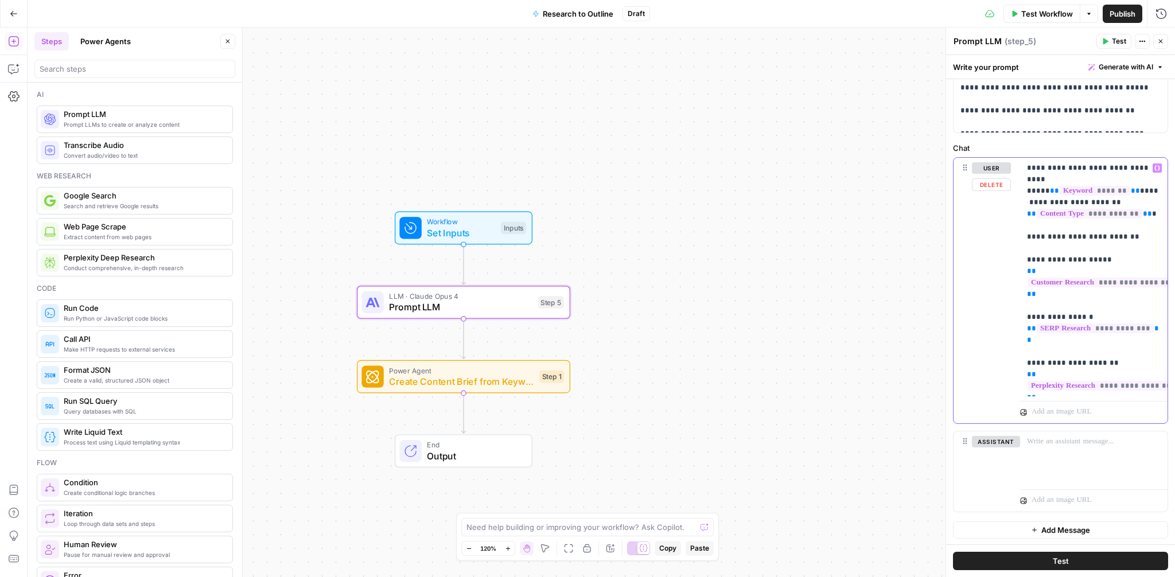
scroll to position [795, 0]
click at [1011, 557] on button "Test" at bounding box center [1060, 561] width 215 height 18
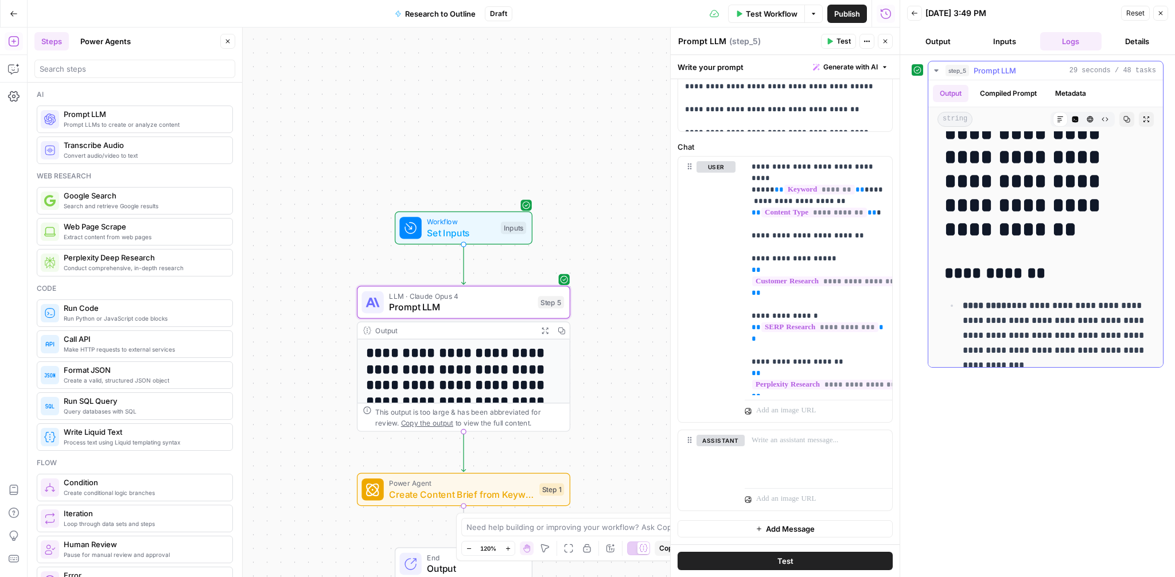
scroll to position [157, 0]
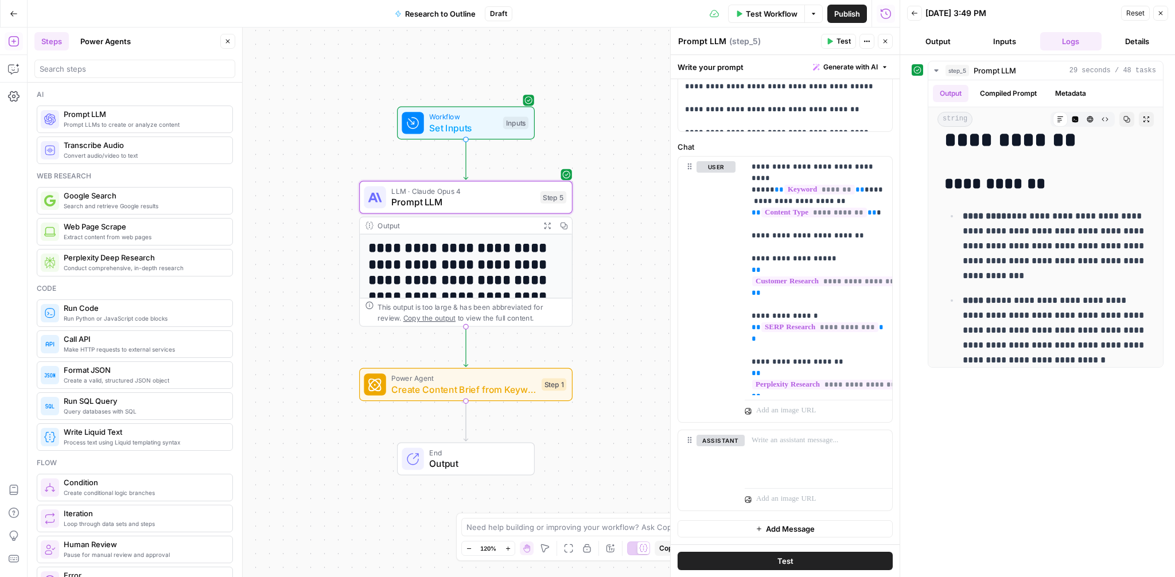
drag, startPoint x: 616, startPoint y: 356, endPoint x: 618, endPoint y: 251, distance: 105.0
click at [618, 251] on div "**********" at bounding box center [464, 303] width 872 height 550
click at [472, 172] on button "Copy step" at bounding box center [467, 172] width 18 height 18
click at [468, 345] on icon "Edge from step_5 to step_1" at bounding box center [466, 347] width 4 height 40
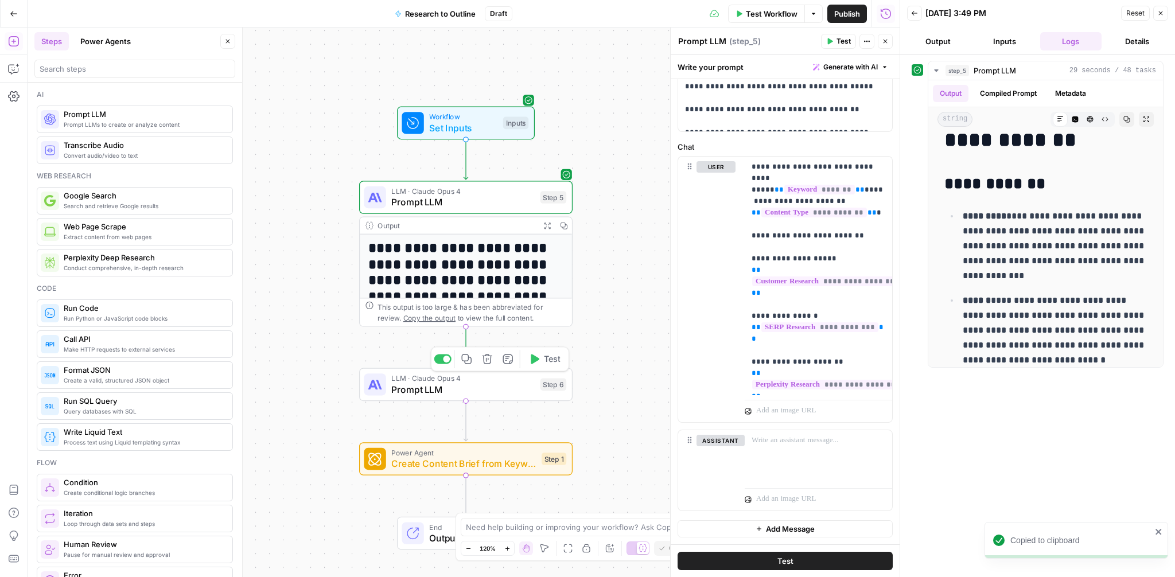
click at [444, 382] on span "LLM · Claude Opus 4" at bounding box center [462, 378] width 143 height 11
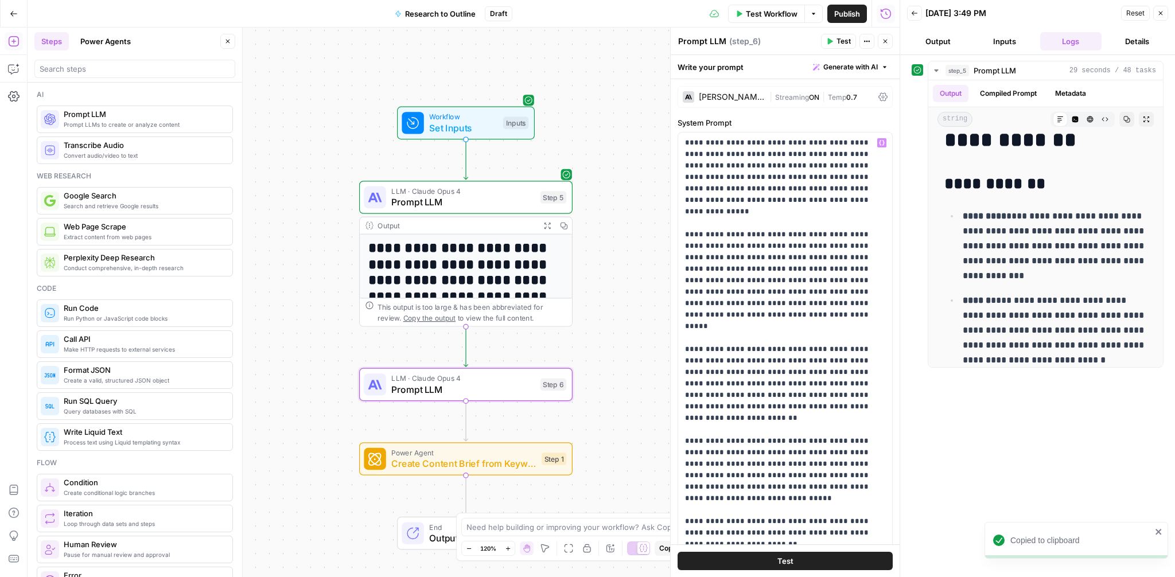
scroll to position [9, 0]
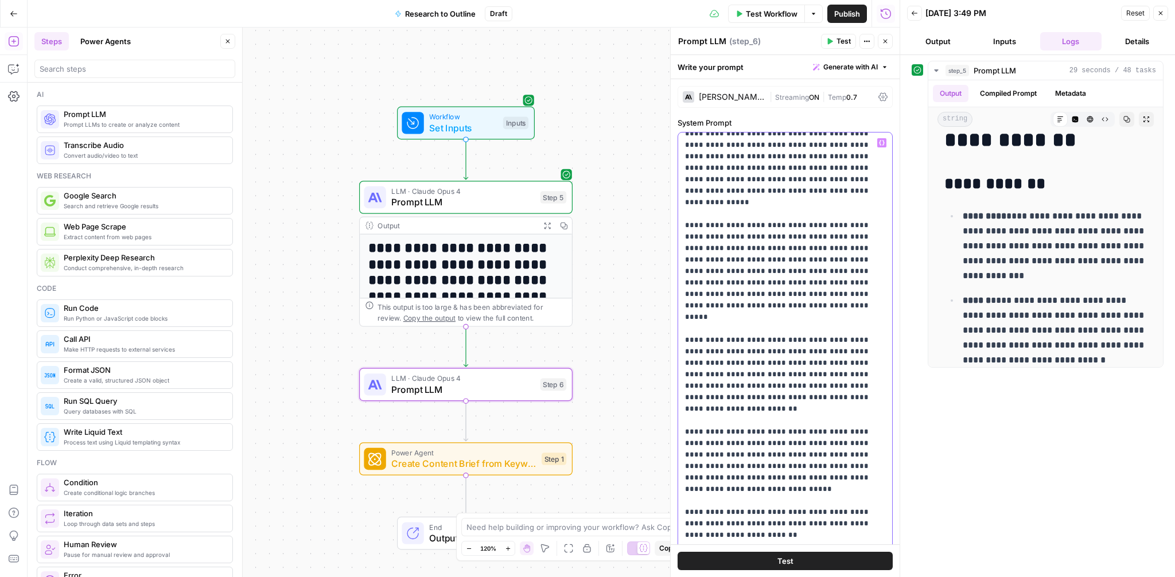
click at [752, 211] on p "**********" at bounding box center [785, 581] width 200 height 907
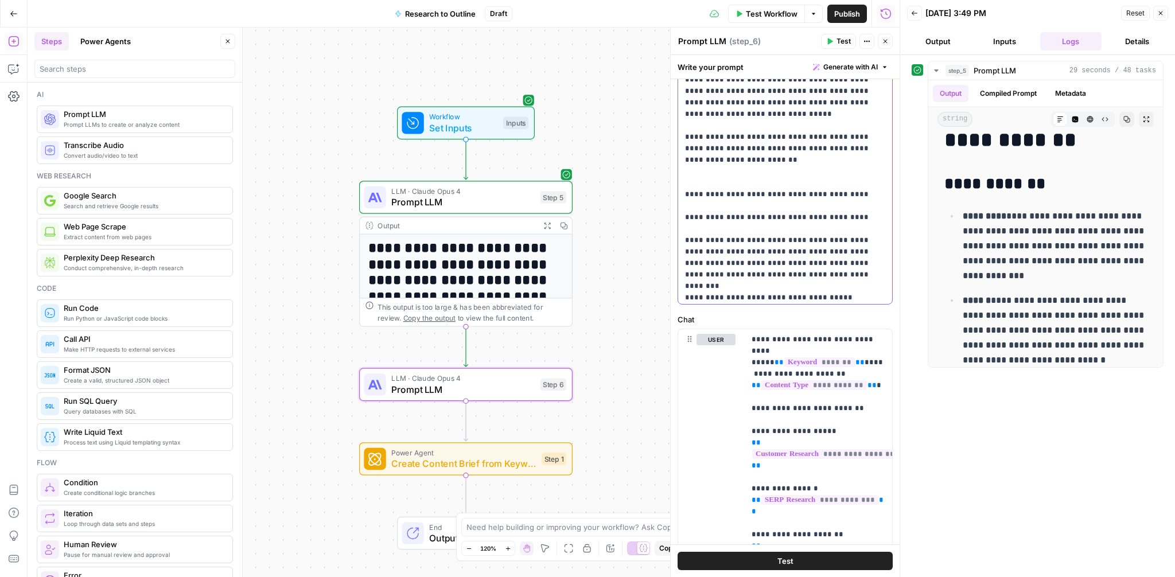
scroll to position [299, 0]
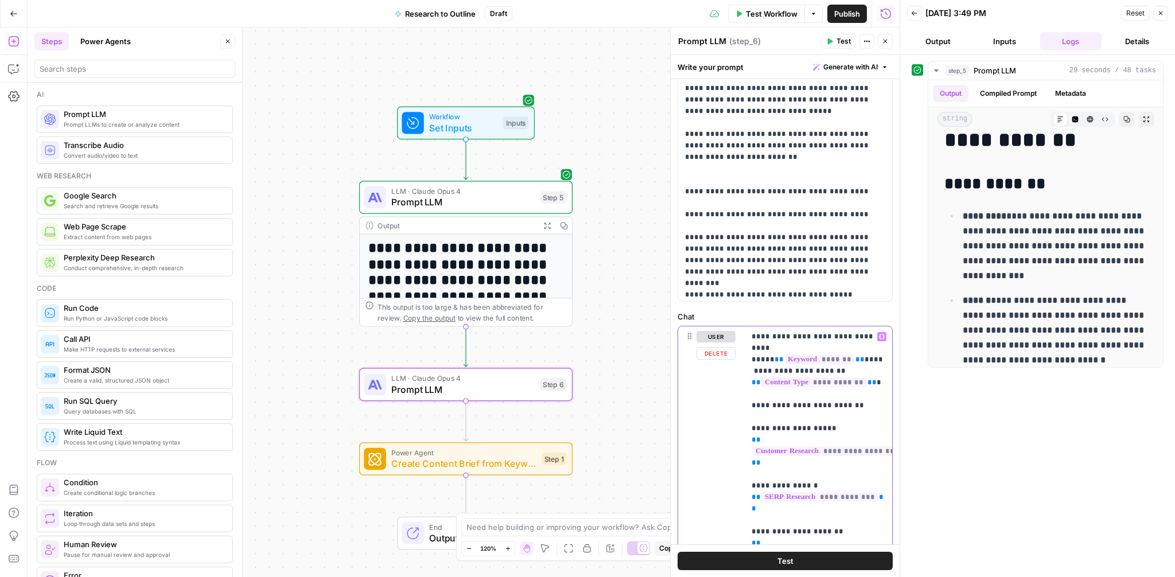
click at [752, 335] on p "**********" at bounding box center [819, 440] width 134 height 218
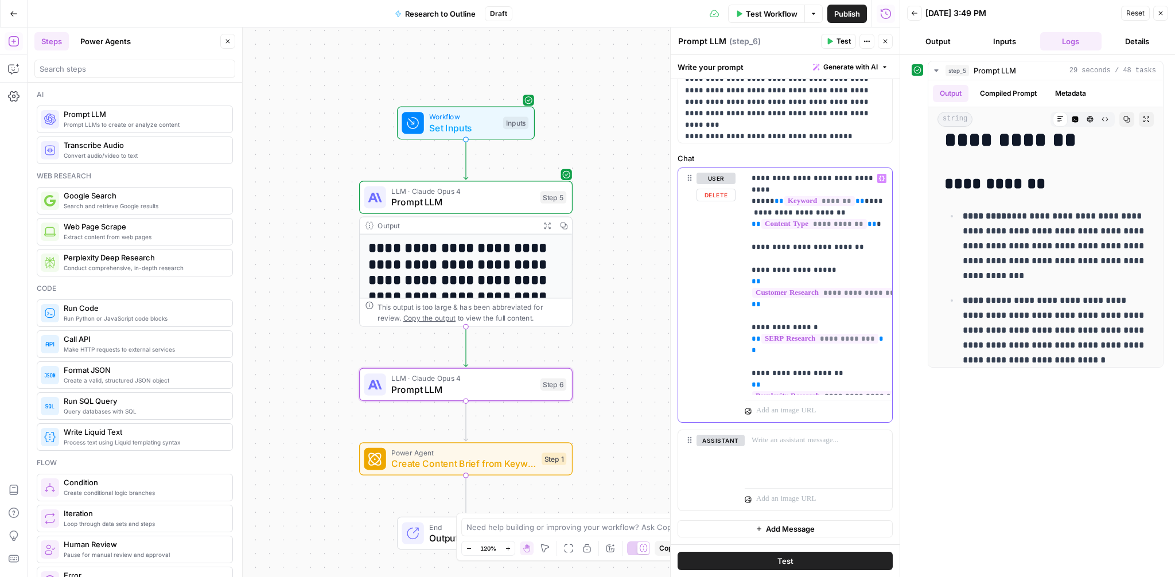
click at [781, 391] on div "**********" at bounding box center [818, 281] width 147 height 227
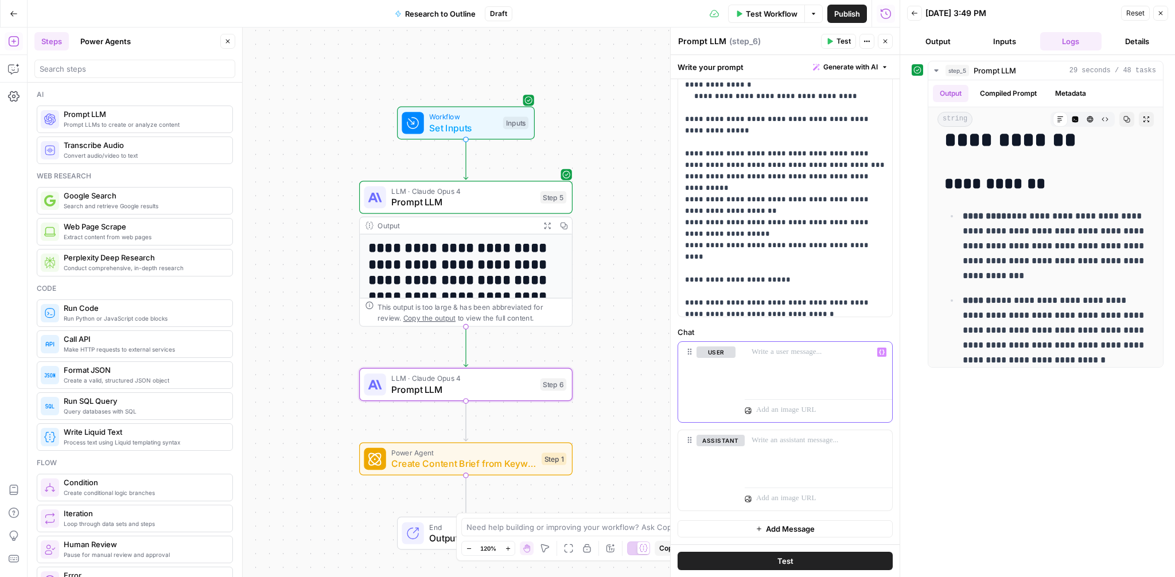
scroll to position [506, 0]
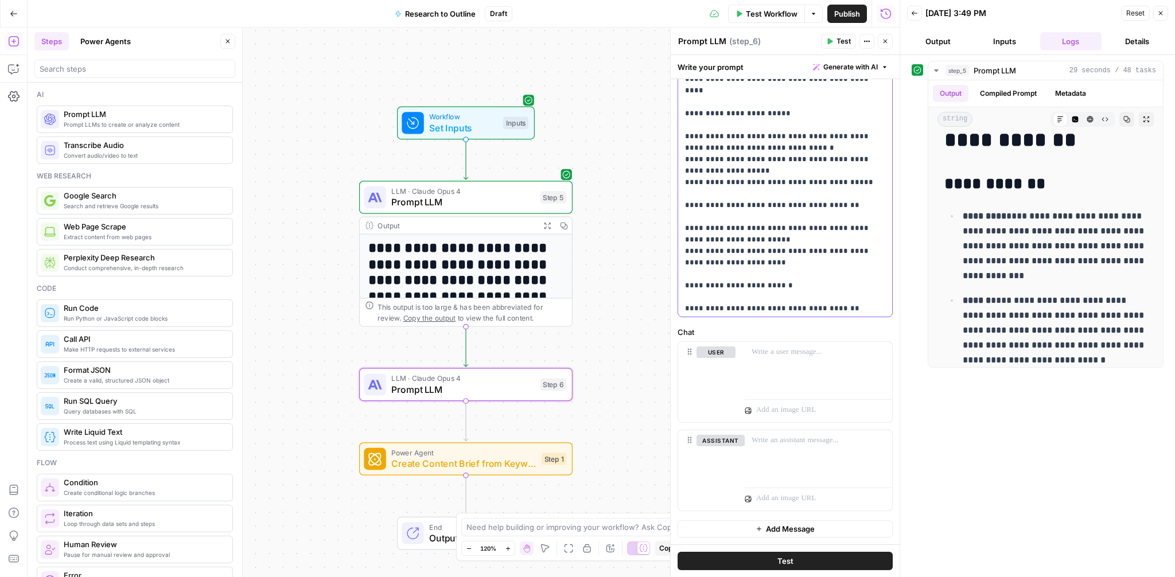
scroll to position [598, 0]
drag, startPoint x: 718, startPoint y: 235, endPoint x: 684, endPoint y: 235, distance: 33.9
click at [684, 235] on div "**********" at bounding box center [785, 83] width 214 height 468
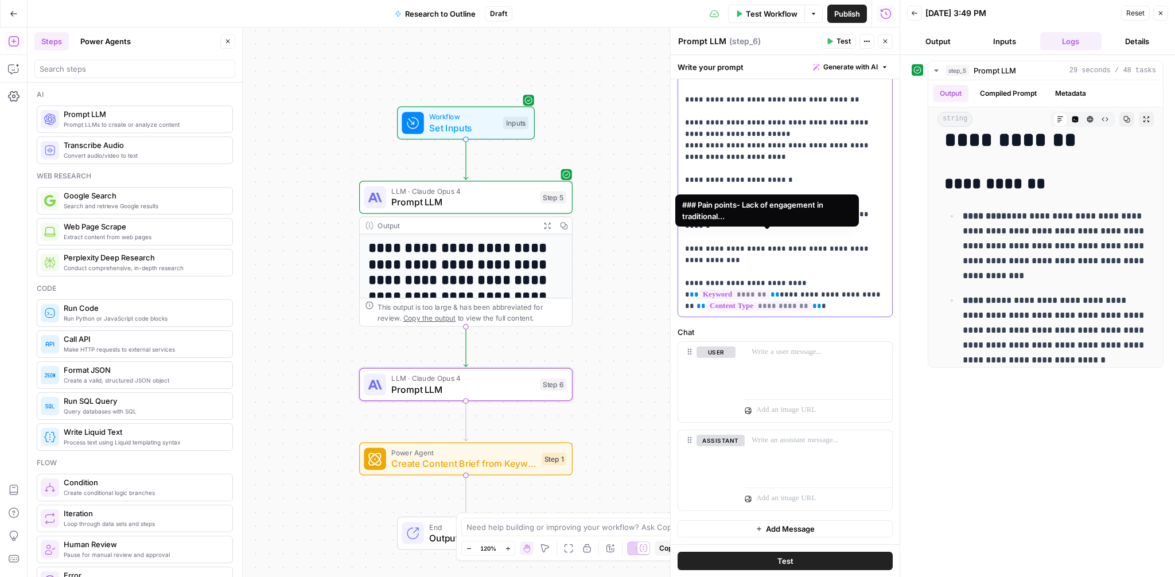
scroll to position [694, 0]
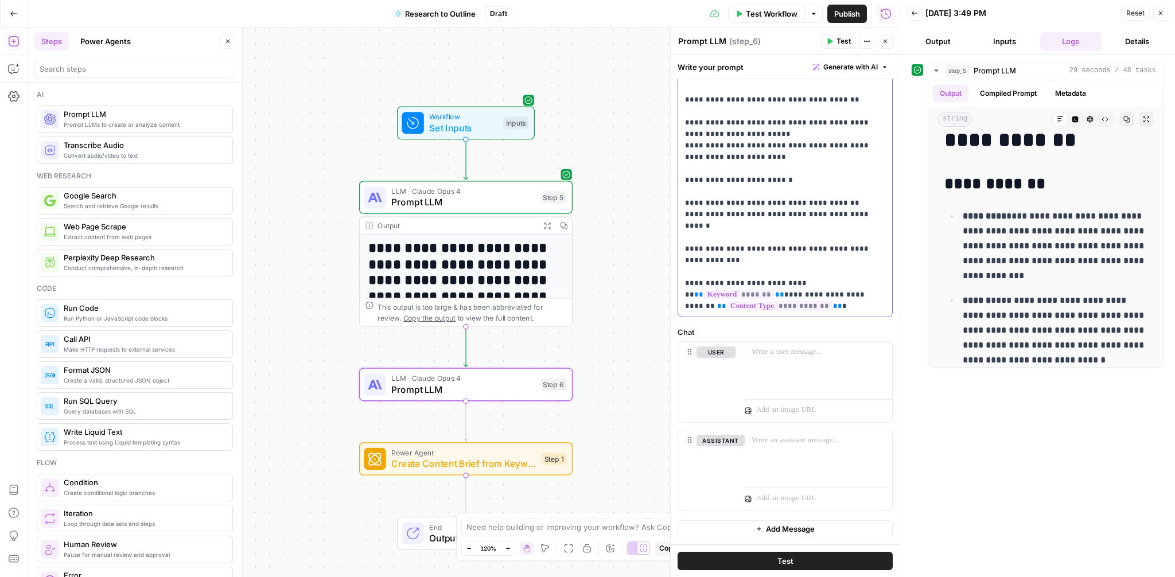
click at [795, 352] on p at bounding box center [819, 352] width 134 height 11
click at [813, 384] on p "**********" at bounding box center [819, 370] width 134 height 46
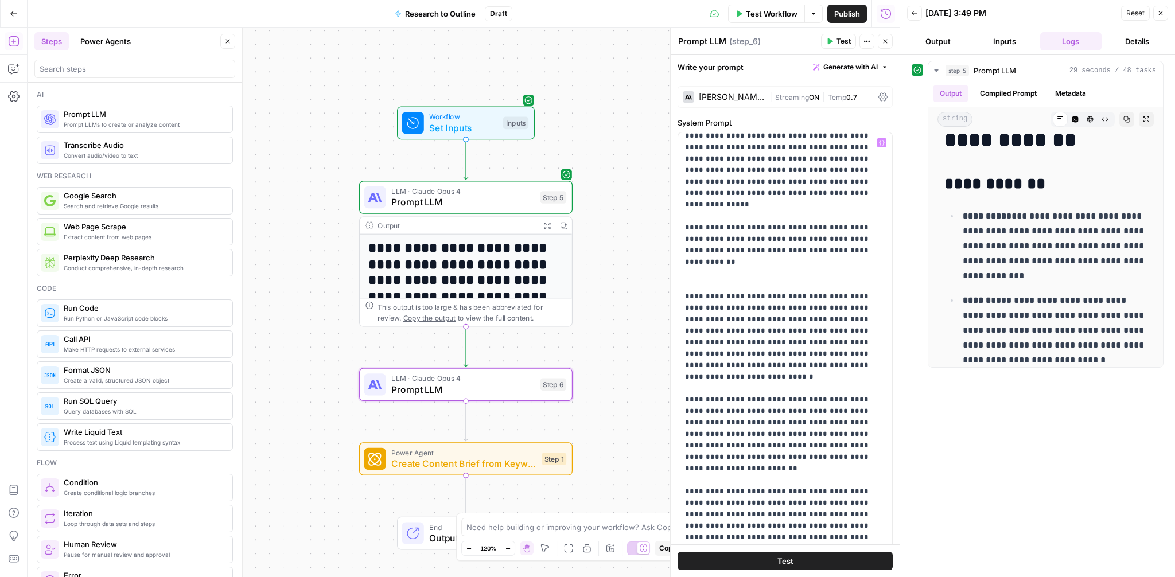
scroll to position [0, 0]
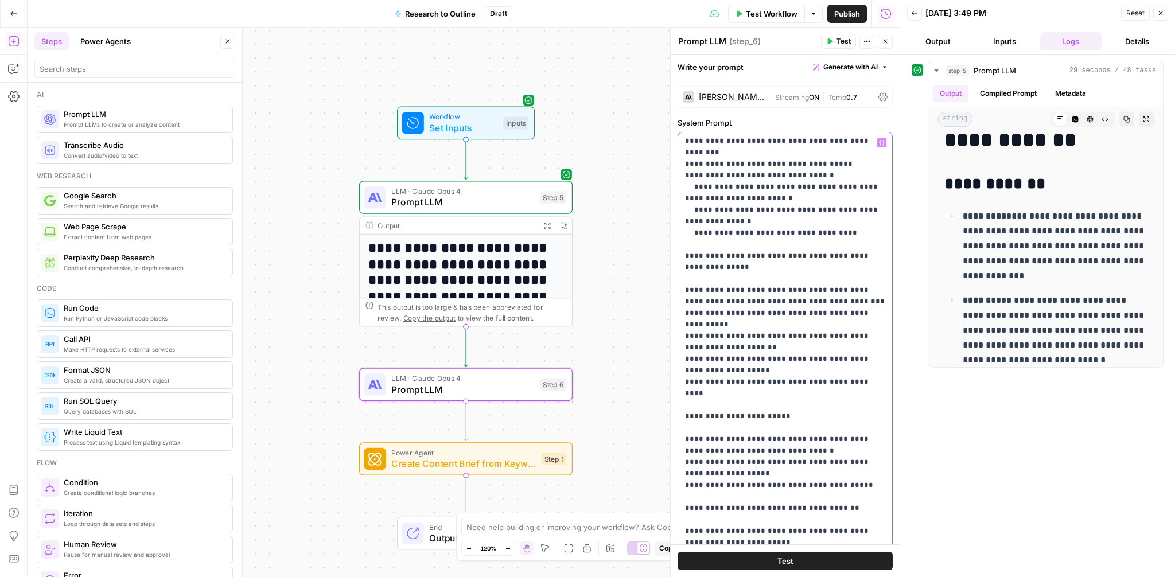
scroll to position [681, 0]
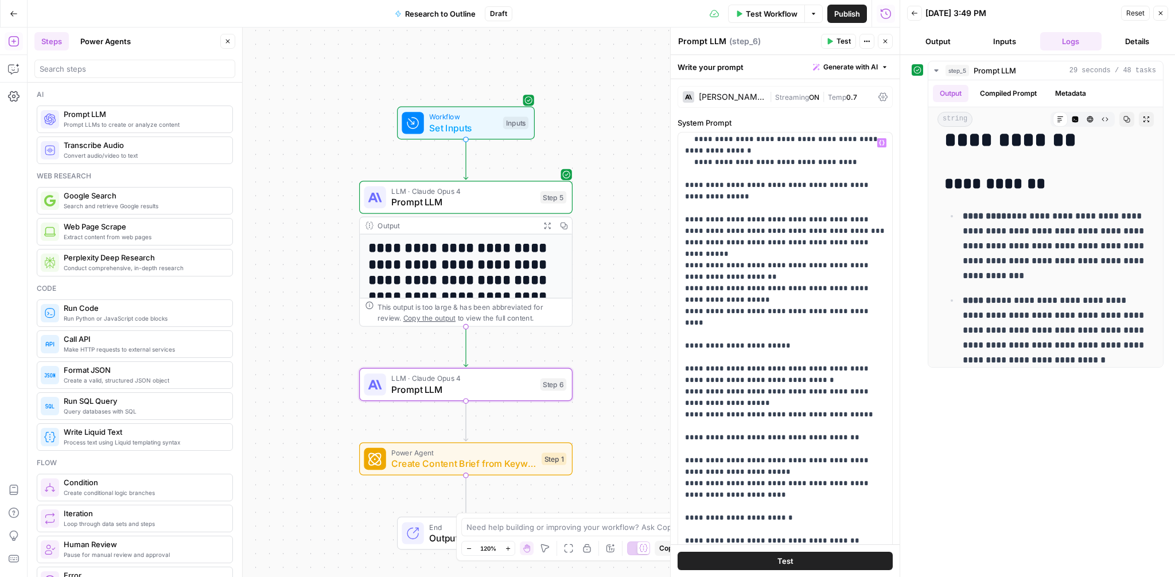
click at [762, 560] on button "Test" at bounding box center [785, 561] width 215 height 18
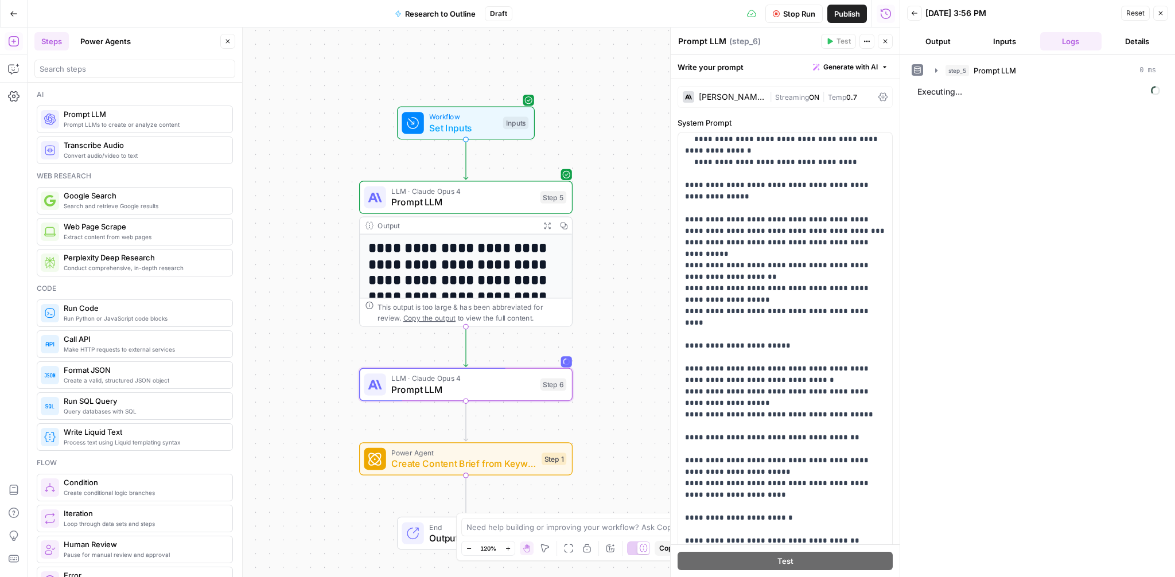
click at [802, 12] on span "Stop Run" at bounding box center [799, 13] width 32 height 11
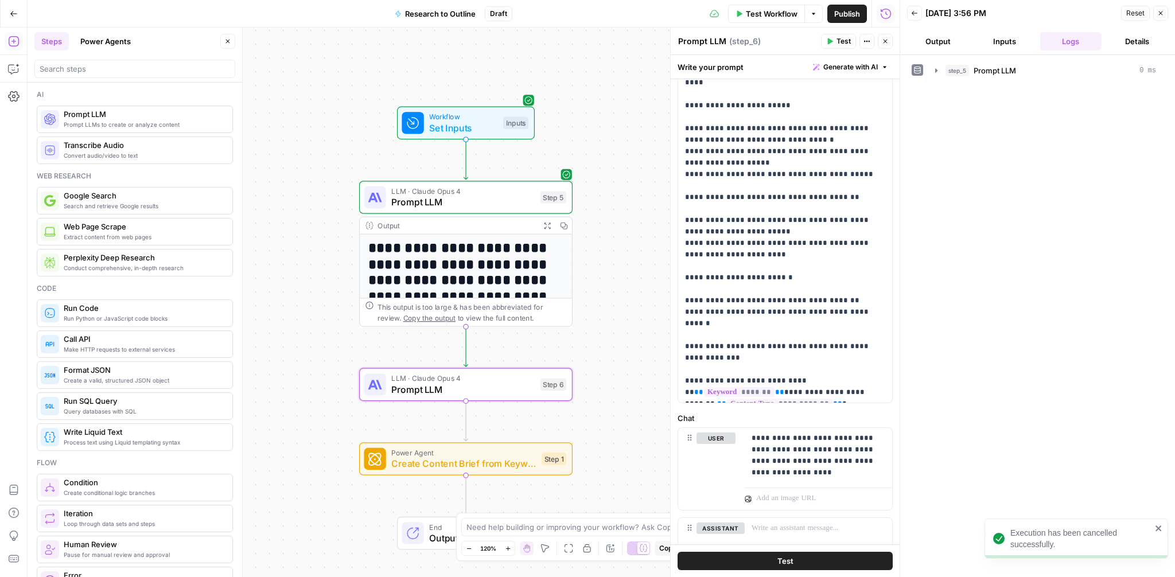
scroll to position [285, 0]
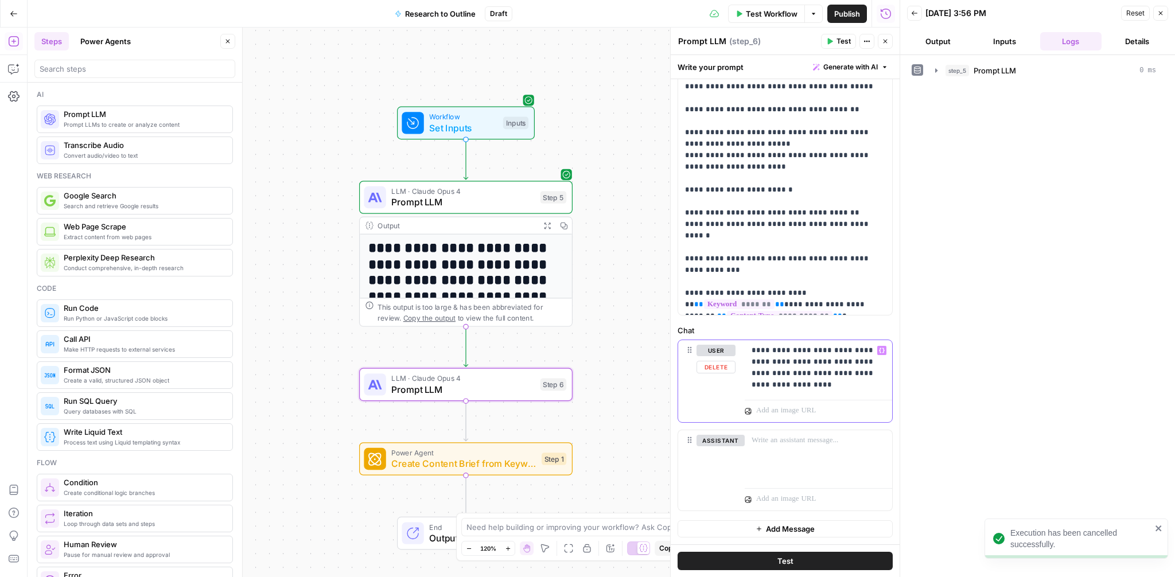
click at [809, 389] on p "**********" at bounding box center [819, 368] width 134 height 46
click at [880, 351] on icon "button" at bounding box center [882, 351] width 6 height 6
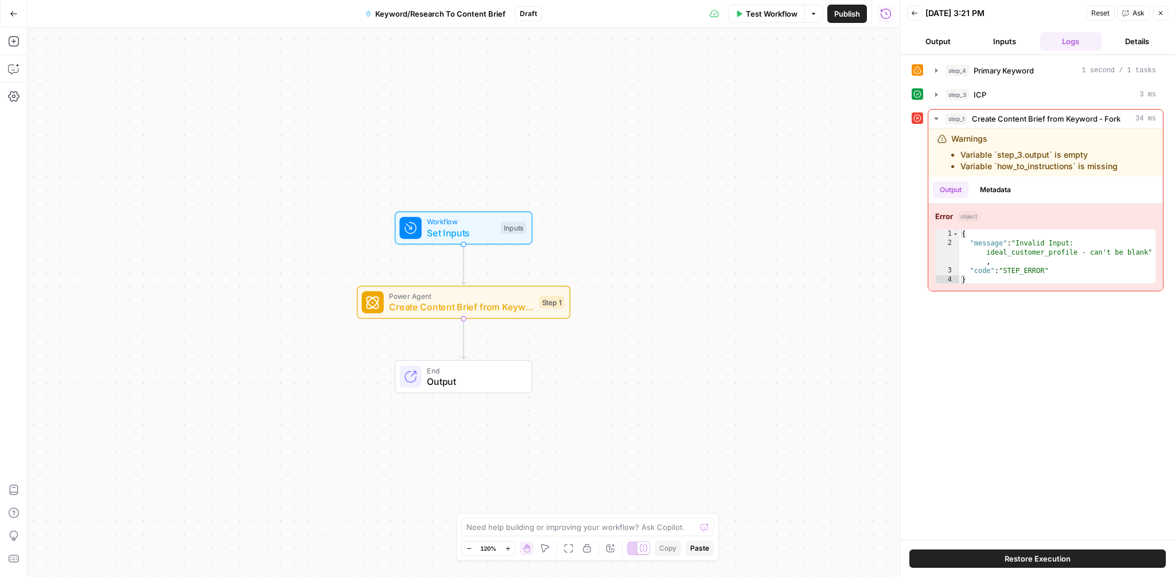
click at [483, 14] on span "Keyword/Research To Content Brief" at bounding box center [440, 13] width 130 height 11
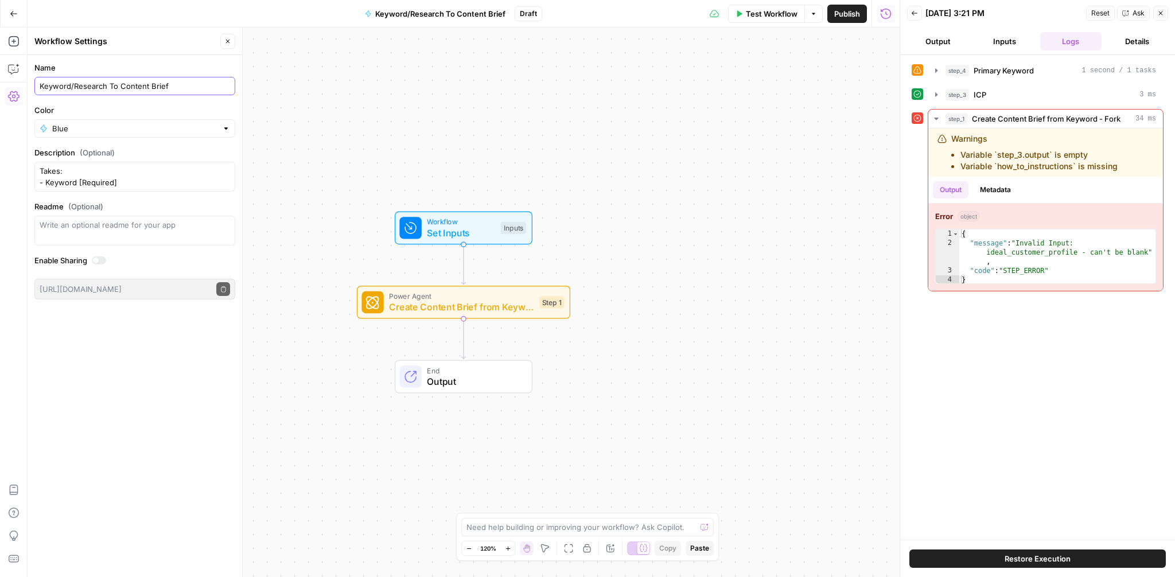
drag, startPoint x: 188, startPoint y: 84, endPoint x: 15, endPoint y: 78, distance: 172.8
click at [15, 78] on body "Synthesia New Home Browse Insights Opportunities Your Data Recent Grids Main Ba…" at bounding box center [587, 288] width 1175 height 577
type input "Research to Outline"
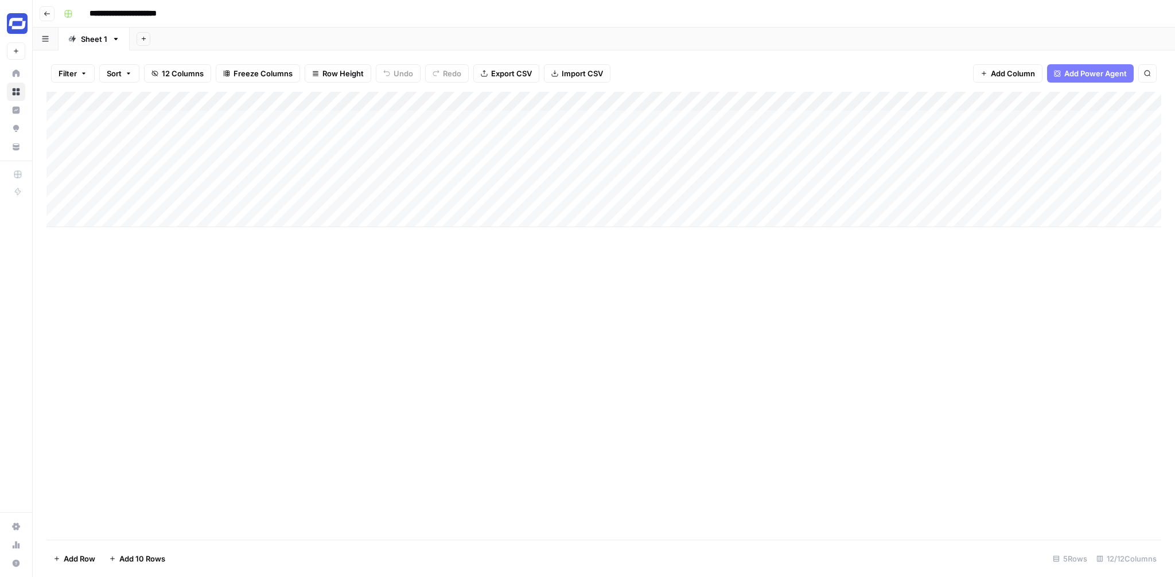
click at [674, 123] on div "Add Column" at bounding box center [603, 159] width 1115 height 135
click at [603, 123] on div "Add Column" at bounding box center [603, 159] width 1115 height 135
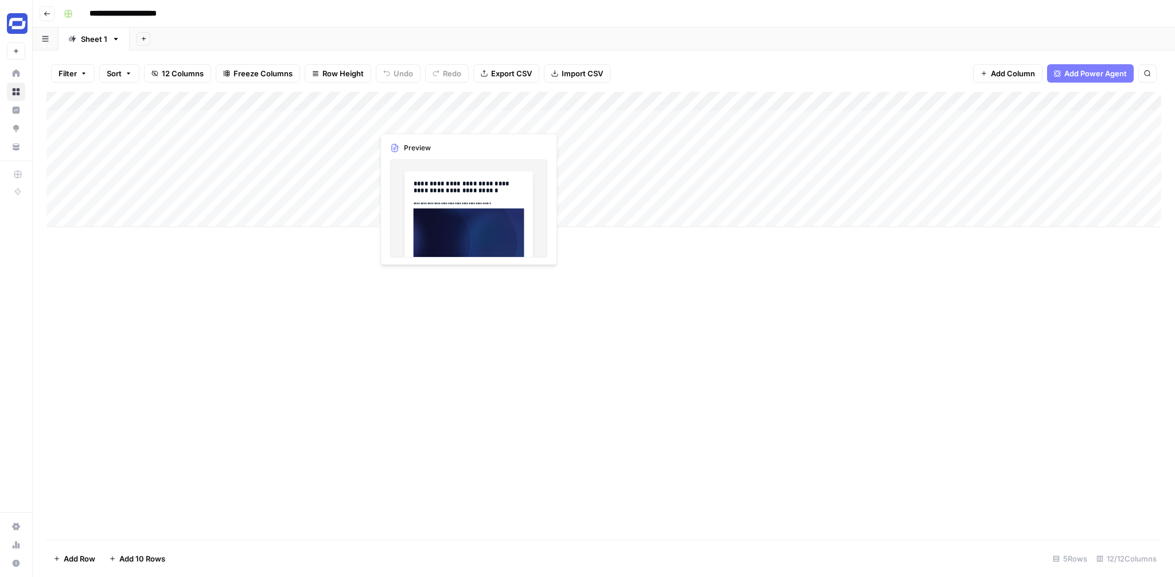
click at [476, 122] on div "Add Column" at bounding box center [603, 159] width 1115 height 135
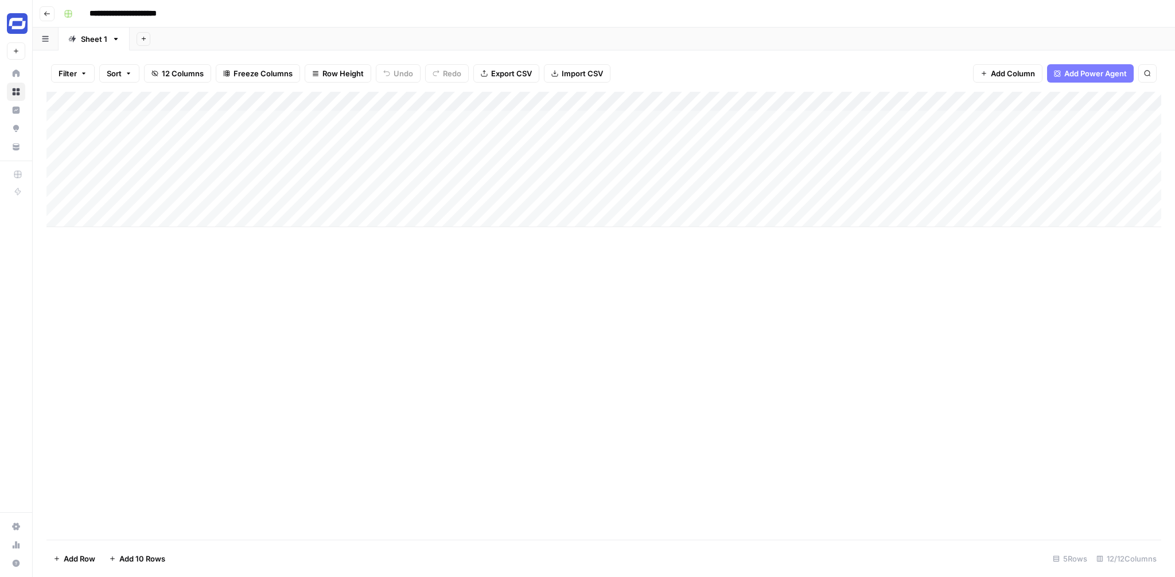
click at [686, 122] on div "Add Column" at bounding box center [603, 159] width 1115 height 135
click at [706, 123] on div "Add Column" at bounding box center [603, 159] width 1115 height 135
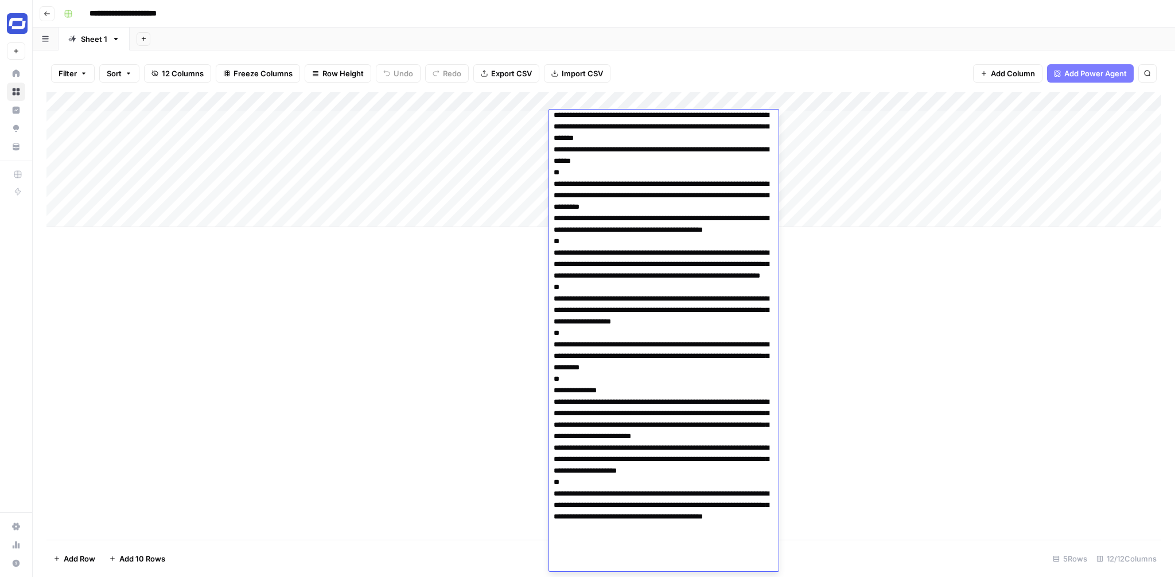
scroll to position [86, 0]
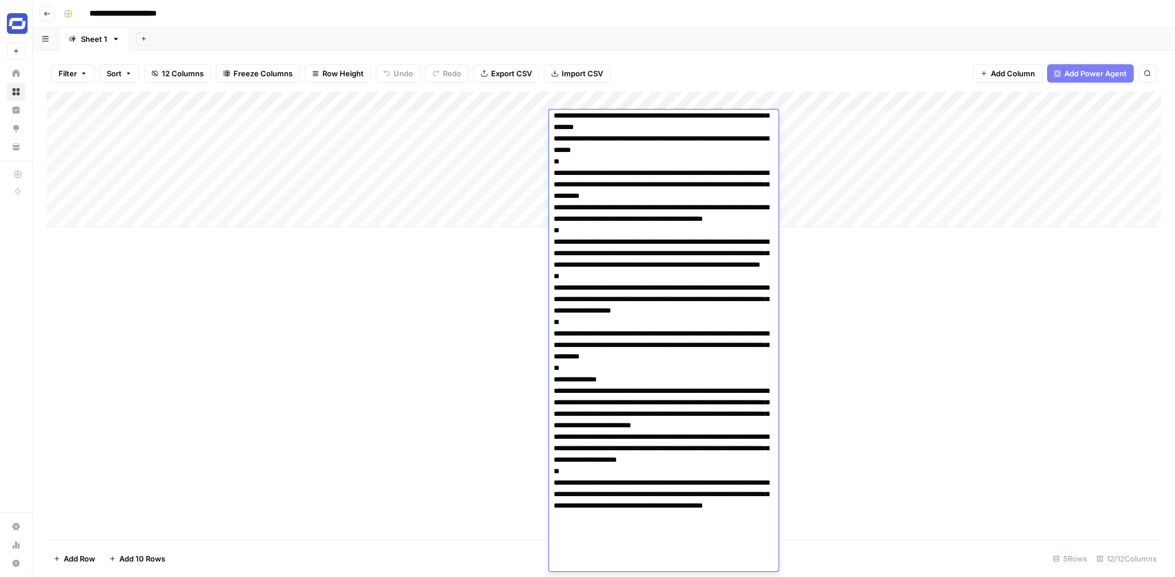
click at [479, 327] on div "Add Column" at bounding box center [603, 316] width 1115 height 448
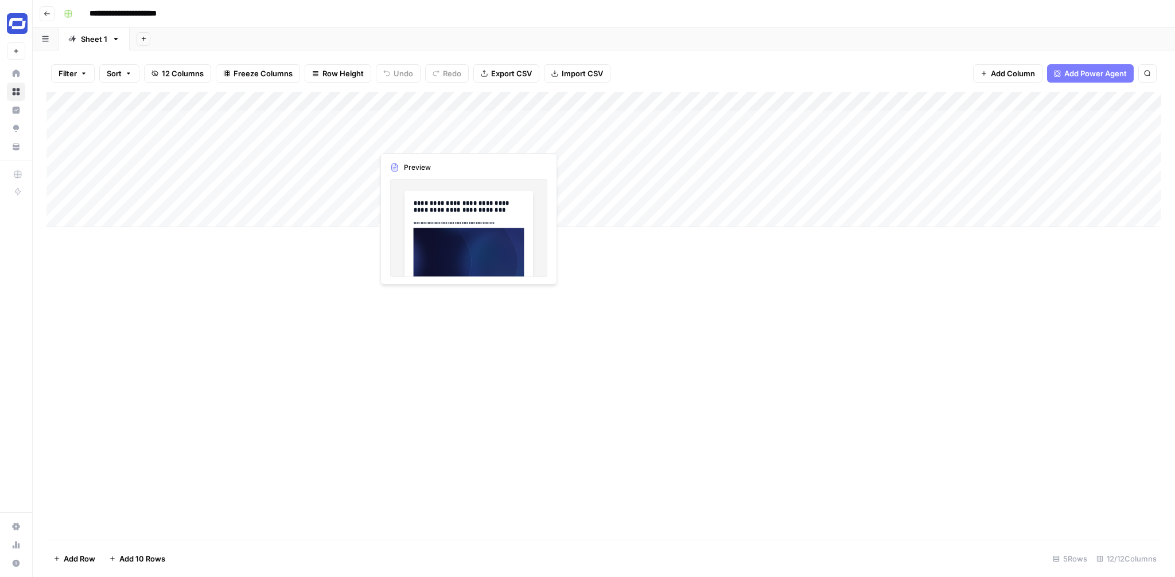
click at [481, 137] on div "Add Column" at bounding box center [603, 159] width 1115 height 135
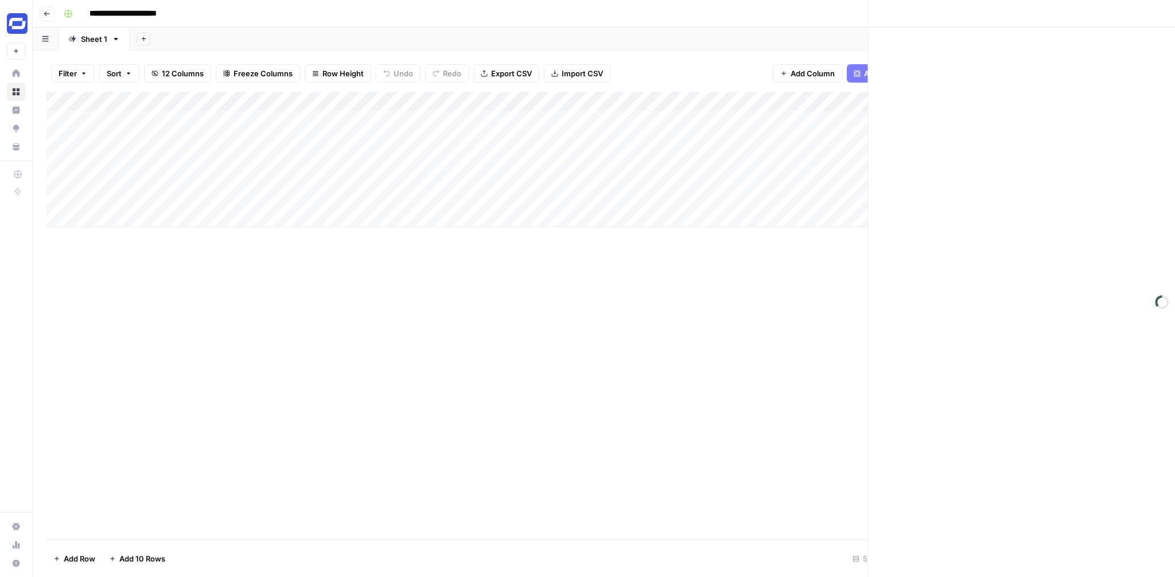
click at [481, 137] on div at bounding box center [462, 139] width 178 height 21
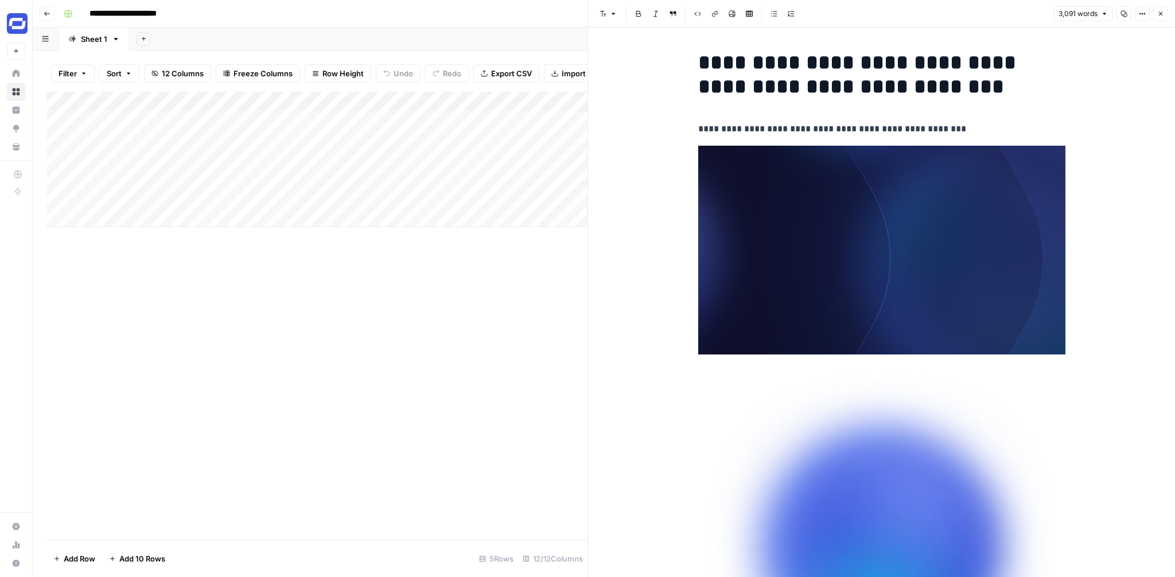
click at [1158, 15] on icon "button" at bounding box center [1160, 13] width 7 height 7
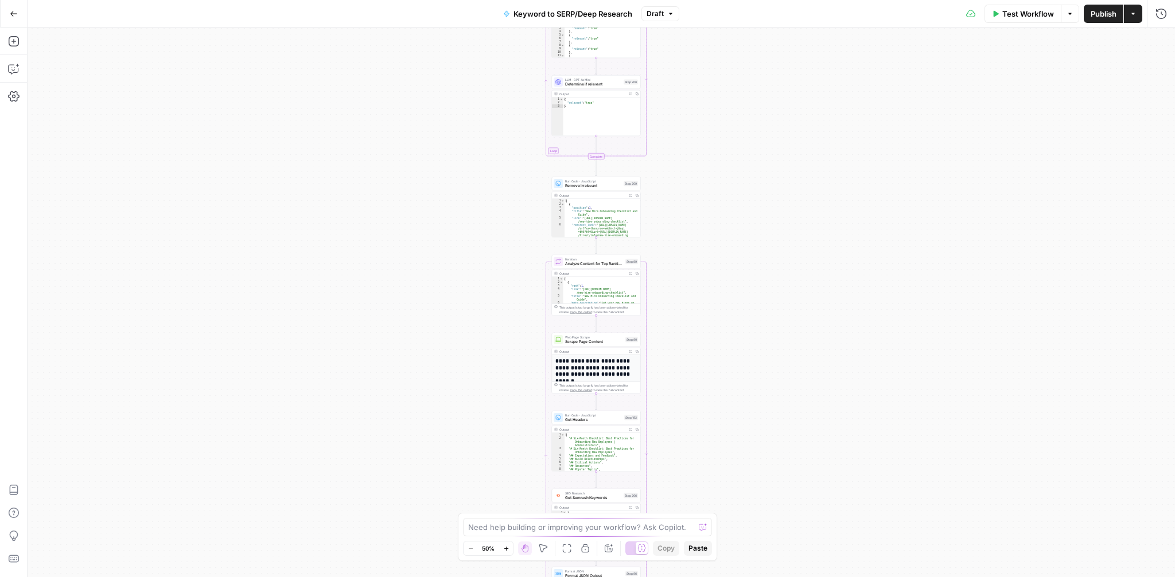
drag, startPoint x: 742, startPoint y: 100, endPoint x: 749, endPoint y: 383, distance: 283.0
click at [749, 383] on div "Workflow Set Inputs Inputs Google Search Perform Google Search Step 51 Output E…" at bounding box center [602, 303] width 1148 height 550
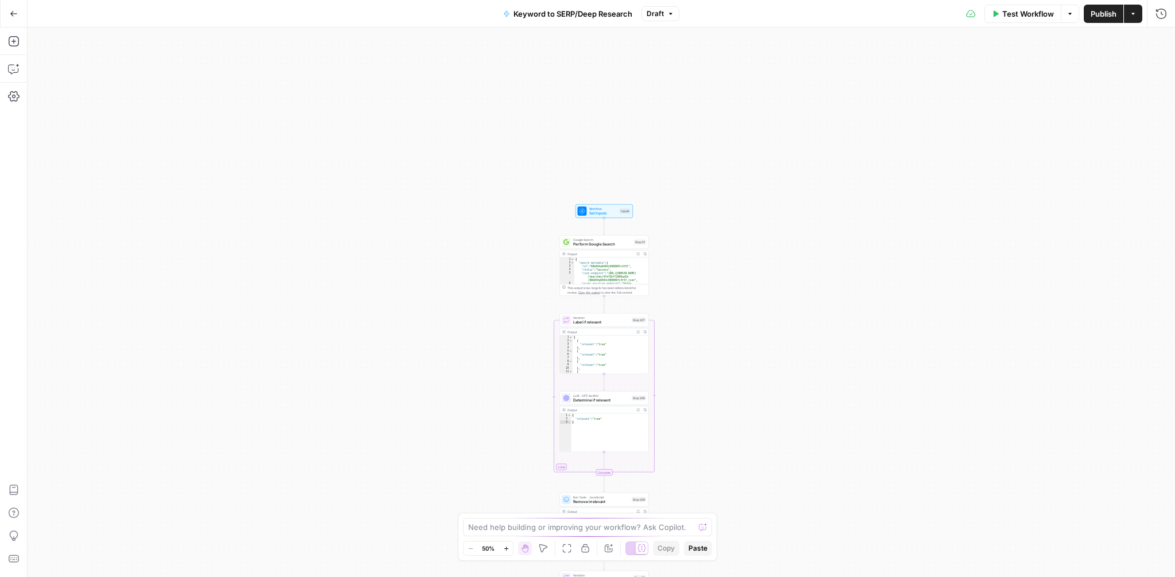
drag, startPoint x: 765, startPoint y: 194, endPoint x: 761, endPoint y: 445, distance: 251.4
click at [761, 445] on div "Workflow Set Inputs Inputs Google Search Perform Google Search Step 51 Output E…" at bounding box center [602, 303] width 1148 height 550
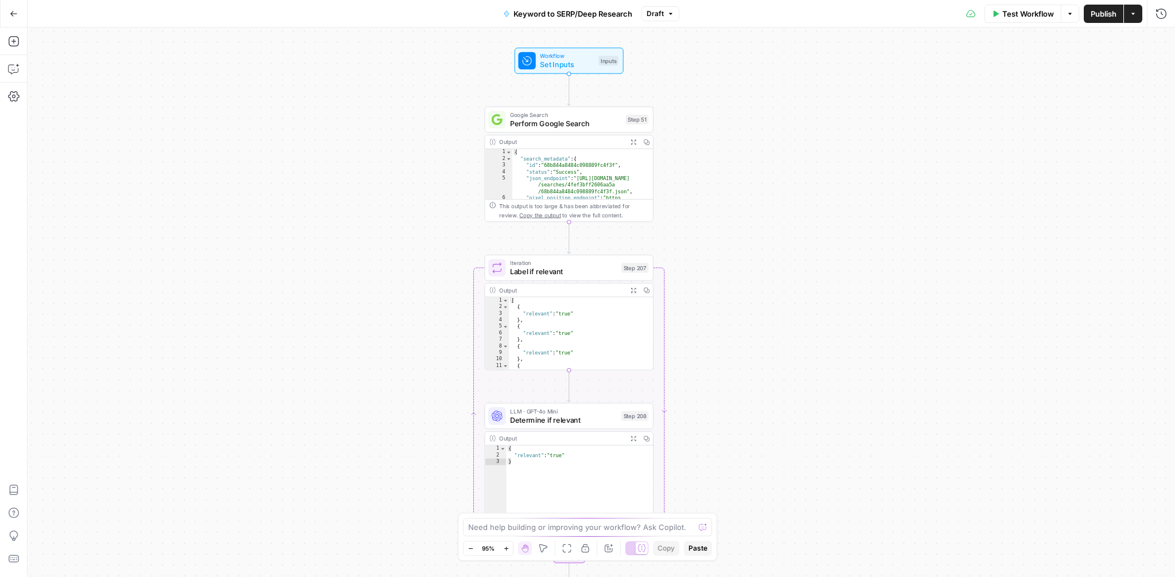
drag, startPoint x: 611, startPoint y: 265, endPoint x: 735, endPoint y: 174, distance: 153.6
click at [735, 174] on div "Workflow Set Inputs Inputs Google Search Perform Google Search Step 51 Output E…" at bounding box center [602, 303] width 1148 height 550
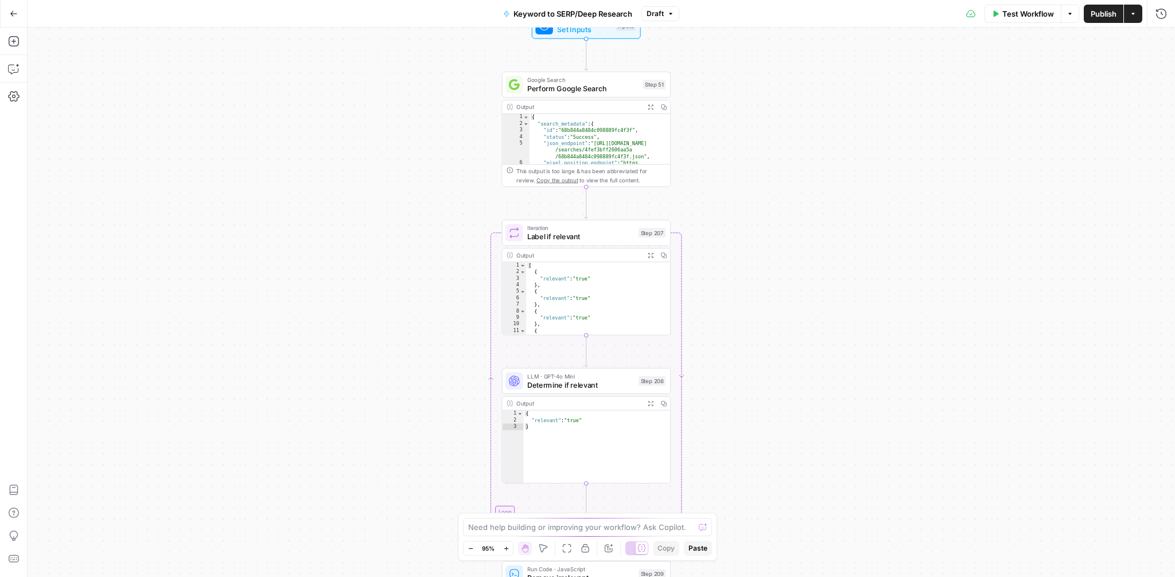
drag, startPoint x: 682, startPoint y: 348, endPoint x: 736, endPoint y: 211, distance: 146.6
click at [736, 211] on div "Workflow Set Inputs Inputs Google Search Perform Google Search Step 51 Output E…" at bounding box center [602, 303] width 1148 height 550
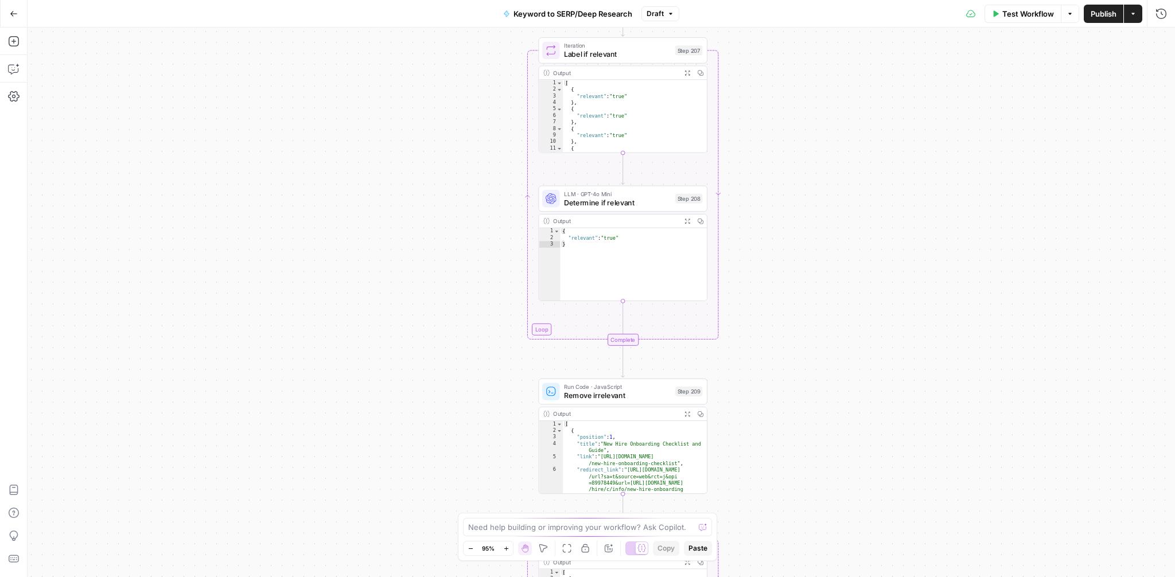
drag, startPoint x: 832, startPoint y: 366, endPoint x: 825, endPoint y: 153, distance: 213.0
click at [825, 153] on div "Workflow Set Inputs Inputs Google Search Perform Google Search Step 51 Output E…" at bounding box center [602, 303] width 1148 height 550
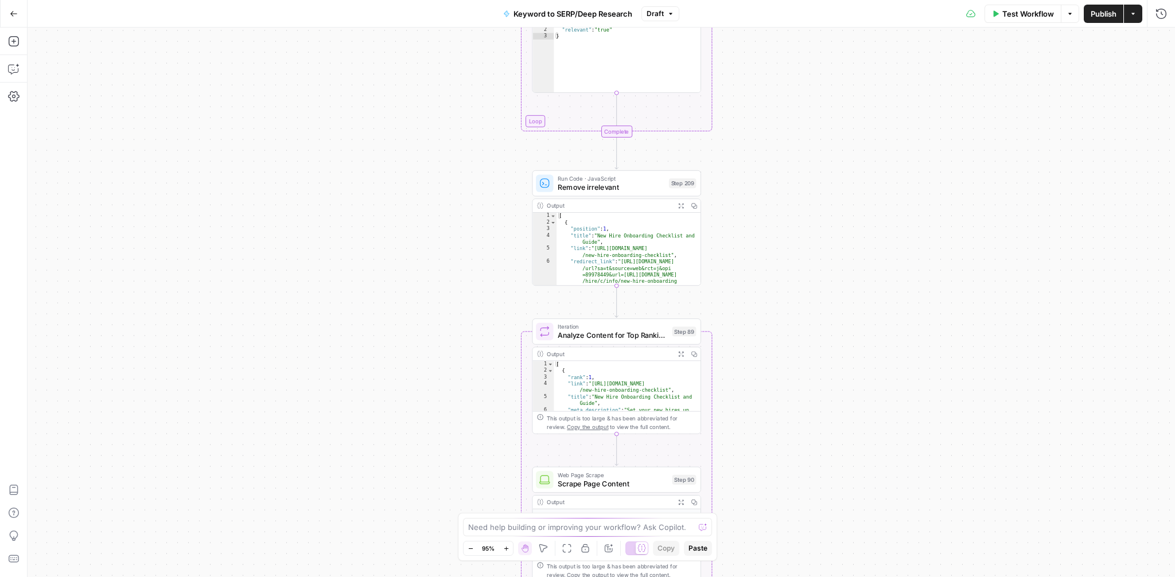
drag, startPoint x: 814, startPoint y: 308, endPoint x: 813, endPoint y: 206, distance: 102.1
click at [813, 206] on div "Workflow Set Inputs Inputs Google Search Perform Google Search Step 51 Output E…" at bounding box center [602, 303] width 1148 height 550
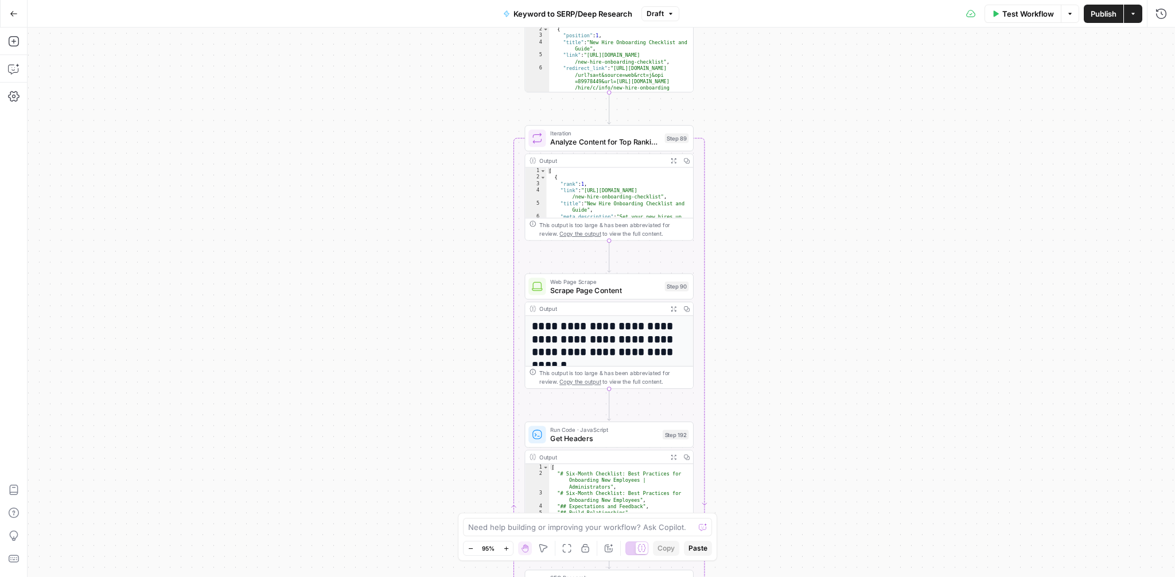
drag, startPoint x: 810, startPoint y: 349, endPoint x: 798, endPoint y: 170, distance: 179.4
click at [798, 170] on div "Workflow Set Inputs Inputs Google Search Perform Google Search Step 51 Output E…" at bounding box center [602, 303] width 1148 height 550
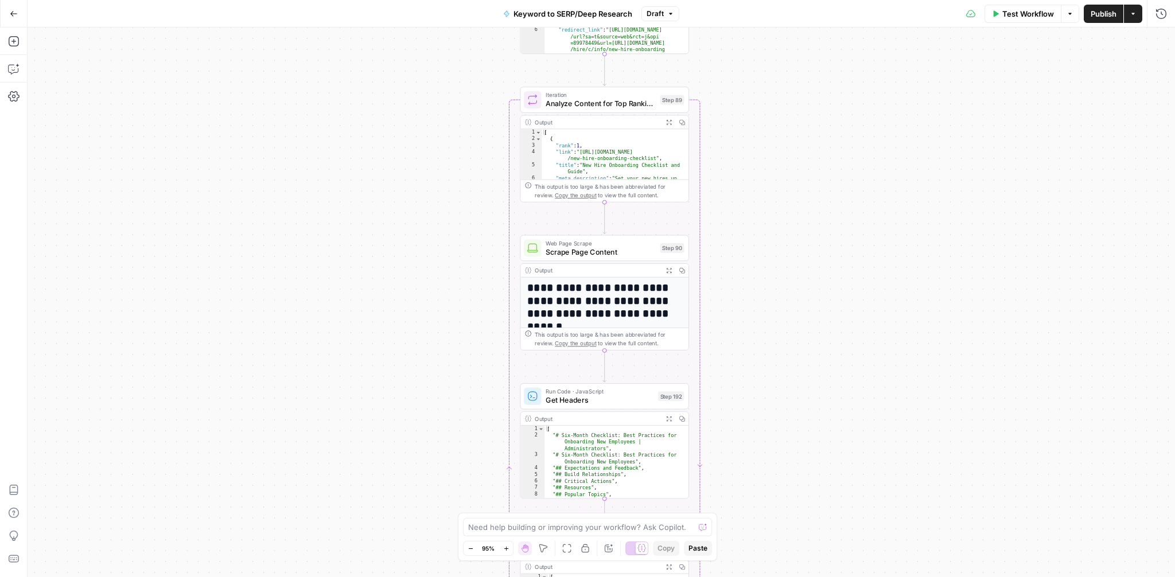
drag, startPoint x: 744, startPoint y: 310, endPoint x: 744, endPoint y: 261, distance: 49.4
click at [744, 261] on div "Workflow Set Inputs Inputs Google Search Perform Google Search Step 51 Output E…" at bounding box center [602, 303] width 1148 height 550
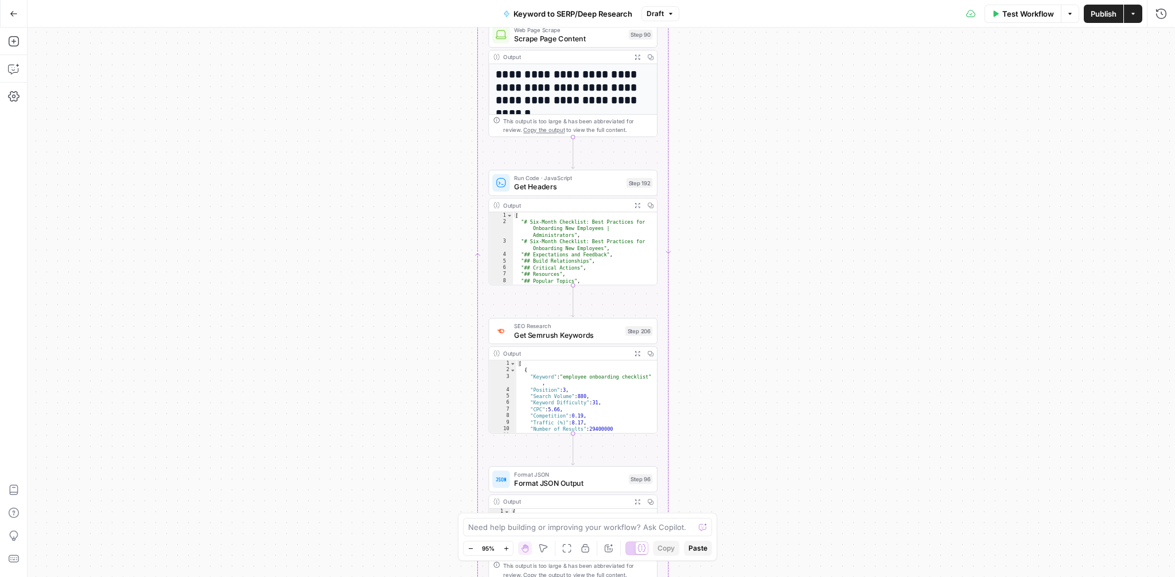
drag, startPoint x: 755, startPoint y: 341, endPoint x: 722, endPoint y: 145, distance: 198.4
click at [722, 145] on div "Workflow Set Inputs Inputs Google Search Perform Google Search Step 51 Output E…" at bounding box center [602, 303] width 1148 height 550
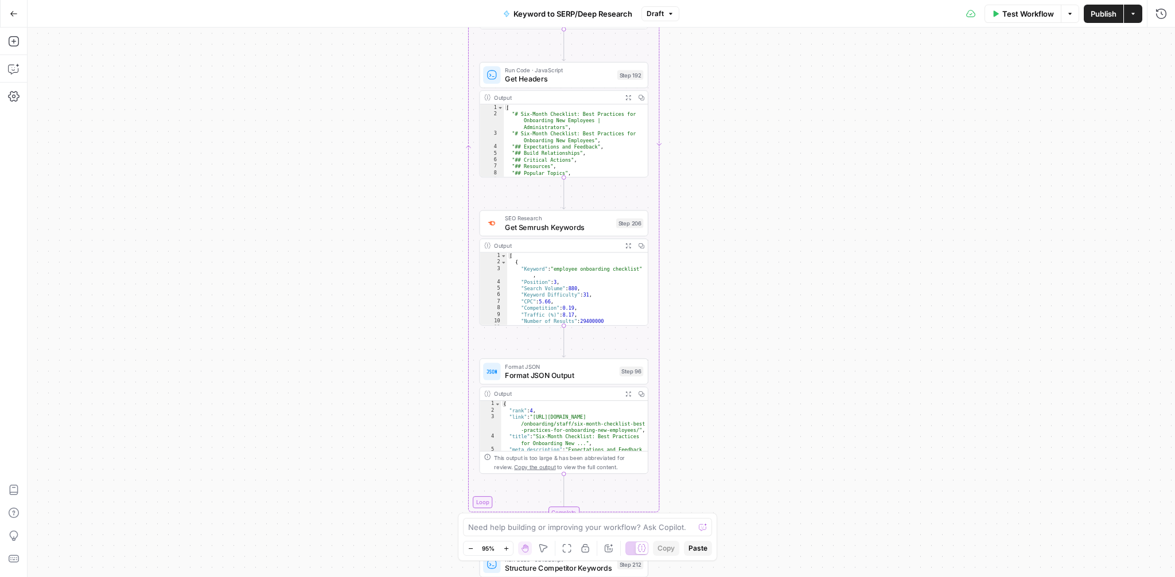
drag, startPoint x: 747, startPoint y: 399, endPoint x: 731, endPoint y: 254, distance: 146.6
click at [731, 254] on div "Workflow Set Inputs Inputs Google Search Perform Google Search Step 51 Output E…" at bounding box center [602, 303] width 1148 height 550
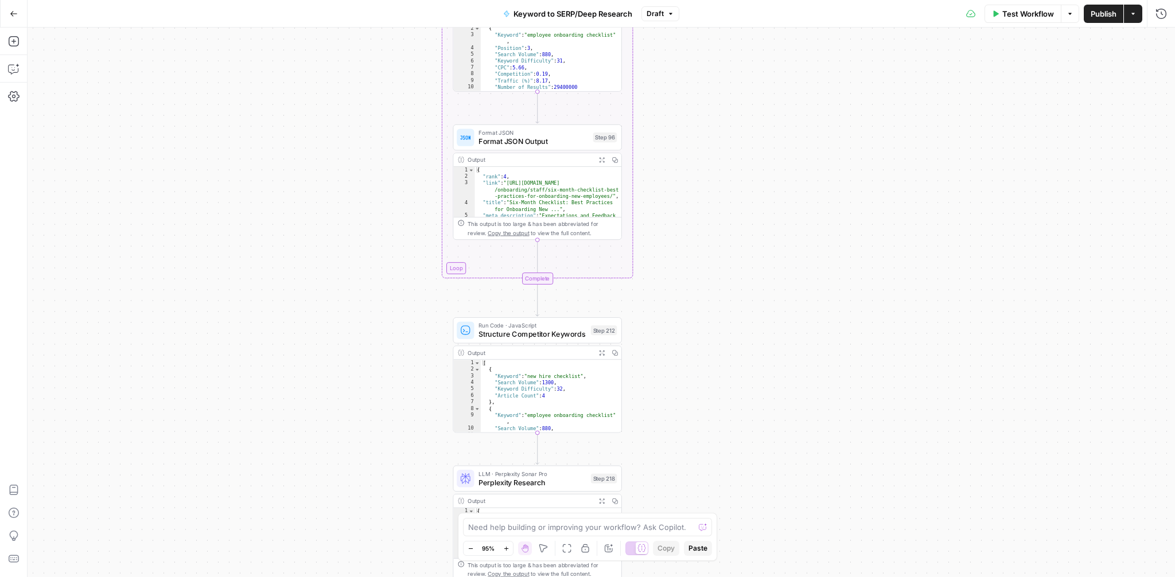
drag, startPoint x: 707, startPoint y: 394, endPoint x: 689, endPoint y: 203, distance: 192.5
click at [689, 203] on div "Workflow Set Inputs Inputs Google Search Perform Google Search Step 51 Output E…" at bounding box center [602, 303] width 1148 height 550
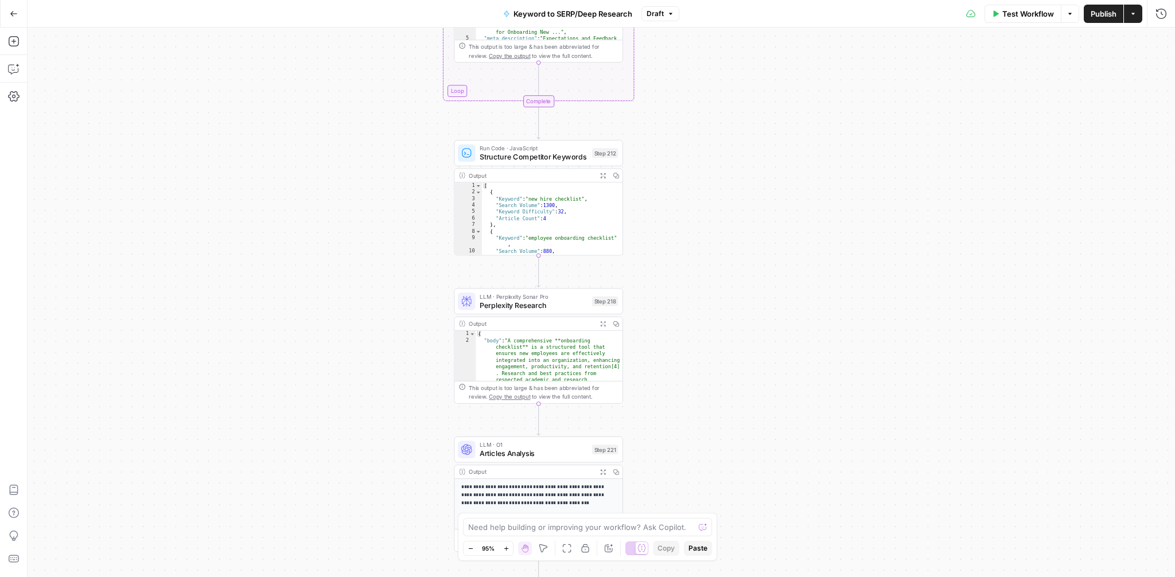
drag, startPoint x: 710, startPoint y: 390, endPoint x: 712, endPoint y: 213, distance: 177.3
click at [712, 213] on div "Workflow Set Inputs Inputs Google Search Perform Google Search Step 51 Output E…" at bounding box center [602, 303] width 1148 height 550
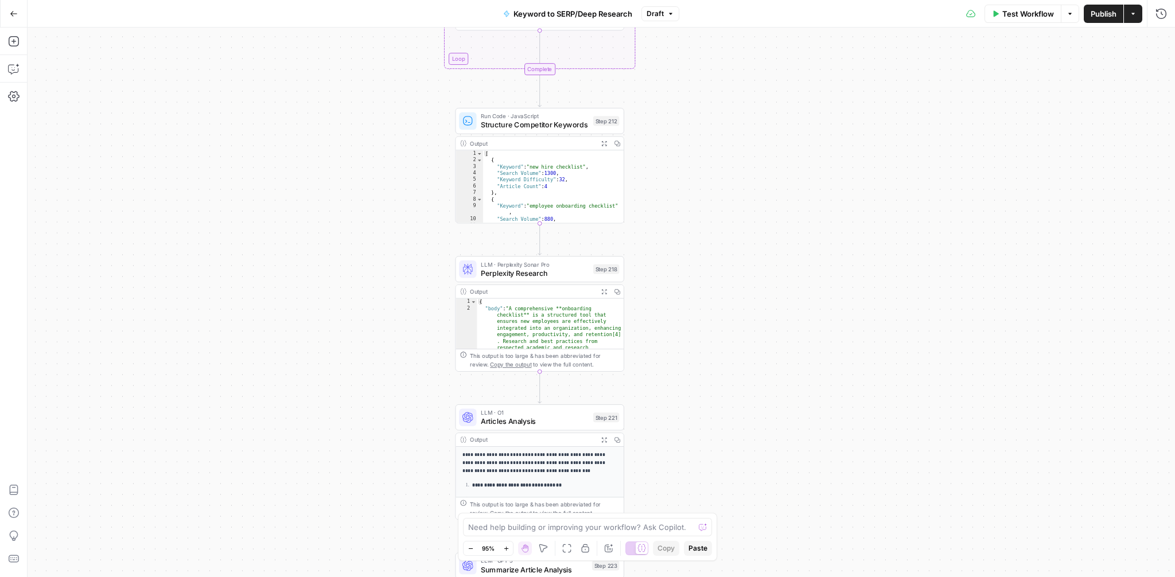
drag, startPoint x: 686, startPoint y: 316, endPoint x: 690, endPoint y: 279, distance: 36.9
click at [690, 279] on div "Workflow Set Inputs Inputs Google Search Perform Google Search Step 51 Output E…" at bounding box center [602, 303] width 1148 height 550
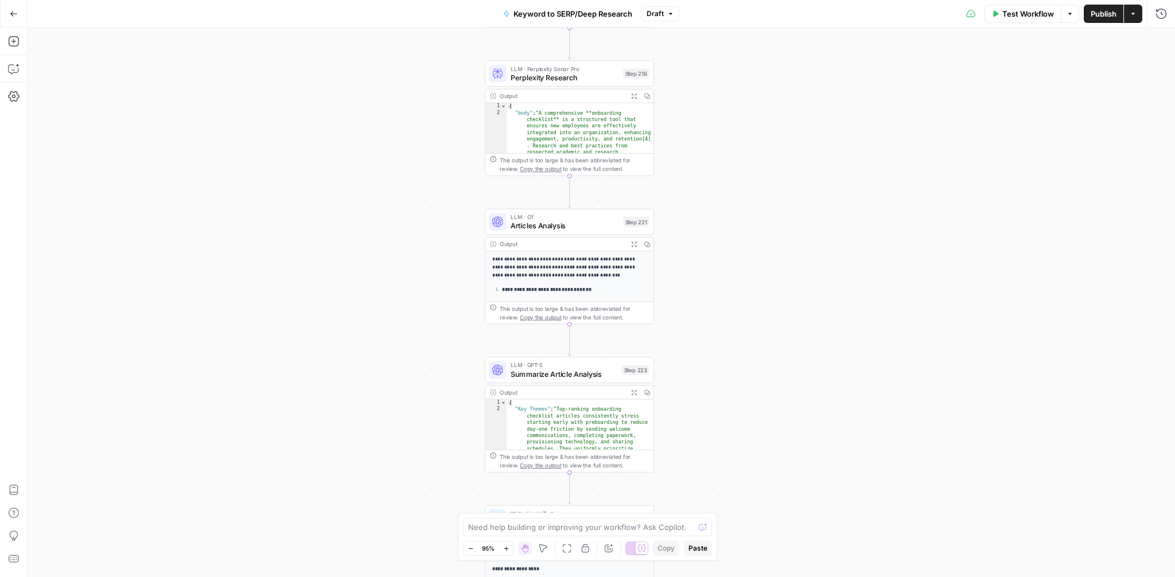
drag, startPoint x: 716, startPoint y: 314, endPoint x: 744, endPoint y: 123, distance: 193.1
click at [744, 123] on div "Workflow Set Inputs Inputs Google Search Perform Google Search Step 51 Output E…" at bounding box center [602, 303] width 1148 height 550
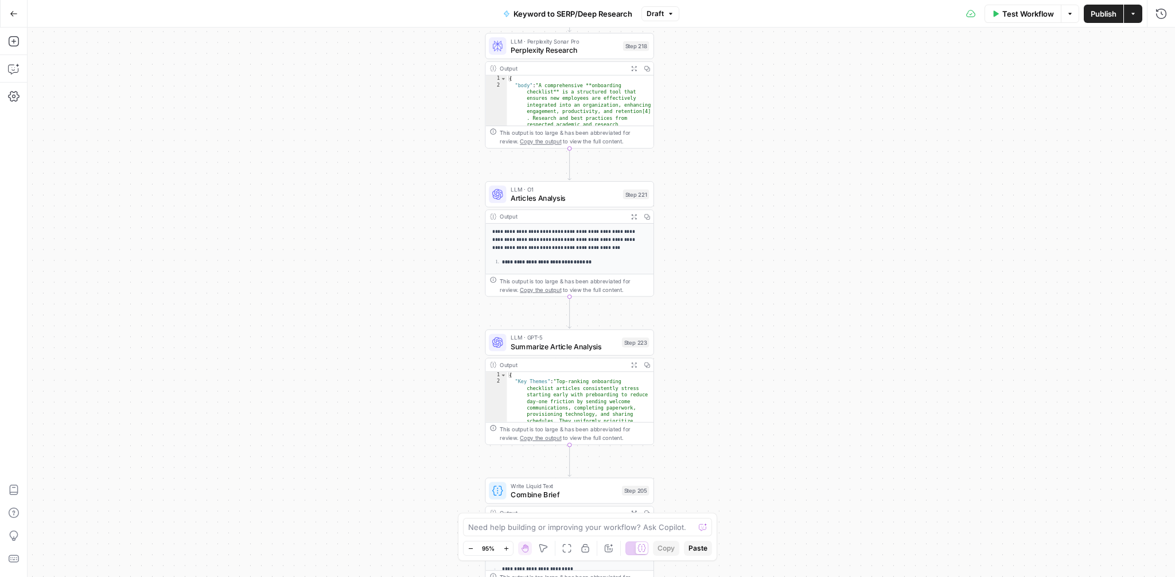
drag, startPoint x: 722, startPoint y: 339, endPoint x: 722, endPoint y: 282, distance: 57.4
click at [722, 282] on div "Workflow Set Inputs Inputs Google Search Perform Google Search Step 51 Output E…" at bounding box center [602, 303] width 1148 height 550
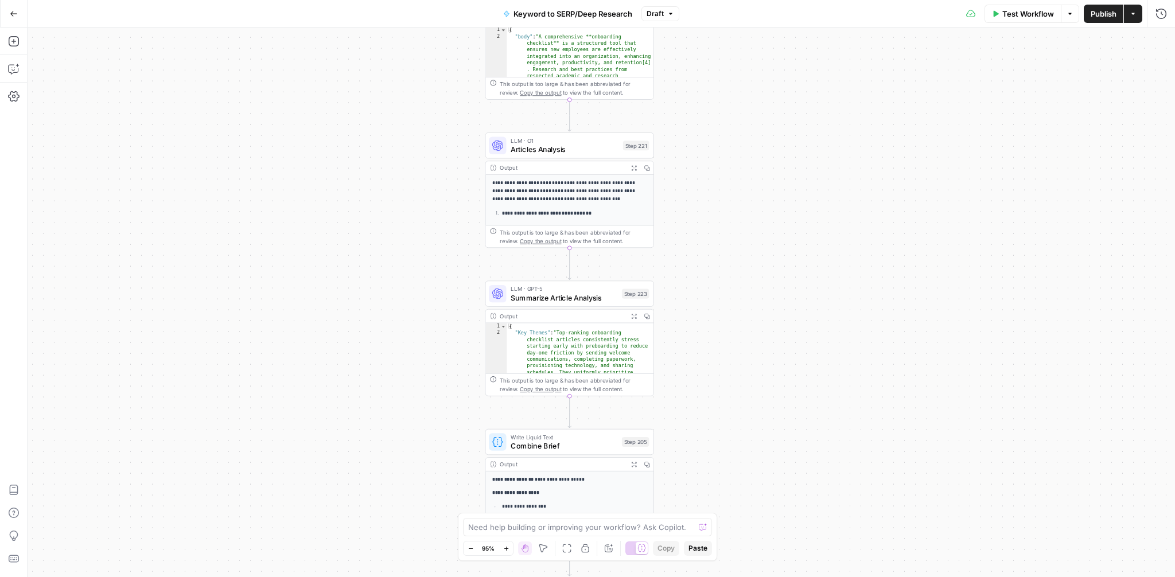
drag, startPoint x: 683, startPoint y: 315, endPoint x: 683, endPoint y: 206, distance: 109.0
click at [683, 206] on div "Workflow Set Inputs Inputs Google Search Perform Google Search Step 51 Output E…" at bounding box center [602, 303] width 1148 height 550
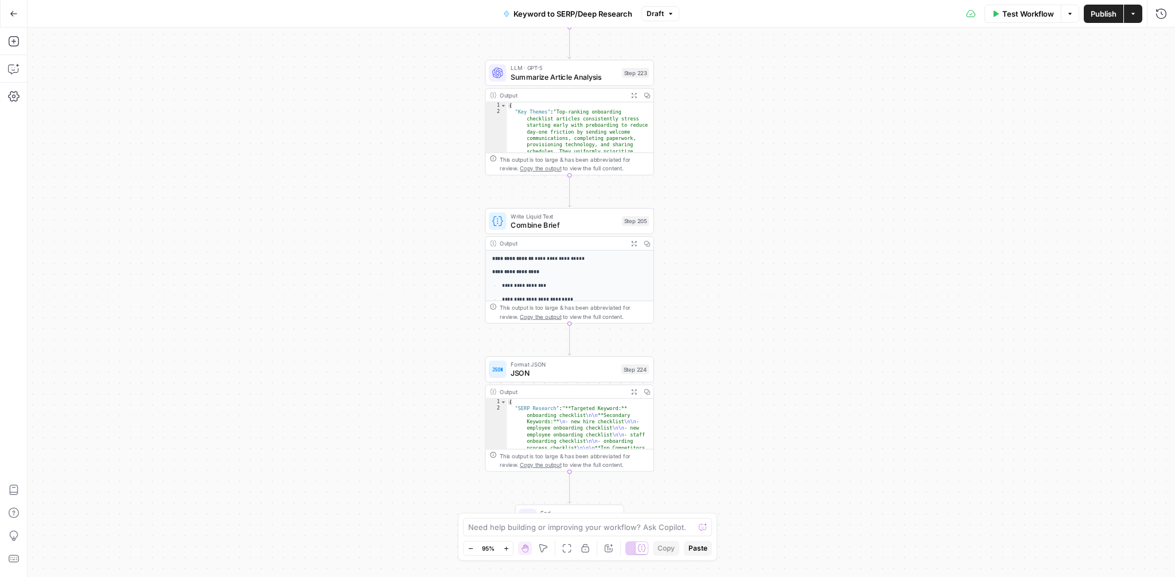
drag, startPoint x: 694, startPoint y: 323, endPoint x: 694, endPoint y: 211, distance: 111.9
click at [694, 211] on div "Workflow Set Inputs Inputs Google Search Perform Google Search Step 51 Output E…" at bounding box center [602, 303] width 1148 height 550
click at [634, 244] on icon "button" at bounding box center [634, 243] width 6 height 6
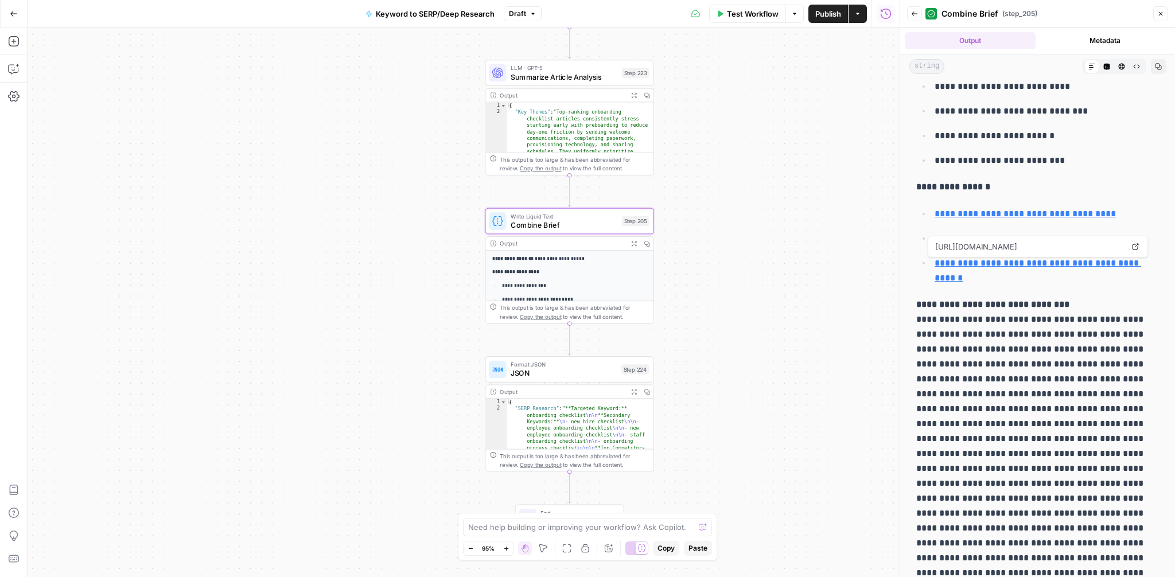
scroll to position [219, 0]
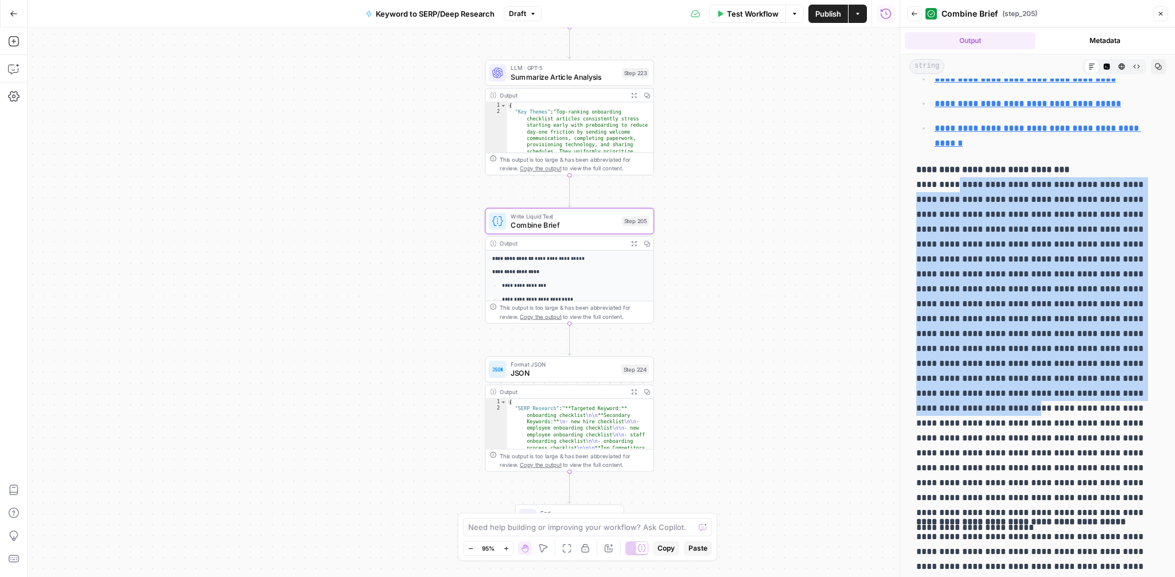
drag, startPoint x: 959, startPoint y: 190, endPoint x: 995, endPoint y: 394, distance: 207.4
click at [995, 394] on p "**********" at bounding box center [1037, 333] width 243 height 343
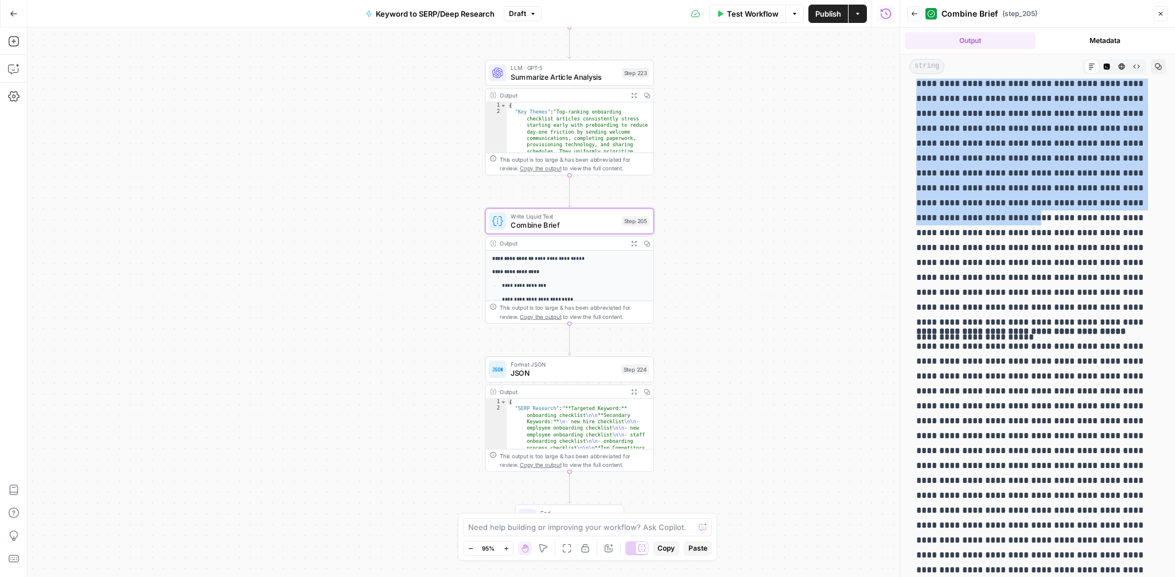
scroll to position [440, 0]
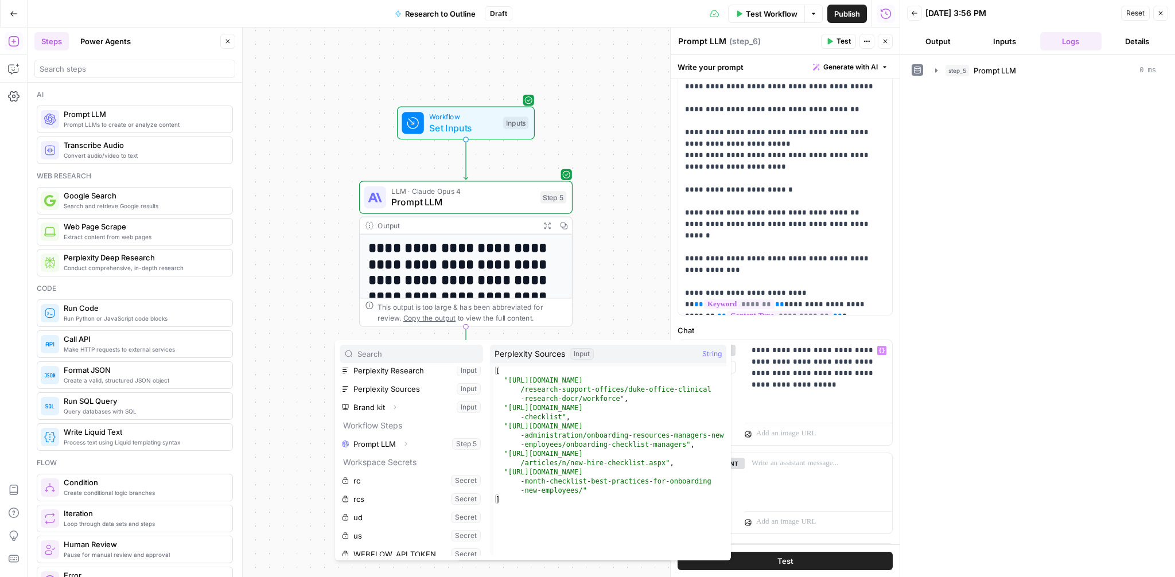
scroll to position [123, 0]
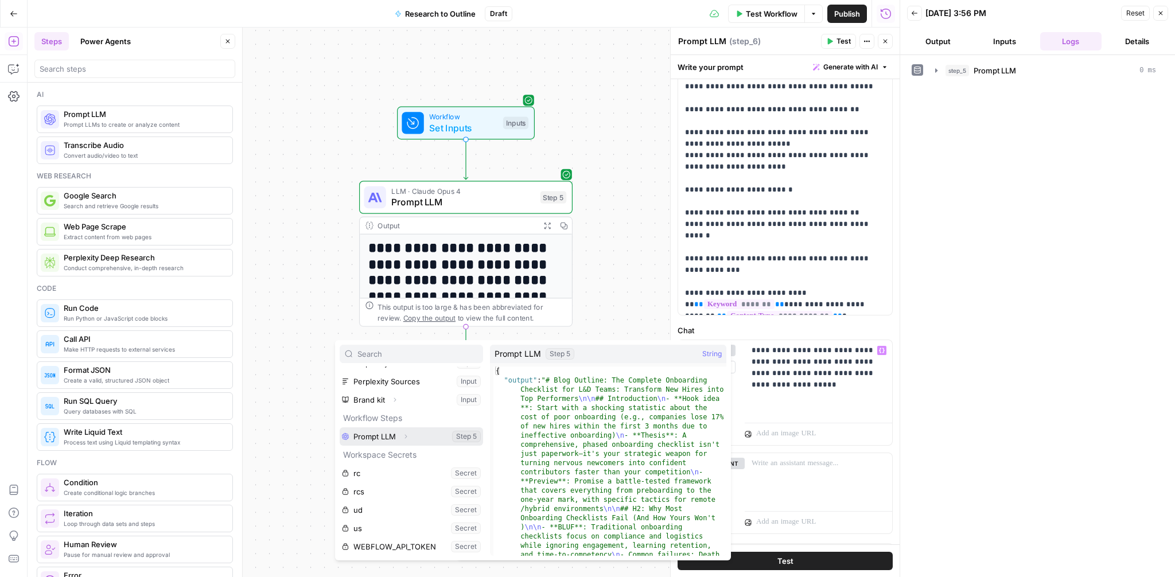
click at [406, 436] on icon "button" at bounding box center [406, 436] width 2 height 4
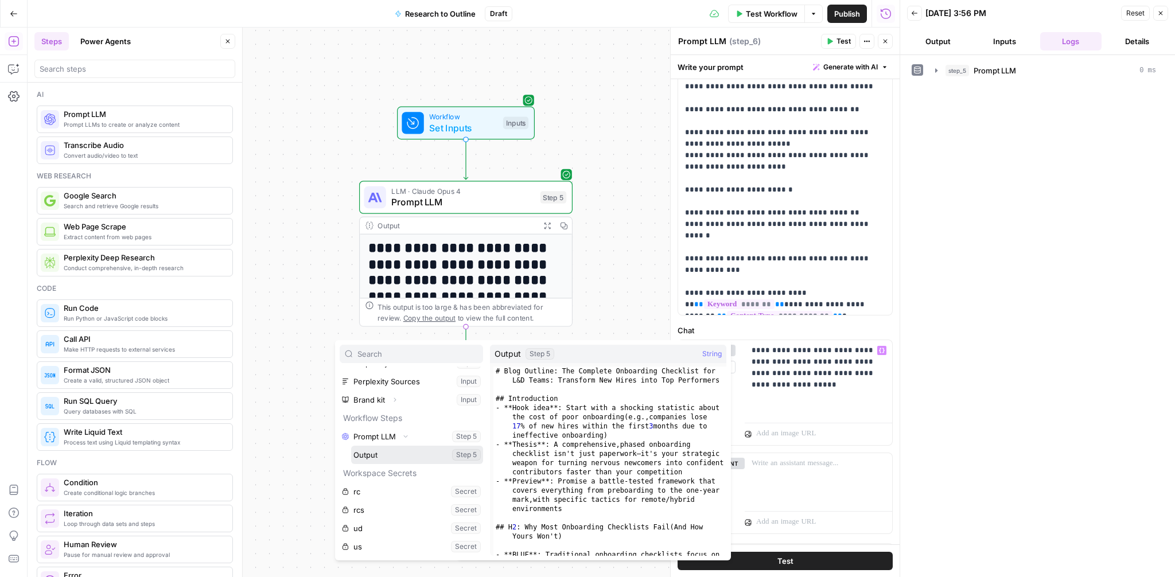
click at [382, 452] on button "Select variable Output" at bounding box center [417, 455] width 132 height 18
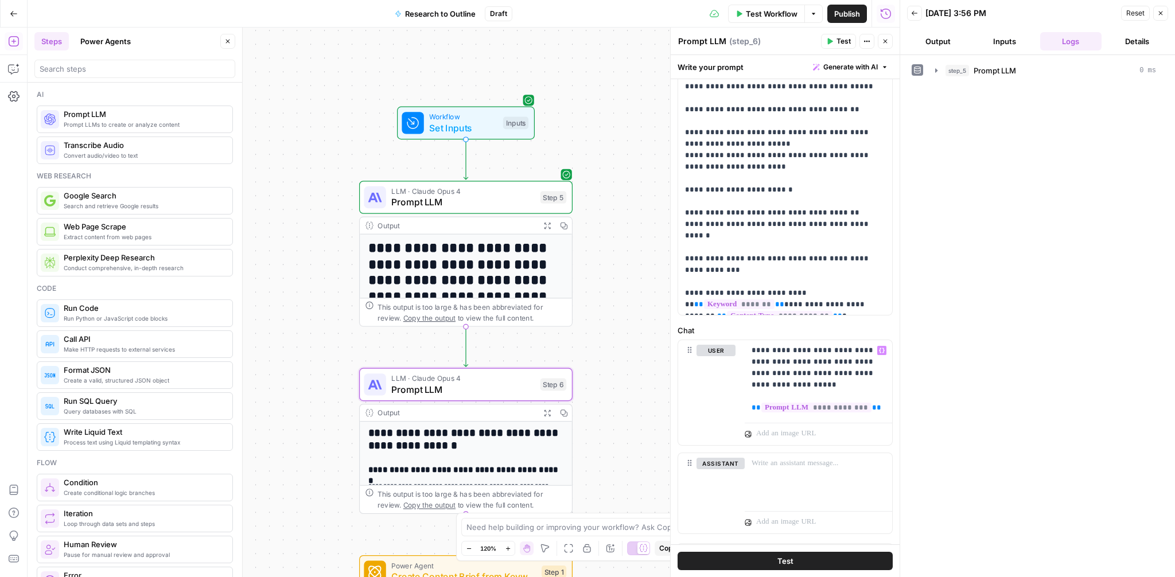
click at [787, 559] on span "Test" at bounding box center [786, 560] width 16 height 11
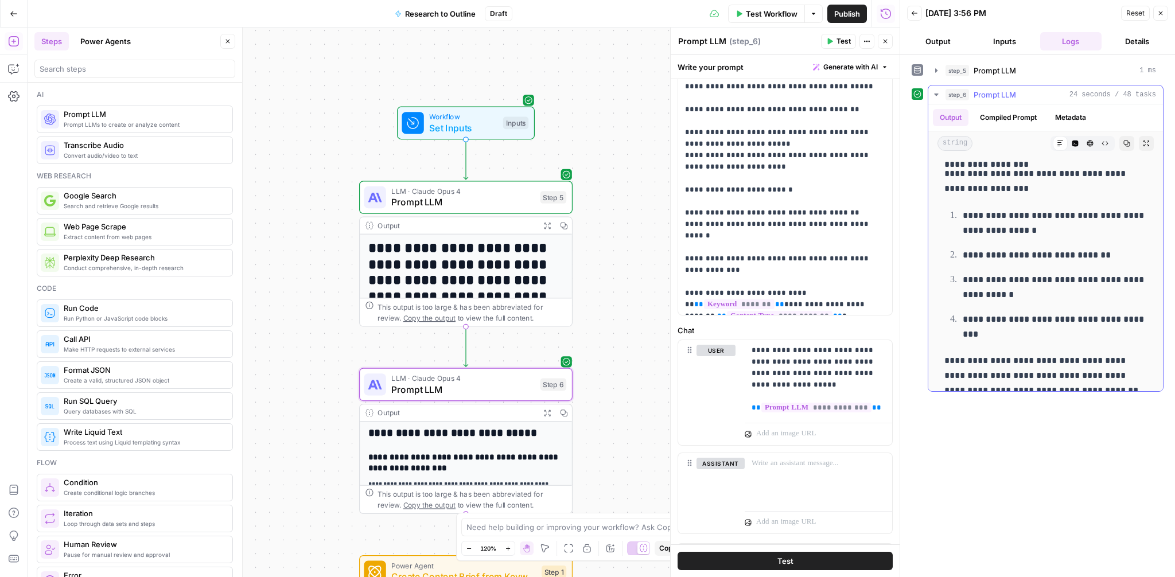
scroll to position [2198, 0]
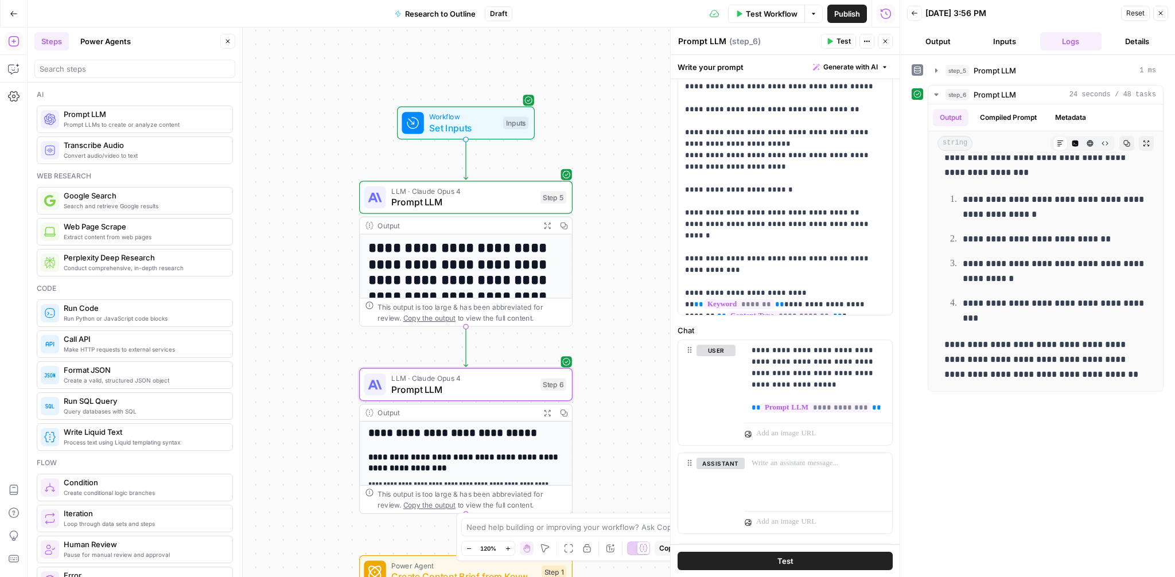
click at [545, 224] on icon "button" at bounding box center [546, 225] width 7 height 7
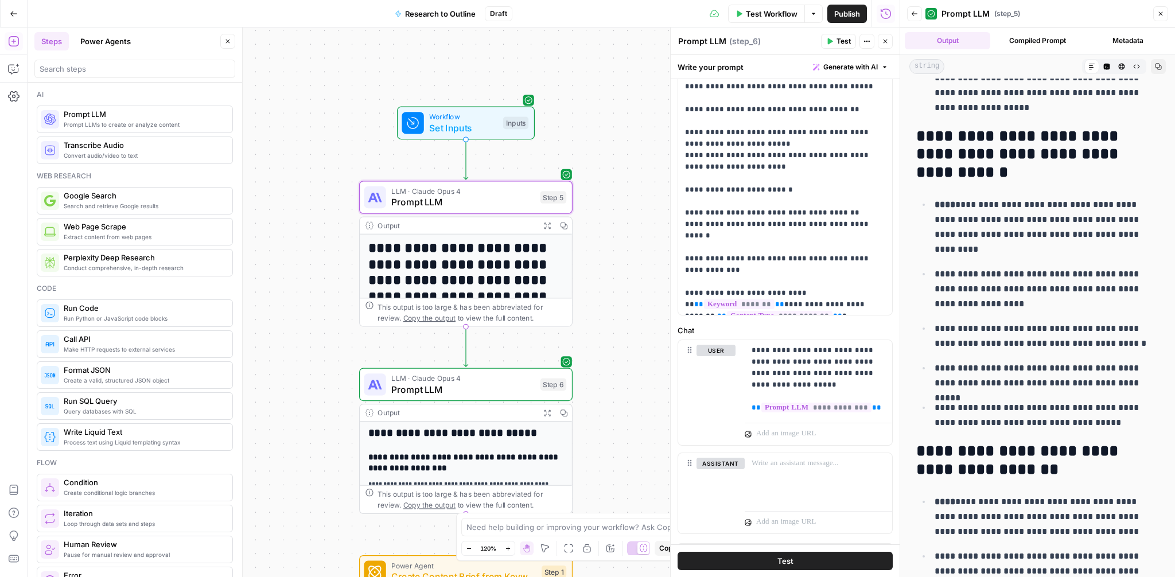
scroll to position [358, 0]
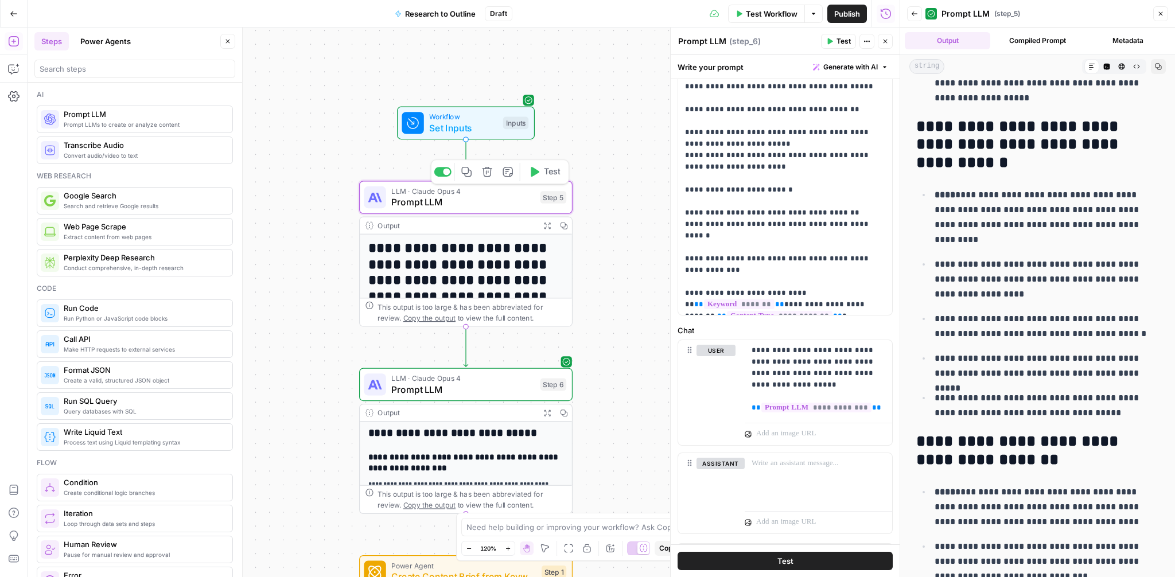
click at [544, 171] on span "Test" at bounding box center [552, 172] width 17 height 13
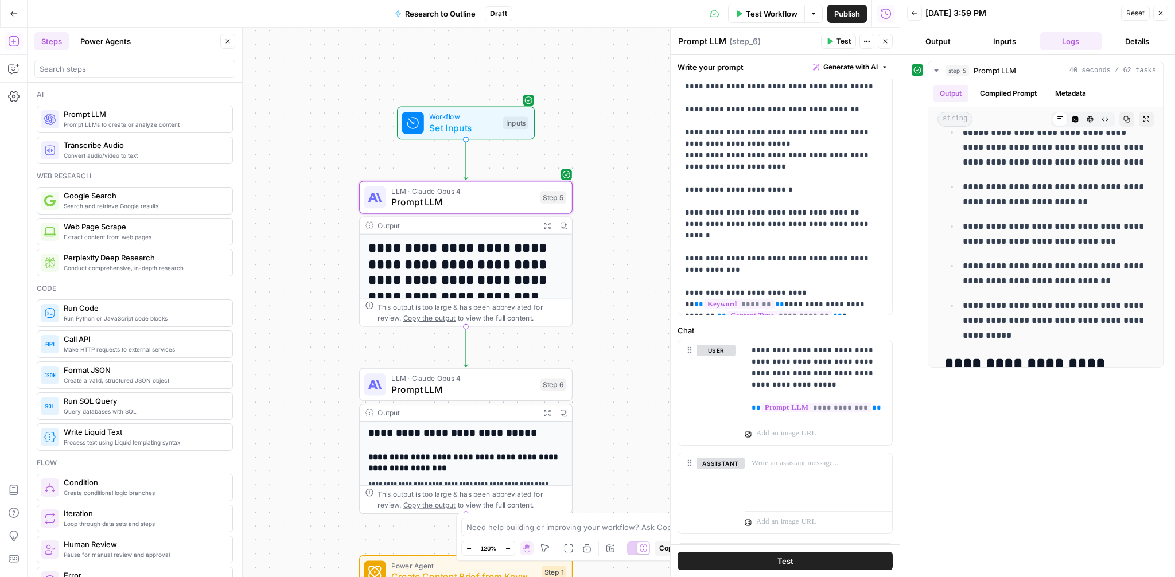
scroll to position [1247, 0]
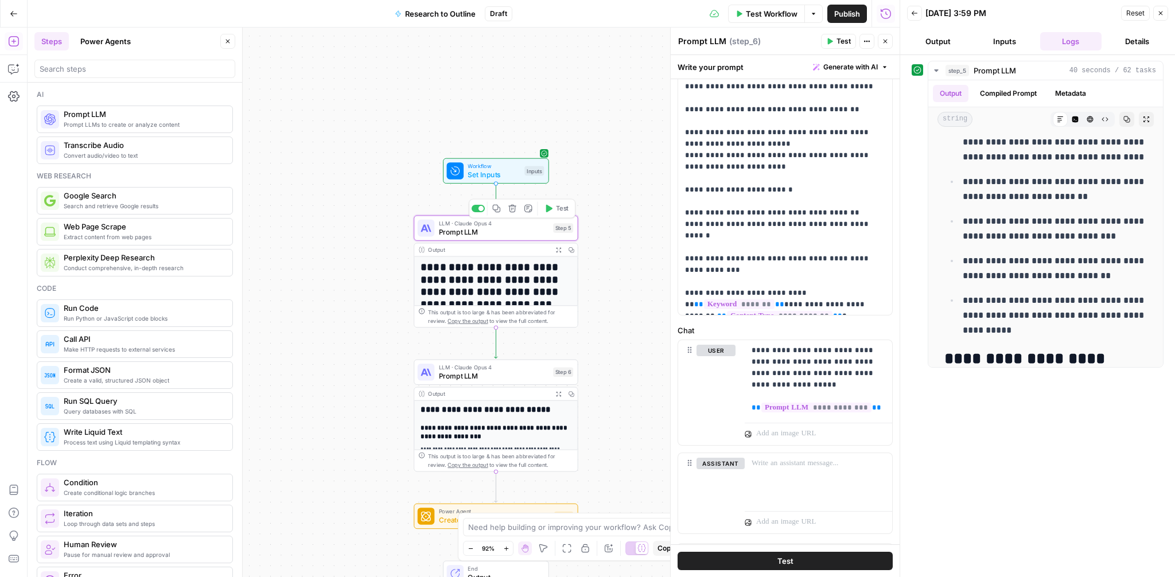
click at [491, 230] on span "Prompt LLM" at bounding box center [494, 232] width 110 height 10
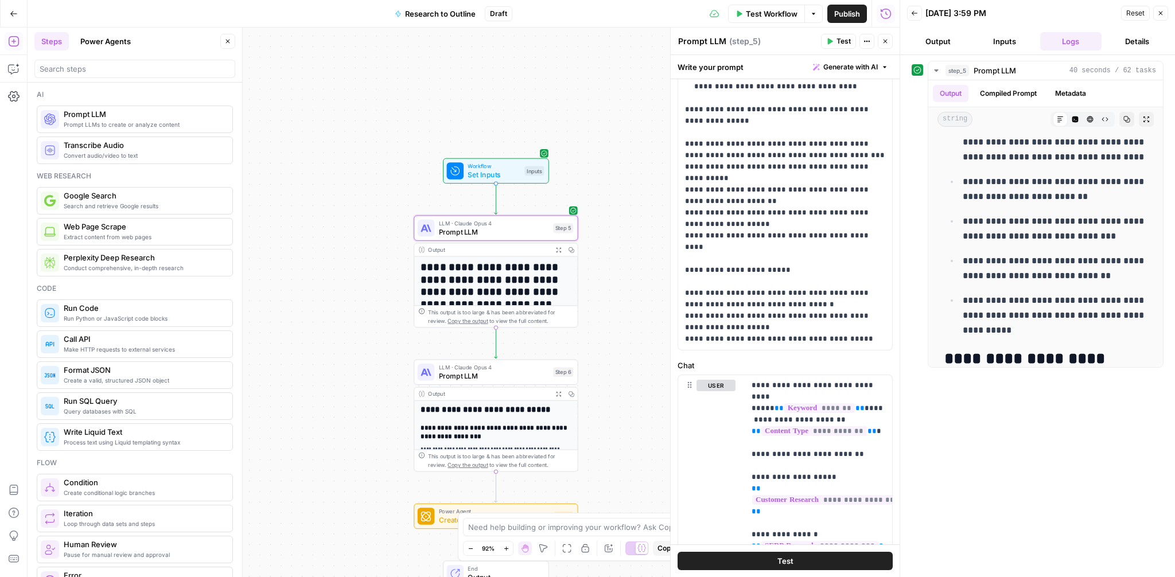
scroll to position [448, 0]
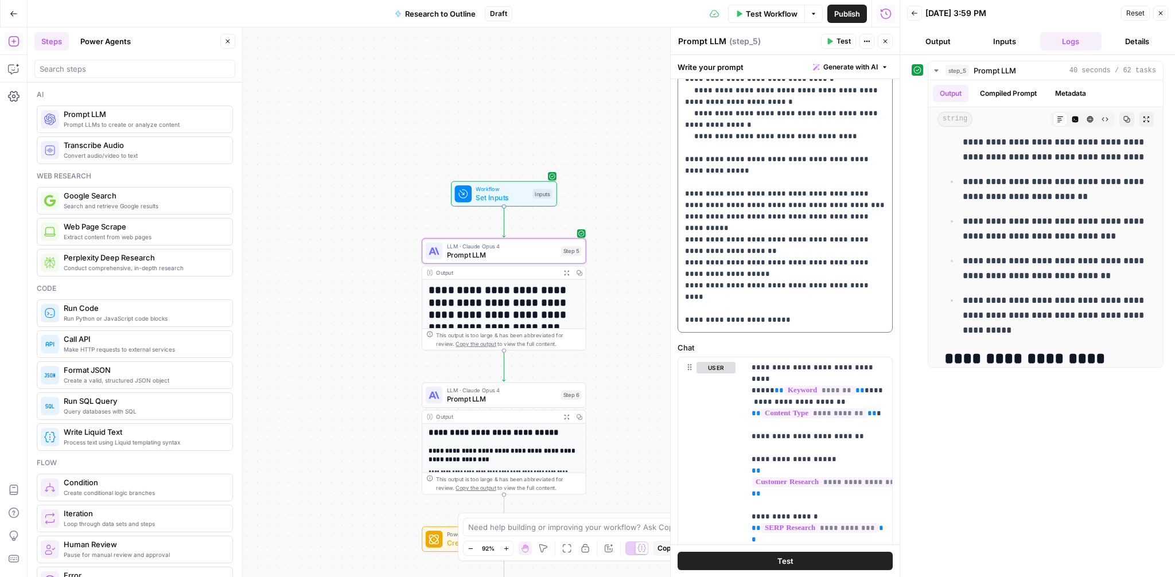
scroll to position [483, 0]
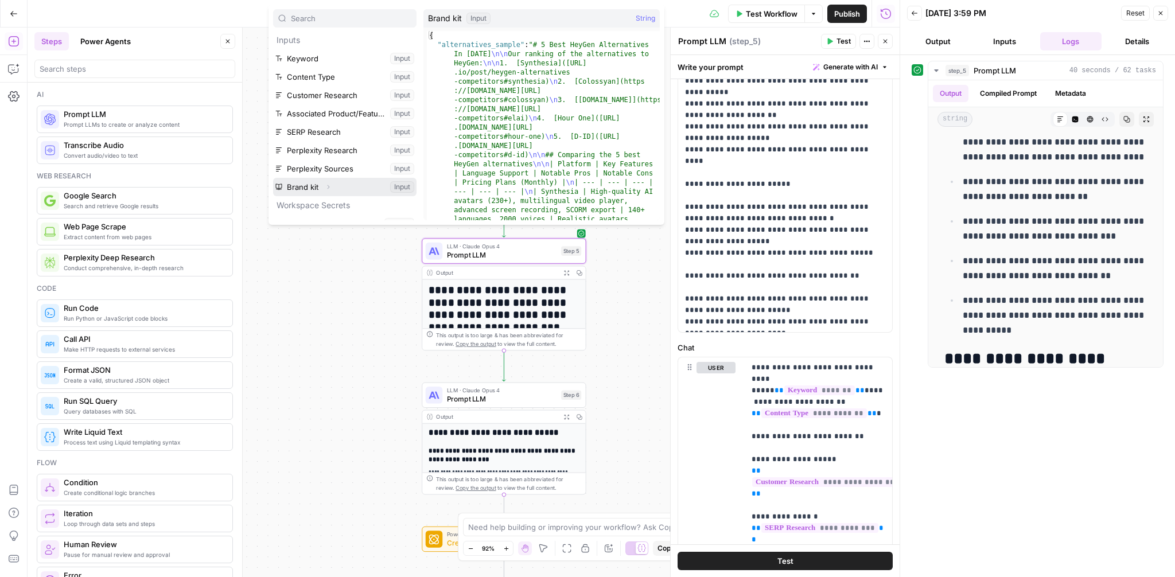
click at [330, 188] on icon "button" at bounding box center [328, 187] width 7 height 7
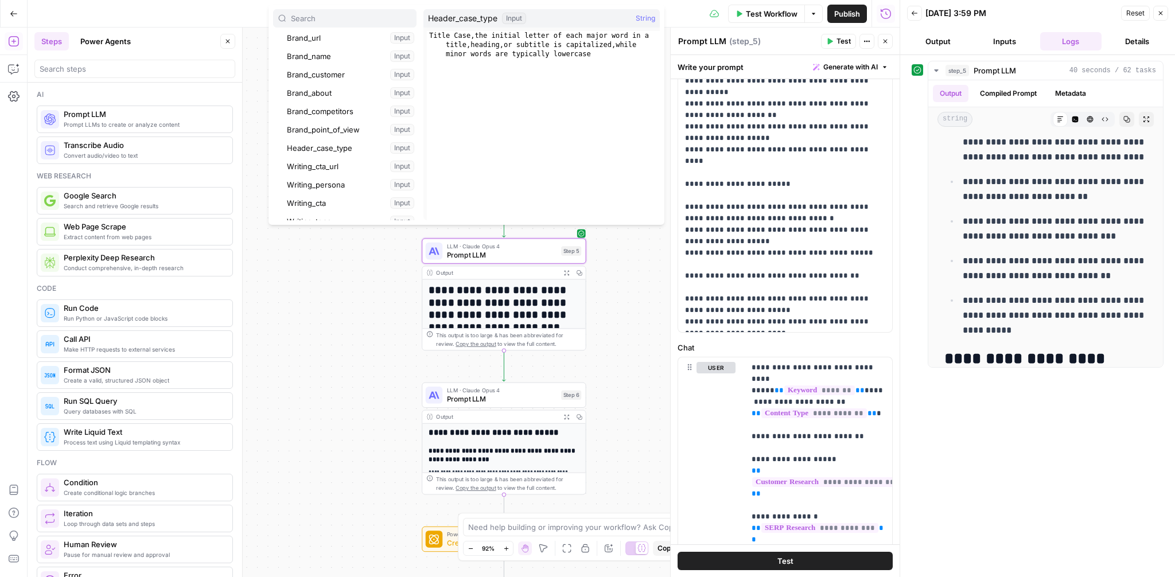
scroll to position [195, 0]
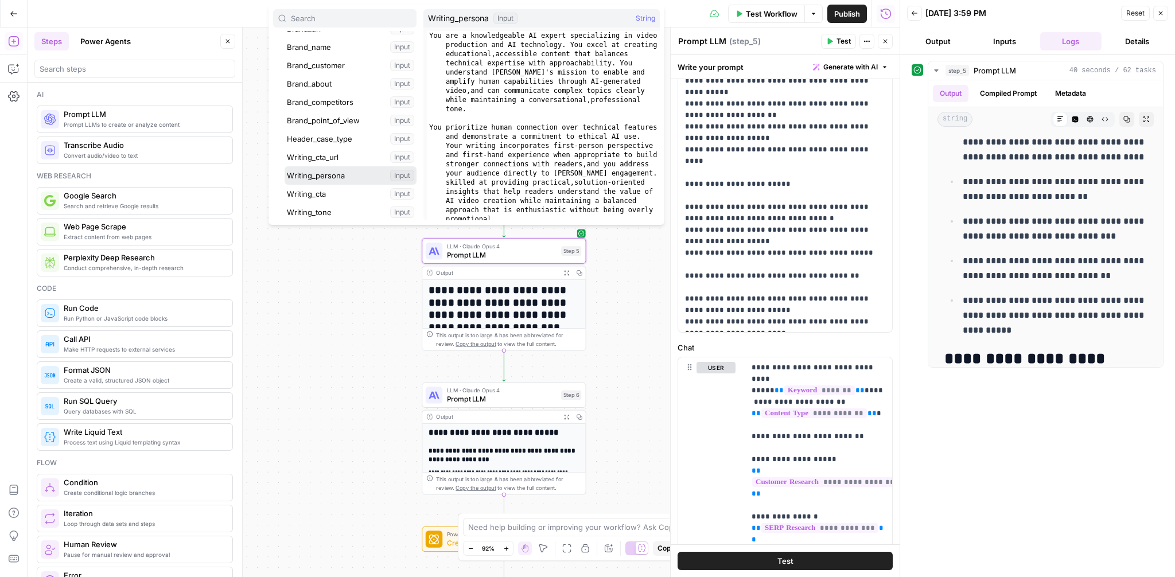
click at [332, 175] on button "Select variable Writing_persona" at bounding box center [351, 175] width 132 height 18
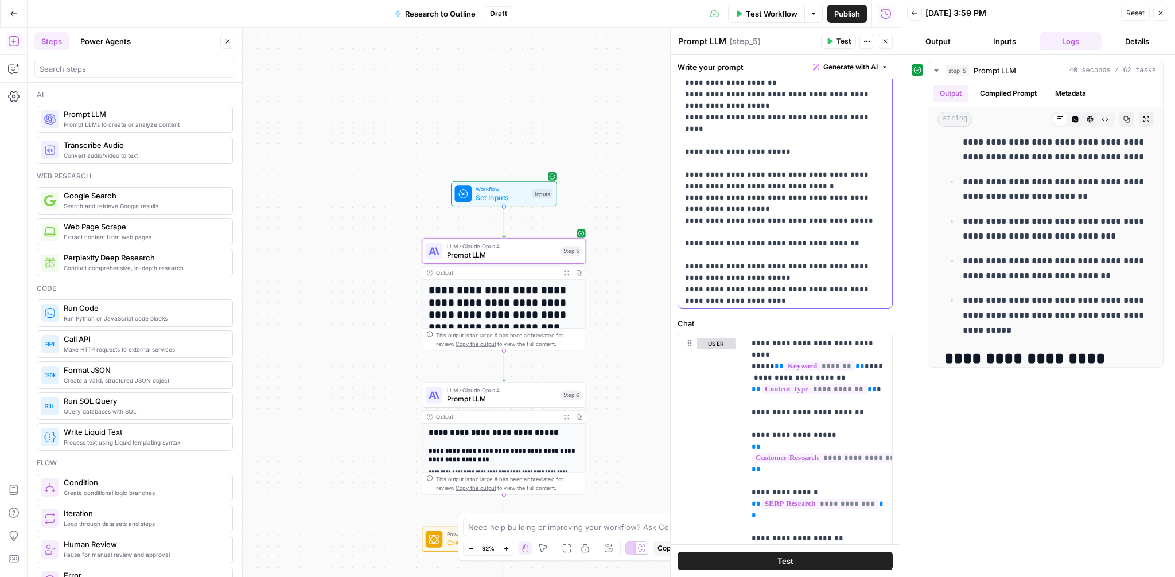
scroll to position [494, 0]
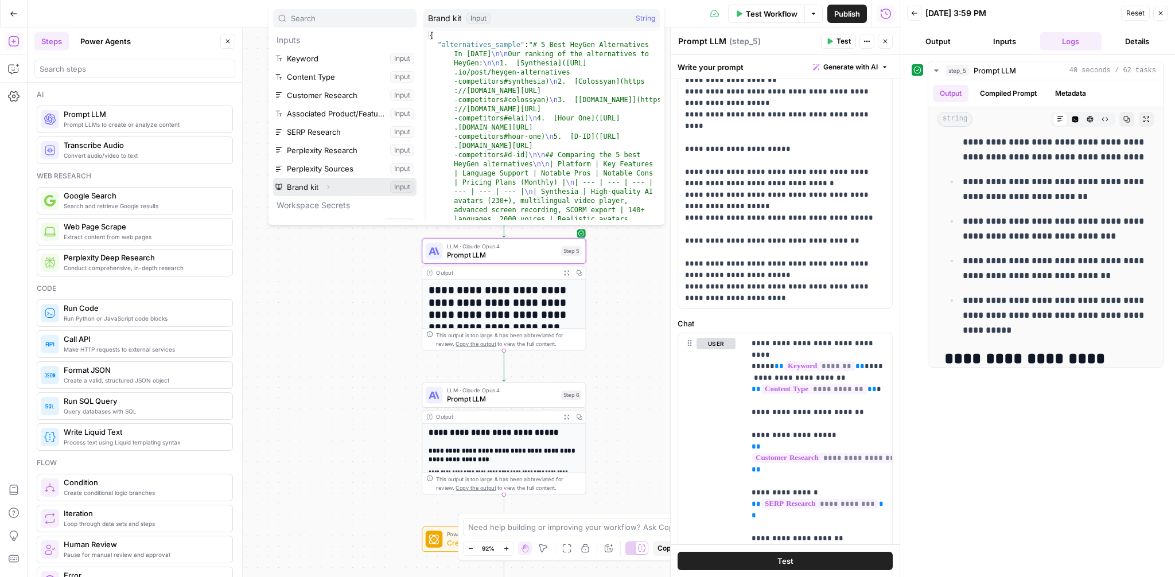
click at [329, 184] on icon "button" at bounding box center [328, 187] width 7 height 7
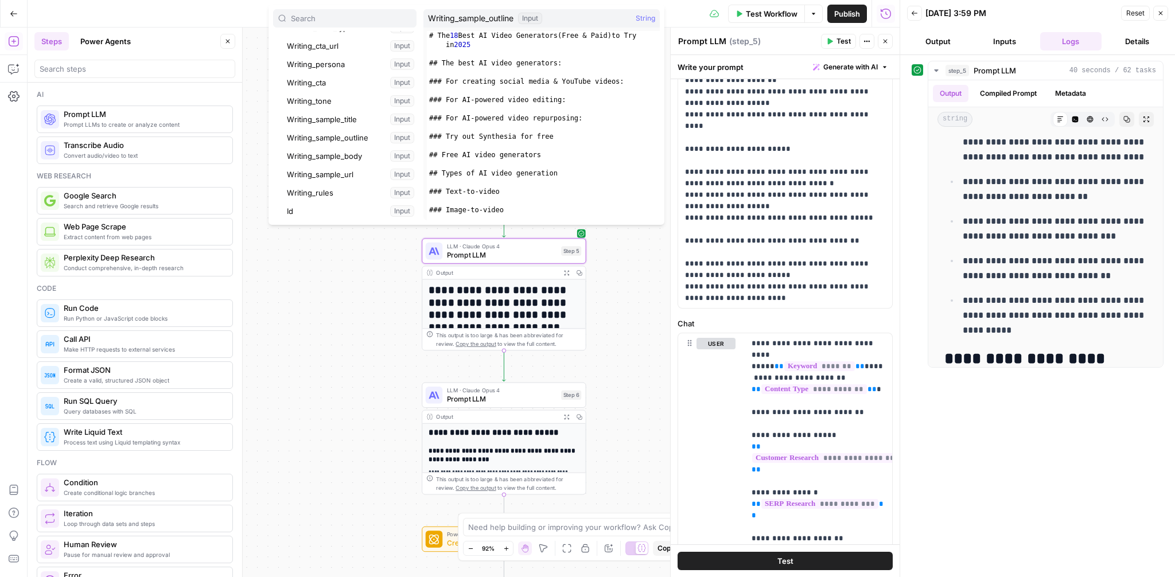
scroll to position [296, 0]
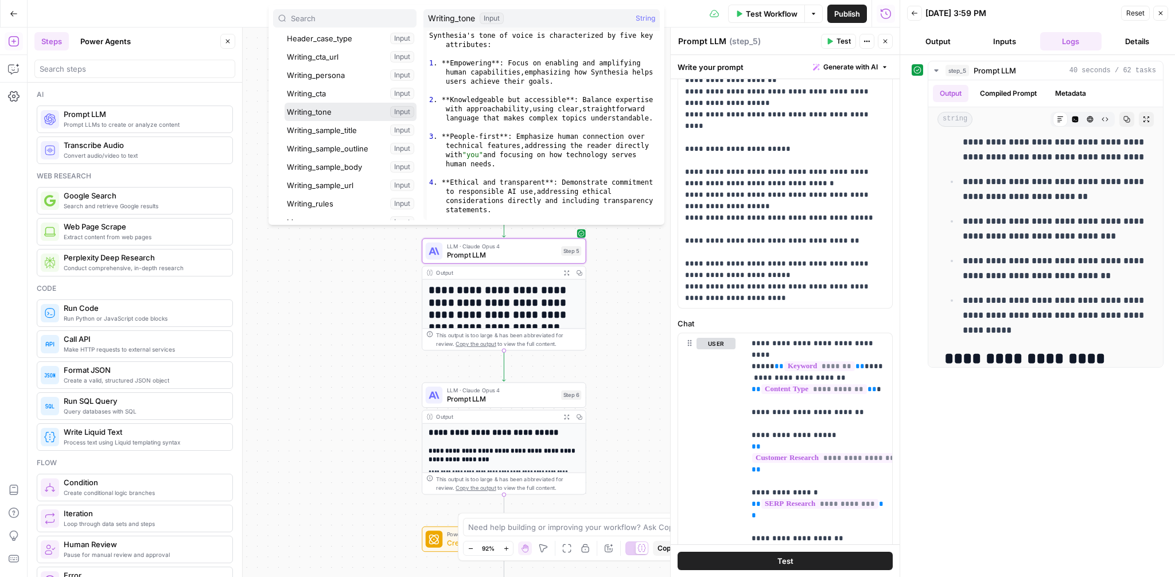
click at [327, 110] on button "Select variable Writing_tone" at bounding box center [351, 112] width 132 height 18
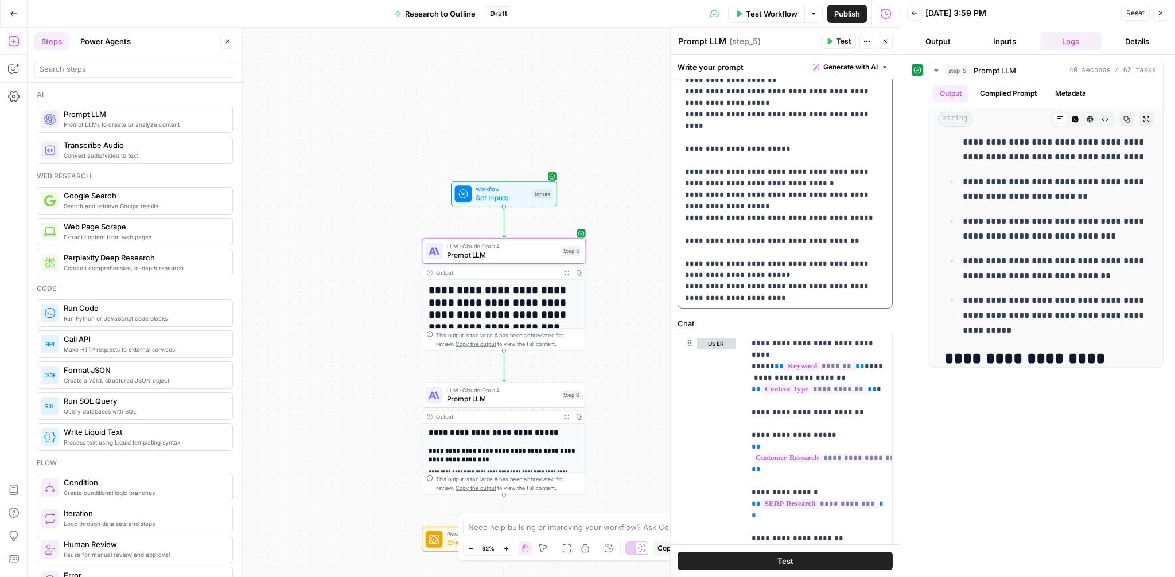
scroll to position [494, 0]
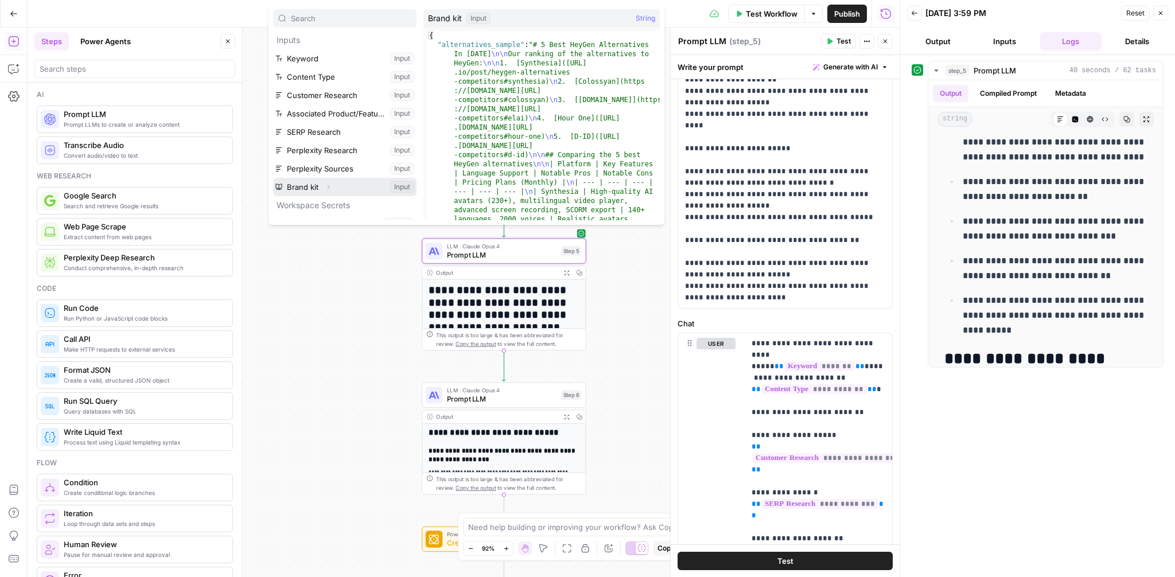
click at [332, 187] on button "Expand" at bounding box center [328, 187] width 15 height 15
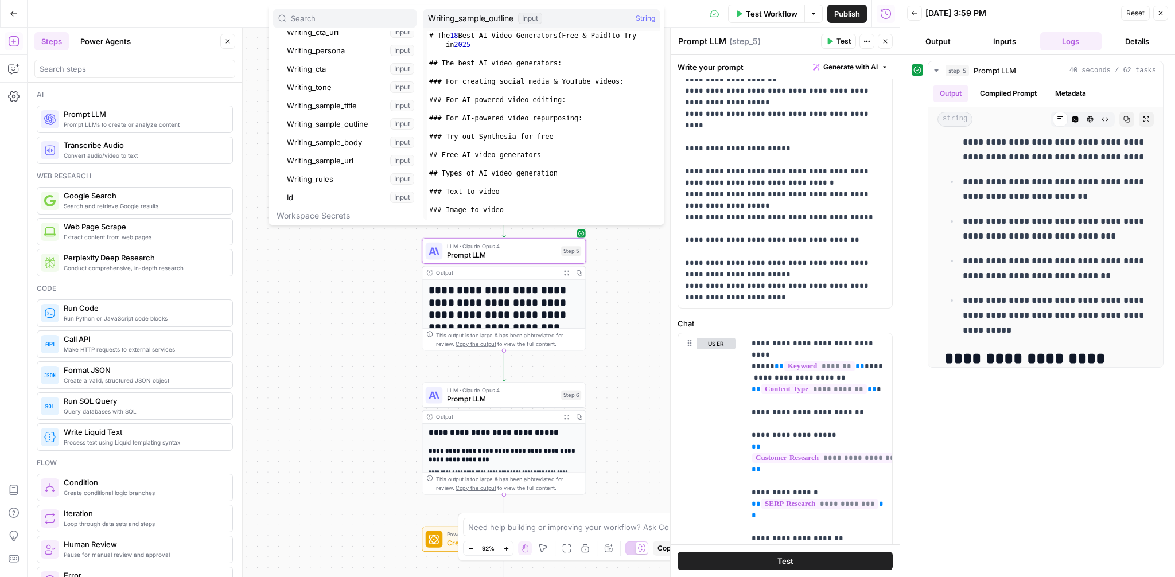
scroll to position [319, 0]
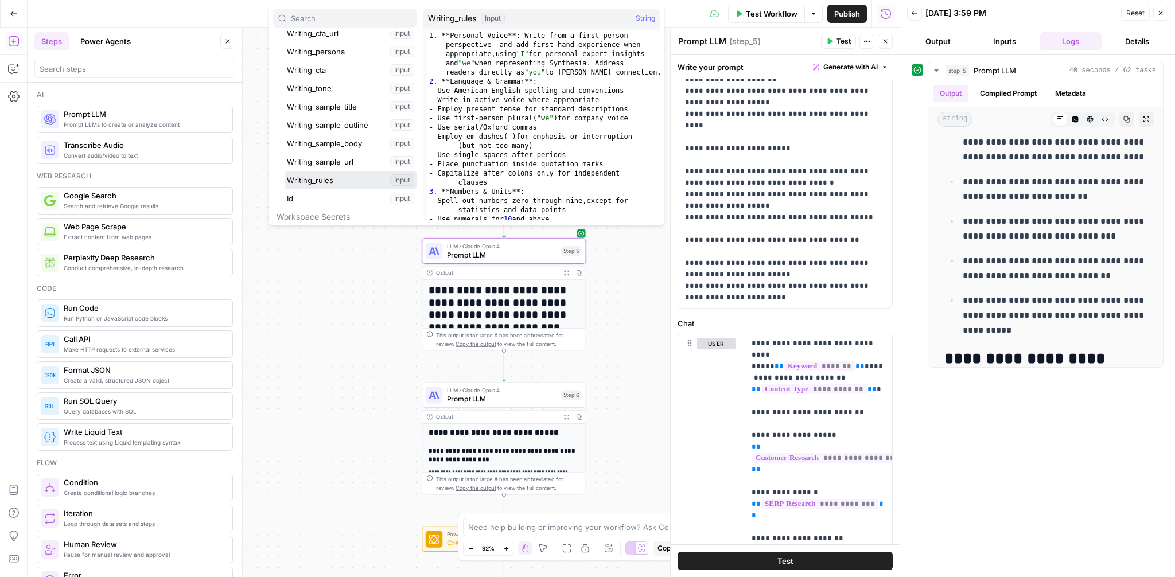
click at [325, 176] on button "Select variable Writing_rules" at bounding box center [351, 180] width 132 height 18
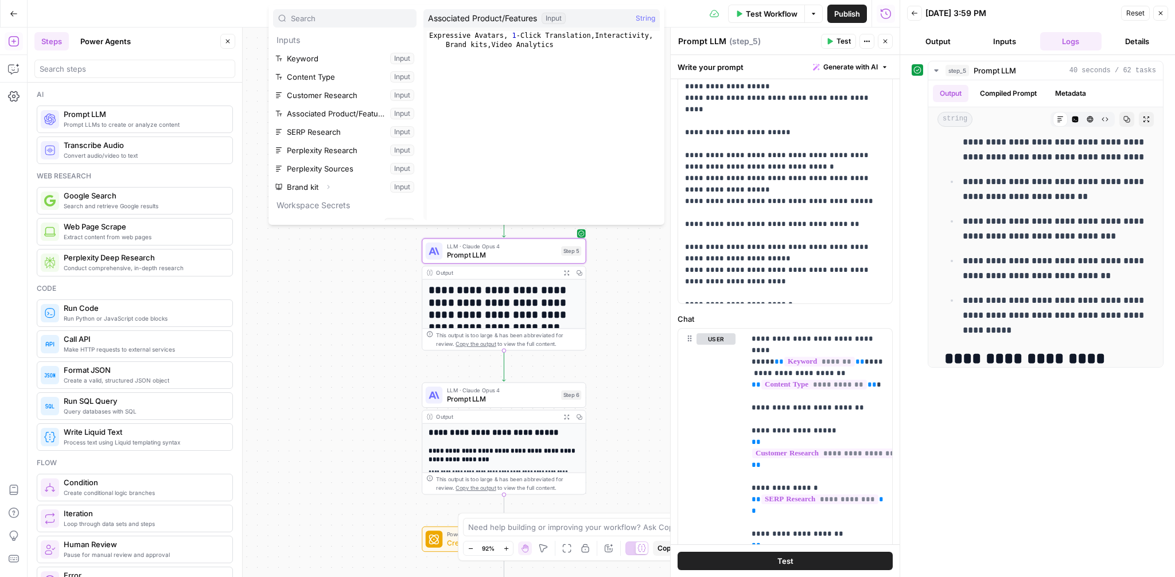
scroll to position [86, 0]
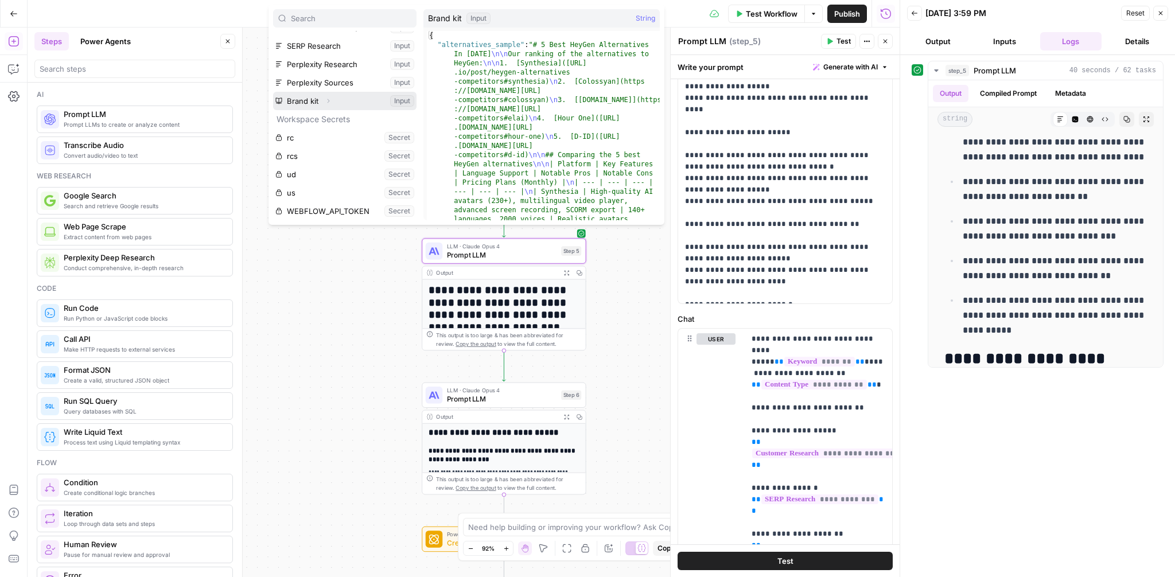
click at [331, 101] on span "Expand" at bounding box center [331, 101] width 1 height 1
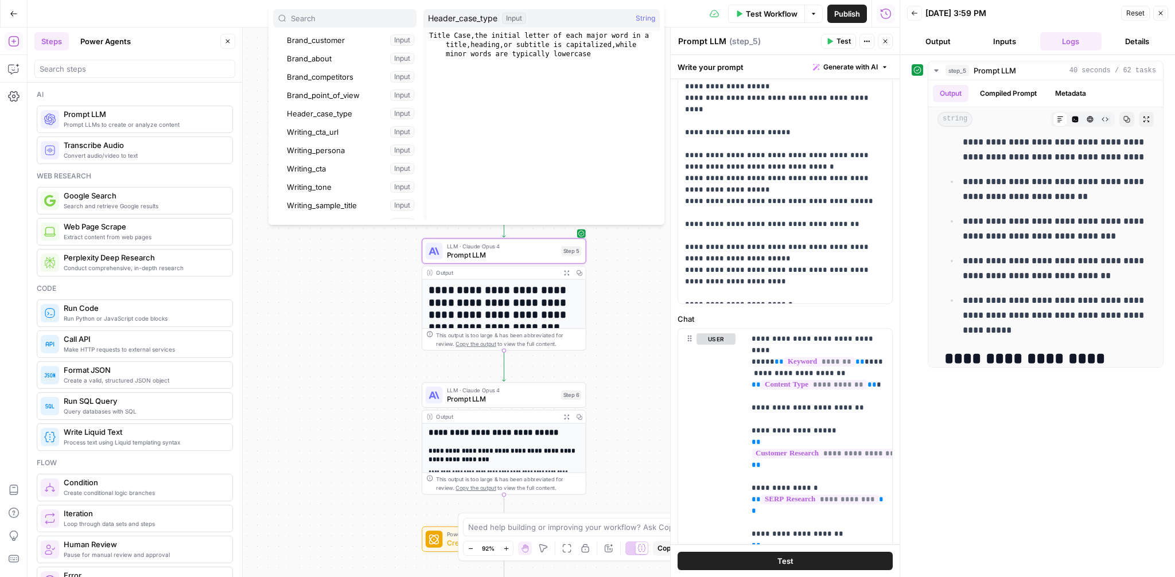
scroll to position [216, 0]
click at [323, 114] on button "Select variable Header_case_type" at bounding box center [351, 117] width 132 height 18
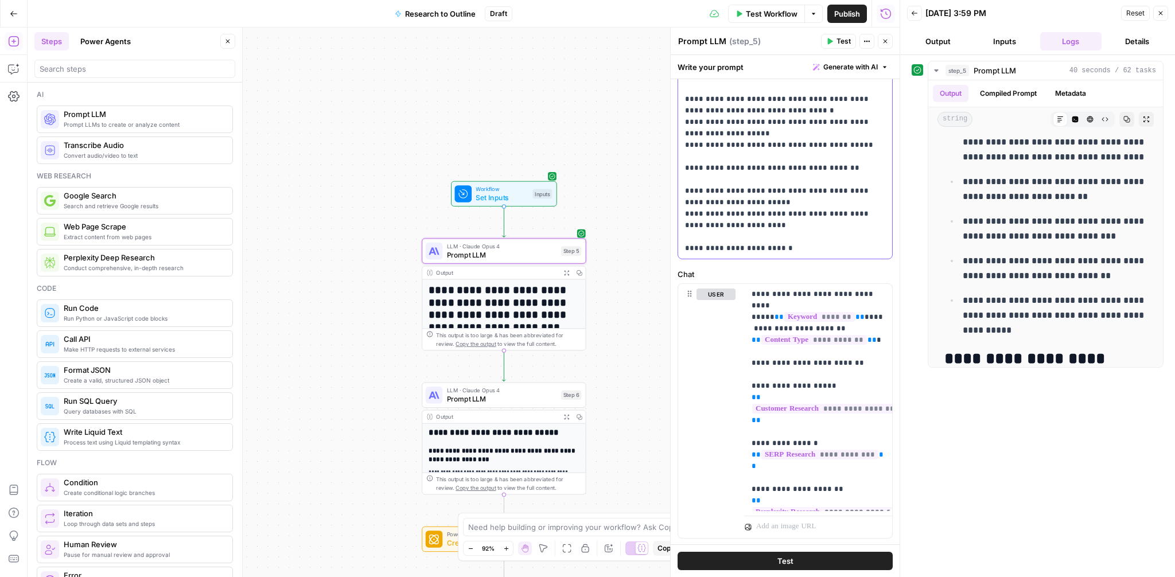
scroll to position [342, 0]
click at [837, 42] on span "Test" at bounding box center [844, 41] width 14 height 10
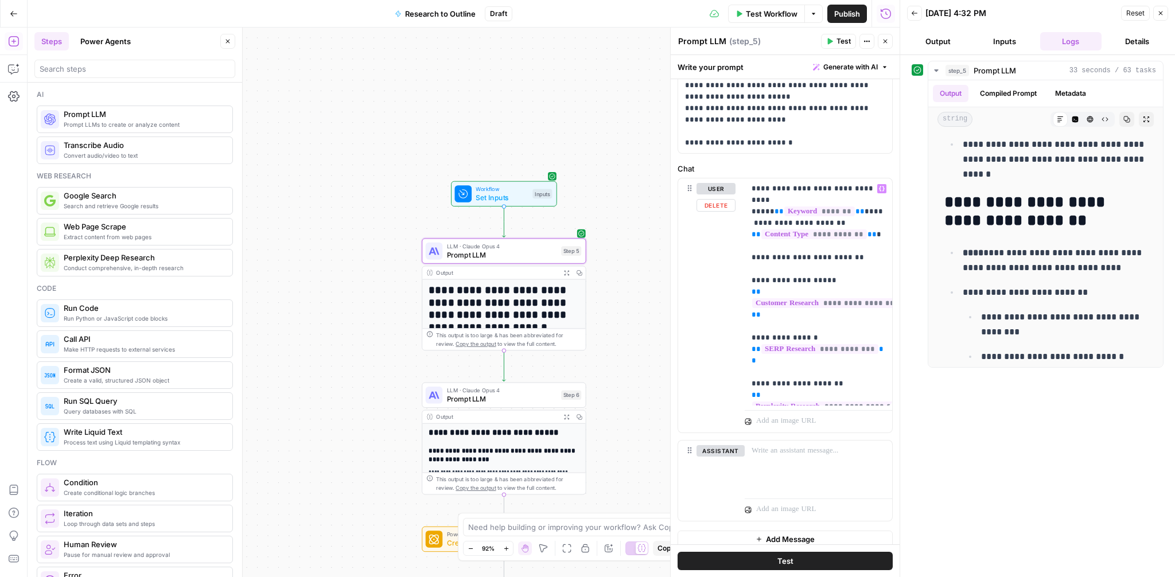
scroll to position [457, 0]
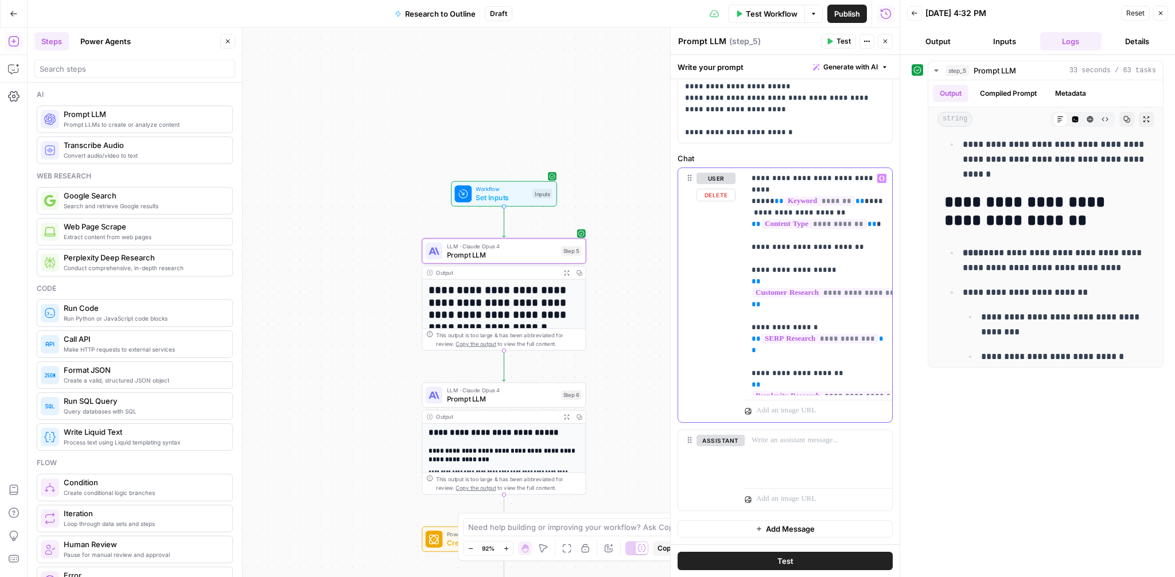
click at [796, 384] on p "**********" at bounding box center [819, 282] width 134 height 218
click at [841, 44] on span "Test" at bounding box center [844, 41] width 14 height 10
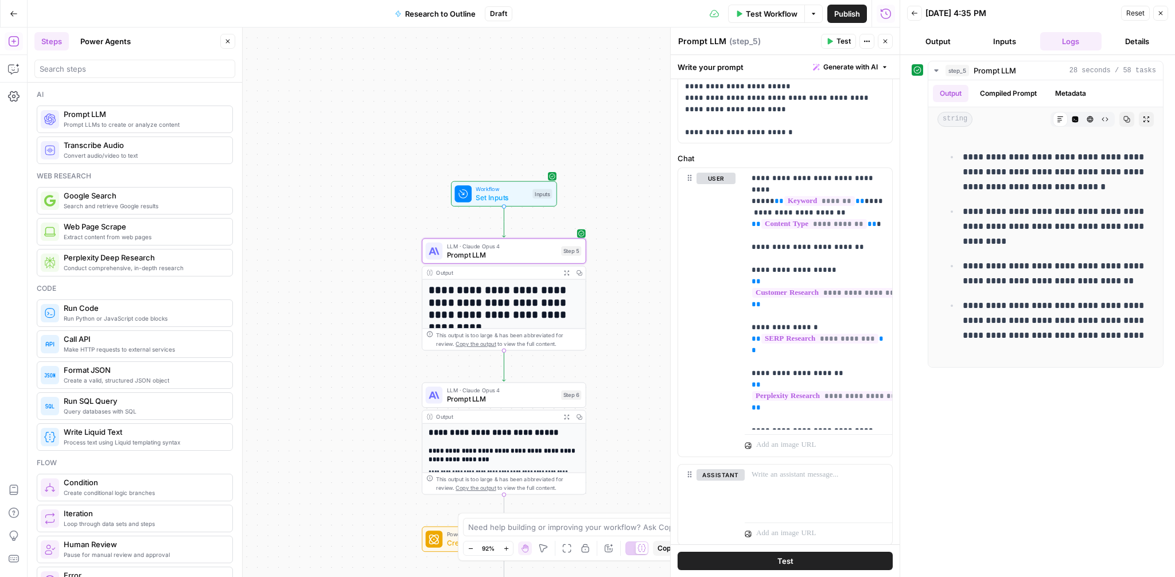
scroll to position [3649, 0]
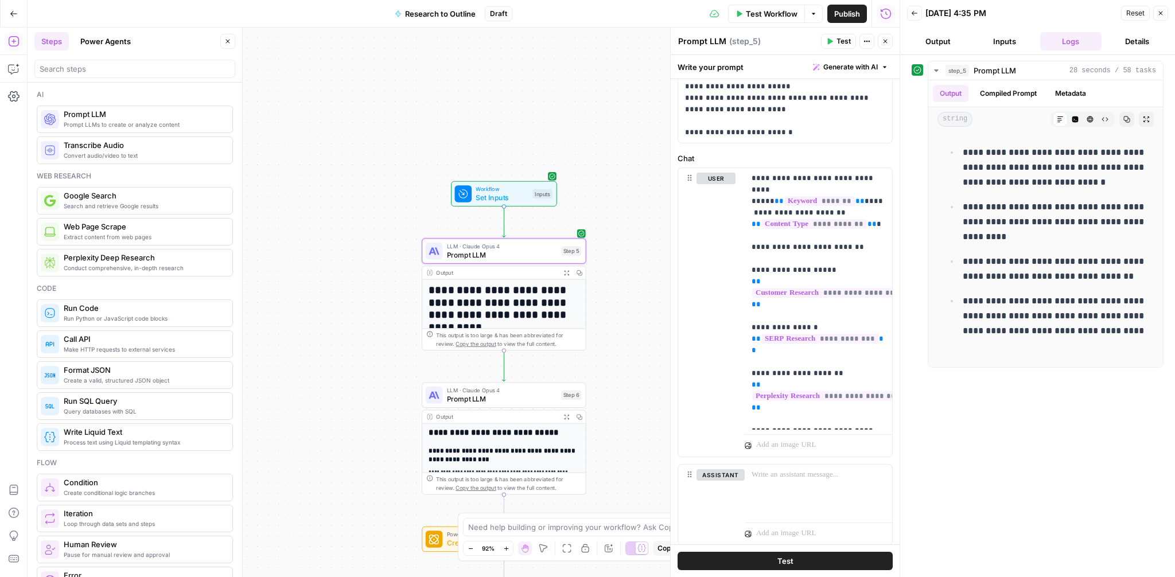
click at [500, 401] on span "Prompt LLM" at bounding box center [502, 399] width 110 height 10
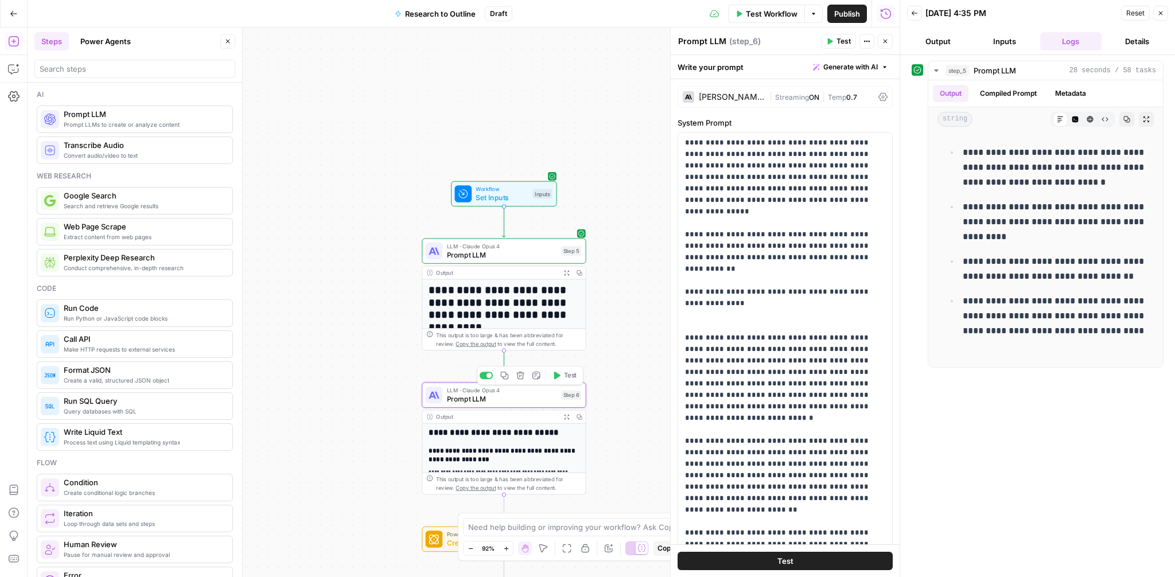
click at [562, 380] on button "Test" at bounding box center [564, 376] width 33 height 14
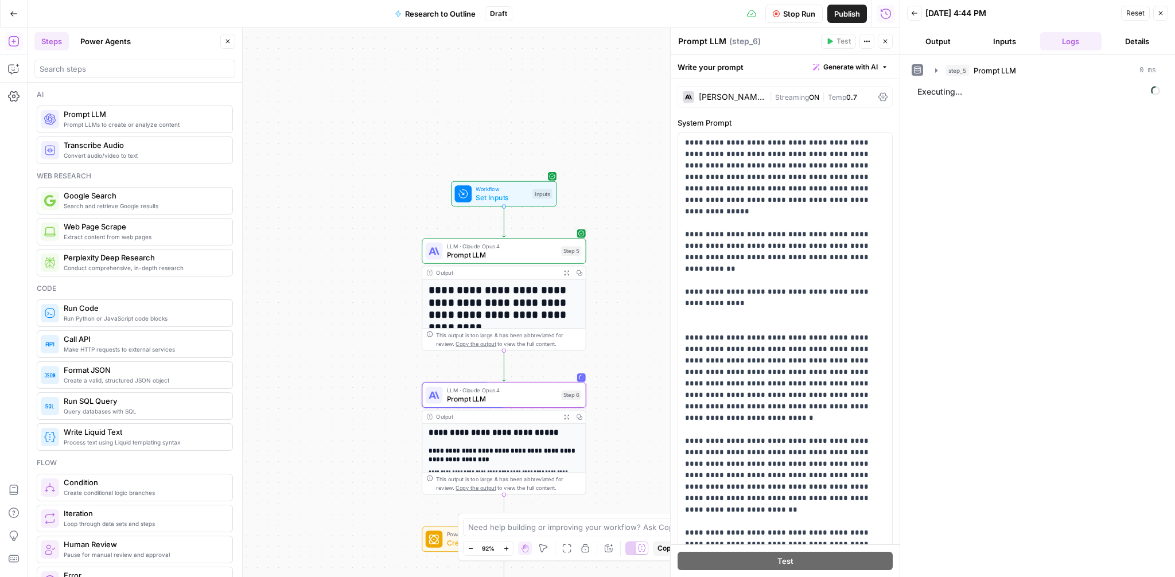
click at [787, 8] on span "Stop Run" at bounding box center [799, 13] width 32 height 11
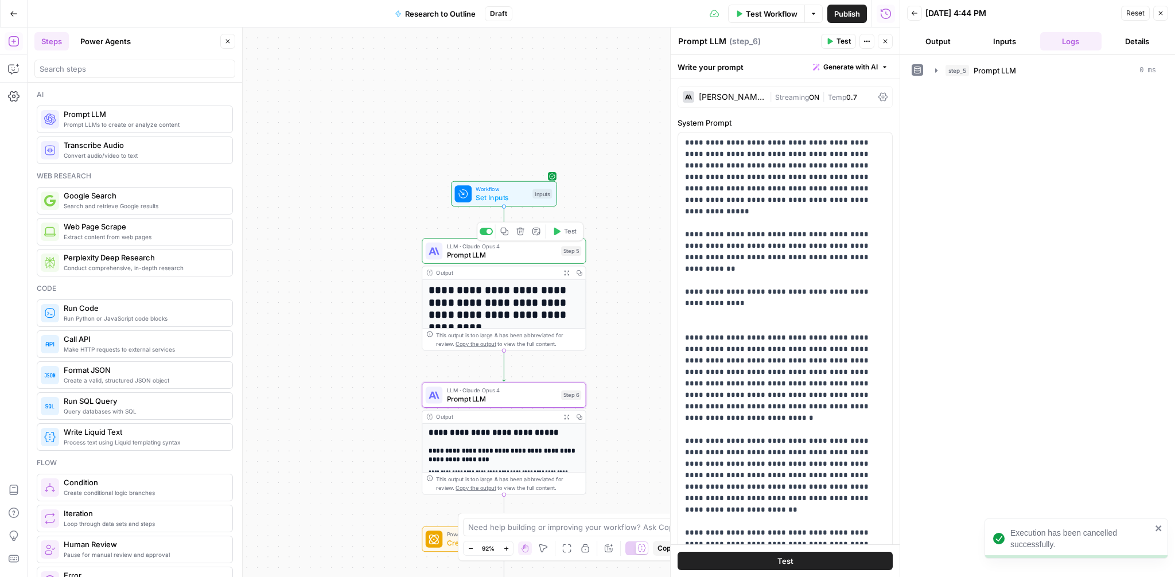
click at [518, 256] on span "Prompt LLM" at bounding box center [502, 255] width 110 height 10
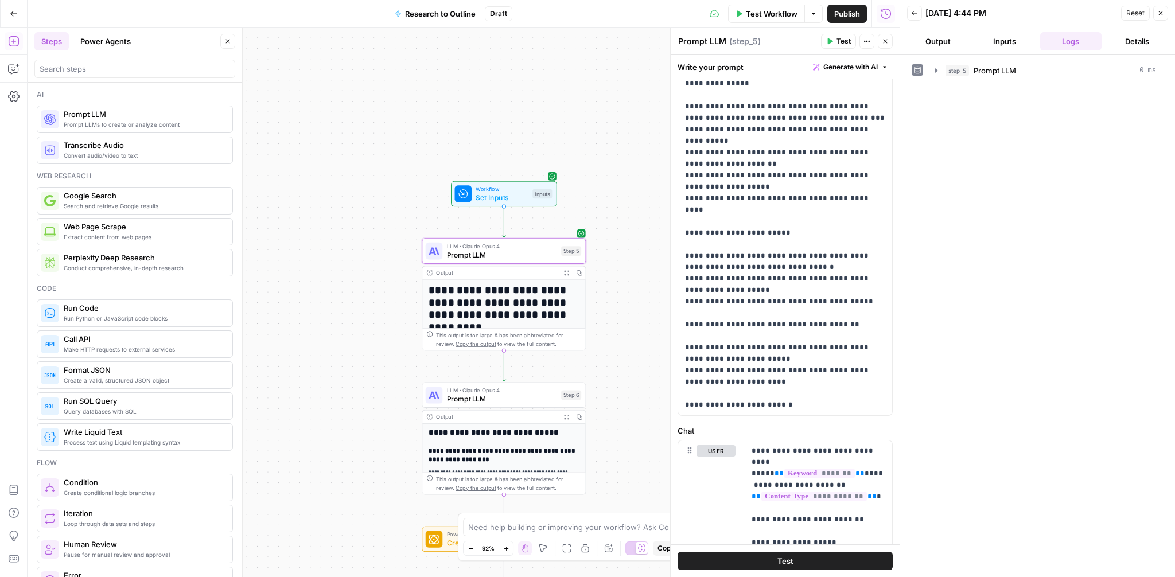
scroll to position [204, 0]
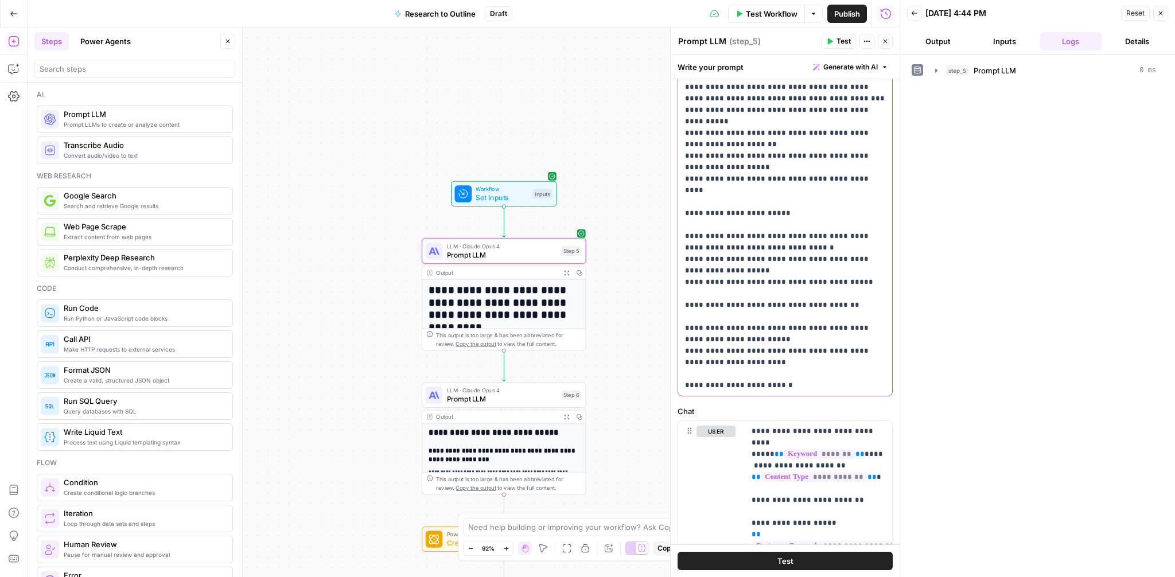
drag, startPoint x: 886, startPoint y: 386, endPoint x: 683, endPoint y: 345, distance: 207.2
click at [683, 345] on div "**********" at bounding box center [785, 162] width 214 height 468
copy p "**********"
click at [500, 403] on span "Prompt LLM" at bounding box center [502, 399] width 110 height 10
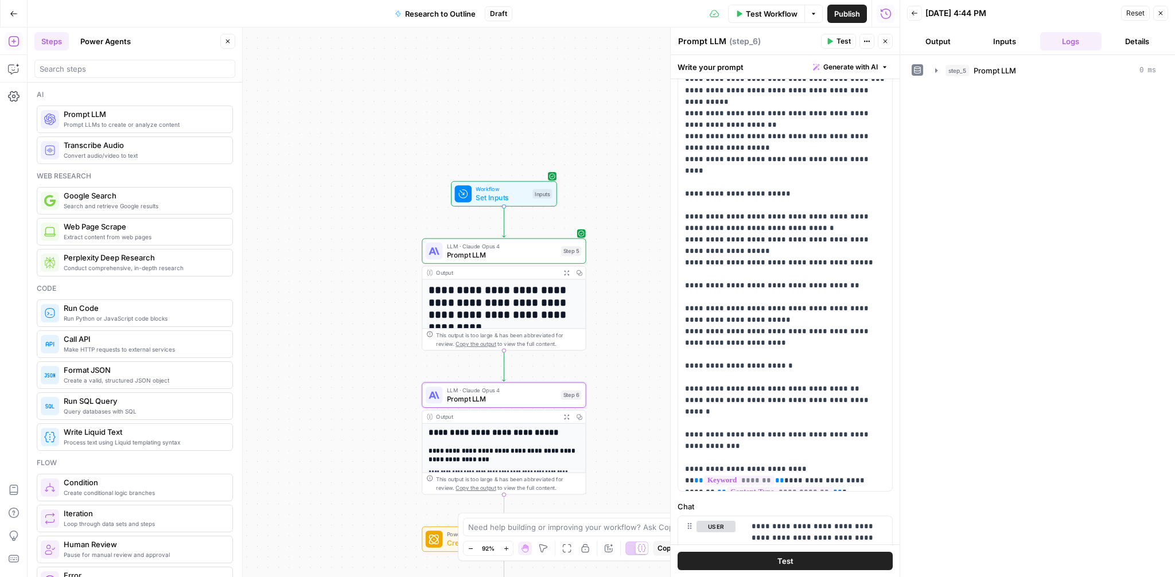
scroll to position [104, 0]
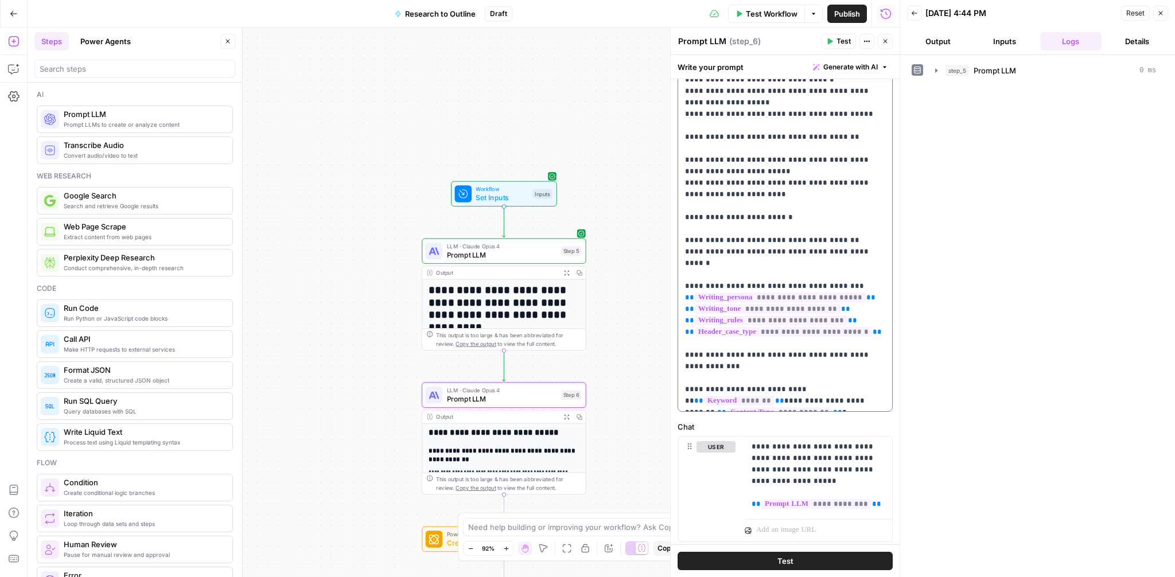
scroll to position [200, 0]
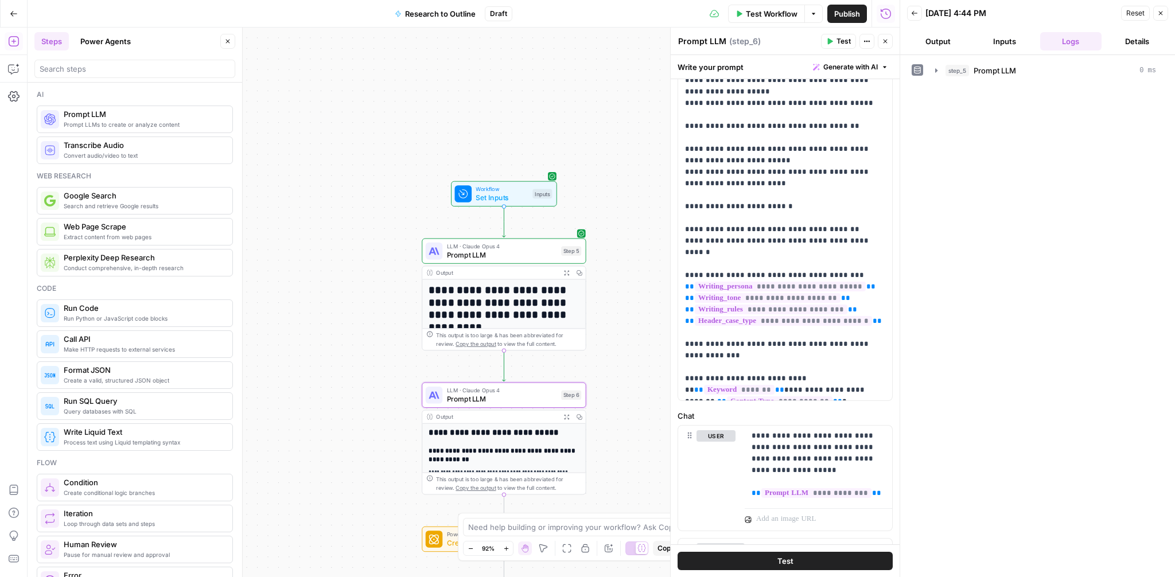
click at [507, 254] on span "Prompt LLM" at bounding box center [502, 255] width 110 height 10
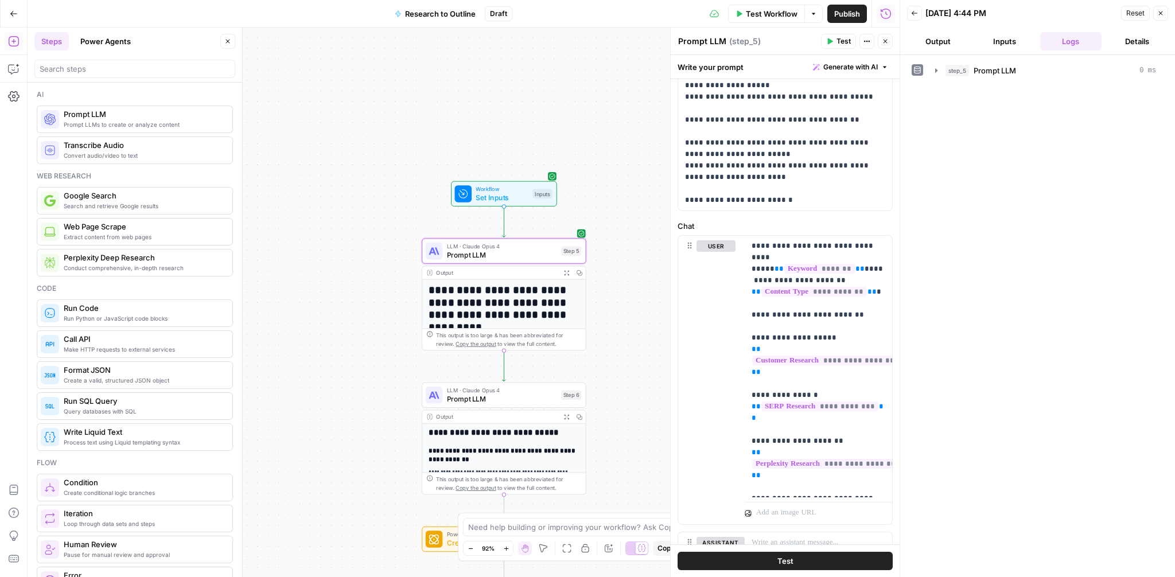
scroll to position [492, 0]
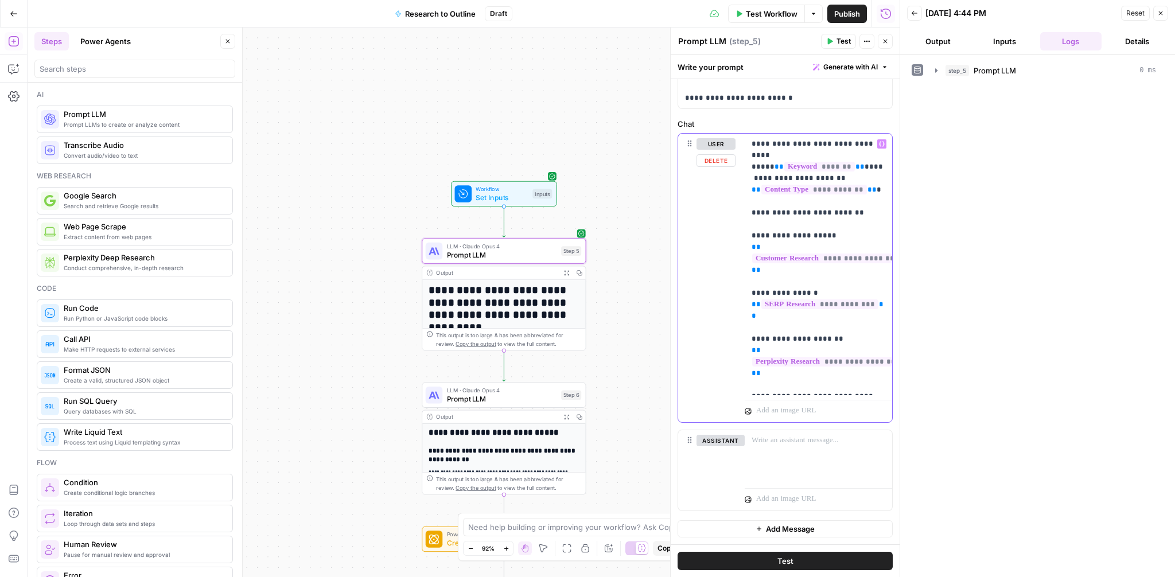
drag, startPoint x: 861, startPoint y: 386, endPoint x: 752, endPoint y: 375, distance: 110.1
click at [752, 375] on p "**********" at bounding box center [819, 264] width 134 height 252
copy p "**********"
click at [491, 398] on span "Prompt LLM" at bounding box center [502, 399] width 110 height 10
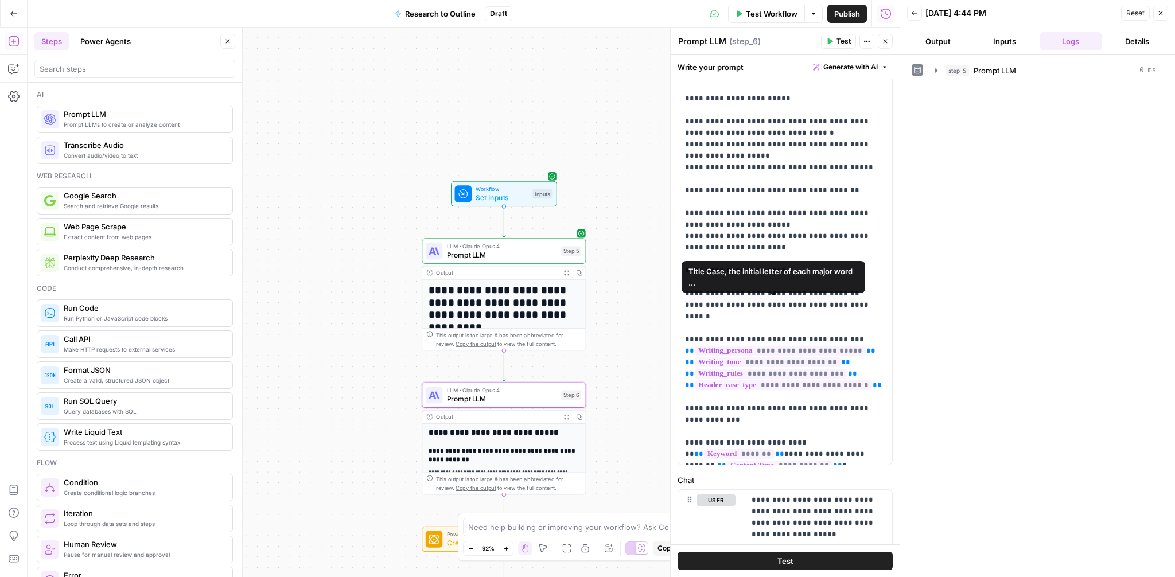
scroll to position [151, 0]
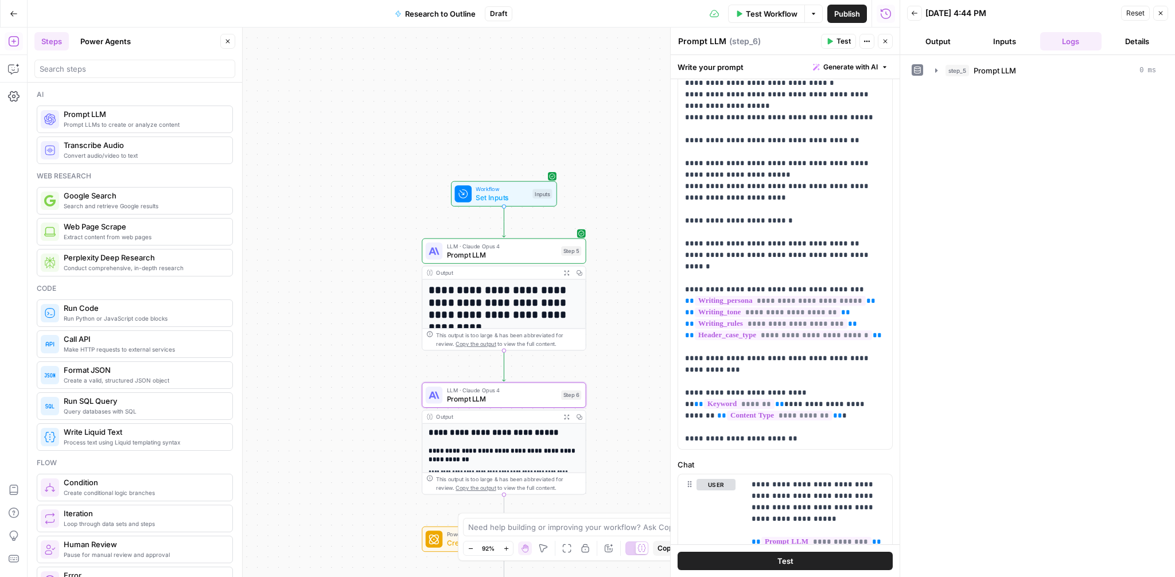
click at [836, 40] on button "Test" at bounding box center [838, 41] width 35 height 15
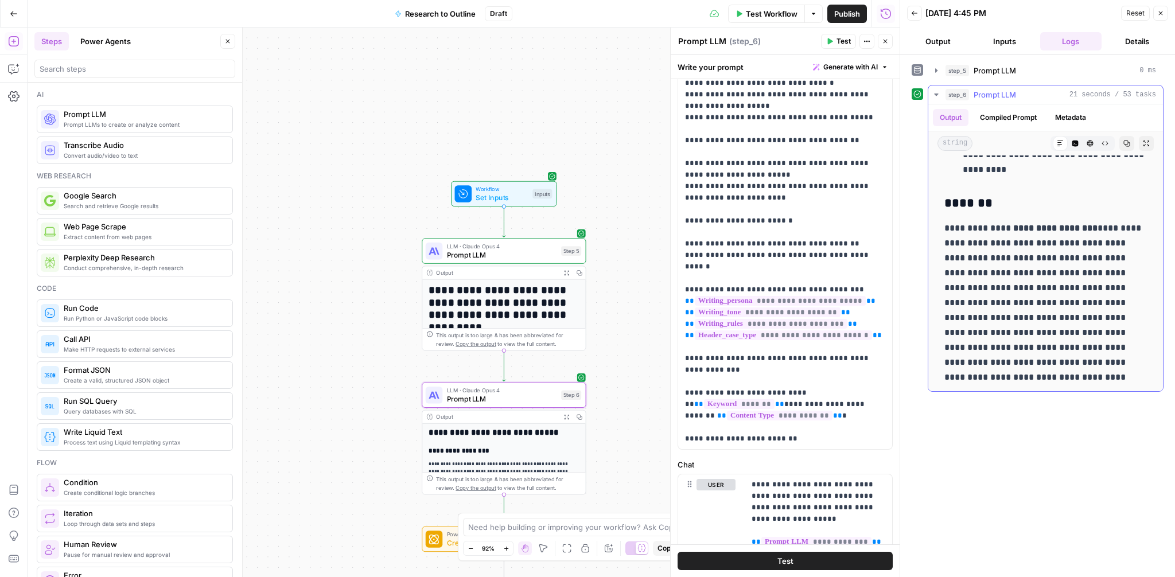
scroll to position [1987, 0]
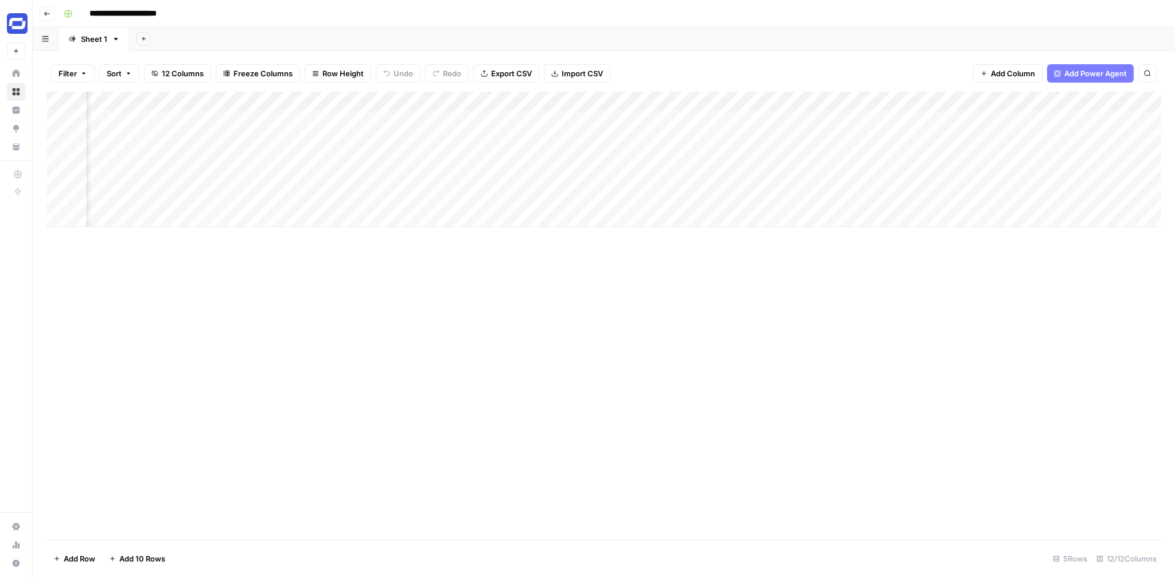
scroll to position [0, 677]
click at [479, 101] on div "Add Column" at bounding box center [603, 159] width 1115 height 135
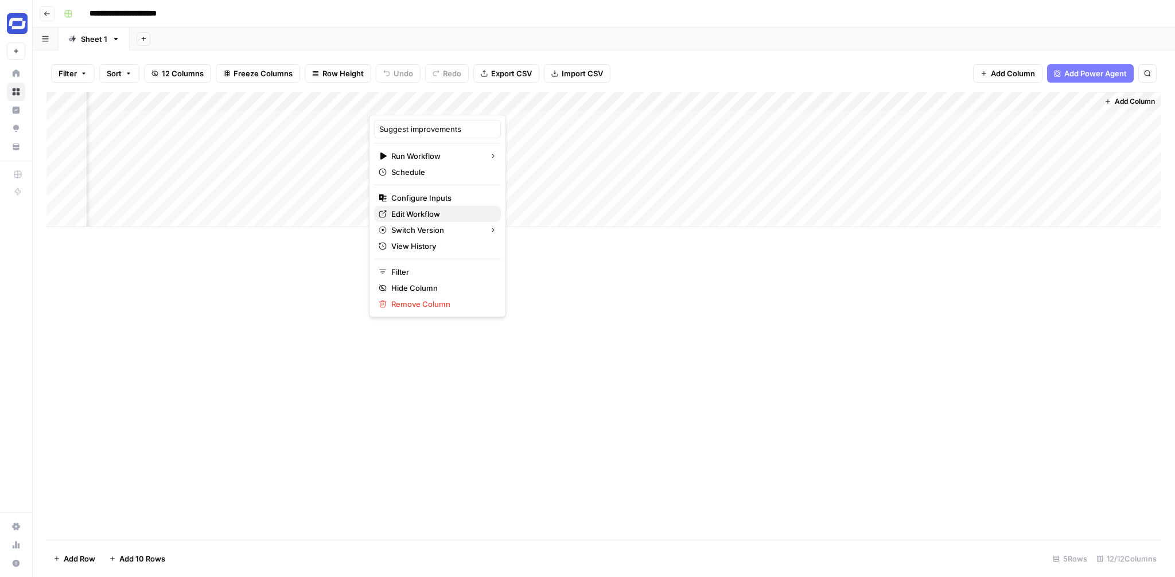
click at [440, 218] on span "Edit Workflow" at bounding box center [441, 213] width 100 height 11
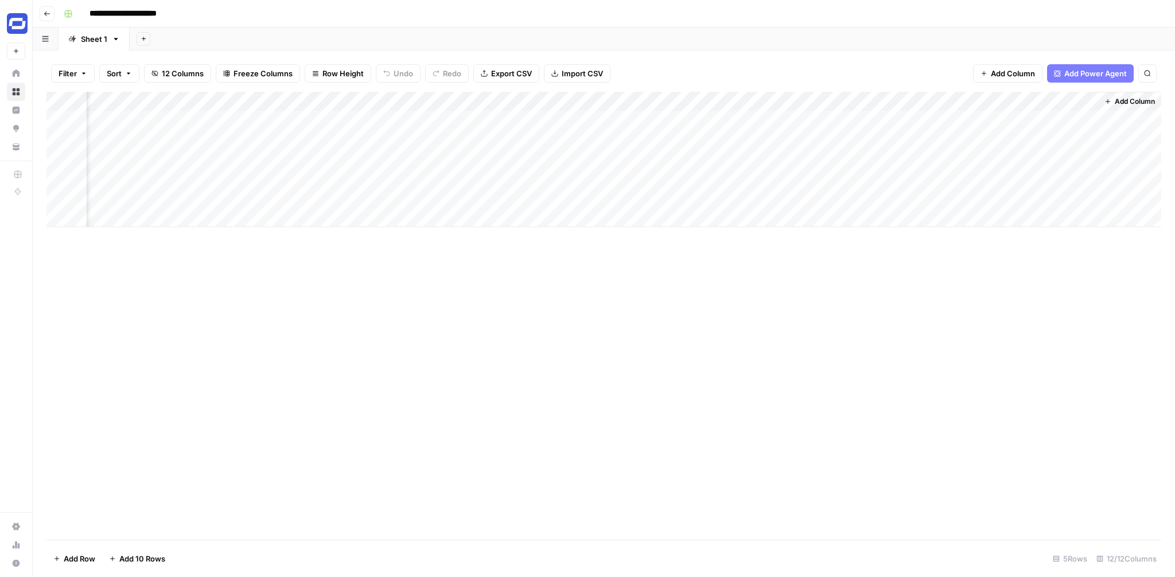
click at [1085, 116] on div "Add Column" at bounding box center [603, 159] width 1115 height 135
click at [1069, 120] on div "Add Column" at bounding box center [603, 159] width 1115 height 135
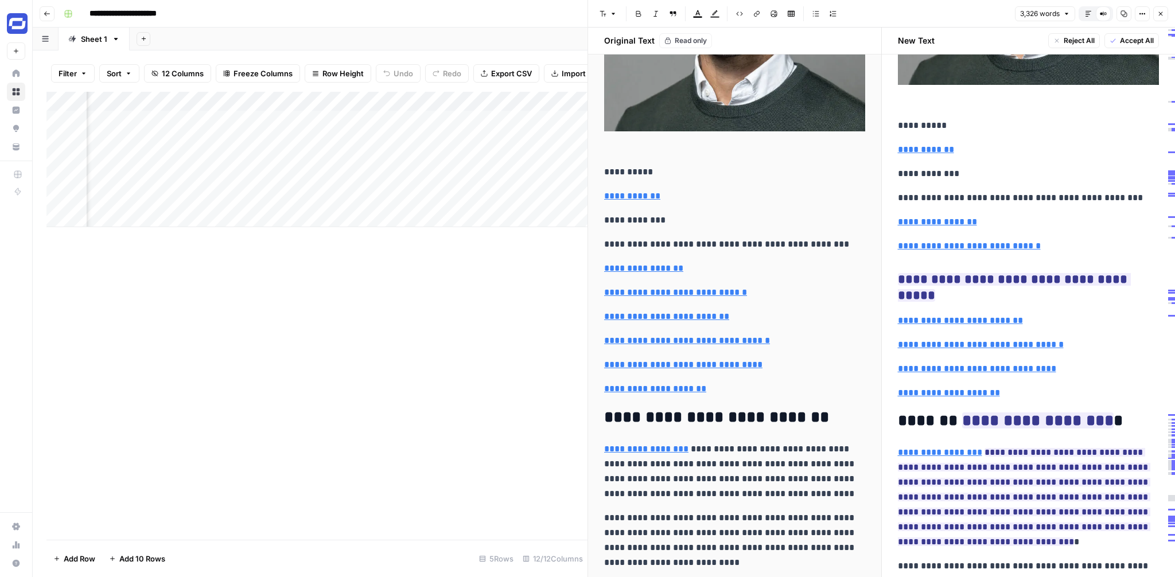
scroll to position [2256, 0]
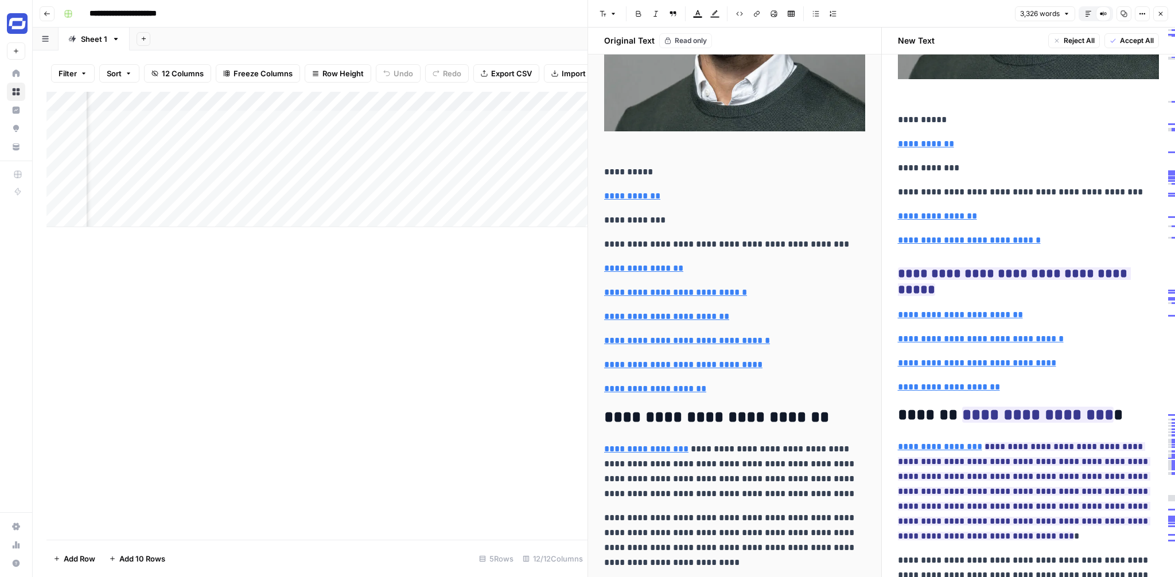
click at [1158, 16] on icon "button" at bounding box center [1160, 13] width 7 height 7
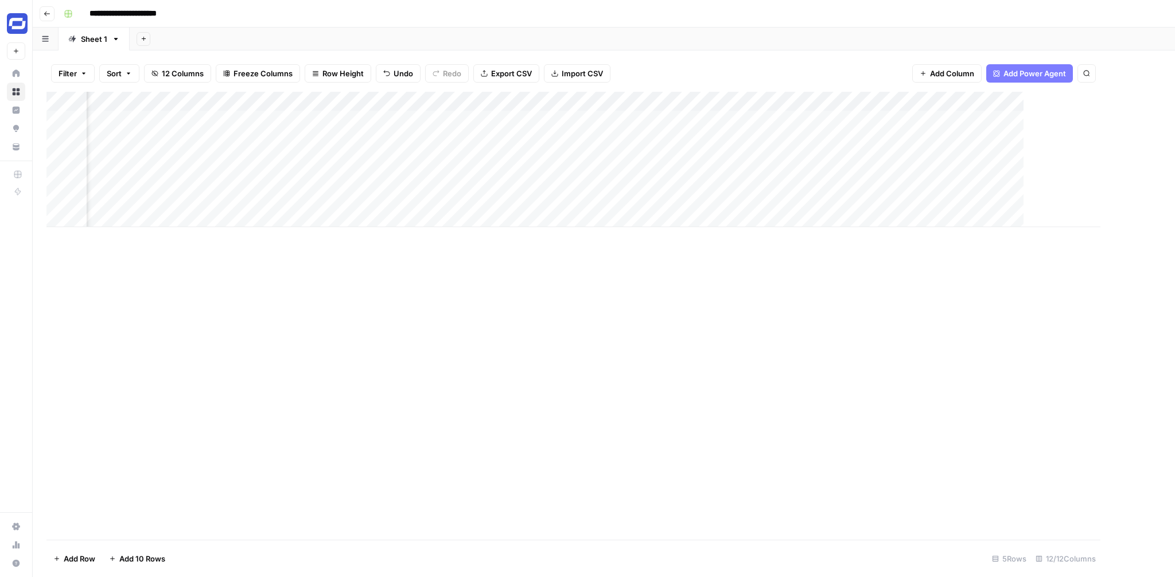
scroll to position [0, 663]
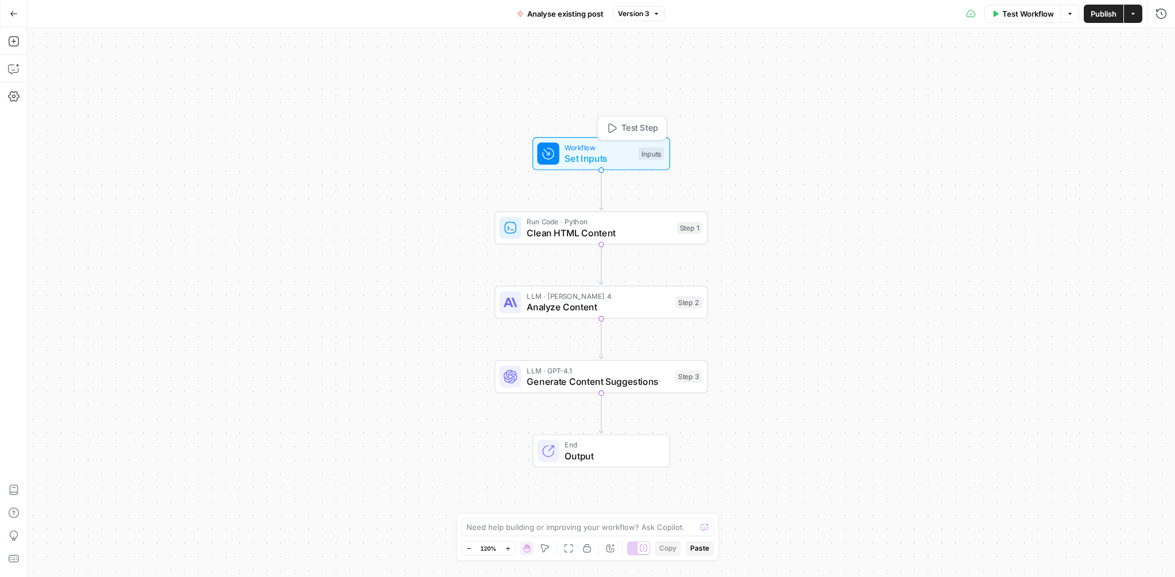
click at [654, 148] on div "Inputs" at bounding box center [651, 153] width 25 height 13
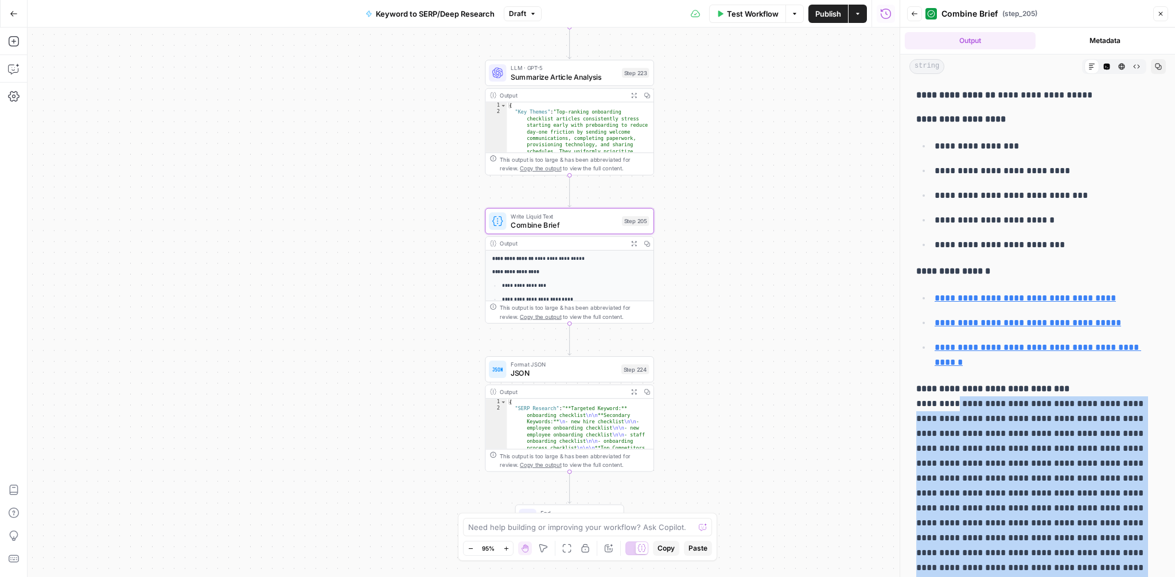
scroll to position [440, 0]
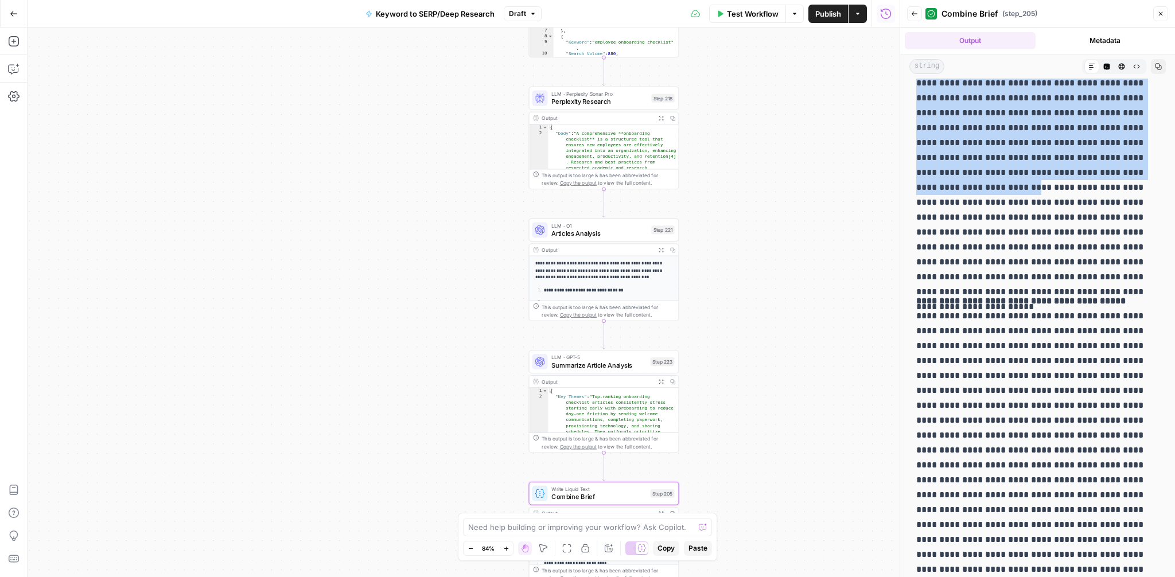
click at [822, 19] on button "Publish" at bounding box center [829, 14] width 40 height 18
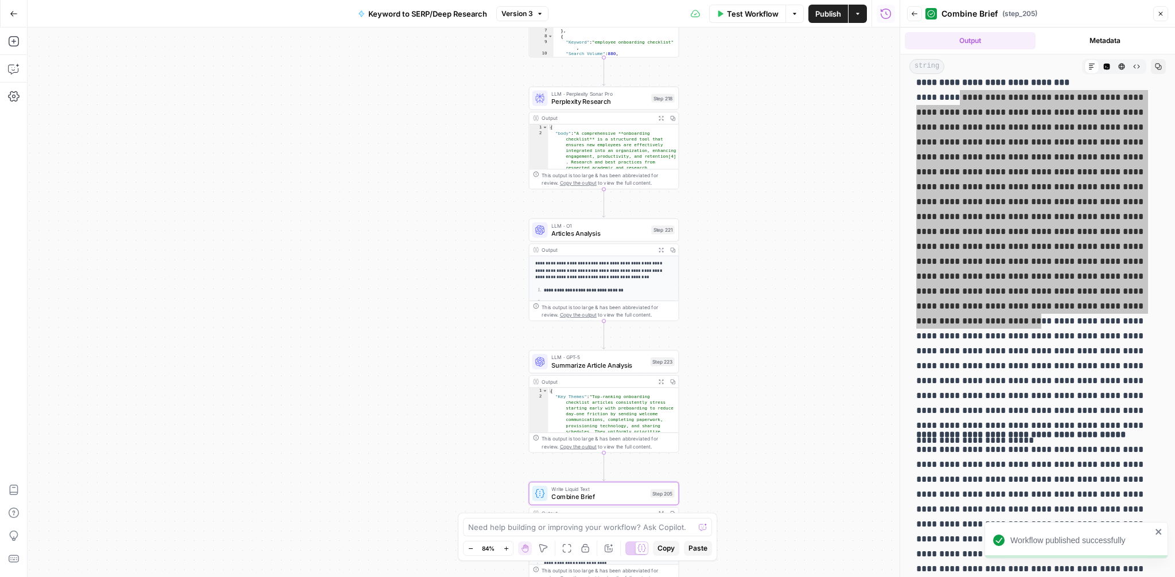
scroll to position [307, 0]
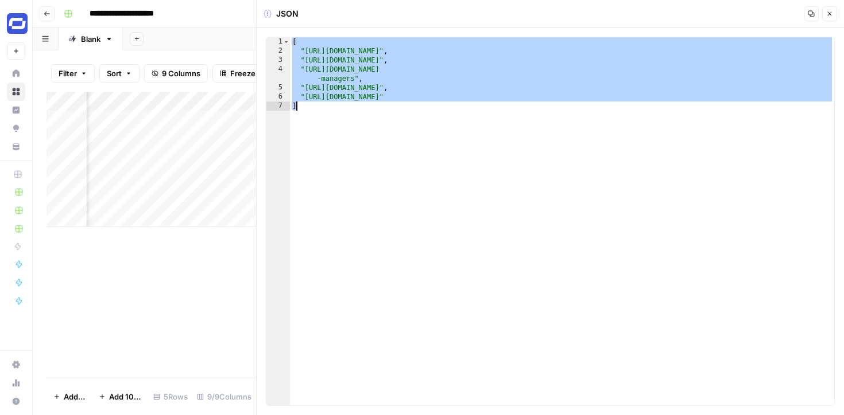
scroll to position [0, 555]
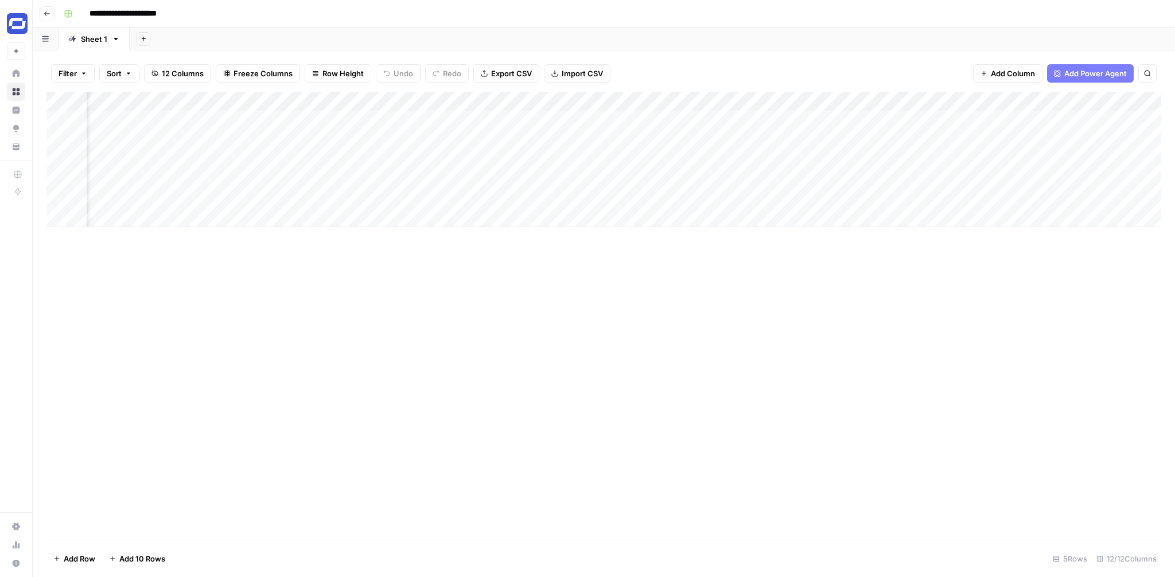
scroll to position [0, 677]
